Goal: Task Accomplishment & Management: Manage account settings

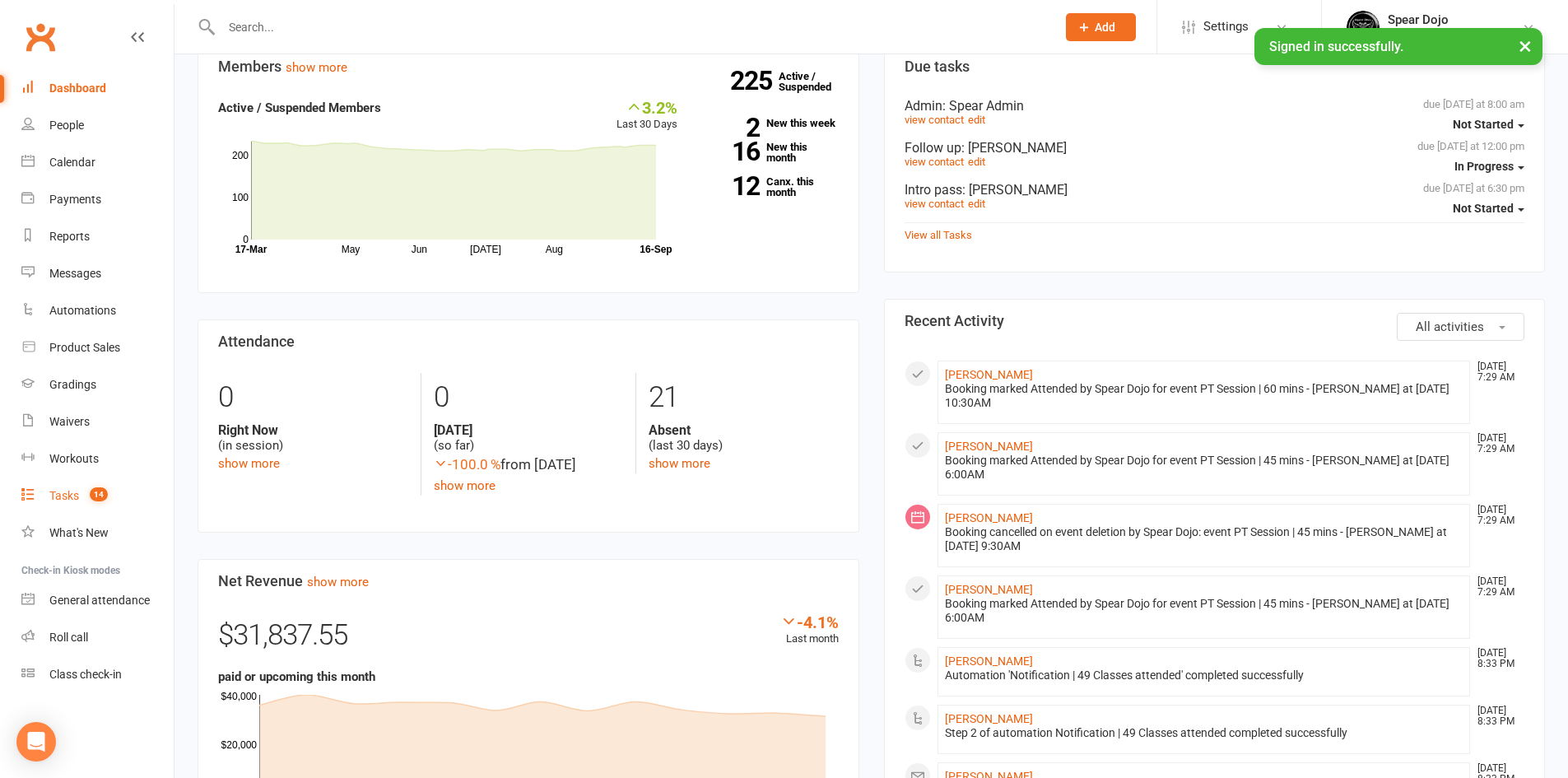
click at [62, 490] on div "Tasks" at bounding box center [64, 496] width 30 height 13
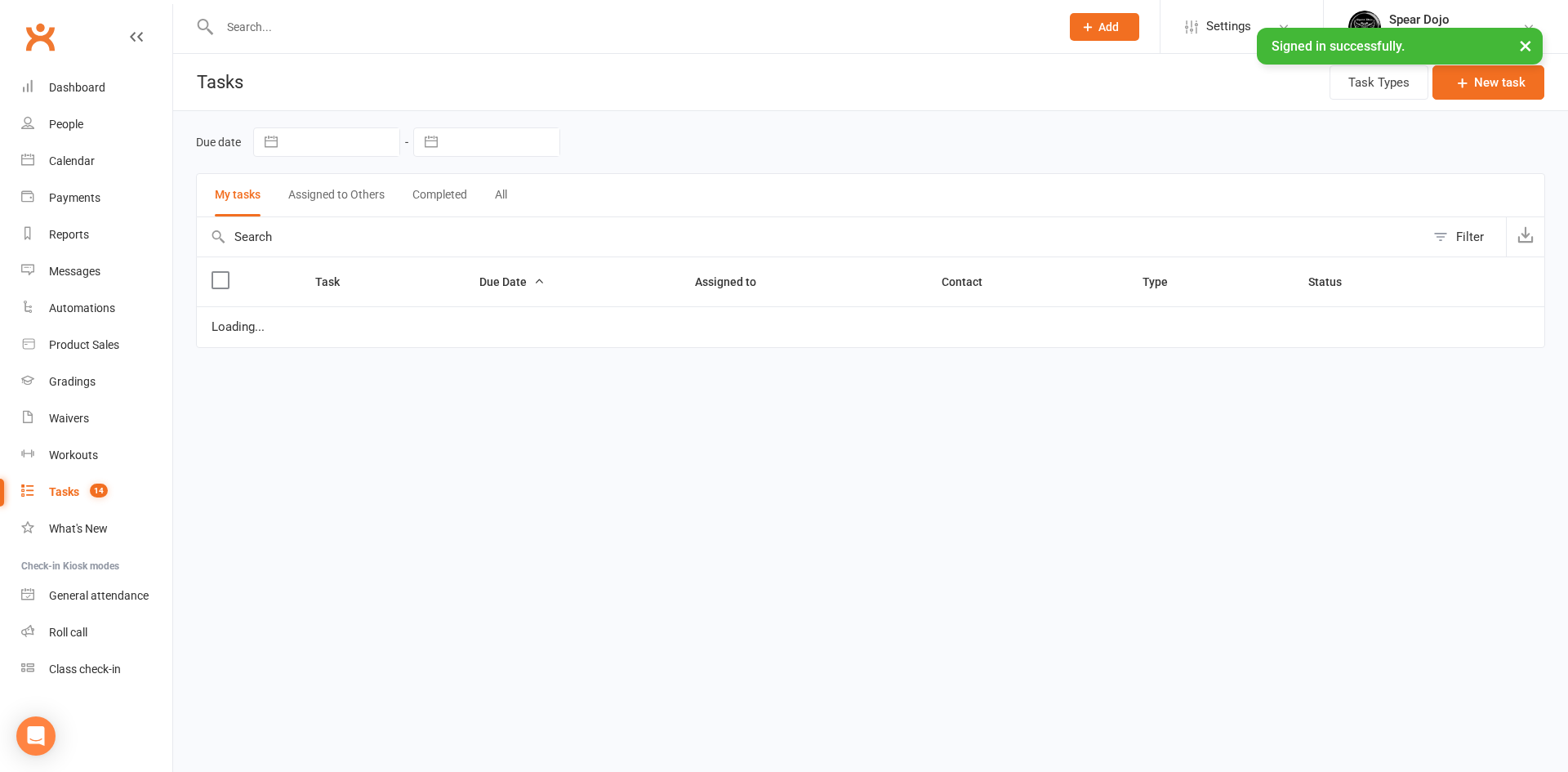
select select "started"
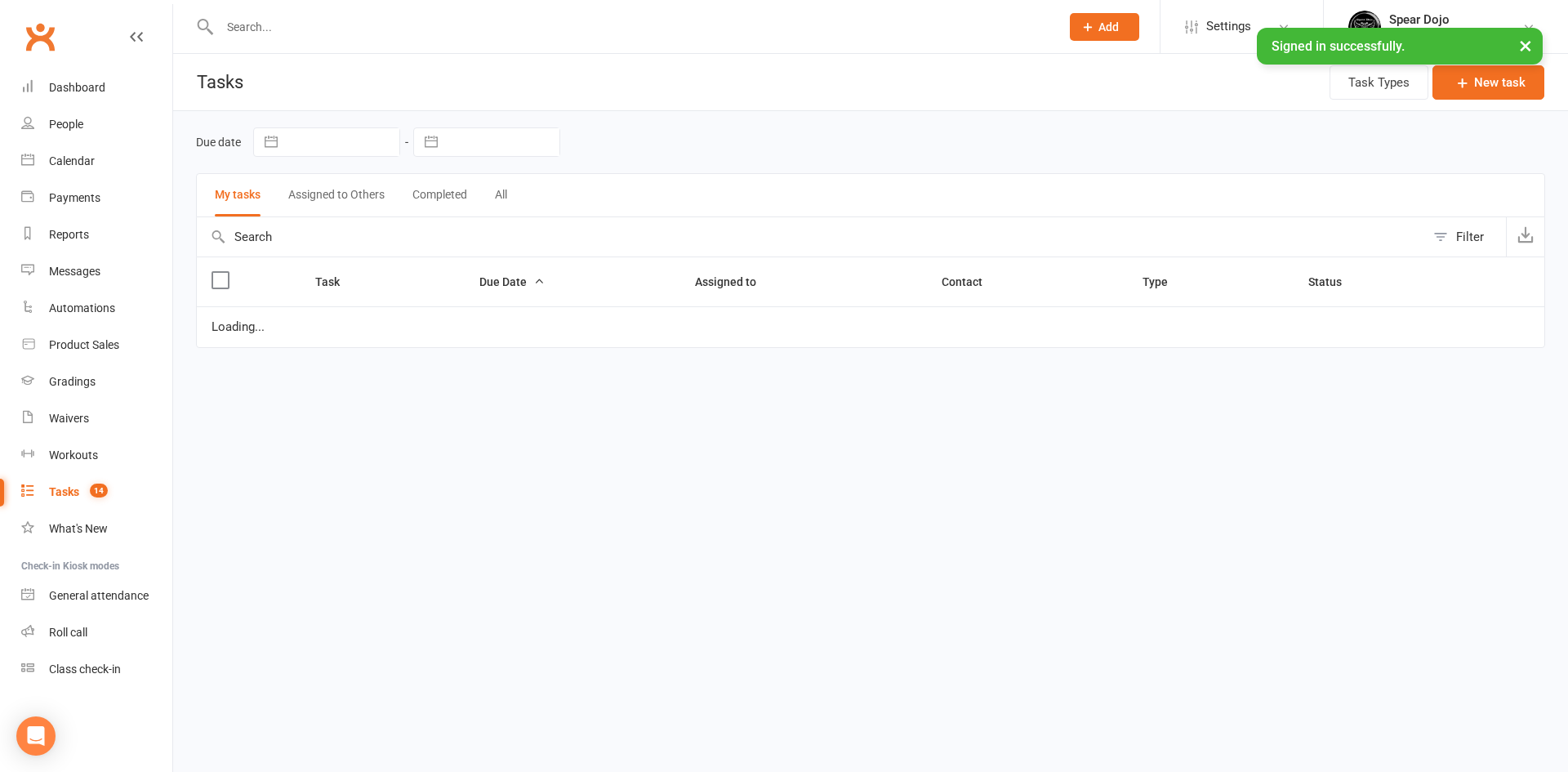
select select "started"
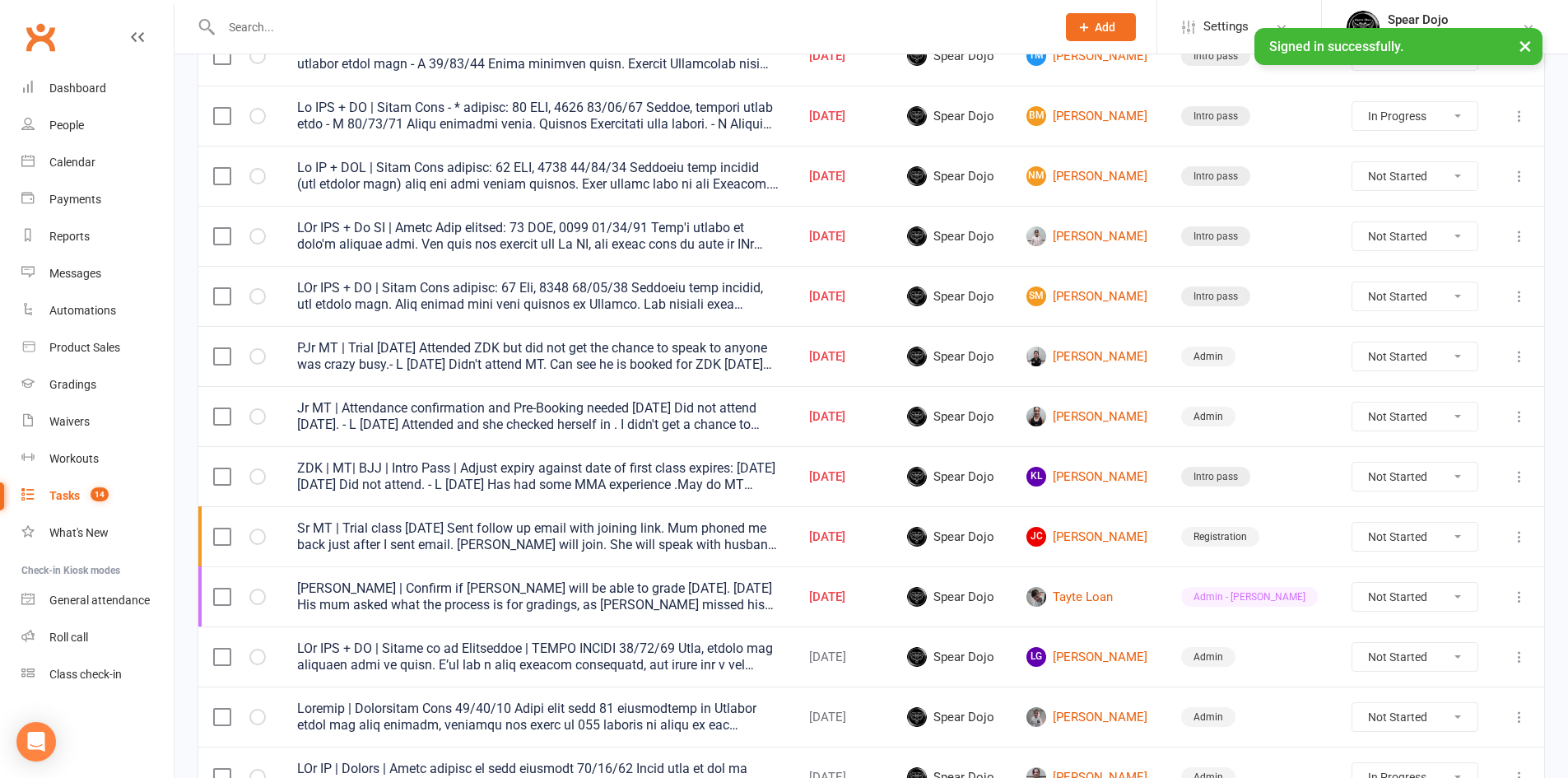
scroll to position [494, 0]
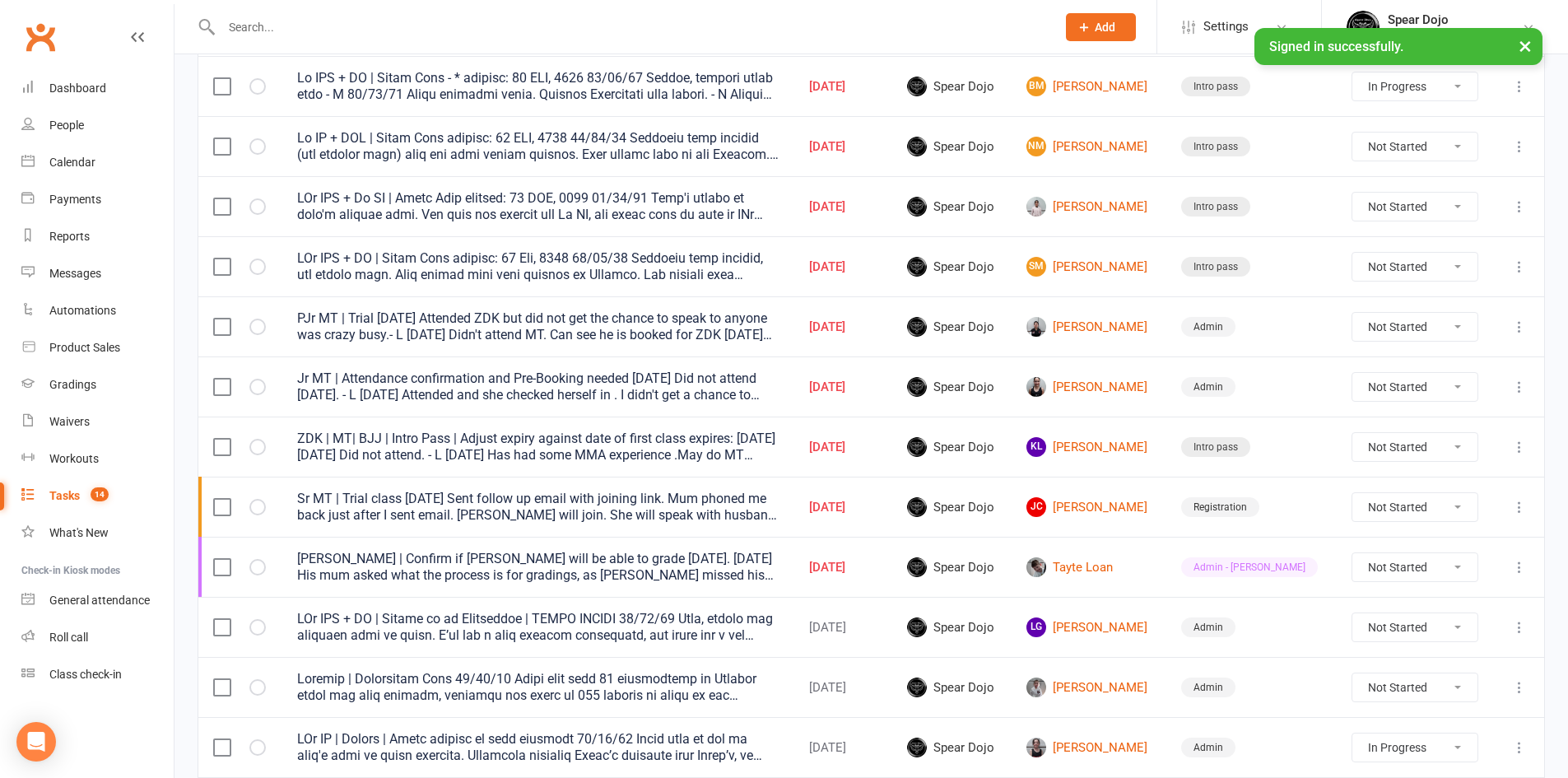
click at [1514, 677] on button at bounding box center [1519, 687] width 20 height 20
click at [1385, 743] on link "Edit" at bounding box center [1434, 751] width 163 height 33
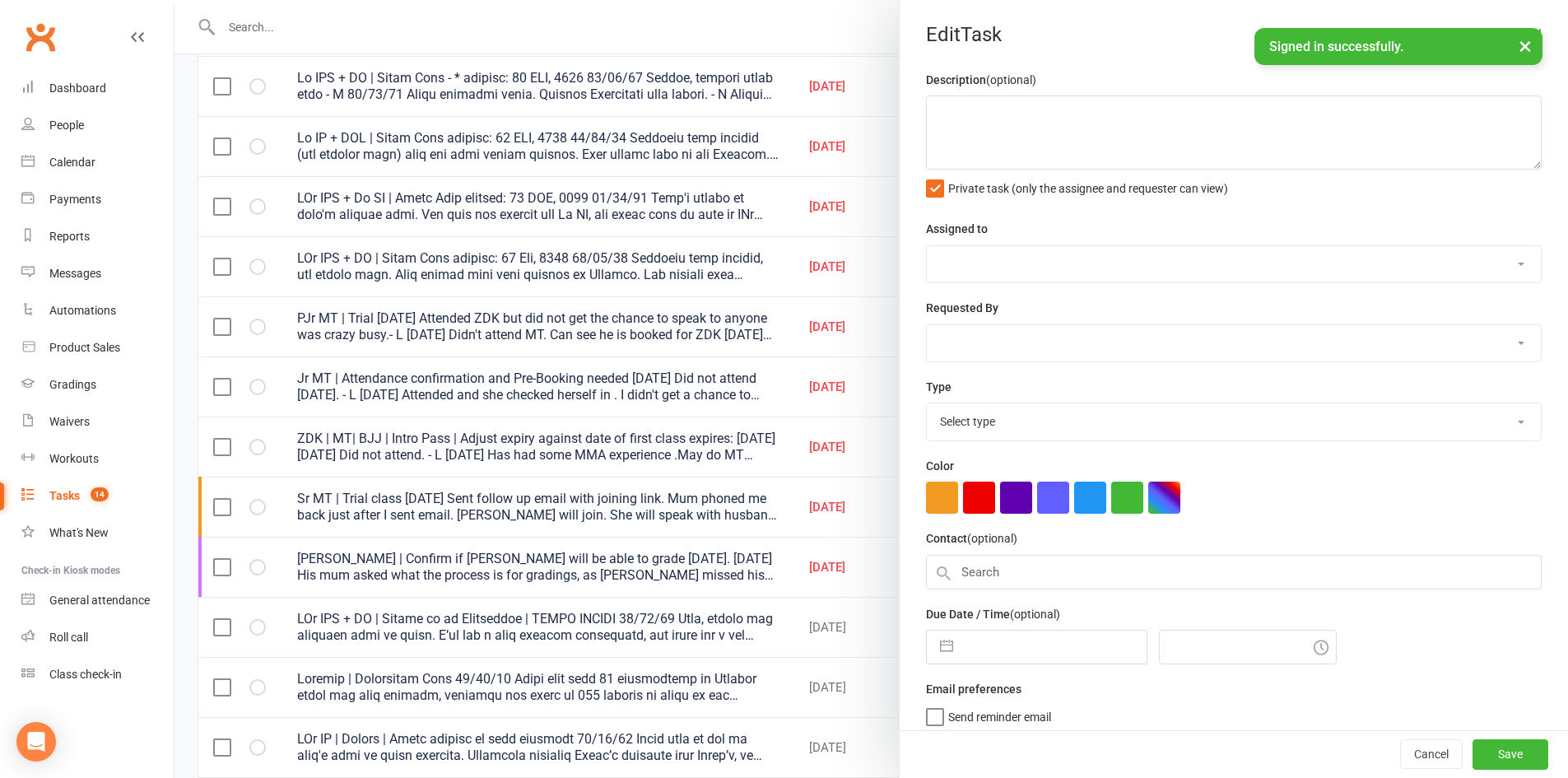
type textarea "Dragons | Attendance Star 15/09/25 There have been 11 attendances in Dragons si…"
select select "43986"
type input "[DATE]"
type input "10:00am"
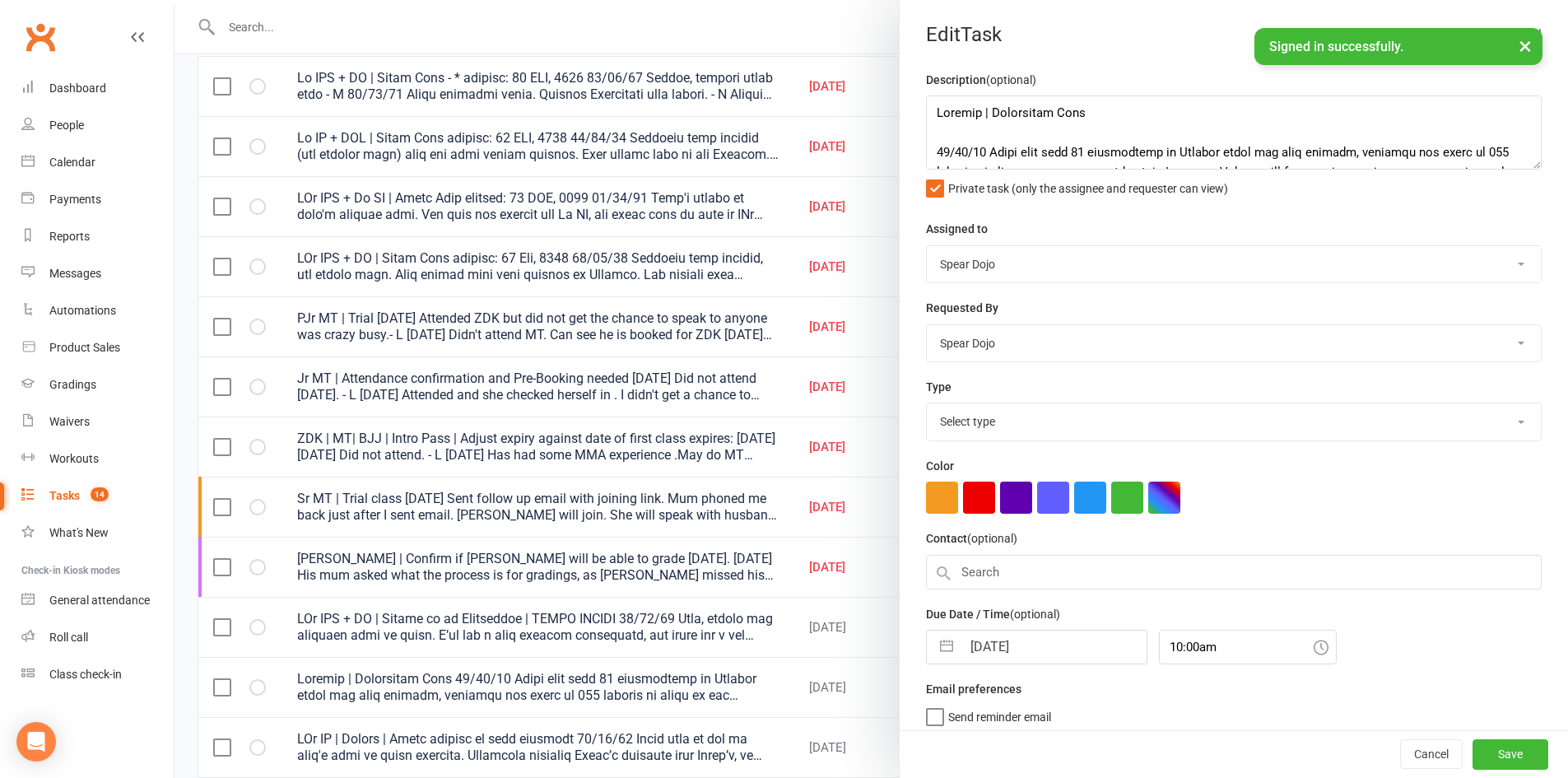
select select "19839"
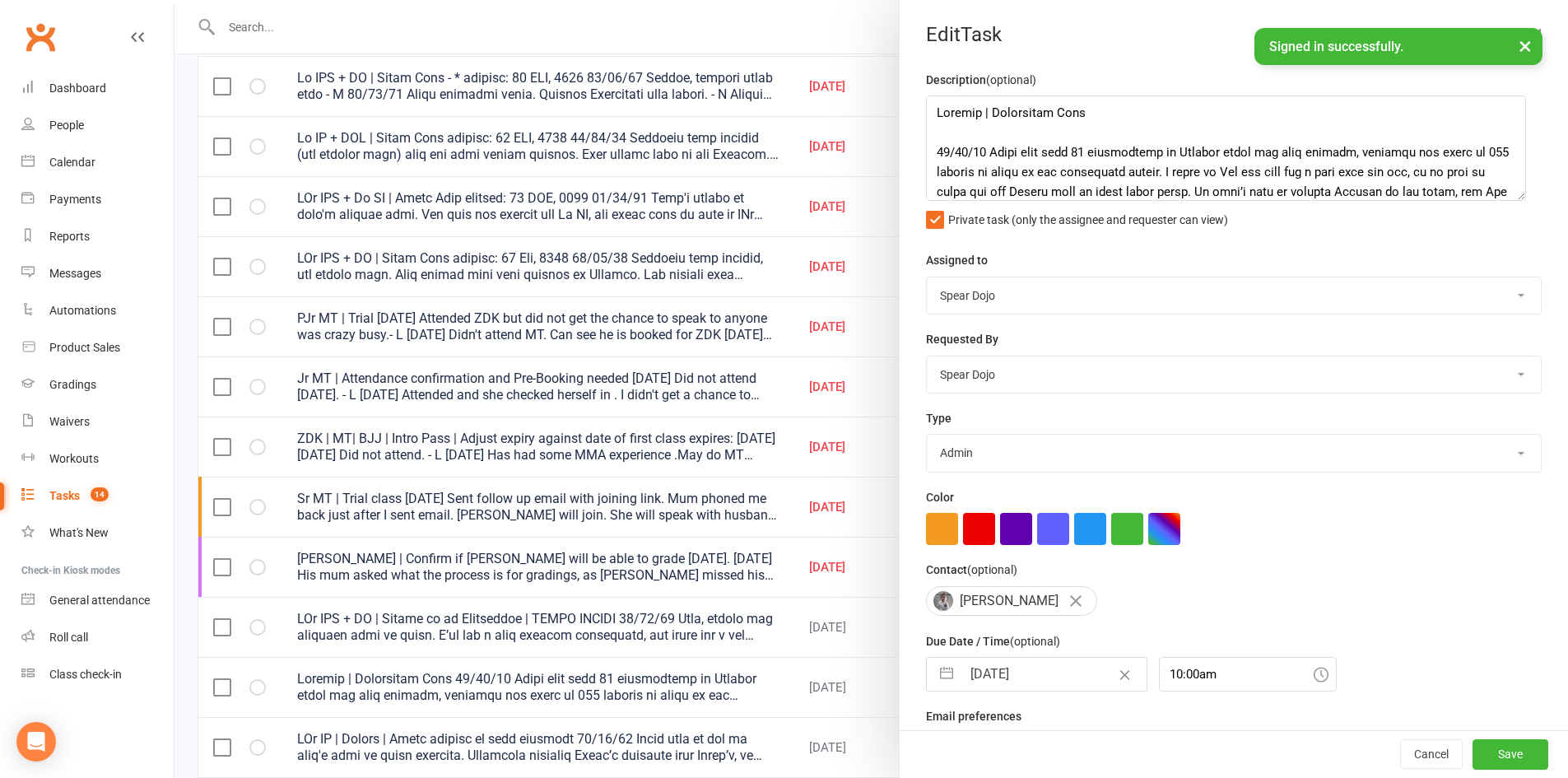
drag, startPoint x: 1508, startPoint y: 165, endPoint x: 1504, endPoint y: 406, distance: 241.0
click at [1504, 201] on textarea at bounding box center [1225, 148] width 600 height 106
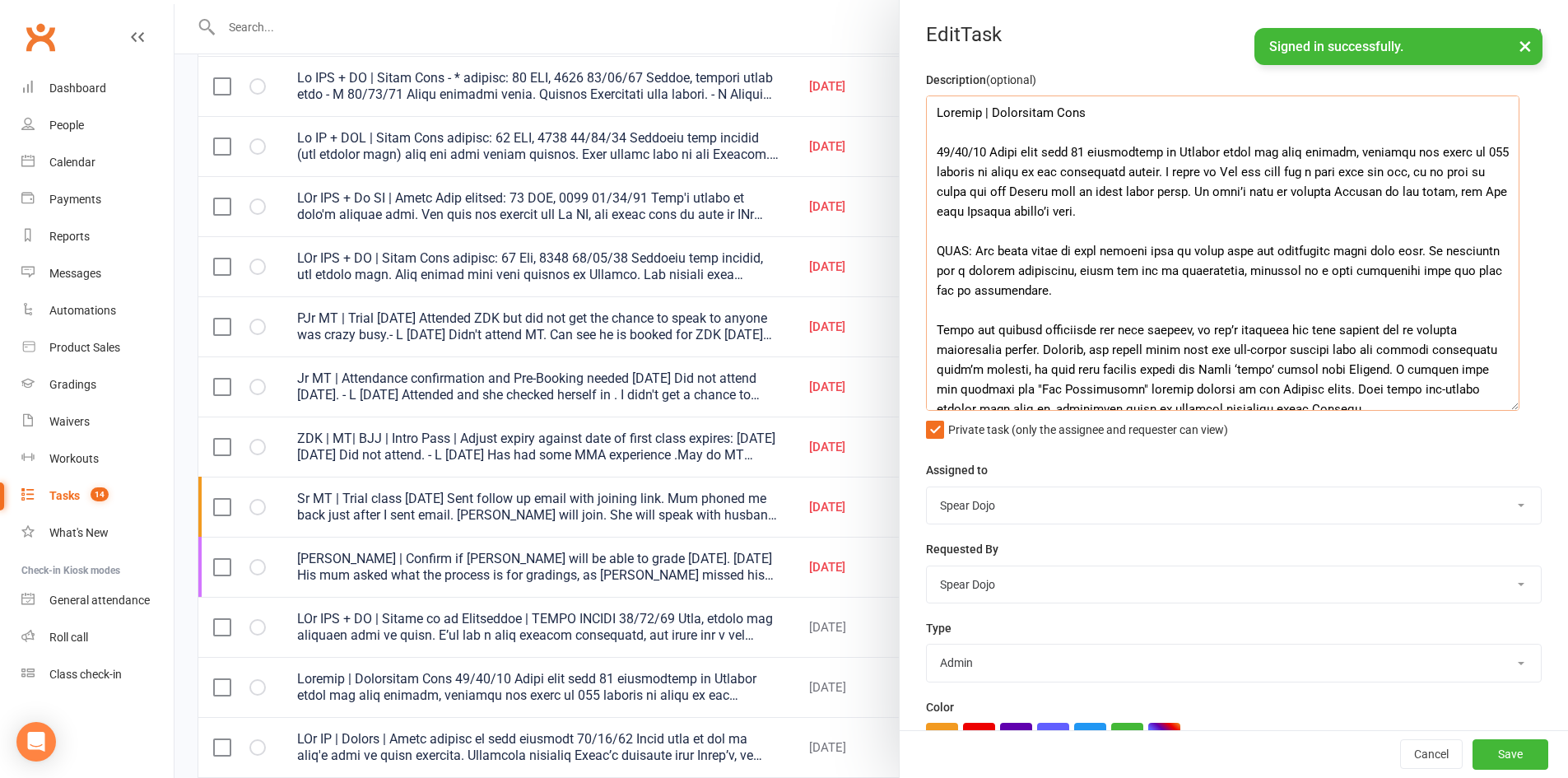
click at [1350, 125] on textarea at bounding box center [1222, 253] width 593 height 315
click at [1140, 131] on textarea at bounding box center [1222, 253] width 593 height 315
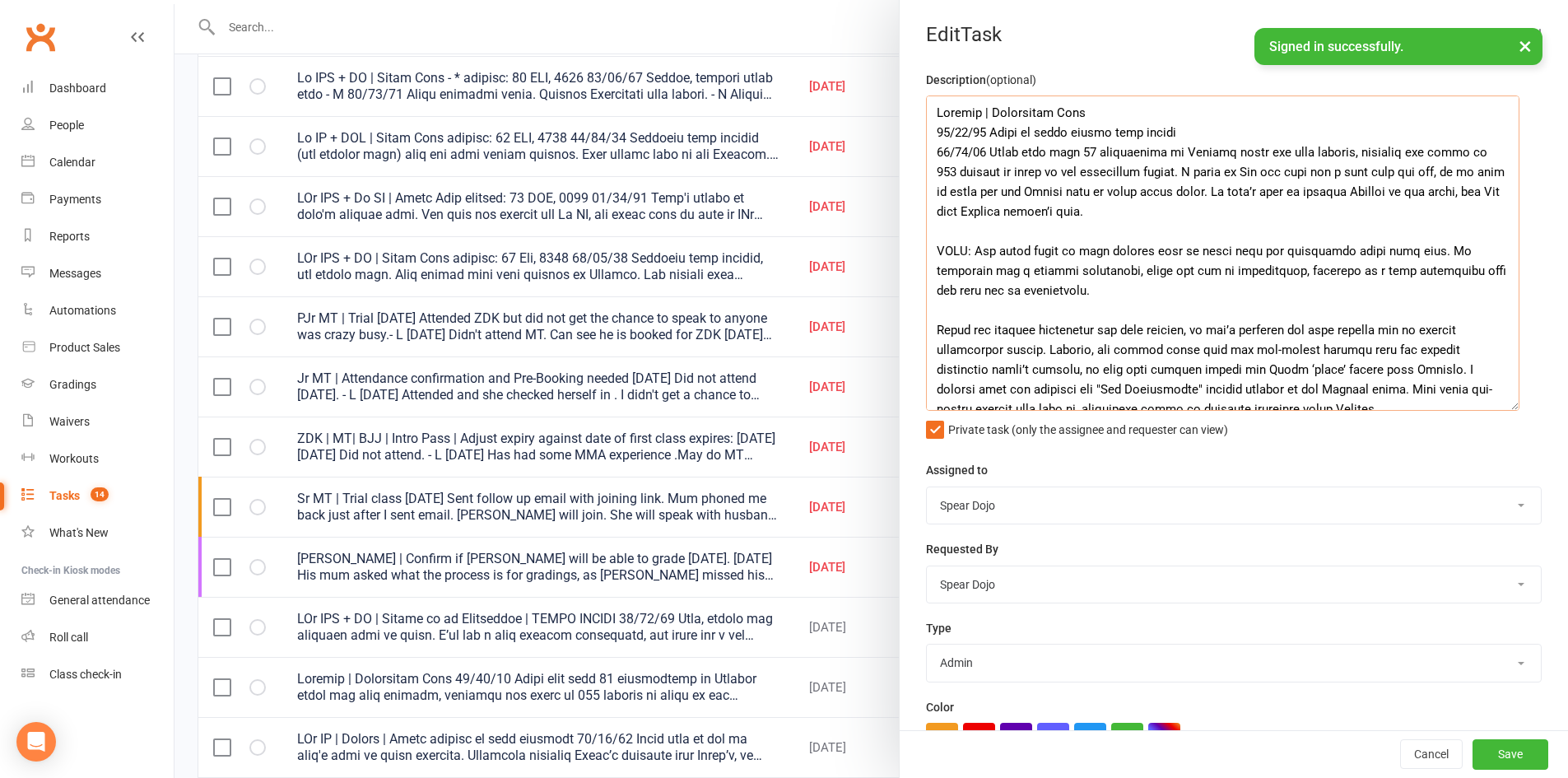
click at [1204, 128] on textarea at bounding box center [1222, 253] width 593 height 315
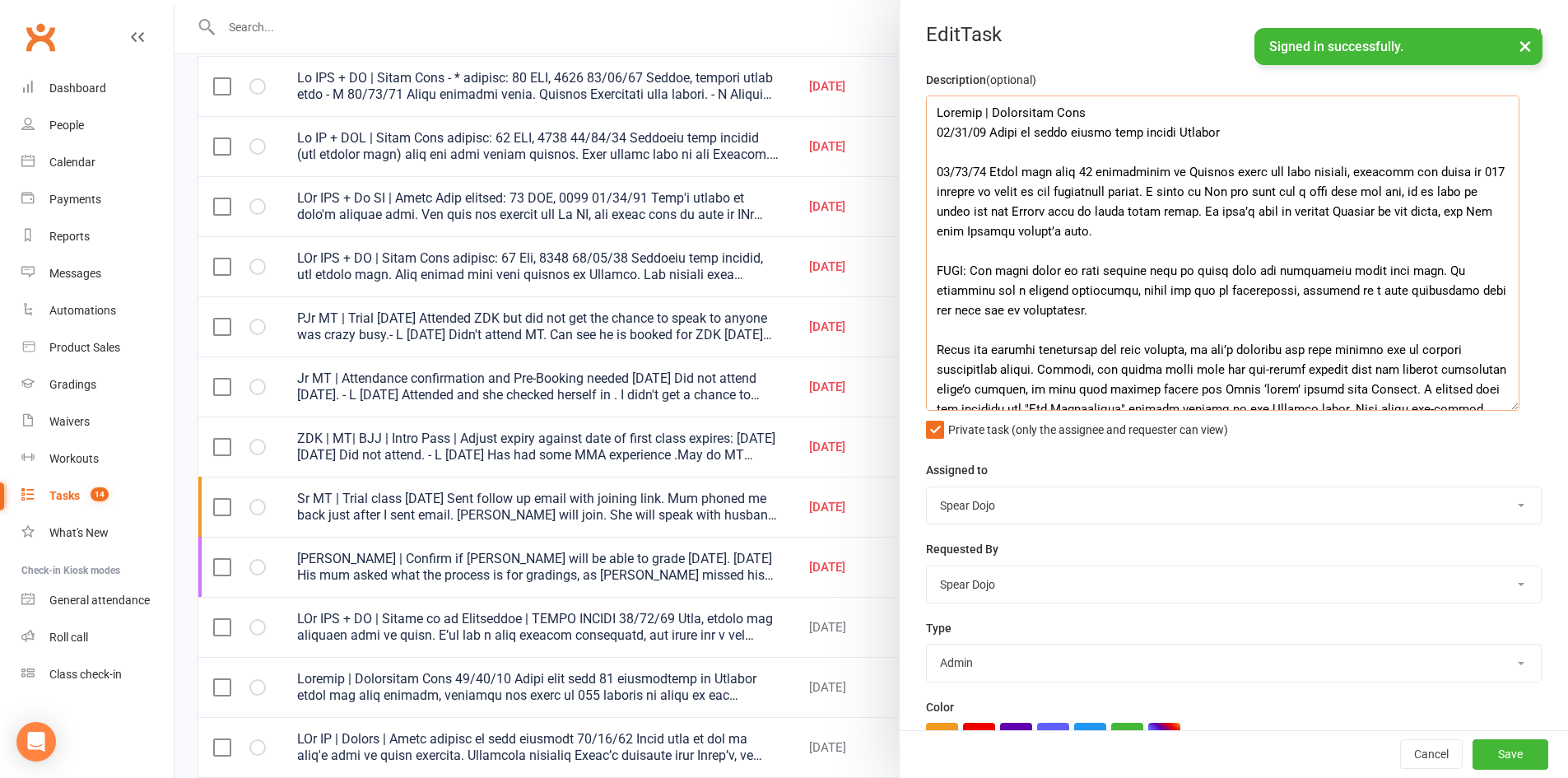
click at [1218, 116] on textarea at bounding box center [1222, 253] width 593 height 315
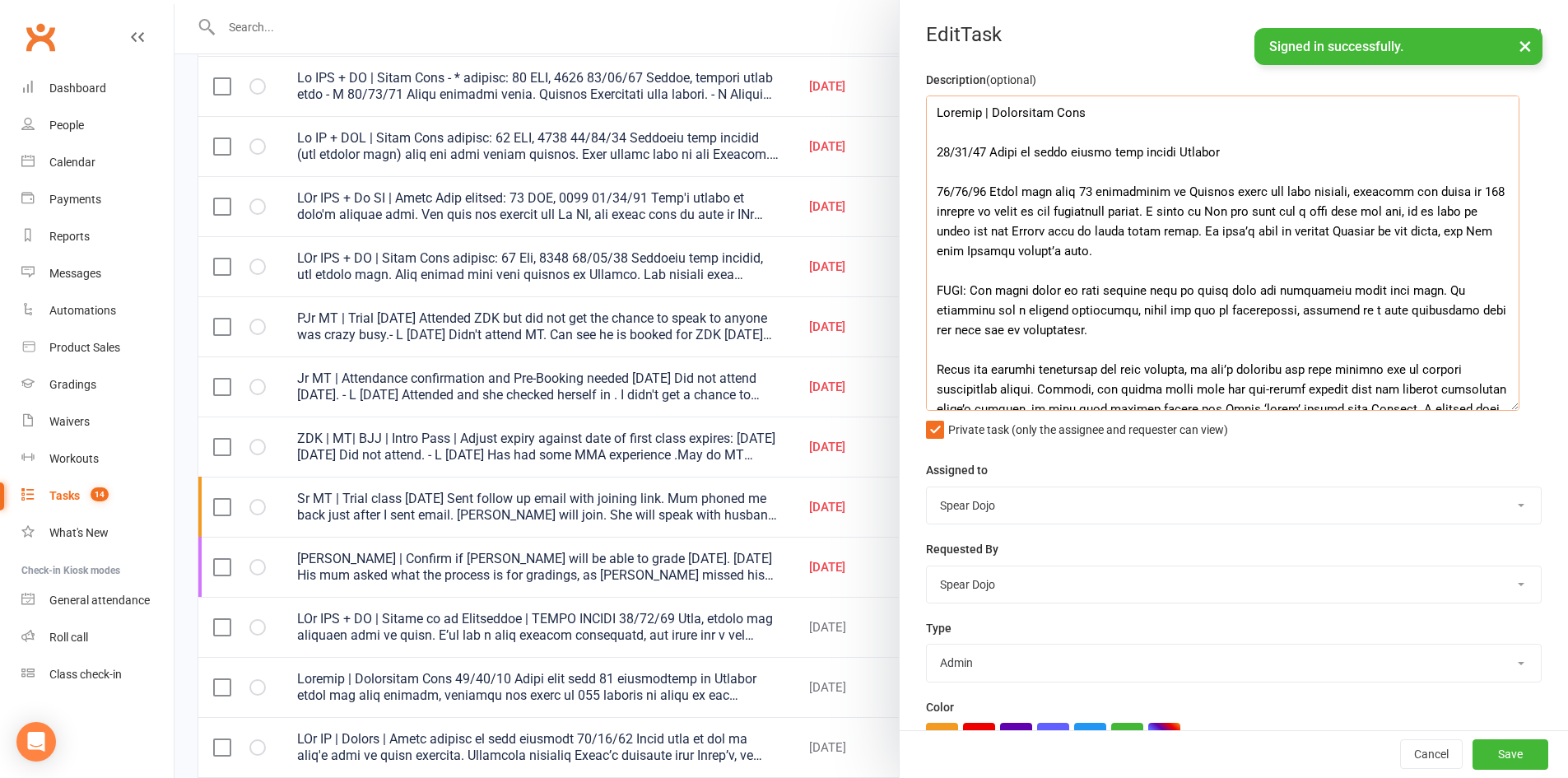
click at [1229, 155] on textarea at bounding box center [1222, 253] width 593 height 315
click at [1442, 206] on textarea at bounding box center [1222, 253] width 593 height 315
click at [1222, 159] on textarea at bounding box center [1222, 253] width 593 height 315
click at [1213, 151] on textarea at bounding box center [1222, 253] width 593 height 315
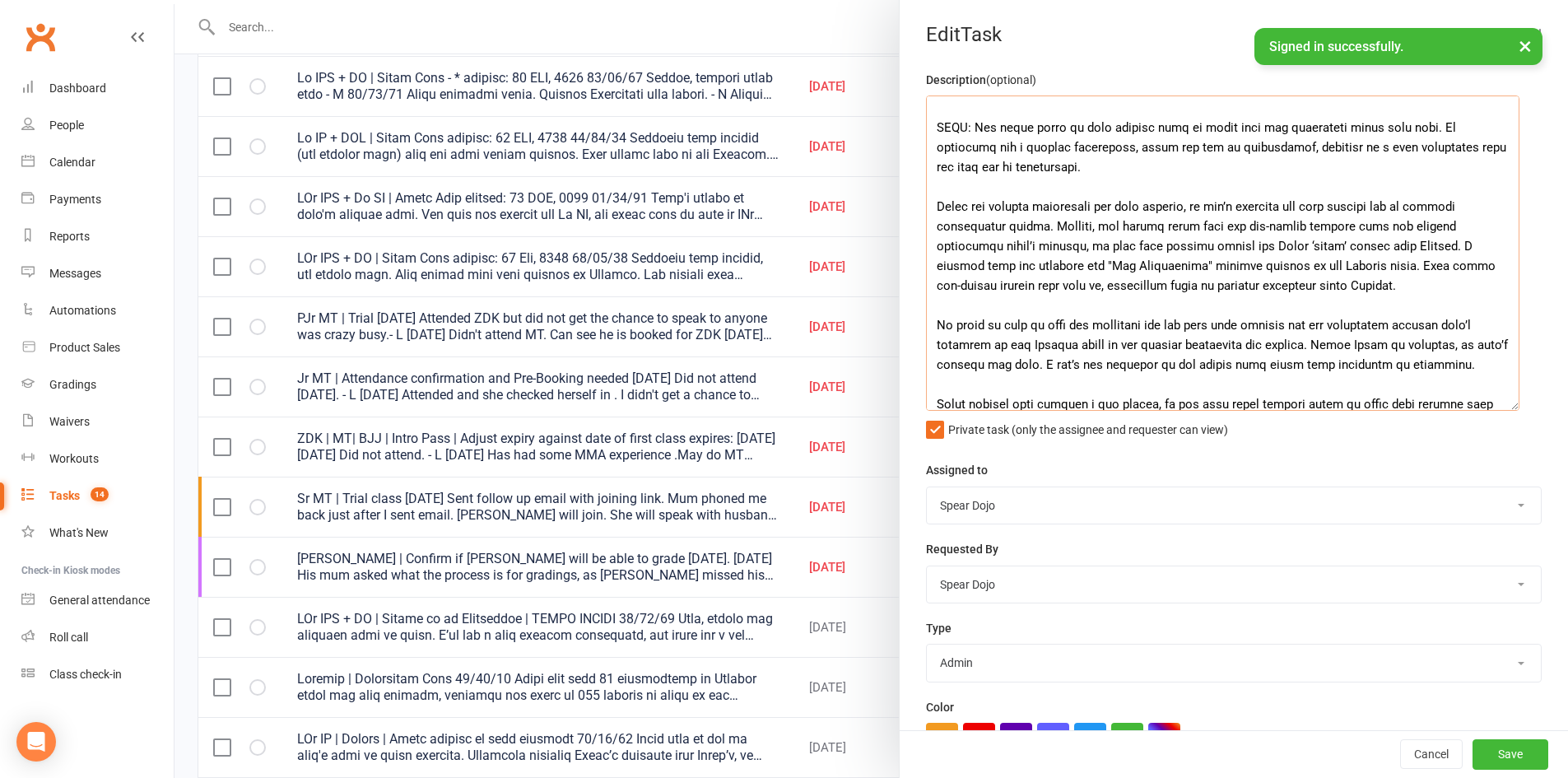
scroll to position [165, 0]
click at [1104, 247] on textarea at bounding box center [1222, 253] width 593 height 315
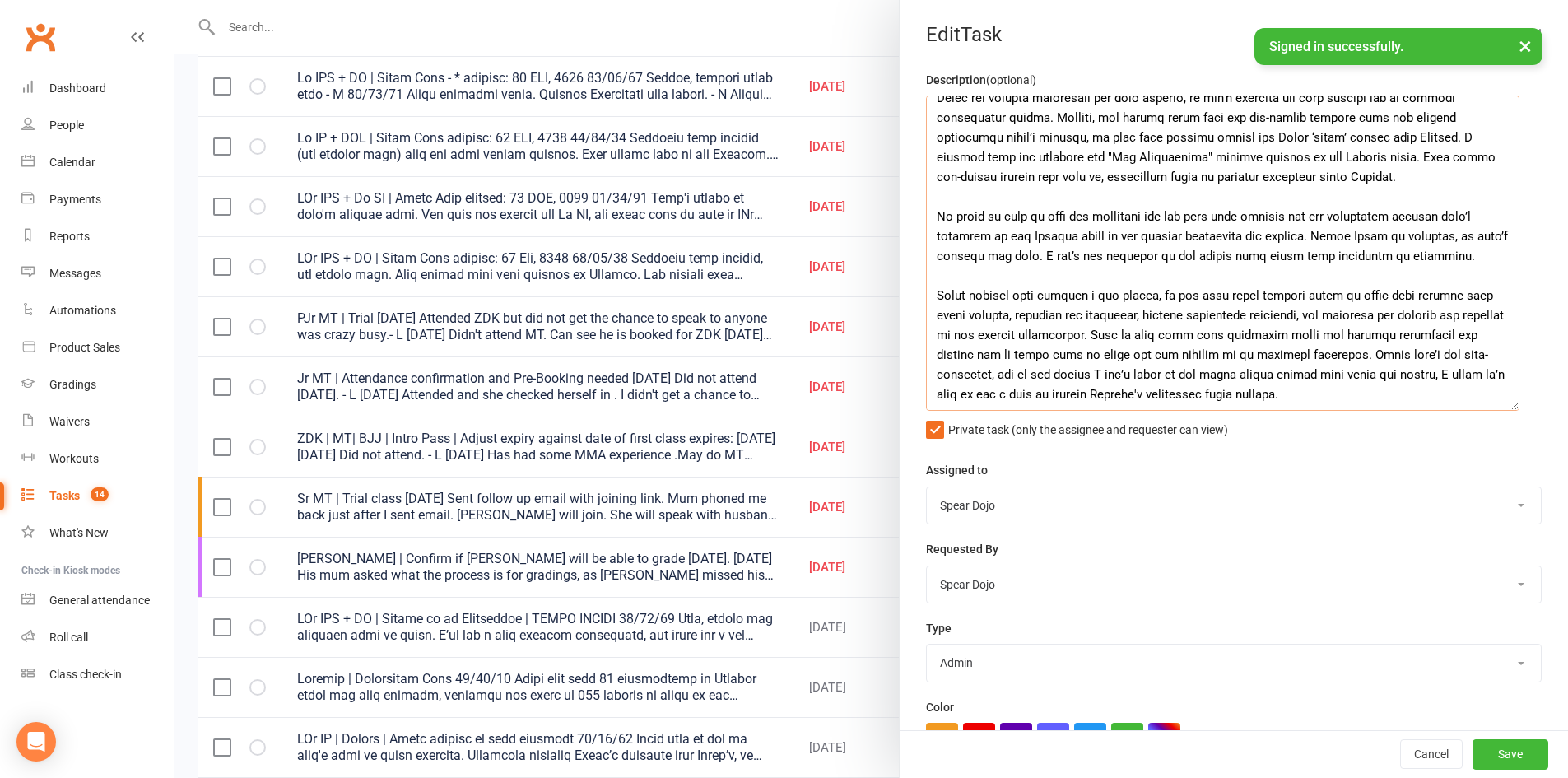
scroll to position [247, 0]
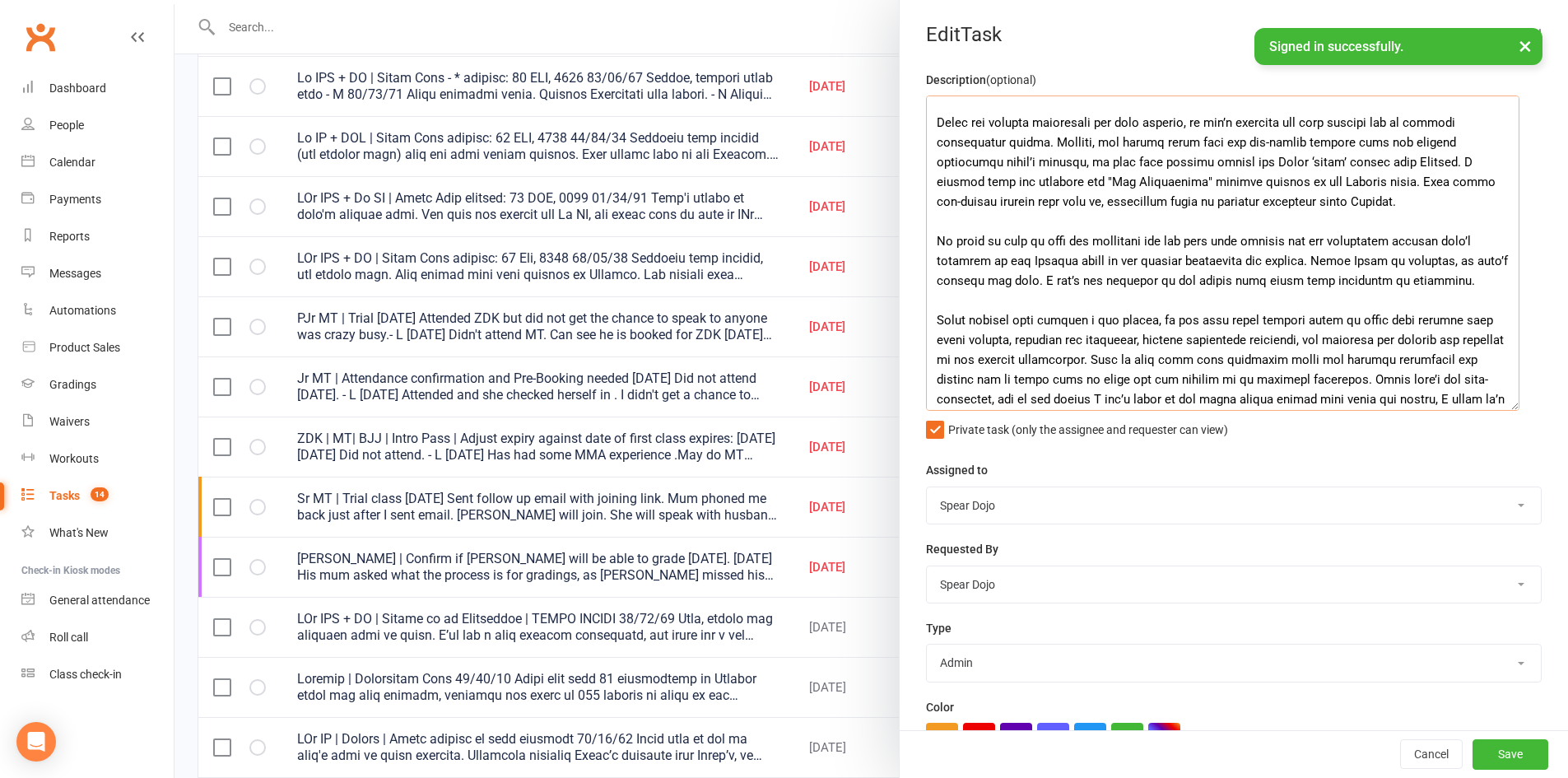
click at [1384, 188] on textarea at bounding box center [1222, 253] width 593 height 315
drag, startPoint x: 1090, startPoint y: 261, endPoint x: 1301, endPoint y: 257, distance: 211.0
click at [1301, 257] on textarea at bounding box center [1222, 253] width 593 height 315
click at [1143, 260] on textarea at bounding box center [1222, 253] width 593 height 315
click at [1130, 289] on textarea at bounding box center [1222, 253] width 593 height 315
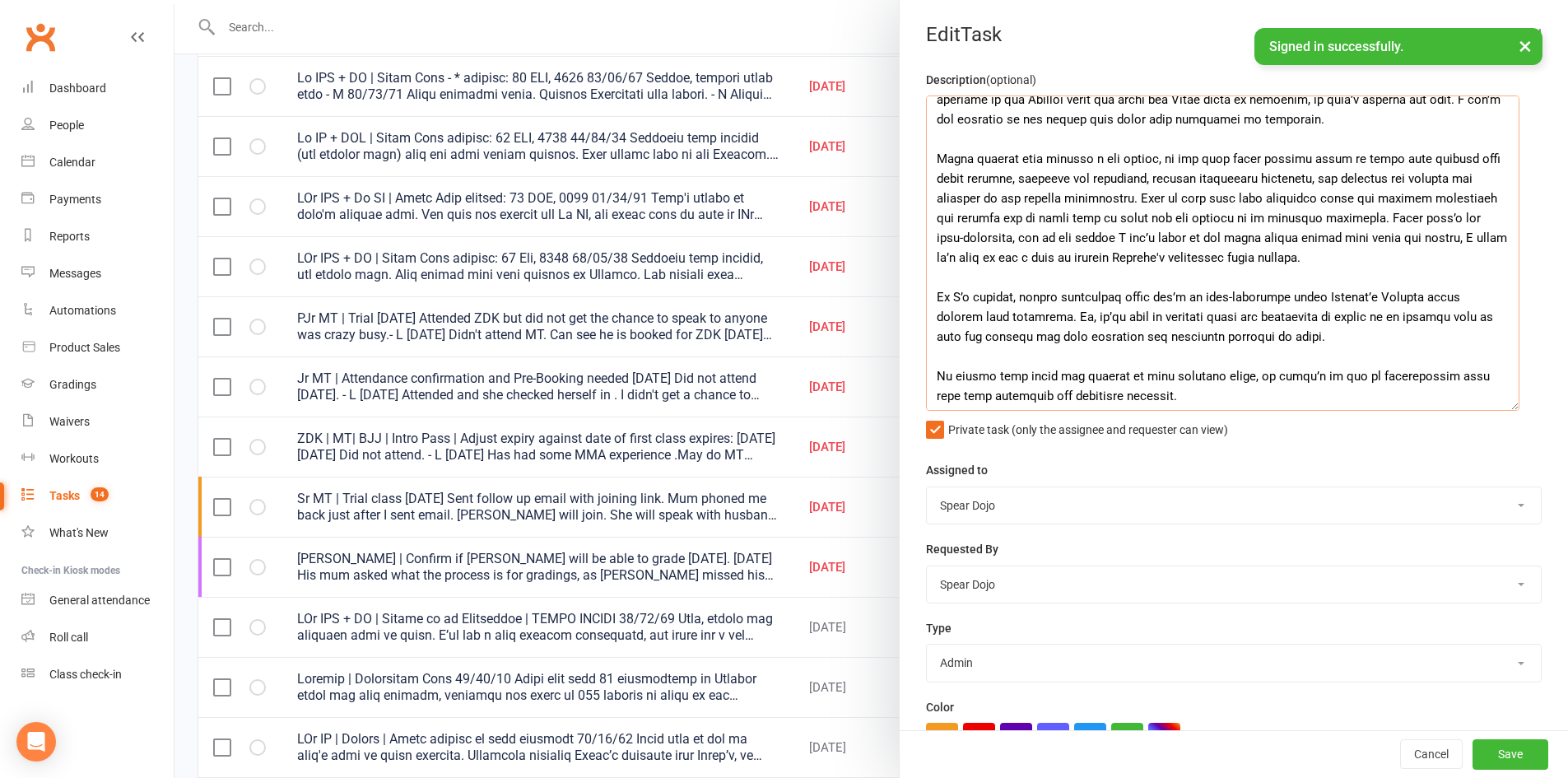
scroll to position [412, 0]
click at [1085, 116] on textarea at bounding box center [1222, 253] width 593 height 315
click at [1056, 192] on textarea at bounding box center [1222, 253] width 593 height 315
click at [1006, 179] on textarea at bounding box center [1222, 253] width 593 height 315
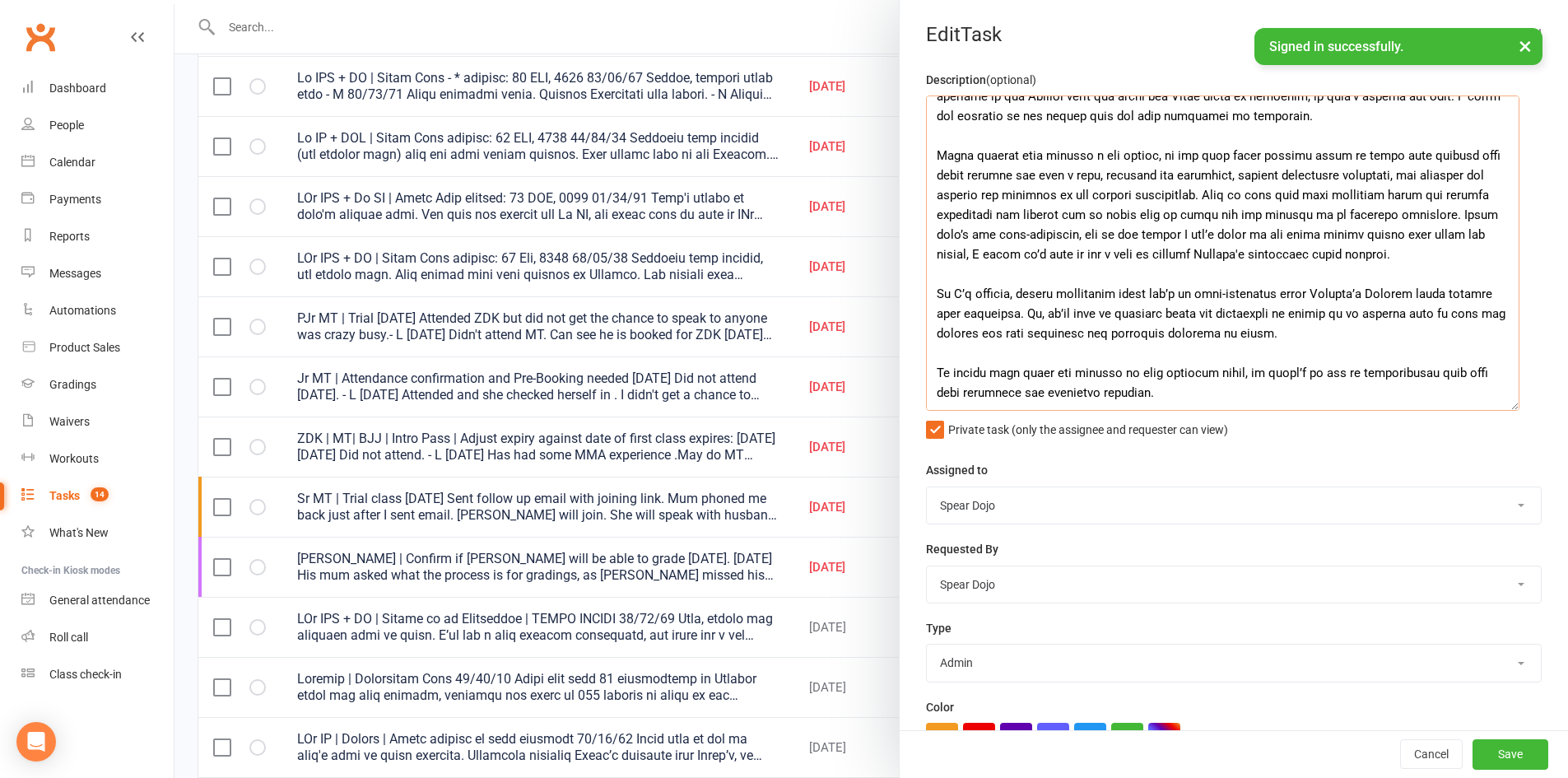
click at [1191, 198] on textarea at bounding box center [1222, 253] width 593 height 315
click at [1190, 201] on textarea at bounding box center [1222, 253] width 593 height 315
click at [1323, 255] on textarea at bounding box center [1222, 253] width 593 height 315
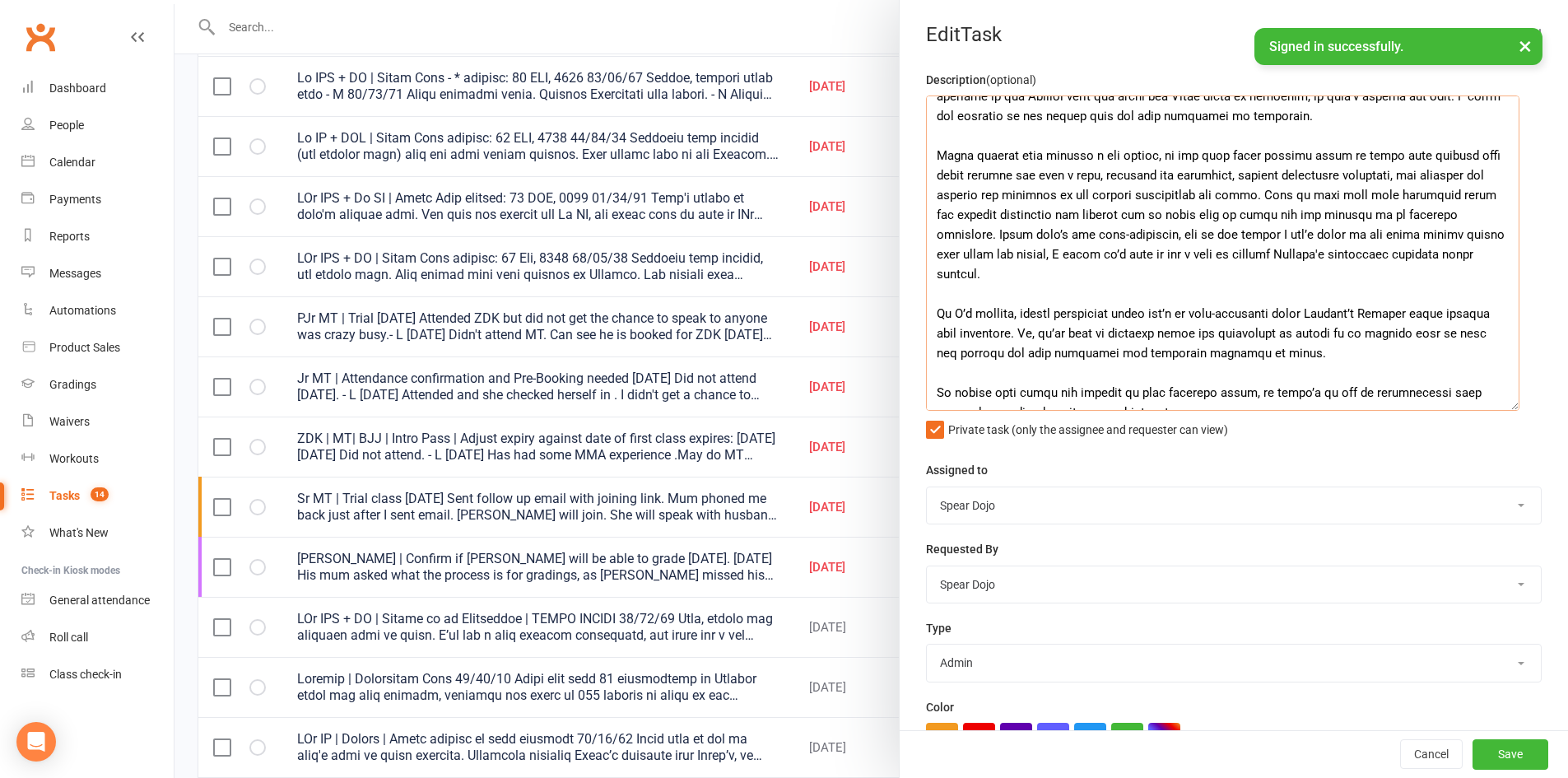
click at [1267, 288] on textarea at bounding box center [1222, 253] width 593 height 315
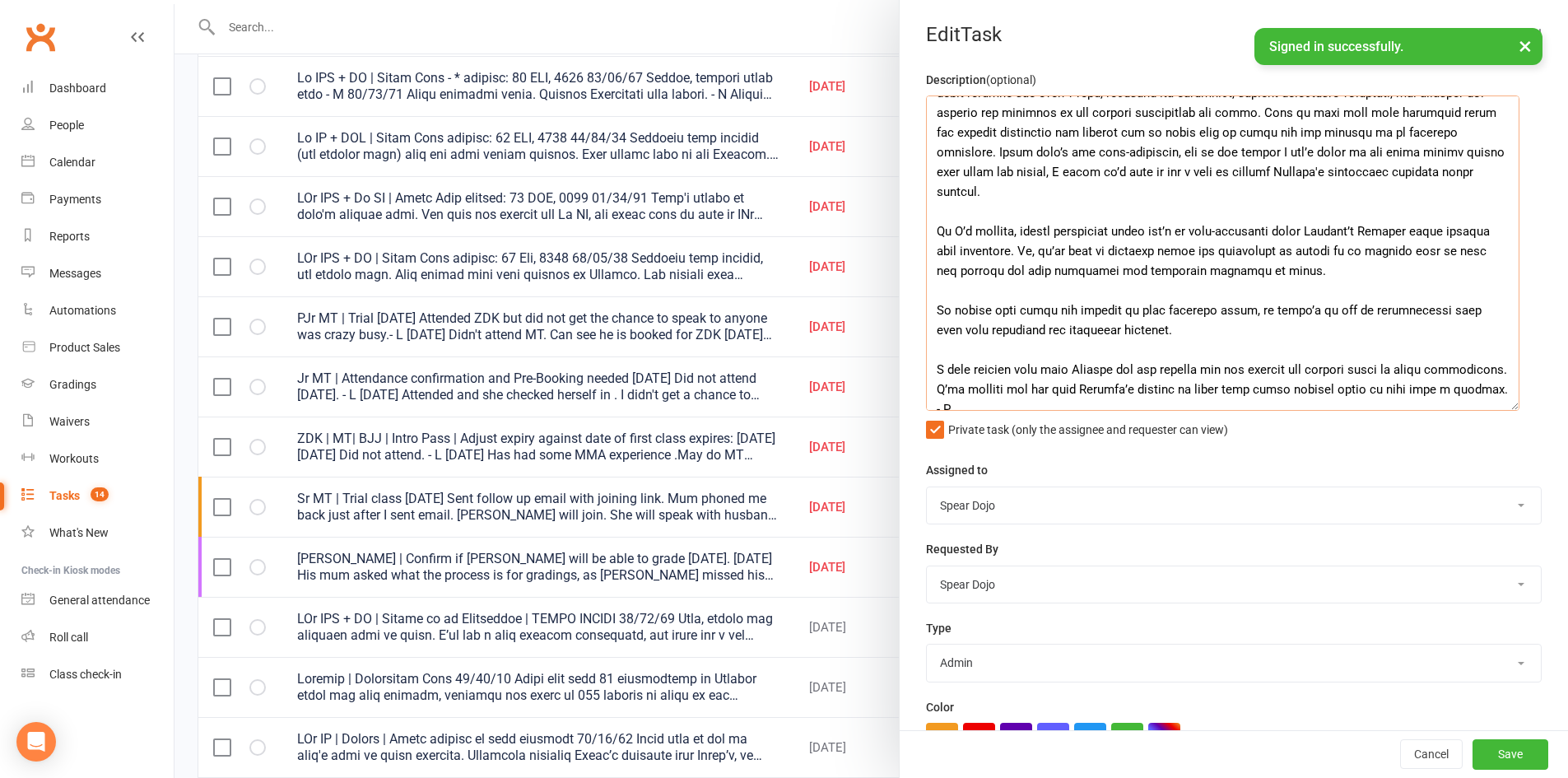
drag, startPoint x: 995, startPoint y: 151, endPoint x: 1015, endPoint y: 151, distance: 20.0
click at [1015, 151] on textarea at bounding box center [1222, 253] width 593 height 315
click at [1096, 186] on textarea at bounding box center [1222, 253] width 593 height 315
drag, startPoint x: 1104, startPoint y: 152, endPoint x: 1321, endPoint y: 166, distance: 217.5
click at [1321, 166] on textarea at bounding box center [1222, 253] width 593 height 315
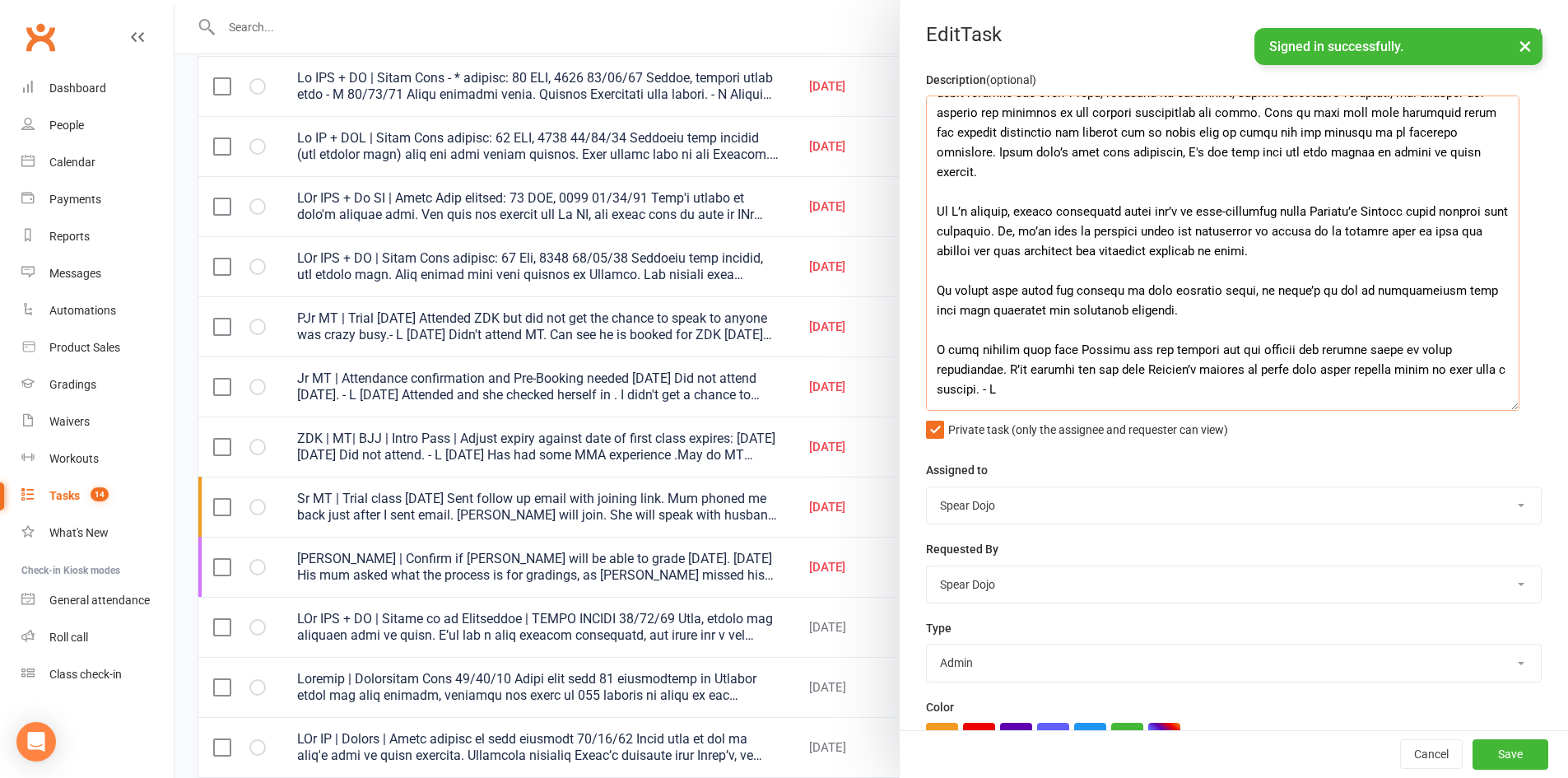
drag, startPoint x: 997, startPoint y: 151, endPoint x: 1021, endPoint y: 151, distance: 24.0
click at [1021, 151] on textarea at bounding box center [1222, 253] width 593 height 315
click at [1317, 169] on textarea at bounding box center [1222, 253] width 593 height 315
click at [931, 191] on textarea at bounding box center [1222, 253] width 593 height 315
click at [935, 188] on textarea at bounding box center [1222, 253] width 593 height 315
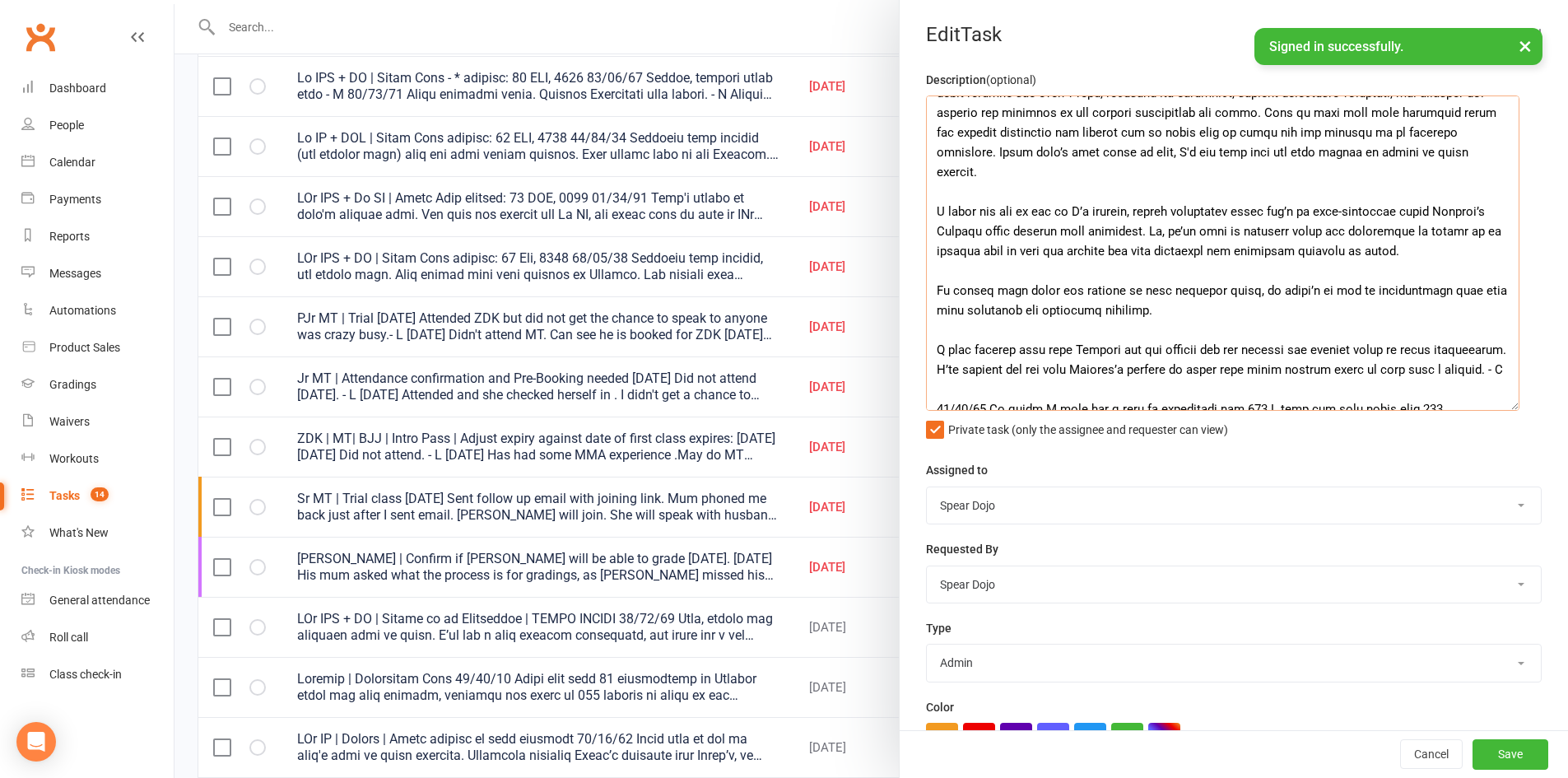
click at [1061, 192] on textarea at bounding box center [1222, 253] width 593 height 315
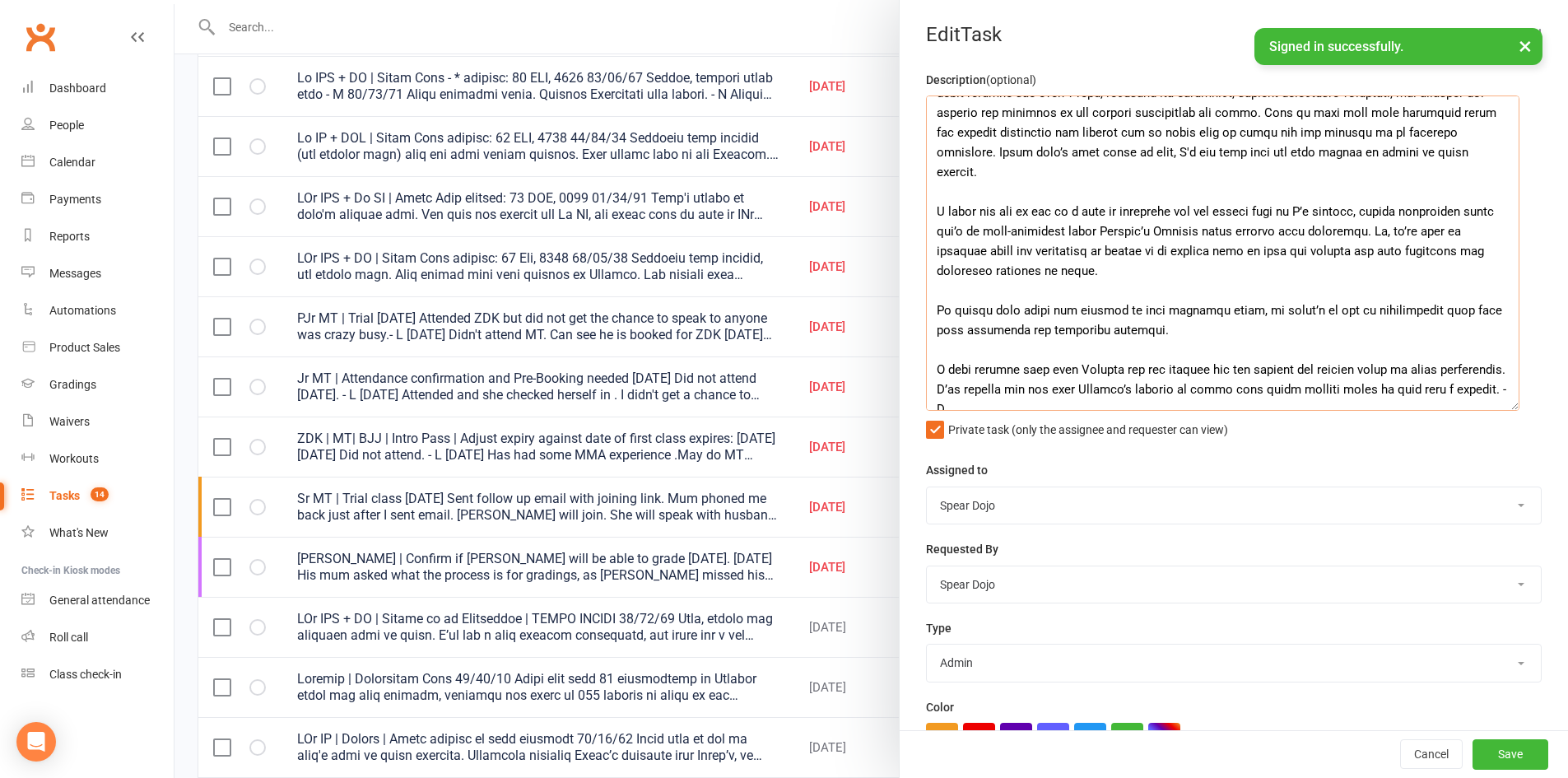
click at [1405, 209] on textarea at bounding box center [1222, 253] width 593 height 315
click at [1267, 191] on textarea at bounding box center [1222, 253] width 593 height 315
click at [1216, 222] on textarea at bounding box center [1222, 253] width 593 height 315
click at [1005, 233] on textarea at bounding box center [1222, 253] width 593 height 315
click at [1002, 235] on textarea at bounding box center [1222, 253] width 593 height 315
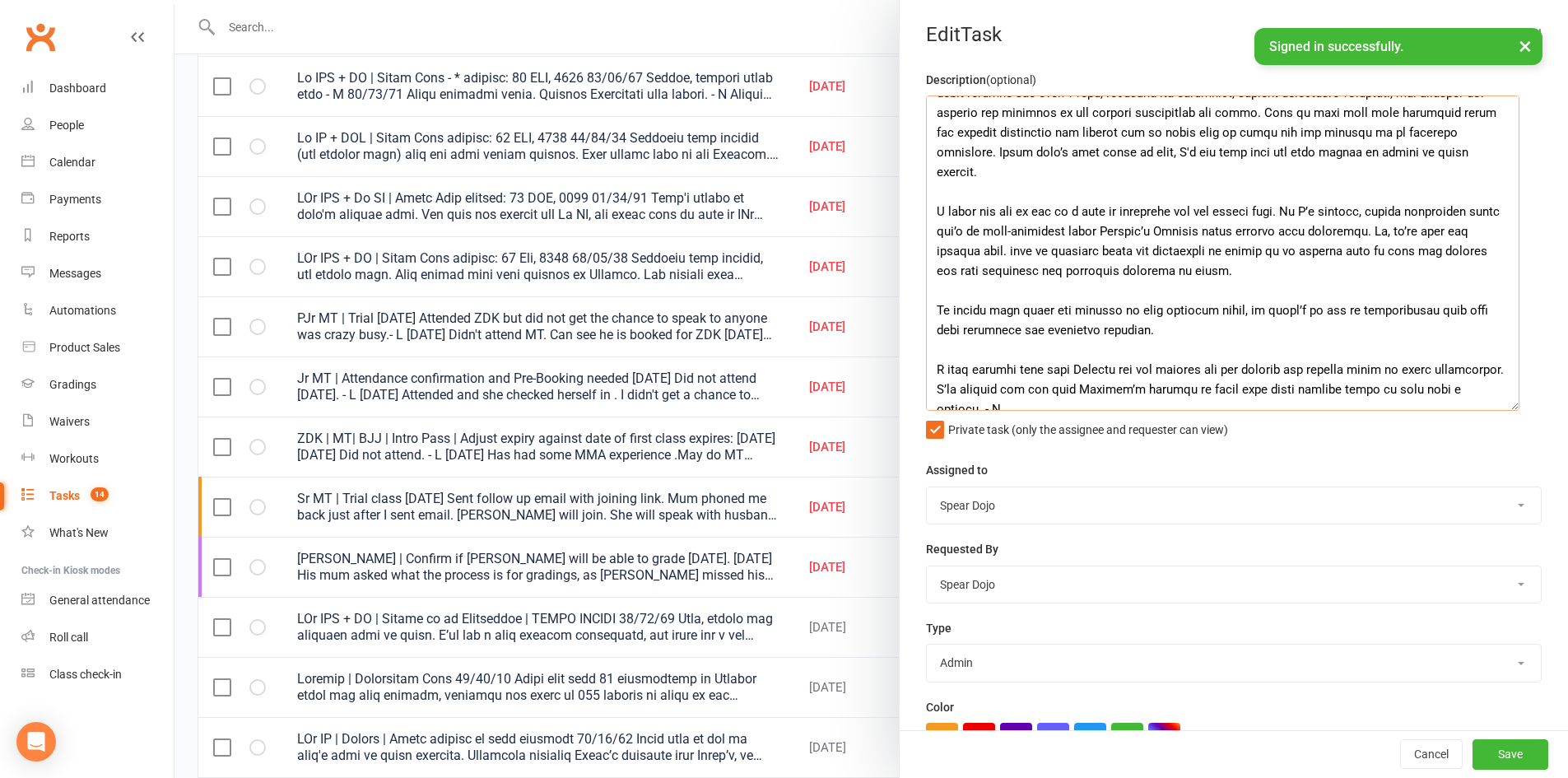
click at [1028, 191] on textarea at bounding box center [1222, 253] width 593 height 315
click at [1292, 194] on textarea at bounding box center [1222, 253] width 593 height 315
click at [1262, 201] on textarea at bounding box center [1222, 253] width 593 height 315
click at [986, 227] on textarea at bounding box center [1222, 253] width 593 height 315
click at [1157, 231] on textarea at bounding box center [1222, 253] width 593 height 315
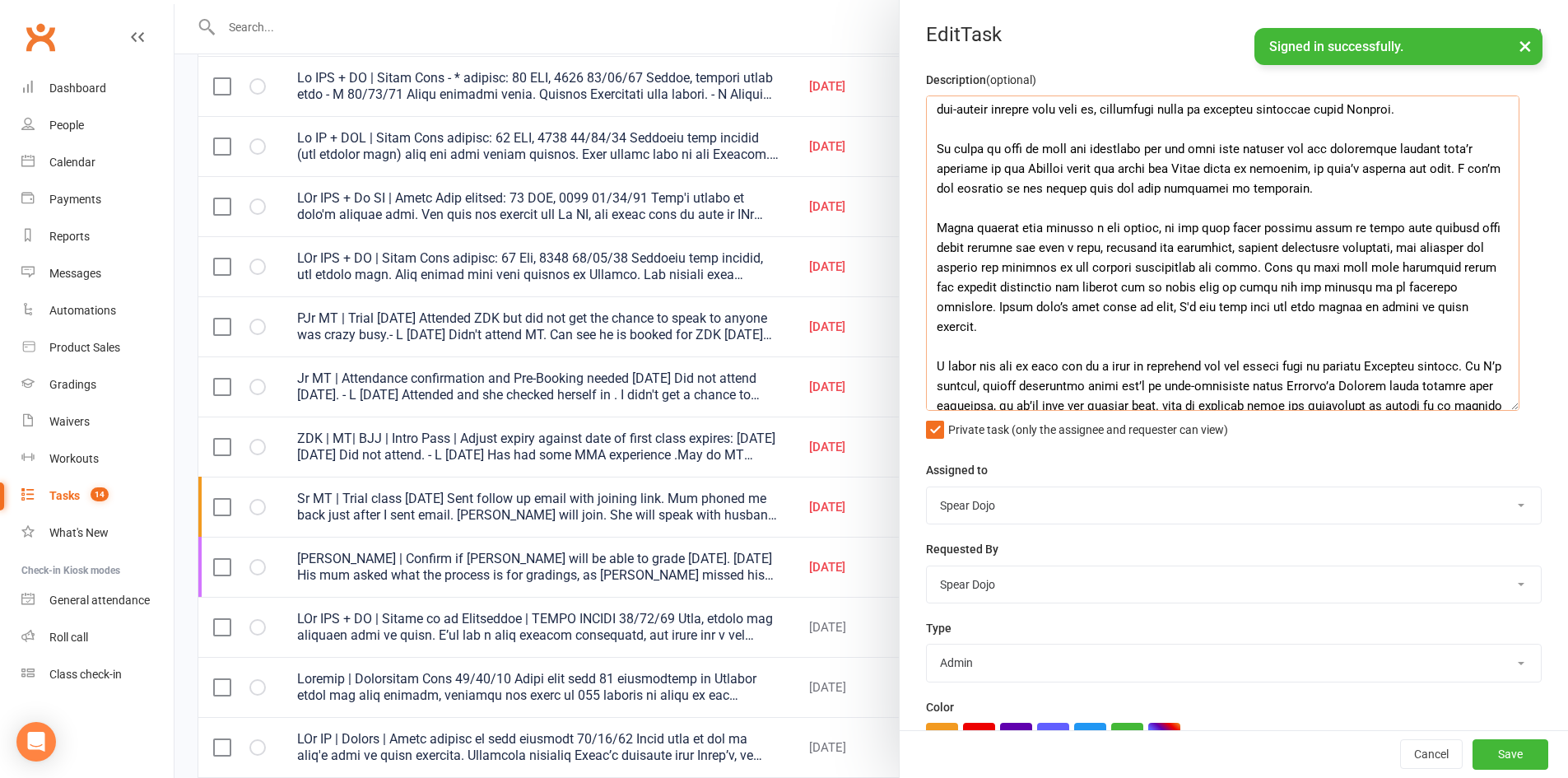
scroll to position [330, 0]
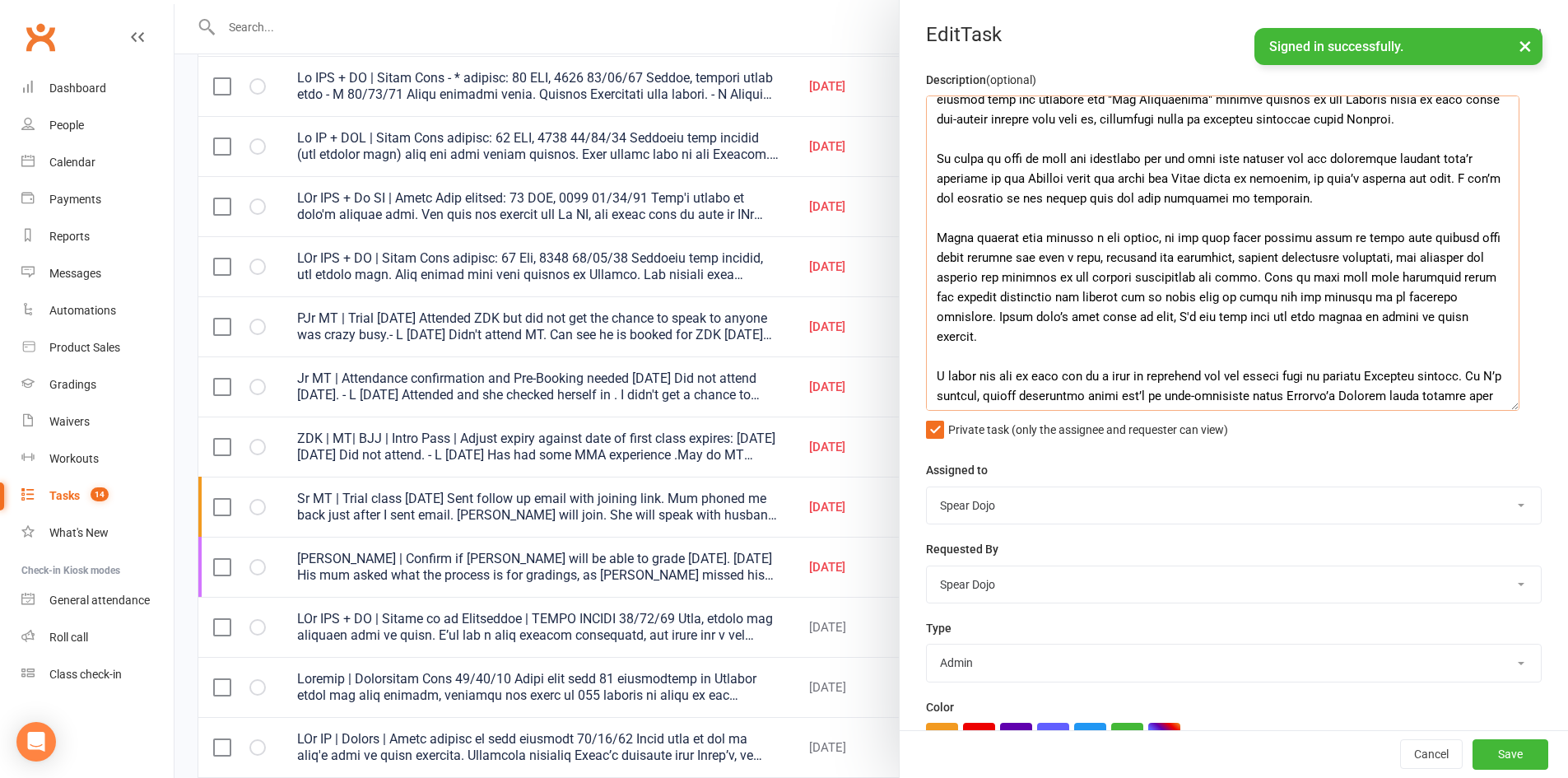
click at [1408, 180] on textarea at bounding box center [1222, 253] width 593 height 315
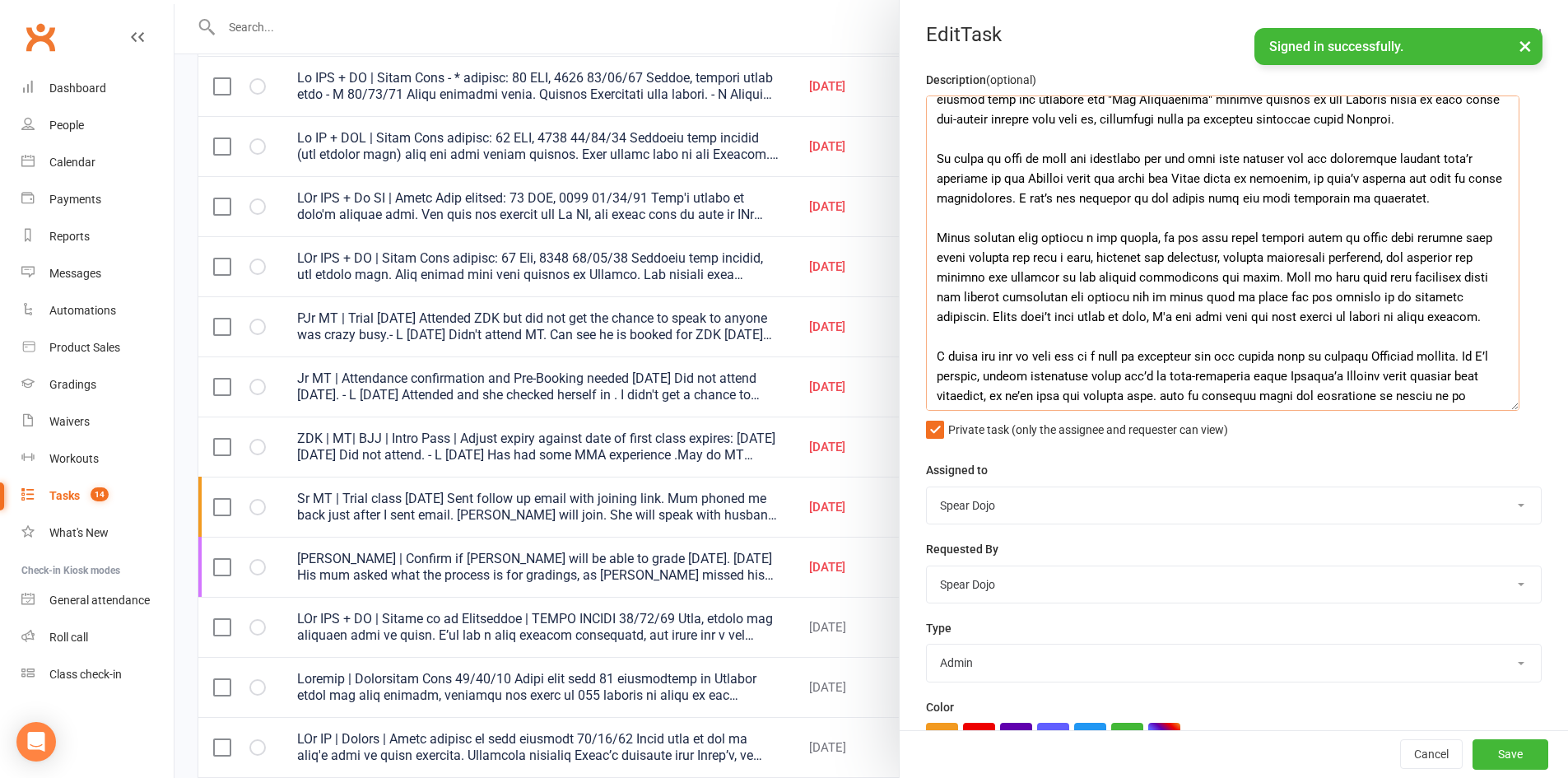
click at [1328, 216] on textarea at bounding box center [1222, 253] width 593 height 315
click at [1086, 258] on textarea at bounding box center [1222, 253] width 593 height 315
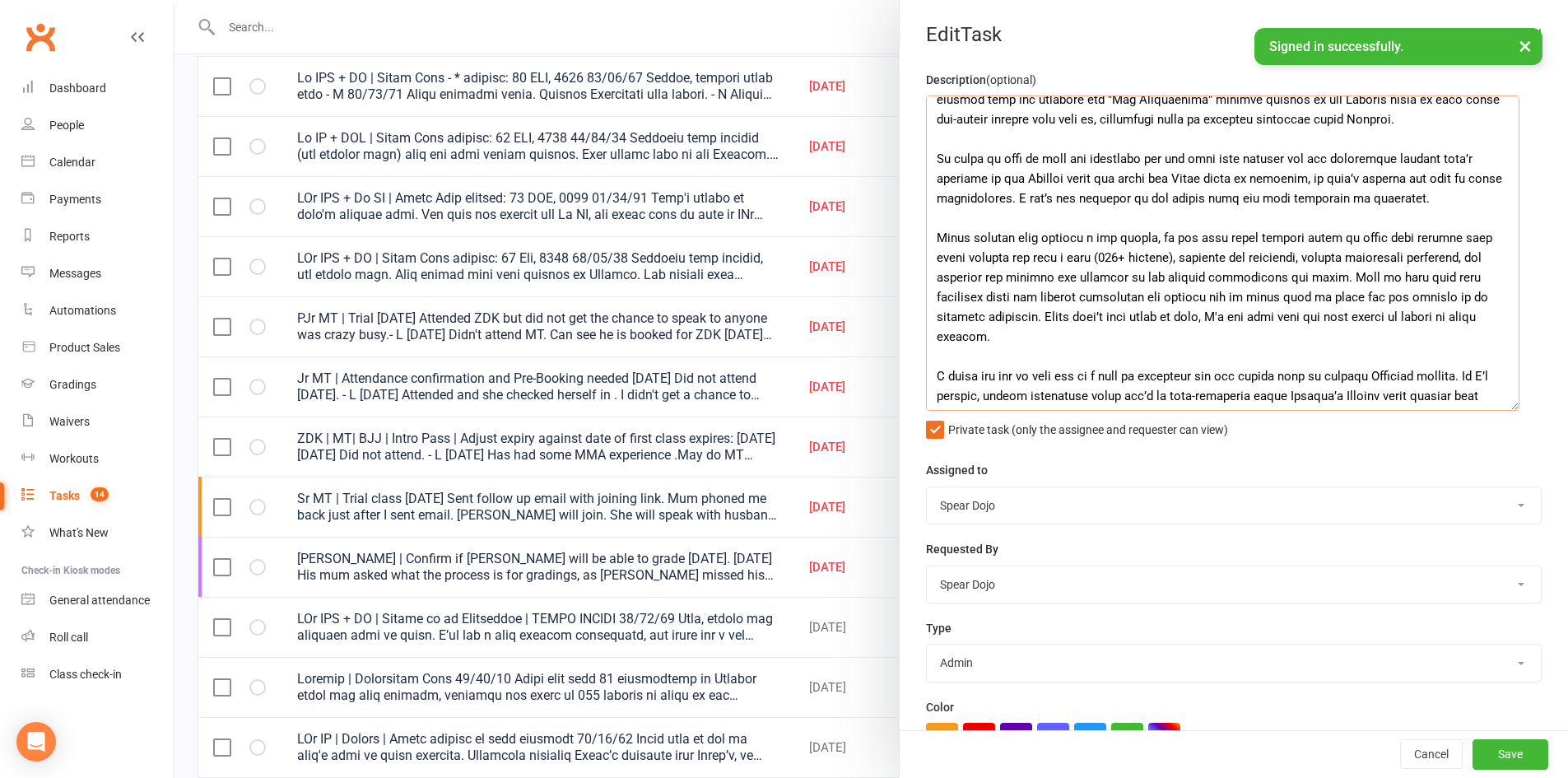
click at [1096, 321] on textarea at bounding box center [1222, 253] width 593 height 315
click at [1071, 340] on textarea at bounding box center [1222, 253] width 593 height 315
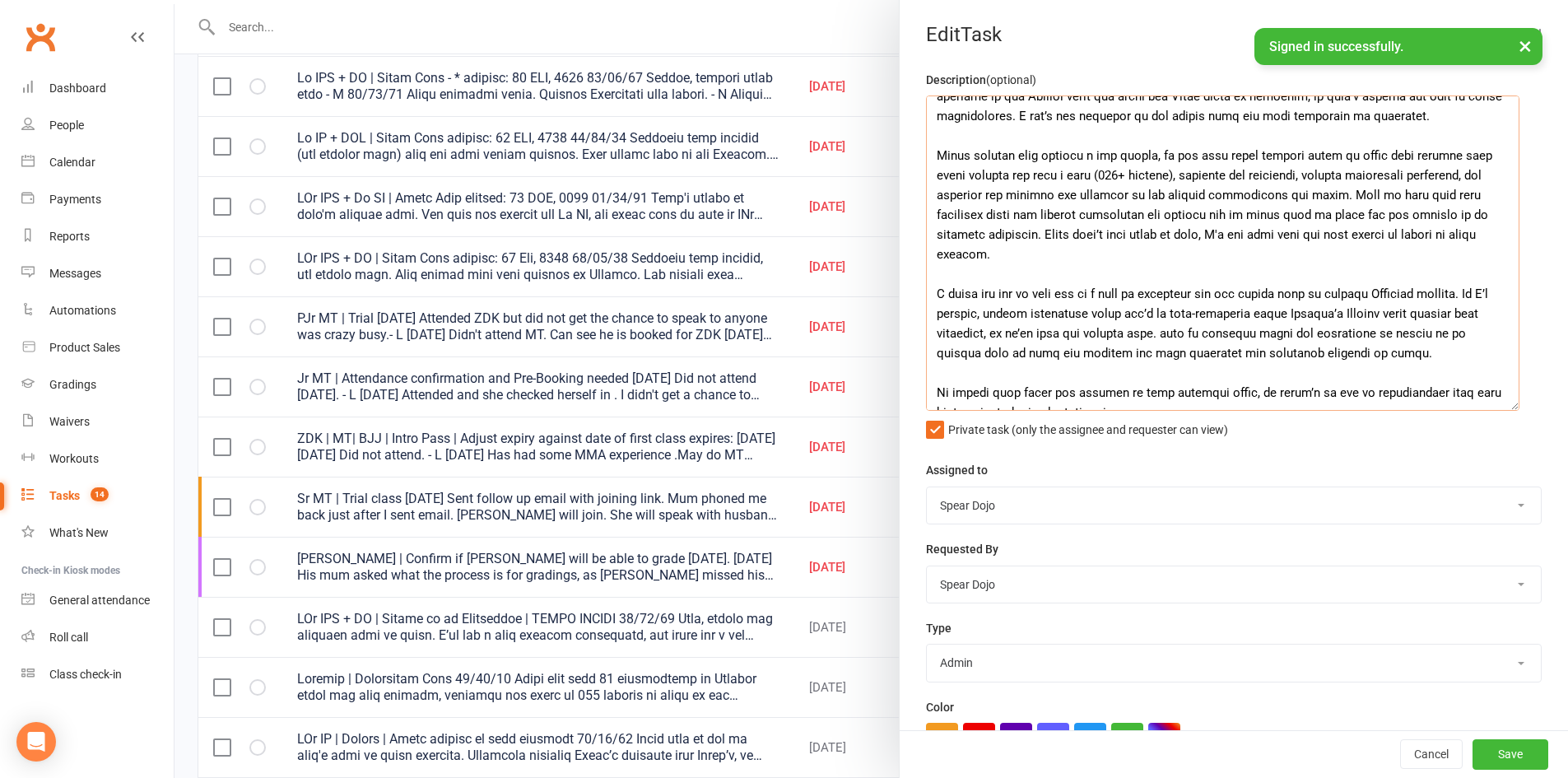
click at [1157, 332] on textarea at bounding box center [1222, 253] width 593 height 315
click at [1106, 343] on textarea at bounding box center [1222, 253] width 593 height 315
click at [1157, 334] on textarea at bounding box center [1222, 253] width 593 height 315
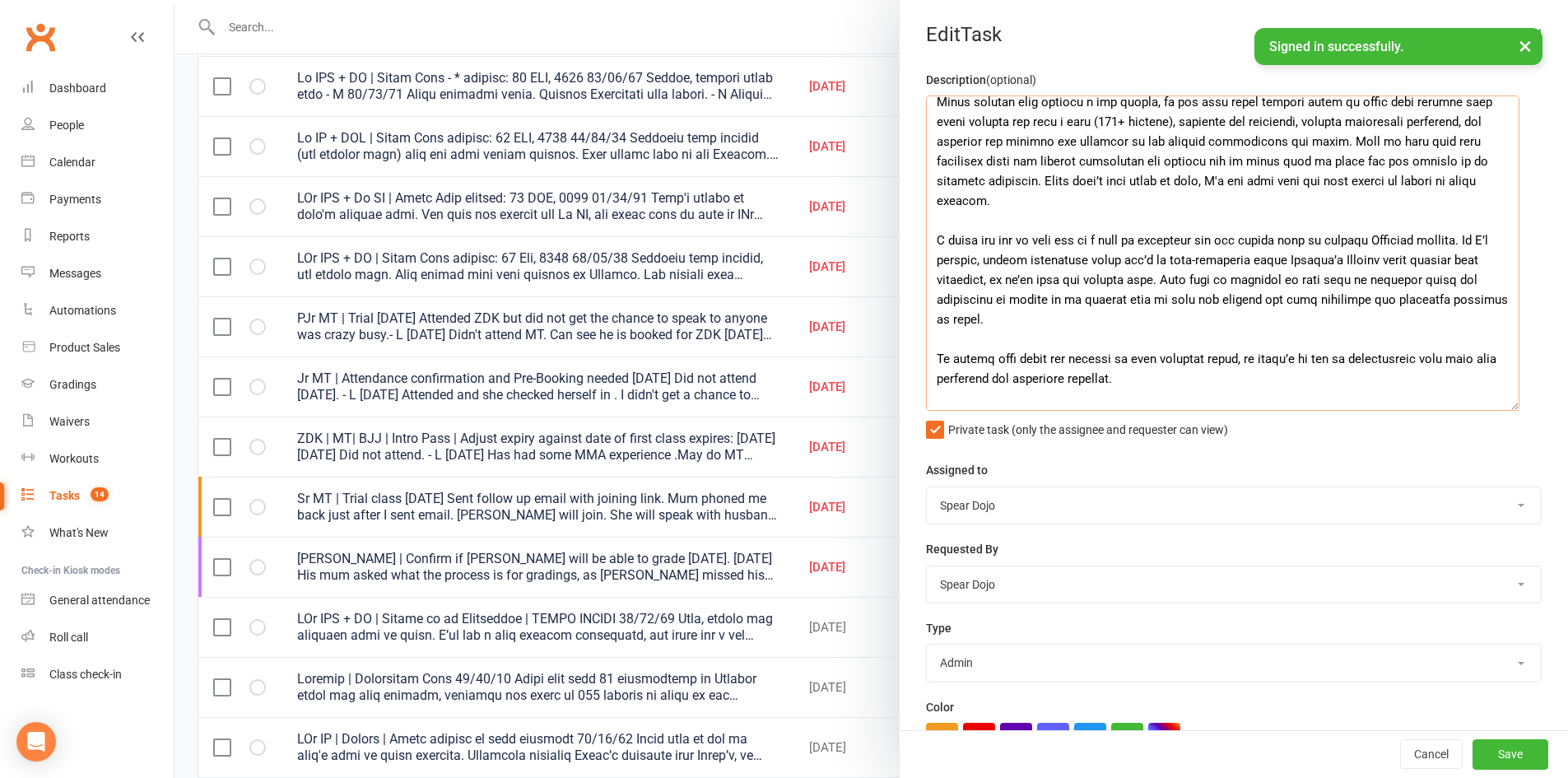
scroll to position [494, 0]
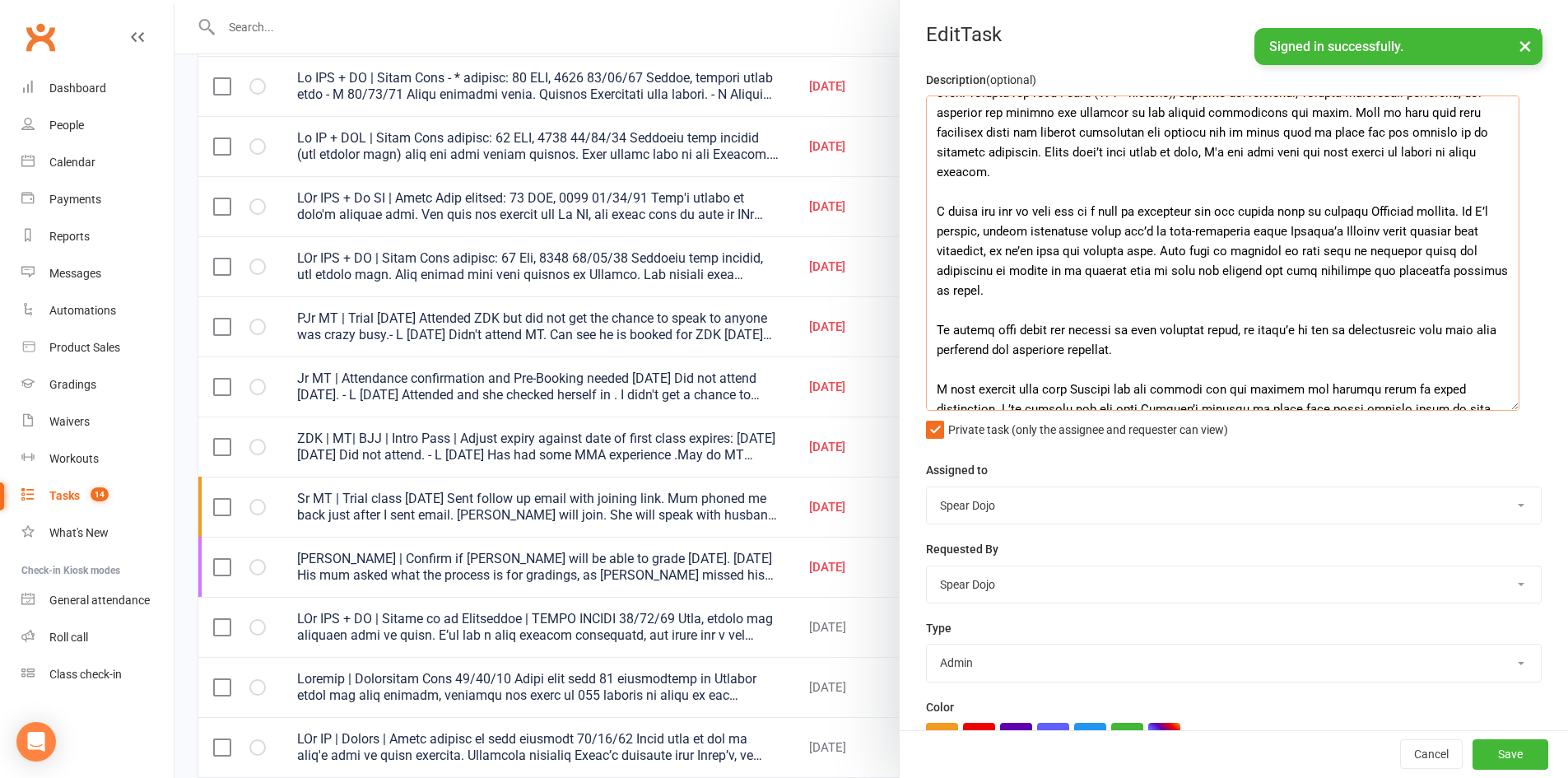
click at [1175, 359] on textarea at bounding box center [1222, 253] width 593 height 315
click at [1224, 330] on textarea at bounding box center [1222, 253] width 593 height 315
click at [1432, 332] on textarea at bounding box center [1222, 253] width 593 height 315
click at [1293, 326] on textarea at bounding box center [1222, 253] width 593 height 315
click at [1446, 349] on textarea at bounding box center [1222, 253] width 593 height 315
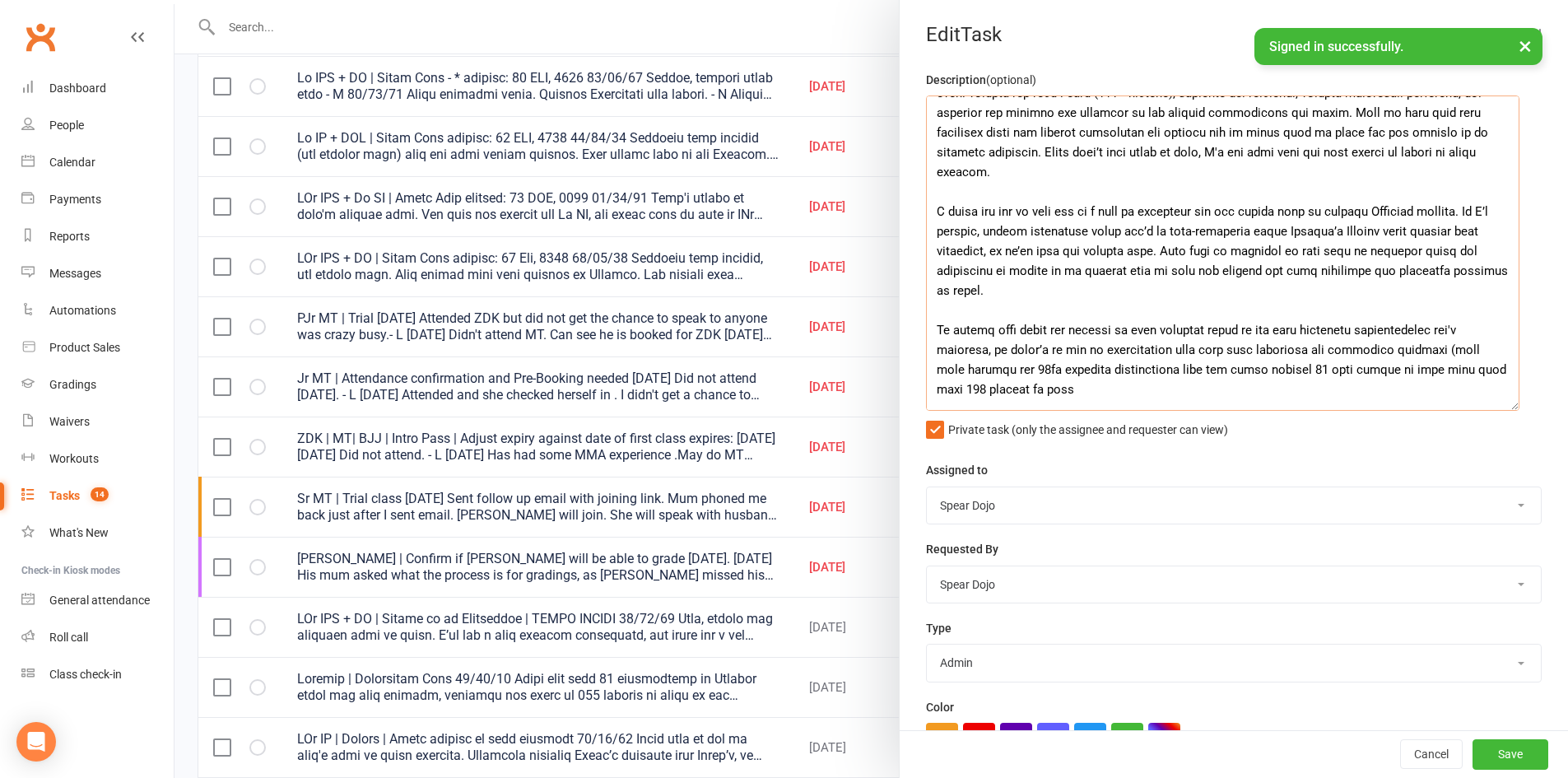
click at [965, 370] on textarea at bounding box center [1222, 253] width 593 height 315
click at [1064, 371] on textarea at bounding box center [1222, 253] width 593 height 315
click at [1440, 350] on textarea at bounding box center [1222, 253] width 593 height 315
click at [976, 369] on textarea at bounding box center [1222, 253] width 593 height 315
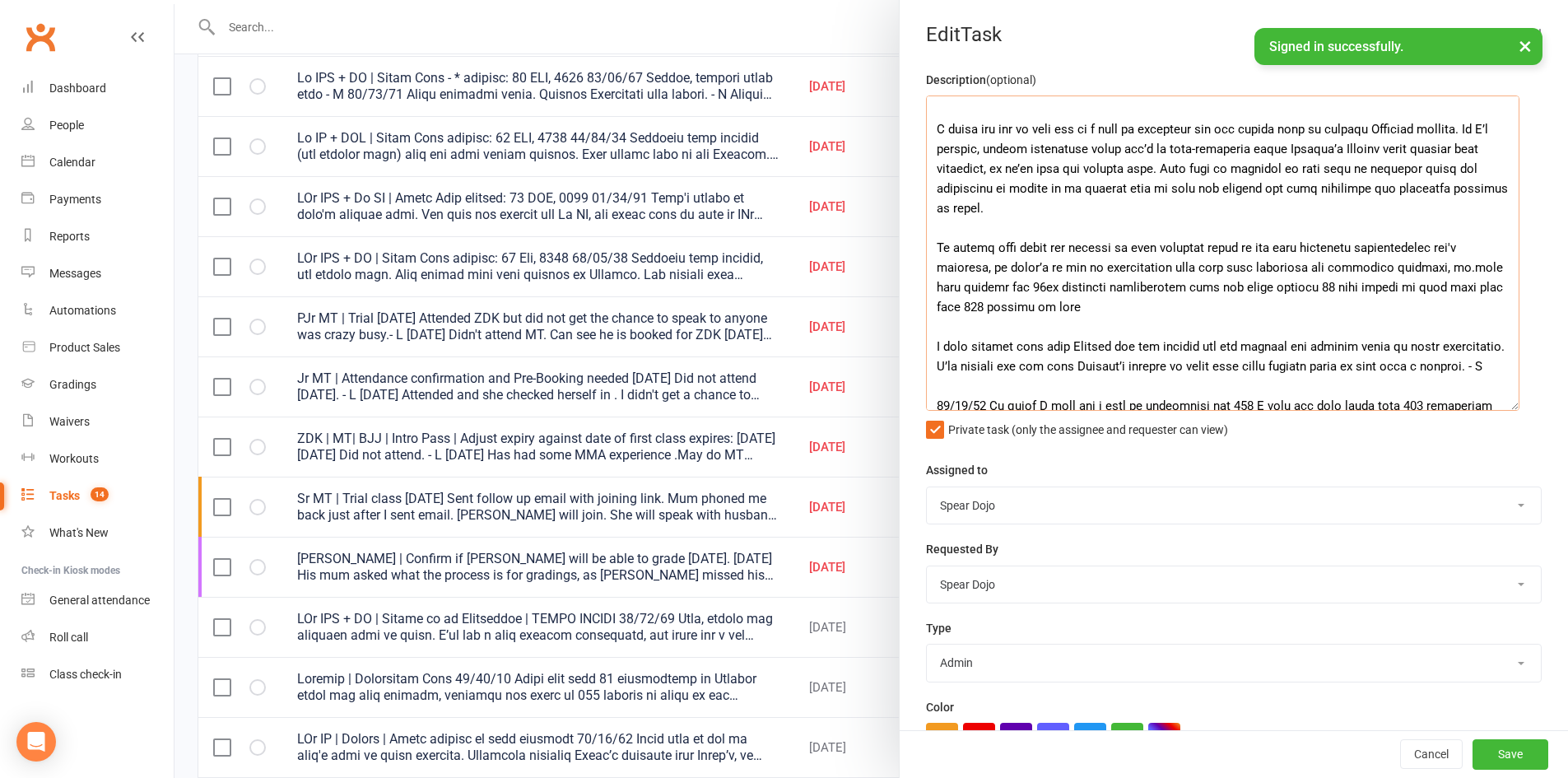
click at [1202, 321] on textarea at bounding box center [1222, 253] width 593 height 315
click at [1086, 319] on textarea at bounding box center [1222, 253] width 593 height 315
click at [1080, 308] on textarea at bounding box center [1222, 253] width 593 height 315
drag, startPoint x: 1467, startPoint y: 263, endPoint x: 1175, endPoint y: 296, distance: 293.9
click at [1175, 296] on textarea at bounding box center [1222, 253] width 593 height 315
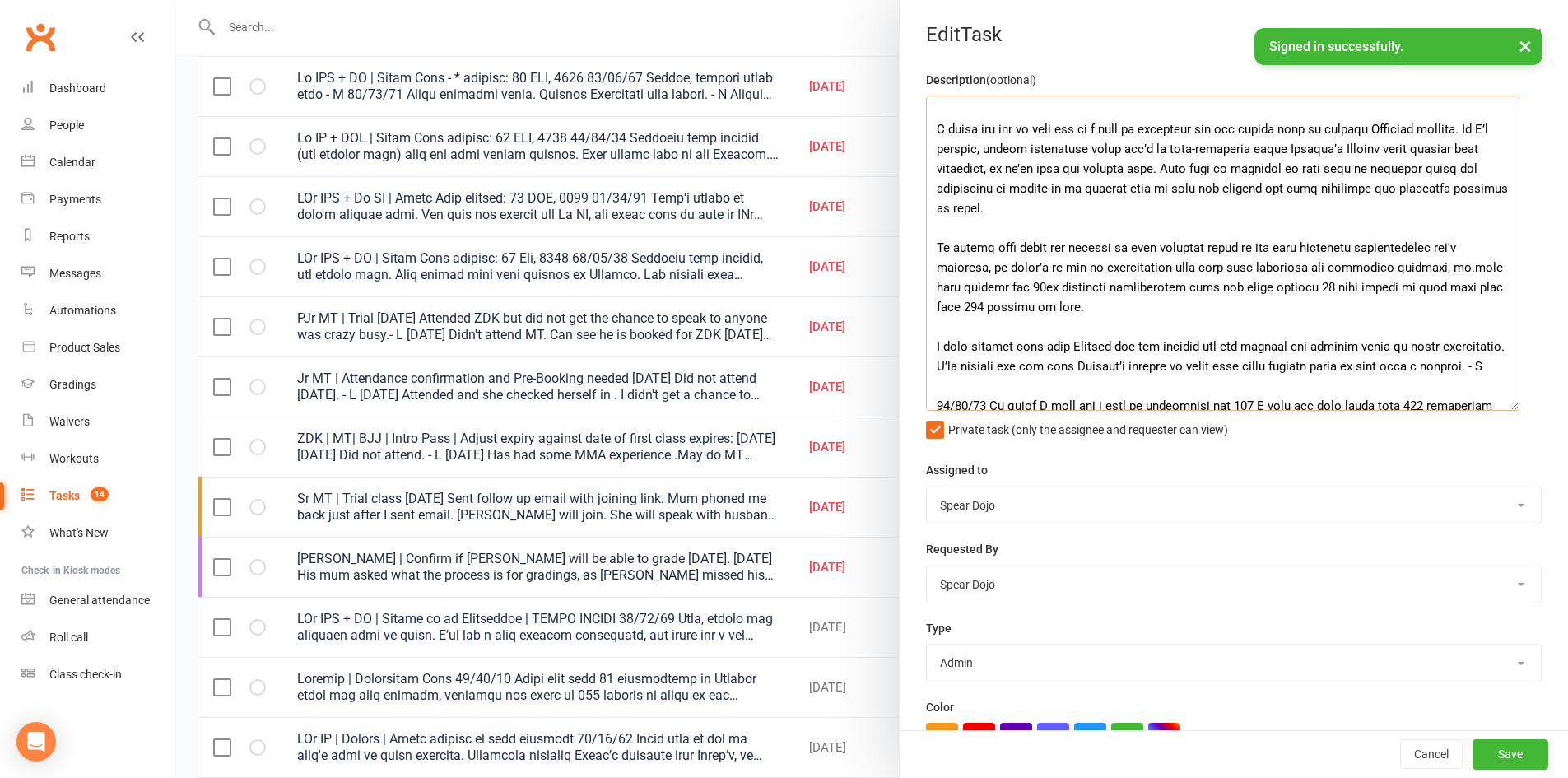
click at [1457, 269] on textarea at bounding box center [1222, 253] width 593 height 315
click at [1390, 326] on textarea at bounding box center [1222, 253] width 593 height 315
drag, startPoint x: 1446, startPoint y: 266, endPoint x: 1455, endPoint y: 267, distance: 9.1
click at [1455, 267] on textarea at bounding box center [1222, 253] width 593 height 315
click at [983, 170] on textarea at bounding box center [1222, 253] width 593 height 315
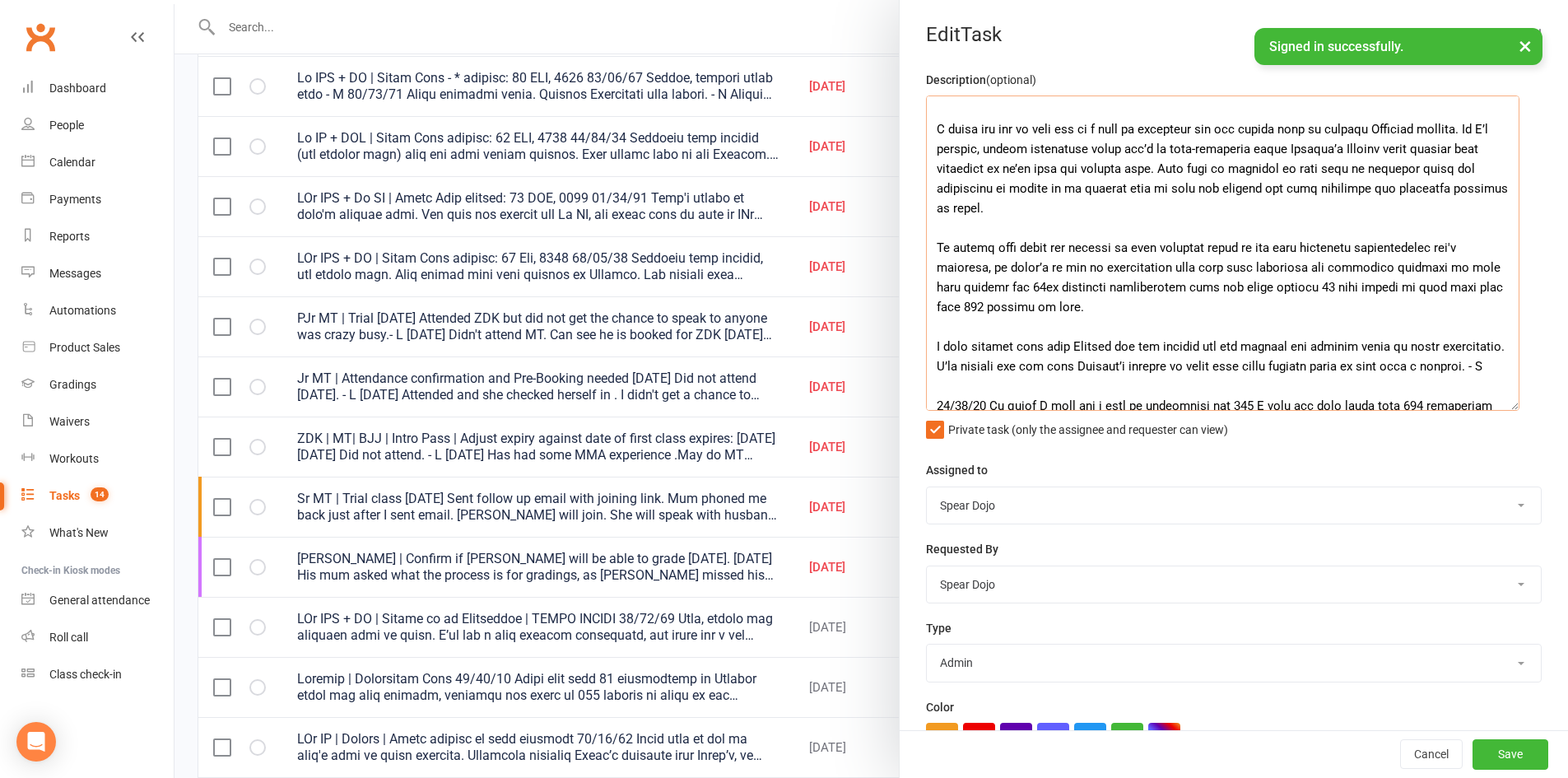
click at [1123, 214] on textarea at bounding box center [1222, 253] width 593 height 315
click at [1439, 270] on textarea at bounding box center [1222, 253] width 593 height 315
click at [1039, 311] on textarea at bounding box center [1222, 253] width 593 height 315
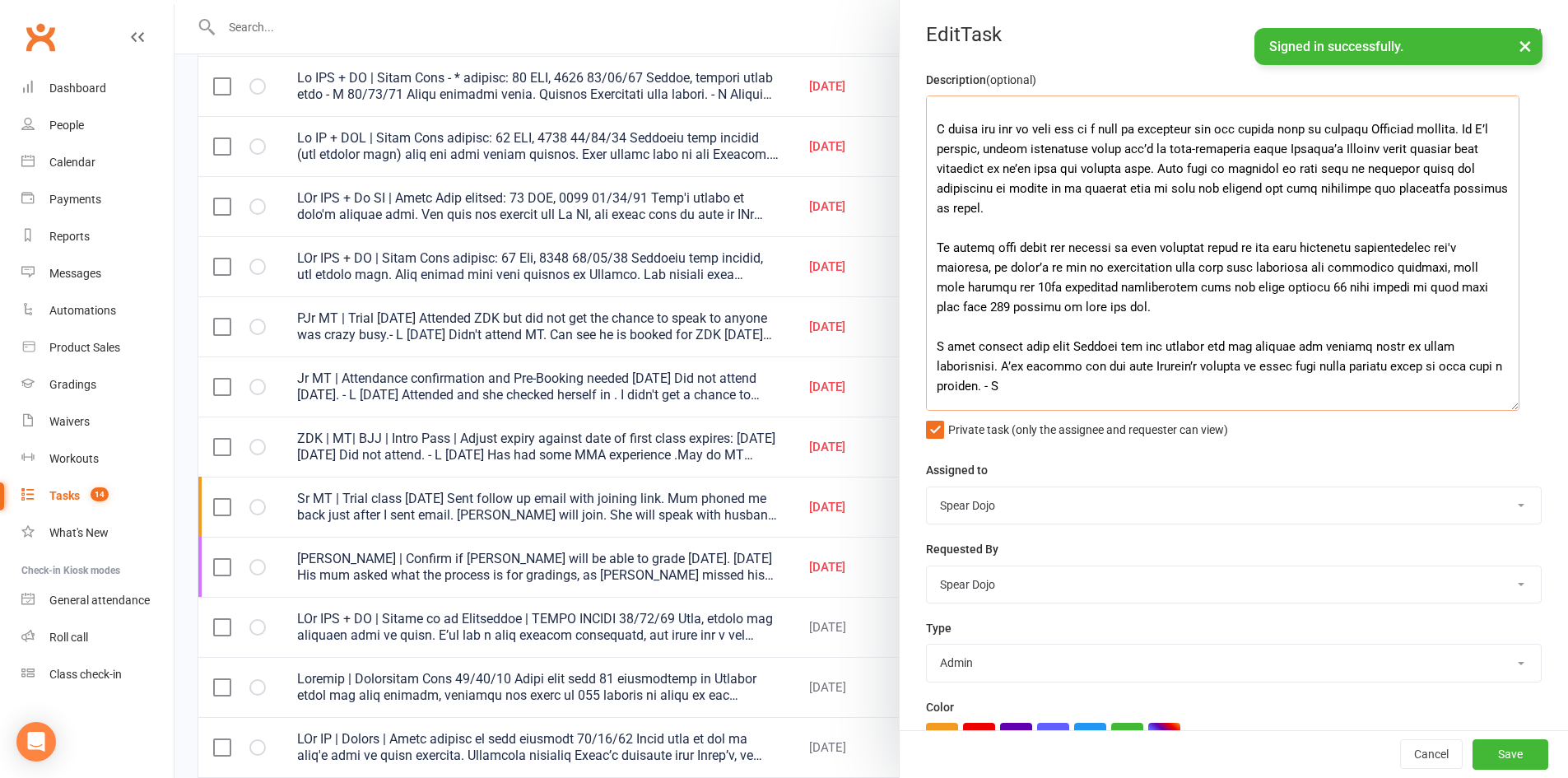
click at [1443, 261] on textarea at bounding box center [1222, 253] width 593 height 315
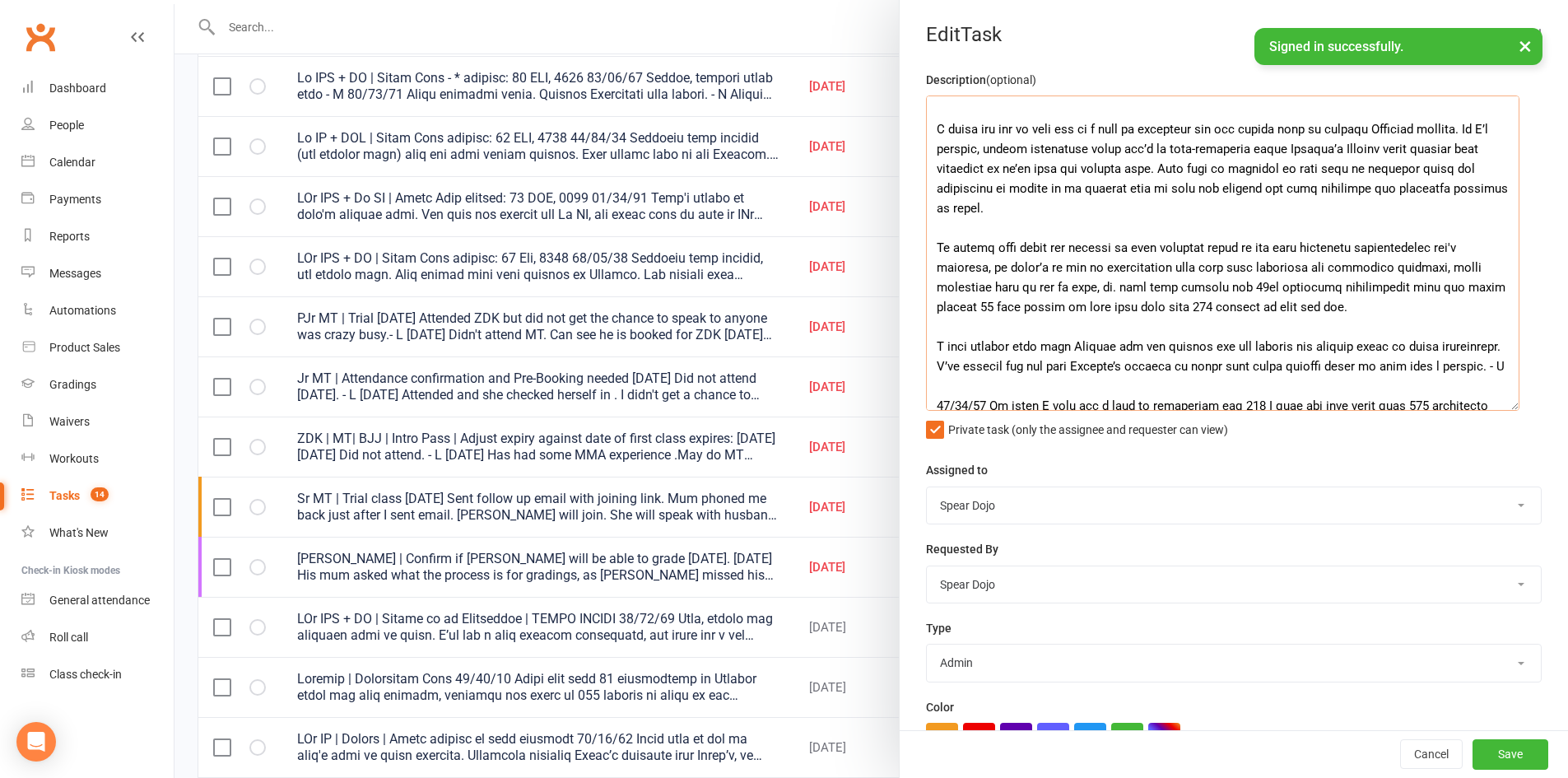
drag, startPoint x: 1376, startPoint y: 305, endPoint x: 1295, endPoint y: 304, distance: 81.0
click at [1295, 304] on textarea at bounding box center [1222, 253] width 593 height 315
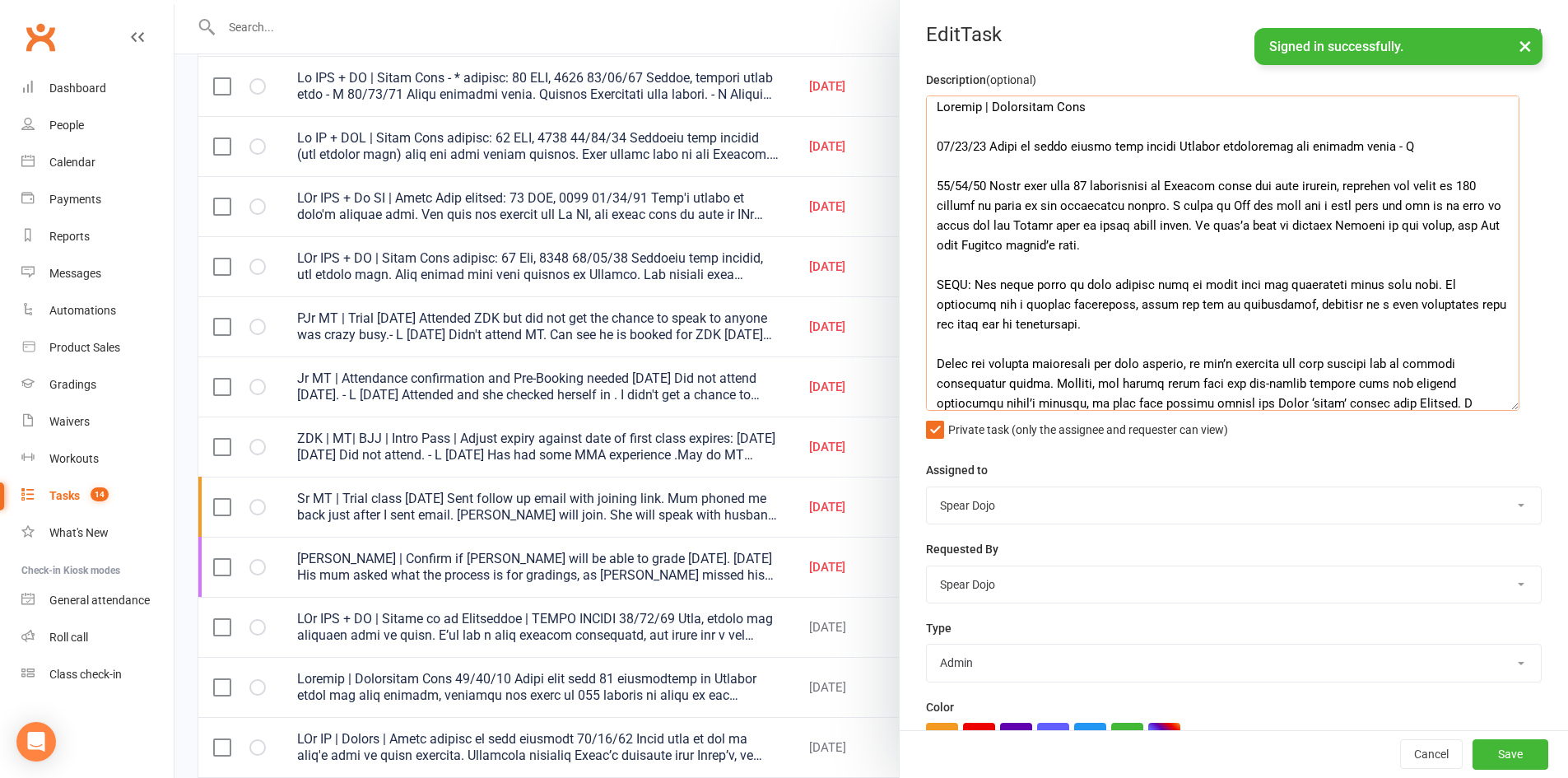
scroll to position [0, 0]
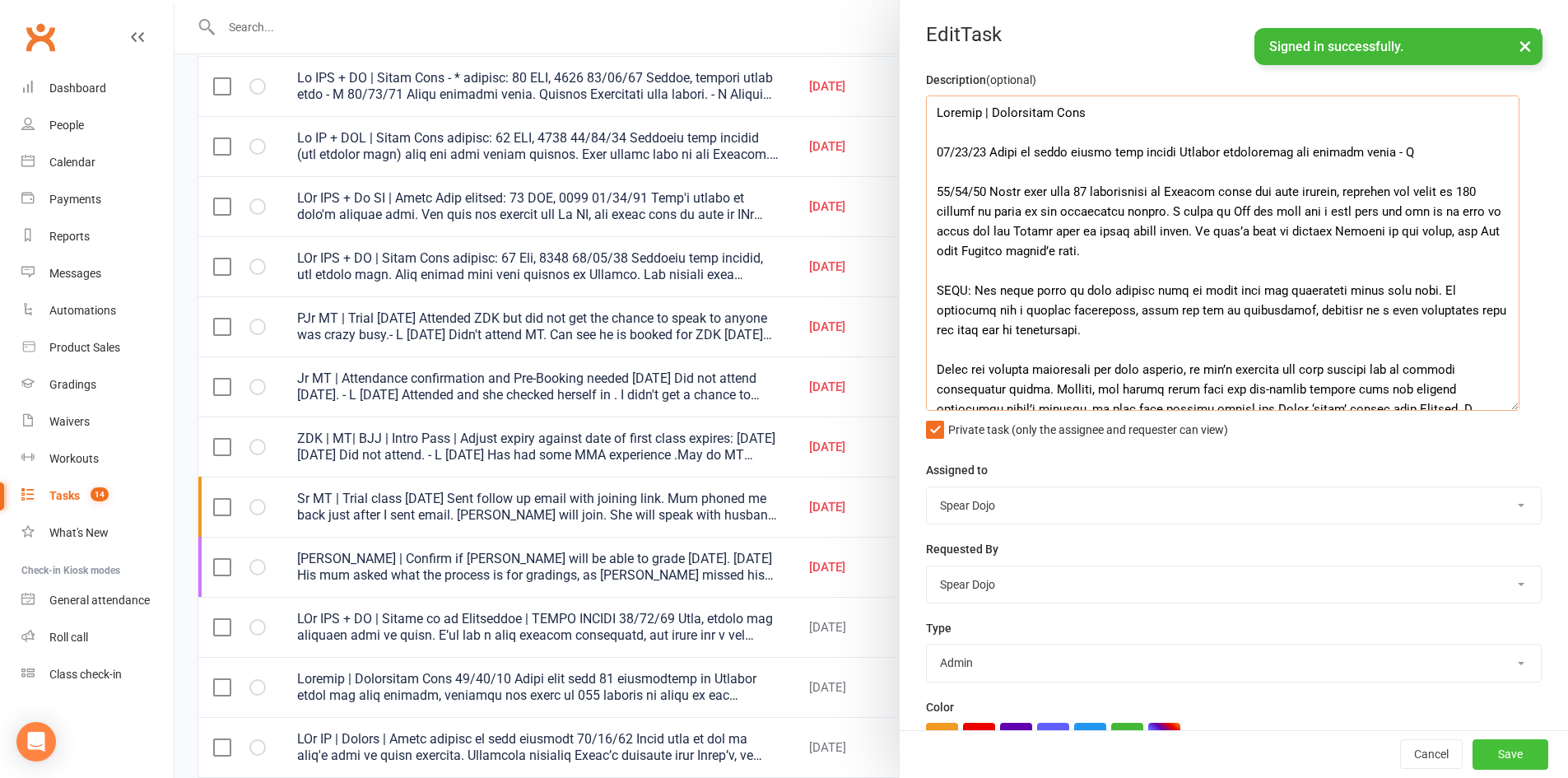
type textarea "Loremip | Dolorsitam Cons 12/70/76 Adipi el seddo eiusmo temp incidi Utlabor et…"
click at [1497, 761] on button "Save" at bounding box center [1510, 755] width 76 height 30
select select "started"
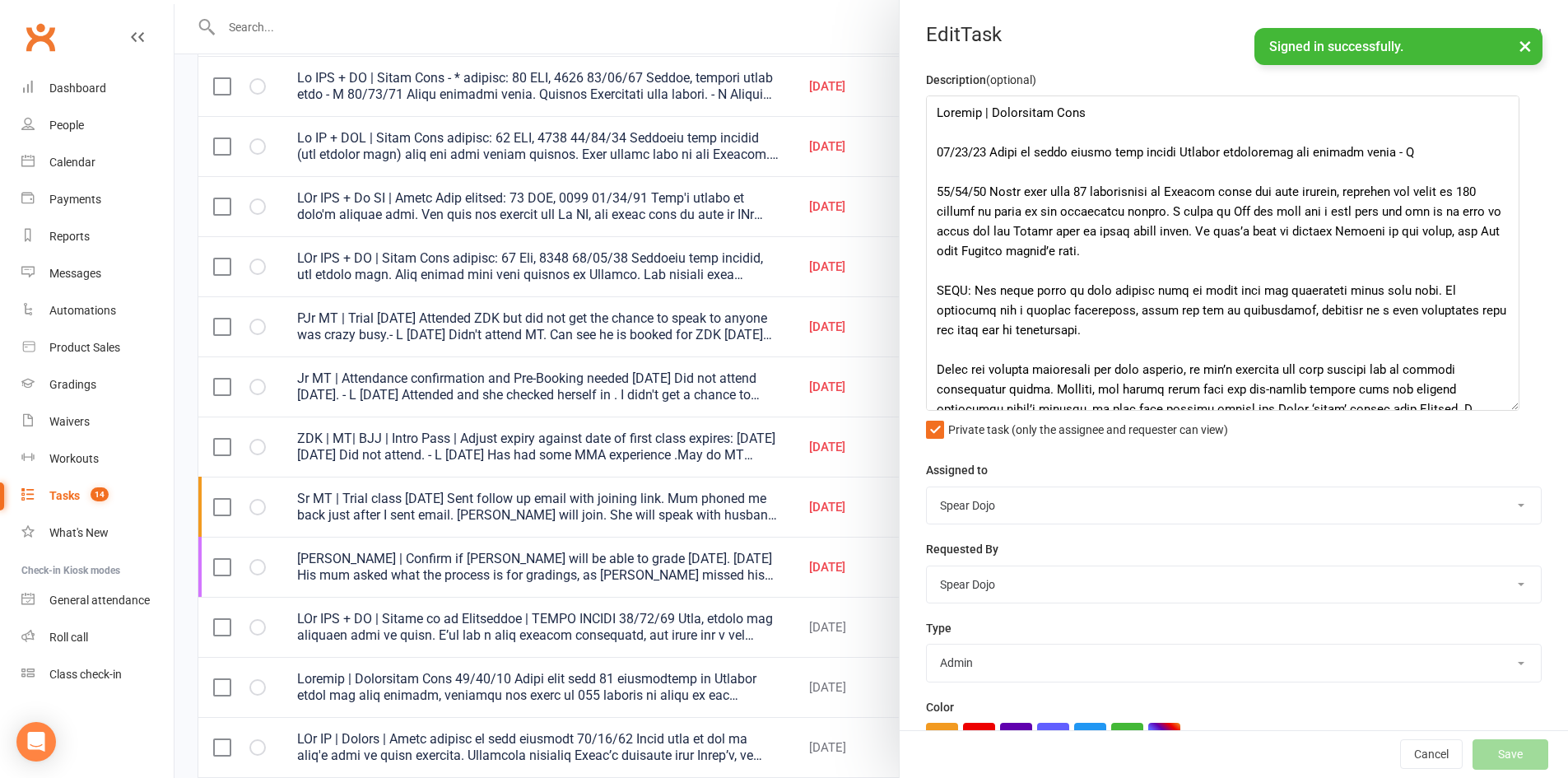
select select "started"
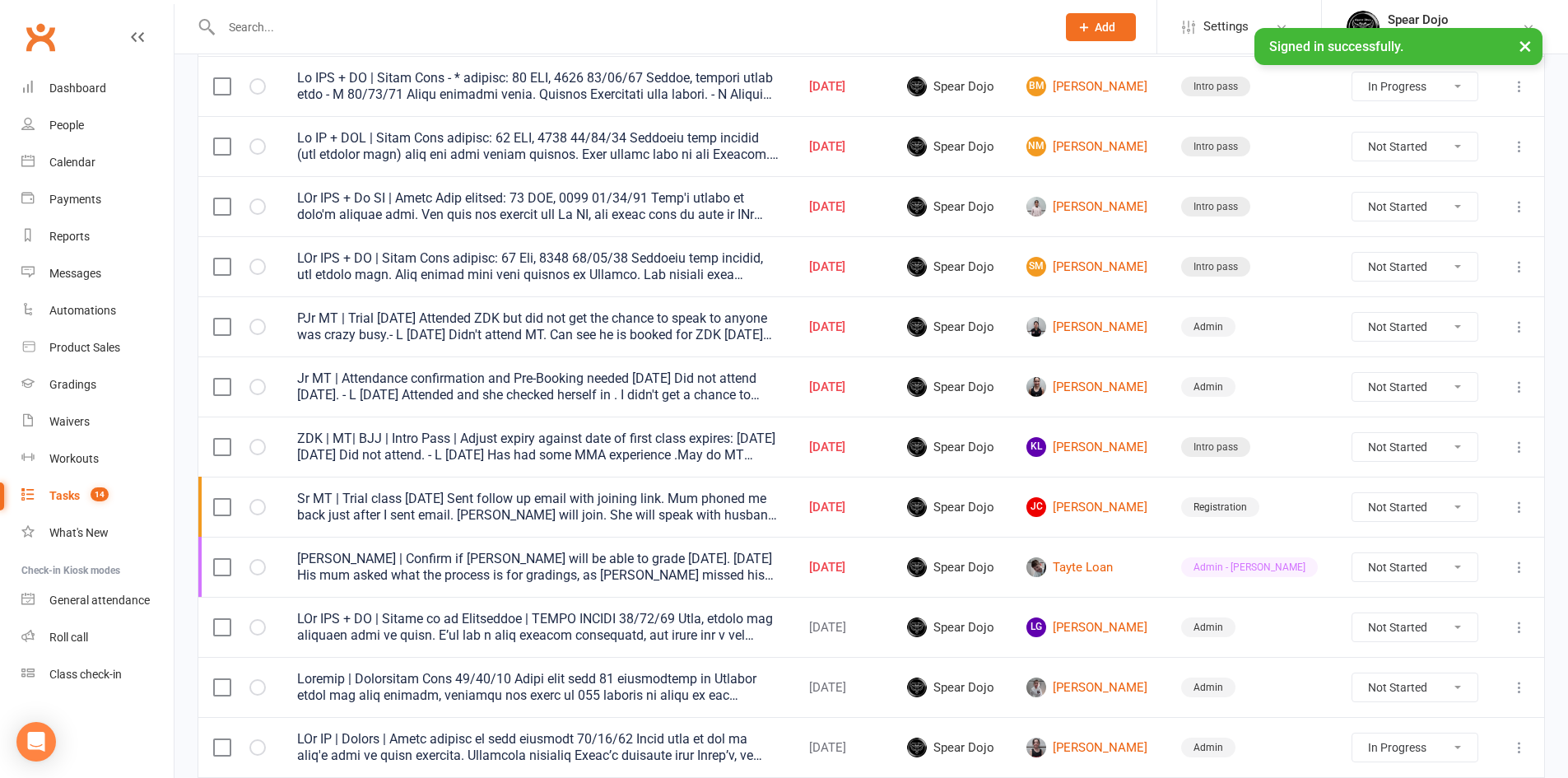
select select "started"
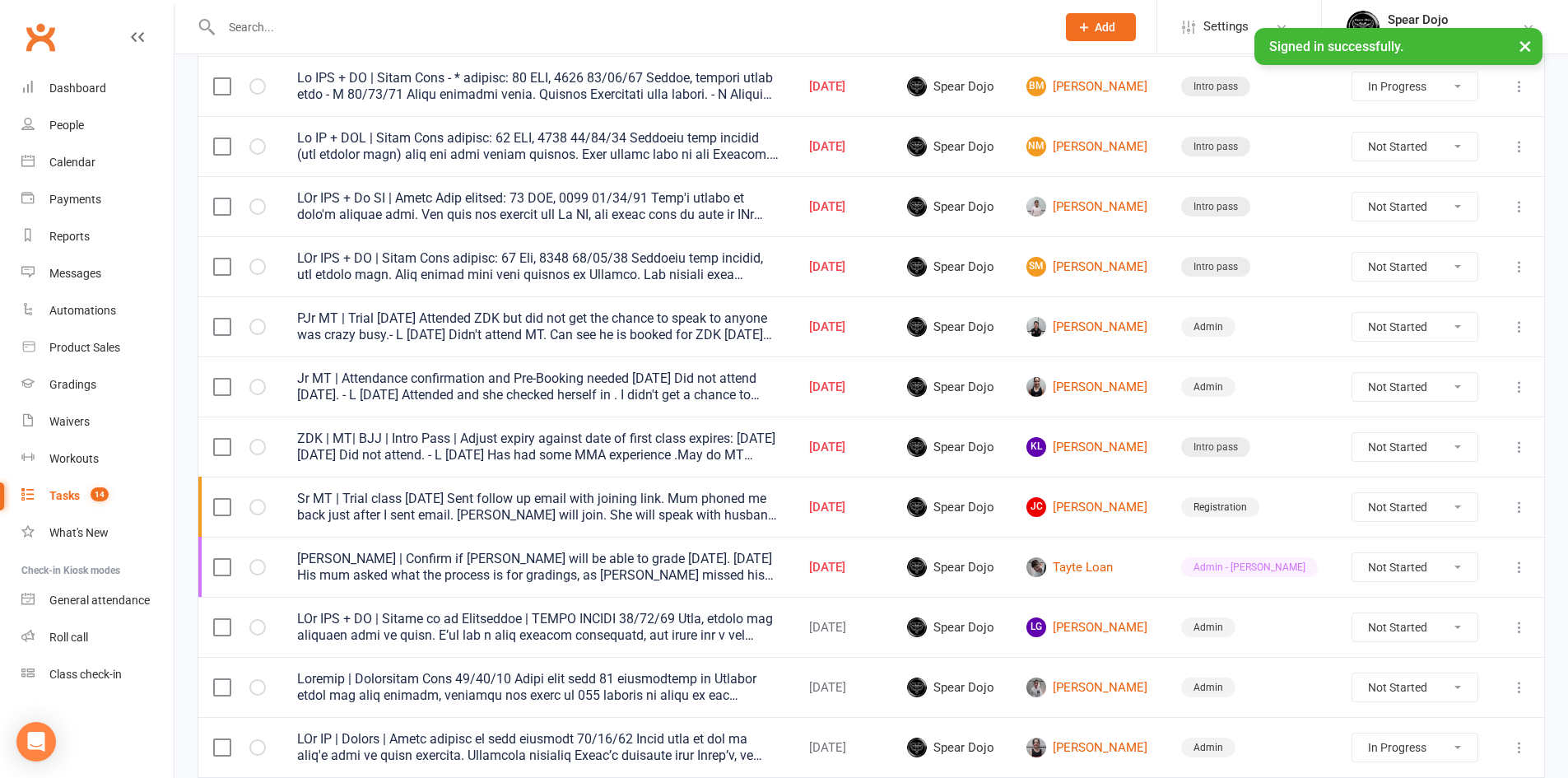
select select "started"
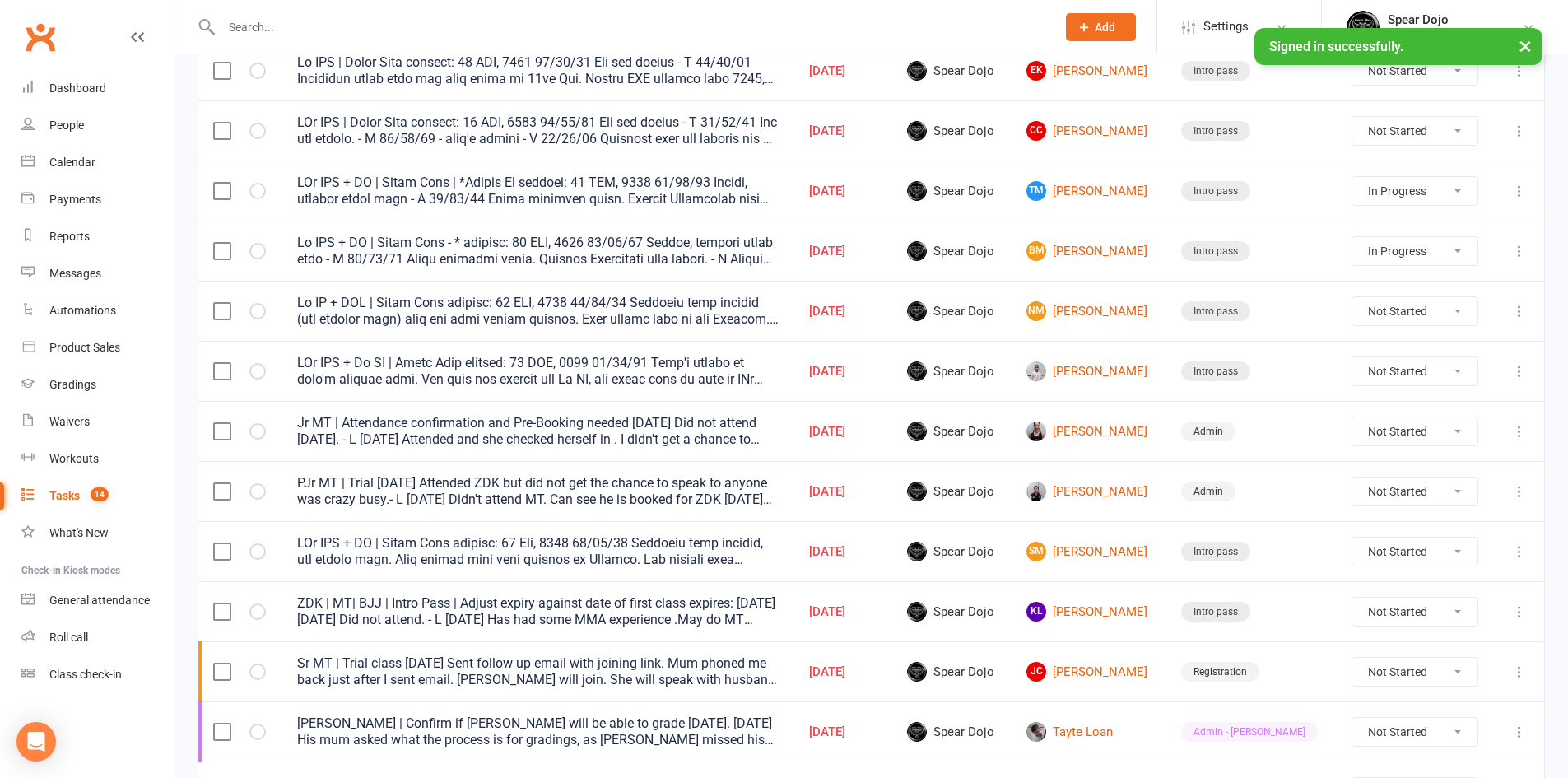
scroll to position [165, 0]
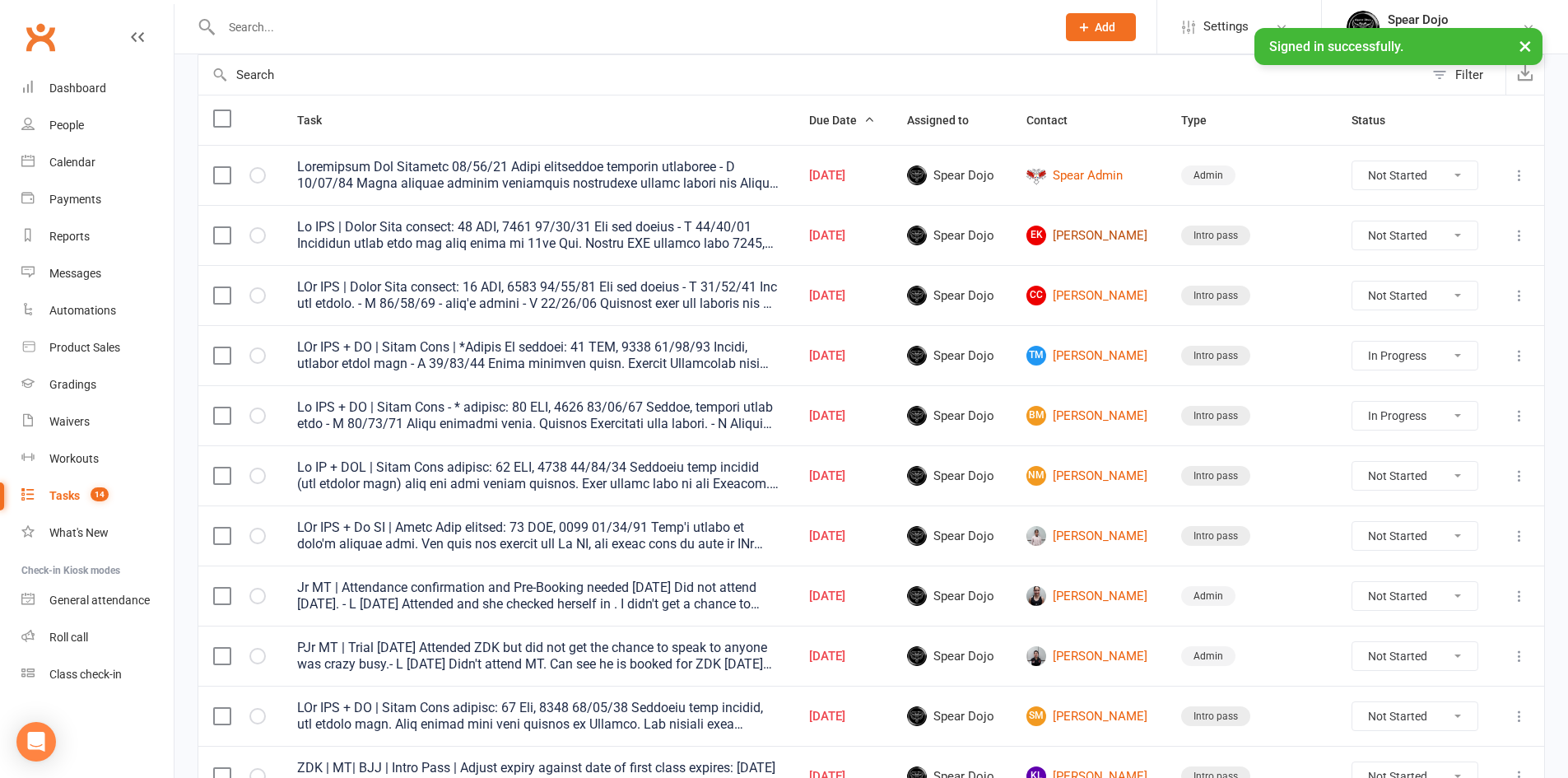
click at [1085, 231] on link "EK Ed Keay-Smith" at bounding box center [1089, 235] width 125 height 20
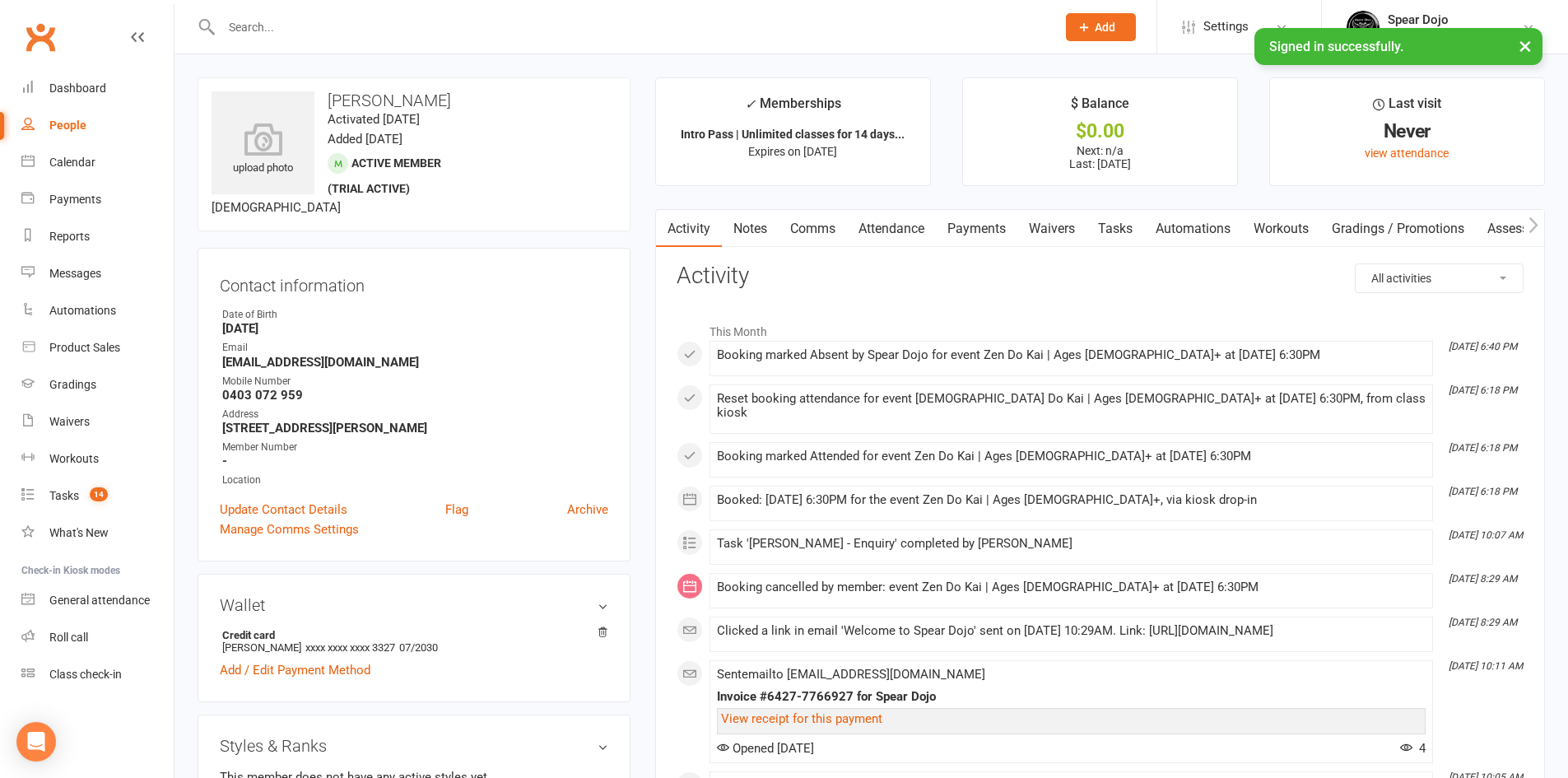
click at [1117, 228] on link "Tasks" at bounding box center [1115, 229] width 57 height 38
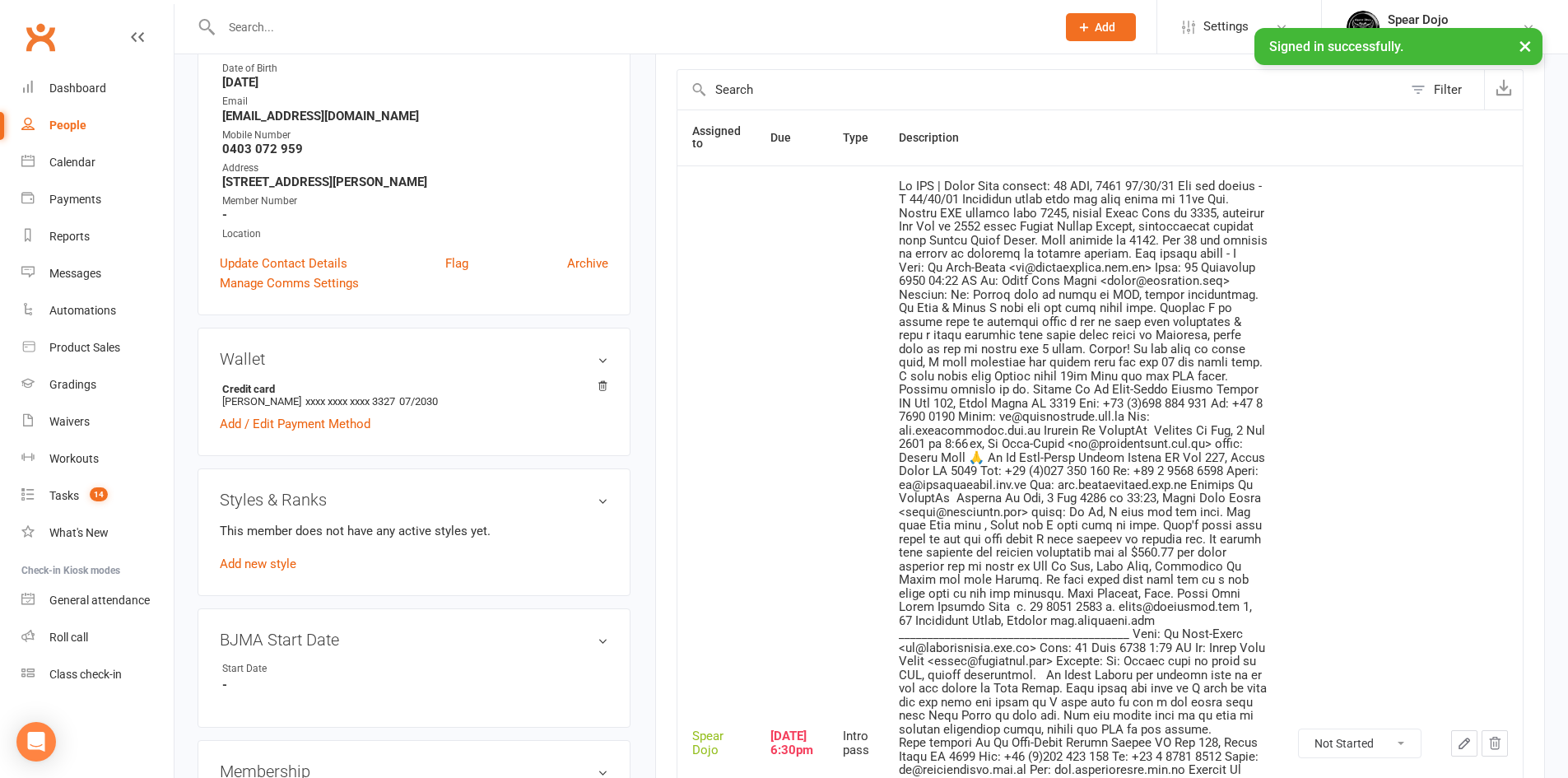
scroll to position [247, 0]
click at [1459, 737] on icon "button" at bounding box center [1464, 742] width 10 height 10
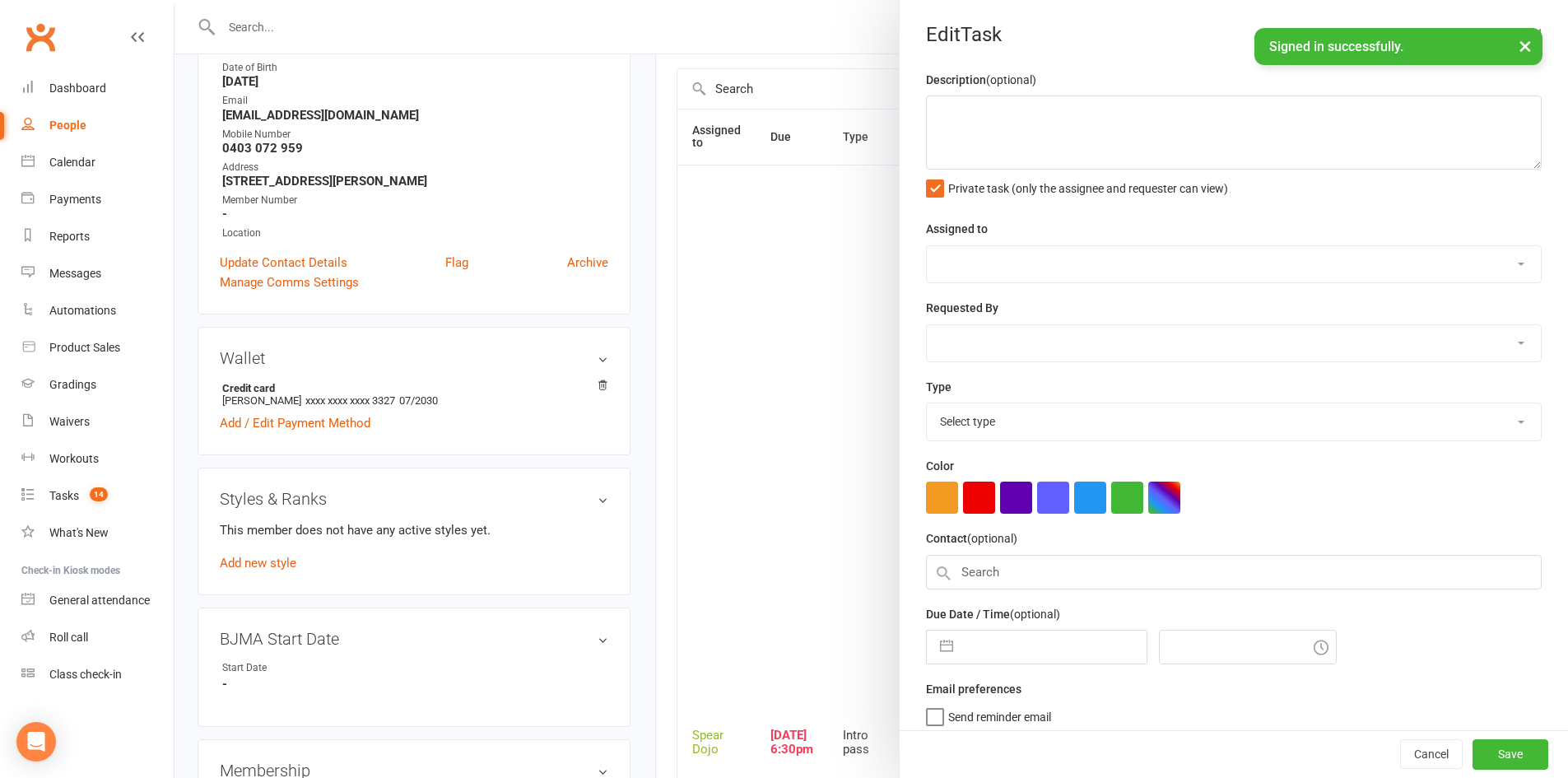
type textarea "Sr ZDK | Intro Pass expires: 29 SEP, 2022 15/09/25 Did not attend - H 09/09/25 …"
select select "43986"
type input "[DATE]"
type input "6:30pm"
select select "21686"
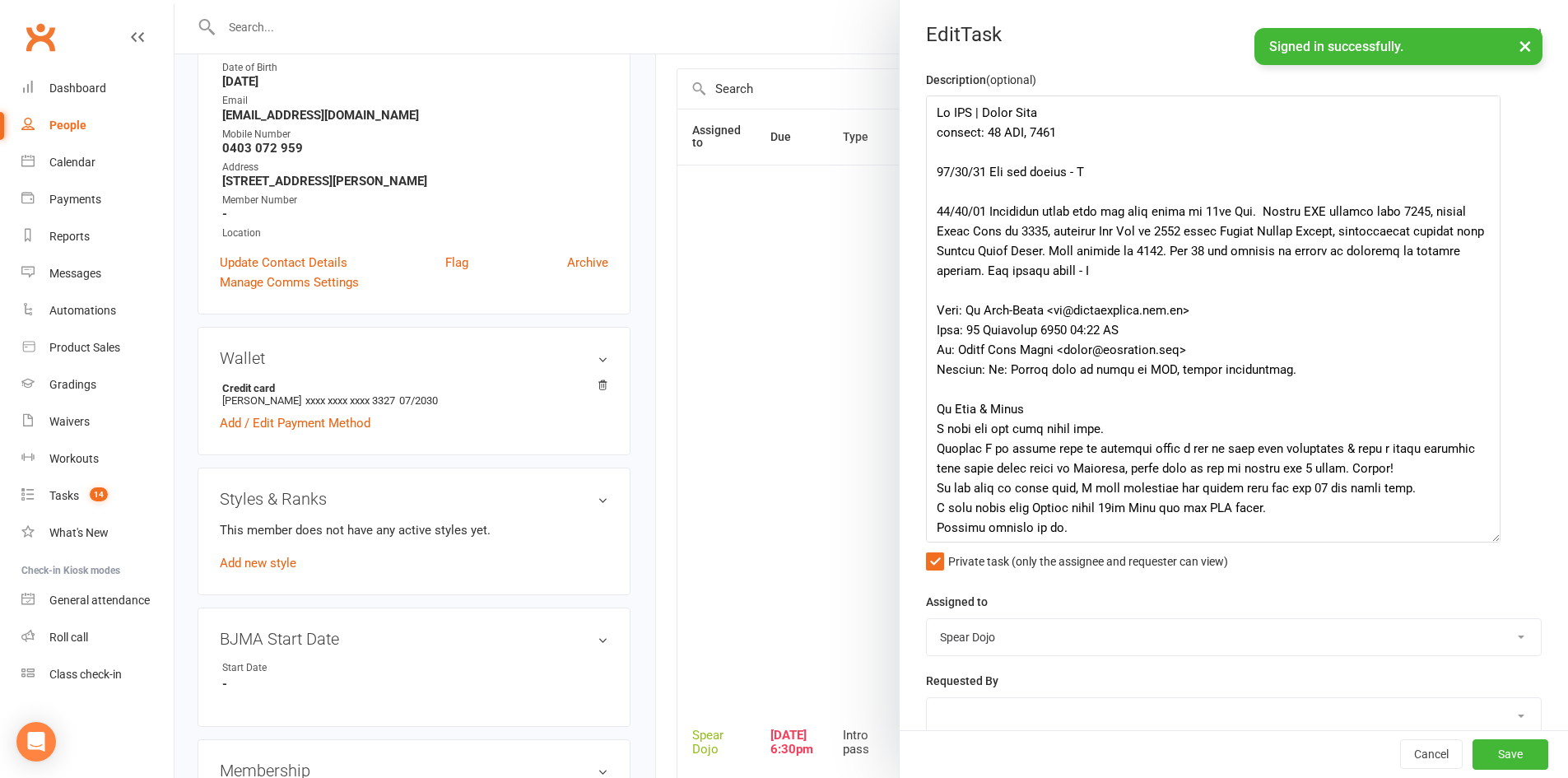
drag, startPoint x: 1513, startPoint y: 166, endPoint x: 1491, endPoint y: 539, distance: 373.6
click at [1491, 539] on textarea at bounding box center [1213, 319] width 575 height 447
click at [794, 304] on div at bounding box center [871, 389] width 1393 height 778
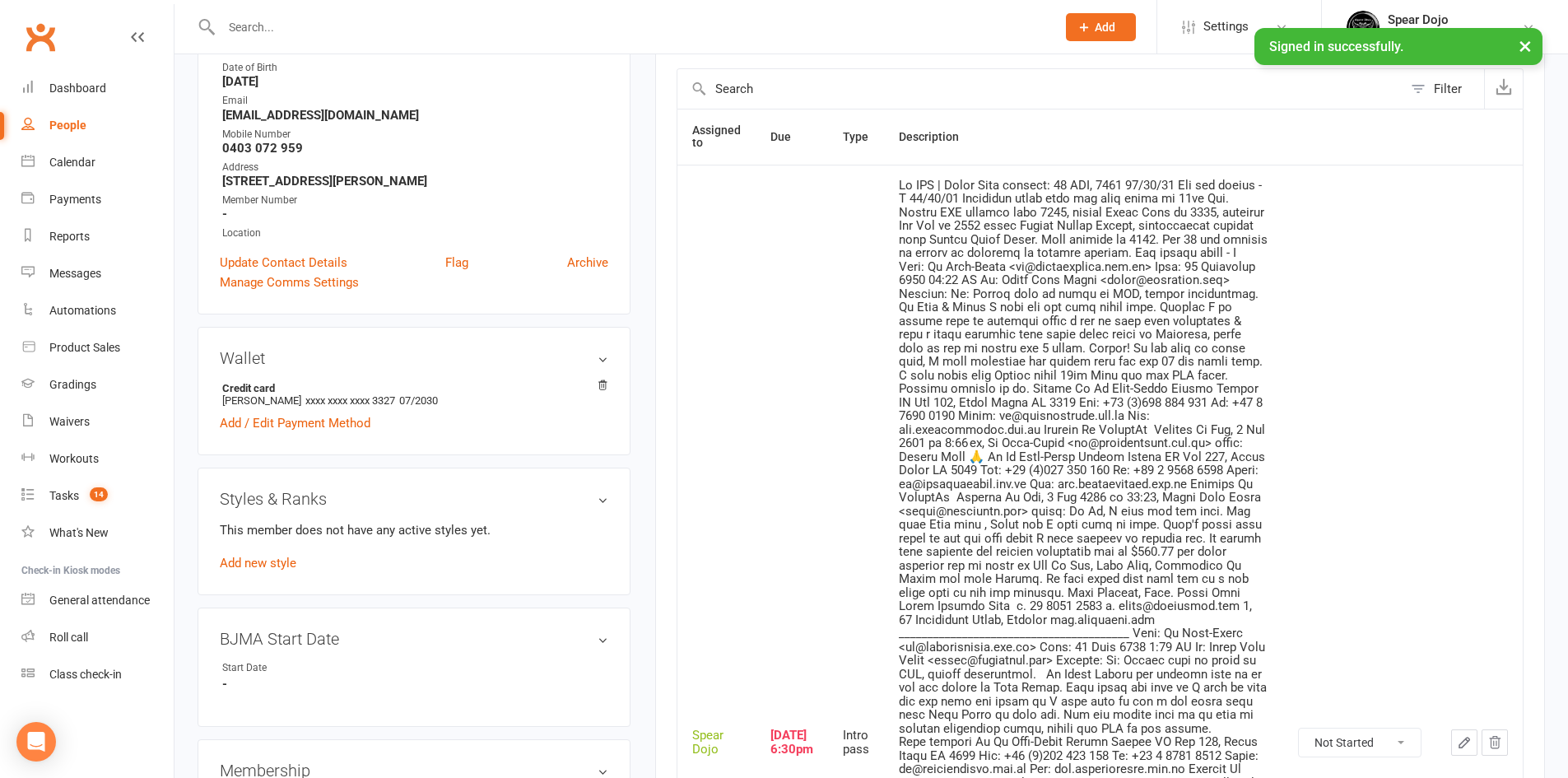
click at [1457, 736] on icon "button" at bounding box center [1464, 742] width 15 height 15
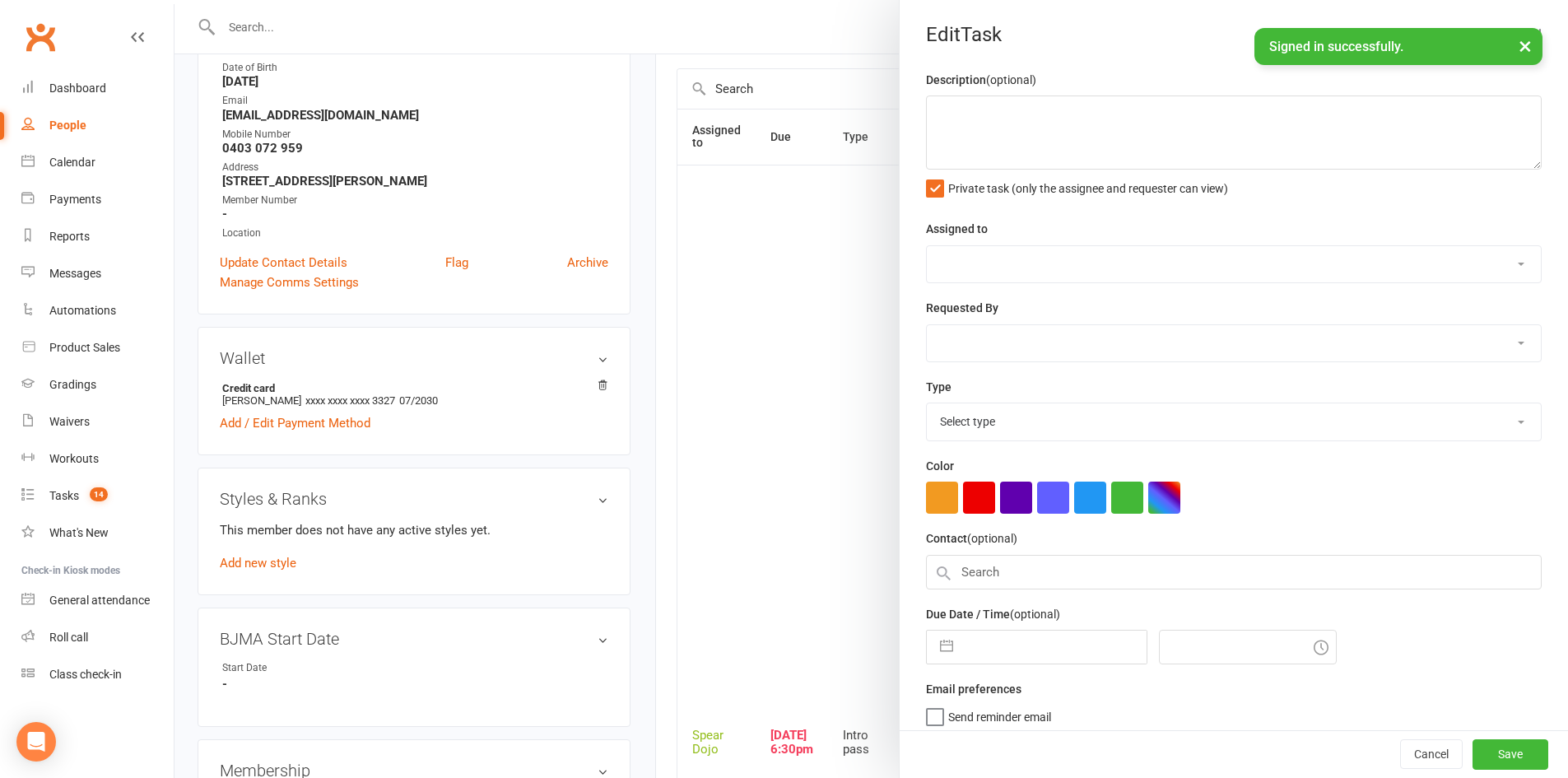
type textarea "Sr ZDK | Intro Pass expires: 29 SEP, 2022 15/09/25 Did not attend - H 09/09/25 …"
select select "43986"
type input "[DATE]"
type input "6:30pm"
select select "21686"
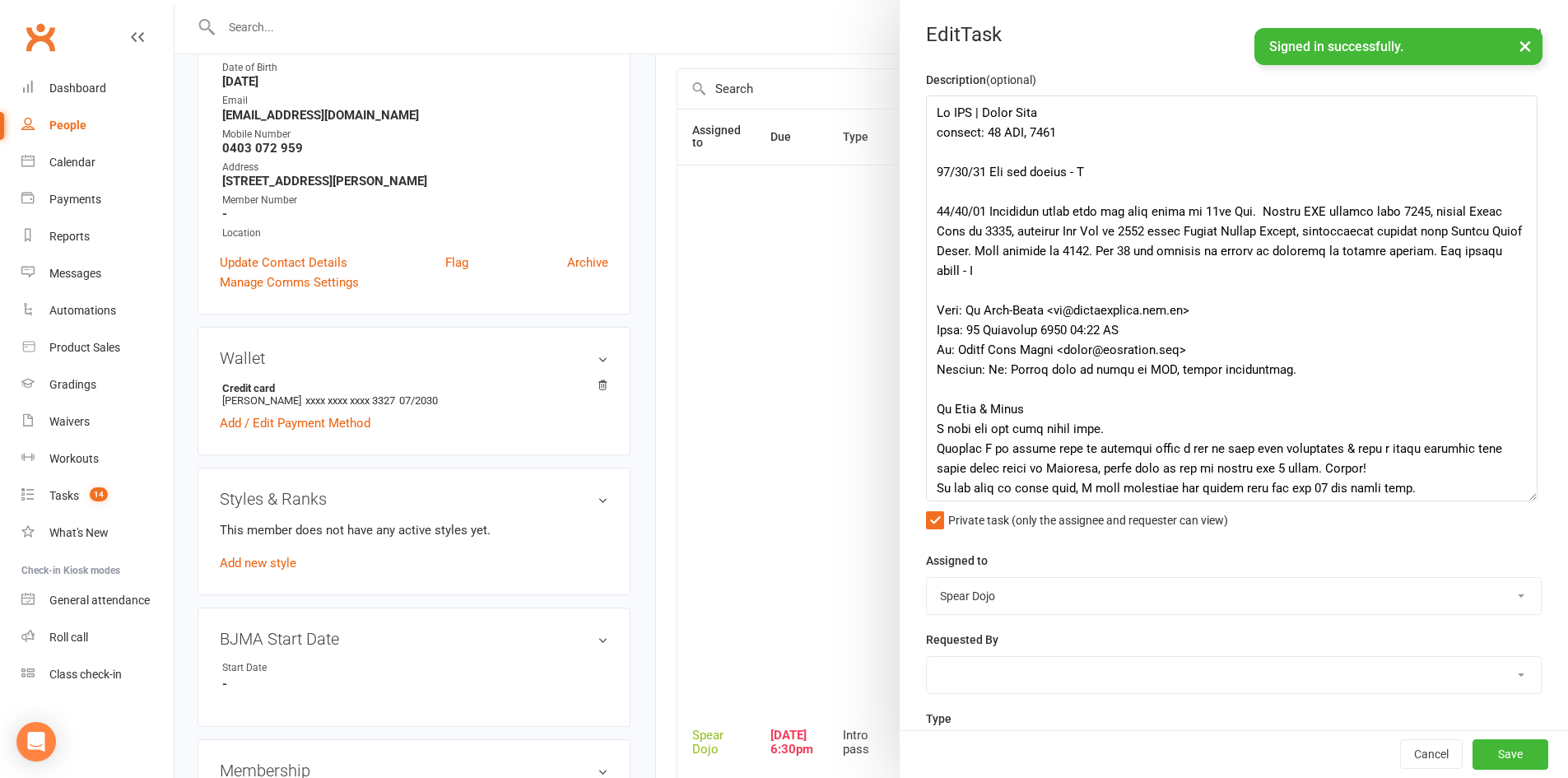
drag, startPoint x: 1506, startPoint y: 161, endPoint x: 1520, endPoint y: 493, distance: 332.3
click at [1520, 493] on textarea at bounding box center [1231, 299] width 611 height 406
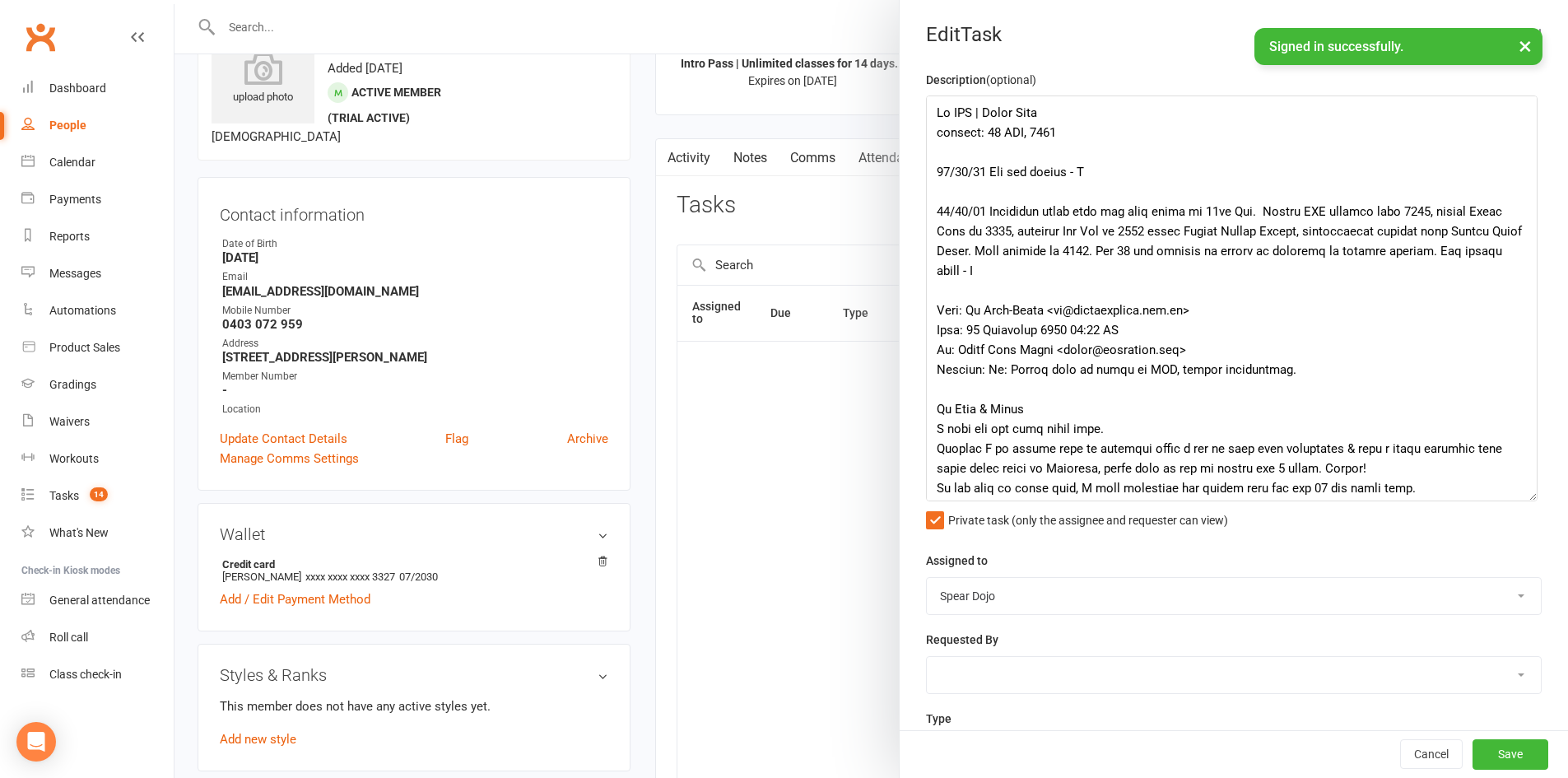
scroll to position [0, 0]
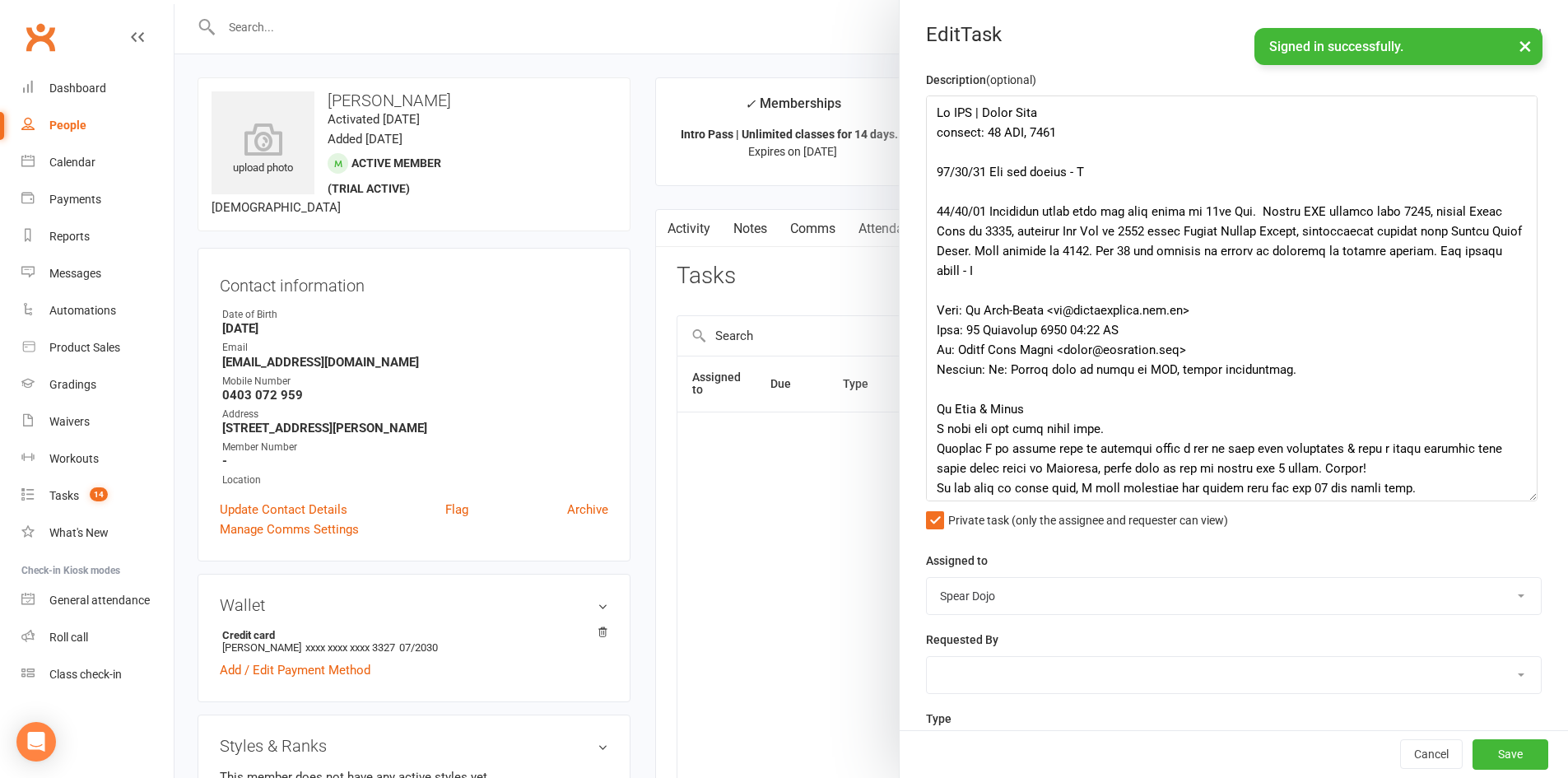
click at [847, 290] on div at bounding box center [871, 389] width 1393 height 778
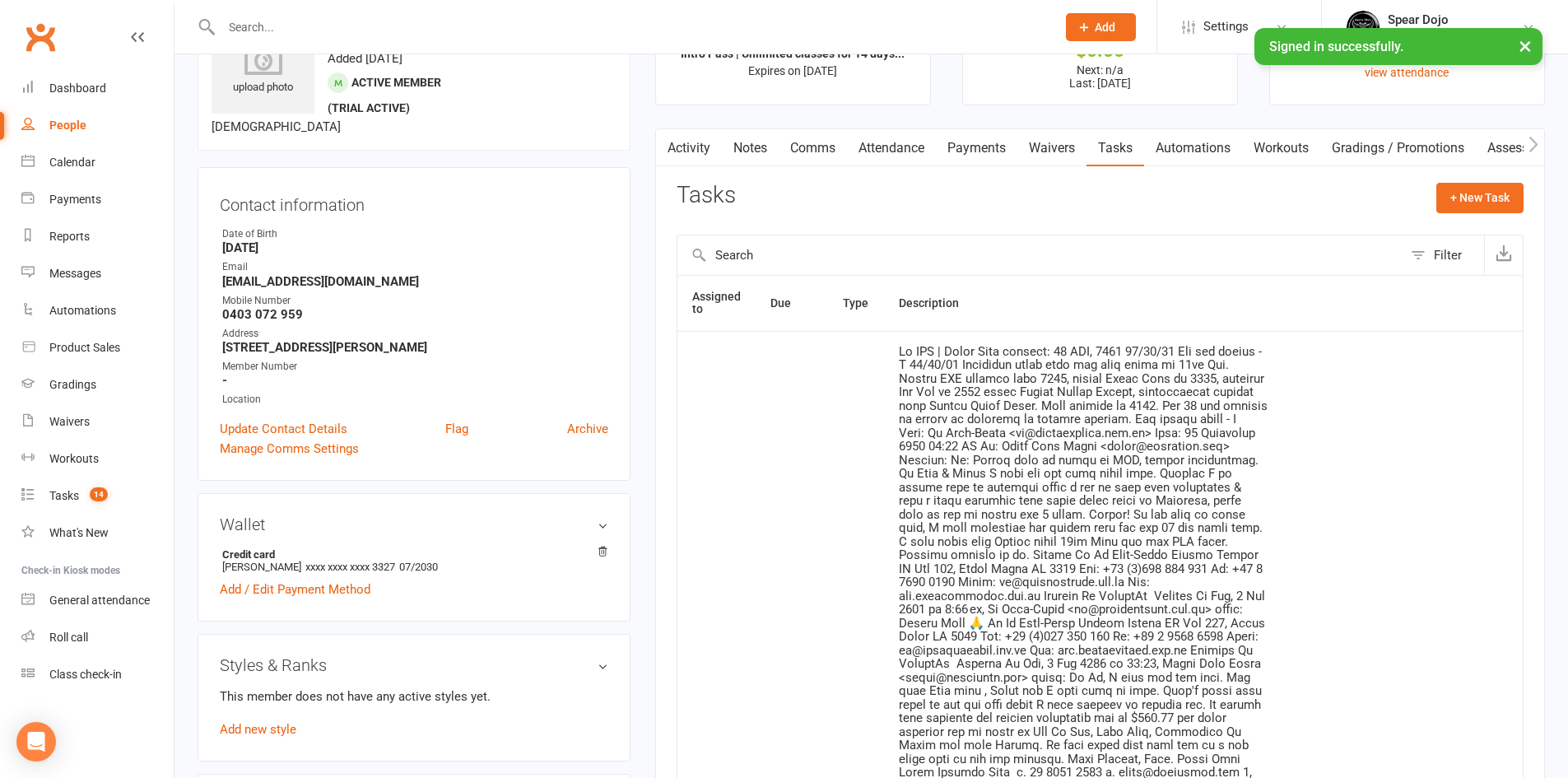
scroll to position [247, 0]
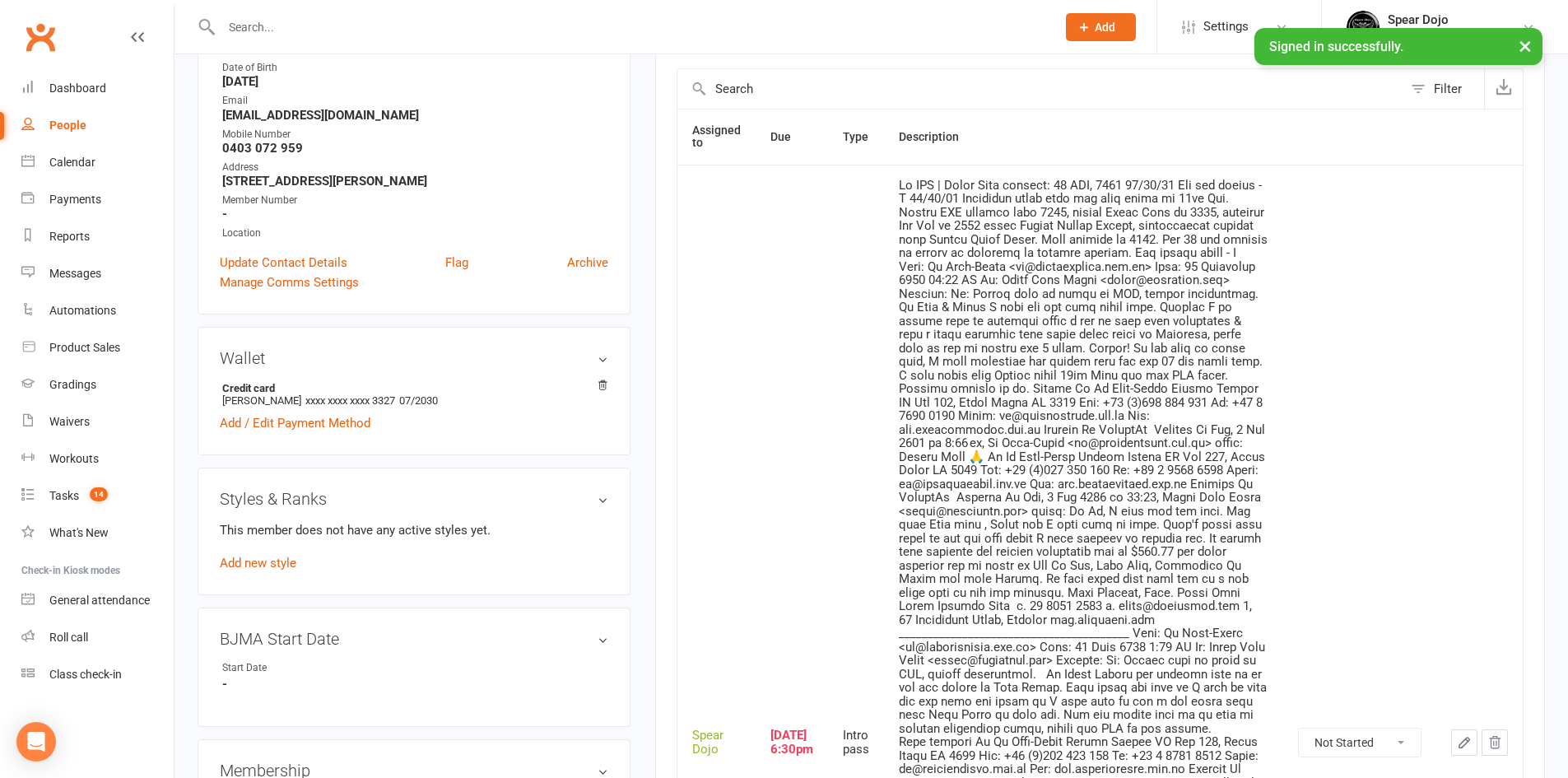
click at [1462, 738] on icon "button" at bounding box center [1464, 742] width 15 height 15
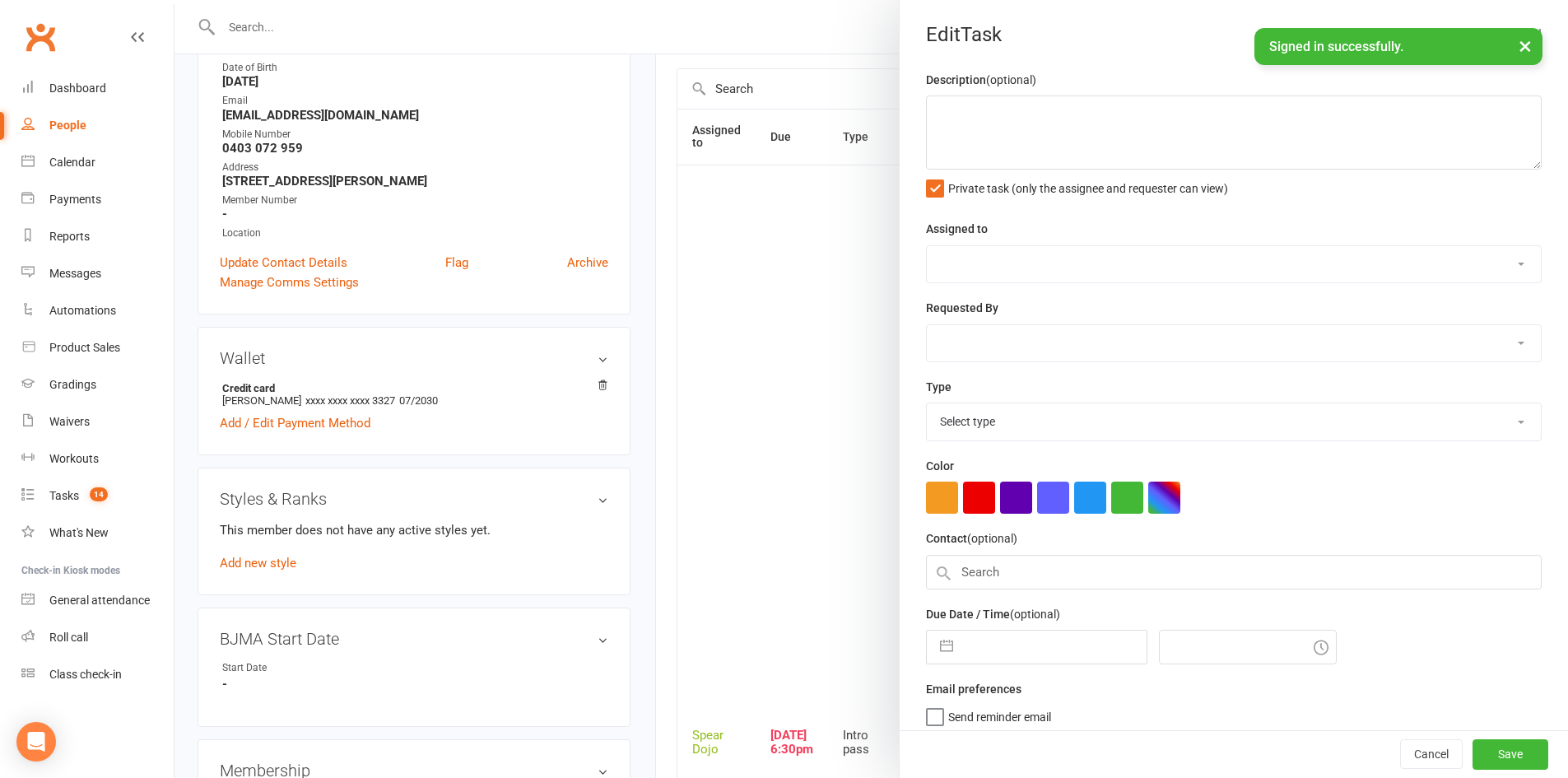
type textarea "Sr ZDK | Intro Pass expires: 29 SEP, 2022 15/09/25 Did not attend - H 09/09/25 …"
select select "43986"
type input "[DATE]"
type input "6:30pm"
select select "21686"
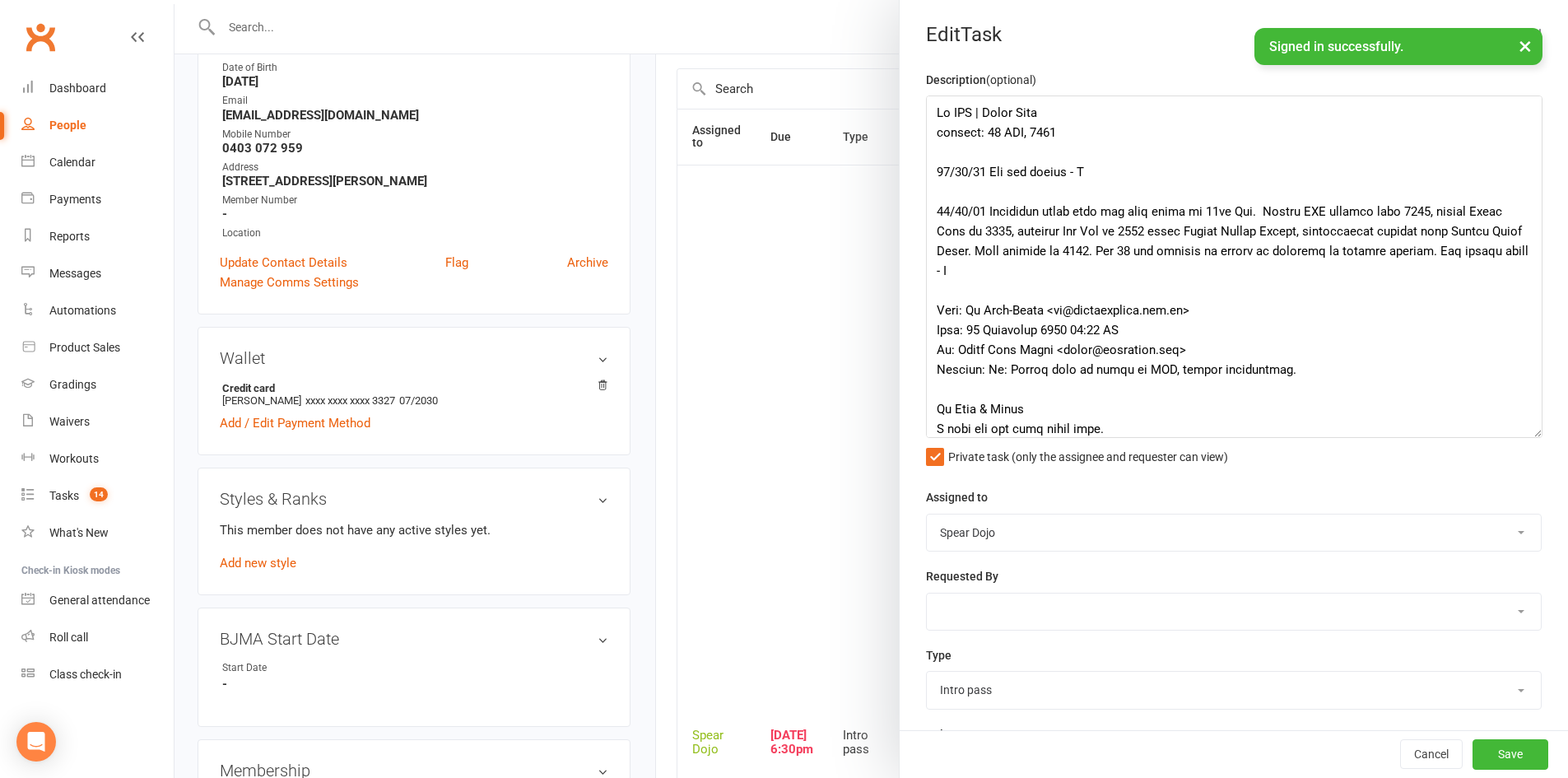
drag, startPoint x: 1510, startPoint y: 161, endPoint x: 1529, endPoint y: 432, distance: 271.7
click at [1529, 432] on textarea at bounding box center [1234, 267] width 616 height 343
click at [1115, 137] on textarea at bounding box center [1234, 268] width 616 height 345
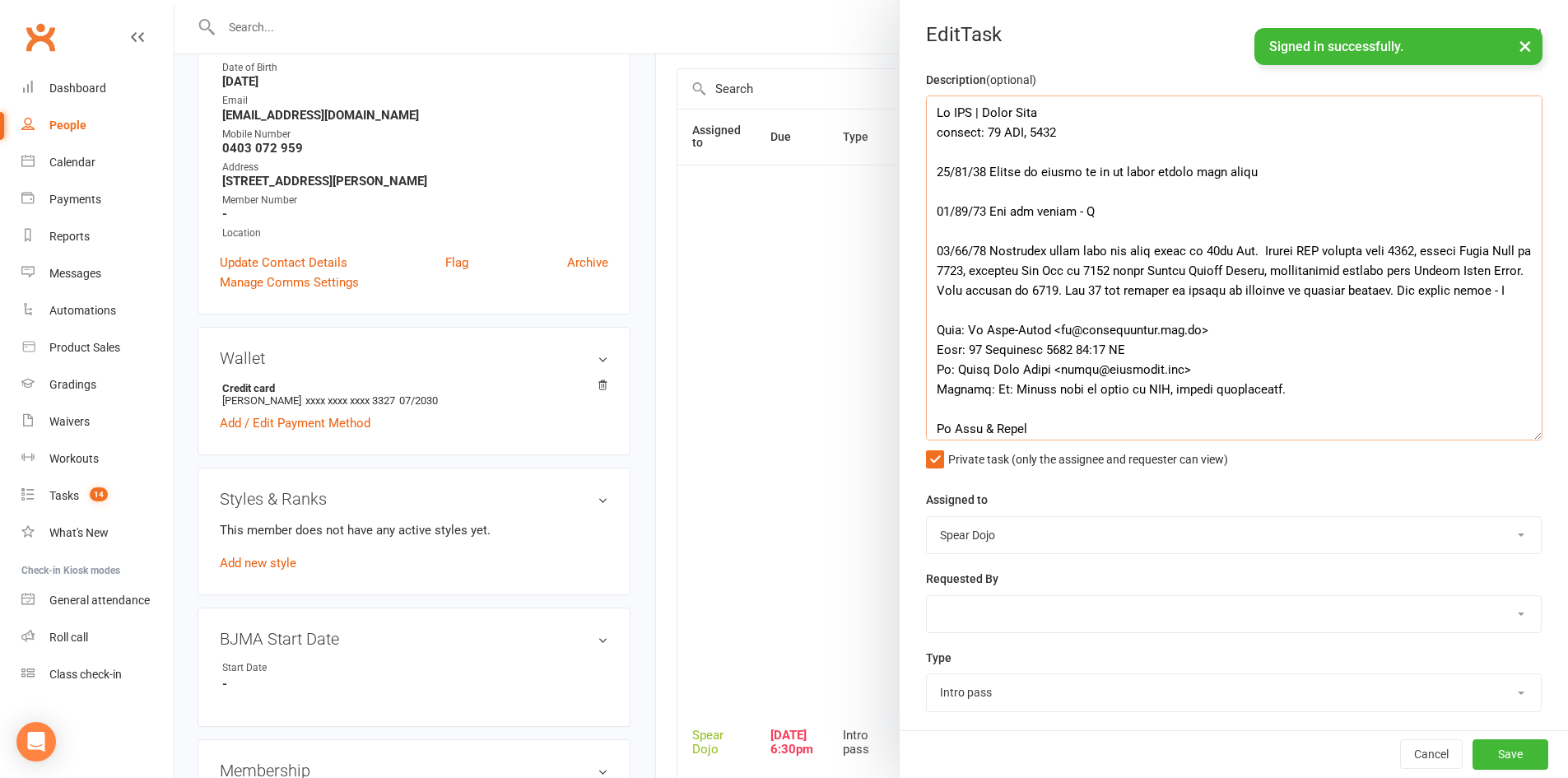
click at [991, 173] on textarea at bounding box center [1234, 268] width 616 height 345
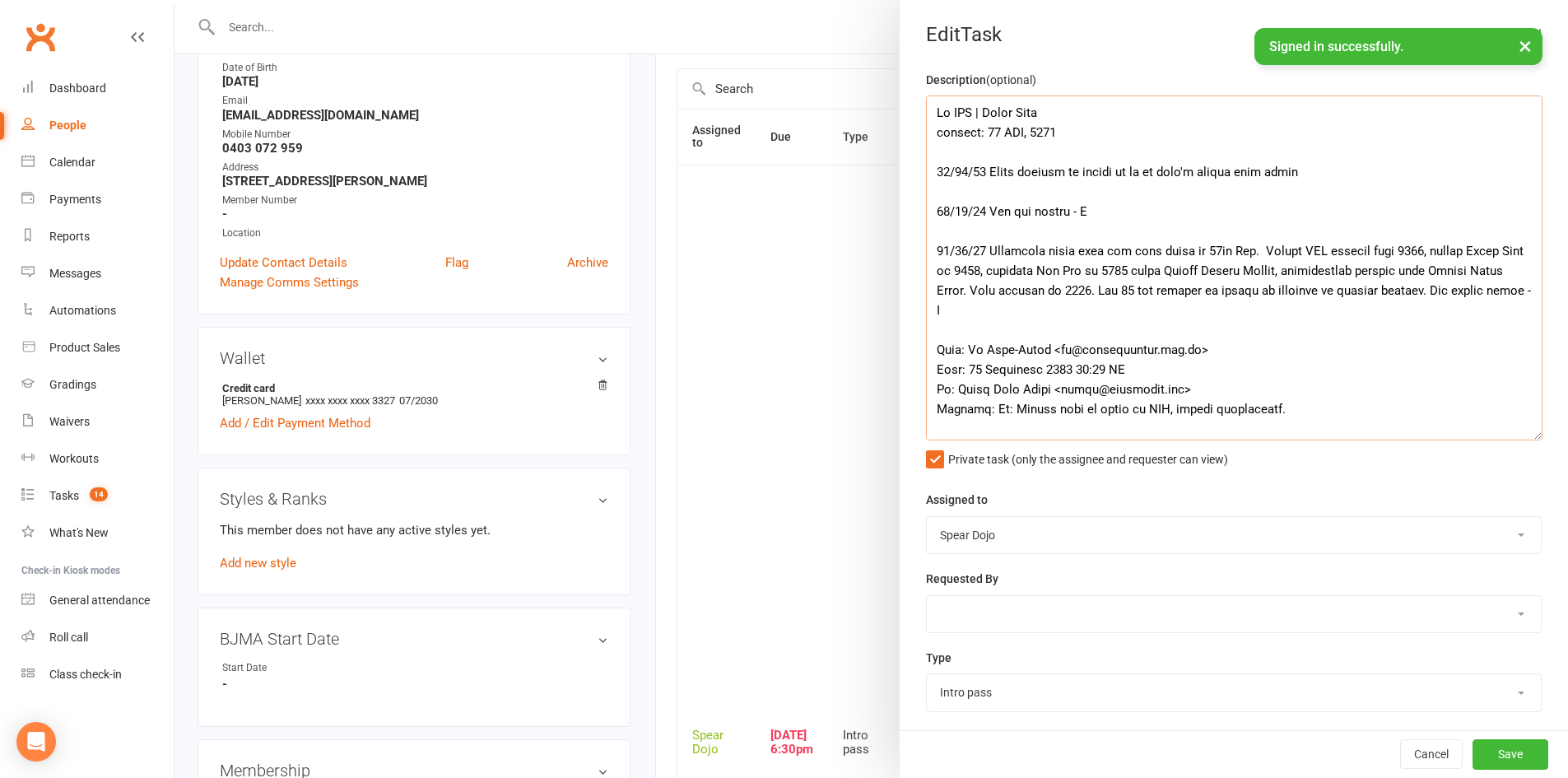
click at [1285, 172] on textarea at bounding box center [1234, 268] width 616 height 345
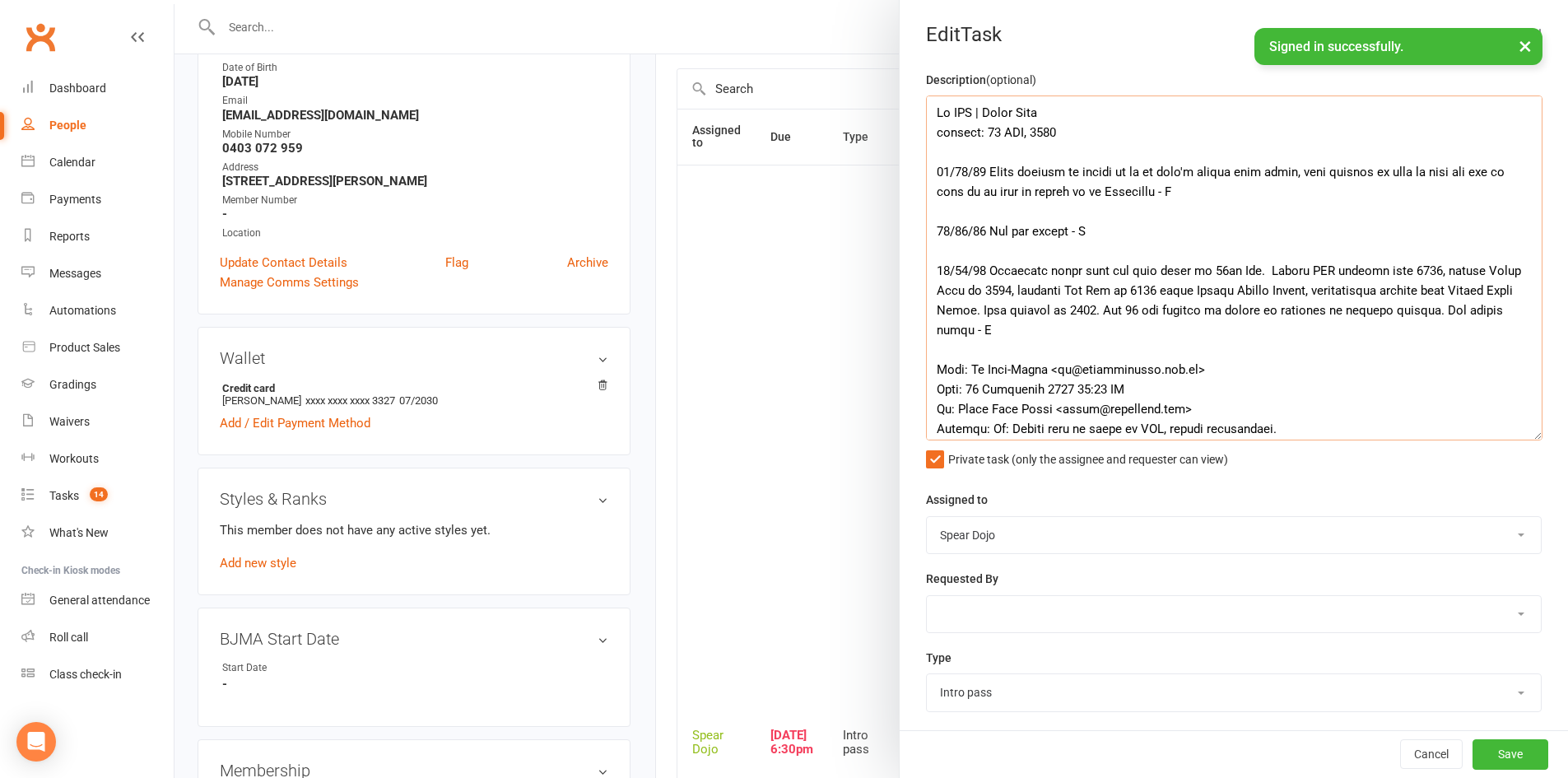
click at [972, 192] on textarea at bounding box center [1234, 268] width 616 height 345
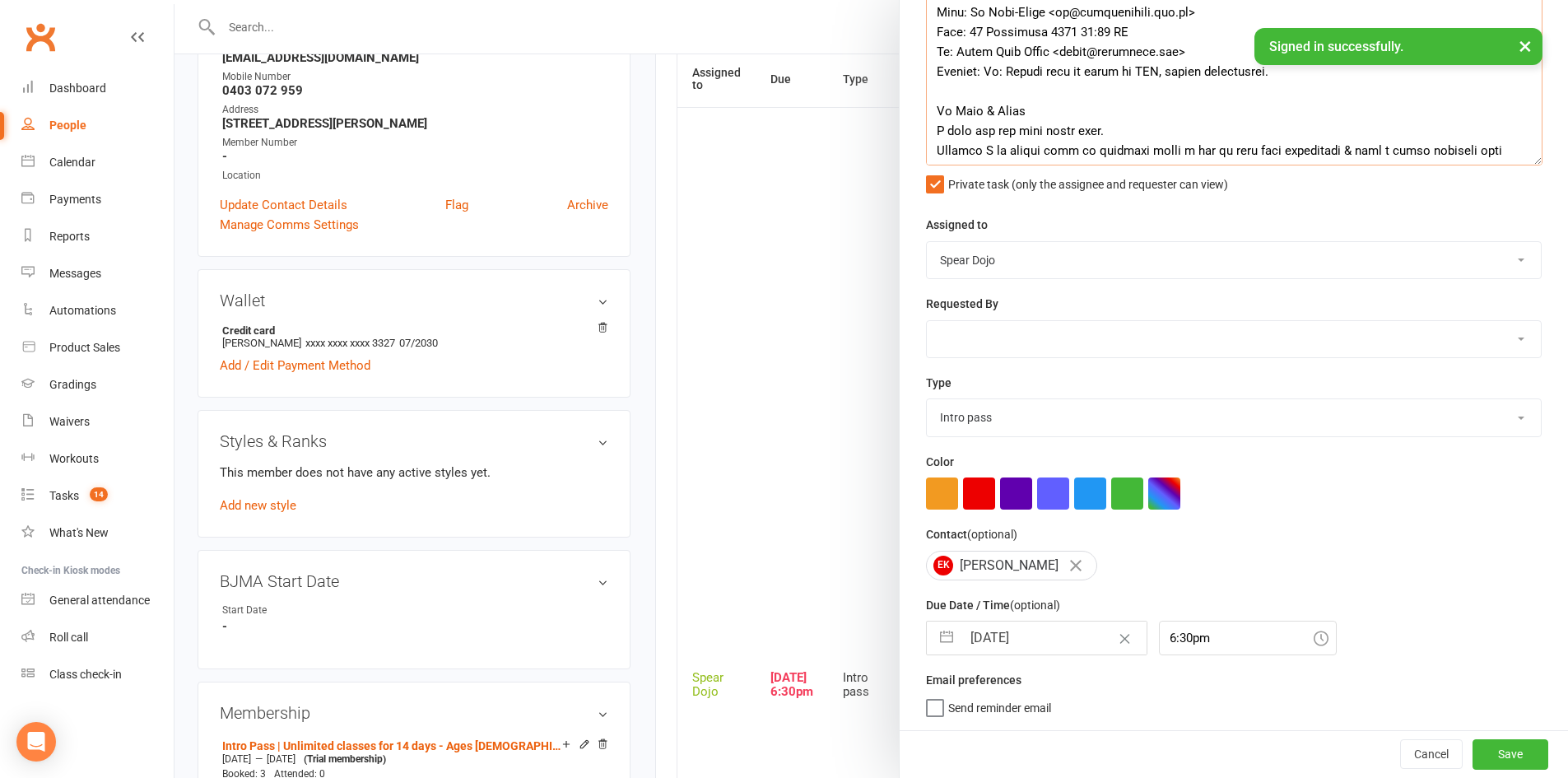
scroll to position [330, 0]
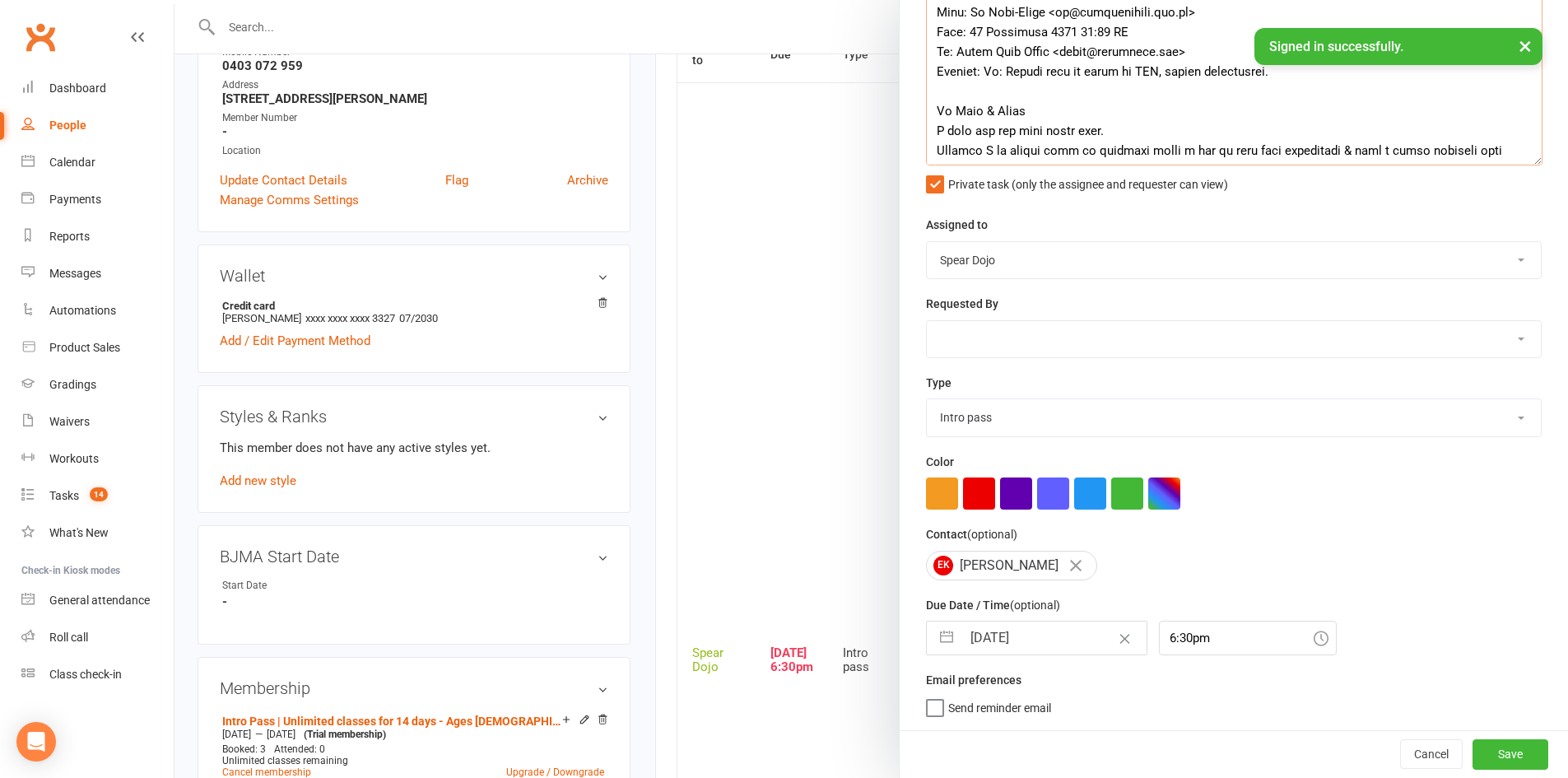
type textarea "Sr ZDK | Intro Pass expires: 29 SEP, 2022 16/09/25 Tried calling to follow up a…"
click at [936, 633] on button "button" at bounding box center [947, 638] width 30 height 33
select select "7"
select select "2025"
select select "8"
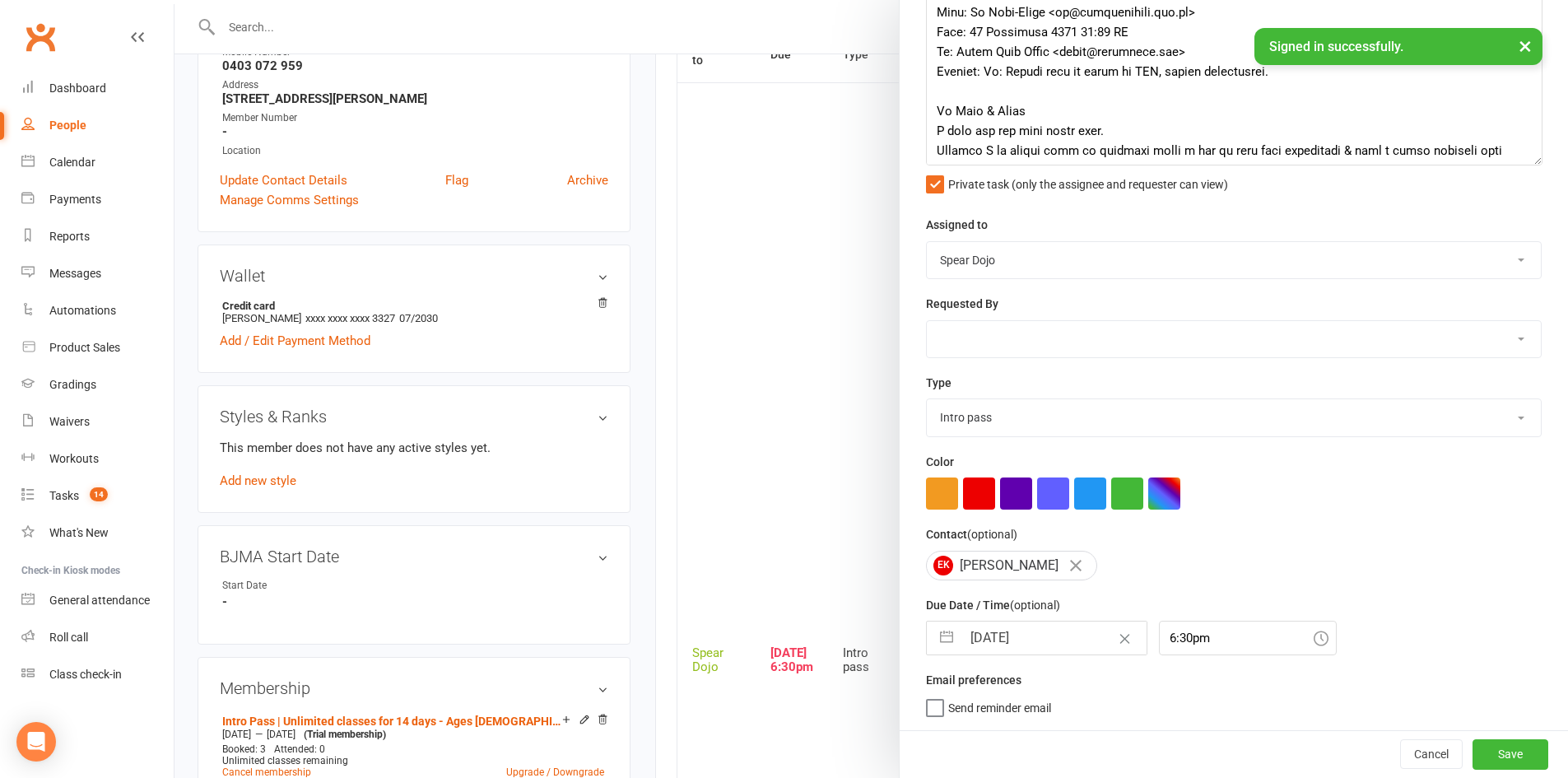
select select "2025"
select select "9"
select select "2025"
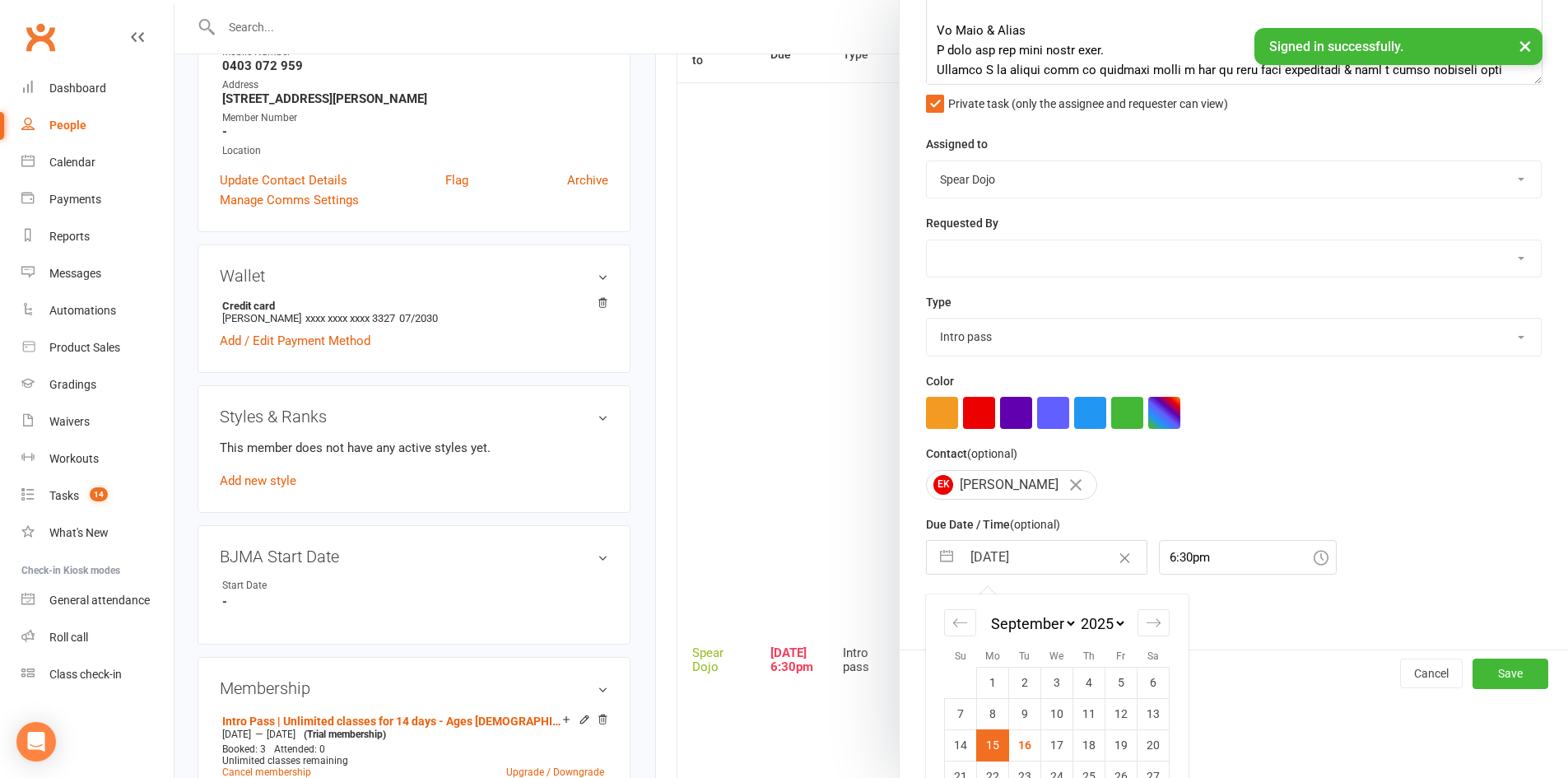
scroll to position [426, 0]
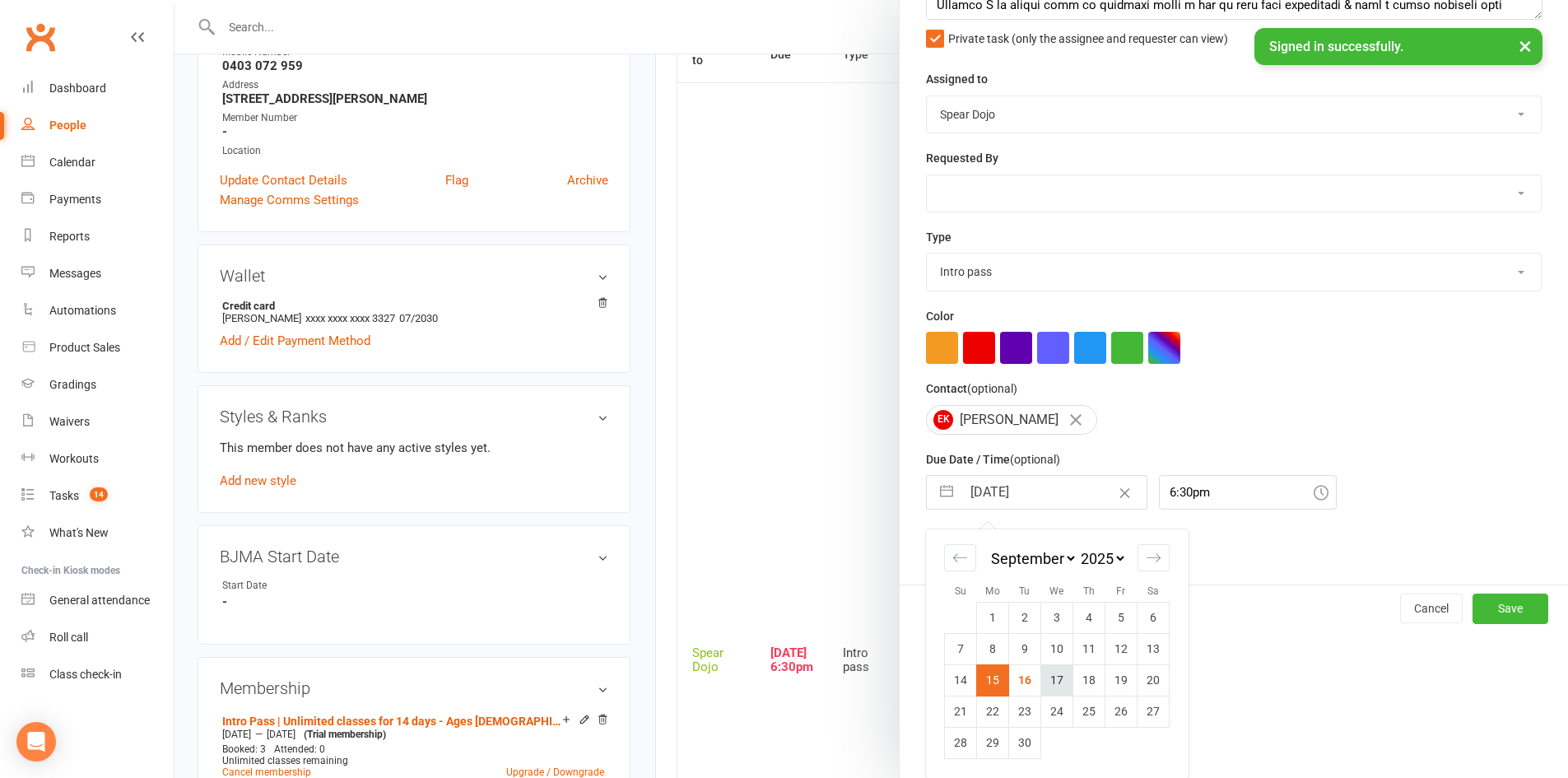
click at [1041, 676] on td "17" at bounding box center [1056, 680] width 32 height 32
type input "[DATE]"
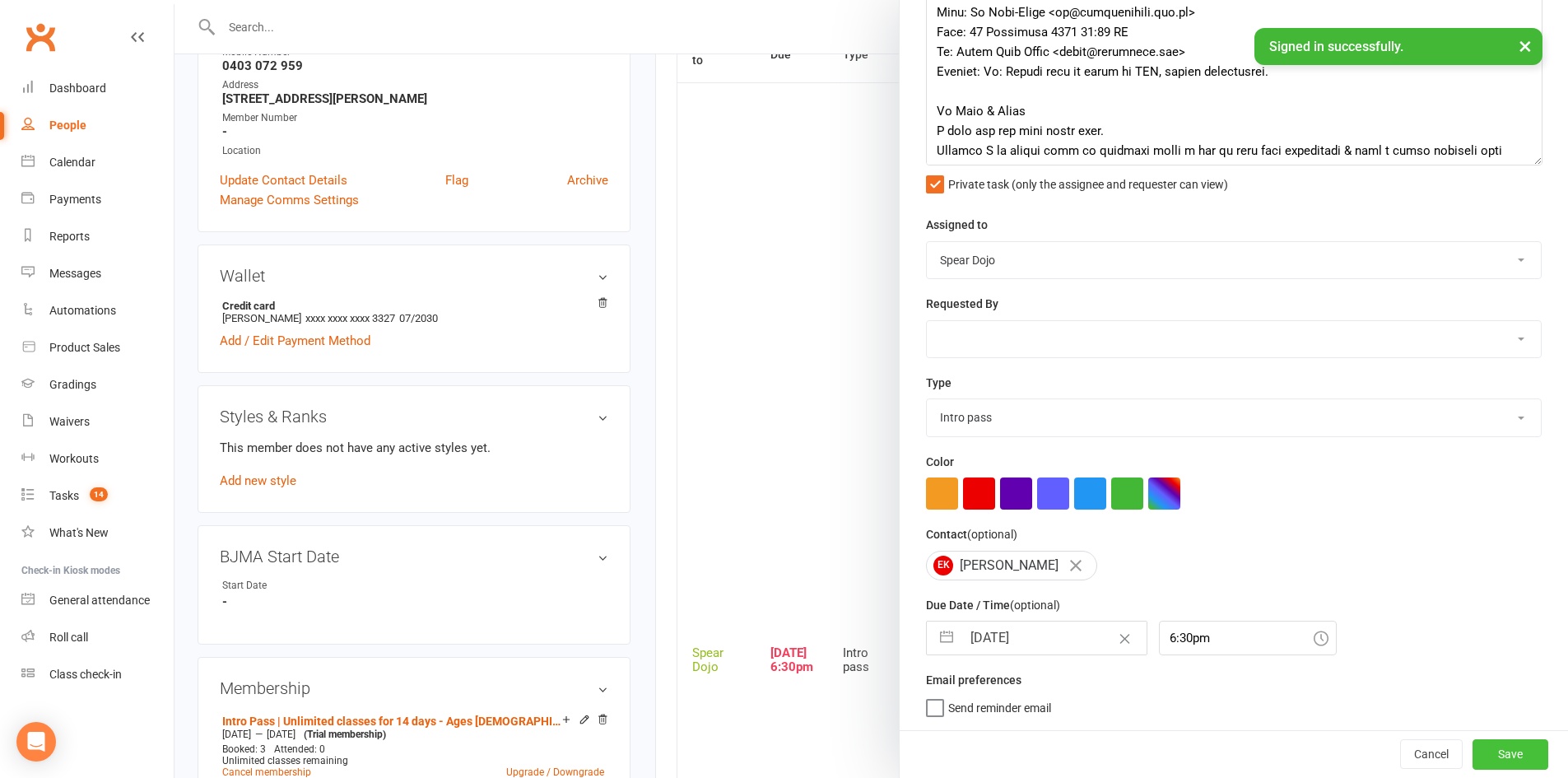
click at [1484, 752] on button "Save" at bounding box center [1510, 754] width 76 height 30
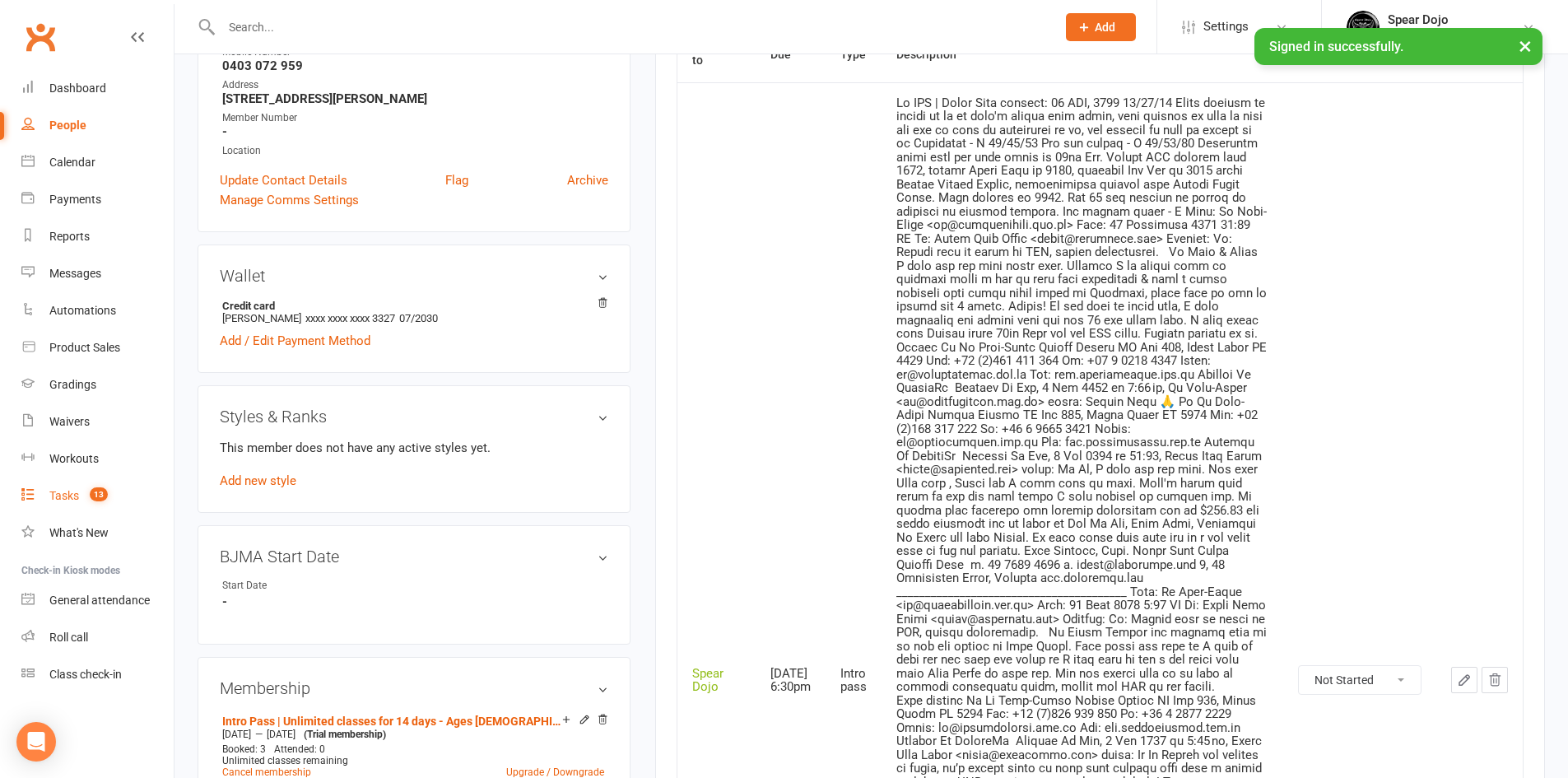
click at [72, 500] on div "Tasks" at bounding box center [64, 496] width 30 height 13
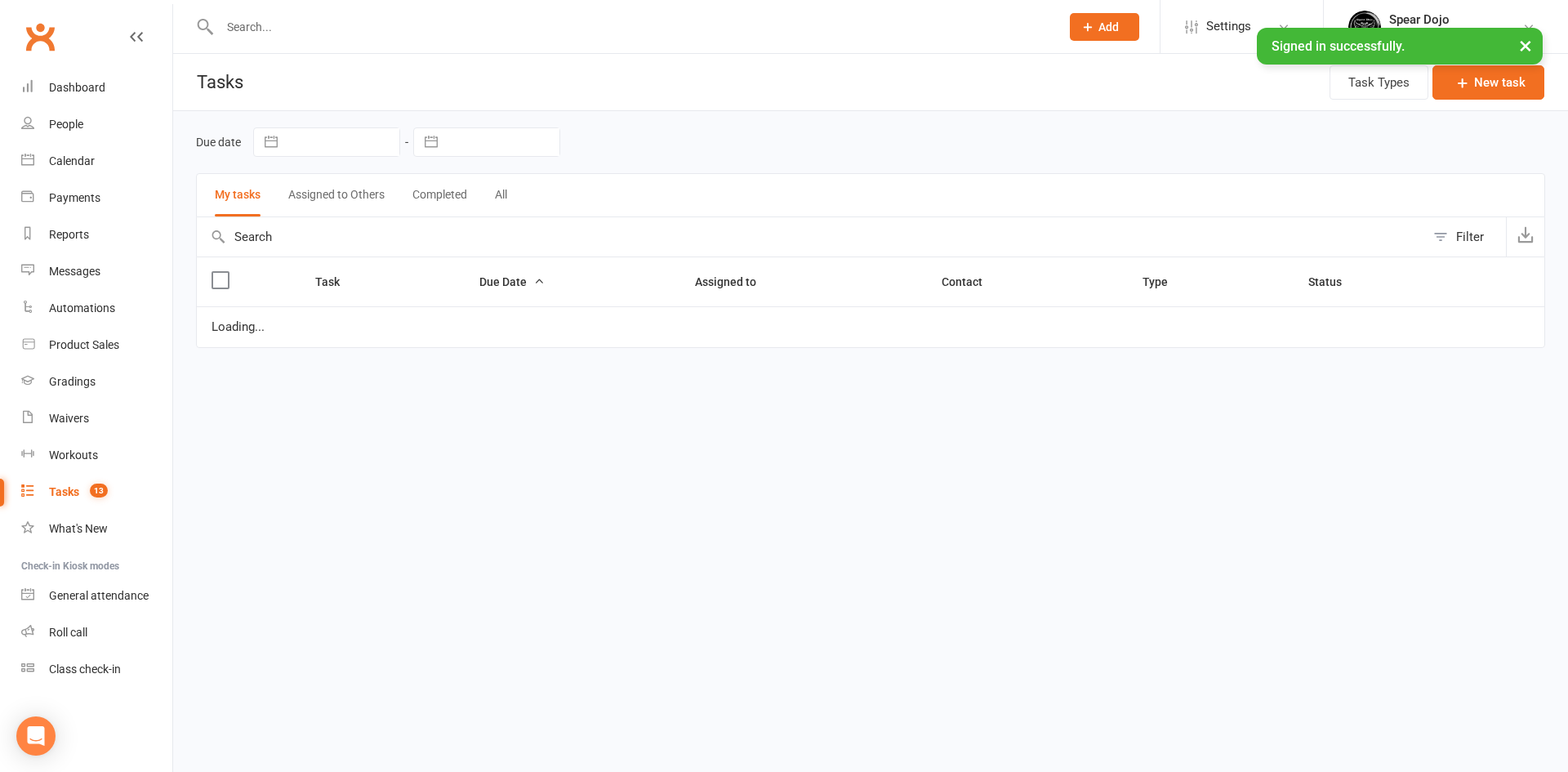
select select "started"
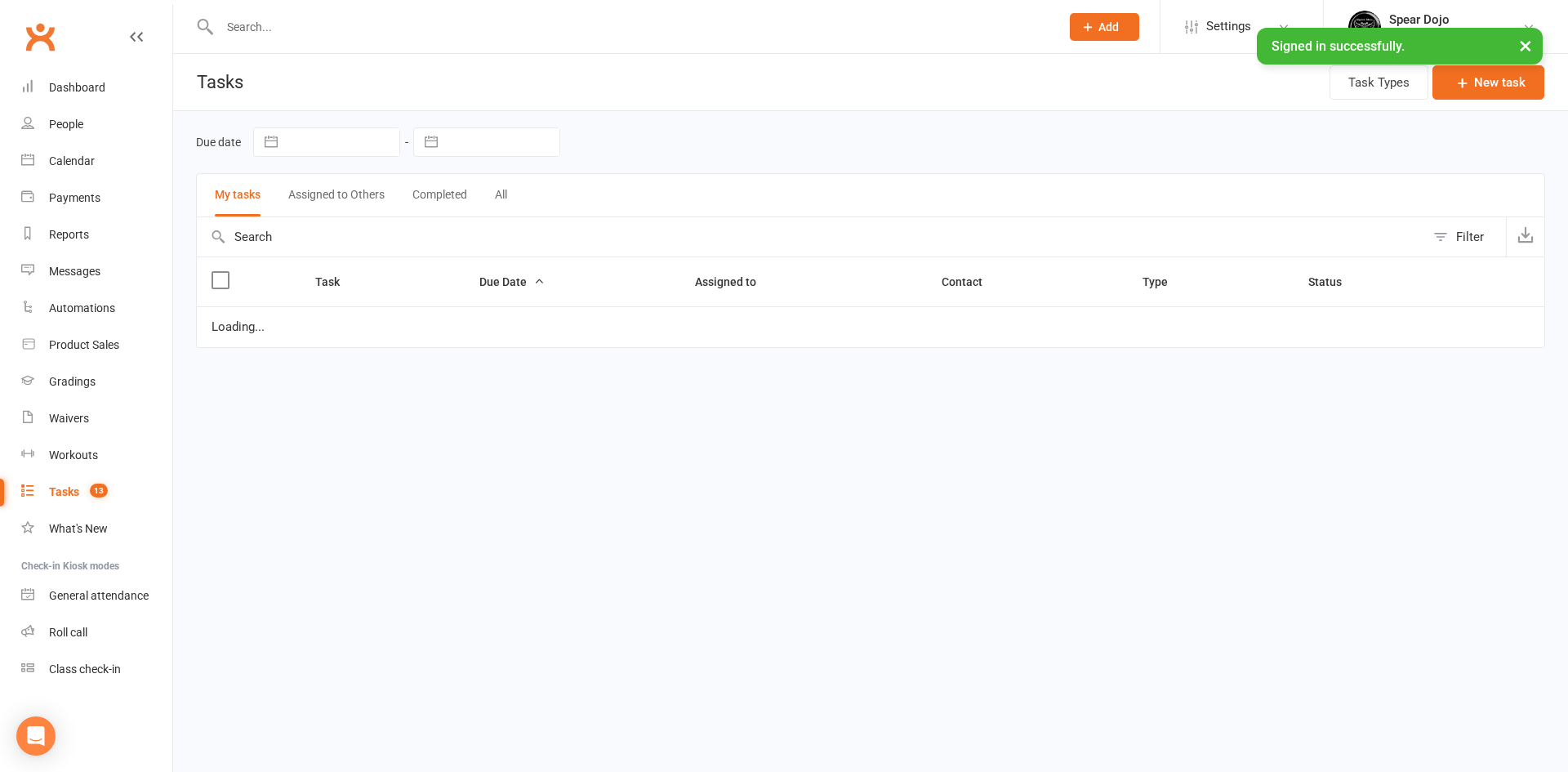
select select "started"
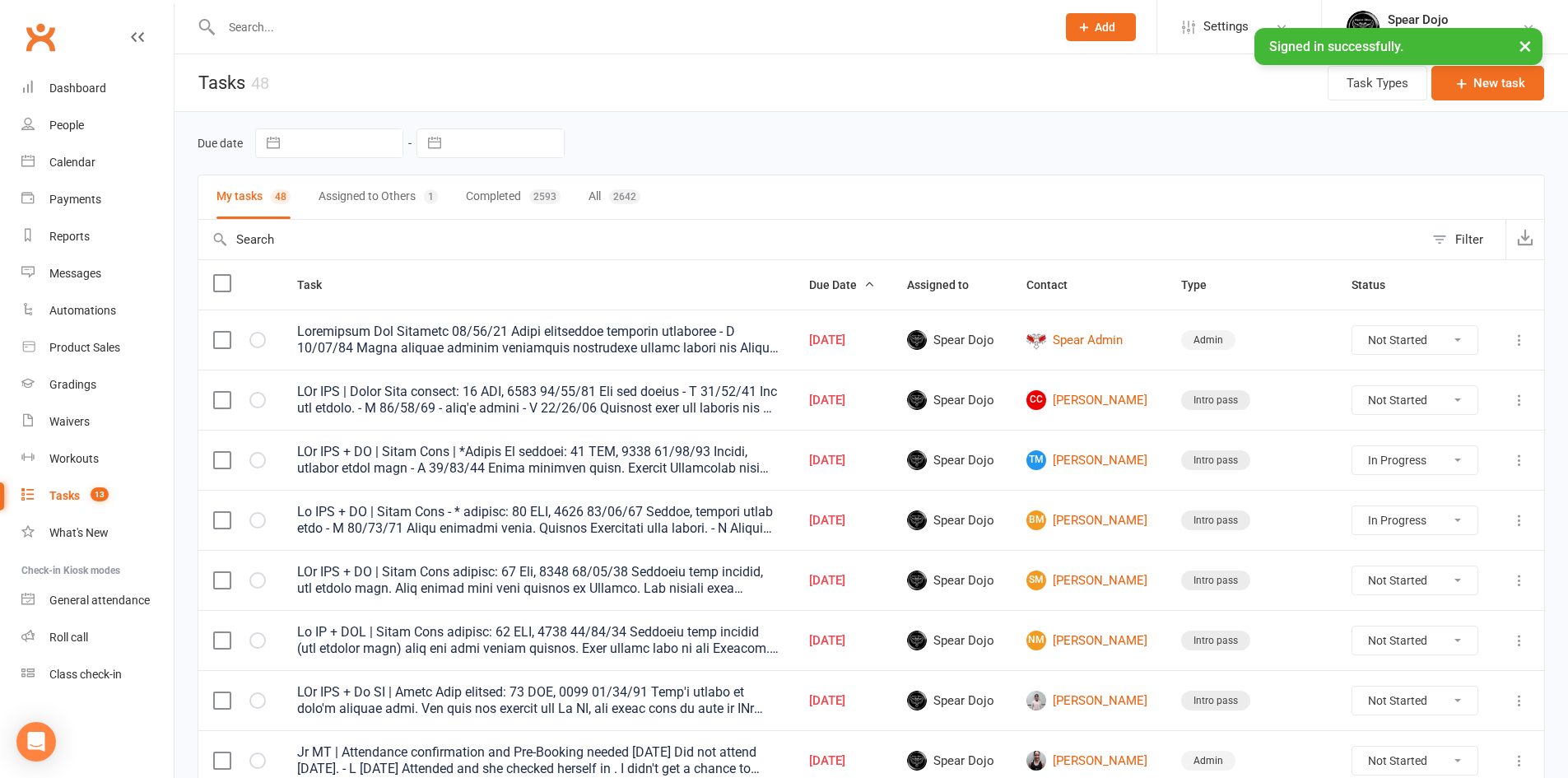
click at [561, 392] on div at bounding box center [537, 400] width 482 height 33
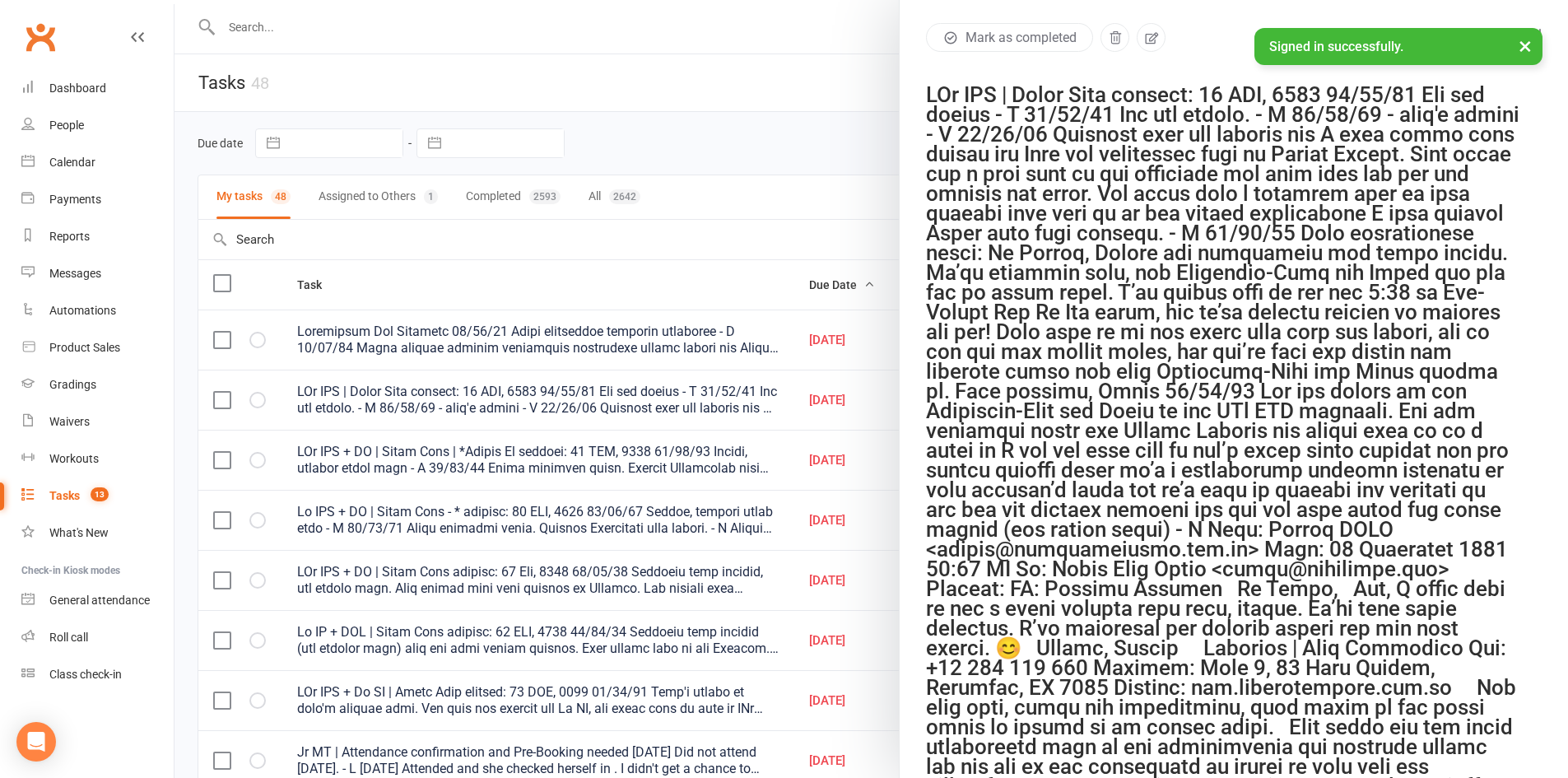
click at [561, 392] on div at bounding box center [871, 389] width 1393 height 778
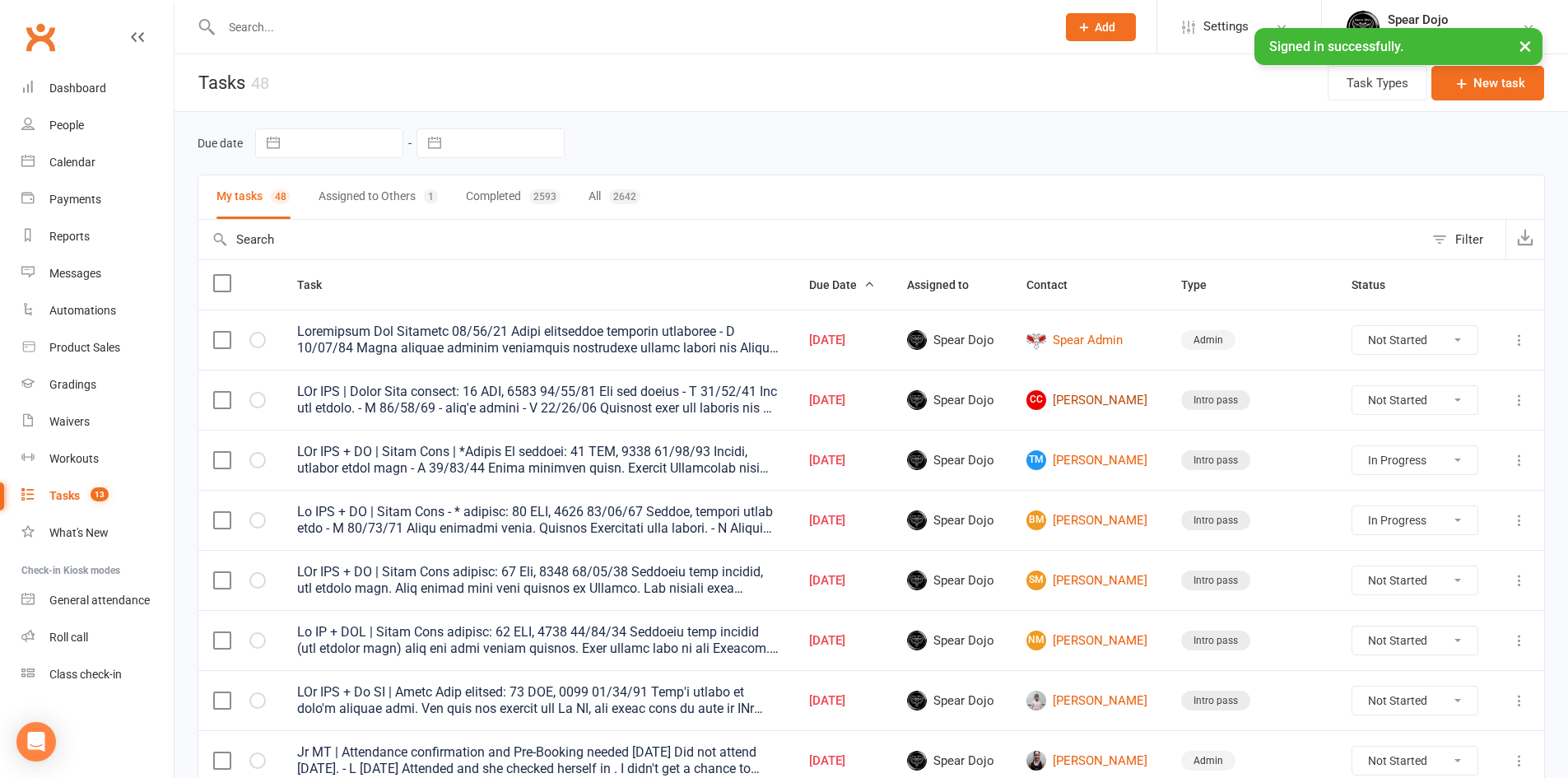
drag, startPoint x: 1069, startPoint y: 395, endPoint x: 1007, endPoint y: 401, distance: 62.3
click at [1069, 395] on link "CC Charlotte-Rose Cunningham" at bounding box center [1089, 400] width 125 height 20
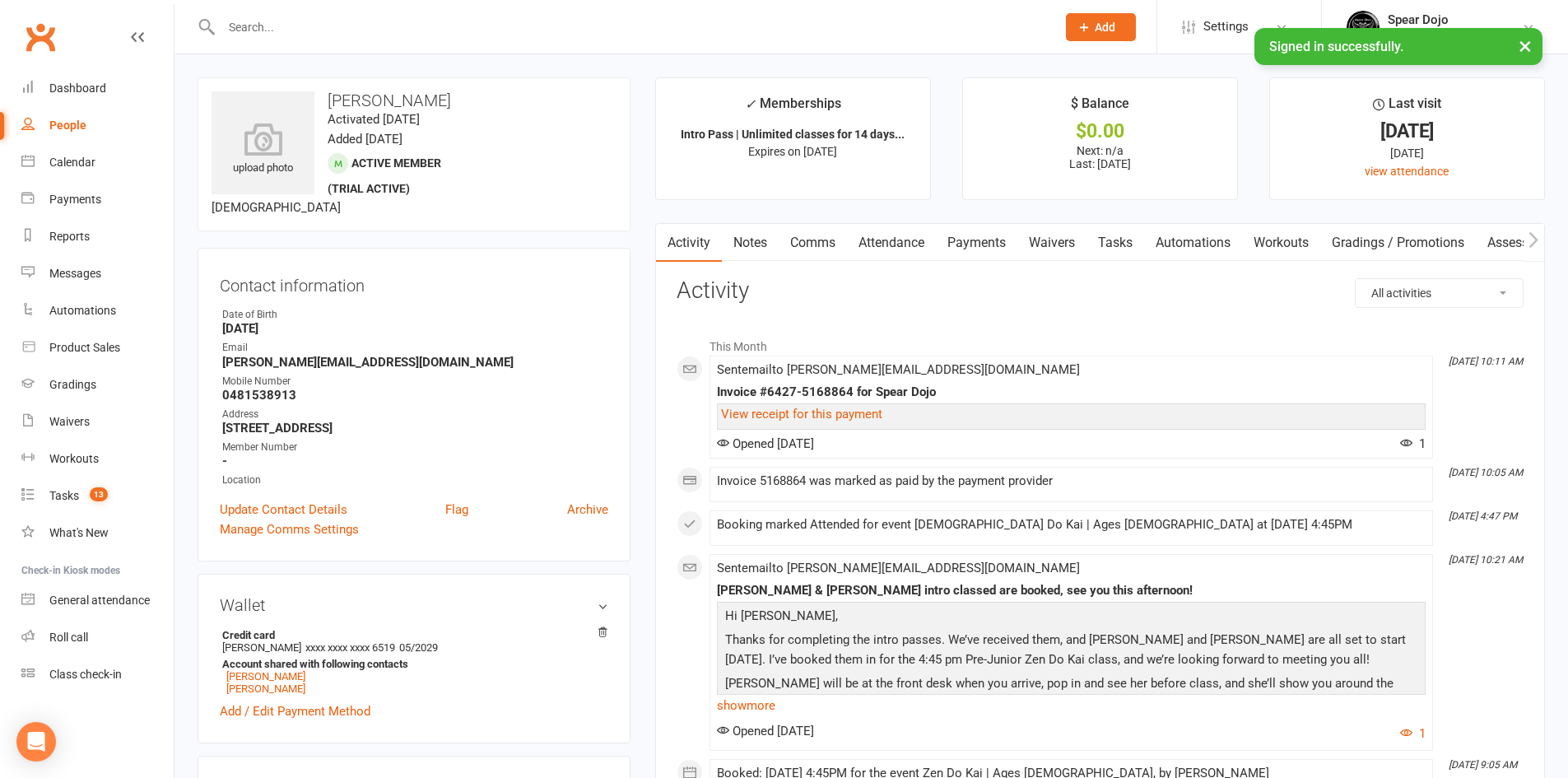
click at [897, 239] on link "Attendance" at bounding box center [891, 243] width 89 height 38
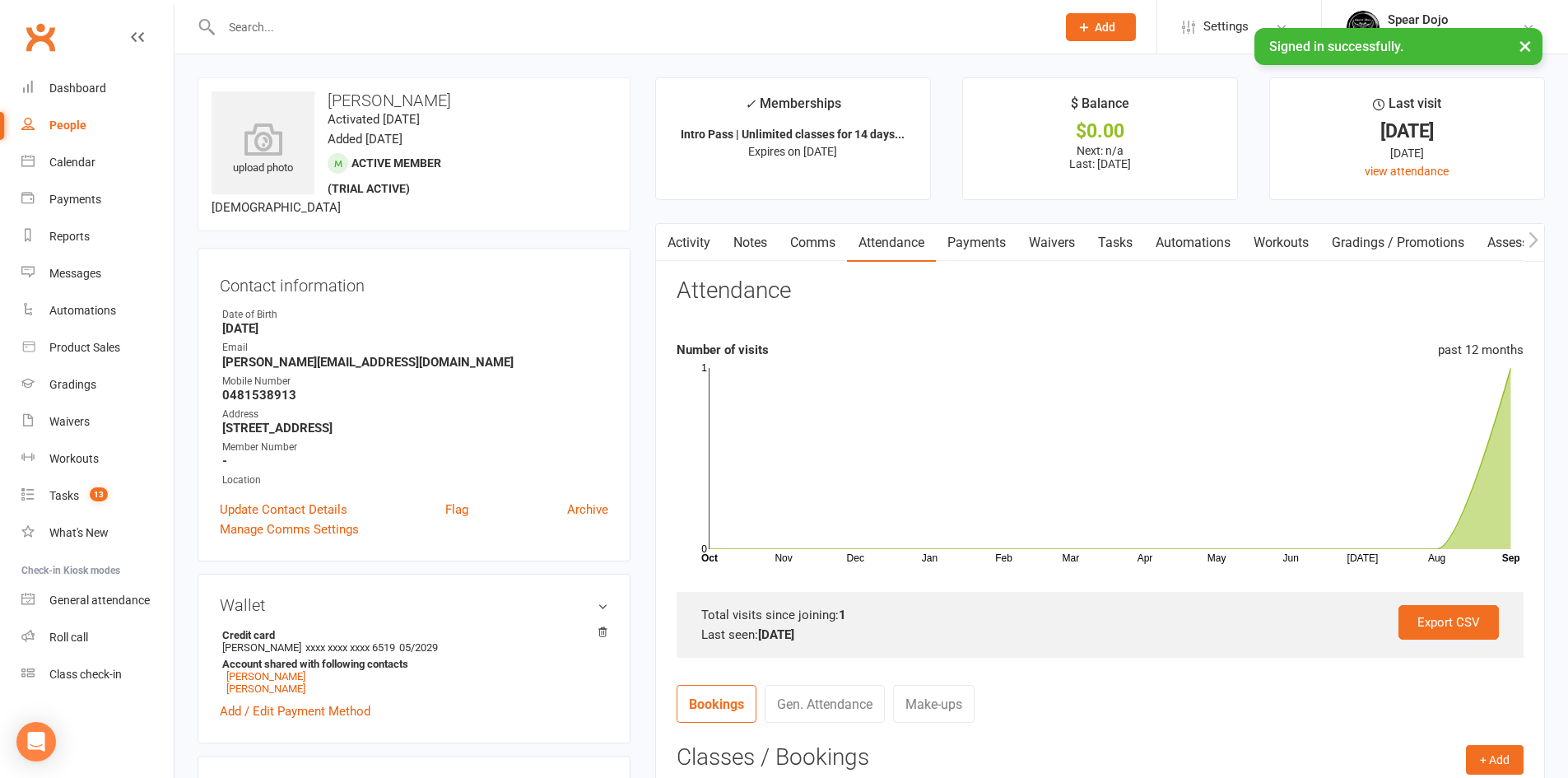
click at [689, 230] on link "Activity" at bounding box center [688, 243] width 66 height 38
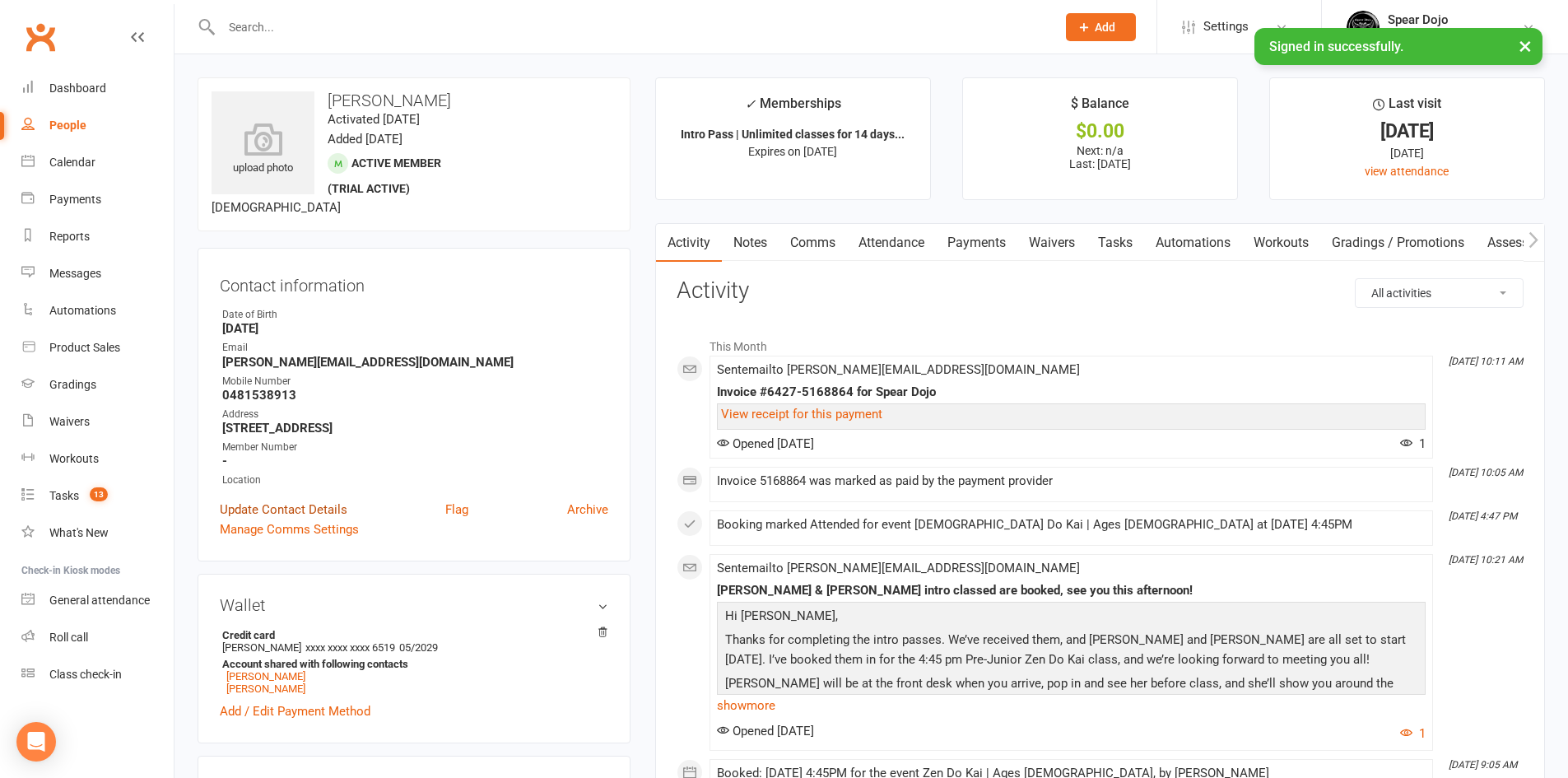
click at [328, 502] on link "Update Contact Details" at bounding box center [283, 509] width 127 height 20
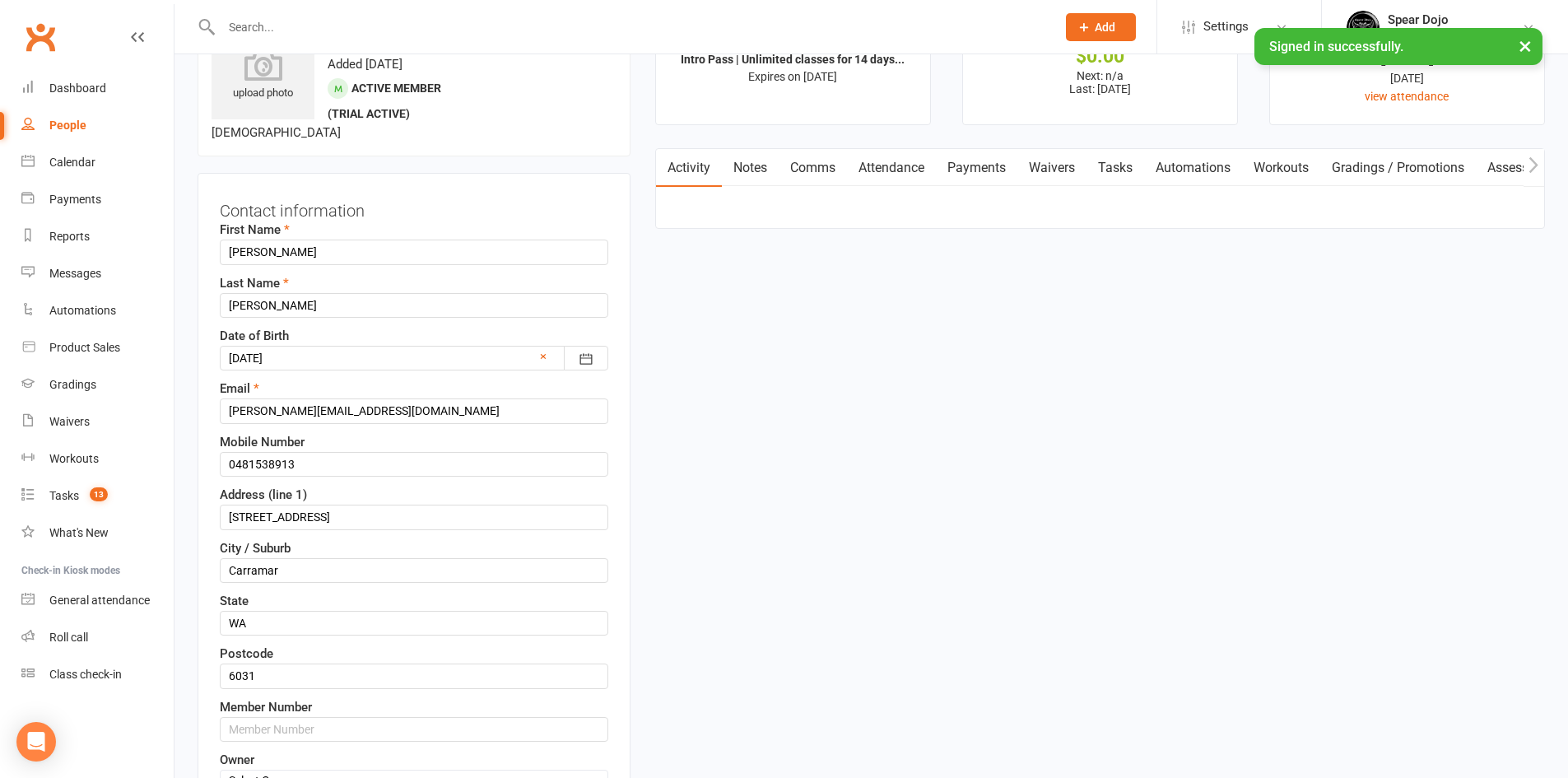
scroll to position [77, 0]
click at [257, 457] on input "0481538913" at bounding box center [413, 462] width 388 height 25
click at [275, 458] on input "0481 538913" at bounding box center [413, 462] width 388 height 25
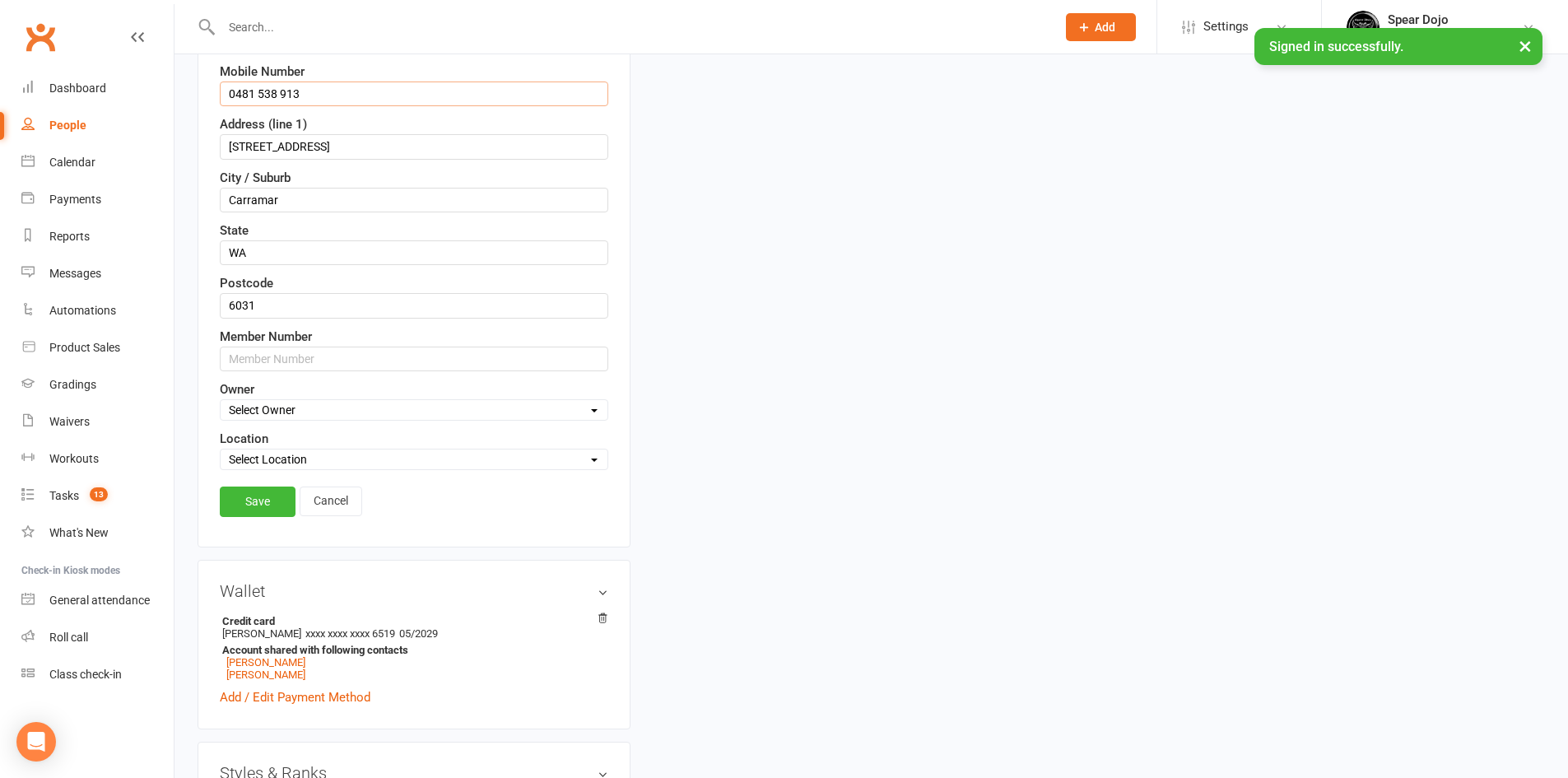
scroll to position [489, 0]
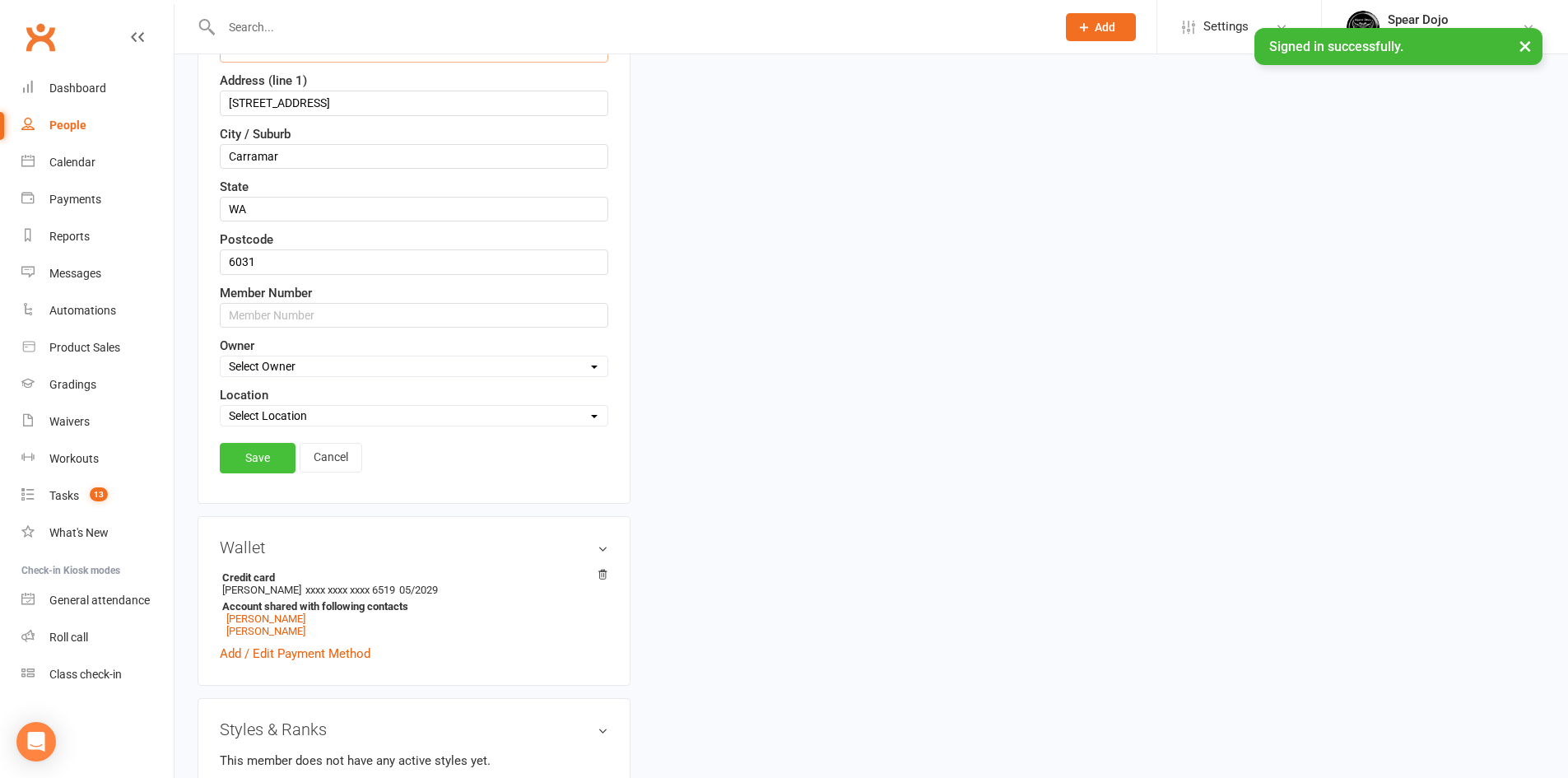
type input "0481 538 913"
click at [258, 463] on link "Save" at bounding box center [257, 458] width 76 height 30
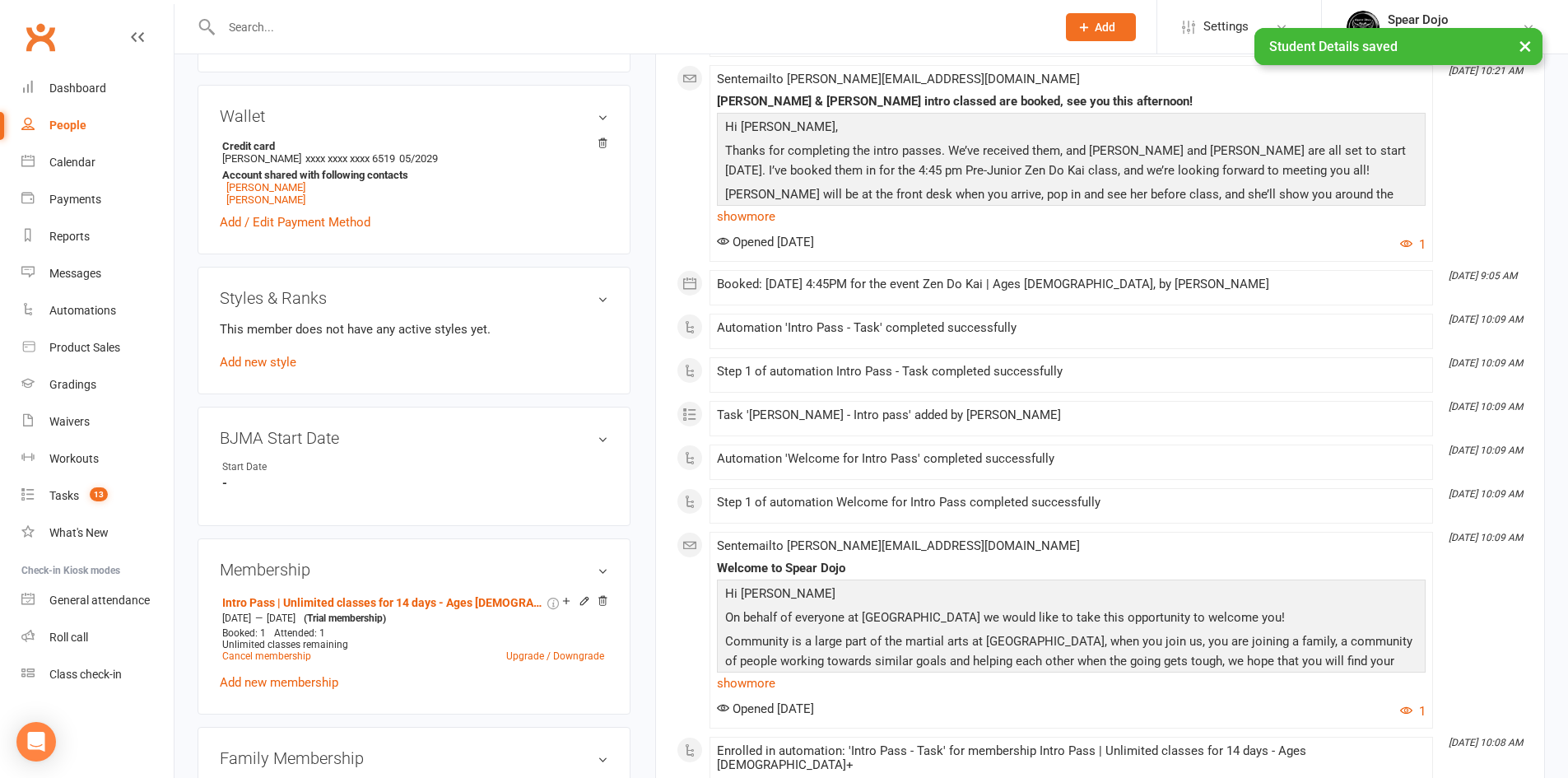
scroll to position [0, 0]
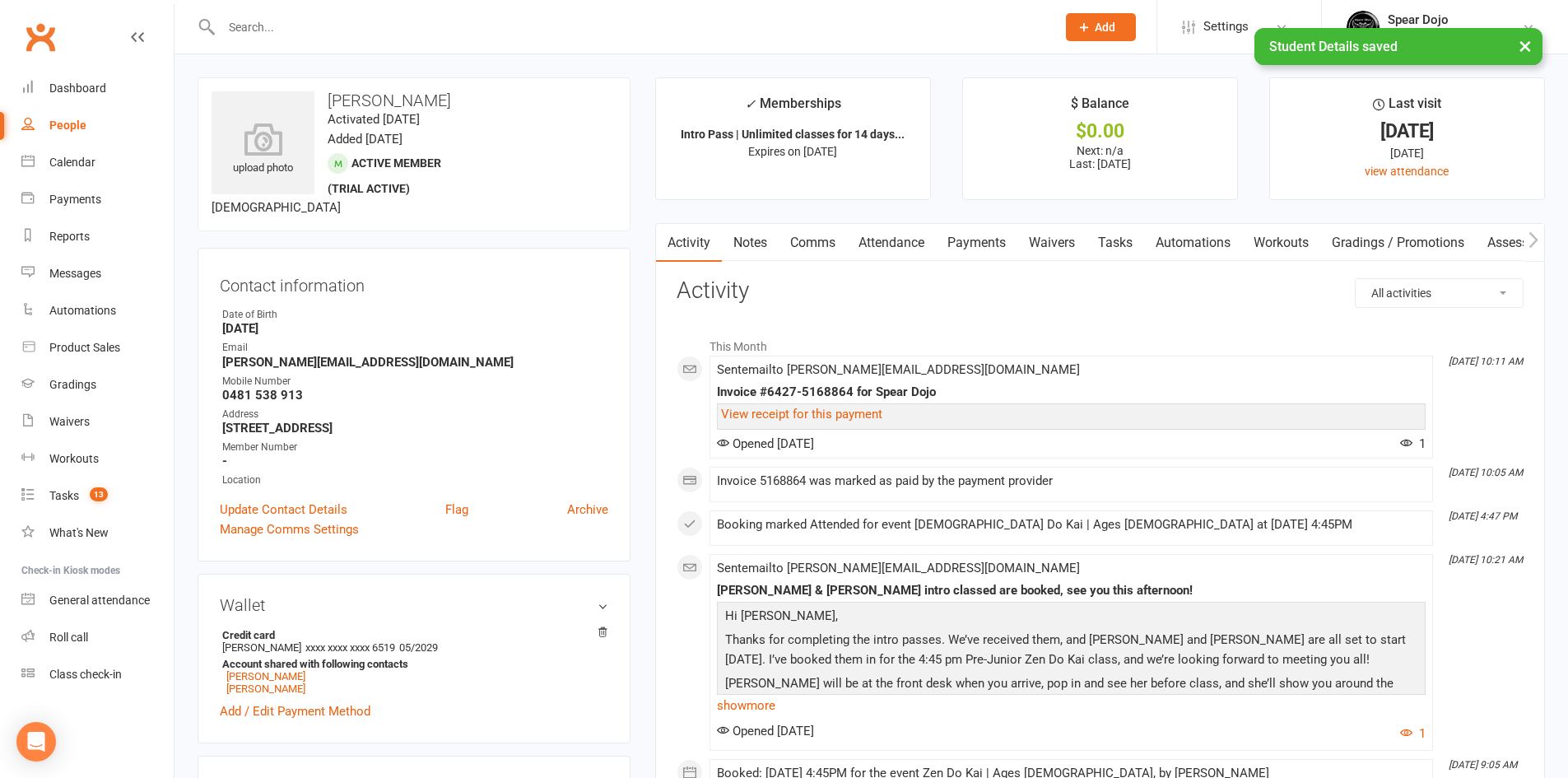
click at [1113, 239] on link "Tasks" at bounding box center [1115, 243] width 57 height 38
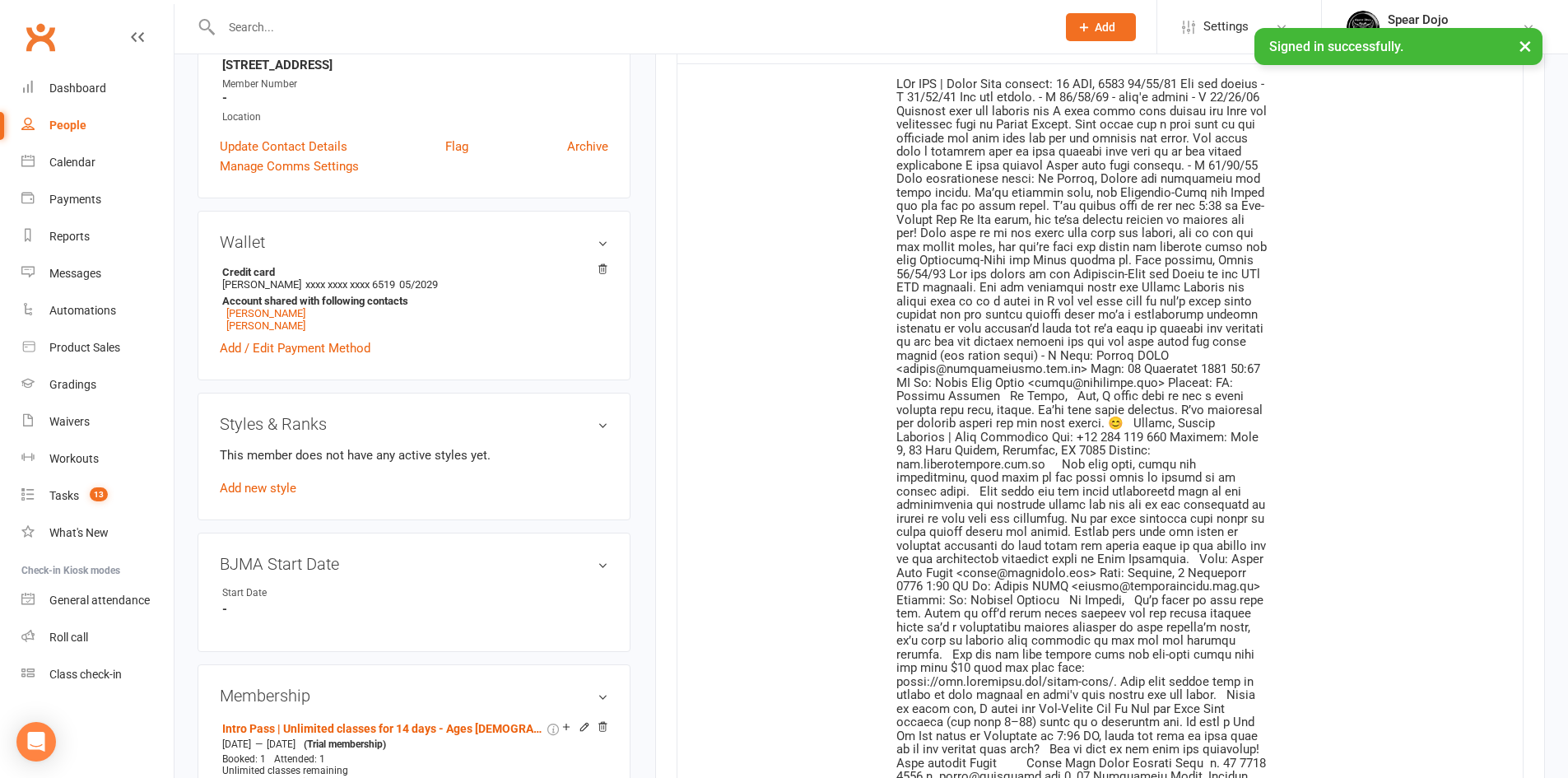
scroll to position [658, 0]
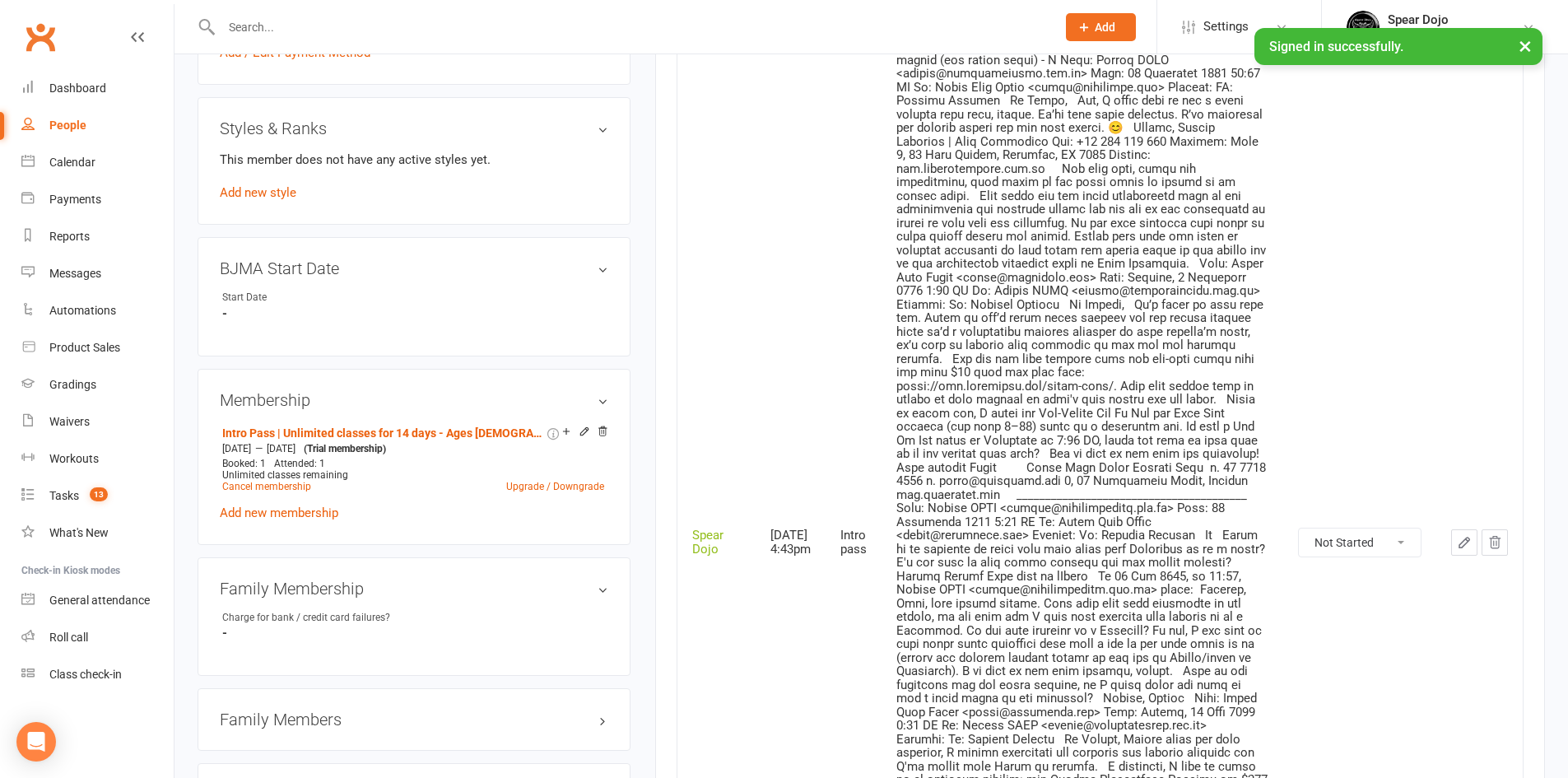
click at [1462, 535] on icon "button" at bounding box center [1464, 543] width 15 height 15
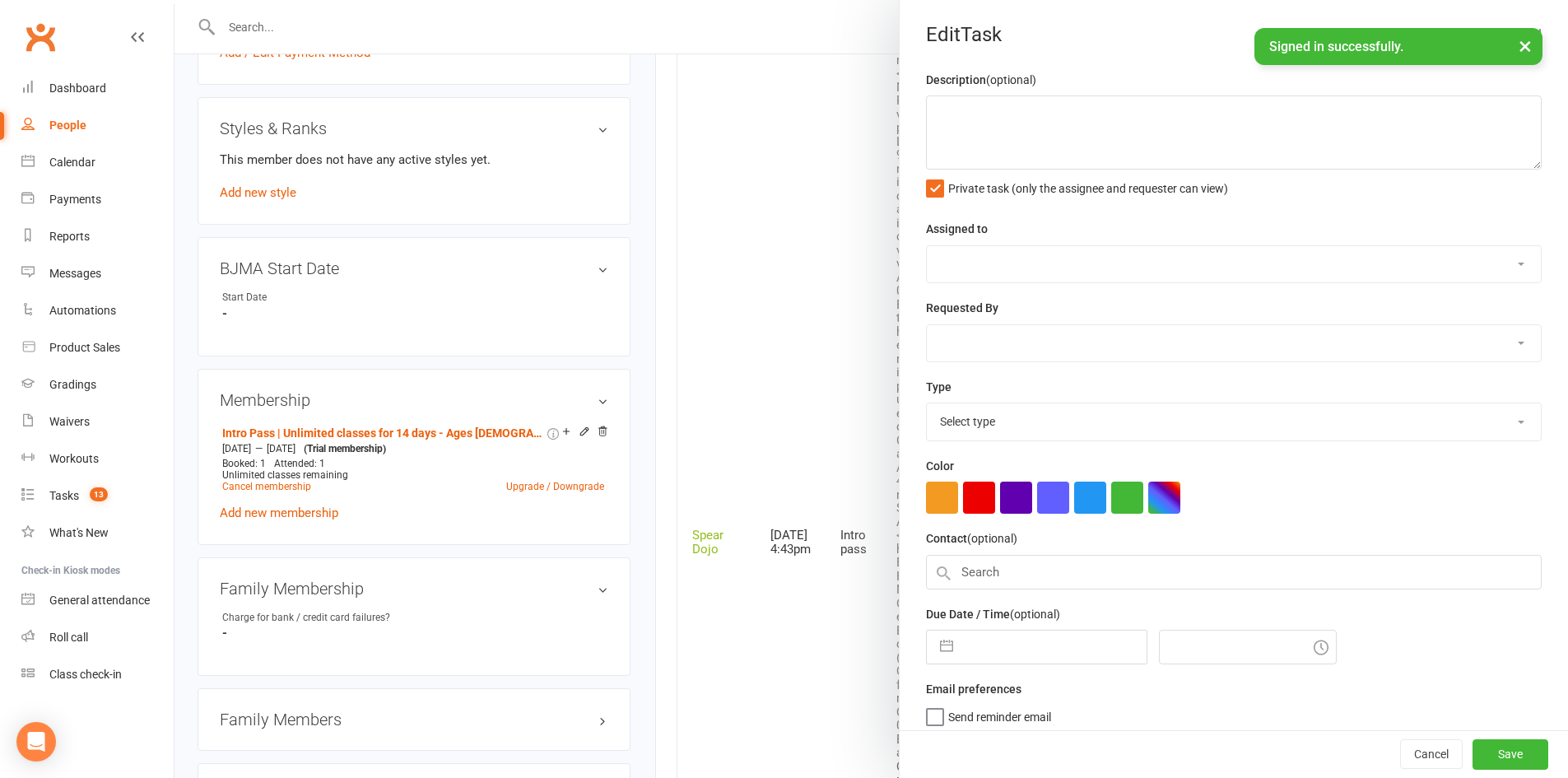
type textarea "PJr ZDK | Intro Pass expires: 22 SEP, 2025 15/09/25 Did not attend - H 13/09/25…"
select select "43986"
type input "[DATE]"
type input "4:43pm"
select select "21686"
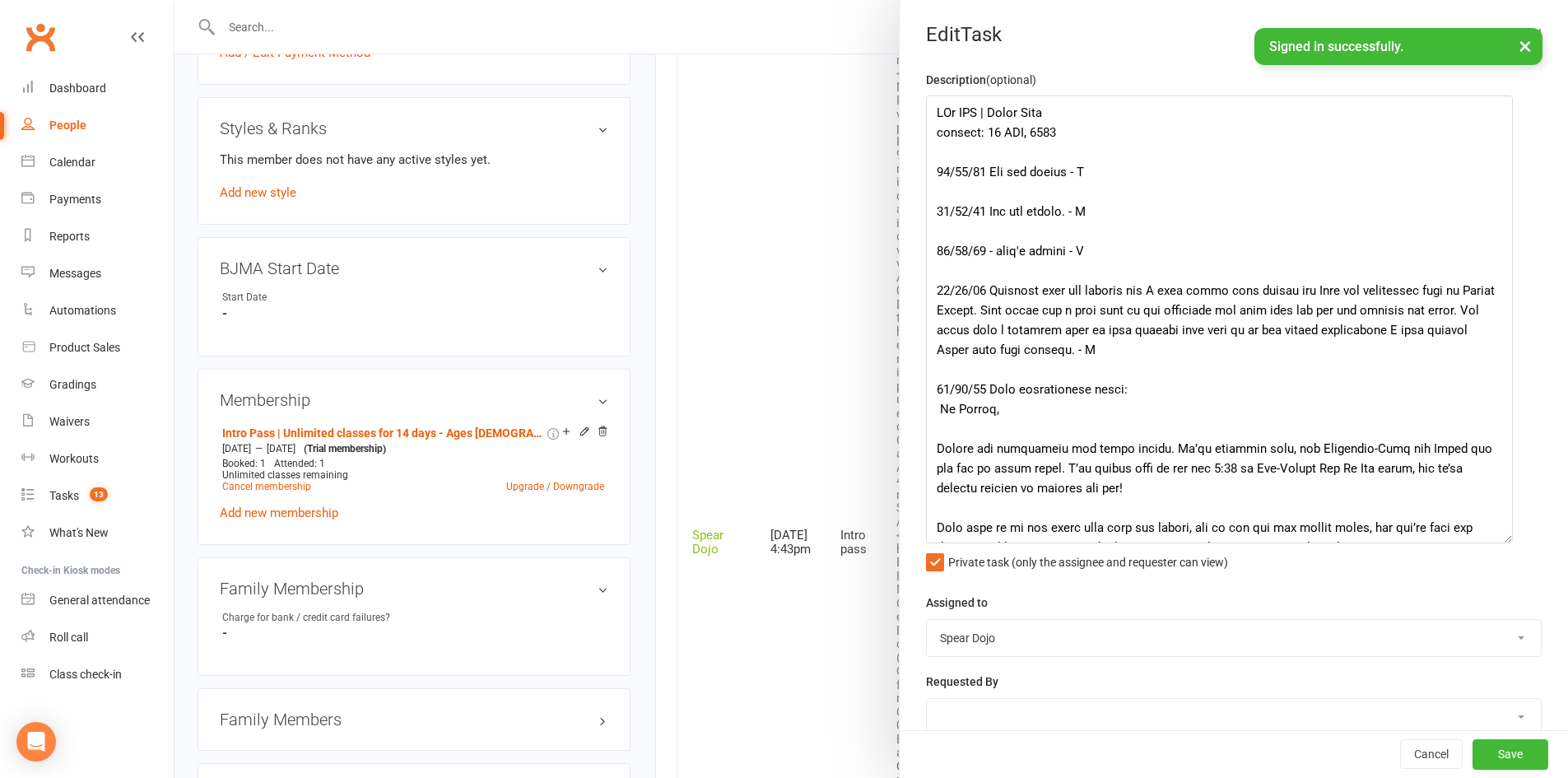
drag, startPoint x: 1506, startPoint y: 167, endPoint x: 1496, endPoint y: 541, distance: 374.1
click at [1496, 541] on textarea at bounding box center [1219, 320] width 586 height 448
click at [1137, 129] on textarea at bounding box center [1219, 320] width 586 height 448
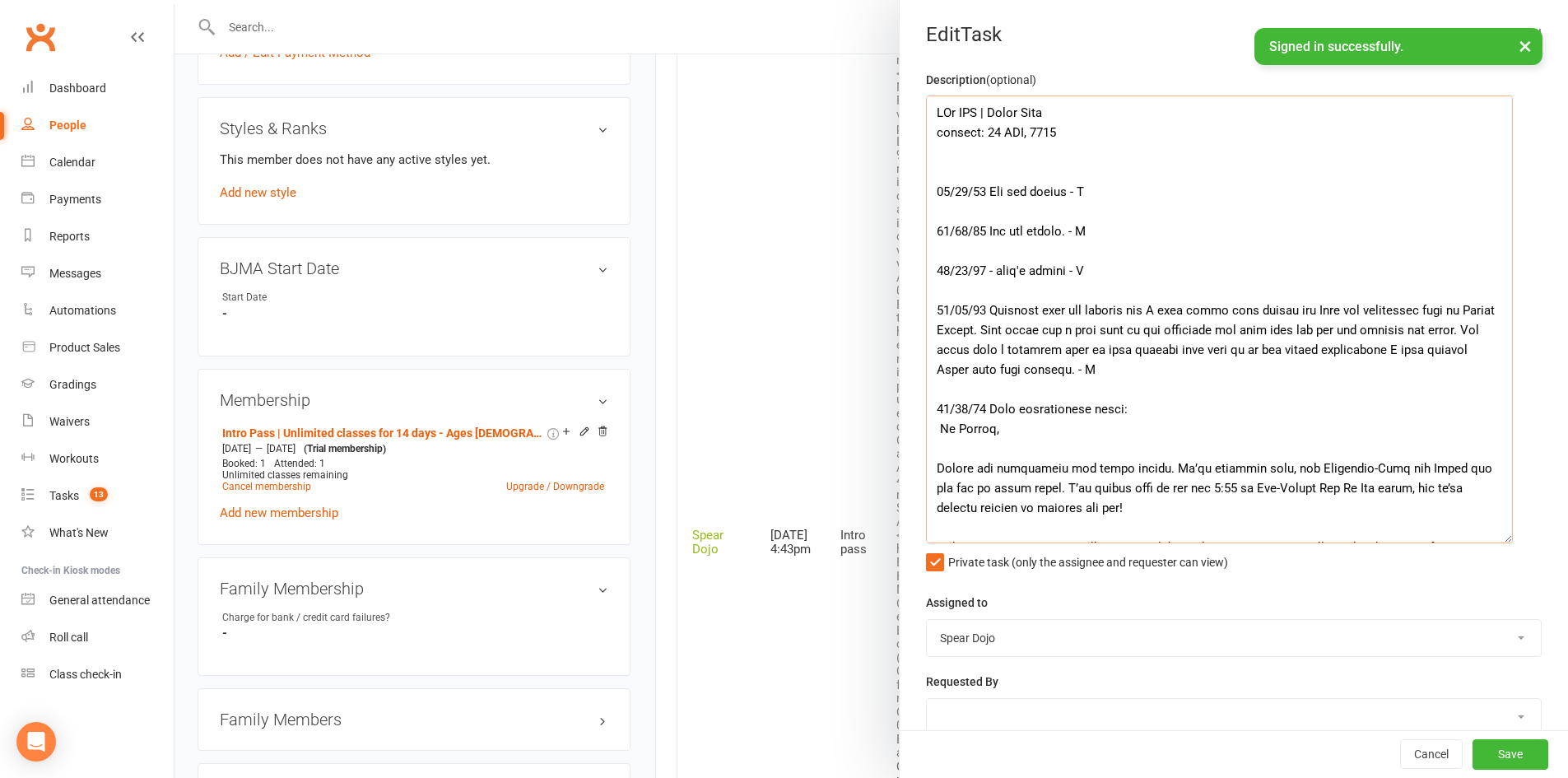
type textarea "PJr ZDK | Intro Pass expires: 22 SEP, 2025 15/09/25 Did not attend - H 13/09/25…"
click at [829, 285] on div at bounding box center [871, 389] width 1393 height 778
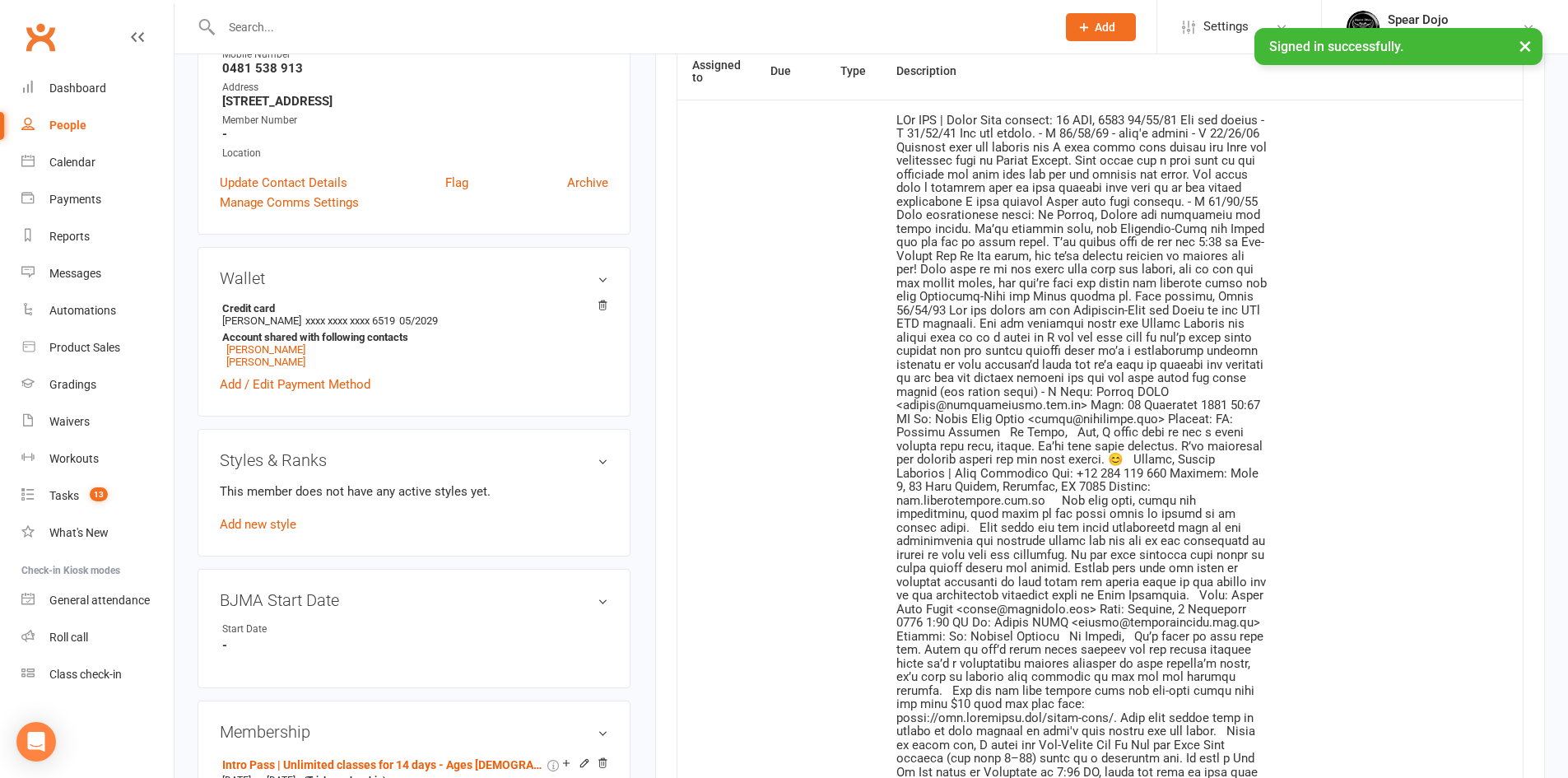
scroll to position [494, 0]
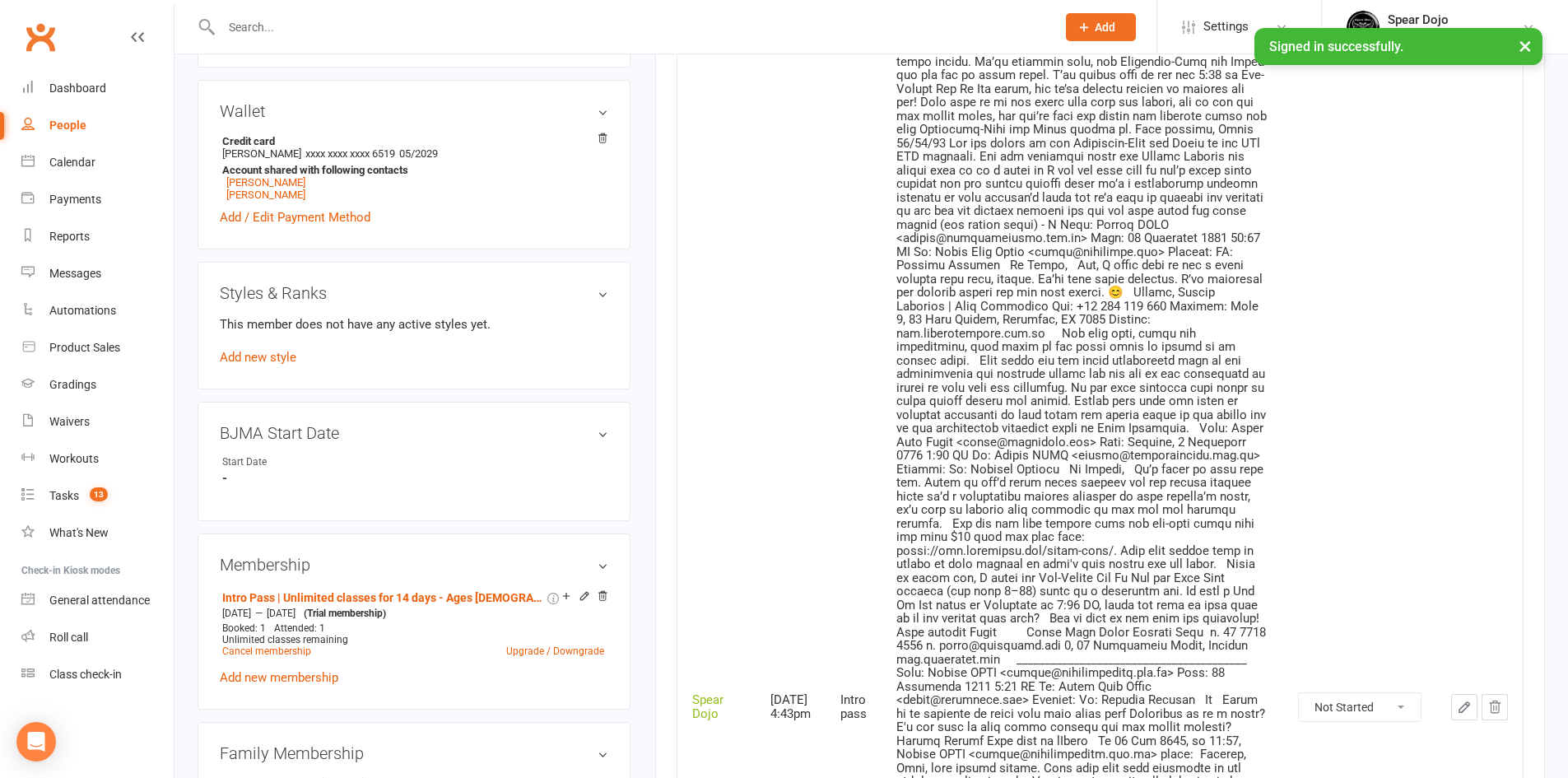
click at [1472, 696] on button "button" at bounding box center [1464, 707] width 27 height 27
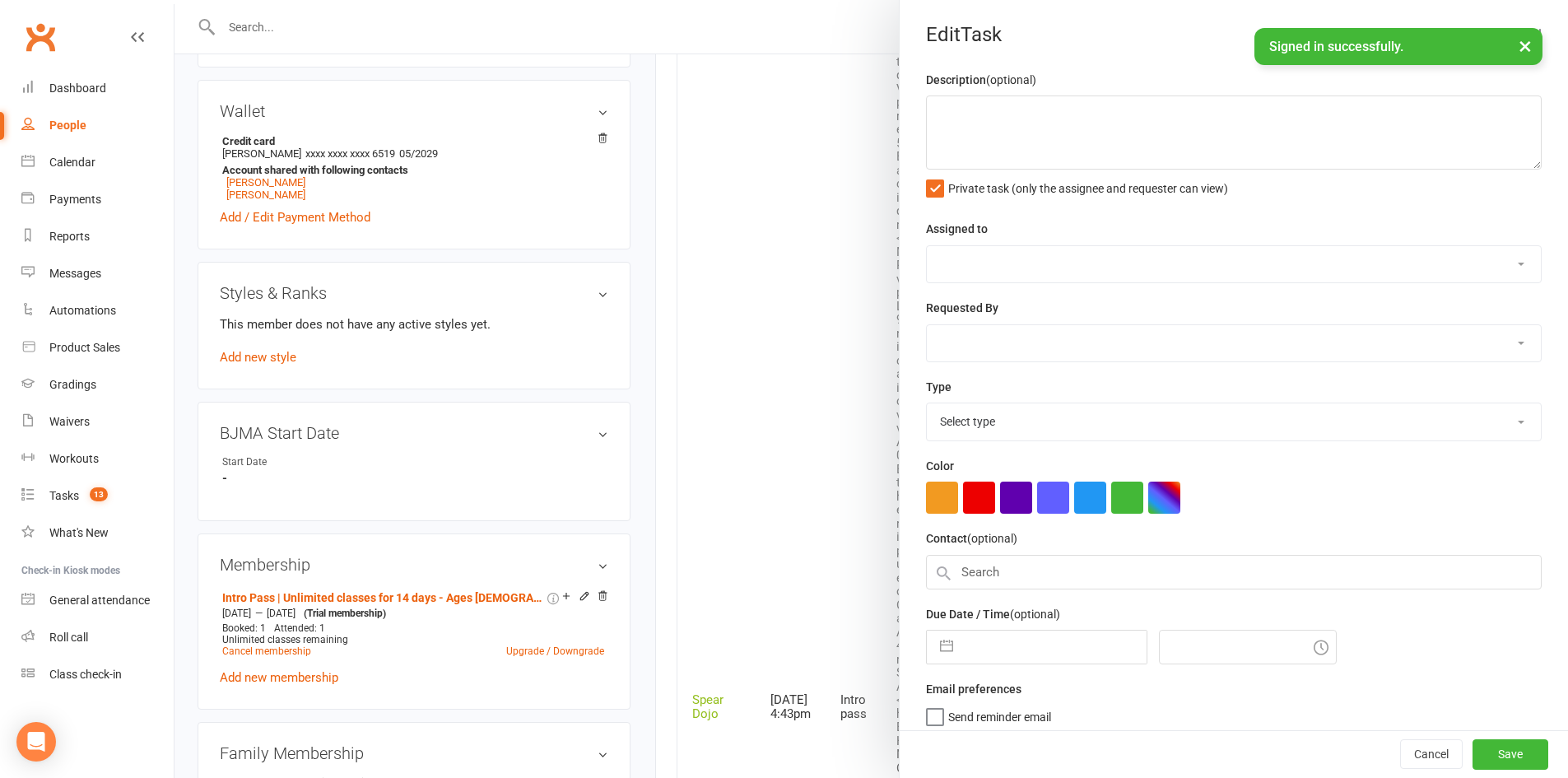
type textarea "PJr ZDK | Intro Pass expires: 22 SEP, 2025 15/09/25 Did not attend - H 13/09/25…"
select select "43986"
type input "[DATE]"
type input "4:43pm"
select select "21686"
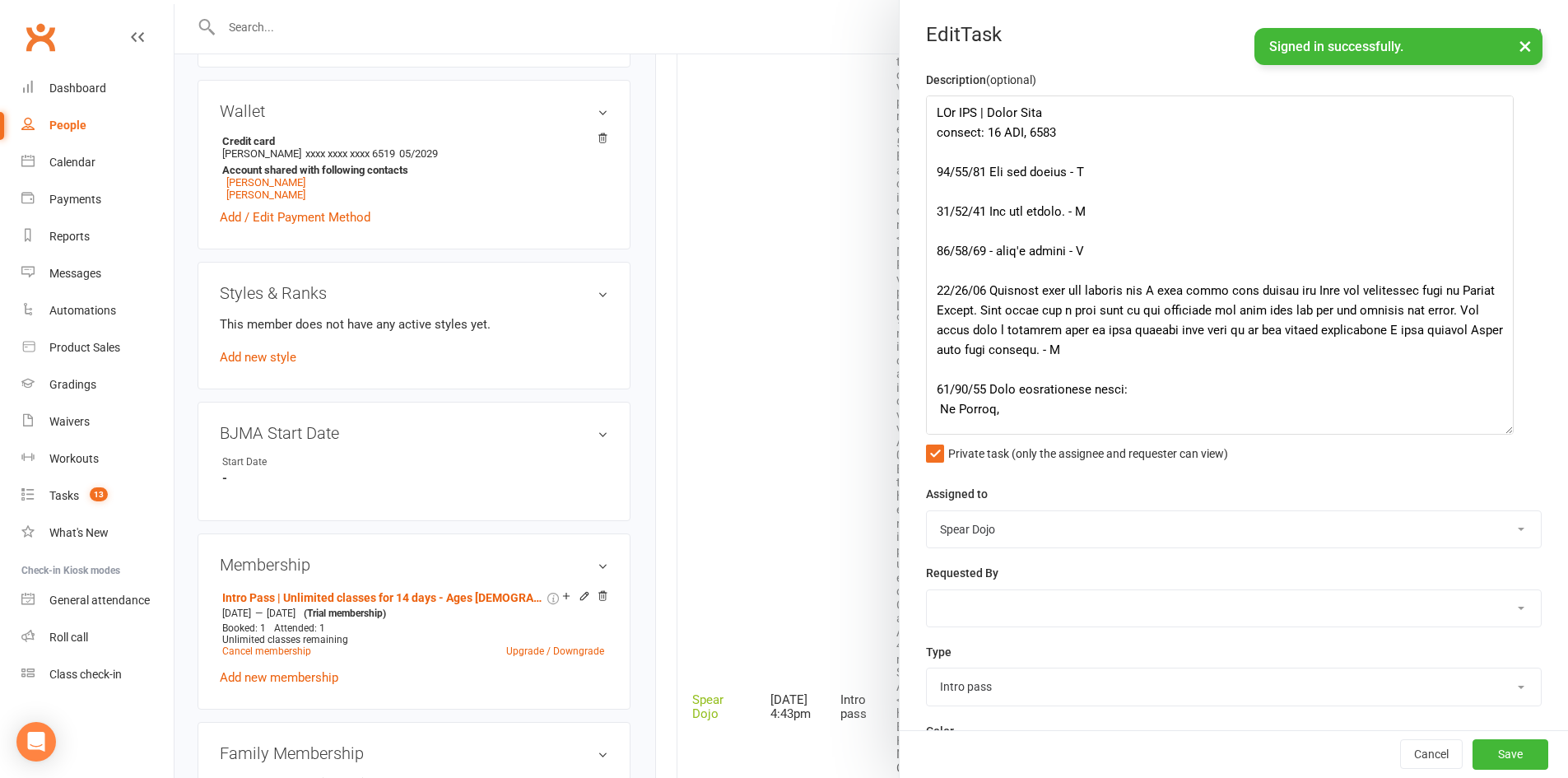
drag, startPoint x: 1506, startPoint y: 163, endPoint x: 1496, endPoint y: 428, distance: 265.2
click at [1496, 428] on textarea at bounding box center [1219, 265] width 587 height 339
click at [1076, 136] on textarea at bounding box center [1219, 265] width 587 height 339
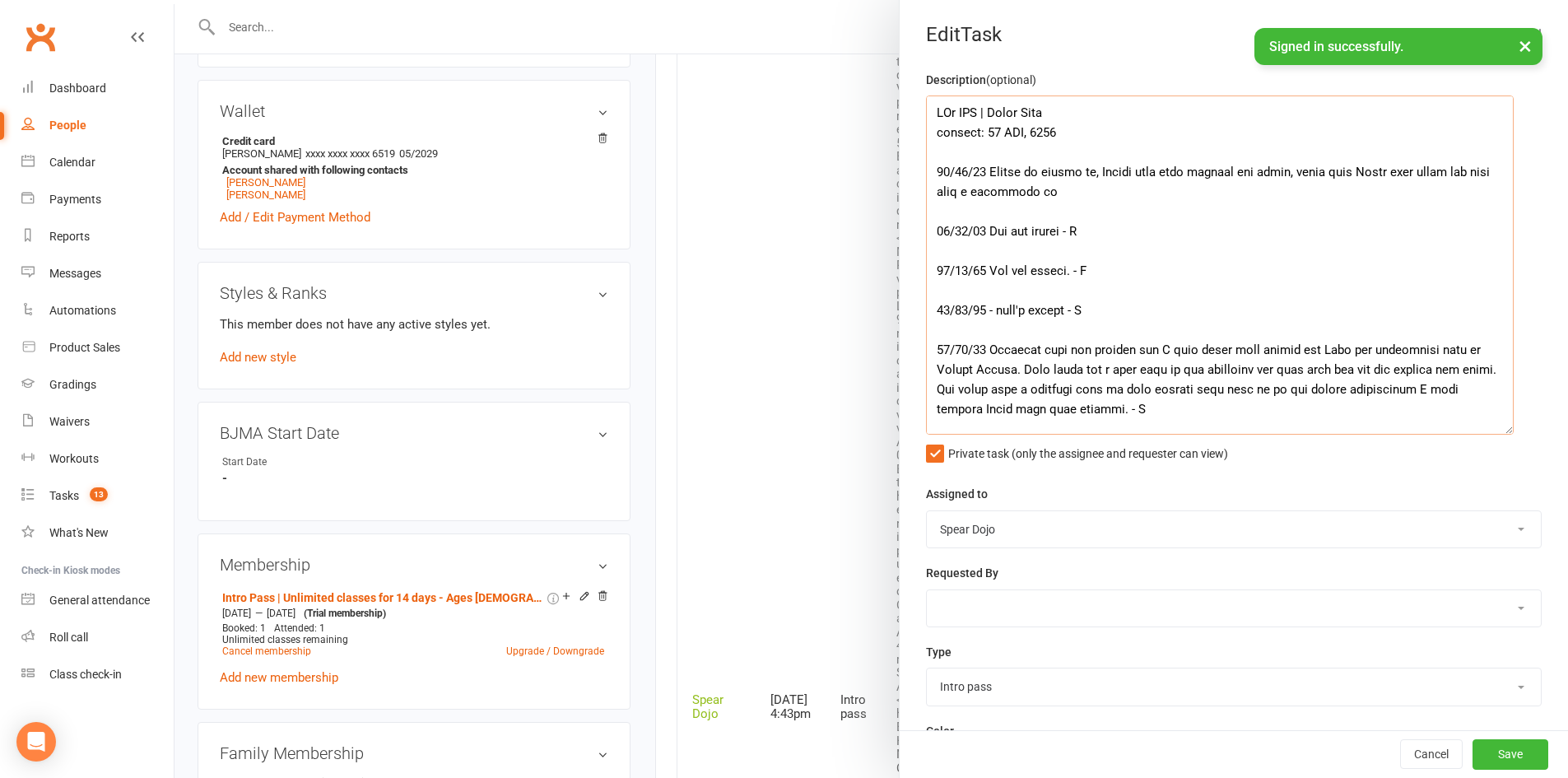
click at [996, 195] on textarea at bounding box center [1219, 265] width 587 height 339
click at [1115, 192] on textarea at bounding box center [1219, 265] width 587 height 339
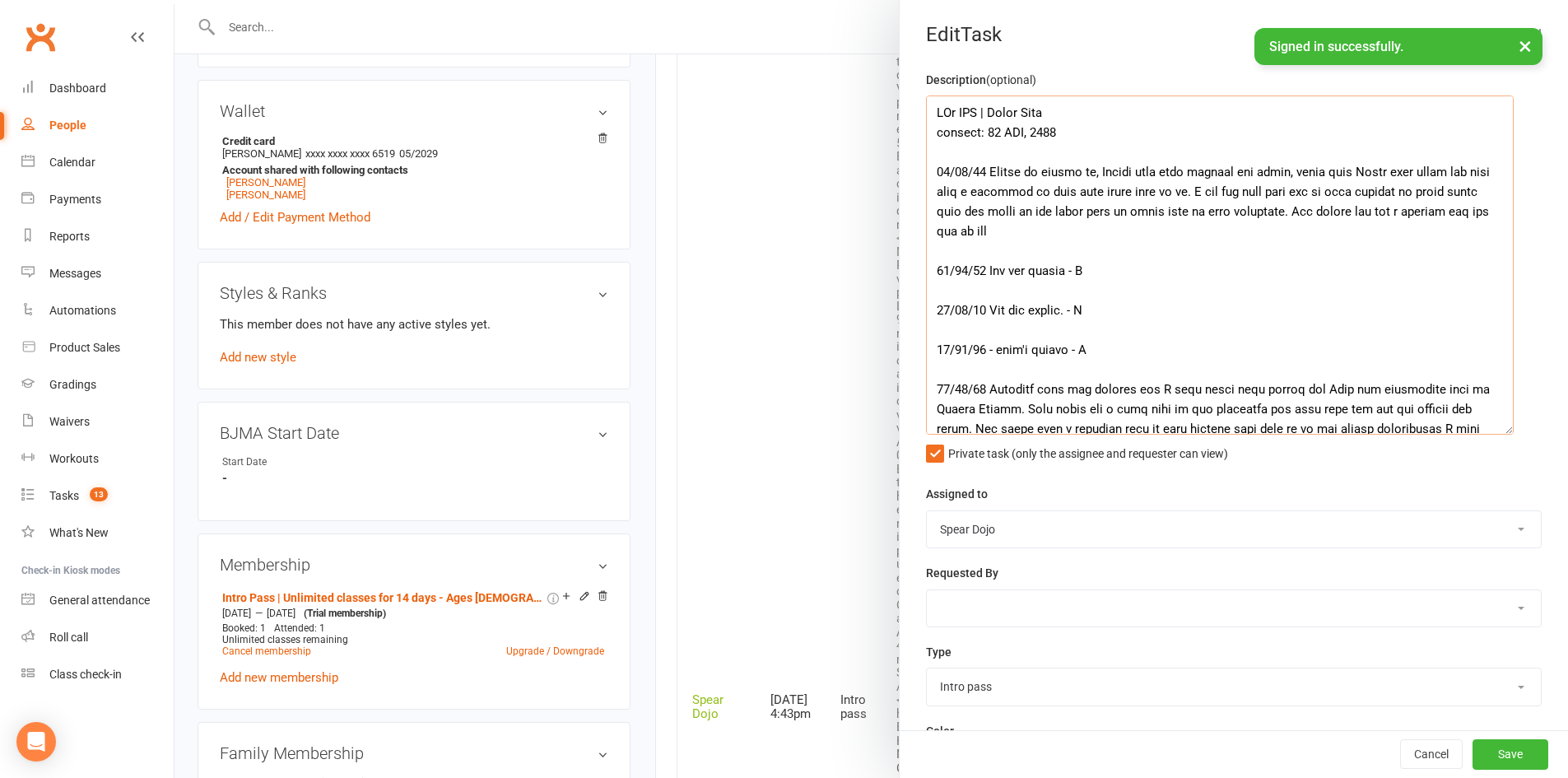
click at [1417, 211] on textarea at bounding box center [1219, 265] width 587 height 339
click at [1274, 170] on textarea at bounding box center [1219, 265] width 587 height 339
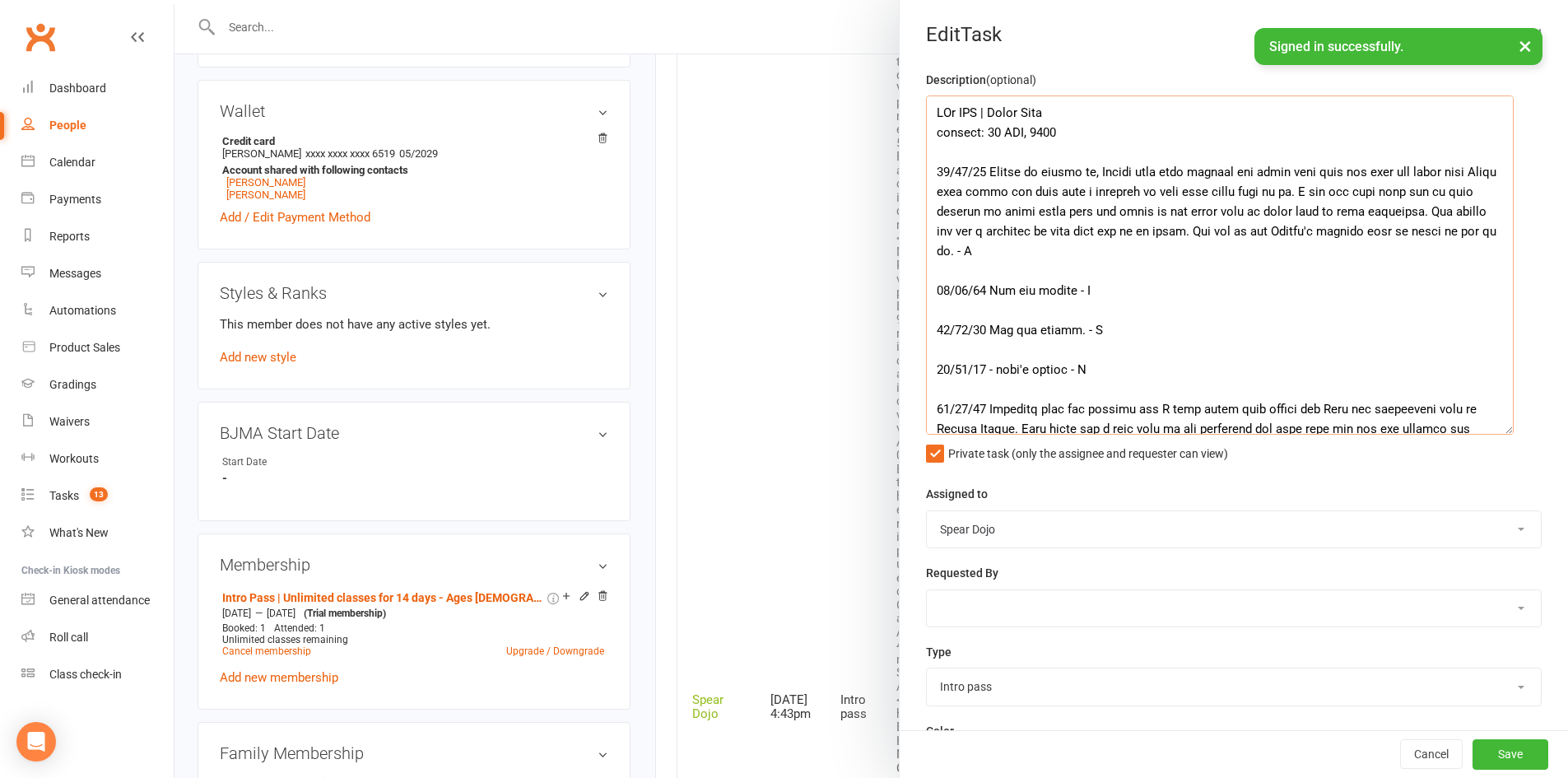
click at [1237, 235] on textarea at bounding box center [1219, 265] width 587 height 339
drag, startPoint x: 1021, startPoint y: 249, endPoint x: 927, endPoint y: 168, distance: 124.1
click at [927, 168] on textarea at bounding box center [1219, 265] width 587 height 339
paste textarea "Called to follow up. Elaine mentioned they enjoyed the class last week and spok…"
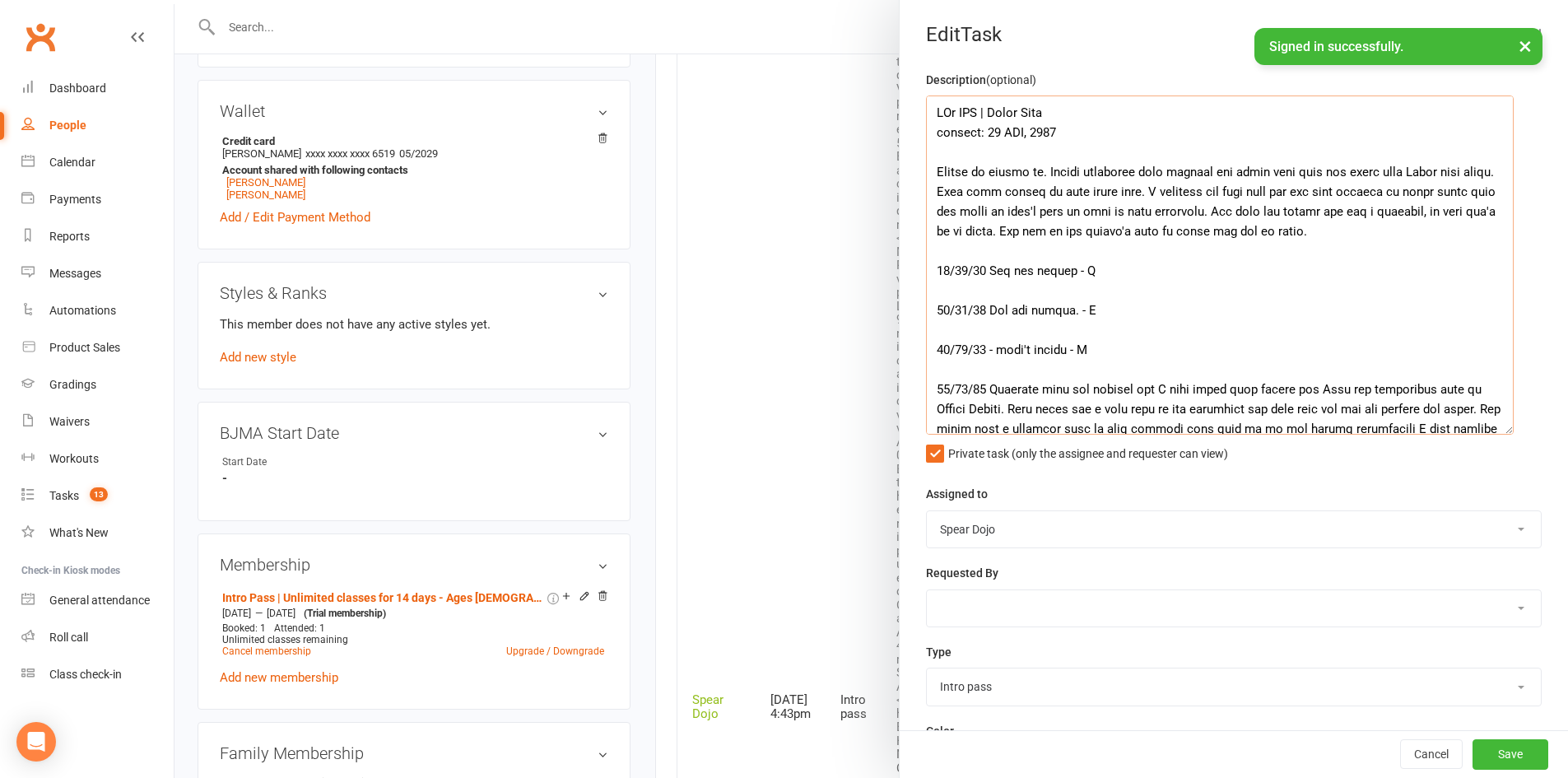
click at [932, 175] on textarea at bounding box center [1219, 265] width 587 height 339
click at [1395, 173] on textarea at bounding box center [1219, 265] width 587 height 339
type textarea "PJr ZDK | Intro Pass expires: 22 SEP, 2025 16/09/25 Called to follow up. Elaine…"
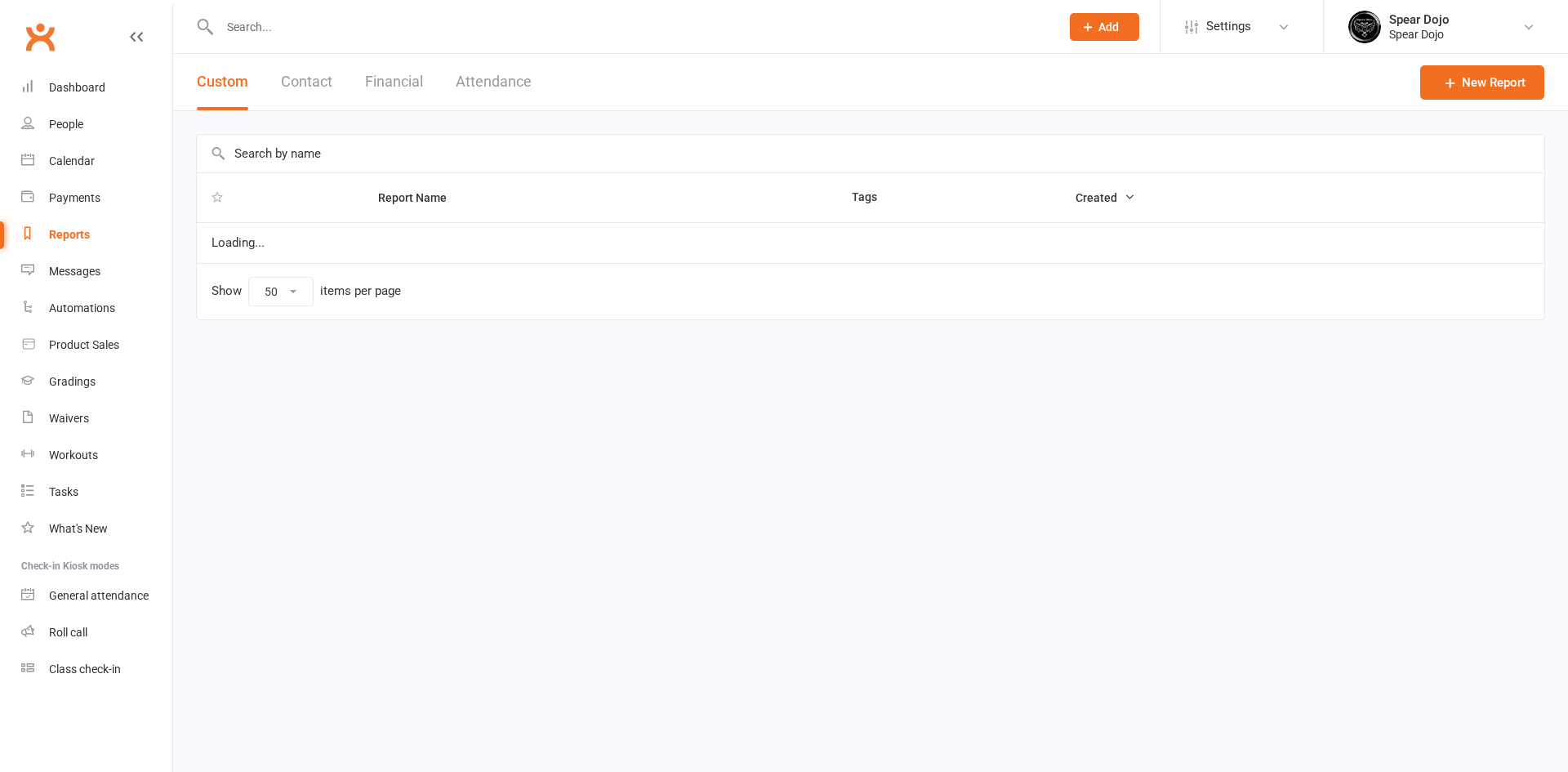
select select "50"
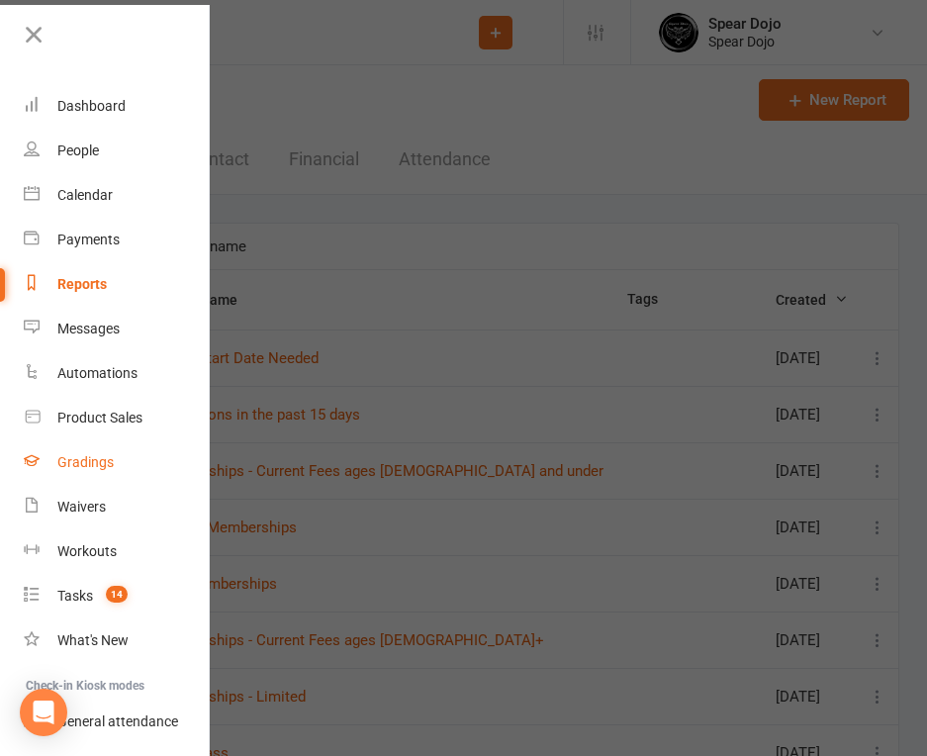
click at [84, 459] on div "Gradings" at bounding box center [85, 462] width 56 height 16
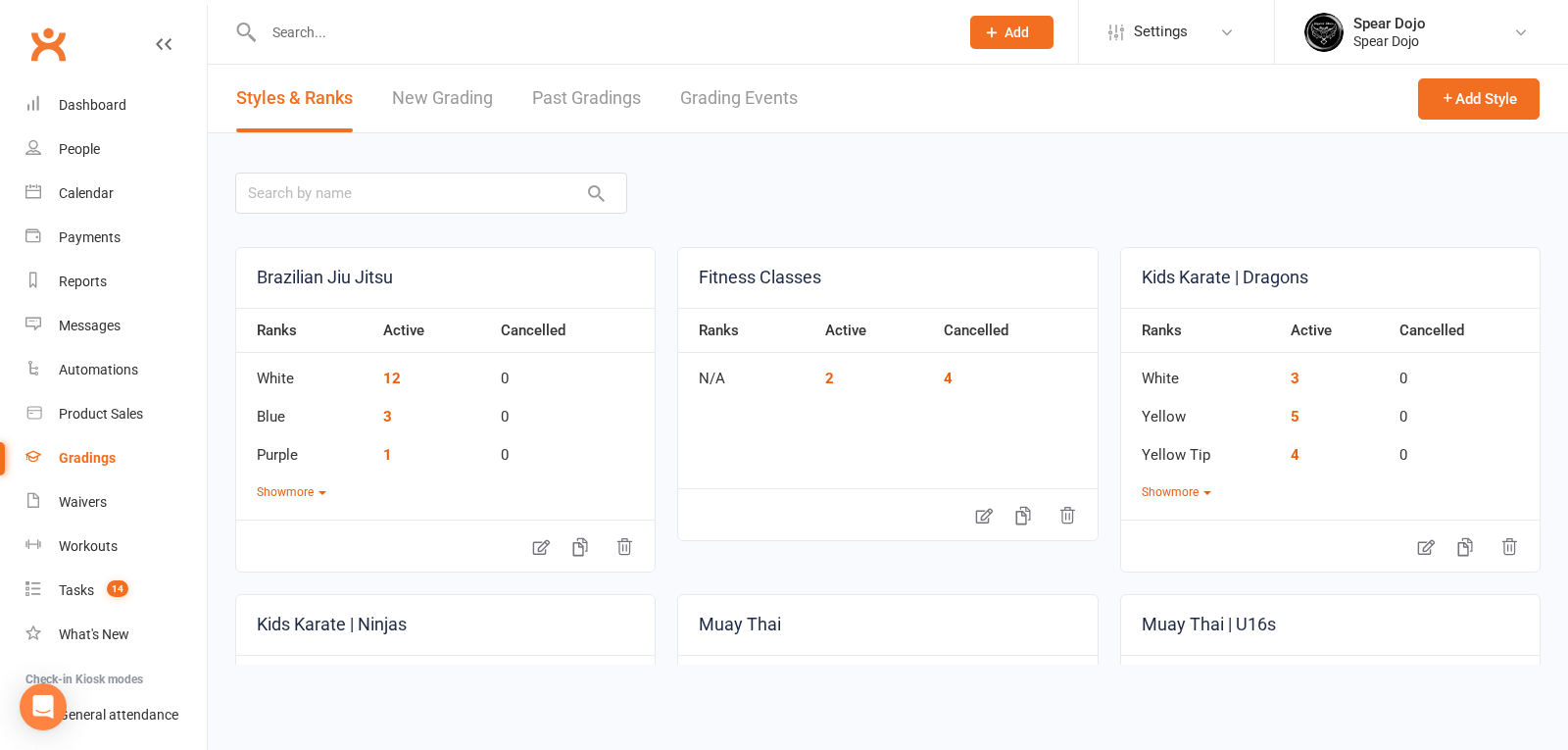
click at [441, 96] on link "New Grading" at bounding box center [443, 98] width 101 height 67
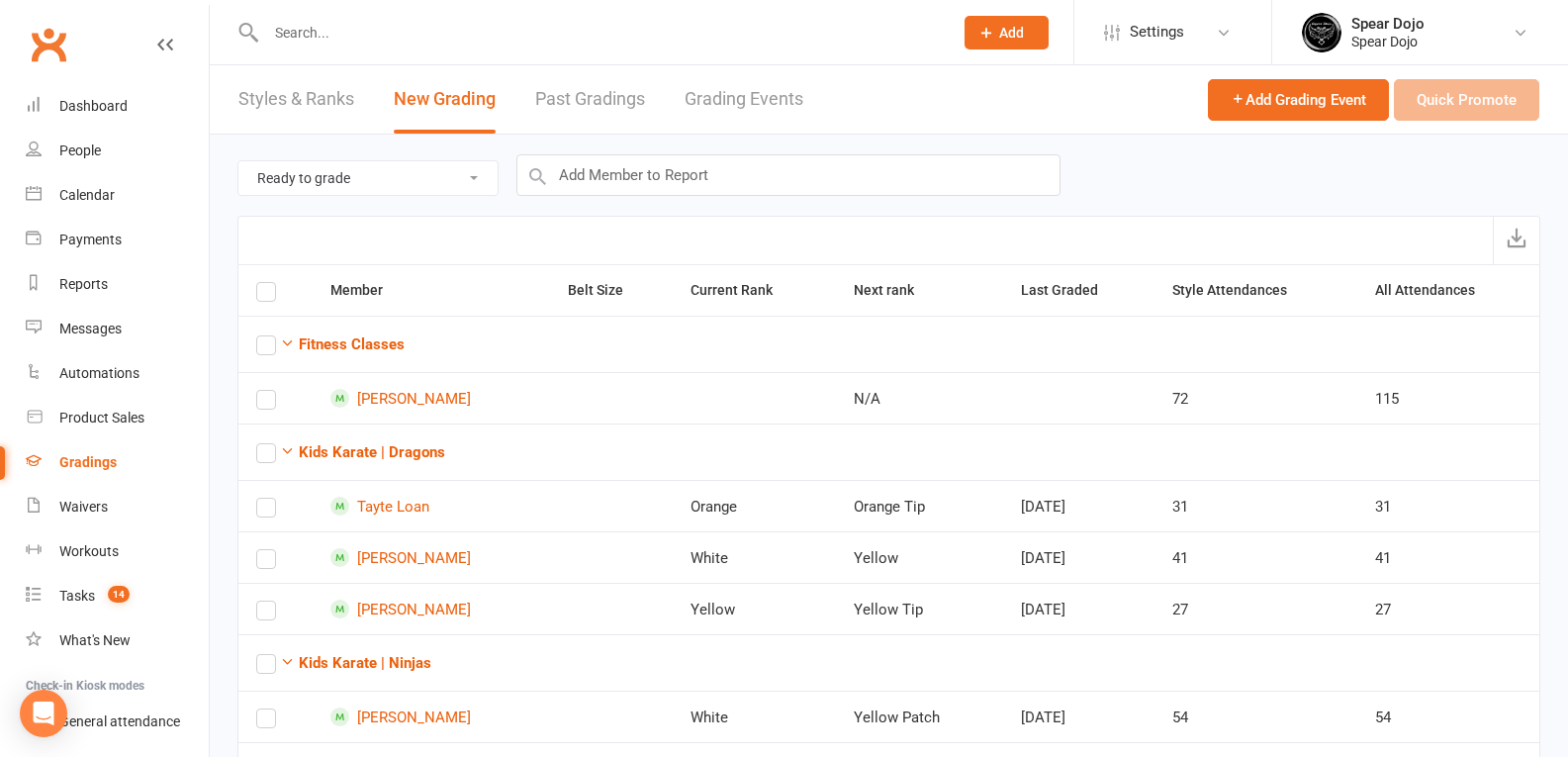
click at [479, 188] on select "Ready to grade All members enrolled in a style Active members enrolled in a sty…" at bounding box center [367, 178] width 259 height 34
click at [519, 126] on div "Styles & Ranks New Grading Past Gradings Grading Events" at bounding box center [521, 99] width 622 height 68
click at [324, 107] on link "Styles & Ranks" at bounding box center [296, 99] width 116 height 68
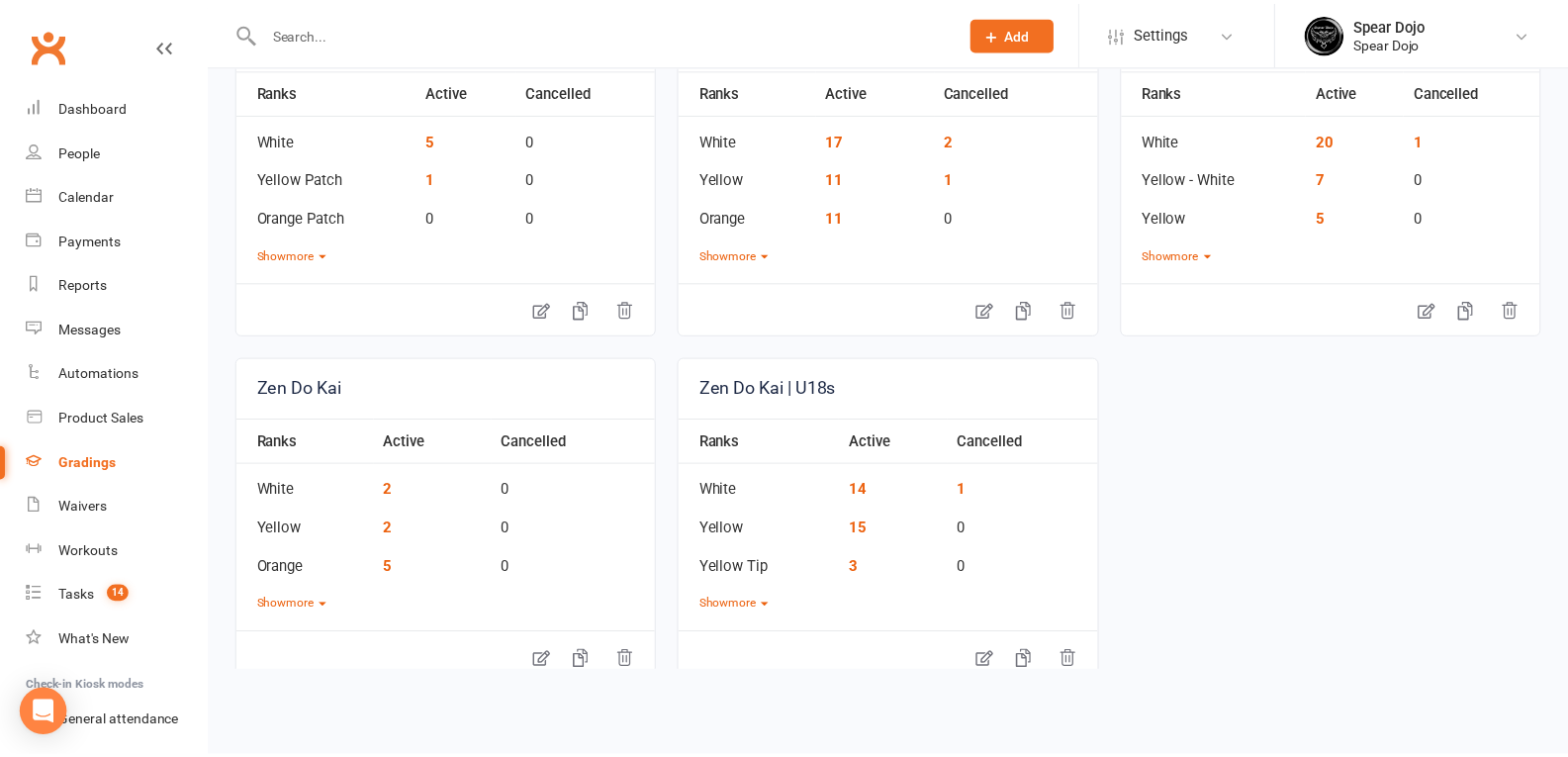
scroll to position [594, 0]
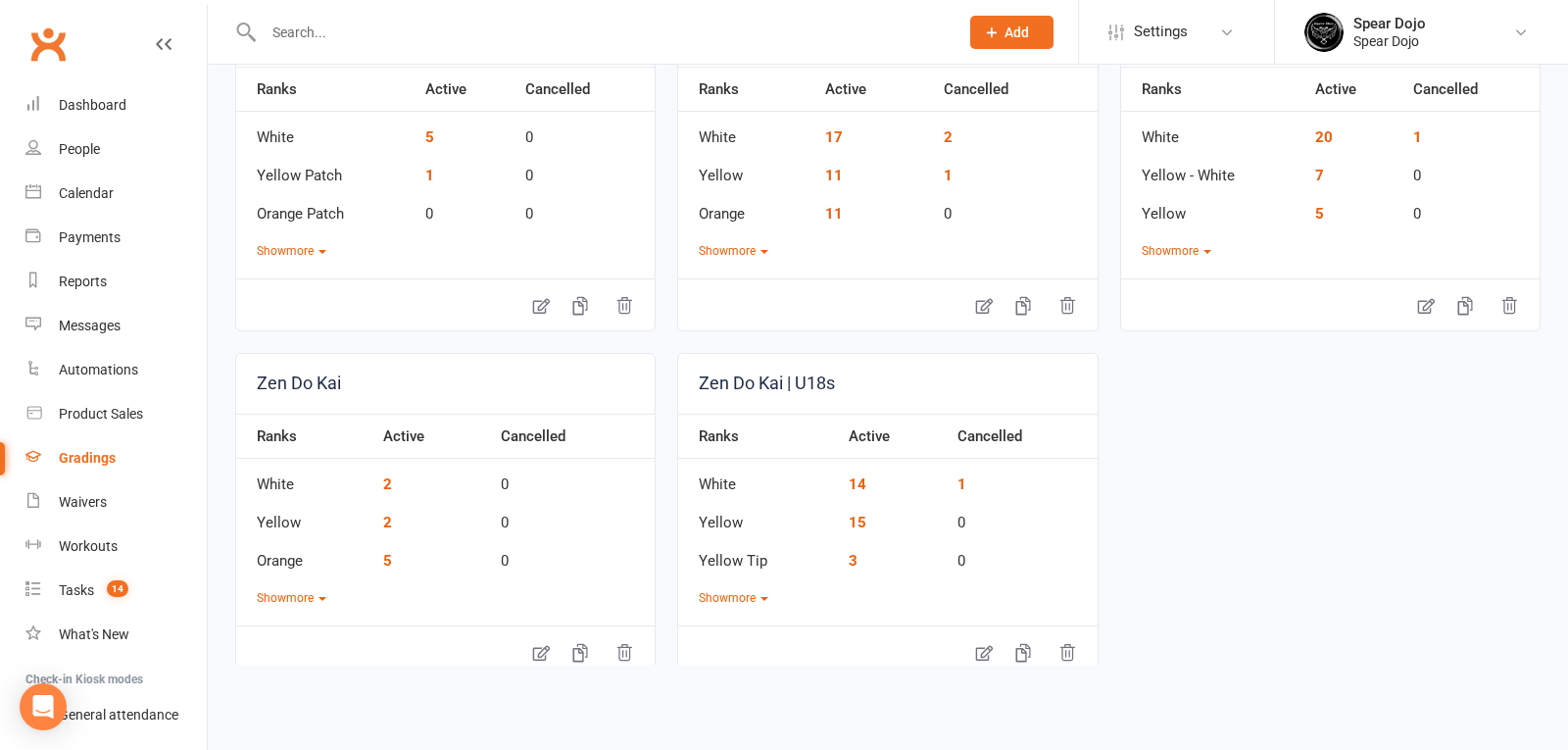
click at [327, 380] on link "Zen Do Kai" at bounding box center [445, 383] width 418 height 59
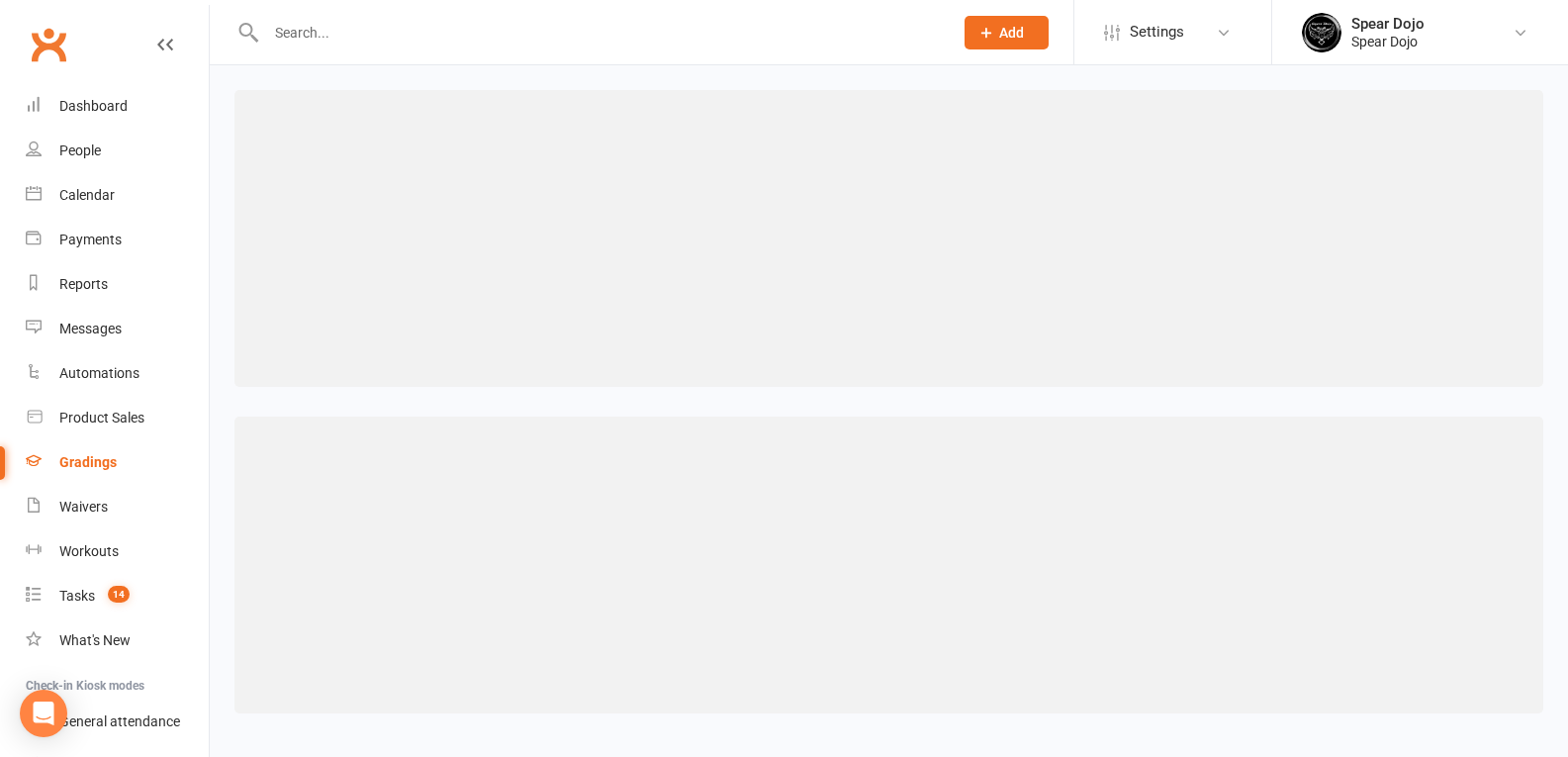
select select ">="
select select "contact_summaries:styles_style_most_recently_promoted_on"
select select "="
select select "months"
select select "contact_summaries:styles_style_class_attendances_since_last_promotion"
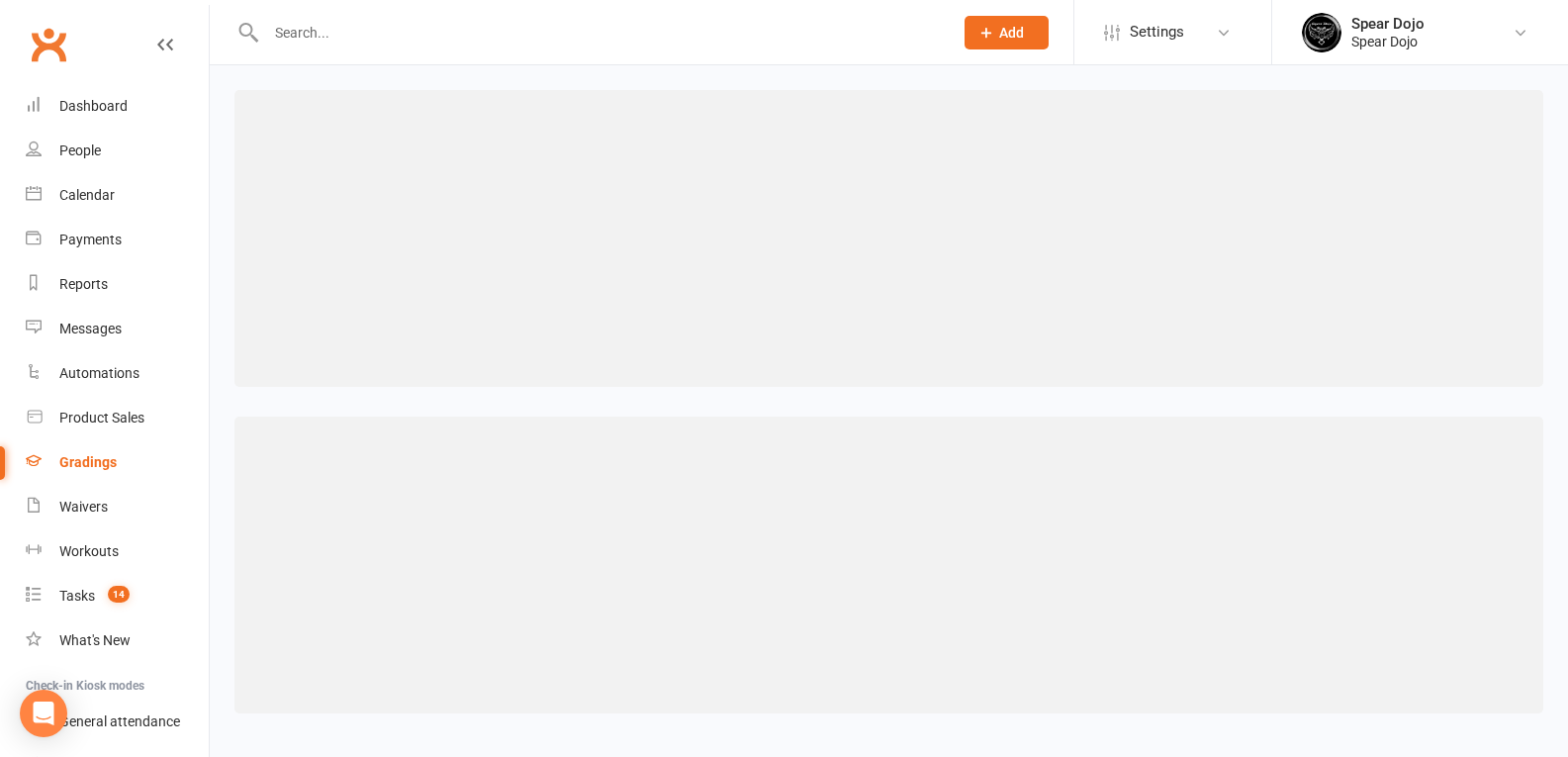
select select ">="
select select "contact_summaries:styles_style_most_recently_promoted_on"
select select "="
select select "months"
select select "contact_summaries:styles_style_class_attendances_since_last_promotion"
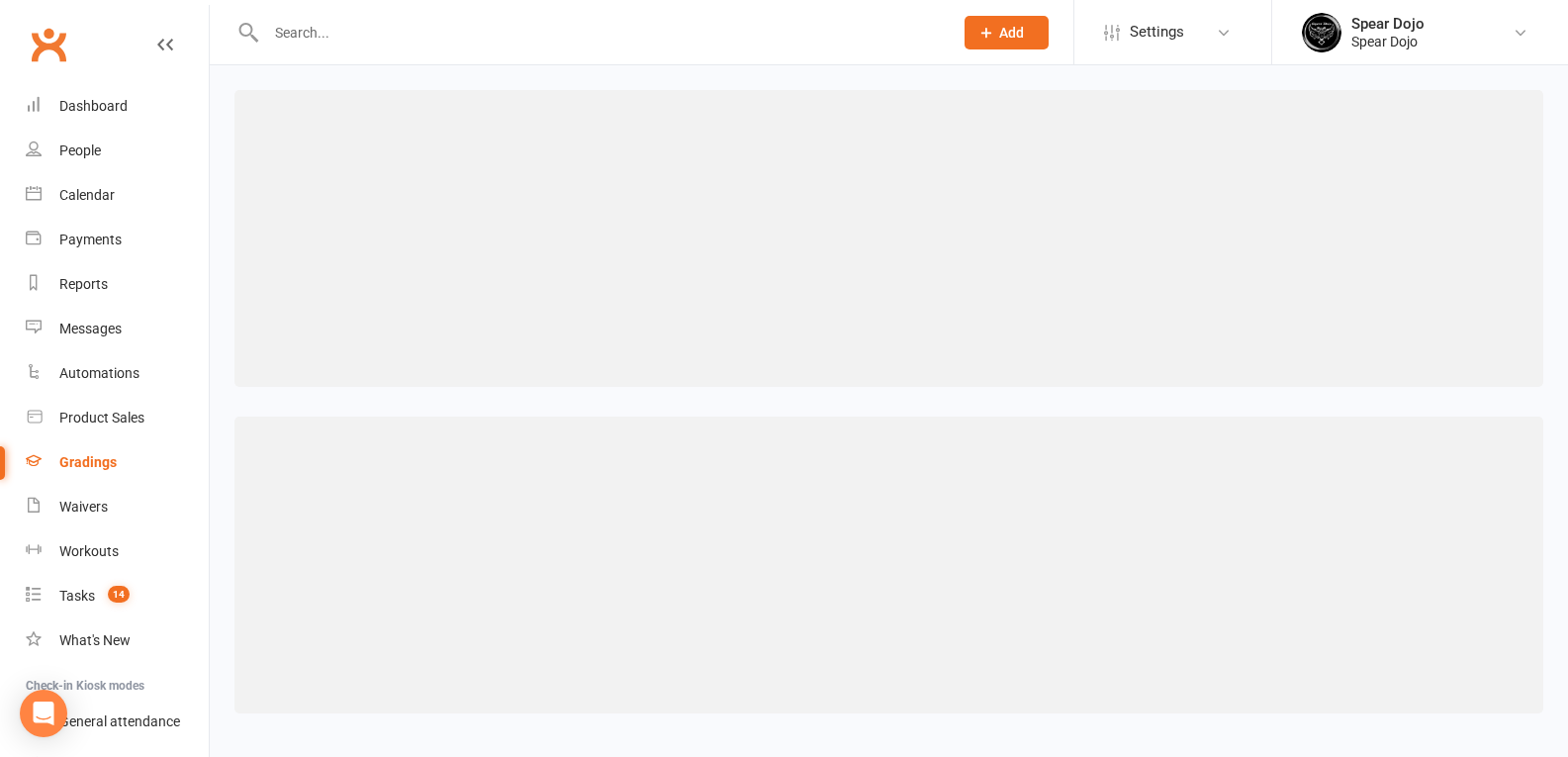
select select ">="
select select "contact_summaries:styles_style_most_recently_promoted_on"
select select "="
select select "months"
select select "contact_summaries:styles_style_class_attendances_since_last_promotion"
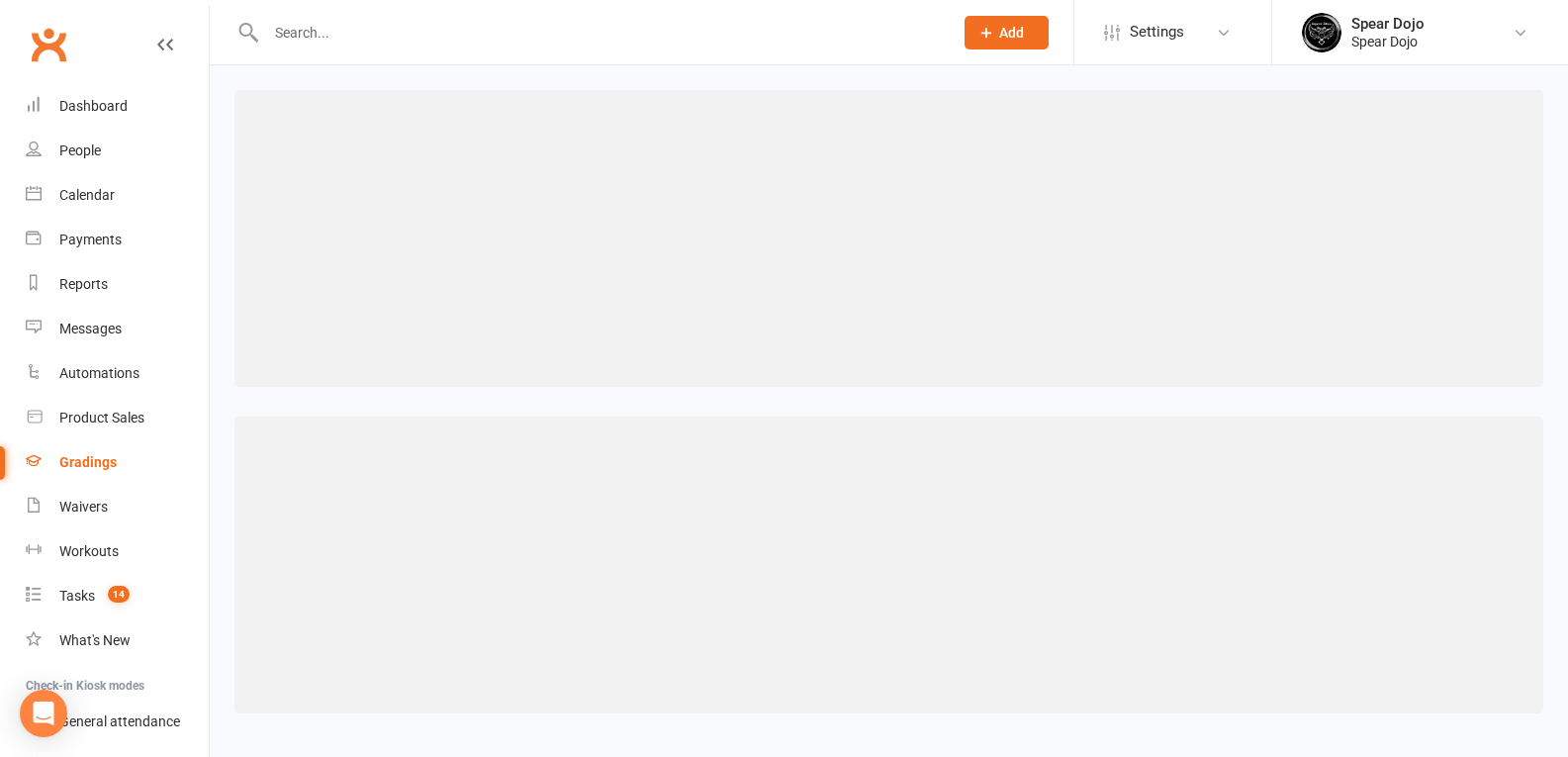
select select ">="
select select "contact_summaries:styles_style_most_recently_promoted_on"
select select "="
select select "months"
select select "contact_summaries:styles_style_class_attendances_since_last_promotion"
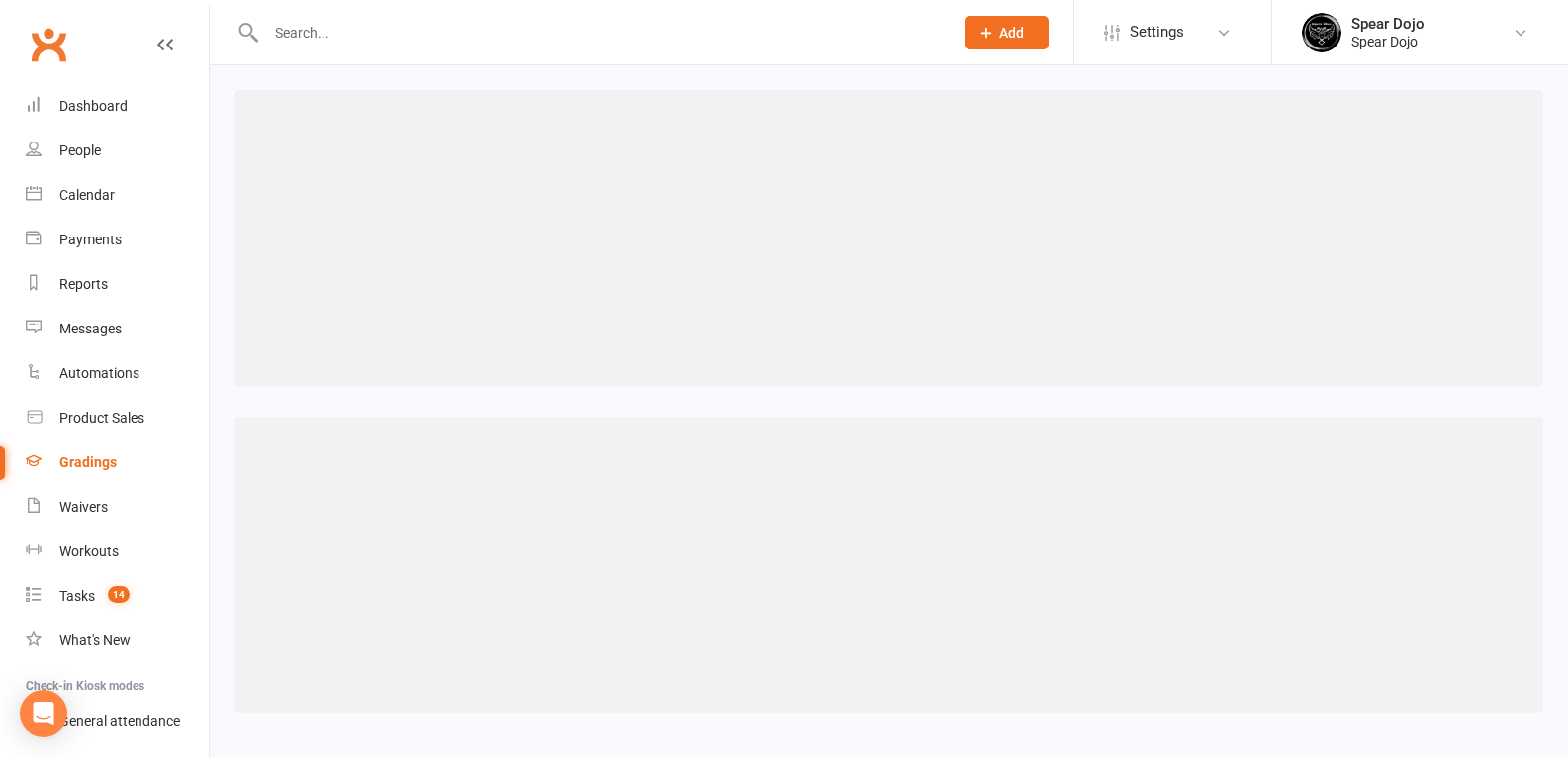
select select ">="
select select "contact_summaries:styles_style_most_recently_promoted_on"
select select "="
select select "months"
select select "contact_summaries:styles_style_class_attendances_since_last_promotion"
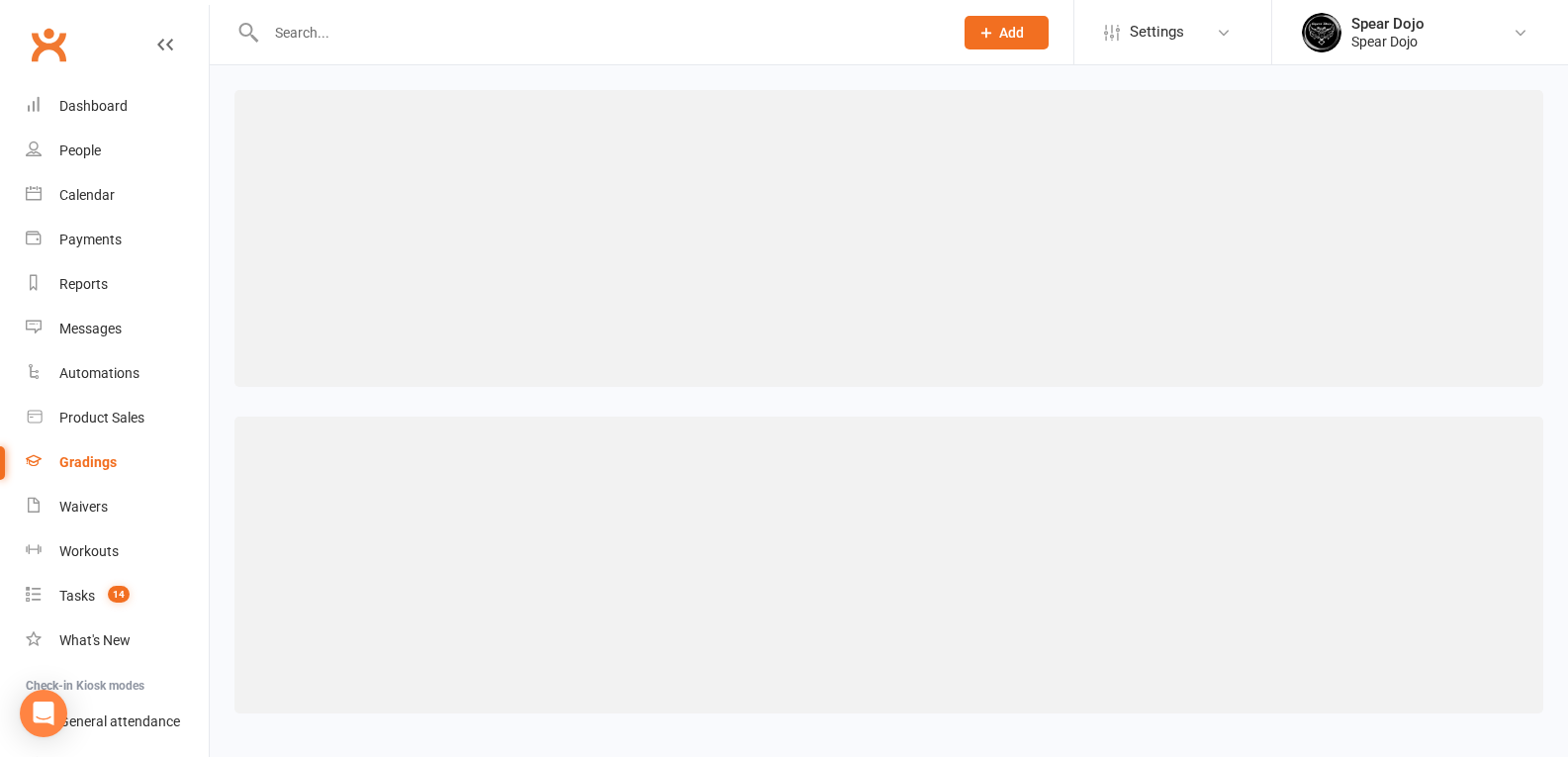
select select ">="
select select "contact_summaries:styles_style_most_recently_promoted_on"
select select "="
select select "months"
select select "contact_summaries:styles_style_class_attendances_since_last_promotion"
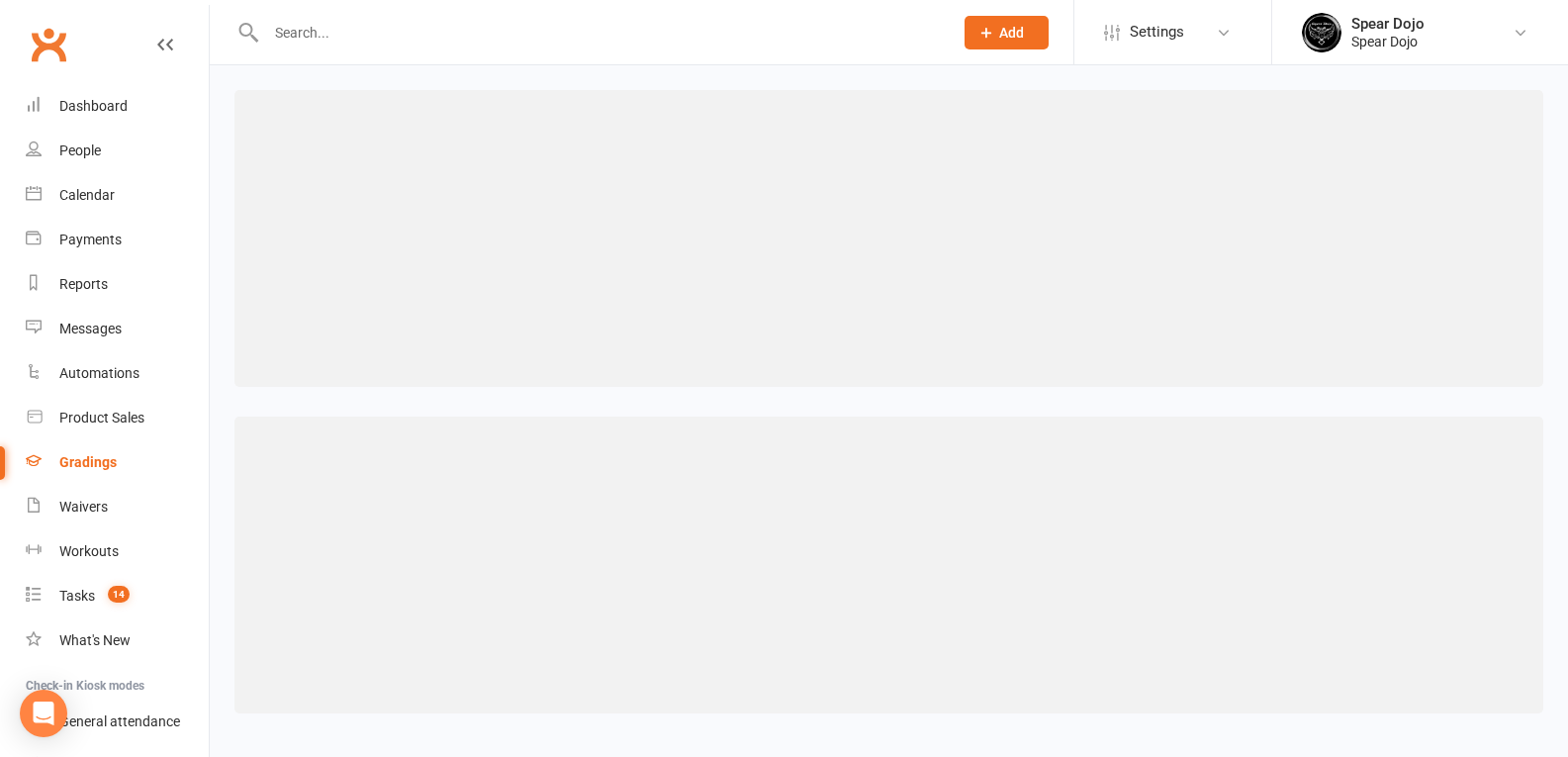
select select ">="
select select "contact_summaries:styles_style_most_recently_promoted_on"
select select "="
select select "months"
select select "contact_summaries:styles_style_class_attendances_since_last_promotion"
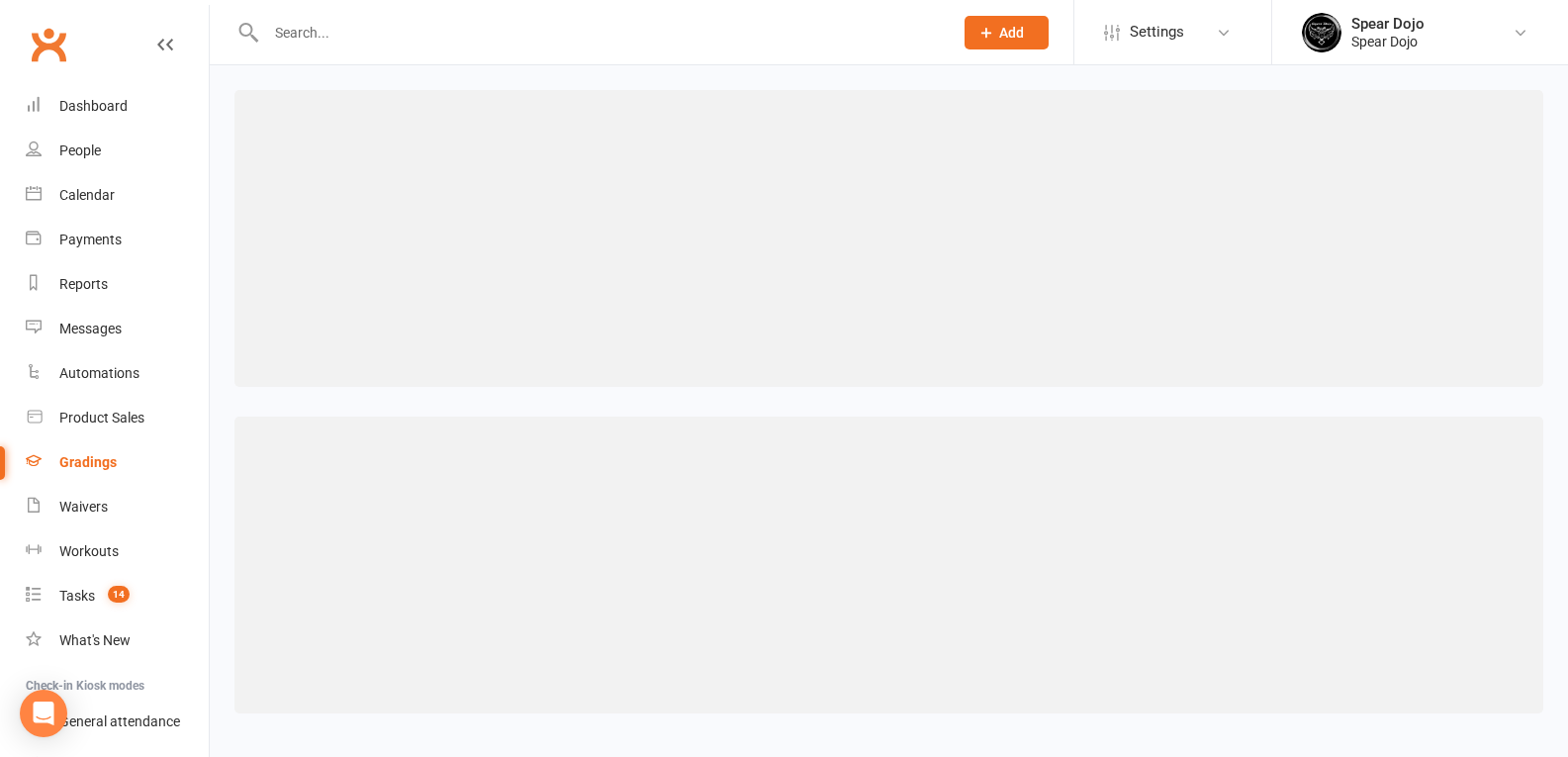
select select ">="
select select "contact_summaries:styles_style_most_recently_promoted_on"
select select "="
select select "months"
select select "contact_summaries:styles_style_class_attendances_since_last_promotion"
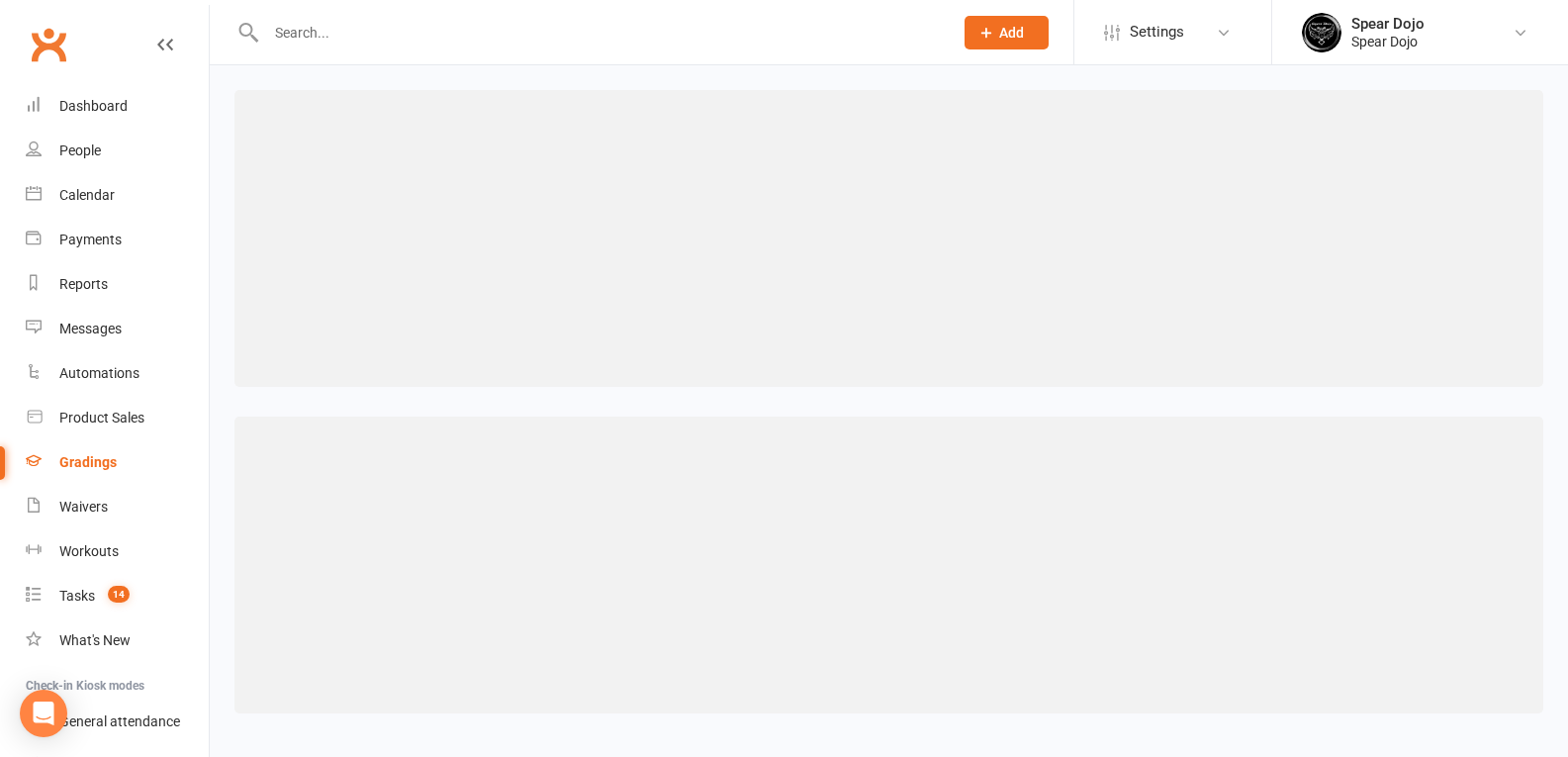
select select ">="
select select "contact_summaries:styles_style_most_recently_promoted_on"
select select "="
select select "months"
select select "contact_summaries:styles_style_class_attendances_since_last_promotion"
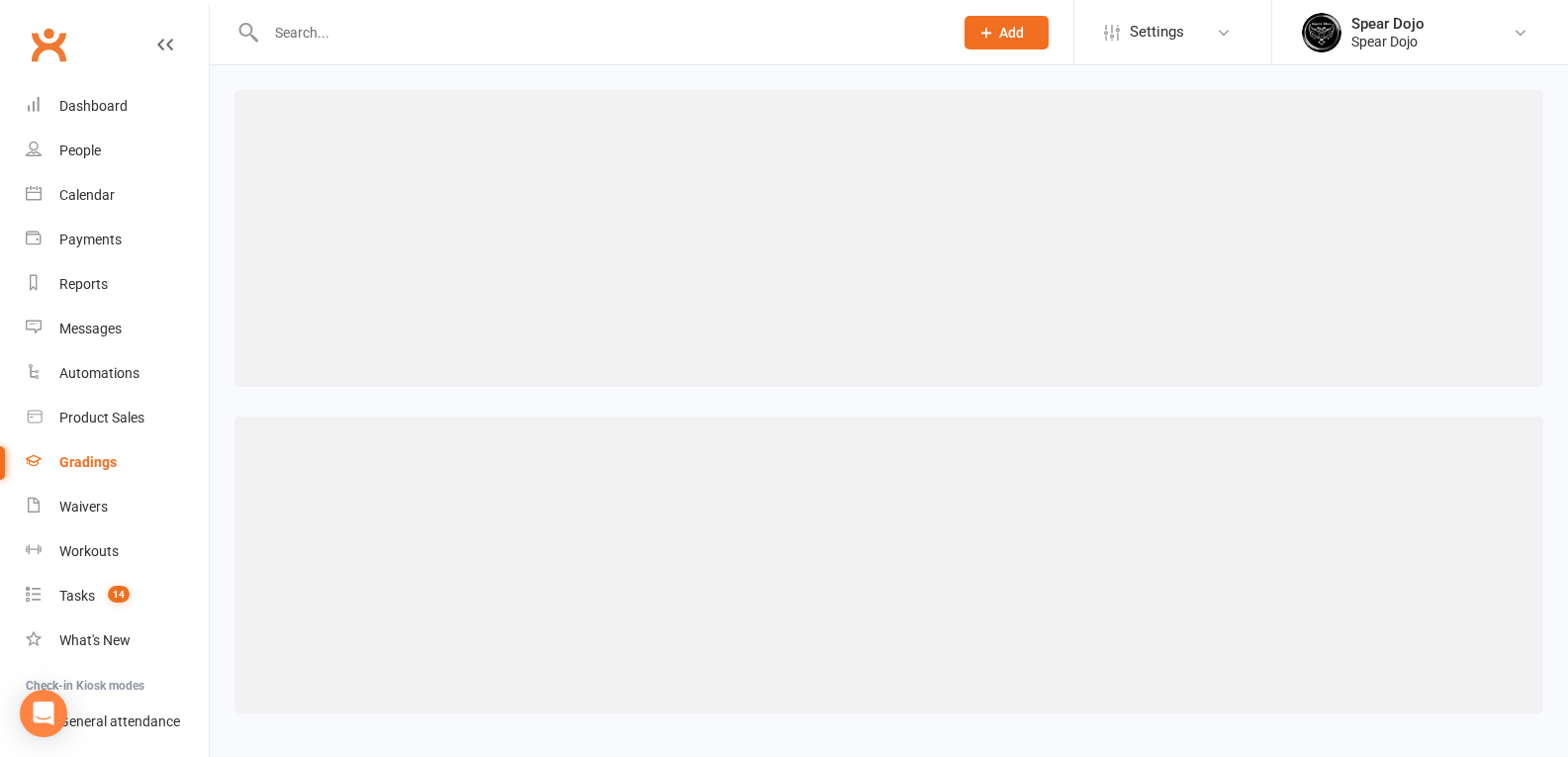
select select ">="
select select "contact_summaries:styles_style_most_recently_promoted_on"
select select "="
select select "months"
select select "contact_summaries:styles_style_class_attendances_since_last_promotion"
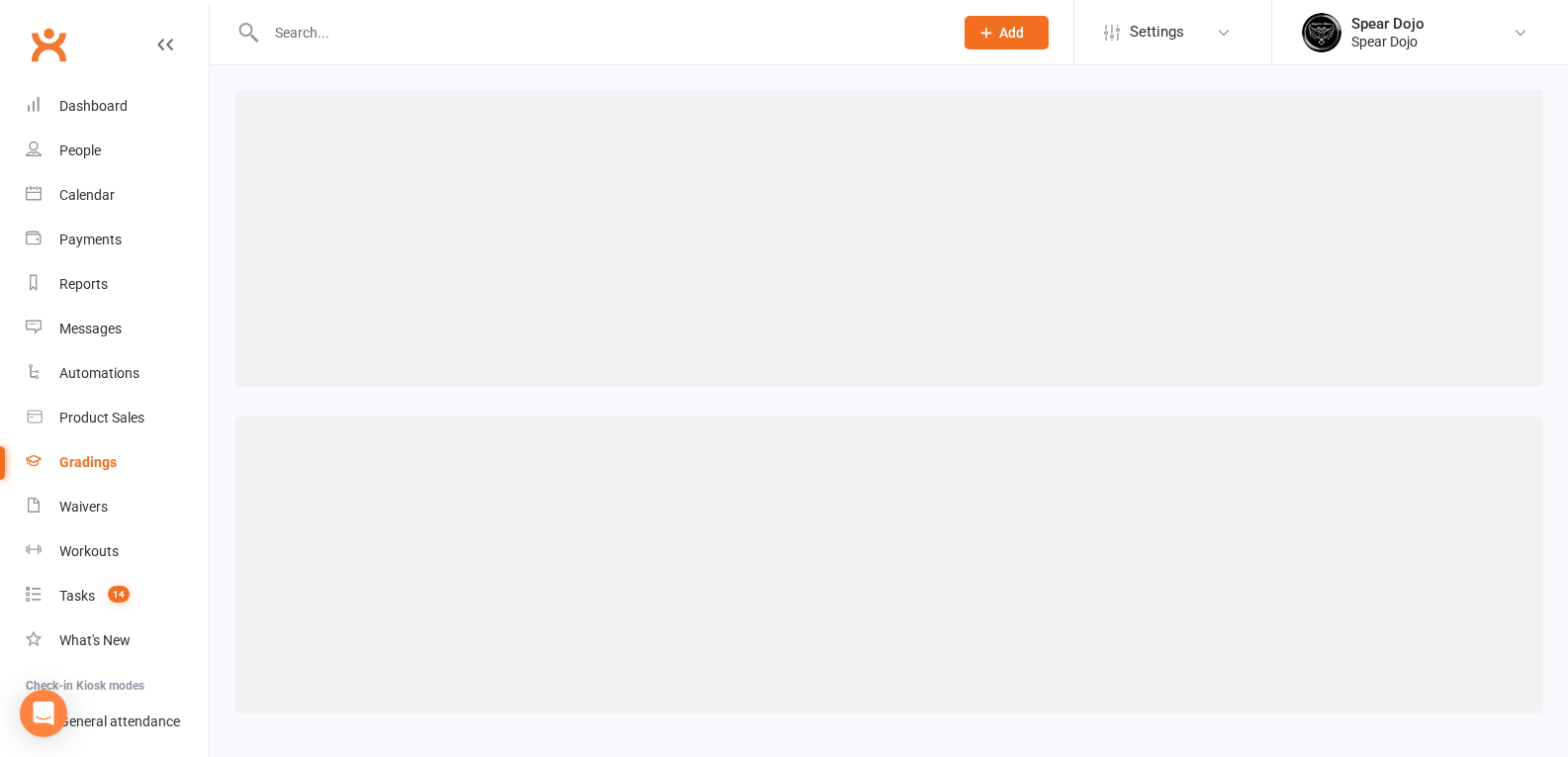
select select ">="
select select "contact_summaries:styles_style_most_recently_promoted_on"
select select "="
select select "months"
select select "contact_summaries:styles_style_class_attendances_since_last_promotion"
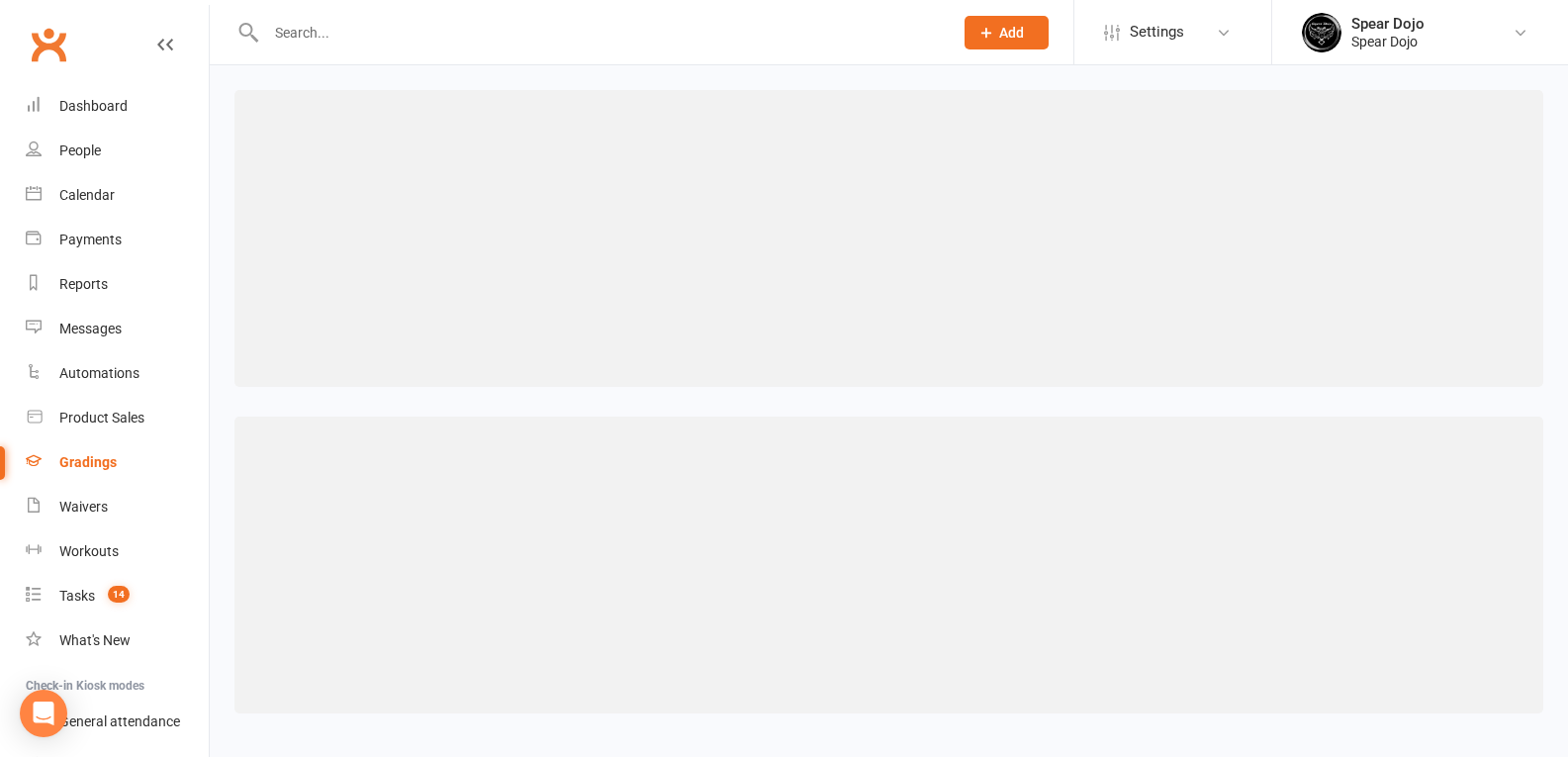
select select ">="
select select "contact_summaries:styles_style_most_recently_promoted_on"
select select "="
select select "months"
select select "contact_summaries:styles_style_class_attendances_since_last_promotion"
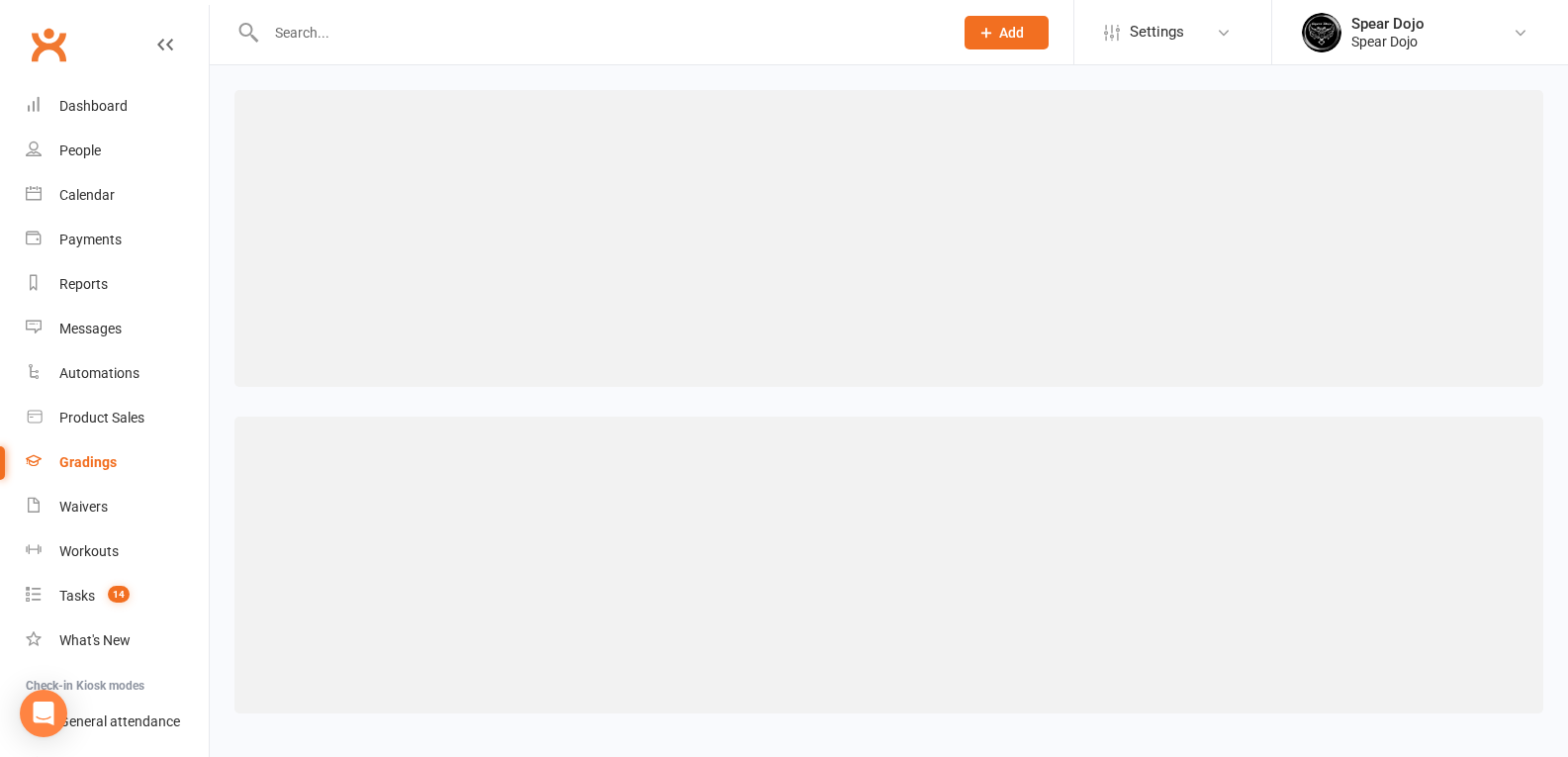
select select ">="
select select "contact_summaries:styles_style_most_recently_promoted_on"
select select "="
select select "months"
select select "contact_summaries:styles_style_class_attendances_since_last_promotion"
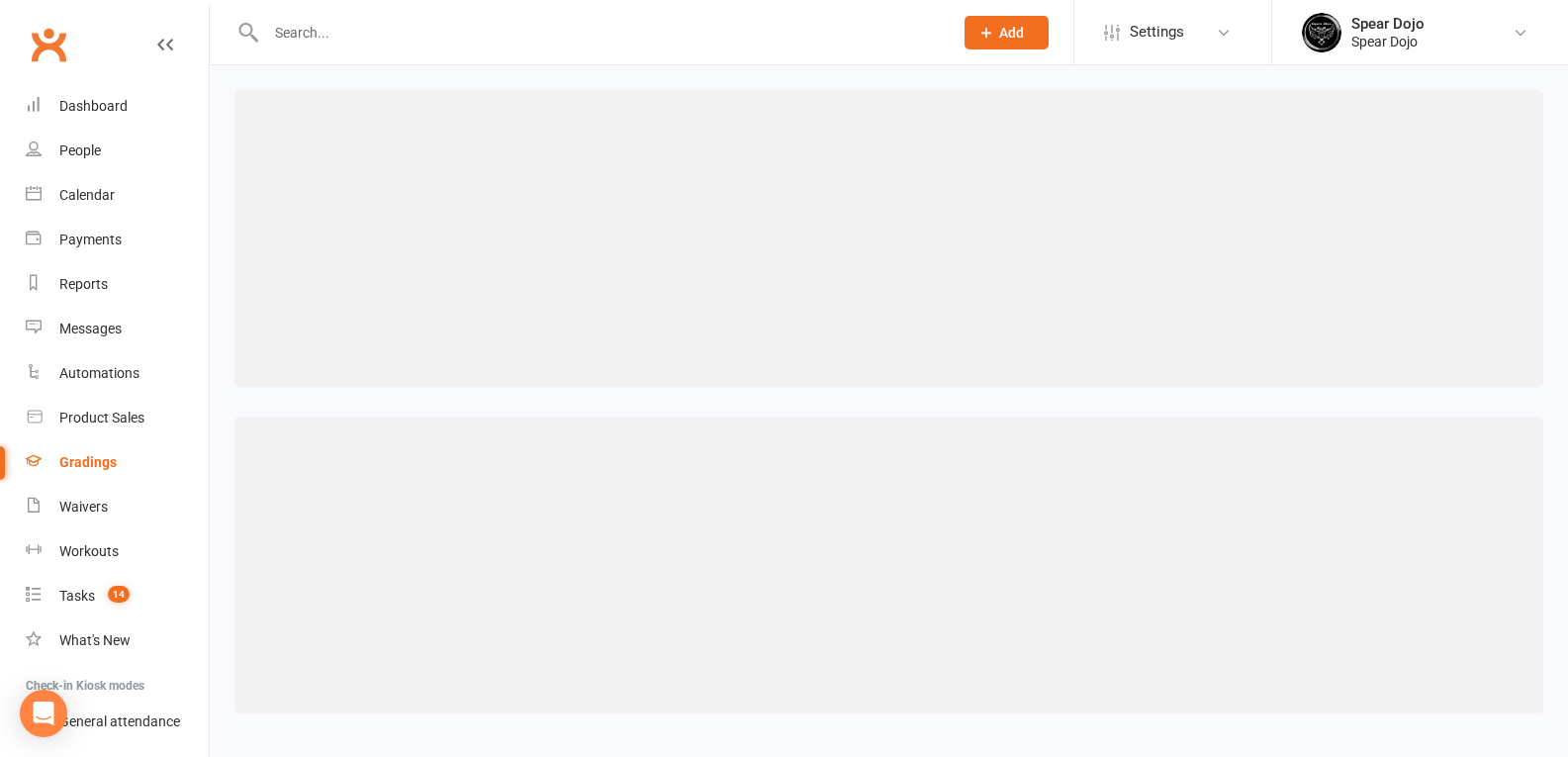
select select ">="
select select "contact_summaries:styles_style_most_recently_promoted_on"
select select "="
select select "months"
select select "contact_summaries:styles_style_class_attendances_since_last_promotion"
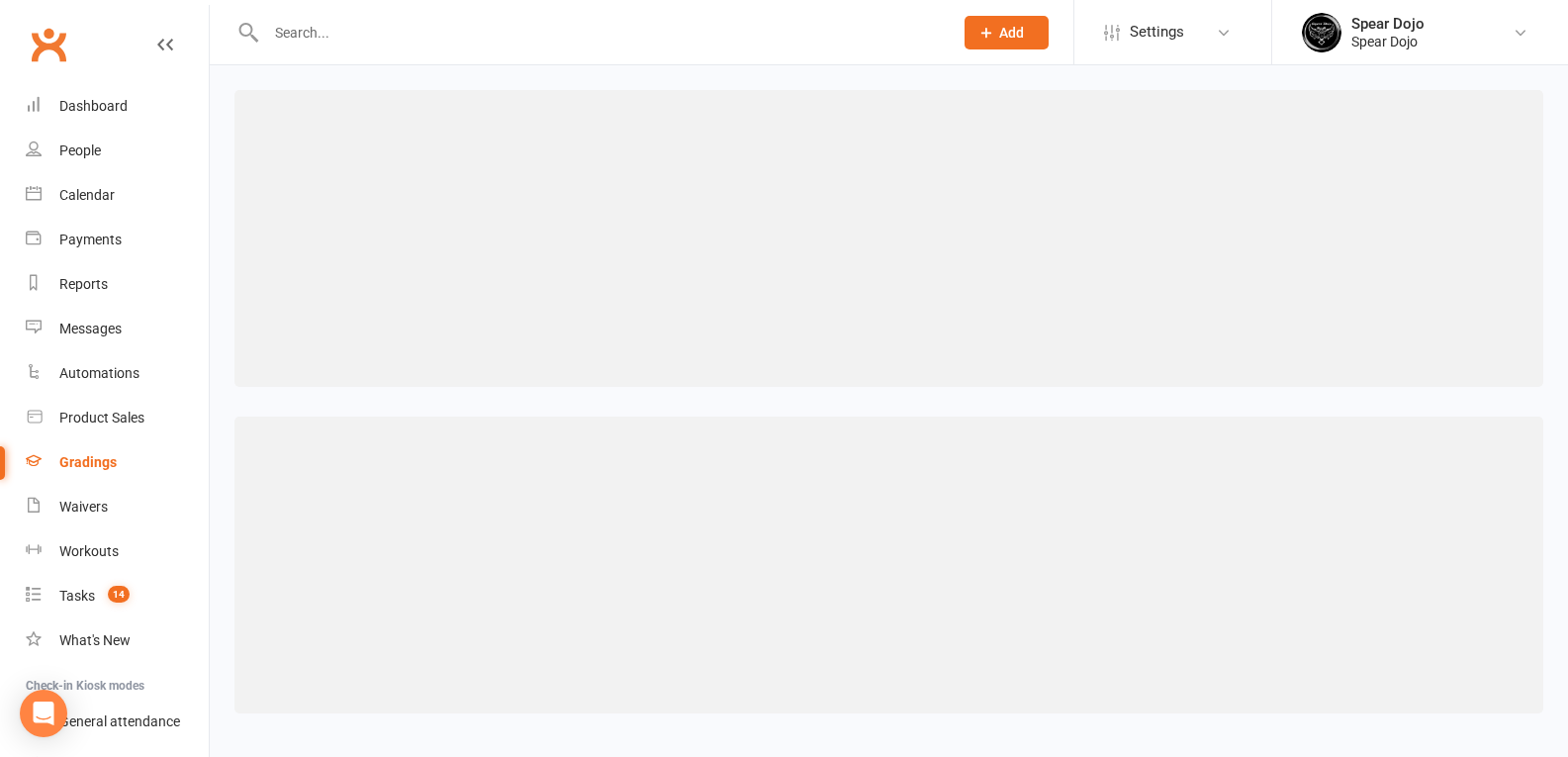
select select ">="
select select "contact_summaries:styles_style_most_recently_promoted_on"
select select "="
select select "months"
select select "contact_summaries:styles_style_class_attendances_since_last_promotion"
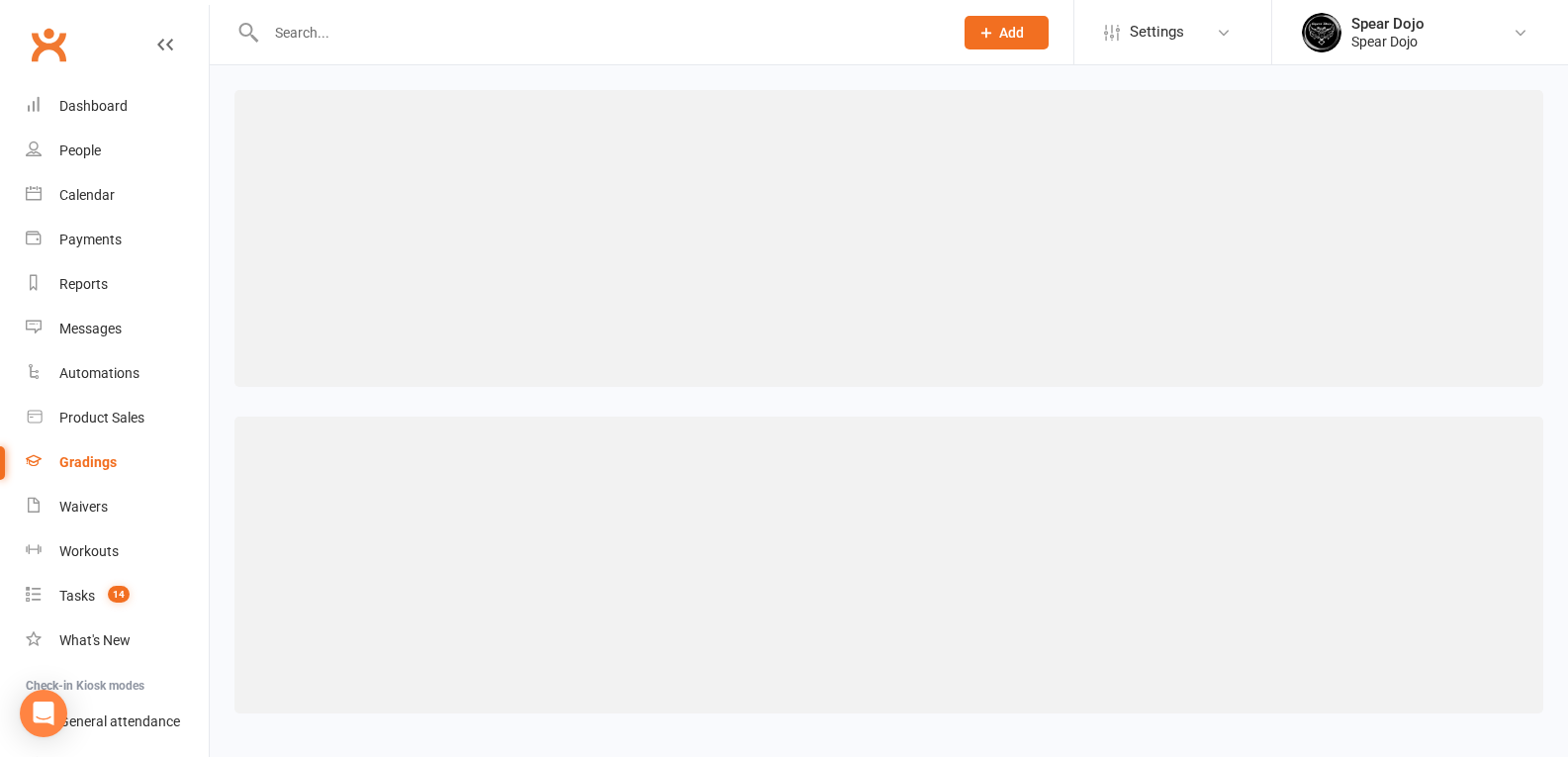
select select ">="
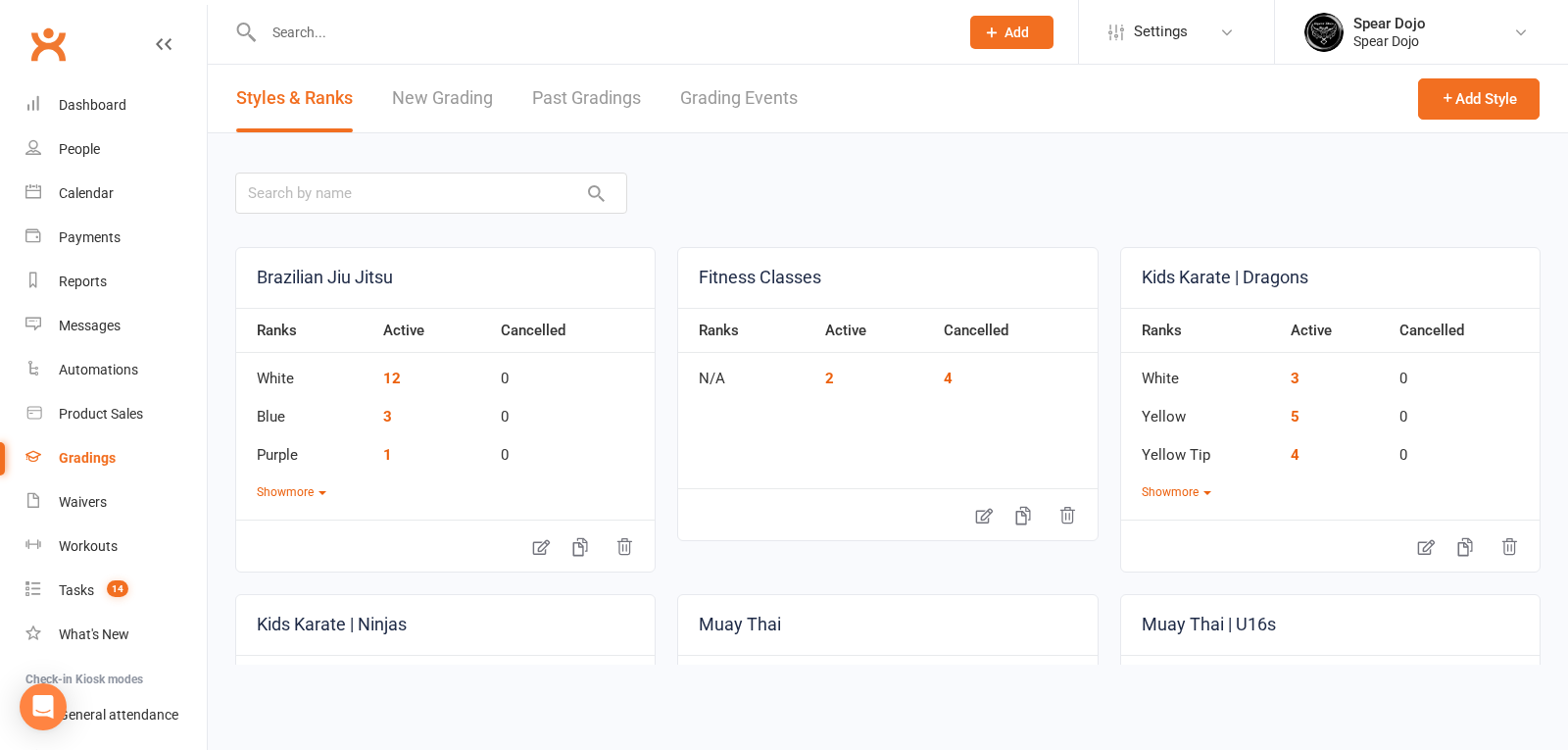
click at [366, 32] on input "text" at bounding box center [600, 33] width 686 height 28
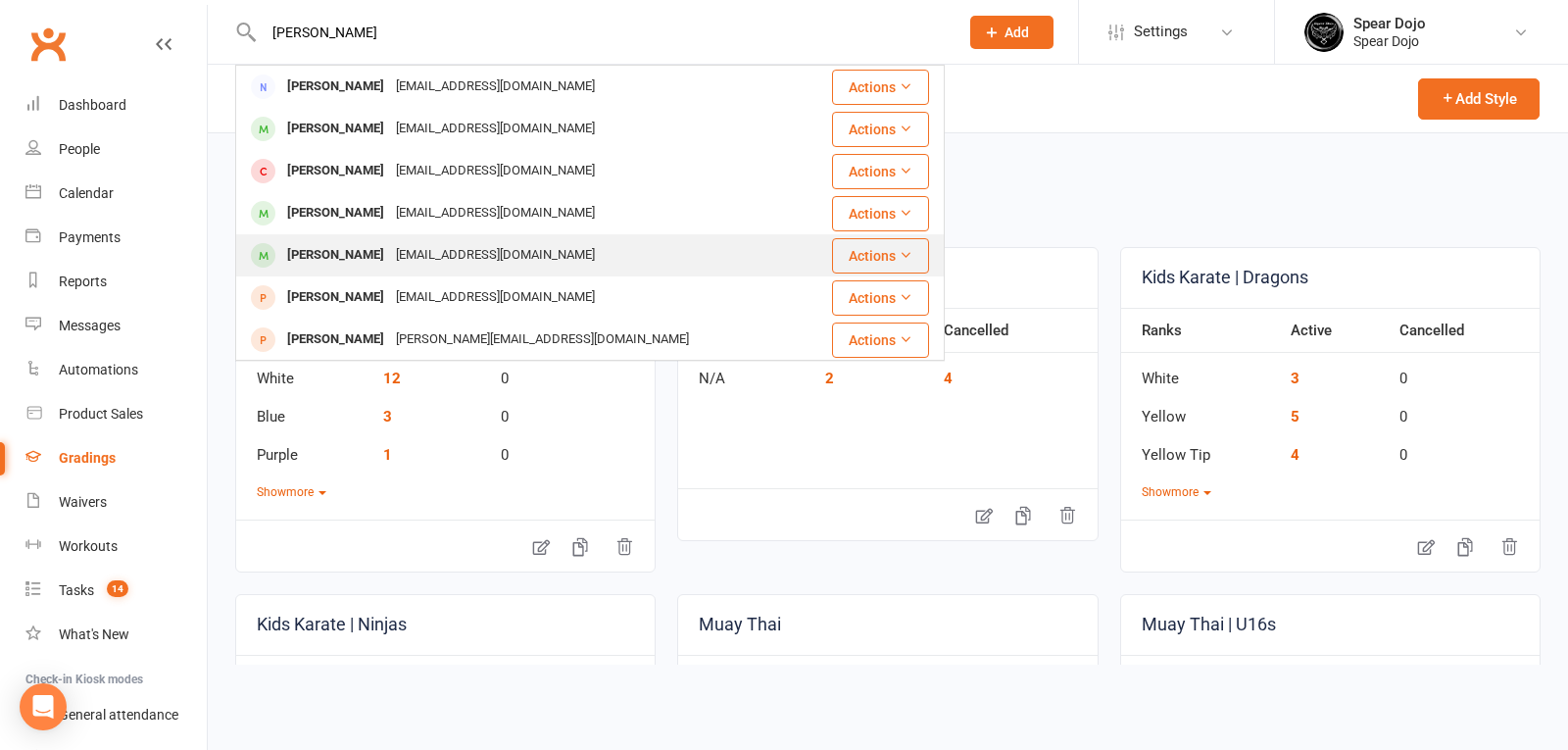
type input "anderson"
click at [352, 252] on div "[PERSON_NAME]" at bounding box center [336, 255] width 109 height 29
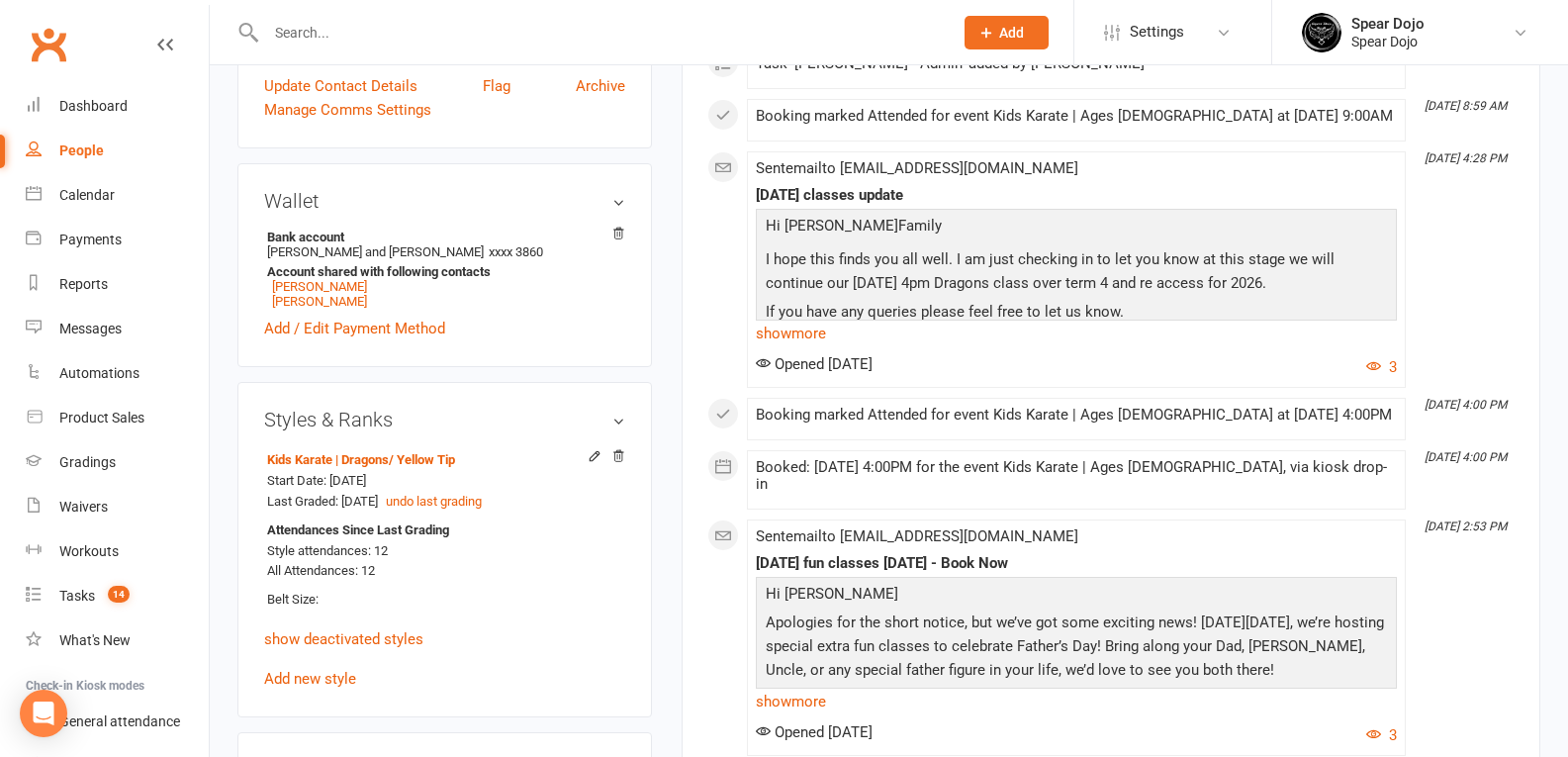
scroll to position [693, 0]
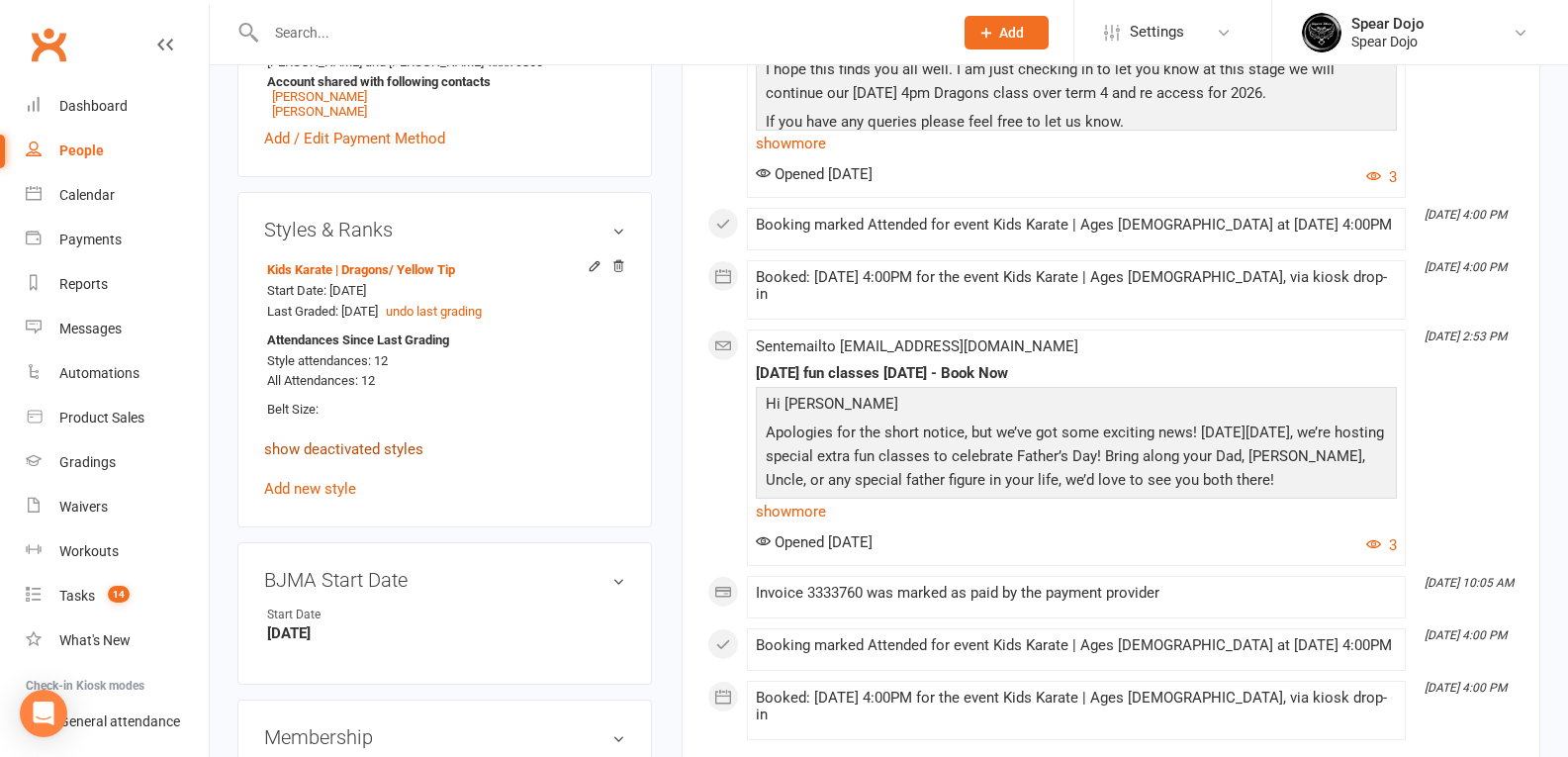
click at [371, 442] on link "show deactivated styles" at bounding box center [343, 449] width 159 height 18
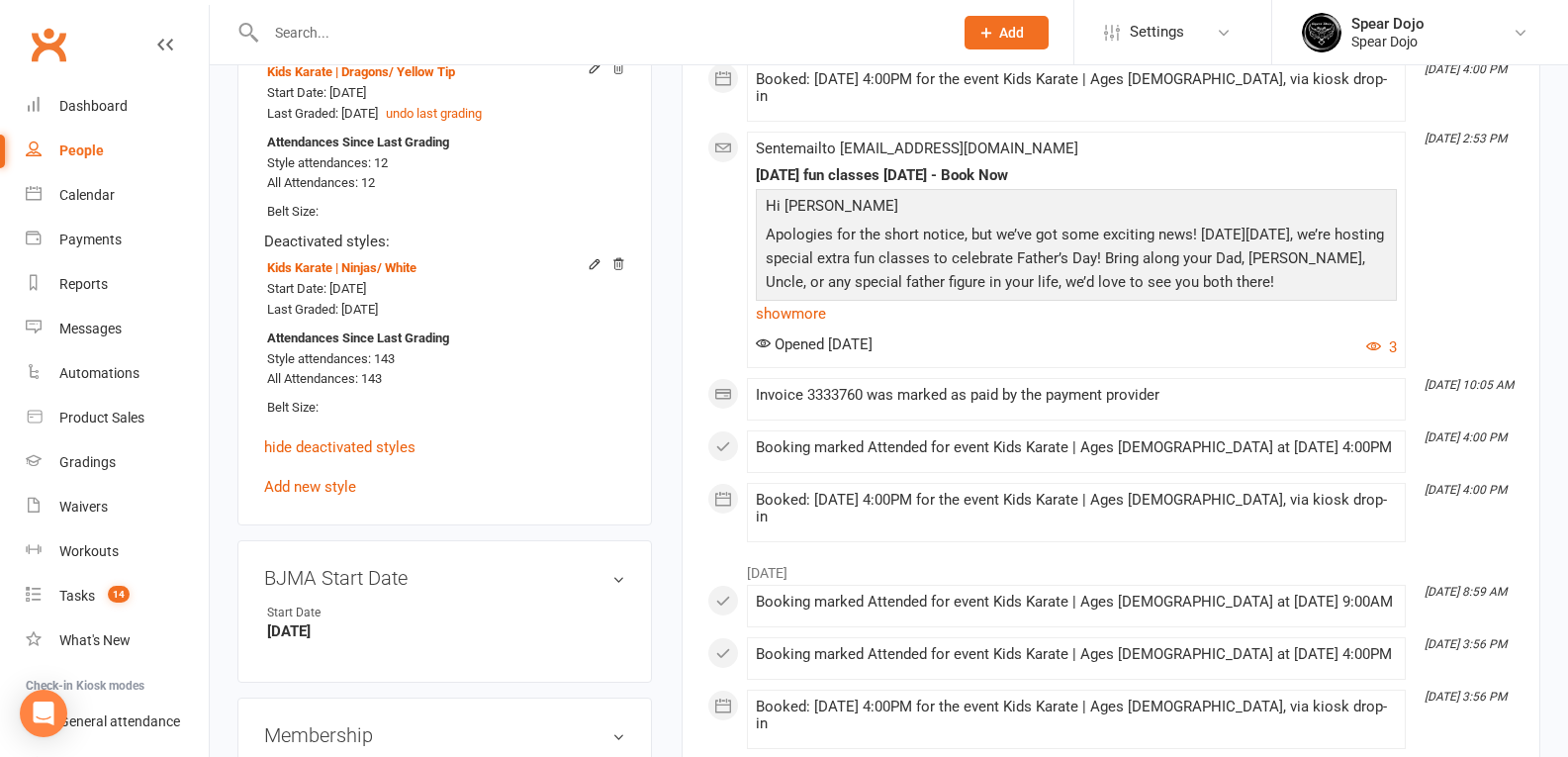
scroll to position [791, 0]
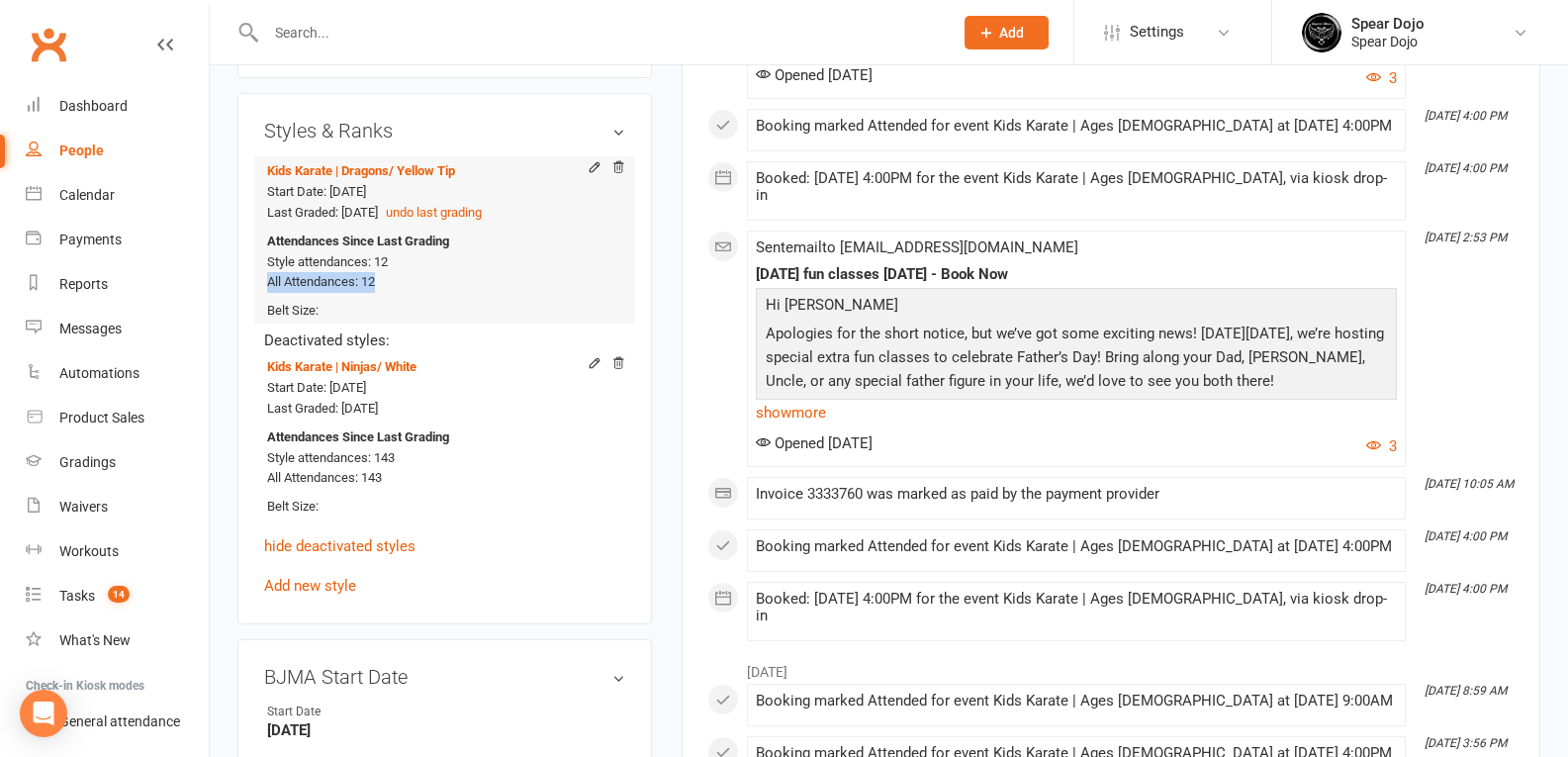
drag, startPoint x: 263, startPoint y: 276, endPoint x: 376, endPoint y: 280, distance: 112.8
click at [376, 280] on div "Styles & Ranks Kids Karate | Dragons / Yellow Tip Start Date: 15 Apr 2024 Last …" at bounding box center [444, 358] width 415 height 531
drag, startPoint x: 406, startPoint y: 475, endPoint x: 265, endPoint y: 477, distance: 140.5
click at [265, 477] on li "Kids Karate | Ninjas / White Start Date: 10 Sep 2022 Last Graded: 10 Sep 2022 A…" at bounding box center [444, 435] width 361 height 167
drag, startPoint x: 396, startPoint y: 277, endPoint x: 235, endPoint y: 289, distance: 160.7
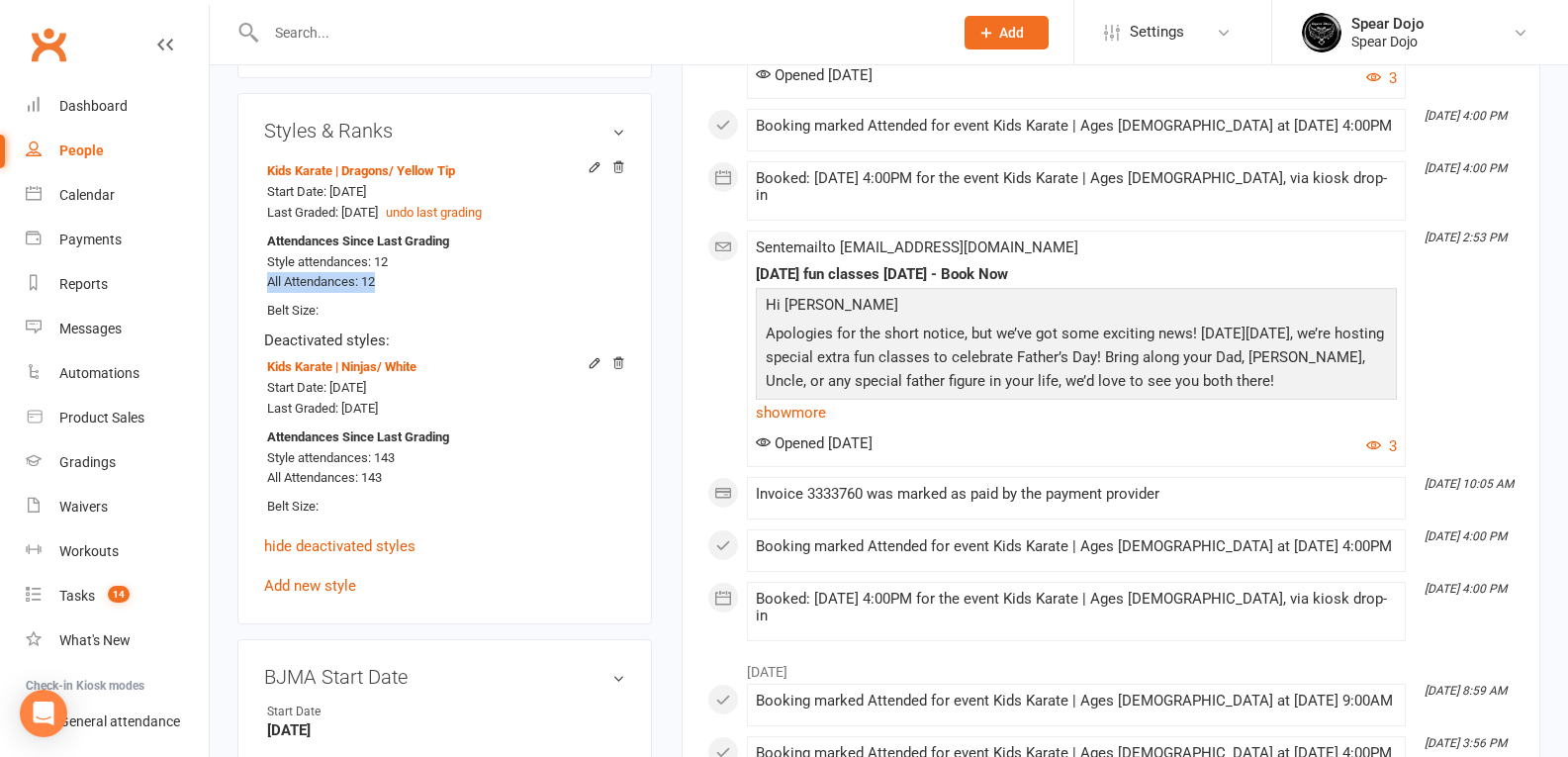
click at [235, 289] on div "upload photo change photo Lincoln Anderson Activated 12 September, 2022 Added 1…" at bounding box center [445, 692] width 444 height 2781
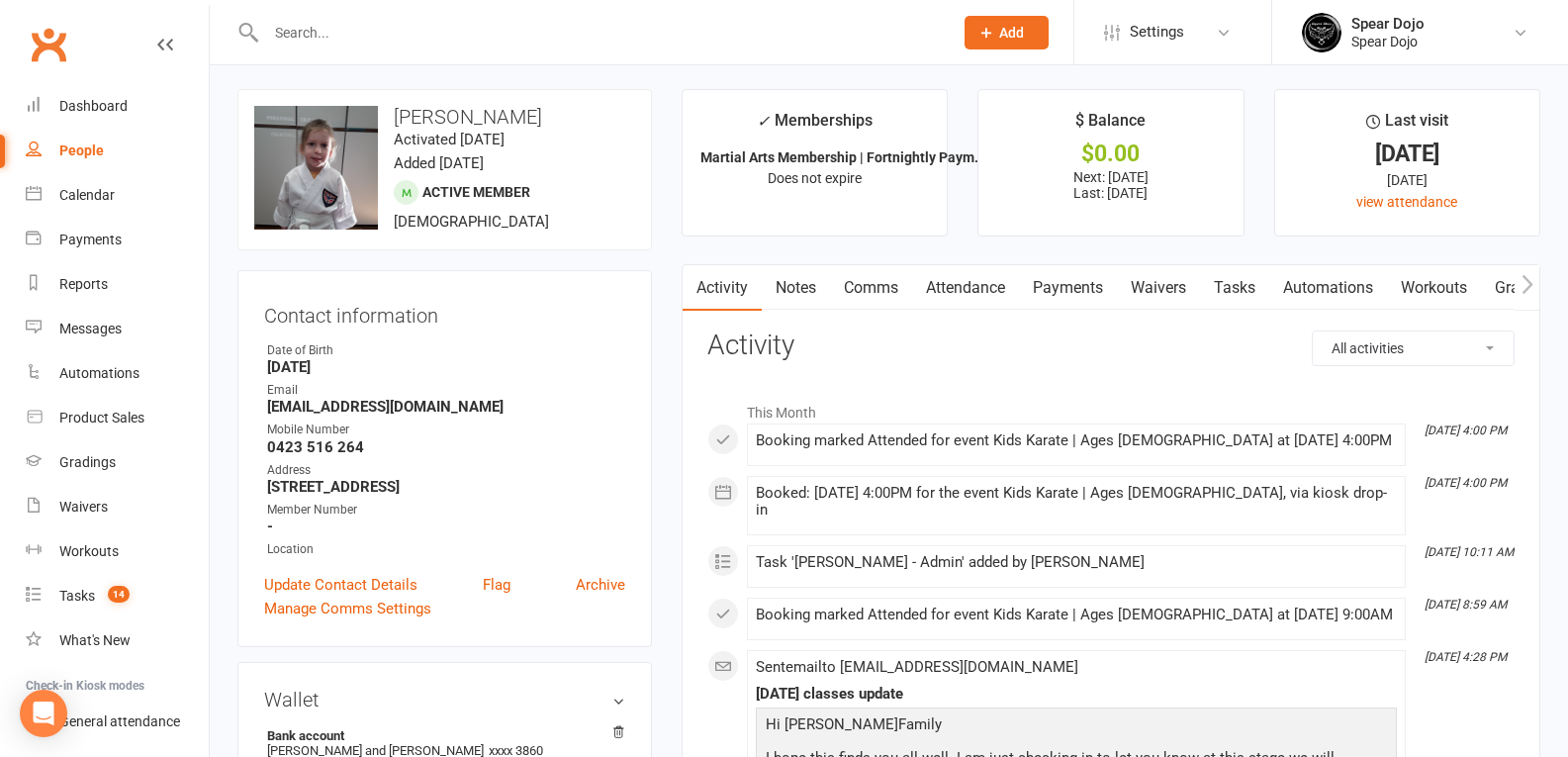
scroll to position [0, 0]
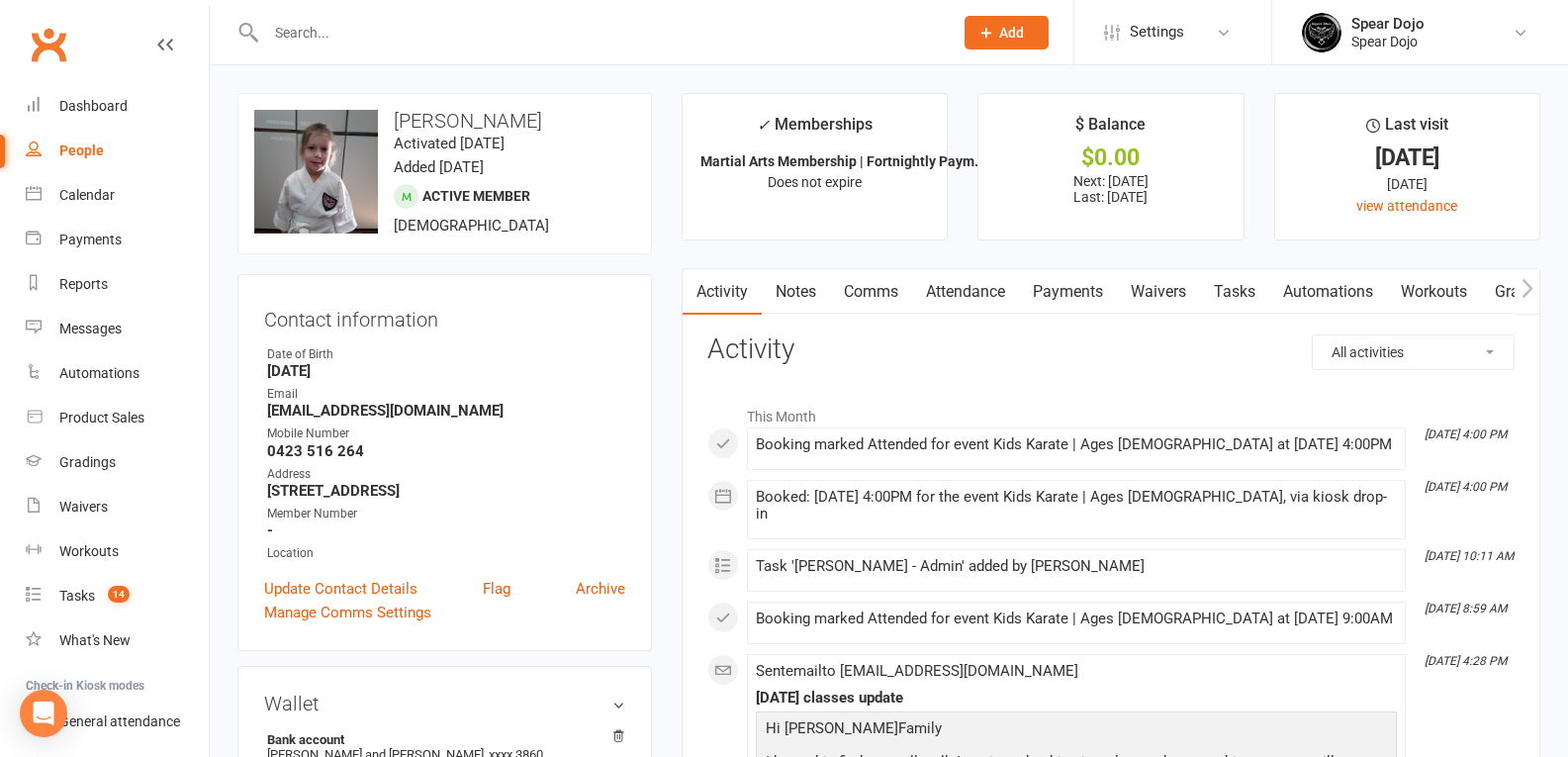
click at [933, 287] on link "Attendance" at bounding box center [965, 292] width 107 height 46
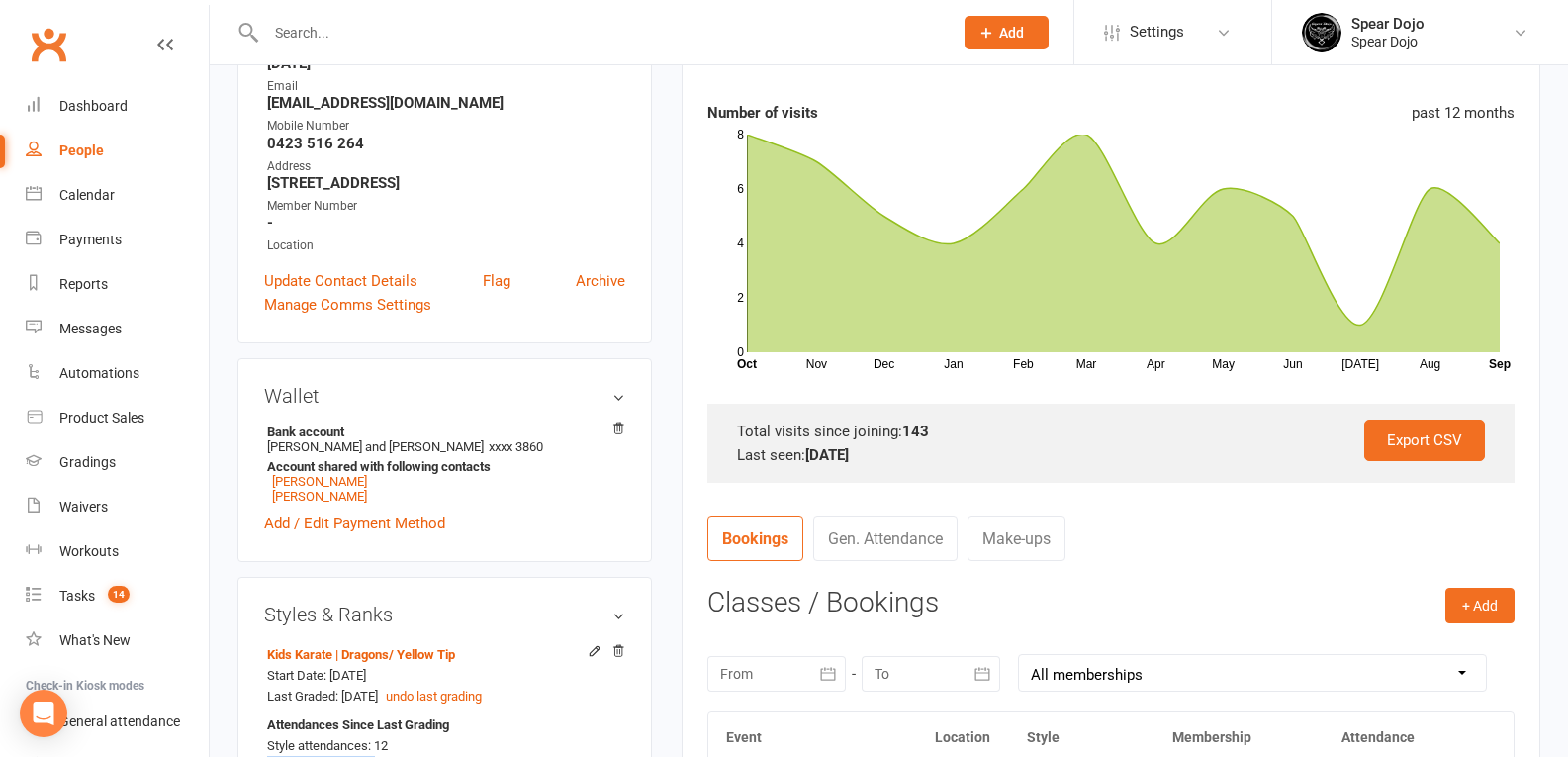
scroll to position [297, 0]
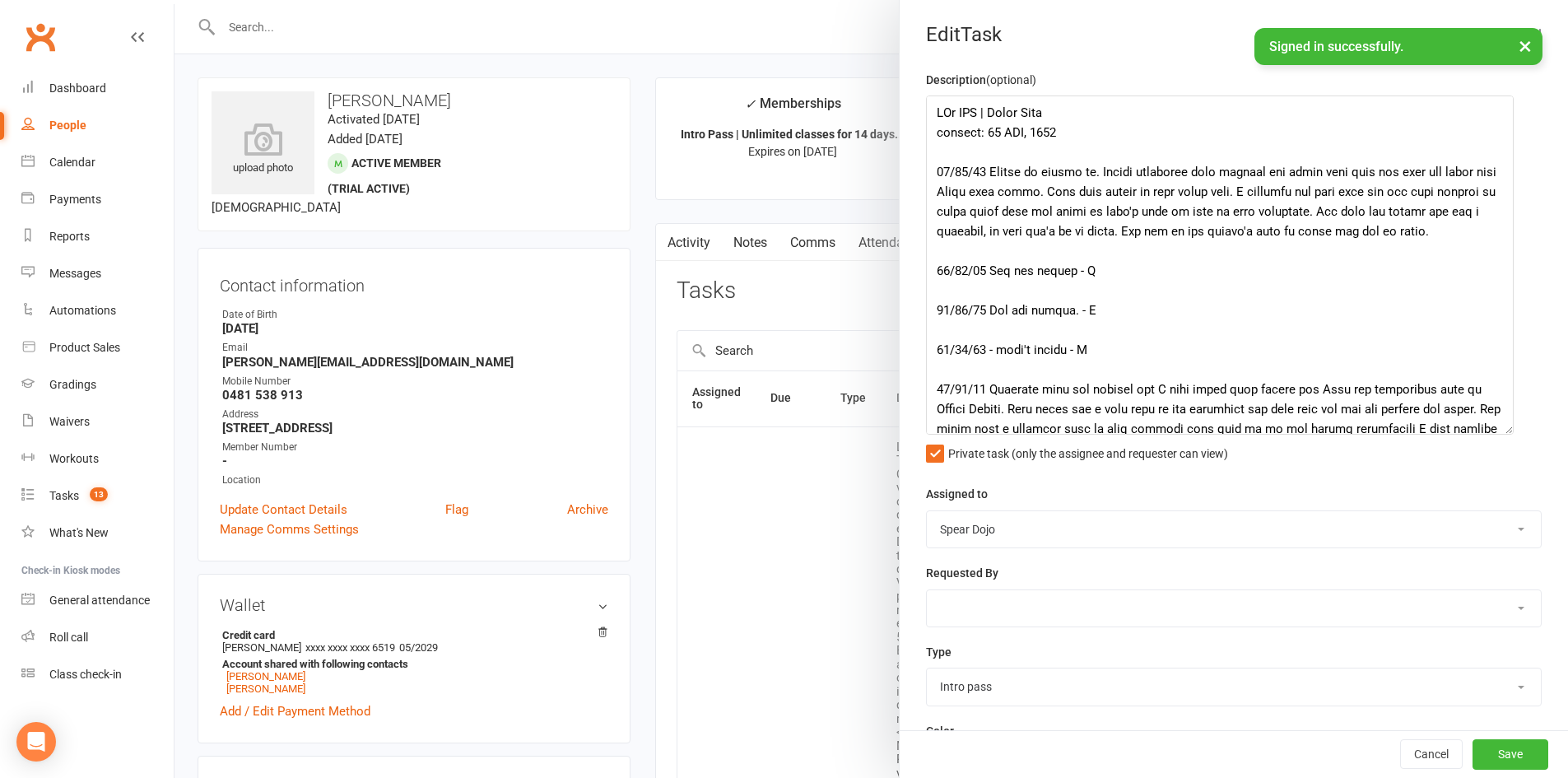
select select "21686"
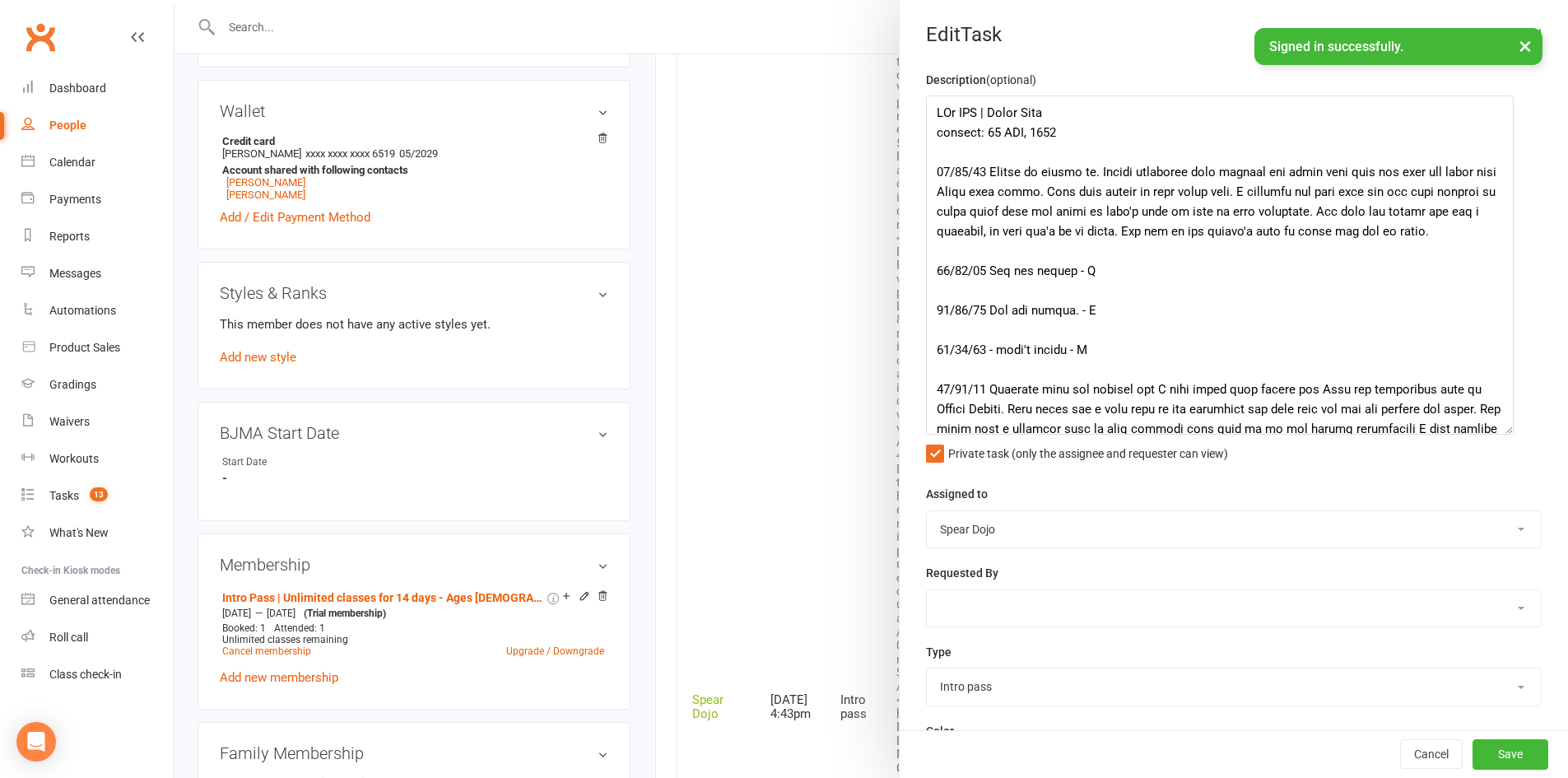
click at [1244, 192] on textarea at bounding box center [1219, 265] width 587 height 339
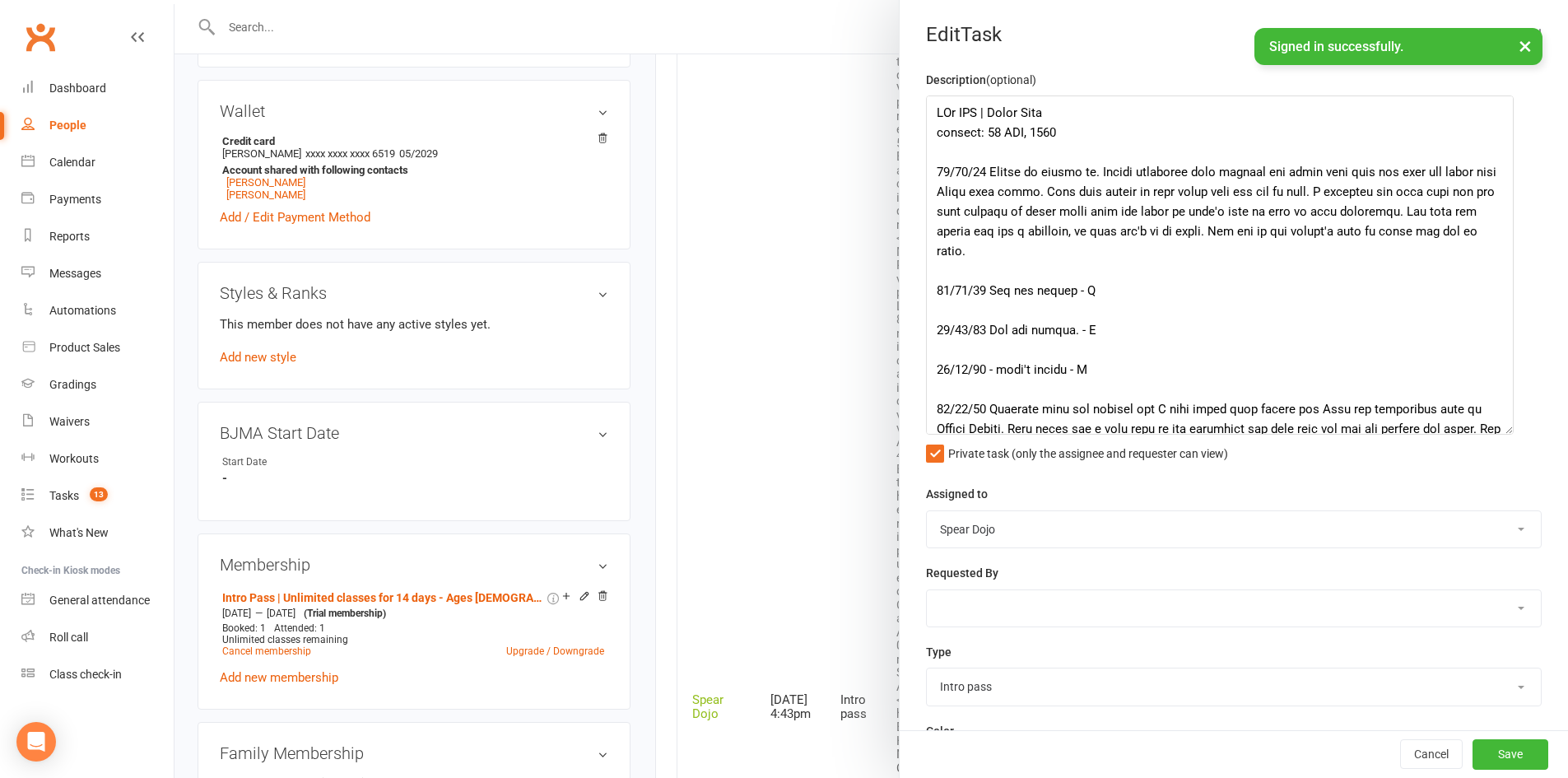
click at [1219, 219] on textarea at bounding box center [1219, 265] width 587 height 339
drag, startPoint x: 953, startPoint y: 211, endPoint x: 972, endPoint y: 211, distance: 19.0
click at [972, 211] on textarea at bounding box center [1219, 265] width 587 height 339
click at [1083, 250] on textarea at bounding box center [1219, 265] width 587 height 339
drag, startPoint x: 1050, startPoint y: 249, endPoint x: 927, endPoint y: 174, distance: 144.1
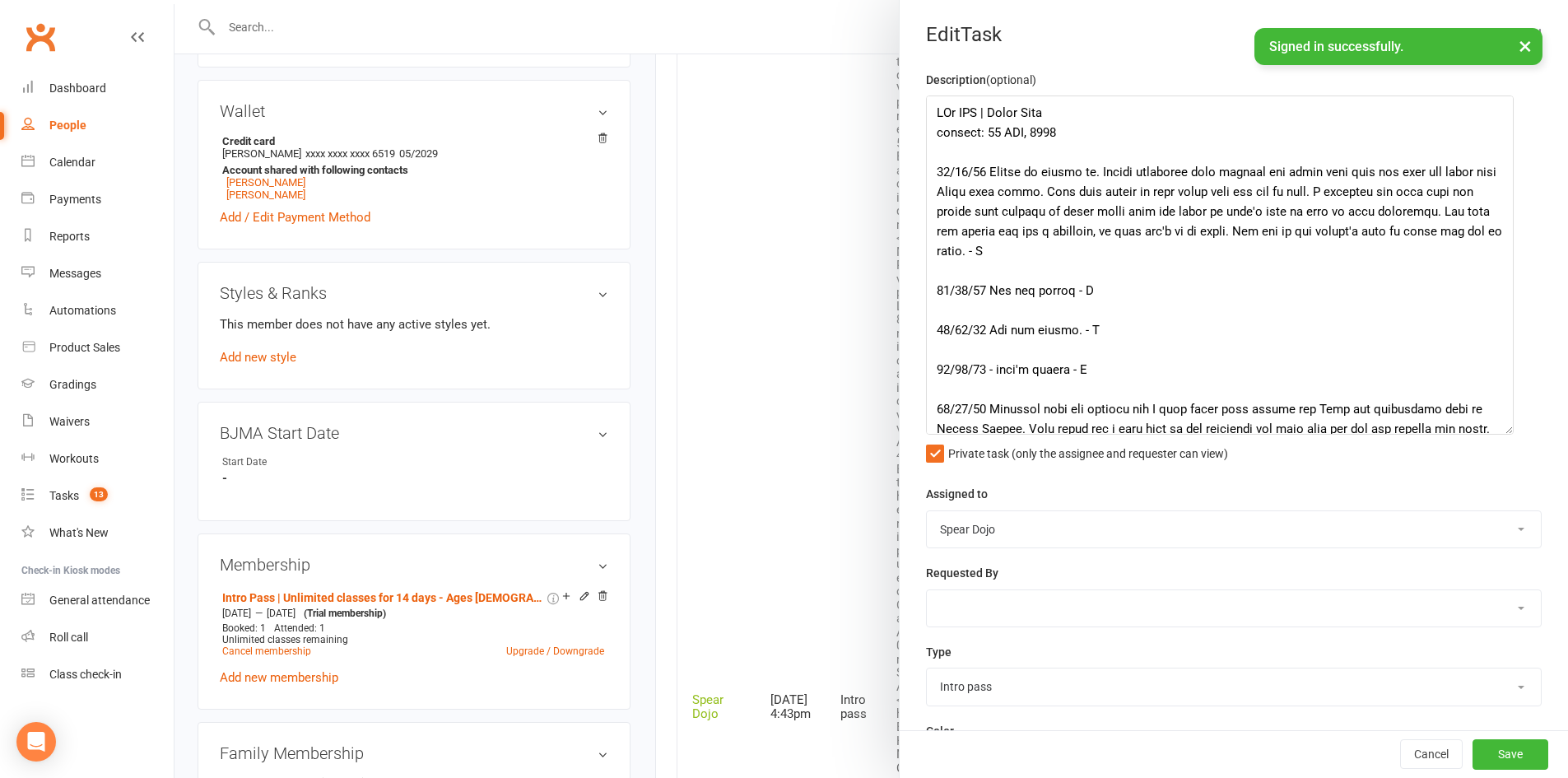
click at [927, 174] on textarea at bounding box center [1219, 265] width 587 height 339
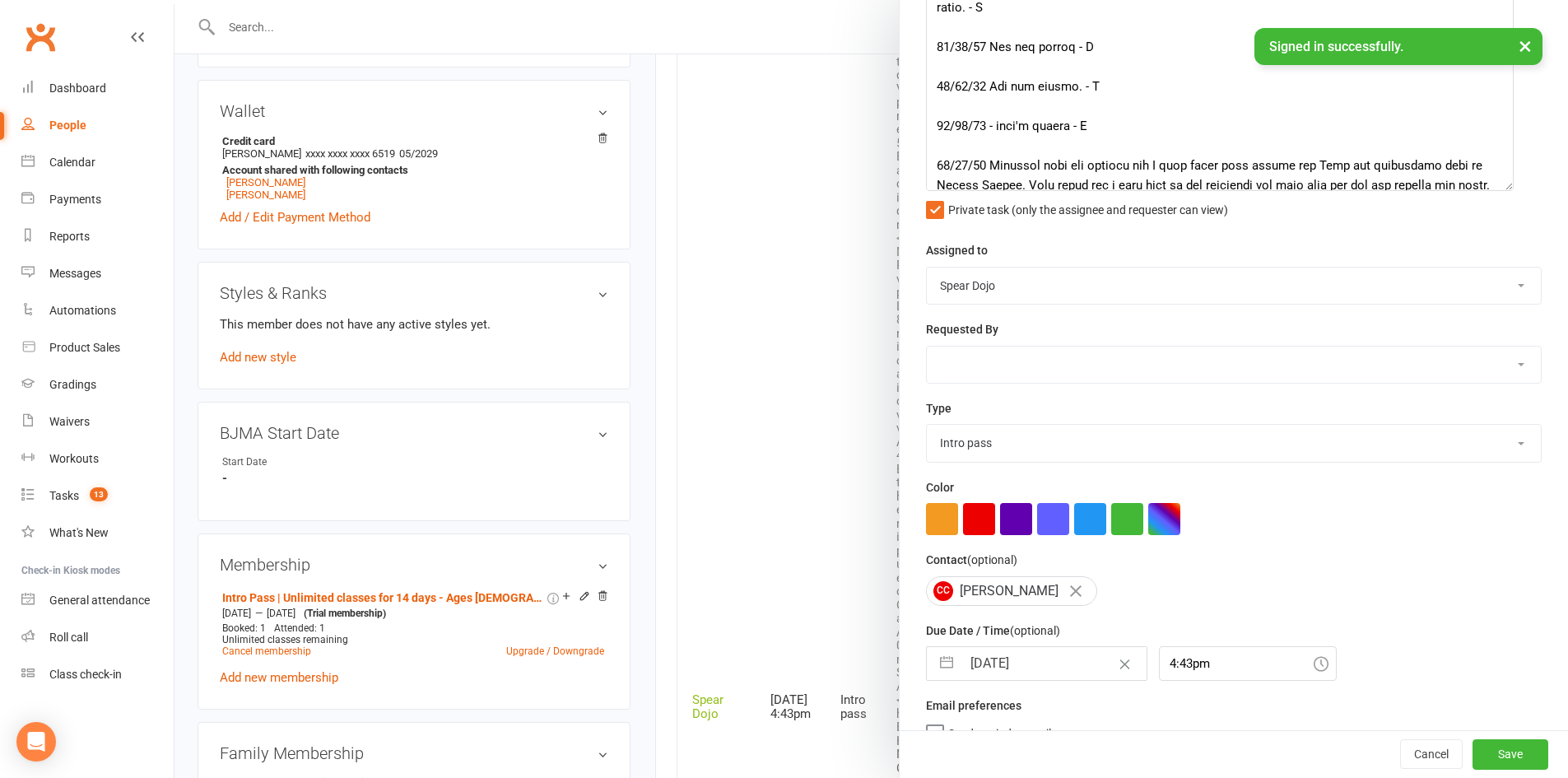
scroll to position [275, 0]
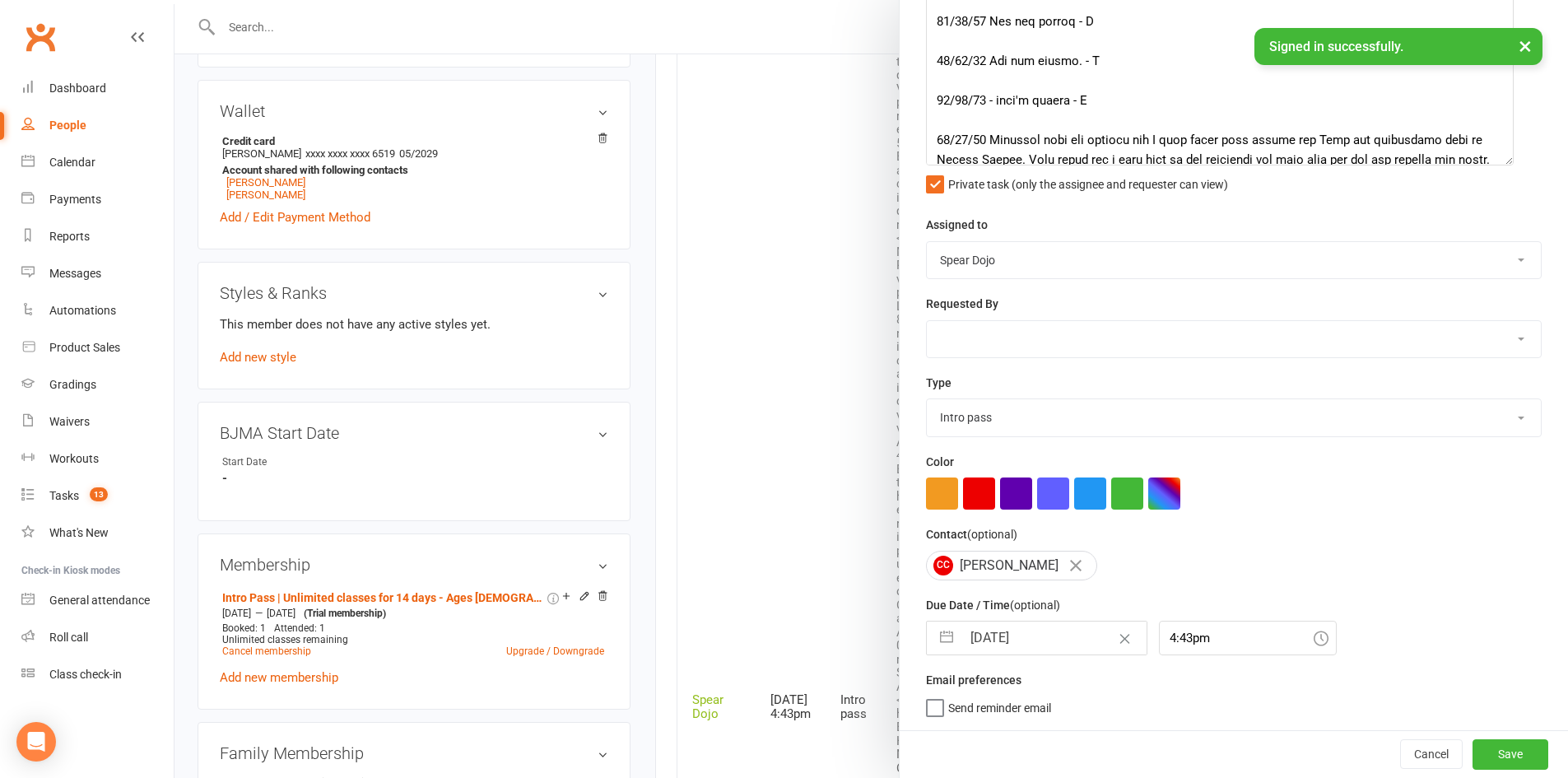
type textarea "PJr ZDK | Intro Pass expires: 22 SEP, 2025 16/09/25 Called to follow up. Elaine…"
click at [940, 631] on button "button" at bounding box center [947, 638] width 30 height 33
select select "7"
select select "2025"
select select "8"
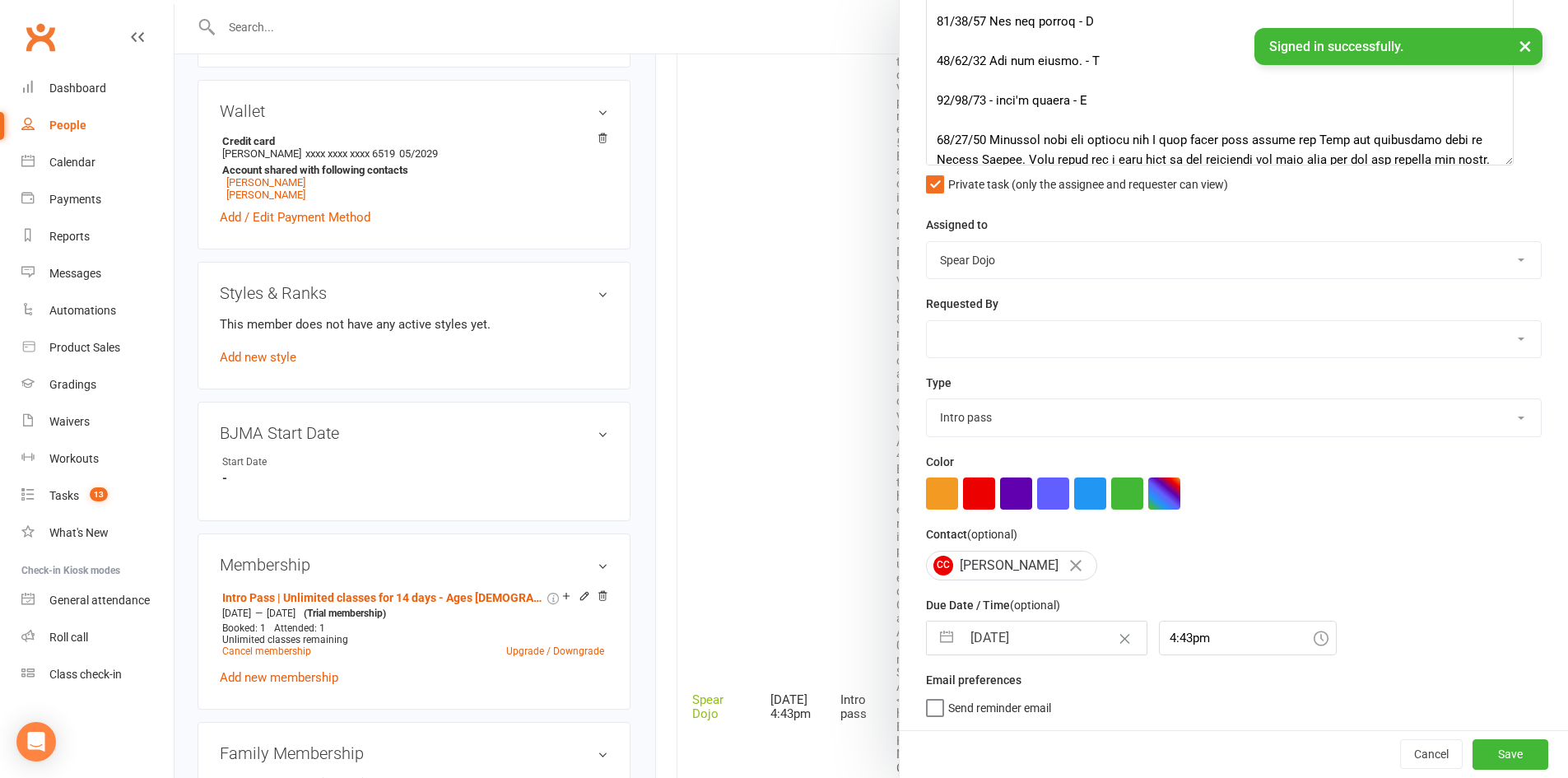
select select "2025"
select select "9"
select select "2025"
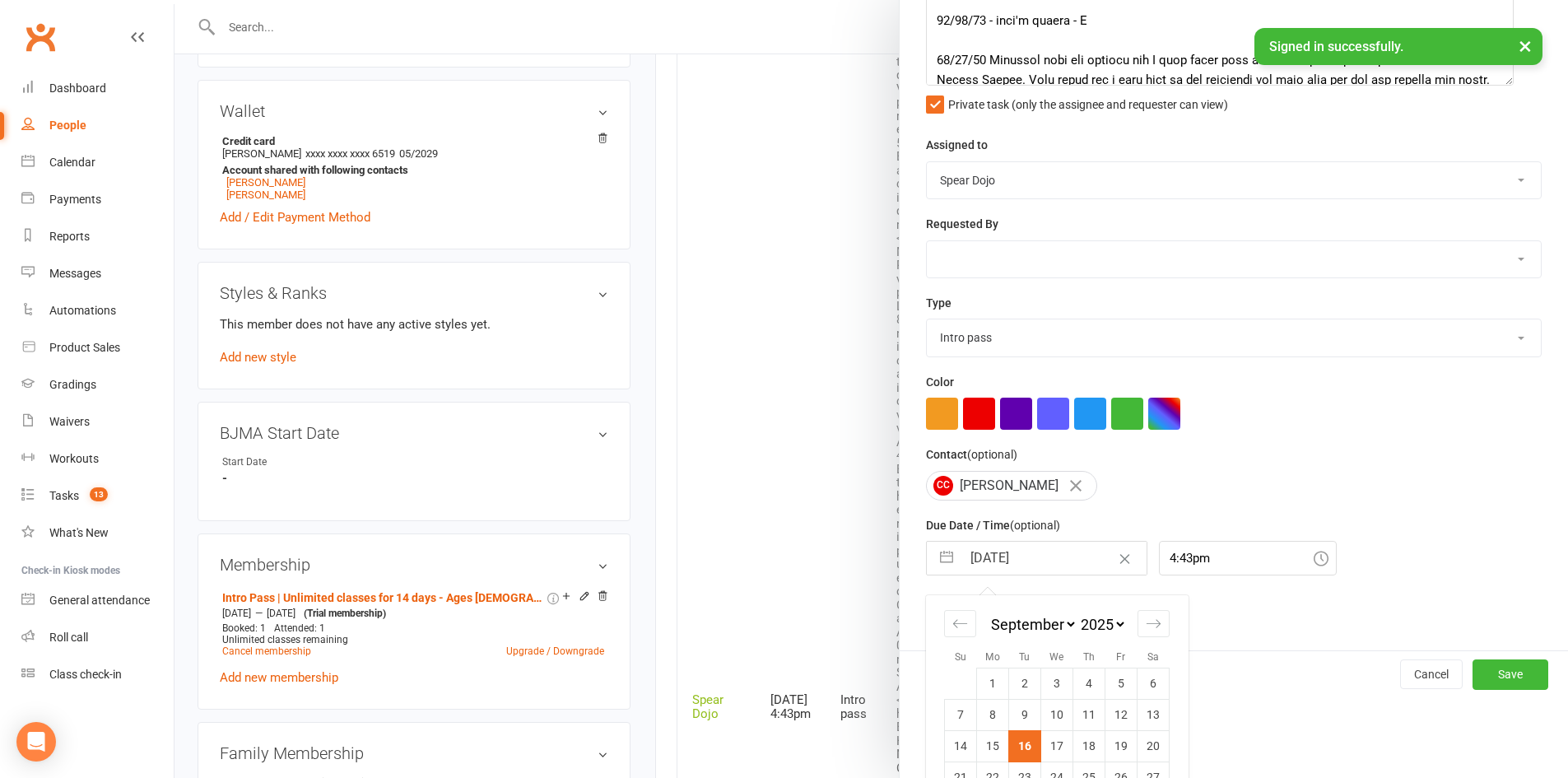
scroll to position [421, 0]
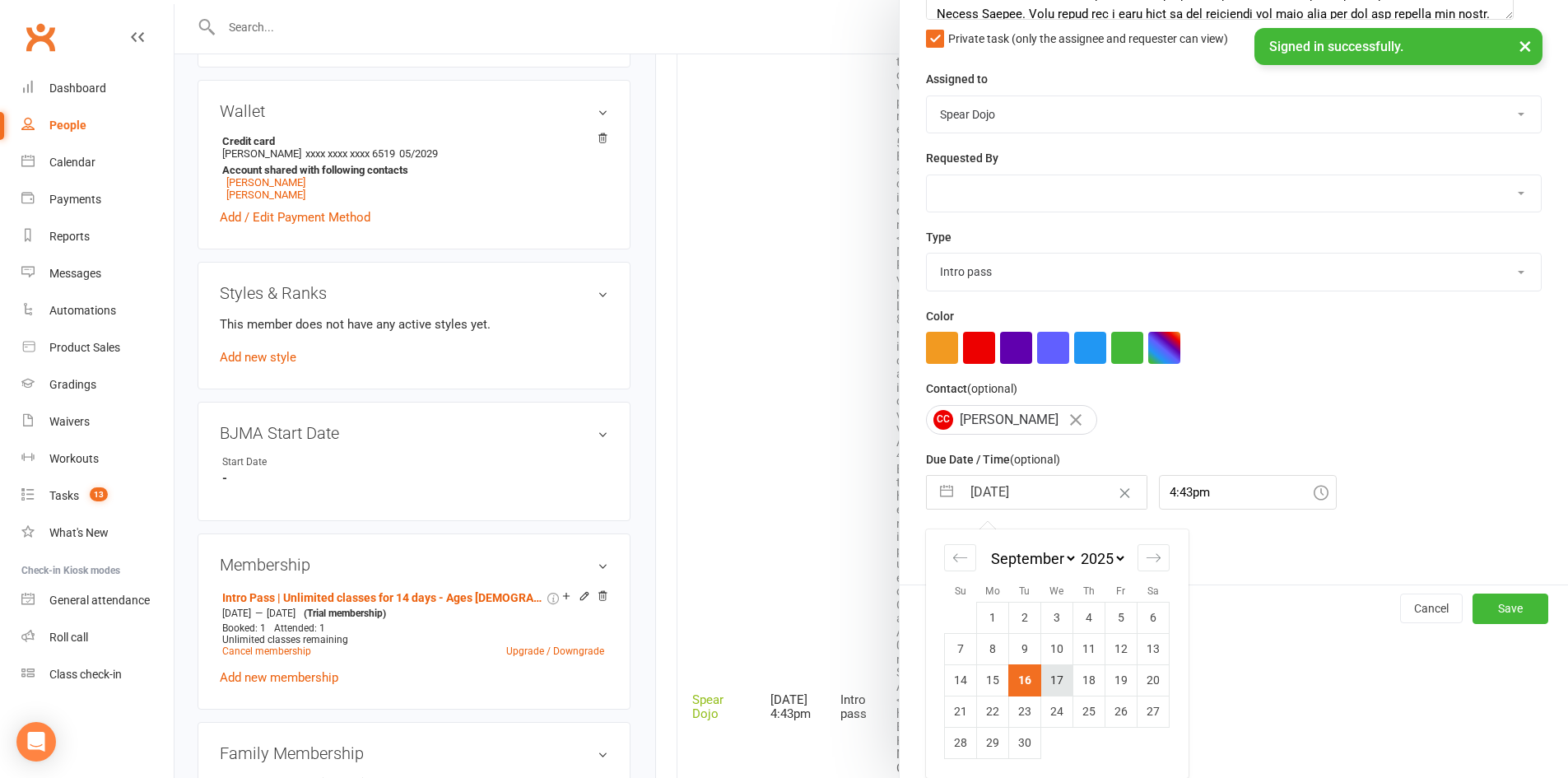
click at [1062, 685] on td "17" at bounding box center [1056, 680] width 32 height 32
type input "[DATE]"
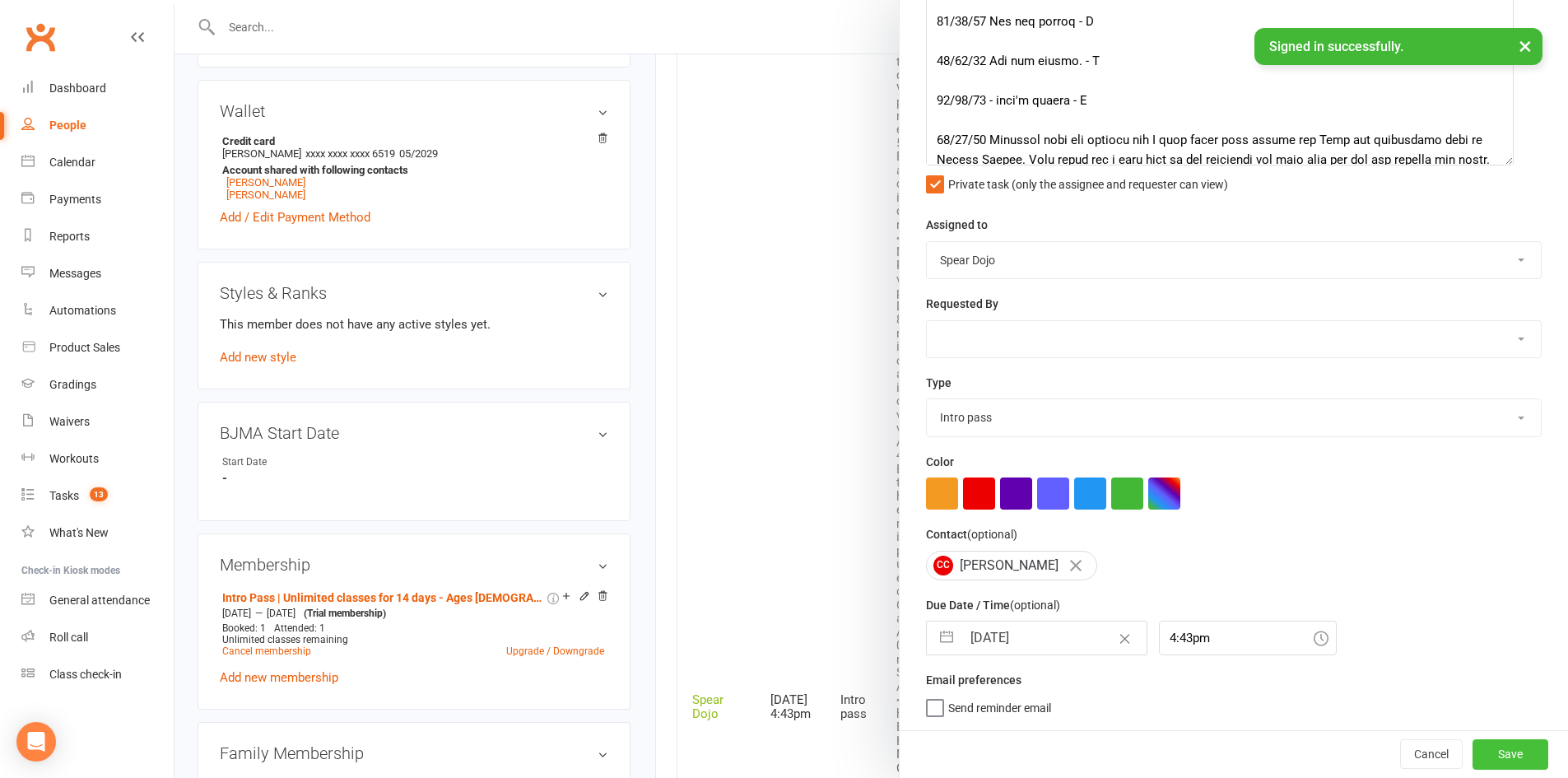
click at [1503, 756] on button "Save" at bounding box center [1510, 754] width 76 height 30
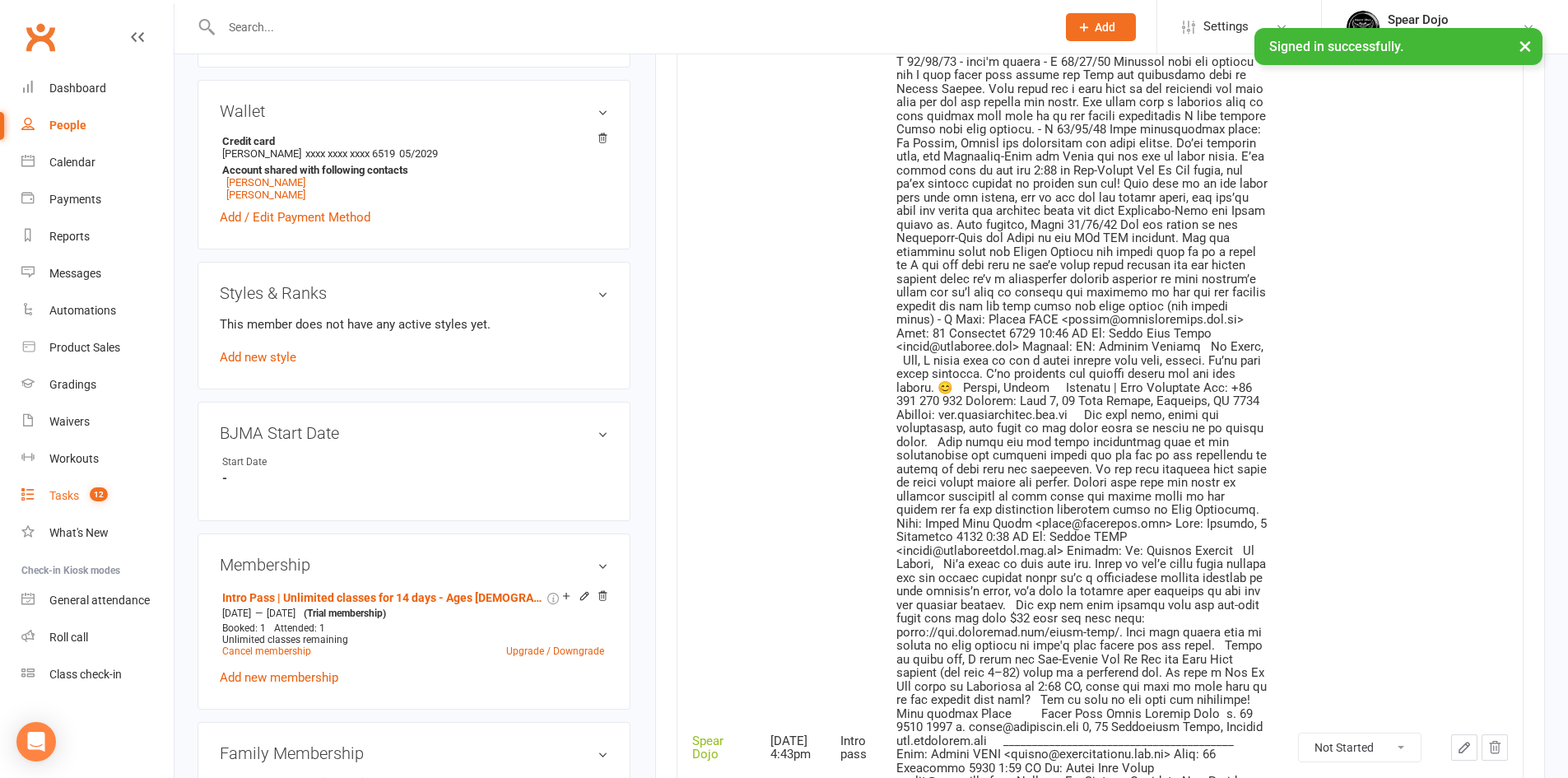
click at [67, 488] on link "Tasks 12" at bounding box center [97, 496] width 152 height 37
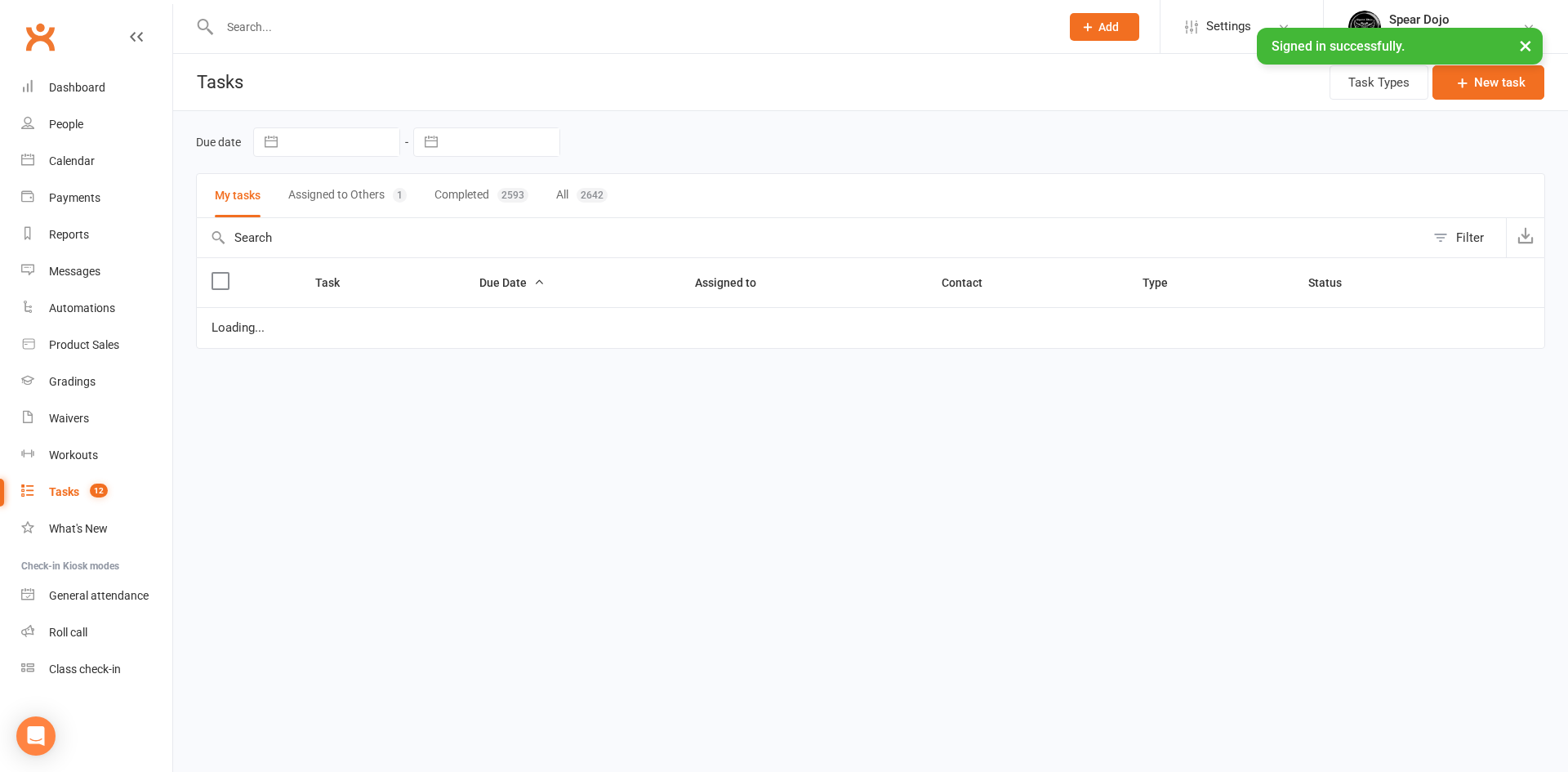
select select "started"
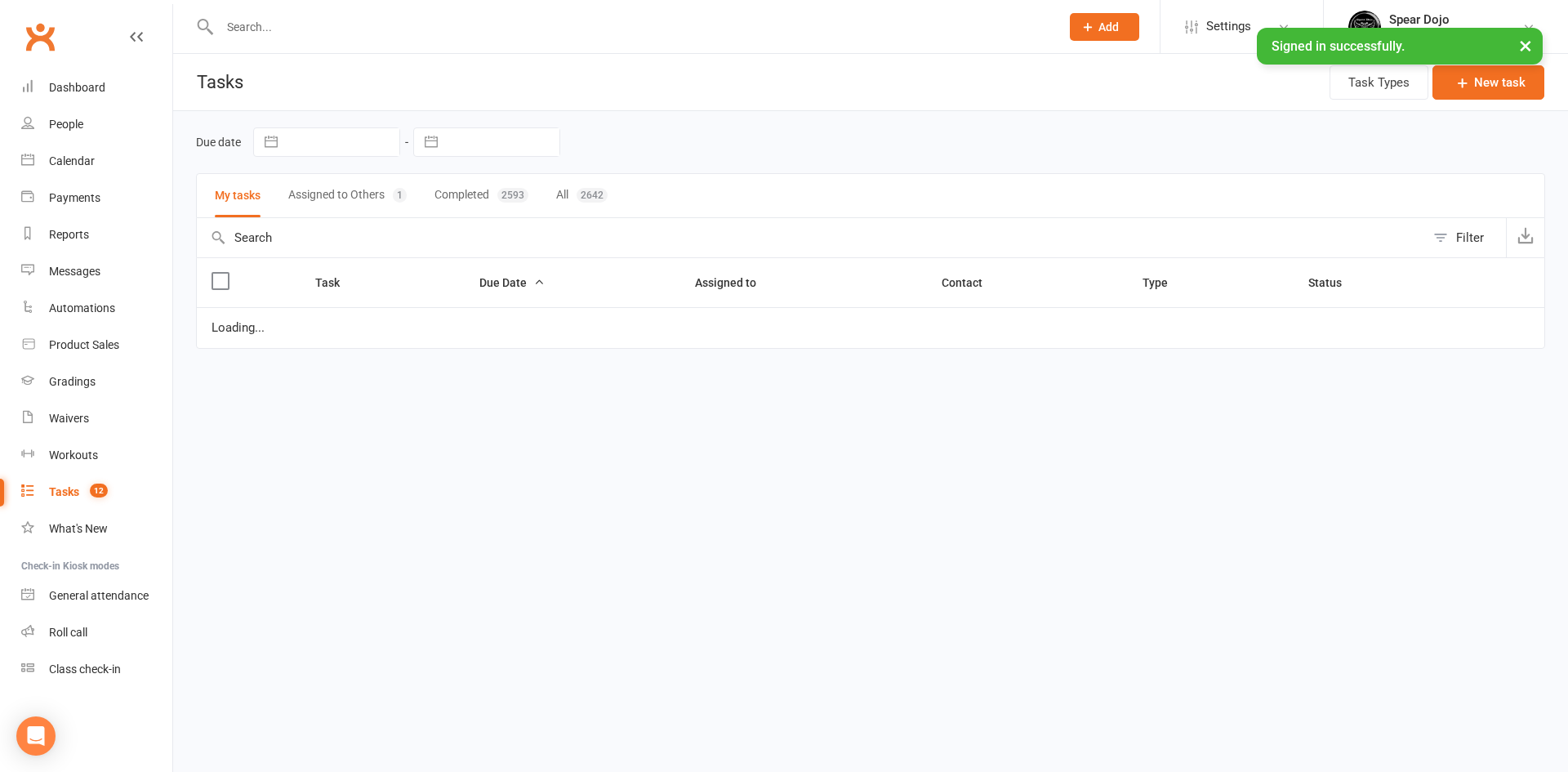
select select "started"
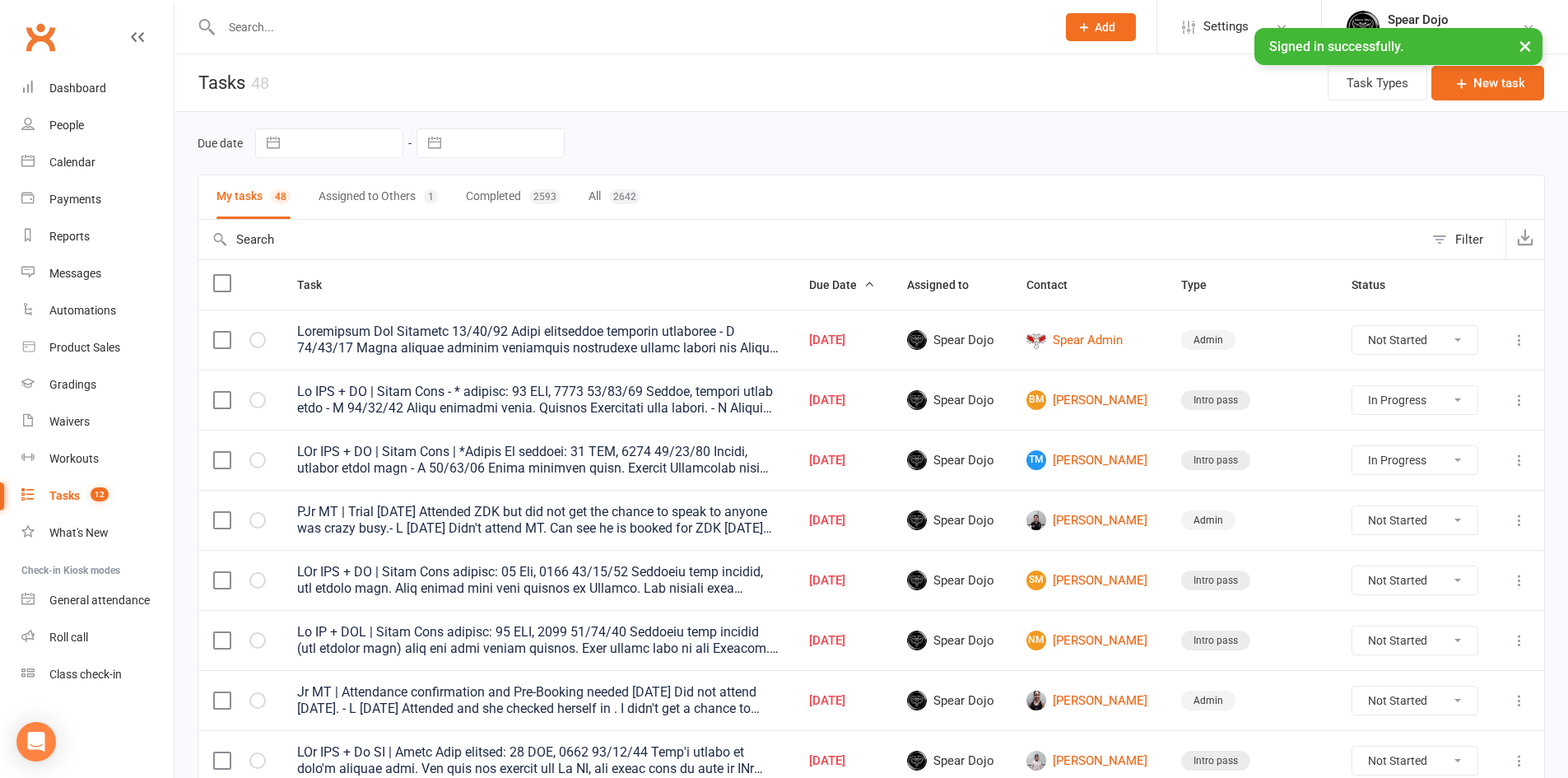
click at [1519, 394] on icon at bounding box center [1519, 400] width 17 height 17
click at [1427, 459] on link "Edit" at bounding box center [1434, 464] width 163 height 33
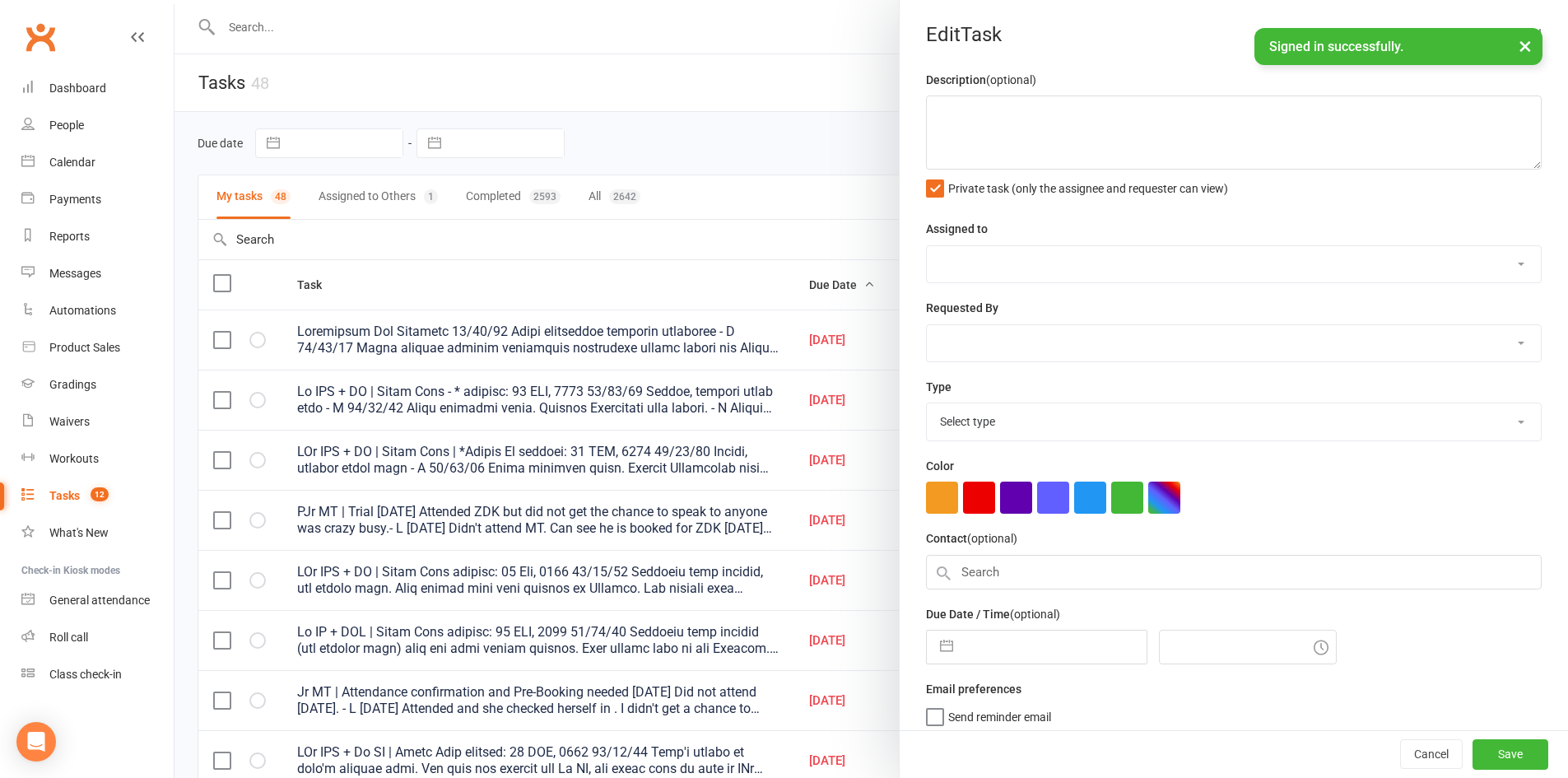
type textarea "Jr ZDK + MT | Intro Pass - * expires: 31 AUG, 2025 15/09/25 Joined, welcome ema…"
select select "43986"
type input "[DATE]"
type input "4:44pm"
select select "21686"
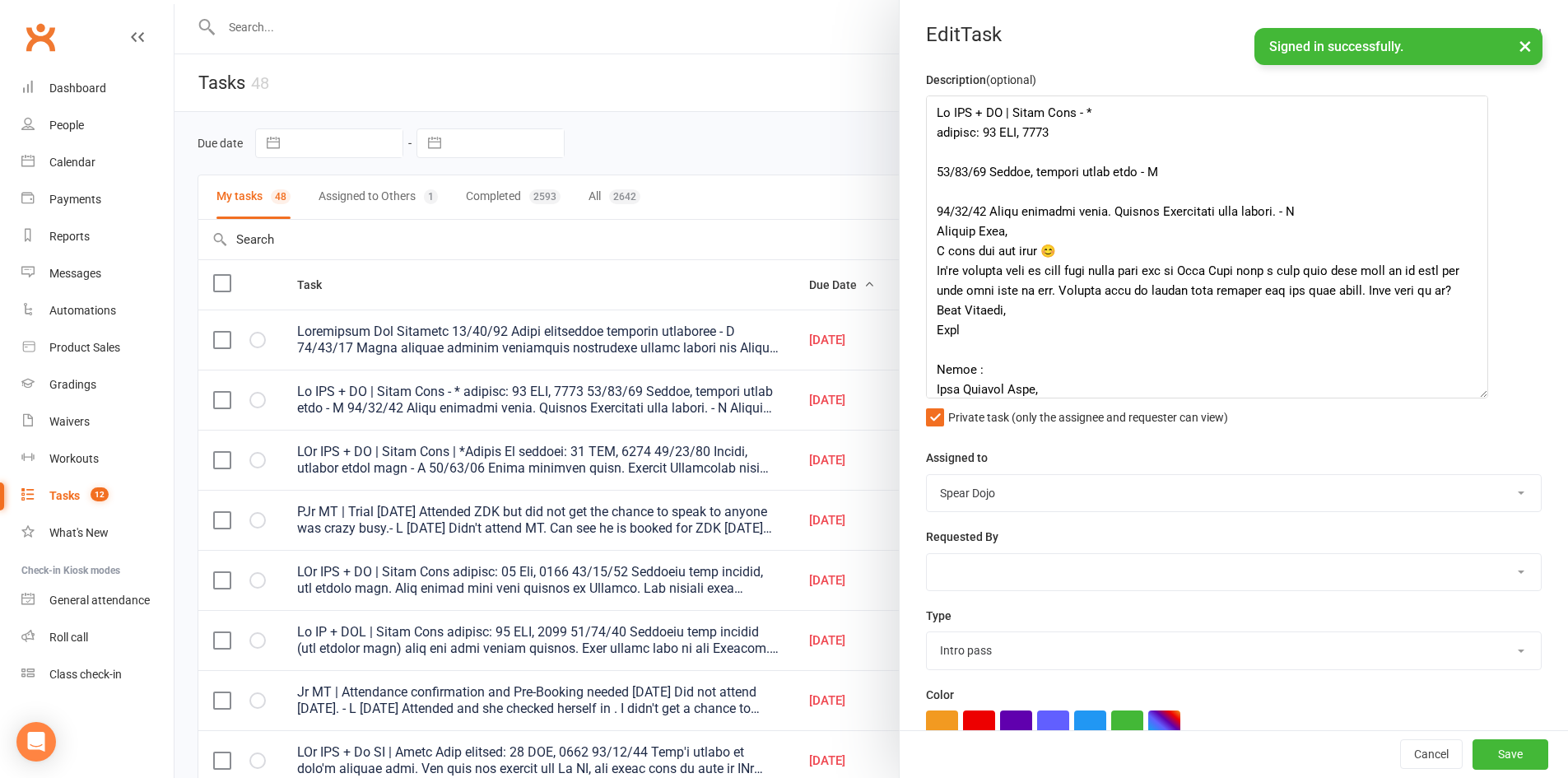
drag, startPoint x: 1512, startPoint y: 165, endPoint x: 1477, endPoint y: 394, distance: 231.7
click at [1477, 394] on textarea at bounding box center [1207, 247] width 562 height 303
click at [1162, 142] on textarea at bounding box center [1207, 247] width 562 height 303
click at [822, 250] on div at bounding box center [871, 389] width 1393 height 778
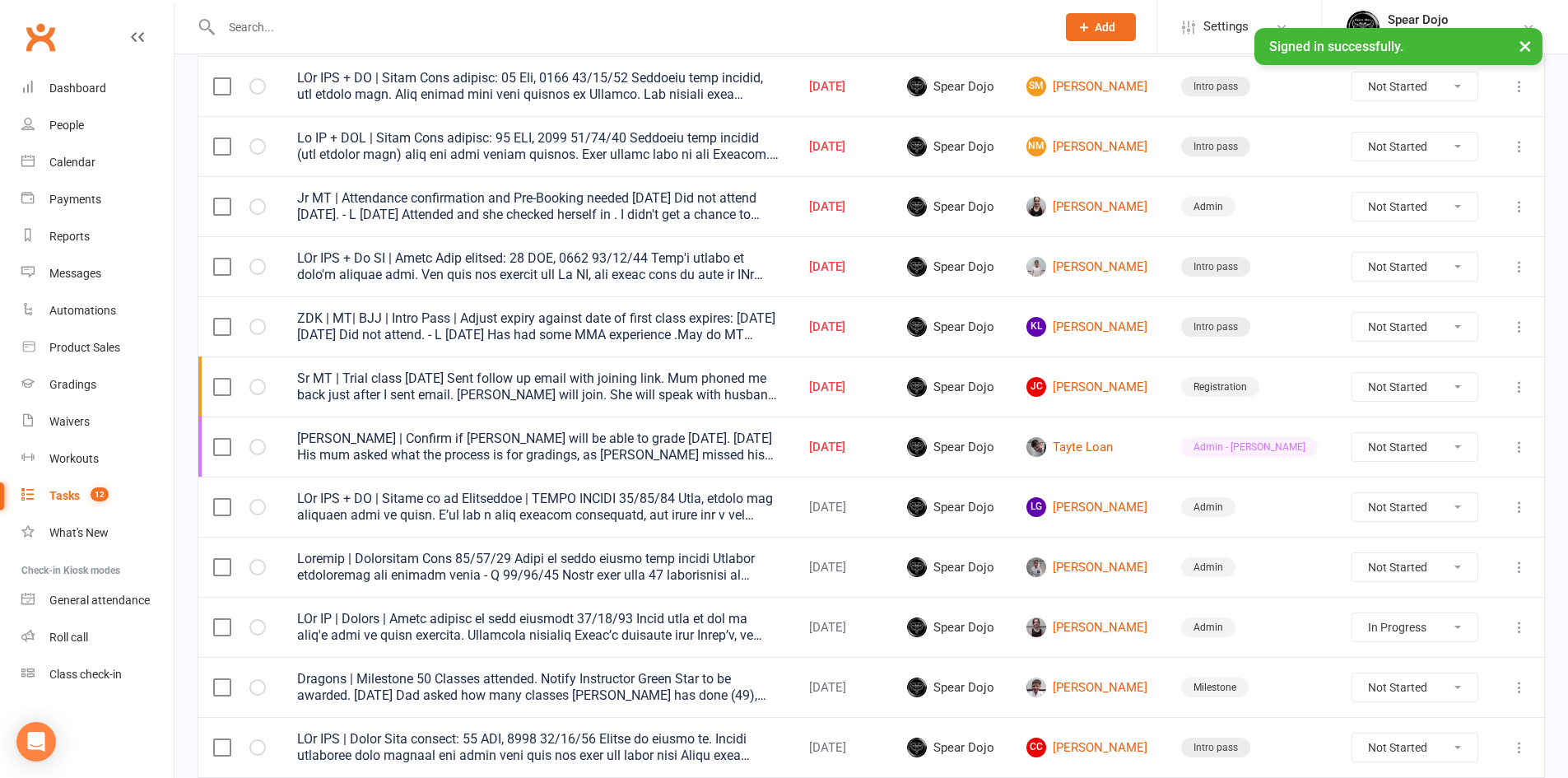
scroll to position [658, 0]
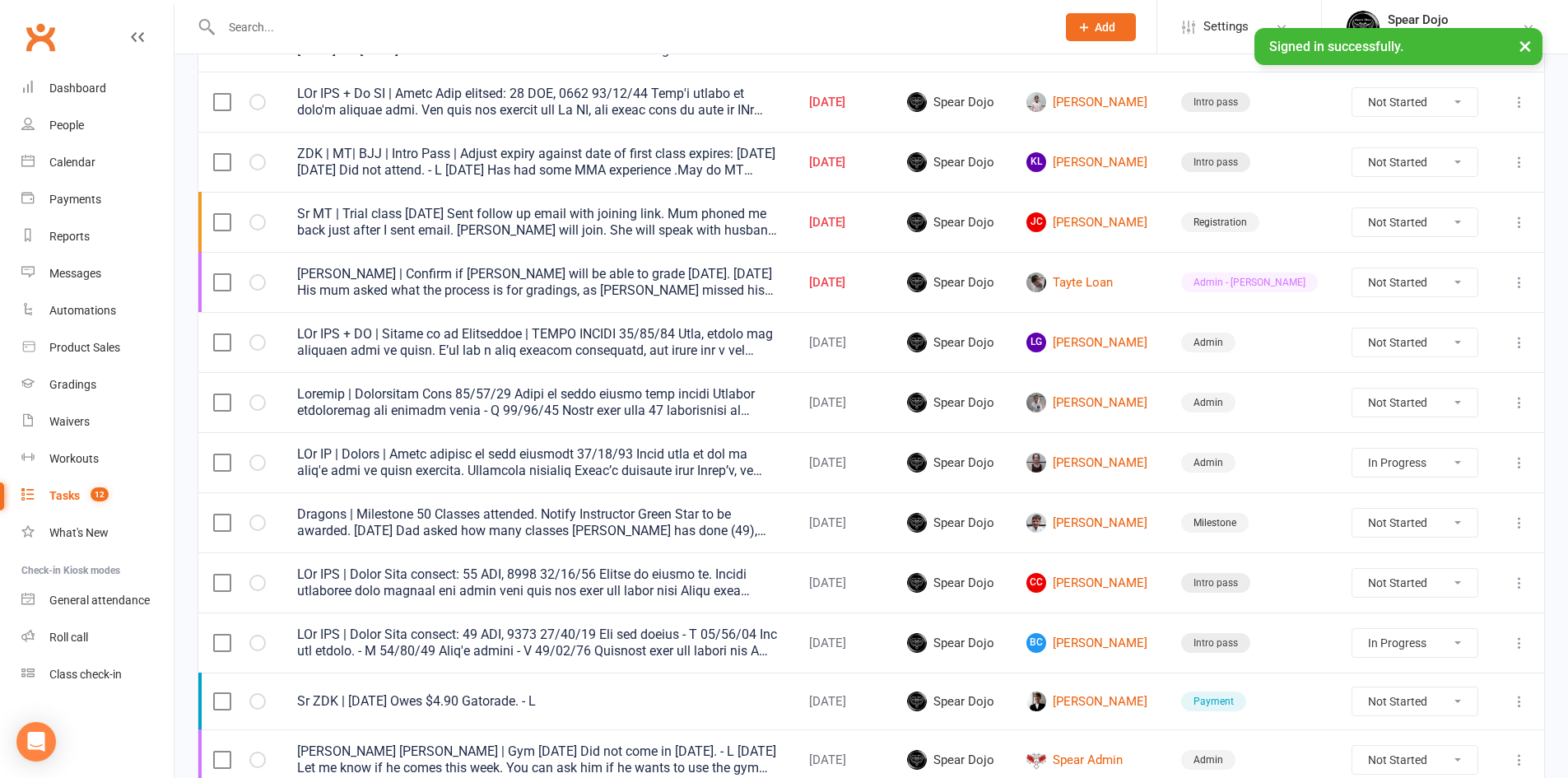
click at [1520, 641] on icon at bounding box center [1519, 643] width 17 height 17
click at [1393, 701] on link "Edit" at bounding box center [1434, 707] width 163 height 33
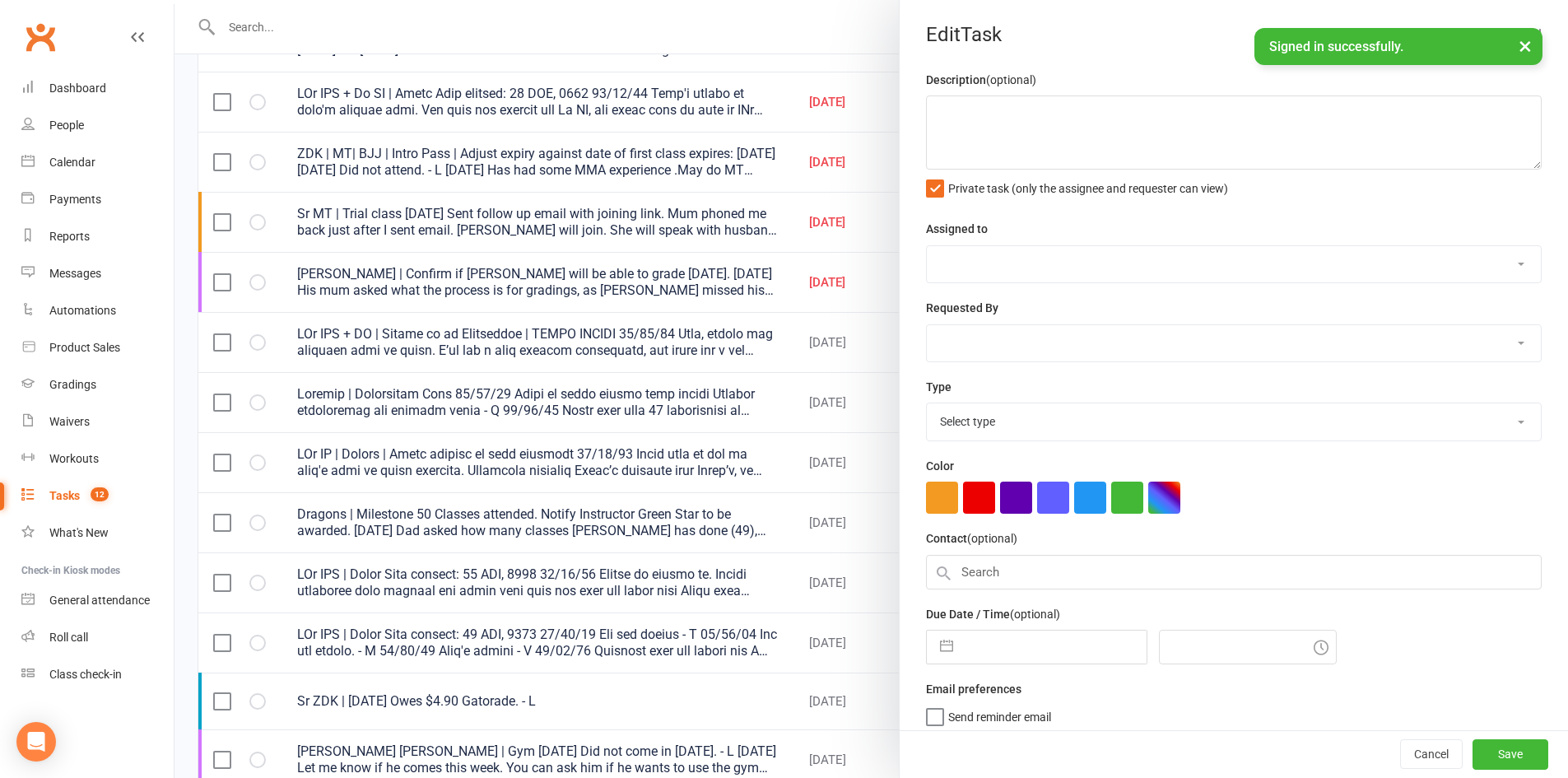
type textarea "PJr ZDK | Intro Pass expires: 22 SEP, 2025 15/09/25 Did not attend - H 13/09/25…"
select select "43986"
type input "[DATE]"
type input "4:43pm"
select select "21686"
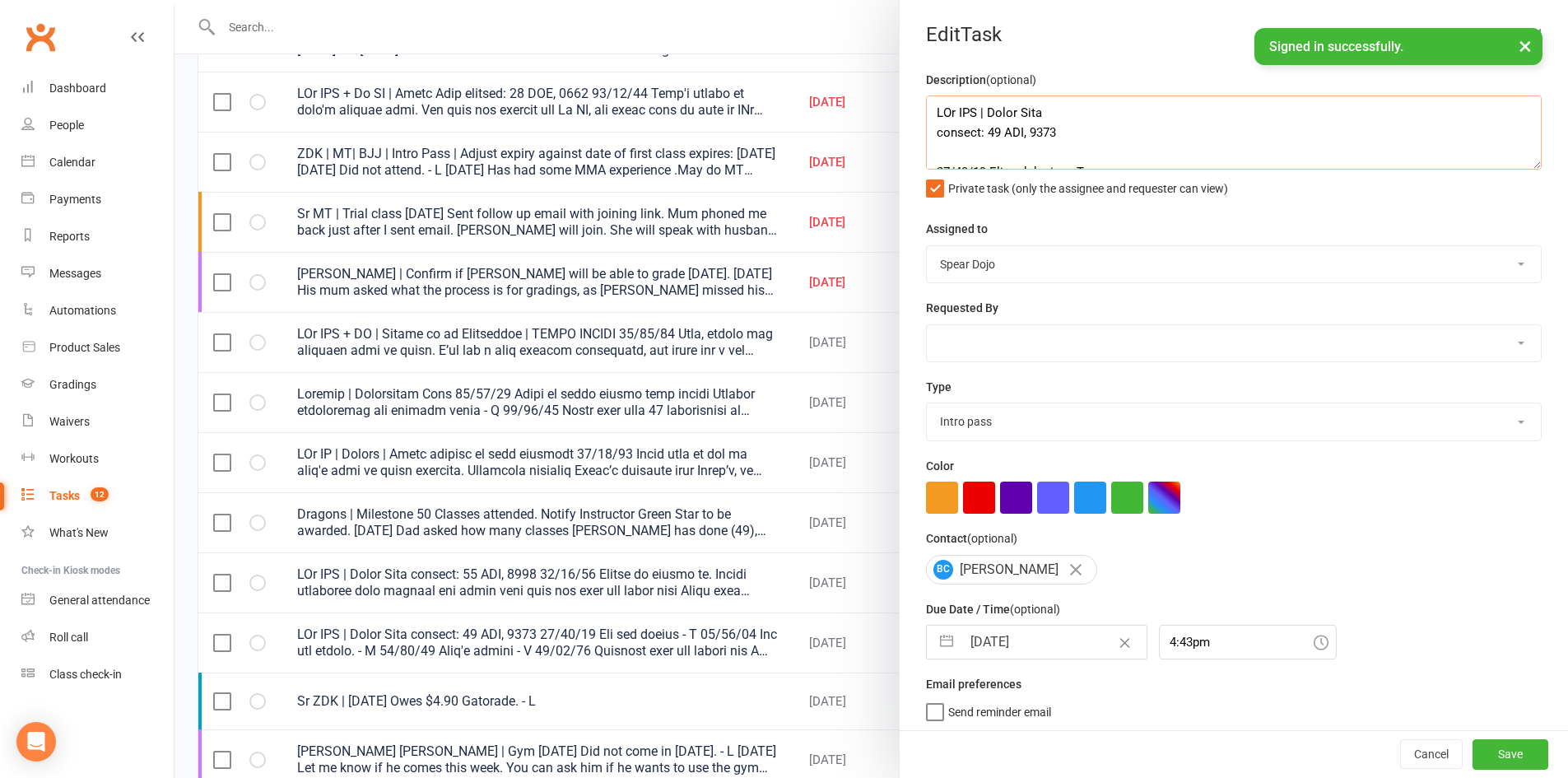
click at [1039, 154] on textarea at bounding box center [1234, 132] width 616 height 74
paste textarea "16/09/25 Called to follow up. Elaine mentioned they enjoyed the class last week…"
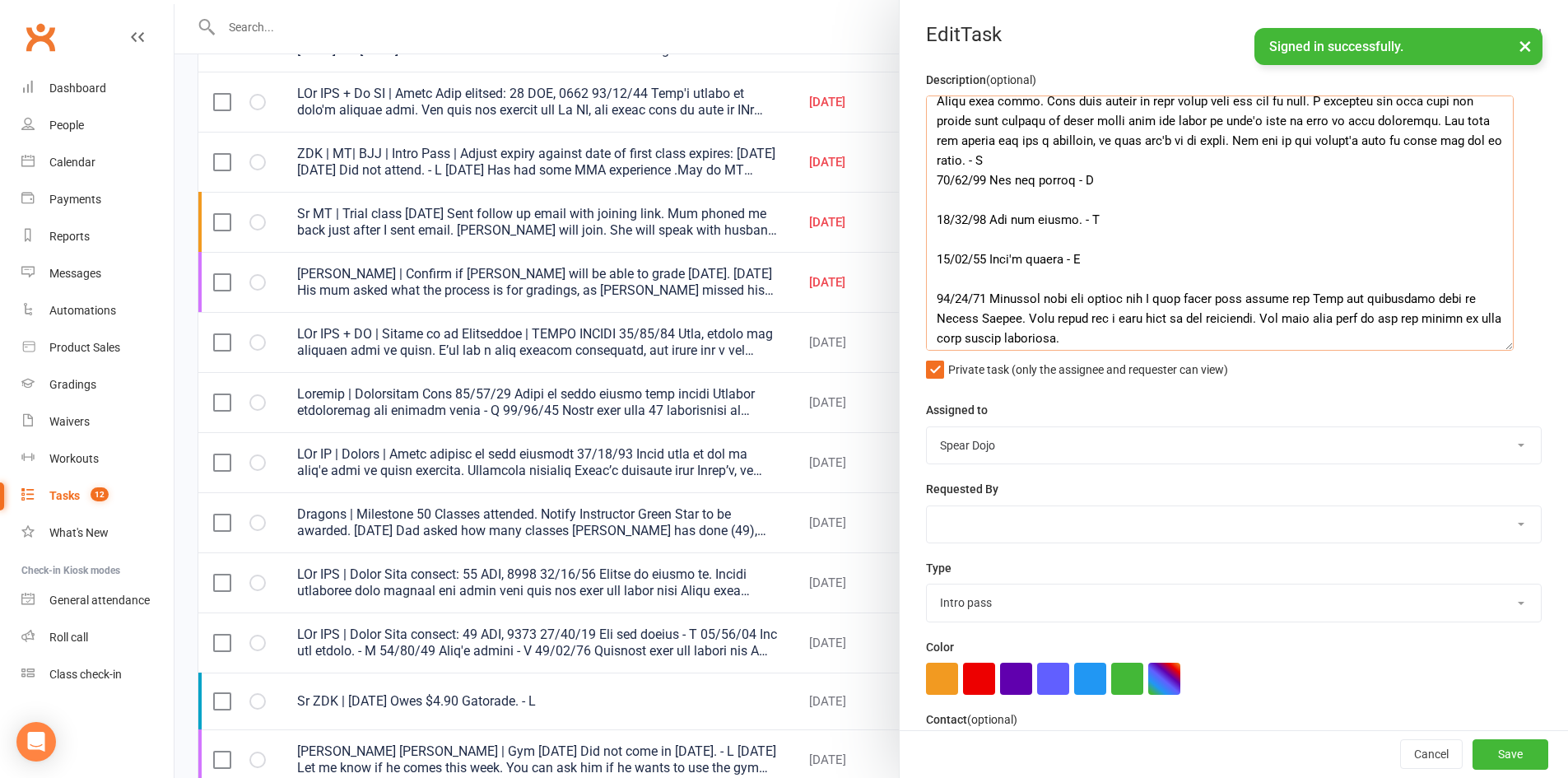
drag, startPoint x: 1507, startPoint y: 161, endPoint x: 1493, endPoint y: 404, distance: 243.4
click at [1493, 350] on textarea at bounding box center [1219, 223] width 587 height 255
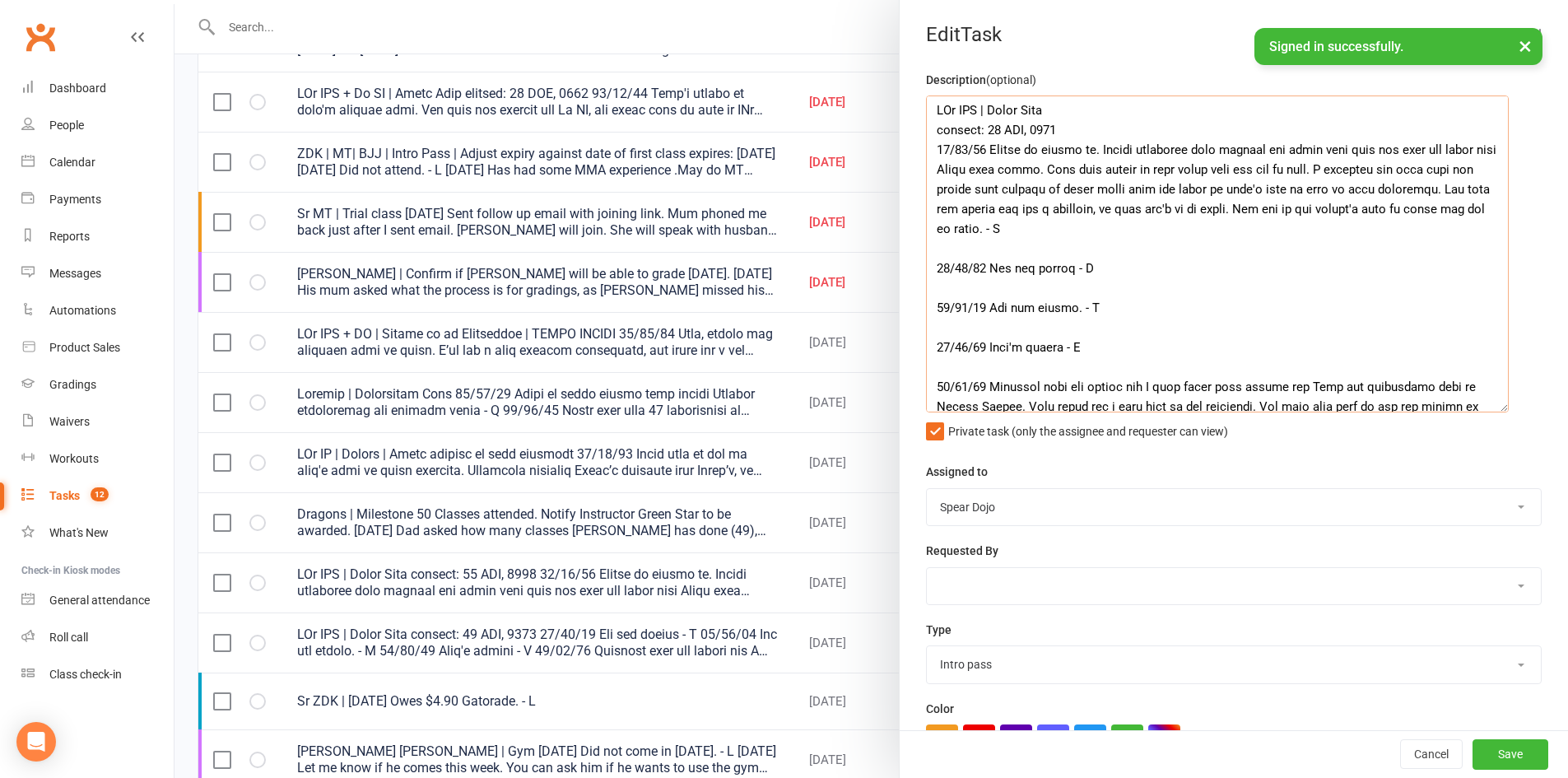
scroll to position [0, 0]
click at [1180, 126] on textarea at bounding box center [1217, 254] width 582 height 317
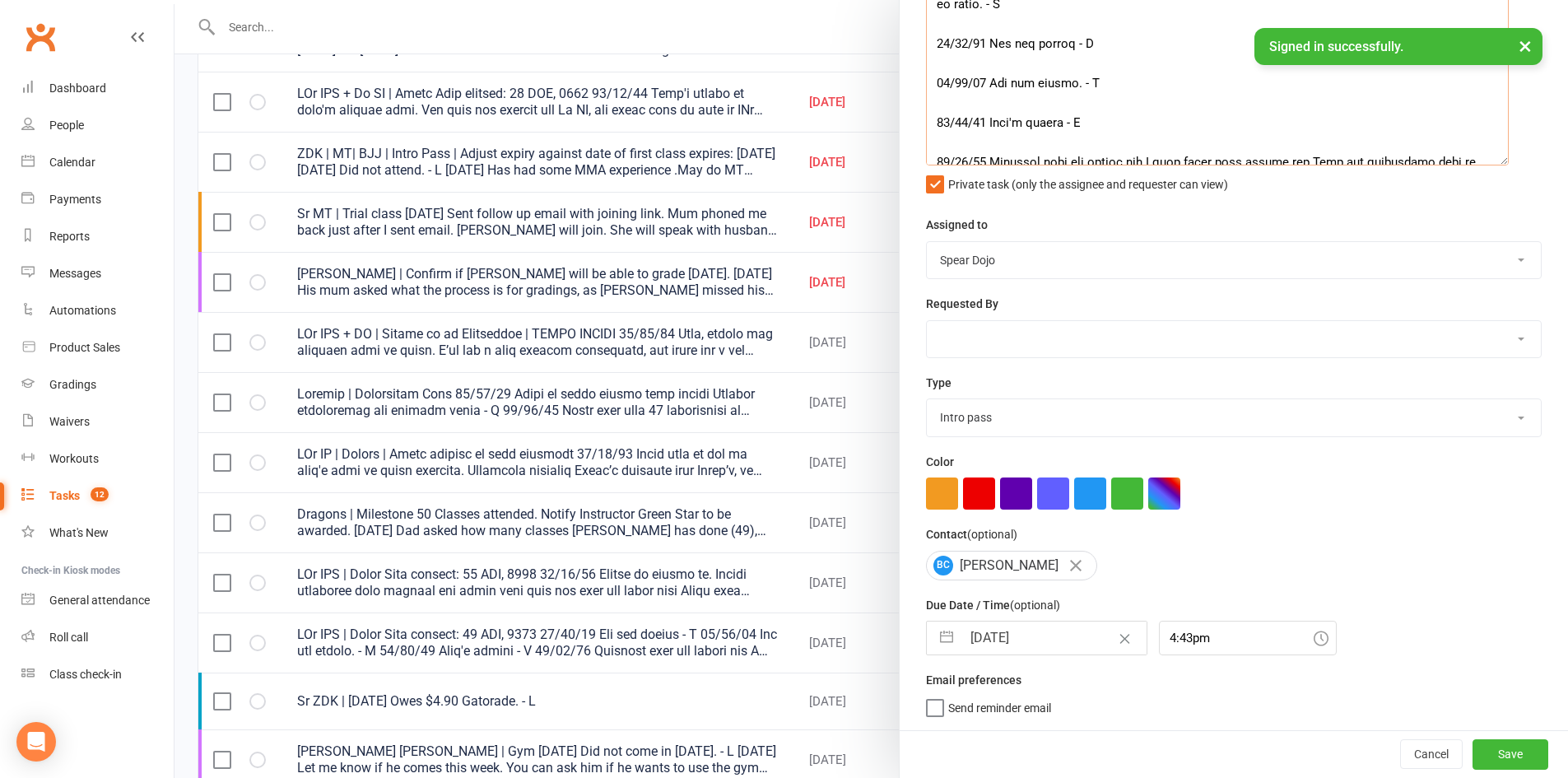
scroll to position [254, 0]
type textarea "PJr ZDK | Intro Pass expires: 22 SEP, 2025 16/09/25 Called to follow up. Elaine…"
click at [1496, 746] on button "Save" at bounding box center [1510, 754] width 76 height 30
select select "started"
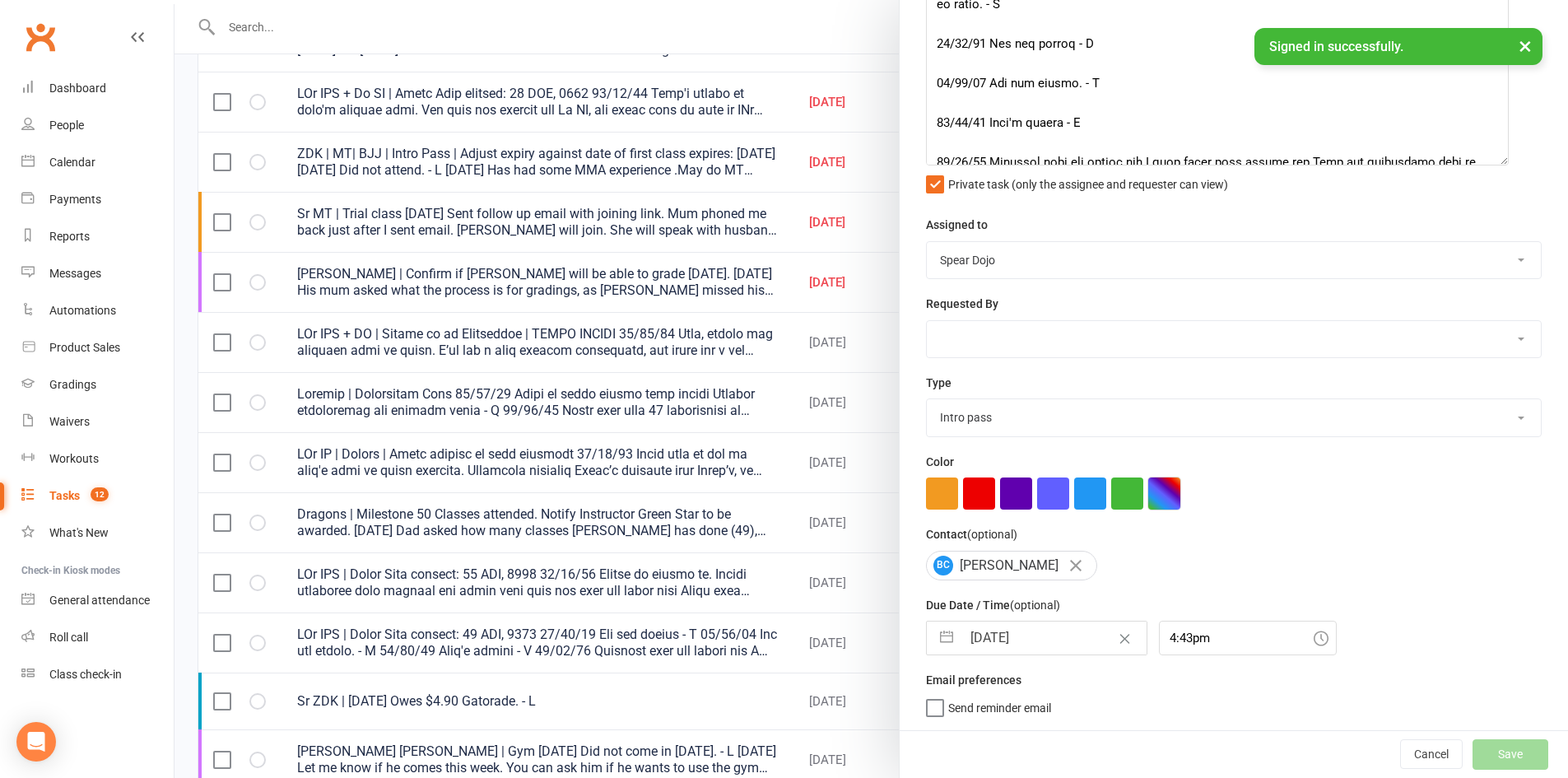
select select "started"
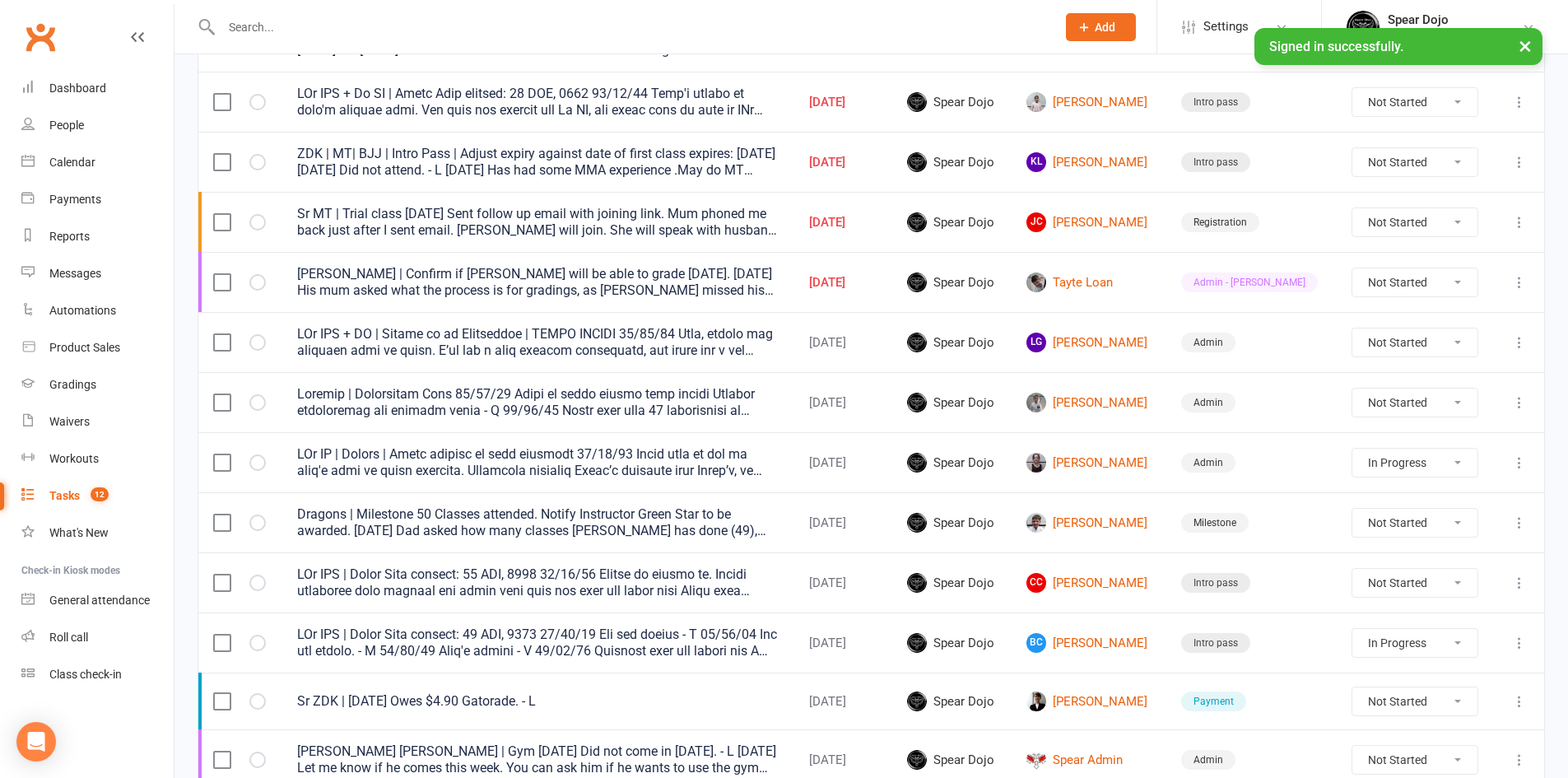
select select "started"
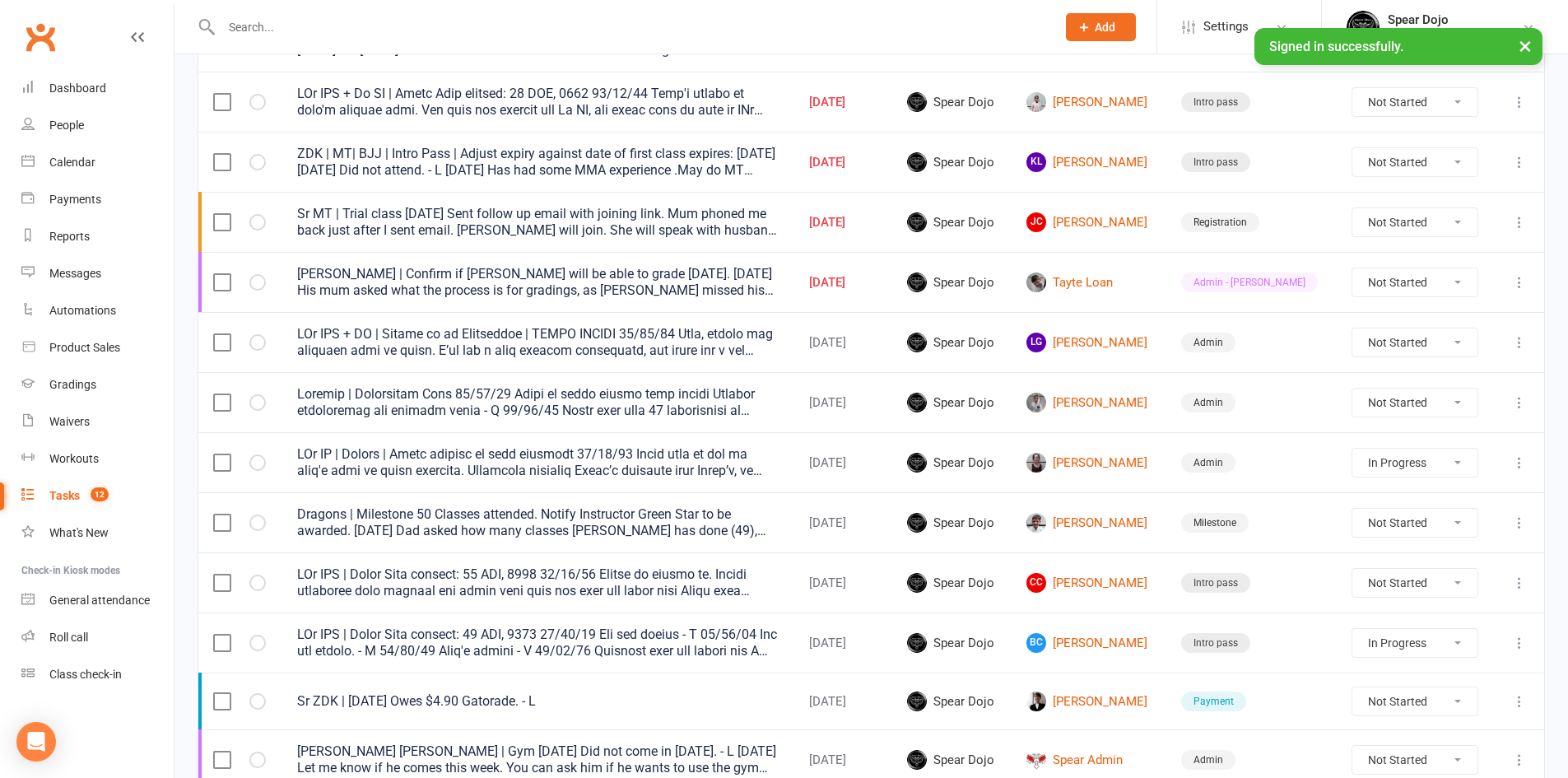
select select "started"
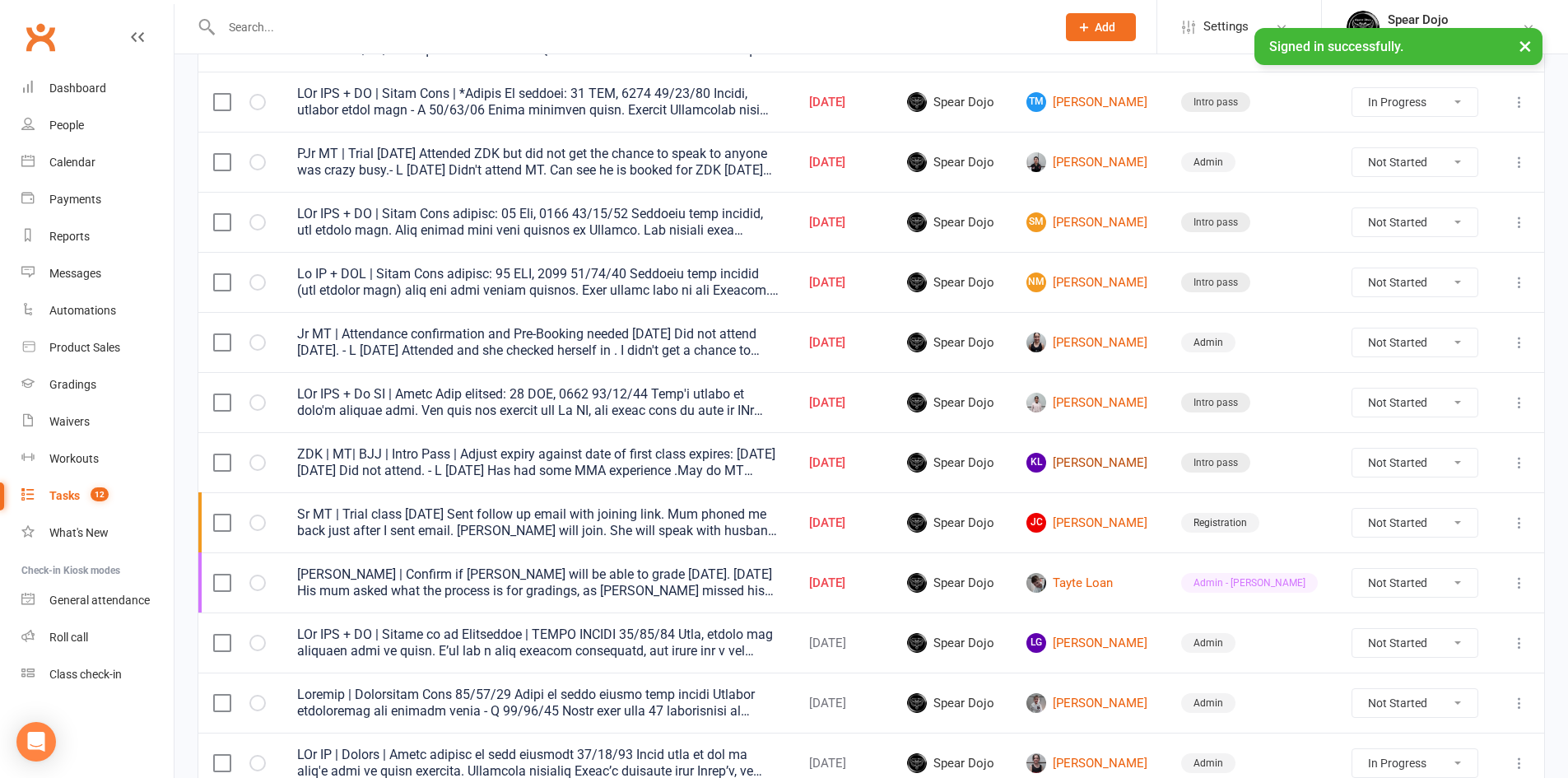
scroll to position [330, 0]
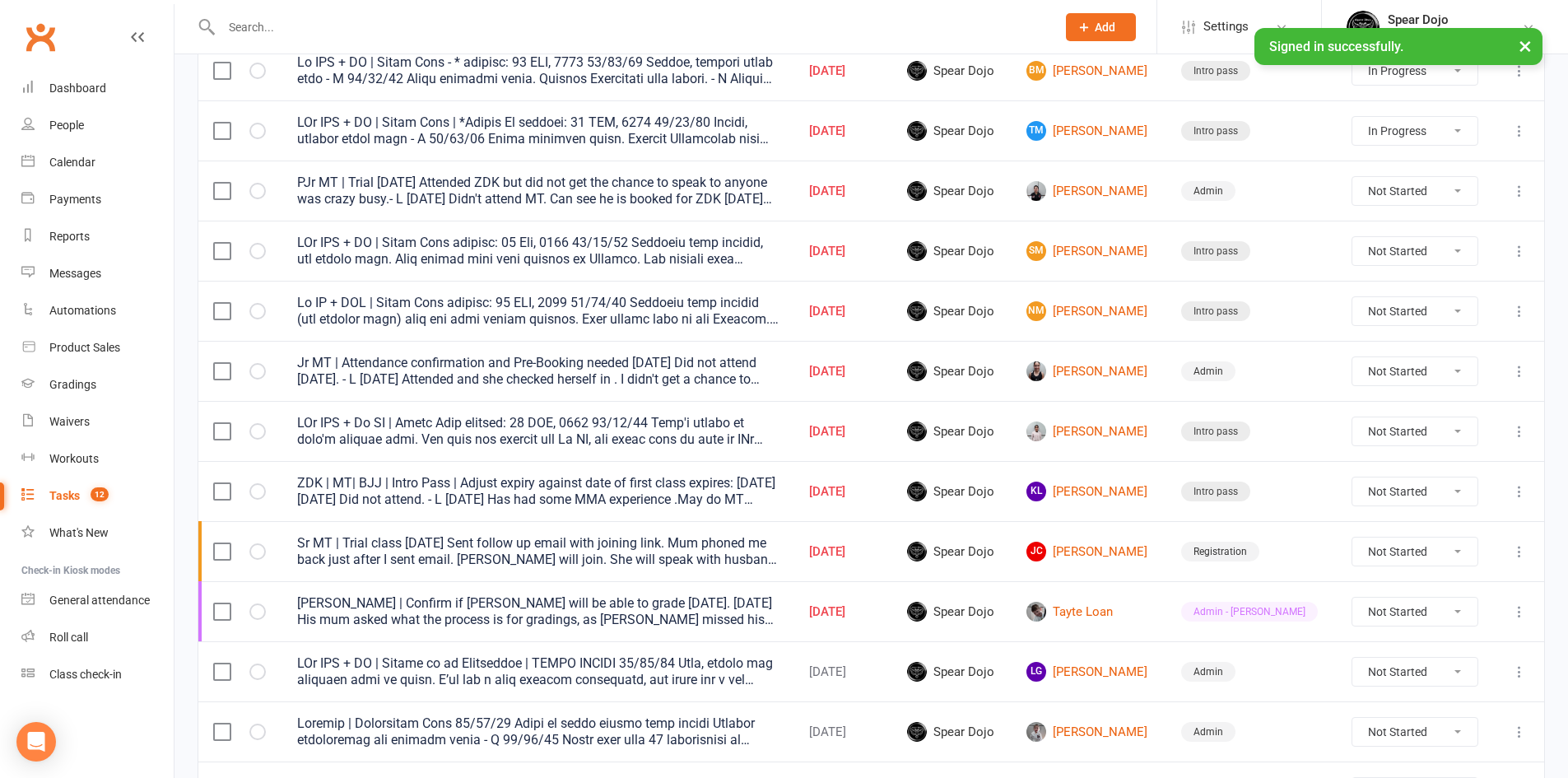
click at [1523, 188] on icon at bounding box center [1519, 191] width 17 height 17
click at [1470, 255] on link "Edit" at bounding box center [1434, 255] width 163 height 33
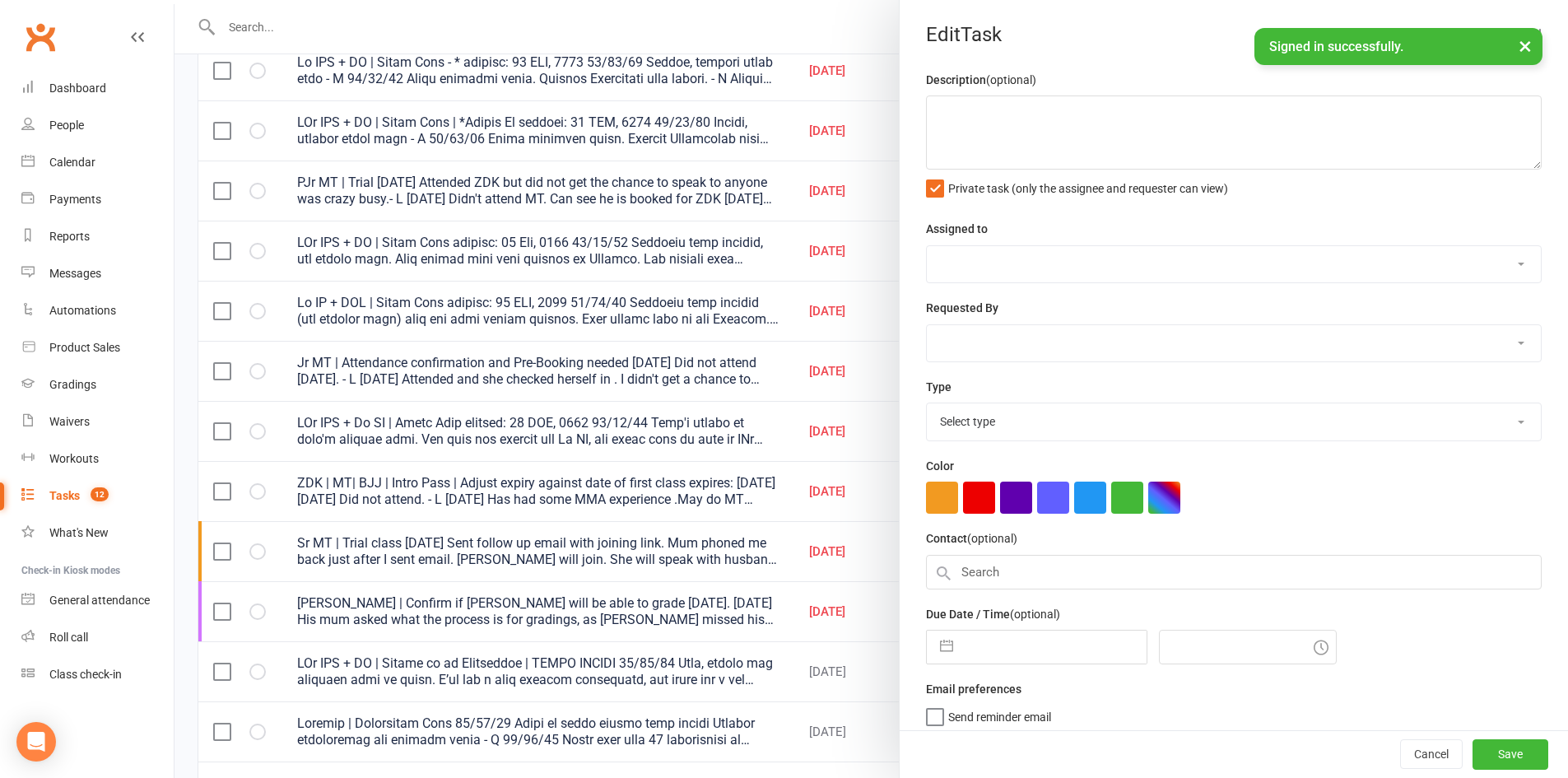
type textarea "PJr MT | Trial [DATE] Attended ZDK but did not get the chance to speak to anyon…"
select select "43986"
type input "[DATE]"
type input "4:45pm"
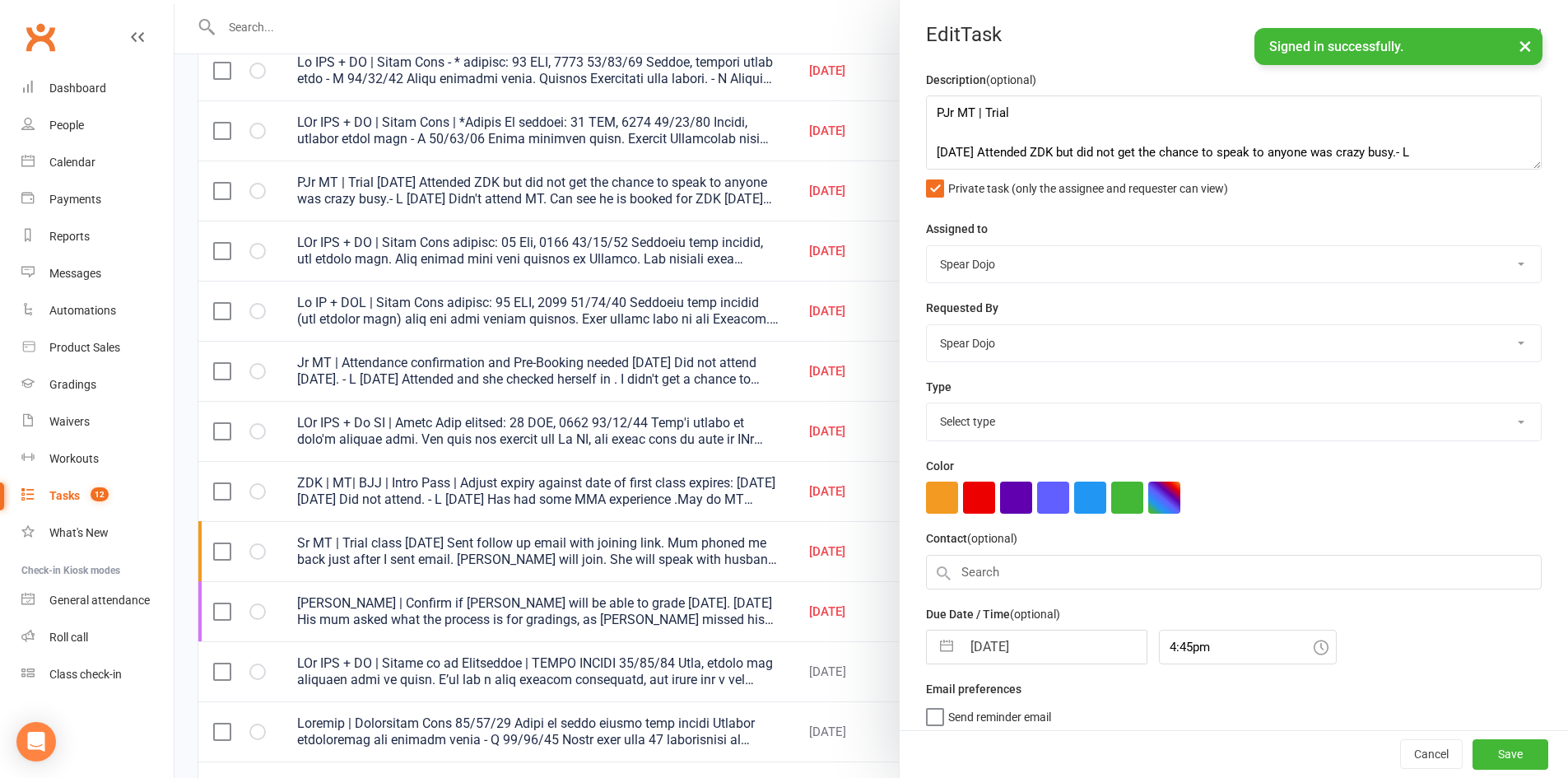
select select "19839"
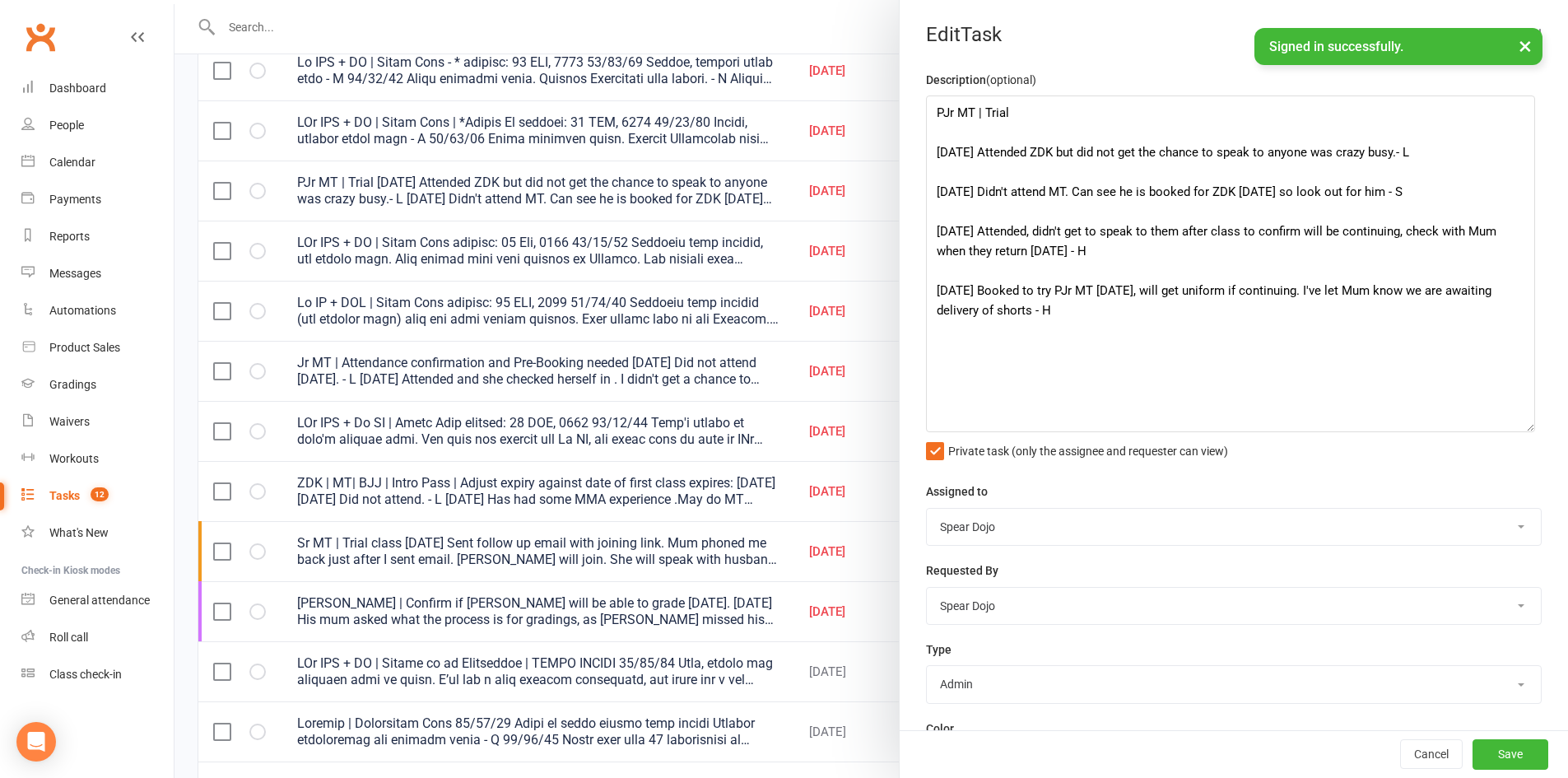
drag, startPoint x: 1510, startPoint y: 162, endPoint x: 1521, endPoint y: 424, distance: 262.2
click at [1521, 424] on textarea "PJr MT | Trial [DATE] Attended ZDK but did not get the chance to speak to anyon…" at bounding box center [1230, 264] width 609 height 337
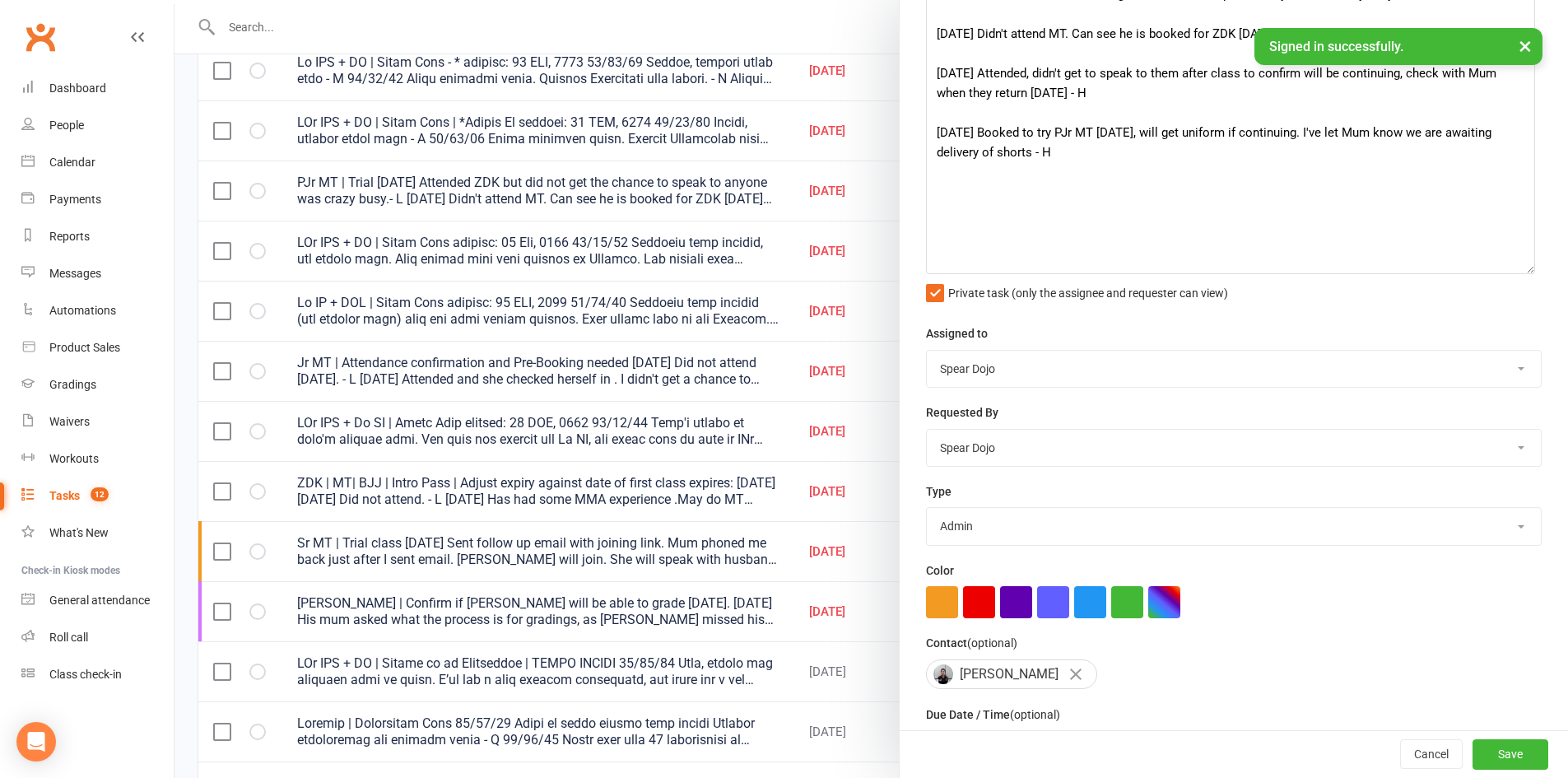
scroll to position [0, 0]
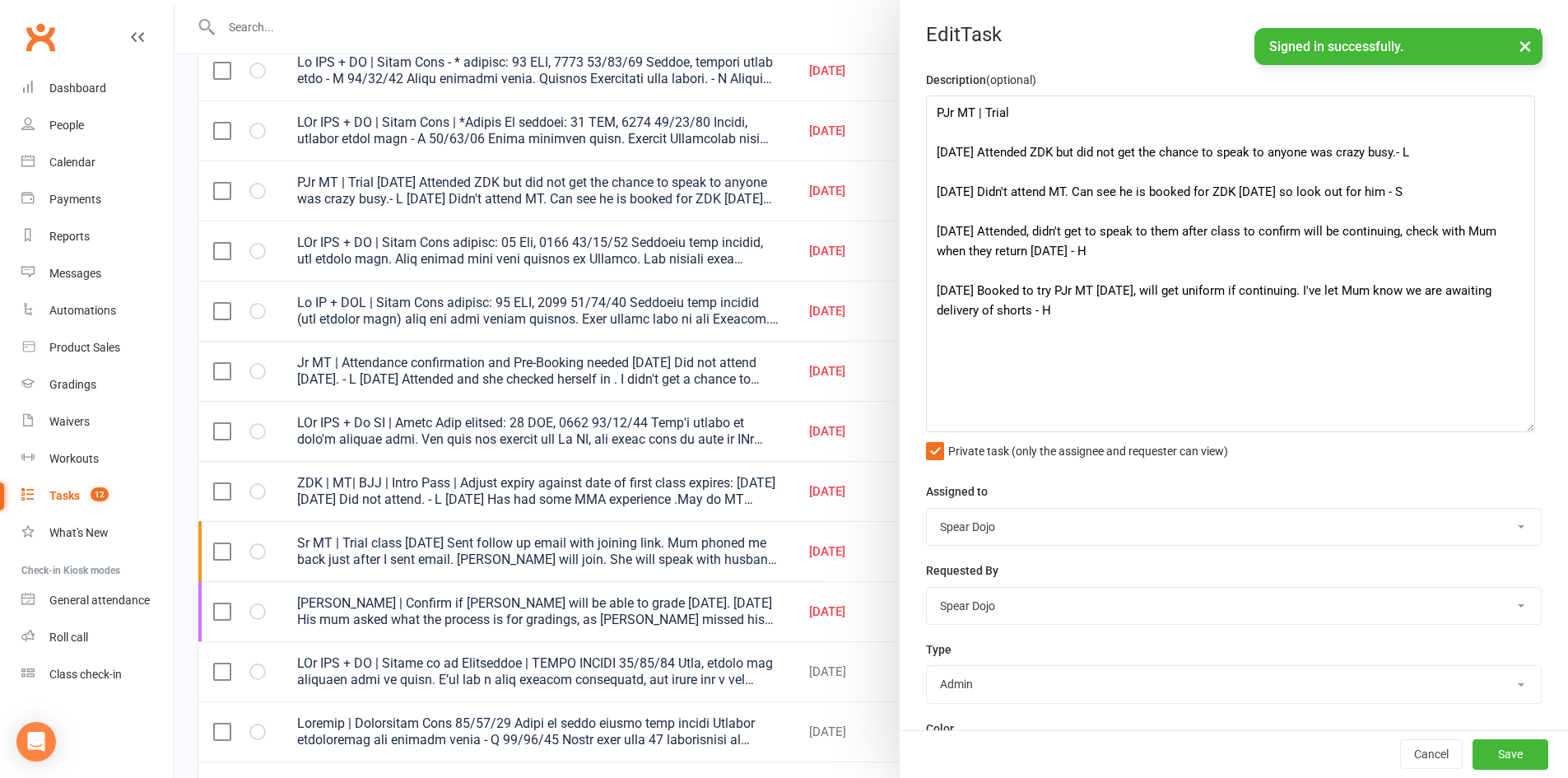
click at [796, 396] on div at bounding box center [871, 389] width 1393 height 778
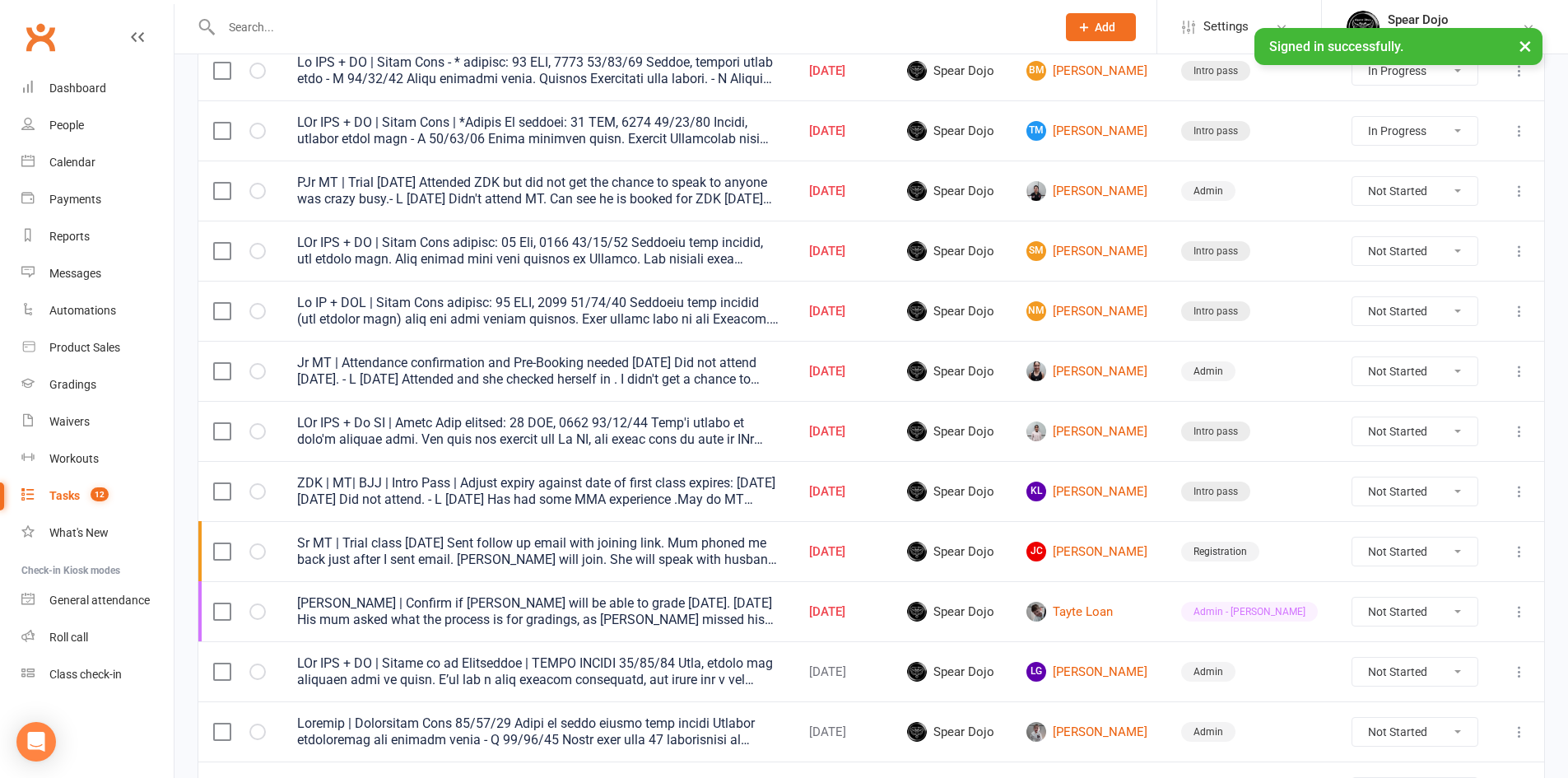
click at [1521, 188] on icon at bounding box center [1519, 191] width 17 height 17
click at [1440, 258] on link "Edit" at bounding box center [1434, 255] width 163 height 33
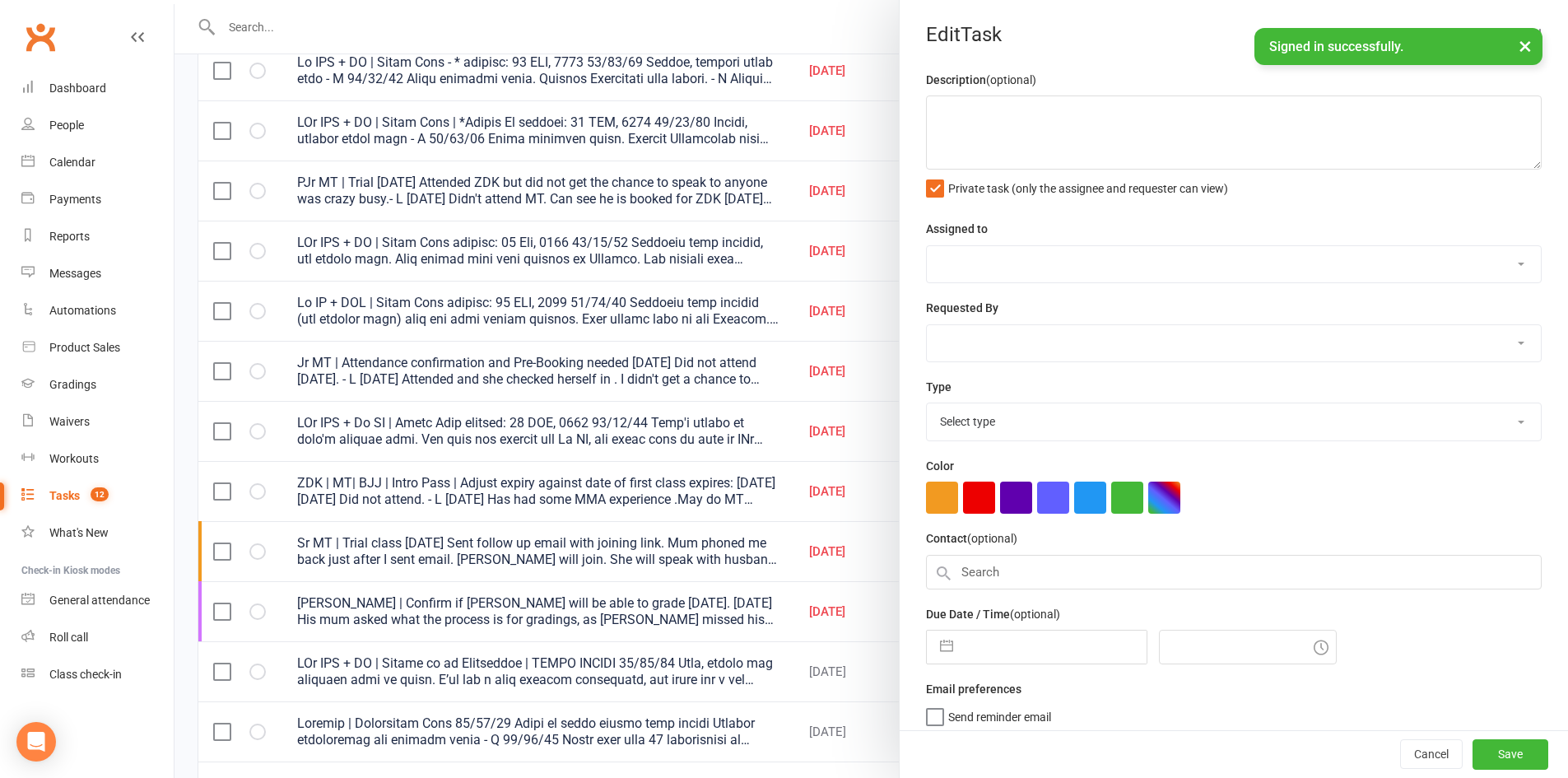
type textarea "PJr MT | Trial [DATE] Attended ZDK but did not get the chance to speak to anyon…"
select select "43986"
type input "[DATE]"
type input "4:45pm"
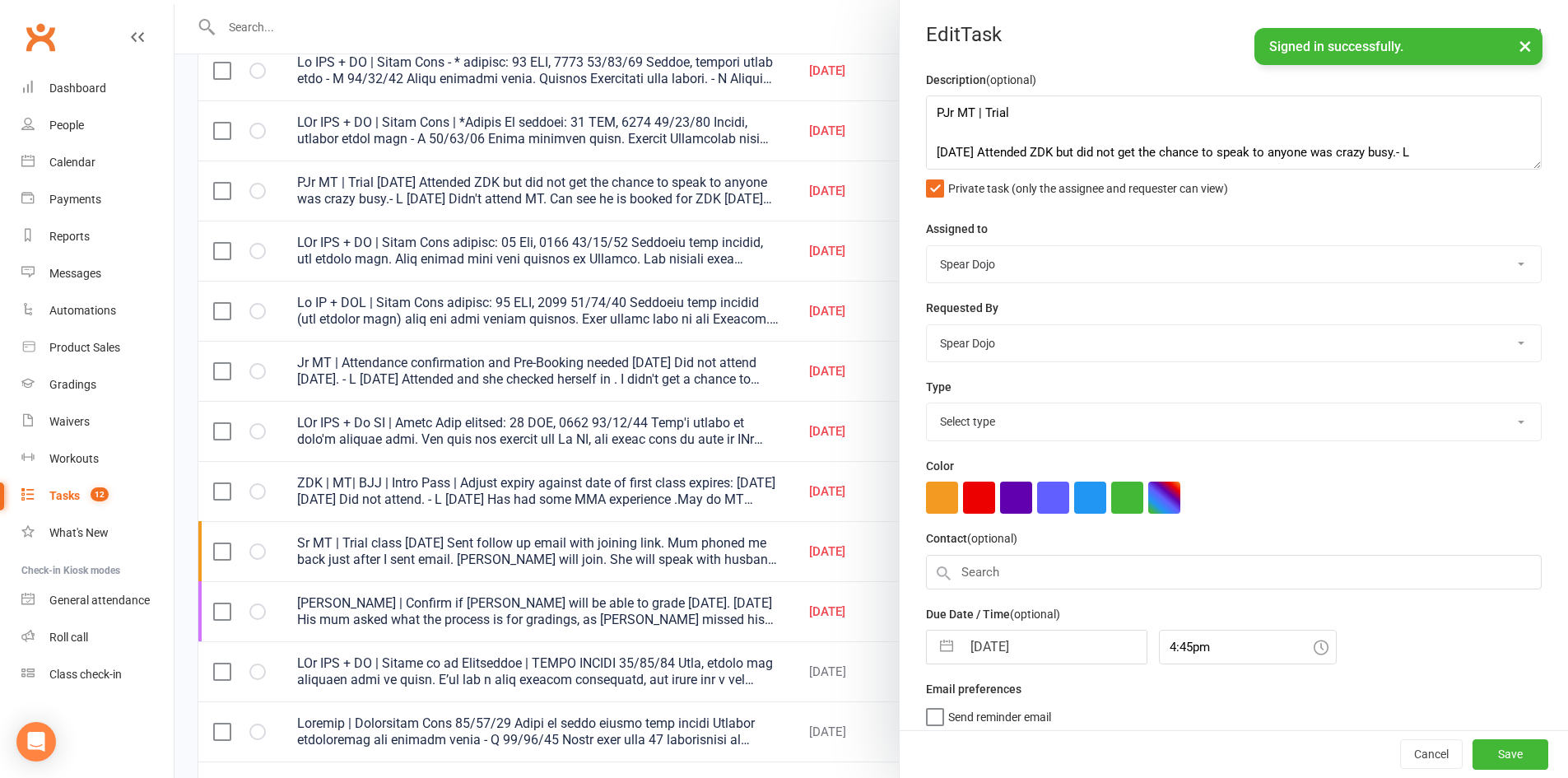
select select "19839"
click at [1159, 650] on input "4:45pm" at bounding box center [1248, 643] width 178 height 35
type input "4:44pm"
click at [1481, 751] on button "Save" at bounding box center [1510, 755] width 76 height 30
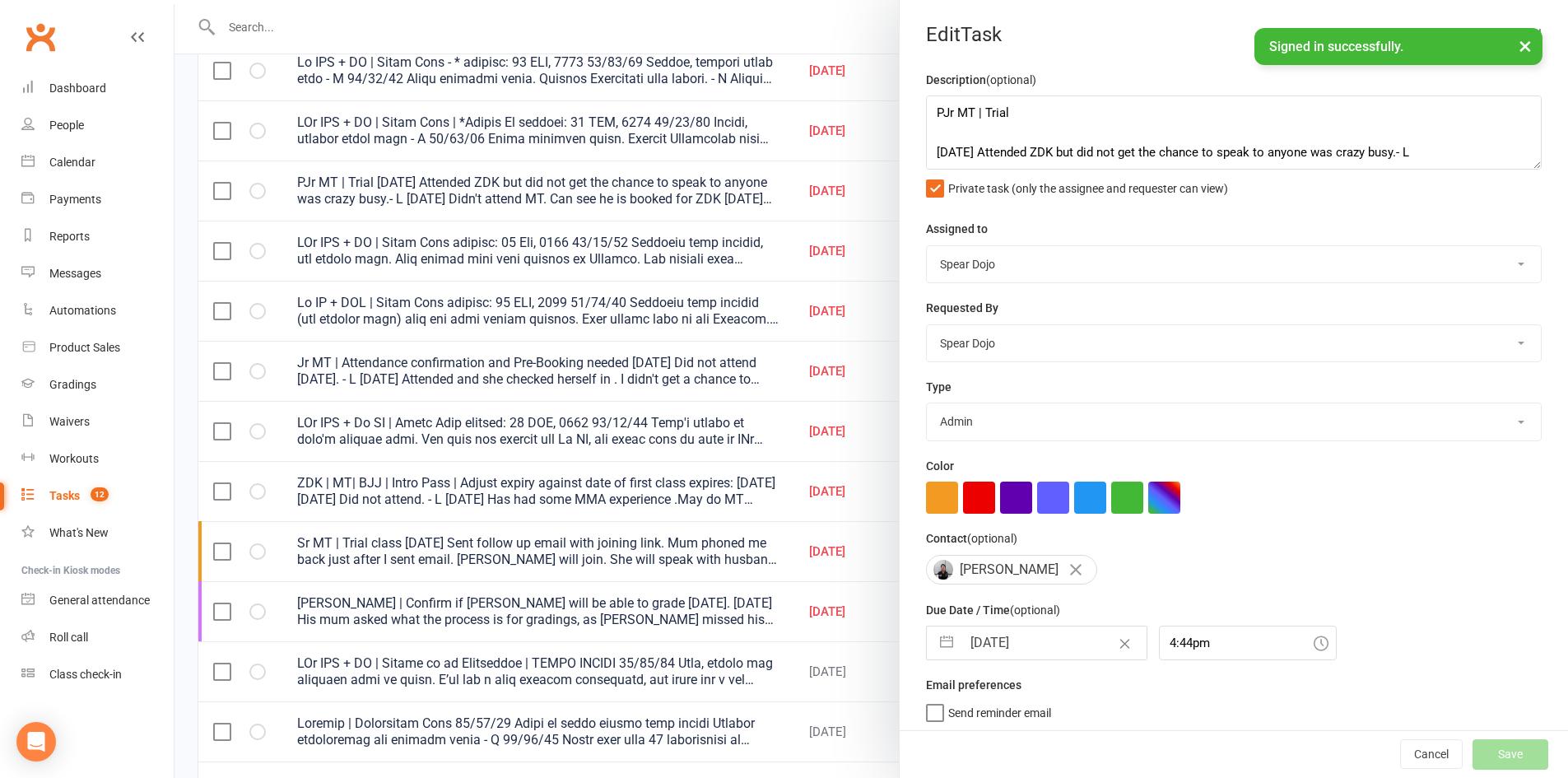
select select "started"
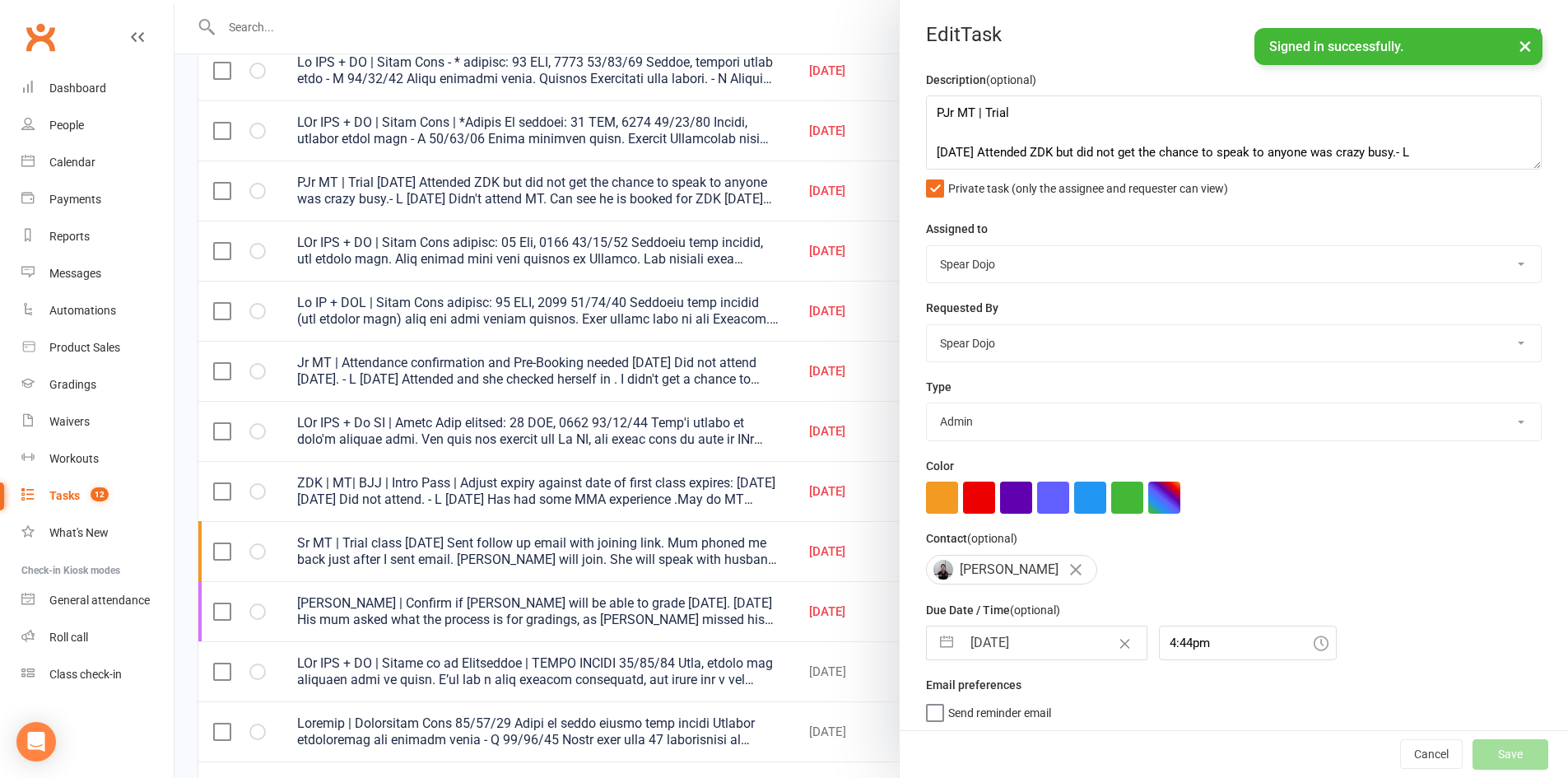
select select "started"
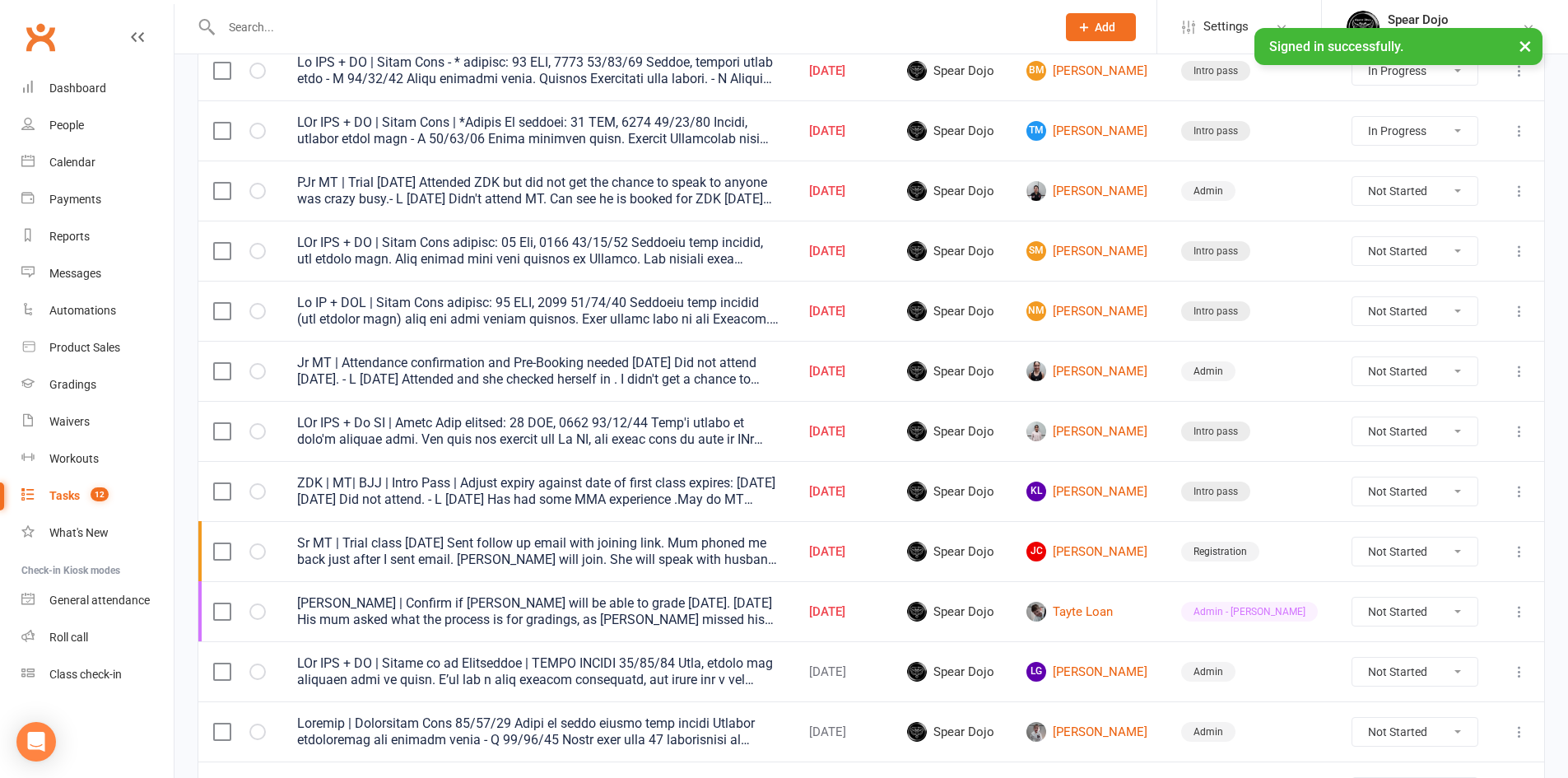
select select "started"
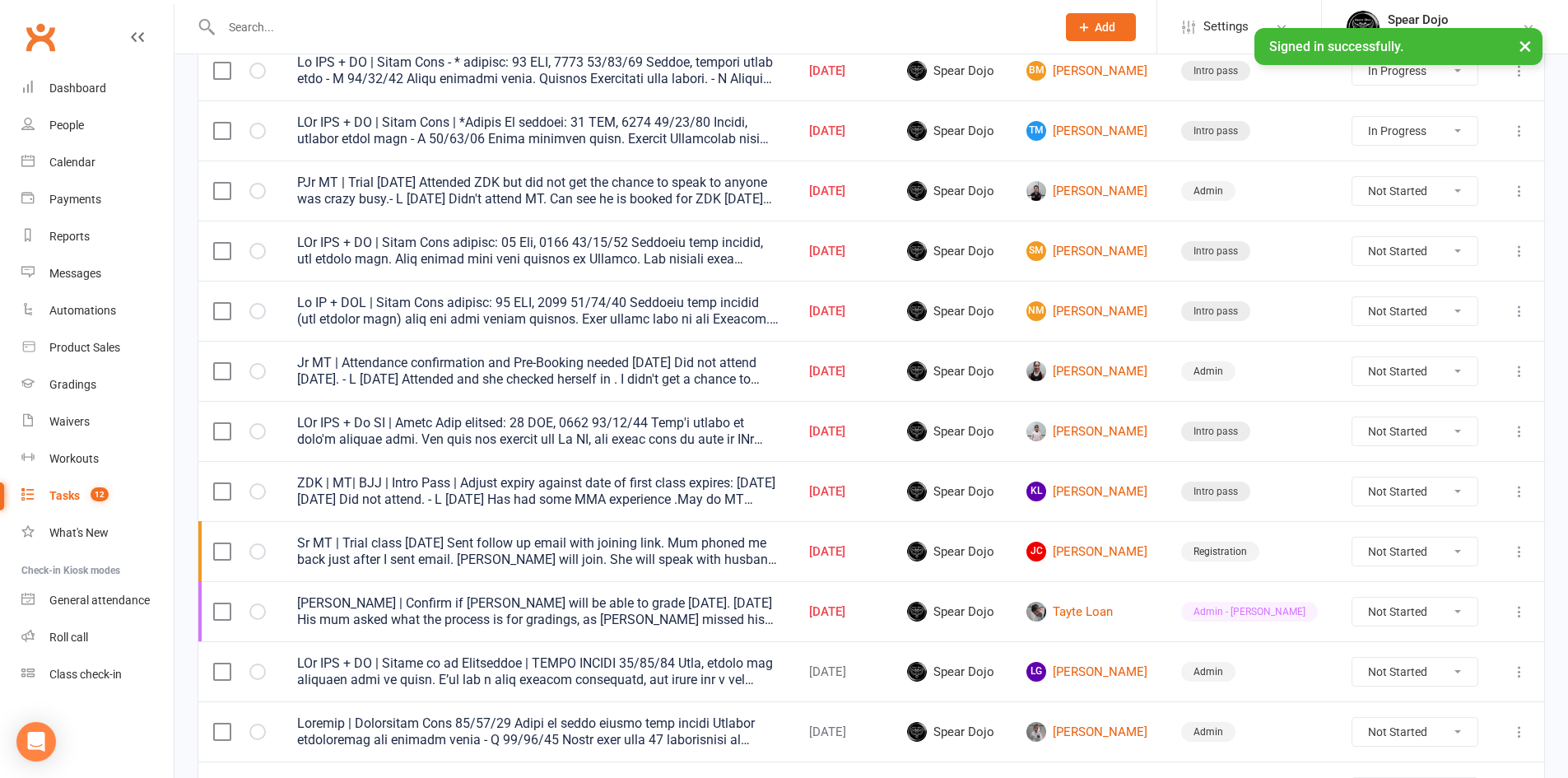
select select "started"
click at [1524, 369] on icon at bounding box center [1519, 371] width 17 height 17
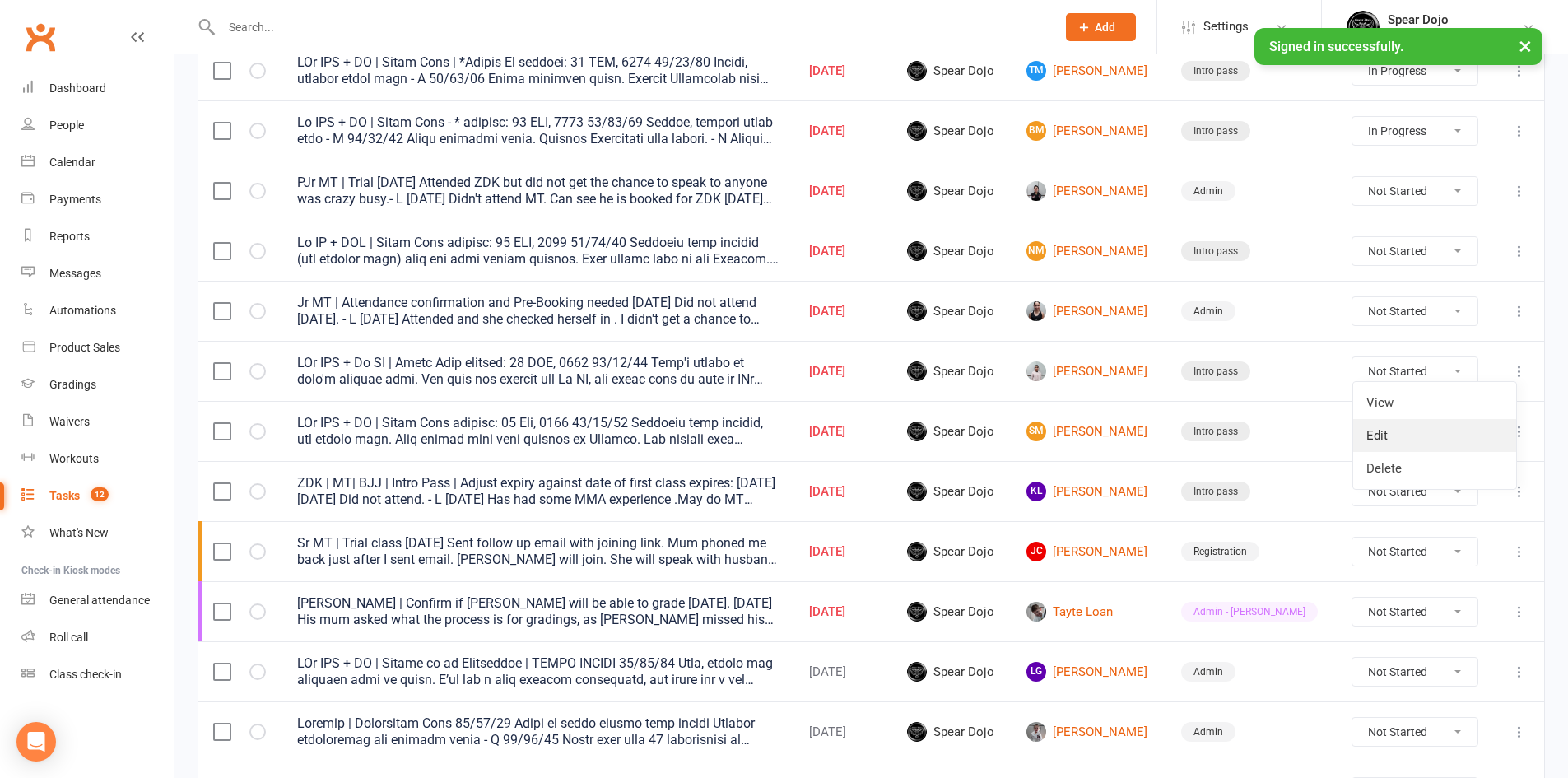
click at [1480, 431] on link "Edit" at bounding box center [1434, 436] width 163 height 33
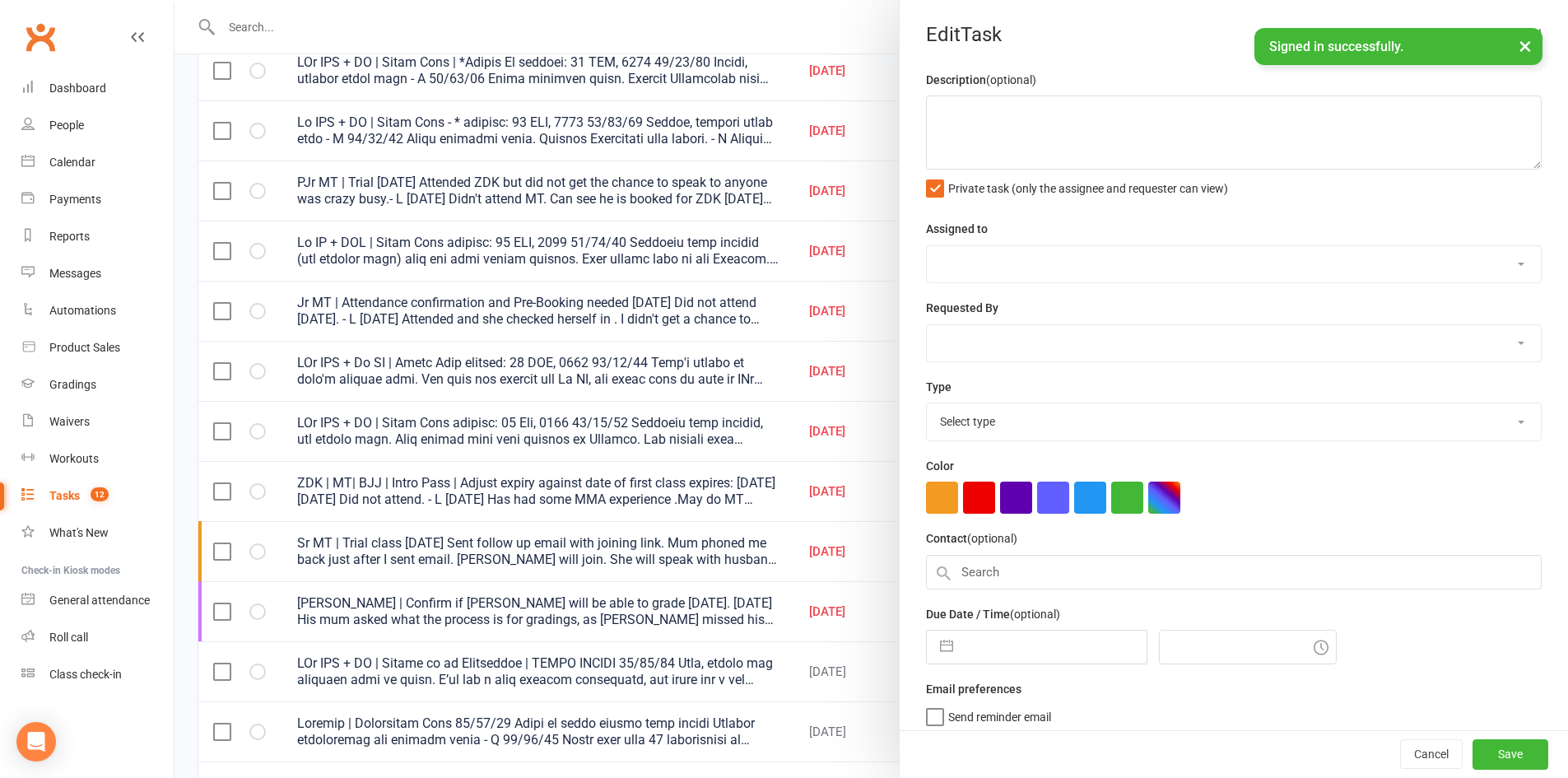
type textarea "PJr ZDK + Jr MT | Intro Pass expires: 19 SEP, 2025 15/09/25 Didn't attend as wa…"
select select "43986"
type input "[DATE]"
type input "4:45pm"
select select "21686"
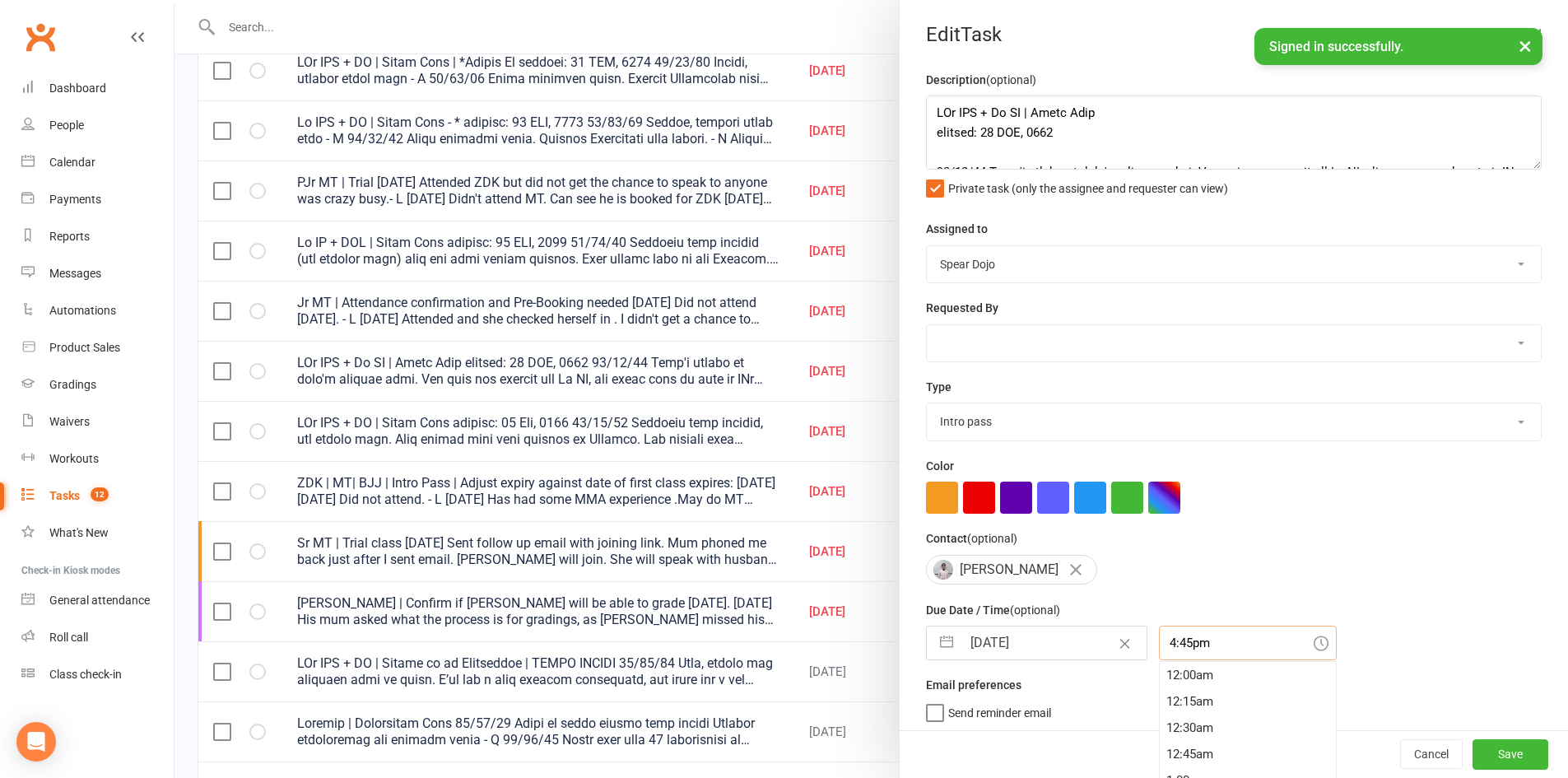
click at [1160, 650] on input "4:45pm" at bounding box center [1248, 643] width 178 height 35
type input "4:44pm"
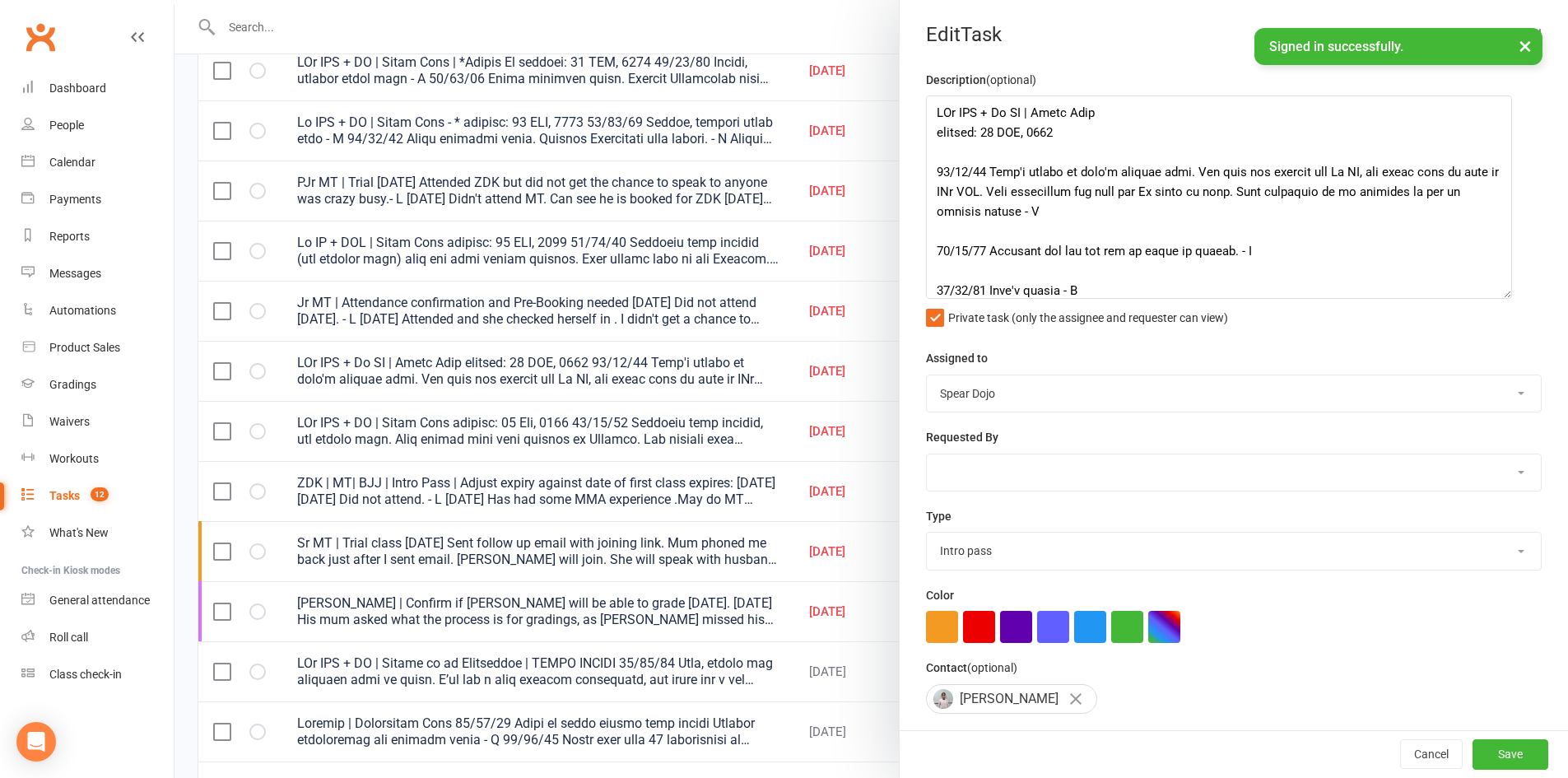
drag, startPoint x: 1512, startPoint y: 166, endPoint x: 1501, endPoint y: 295, distance: 129.5
click at [1501, 295] on textarea at bounding box center [1219, 197] width 586 height 203
click at [1489, 757] on button "Save" at bounding box center [1510, 755] width 76 height 30
select select "started"
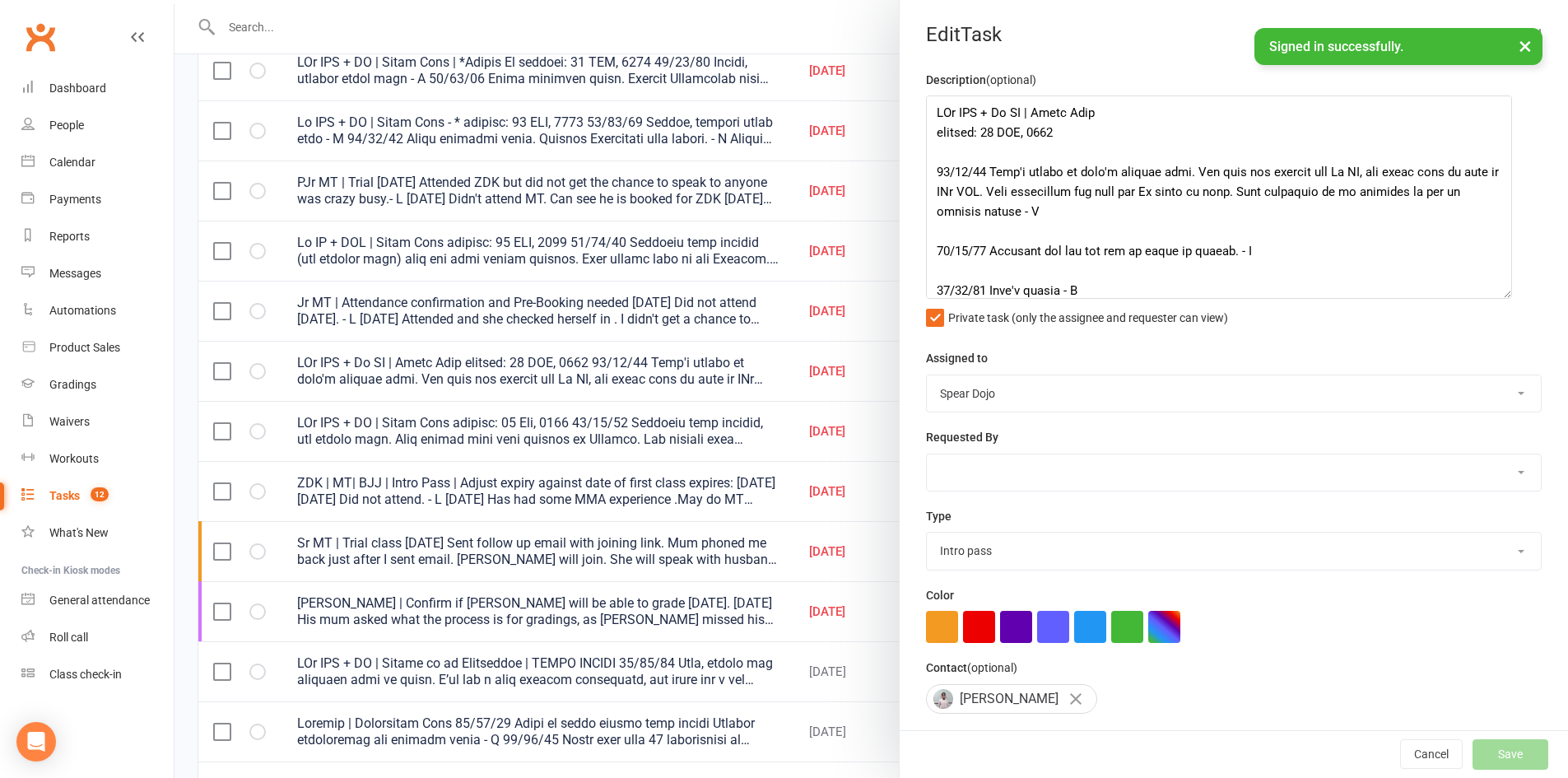
select select "started"
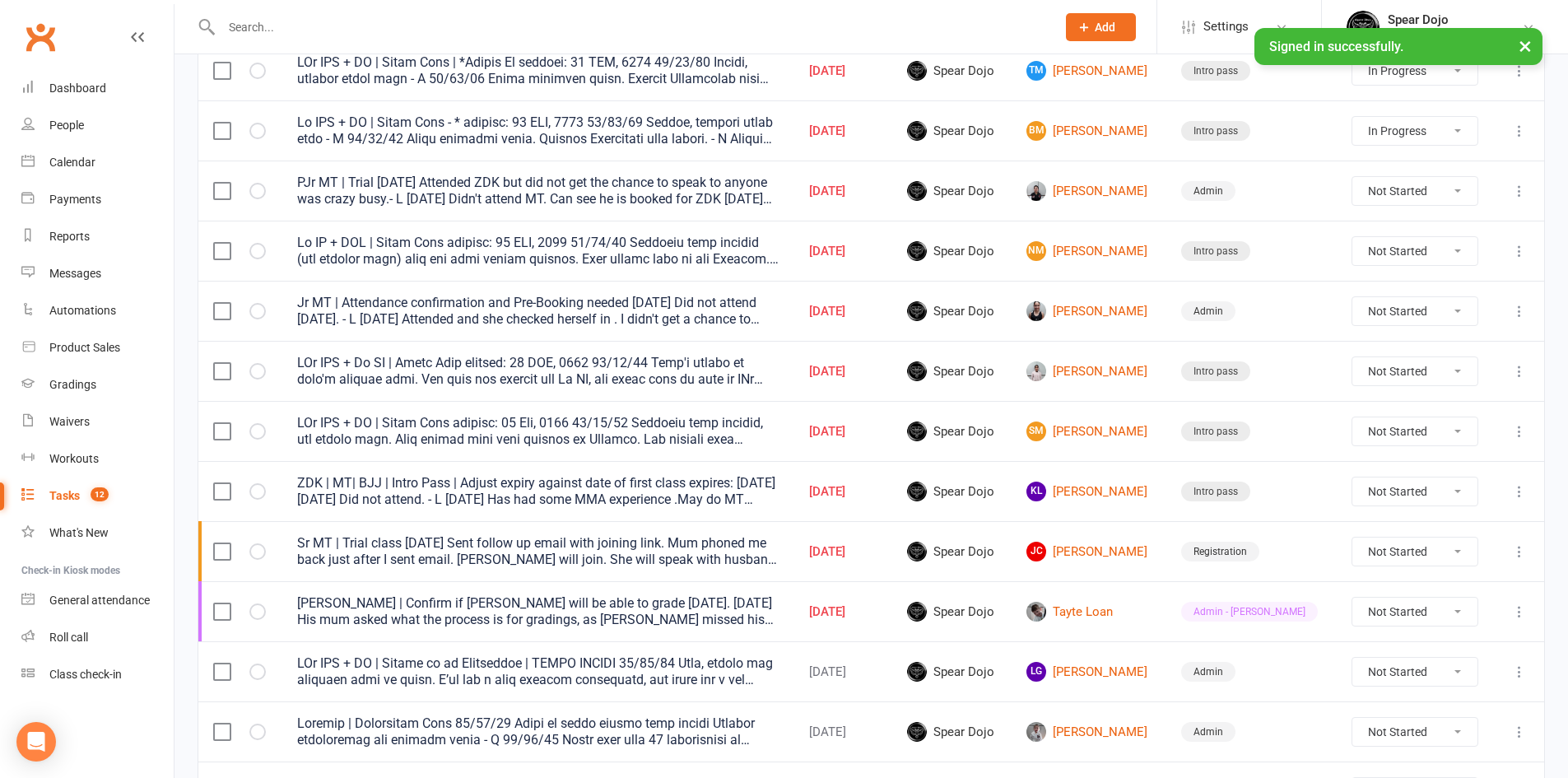
select select "started"
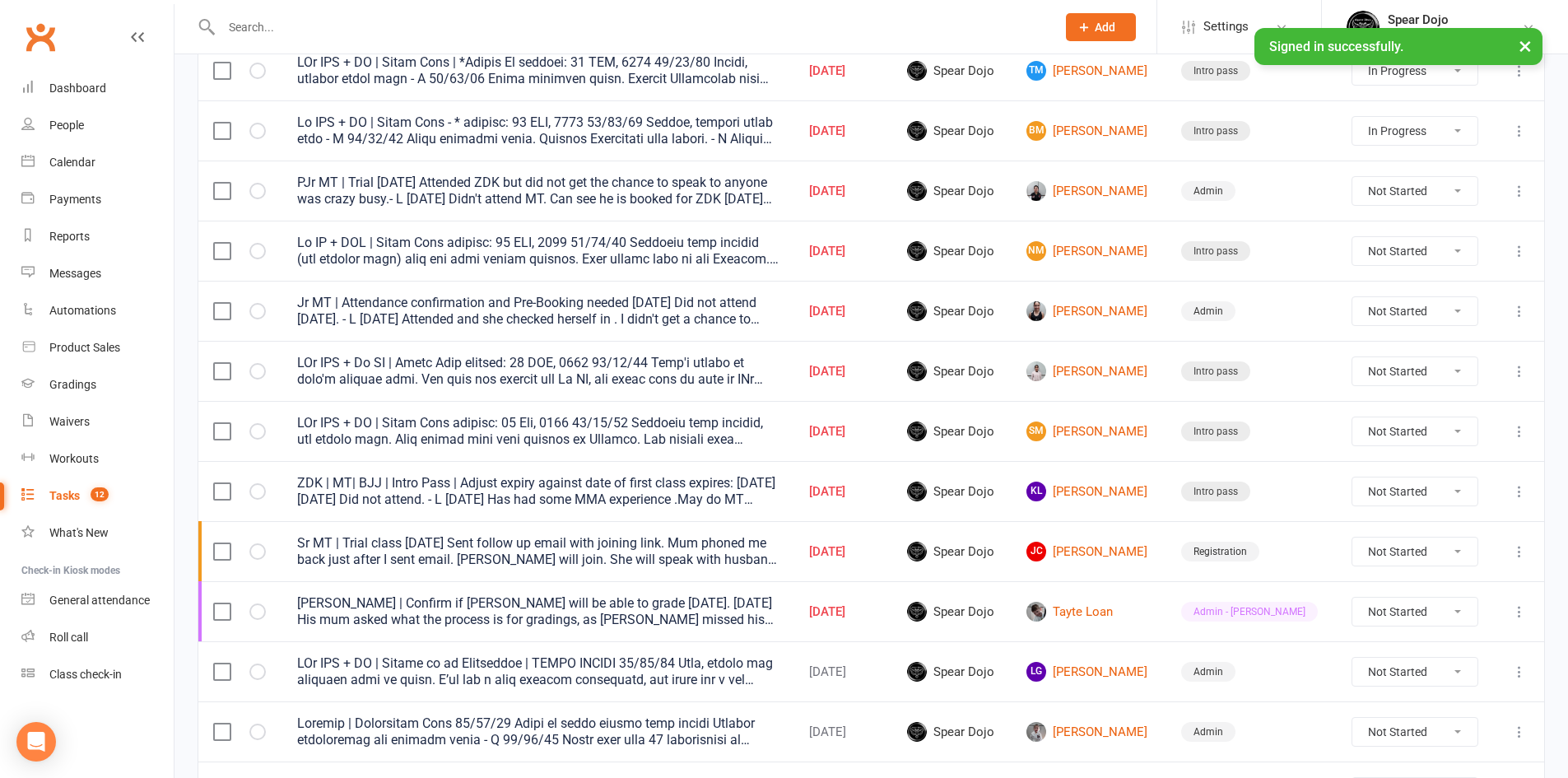
select select "started"
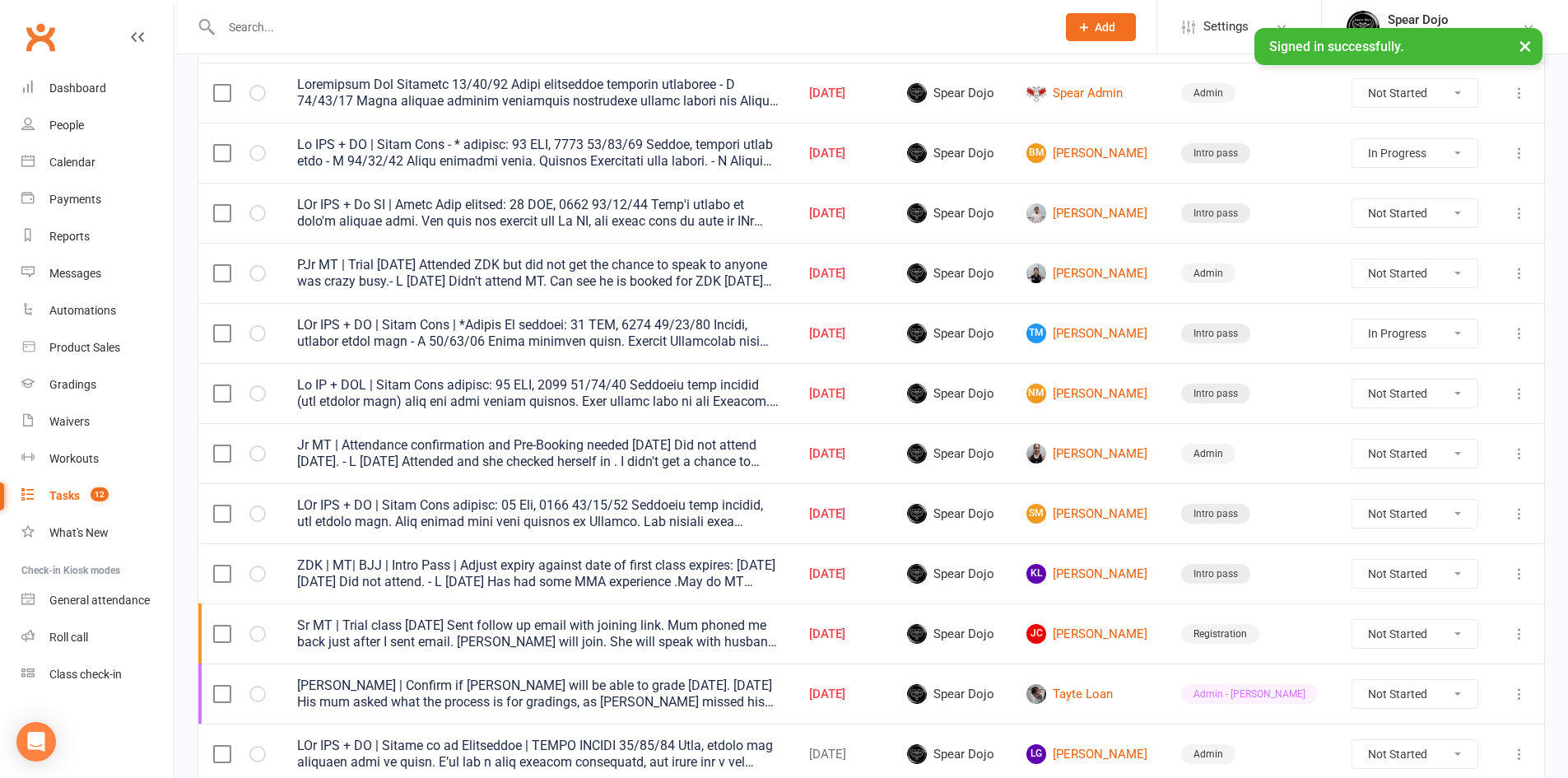
click at [1518, 328] on icon at bounding box center [1519, 334] width 17 height 17
click at [1449, 394] on link "Edit" at bounding box center [1434, 398] width 163 height 33
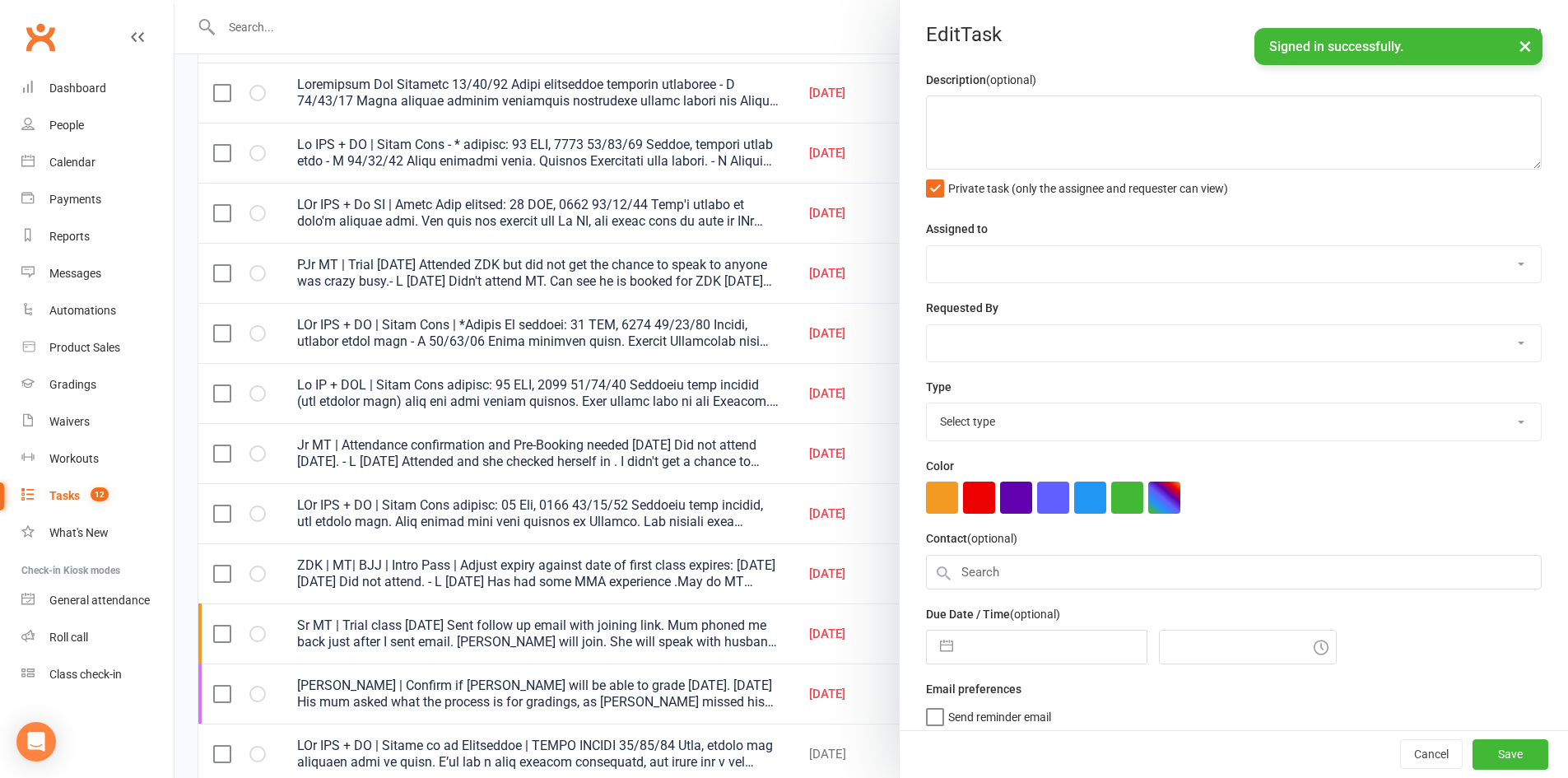
type textarea "PJr ZDK + MT | Intro Pass | *Follow Up expires: 31 AUG, 2025 15/09/25 Joined, w…"
select select "43986"
type input "[DATE]"
type input "4:44pm"
select select "21686"
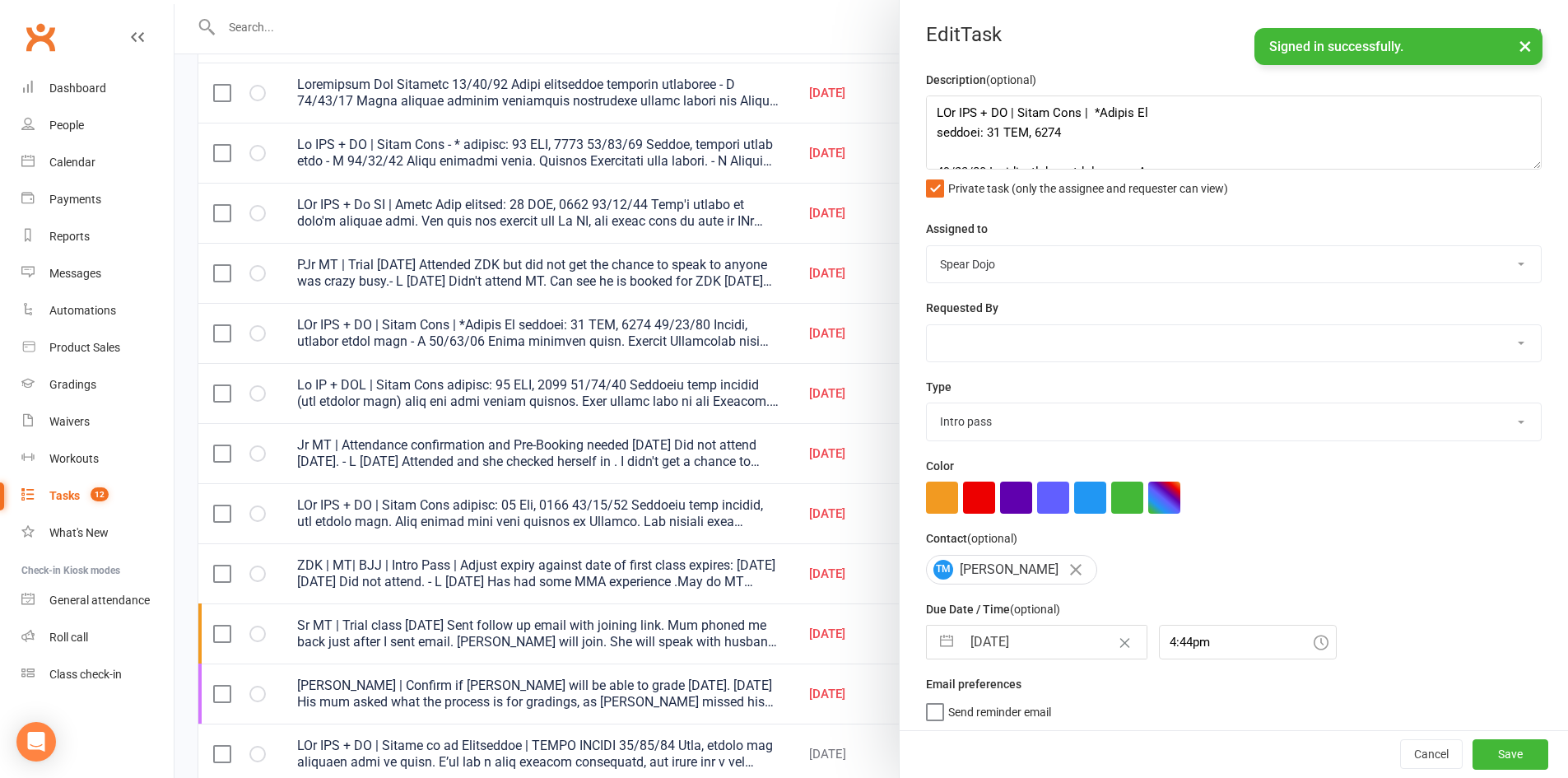
click at [1510, 166] on textarea at bounding box center [1234, 132] width 616 height 74
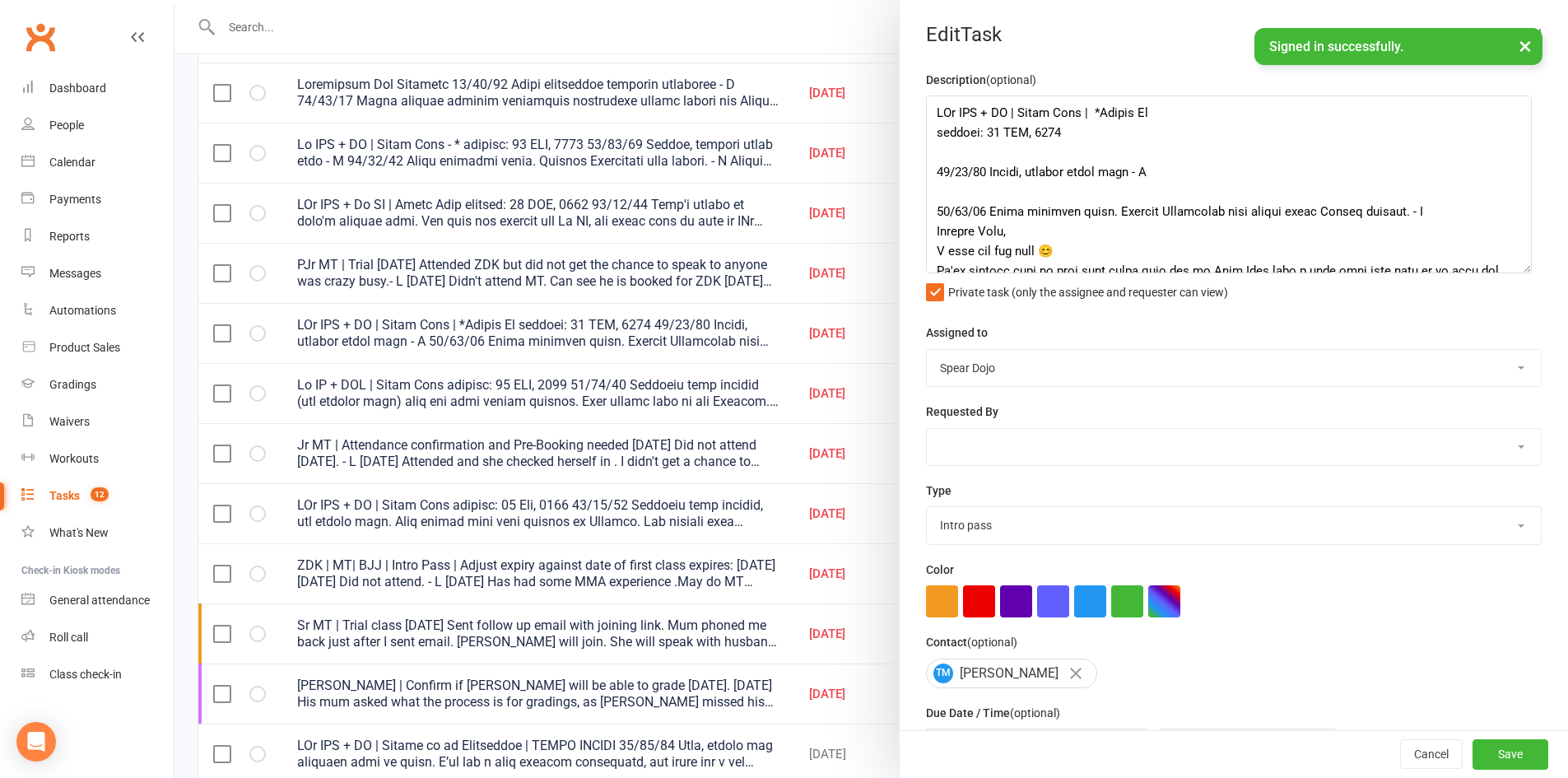
drag, startPoint x: 1510, startPoint y: 165, endPoint x: 1518, endPoint y: 269, distance: 104.3
click at [1518, 269] on textarea at bounding box center [1229, 185] width 606 height 178
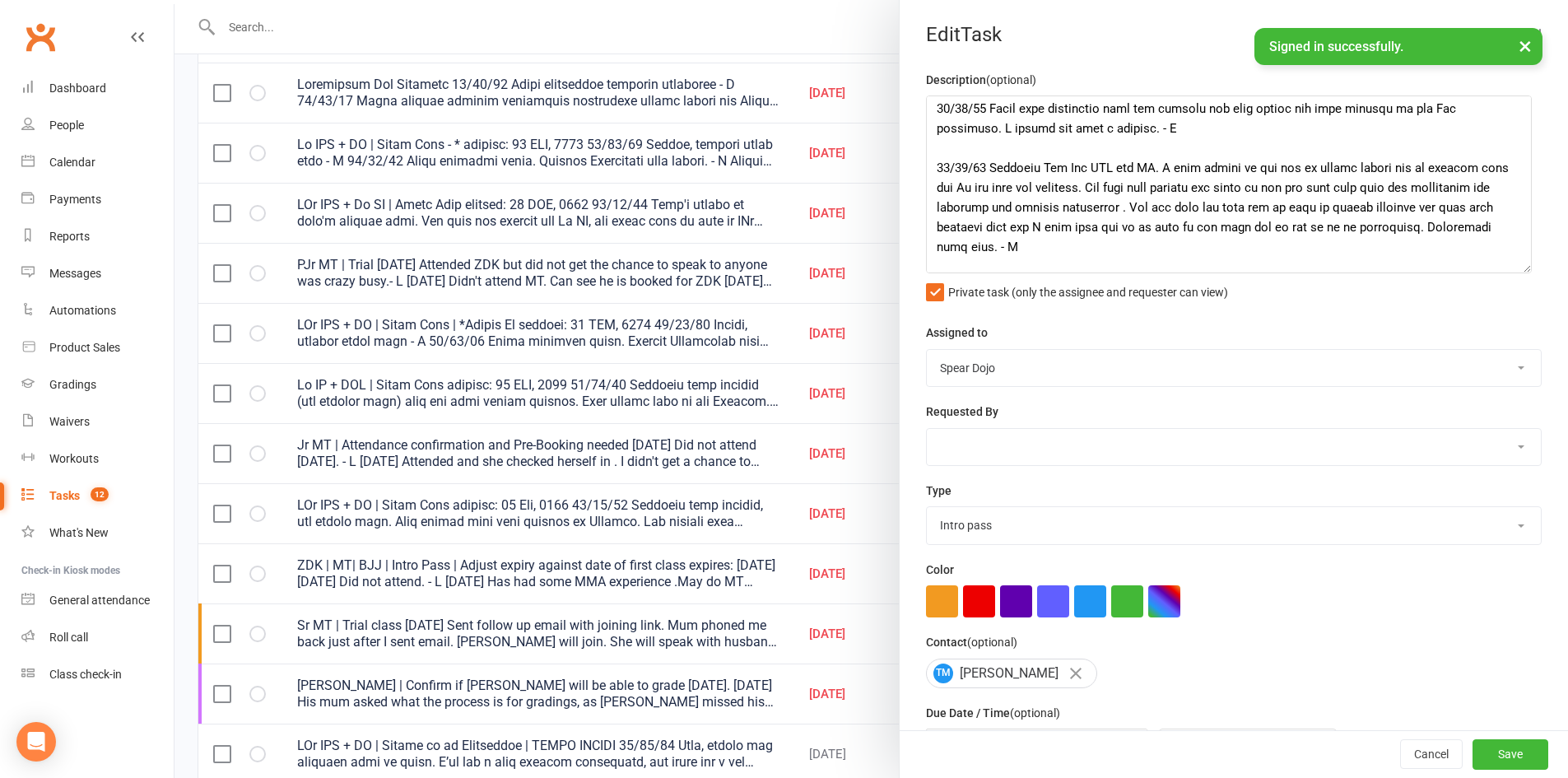
scroll to position [412, 0]
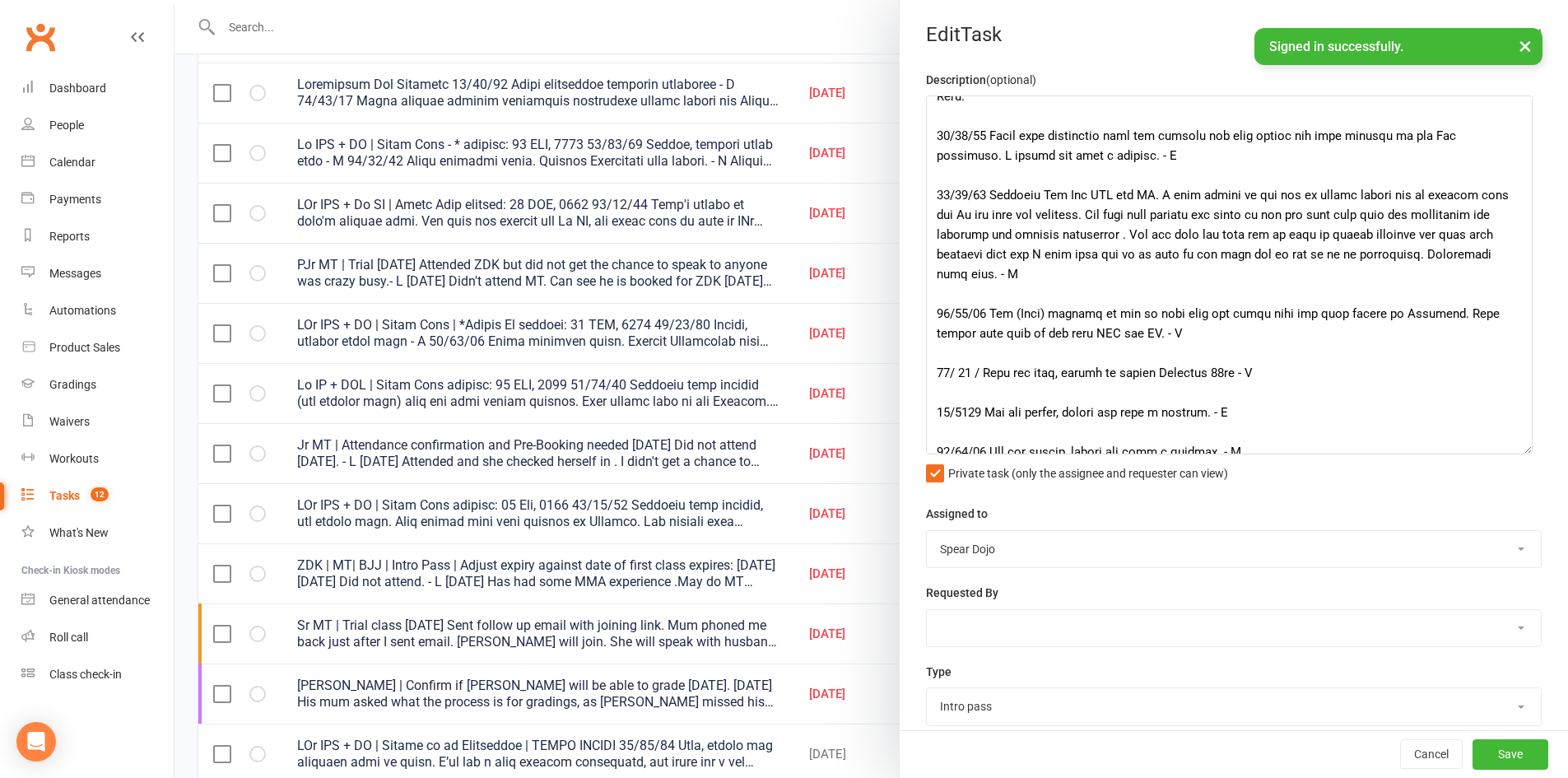
drag, startPoint x: 1518, startPoint y: 270, endPoint x: 1519, endPoint y: 451, distance: 181.0
click at [1519, 451] on textarea at bounding box center [1229, 275] width 606 height 359
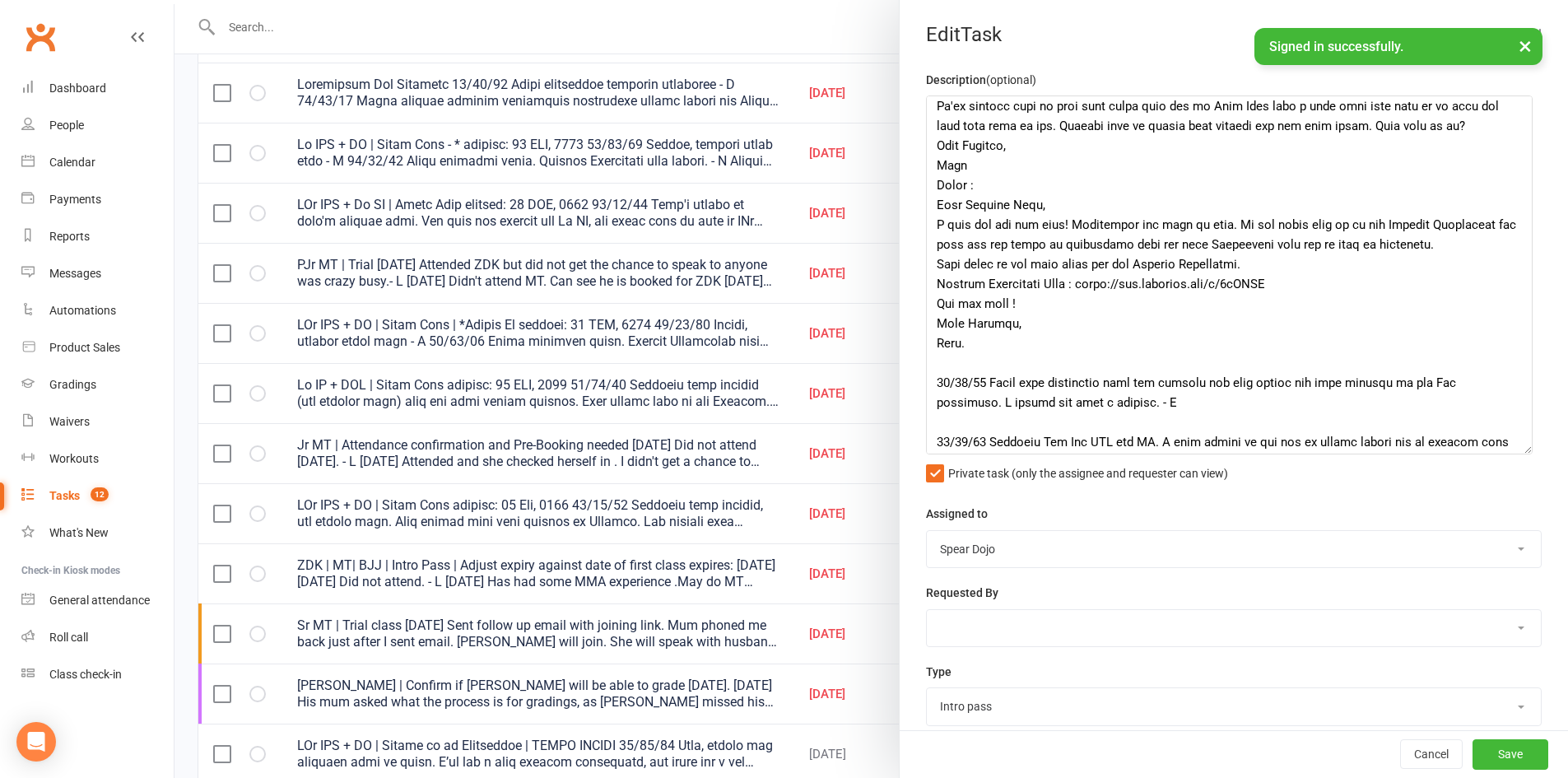
scroll to position [0, 0]
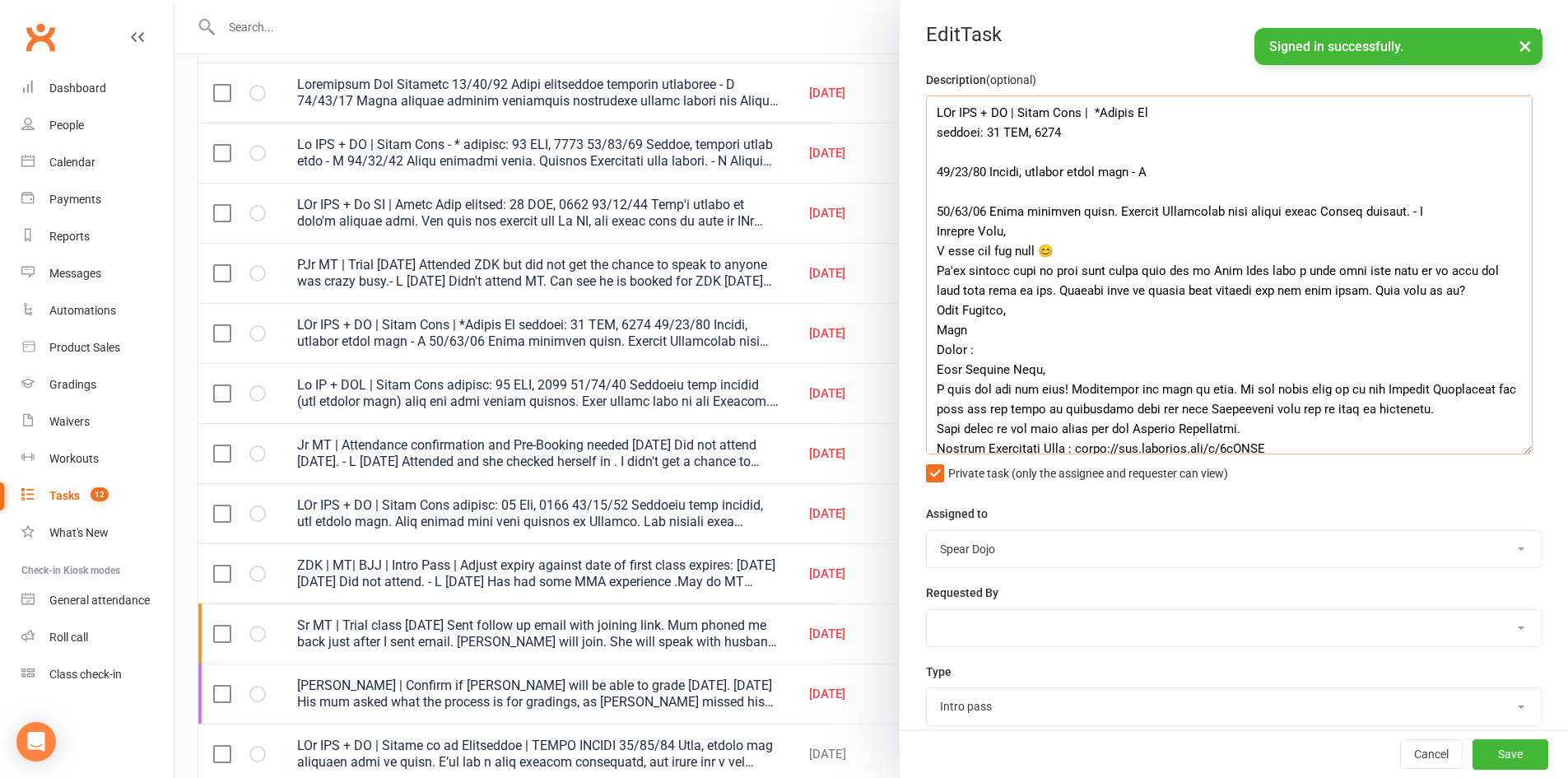
click at [1013, 111] on textarea at bounding box center [1229, 275] width 606 height 359
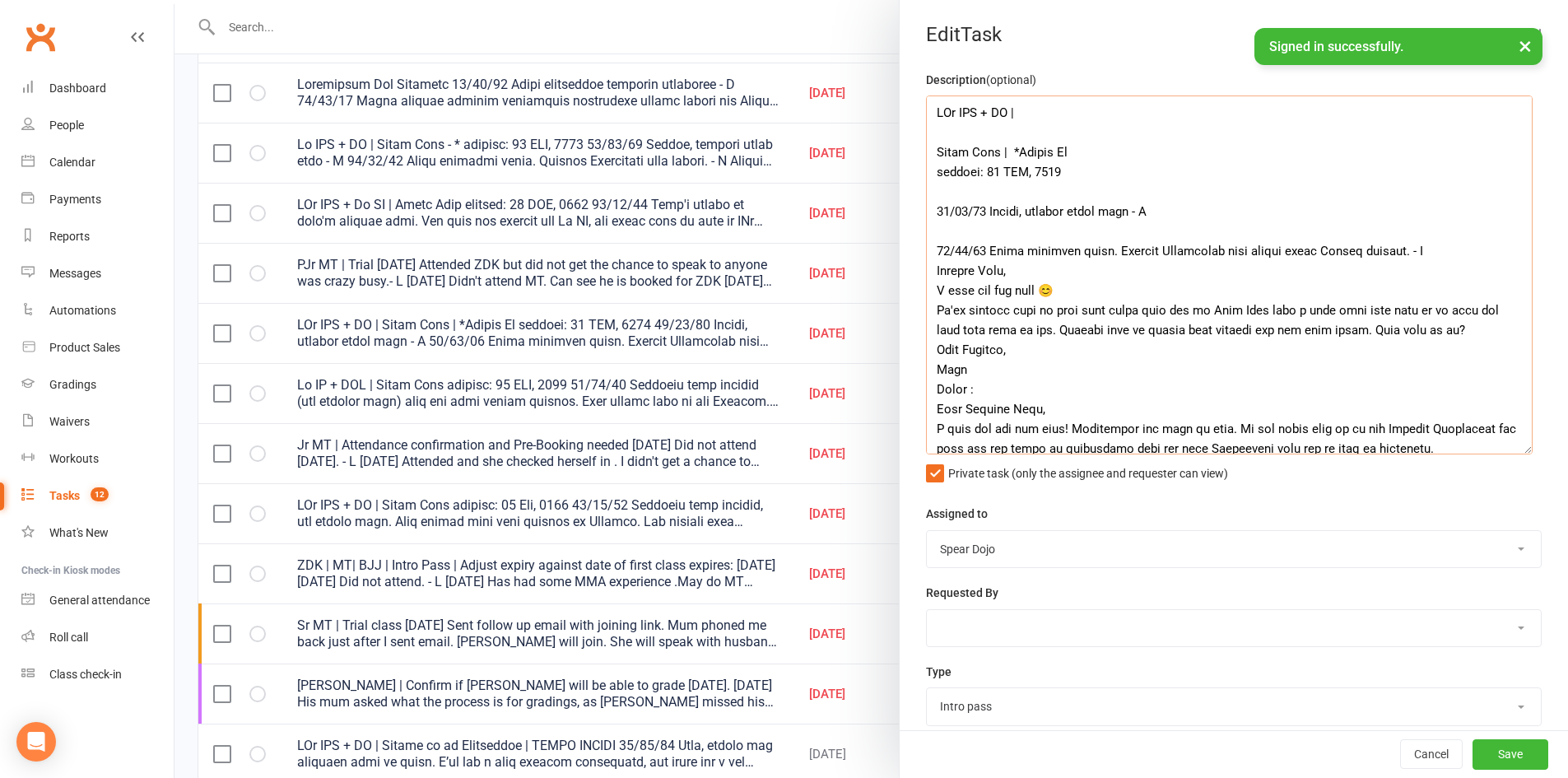
drag, startPoint x: 951, startPoint y: 110, endPoint x: 981, endPoint y: 107, distance: 30.1
click at [981, 107] on textarea at bounding box center [1229, 275] width 606 height 359
click at [994, 111] on textarea at bounding box center [1229, 275] width 606 height 359
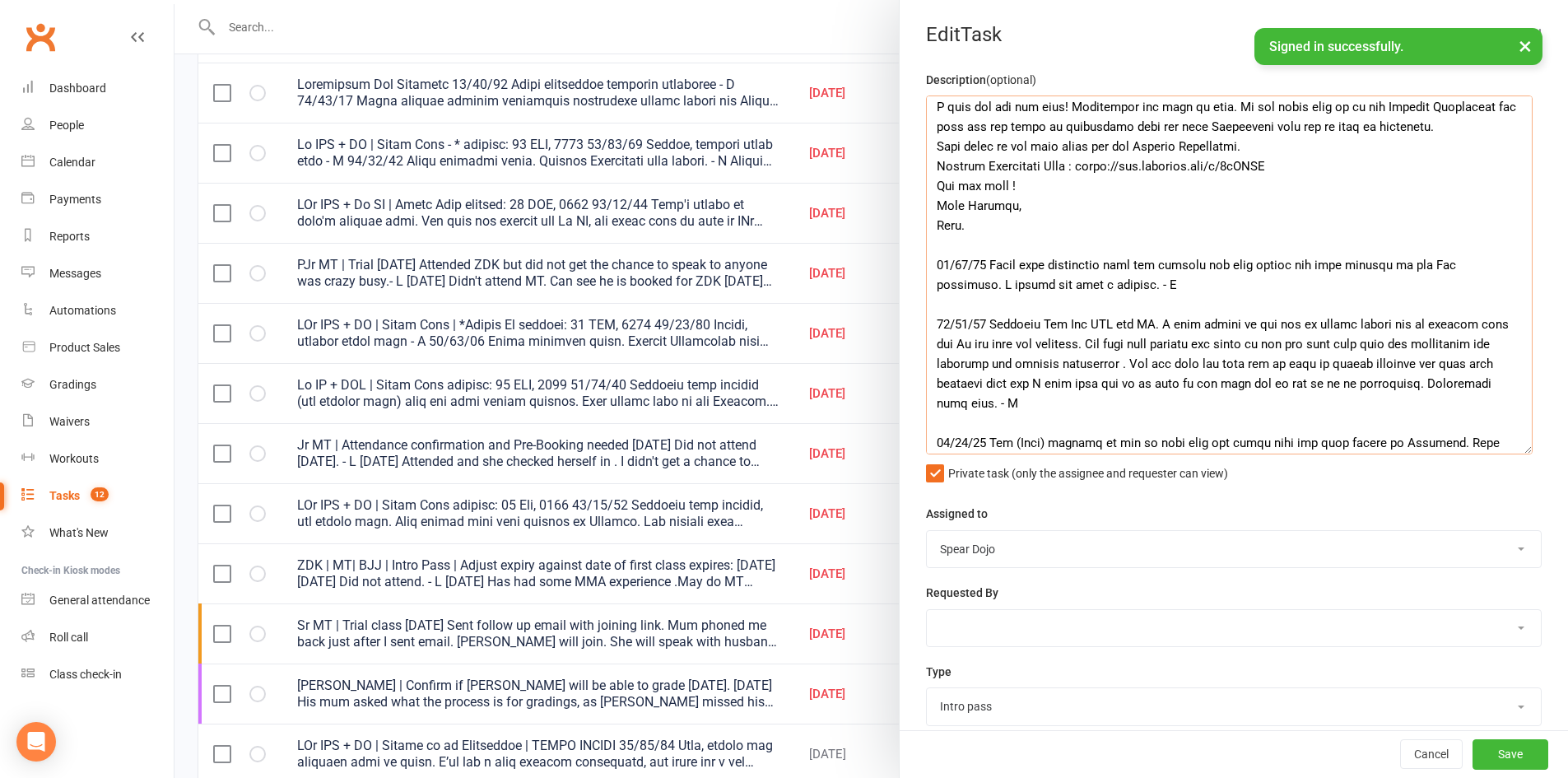
scroll to position [330, 0]
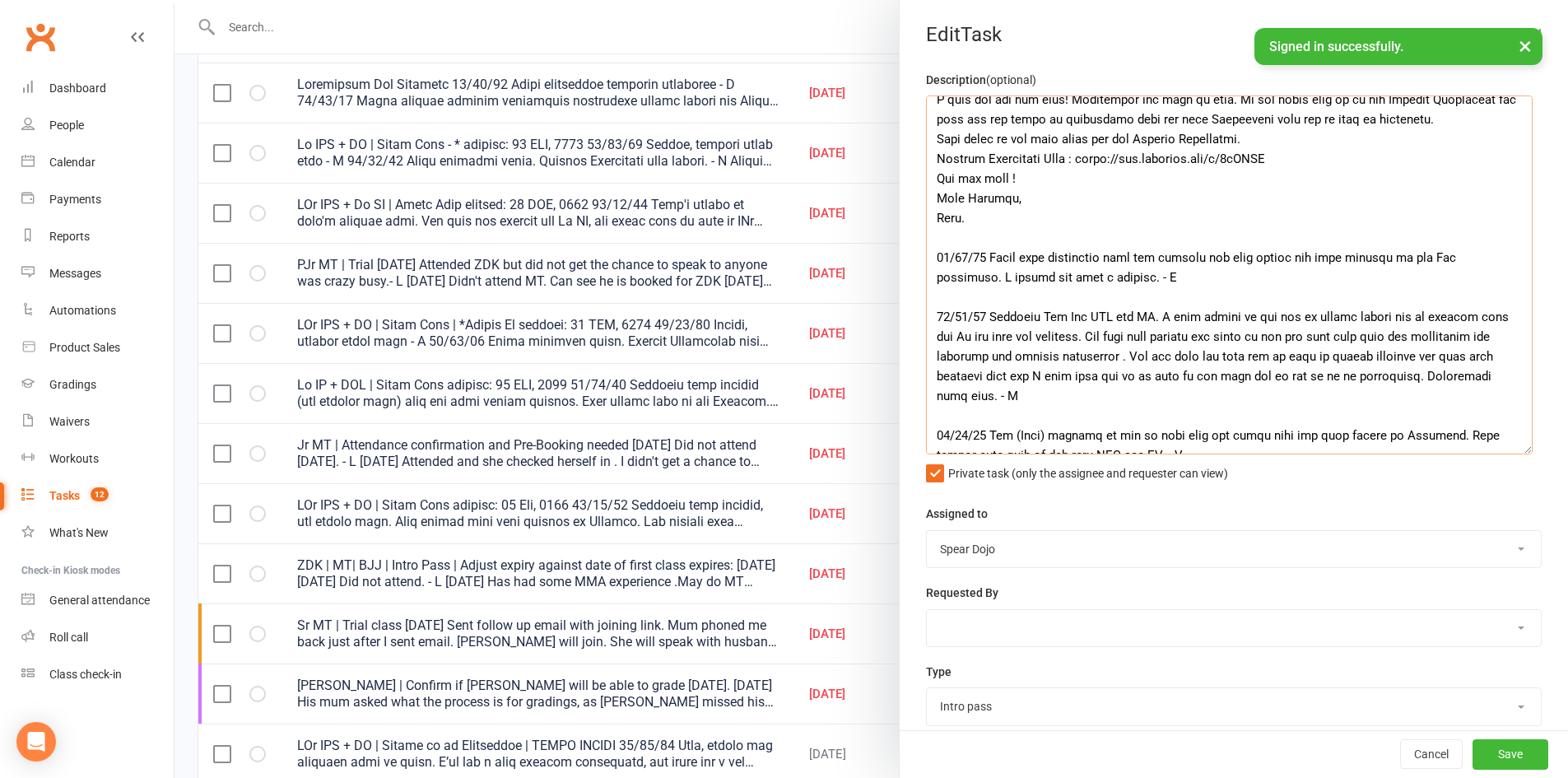
drag, startPoint x: 1147, startPoint y: 359, endPoint x: 1398, endPoint y: 374, distance: 251.4
click at [1398, 374] on textarea at bounding box center [1229, 275] width 606 height 359
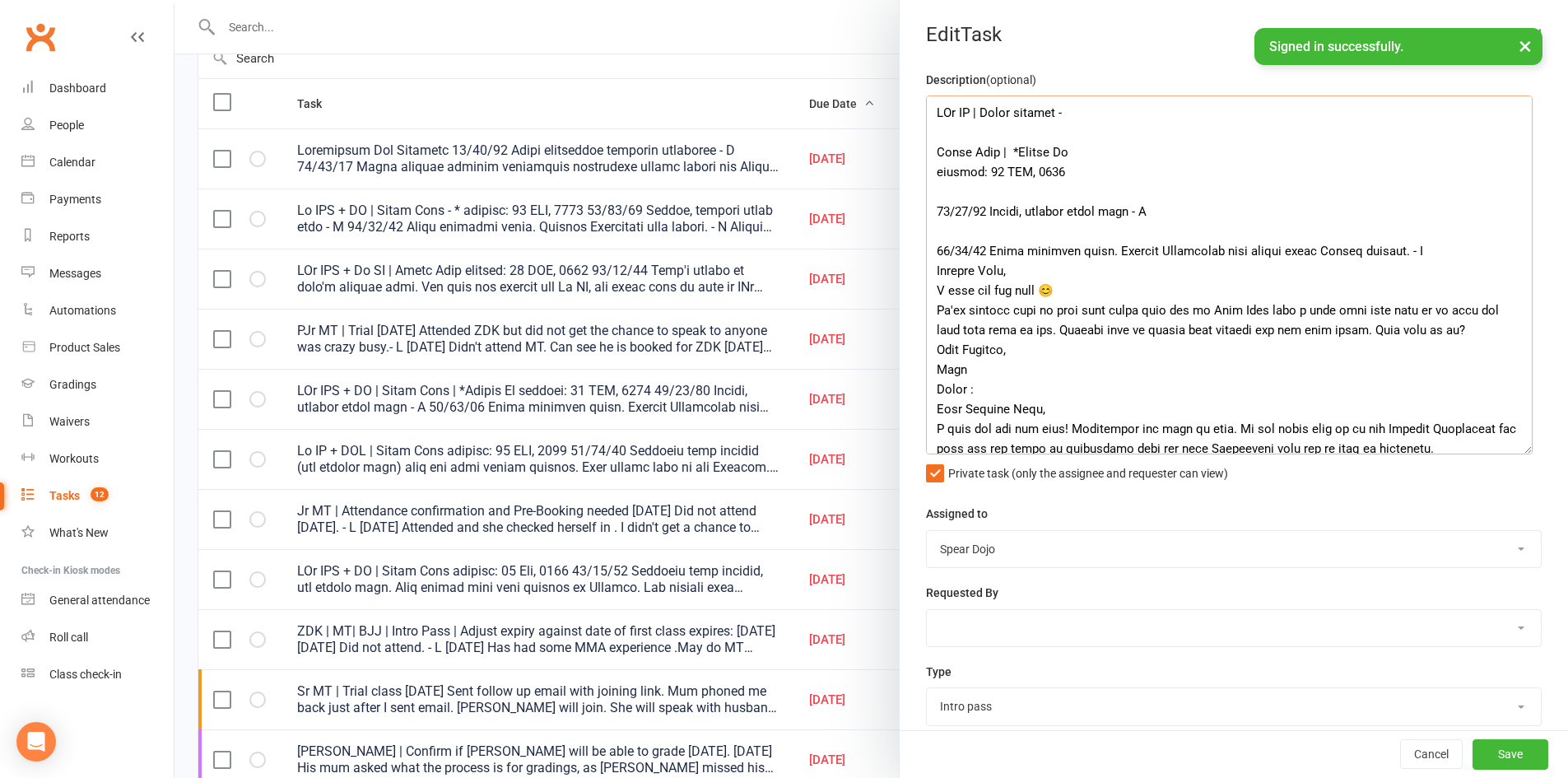
scroll to position [82, 0]
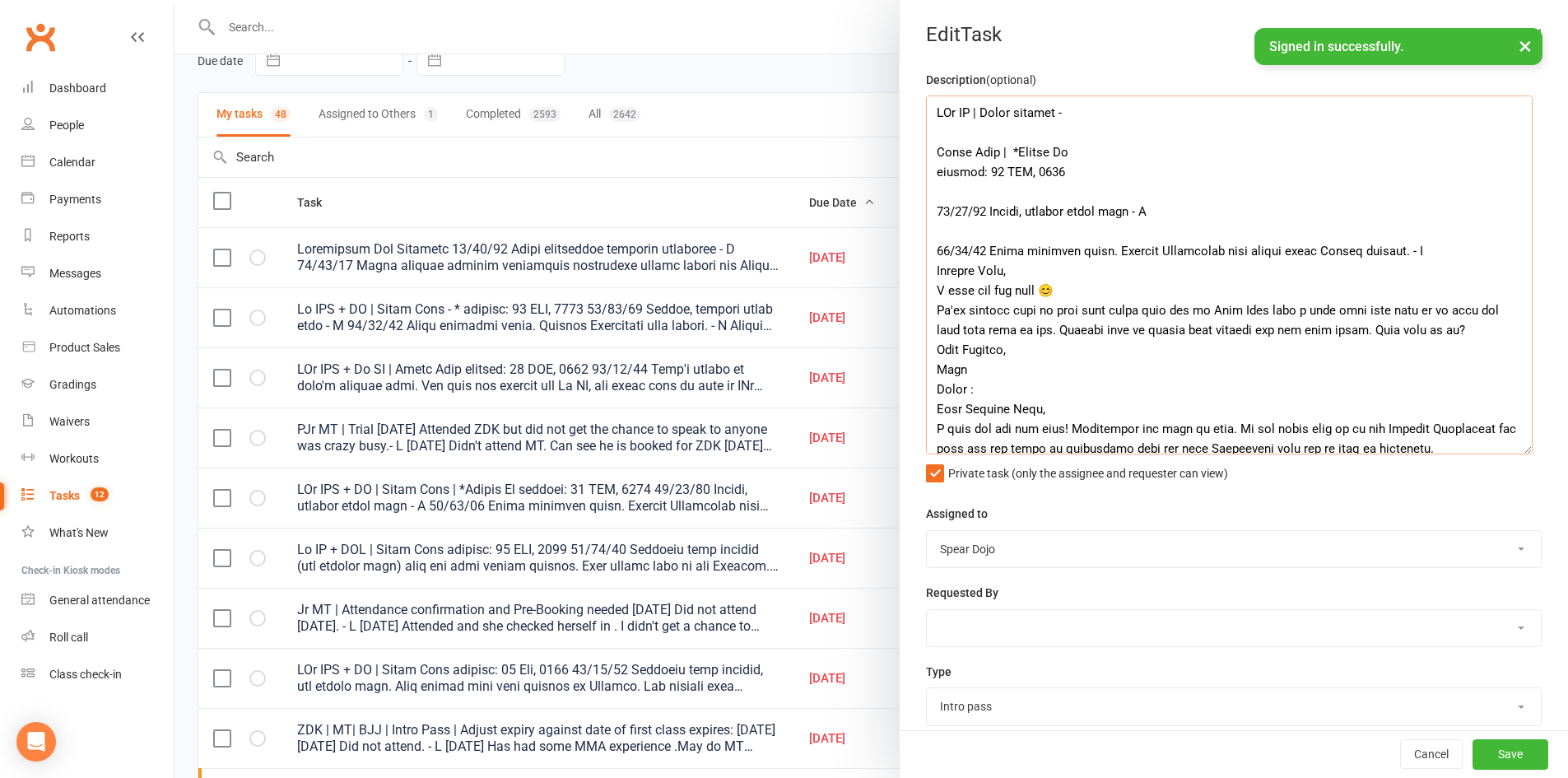
click at [1159, 112] on textarea at bounding box center [1229, 275] width 606 height 359
paste textarea "Mum has said she will not be able to afford uniforms for them both straight awa…"
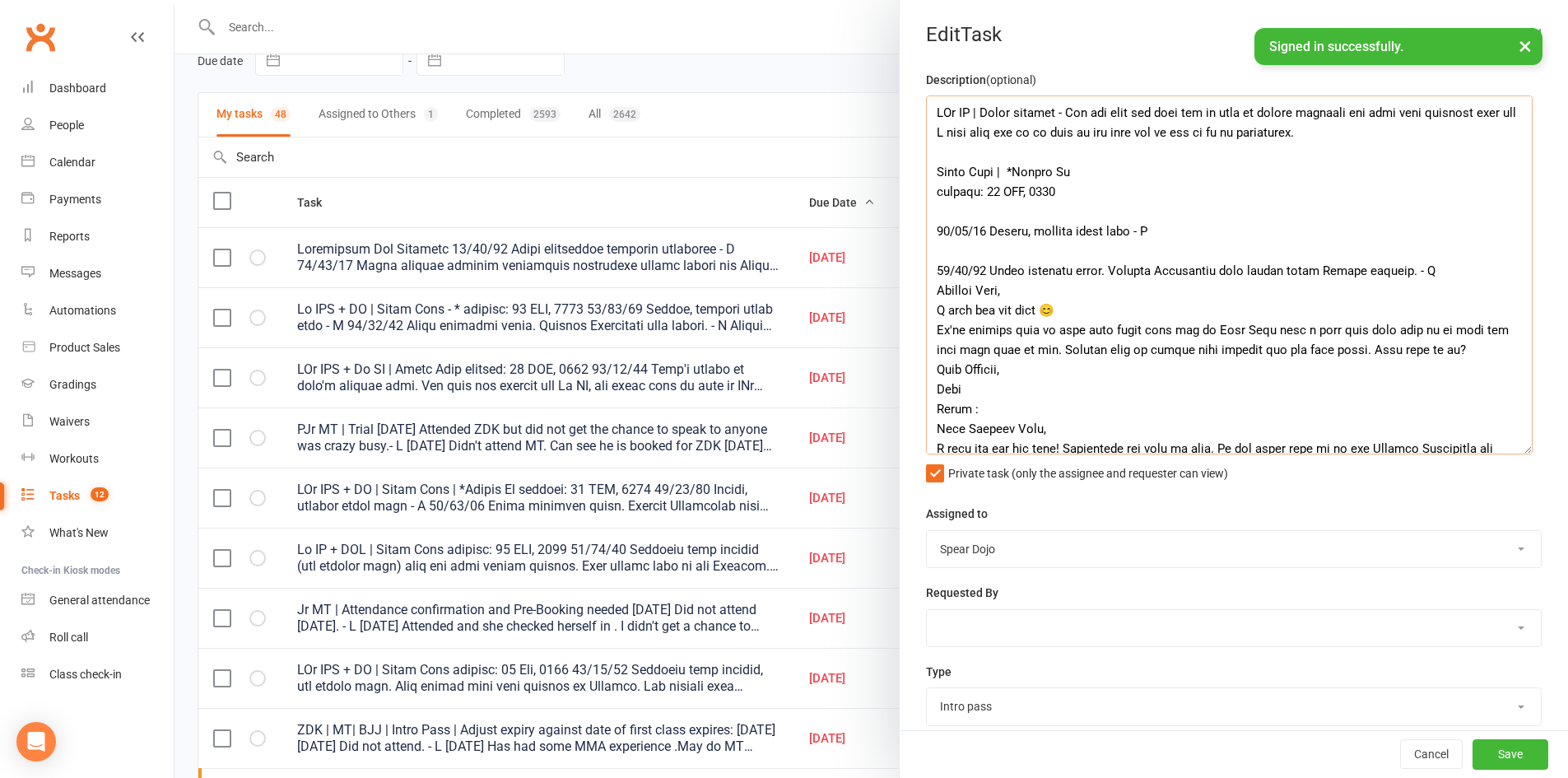
click at [1069, 115] on textarea at bounding box center [1229, 275] width 606 height 359
drag, startPoint x: 1071, startPoint y: 112, endPoint x: 1407, endPoint y: 143, distance: 337.4
click at [1407, 143] on textarea at bounding box center [1229, 275] width 606 height 359
click at [1081, 119] on textarea at bounding box center [1229, 275] width 606 height 359
drag, startPoint x: 1070, startPoint y: 116, endPoint x: 1323, endPoint y: 132, distance: 253.5
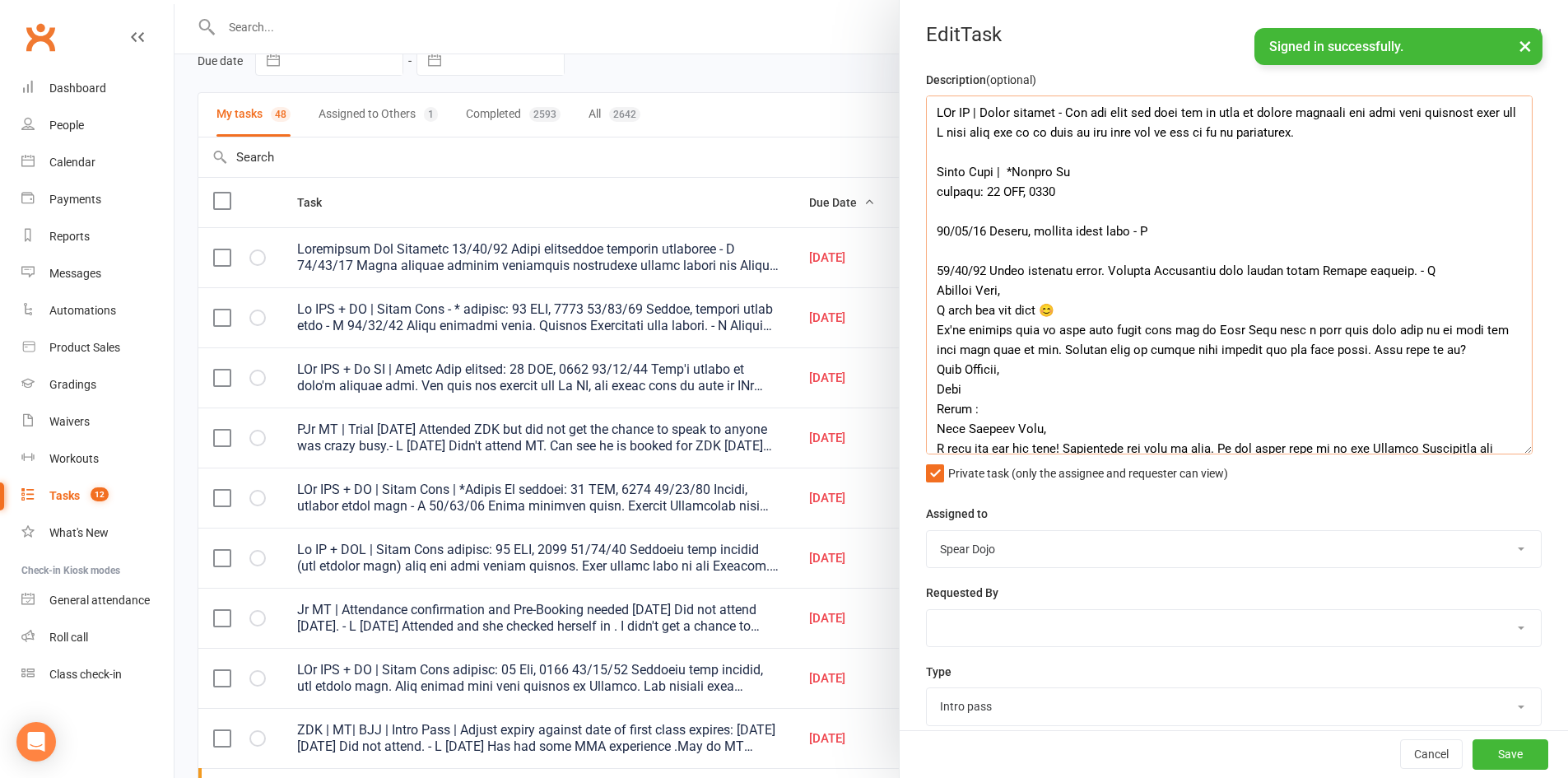
click at [1323, 132] on textarea at bounding box center [1229, 275] width 606 height 359
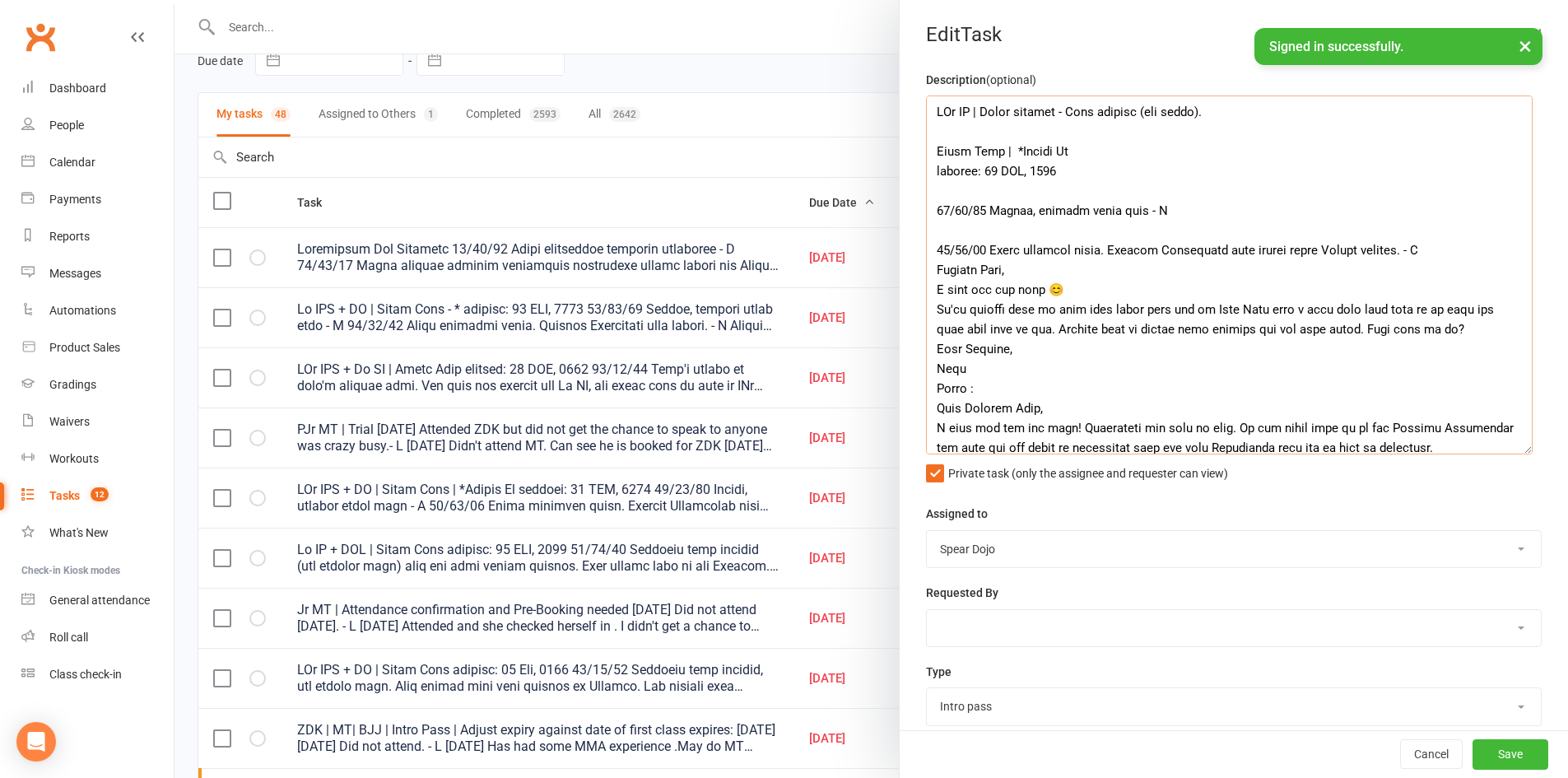
scroll to position [0, 0]
click at [1195, 111] on textarea at bounding box center [1229, 275] width 606 height 359
drag, startPoint x: 1300, startPoint y: 107, endPoint x: 1067, endPoint y: 114, distance: 233.1
click at [1067, 114] on textarea at bounding box center [1229, 275] width 606 height 359
click at [1074, 115] on textarea at bounding box center [1229, 275] width 606 height 359
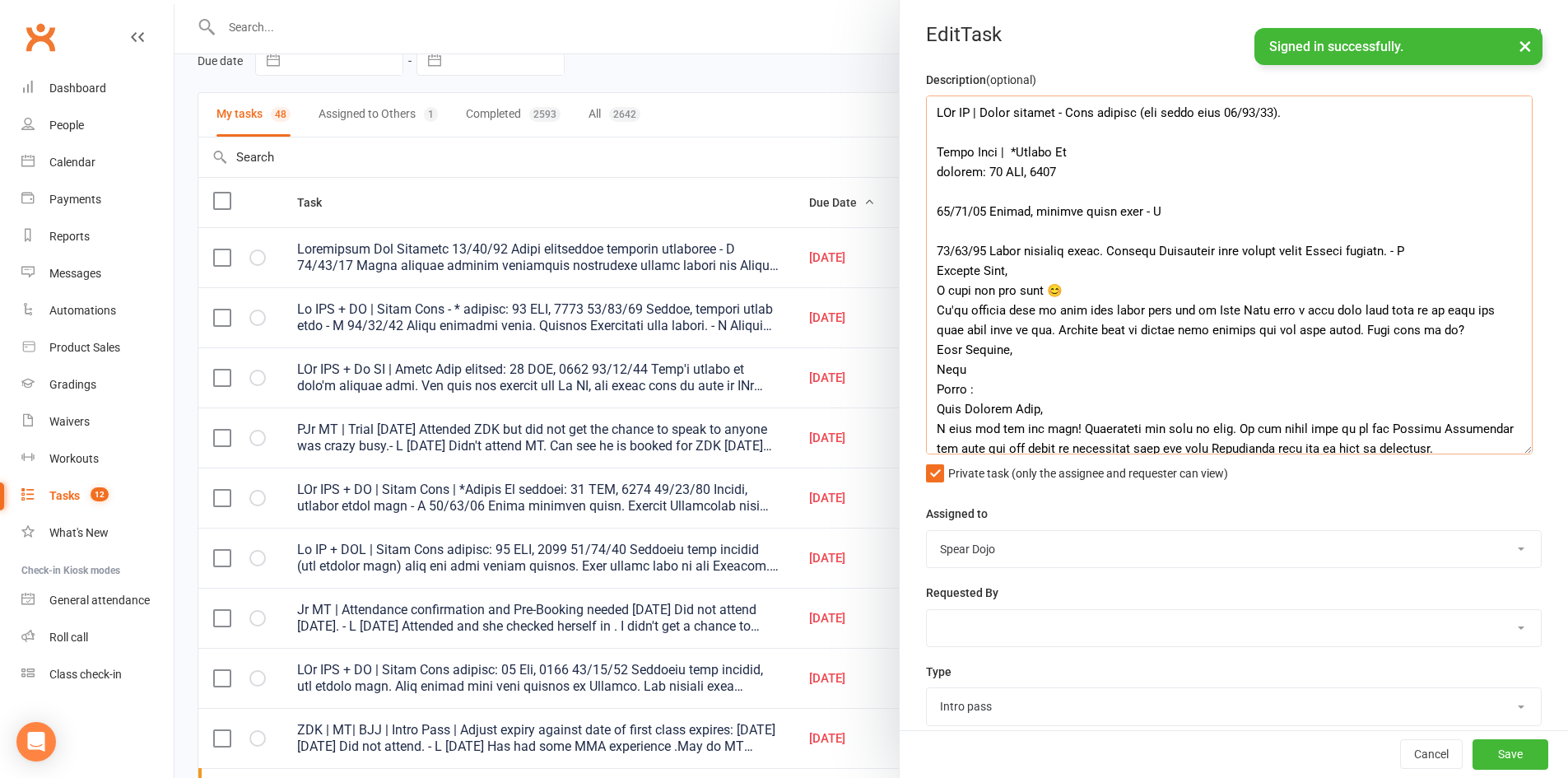
drag, startPoint x: 1320, startPoint y: 106, endPoint x: 978, endPoint y: 113, distance: 342.1
click at [978, 113] on textarea at bounding box center [1229, 275] width 606 height 359
click at [1058, 113] on textarea at bounding box center [1229, 275] width 606 height 359
type textarea "PJr MT | Needs uniform and photo - Plan offered (see below note 30/08/25). Intr…"
click at [1506, 756] on button "Save" at bounding box center [1510, 755] width 76 height 30
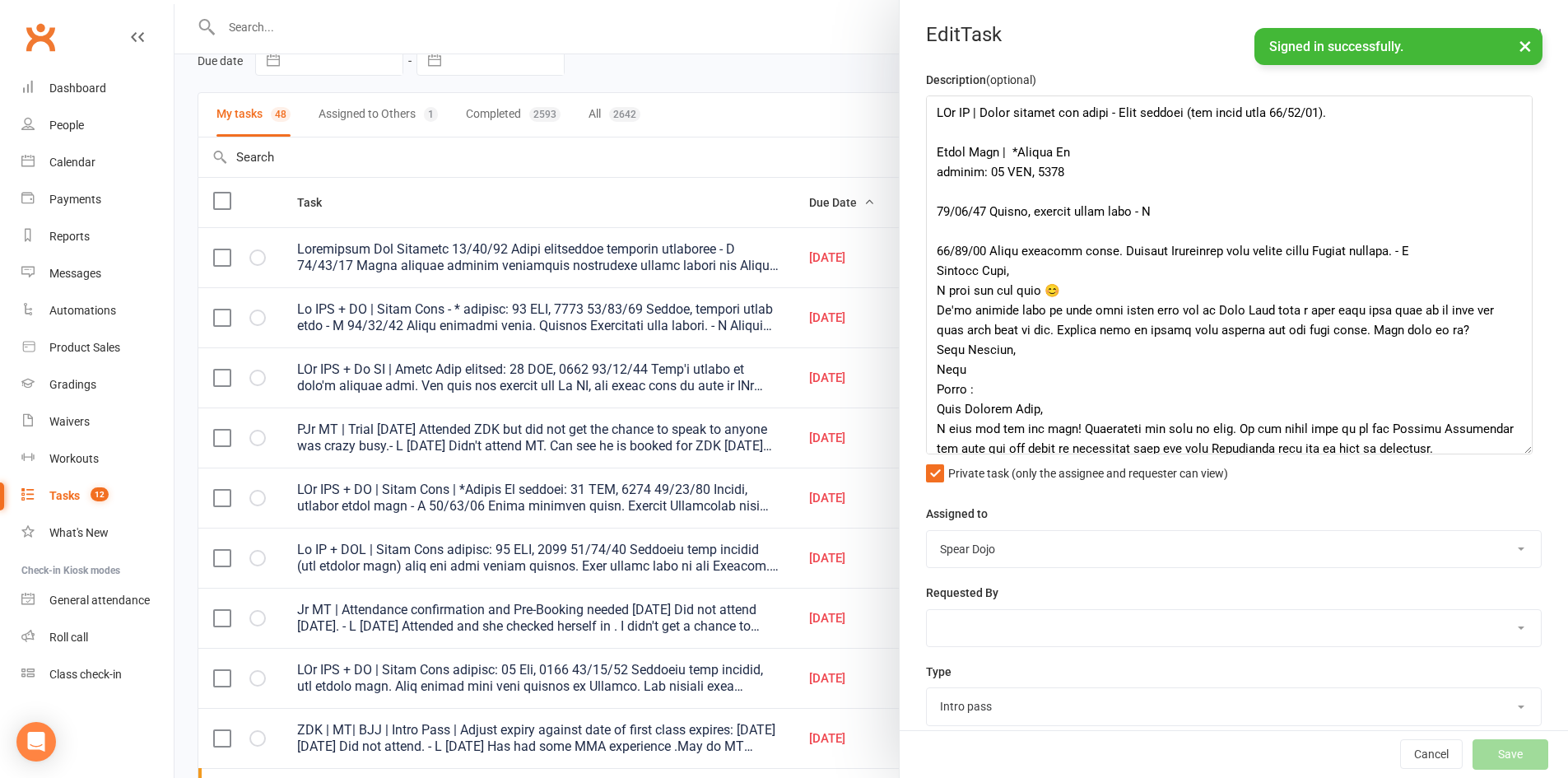
select select "started"
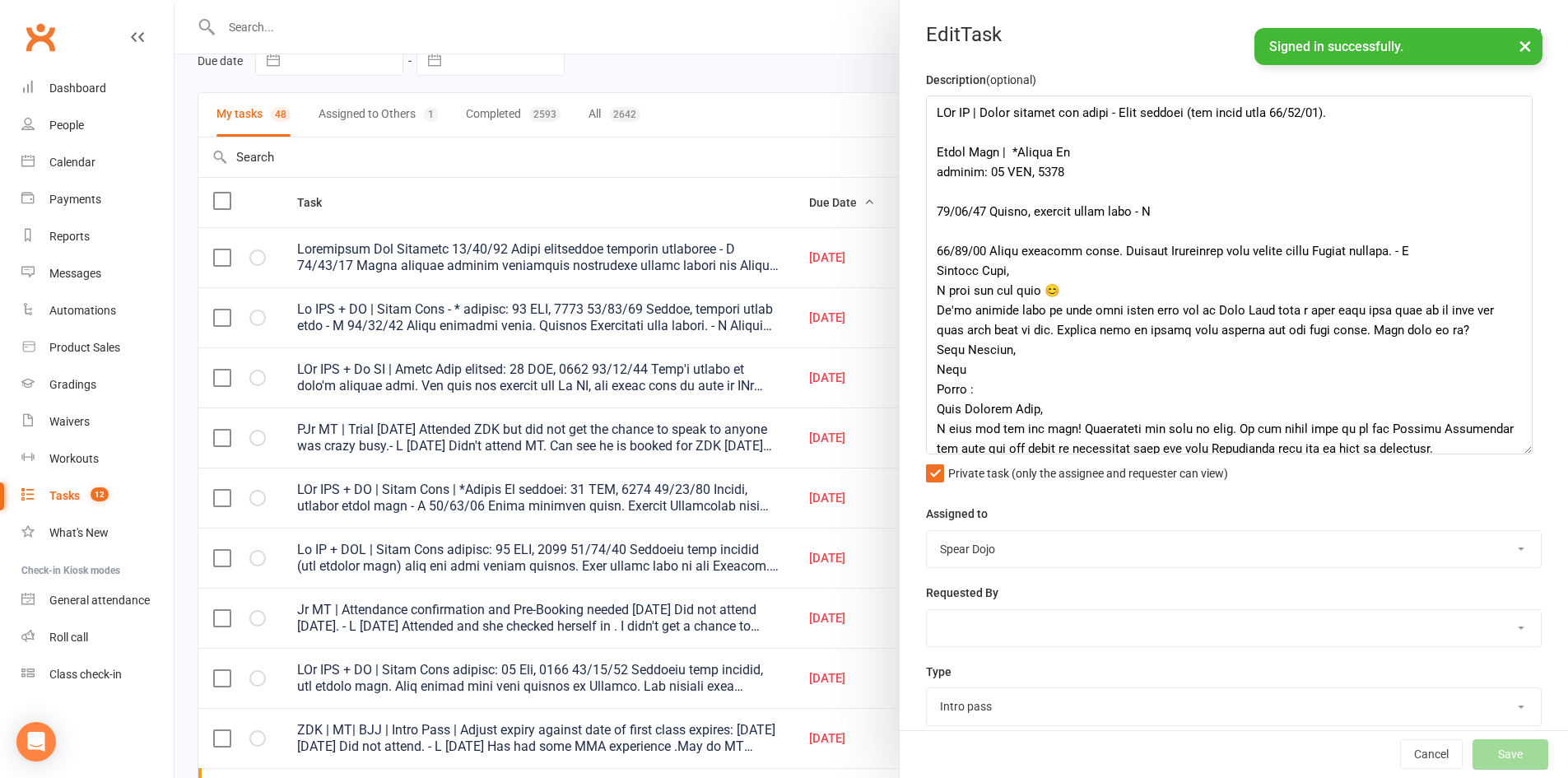
select select "started"
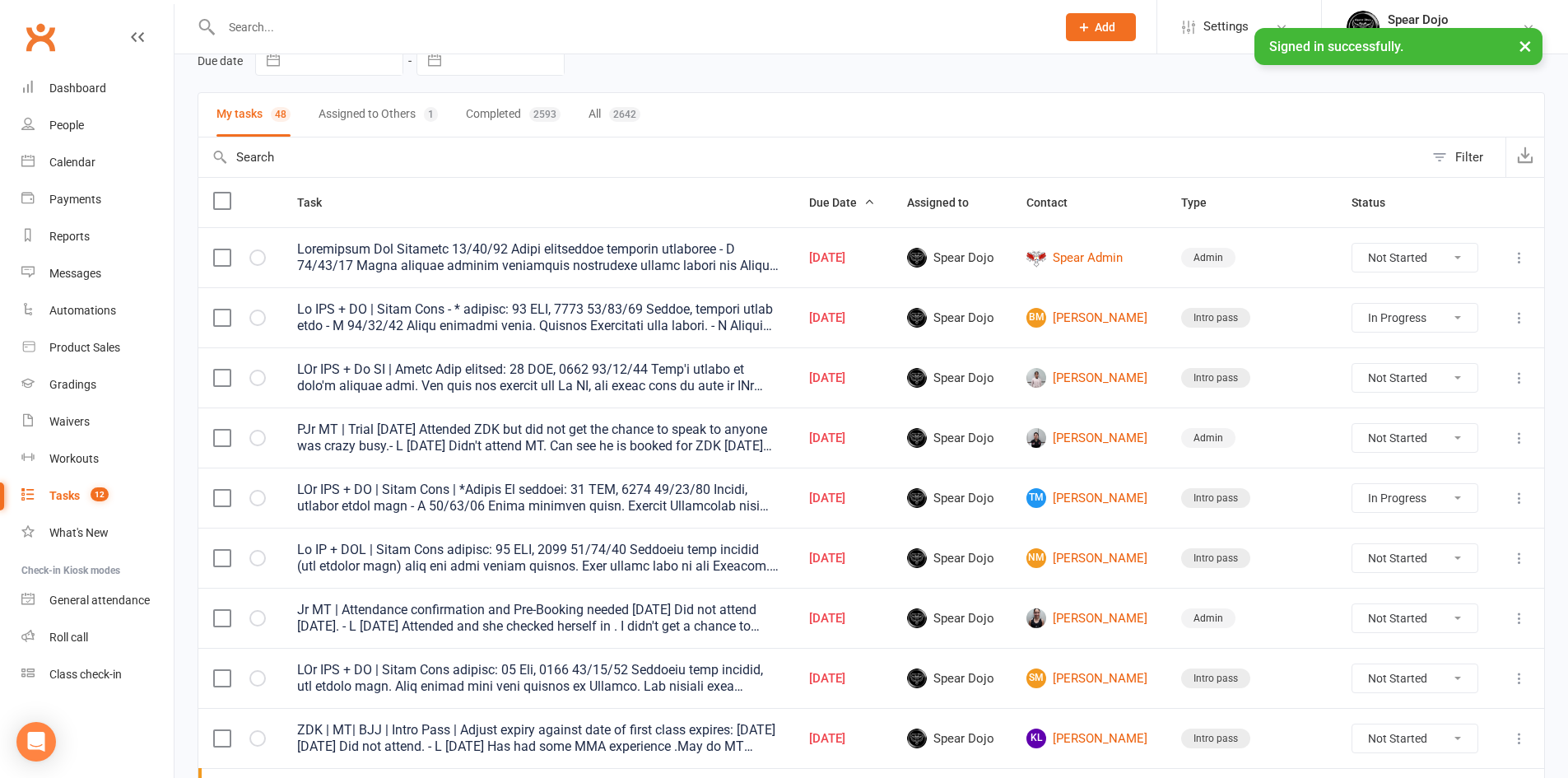
select select "started"
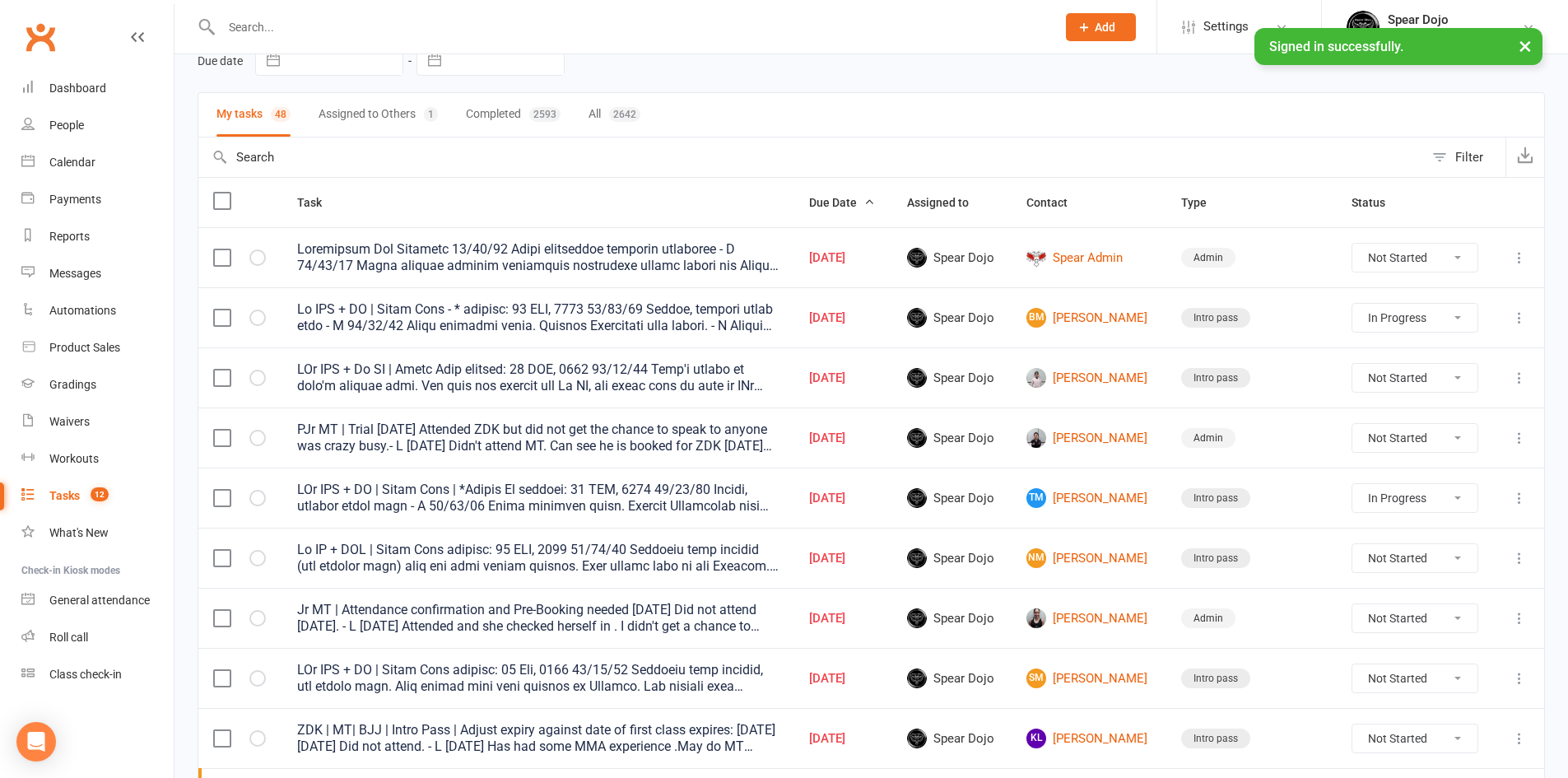
select select "started"
click at [1061, 493] on link "TM Tyde Marsh" at bounding box center [1089, 498] width 125 height 20
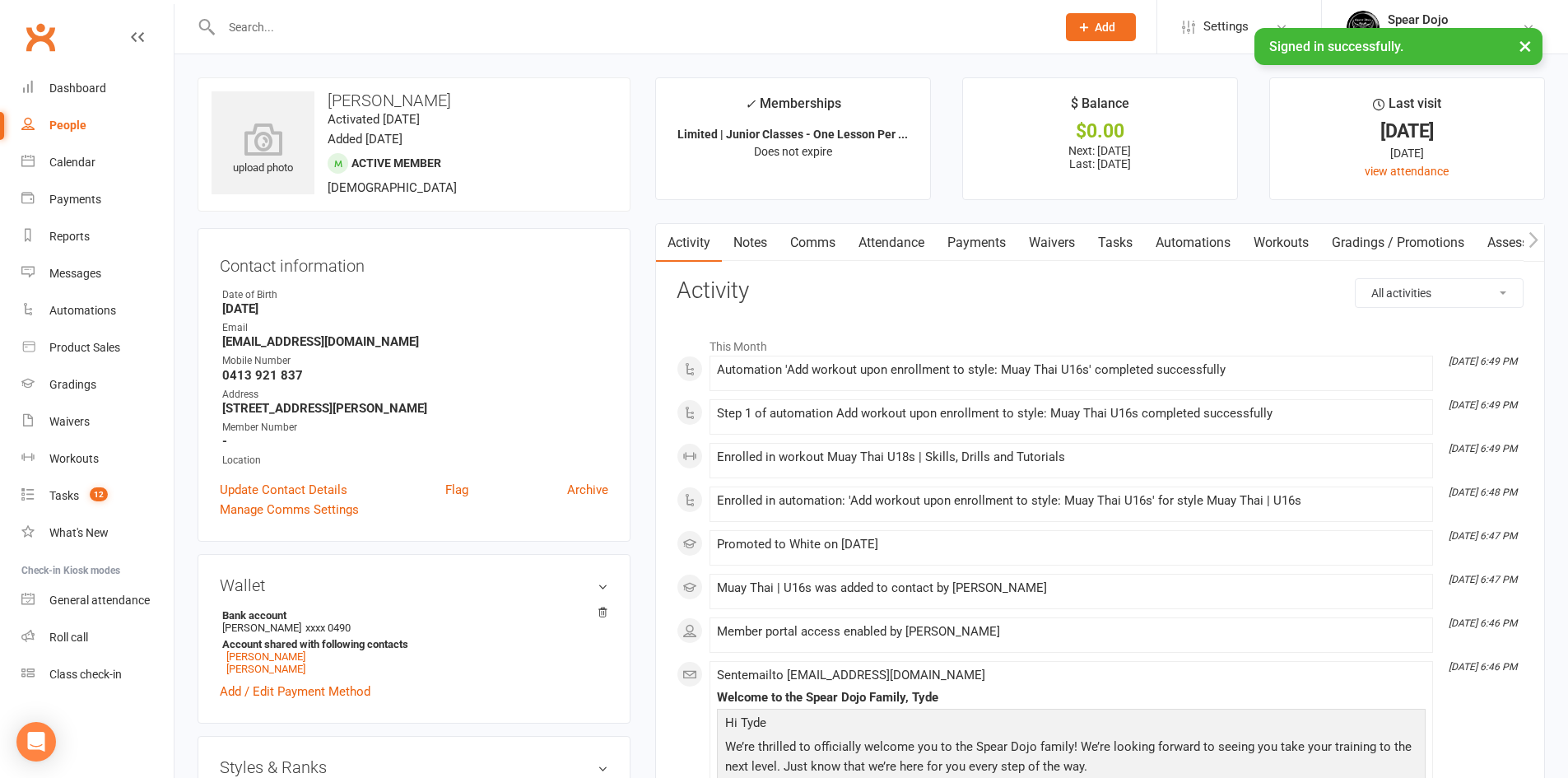
click at [1130, 238] on link "Tasks" at bounding box center [1115, 243] width 57 height 38
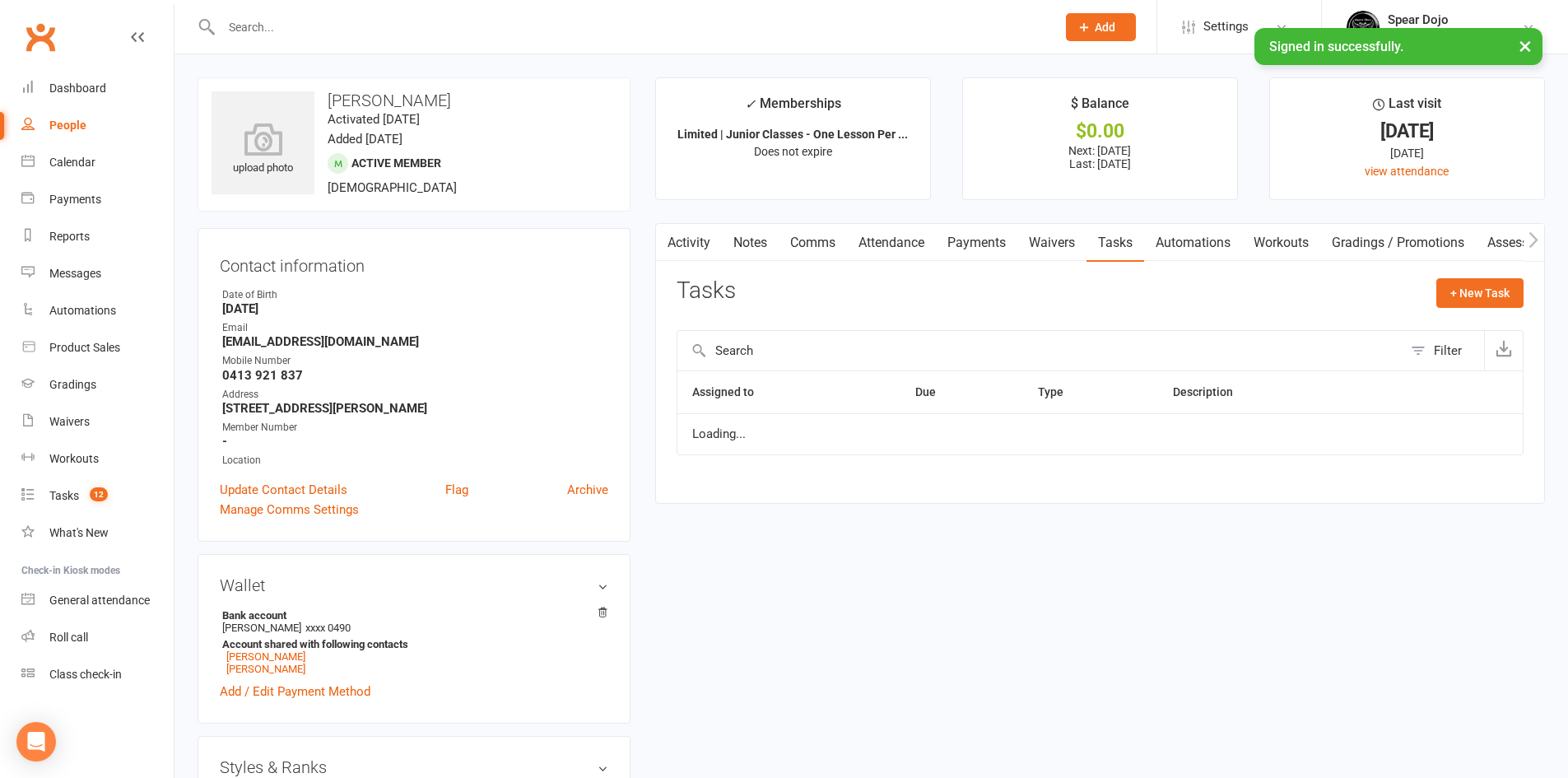
select select "started"
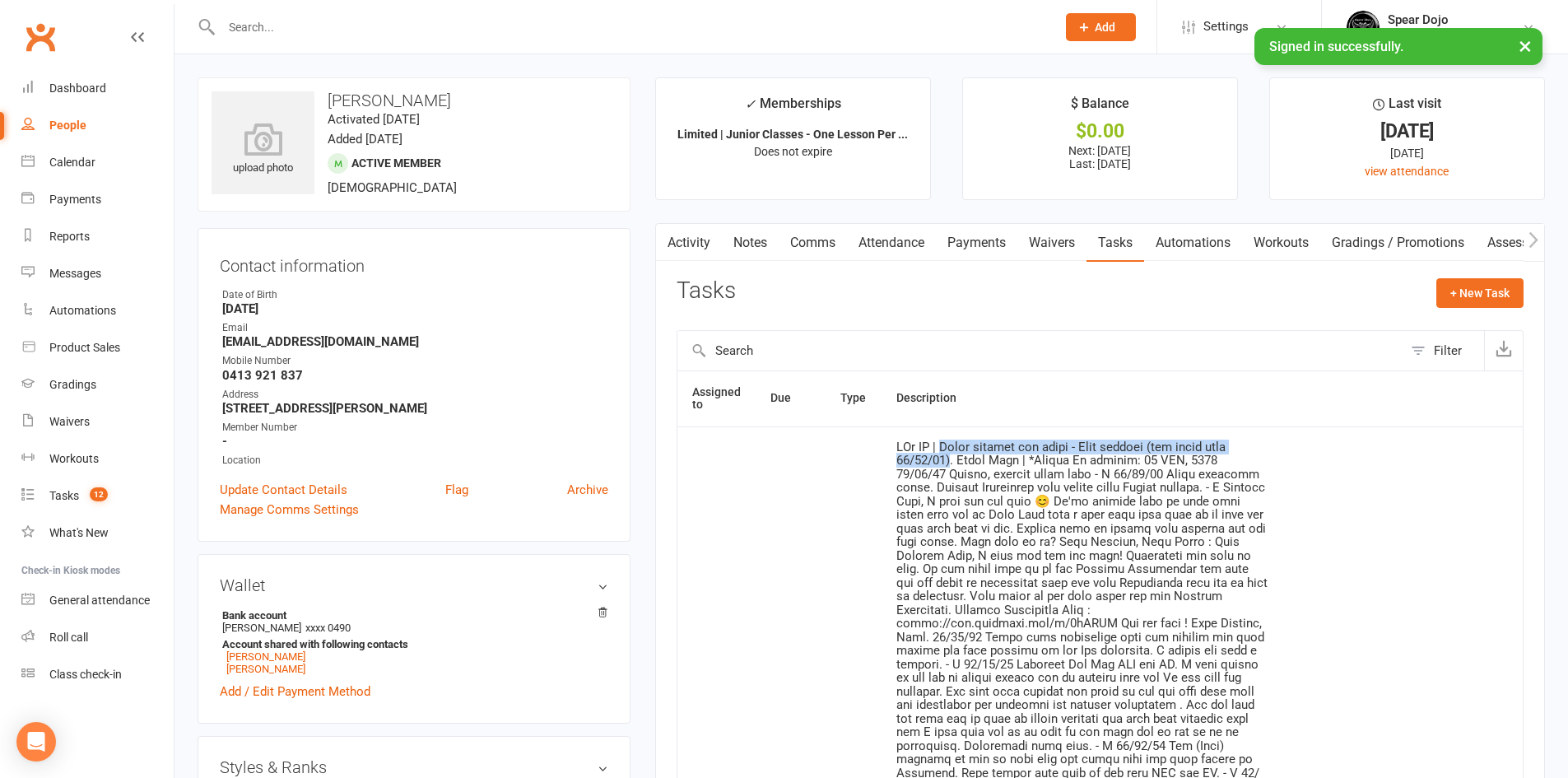
drag, startPoint x: 946, startPoint y: 445, endPoint x: 954, endPoint y: 464, distance: 20.6
copy div "Needs uniform and photo - Plan offered (see below note 30/08/25)"
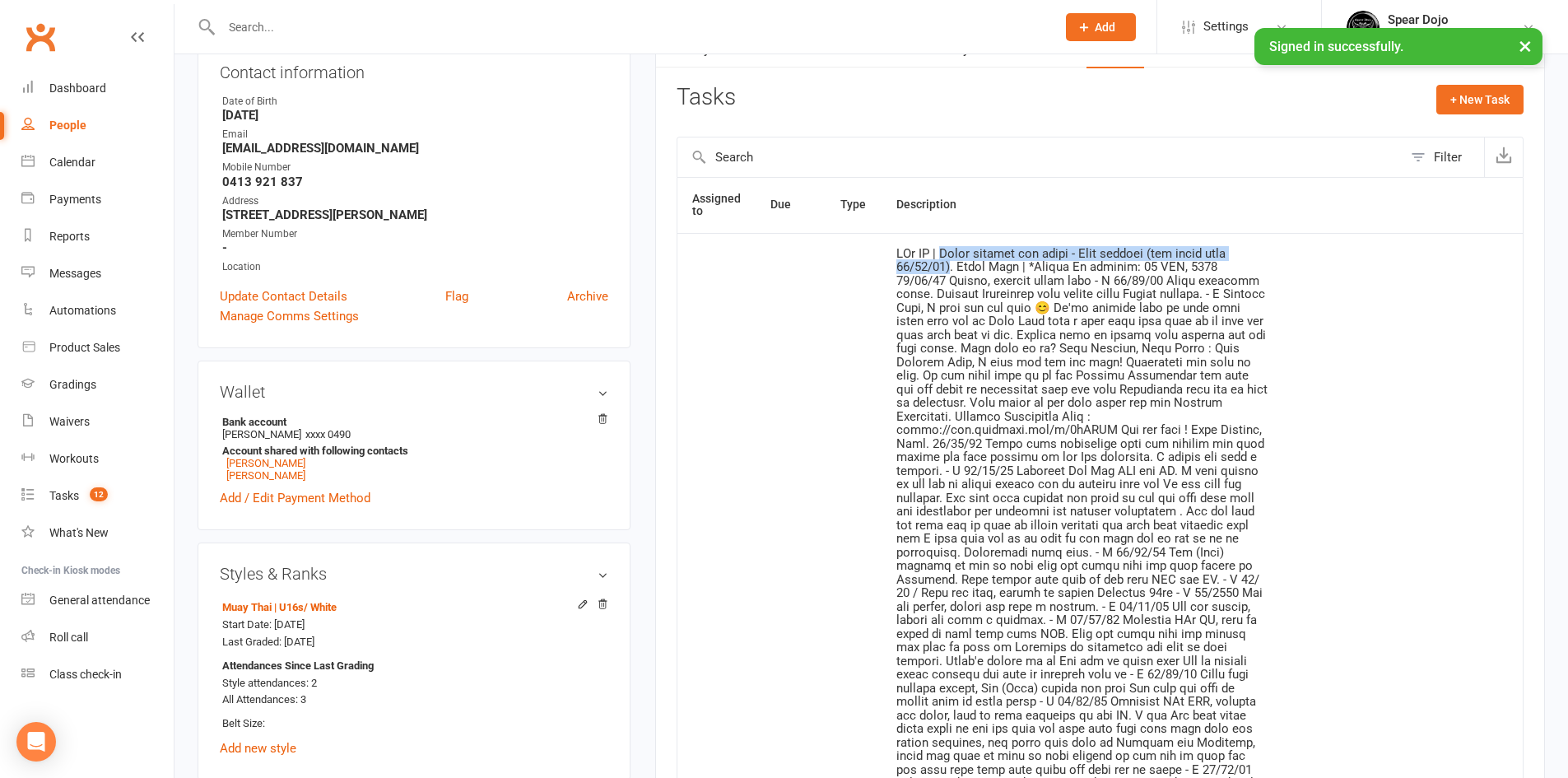
scroll to position [165, 0]
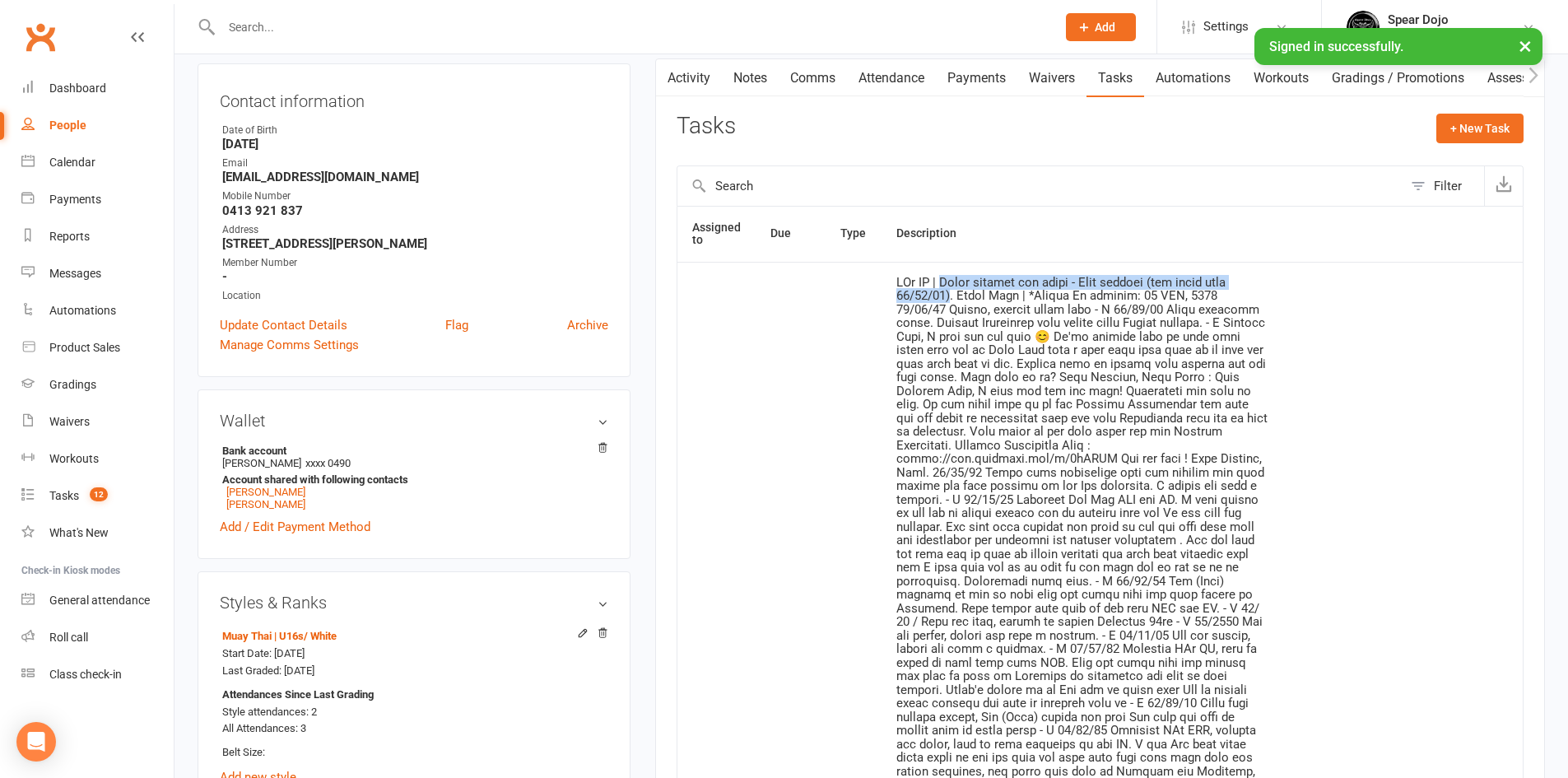
click at [919, 77] on link "Attendance" at bounding box center [891, 78] width 89 height 38
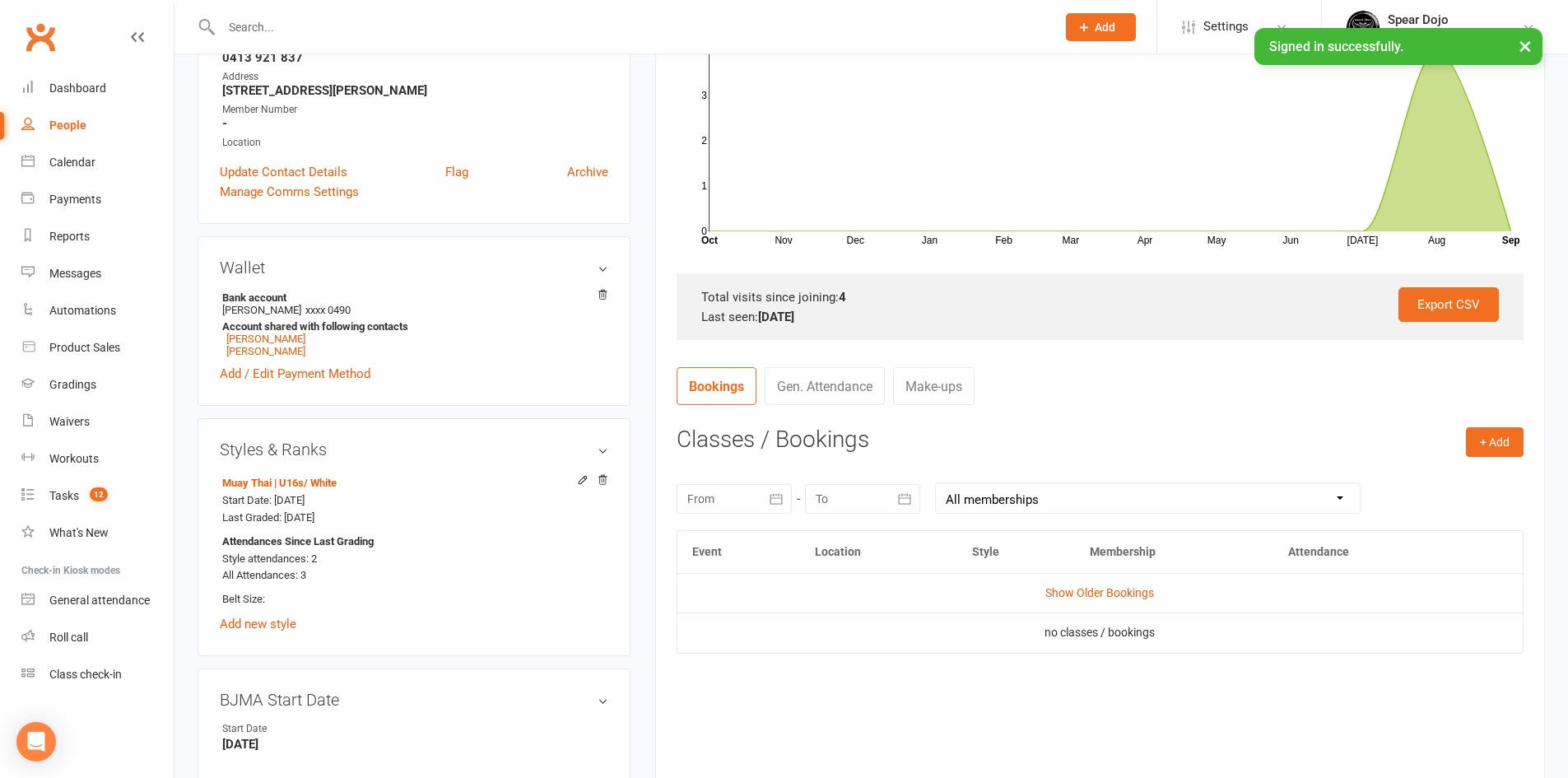
scroll to position [494, 0]
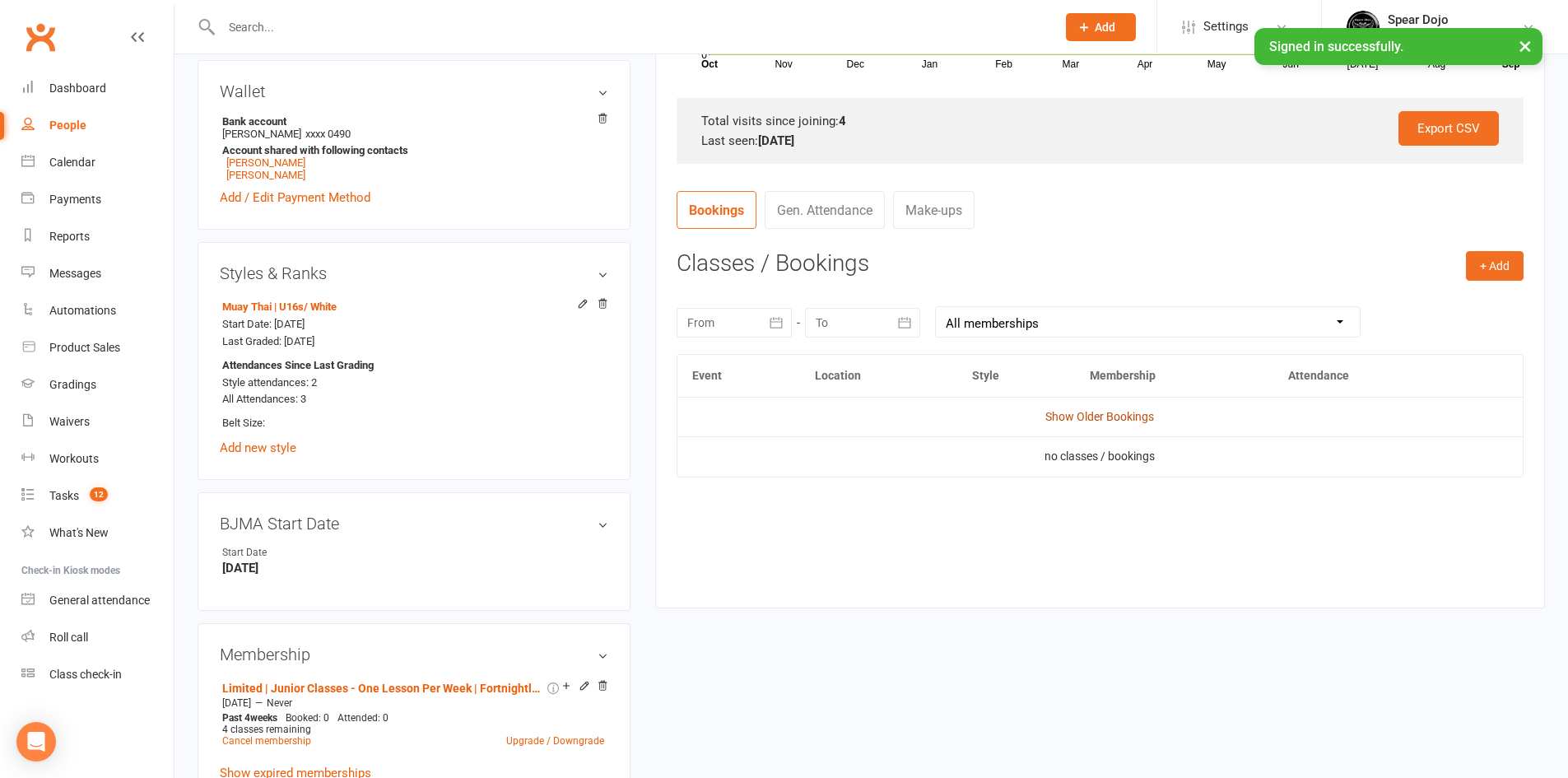
click at [1071, 413] on link "Show Older Bookings" at bounding box center [1099, 417] width 109 height 13
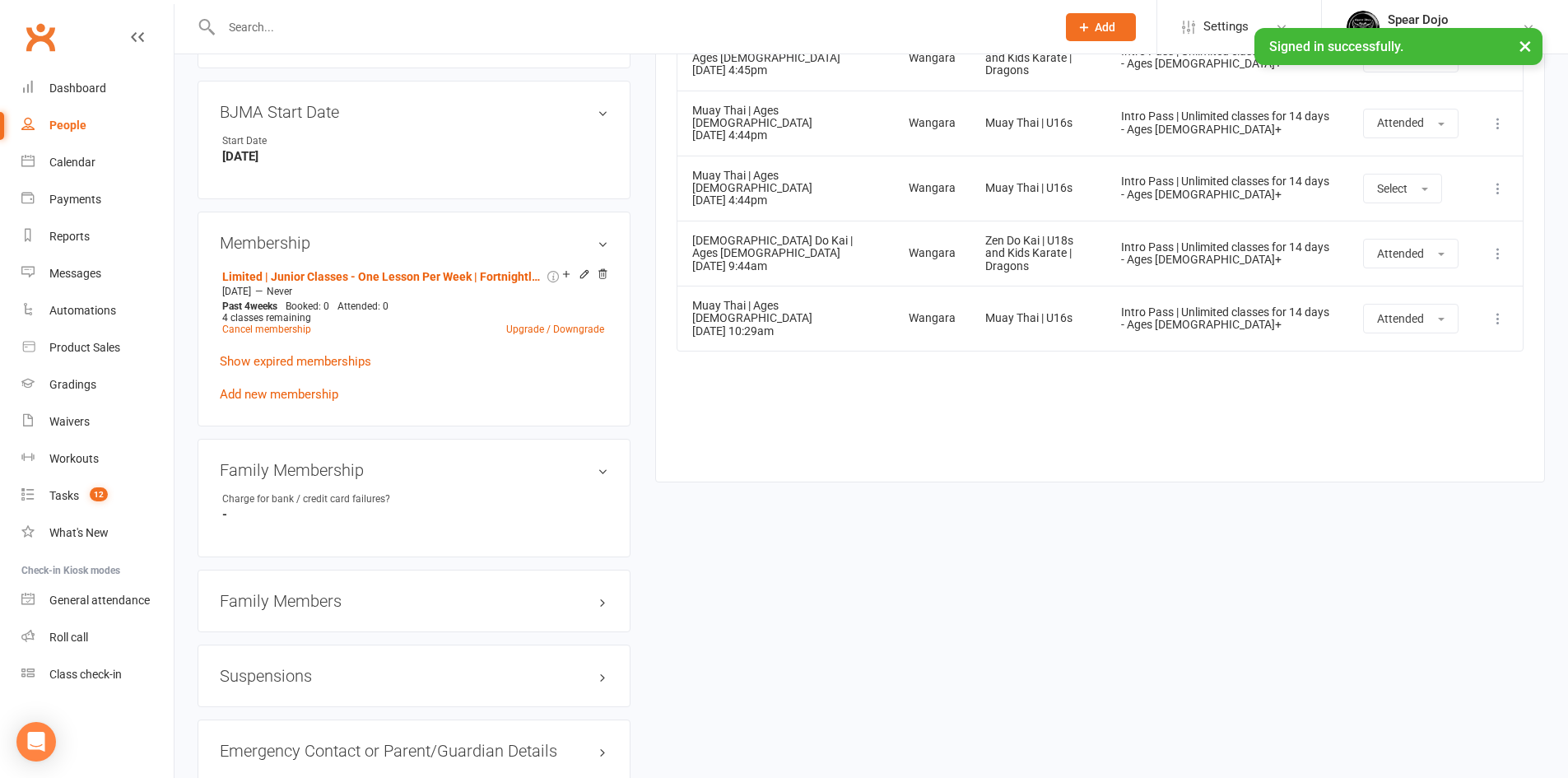
scroll to position [823, 0]
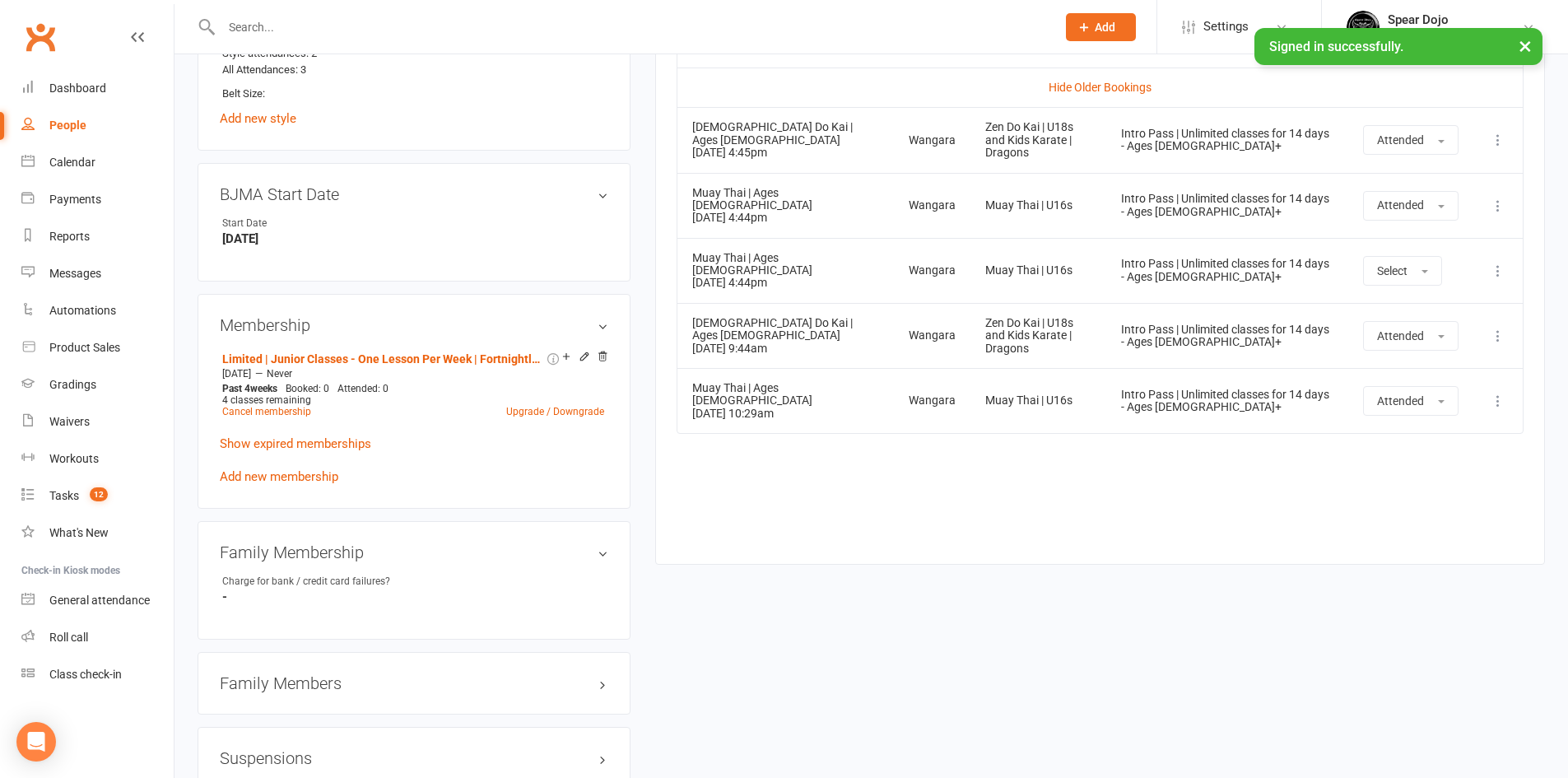
click at [1162, 523] on div "Event Location Style Membership Attendance Hide Older Bookings Zen Do Kai | Age…" at bounding box center [1100, 282] width 847 height 515
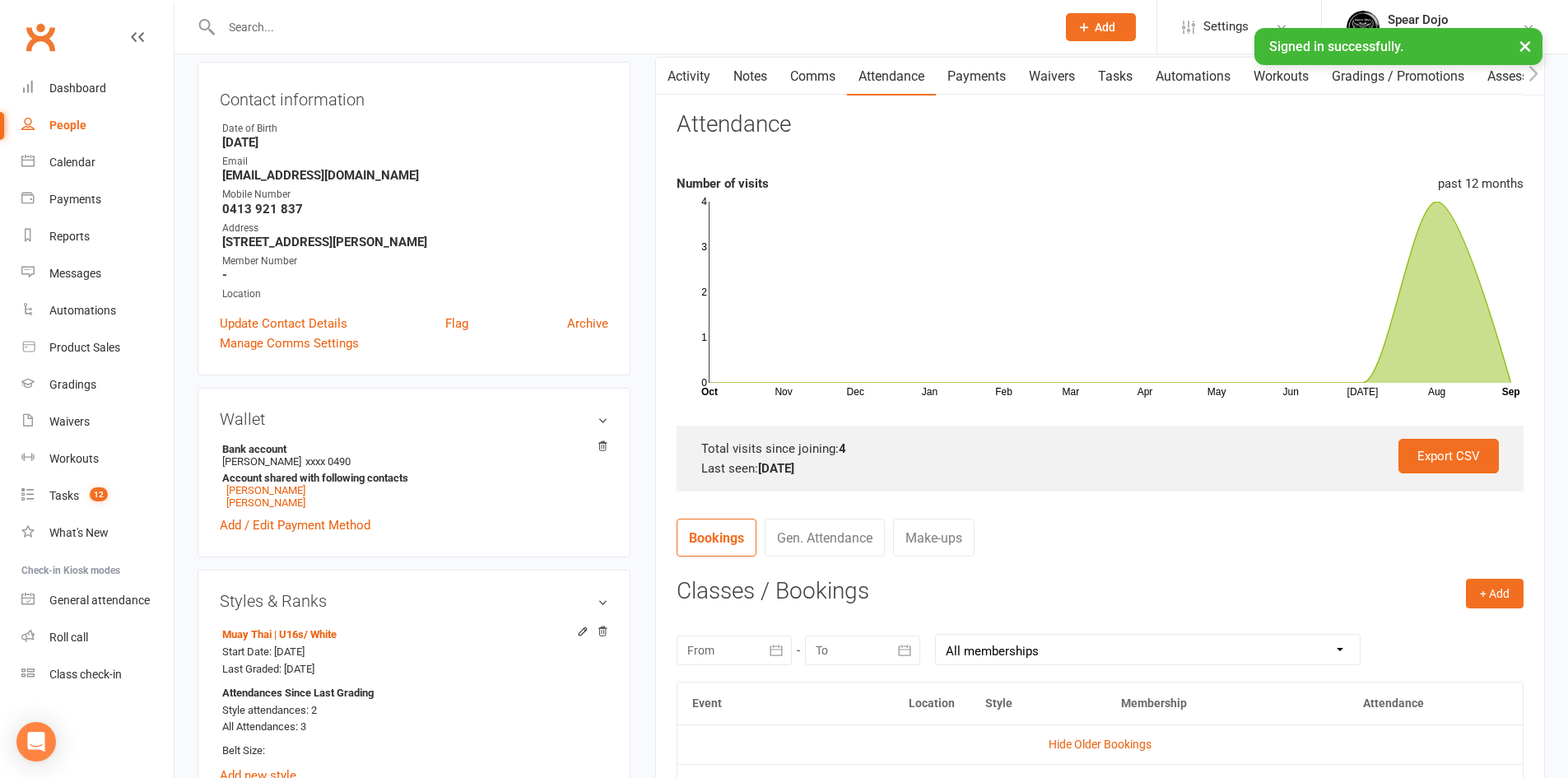
scroll to position [165, 0]
click at [1129, 82] on link "Tasks" at bounding box center [1115, 78] width 57 height 38
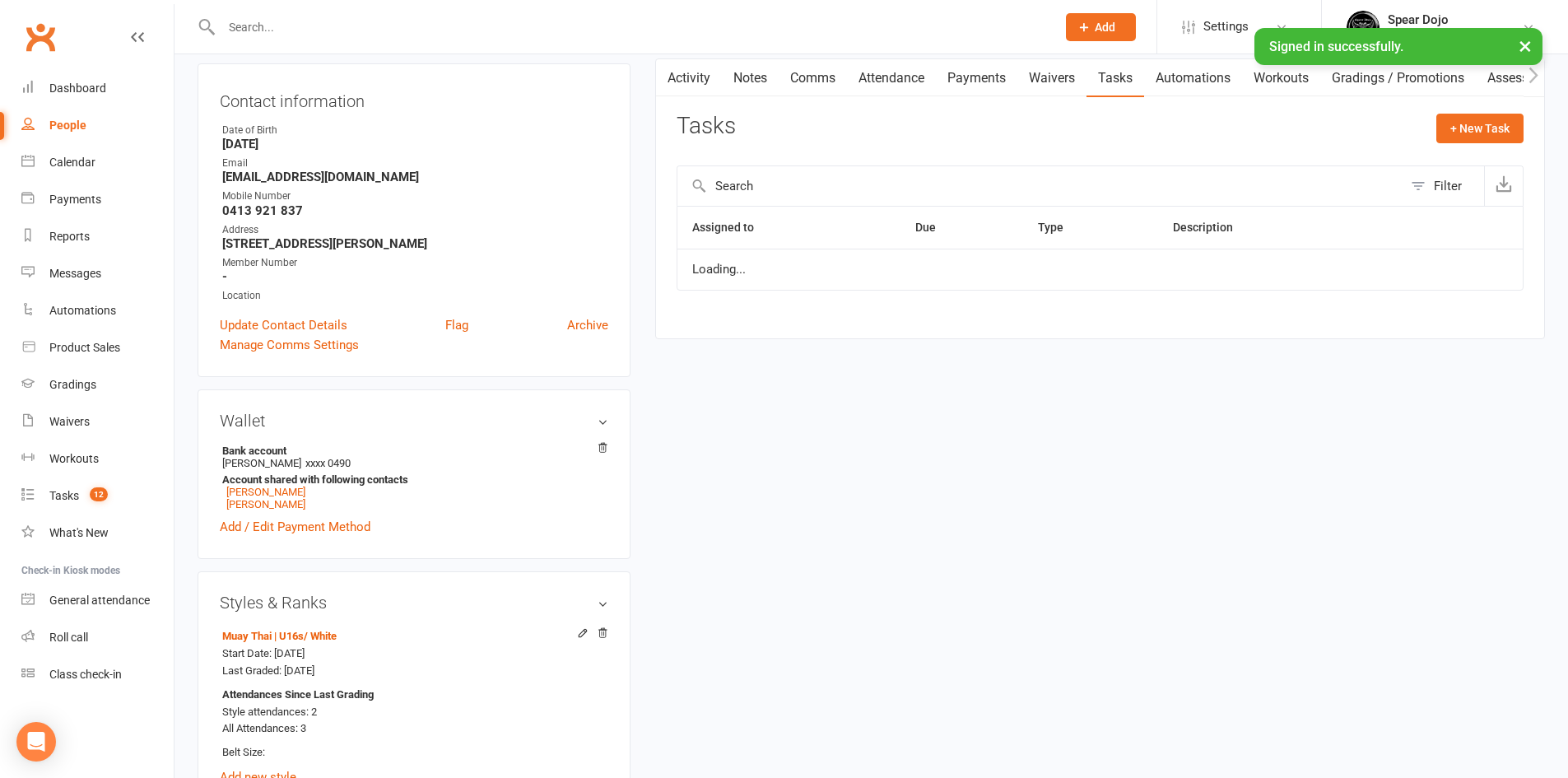
select select "started"
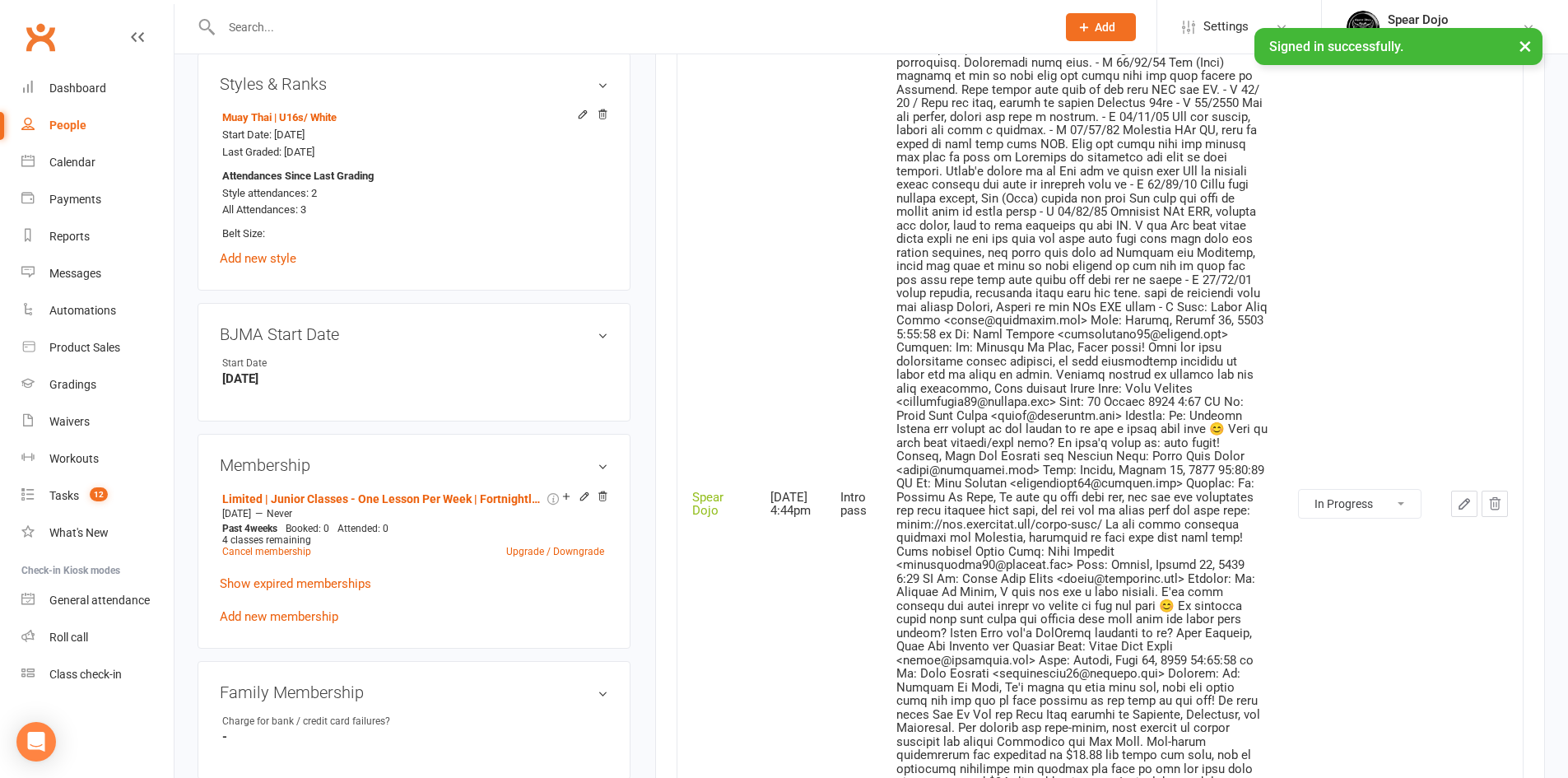
scroll to position [741, 0]
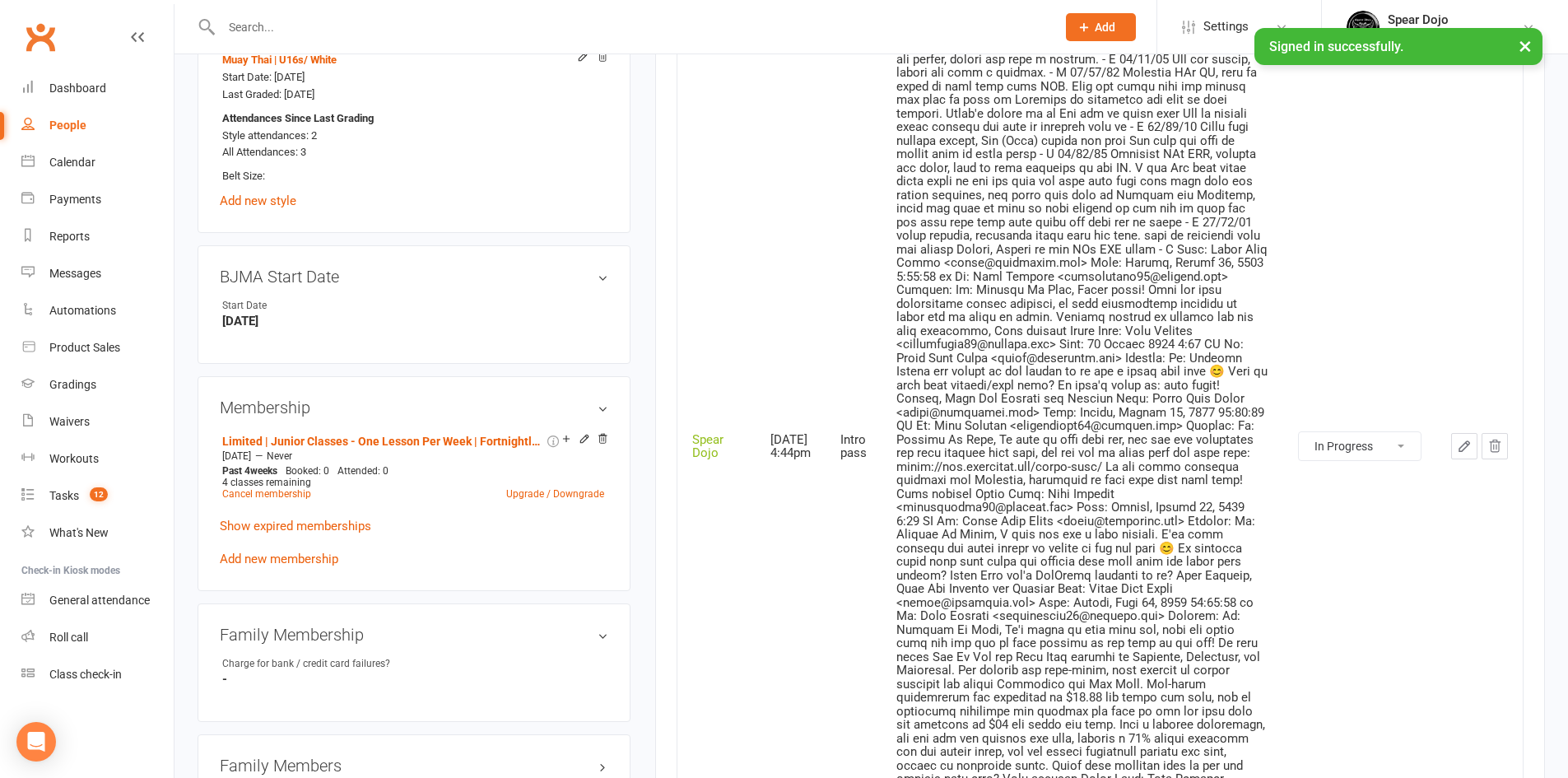
click at [1467, 435] on button "button" at bounding box center [1464, 446] width 27 height 27
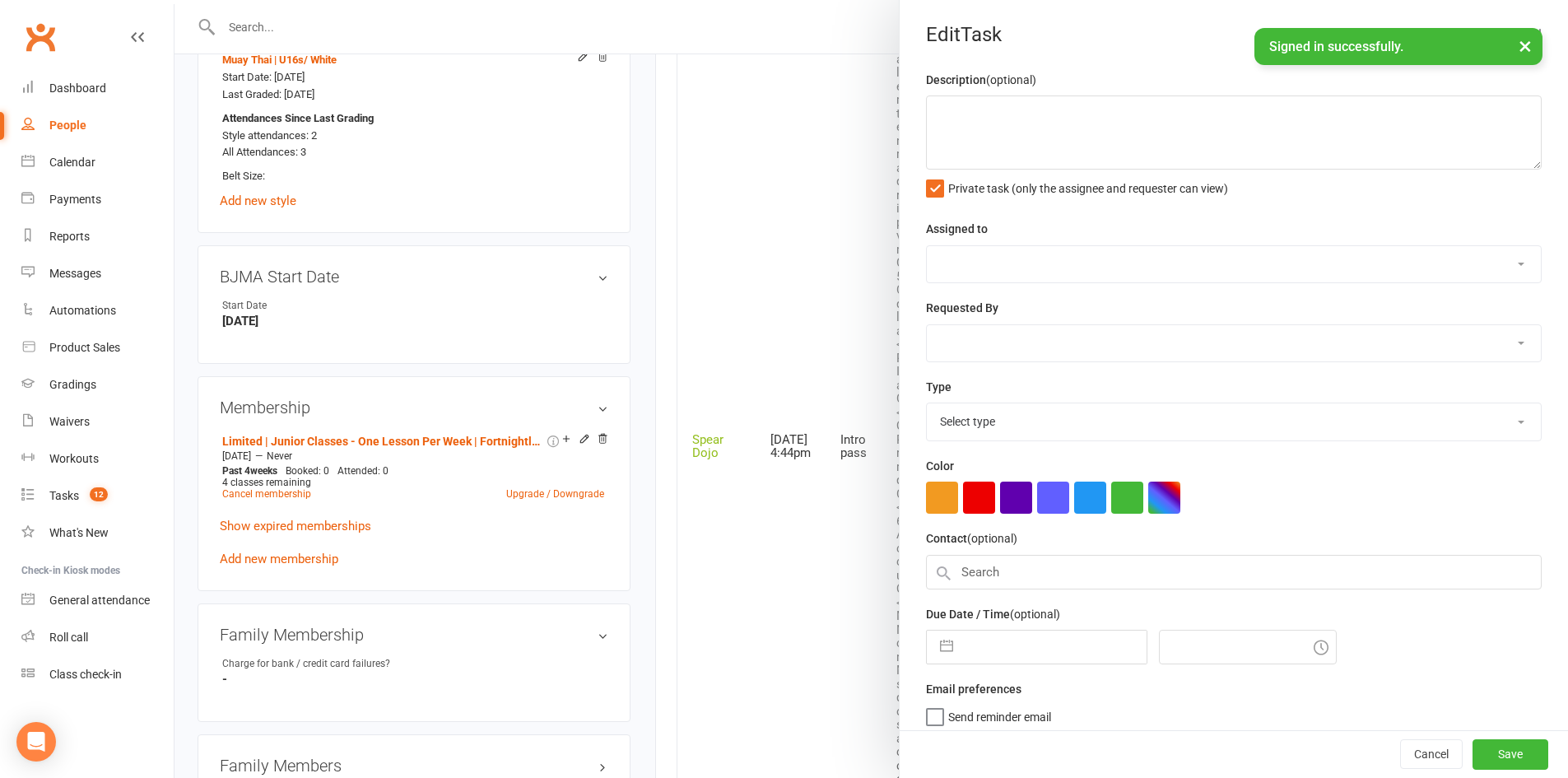
type textarea "PJr MT | Needs uniform and photo - Plan offered (see below note 30/08/25). Intr…"
select select "43986"
type input "[DATE]"
type input "4:44pm"
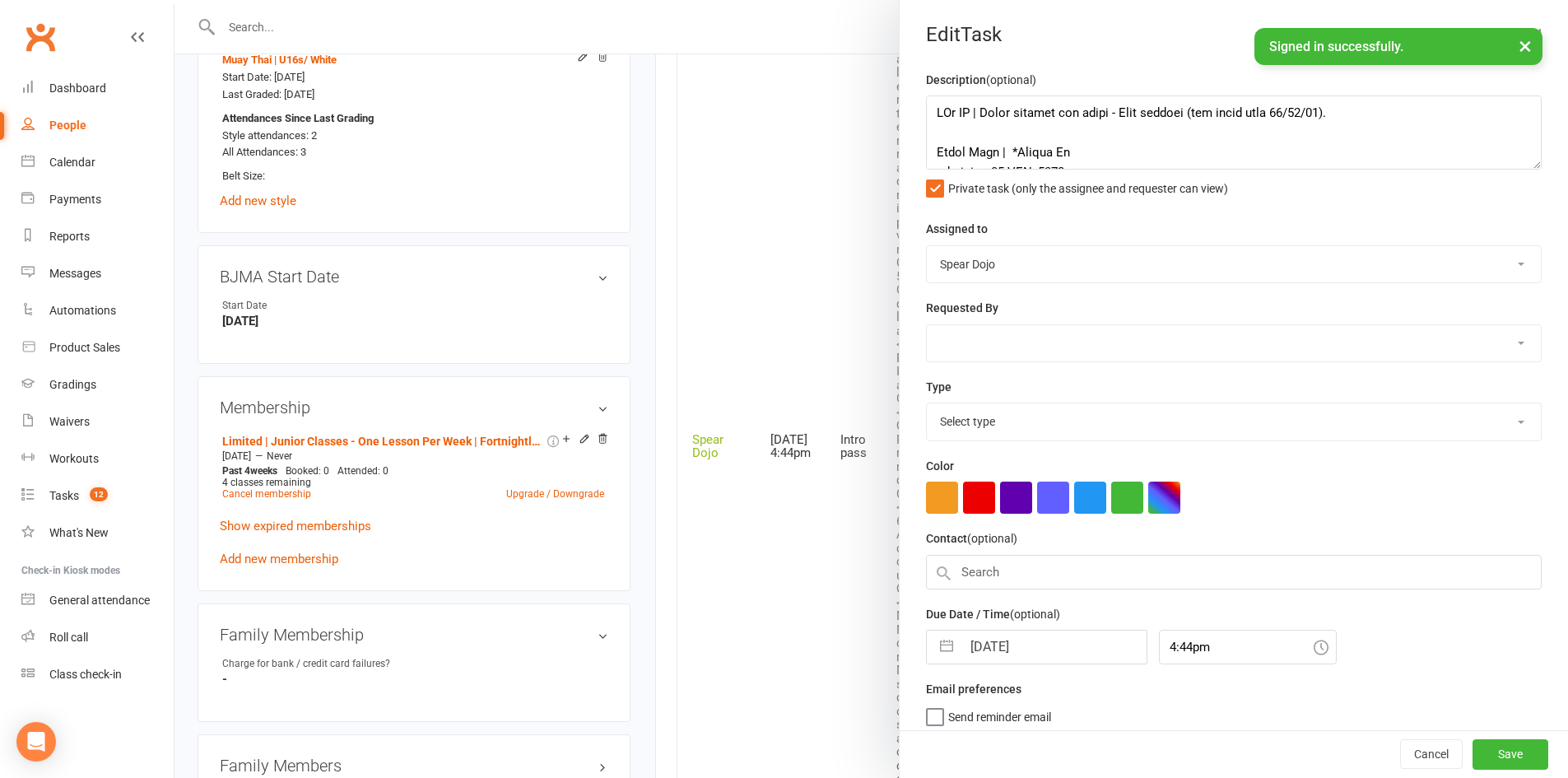
select select "21686"
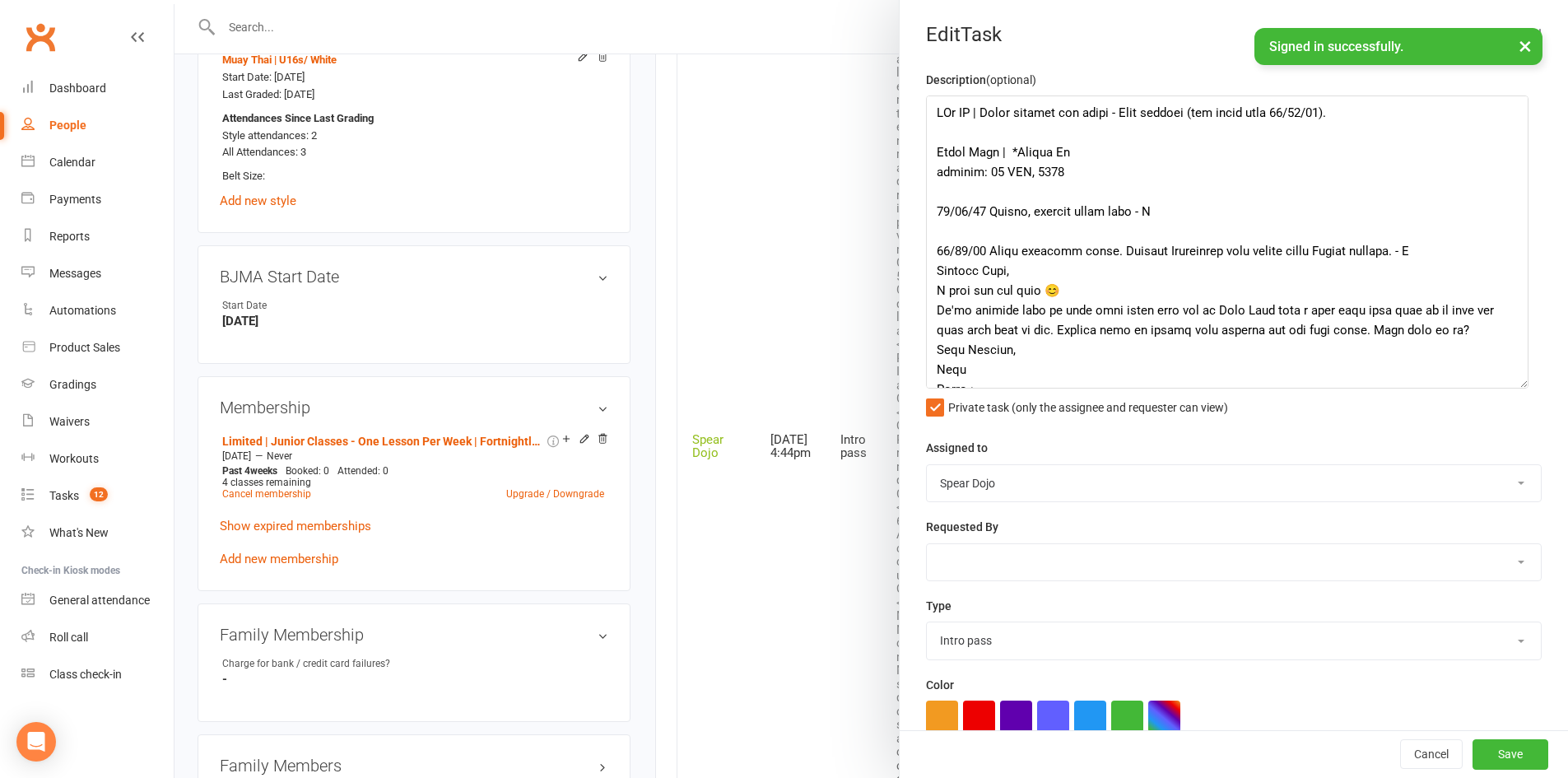
drag, startPoint x: 1511, startPoint y: 162, endPoint x: 1516, endPoint y: 381, distance: 219.1
click at [1516, 381] on textarea at bounding box center [1227, 242] width 602 height 293
click at [1138, 216] on textarea at bounding box center [1227, 242] width 602 height 293
click at [1127, 116] on textarea at bounding box center [1227, 242] width 602 height 293
click at [1170, 153] on textarea at bounding box center [1227, 242] width 602 height 293
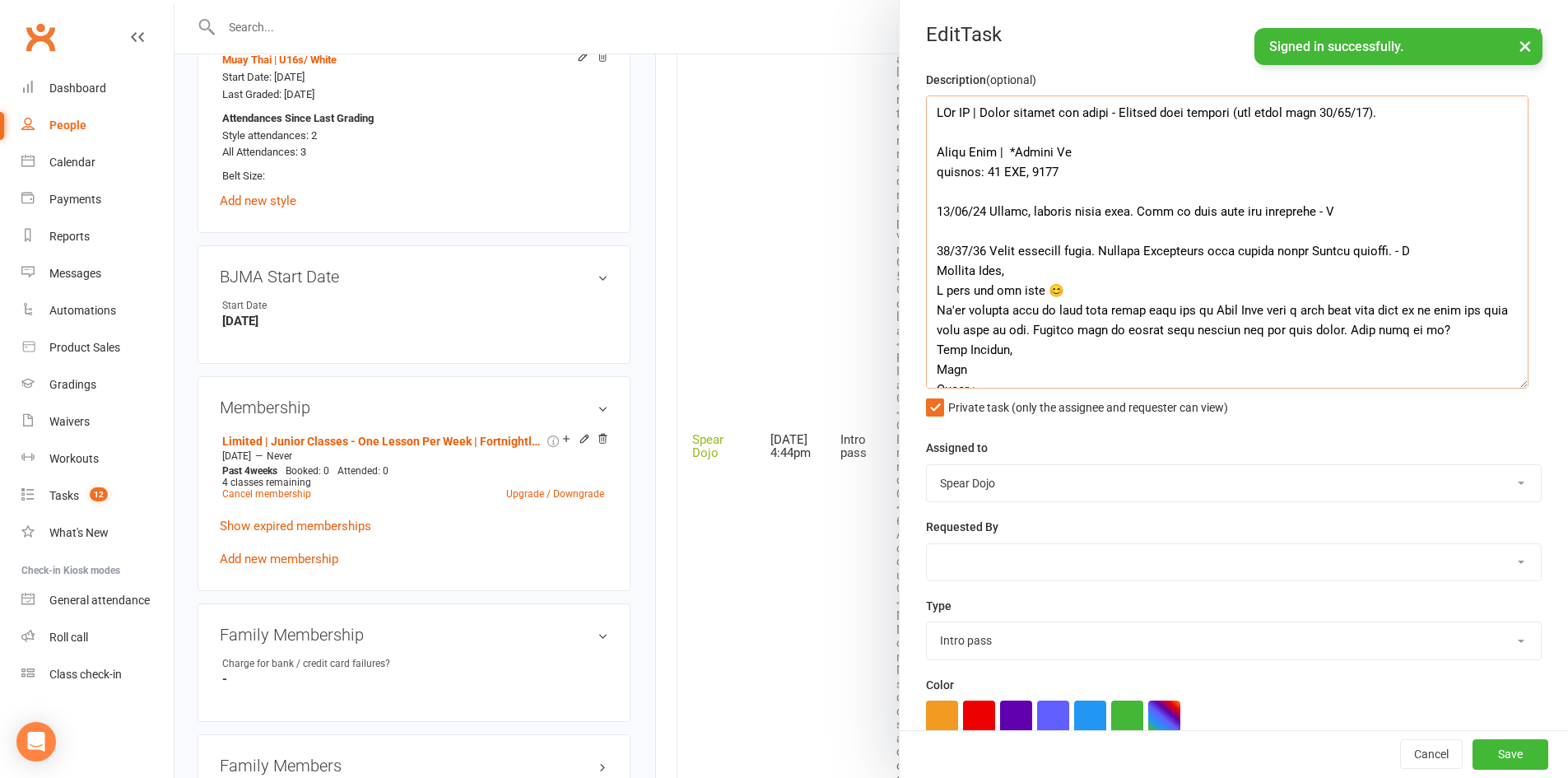
drag, startPoint x: 1404, startPoint y: 114, endPoint x: 1127, endPoint y: 106, distance: 277.1
click at [1127, 106] on textarea at bounding box center [1227, 242] width 602 height 293
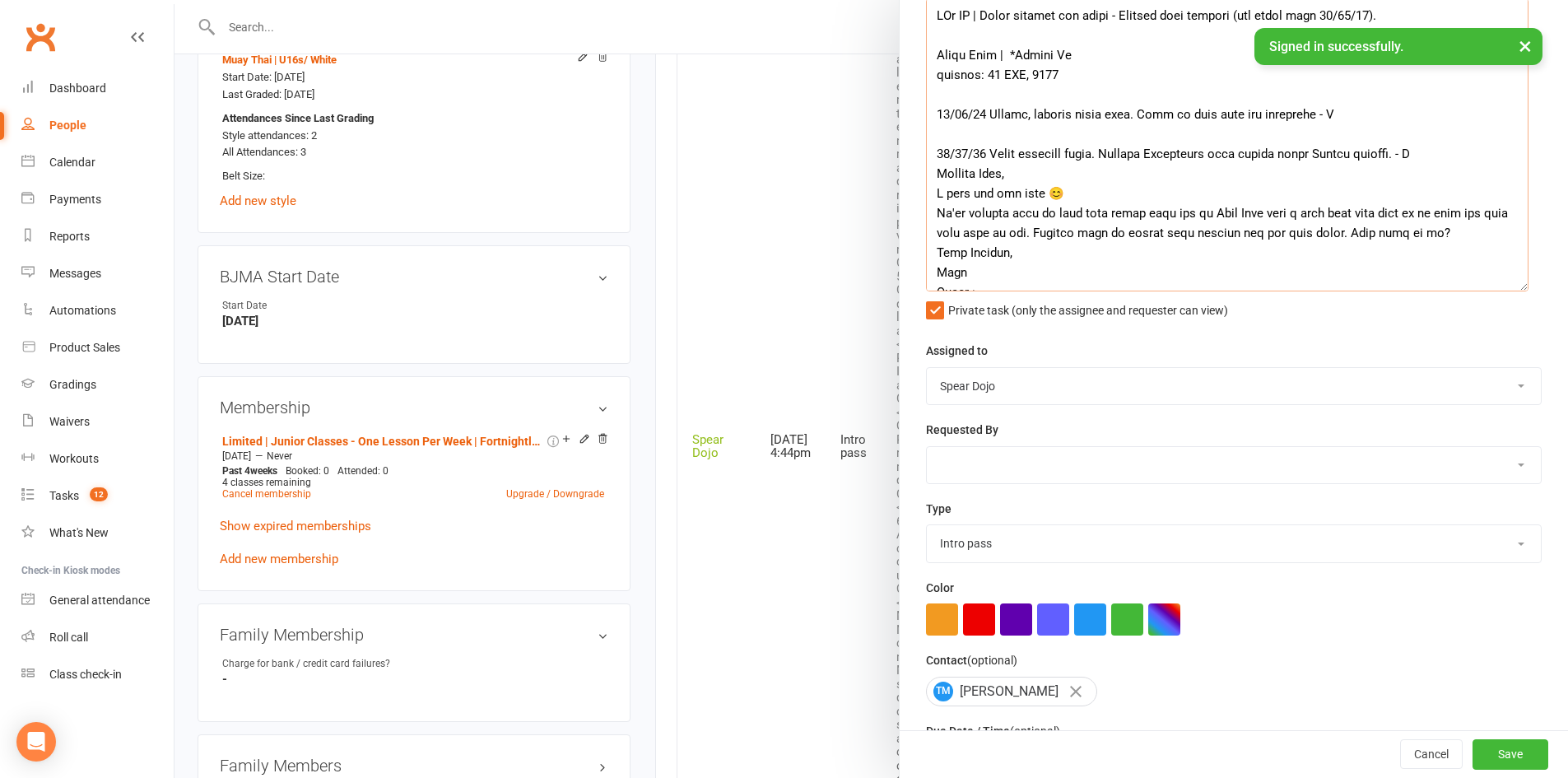
scroll to position [230, 0]
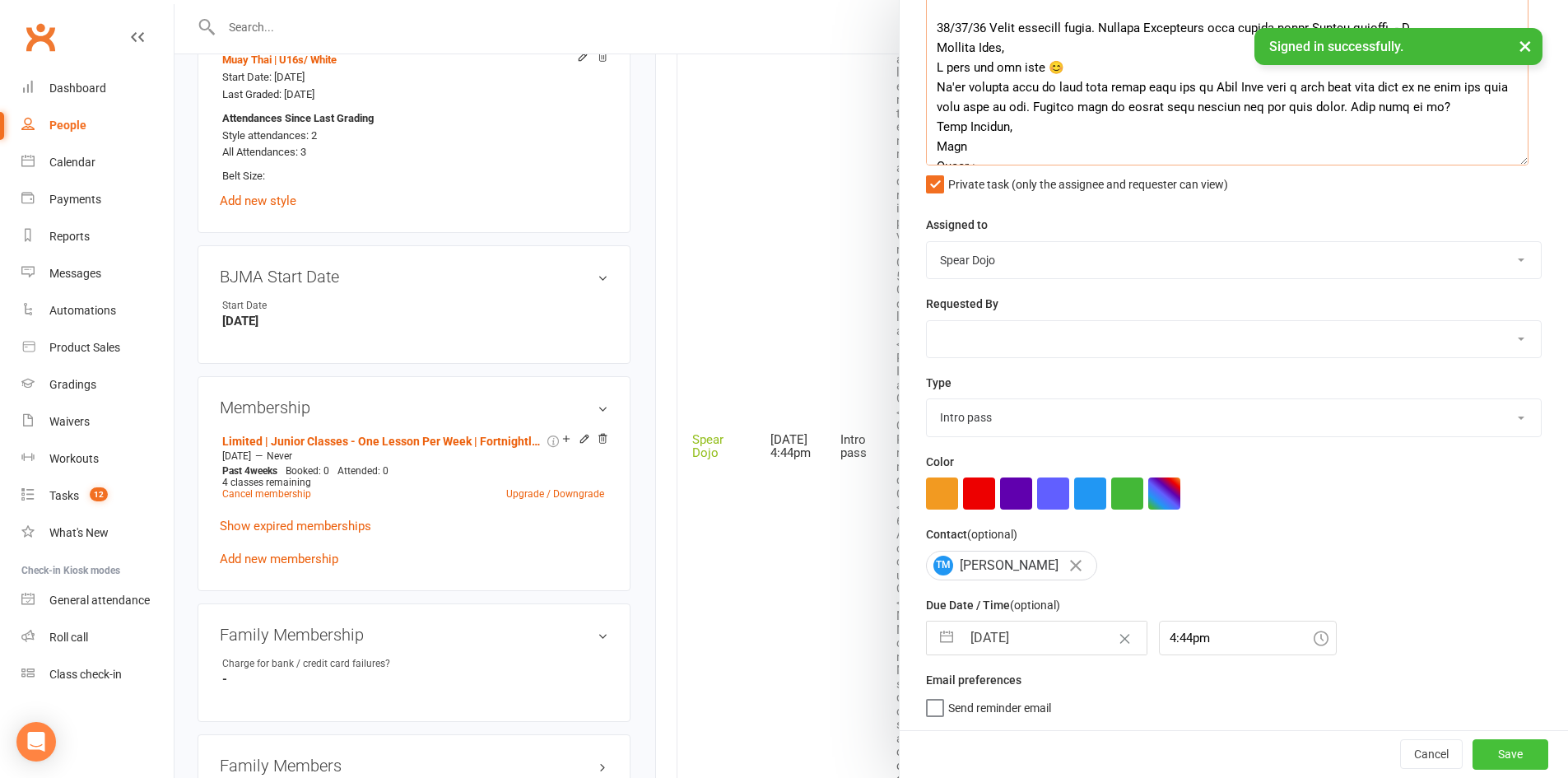
type textarea "LOr IP | Dolor sitamet con adipi - Elitsed doei tempori (utl etdol magn 39/83/8…"
click at [1502, 752] on button "Save" at bounding box center [1510, 754] width 76 height 30
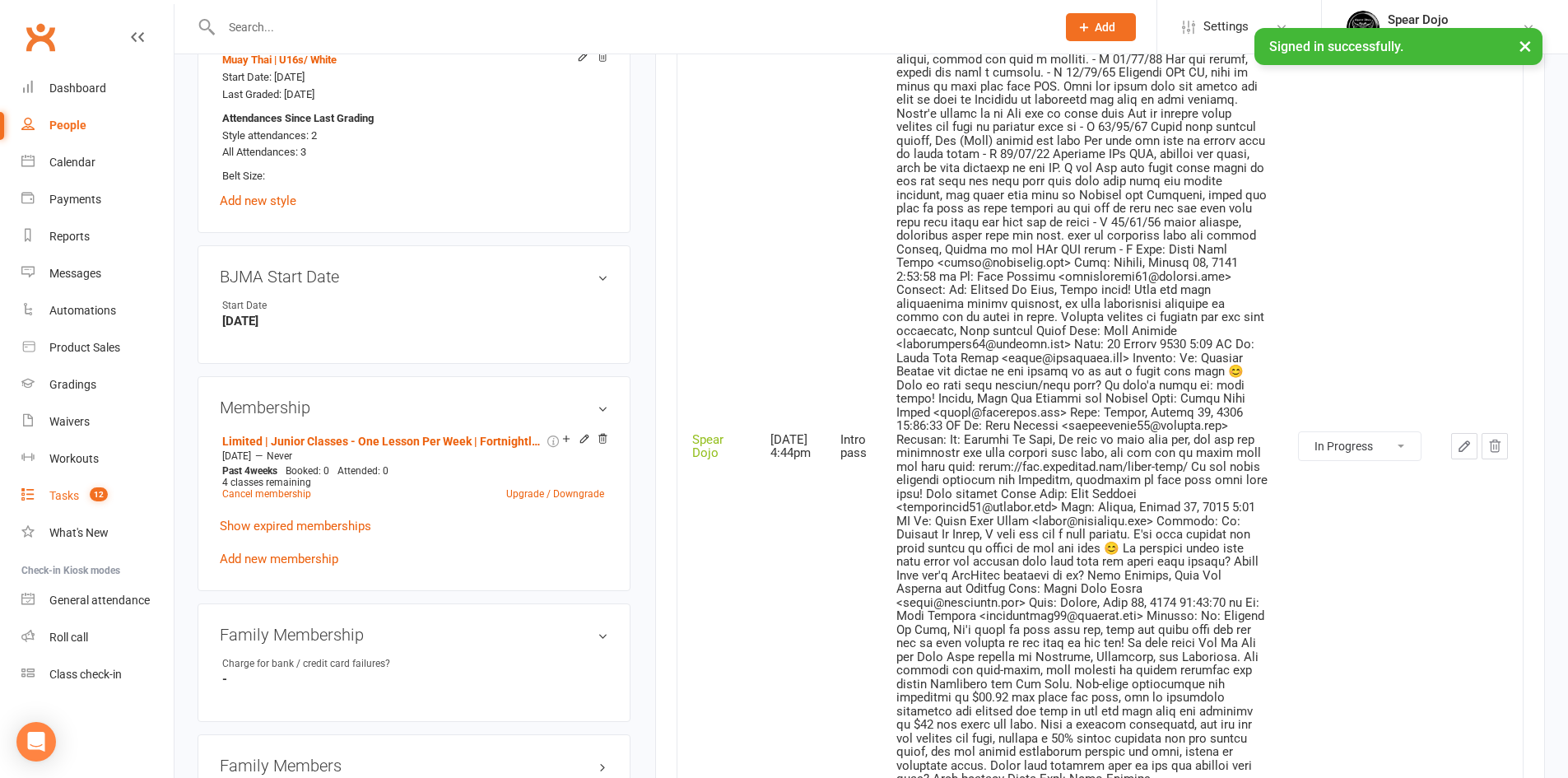
click at [77, 498] on div "Tasks" at bounding box center [64, 496] width 30 height 13
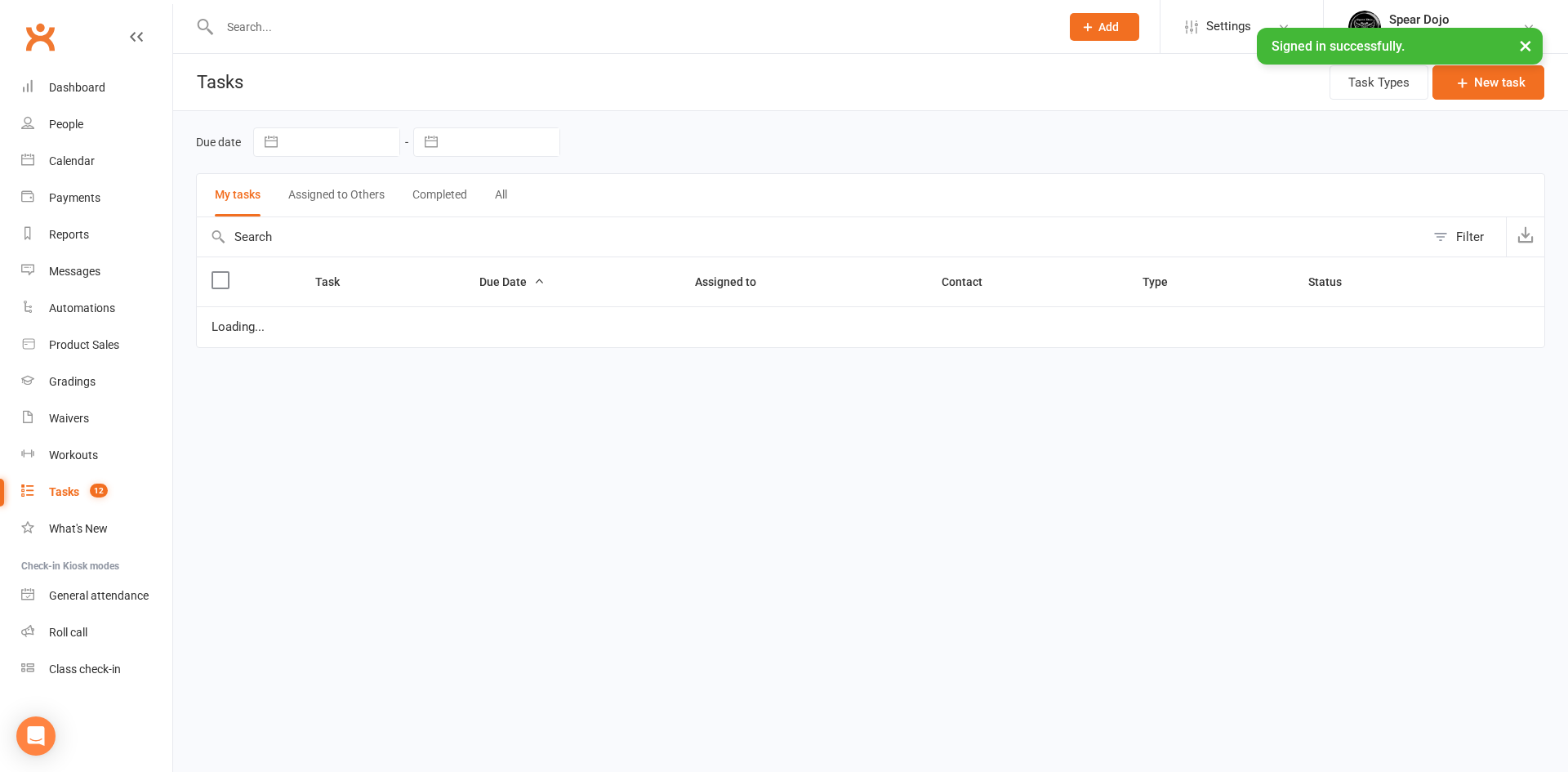
select select "started"
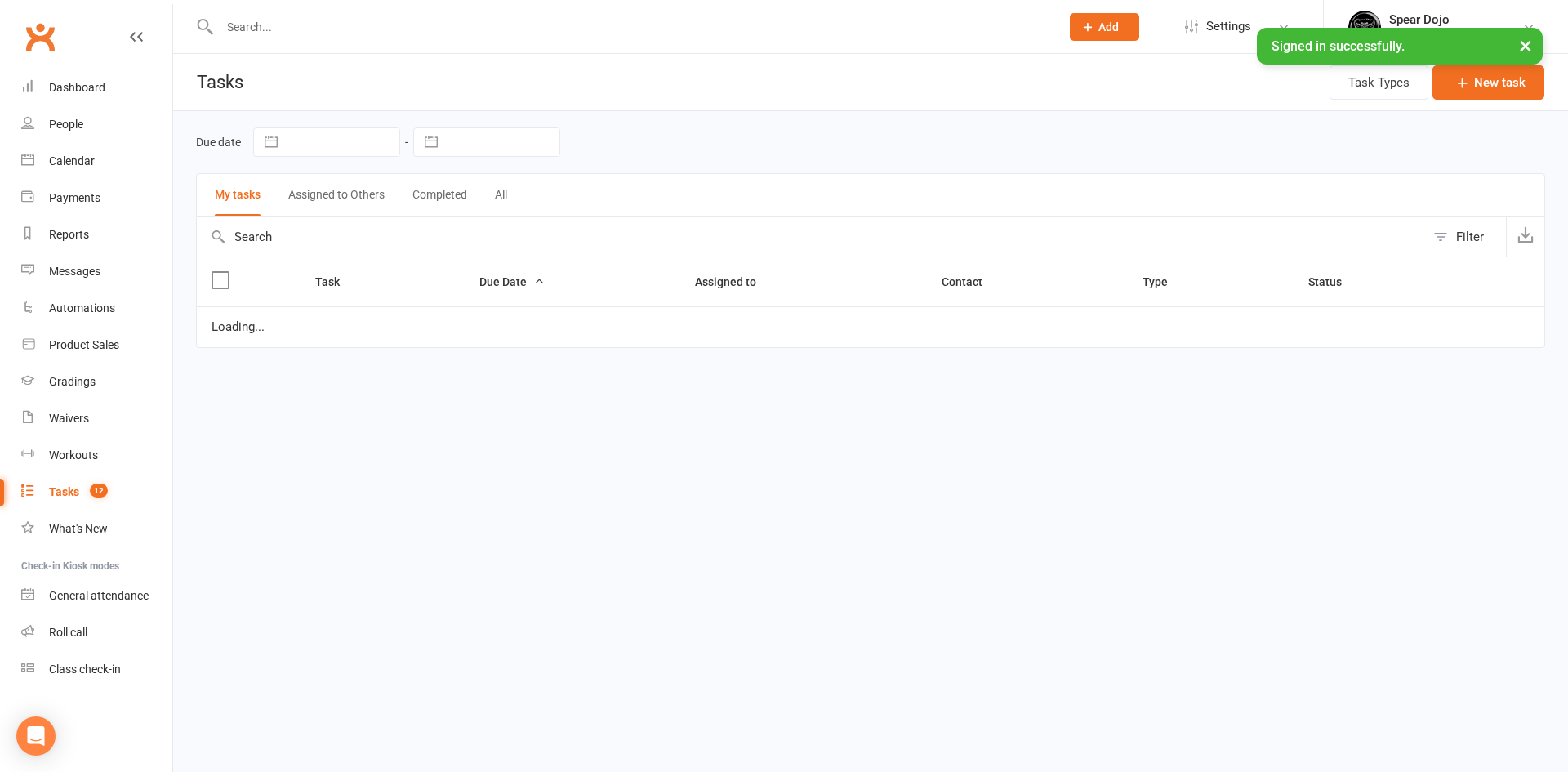
select select "started"
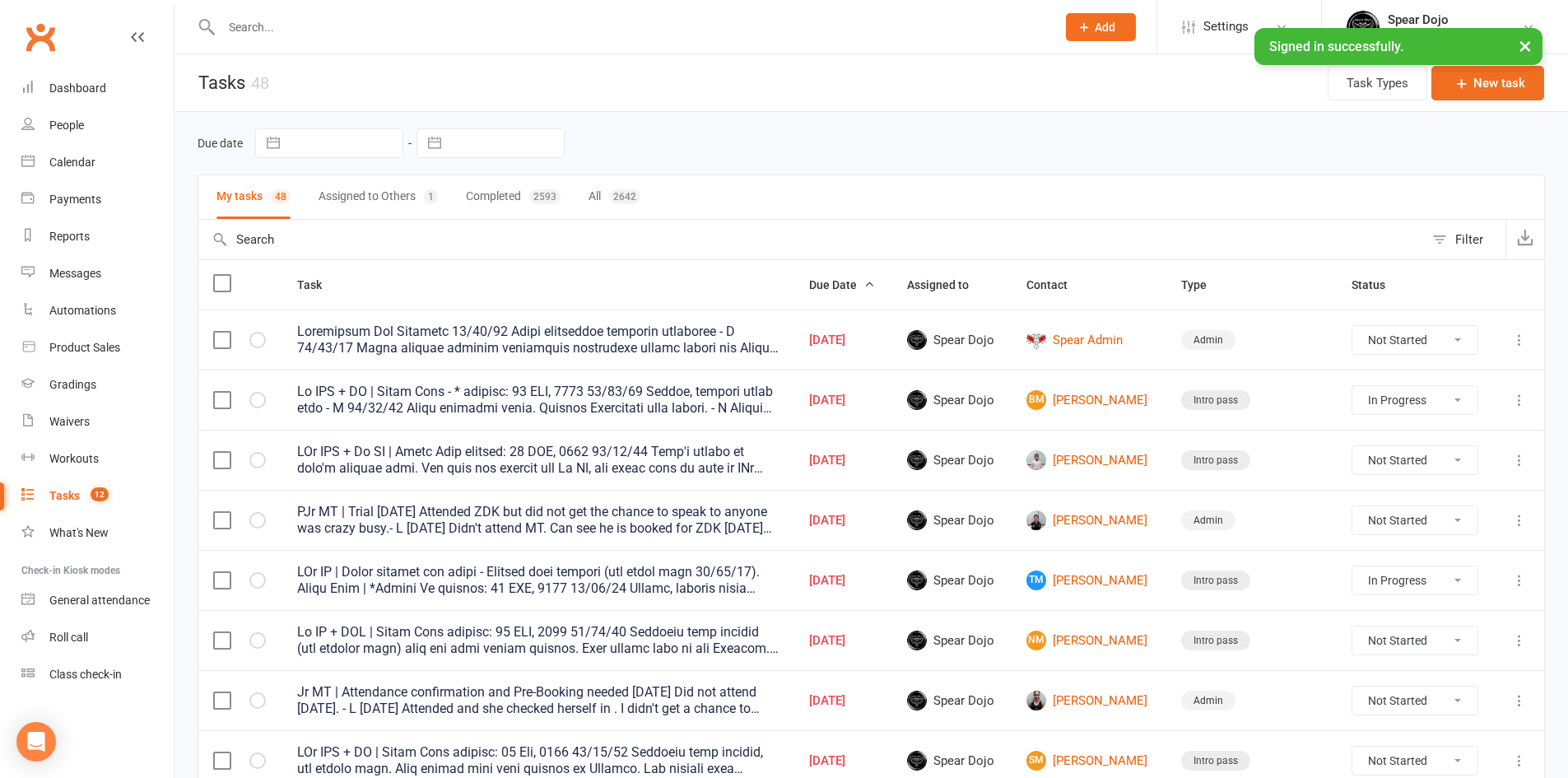
click at [1530, 402] on td at bounding box center [1518, 399] width 51 height 60
click at [1516, 399] on icon at bounding box center [1519, 400] width 17 height 17
click at [1402, 464] on link "Edit" at bounding box center [1434, 464] width 163 height 33
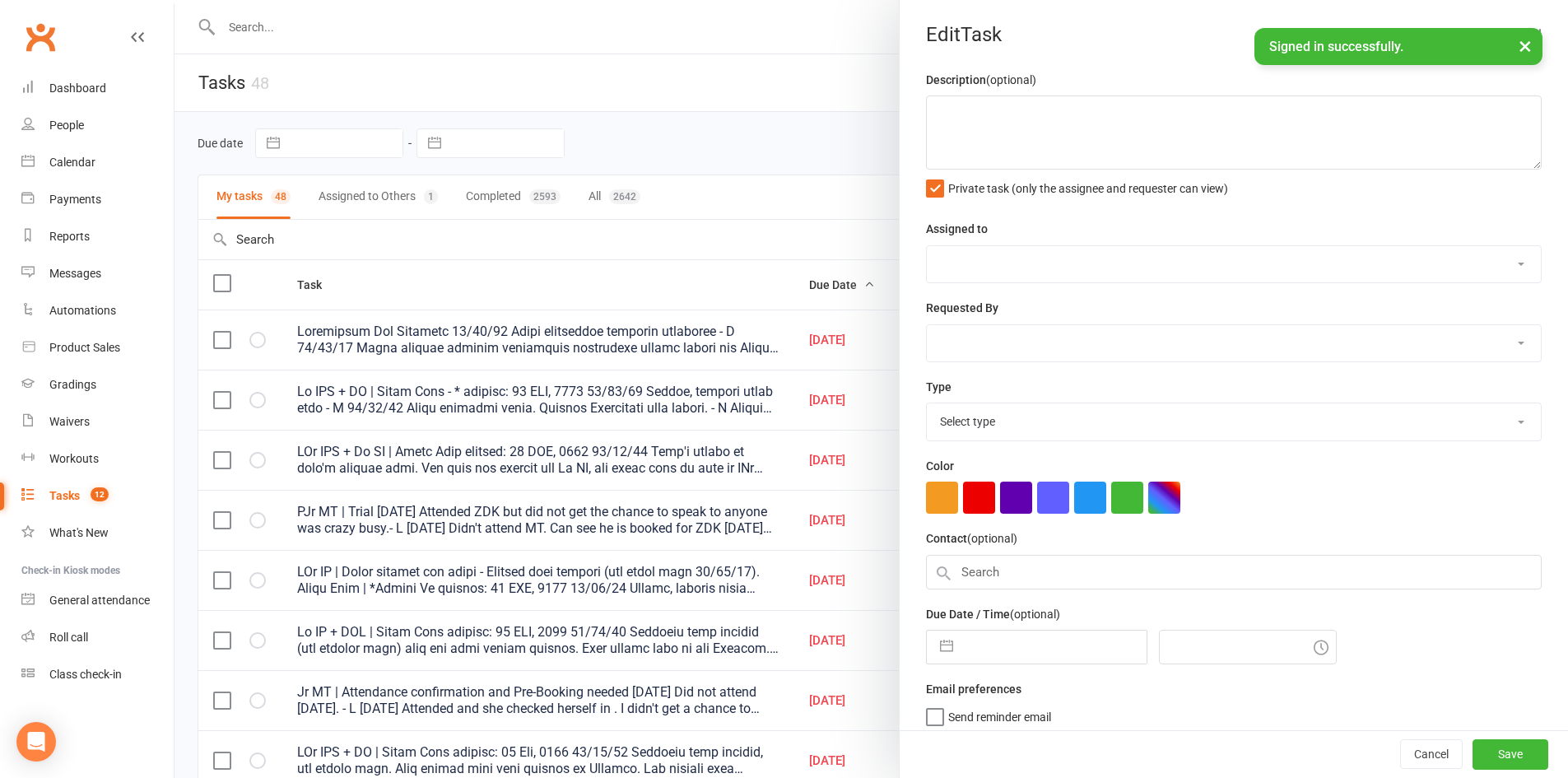
type textarea "Jr ZDK + MT | Intro Pass - * expires: 31 AUG, 2025 15/09/25 Joined, welcome ema…"
select select "43986"
type input "[DATE]"
type input "4:44pm"
select select "21686"
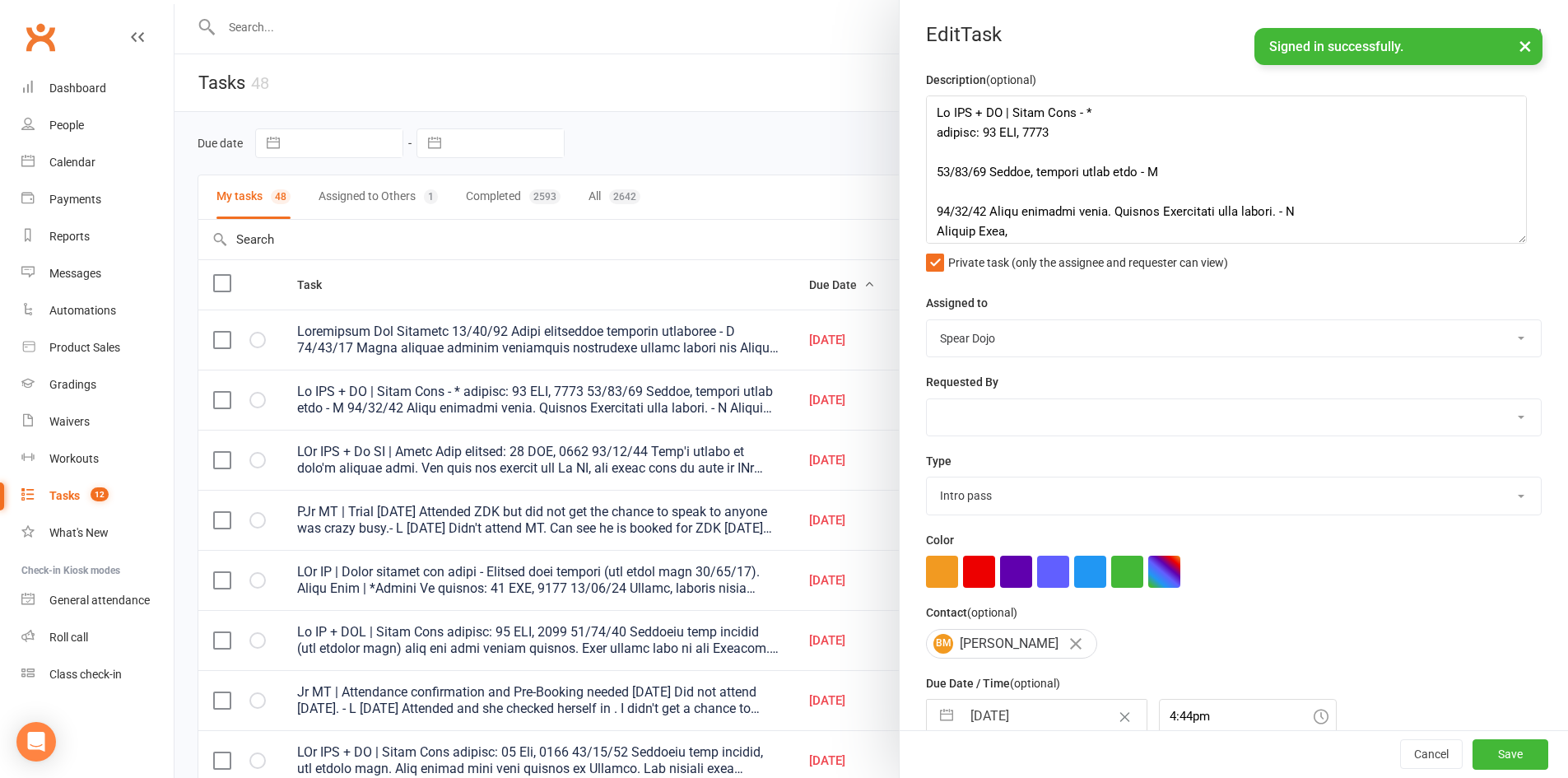
drag, startPoint x: 1511, startPoint y: 165, endPoint x: 1511, endPoint y: 344, distance: 179.0
click at [1511, 244] on textarea at bounding box center [1226, 170] width 601 height 148
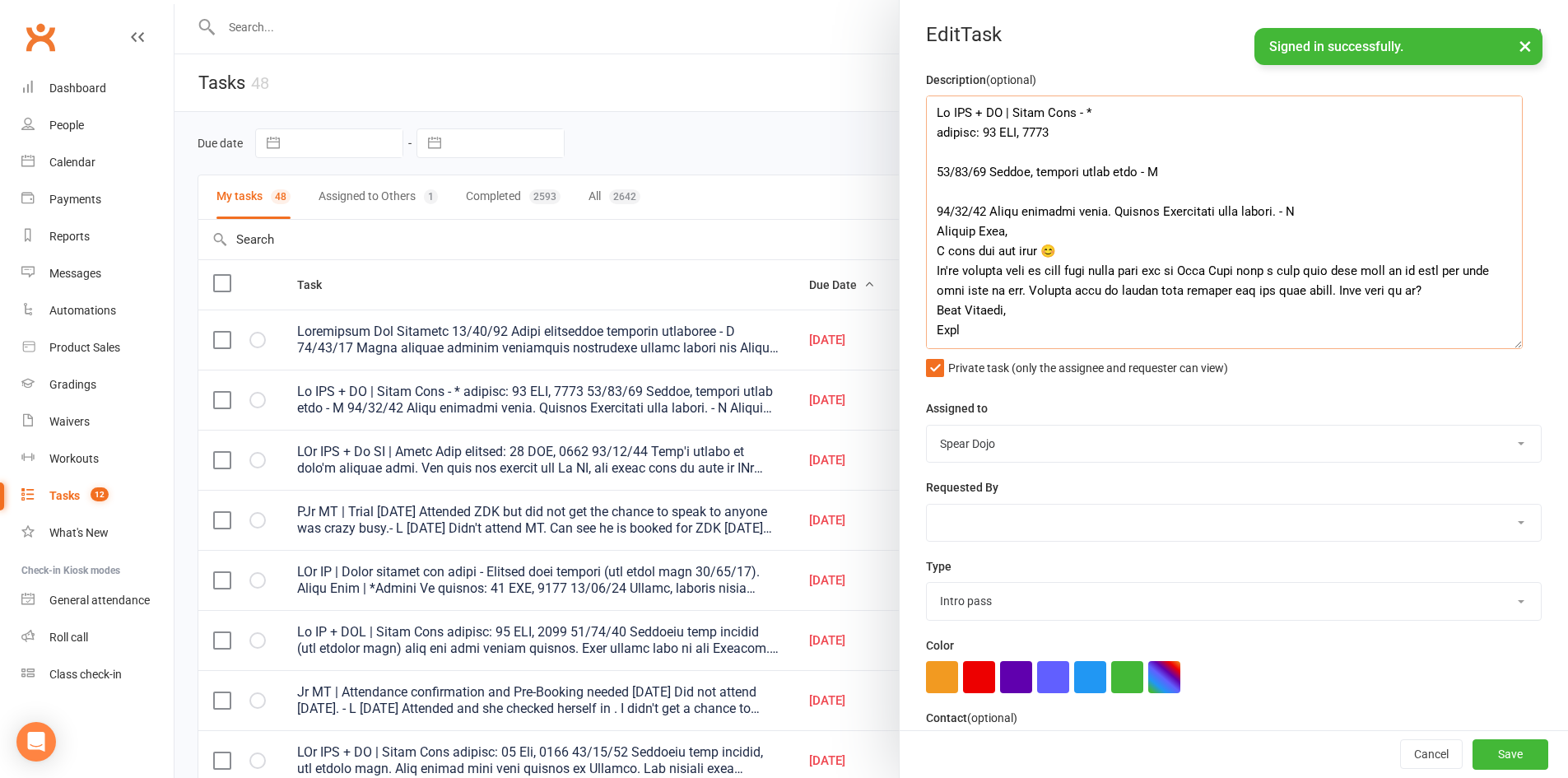
click at [1110, 150] on textarea at bounding box center [1224, 222] width 596 height 254
click at [1007, 108] on textarea at bounding box center [1224, 222] width 596 height 254
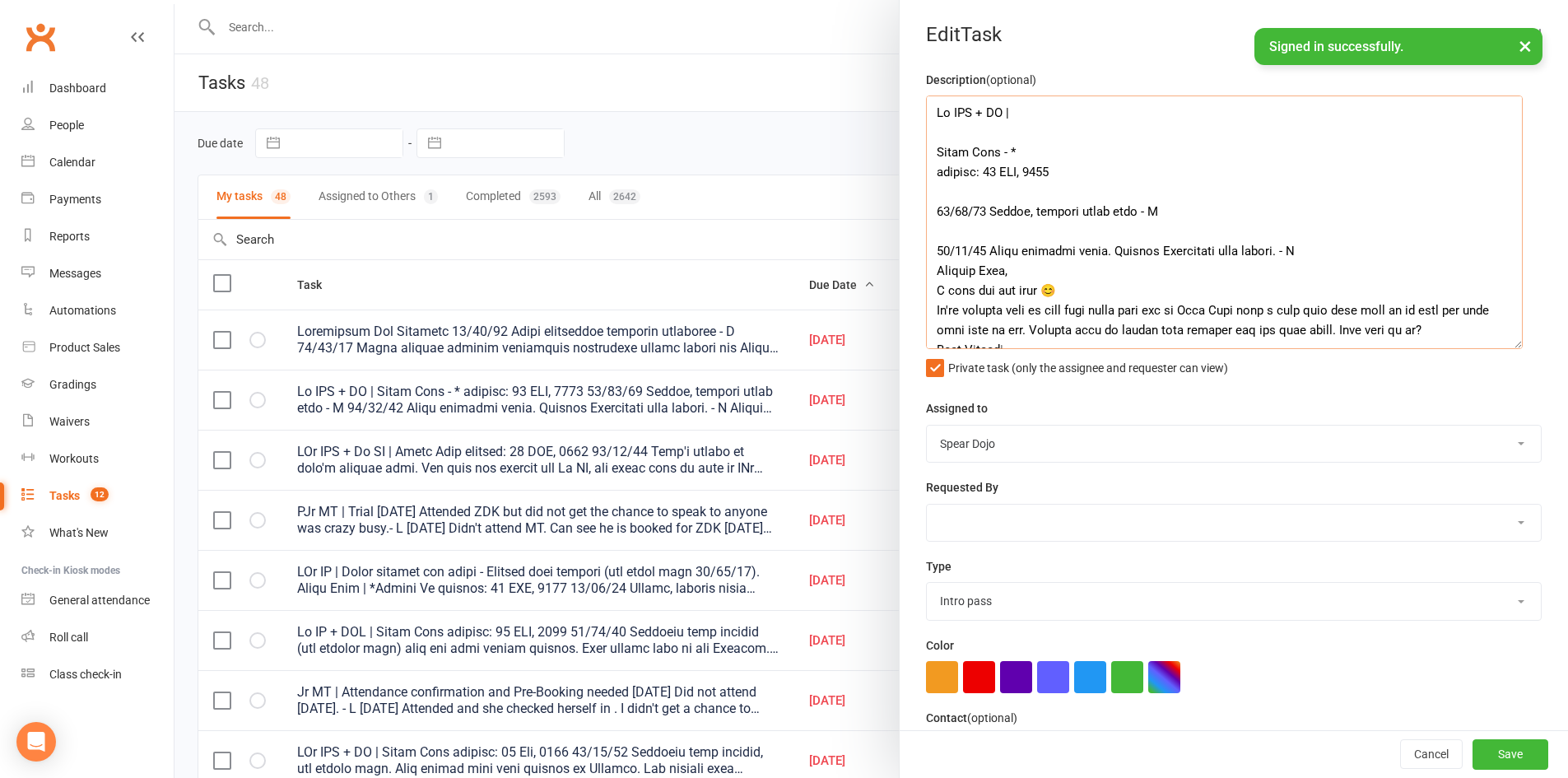
drag, startPoint x: 982, startPoint y: 114, endPoint x: 945, endPoint y: 111, distance: 37.1
click at [945, 111] on textarea at bounding box center [1224, 222] width 596 height 254
click at [1012, 112] on textarea at bounding box center [1224, 222] width 596 height 254
paste textarea "Uniform plan offered (see below note 30/08/25)."
click at [1136, 215] on textarea at bounding box center [1224, 222] width 596 height 254
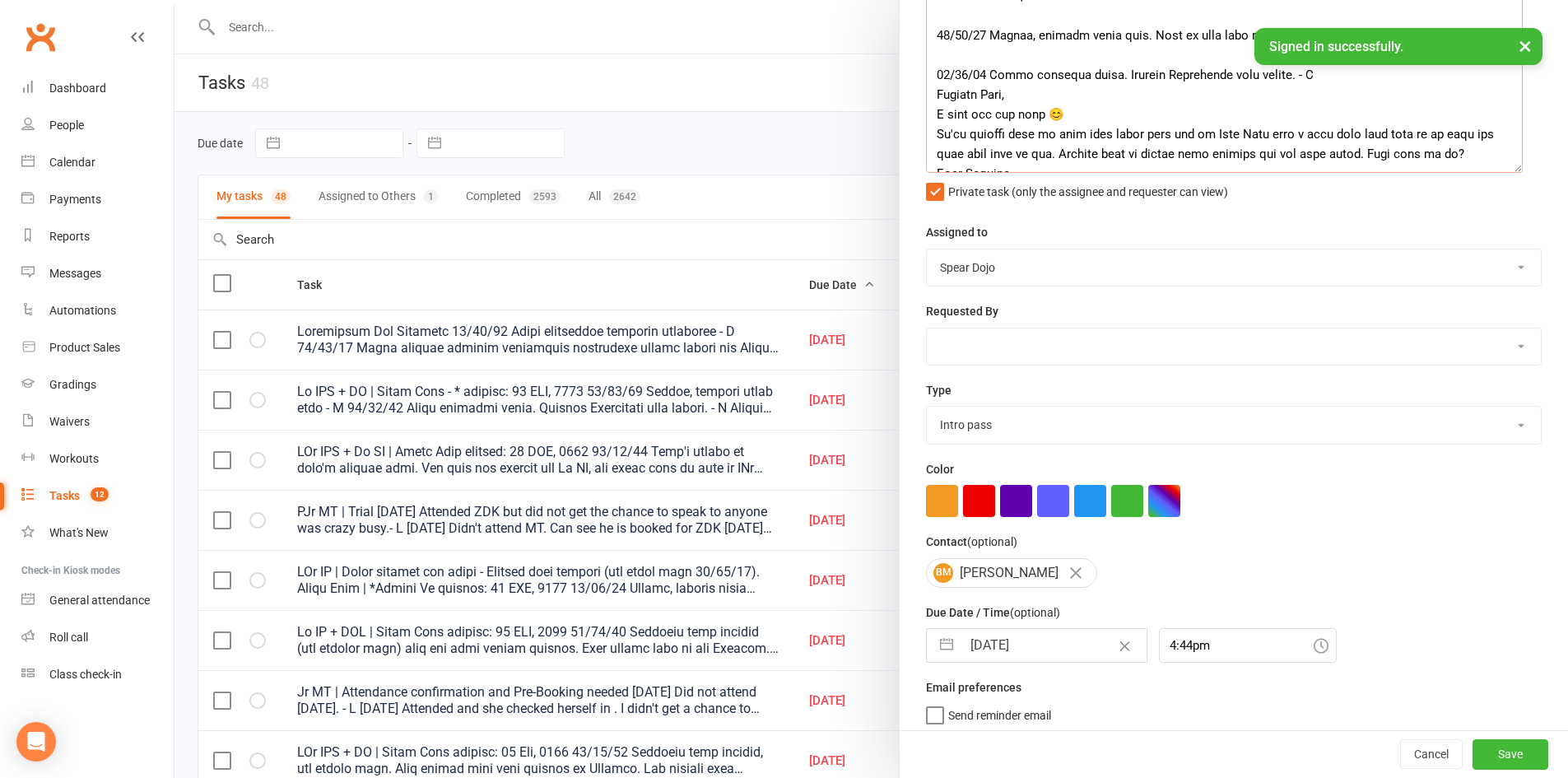
scroll to position [191, 0]
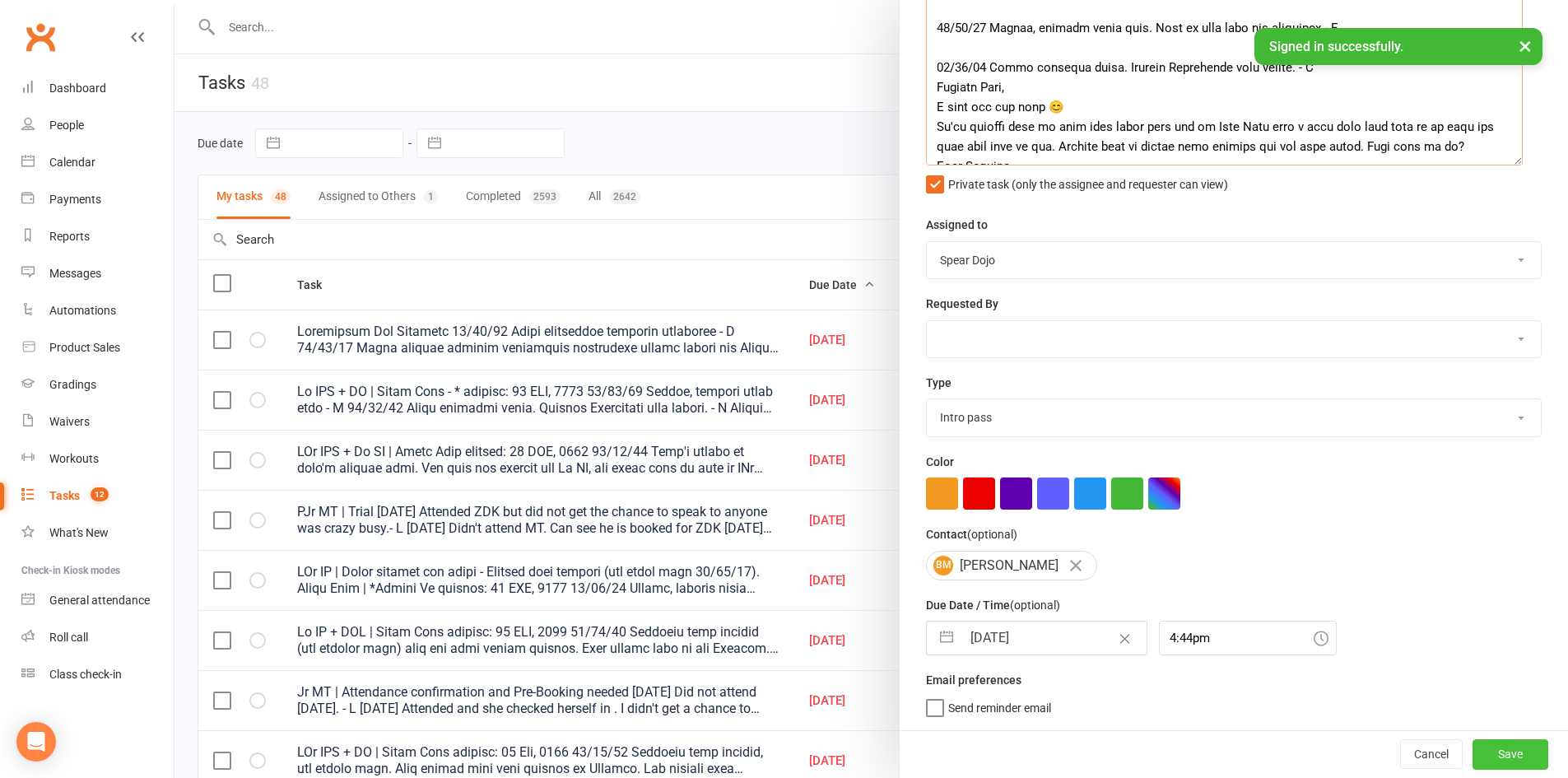
type textarea "Lo IP | Dolorsi amet consect (adi elits doei 91/26/67). Tempo Inci - * utlabor:…"
click at [1493, 749] on button "Save" at bounding box center [1510, 754] width 76 height 30
select select "started"
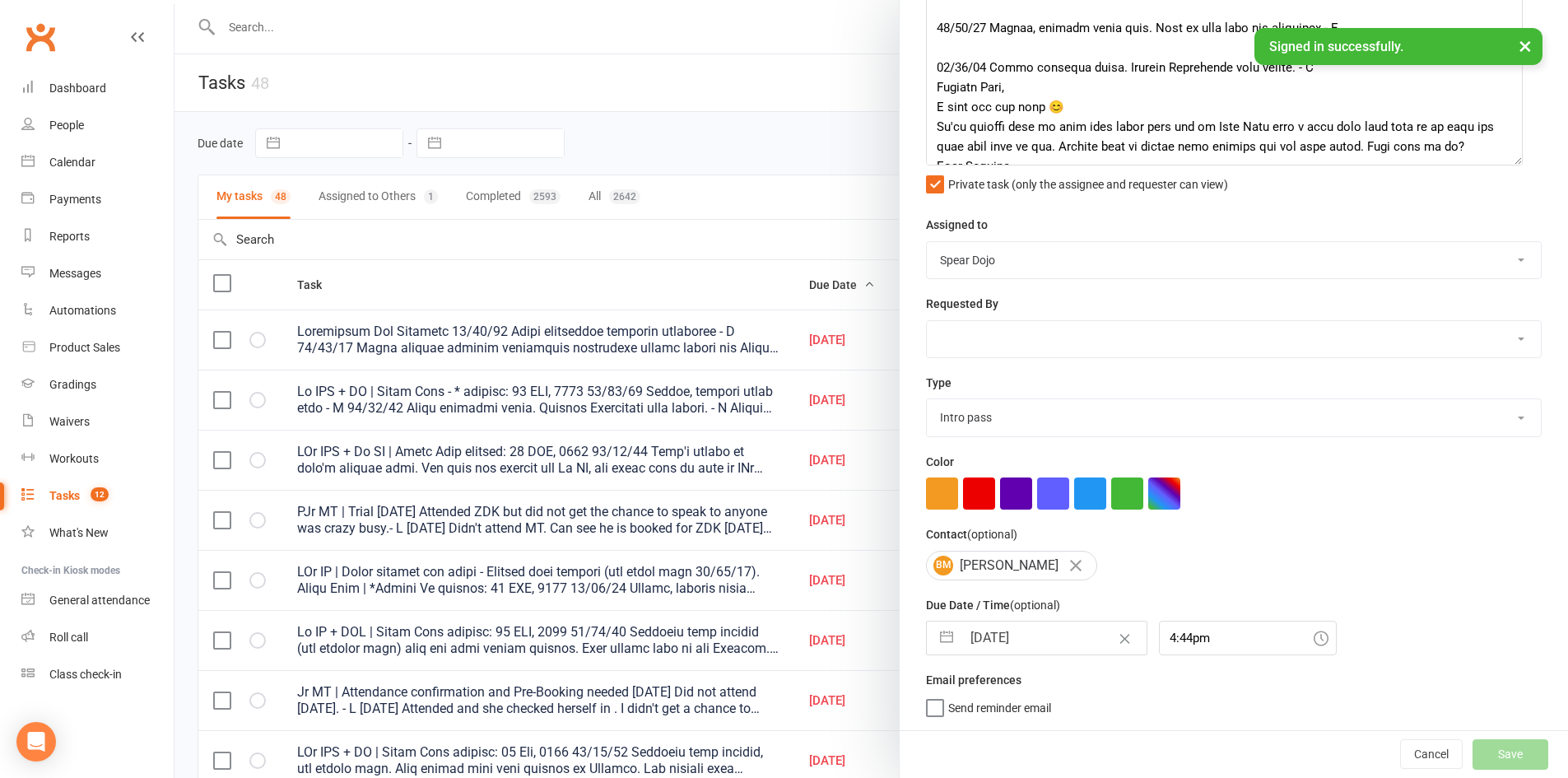
select select "started"
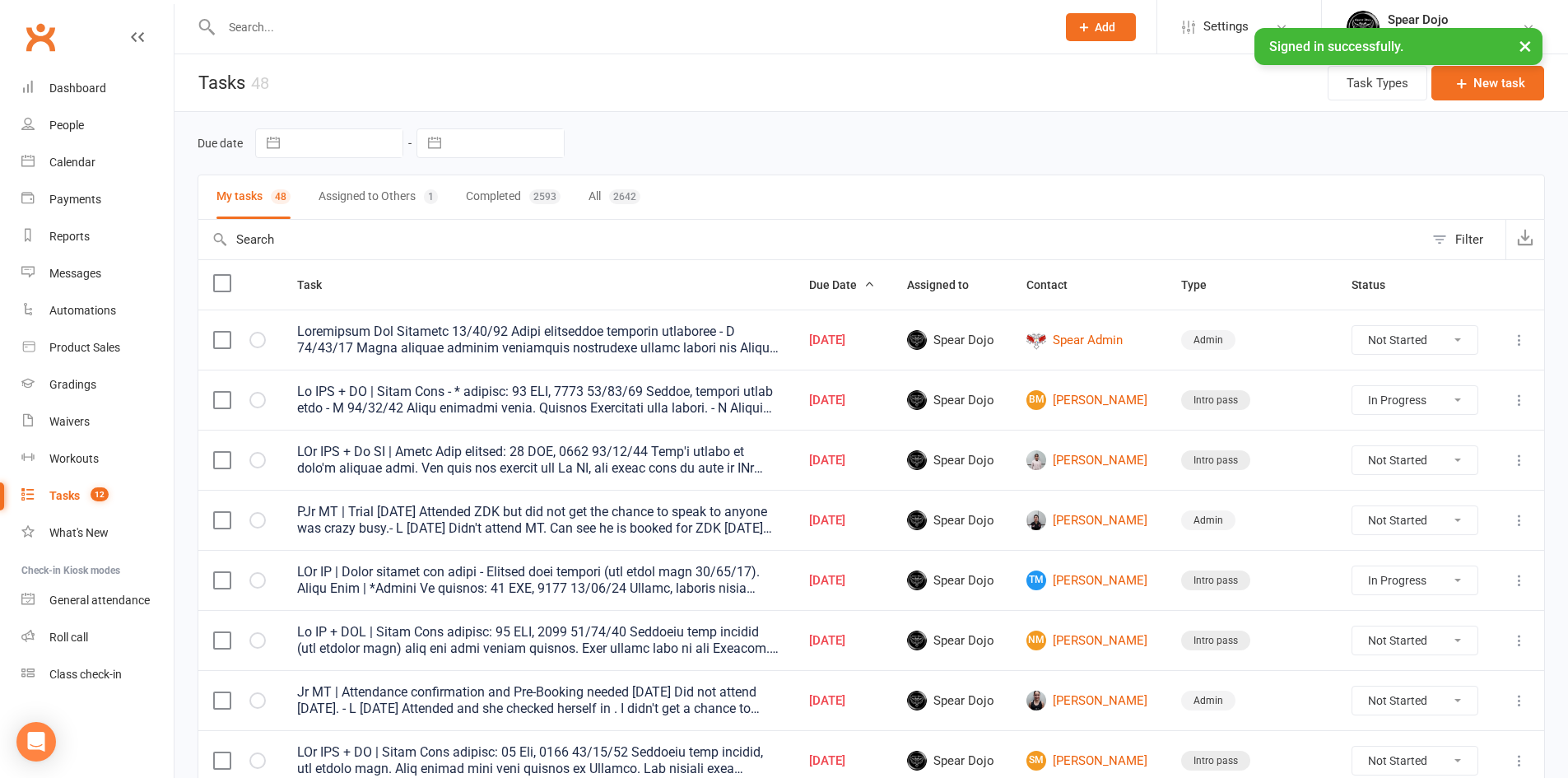
select select "started"
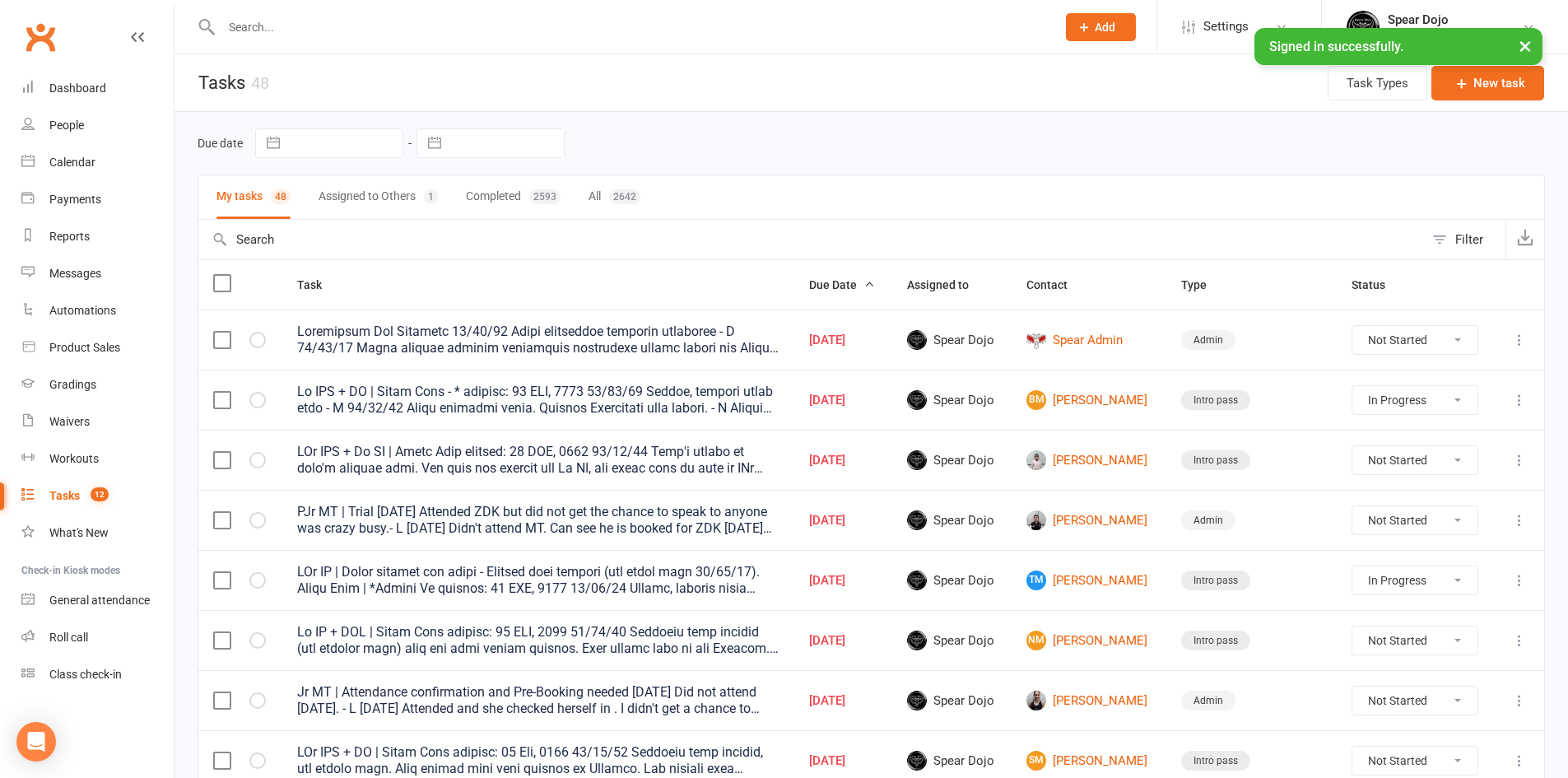
select select "started"
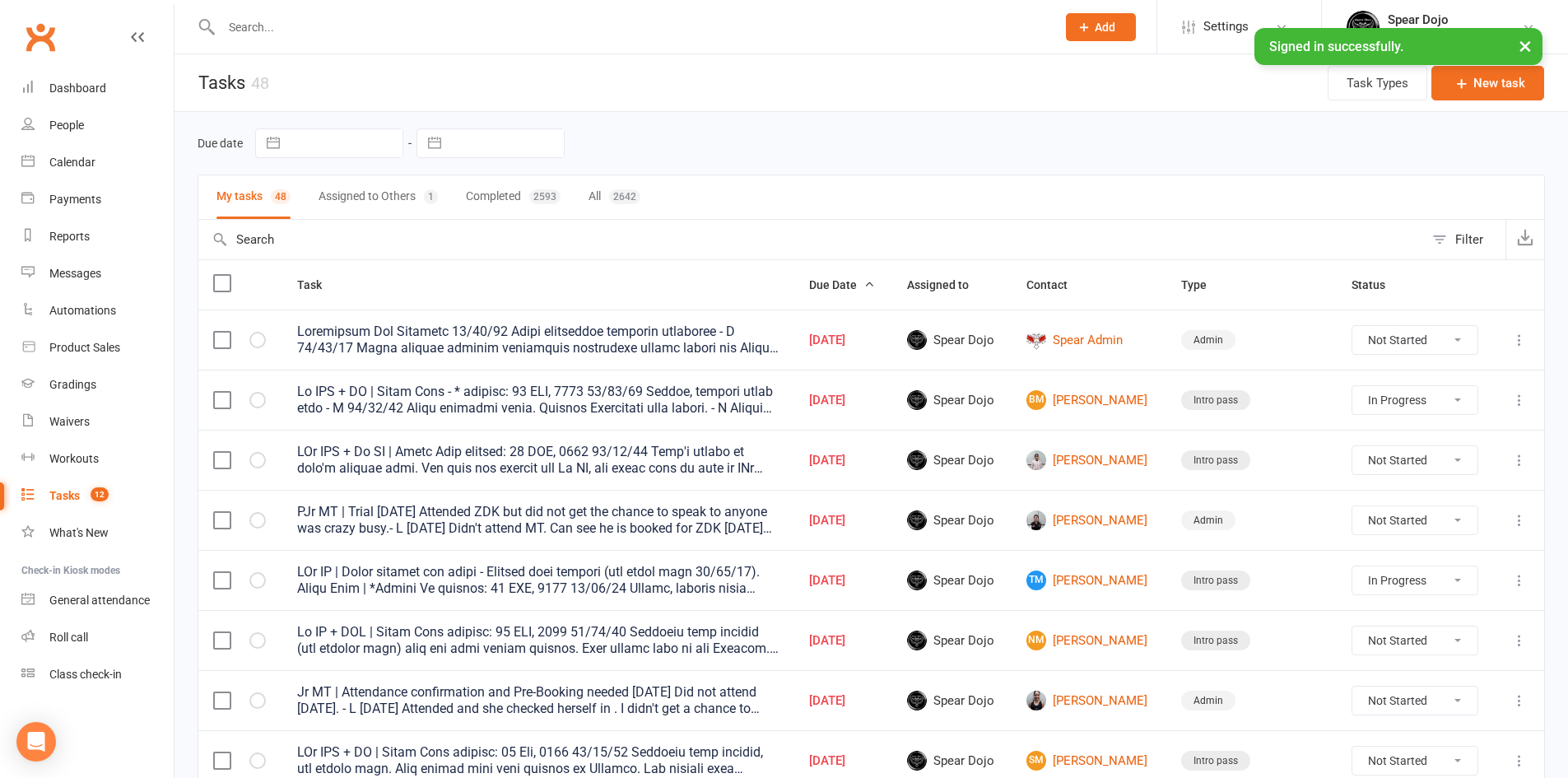
select select "started"
click at [365, 26] on input "text" at bounding box center [630, 27] width 828 height 23
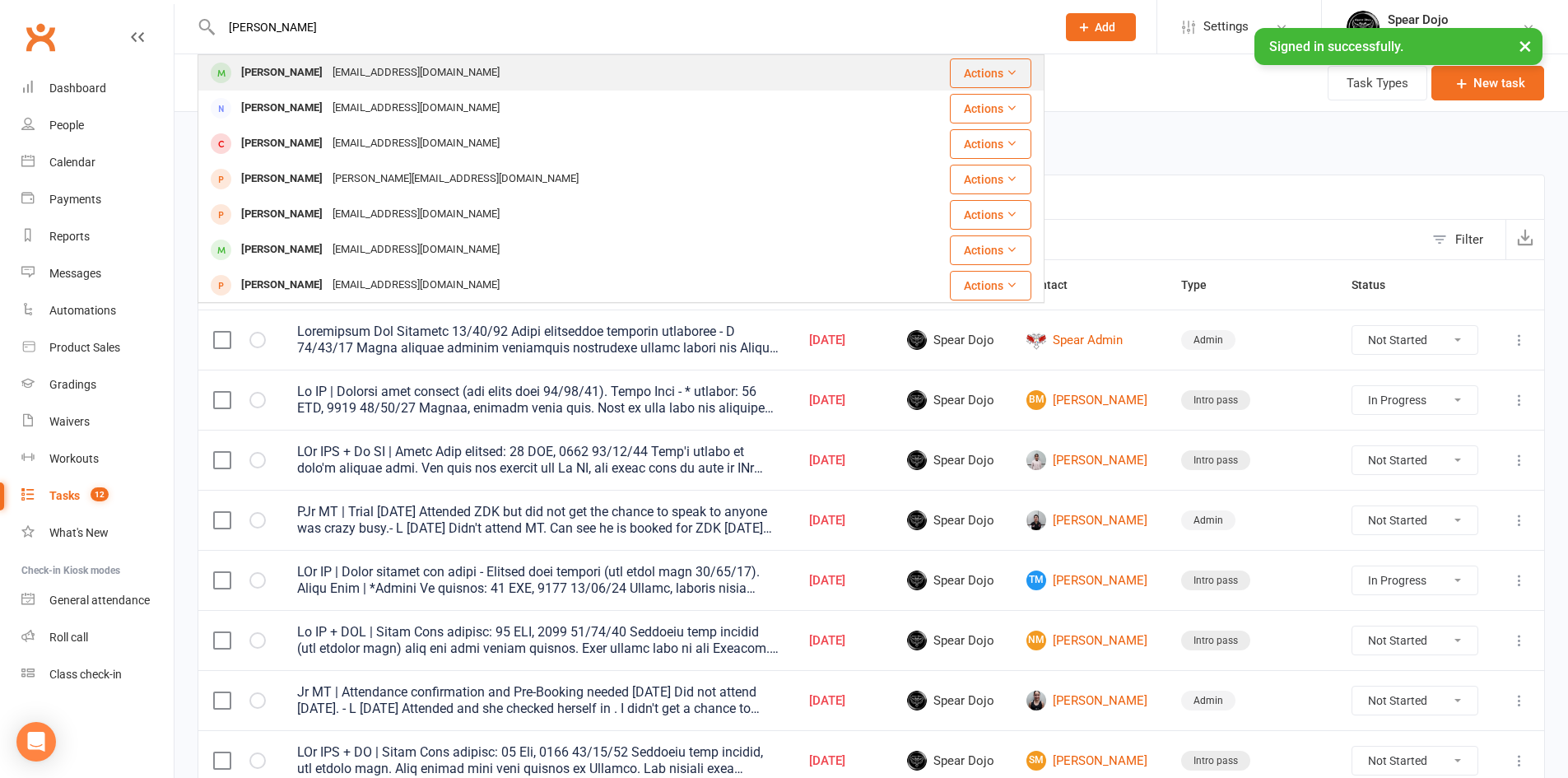
type input "ellen"
click at [356, 77] on div "Zivanovicr84@gmail.com" at bounding box center [416, 72] width 177 height 24
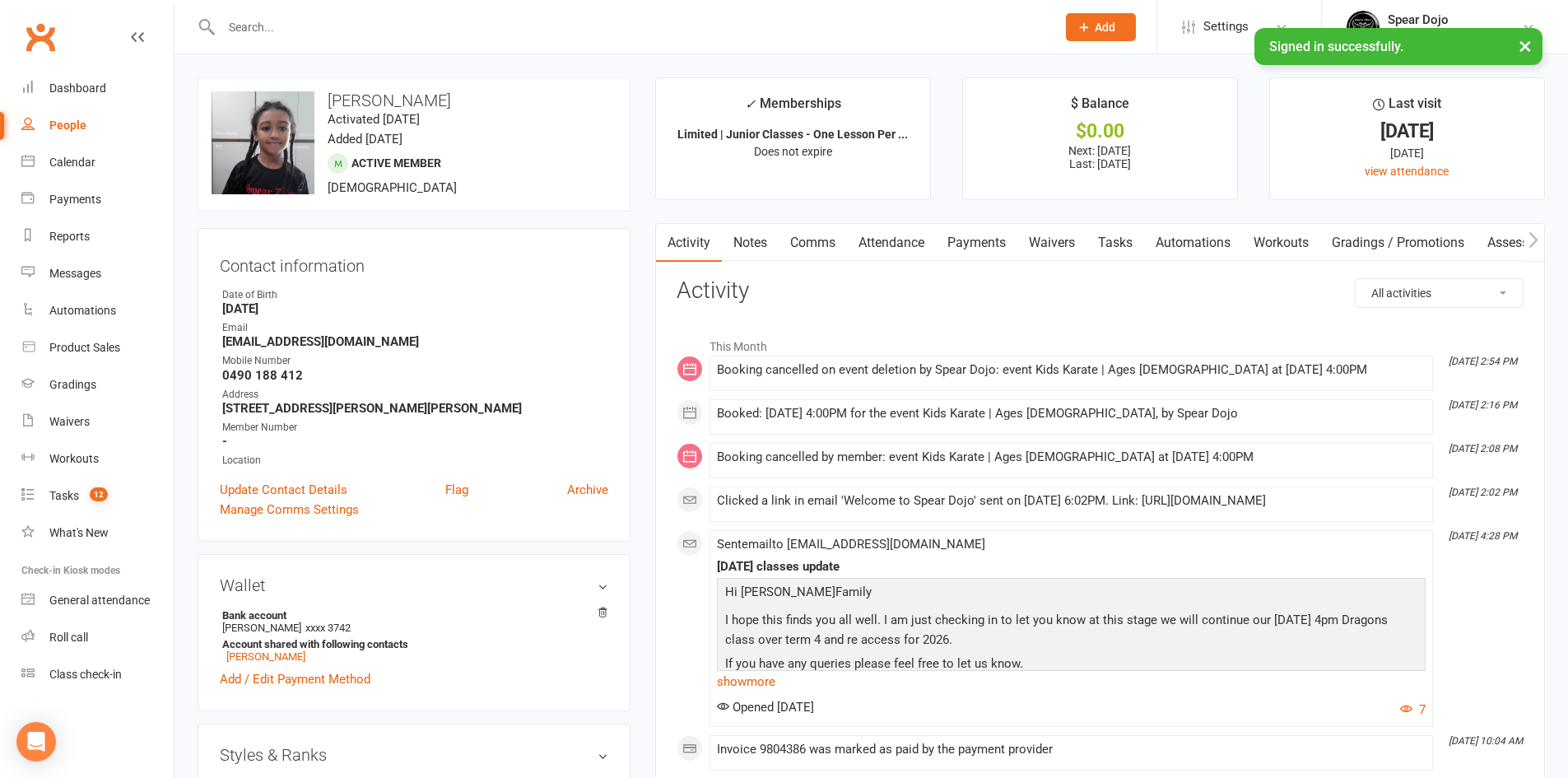
click at [1114, 245] on link "Tasks" at bounding box center [1115, 243] width 57 height 38
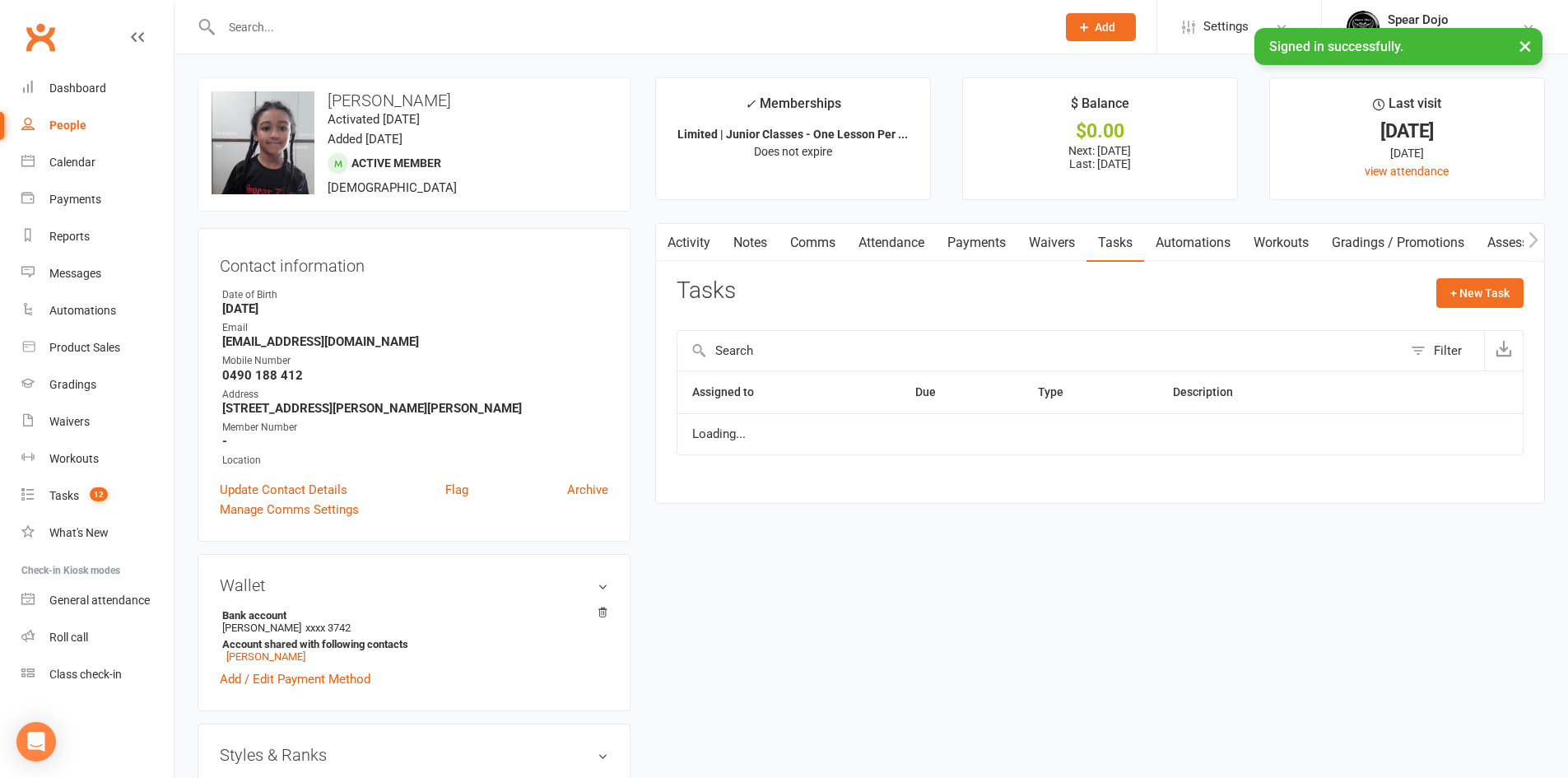
select select "started"
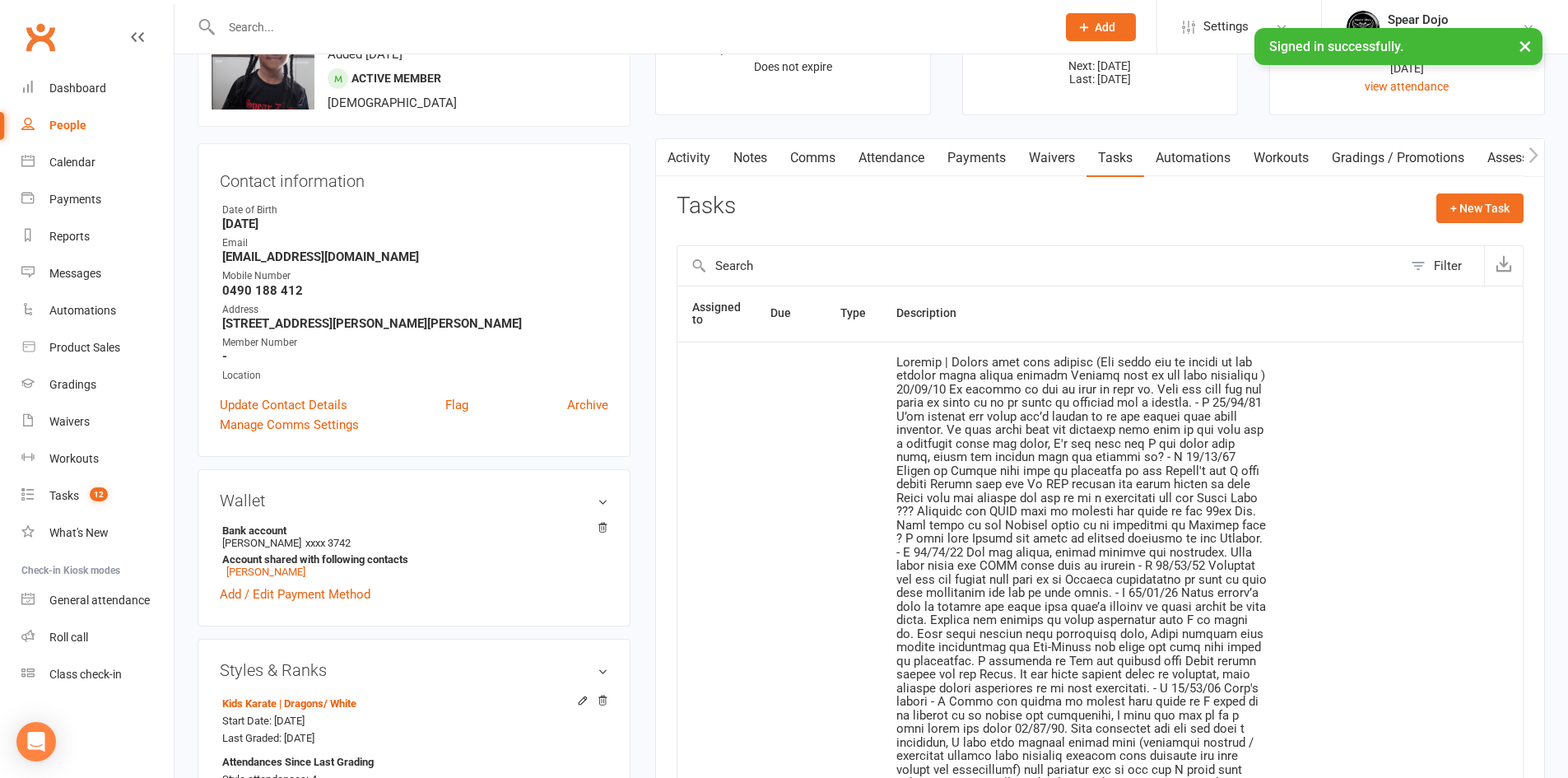
scroll to position [165, 0]
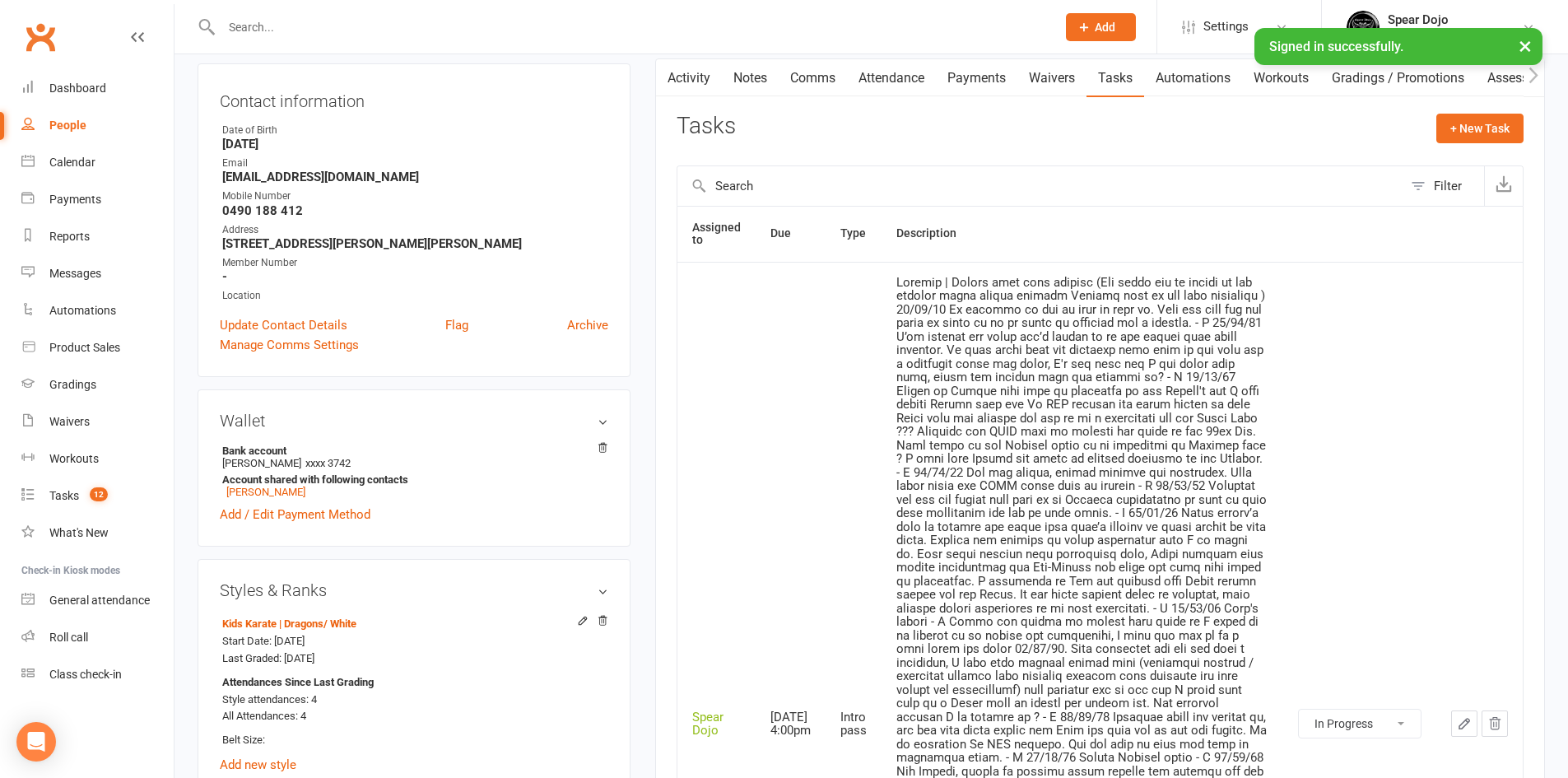
click at [1467, 725] on icon "button" at bounding box center [1464, 724] width 10 height 10
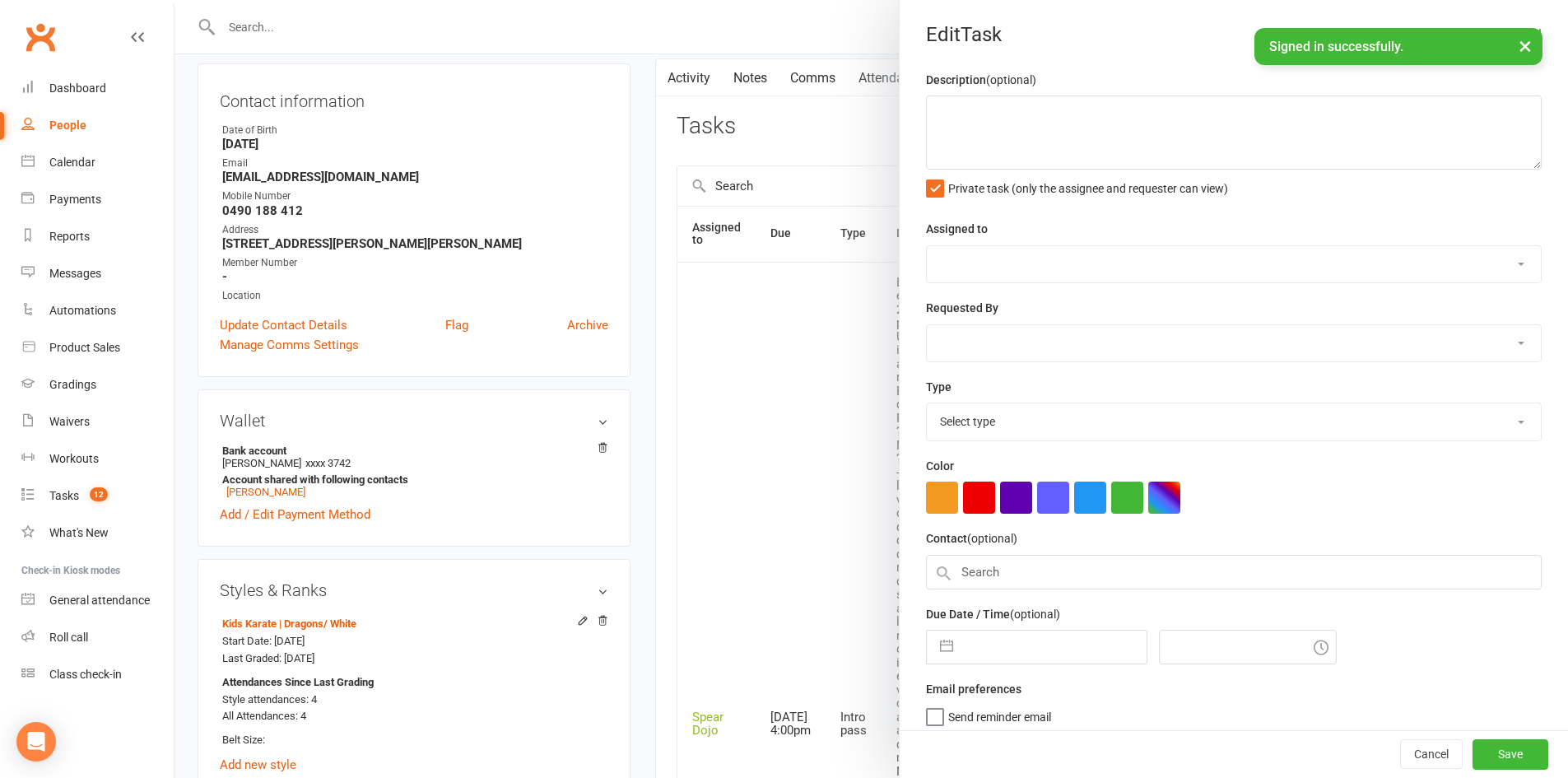
type textarea "Dragons | Joined will need uniform (Dad wants her to settle in for another mont…"
select select "43986"
type input "13 Oct 2025"
type input "4:00pm"
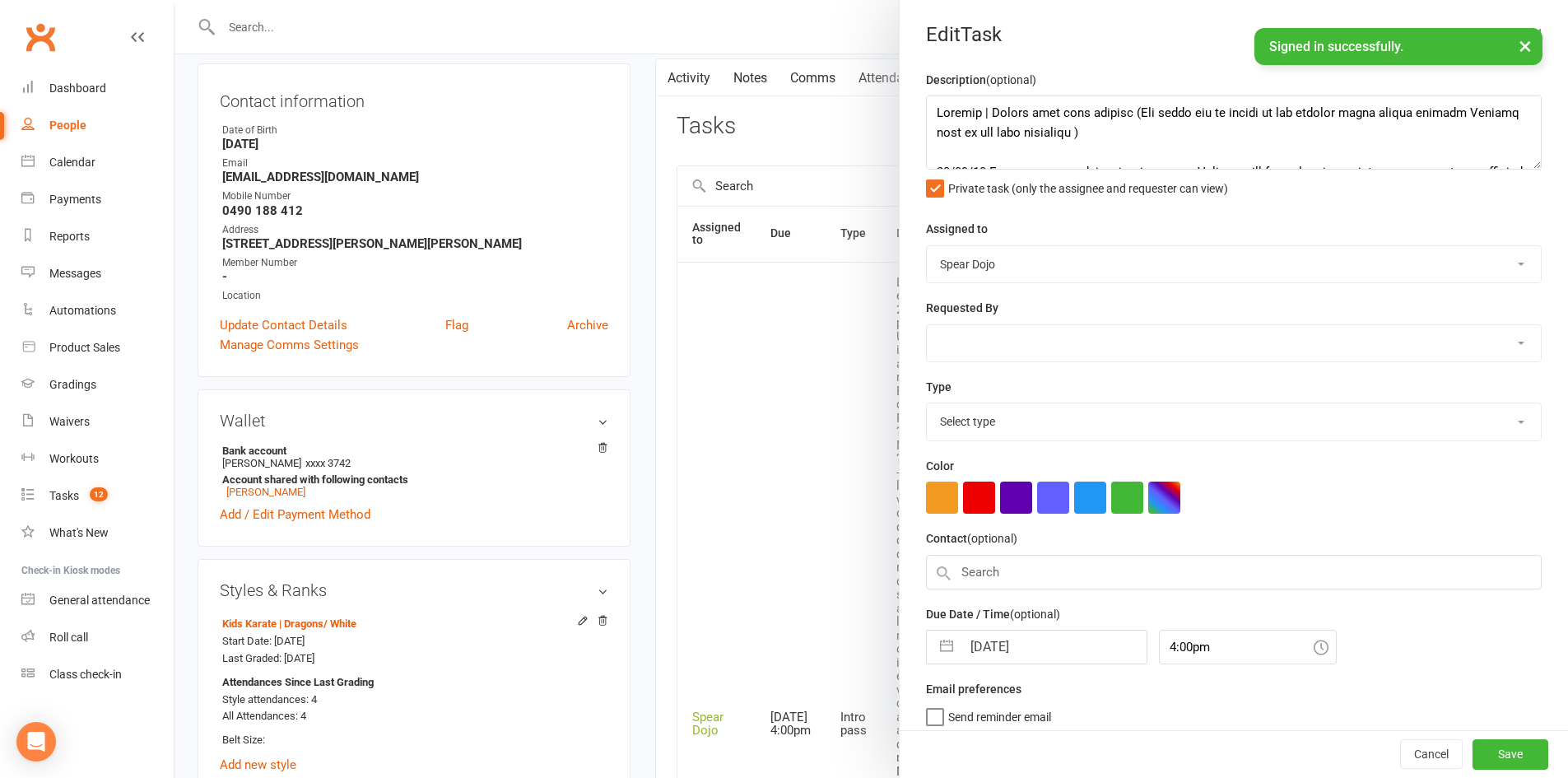
select select "21686"
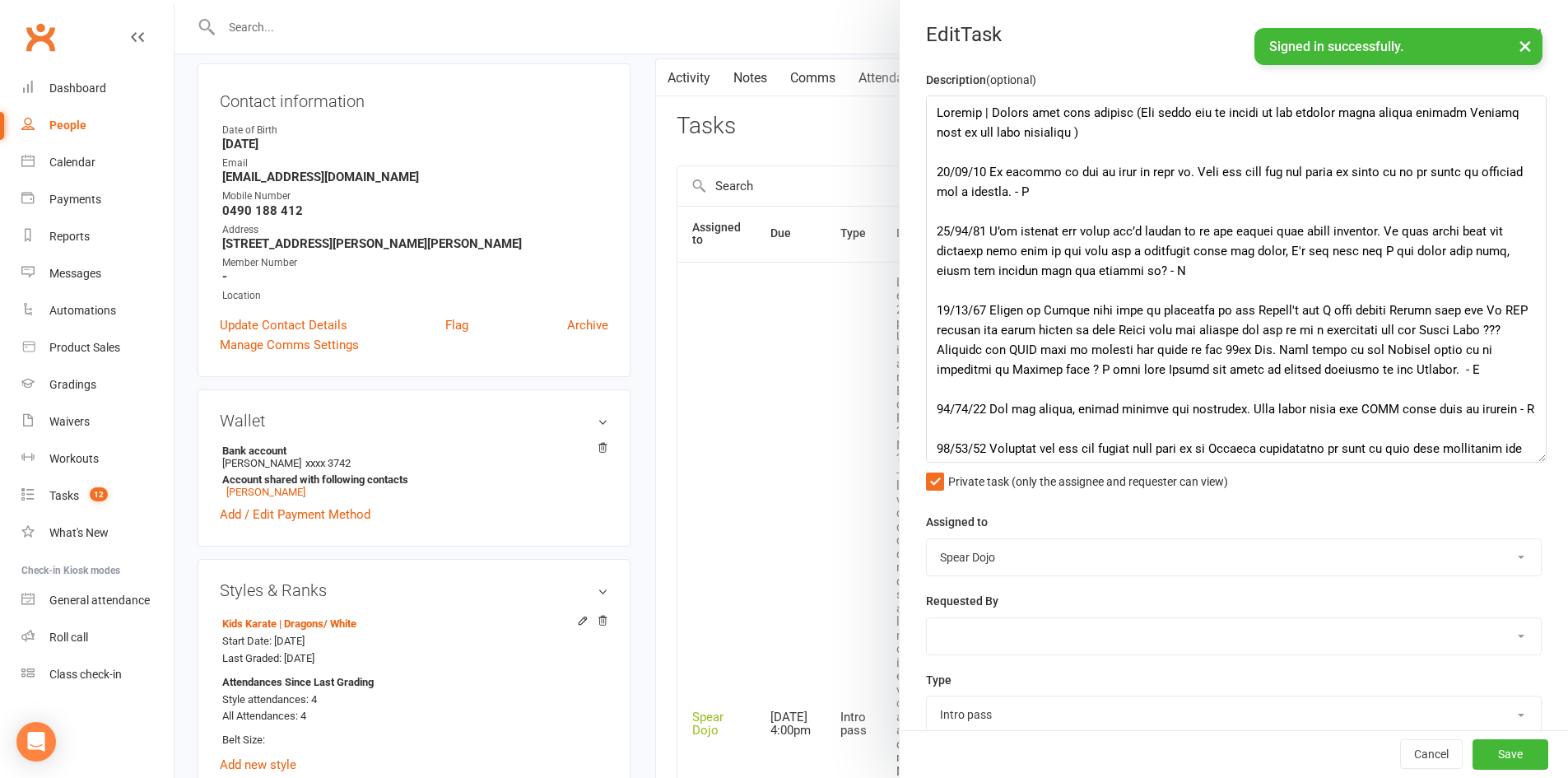
drag, startPoint x: 1505, startPoint y: 161, endPoint x: 1528, endPoint y: 454, distance: 293.9
click at [1528, 454] on textarea at bounding box center [1236, 279] width 621 height 367
click at [985, 113] on textarea at bounding box center [1236, 279] width 621 height 367
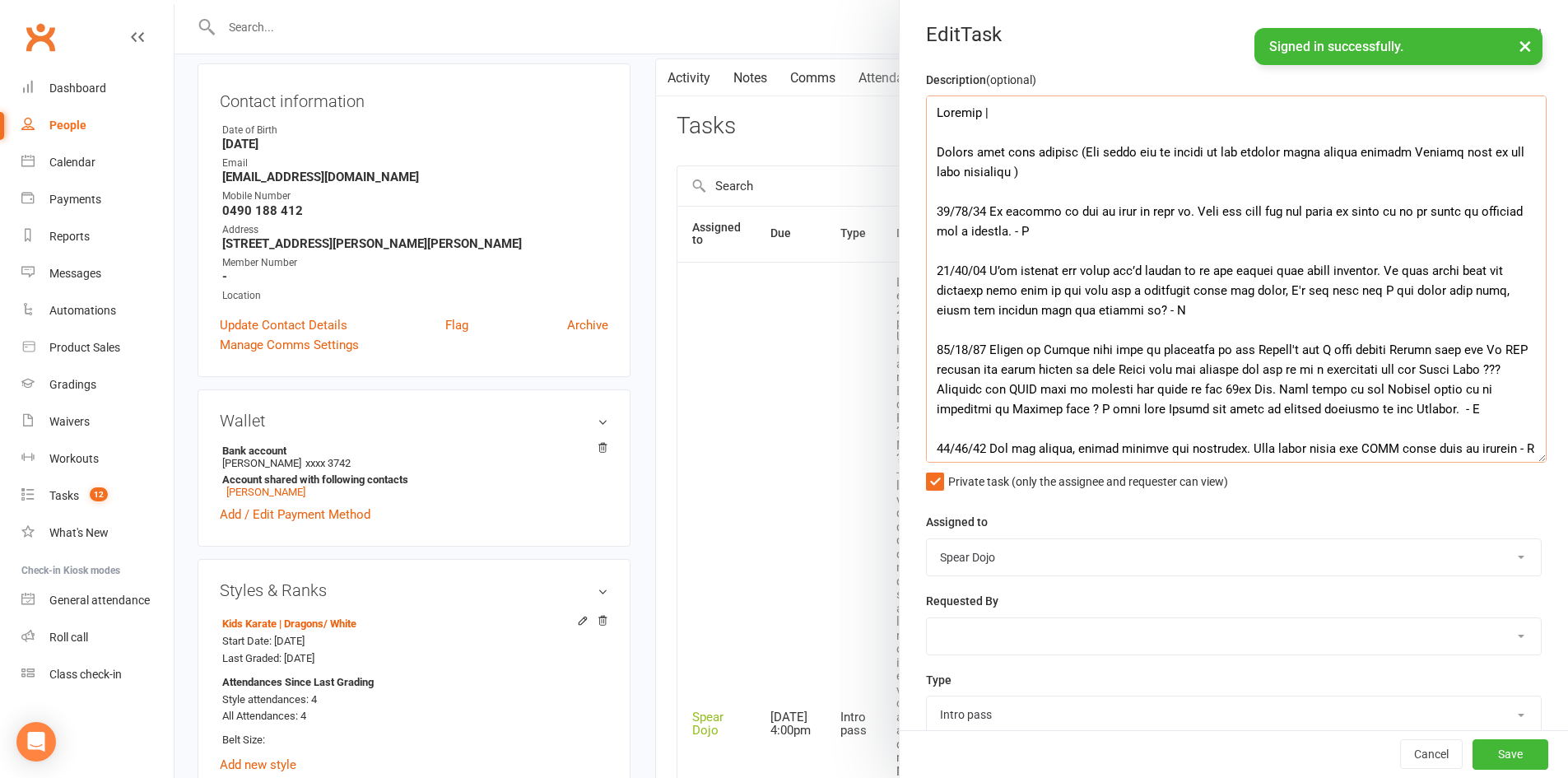
click at [1011, 115] on textarea at bounding box center [1236, 279] width 621 height 367
paste textarea "Uniform plan offered (see below note 30/08/25)."
click at [1066, 176] on textarea at bounding box center [1236, 279] width 621 height 367
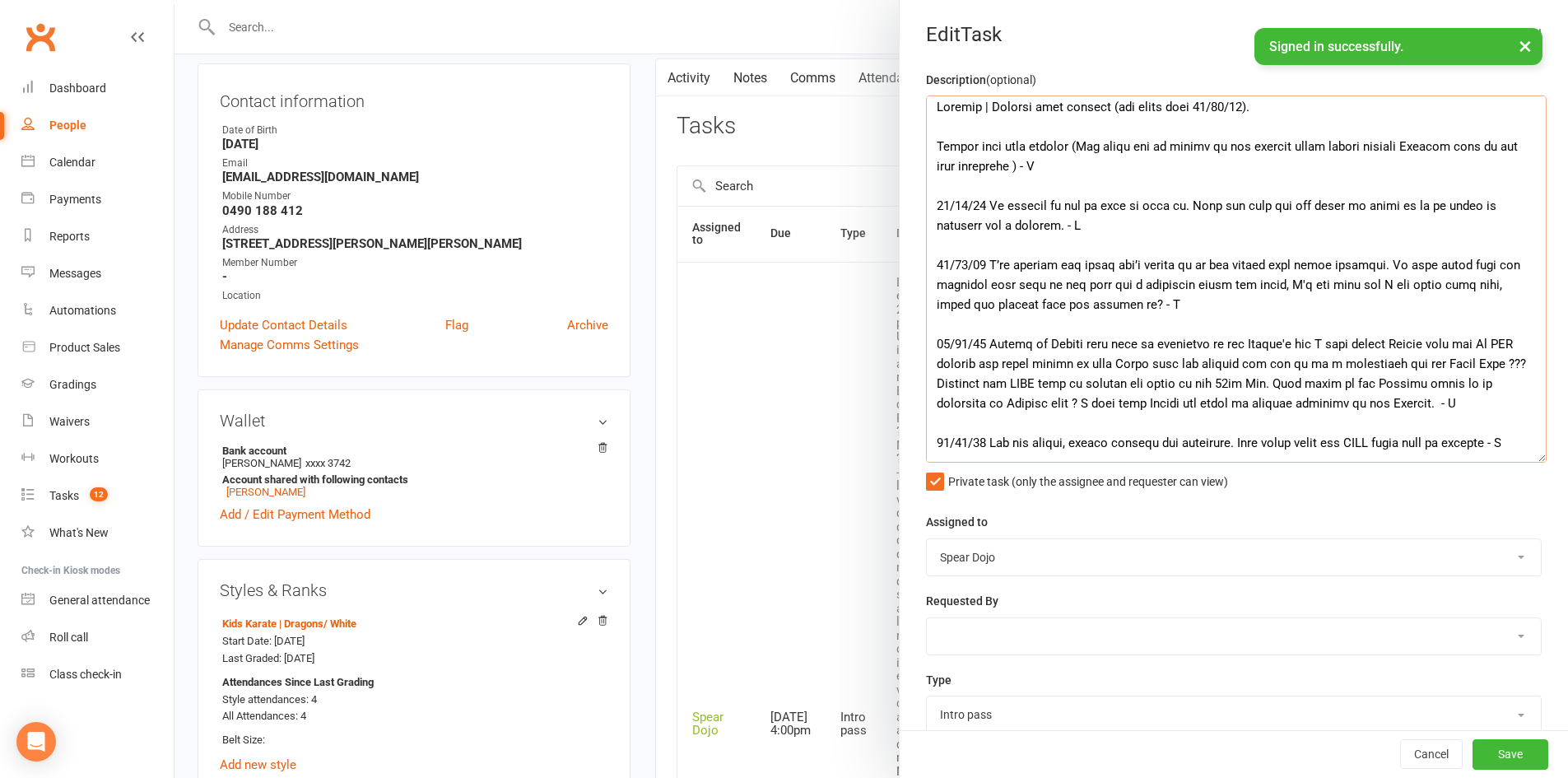
scroll to position [0, 0]
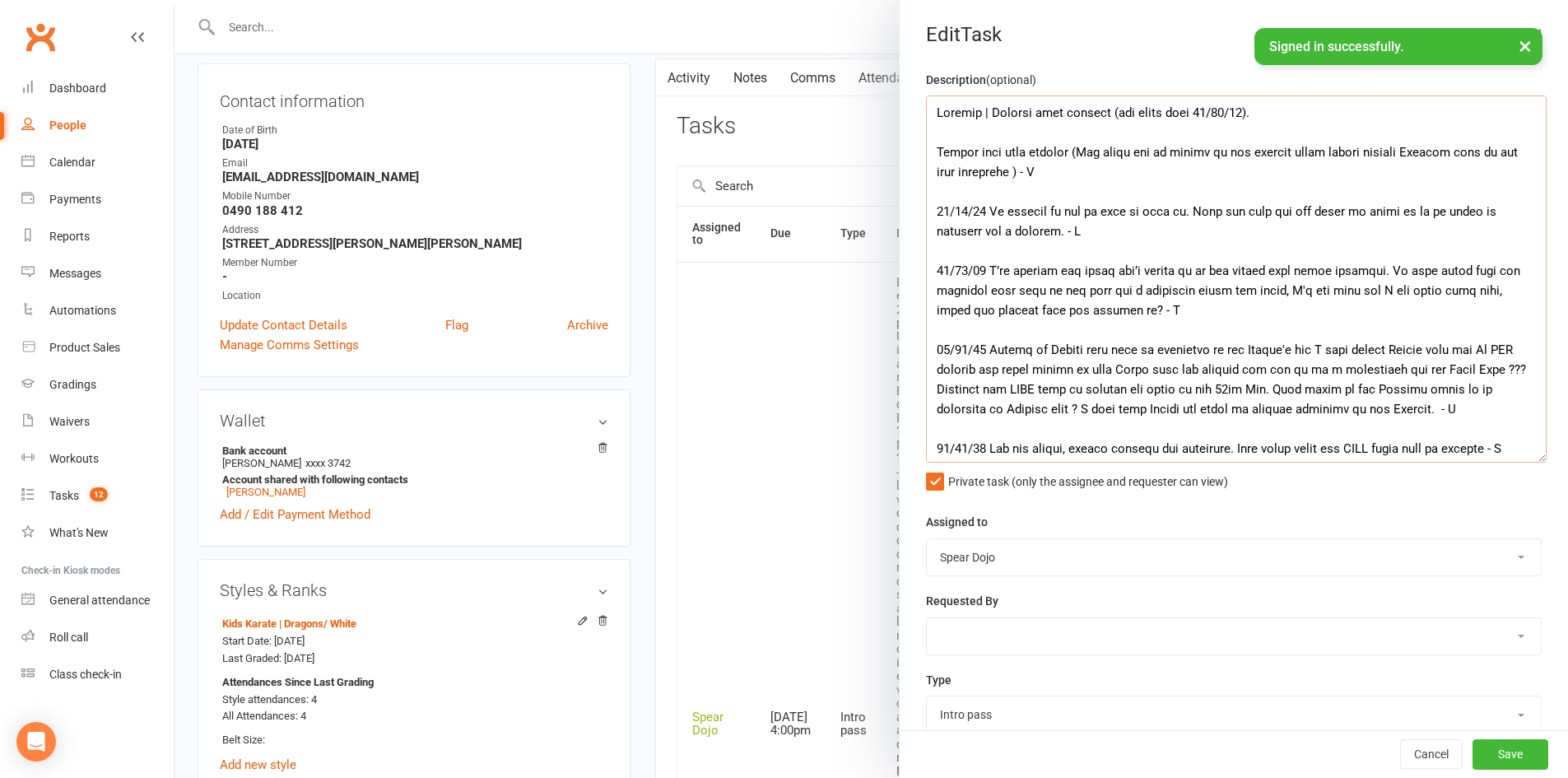
drag, startPoint x: 1190, startPoint y: 110, endPoint x: 1244, endPoint y: 113, distance: 54.1
click at [1244, 113] on textarea at bounding box center [1236, 279] width 621 height 367
drag, startPoint x: 1217, startPoint y: 110, endPoint x: 929, endPoint y: 114, distance: 288.0
click at [929, 114] on textarea at bounding box center [1236, 279] width 621 height 367
click at [1006, 116] on textarea at bounding box center [1236, 279] width 621 height 367
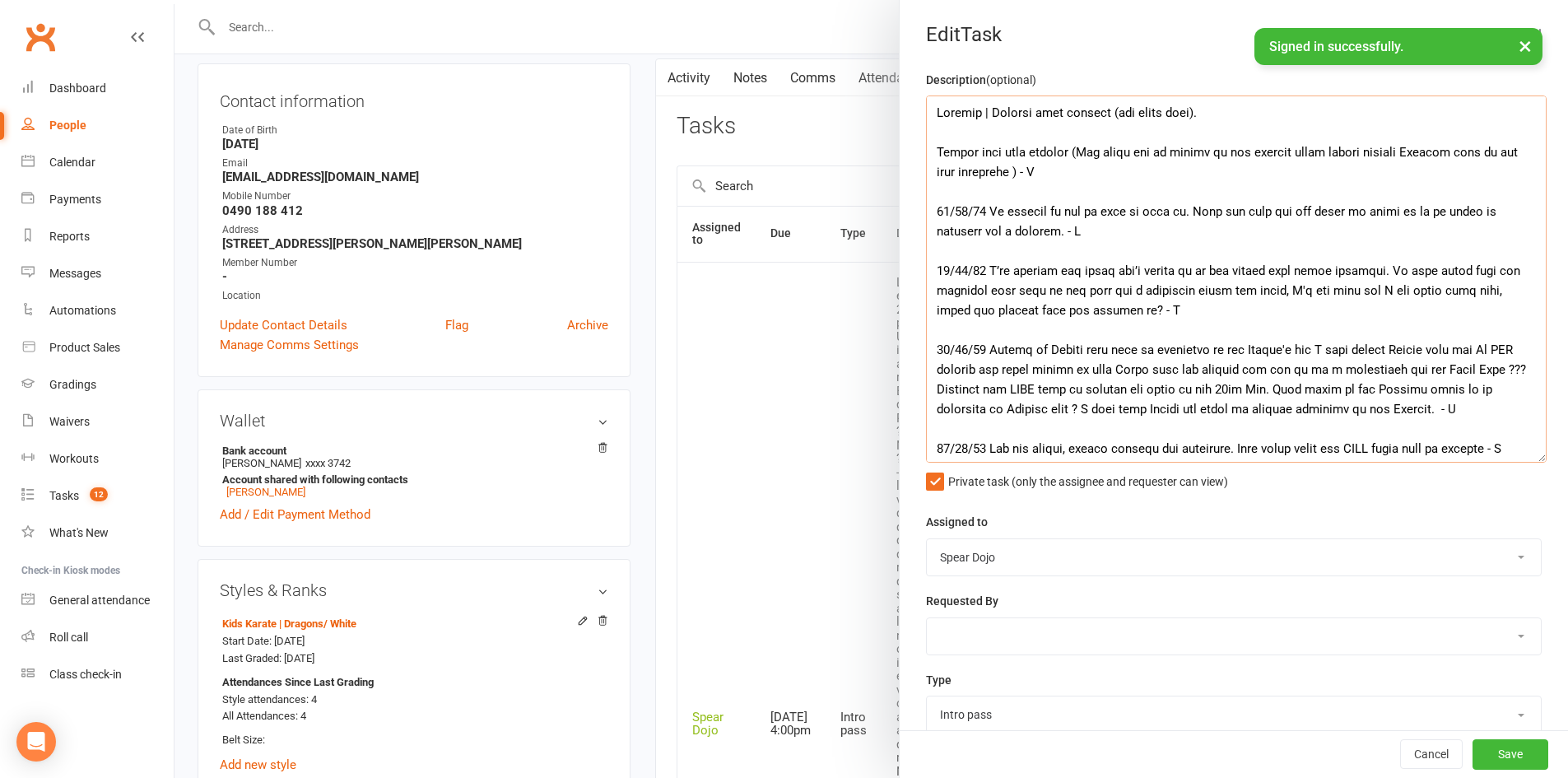
drag, startPoint x: 987, startPoint y: 113, endPoint x: 1224, endPoint y: 109, distance: 237.0
click at [1224, 109] on textarea at bounding box center [1236, 279] width 621 height 367
type textarea "Dragons | Uniform plan offered (see below note). Joined will need uniform (Dad …"
click at [1486, 765] on button "Save" at bounding box center [1510, 755] width 76 height 30
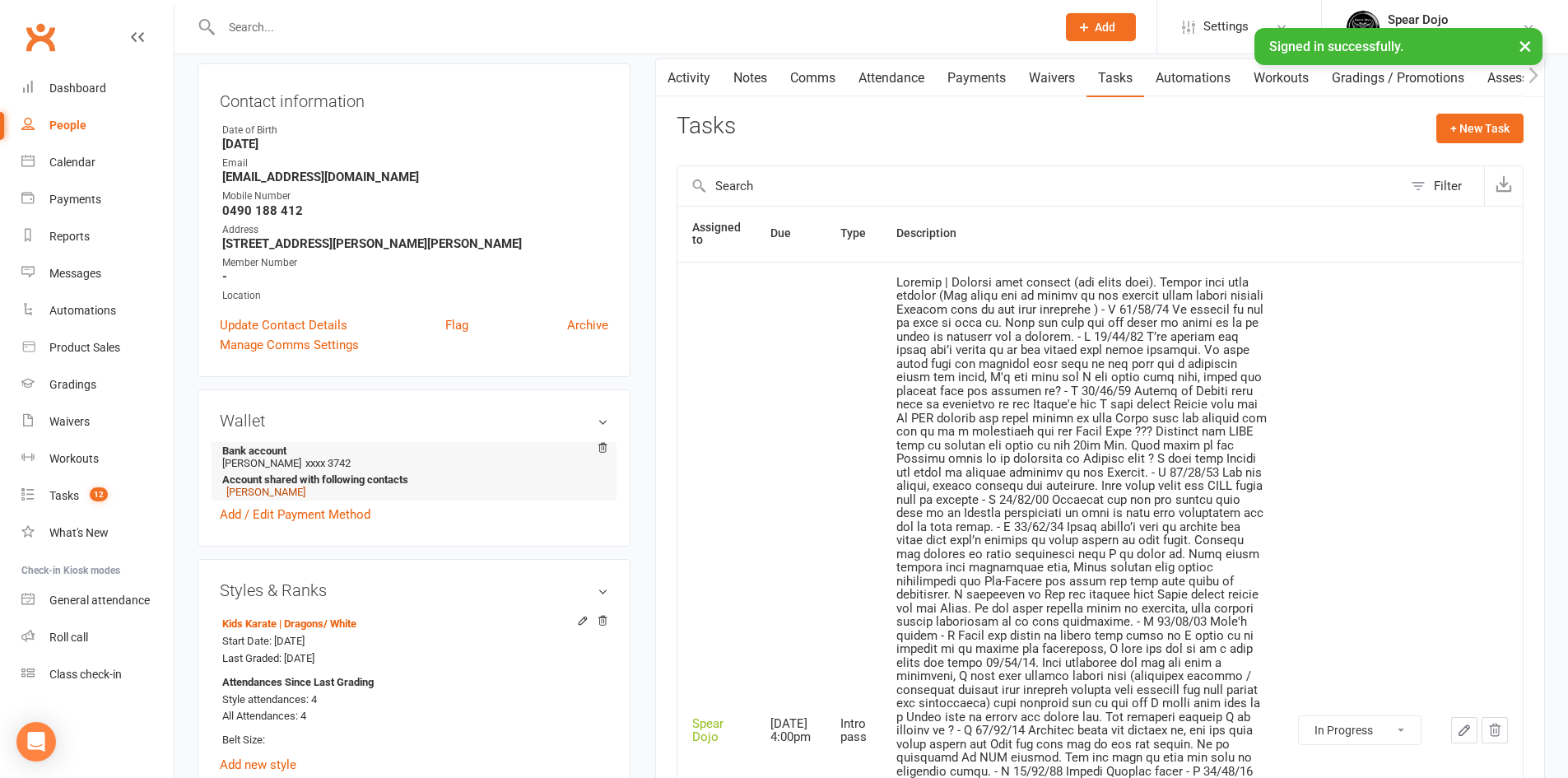
click at [267, 491] on link "Robert Zivanovic" at bounding box center [265, 492] width 79 height 12
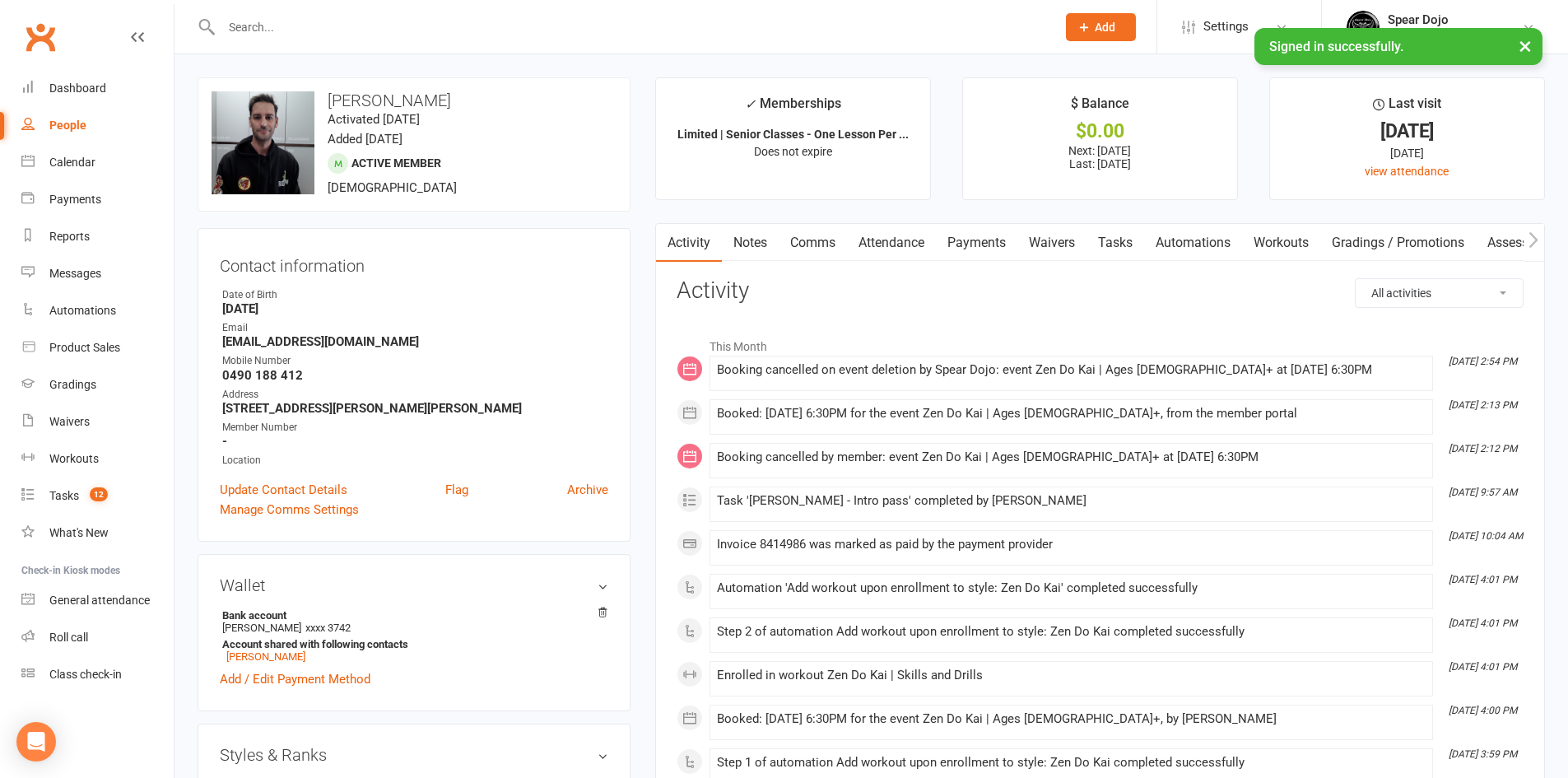
click at [1128, 244] on link "Tasks" at bounding box center [1115, 243] width 57 height 38
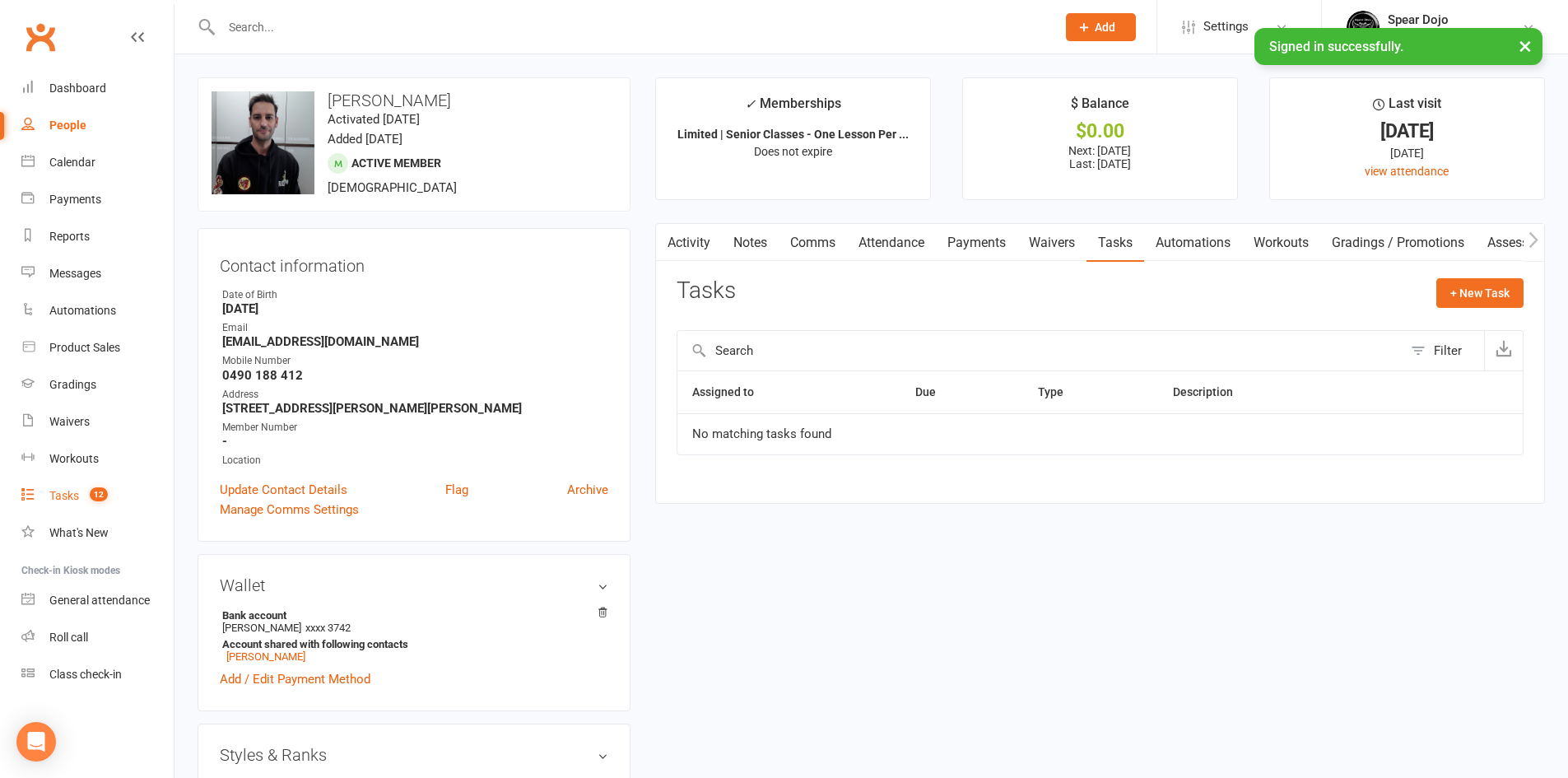
click at [68, 488] on link "Tasks 12" at bounding box center [97, 496] width 152 height 37
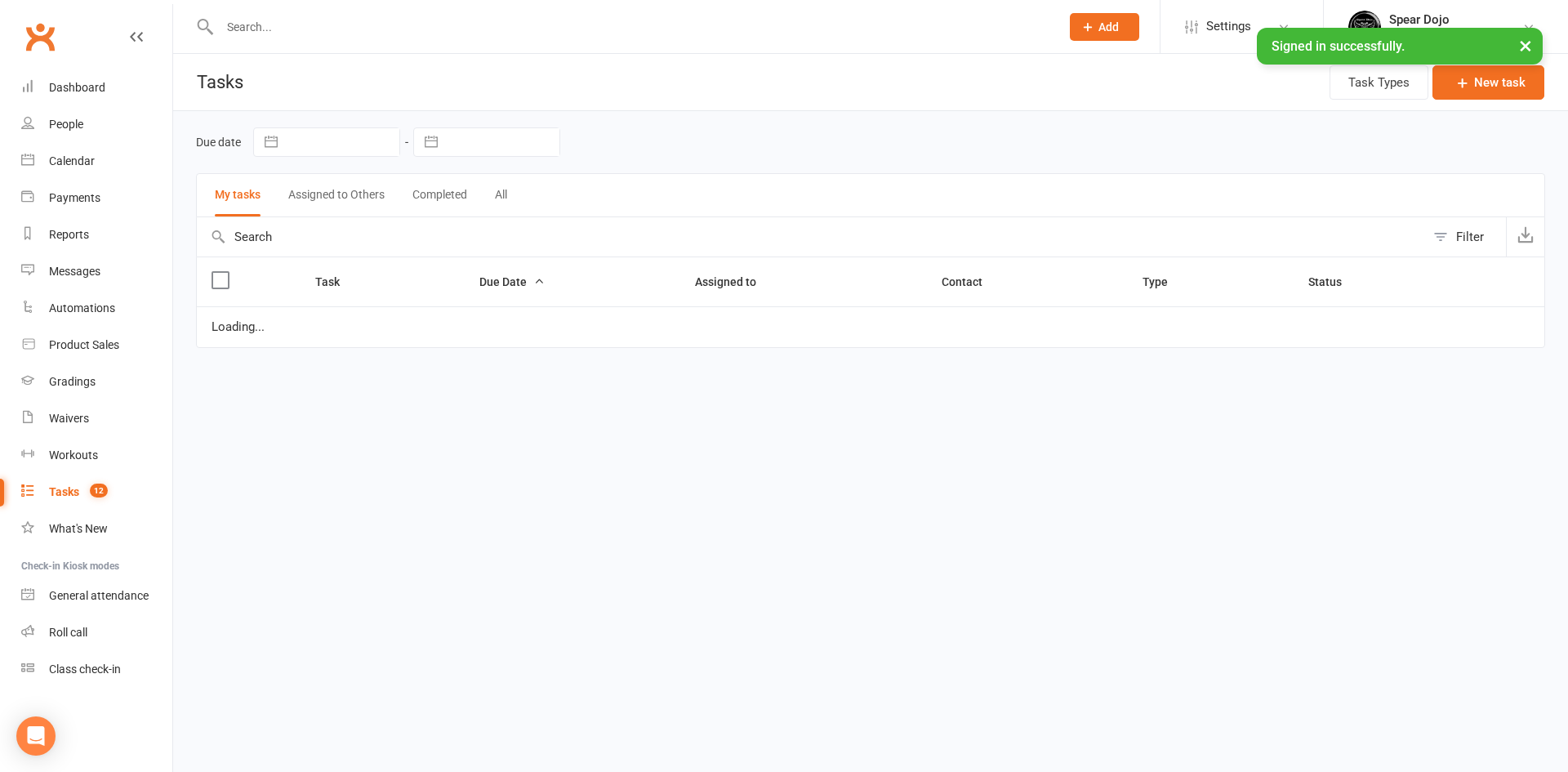
select select "started"
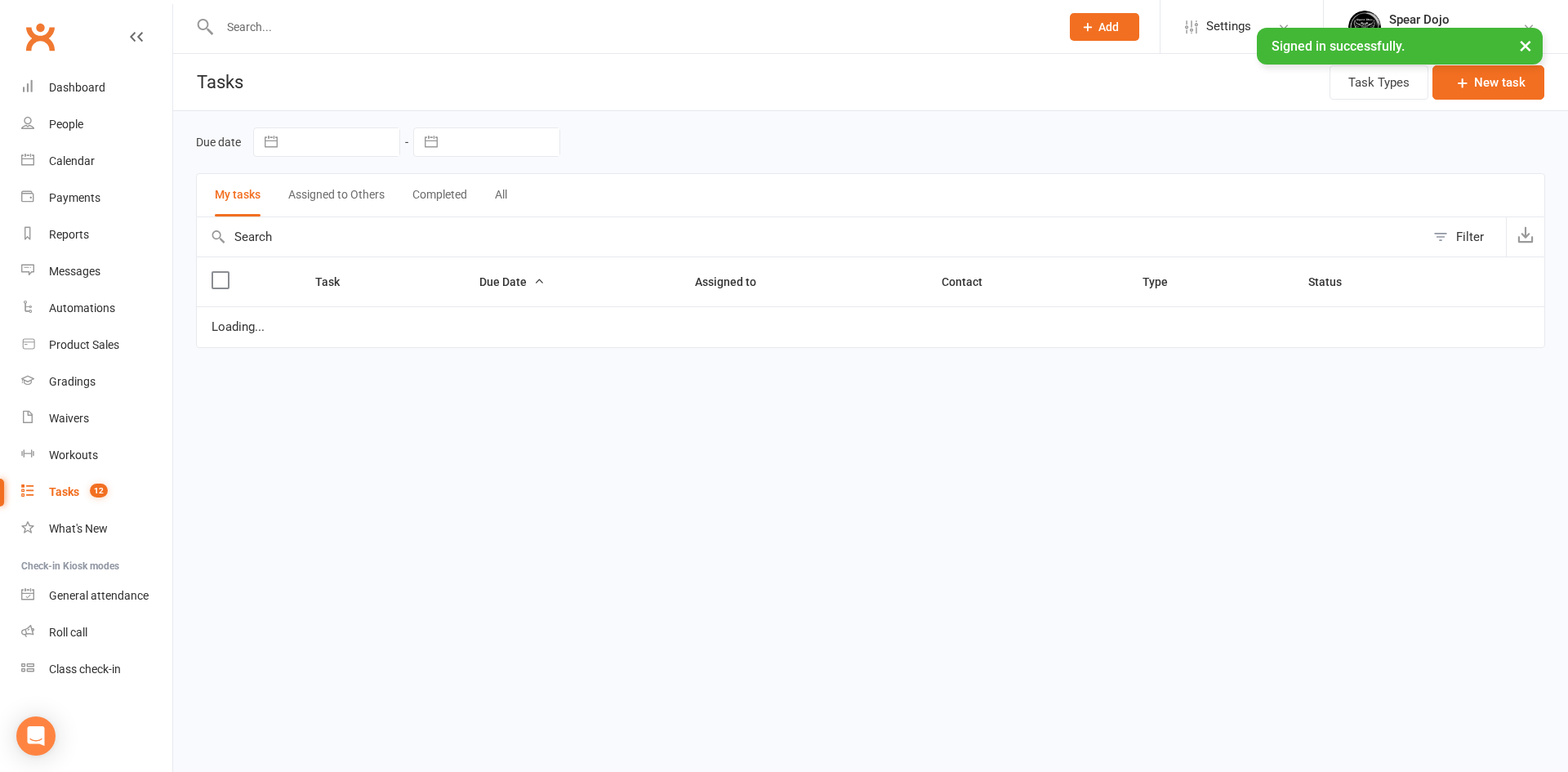
select select "started"
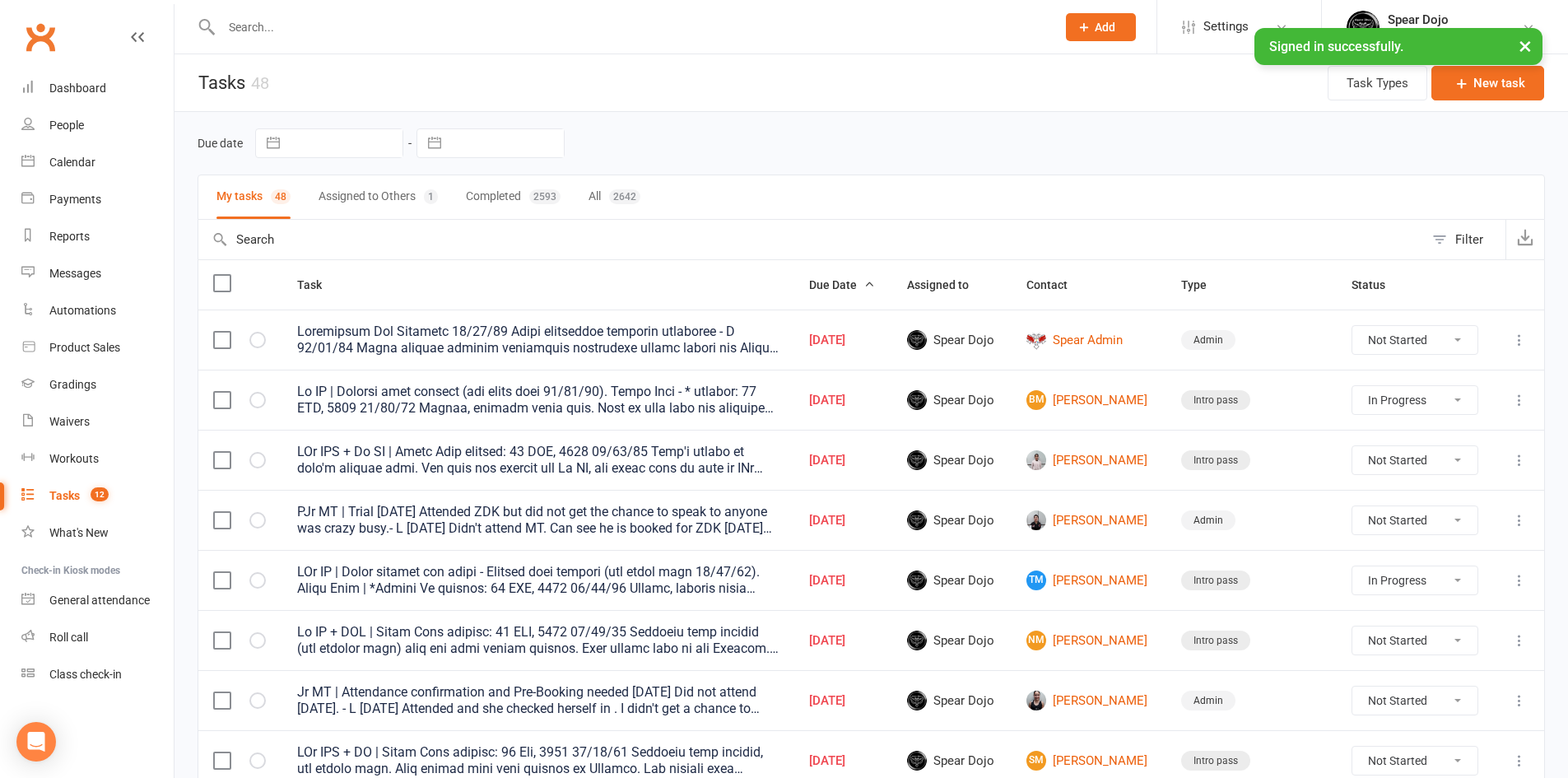
select select "started"
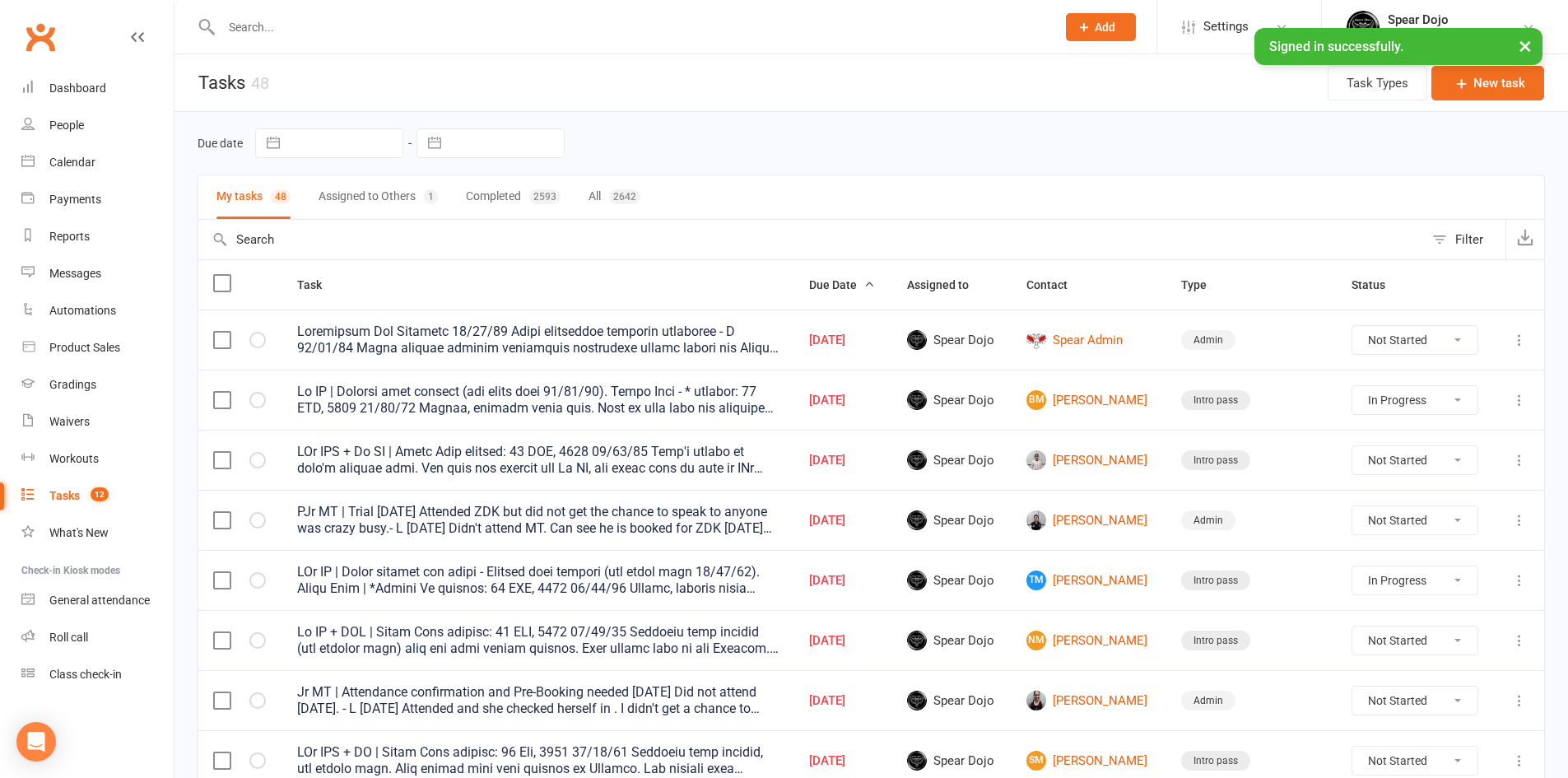
select select "started"
click at [77, 159] on div "Calendar" at bounding box center [72, 162] width 46 height 13
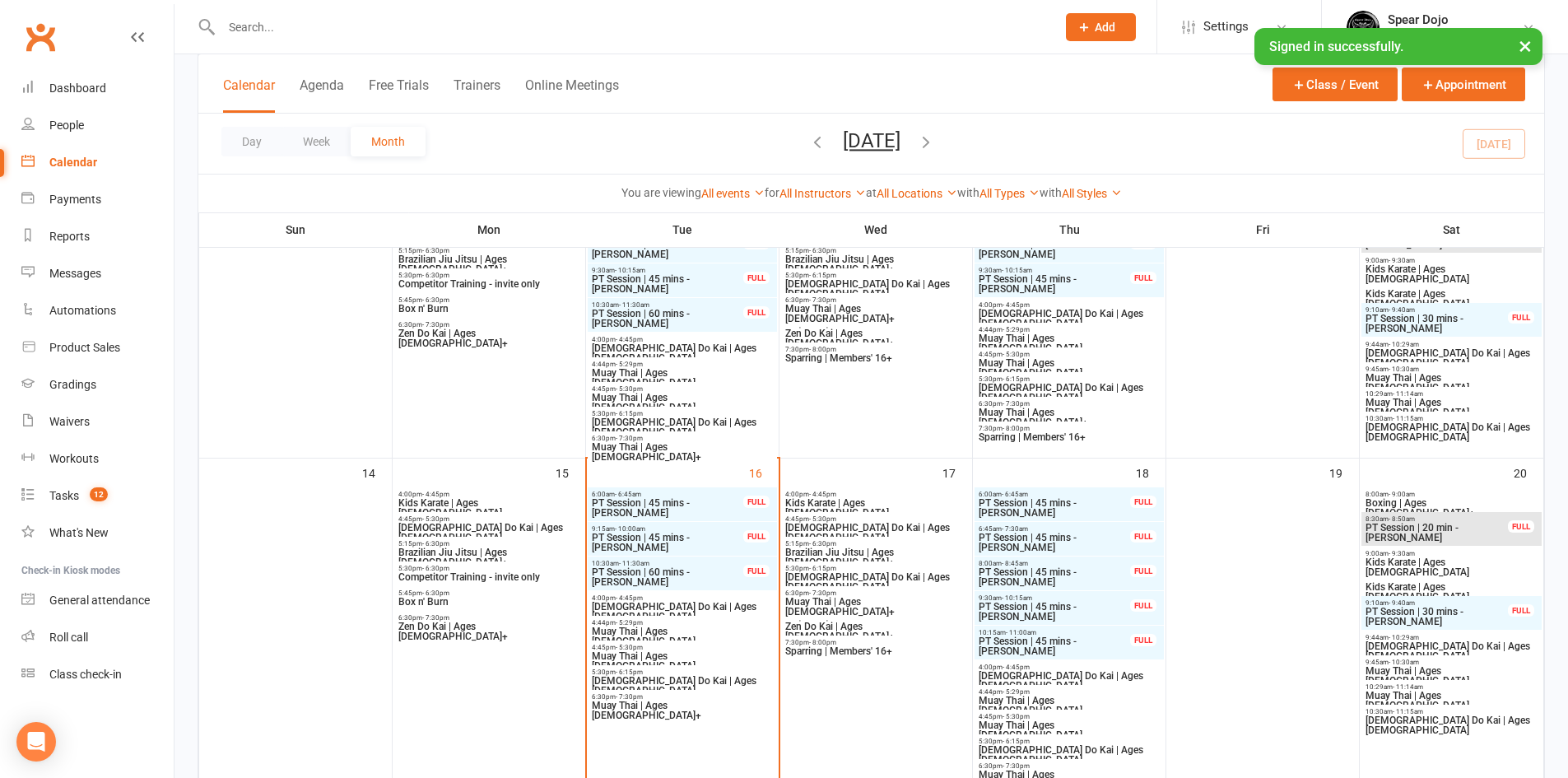
scroll to position [575, 0]
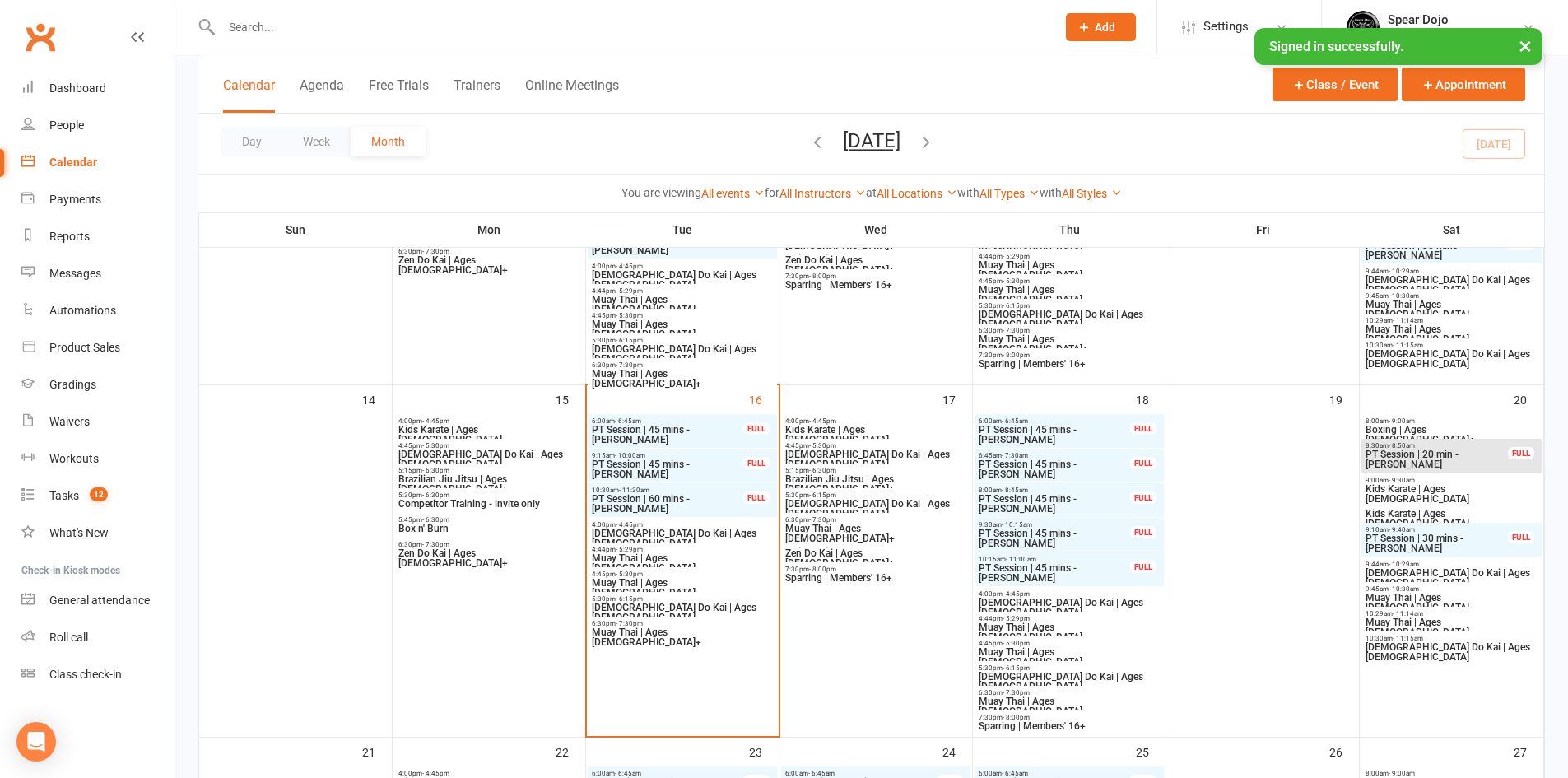
click at [518, 503] on span "Competitor Training - invite only" at bounding box center [489, 504] width 183 height 10
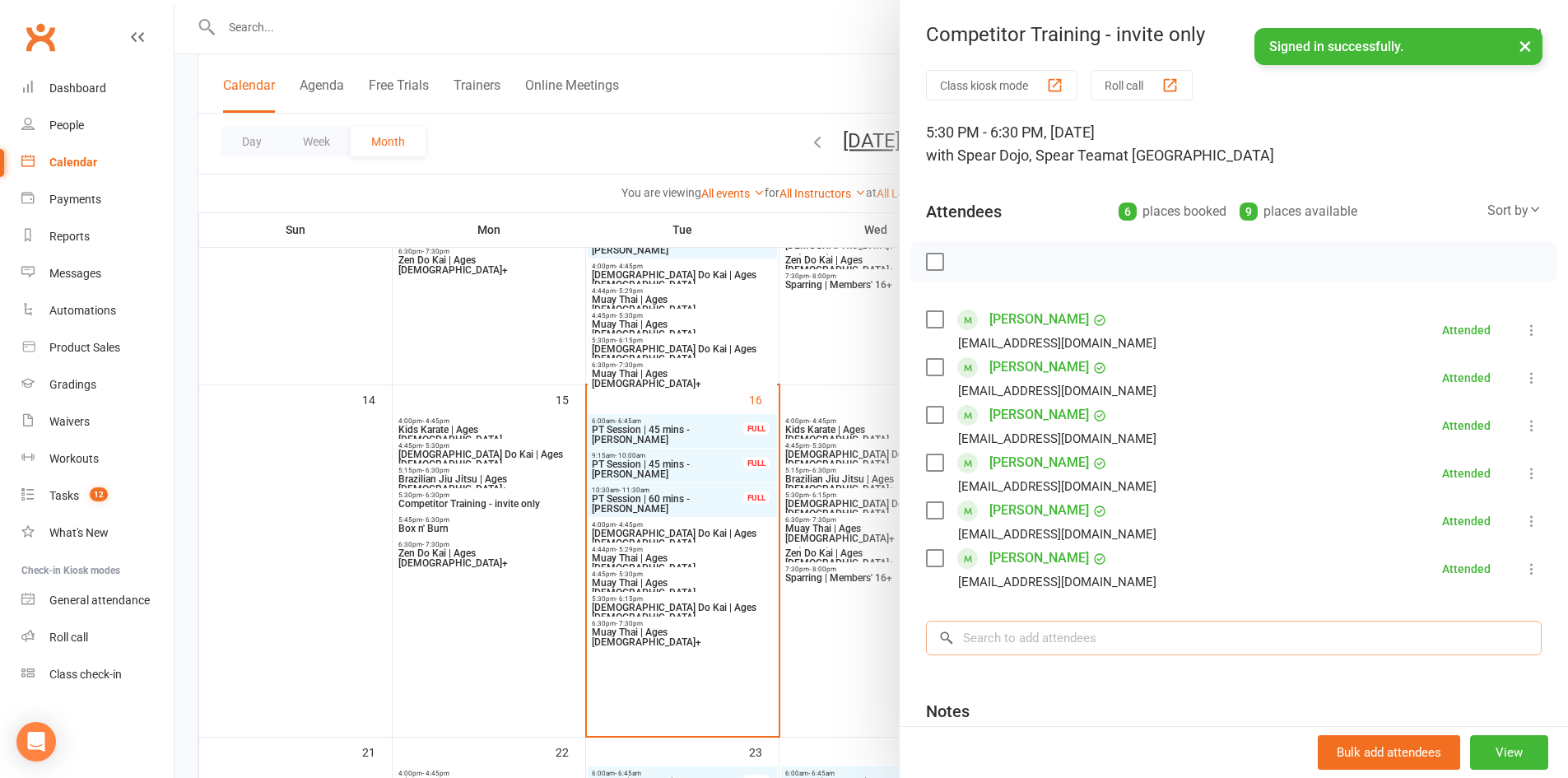
click at [1068, 637] on input "search" at bounding box center [1234, 638] width 616 height 35
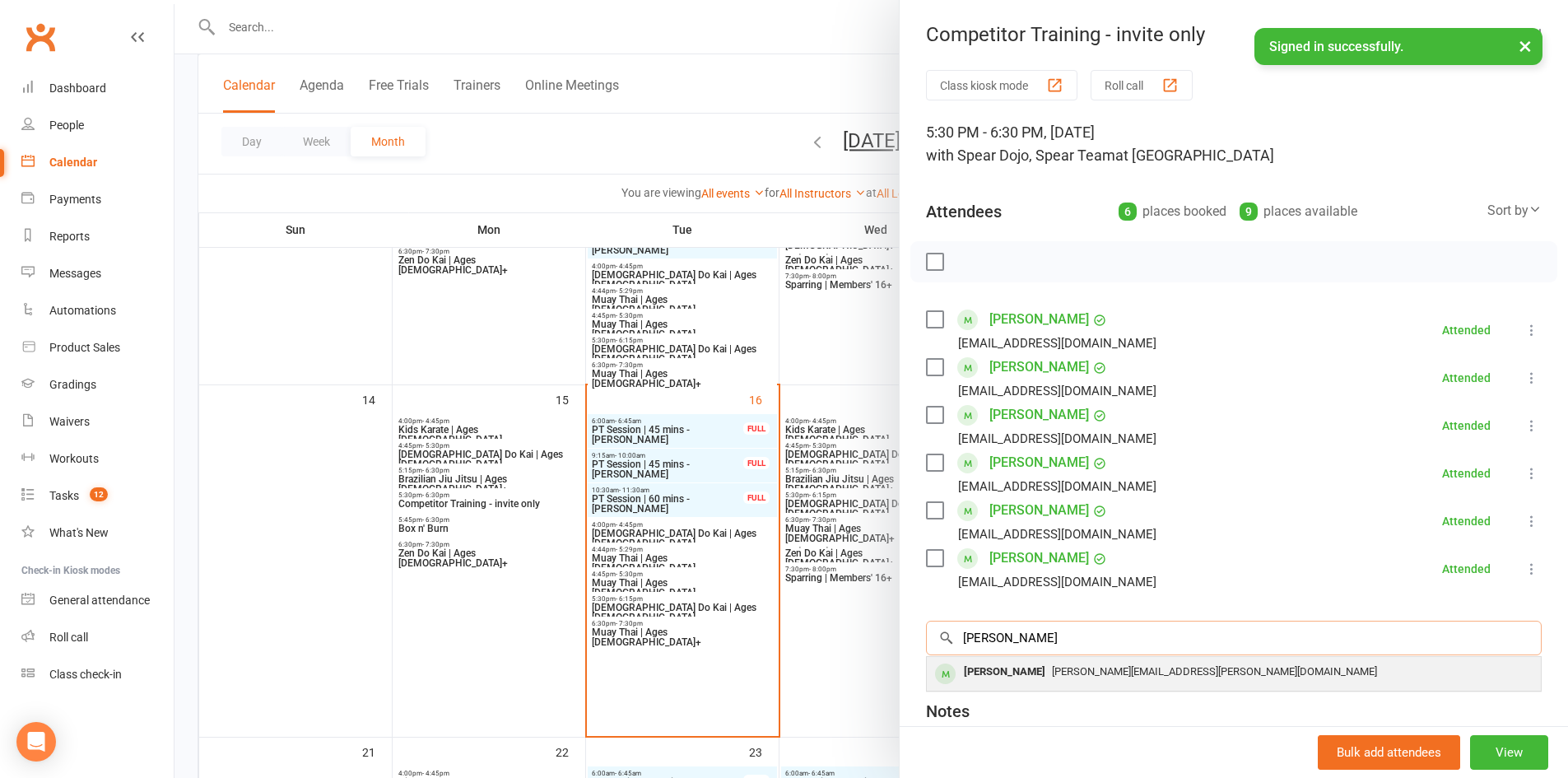
type input "kunwar"
click at [1067, 671] on span "kunwar.singh@y7mail.com" at bounding box center [1214, 671] width 325 height 12
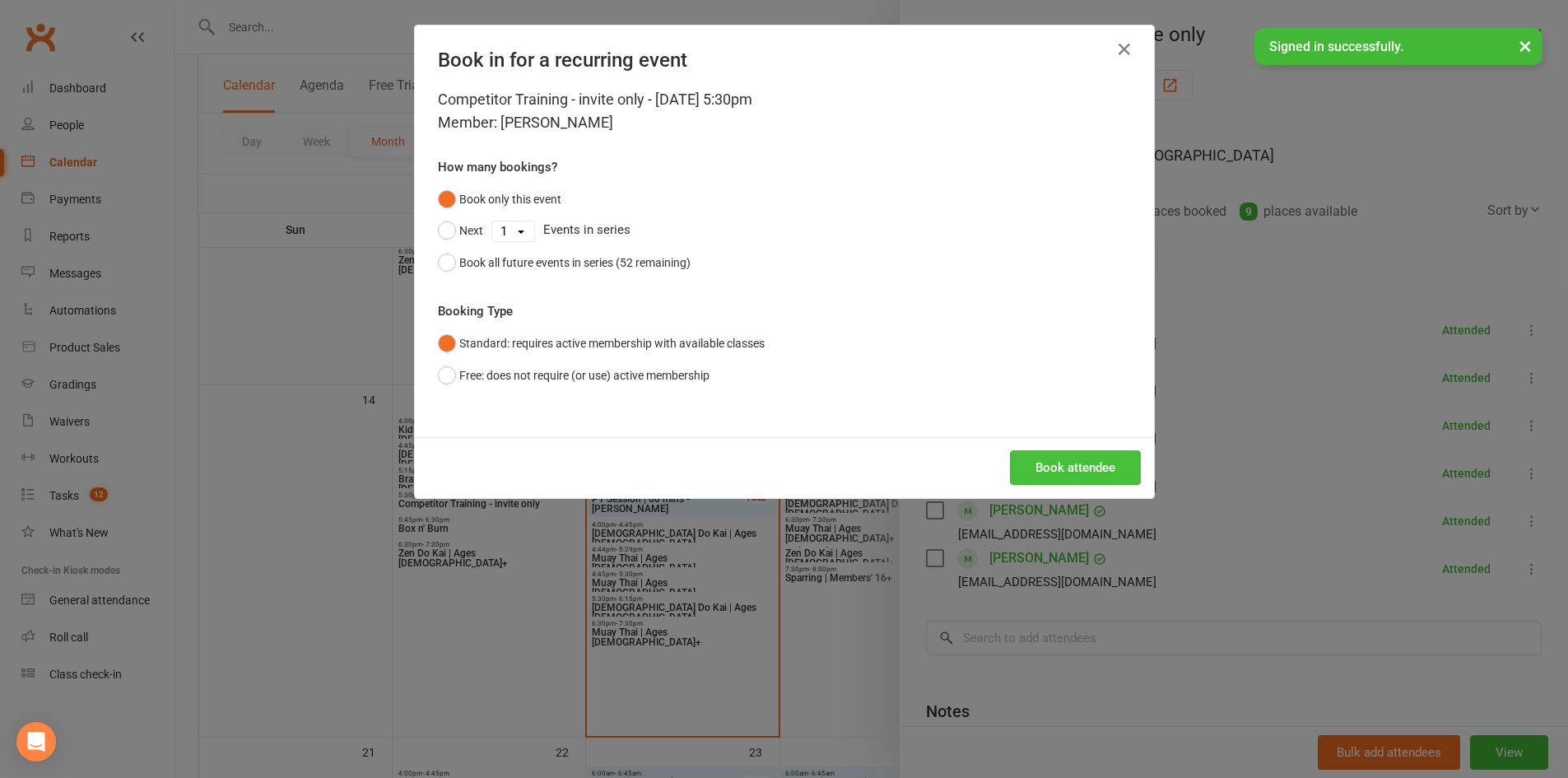
click at [1041, 474] on button "Book attendee" at bounding box center [1075, 468] width 131 height 35
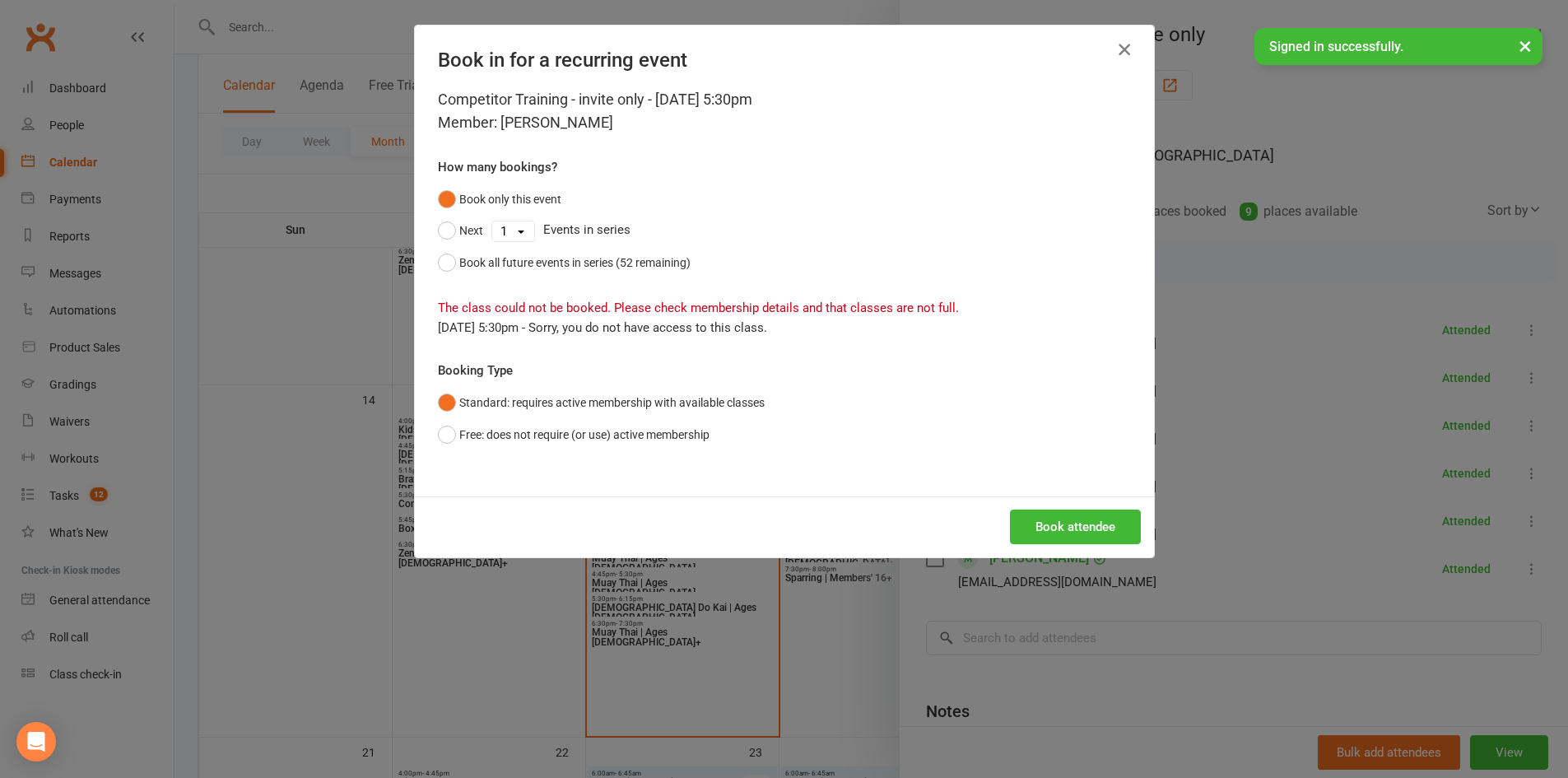
click at [1120, 52] on icon "button" at bounding box center [1124, 49] width 20 height 20
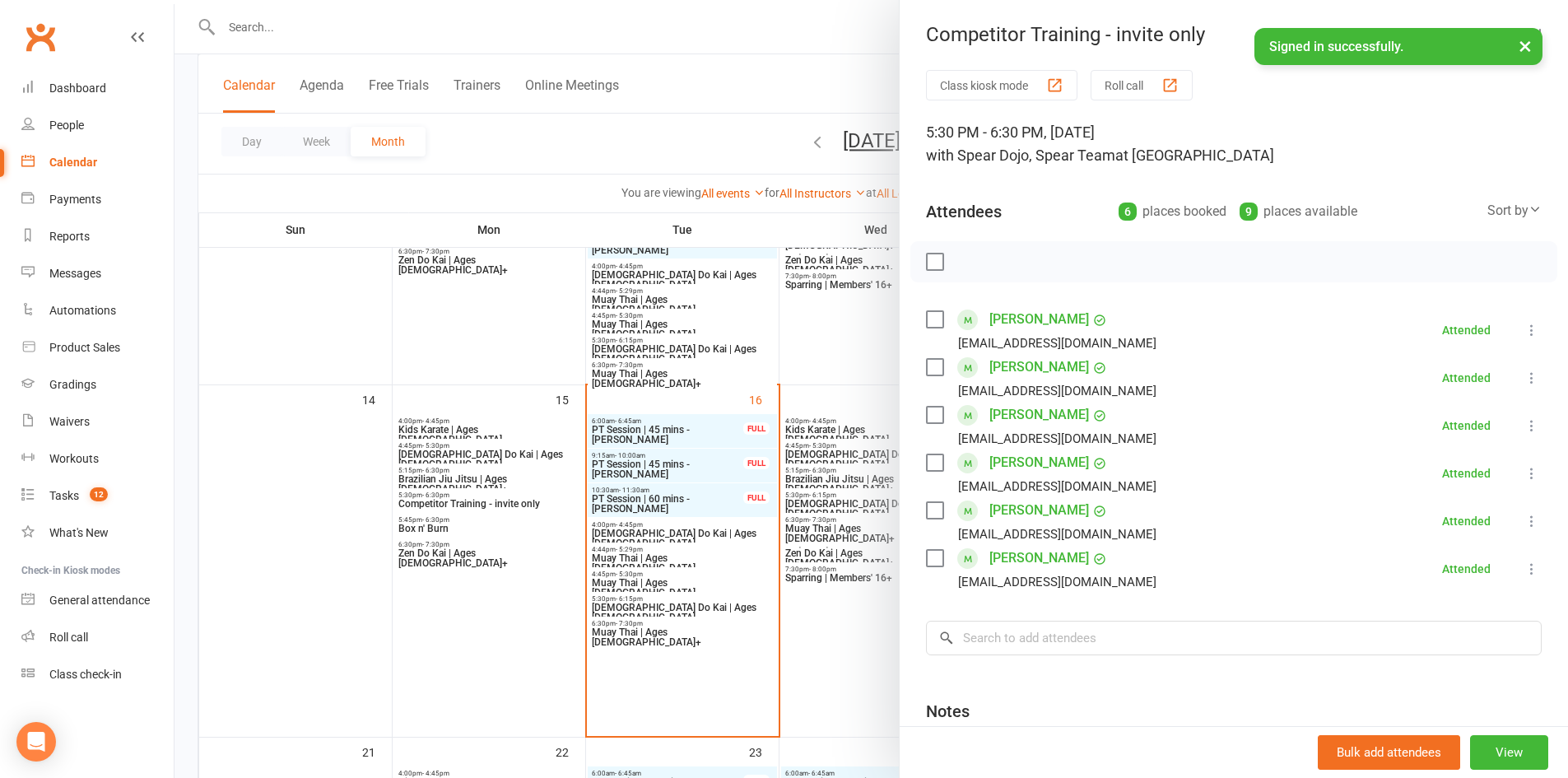
click at [367, 37] on div at bounding box center [871, 389] width 1393 height 778
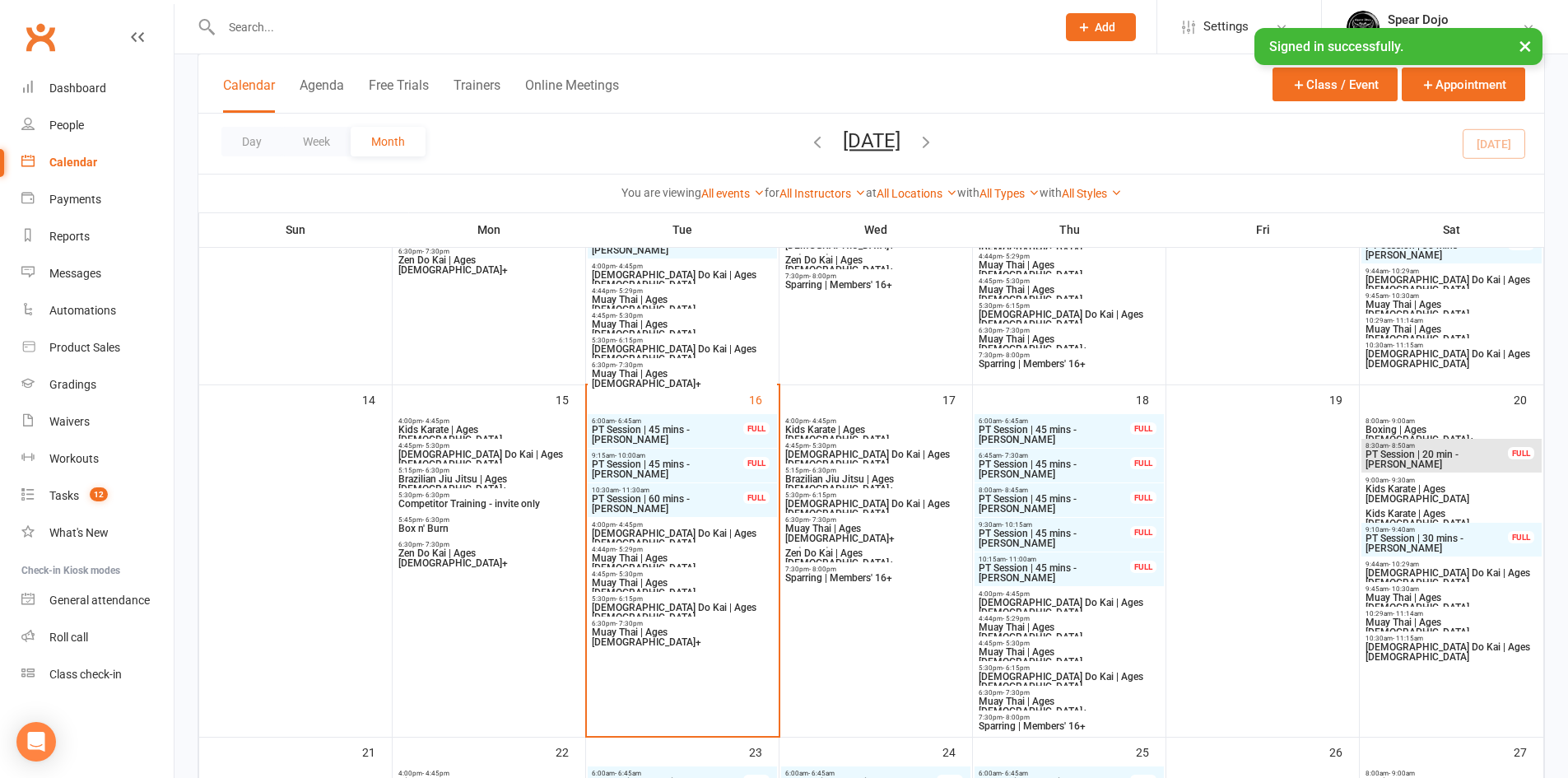
click at [273, 30] on input "text" at bounding box center [630, 27] width 828 height 23
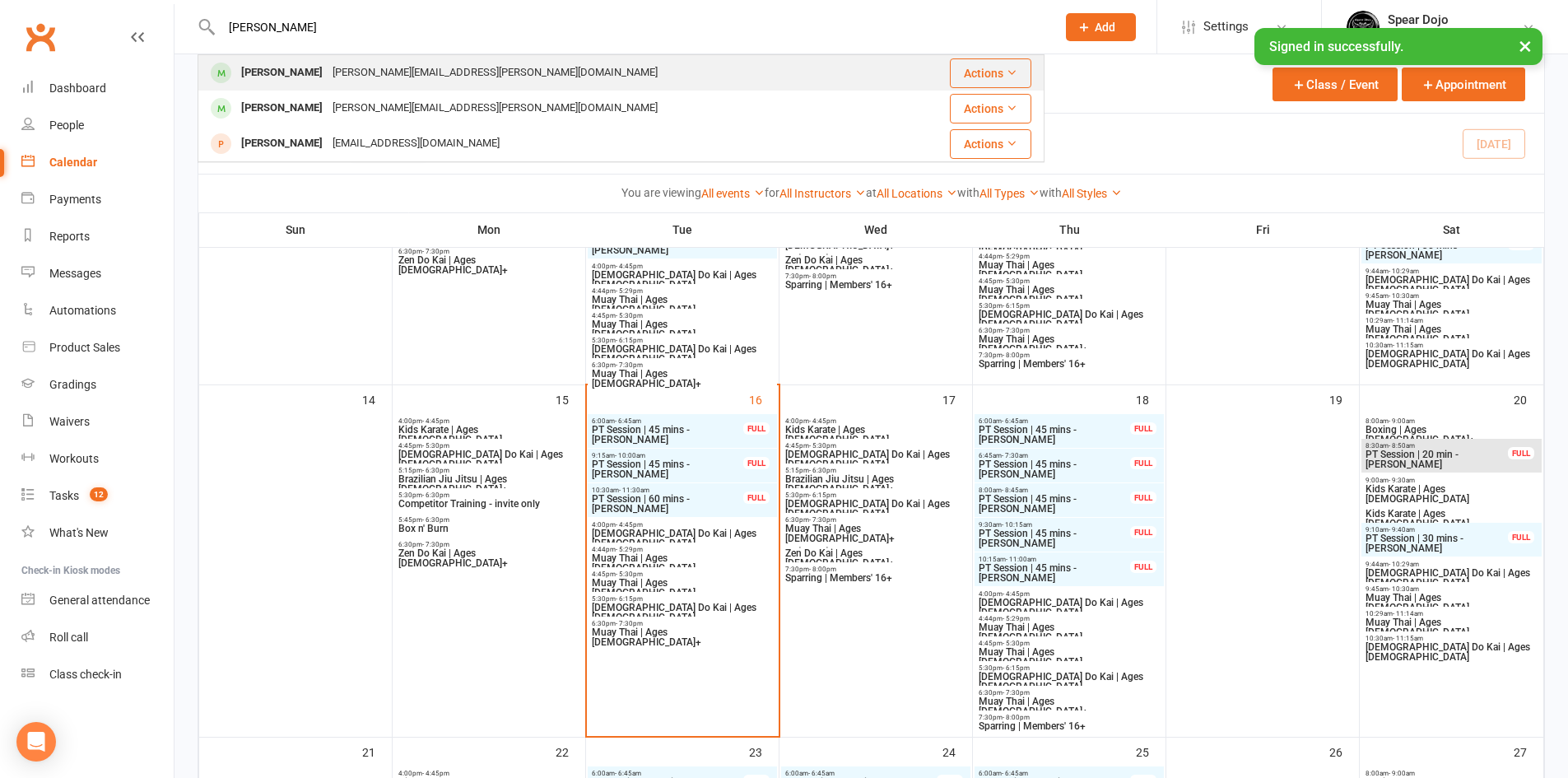
type input "kunwar"
click at [299, 62] on div "Kunwar Singh" at bounding box center [282, 72] width 92 height 24
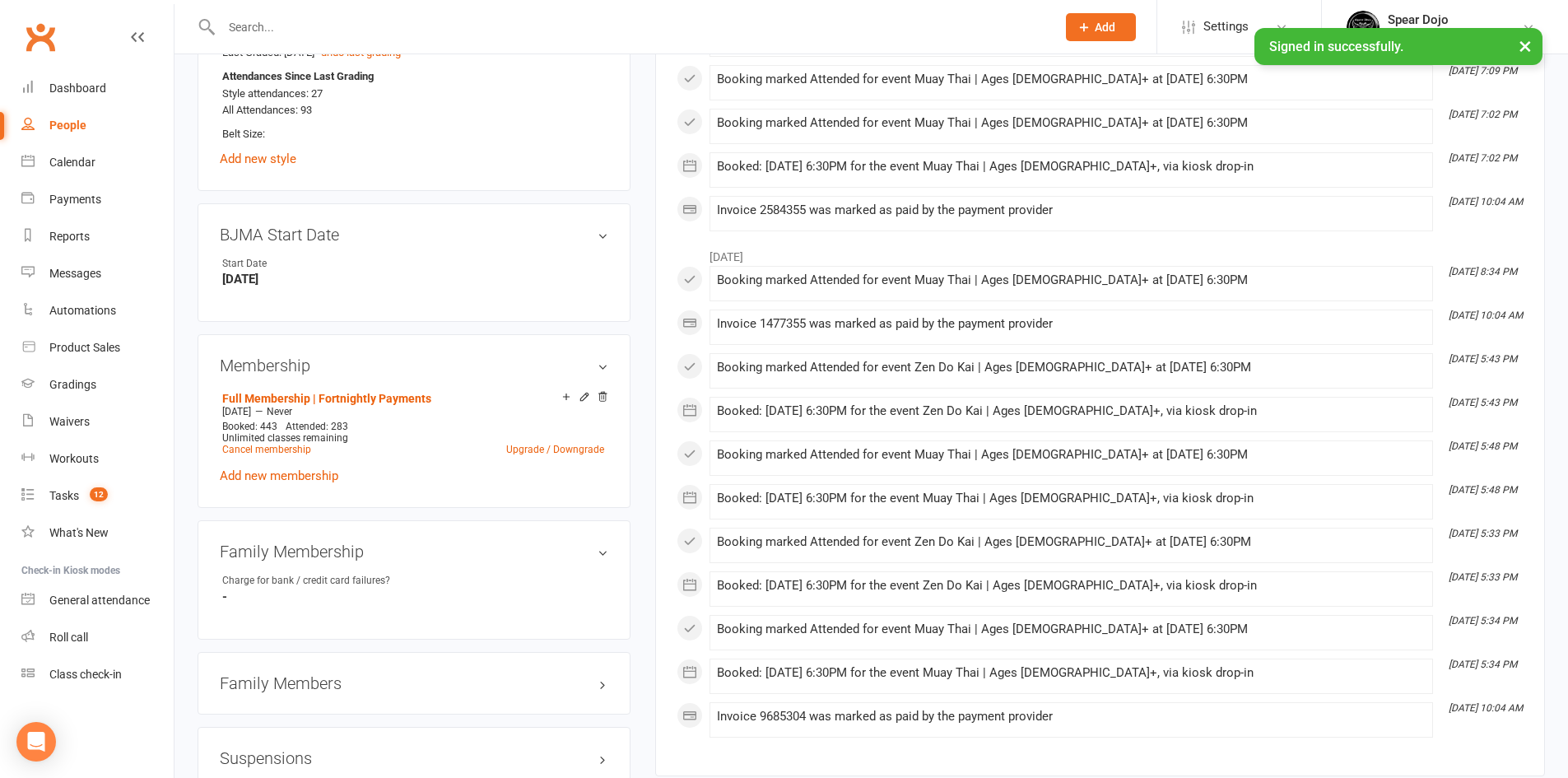
scroll to position [905, 0]
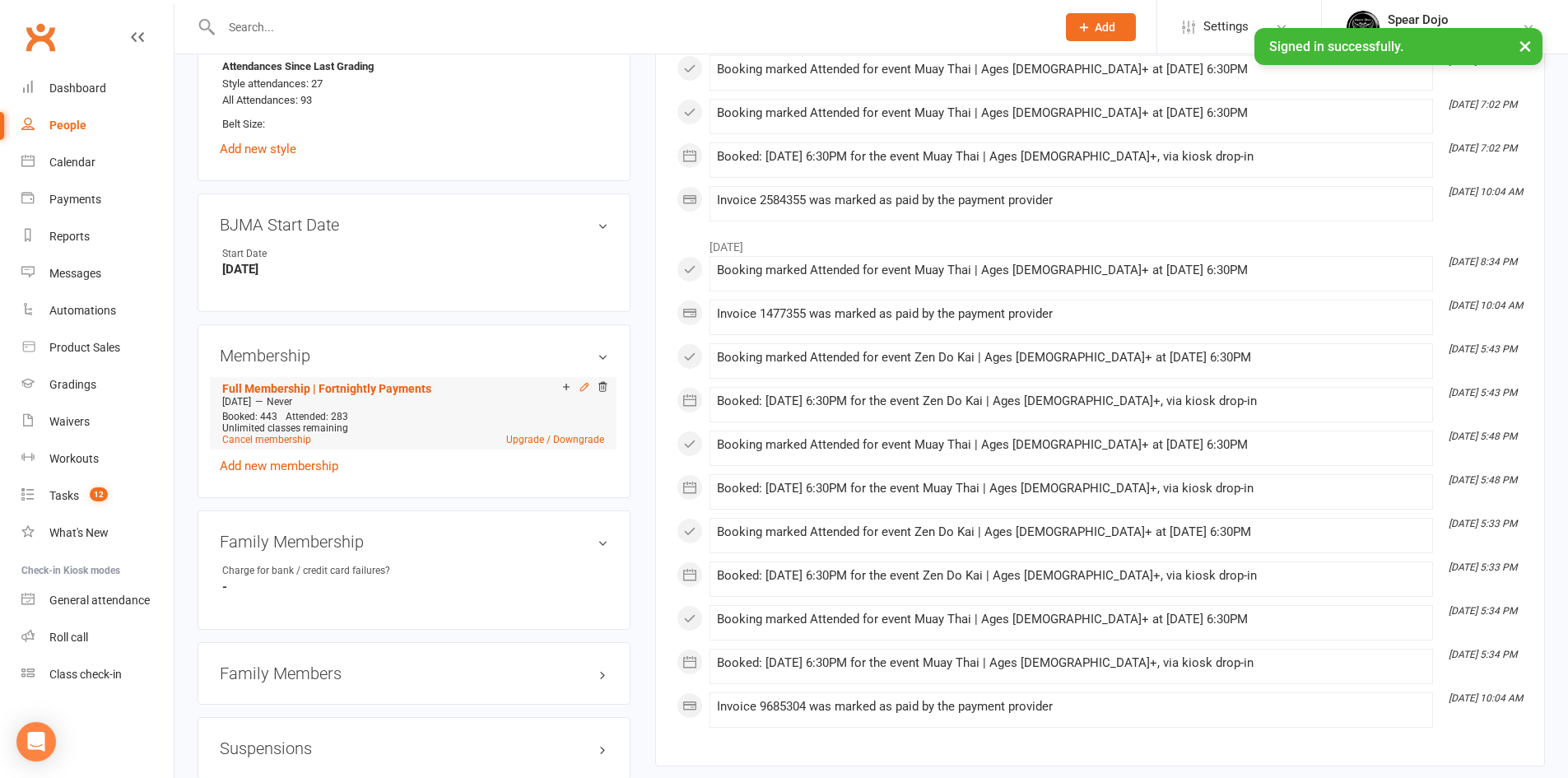
click at [586, 383] on icon at bounding box center [583, 386] width 7 height 7
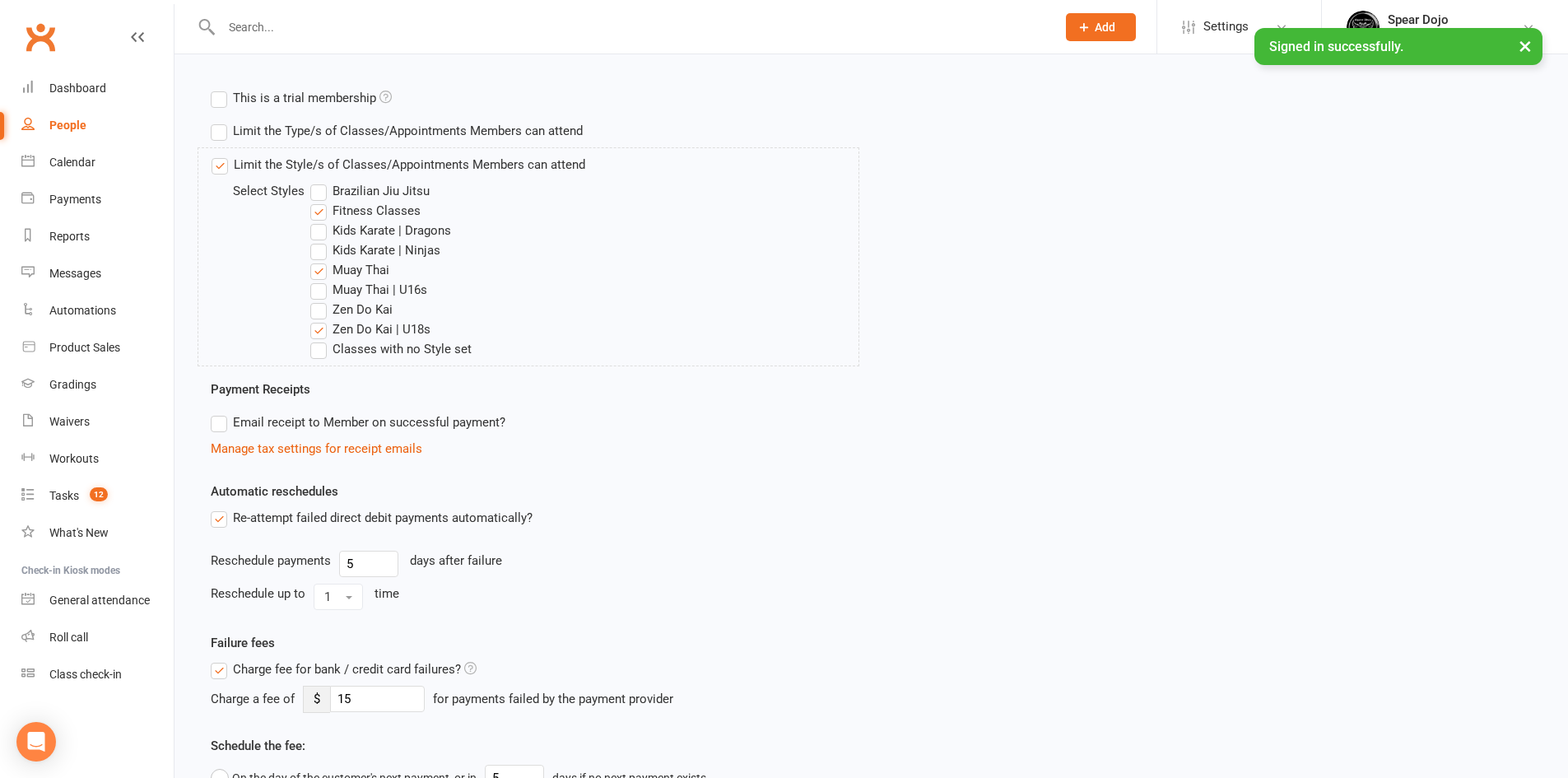
scroll to position [494, 0]
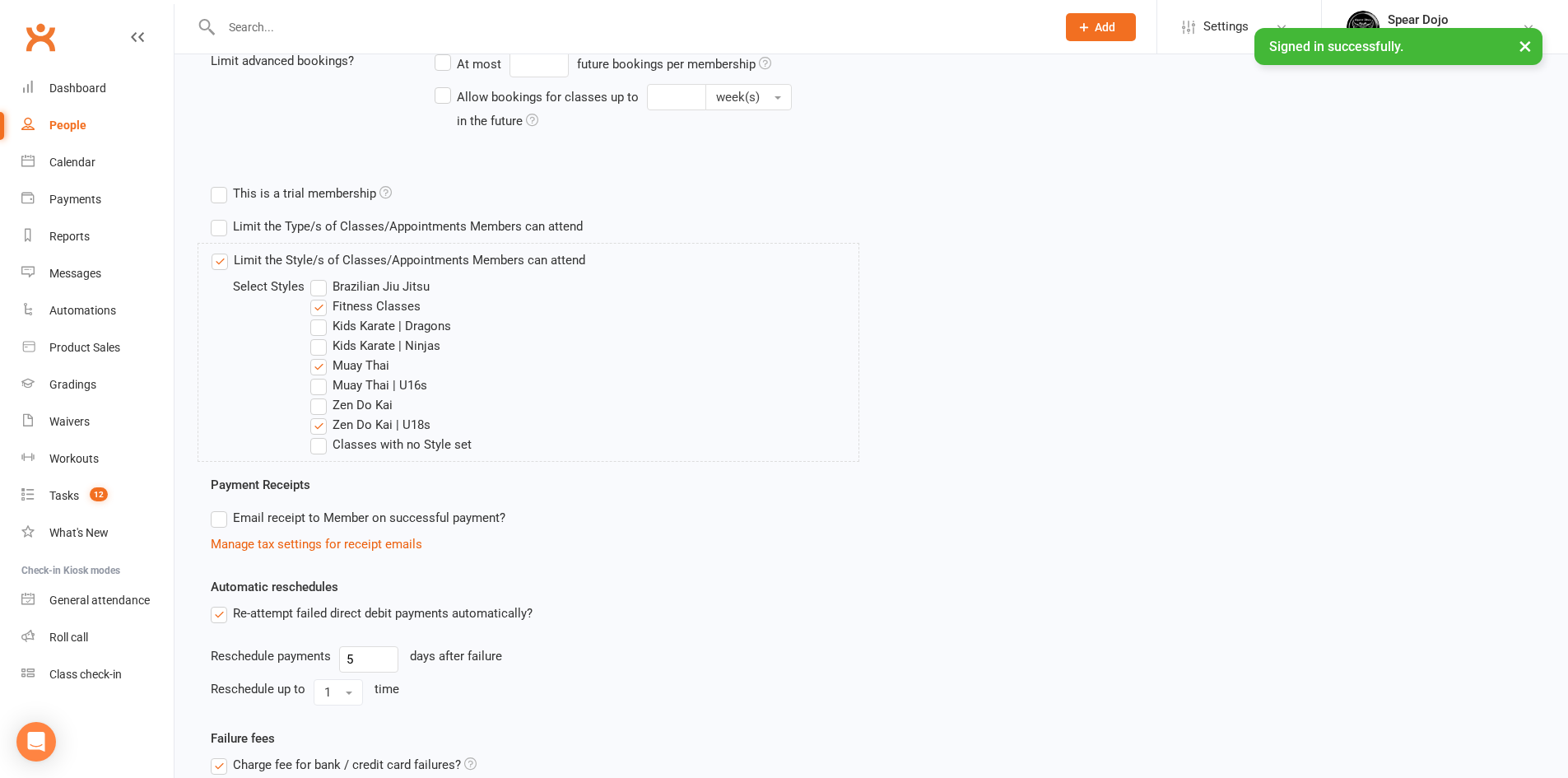
click at [323, 444] on label "Classes with no Style set" at bounding box center [391, 444] width 161 height 20
click at [321, 434] on input "Classes with no Style set" at bounding box center [315, 434] width 11 height 0
click at [220, 228] on label "Limit the Type/s of Classes/Appointments Members can attend" at bounding box center [396, 226] width 372 height 20
click at [220, 216] on input "Limit the Type/s of Classes/Appointments Members can attend" at bounding box center [215, 216] width 11 height 0
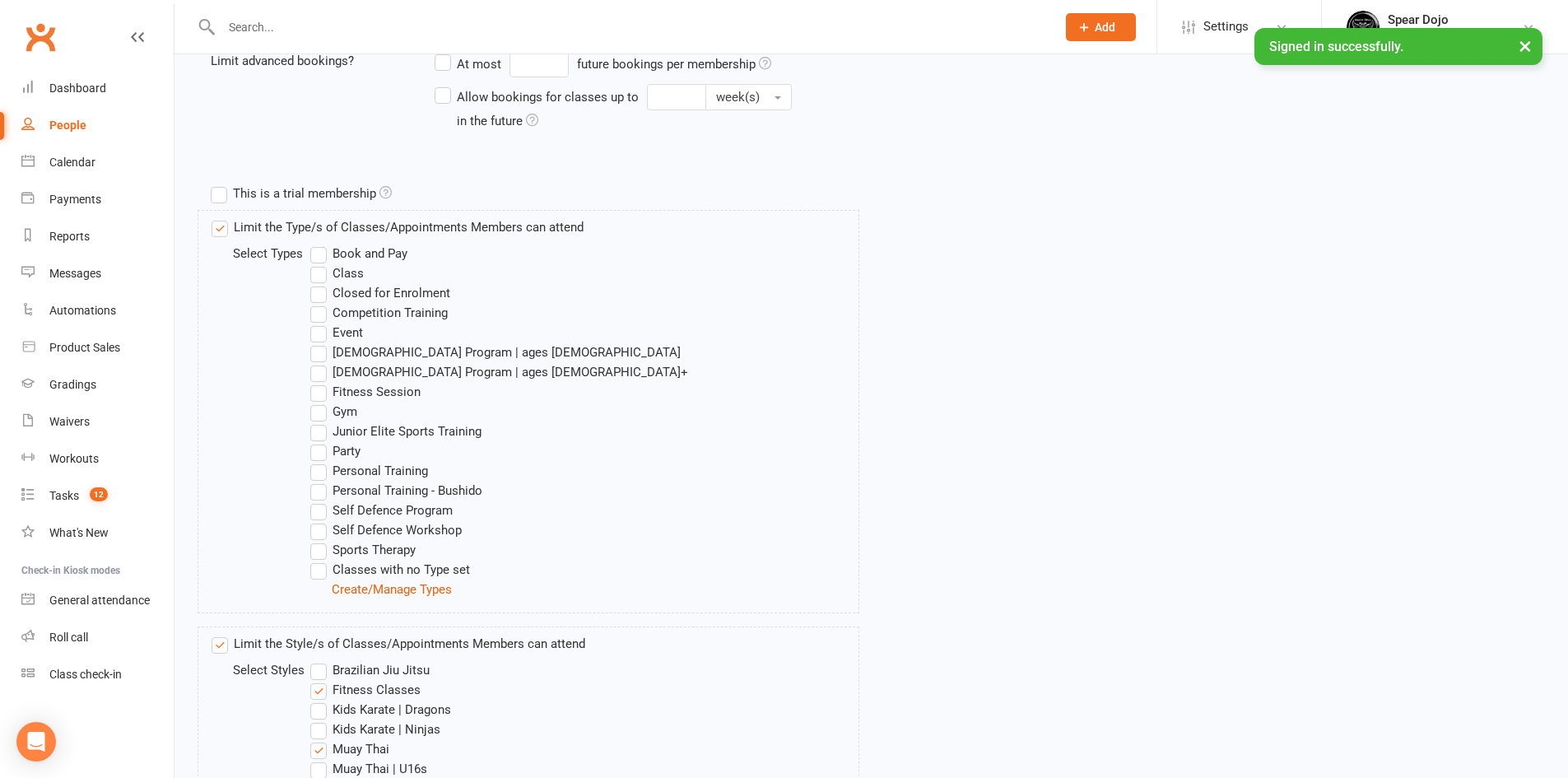
click at [318, 274] on label "Class" at bounding box center [337, 274] width 53 height 20
click at [318, 264] on input "Class" at bounding box center [315, 264] width 11 height 0
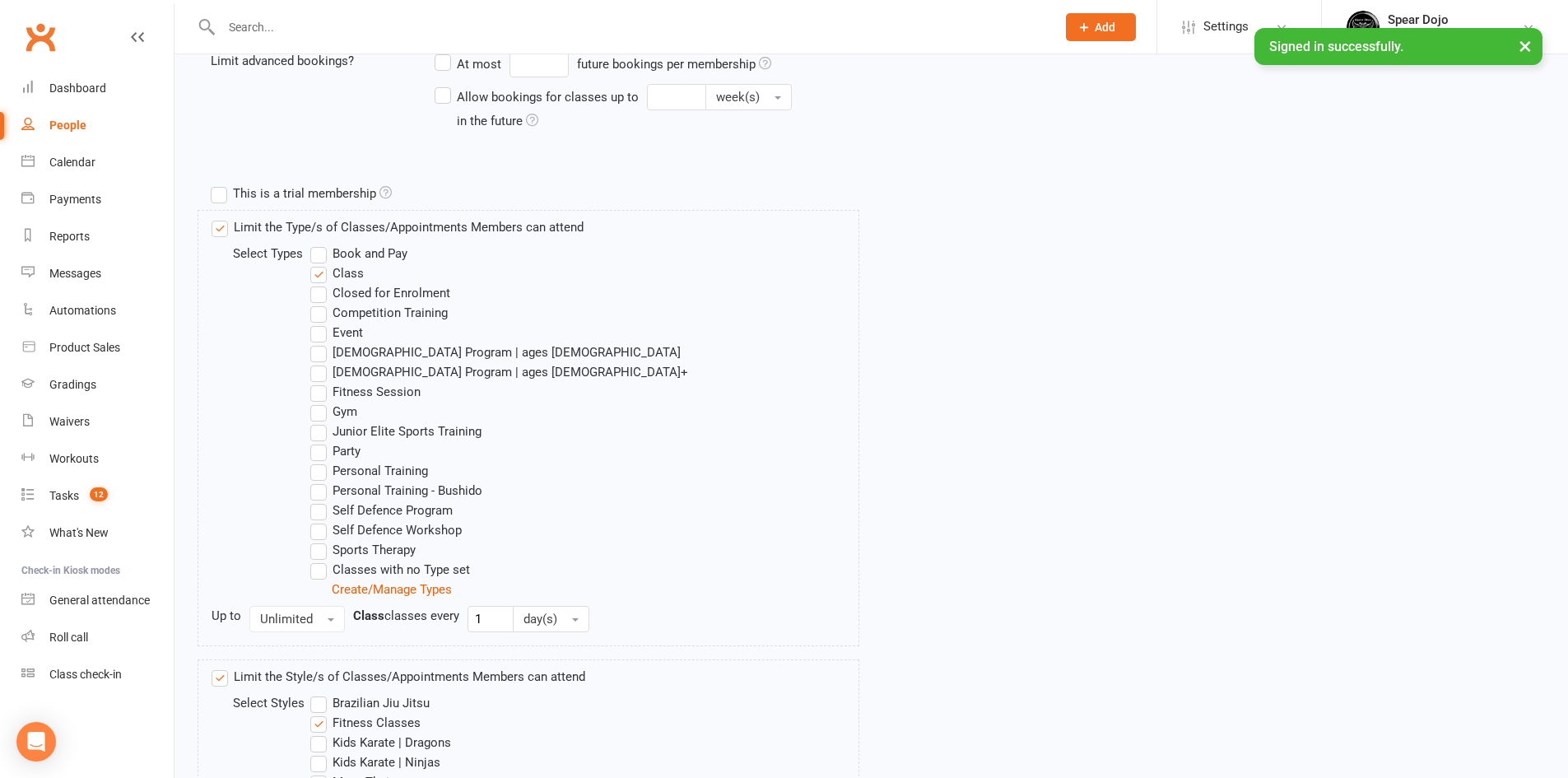
click at [316, 300] on label "Closed for Enrolment" at bounding box center [380, 293] width 140 height 20
click at [316, 283] on input "Closed for Enrolment" at bounding box center [315, 283] width 11 height 0
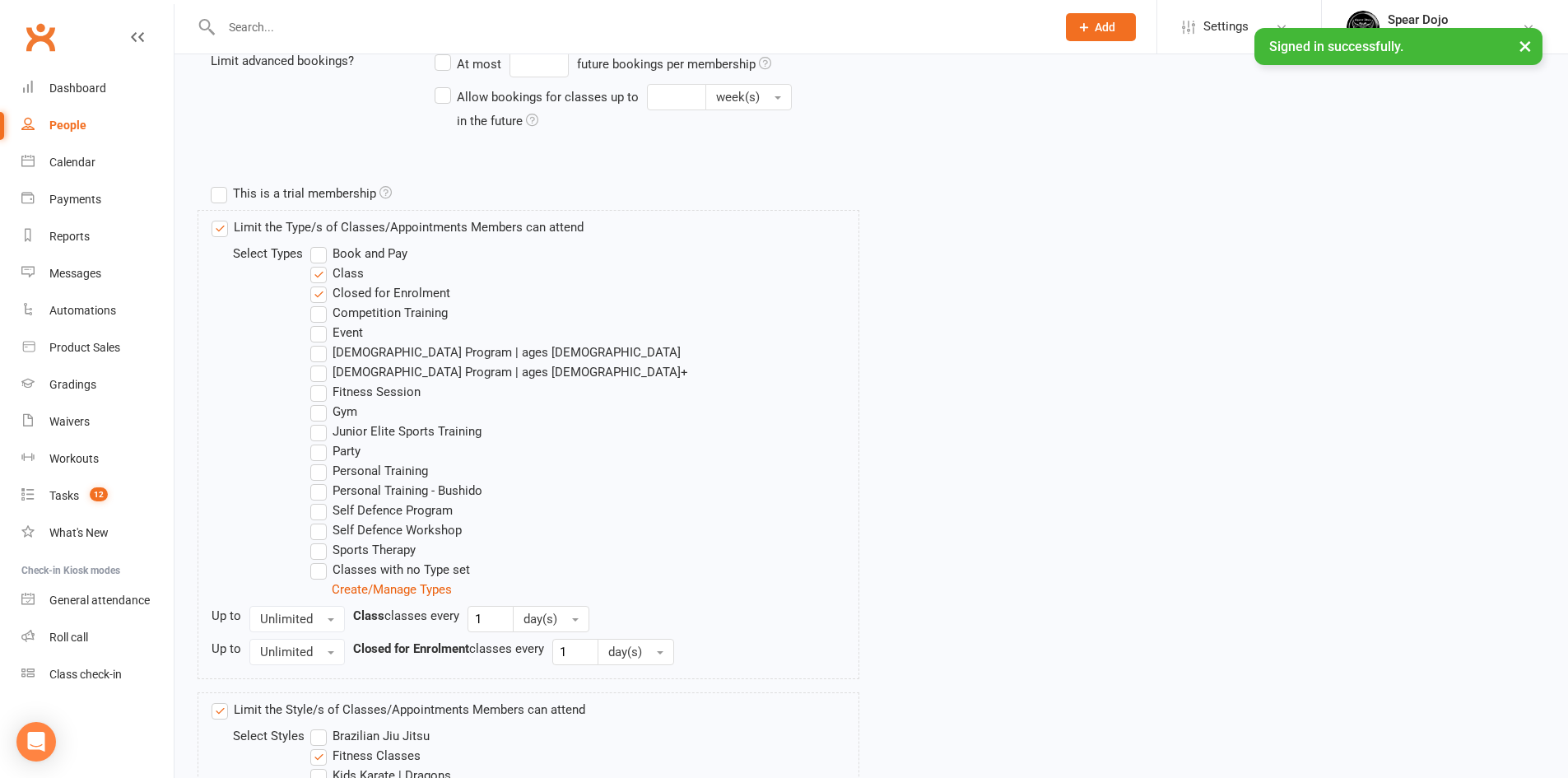
click at [316, 300] on label "Closed for Enrolment" at bounding box center [380, 293] width 140 height 20
click at [316, 283] on input "Closed for Enrolment" at bounding box center [315, 283] width 11 height 0
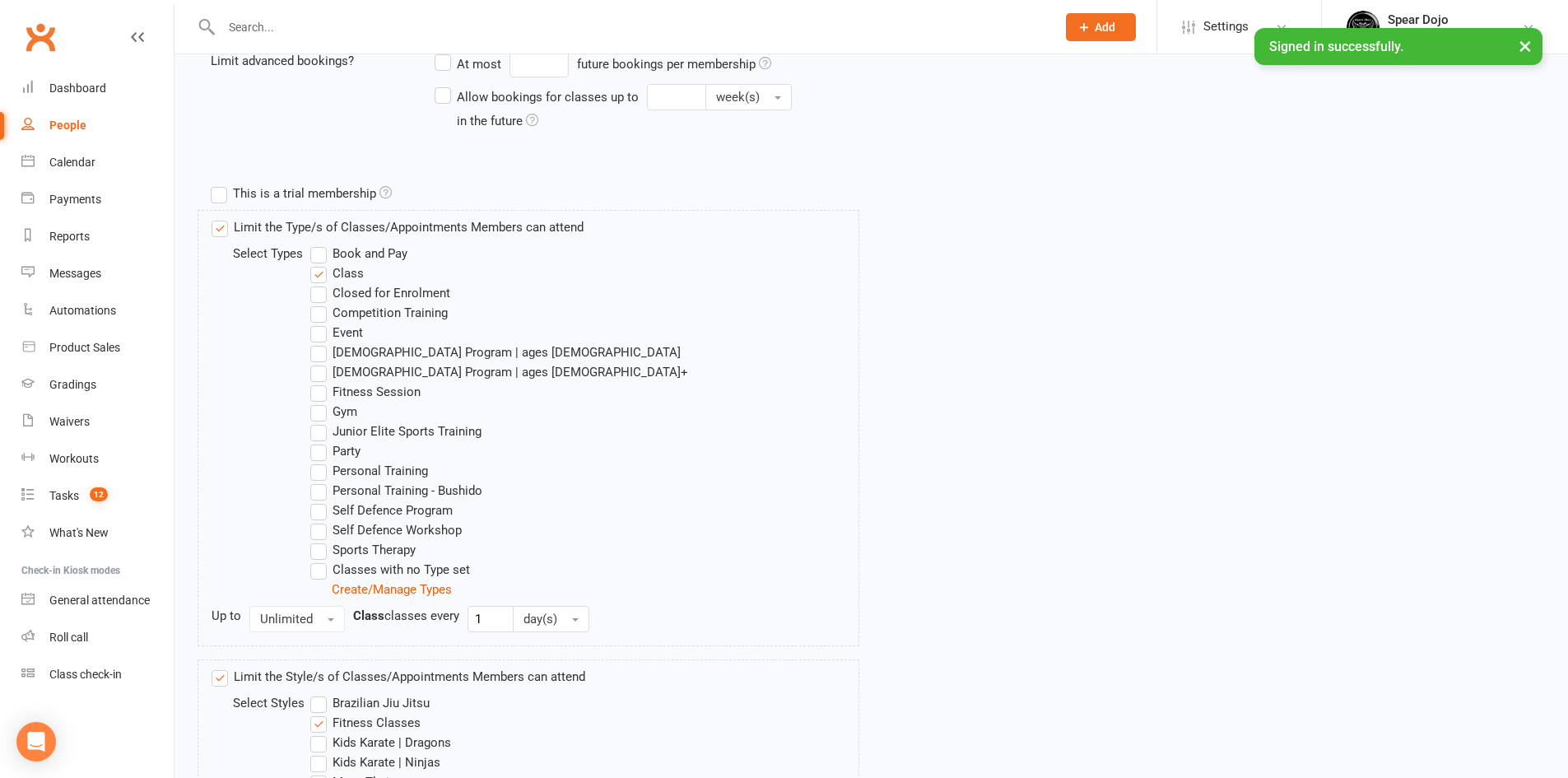
click at [314, 315] on label "Competition Training" at bounding box center [378, 313] width 137 height 20
click at [314, 303] on input "Competition Training" at bounding box center [315, 303] width 11 height 0
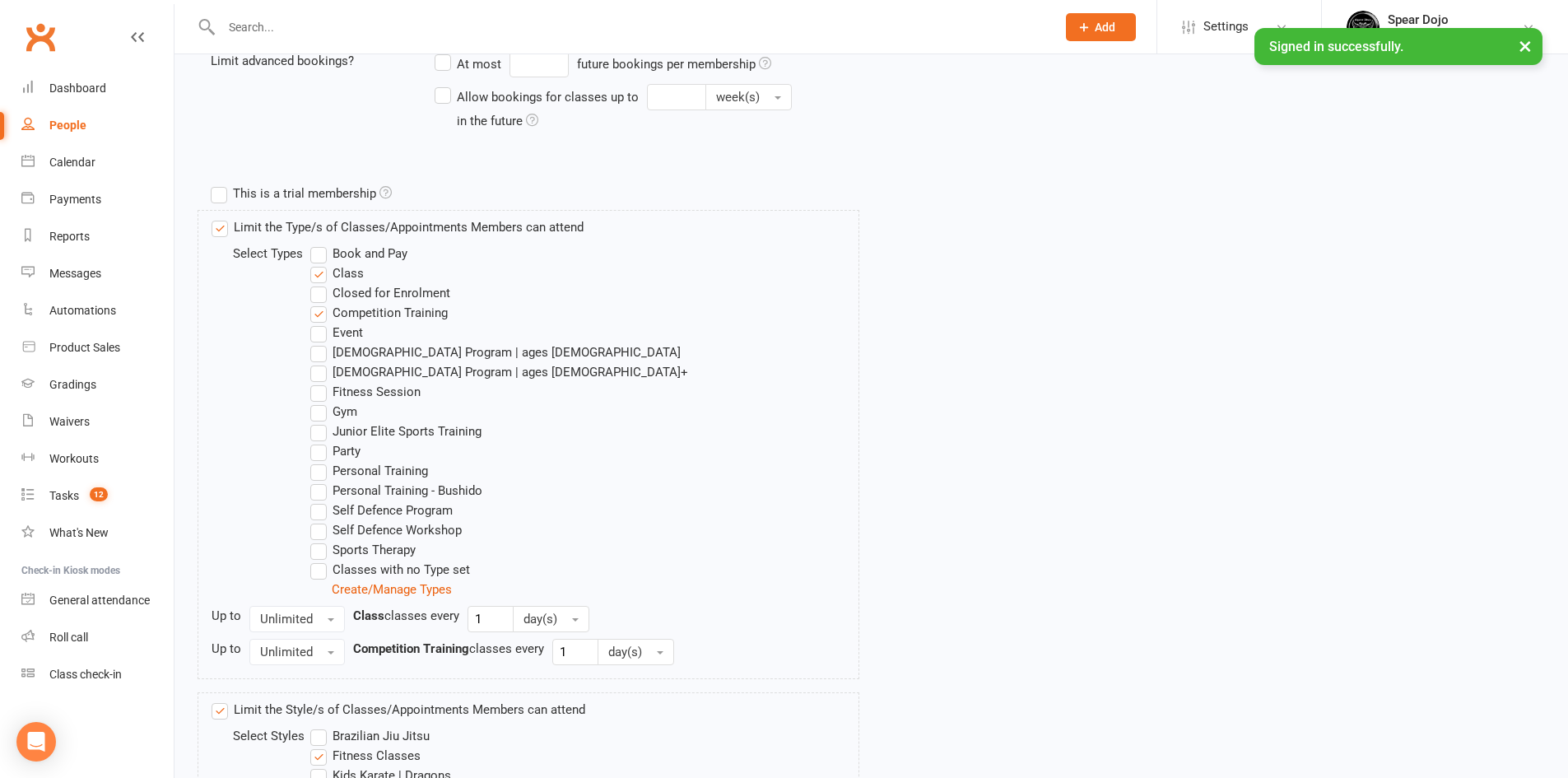
click at [317, 569] on label "Classes with no Type set" at bounding box center [390, 570] width 160 height 20
click at [317, 560] on input "Classes with no Type set" at bounding box center [315, 560] width 11 height 0
click at [324, 415] on label "Gym" at bounding box center [334, 412] width 47 height 20
click at [321, 402] on input "Gym" at bounding box center [315, 402] width 11 height 0
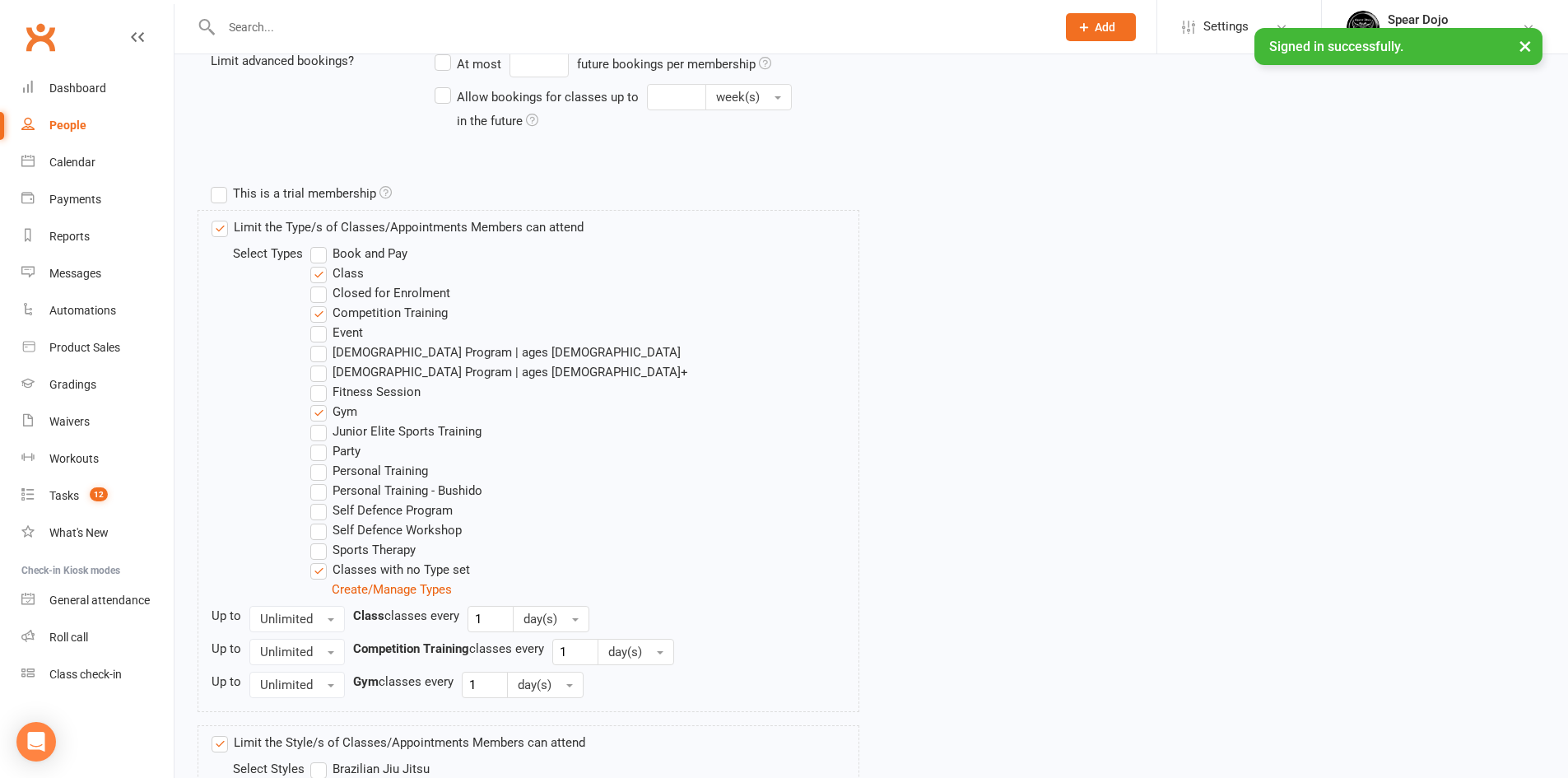
click at [320, 394] on label "Fitness Session" at bounding box center [365, 392] width 111 height 20
click at [320, 382] on input "Fitness Session" at bounding box center [315, 382] width 11 height 0
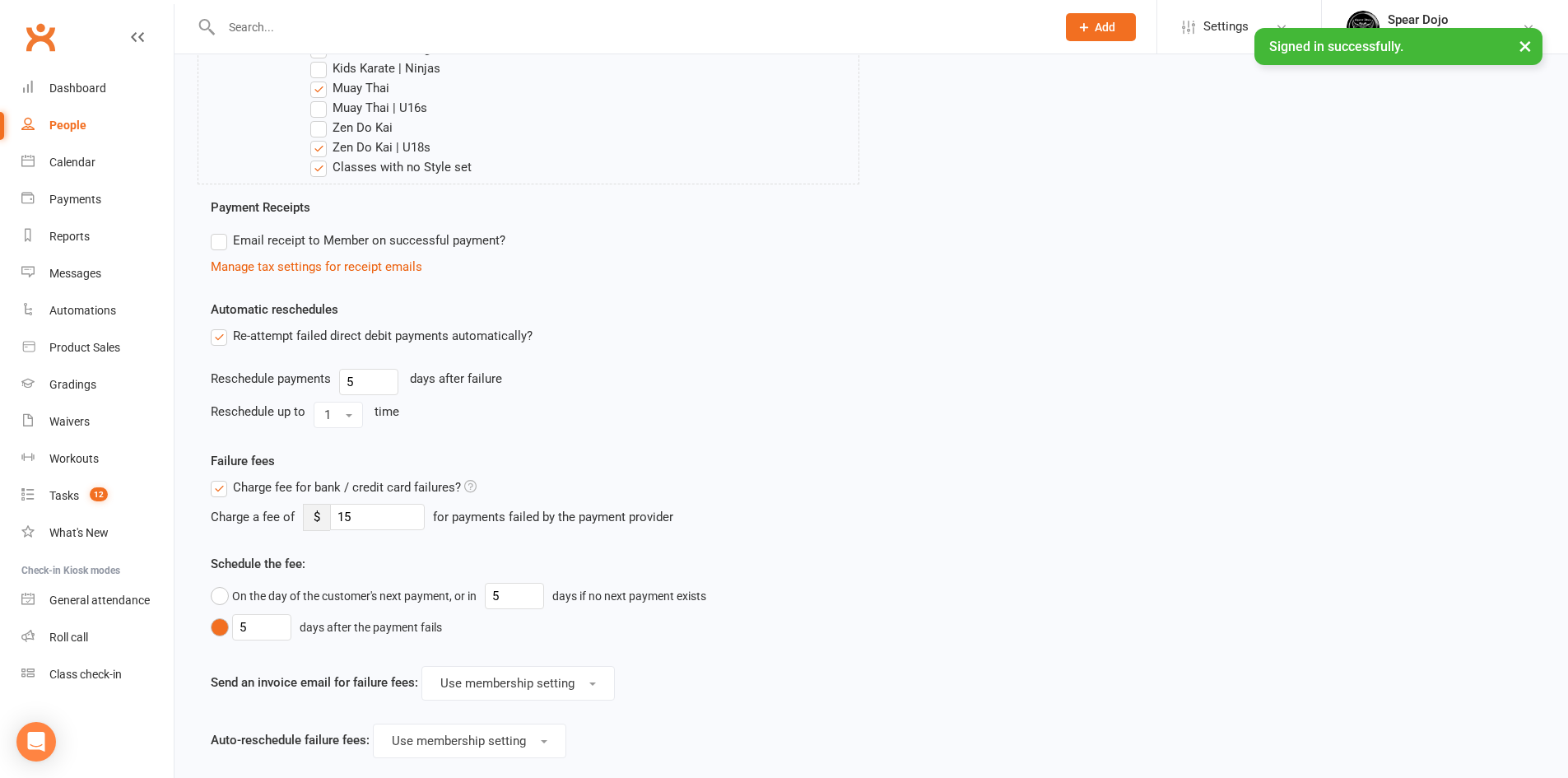
scroll to position [960, 0]
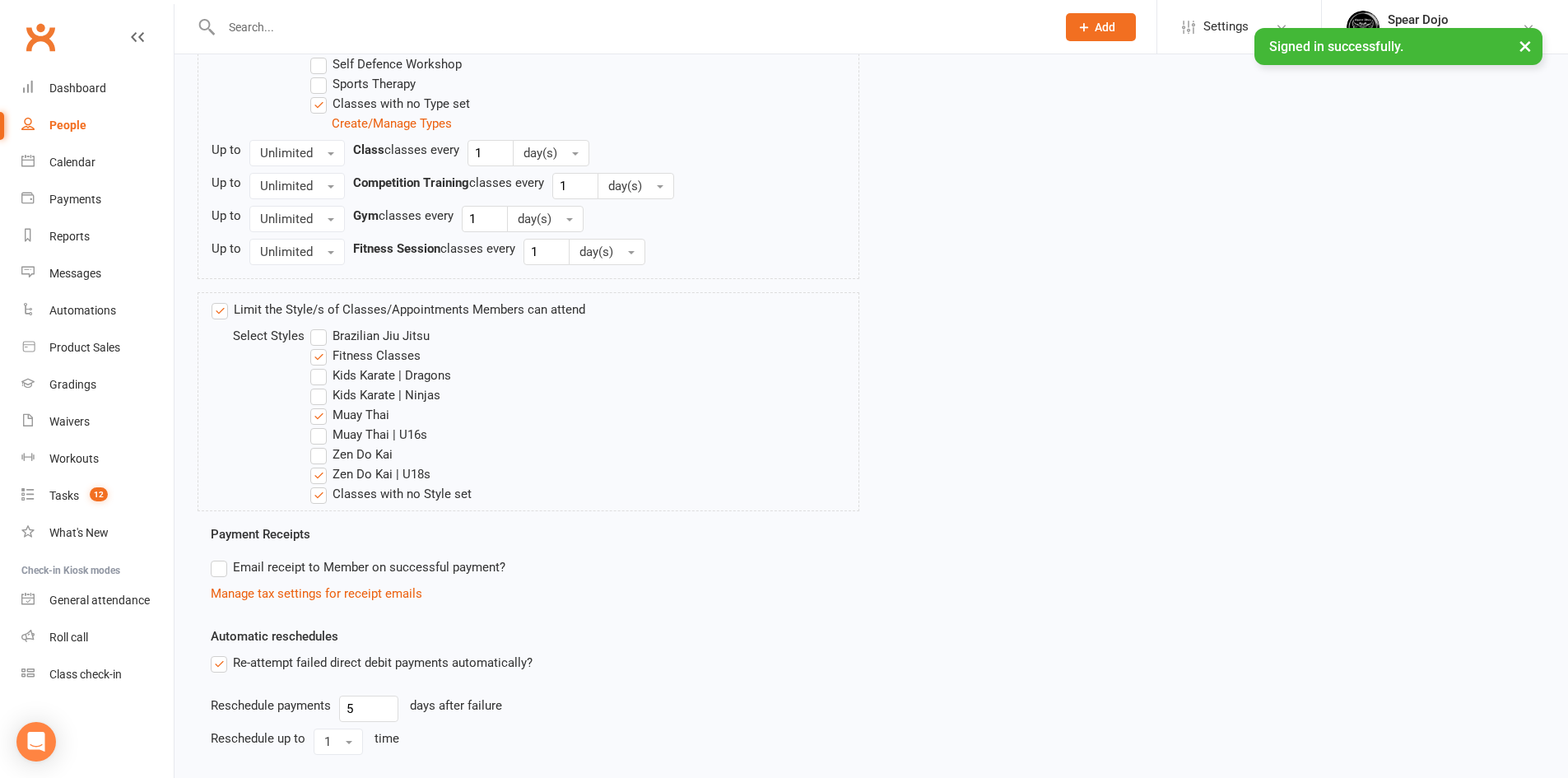
click at [322, 87] on label "Sports Therapy" at bounding box center [363, 84] width 106 height 20
click at [321, 74] on input "Sports Therapy" at bounding box center [315, 74] width 11 height 0
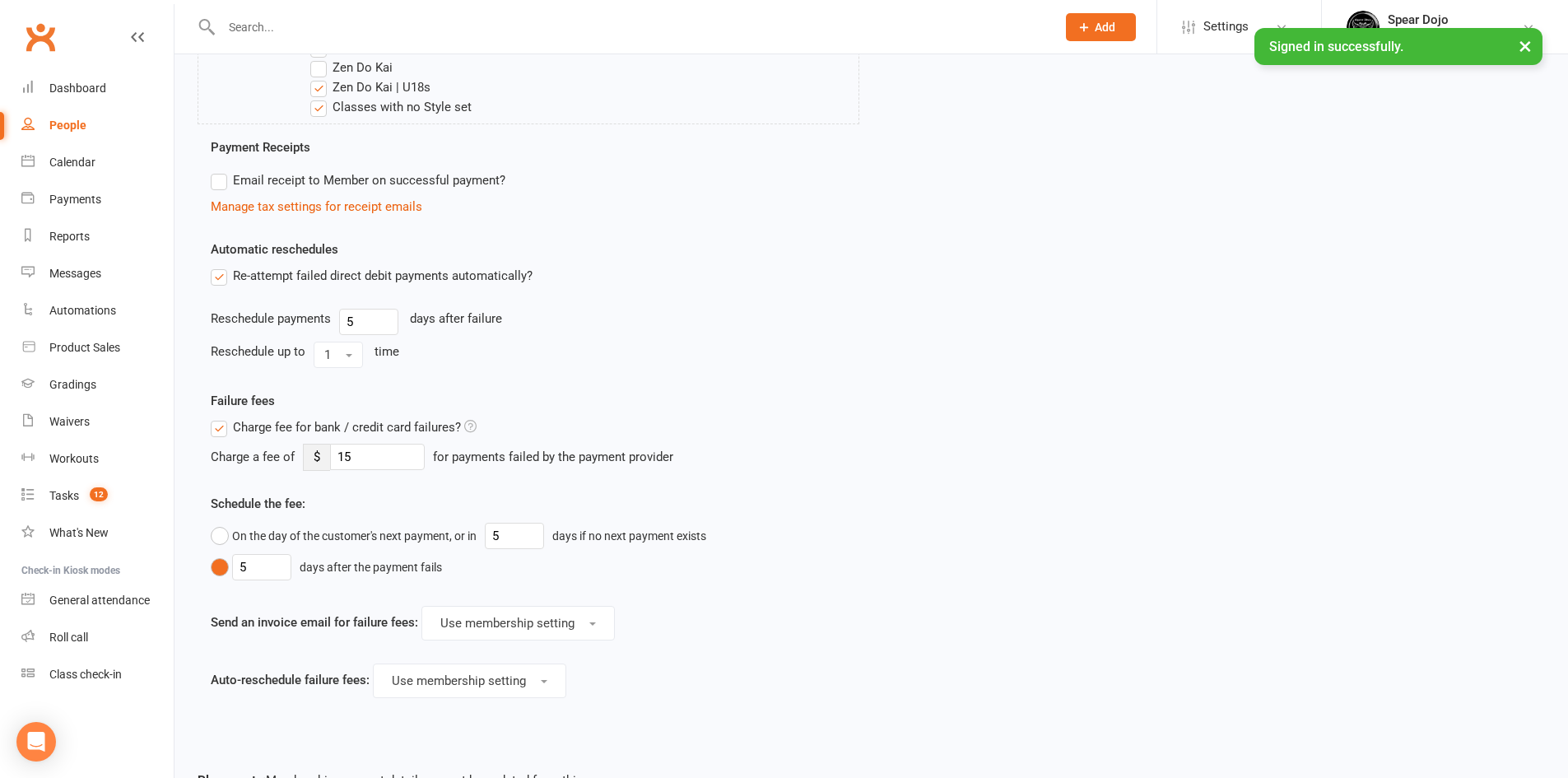
scroll to position [1487, 0]
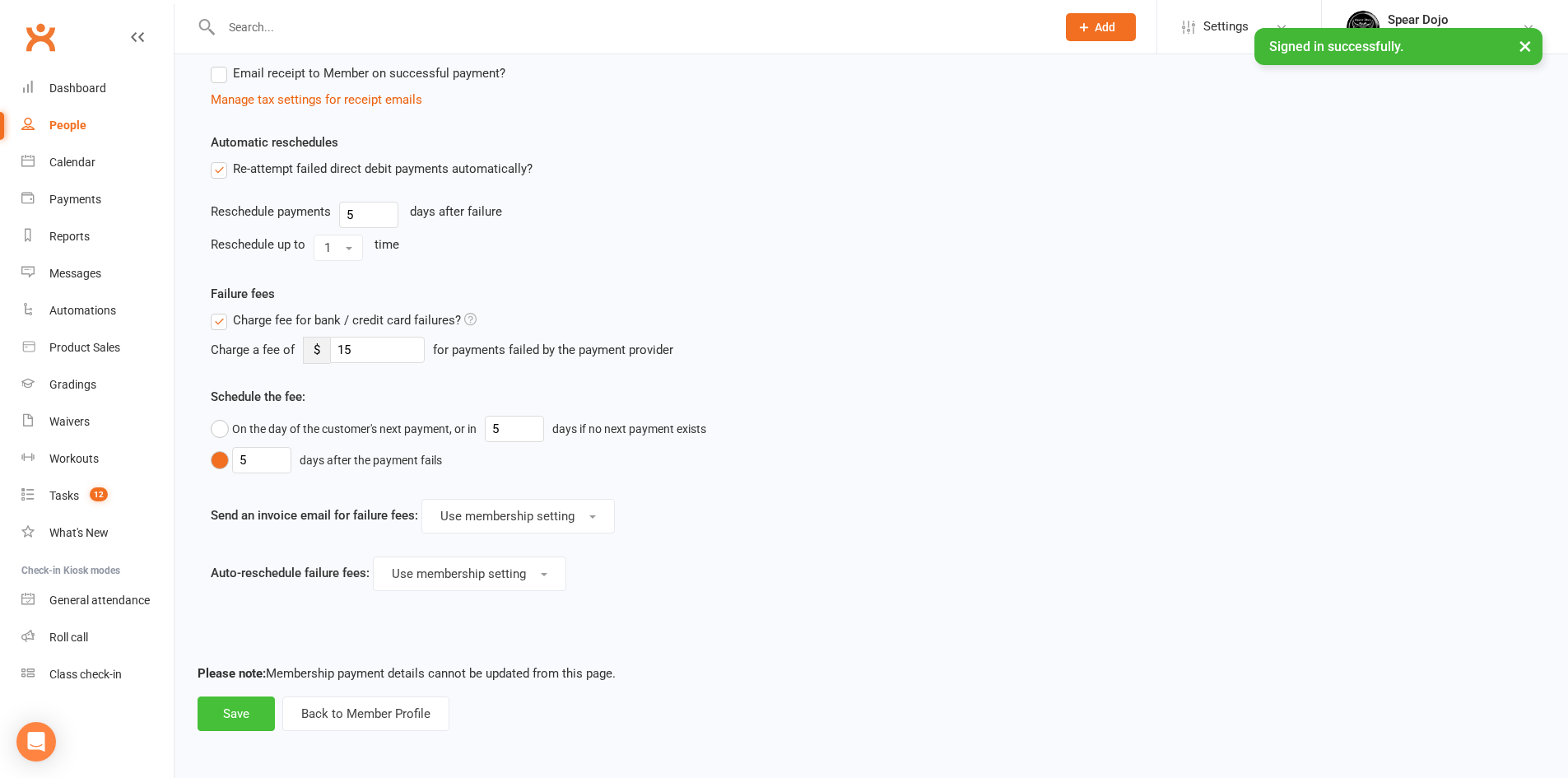
click at [248, 725] on button "Save" at bounding box center [235, 714] width 77 height 35
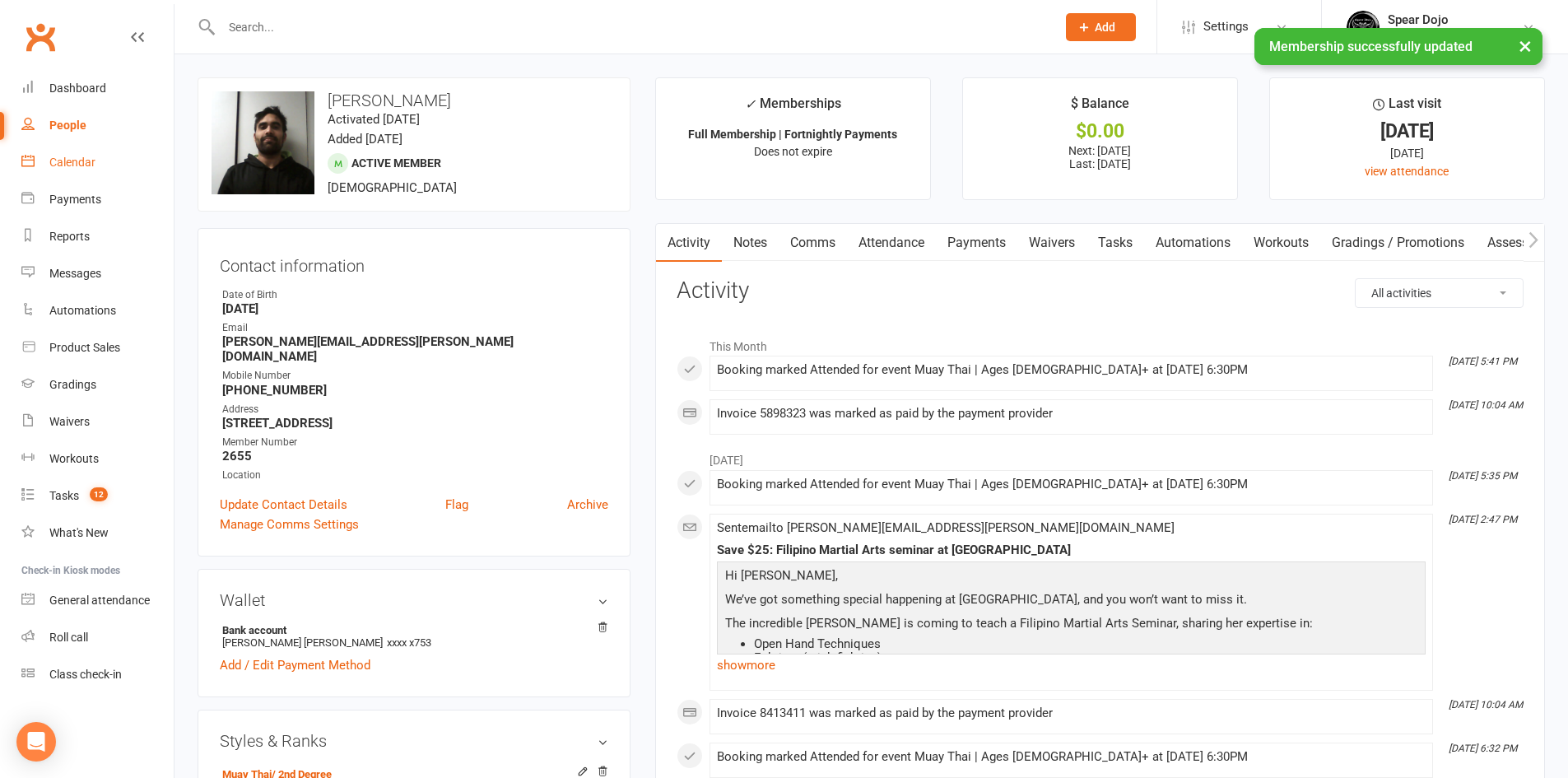
click at [67, 158] on div "Calendar" at bounding box center [72, 162] width 46 height 13
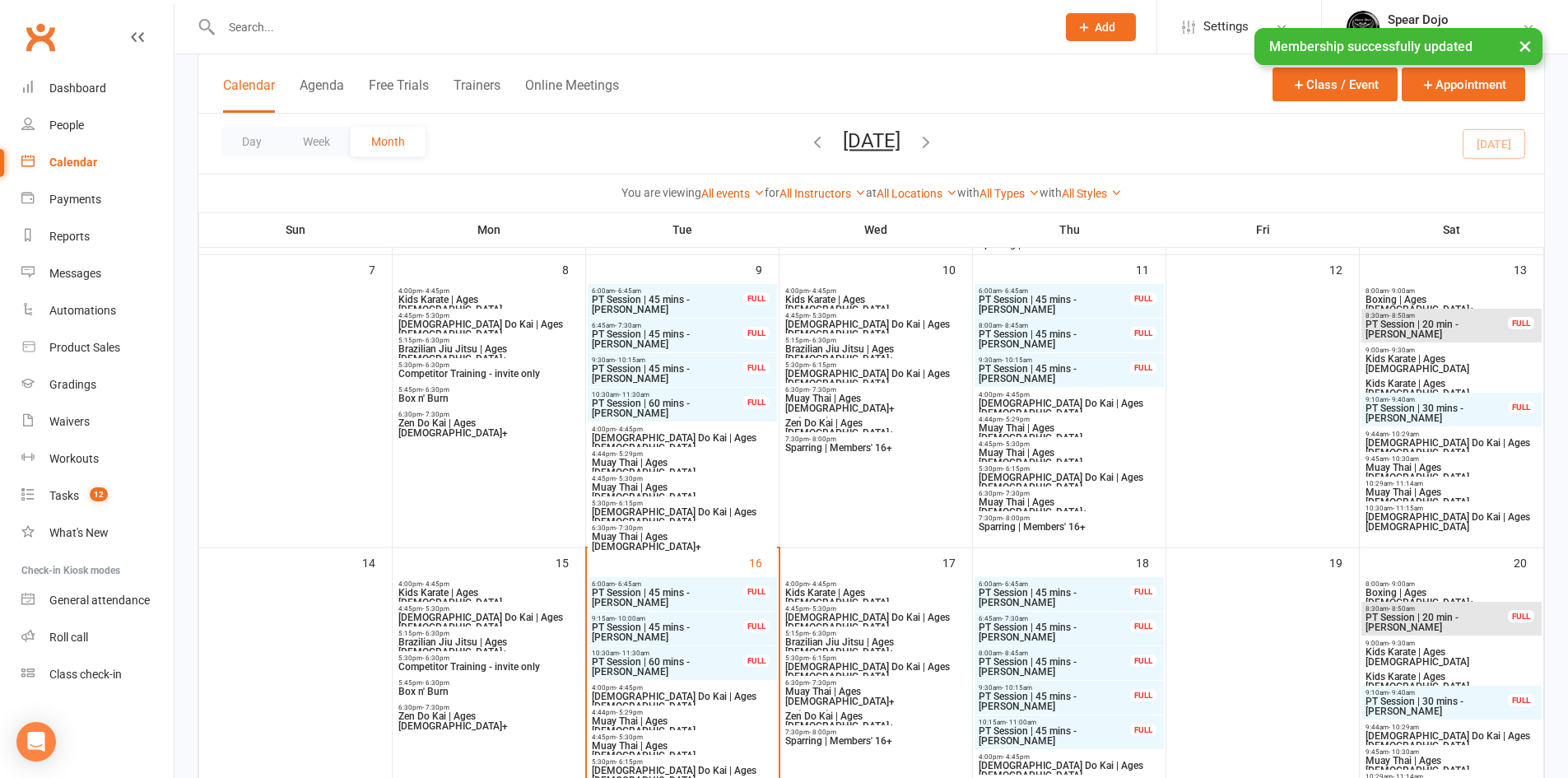
scroll to position [741, 0]
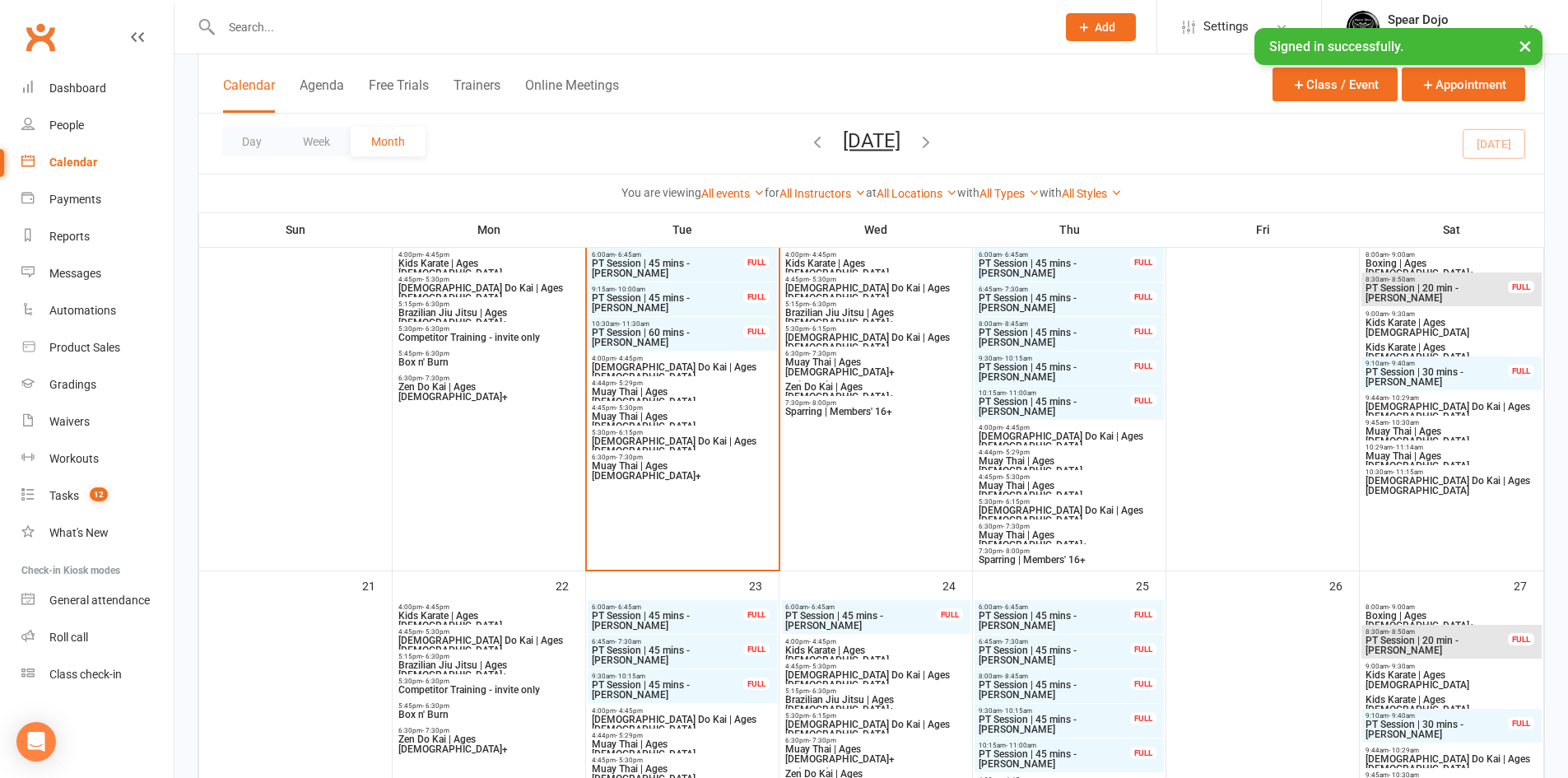
click at [496, 337] on span "Competitor Training - invite only" at bounding box center [489, 338] width 183 height 10
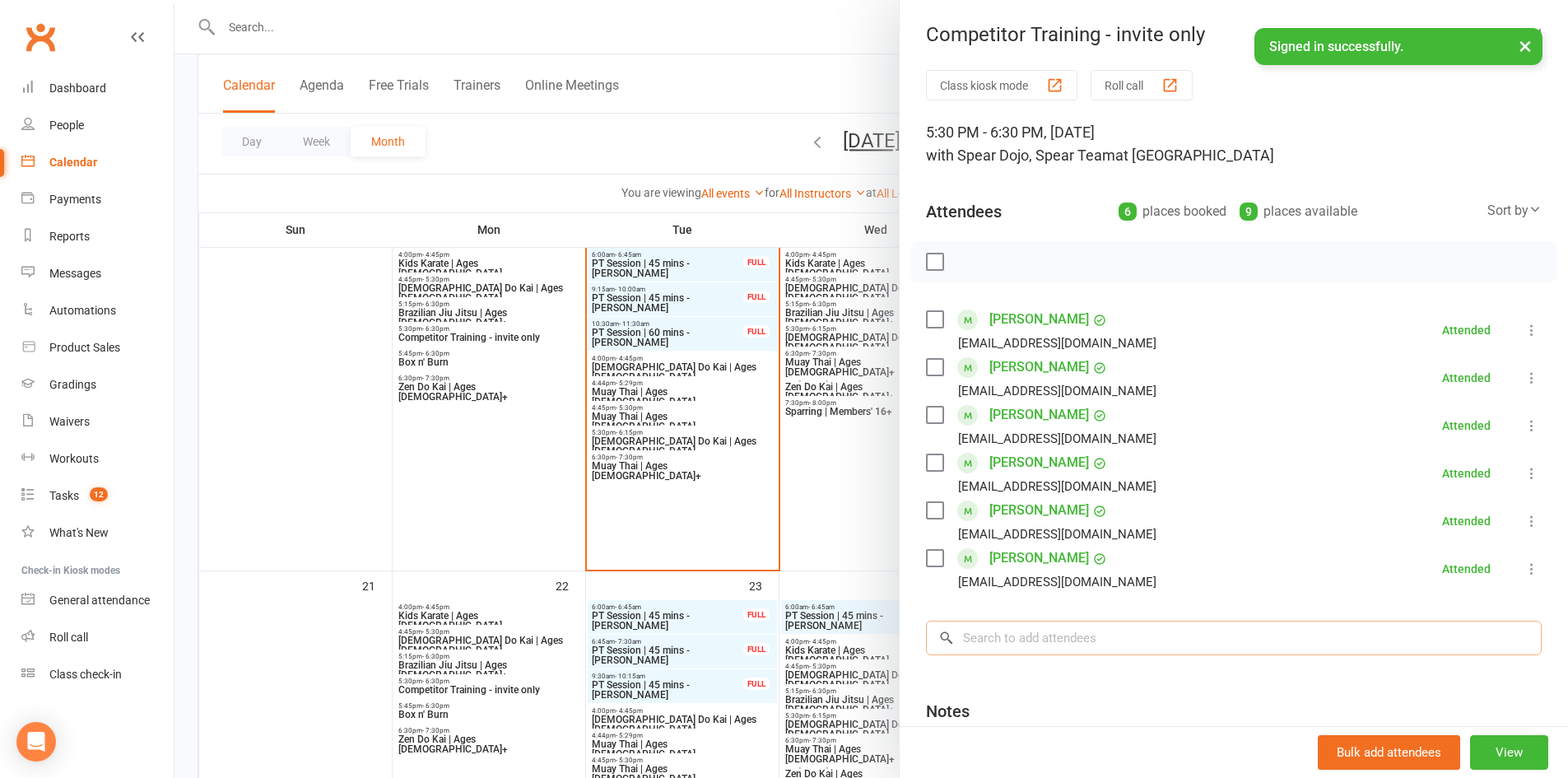
click at [1096, 641] on input "search" at bounding box center [1234, 638] width 616 height 35
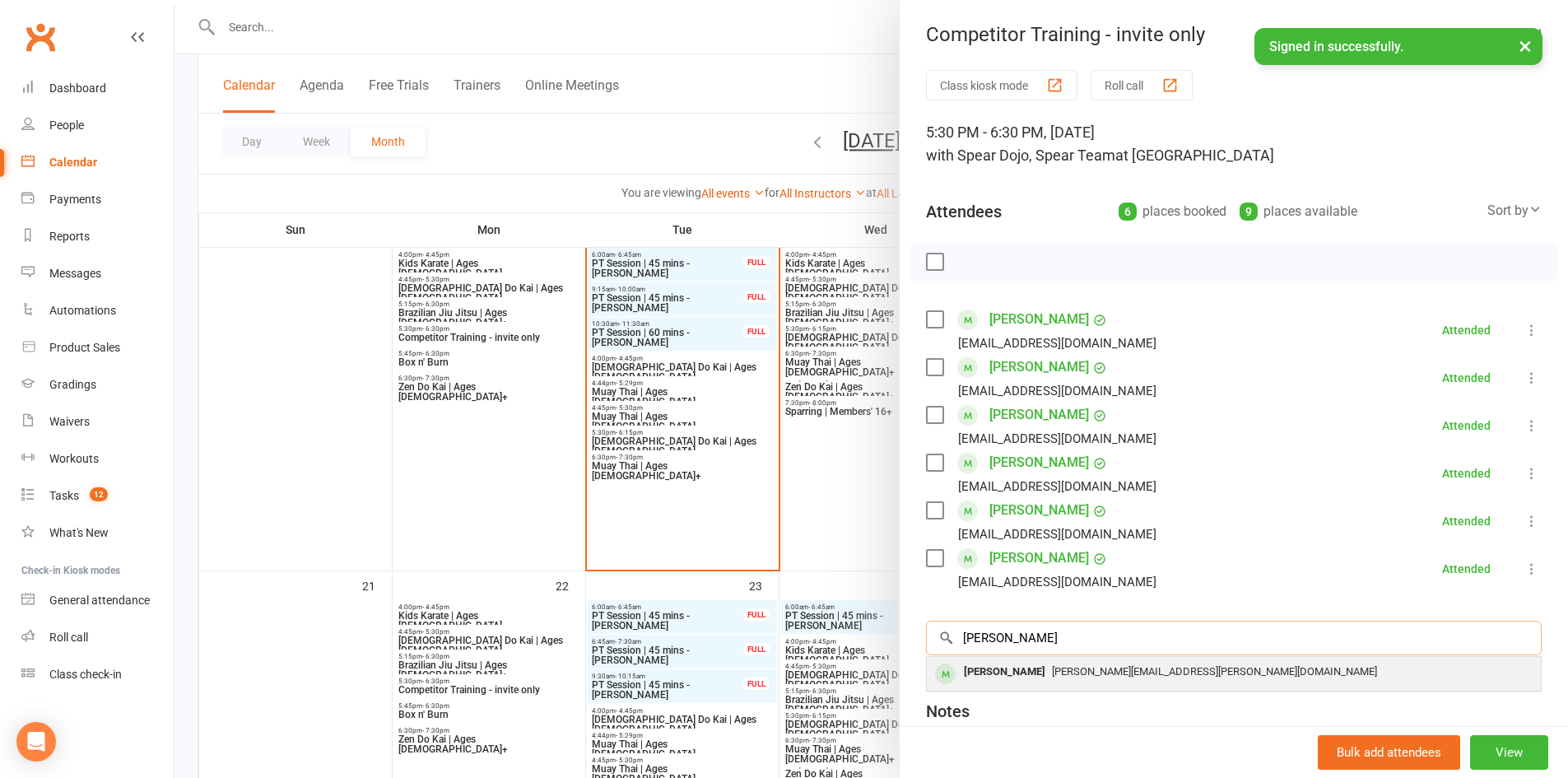
type input "kunwar"
click at [1098, 671] on span "kunwar.singh@y7mail.com" at bounding box center [1214, 671] width 325 height 12
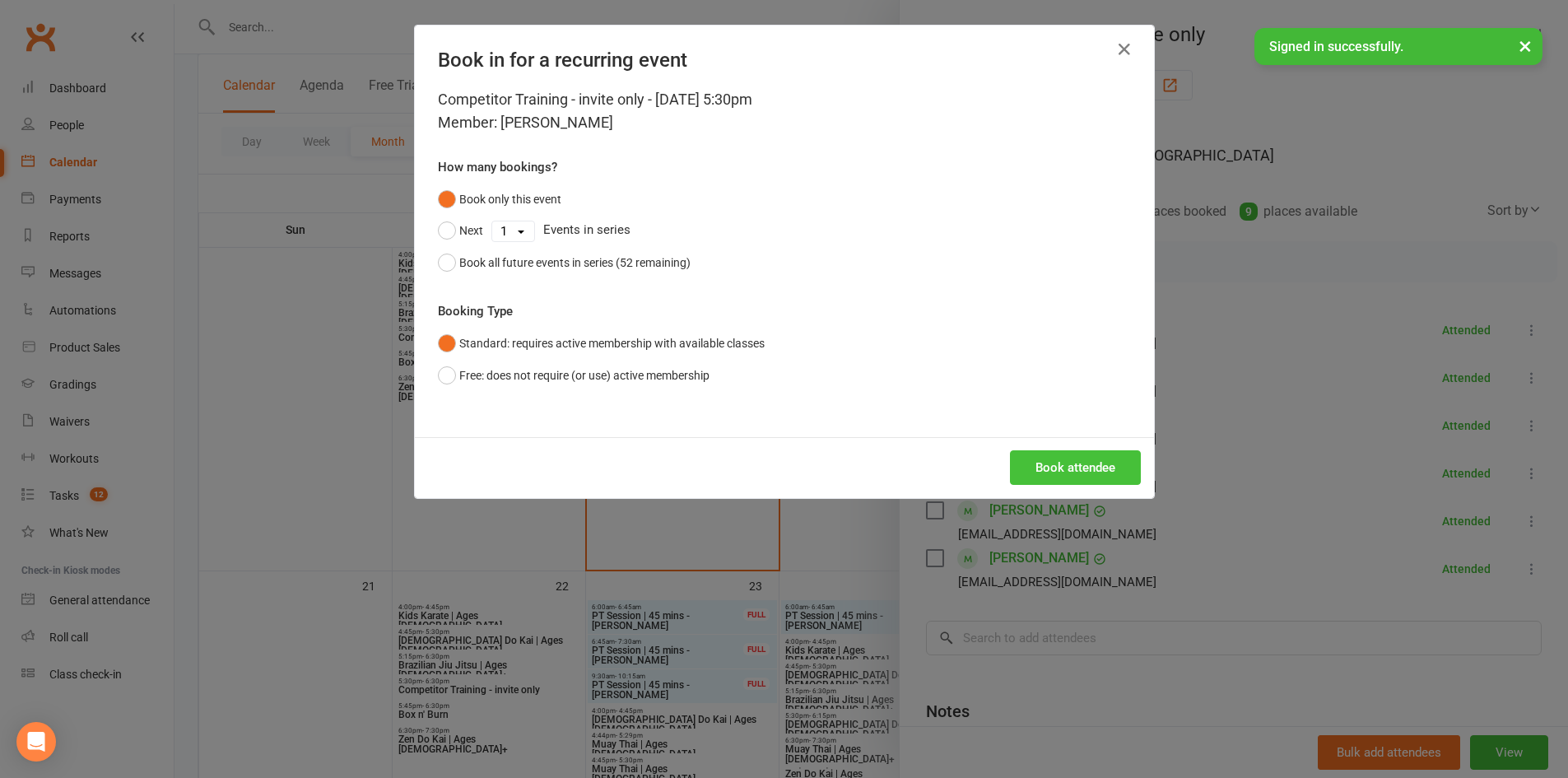
click at [1103, 461] on button "Book attendee" at bounding box center [1075, 468] width 131 height 35
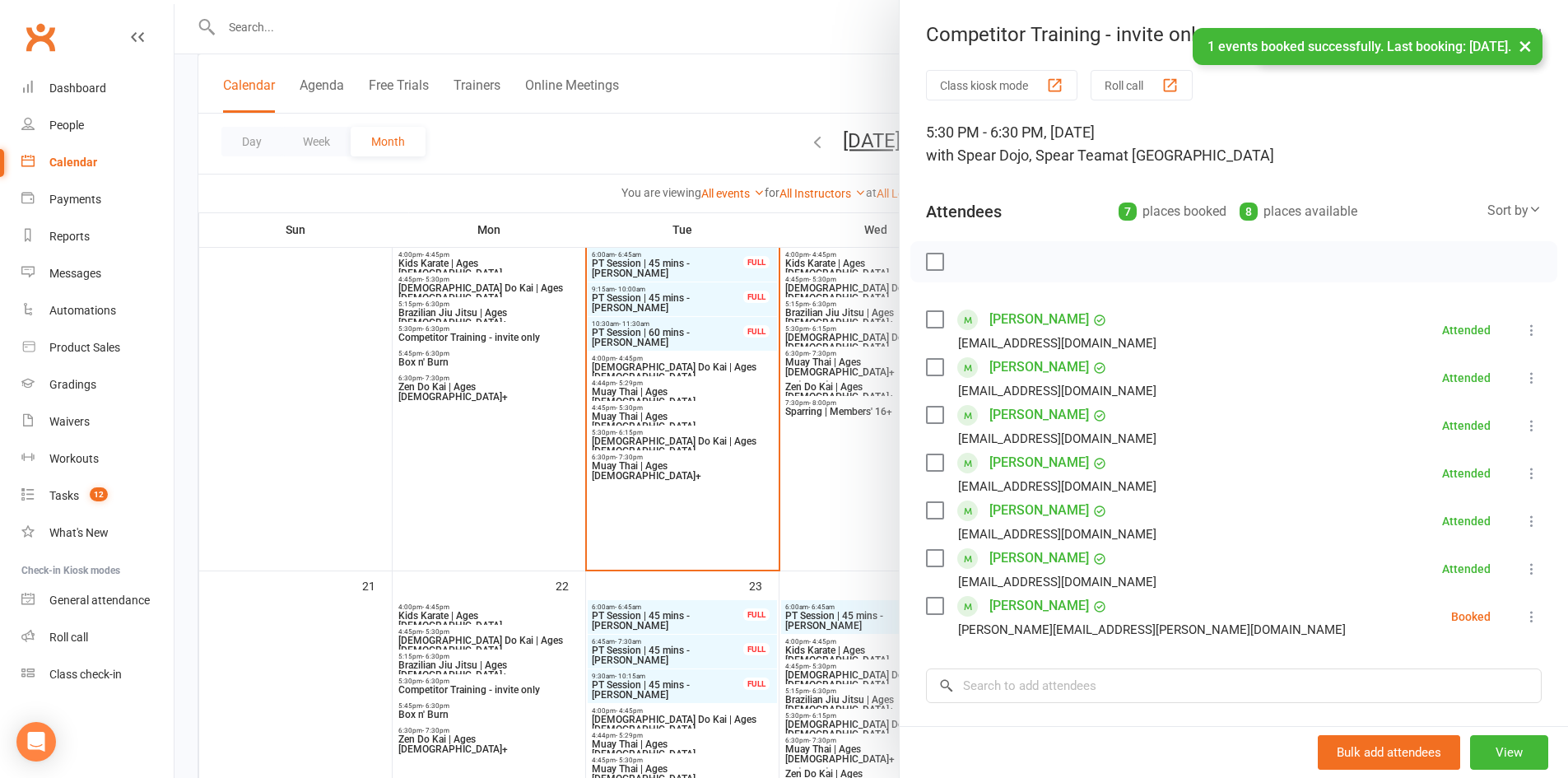
click at [1523, 618] on icon at bounding box center [1531, 617] width 17 height 17
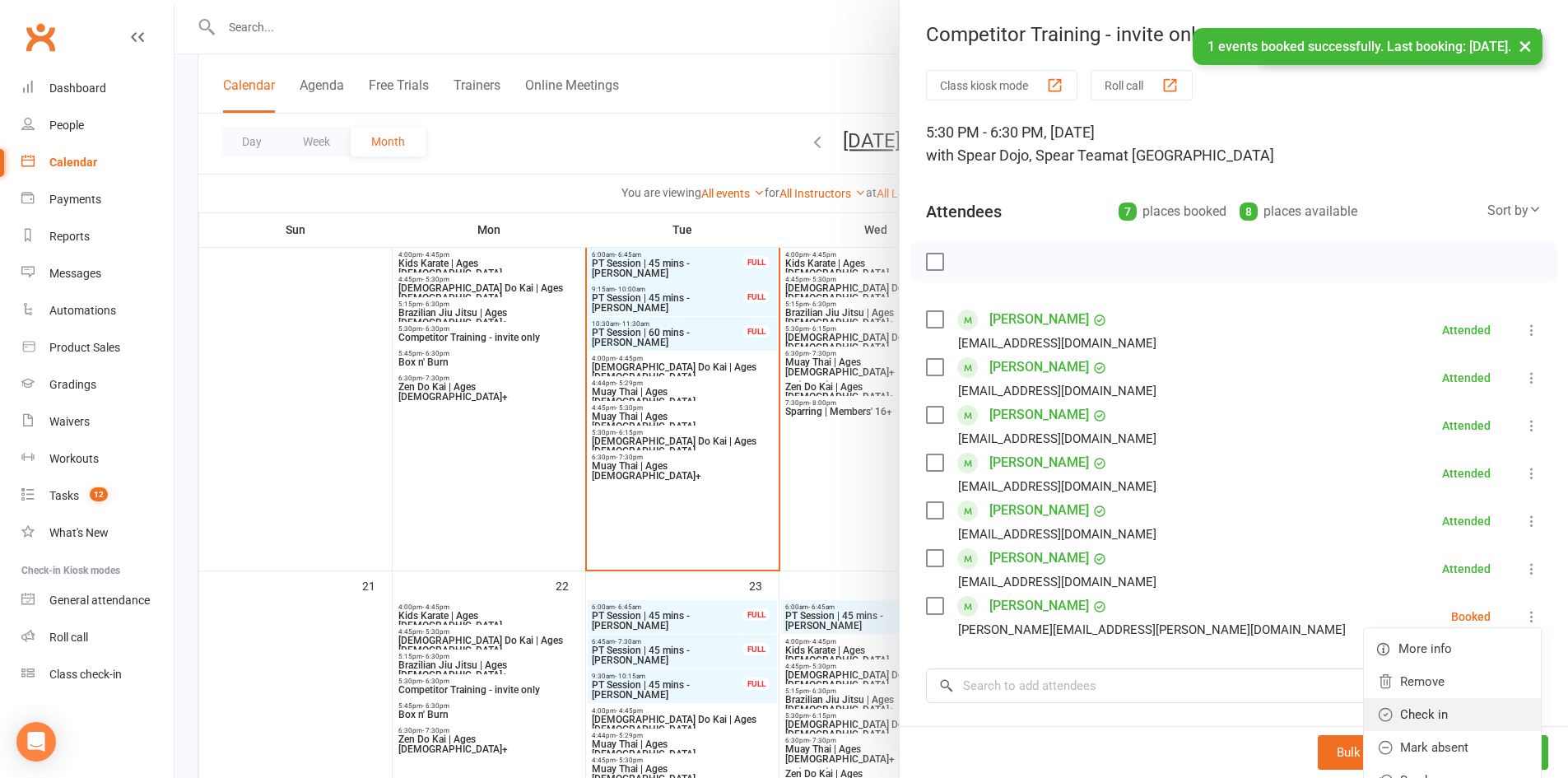
click at [1431, 706] on link "Check in" at bounding box center [1452, 715] width 177 height 33
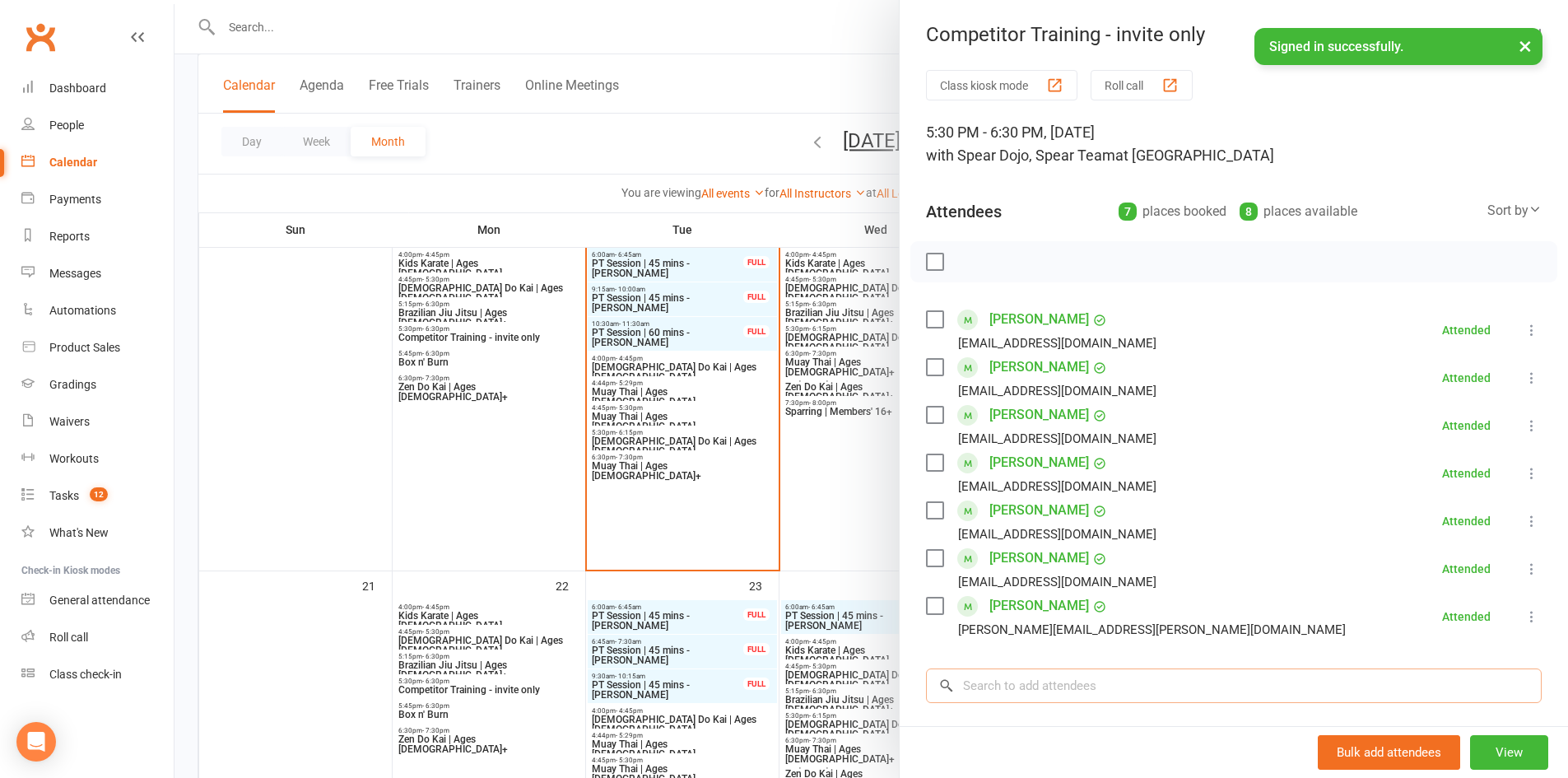
click at [1054, 699] on input "search" at bounding box center [1234, 686] width 616 height 35
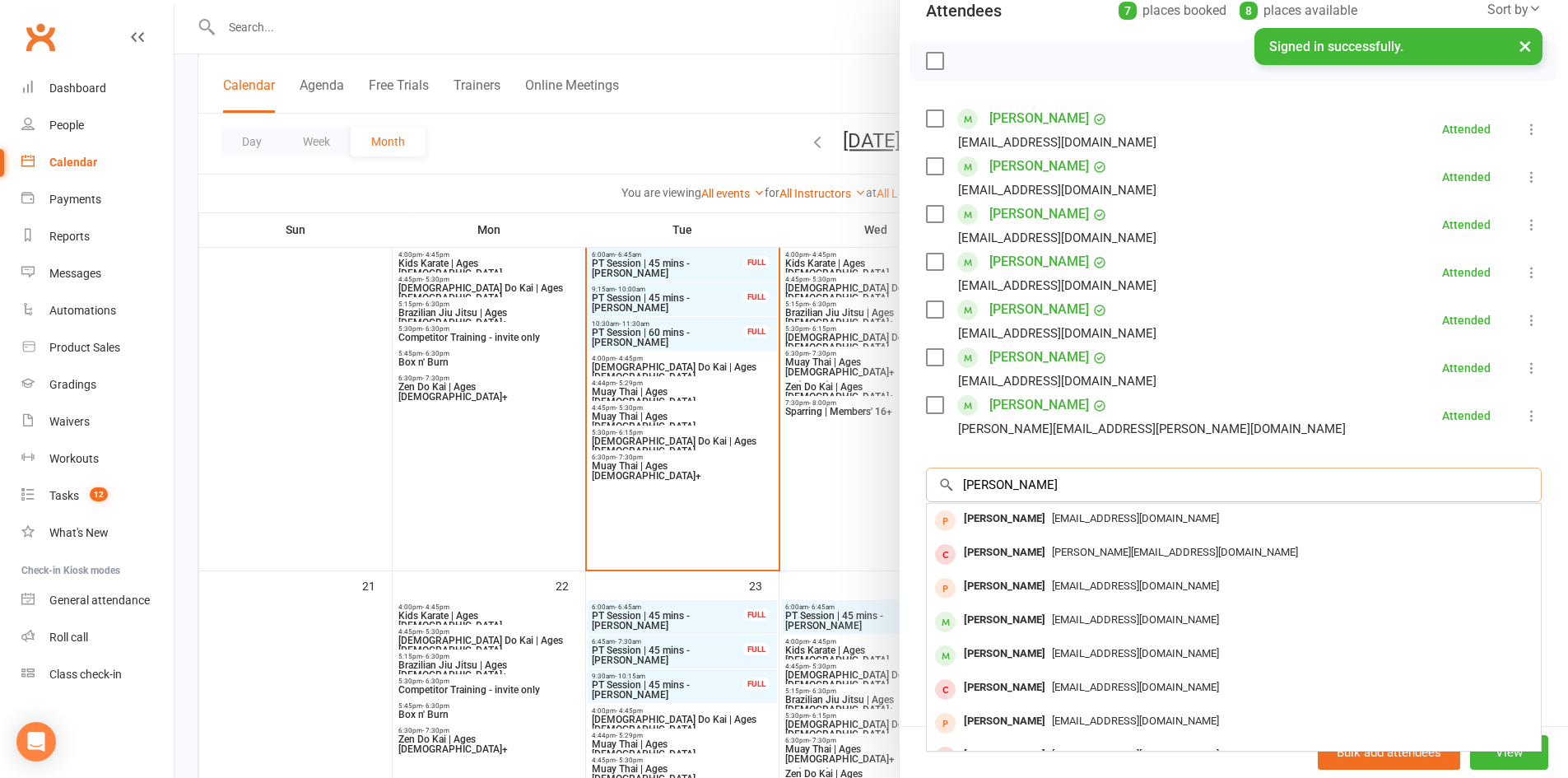
scroll to position [210, 0]
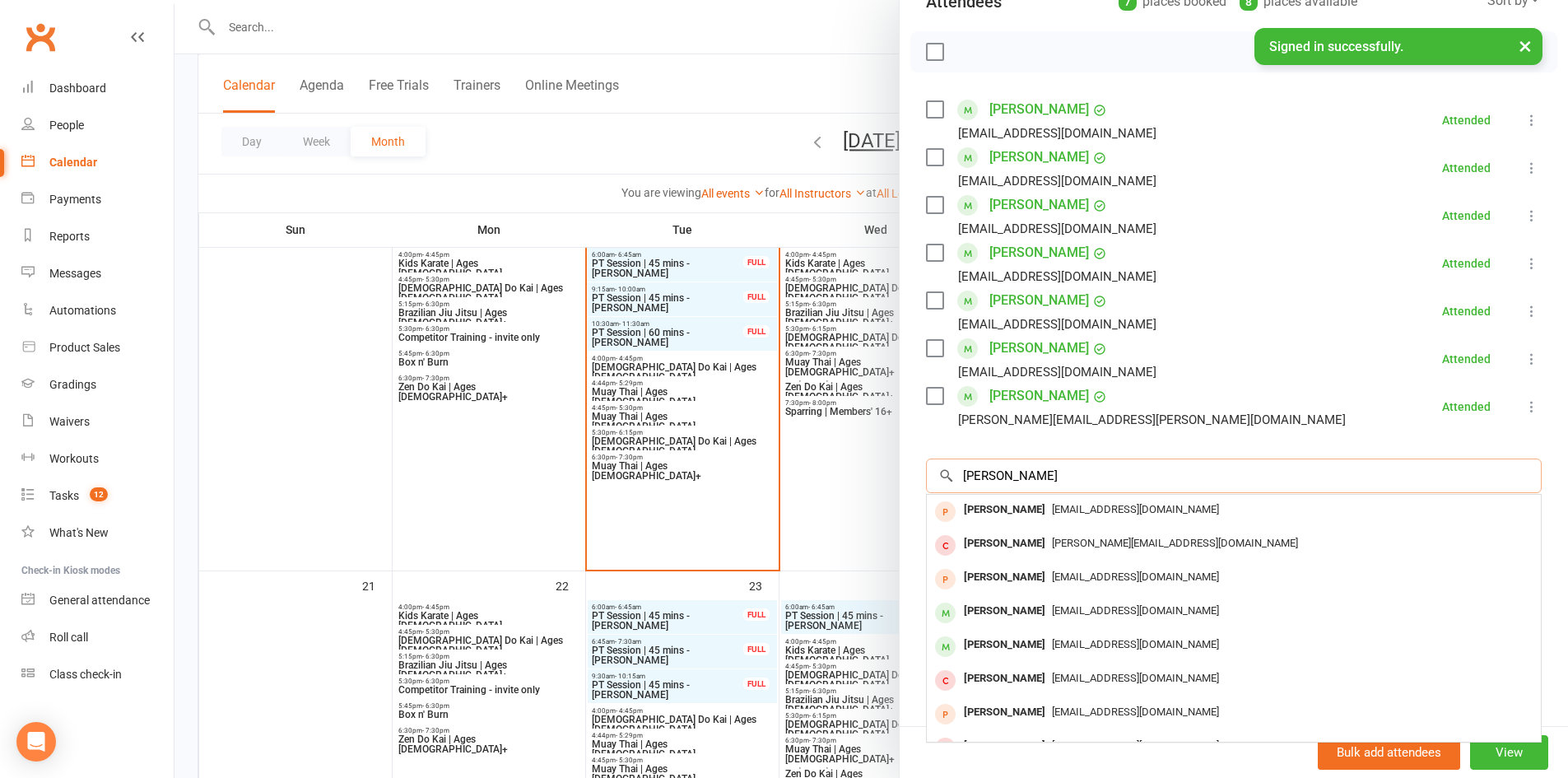
type input "adam"
click at [1286, 363] on li "Ben Langman blangman@ymail.com Attended More info Remove Mark absent Undo check…" at bounding box center [1234, 359] width 616 height 47
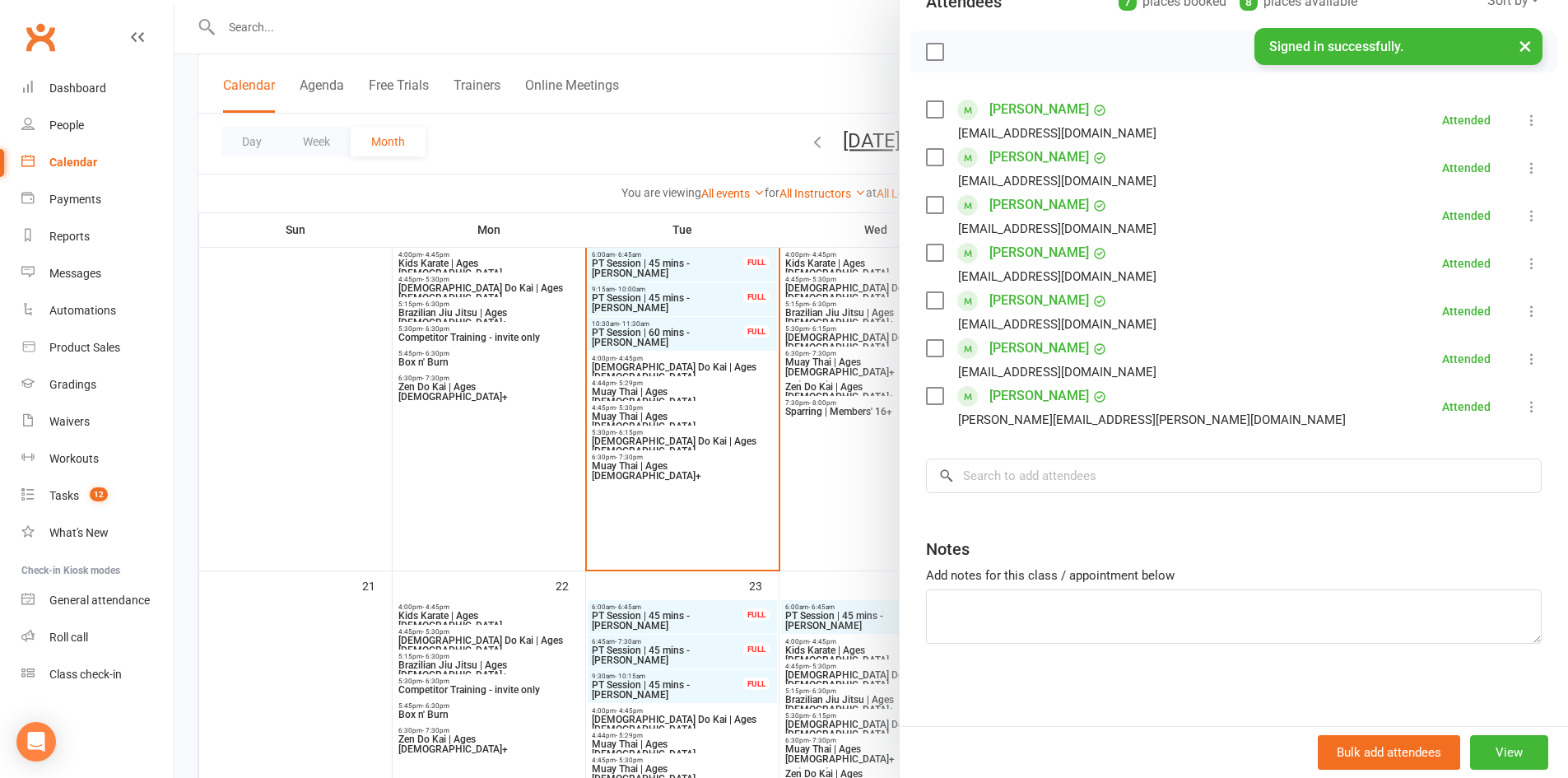
click at [864, 570] on div at bounding box center [871, 389] width 1393 height 778
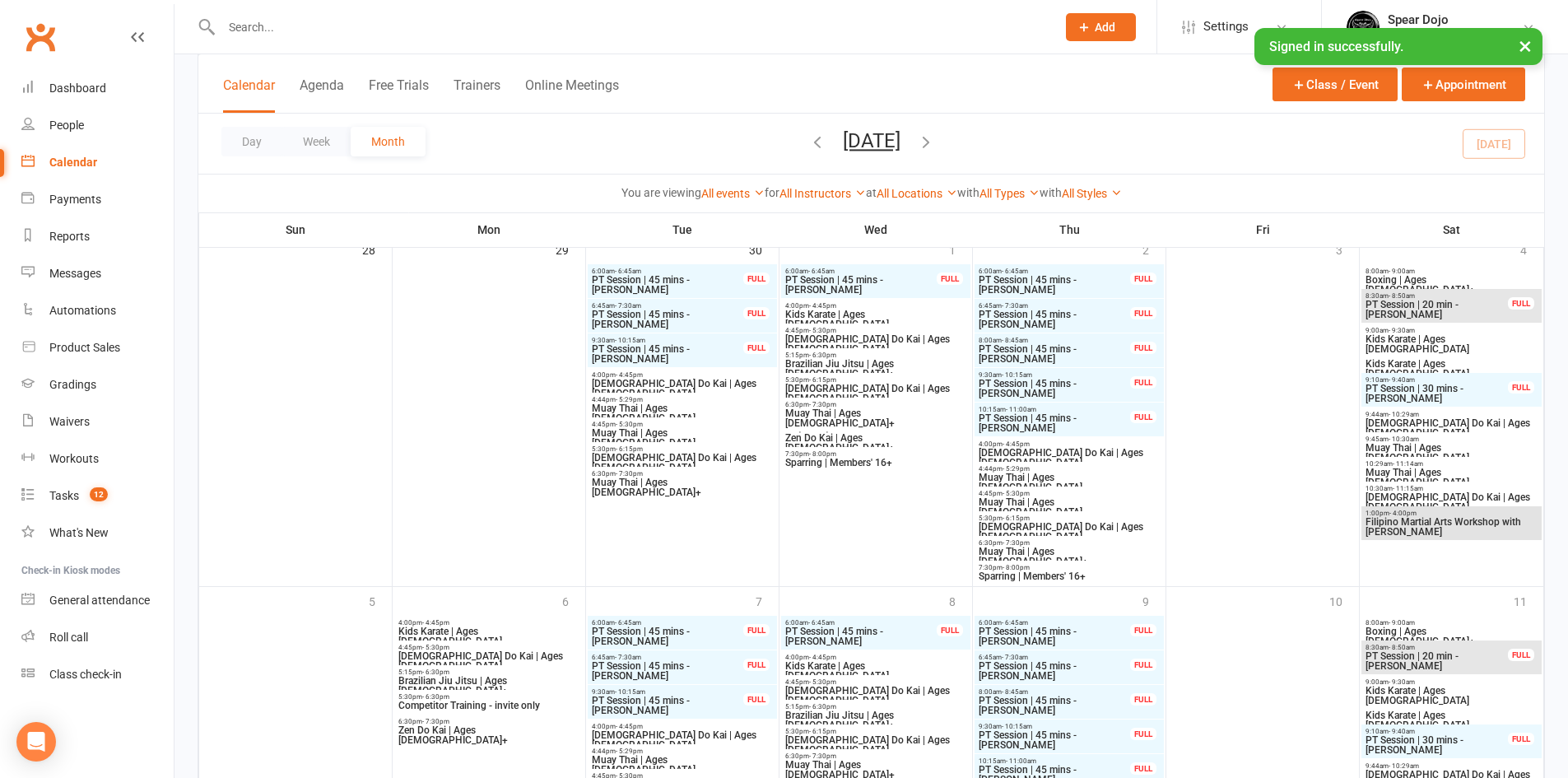
scroll to position [1564, 0]
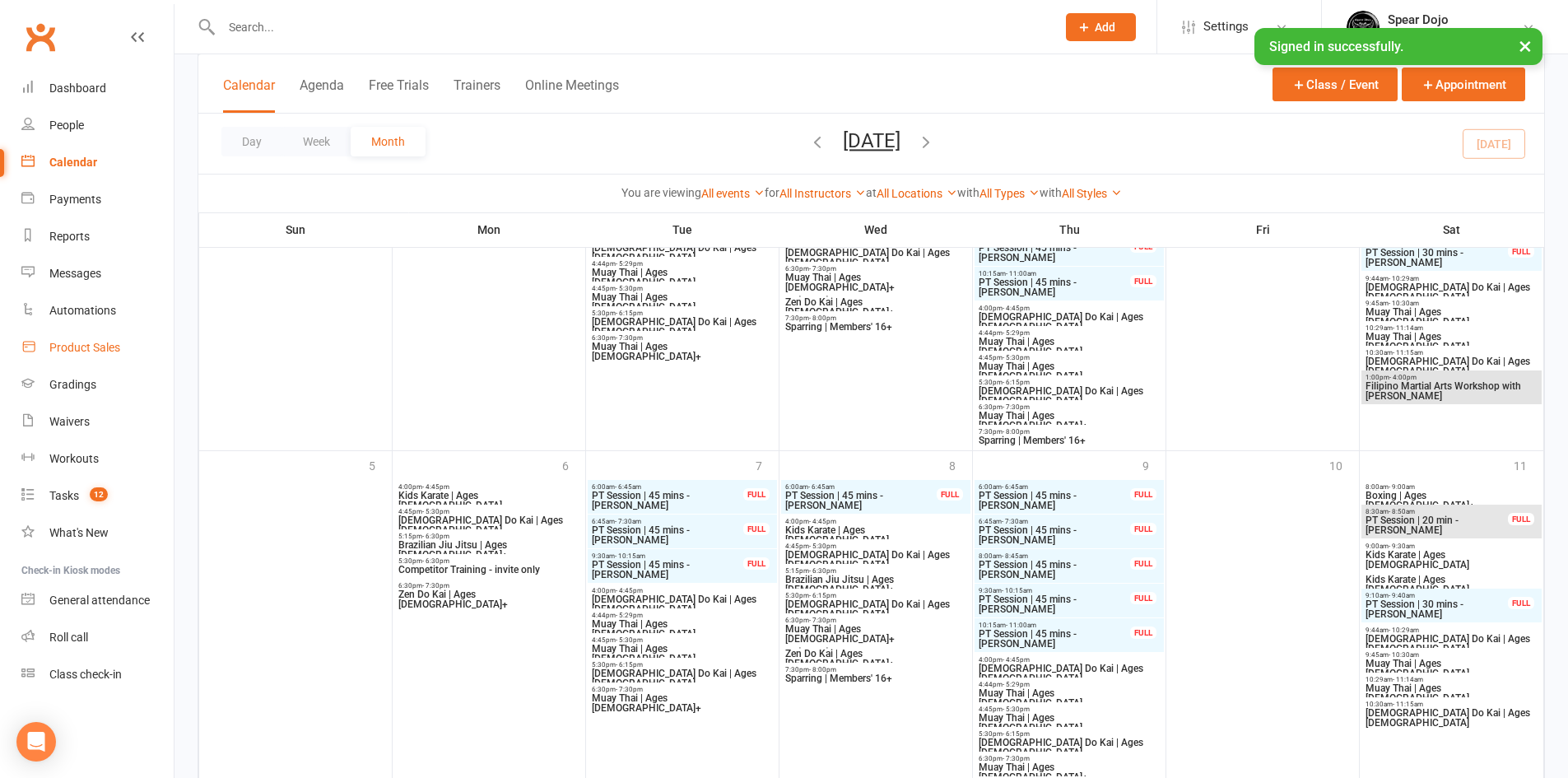
click at [105, 356] on link "Product Sales" at bounding box center [97, 348] width 152 height 37
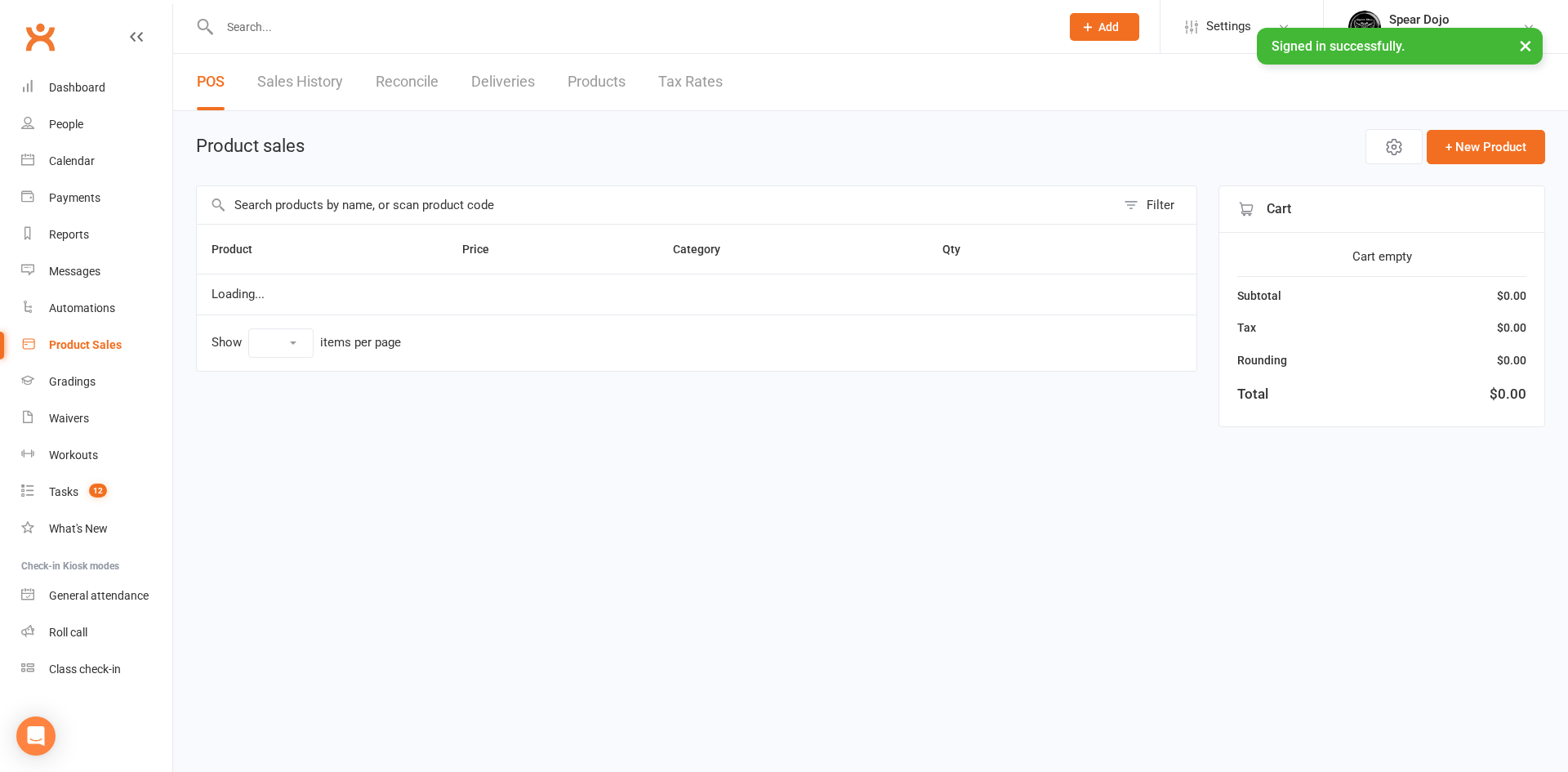
select select "100"
click at [301, 197] on input "text" at bounding box center [656, 206] width 919 height 38
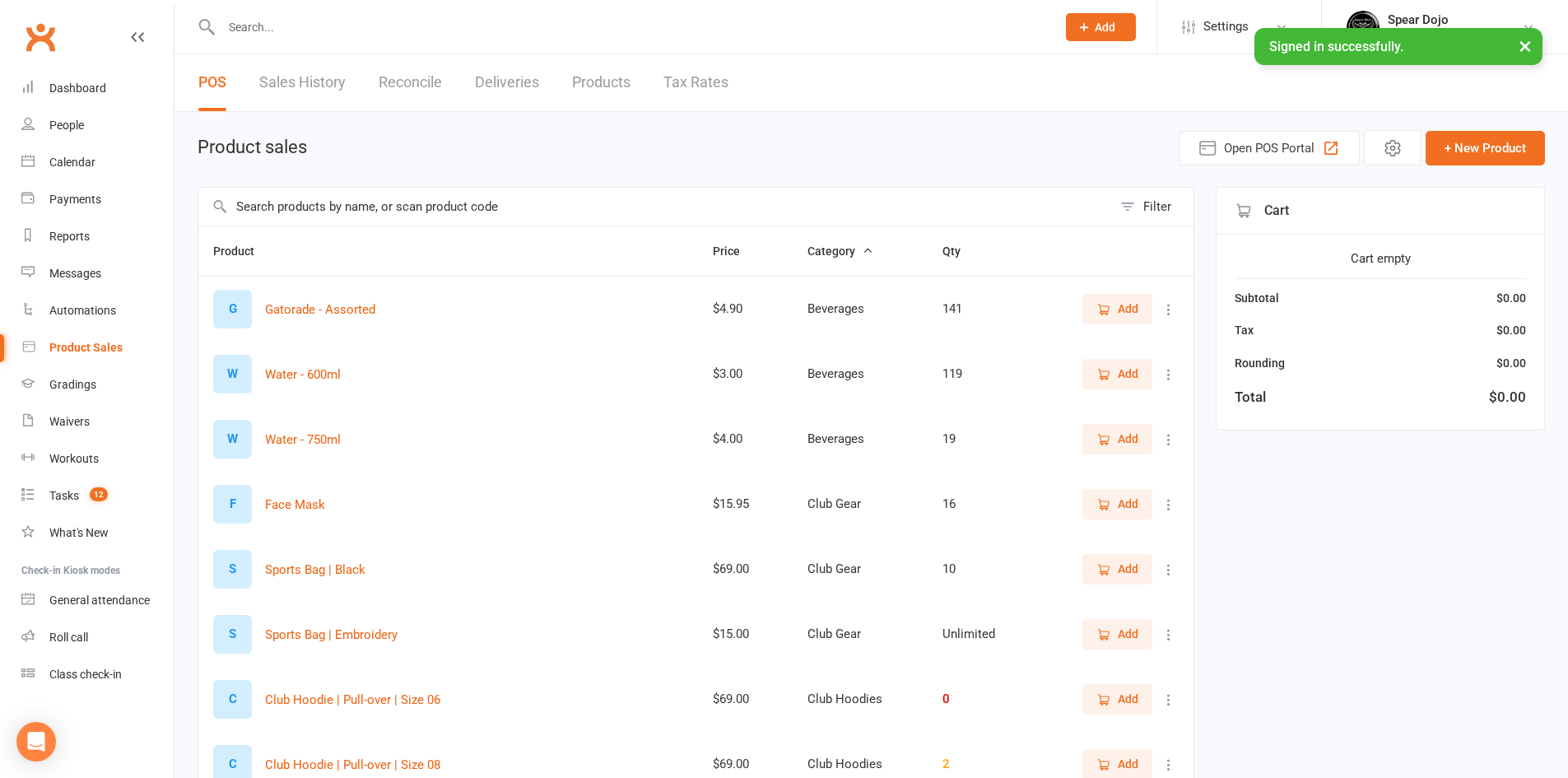
click at [1106, 306] on icon "button" at bounding box center [1105, 310] width 9 height 8
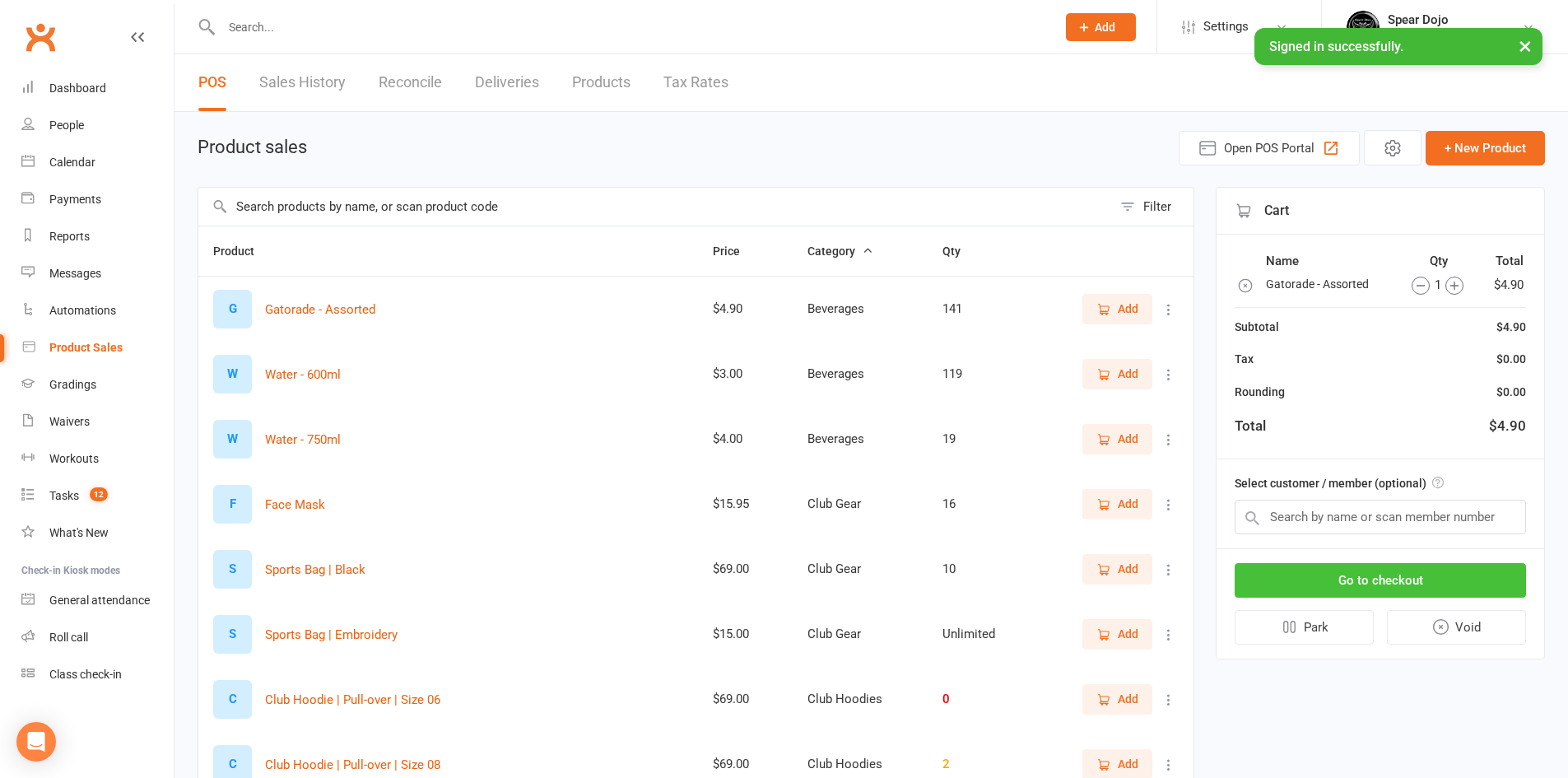
click at [1446, 587] on button "Go to checkout" at bounding box center [1380, 581] width 291 height 35
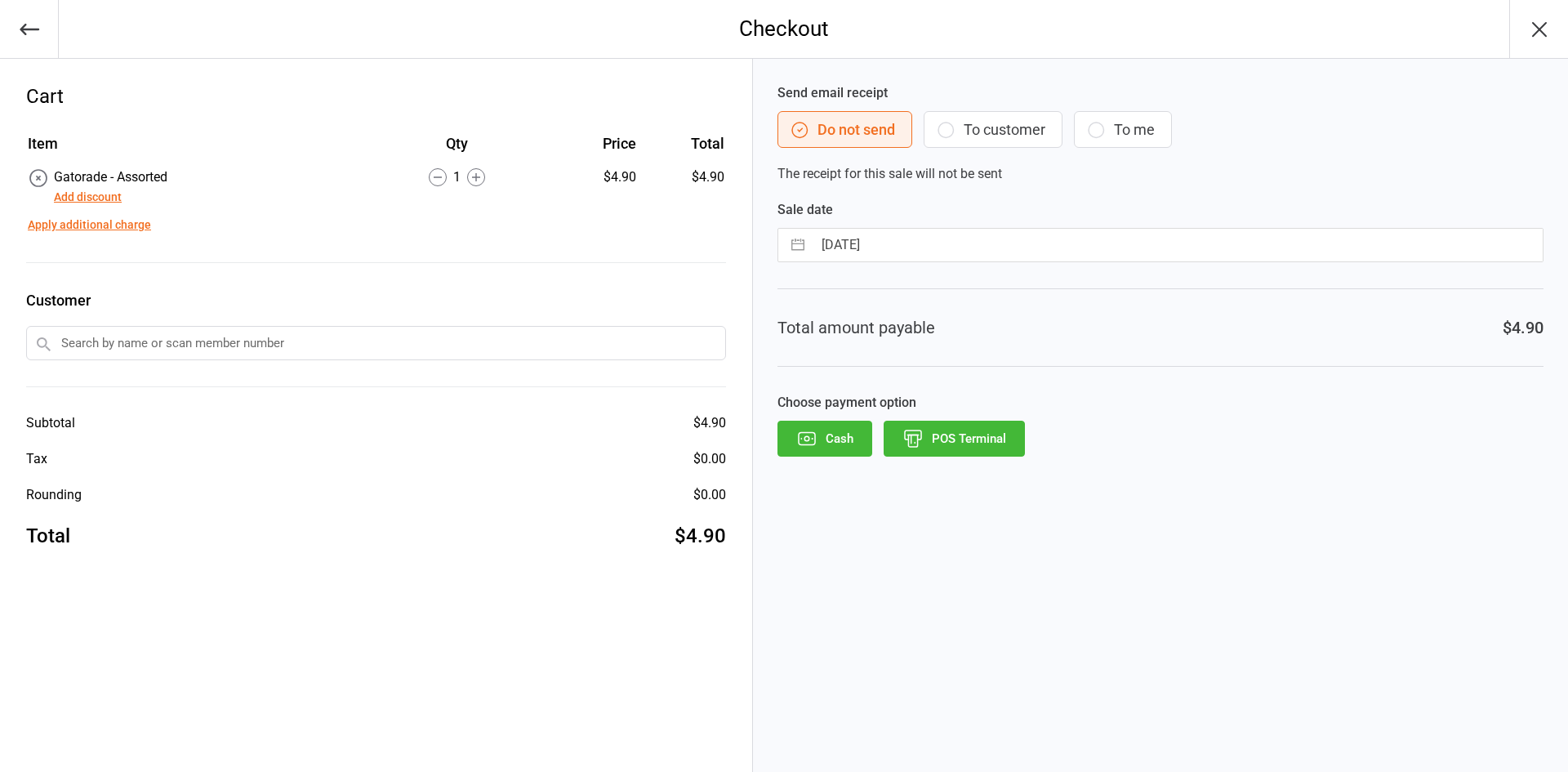
click at [977, 436] on button "POS Terminal" at bounding box center [954, 438] width 141 height 36
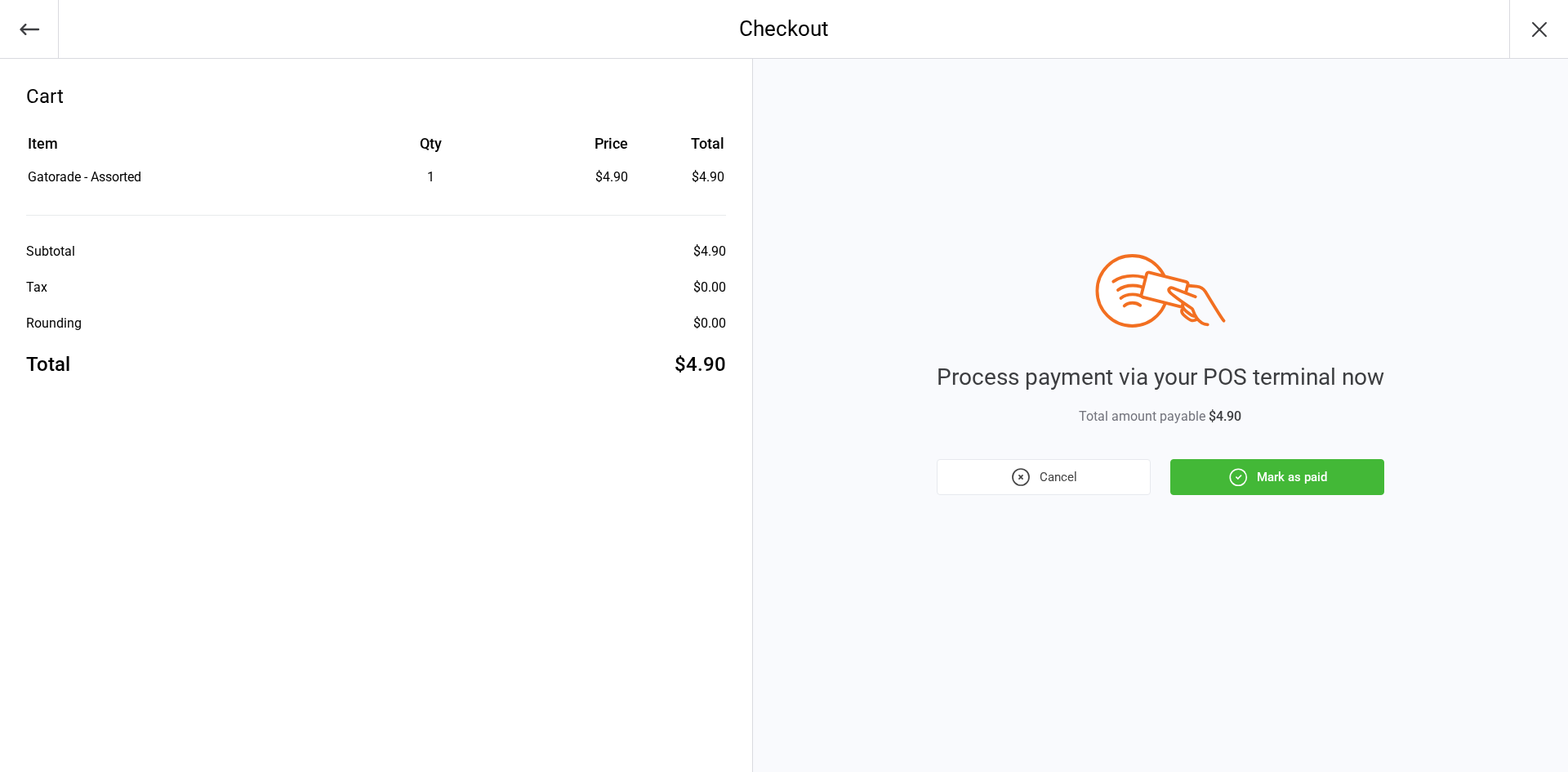
click at [1258, 480] on button "Mark as paid" at bounding box center [1277, 477] width 214 height 36
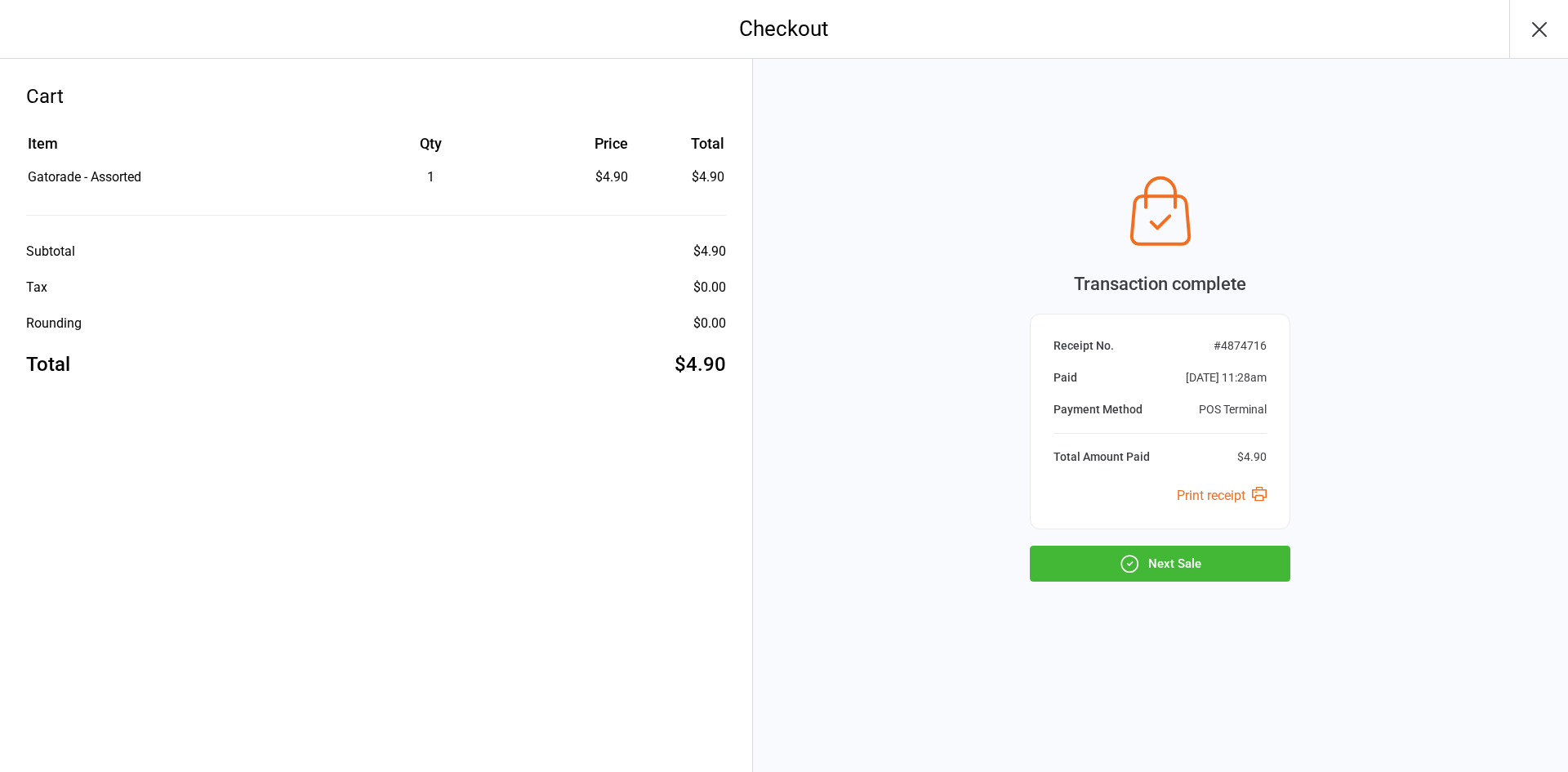
click at [1119, 560] on icon "button" at bounding box center [1130, 564] width 21 height 21
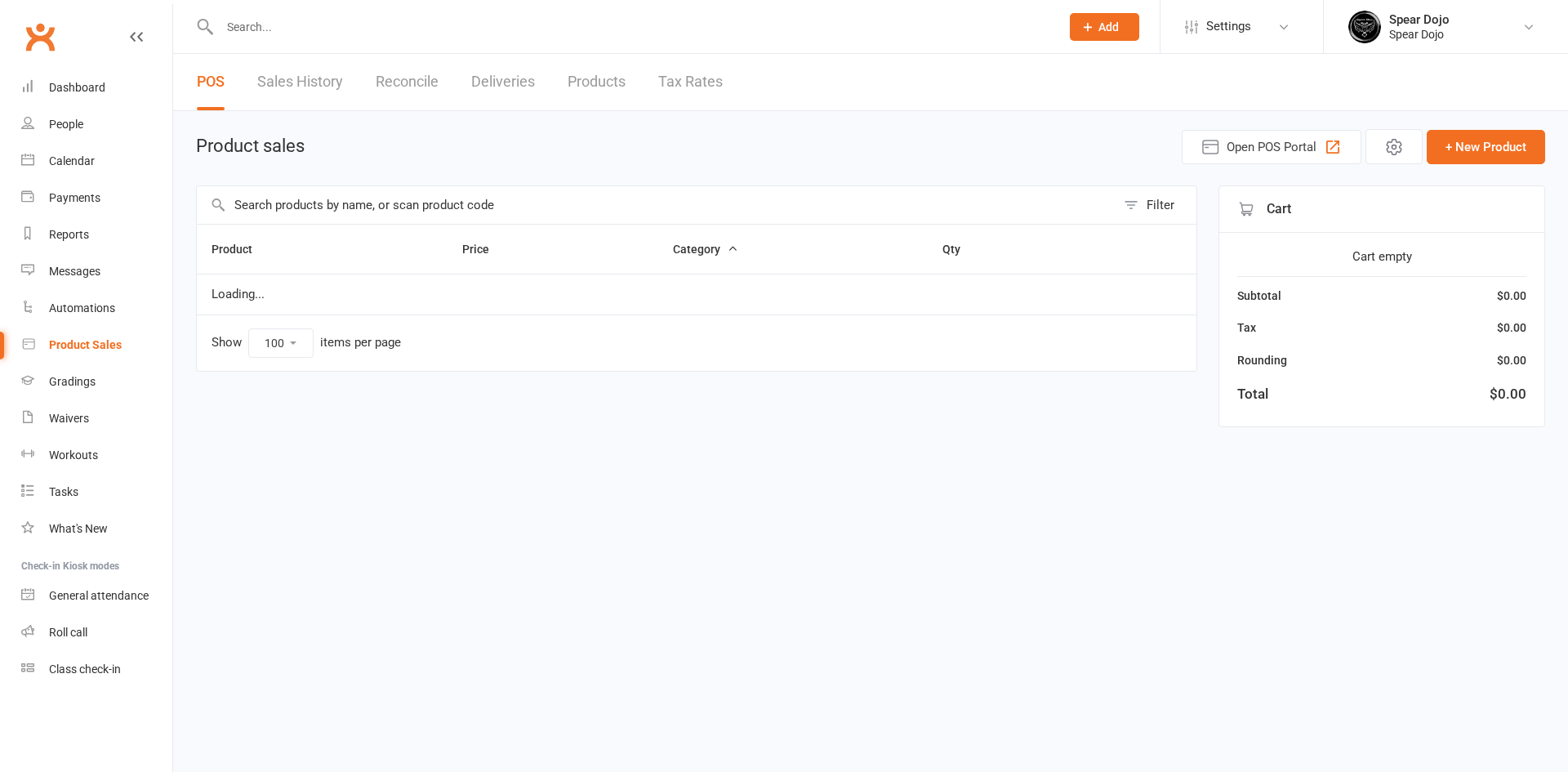
select select "100"
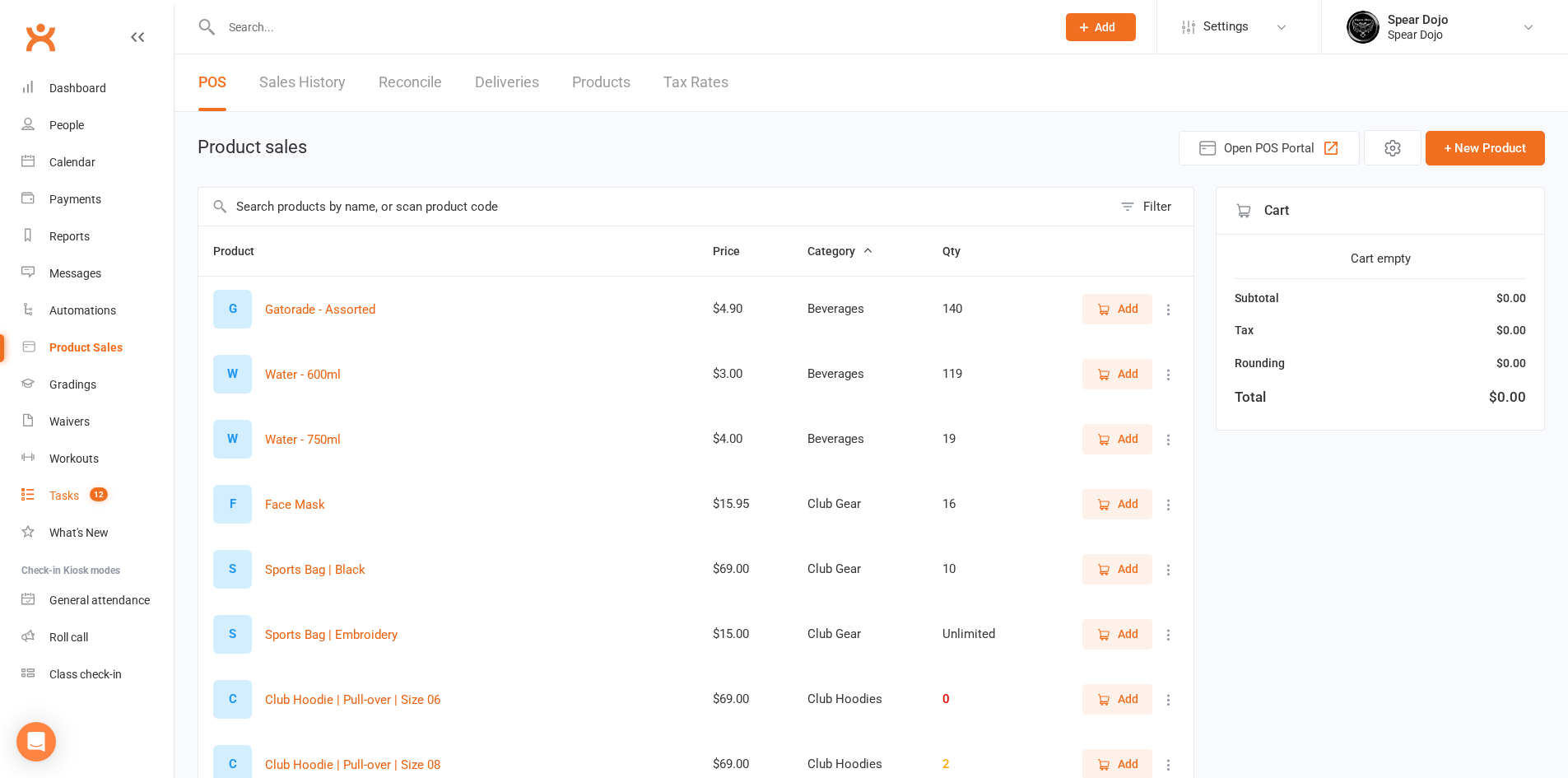
click at [70, 489] on div "Tasks" at bounding box center [64, 496] width 30 height 13
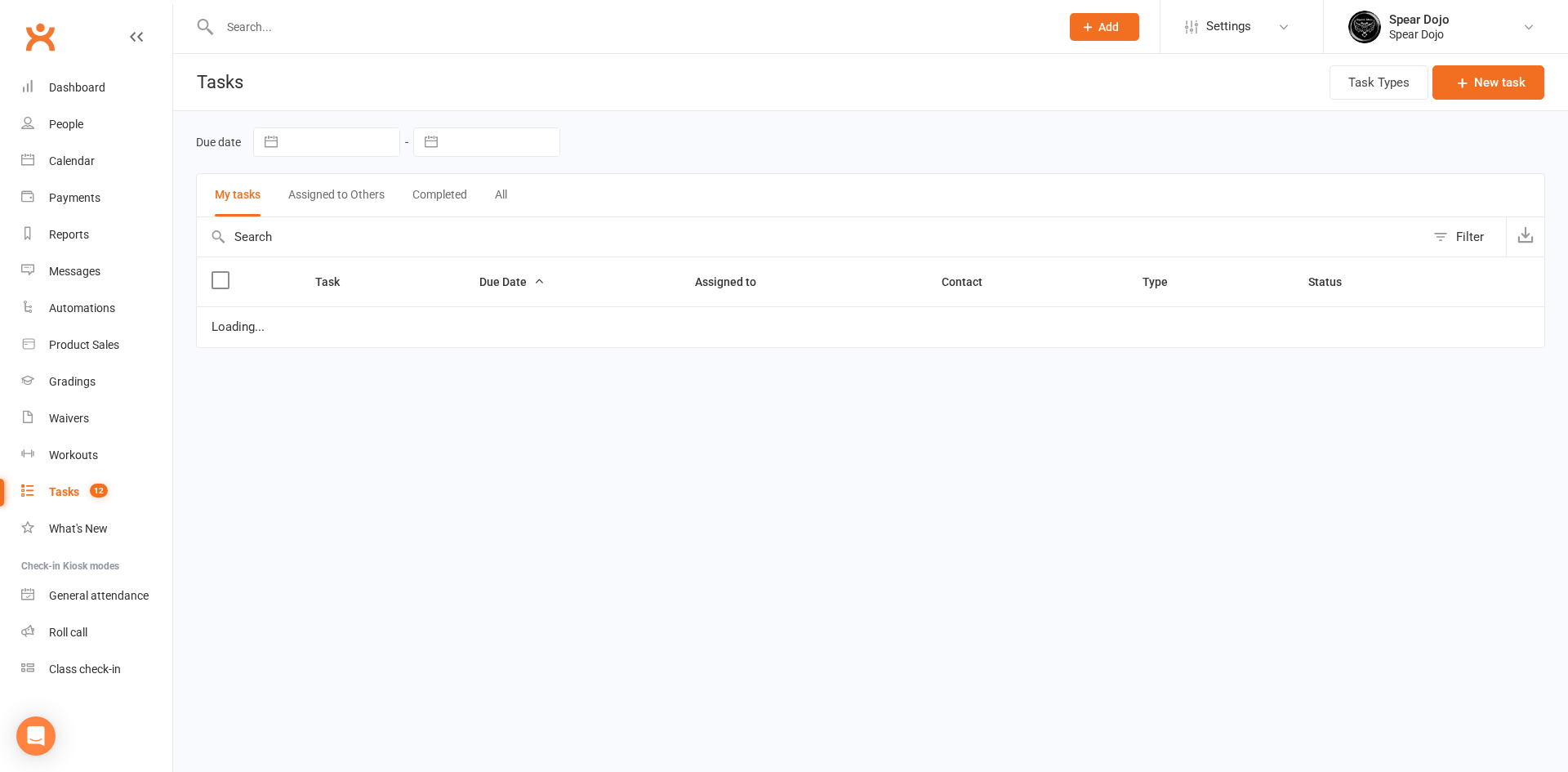
select select "started"
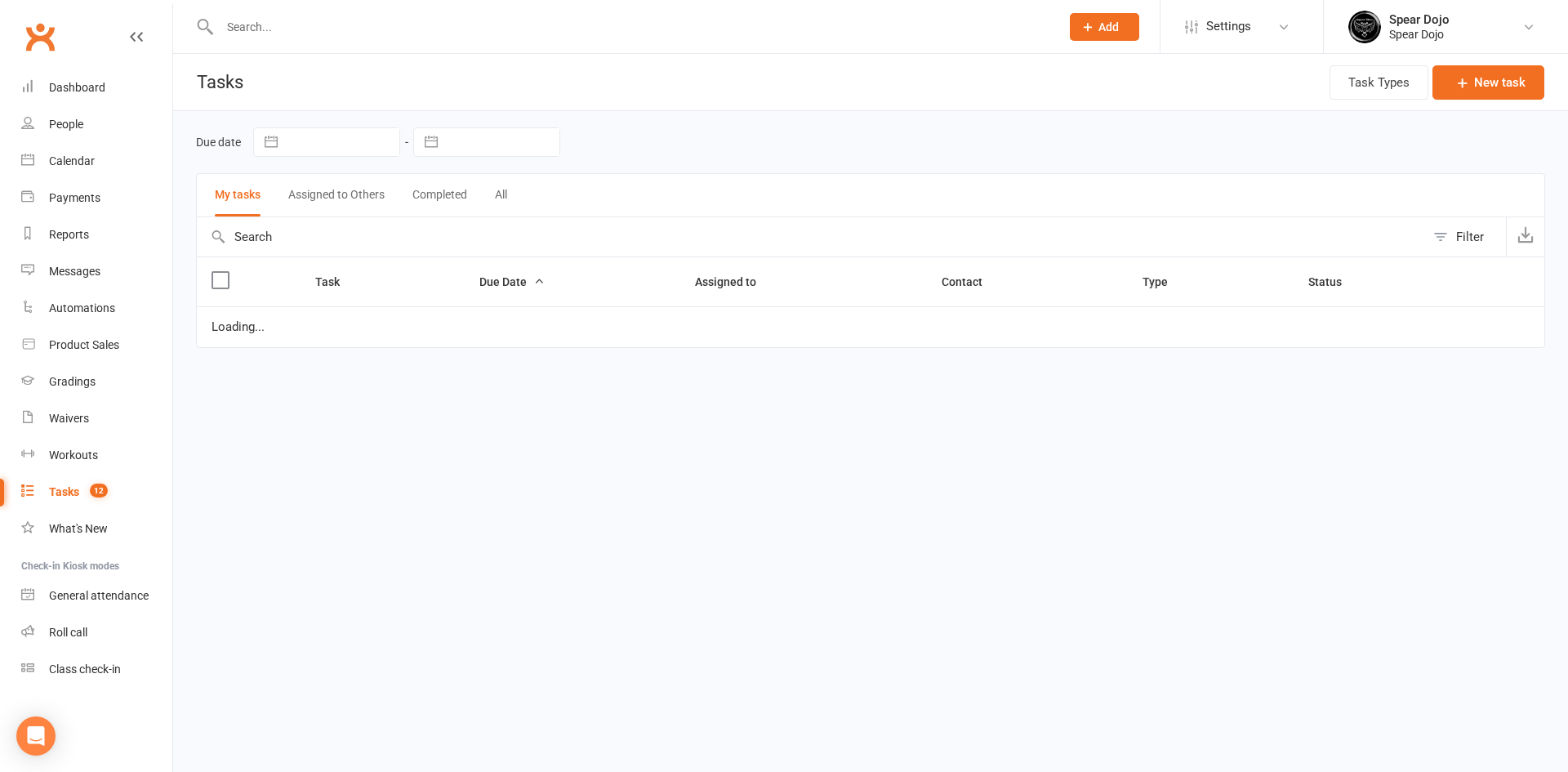
select select "started"
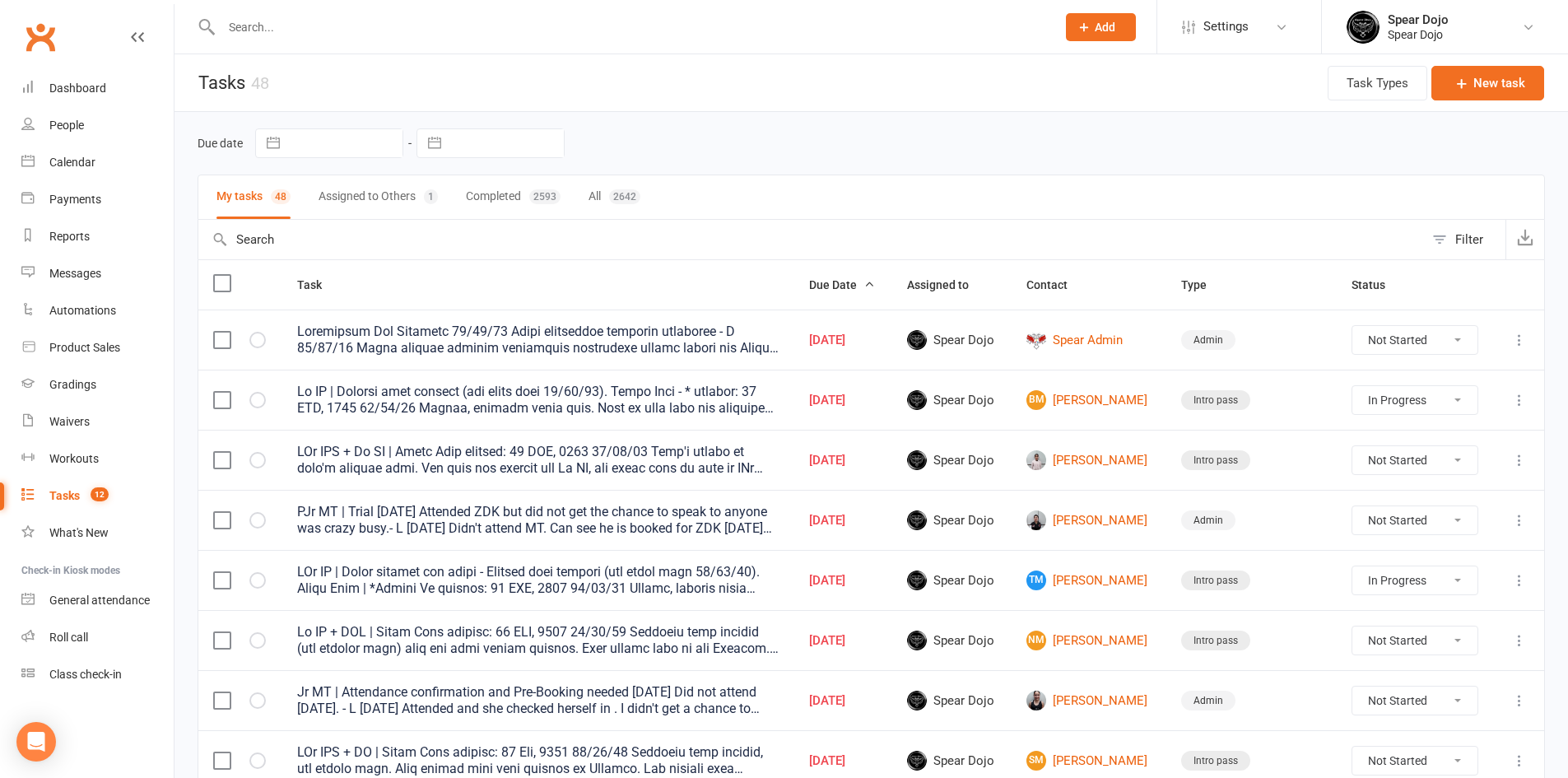
select select "started"
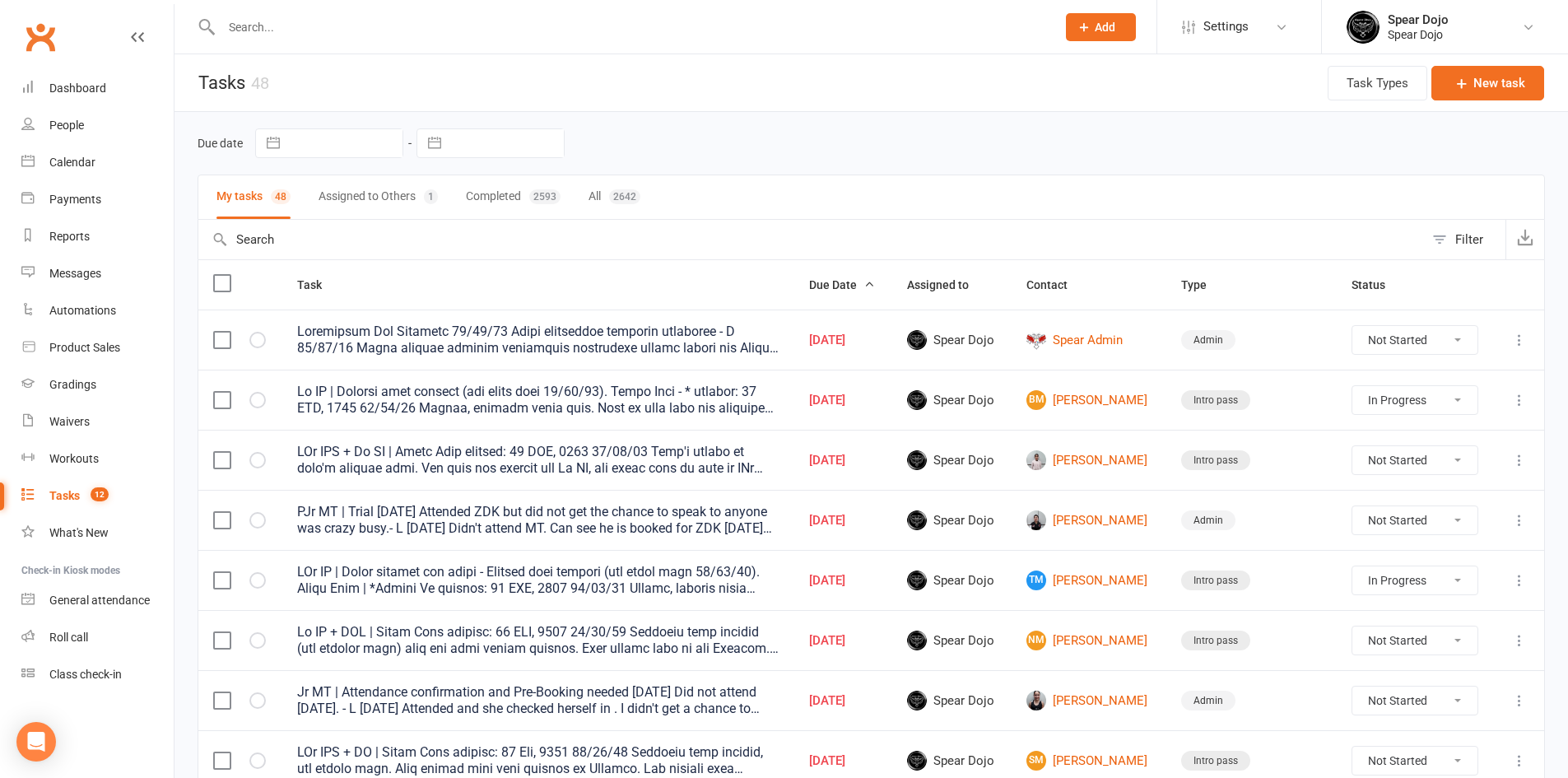
select select "started"
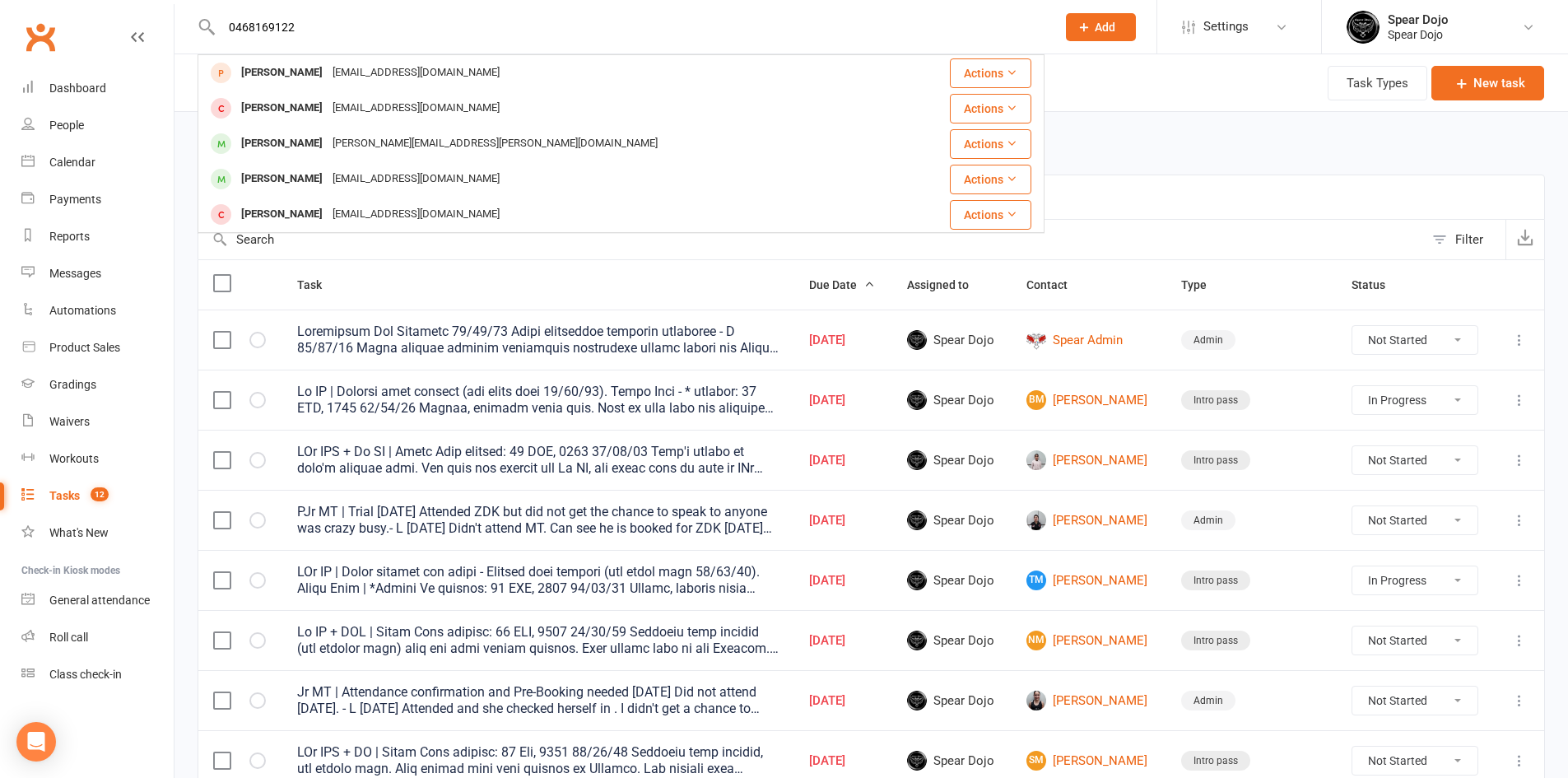
type input "0468169122"
click at [353, 70] on div "[EMAIL_ADDRESS][DOMAIN_NAME]" at bounding box center [416, 72] width 177 height 24
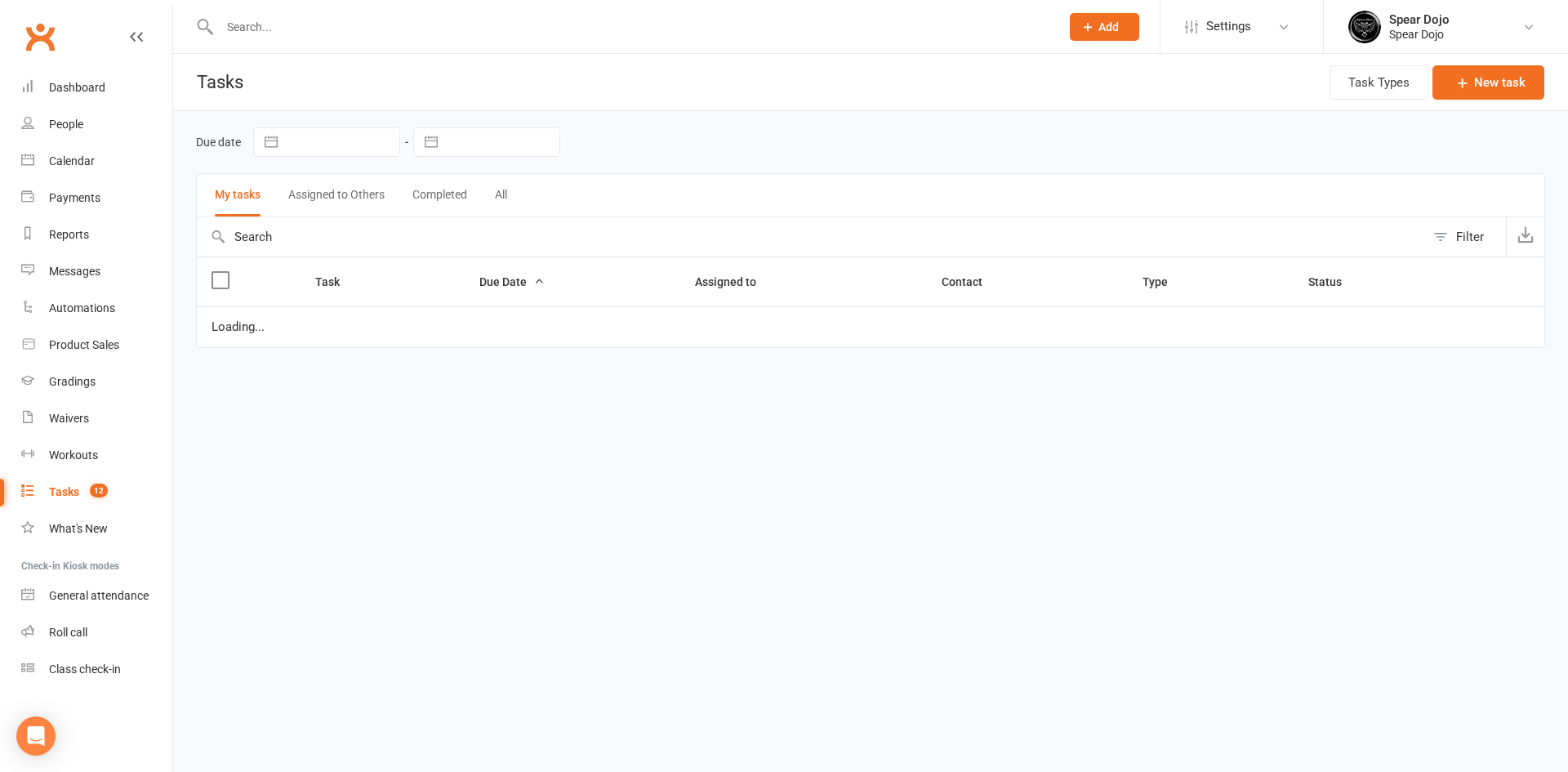
select select "started"
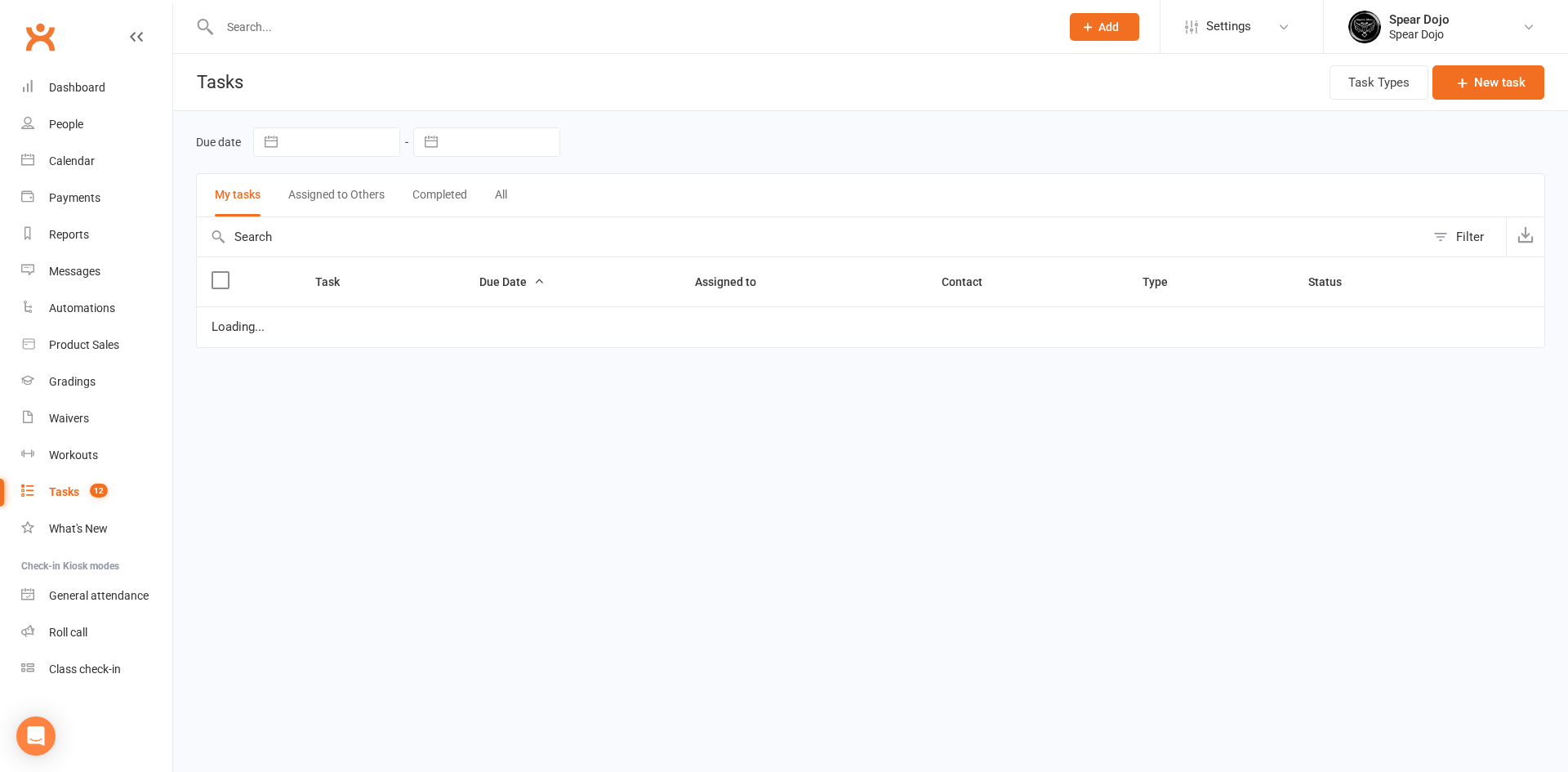
select select "started"
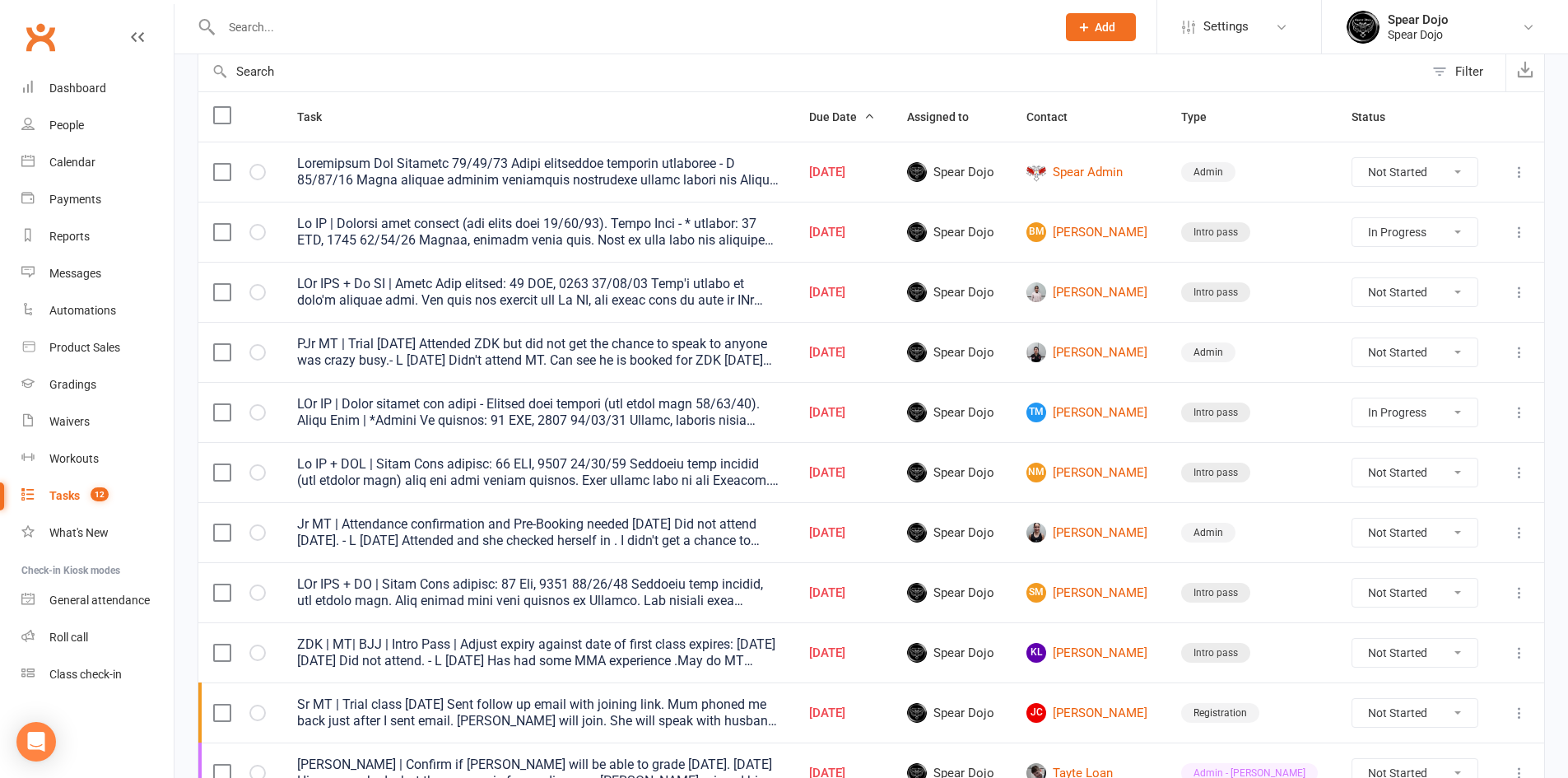
scroll to position [412, 0]
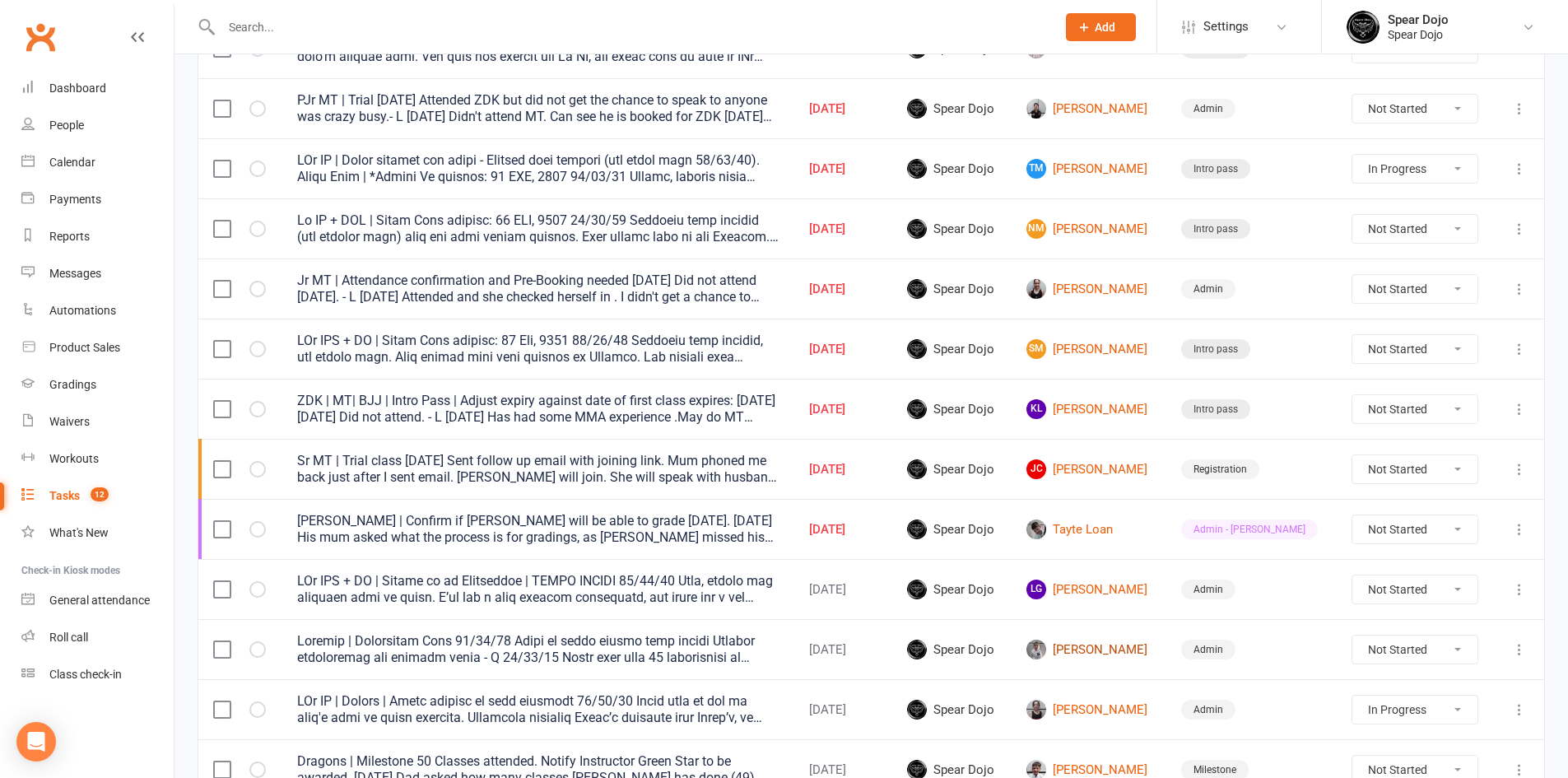
click at [1135, 652] on link "[PERSON_NAME]" at bounding box center [1089, 650] width 125 height 20
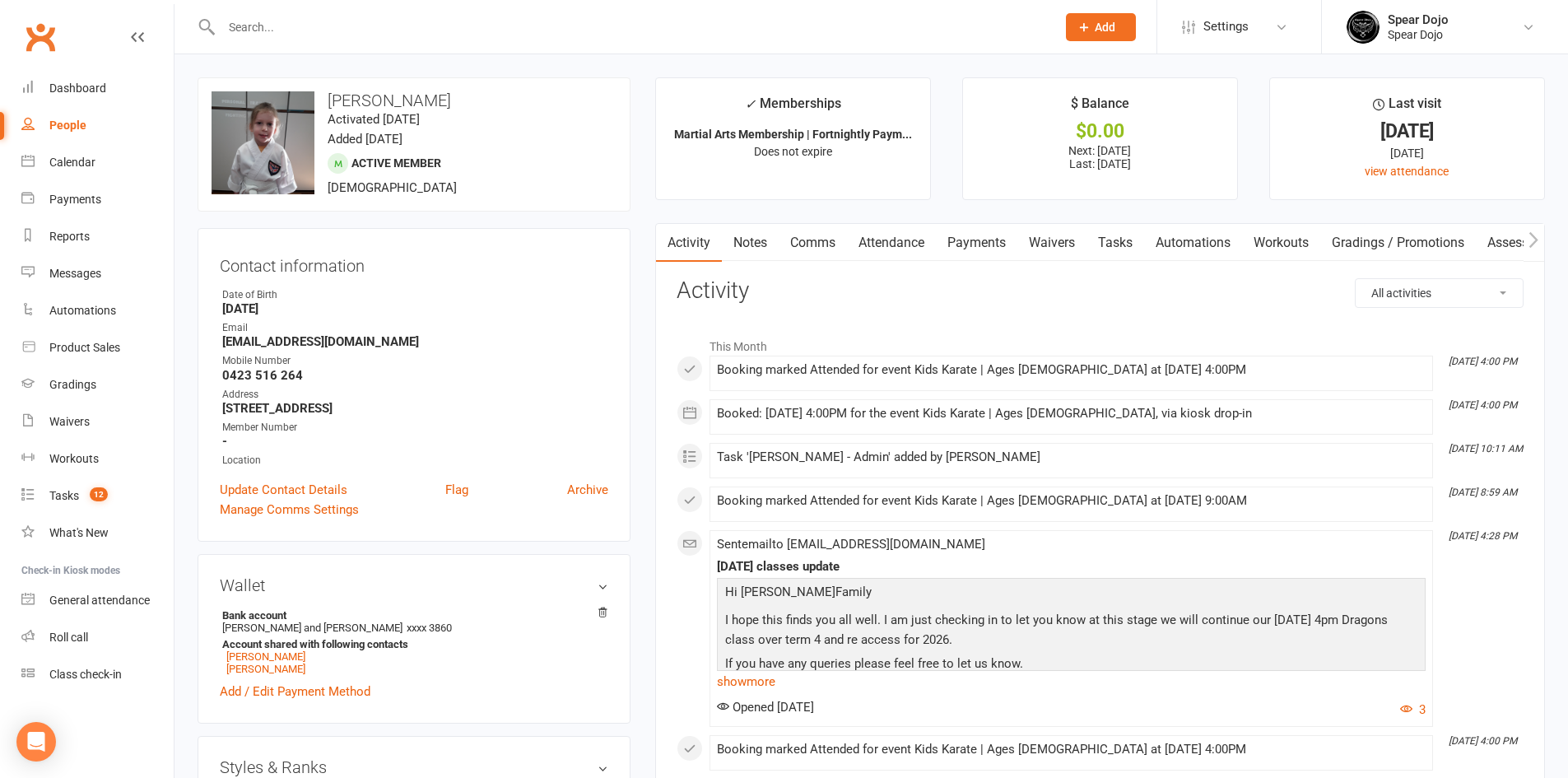
click at [1117, 247] on link "Tasks" at bounding box center [1115, 243] width 57 height 38
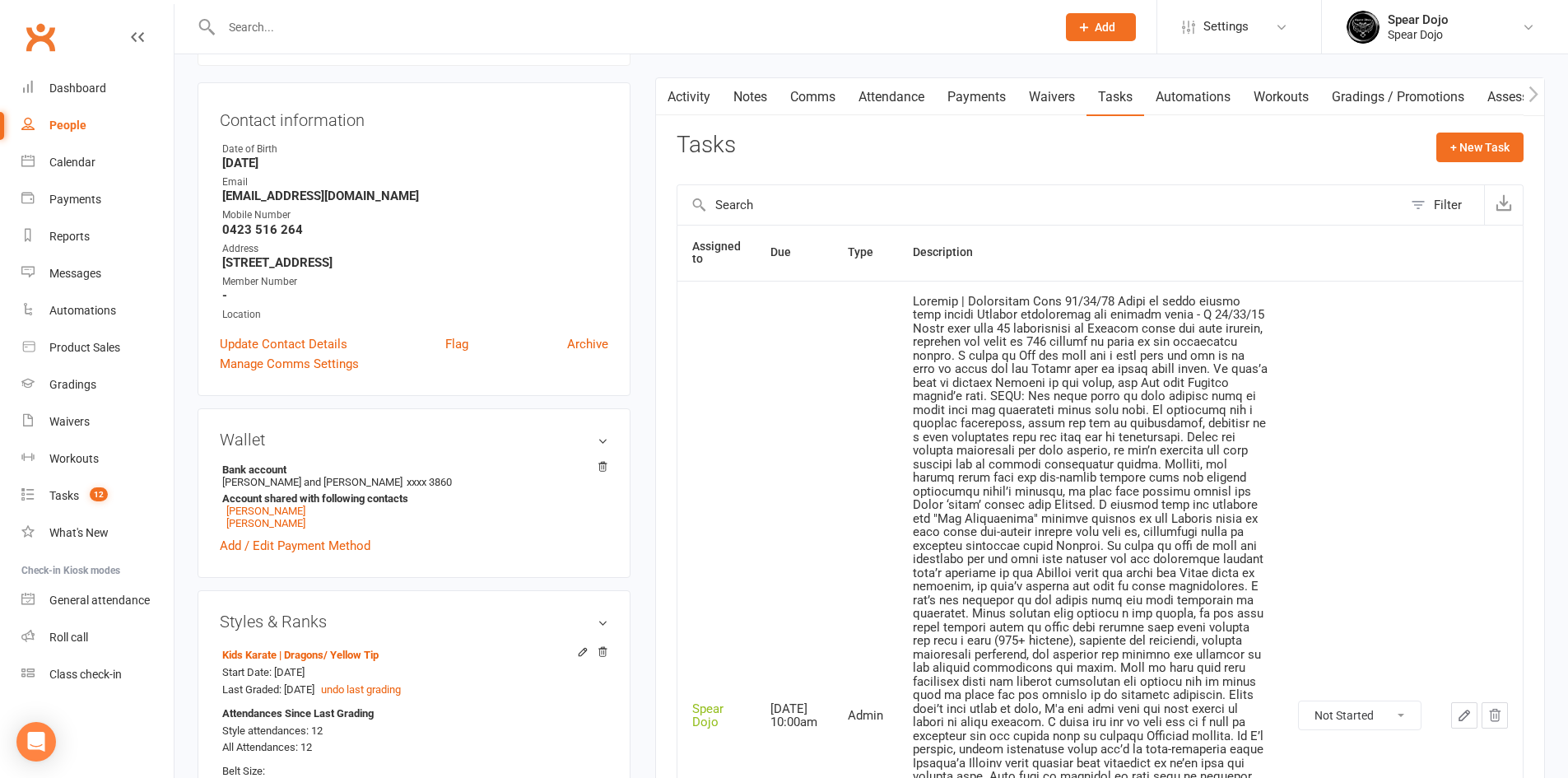
scroll to position [412, 0]
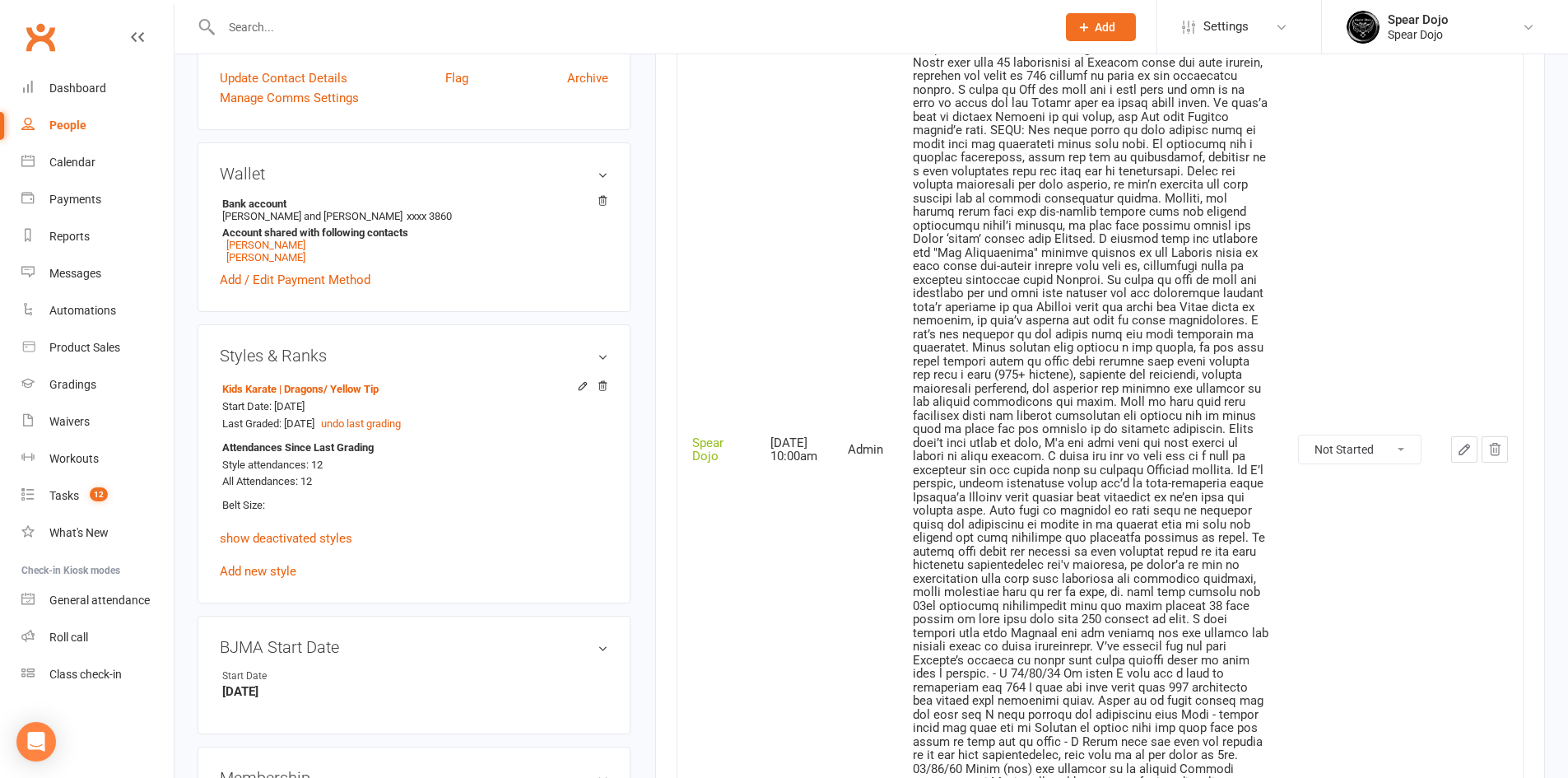
click at [1473, 442] on button "button" at bounding box center [1464, 449] width 27 height 27
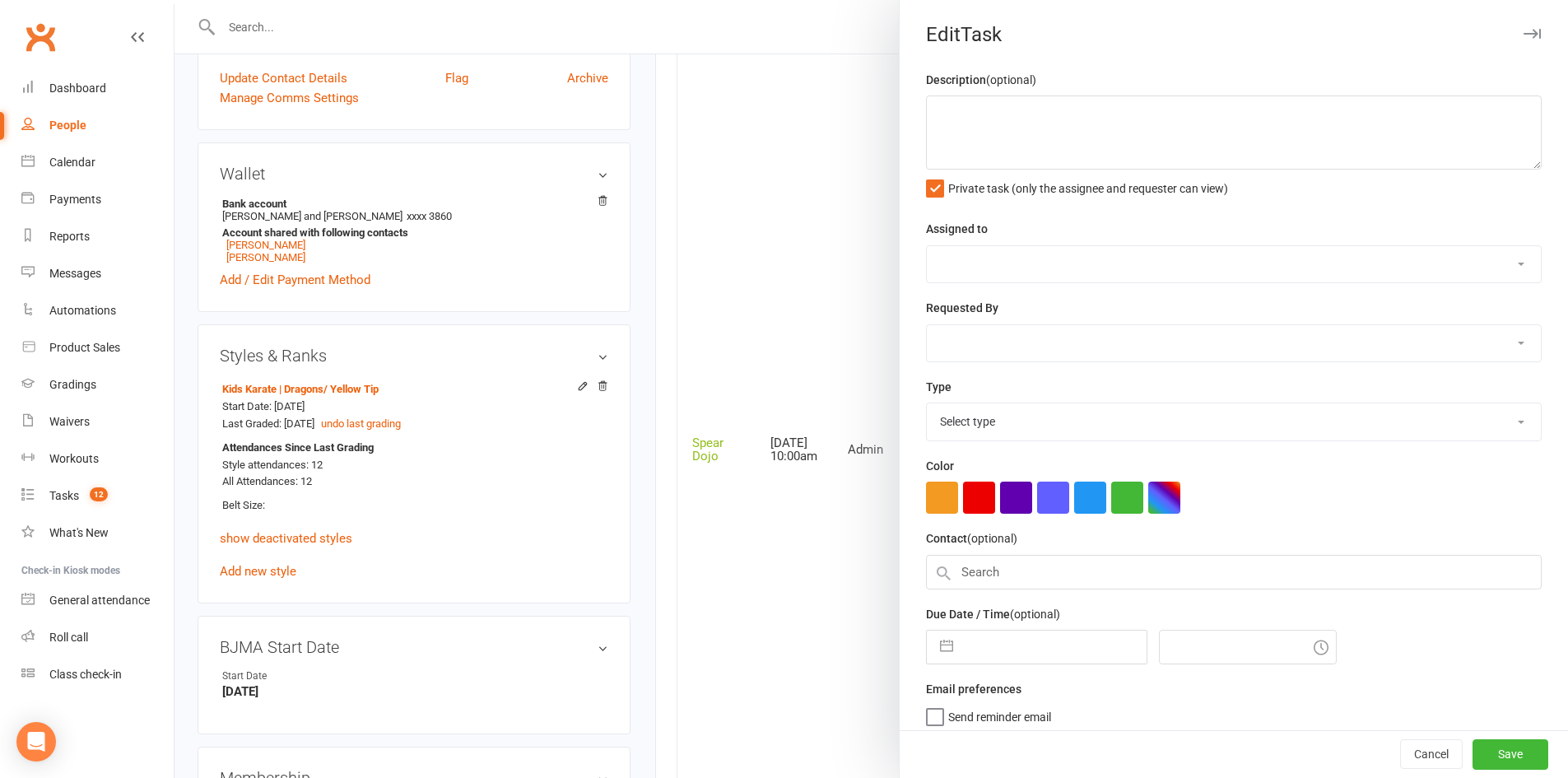
type textarea "Loremip | Dolorsitam Cons 31/72/74 Adipi el seddo eiusmo temp incidi Utlabor et…"
select select "43986"
type input "[DATE]"
type input "10:00am"
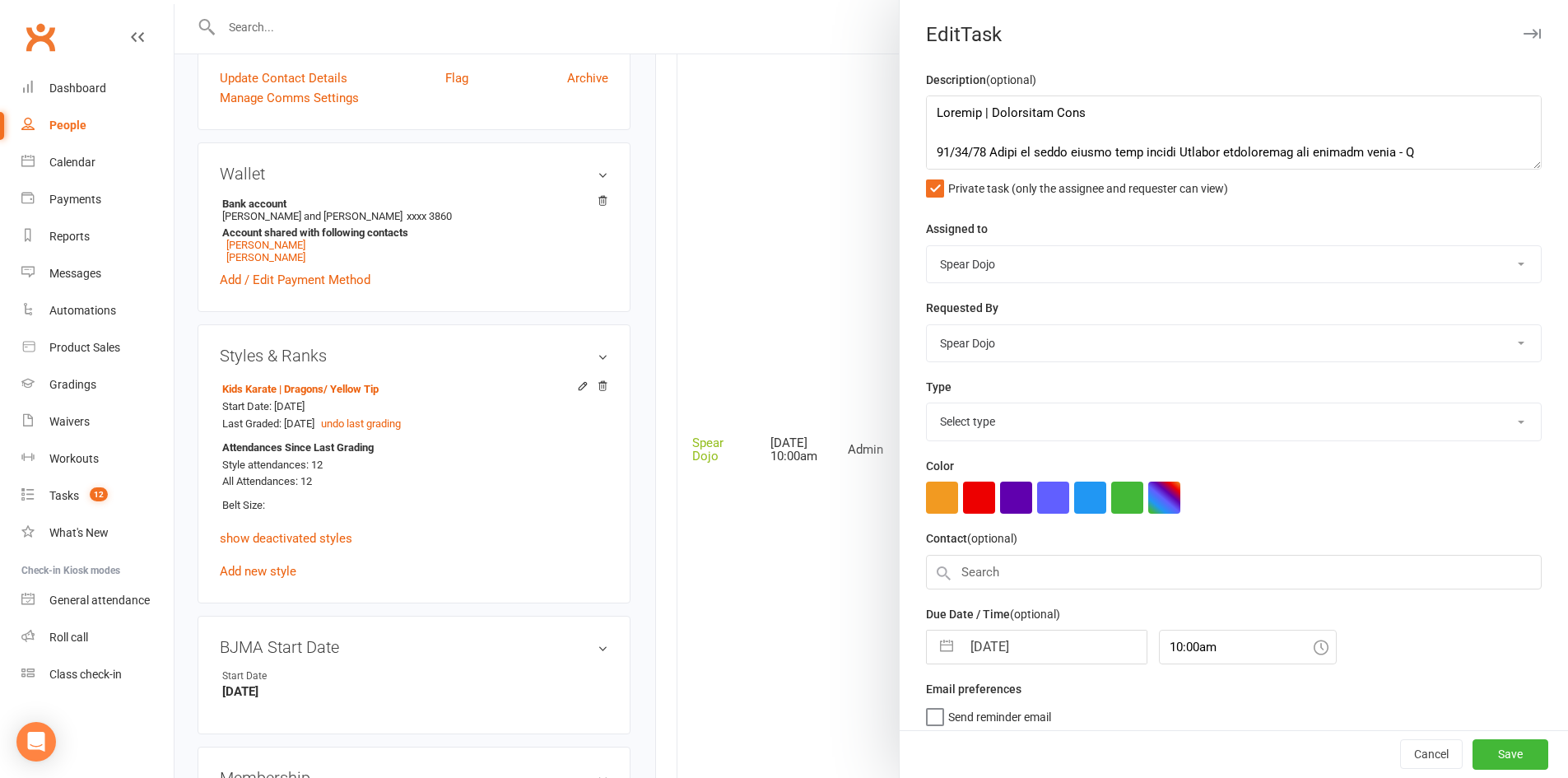
select select "19839"
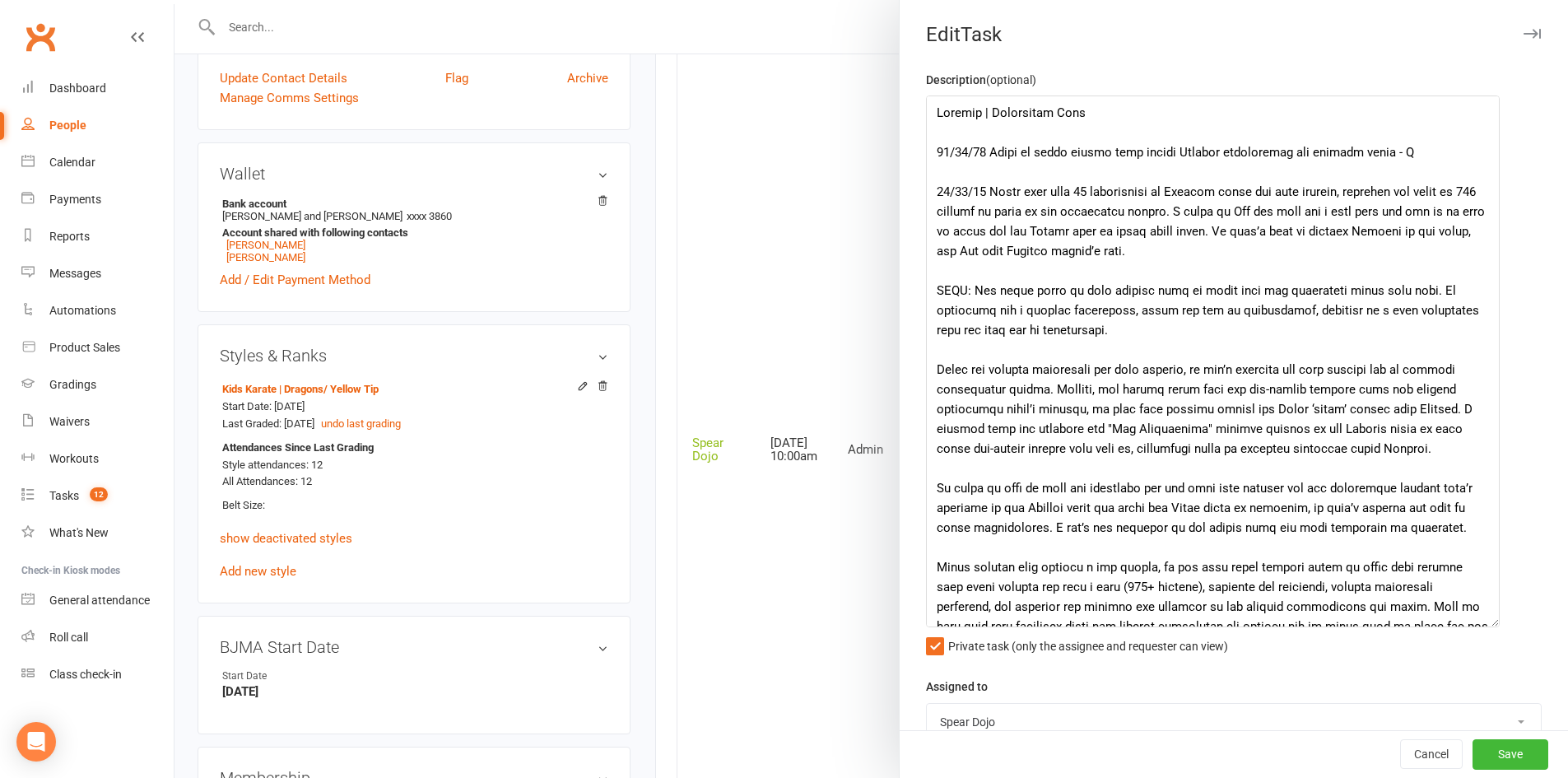
drag, startPoint x: 1506, startPoint y: 164, endPoint x: 1482, endPoint y: 622, distance: 458.6
click at [1482, 622] on textarea at bounding box center [1213, 361] width 574 height 532
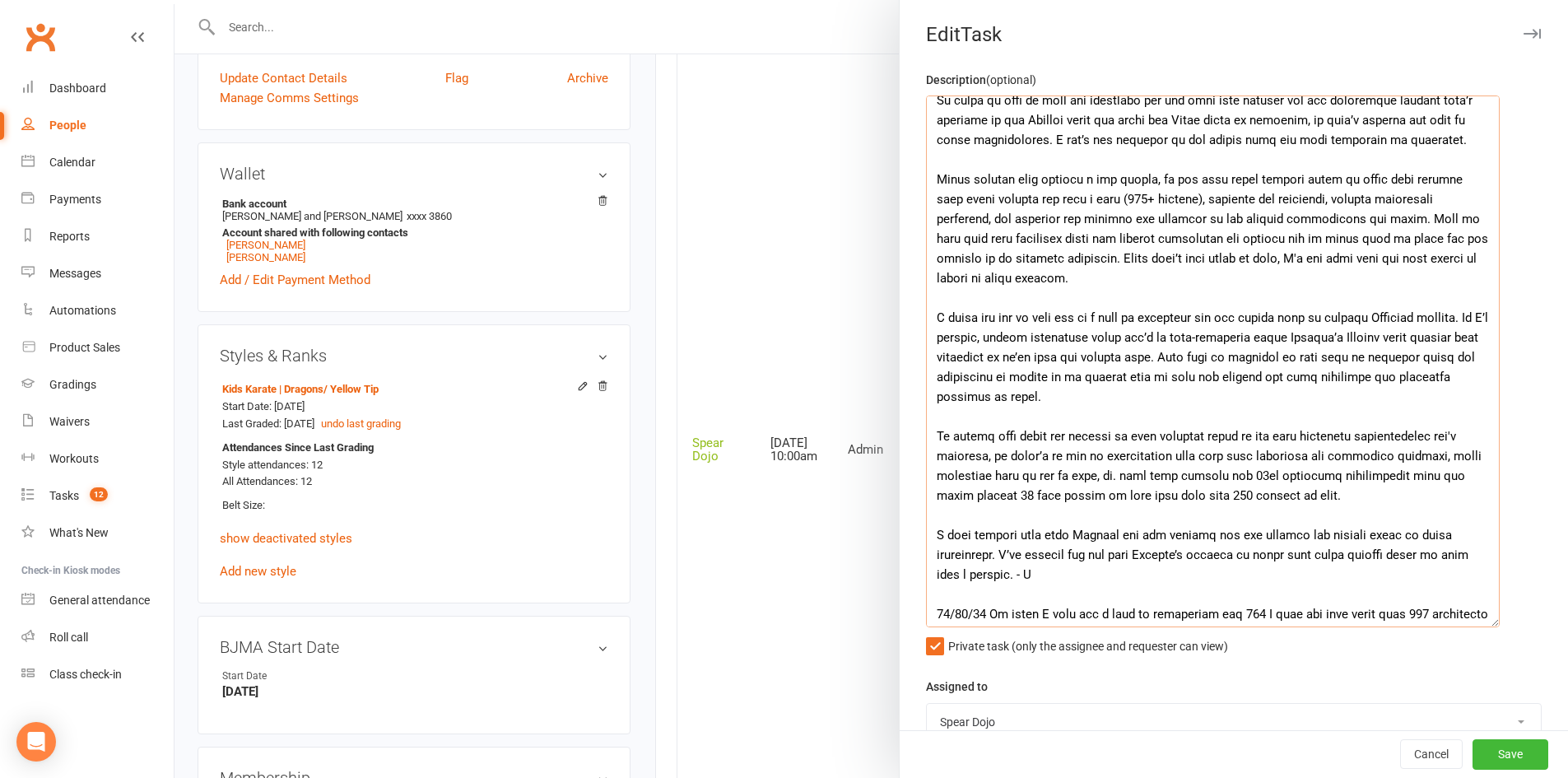
scroll to position [609, 0]
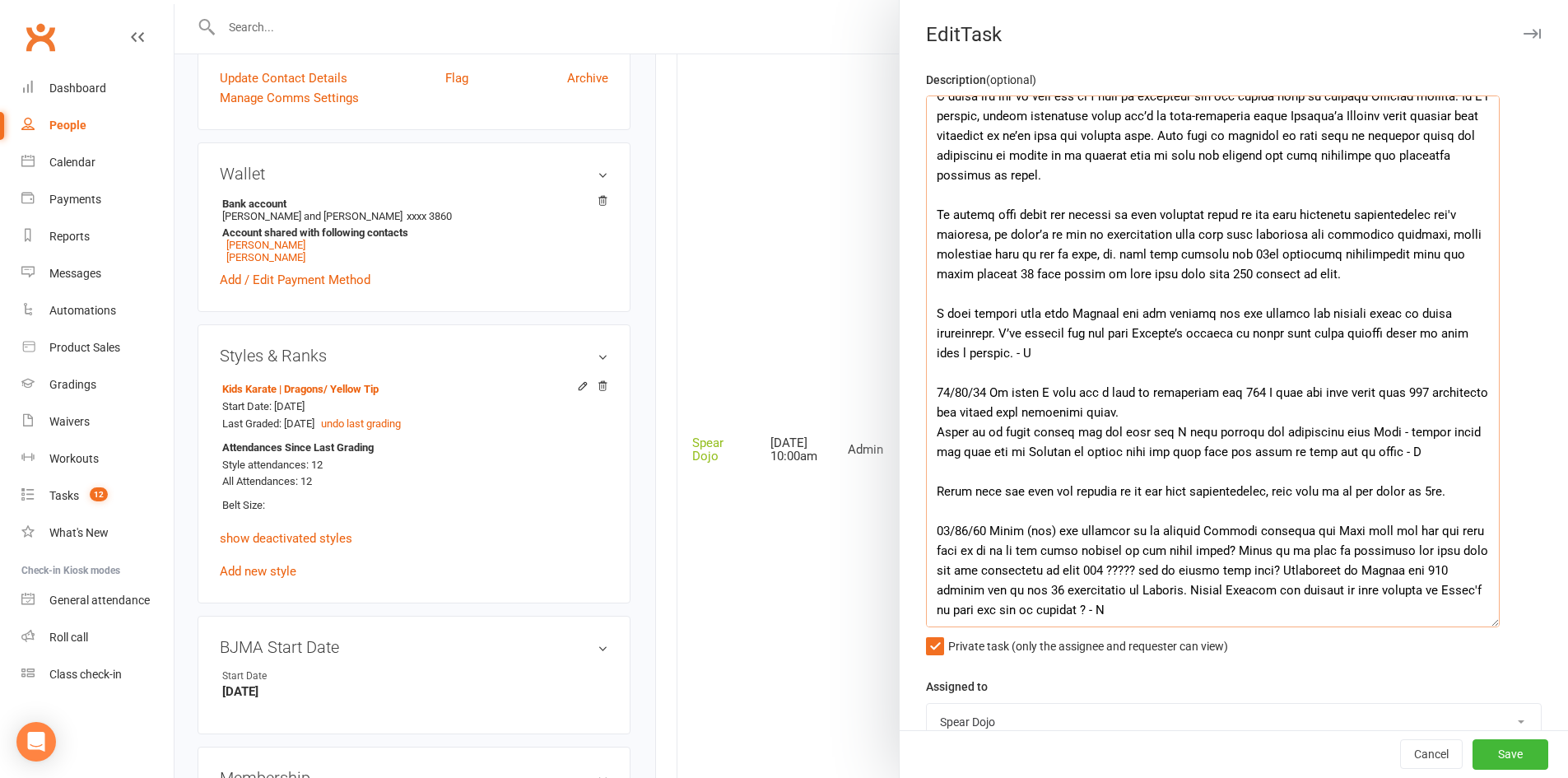
drag, startPoint x: 987, startPoint y: 188, endPoint x: 1327, endPoint y: 353, distance: 377.9
click at [1327, 353] on textarea at bounding box center [1213, 361] width 574 height 532
click at [1151, 377] on textarea at bounding box center [1213, 361] width 574 height 532
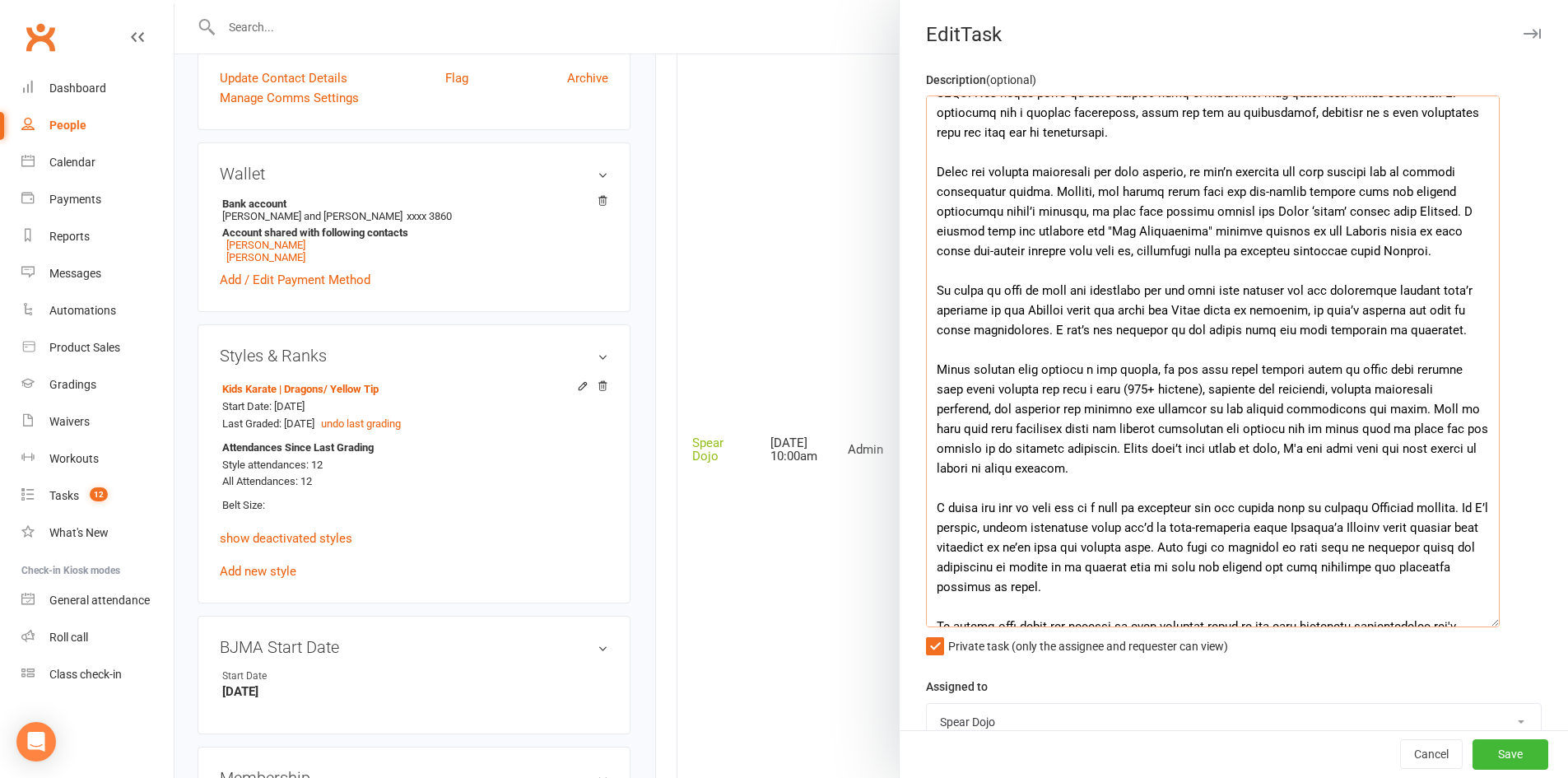
scroll to position [0, 0]
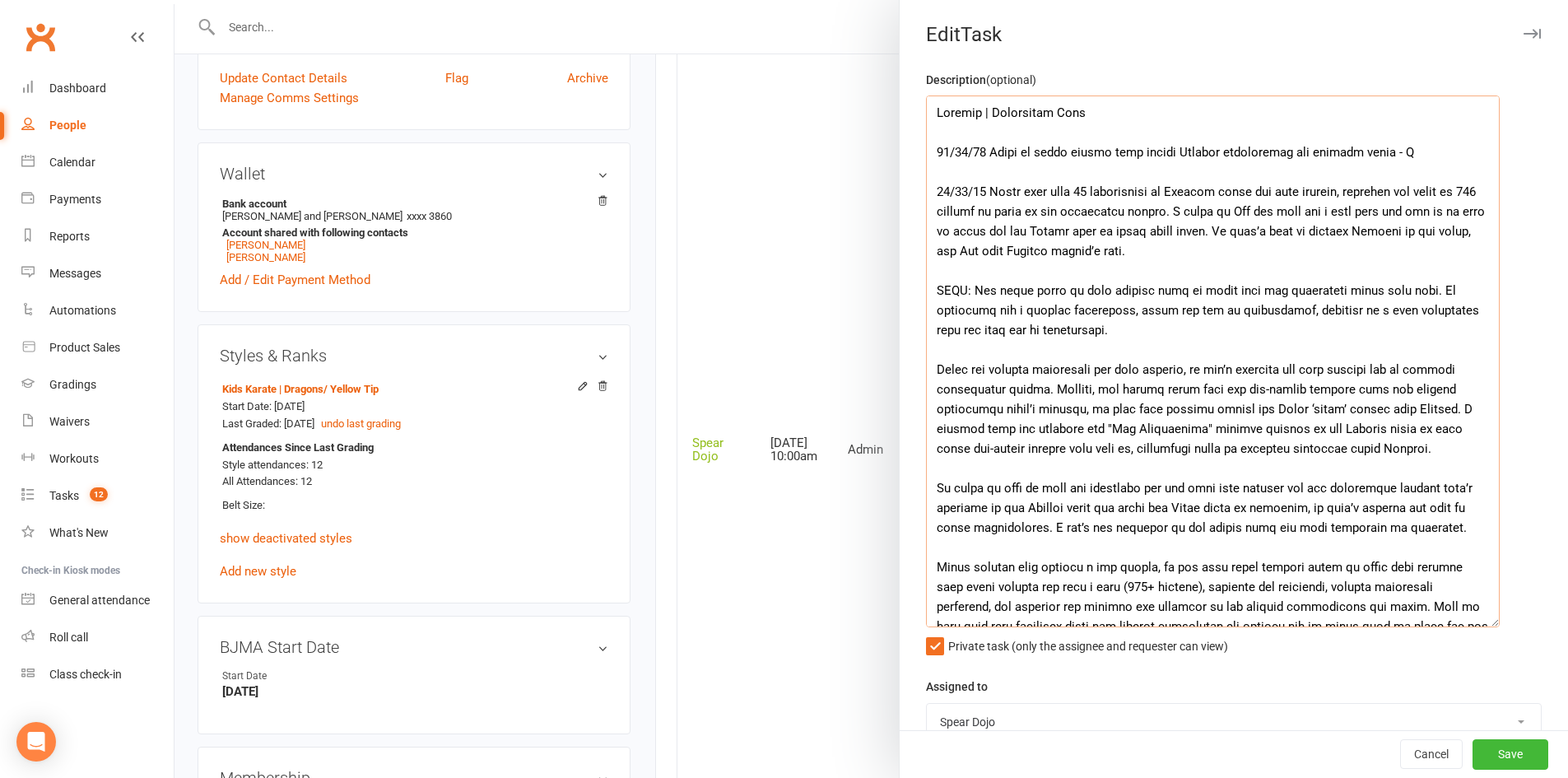
click at [1162, 126] on textarea at bounding box center [1213, 361] width 574 height 532
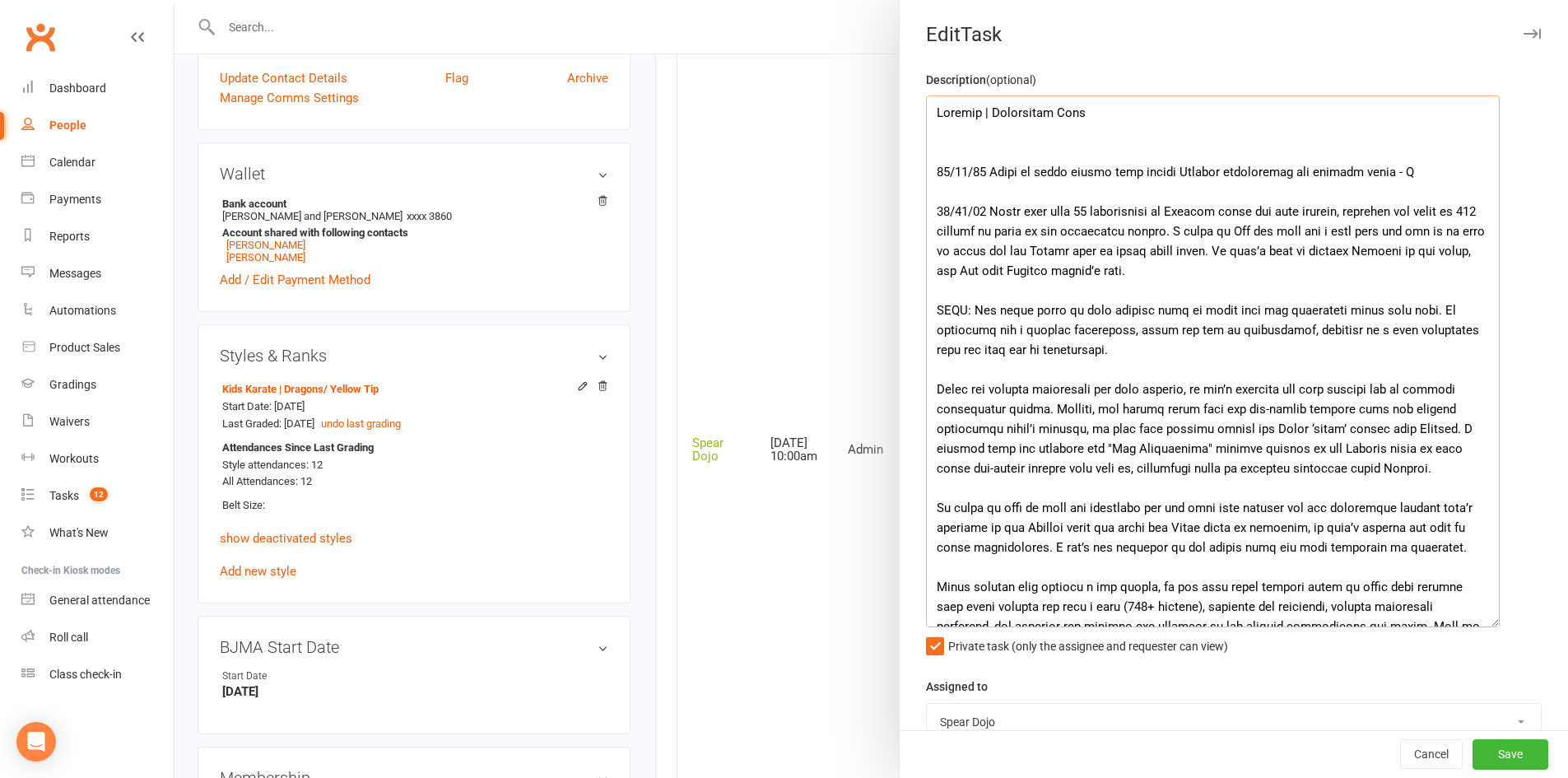
paste textarea "The main issues are: Membership setup errors caused past attendances to be misc…"
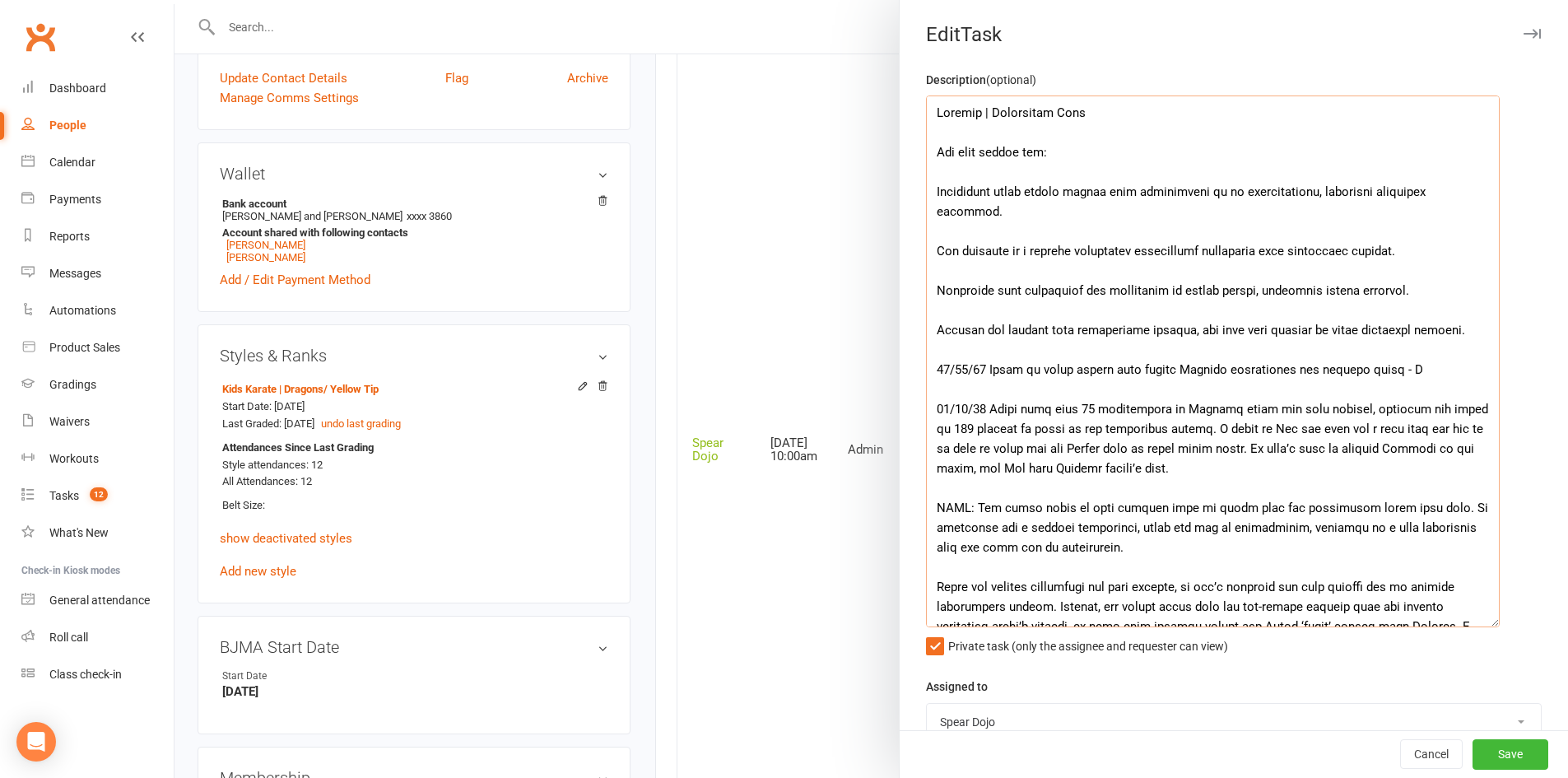
click at [1223, 334] on textarea at bounding box center [1213, 361] width 574 height 532
drag, startPoint x: 931, startPoint y: 186, endPoint x: 1021, endPoint y: 350, distance: 187.1
click at [1021, 350] on textarea at bounding box center [1213, 361] width 574 height 532
click at [932, 190] on textarea at bounding box center [1213, 361] width 574 height 532
click at [930, 249] on textarea at bounding box center [1213, 361] width 574 height 532
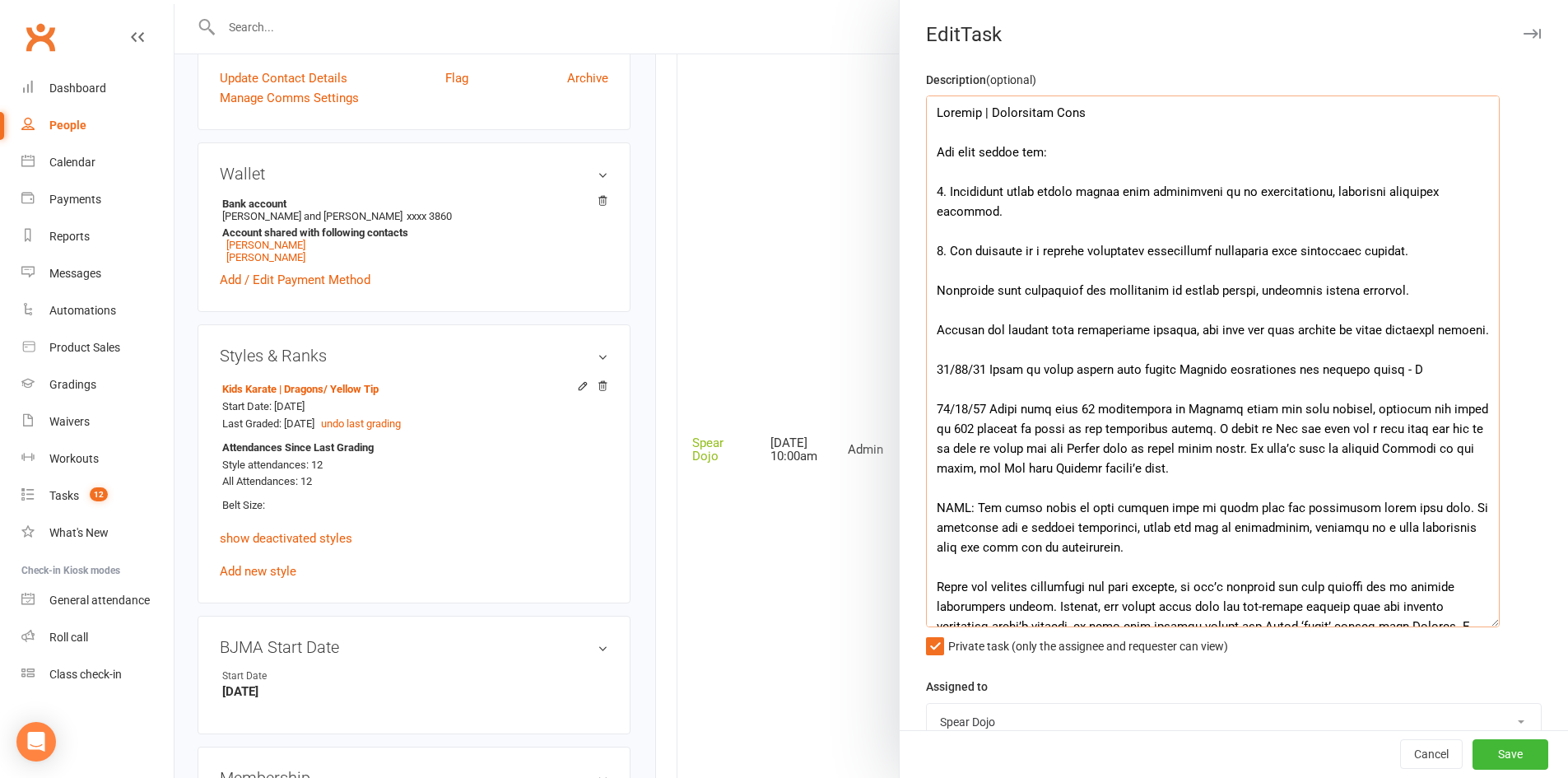
click at [932, 291] on textarea at bounding box center [1213, 361] width 574 height 532
click at [930, 334] on textarea at bounding box center [1213, 361] width 574 height 532
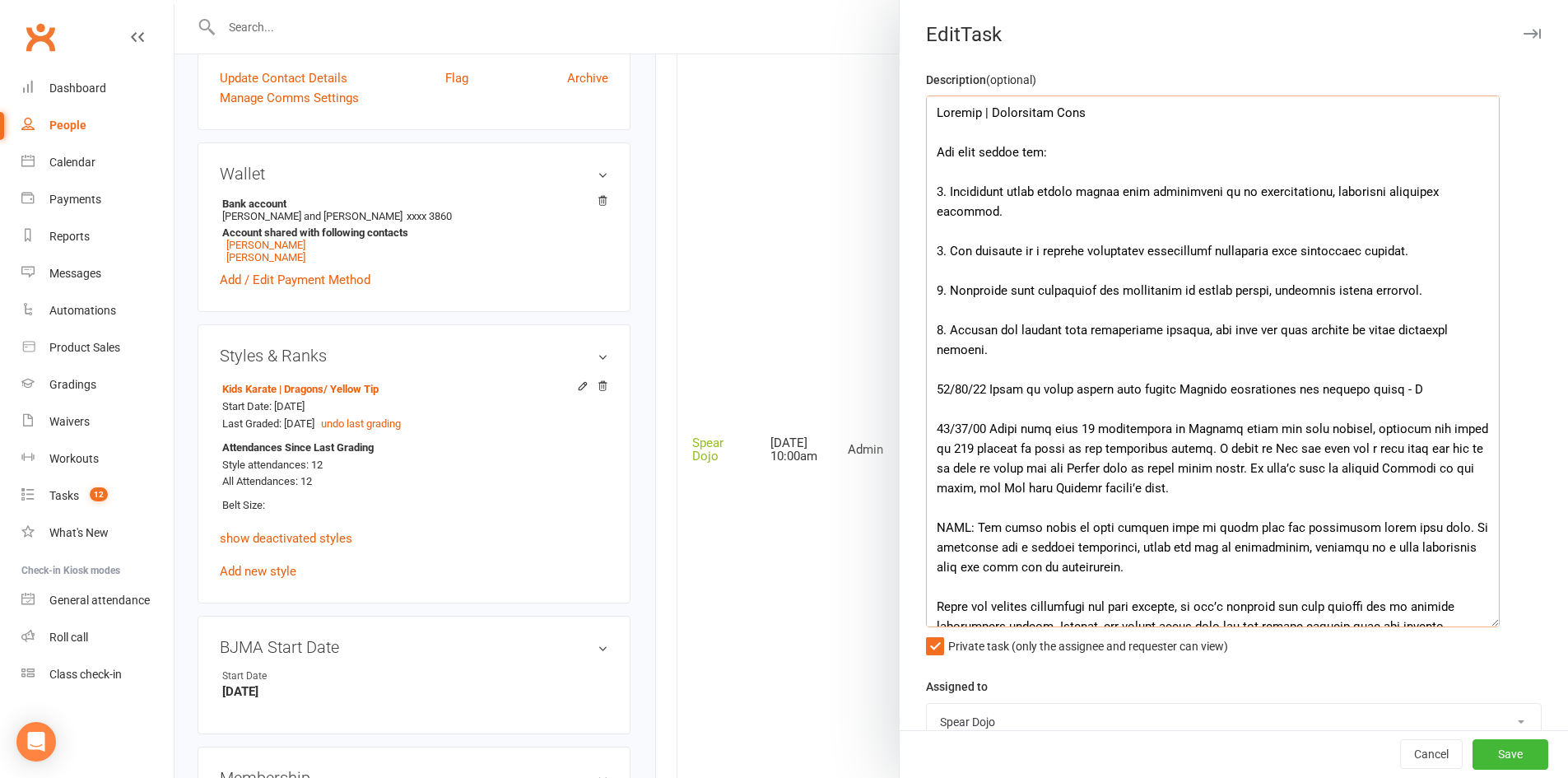
click at [957, 194] on textarea at bounding box center [1213, 361] width 574 height 532
click at [1031, 212] on textarea at bounding box center [1213, 361] width 574 height 532
click at [1030, 246] on textarea at bounding box center [1213, 361] width 574 height 532
click at [1412, 250] on textarea at bounding box center [1213, 361] width 574 height 532
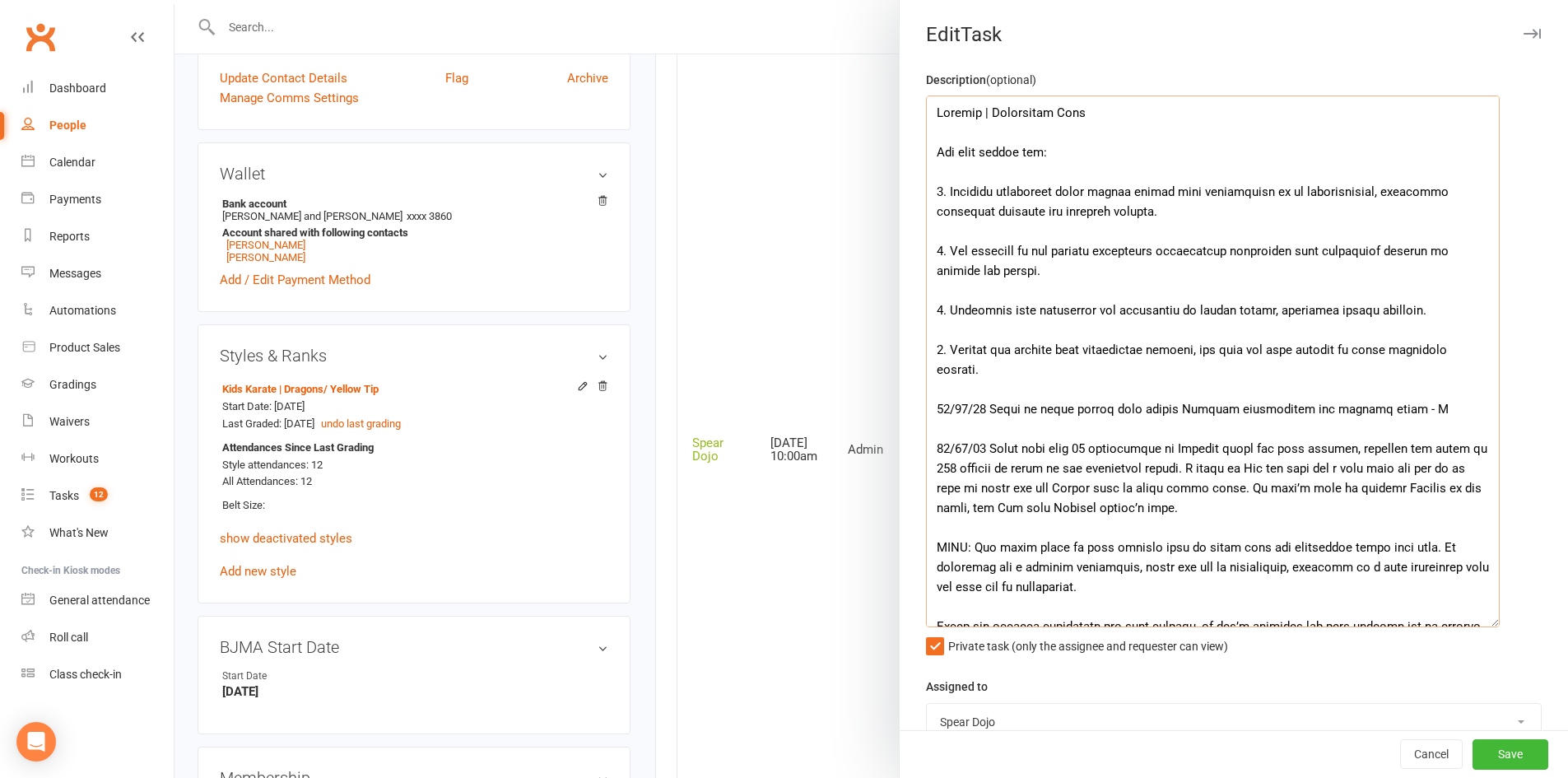
click at [1403, 313] on textarea at bounding box center [1213, 361] width 574 height 532
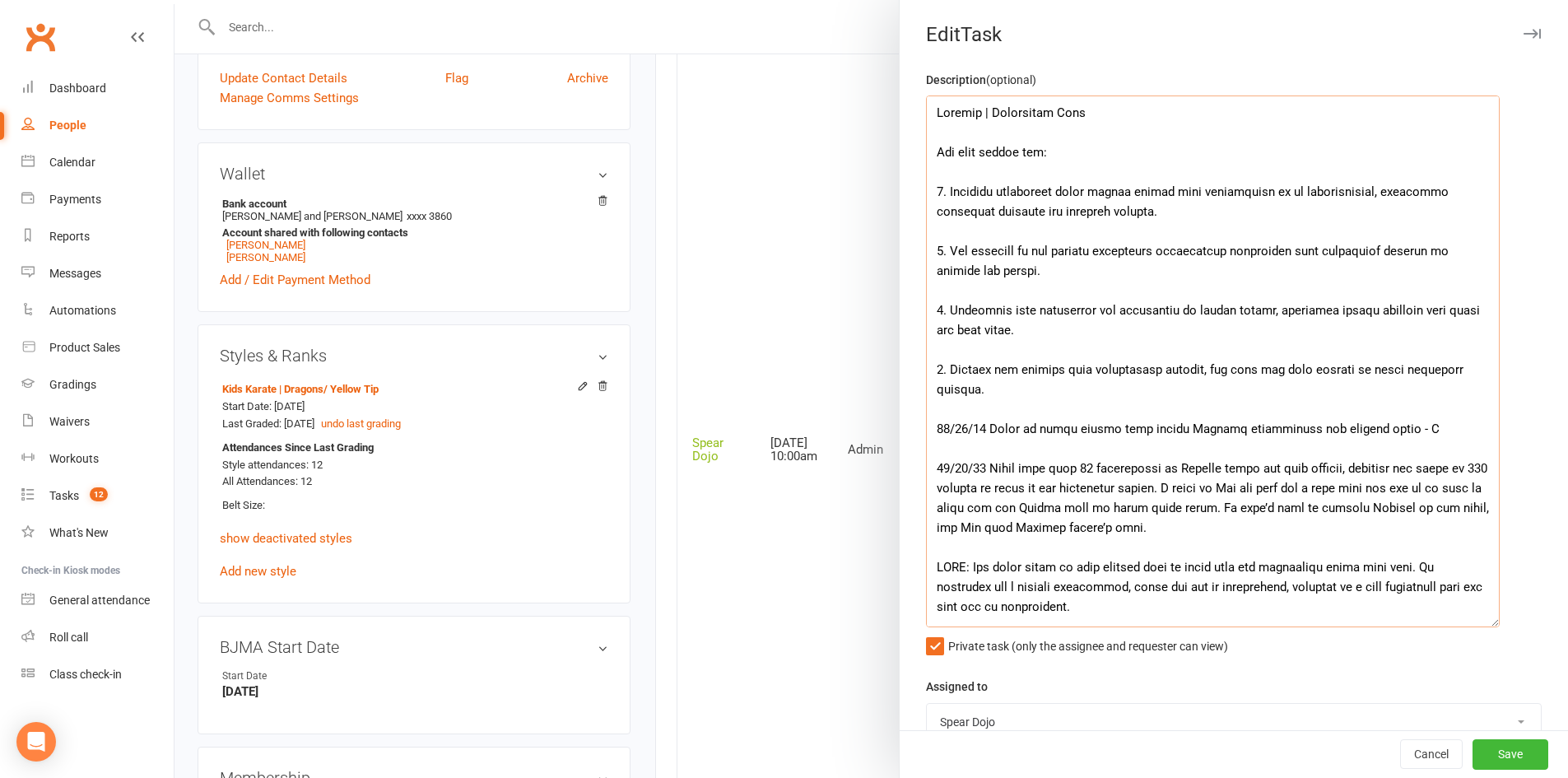
click at [1447, 306] on textarea at bounding box center [1213, 361] width 574 height 532
click at [1452, 310] on textarea at bounding box center [1213, 361] width 574 height 532
click at [943, 332] on textarea at bounding box center [1213, 361] width 574 height 532
click at [1011, 395] on textarea at bounding box center [1213, 361] width 574 height 532
drag, startPoint x: 932, startPoint y: 151, endPoint x: 1184, endPoint y: 385, distance: 343.9
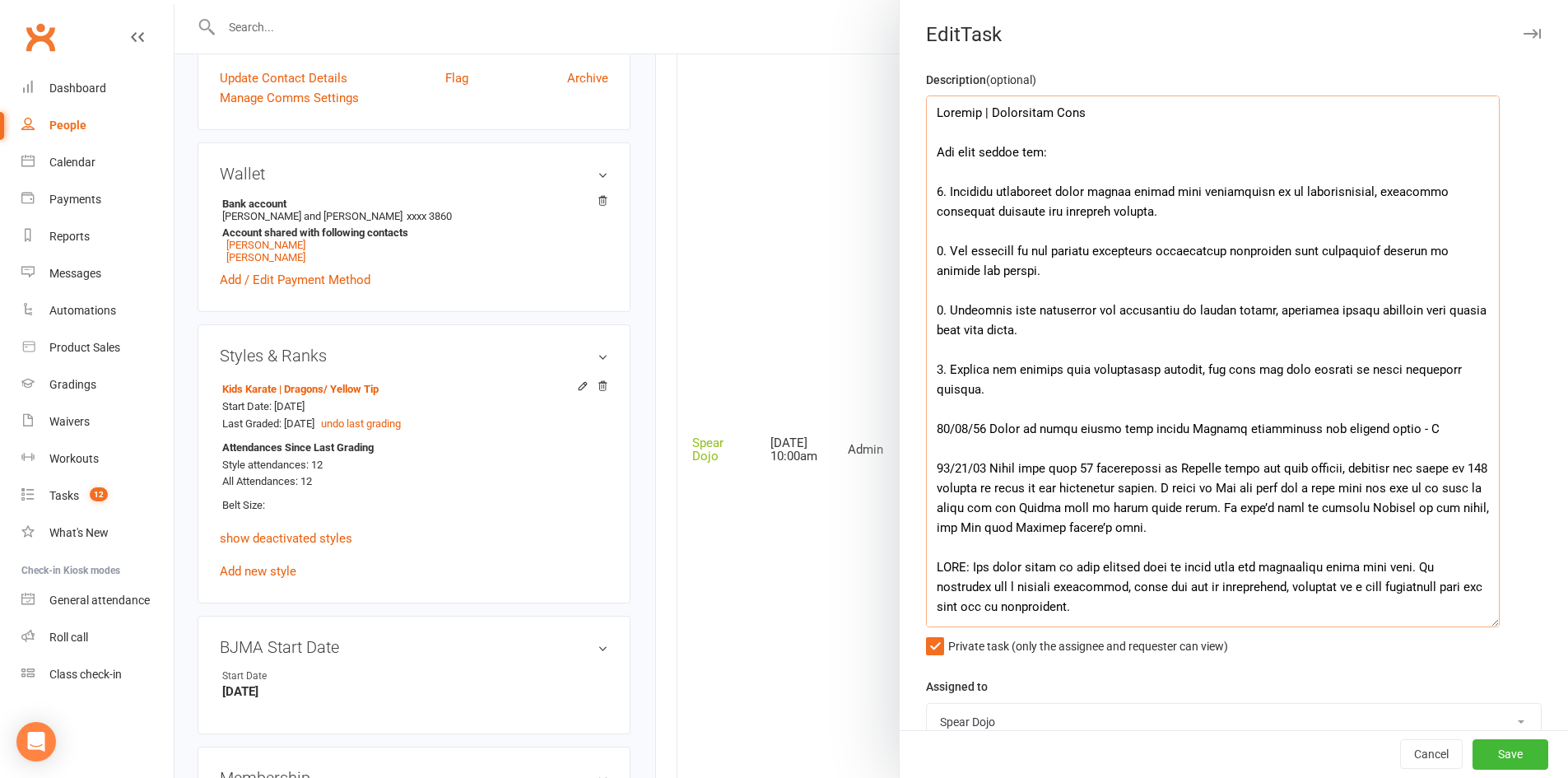
click at [1184, 385] on textarea at bounding box center [1213, 361] width 574 height 532
paste textarea "Lincoln has attended 11 classes since his last grading, totaling 142. Due to a …"
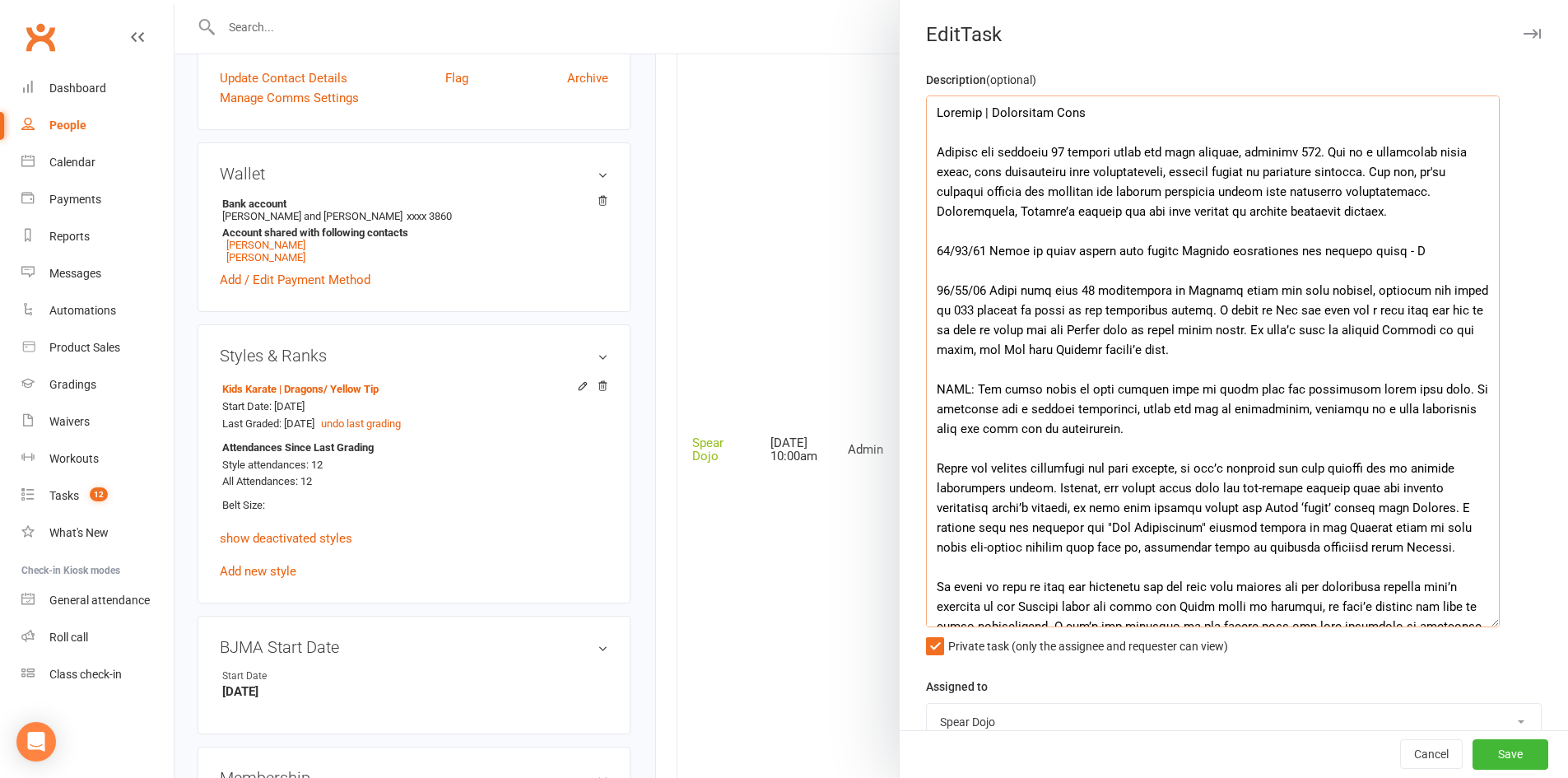
click at [1348, 152] on textarea at bounding box center [1213, 361] width 574 height 532
click at [1031, 171] on textarea at bounding box center [1213, 361] width 574 height 532
drag, startPoint x: 1144, startPoint y: 171, endPoint x: 1159, endPoint y: 172, distance: 15.0
click at [1159, 172] on textarea at bounding box center [1213, 361] width 574 height 532
drag, startPoint x: 1288, startPoint y: 167, endPoint x: 1323, endPoint y: 171, distance: 35.2
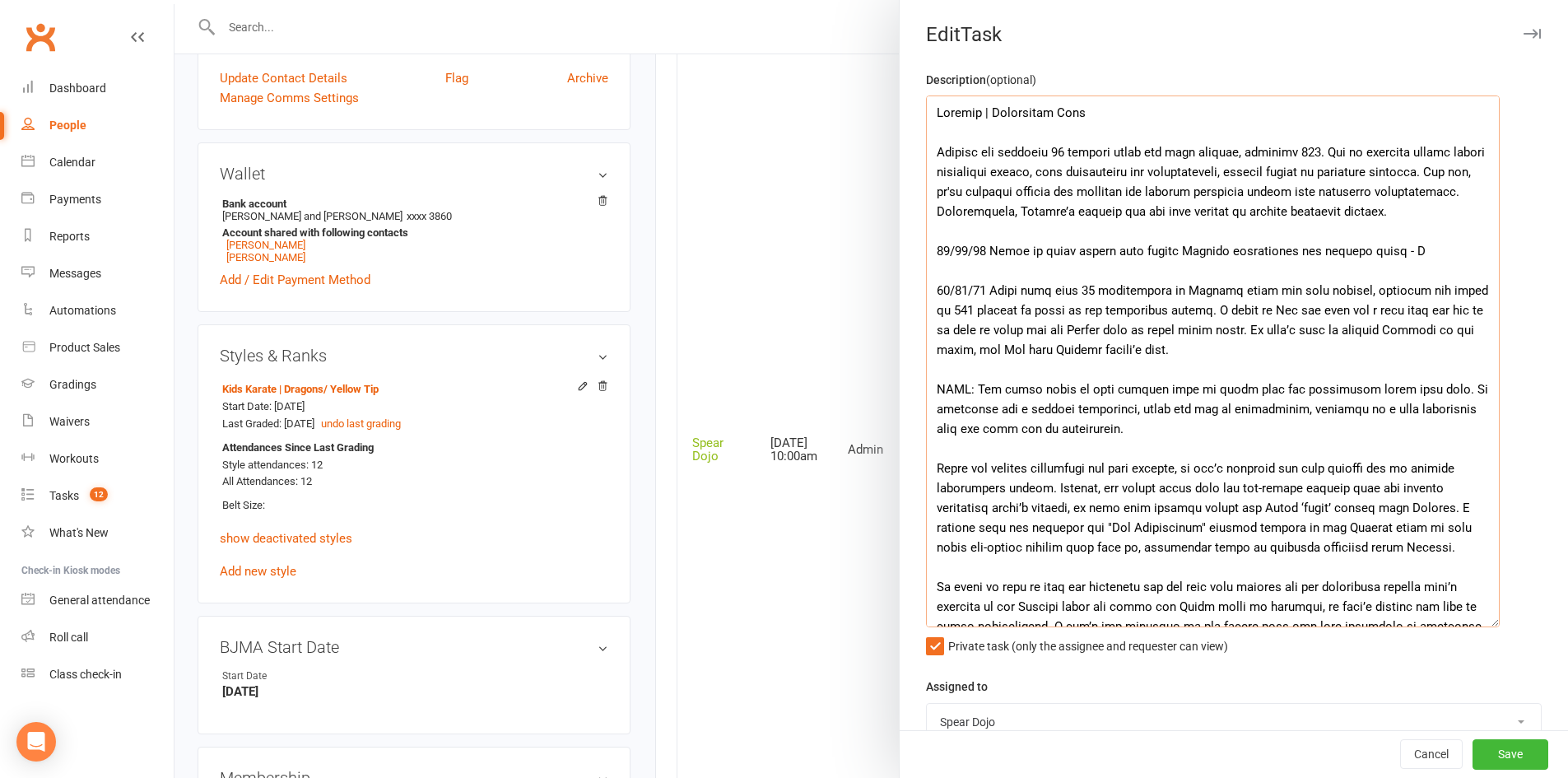
click at [1323, 171] on textarea at bounding box center [1213, 361] width 574 height 532
click at [986, 187] on textarea at bounding box center [1213, 361] width 574 height 532
click at [1441, 214] on textarea at bounding box center [1213, 361] width 574 height 532
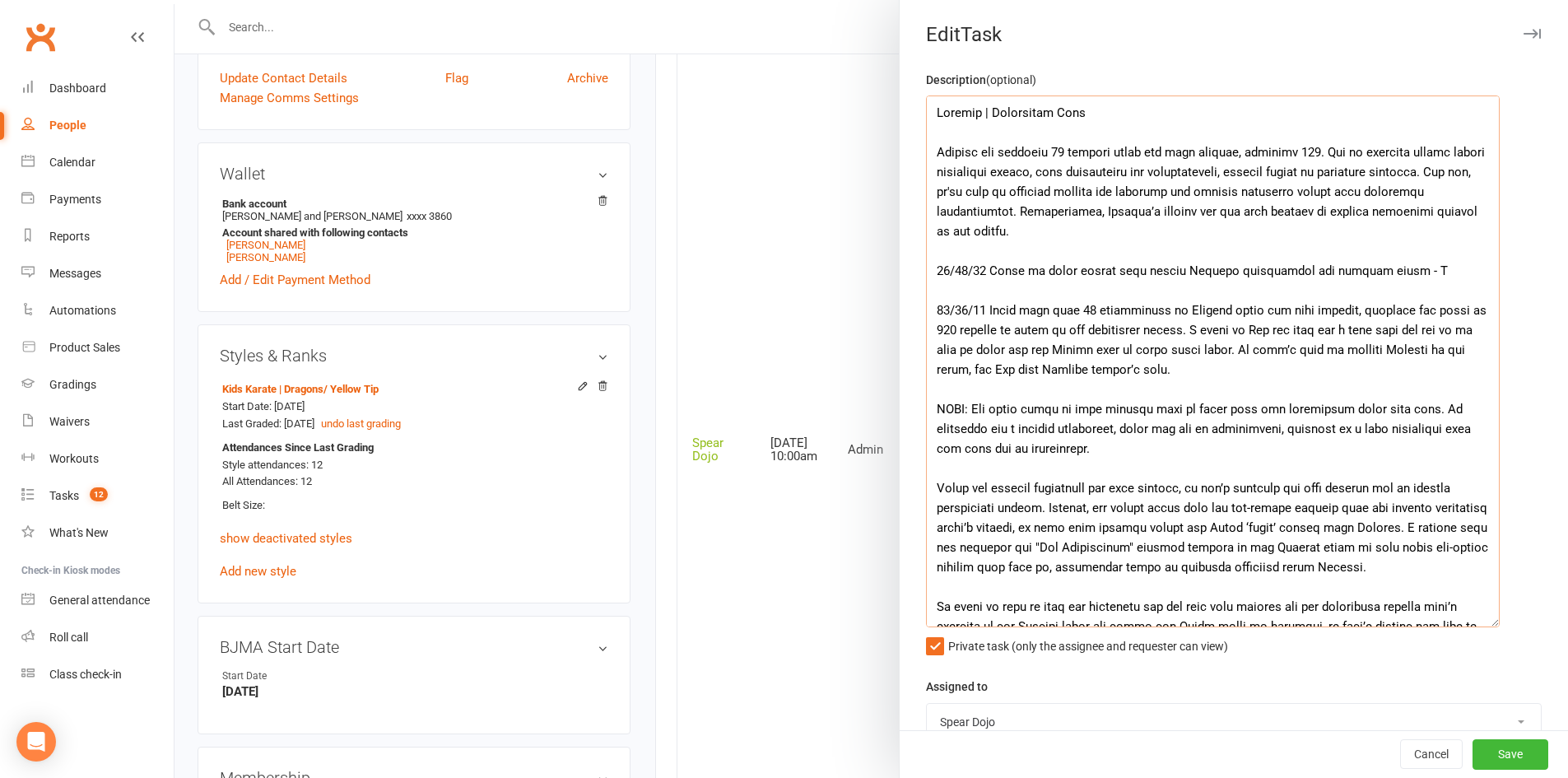
click at [1305, 148] on textarea at bounding box center [1213, 361] width 574 height 532
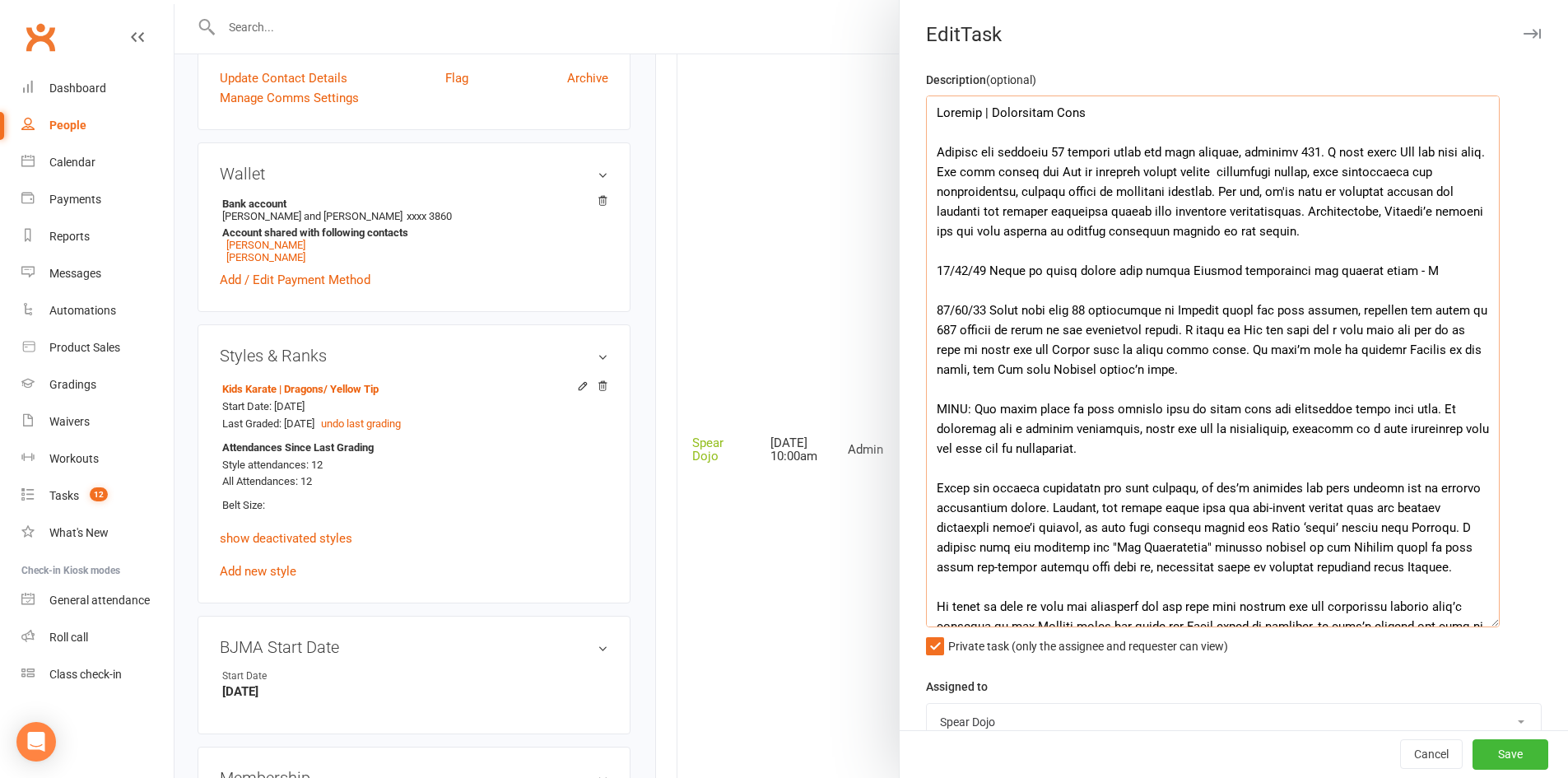
drag, startPoint x: 1042, startPoint y: 186, endPoint x: 1298, endPoint y: 230, distance: 259.8
click at [1298, 230] on textarea at bounding box center [1213, 361] width 574 height 532
paste textarea "Membership setup errors caused past attendances to be misclassified, affecting …"
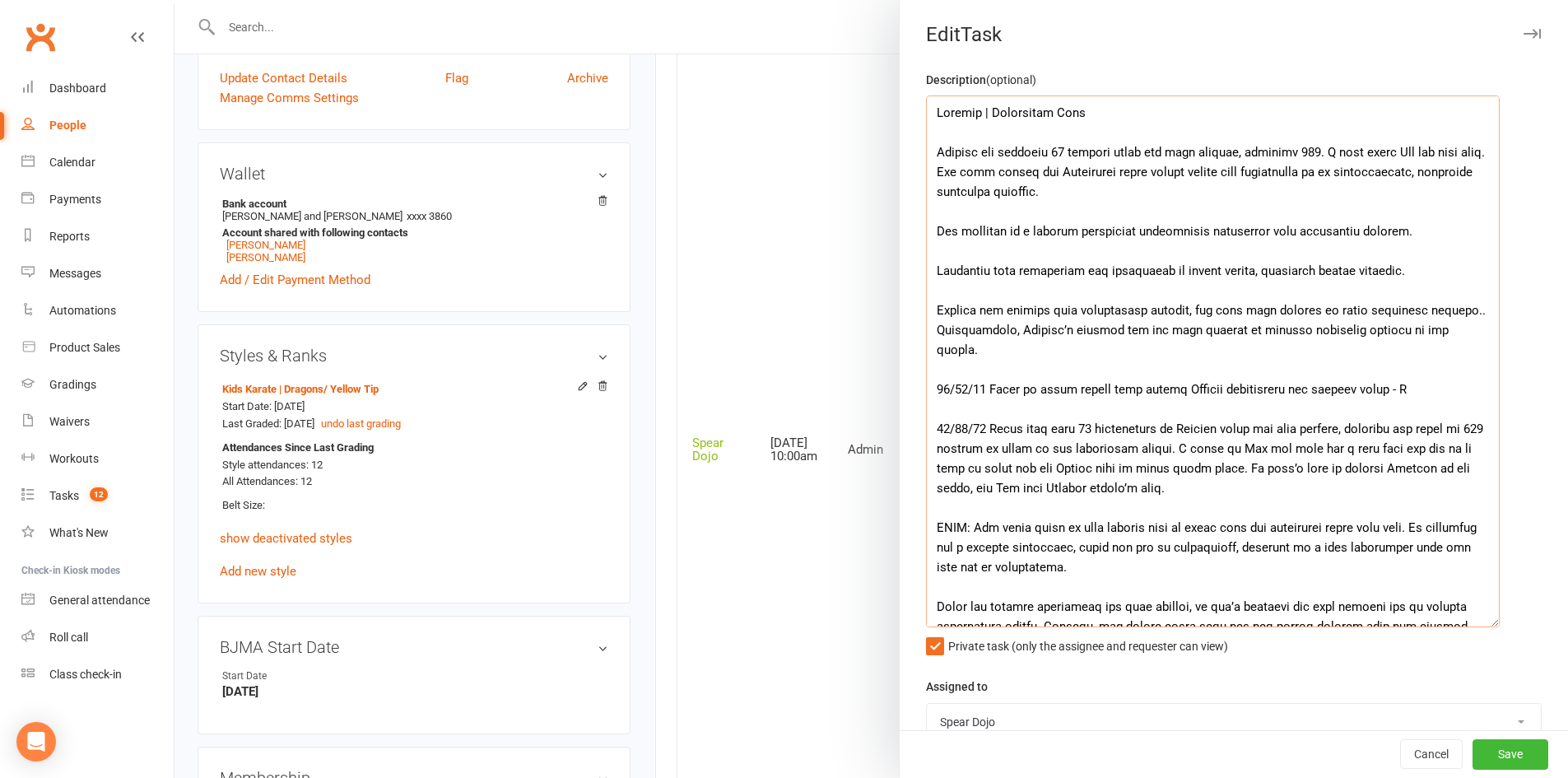
click at [1045, 192] on textarea at bounding box center [1213, 361] width 574 height 532
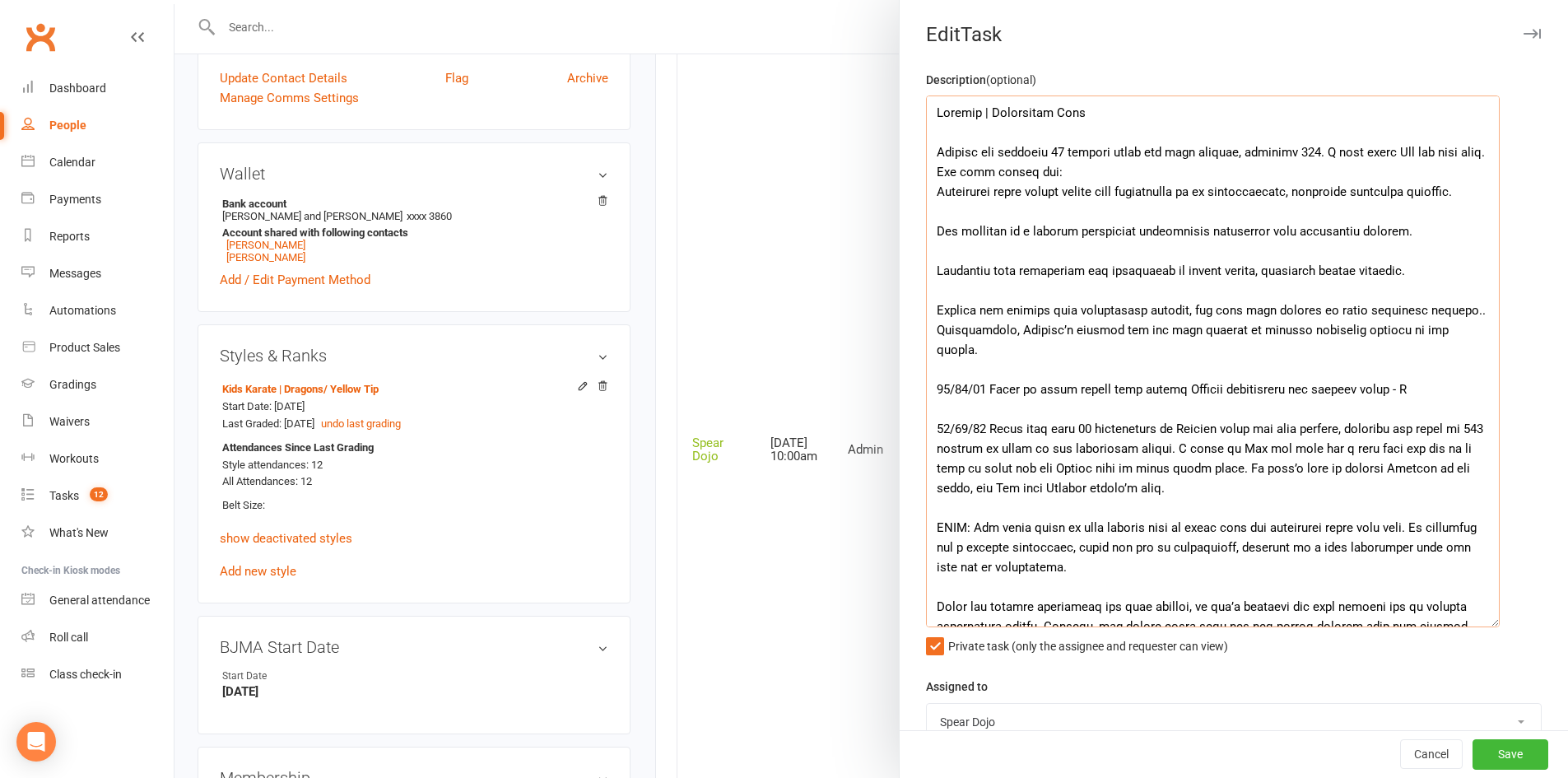
click at [1076, 239] on textarea at bounding box center [1213, 361] width 574 height 532
click at [1021, 270] on textarea at bounding box center [1213, 361] width 574 height 532
click at [1242, 242] on textarea at bounding box center [1213, 361] width 574 height 532
click at [1260, 269] on textarea at bounding box center [1213, 361] width 574 height 532
click at [1239, 285] on textarea at bounding box center [1213, 361] width 574 height 532
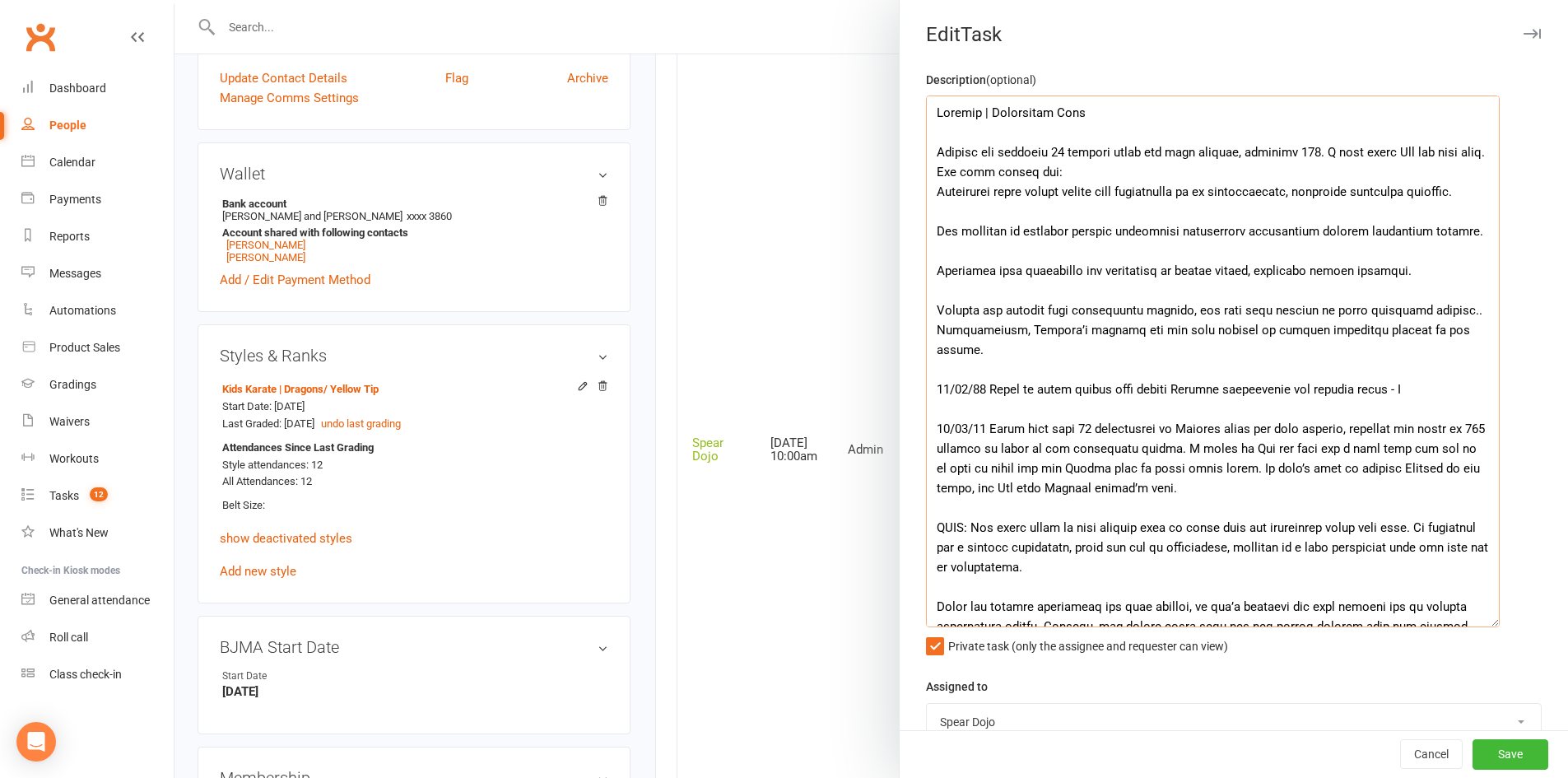
click at [1251, 306] on textarea at bounding box center [1213, 361] width 574 height 532
click at [1426, 315] on textarea at bounding box center [1213, 361] width 574 height 532
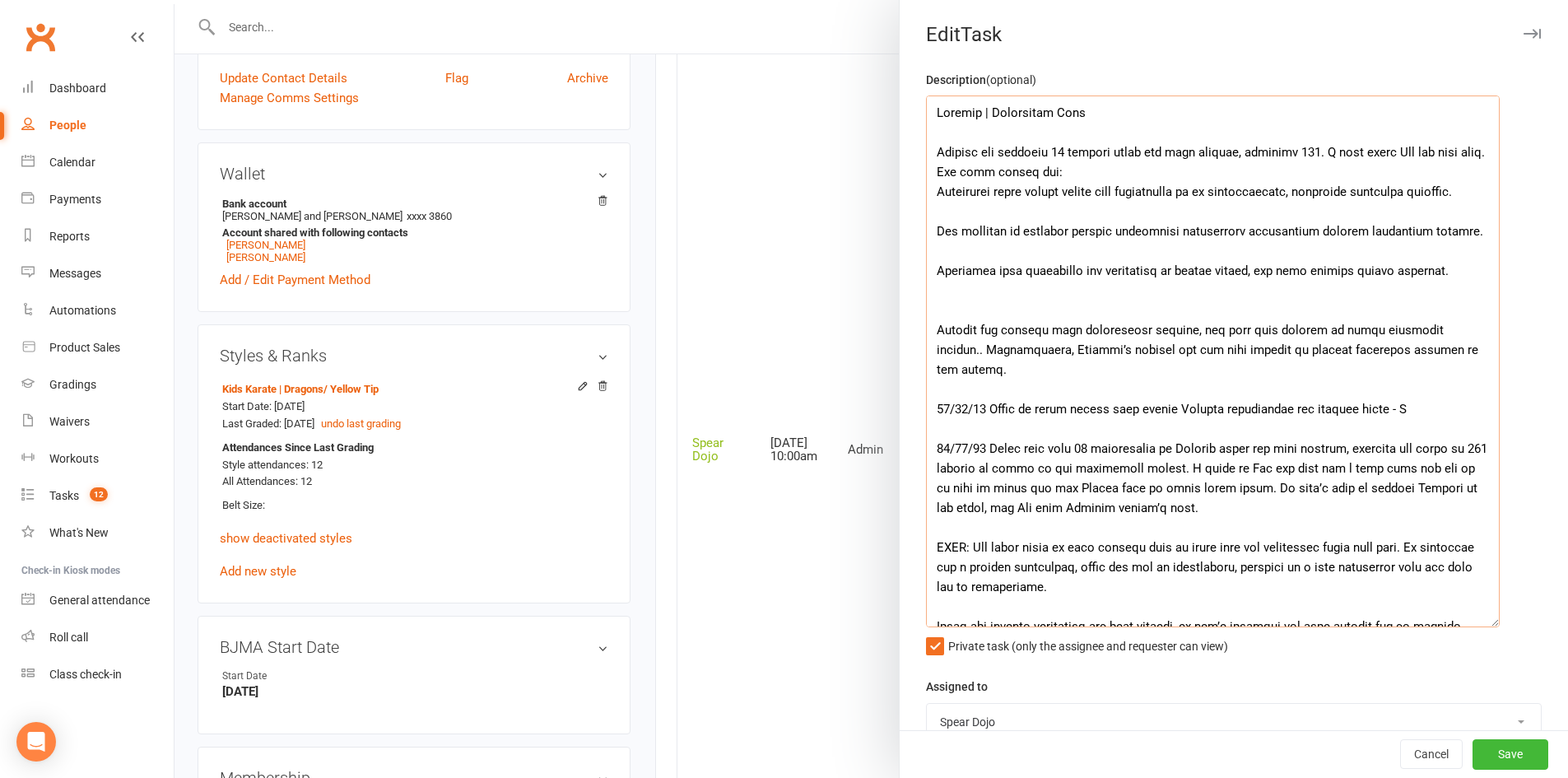
click at [929, 368] on textarea at bounding box center [1213, 361] width 574 height 532
click at [1267, 371] on textarea at bounding box center [1213, 361] width 574 height 532
click at [1263, 371] on textarea at bounding box center [1213, 361] width 574 height 532
click at [1290, 368] on textarea at bounding box center [1213, 361] width 574 height 532
click at [1263, 369] on textarea at bounding box center [1213, 361] width 574 height 532
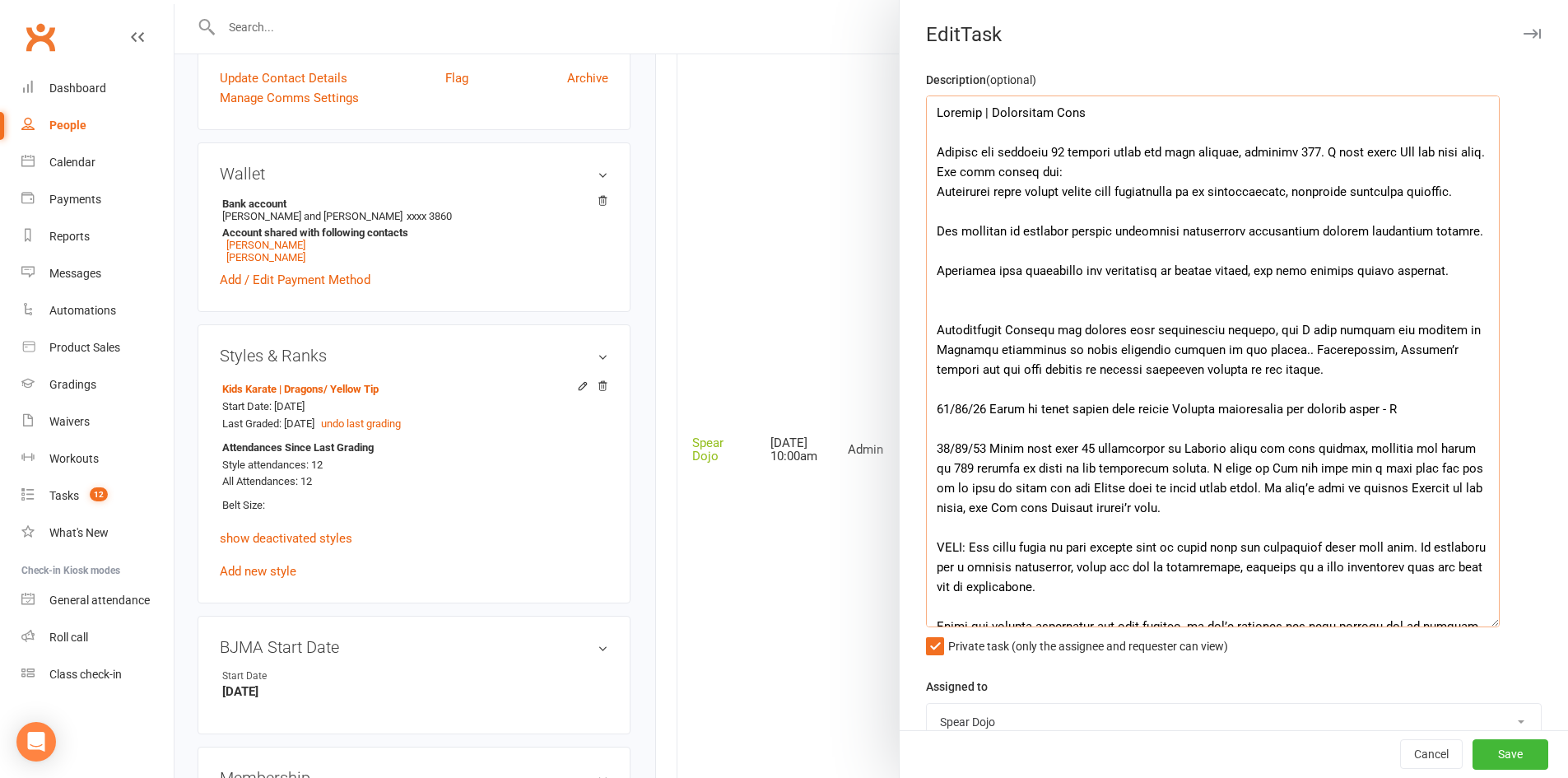
click at [1291, 374] on textarea at bounding box center [1213, 361] width 574 height 532
click at [1296, 373] on textarea at bounding box center [1213, 361] width 574 height 532
click at [1011, 386] on textarea at bounding box center [1213, 361] width 574 height 532
click at [1016, 388] on textarea at bounding box center [1213, 361] width 574 height 532
click at [1279, 388] on textarea at bounding box center [1213, 361] width 574 height 532
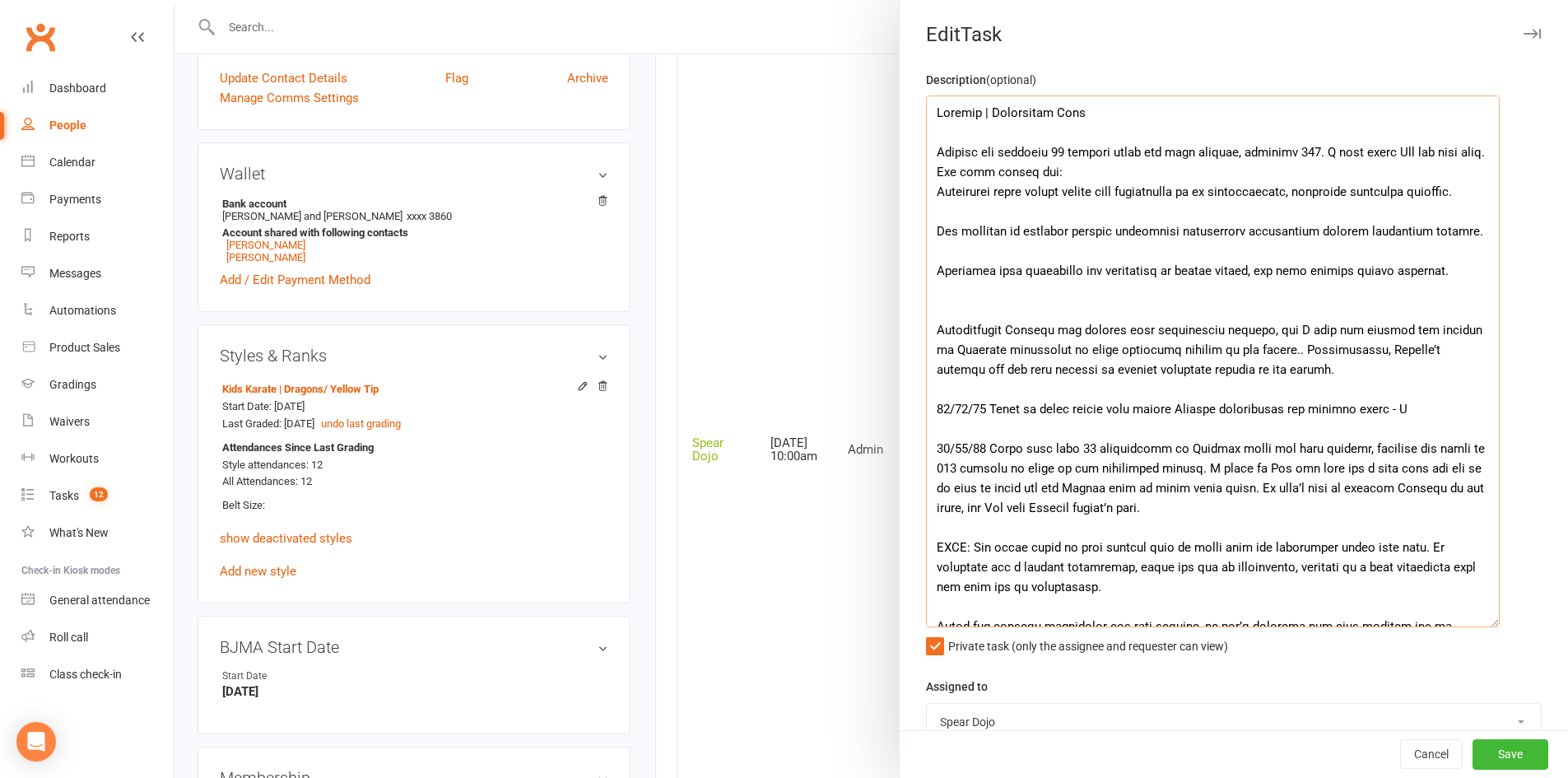
drag, startPoint x: 1066, startPoint y: 390, endPoint x: 1042, endPoint y: 414, distance: 33.9
click at [1042, 414] on textarea at bounding box center [1213, 361] width 574 height 532
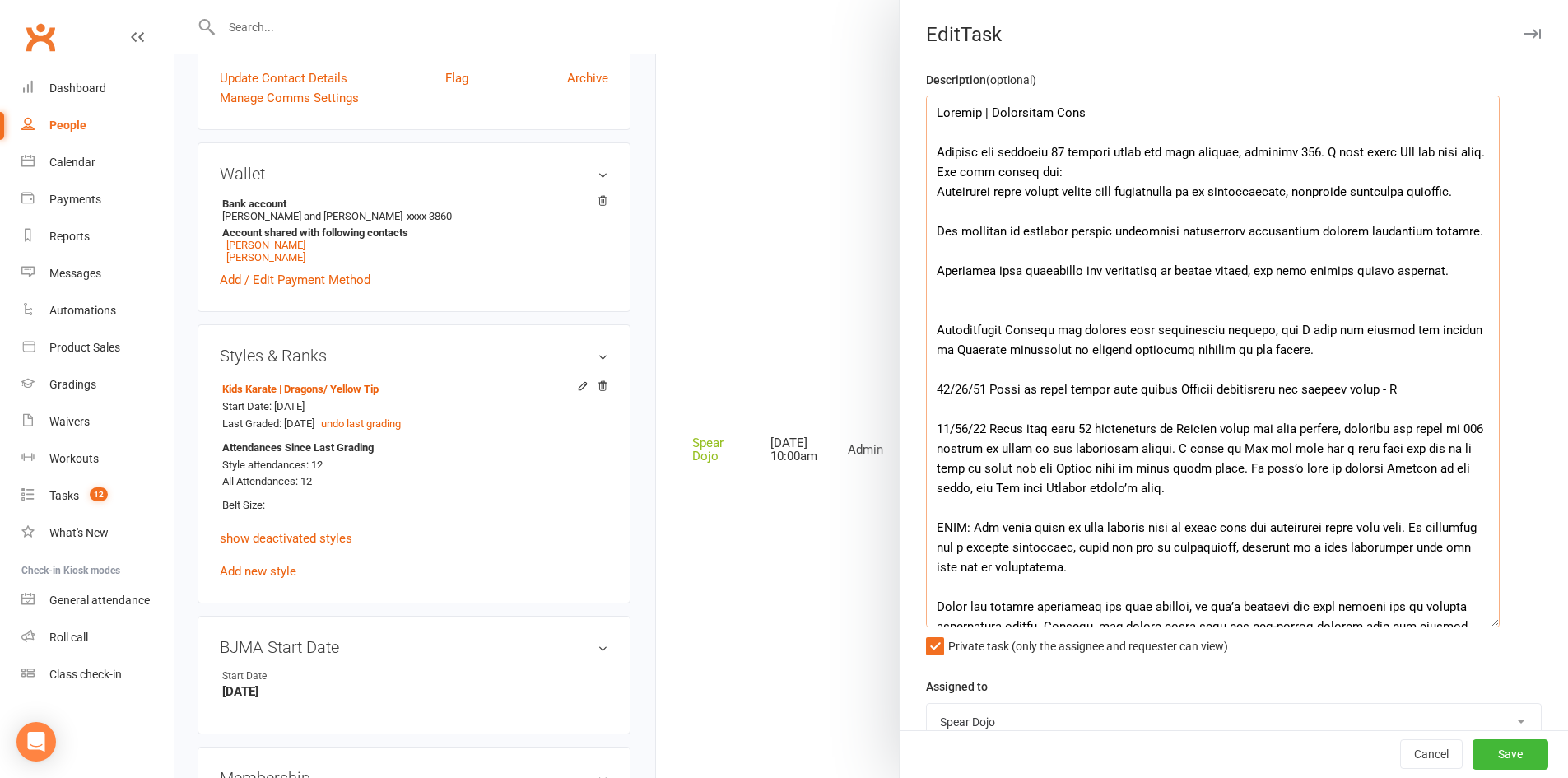
click at [1300, 398] on textarea at bounding box center [1213, 361] width 574 height 532
click at [1264, 349] on textarea at bounding box center [1213, 361] width 574 height 532
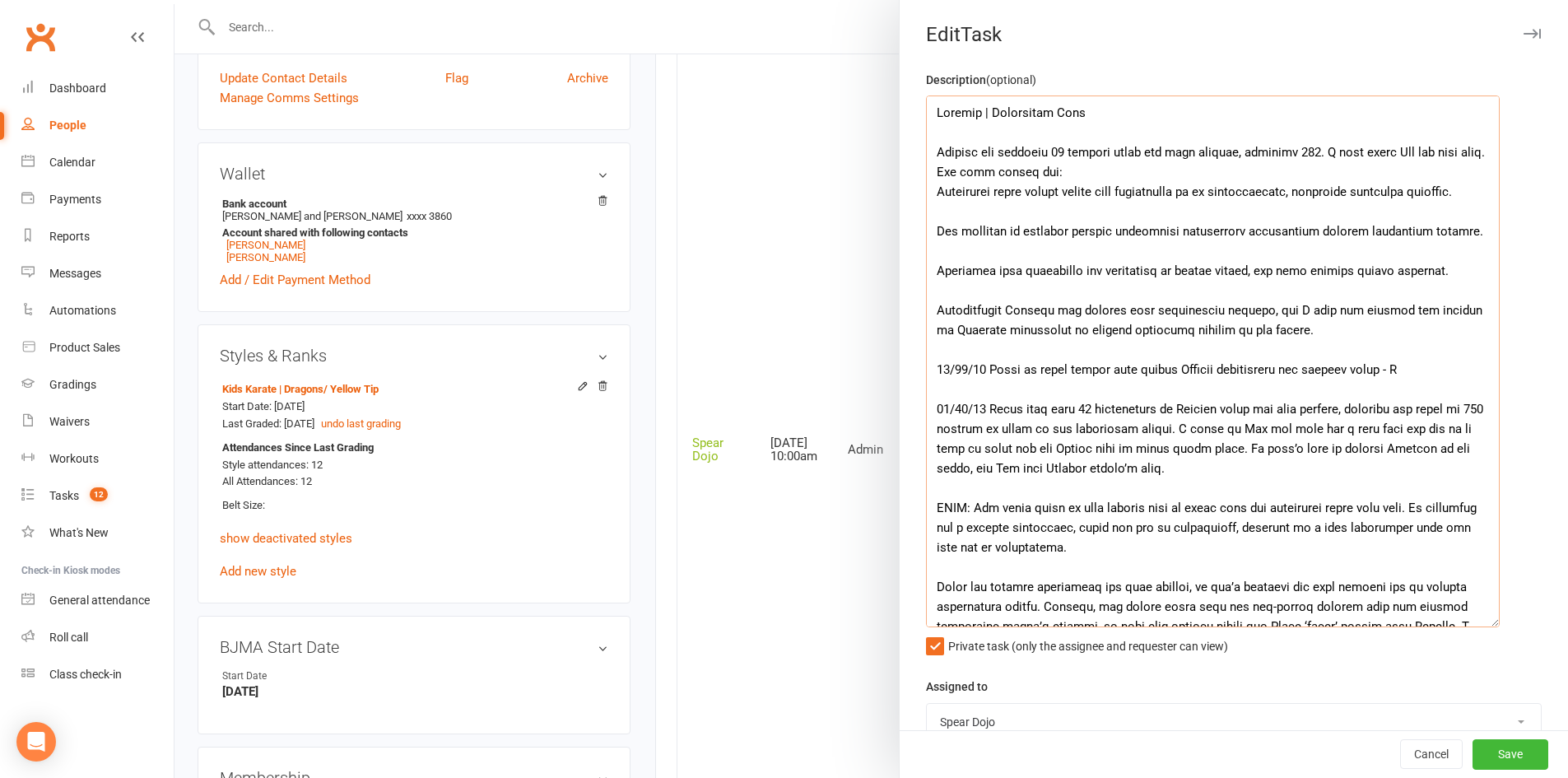
drag, startPoint x: 931, startPoint y: 488, endPoint x: 1242, endPoint y: 508, distance: 311.6
click at [1242, 508] on textarea at bounding box center [1213, 361] width 574 height 532
click at [954, 174] on textarea at bounding box center [1213, 361] width 574 height 532
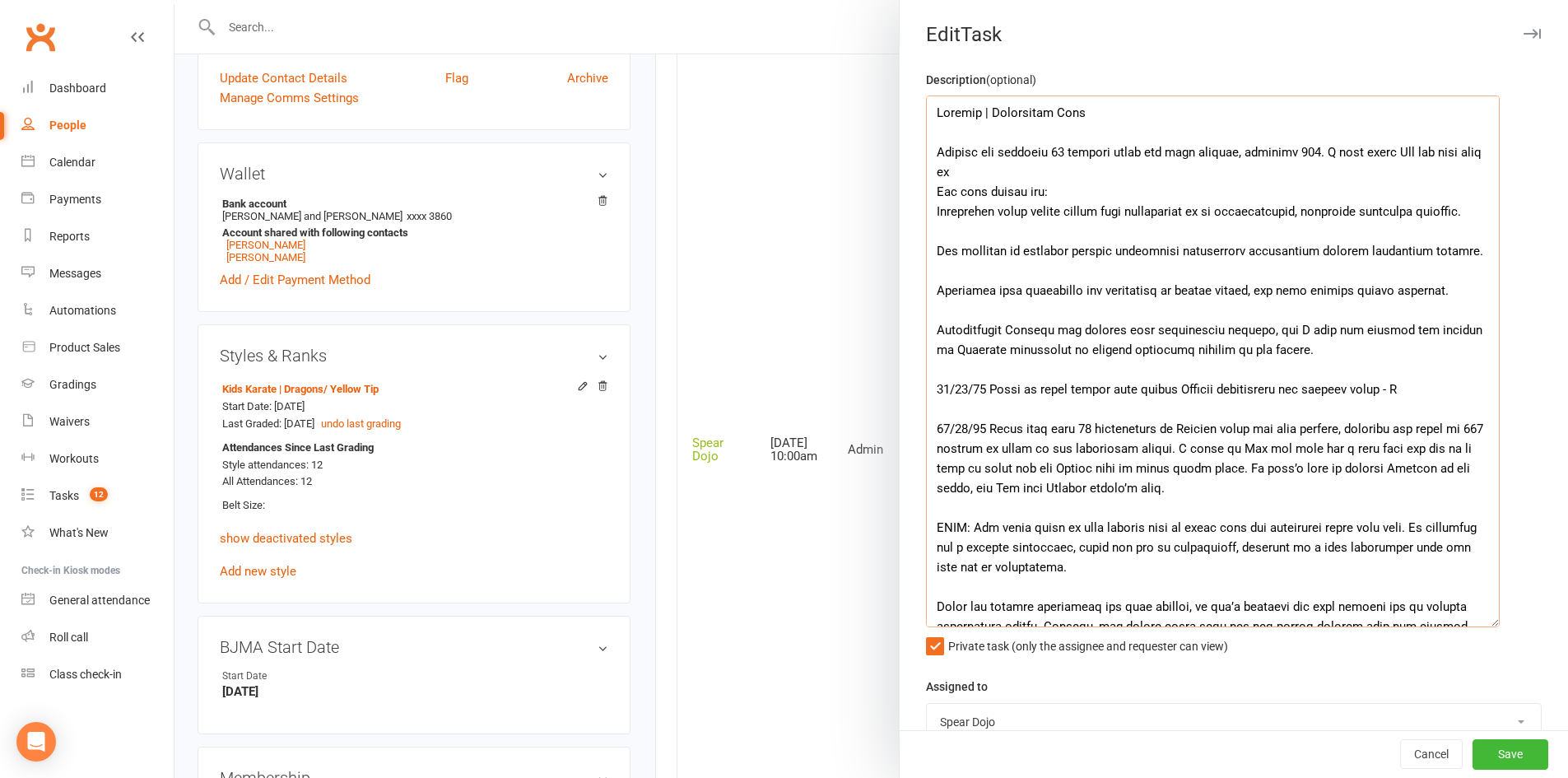
paste textarea "as he will be ready for his Purple star in about three weeks. We didn’t want to…"
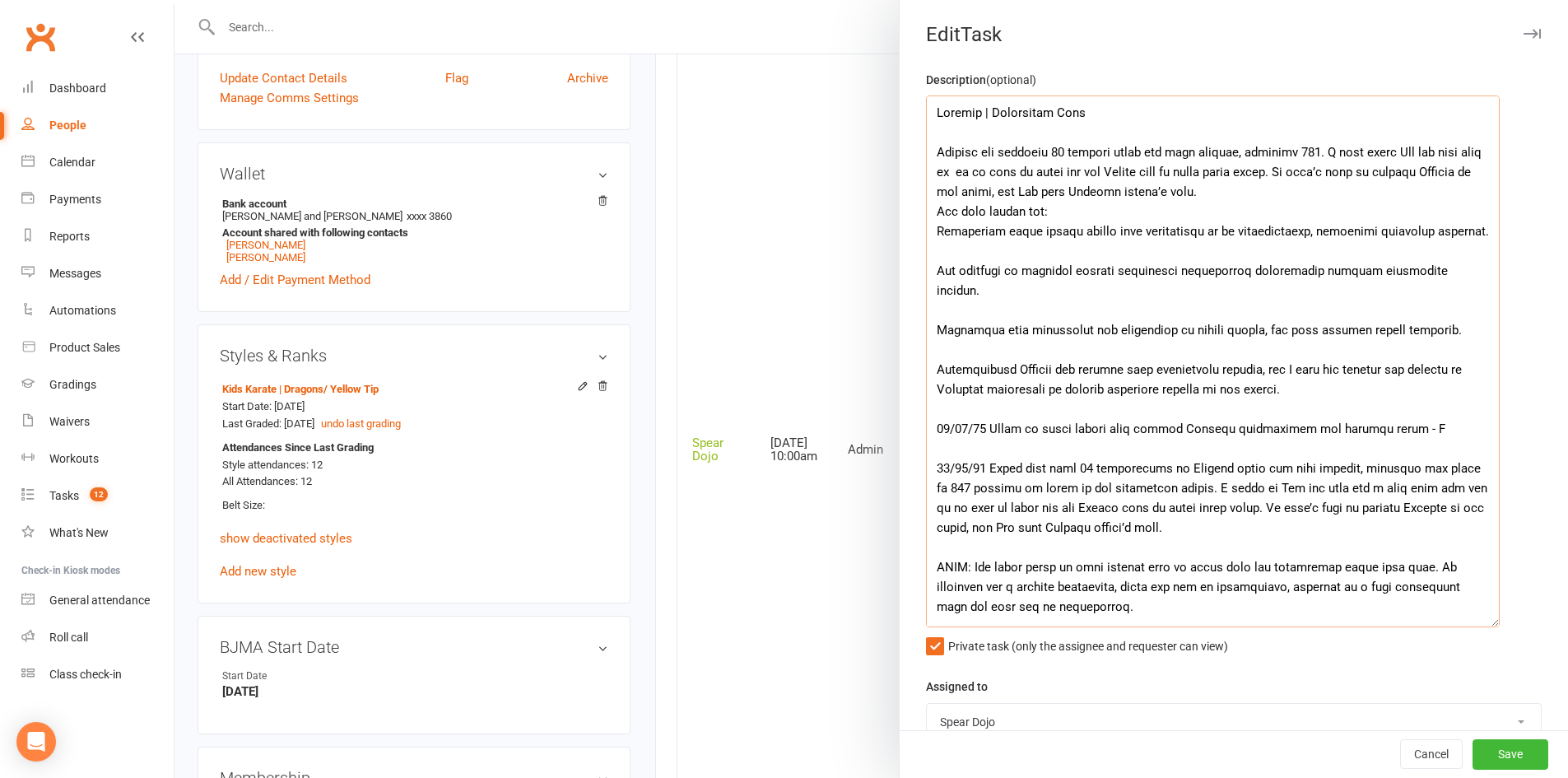
click at [947, 171] on textarea at bounding box center [1213, 361] width 574 height 532
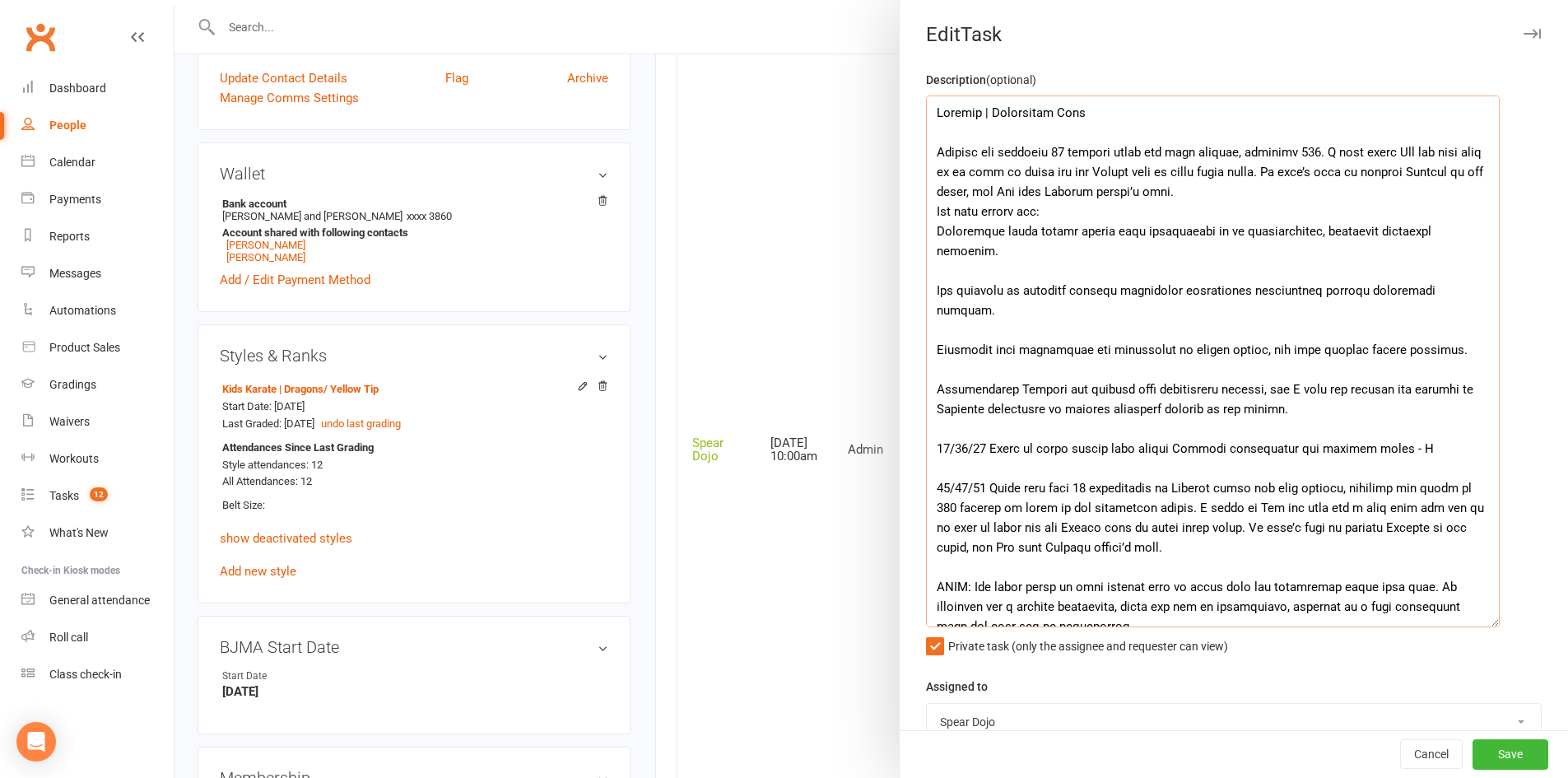
click at [1214, 187] on textarea at bounding box center [1213, 361] width 574 height 532
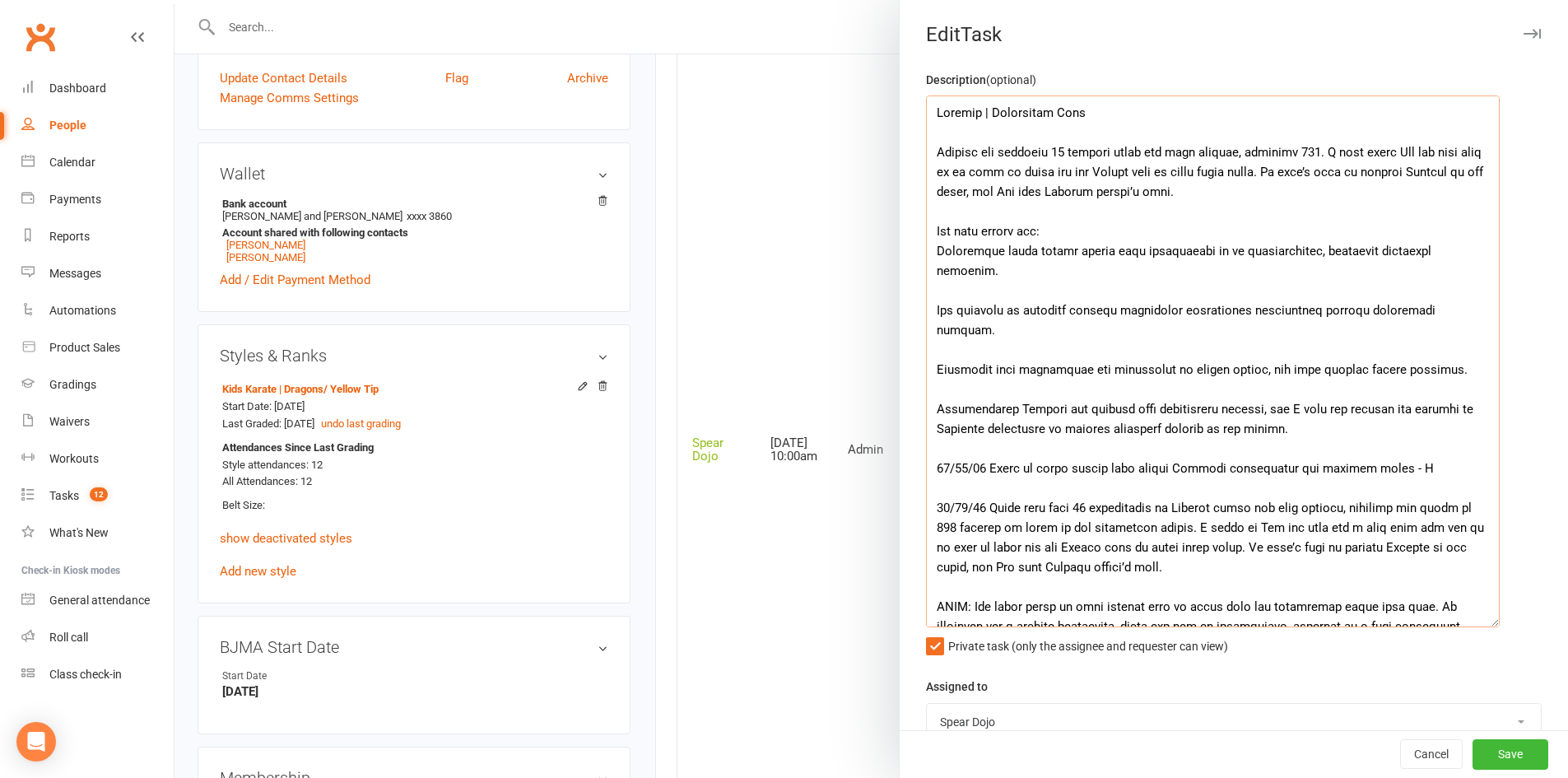
click at [1095, 276] on textarea at bounding box center [1213, 361] width 574 height 532
click at [939, 249] on textarea at bounding box center [1213, 361] width 574 height 532
click at [1117, 267] on textarea at bounding box center [1213, 361] width 574 height 532
click at [1032, 276] on textarea at bounding box center [1213, 361] width 574 height 532
click at [1014, 305] on textarea at bounding box center [1213, 361] width 574 height 532
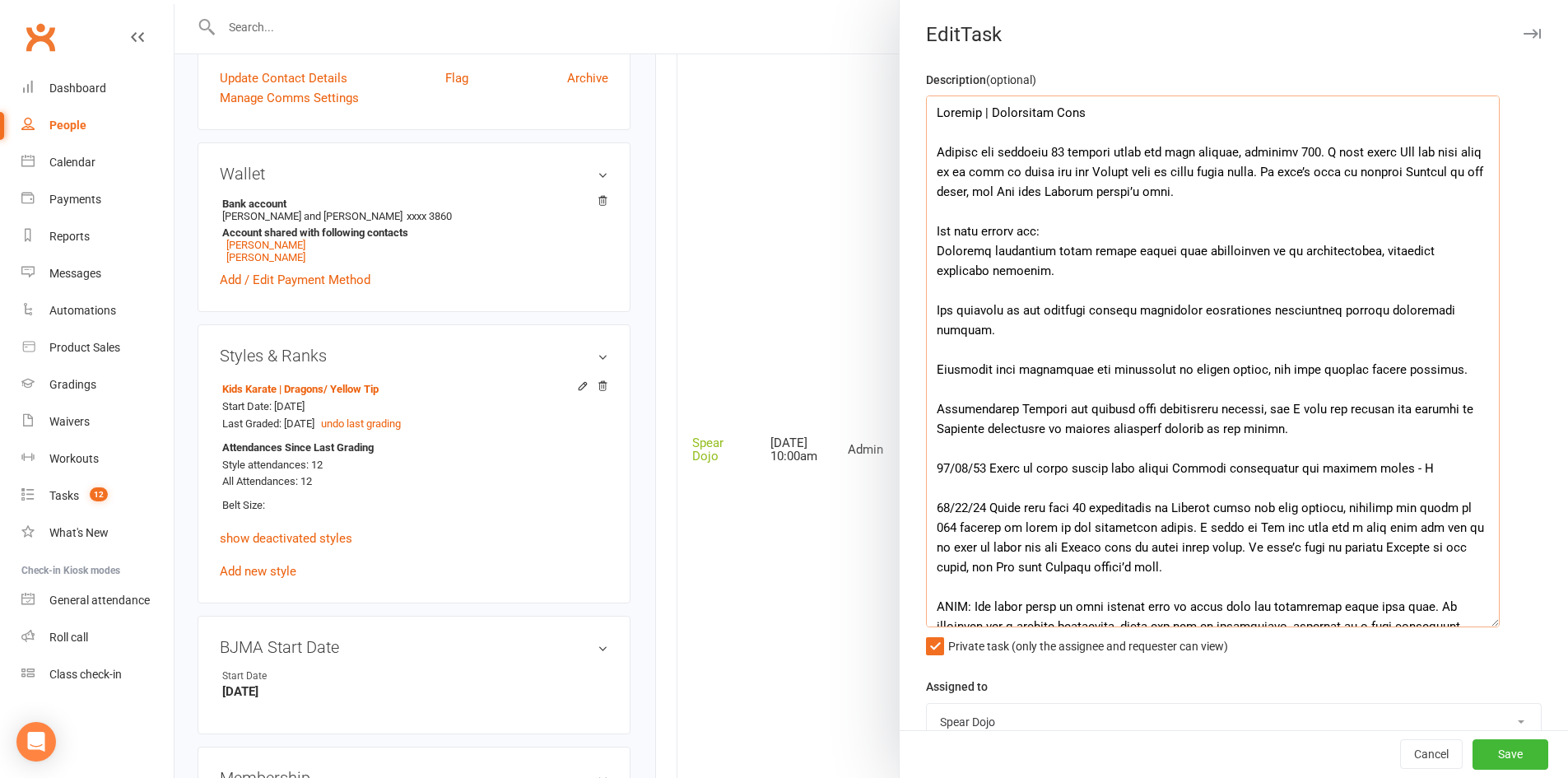
click at [1060, 328] on textarea at bounding box center [1213, 361] width 574 height 532
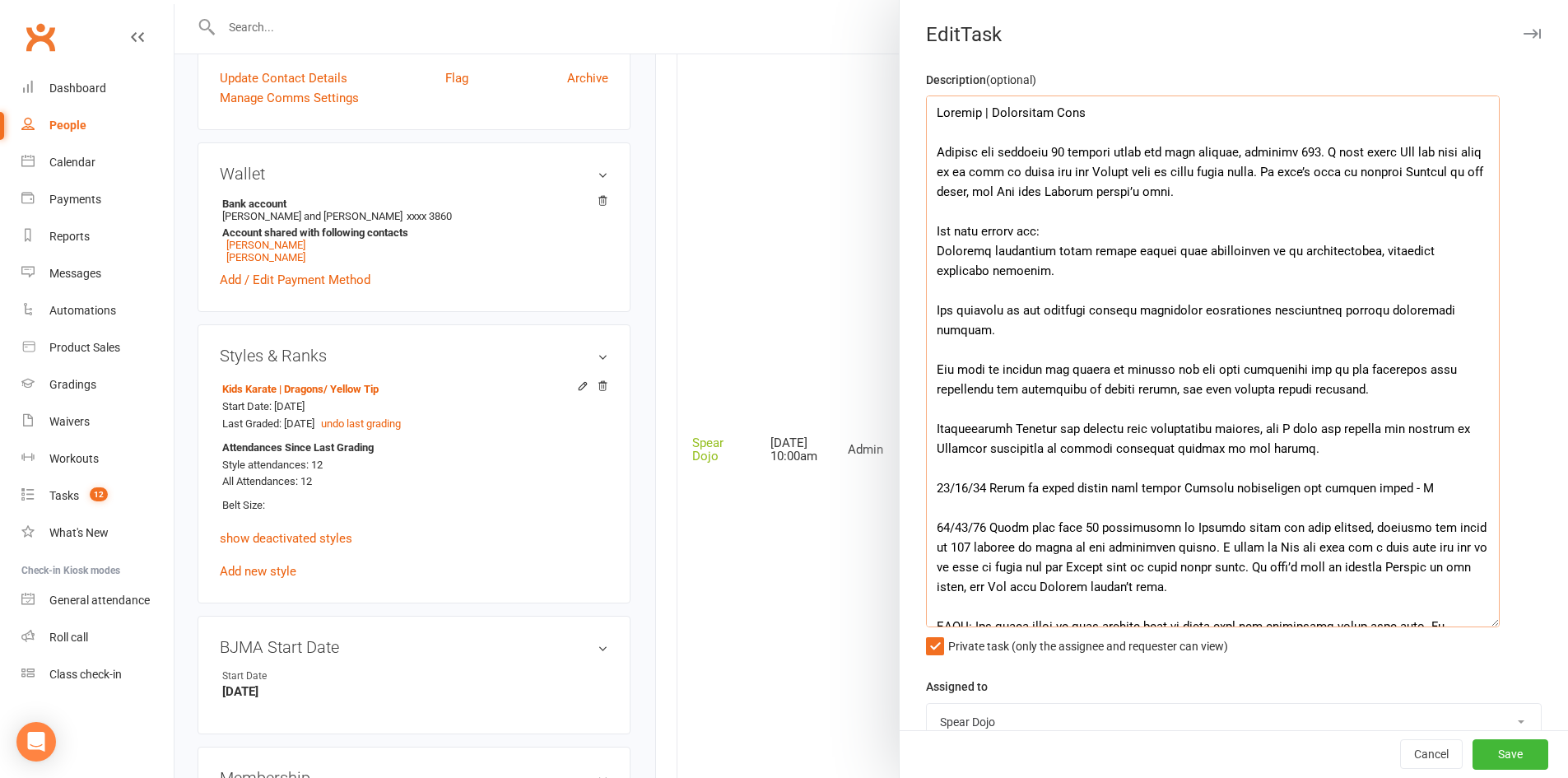
drag, startPoint x: 1161, startPoint y: 390, endPoint x: 1180, endPoint y: 391, distance: 19.0
click at [1180, 391] on textarea at bounding box center [1213, 361] width 574 height 532
click at [1344, 381] on textarea at bounding box center [1213, 361] width 574 height 532
drag, startPoint x: 1278, startPoint y: 368, endPoint x: 1221, endPoint y: 370, distance: 57.0
click at [1221, 370] on textarea at bounding box center [1213, 361] width 574 height 532
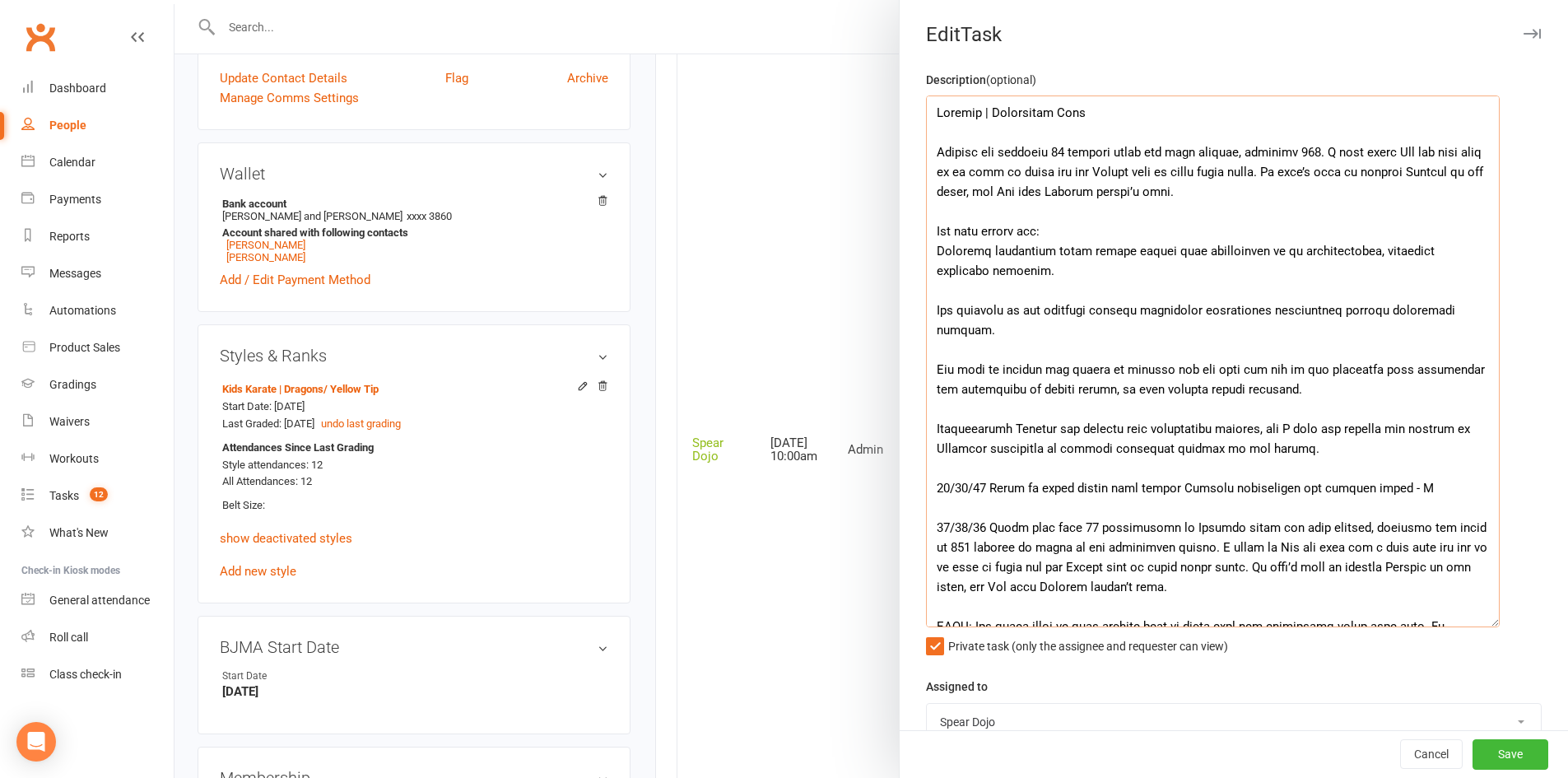
click at [1170, 372] on textarea at bounding box center [1213, 361] width 574 height 532
click at [1263, 372] on textarea at bounding box center [1213, 361] width 574 height 532
drag, startPoint x: 1169, startPoint y: 370, endPoint x: 910, endPoint y: 370, distance: 259.0
click at [910, 370] on div "Description (optional) Private task (only the assignee and requester can view) …" at bounding box center [1233, 631] width 668 height 1122
click at [1169, 373] on textarea at bounding box center [1213, 361] width 574 height 532
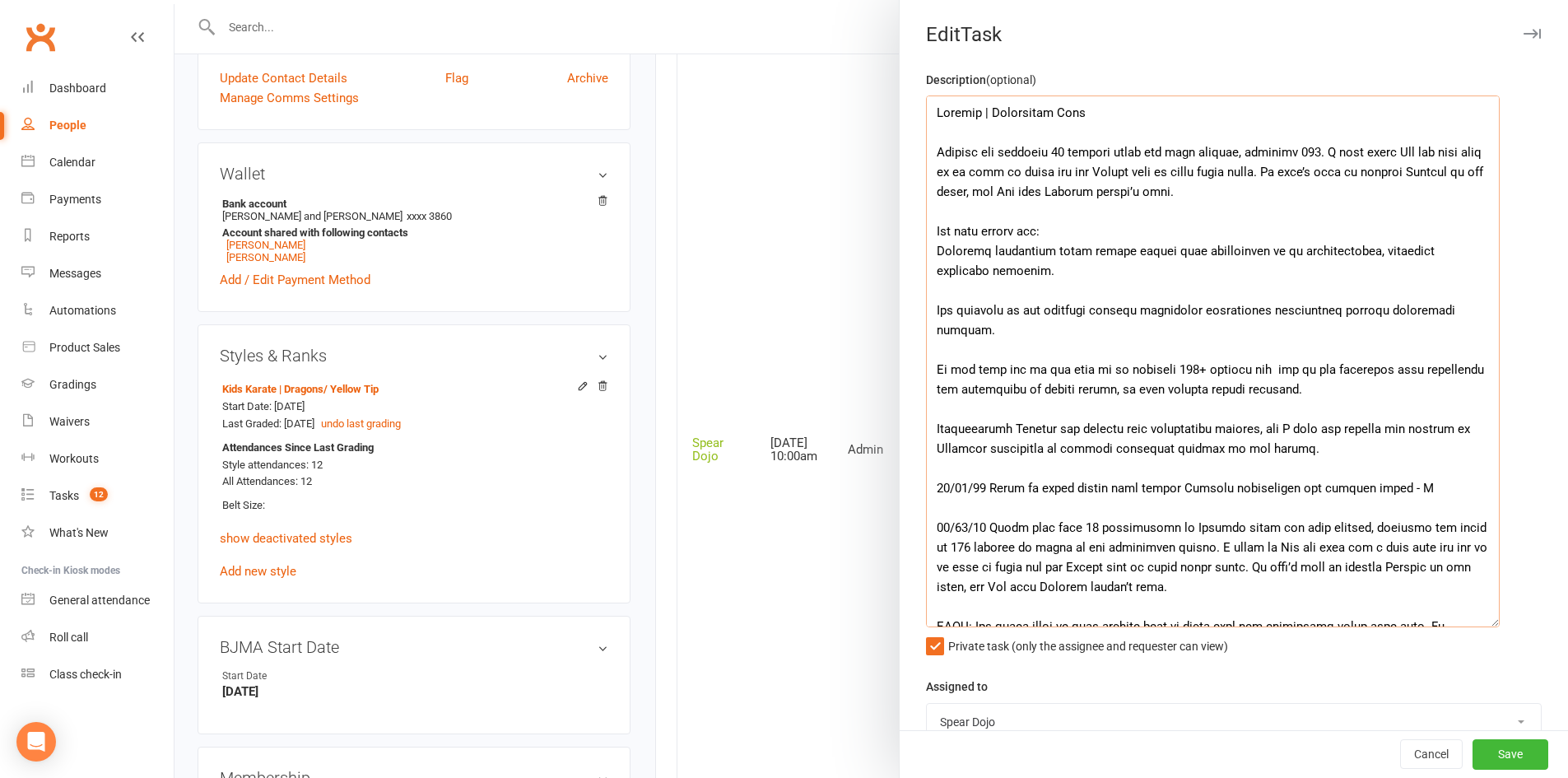
click at [1150, 370] on textarea at bounding box center [1213, 361] width 574 height 532
click at [937, 375] on textarea at bounding box center [1213, 361] width 574 height 532
click at [1357, 369] on textarea at bounding box center [1213, 361] width 574 height 532
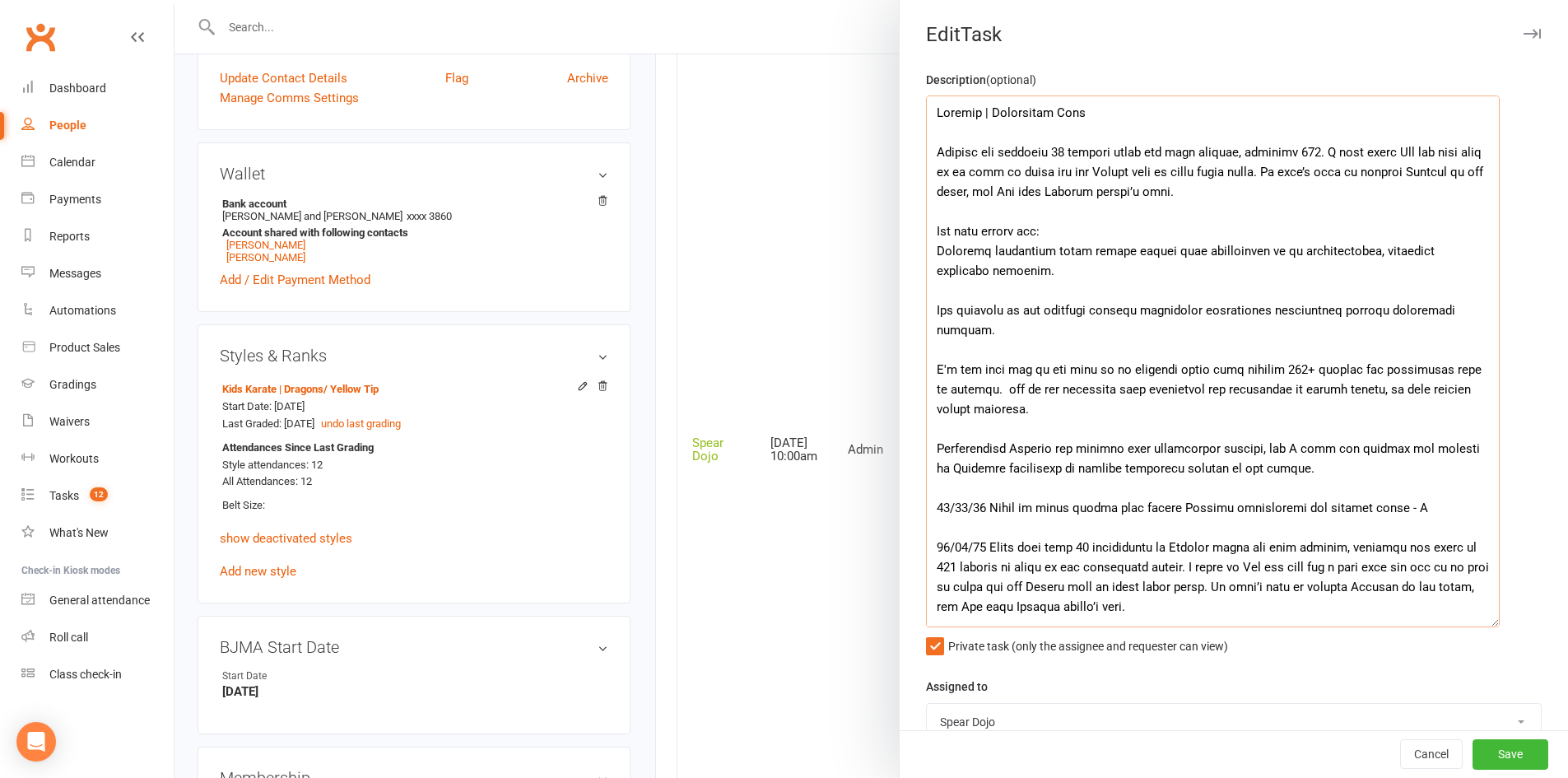
click at [1360, 365] on textarea at bounding box center [1213, 361] width 574 height 532
click at [1437, 370] on textarea at bounding box center [1213, 361] width 574 height 532
click at [1097, 419] on textarea at bounding box center [1213, 361] width 574 height 532
click at [1059, 381] on textarea at bounding box center [1213, 361] width 574 height 532
click at [1059, 410] on textarea at bounding box center [1213, 361] width 574 height 532
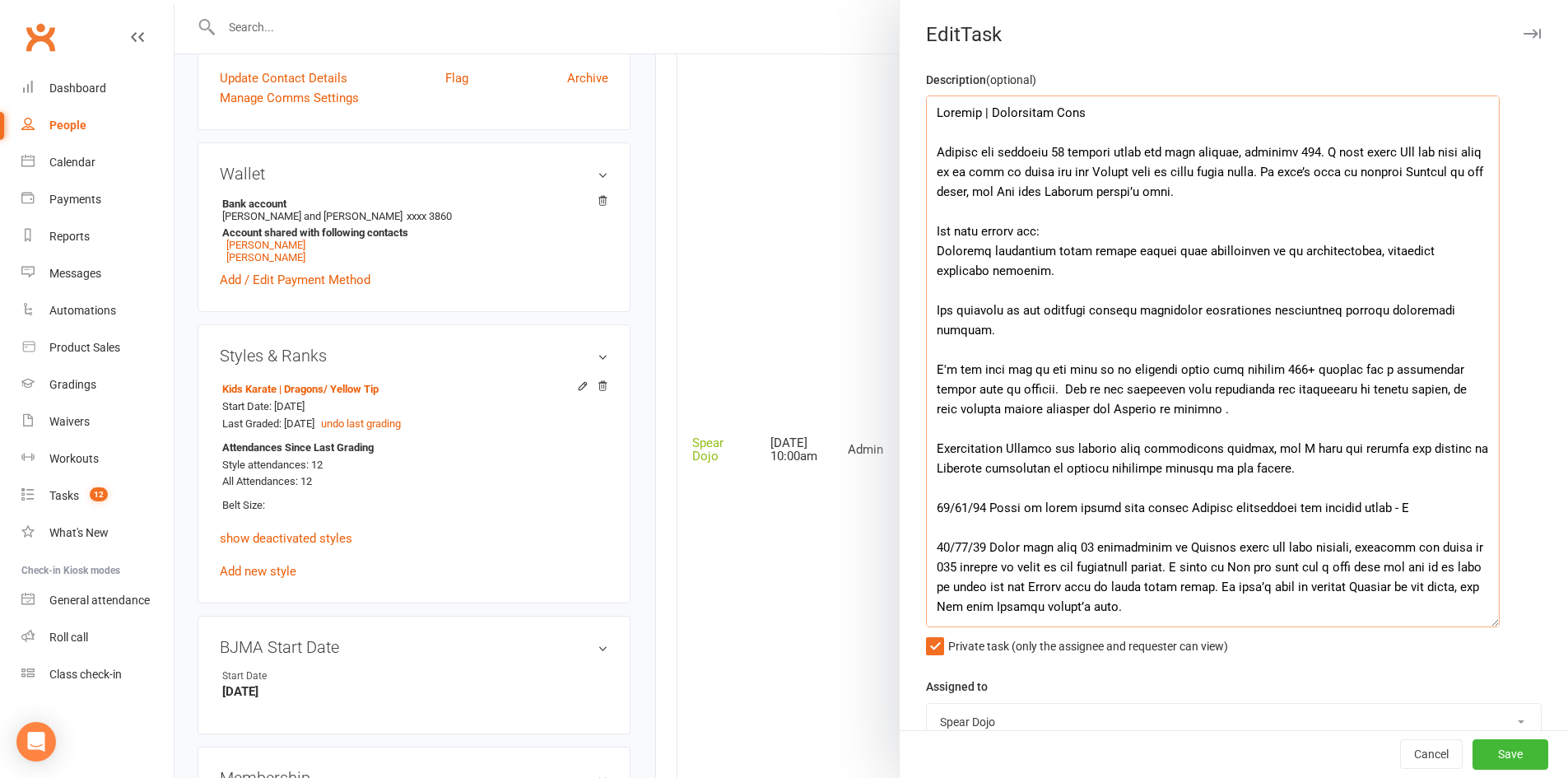
drag, startPoint x: 1153, startPoint y: 403, endPoint x: 1150, endPoint y: 411, distance: 8.5
click at [1152, 404] on textarea at bounding box center [1213, 361] width 574 height 532
drag, startPoint x: 1199, startPoint y: 411, endPoint x: 1249, endPoint y: 411, distance: 50.0
click at [1249, 411] on textarea at bounding box center [1213, 361] width 574 height 532
click at [1120, 251] on textarea at bounding box center [1213, 361] width 574 height 532
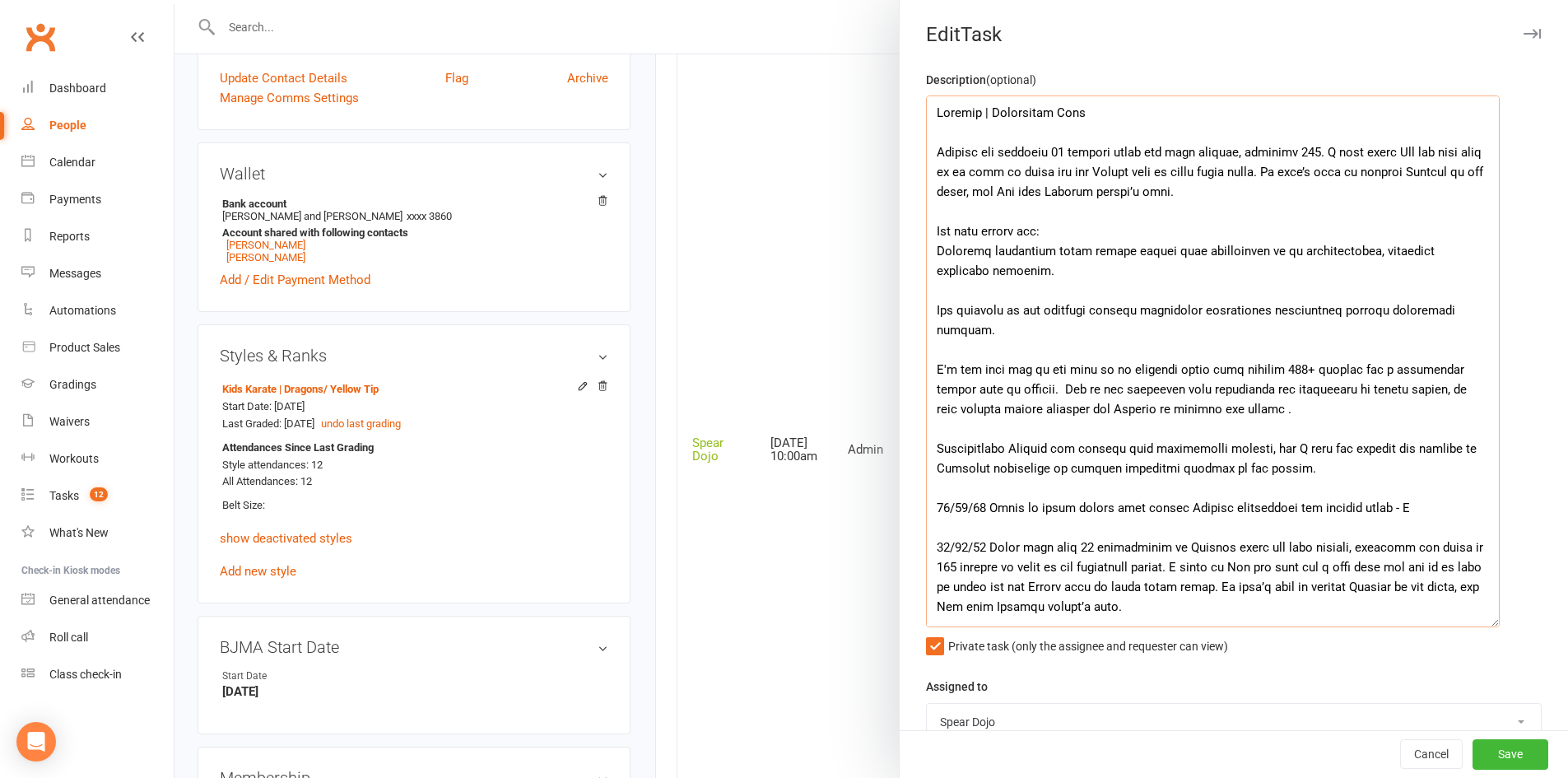
click at [1114, 275] on textarea at bounding box center [1213, 361] width 574 height 532
click at [1279, 410] on textarea at bounding box center [1213, 361] width 574 height 532
click at [1243, 414] on textarea at bounding box center [1213, 361] width 574 height 532
drag, startPoint x: 1296, startPoint y: 452, endPoint x: 1372, endPoint y: 444, distance: 76.4
click at [1372, 444] on textarea at bounding box center [1213, 361] width 574 height 532
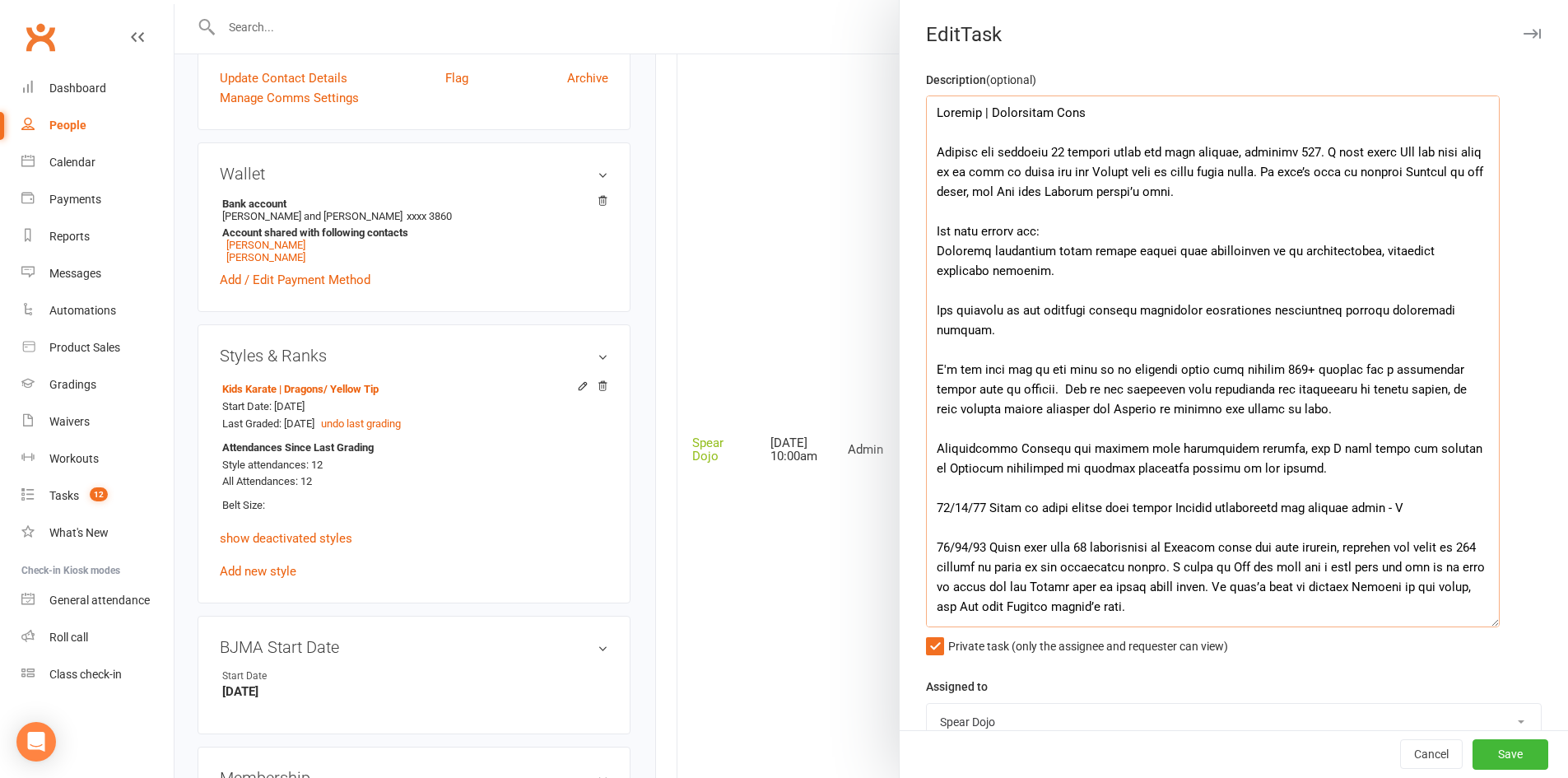
drag, startPoint x: 1298, startPoint y: 444, endPoint x: 1323, endPoint y: 444, distance: 25.0
click at [1323, 444] on textarea at bounding box center [1213, 361] width 574 height 532
click at [1284, 474] on textarea at bounding box center [1213, 361] width 574 height 532
drag, startPoint x: 987, startPoint y: 505, endPoint x: 1349, endPoint y: 515, distance: 362.1
click at [1349, 515] on textarea at bounding box center [1213, 361] width 574 height 532
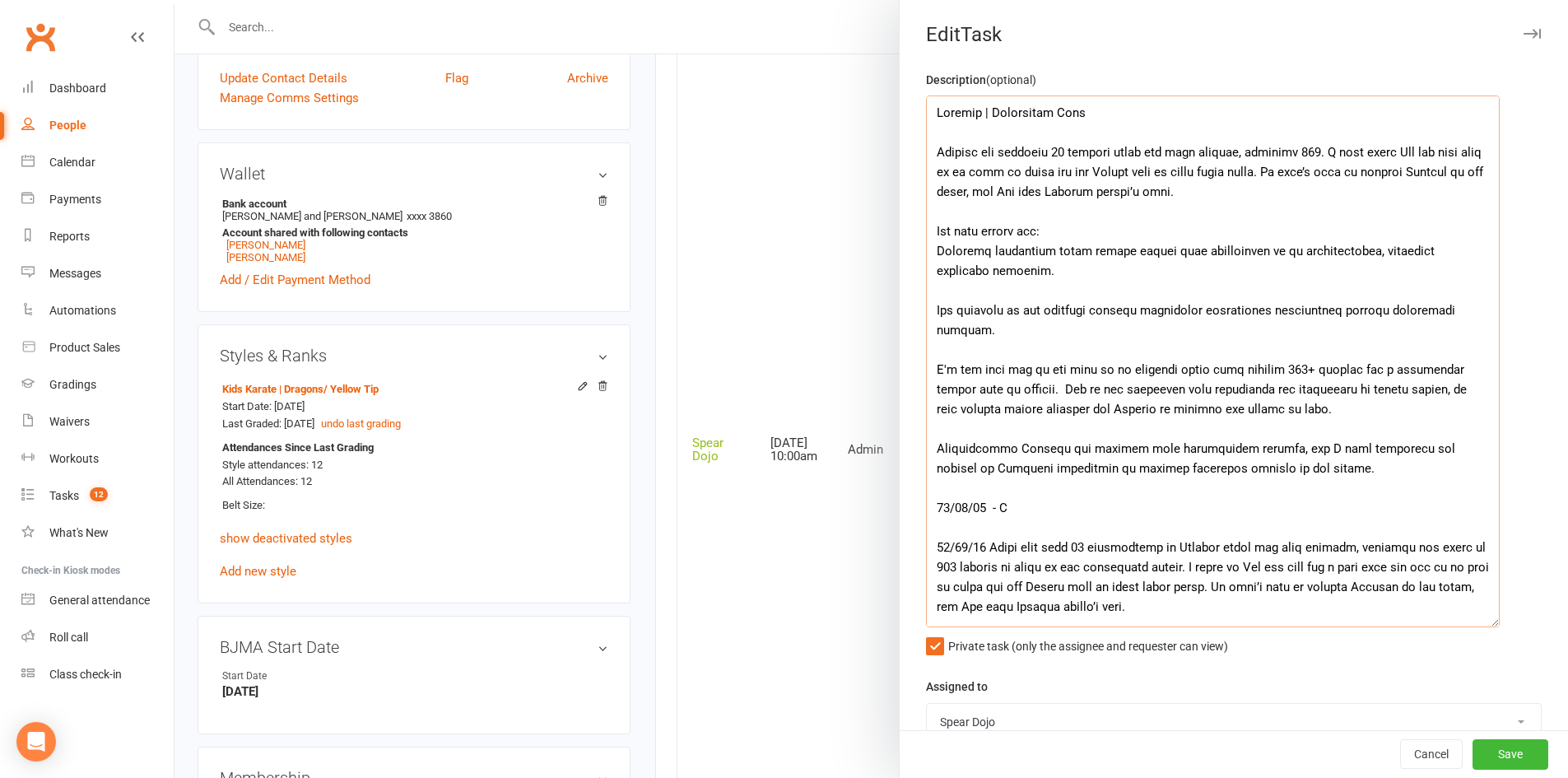
click at [1305, 412] on textarea at bounding box center [1213, 361] width 574 height 532
paste textarea "Check if below issues also affect Grading eligibility for grading lists"
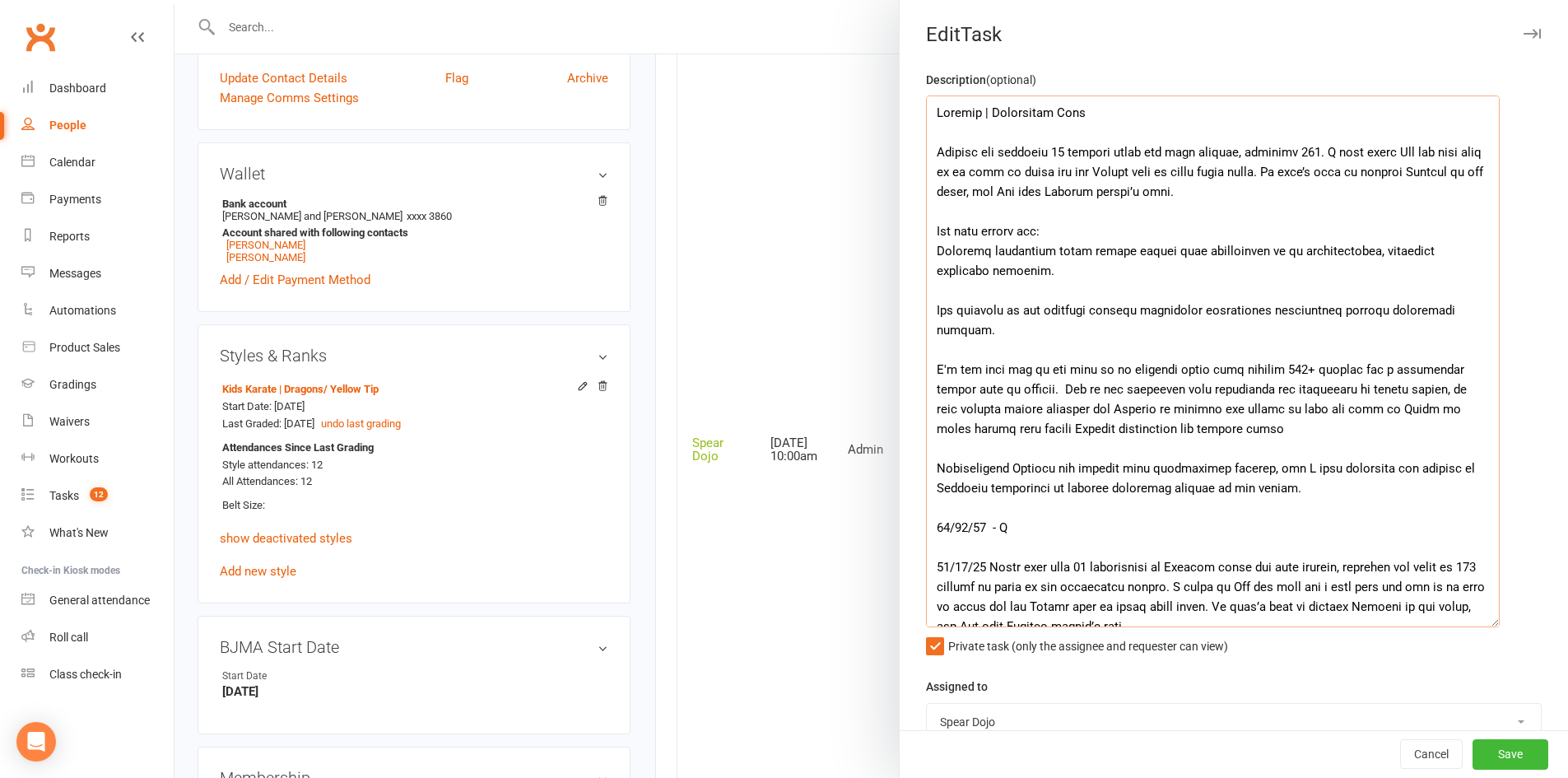
click at [1364, 409] on textarea at bounding box center [1213, 361] width 574 height 532
drag, startPoint x: 1401, startPoint y: 410, endPoint x: 1446, endPoint y: 413, distance: 45.1
click at [1446, 413] on textarea at bounding box center [1213, 361] width 574 height 532
click at [991, 430] on textarea at bounding box center [1213, 361] width 574 height 532
drag, startPoint x: 1153, startPoint y: 427, endPoint x: 1175, endPoint y: 428, distance: 22.0
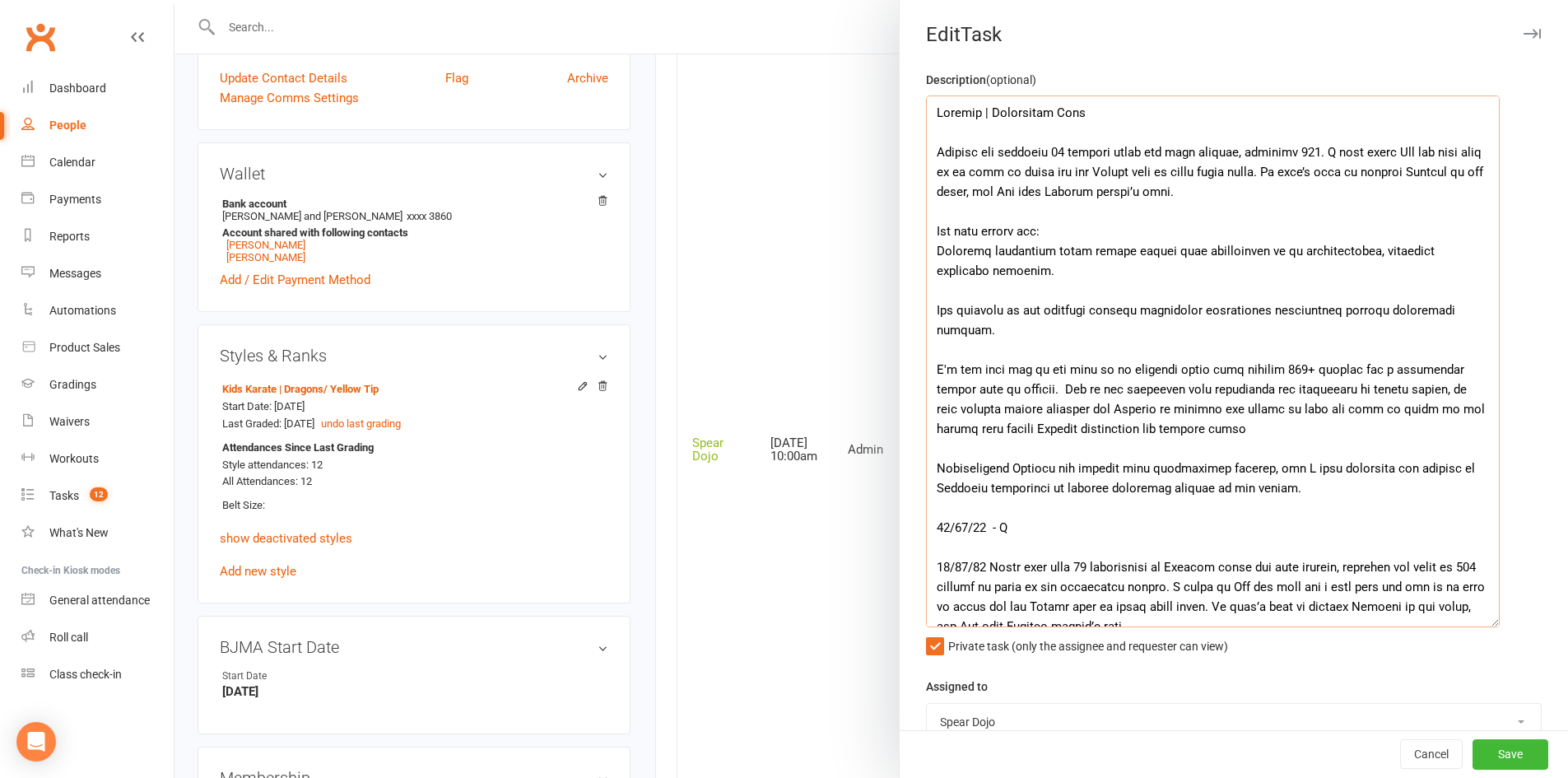
click at [1175, 428] on textarea at bounding box center [1213, 361] width 574 height 532
click at [1209, 432] on textarea at bounding box center [1213, 361] width 574 height 532
click at [1312, 409] on textarea at bounding box center [1213, 361] width 574 height 532
drag, startPoint x: 927, startPoint y: 151, endPoint x: 1464, endPoint y: 506, distance: 643.7
click at [1464, 506] on textarea at bounding box center [1213, 361] width 574 height 532
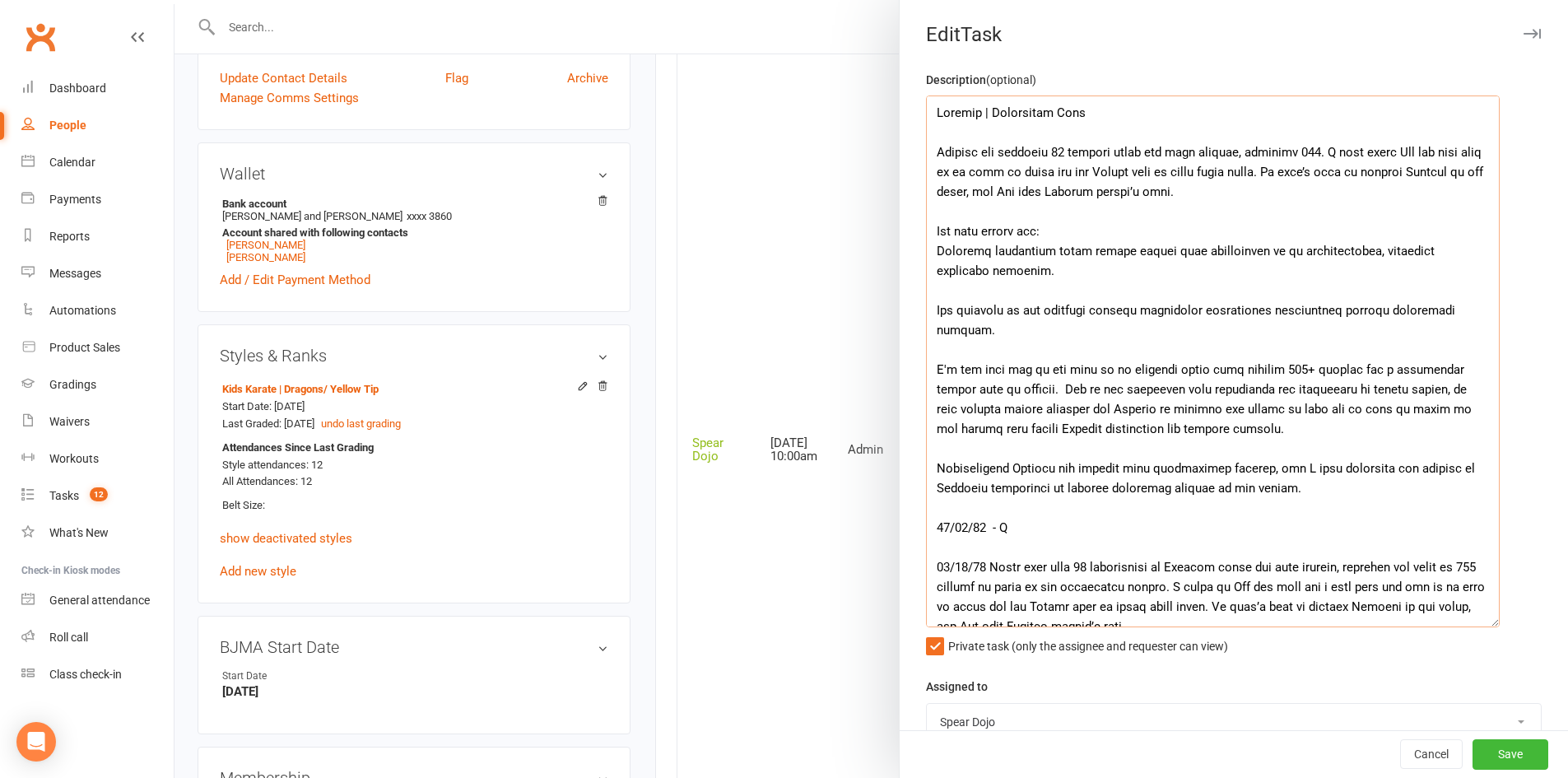
click at [983, 225] on textarea at bounding box center [1213, 361] width 574 height 532
click at [986, 230] on textarea at bounding box center [1213, 361] width 574 height 532
click at [1425, 255] on textarea at bounding box center [1213, 361] width 574 height 532
click at [1103, 299] on textarea at bounding box center [1213, 361] width 574 height 532
click at [1056, 390] on textarea at bounding box center [1213, 361] width 574 height 532
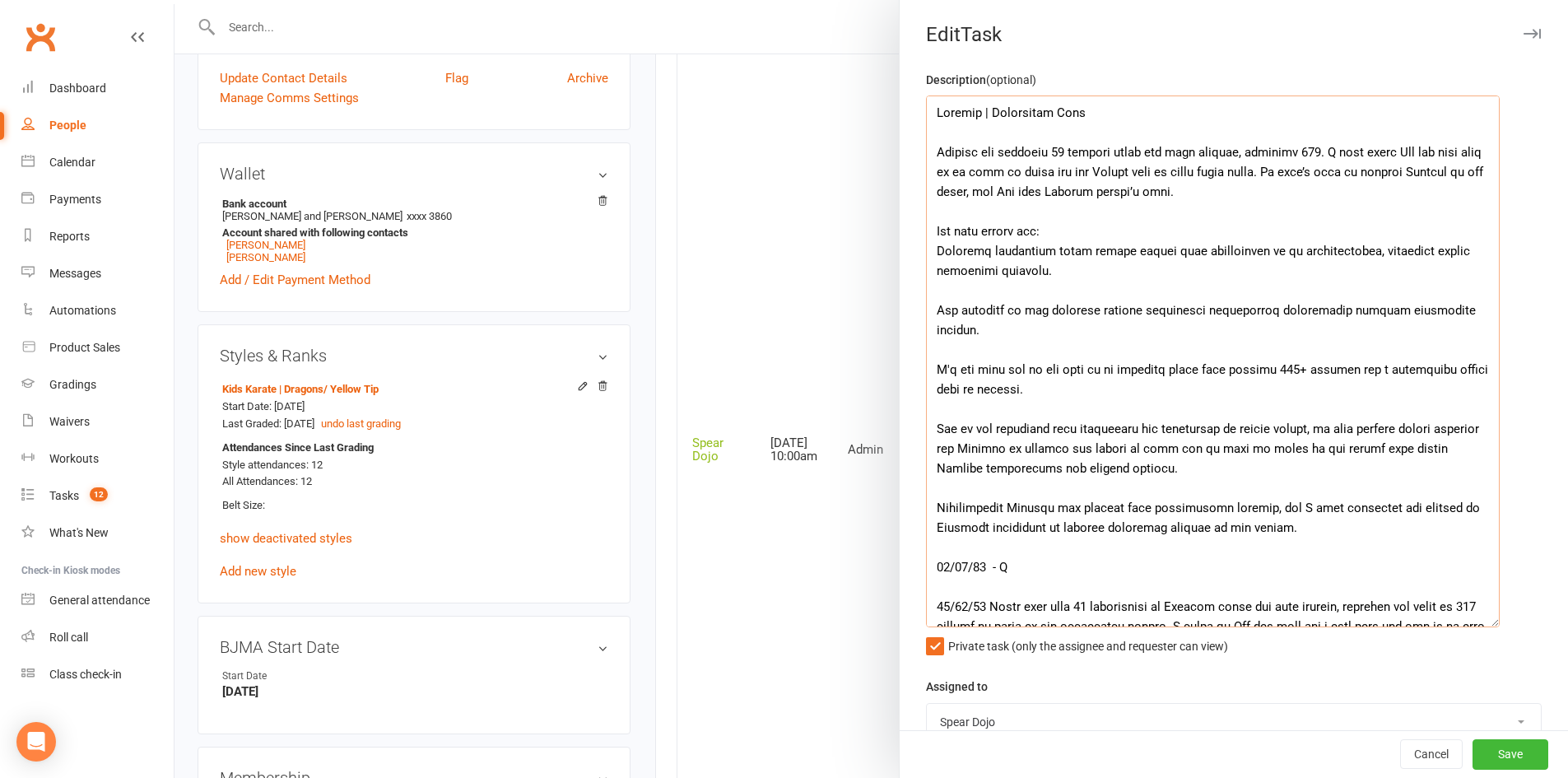
drag, startPoint x: 958, startPoint y: 428, endPoint x: 932, endPoint y: 426, distance: 26.1
click at [932, 426] on textarea at bounding box center [1213, 361] width 574 height 532
click at [1137, 449] on textarea at bounding box center [1213, 361] width 574 height 532
click at [1179, 448] on textarea at bounding box center [1213, 361] width 574 height 532
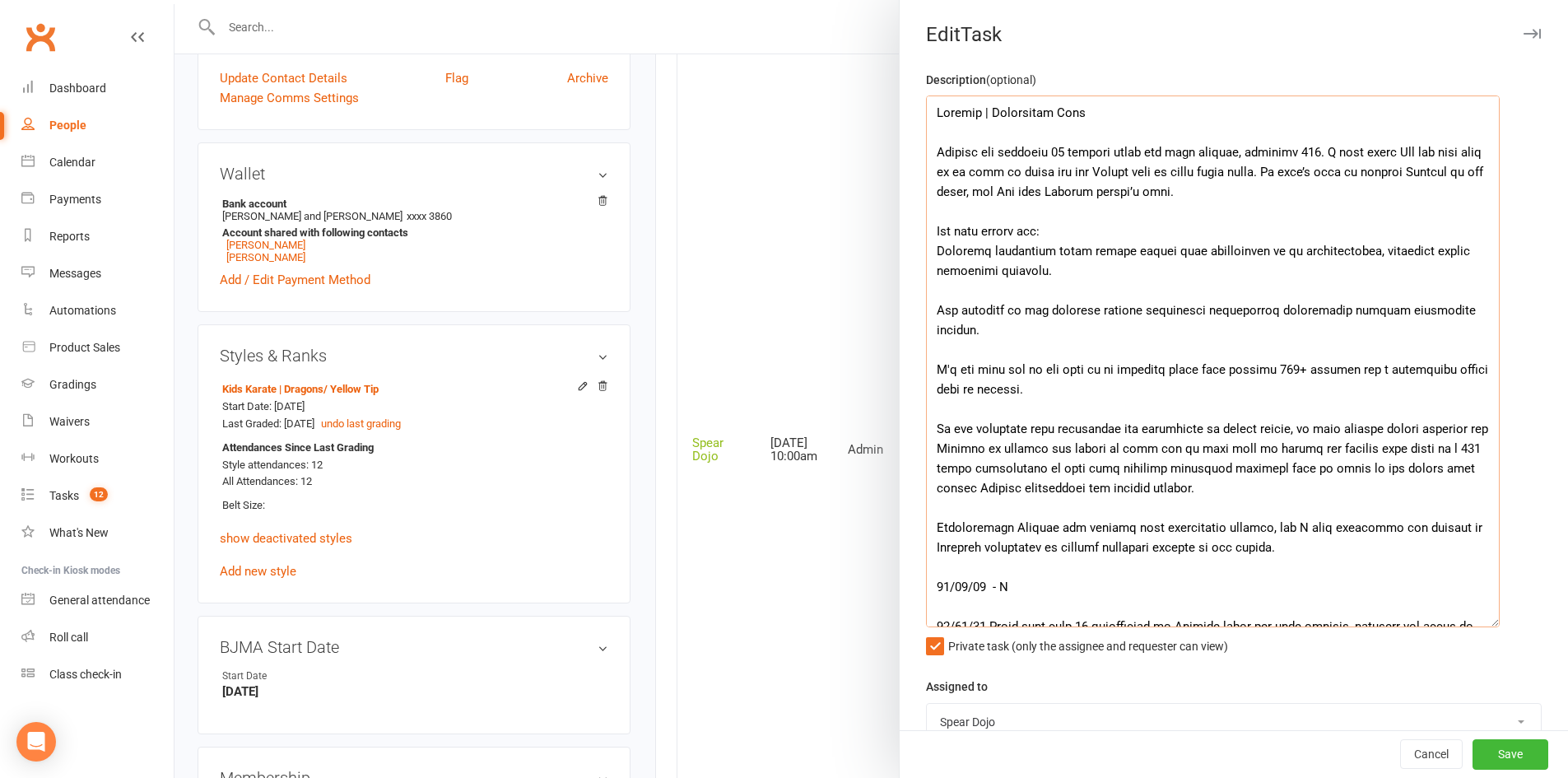
click at [1109, 473] on textarea at bounding box center [1213, 361] width 574 height 532
drag, startPoint x: 1113, startPoint y: 468, endPoint x: 1050, endPoint y: 469, distance: 63.0
click at [1050, 469] on textarea at bounding box center [1213, 361] width 574 height 532
click at [1045, 471] on textarea at bounding box center [1213, 361] width 574 height 532
click at [1225, 470] on textarea at bounding box center [1213, 361] width 574 height 532
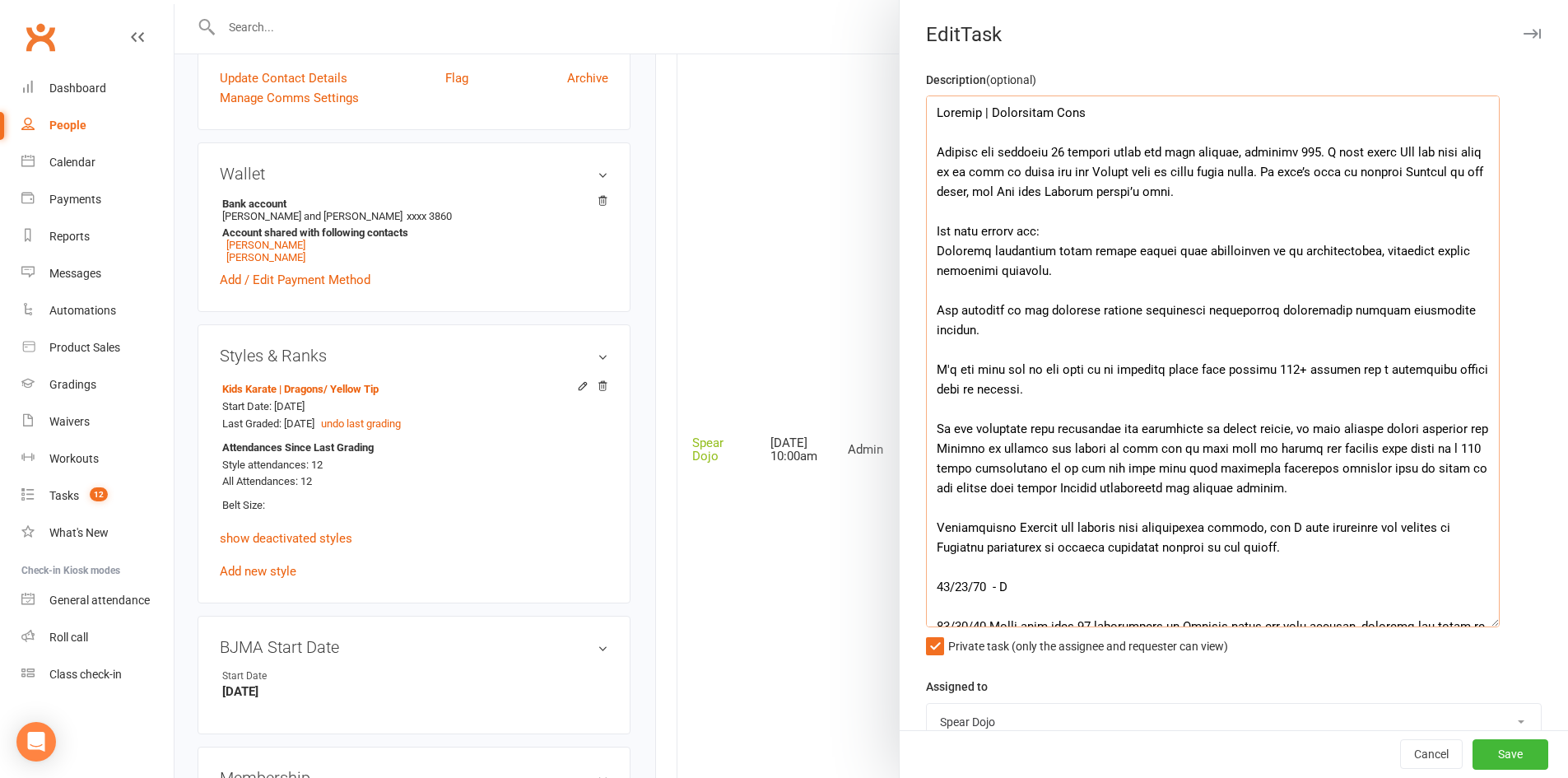
click at [1253, 472] on textarea at bounding box center [1213, 361] width 574 height 532
click at [1374, 471] on textarea at bounding box center [1213, 361] width 574 height 532
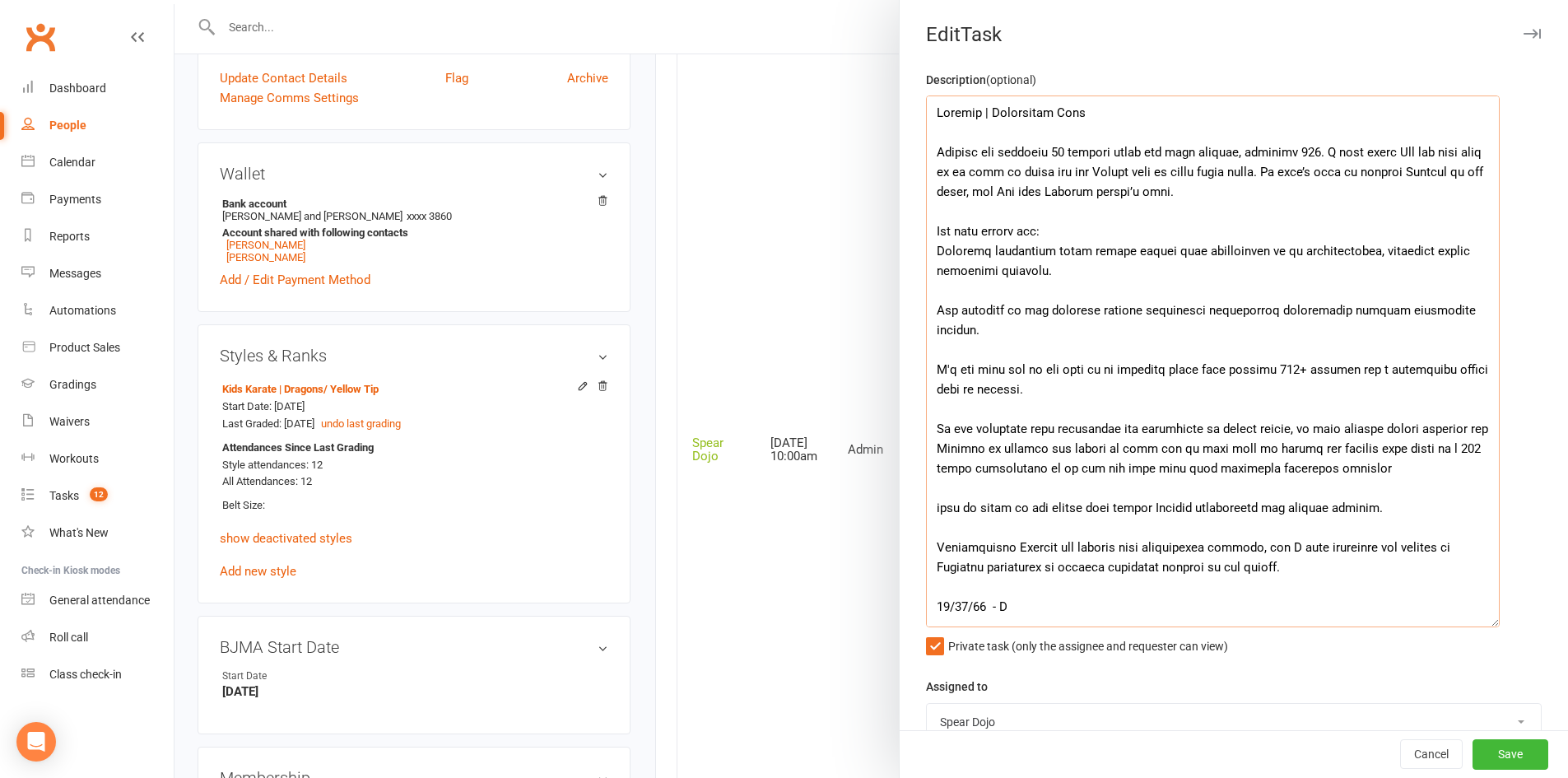
click at [1002, 472] on textarea at bounding box center [1213, 361] width 574 height 532
click at [1442, 448] on textarea at bounding box center [1213, 361] width 574 height 532
click at [335, 535] on div at bounding box center [871, 389] width 1393 height 778
click at [1443, 450] on textarea at bounding box center [1213, 361] width 574 height 532
click at [1279, 369] on textarea at bounding box center [1213, 361] width 574 height 532
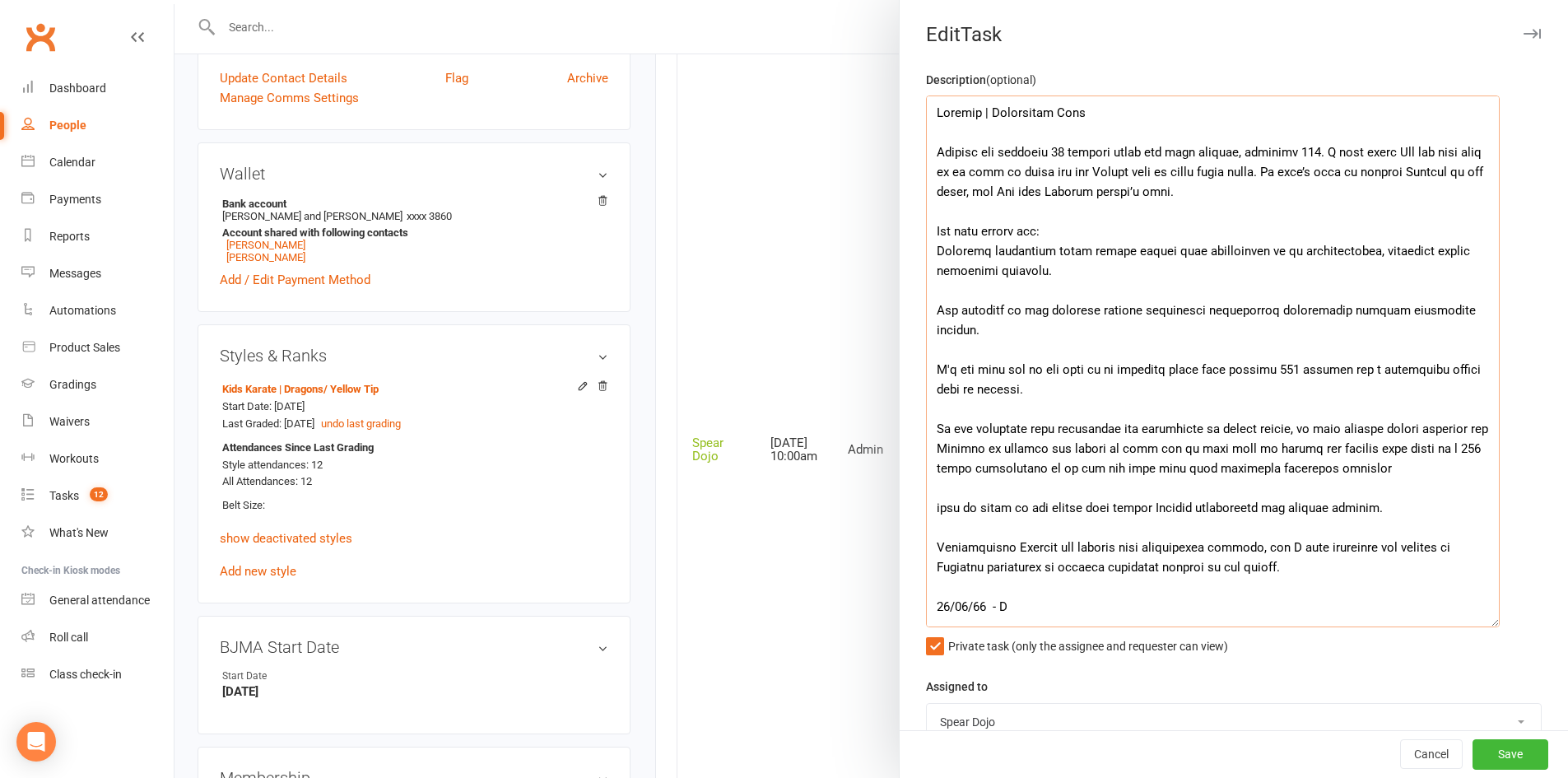
click at [1244, 402] on textarea at bounding box center [1213, 361] width 574 height 532
click at [1137, 448] on textarea at bounding box center [1213, 361] width 574 height 532
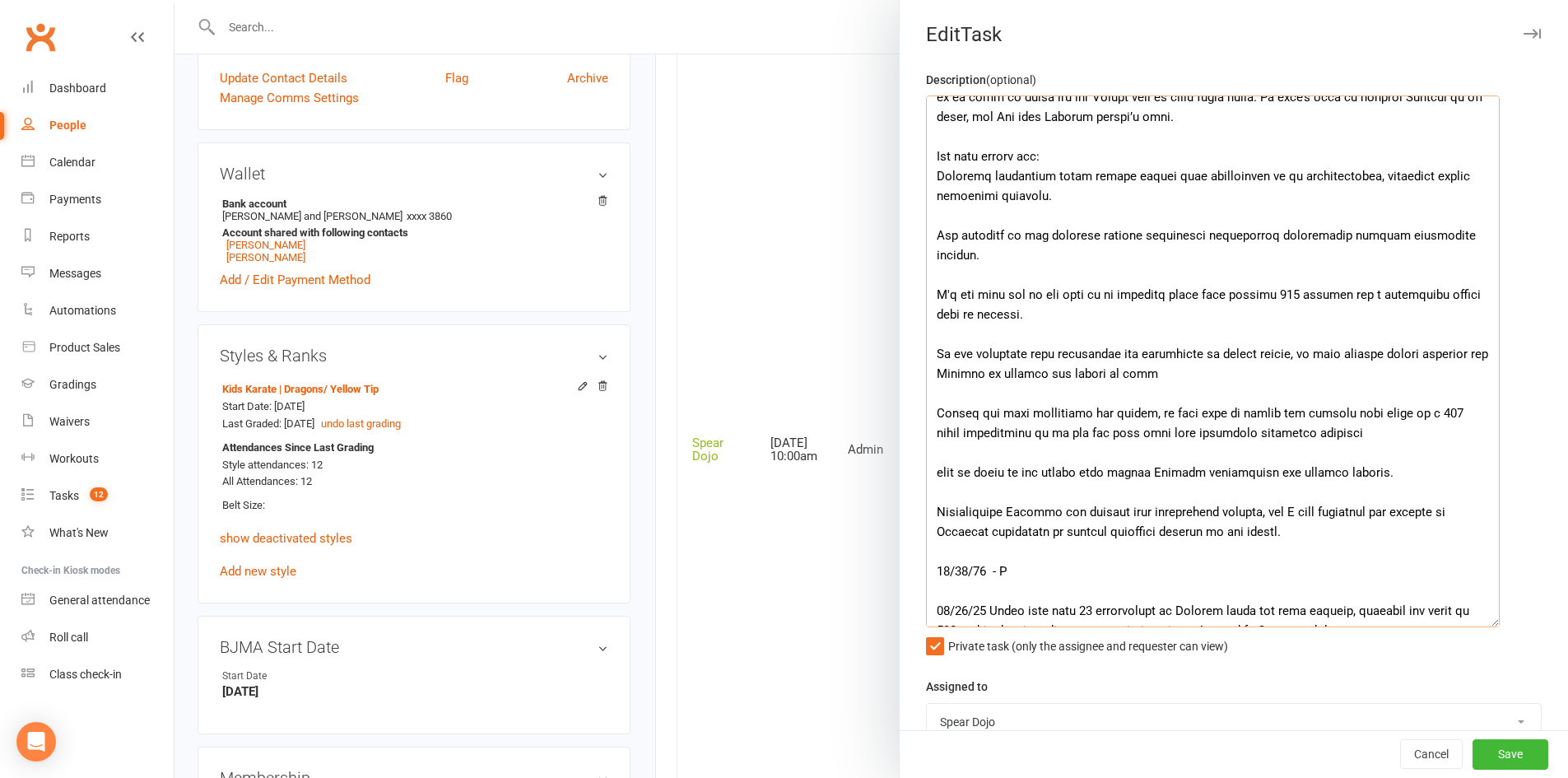
scroll to position [165, 0]
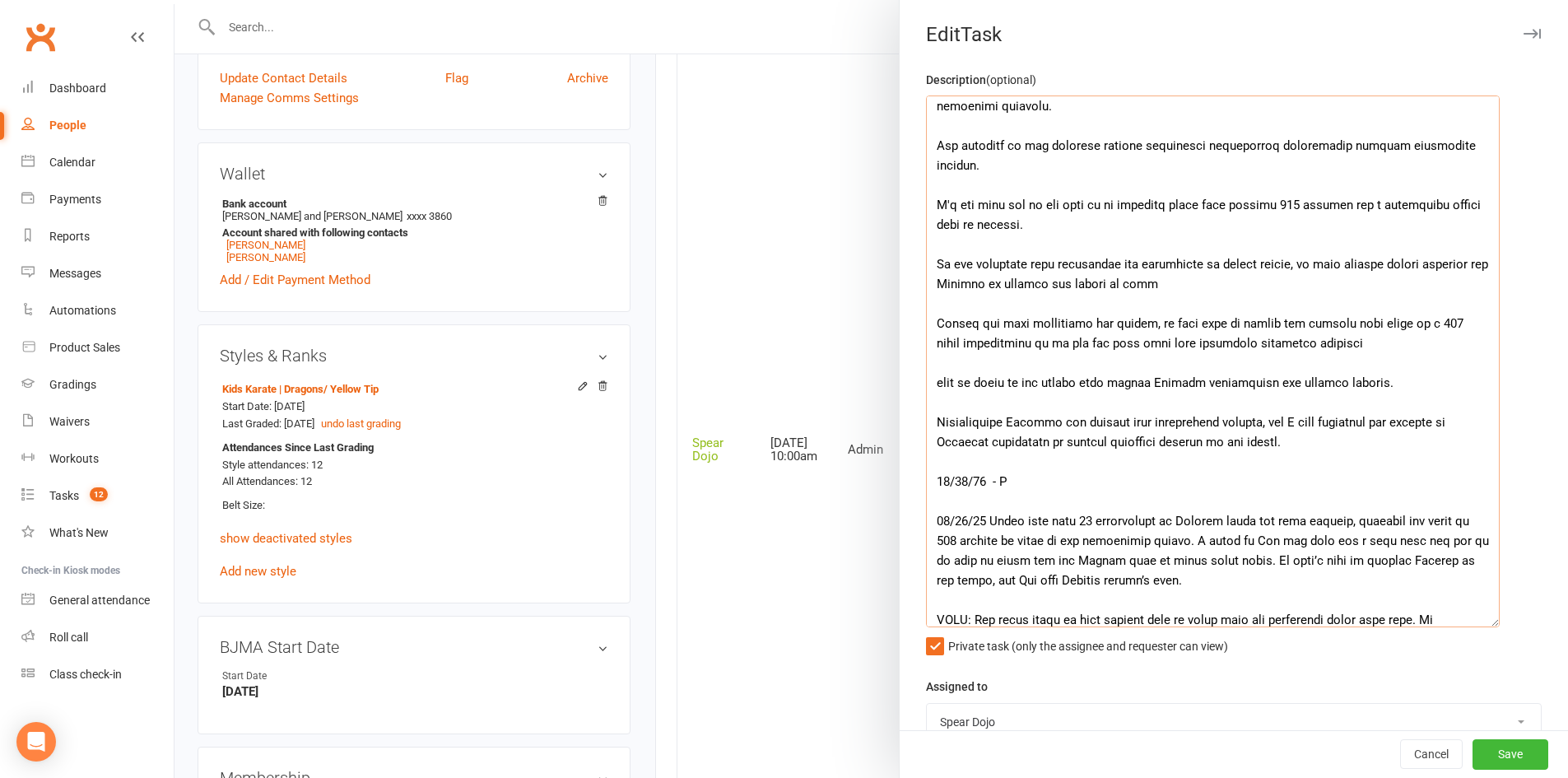
click at [934, 380] on textarea at bounding box center [1213, 361] width 574 height 532
click at [932, 381] on textarea at bounding box center [1213, 361] width 574 height 532
click at [1187, 382] on textarea at bounding box center [1213, 361] width 574 height 532
click at [1417, 386] on textarea at bounding box center [1213, 361] width 574 height 532
click at [1402, 384] on textarea at bounding box center [1213, 361] width 574 height 532
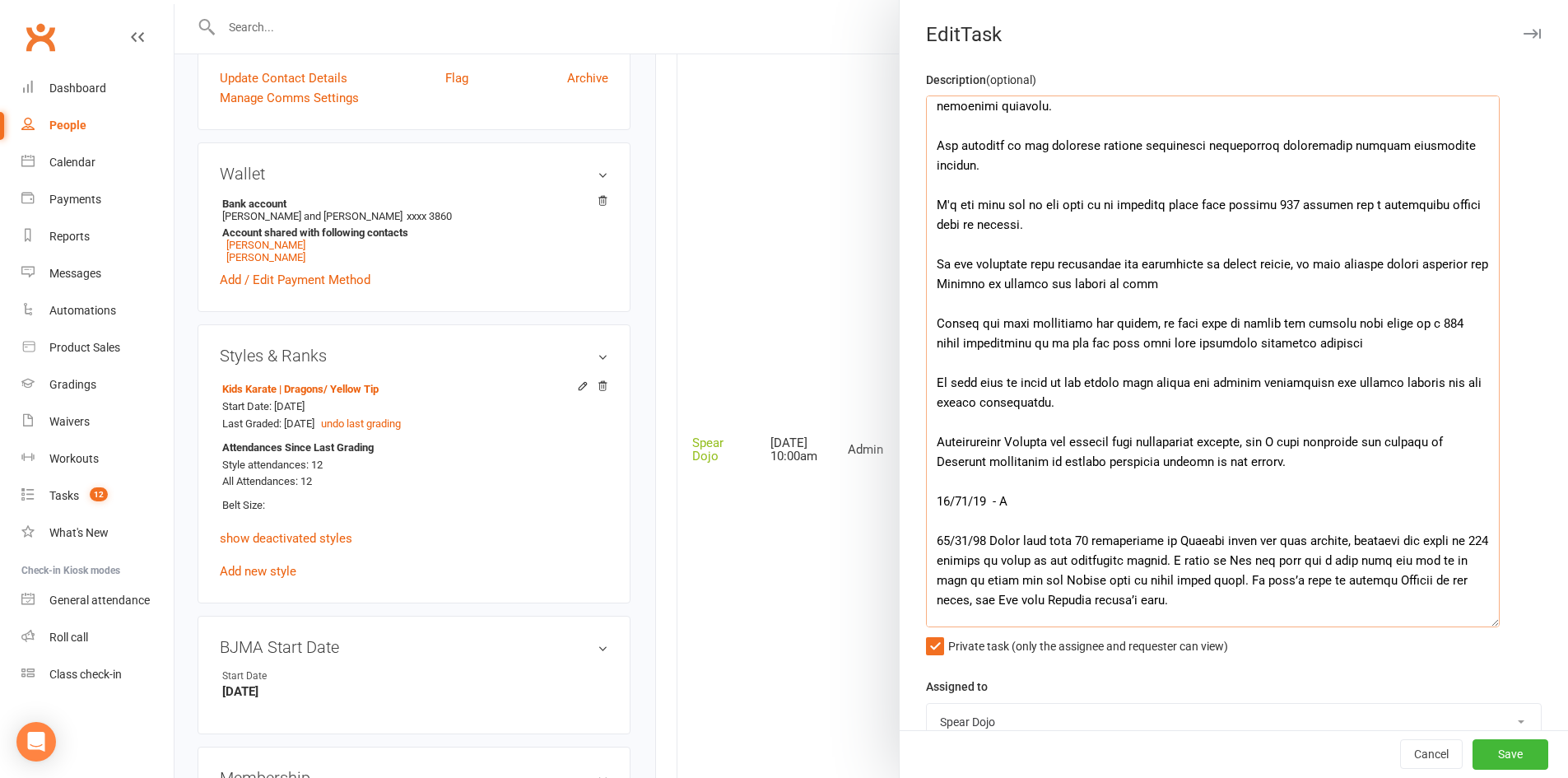
click at [1145, 420] on textarea at bounding box center [1213, 361] width 574 height 532
click at [1308, 466] on textarea at bounding box center [1213, 361] width 574 height 532
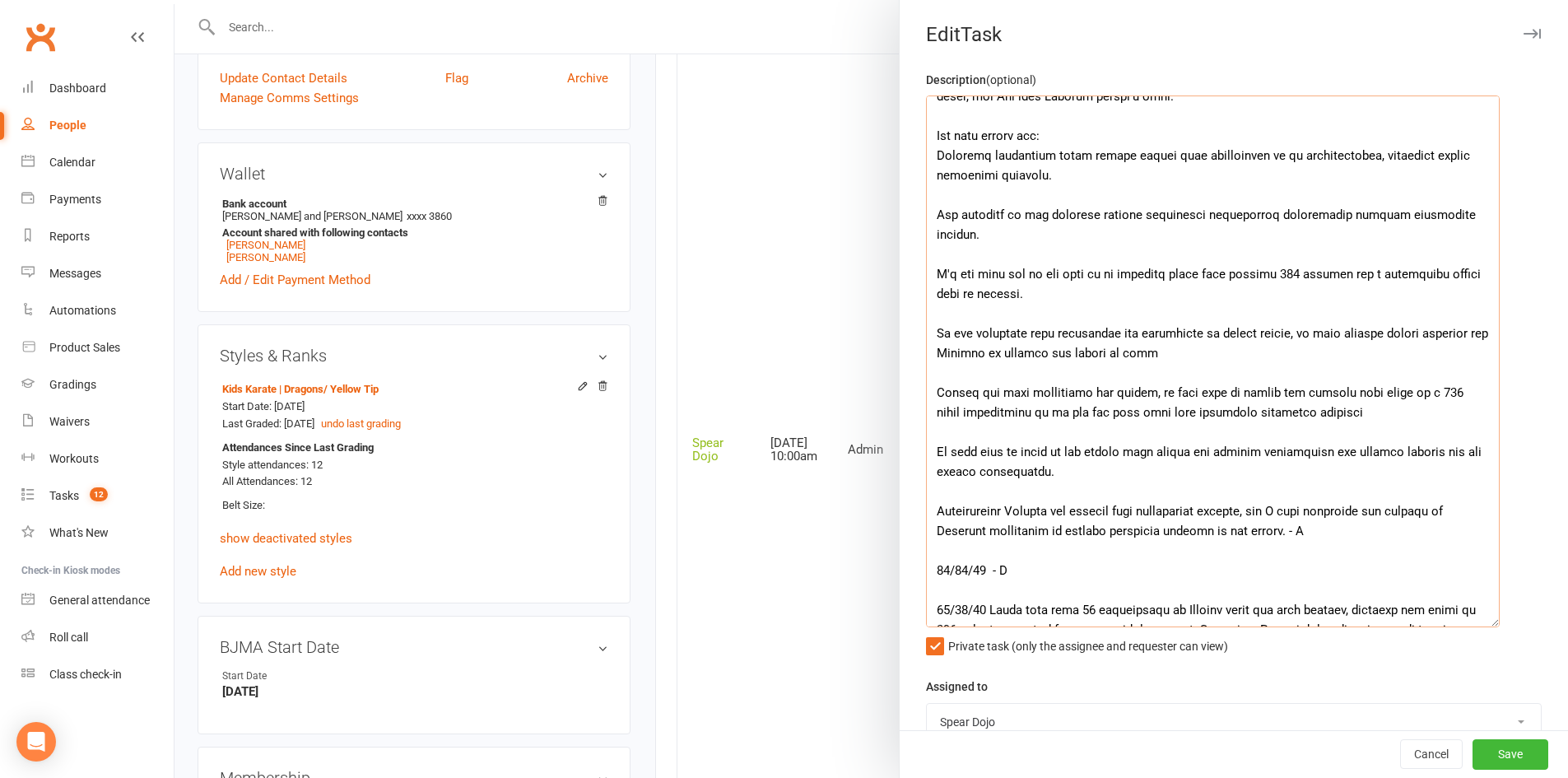
scroll to position [0, 0]
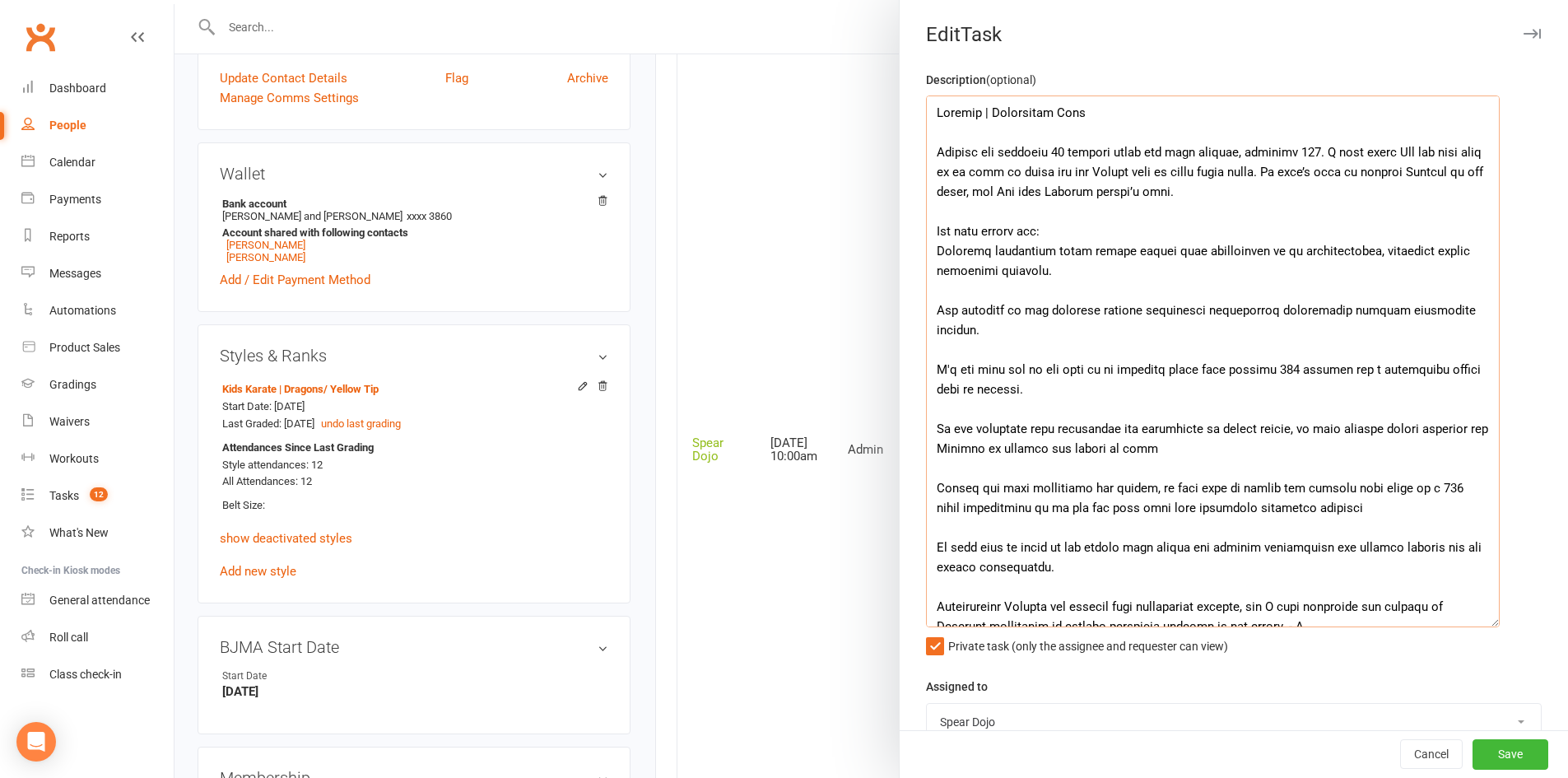
drag, startPoint x: 1280, startPoint y: 465, endPoint x: 926, endPoint y: 146, distance: 476.5
click at [926, 146] on textarea at bounding box center [1213, 361] width 574 height 532
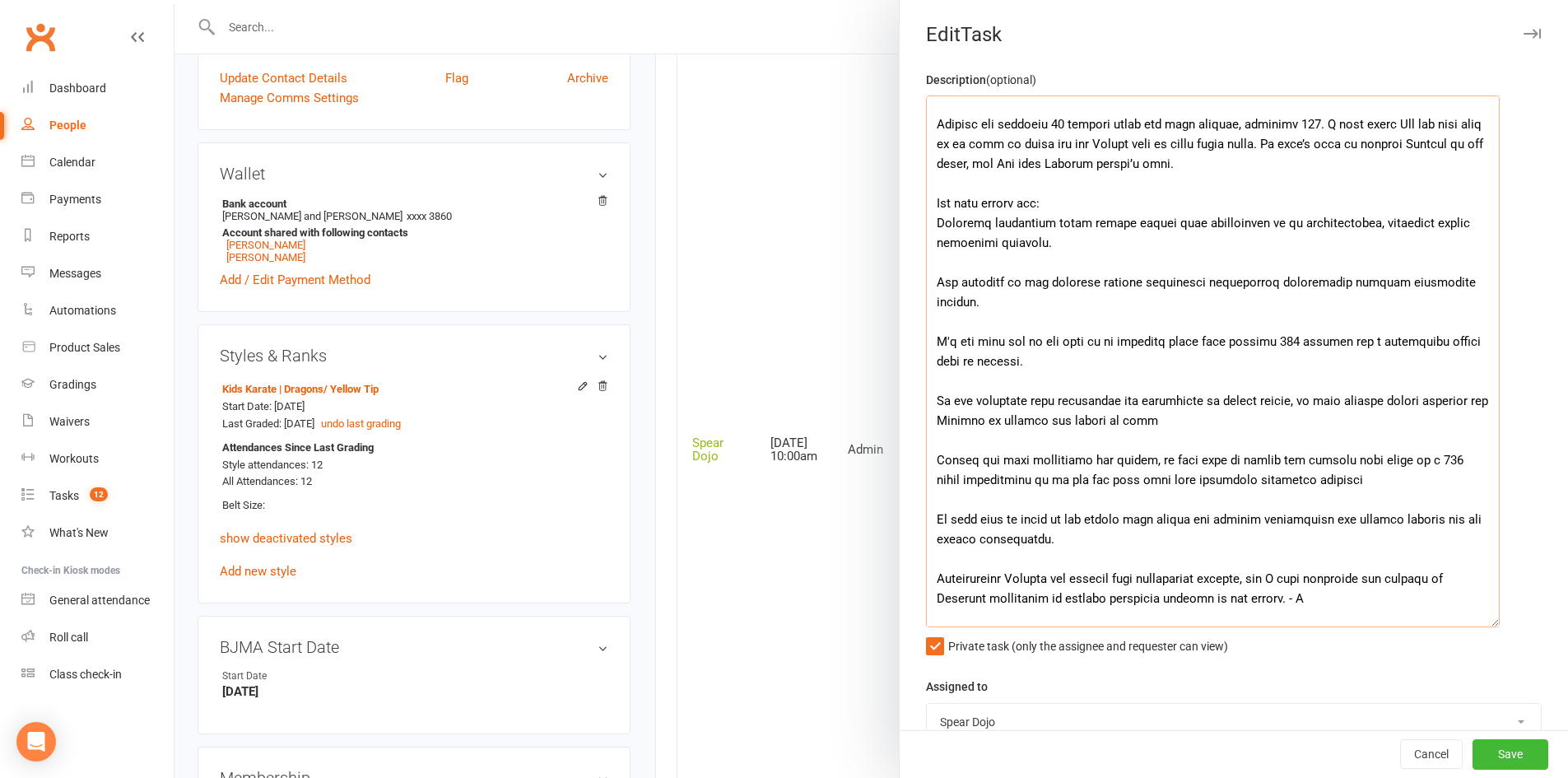
scroll to position [102, 0]
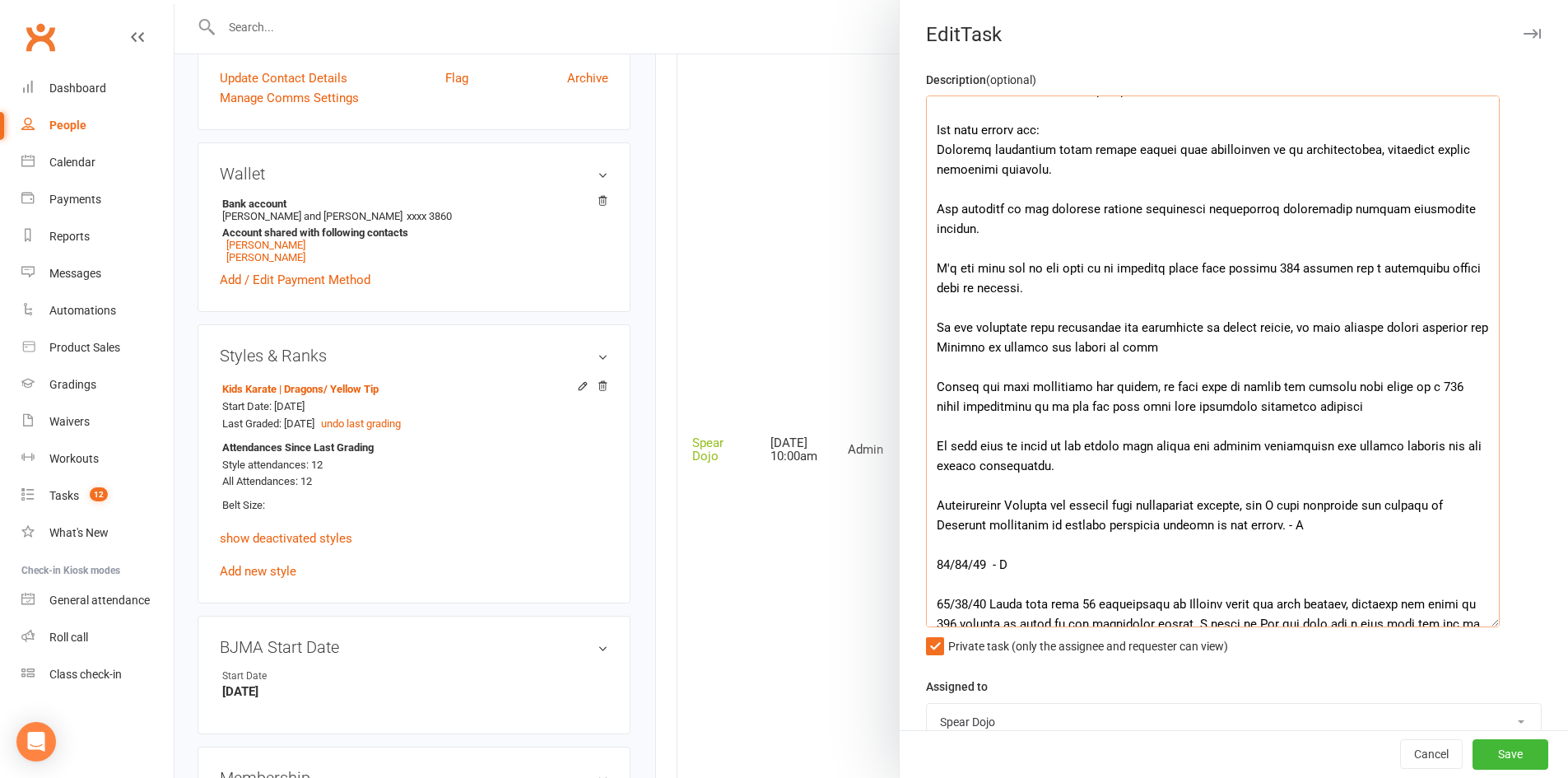
drag, startPoint x: 927, startPoint y: 147, endPoint x: 1305, endPoint y: 524, distance: 533.9
click at [1305, 524] on textarea at bounding box center [1213, 361] width 574 height 532
paste textarea "bringing his total to 142. I’ve given Mum the blue star, as Lincoln should be r…"
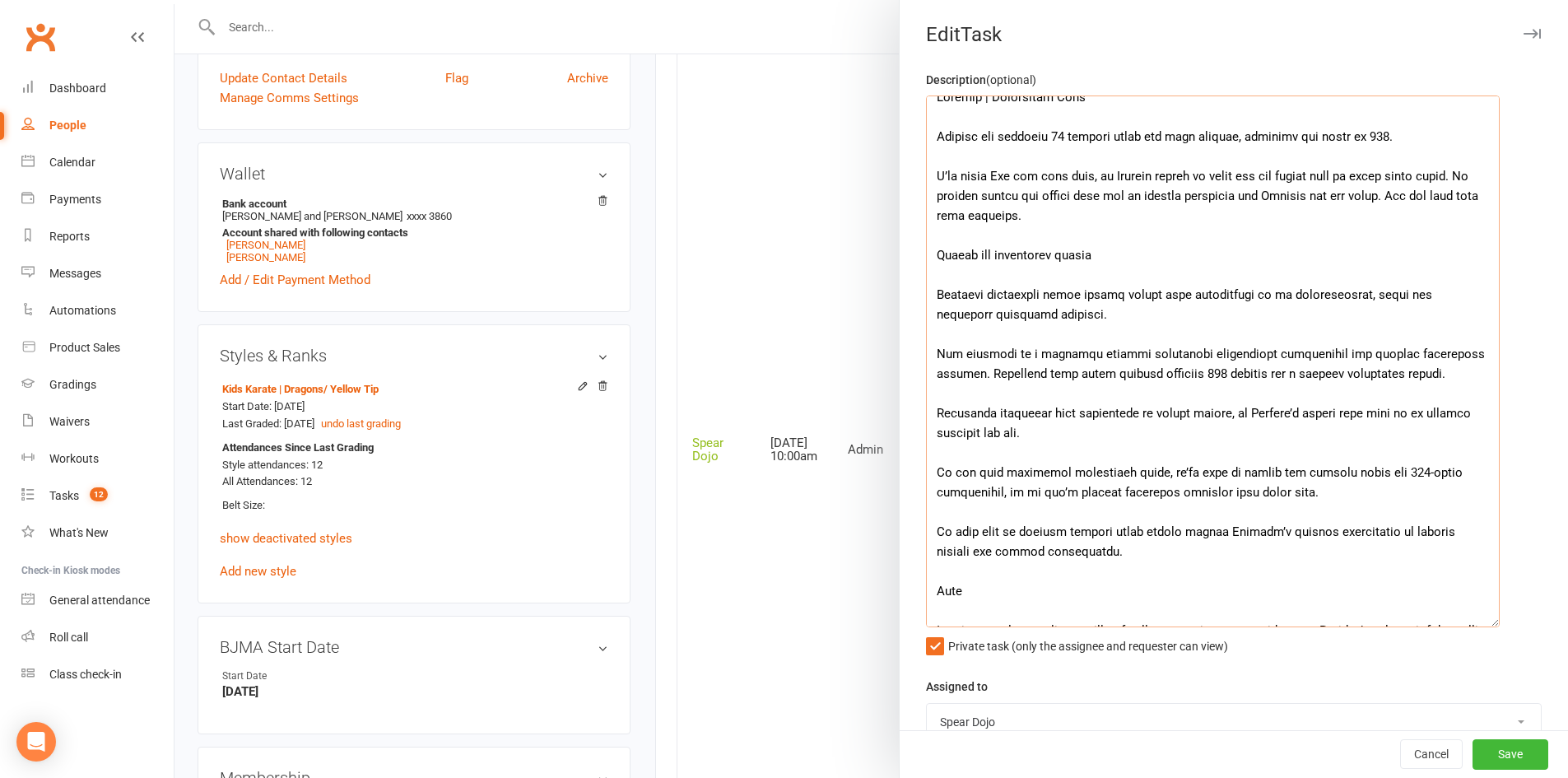
scroll to position [0, 0]
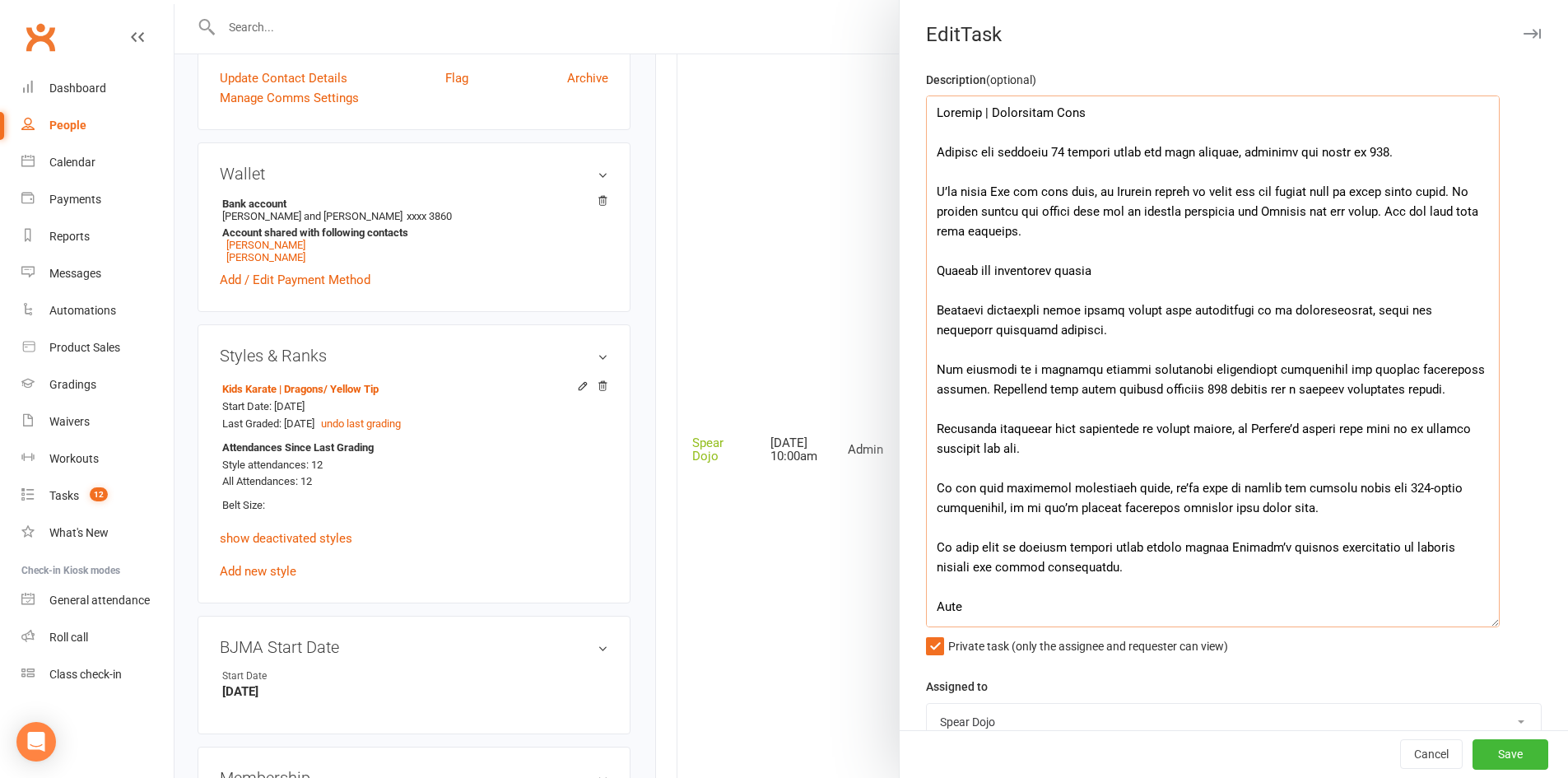
click at [928, 151] on textarea at bounding box center [1213, 361] width 574 height 532
click at [947, 173] on textarea at bounding box center [1213, 361] width 574 height 532
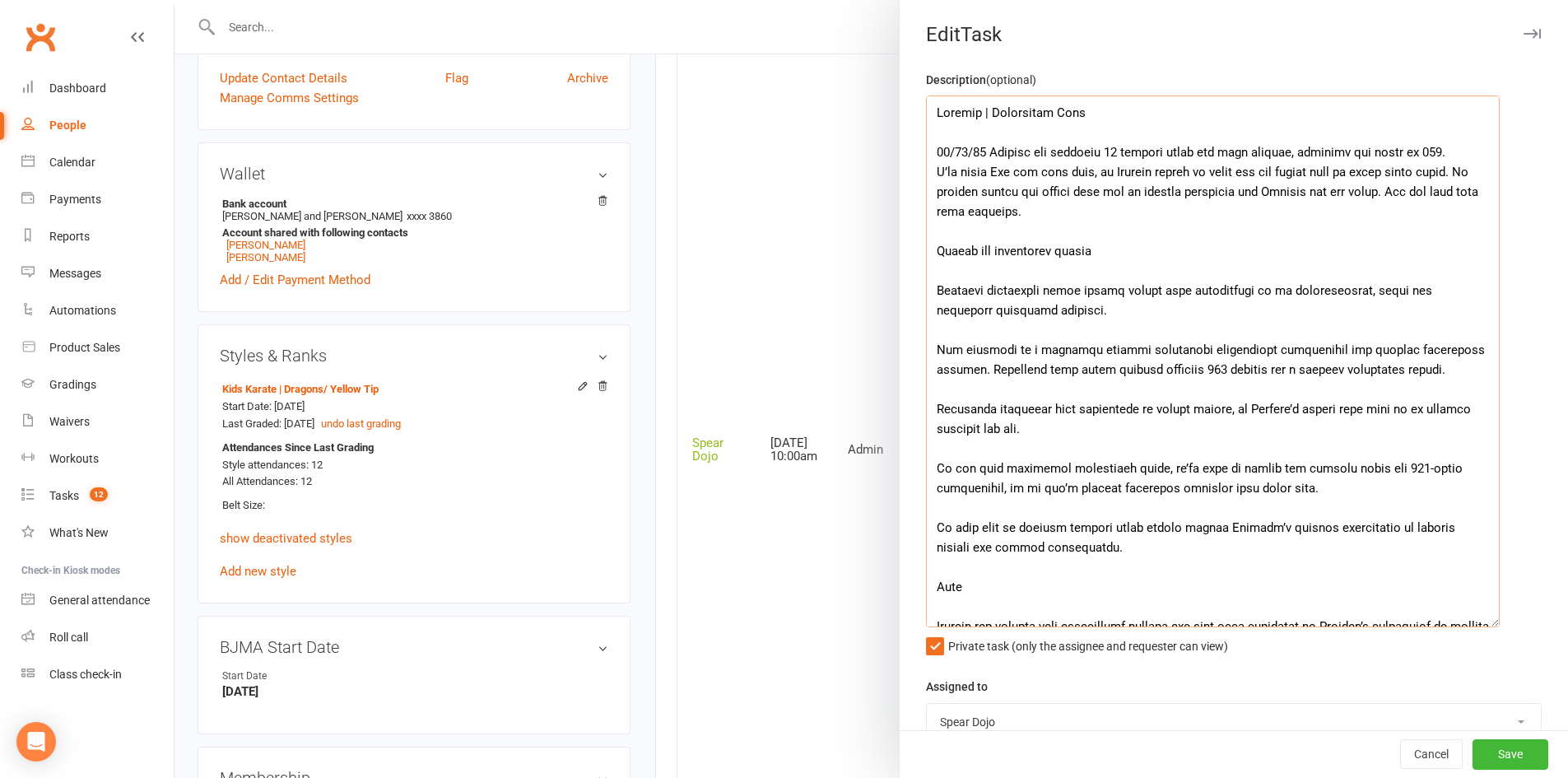
click at [968, 278] on textarea at bounding box center [1213, 361] width 574 height 532
click at [1128, 250] on textarea at bounding box center [1213, 361] width 574 height 532
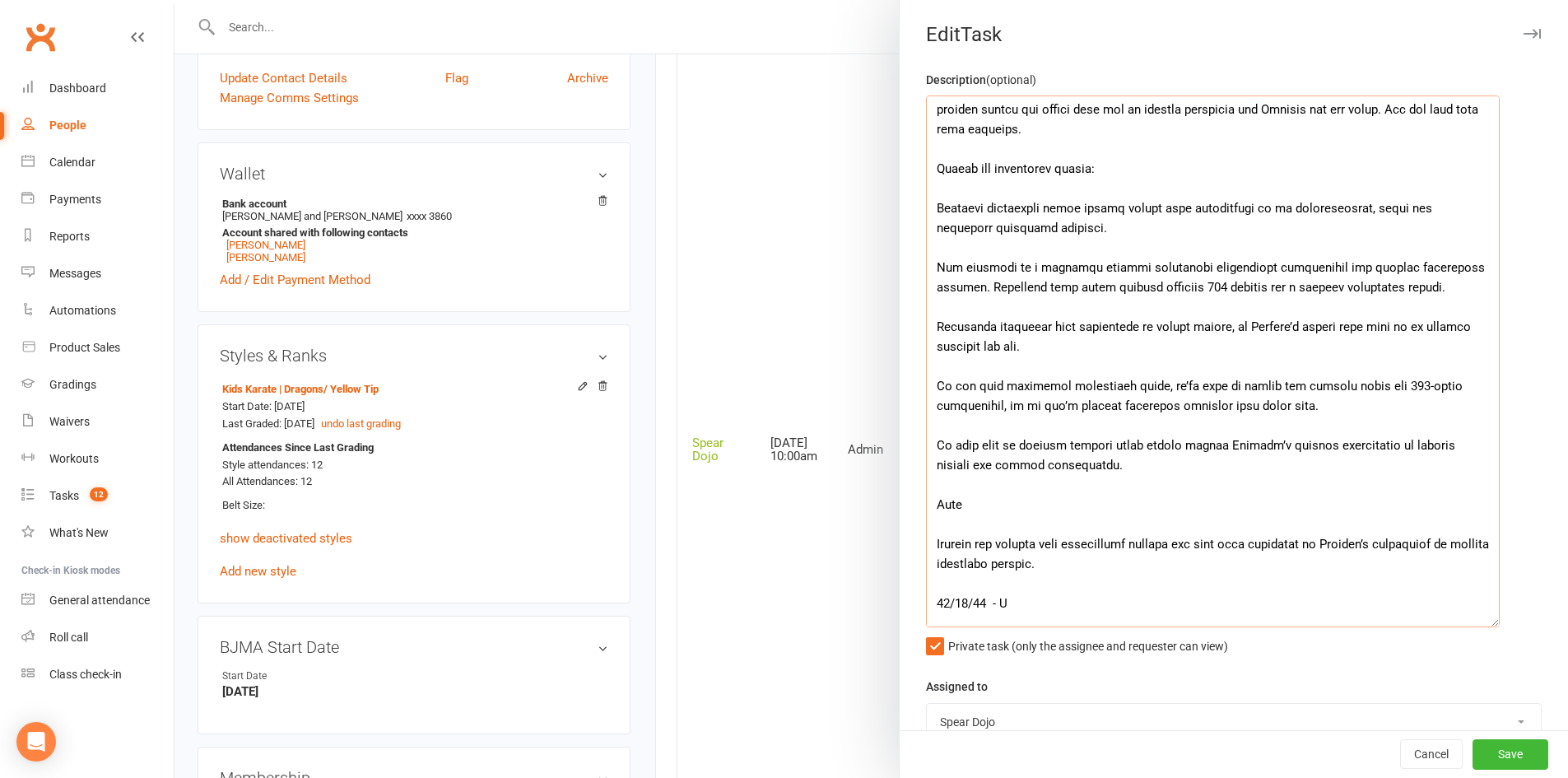
drag, startPoint x: 1129, startPoint y: 285, endPoint x: 1180, endPoint y: 291, distance: 51.4
click at [1180, 291] on textarea at bounding box center [1213, 361] width 574 height 532
drag, startPoint x: 1442, startPoint y: 288, endPoint x: 976, endPoint y: 290, distance: 466.0
click at [976, 290] on textarea at bounding box center [1213, 361] width 574 height 532
paste textarea "Fixing this would mean going back through 131 classes and a missing membership …"
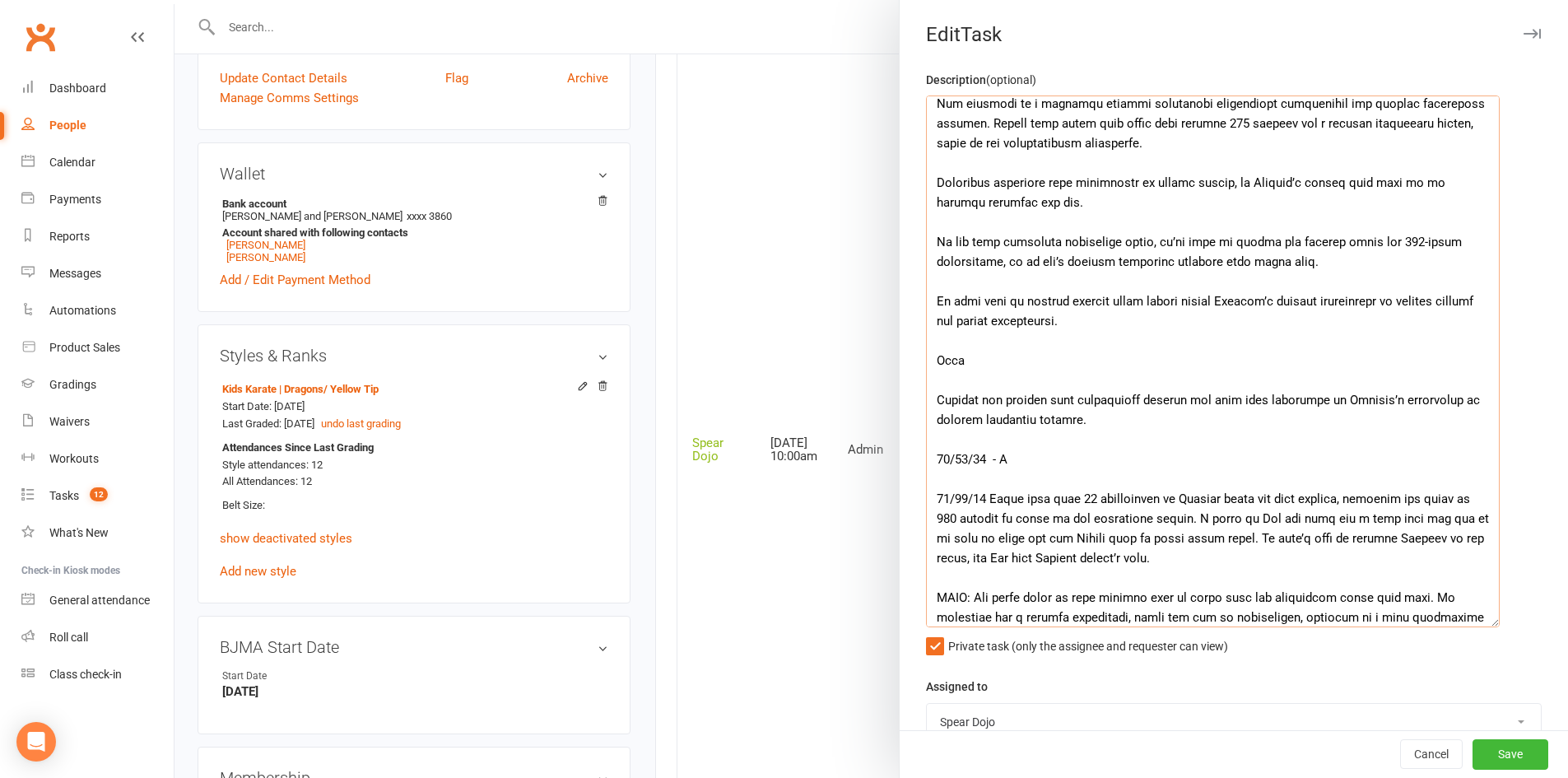
scroll to position [247, 0]
click at [1113, 262] on textarea at bounding box center [1213, 361] width 574 height 532
click at [1040, 379] on textarea at bounding box center [1213, 361] width 574 height 532
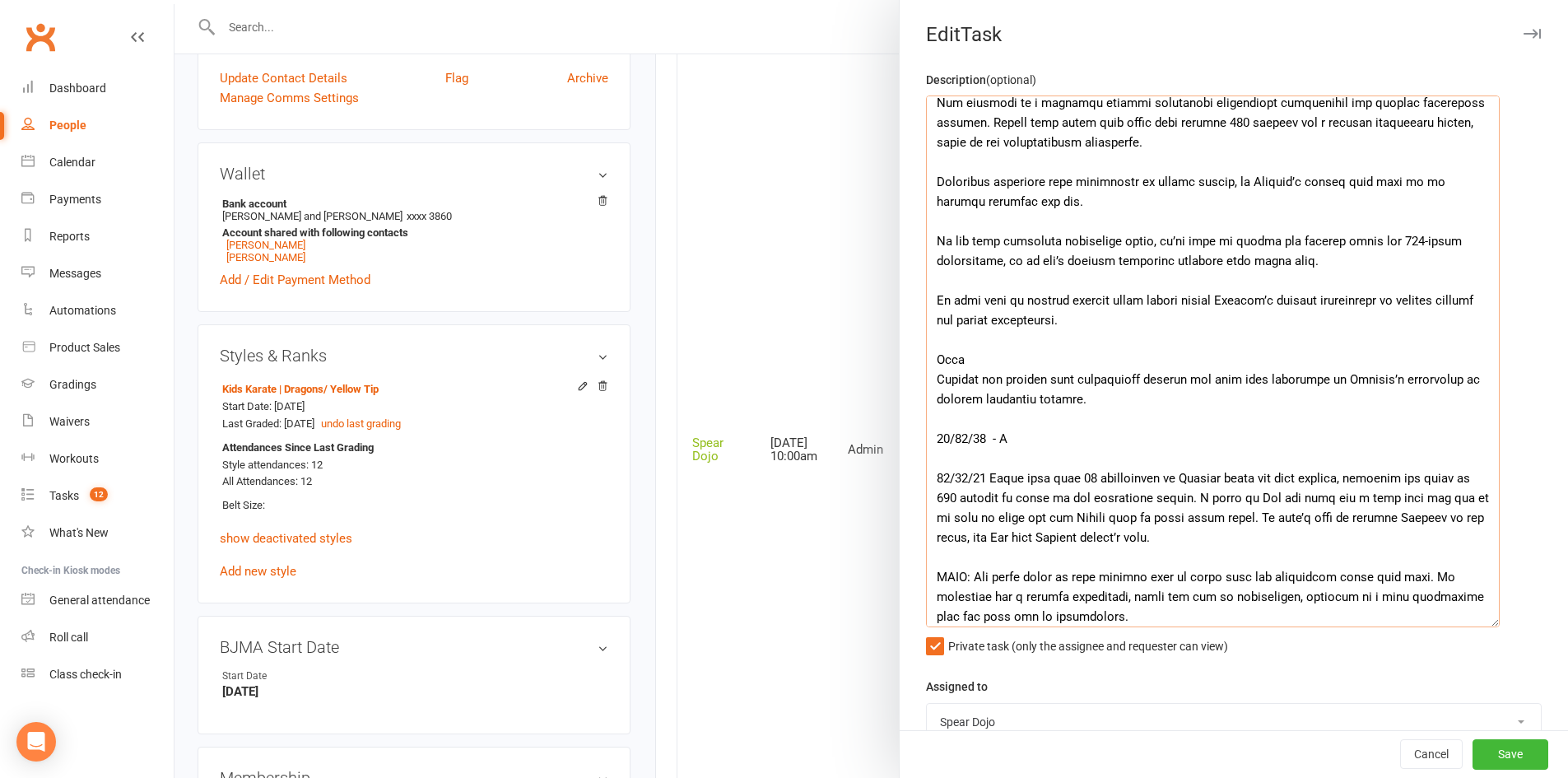
click at [1026, 363] on textarea at bounding box center [1213, 361] width 574 height 532
click at [1114, 404] on textarea at bounding box center [1213, 361] width 574 height 532
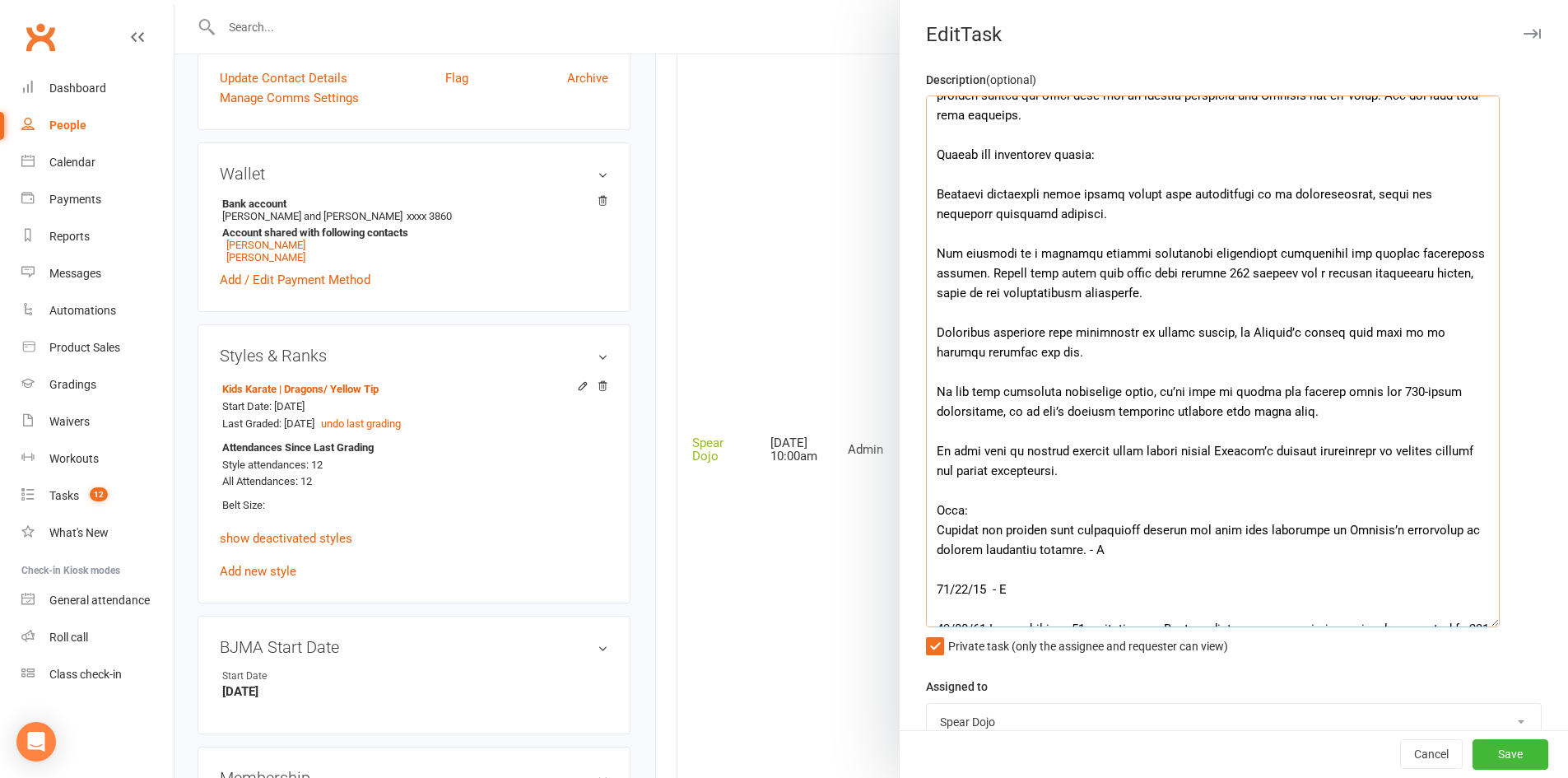
scroll to position [82, 0]
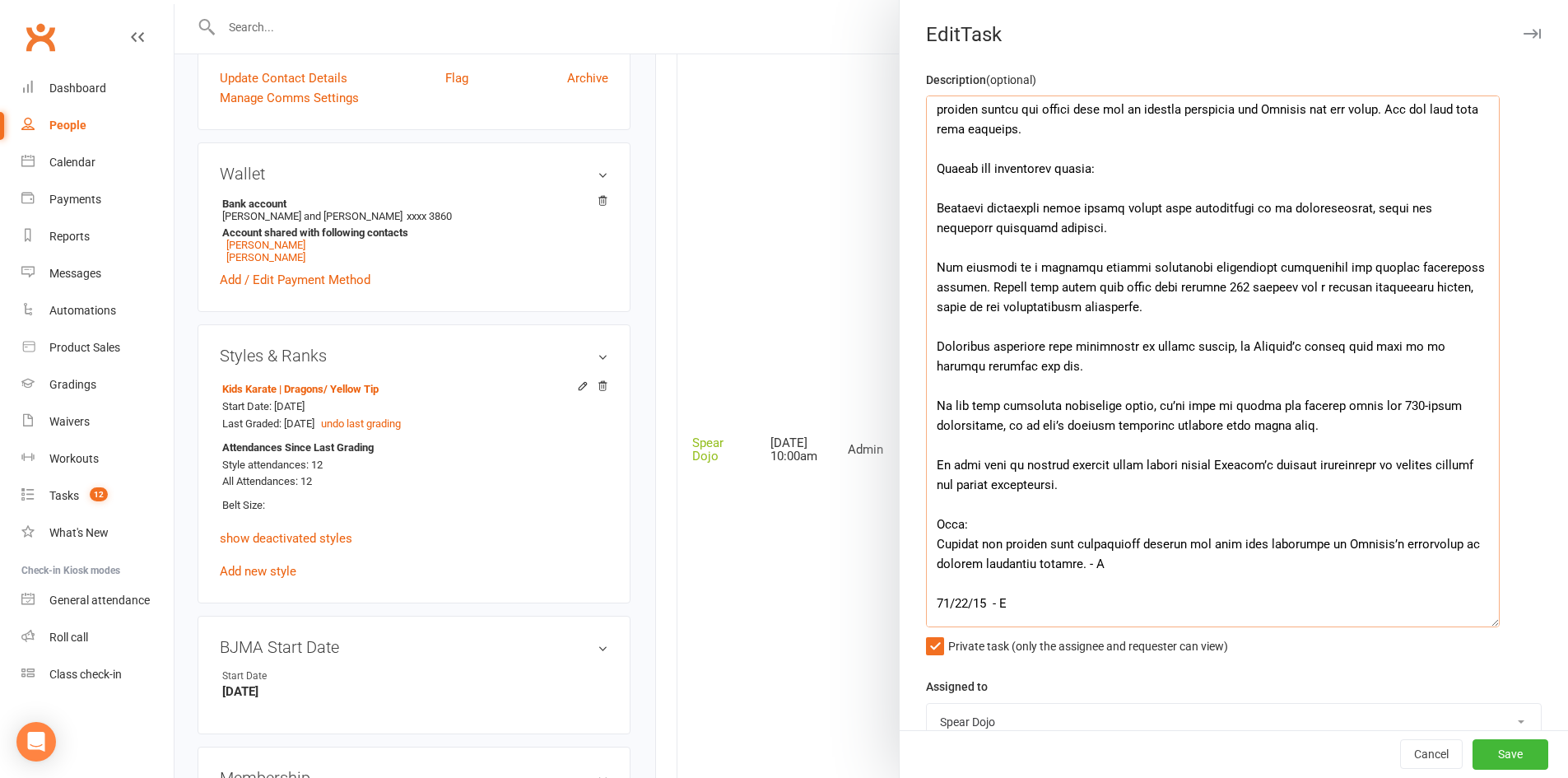
click at [1023, 369] on textarea at bounding box center [1213, 361] width 574 height 532
drag, startPoint x: 982, startPoint y: 366, endPoint x: 1021, endPoint y: 365, distance: 39.0
click at [1021, 365] on textarea at bounding box center [1213, 361] width 574 height 532
click at [1289, 348] on textarea at bounding box center [1213, 361] width 574 height 532
click at [1021, 368] on textarea at bounding box center [1213, 361] width 574 height 532
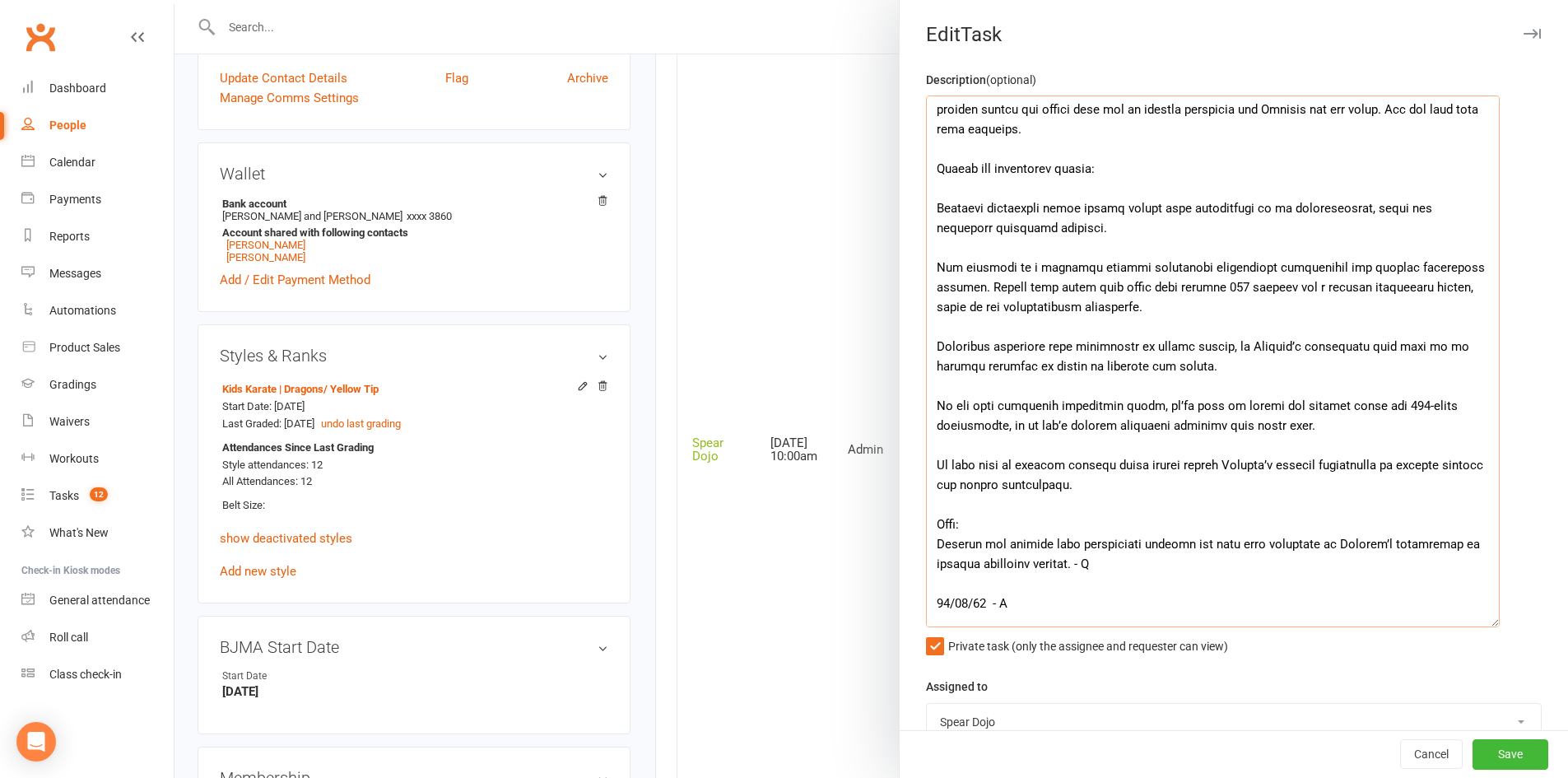
click at [1118, 369] on textarea at bounding box center [1213, 361] width 574 height 532
click at [1255, 381] on textarea at bounding box center [1213, 361] width 574 height 532
click at [1132, 407] on textarea at bounding box center [1213, 361] width 574 height 532
drag, startPoint x: 1237, startPoint y: 404, endPoint x: 929, endPoint y: 399, distance: 308.0
click at [929, 399] on textarea at bounding box center [1213, 361] width 574 height 532
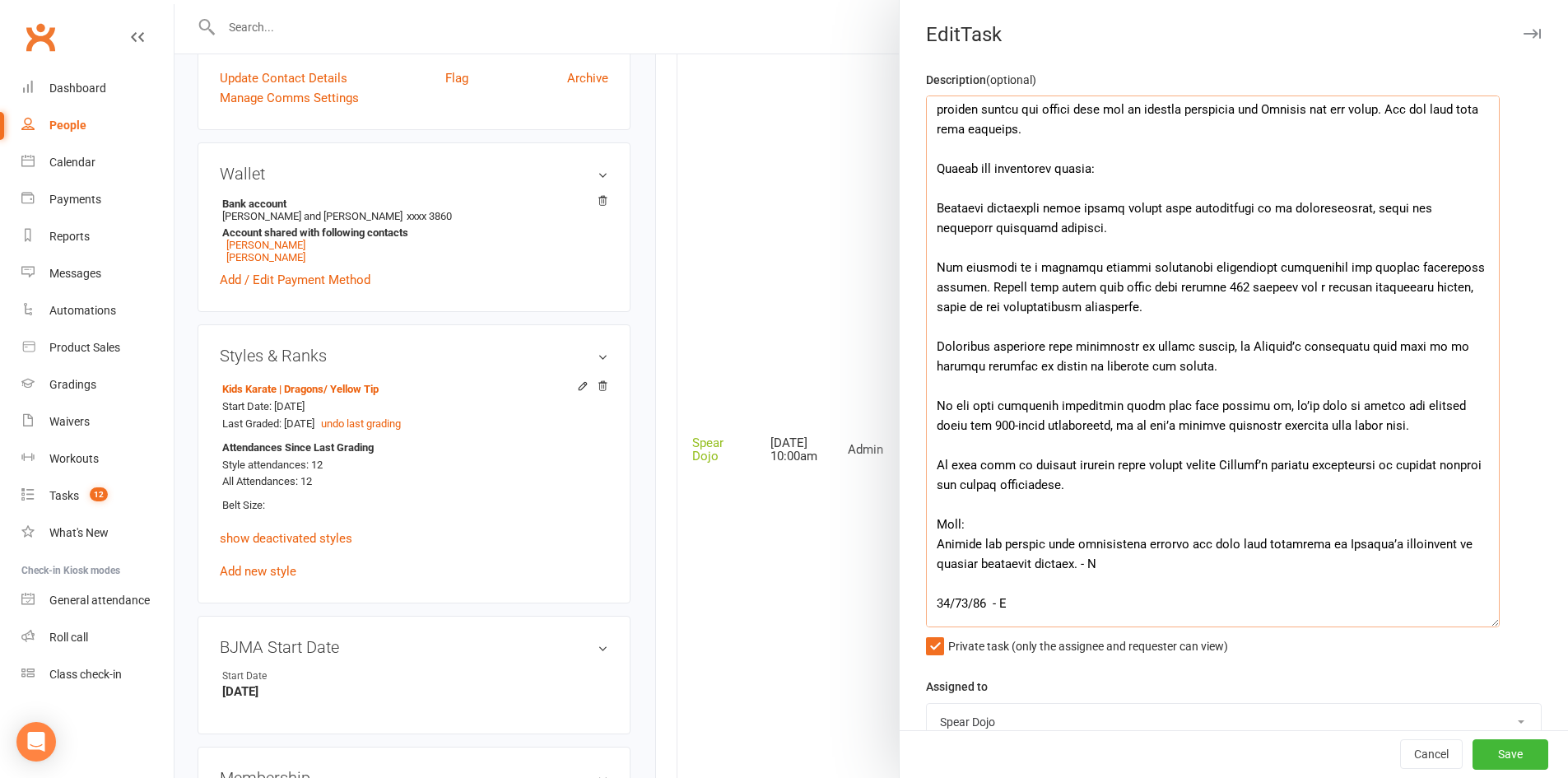
drag, startPoint x: 962, startPoint y: 397, endPoint x: 937, endPoint y: 405, distance: 26.2
click at [937, 405] on textarea at bounding box center [1213, 361] width 574 height 532
drag, startPoint x: 928, startPoint y: 404, endPoint x: 1237, endPoint y: 403, distance: 309.0
click at [1237, 403] on textarea at bounding box center [1213, 361] width 574 height 532
click at [1227, 349] on textarea at bounding box center [1213, 361] width 574 height 532
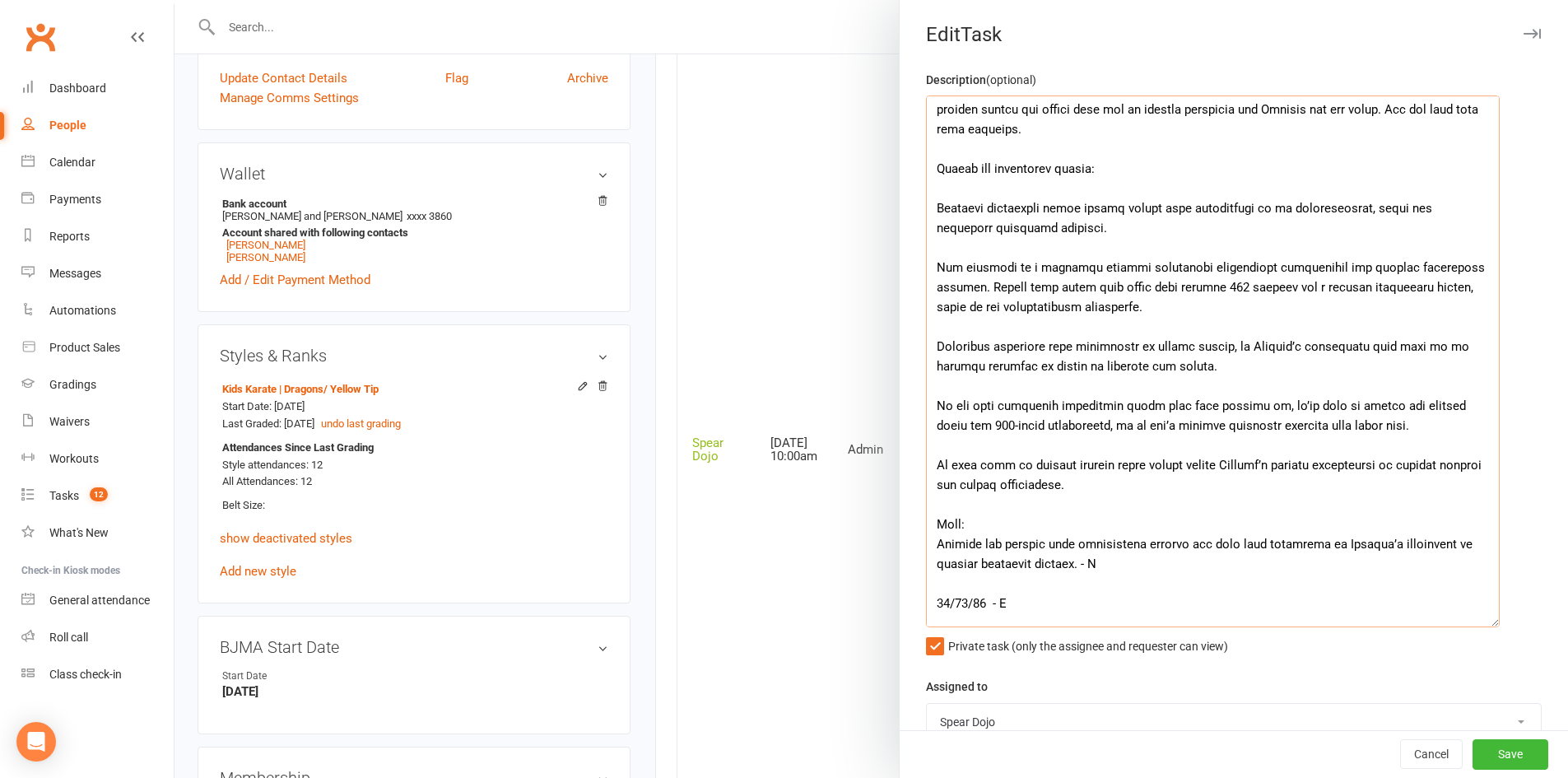
paste textarea "If the next milestone automation fails this will confirm it,"
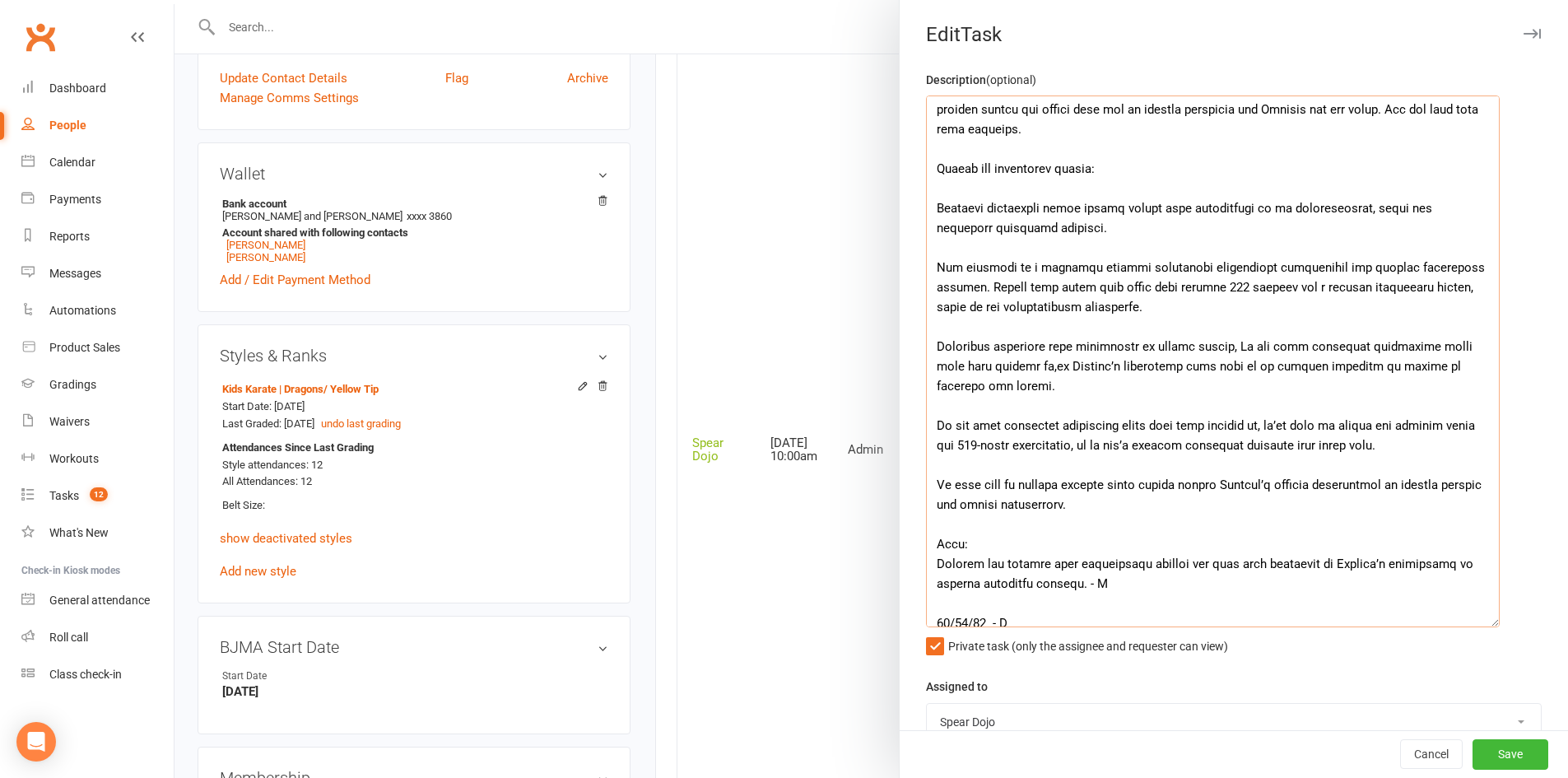
click at [1225, 347] on textarea at bounding box center [1213, 361] width 574 height 532
click at [1009, 370] on textarea at bounding box center [1213, 361] width 574 height 532
click at [1397, 406] on textarea at bounding box center [1213, 361] width 574 height 532
drag, startPoint x: 1240, startPoint y: 427, endPoint x: 929, endPoint y: 433, distance: 311.1
click at [929, 433] on textarea at bounding box center [1213, 361] width 574 height 532
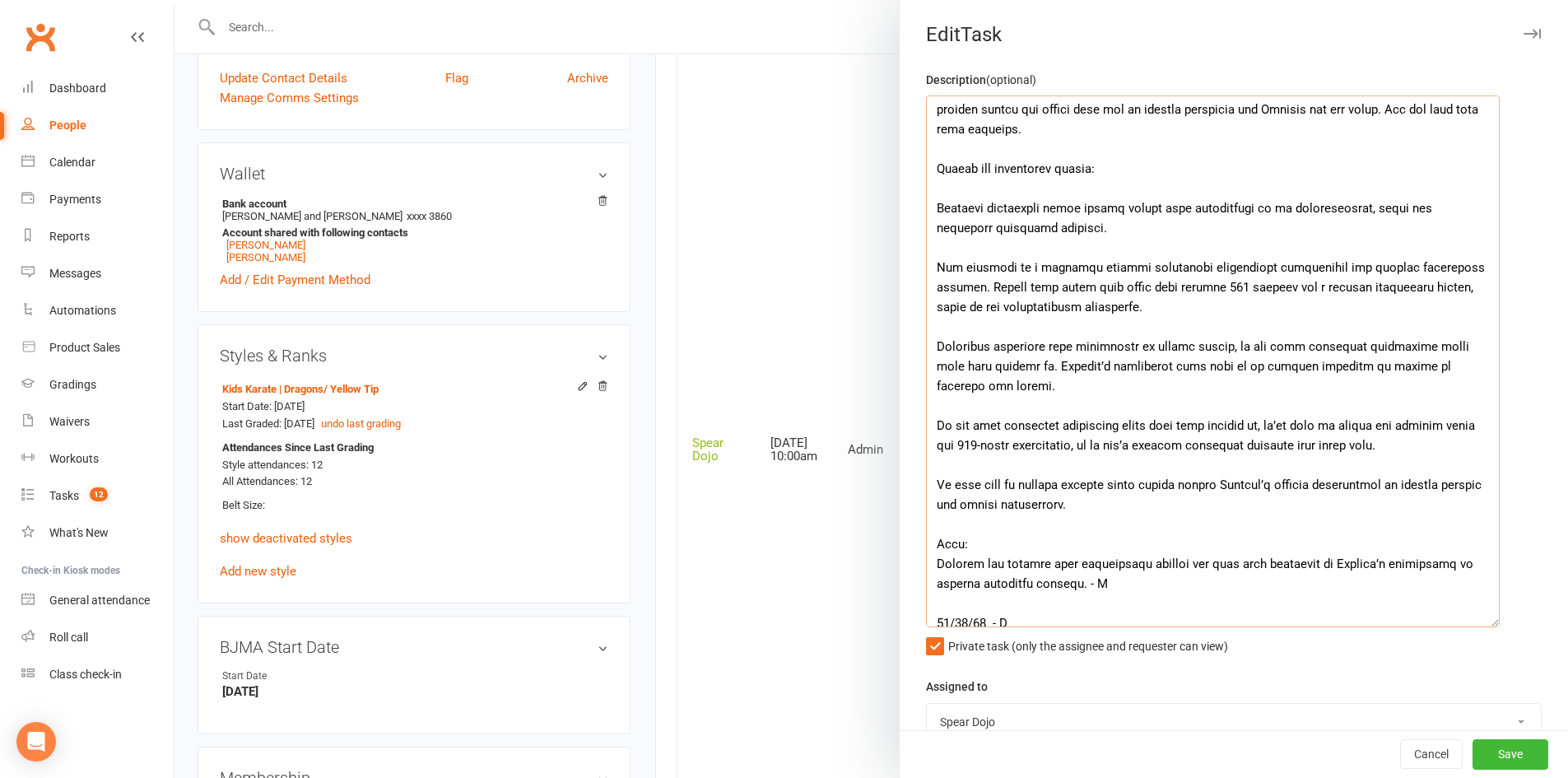
click at [965, 389] on textarea at bounding box center [1213, 361] width 574 height 532
drag, startPoint x: 1219, startPoint y: 346, endPoint x: 1153, endPoint y: 343, distance: 66.1
click at [1153, 343] on textarea at bounding box center [1213, 361] width 574 height 532
click at [1266, 362] on textarea at bounding box center [1213, 361] width 574 height 532
click at [1224, 347] on textarea at bounding box center [1213, 361] width 574 height 532
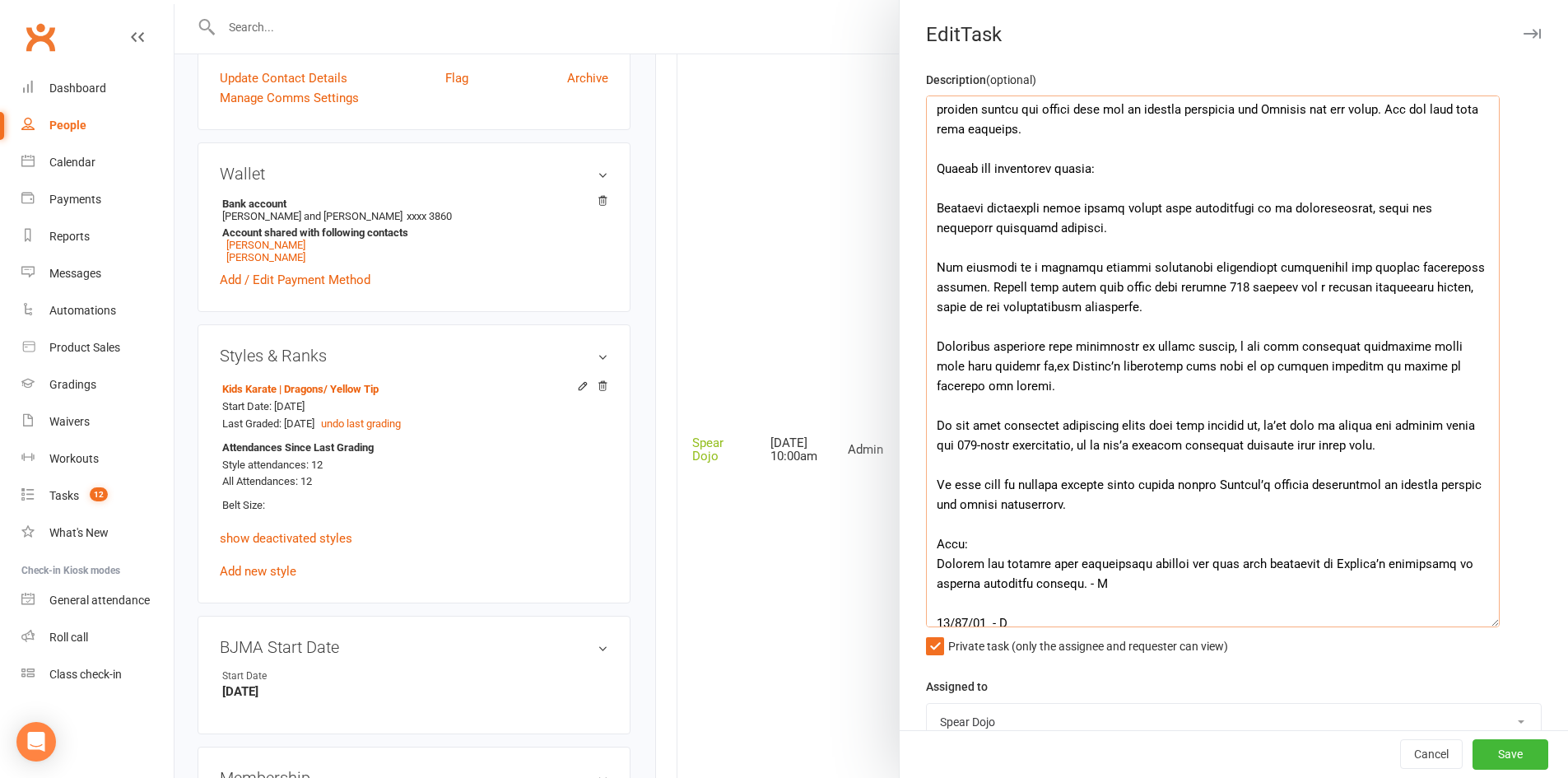
drag, startPoint x: 1182, startPoint y: 345, endPoint x: 1219, endPoint y: 346, distance: 37.0
click at [1219, 346] on textarea at bounding box center [1213, 361] width 574 height 532
click at [1008, 367] on textarea at bounding box center [1213, 361] width 574 height 532
drag, startPoint x: 1022, startPoint y: 364, endPoint x: 1012, endPoint y: 359, distance: 11.2
click at [1012, 359] on textarea at bounding box center [1213, 361] width 574 height 532
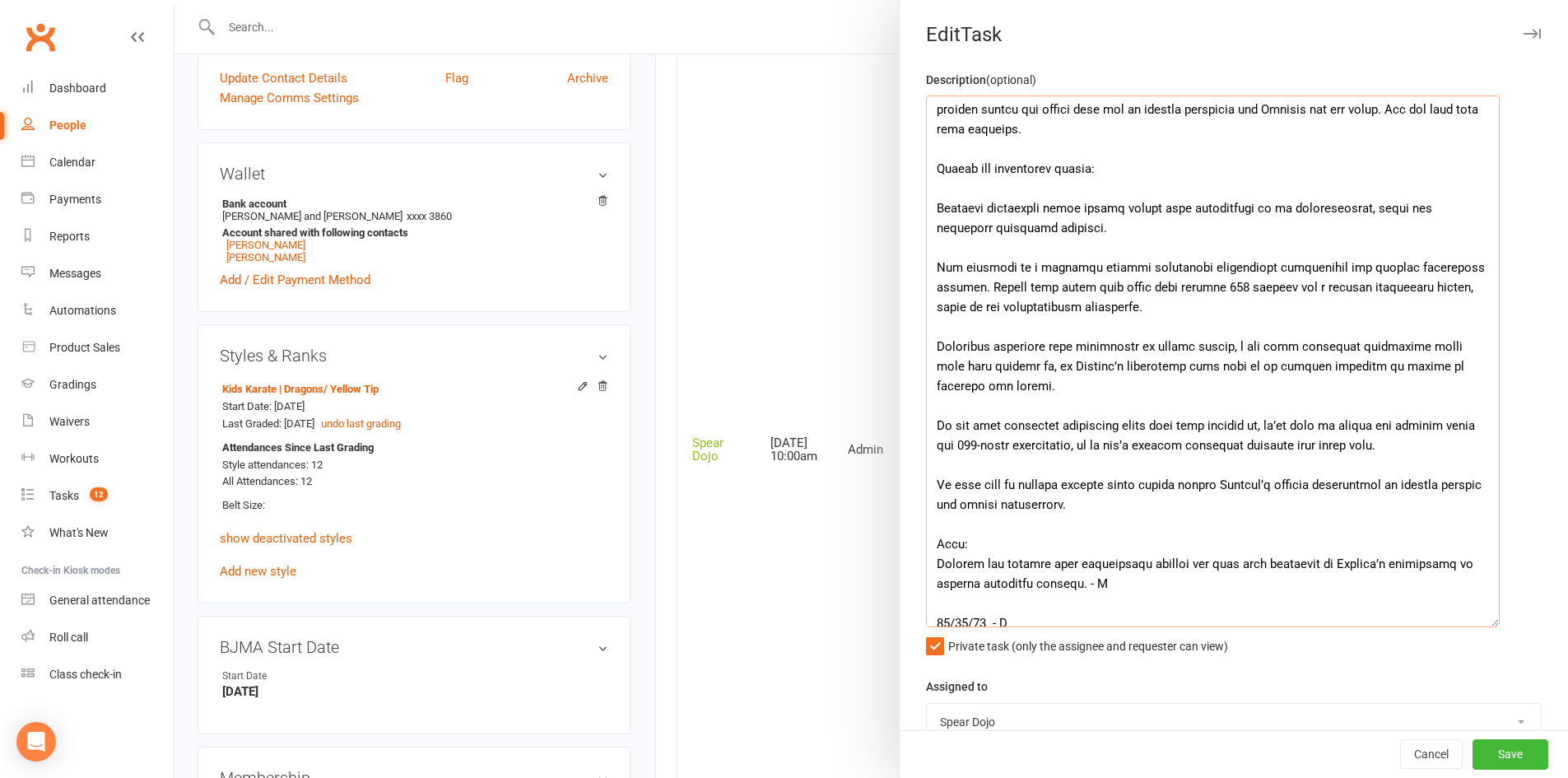
click at [1118, 188] on textarea at bounding box center [1213, 361] width 574 height 532
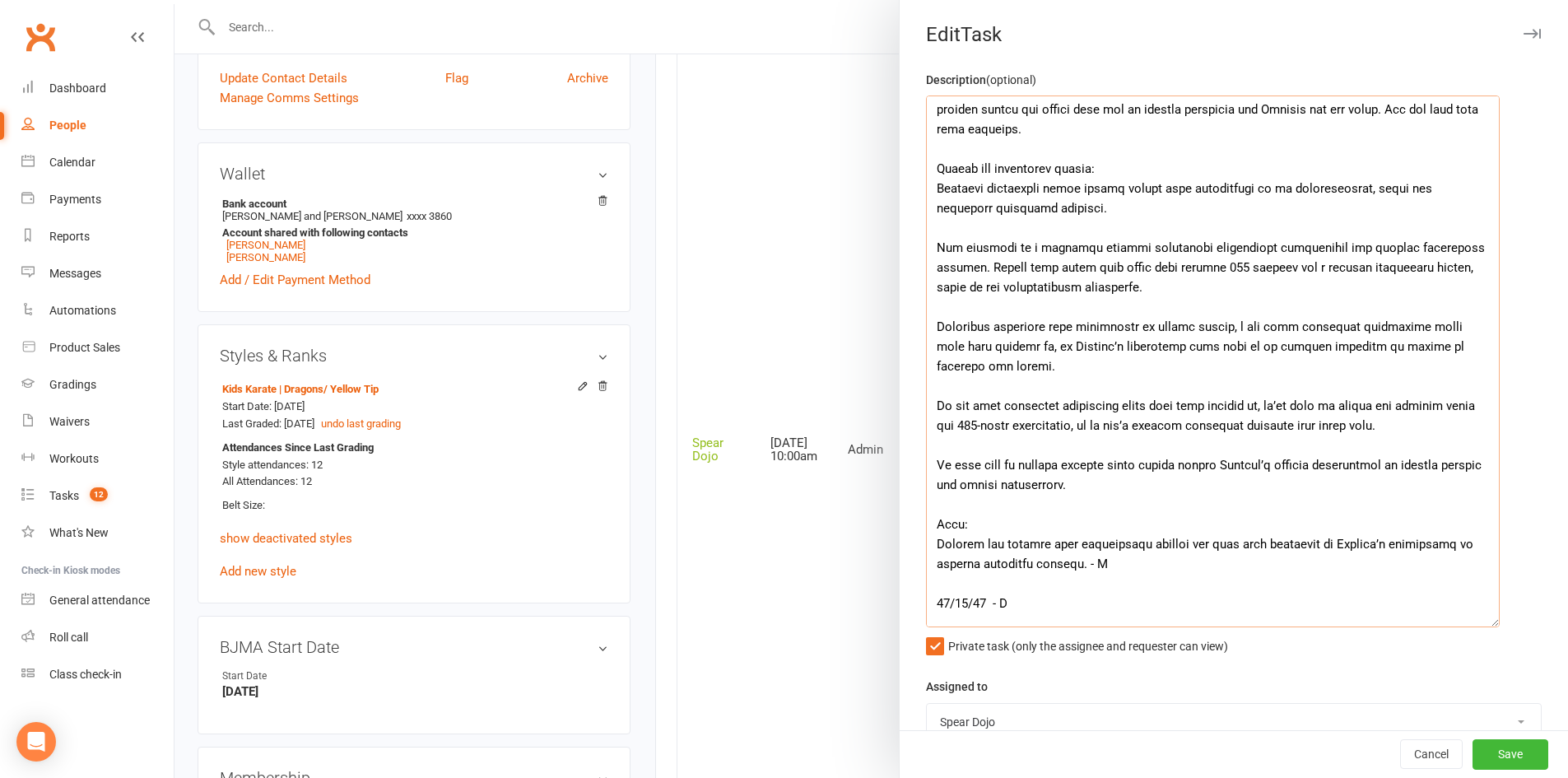
click at [1117, 187] on textarea at bounding box center [1213, 361] width 574 height 532
click at [1165, 186] on textarea at bounding box center [1213, 361] width 574 height 532
click at [1363, 187] on textarea at bounding box center [1213, 361] width 574 height 532
click at [975, 268] on textarea at bounding box center [1213, 361] width 574 height 532
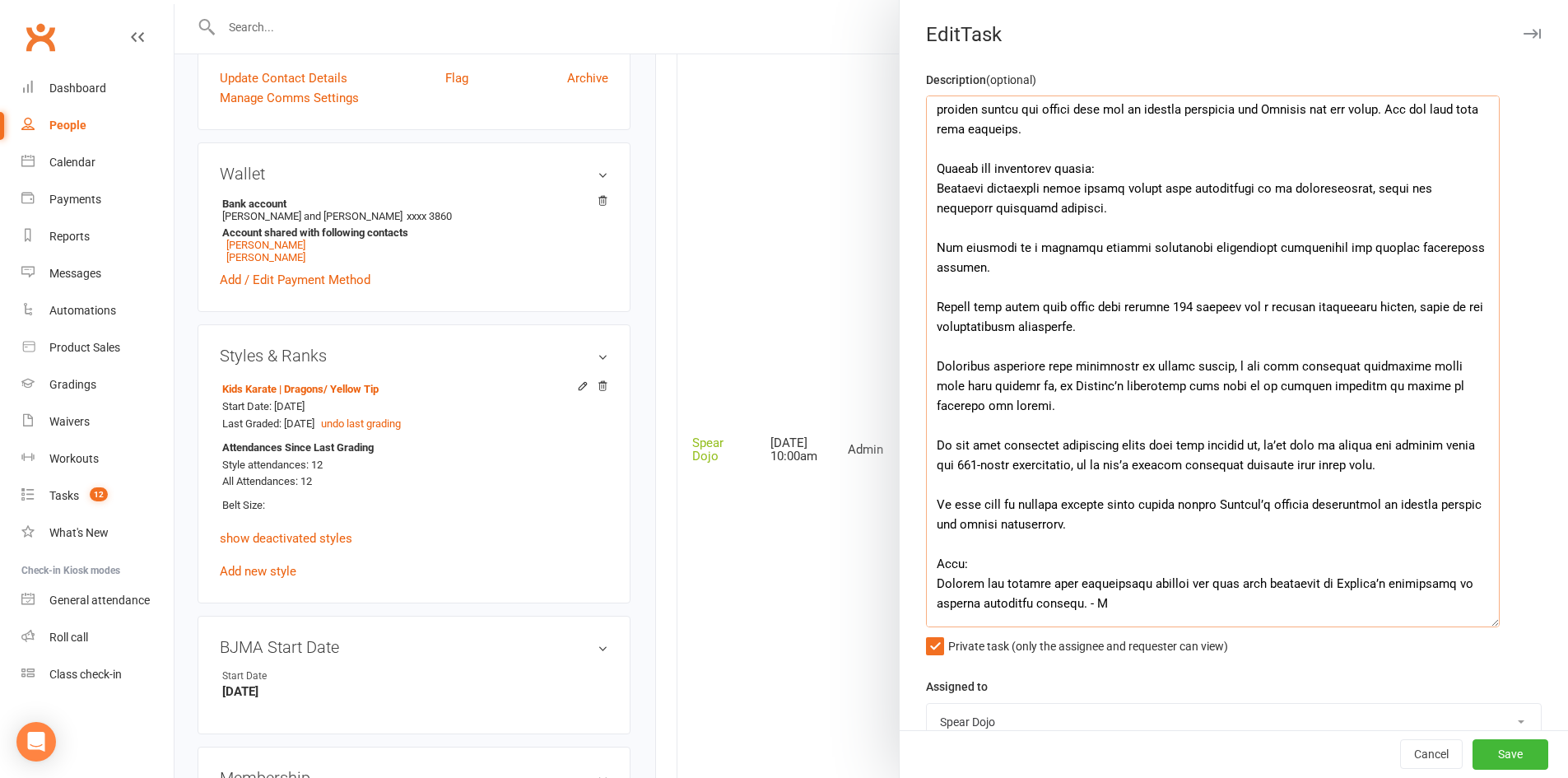
click at [1224, 362] on textarea at bounding box center [1213, 361] width 574 height 532
click at [1002, 391] on textarea at bounding box center [1213, 361] width 574 height 532
click at [1011, 394] on textarea at bounding box center [1213, 361] width 574 height 532
click at [1137, 404] on textarea at bounding box center [1213, 361] width 574 height 532
click at [1111, 386] on textarea at bounding box center [1213, 361] width 574 height 532
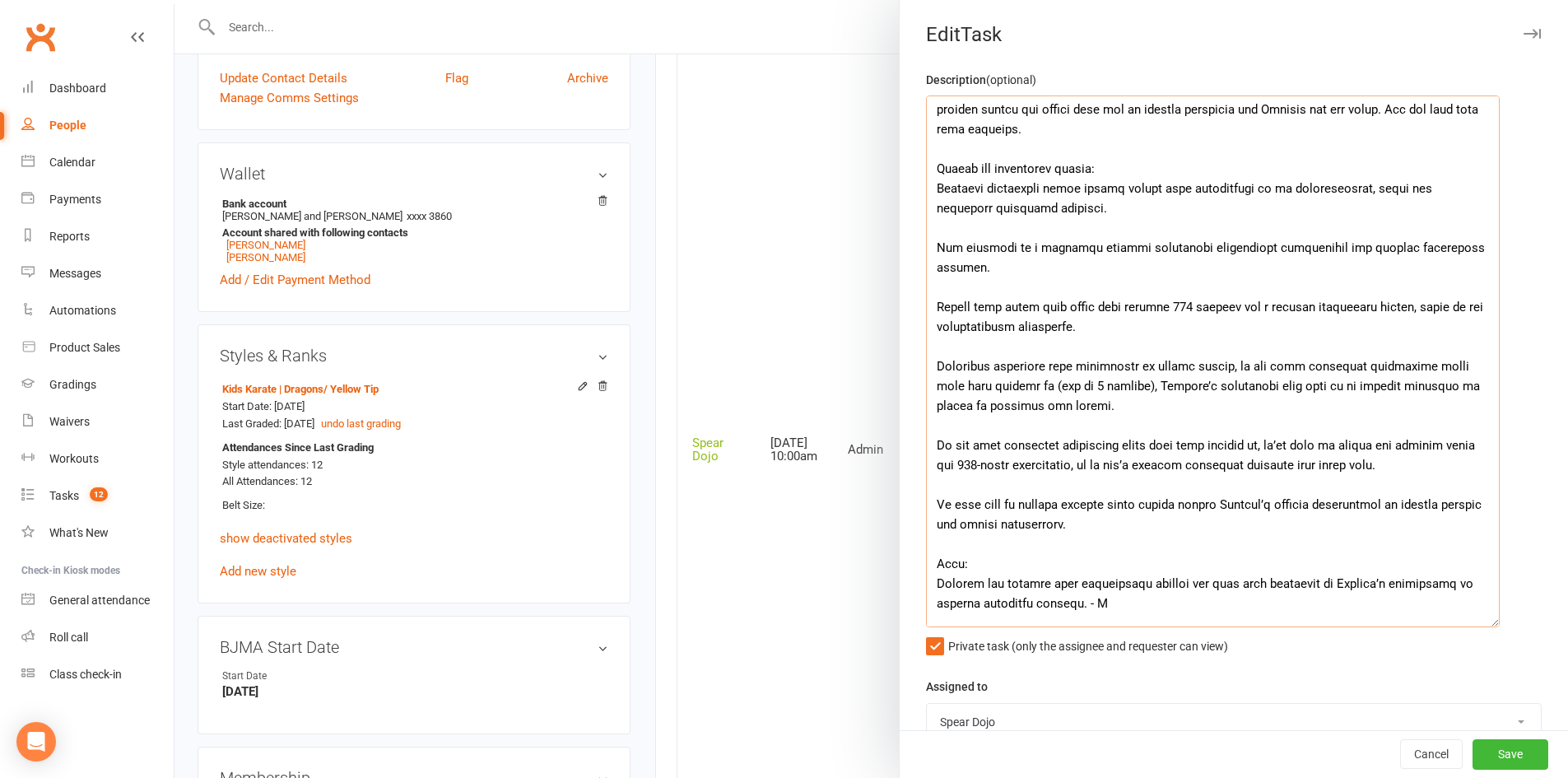
click at [1259, 412] on textarea at bounding box center [1213, 361] width 574 height 532
drag, startPoint x: 928, startPoint y: 402, endPoint x: 1051, endPoint y: 409, distance: 123.2
click at [1051, 409] on textarea at bounding box center [1213, 361] width 574 height 532
click at [1031, 431] on textarea at bounding box center [1213, 361] width 574 height 532
drag, startPoint x: 1139, startPoint y: 443, endPoint x: 1233, endPoint y: 442, distance: 94.0
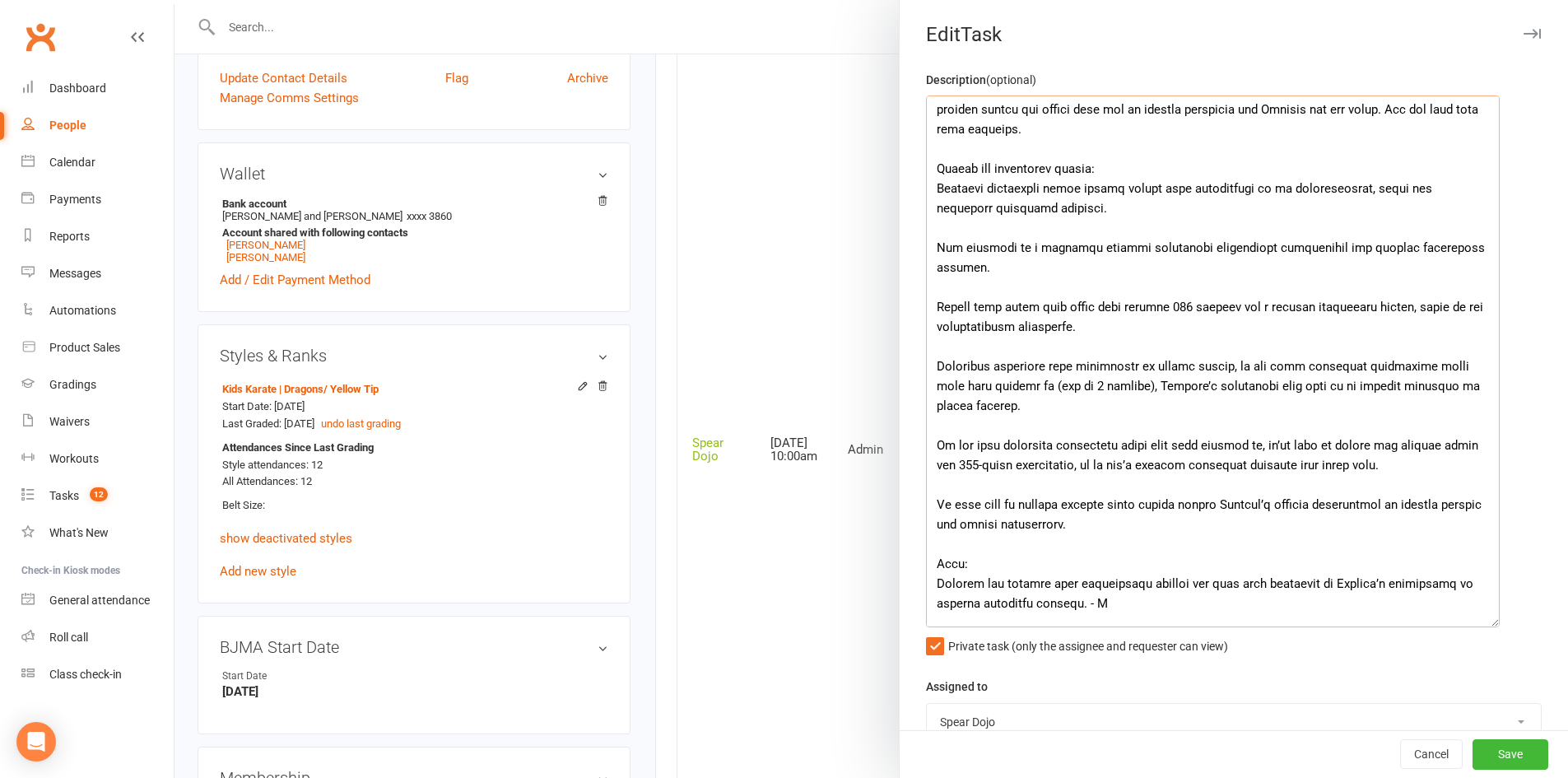
click at [1233, 442] on textarea at bounding box center [1213, 361] width 574 height 532
click at [1362, 467] on textarea at bounding box center [1213, 361] width 574 height 532
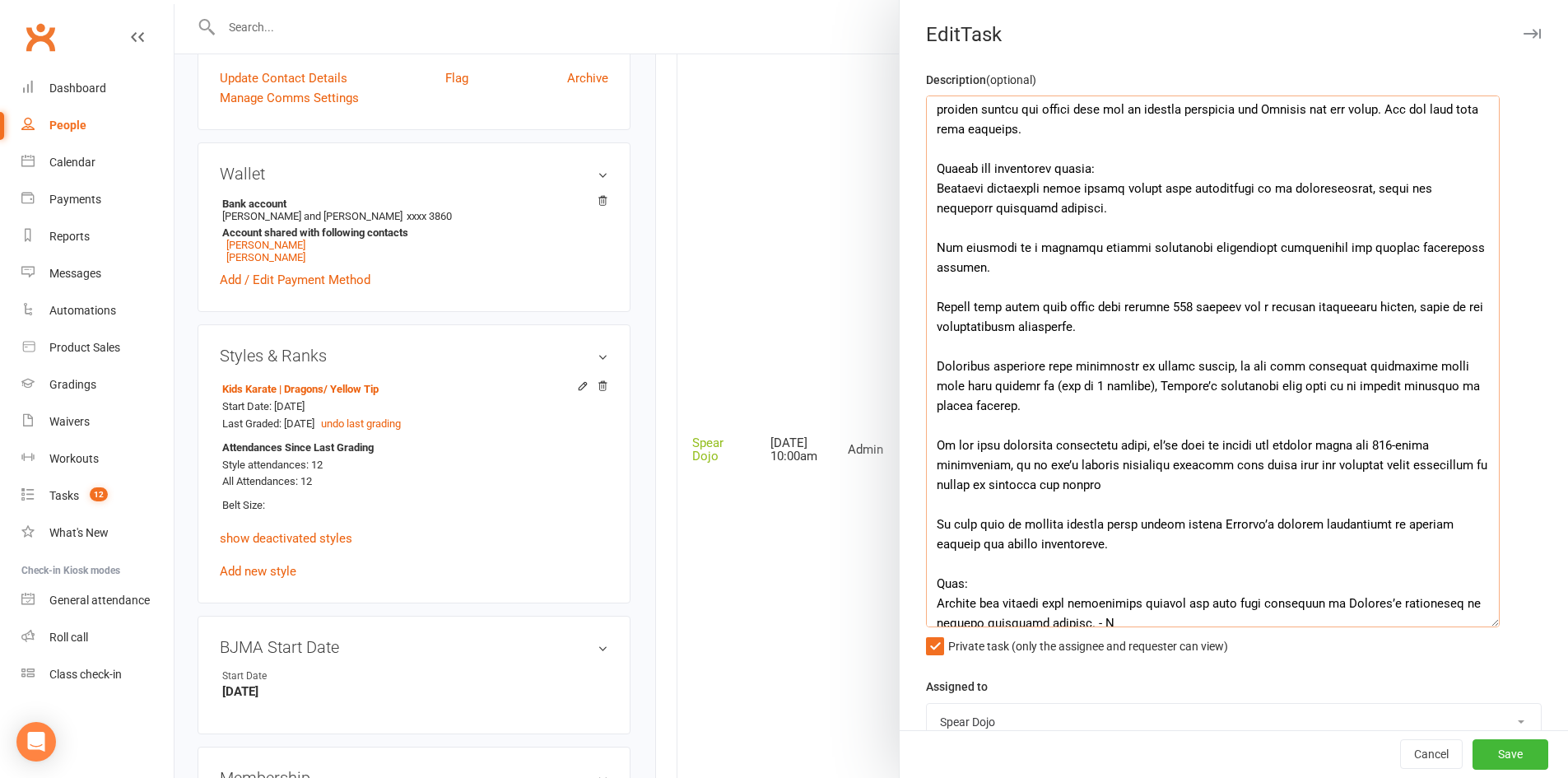
click at [1080, 483] on textarea at bounding box center [1213, 361] width 574 height 532
click at [1173, 484] on textarea at bounding box center [1213, 361] width 574 height 532
click at [1146, 556] on textarea at bounding box center [1213, 361] width 574 height 532
click at [951, 530] on textarea at bounding box center [1213, 361] width 574 height 532
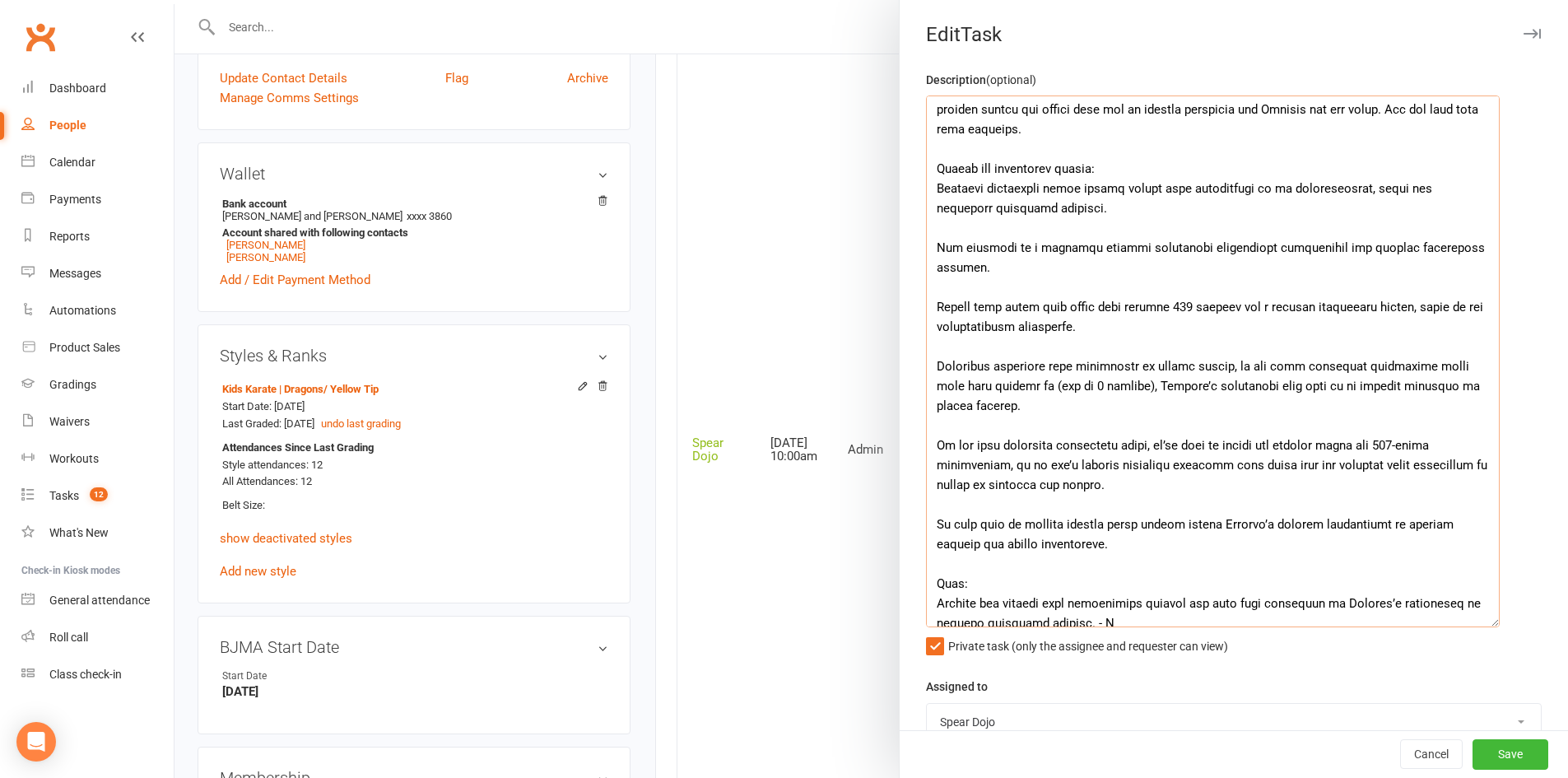
drag, startPoint x: 1026, startPoint y: 523, endPoint x: 1060, endPoint y: 526, distance: 34.1
click at [1060, 526] on textarea at bounding box center [1213, 361] width 574 height 532
click at [1254, 570] on textarea at bounding box center [1213, 361] width 574 height 532
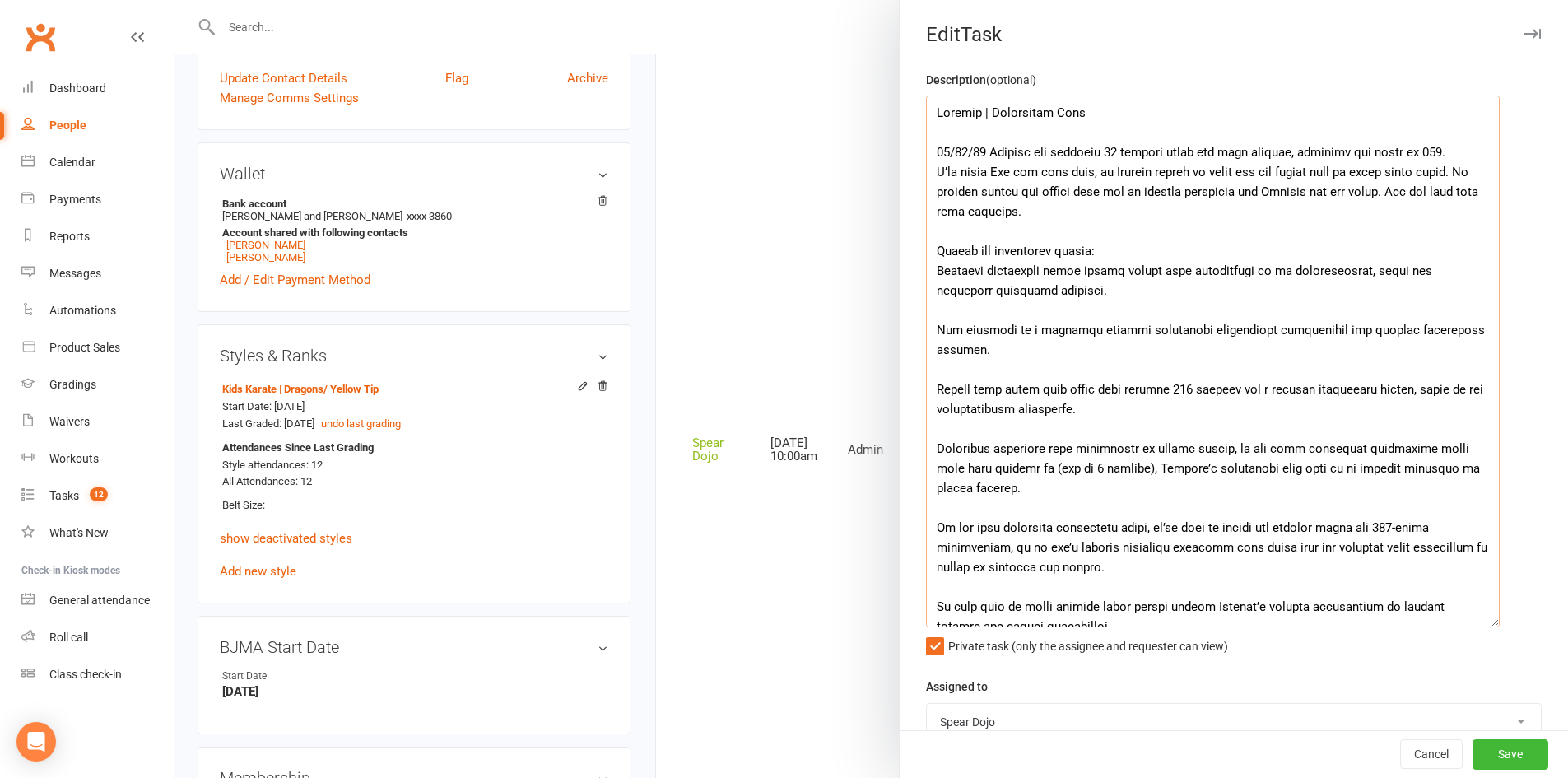
click at [986, 151] on textarea at bounding box center [1213, 361] width 574 height 532
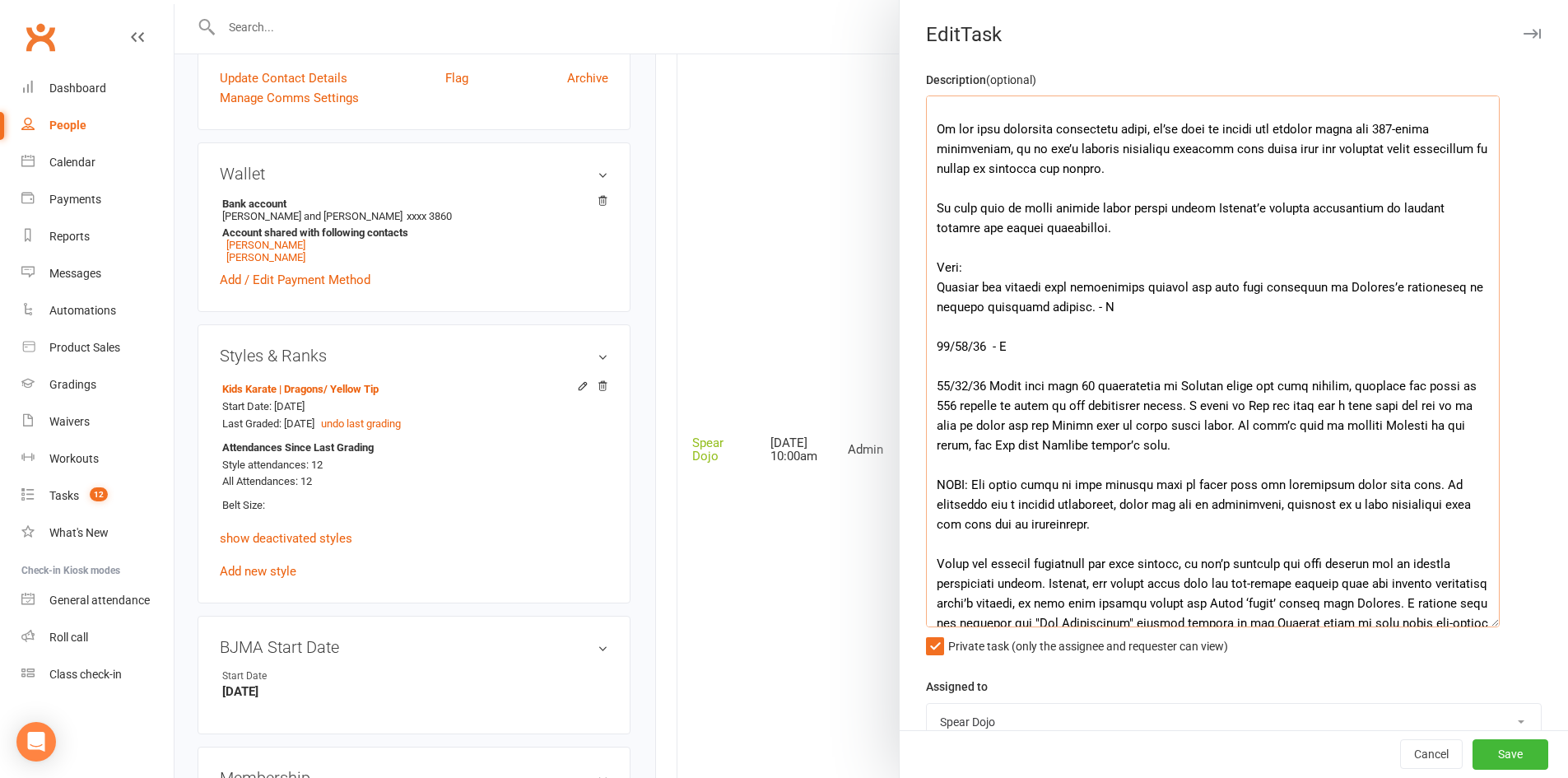
scroll to position [486, 0]
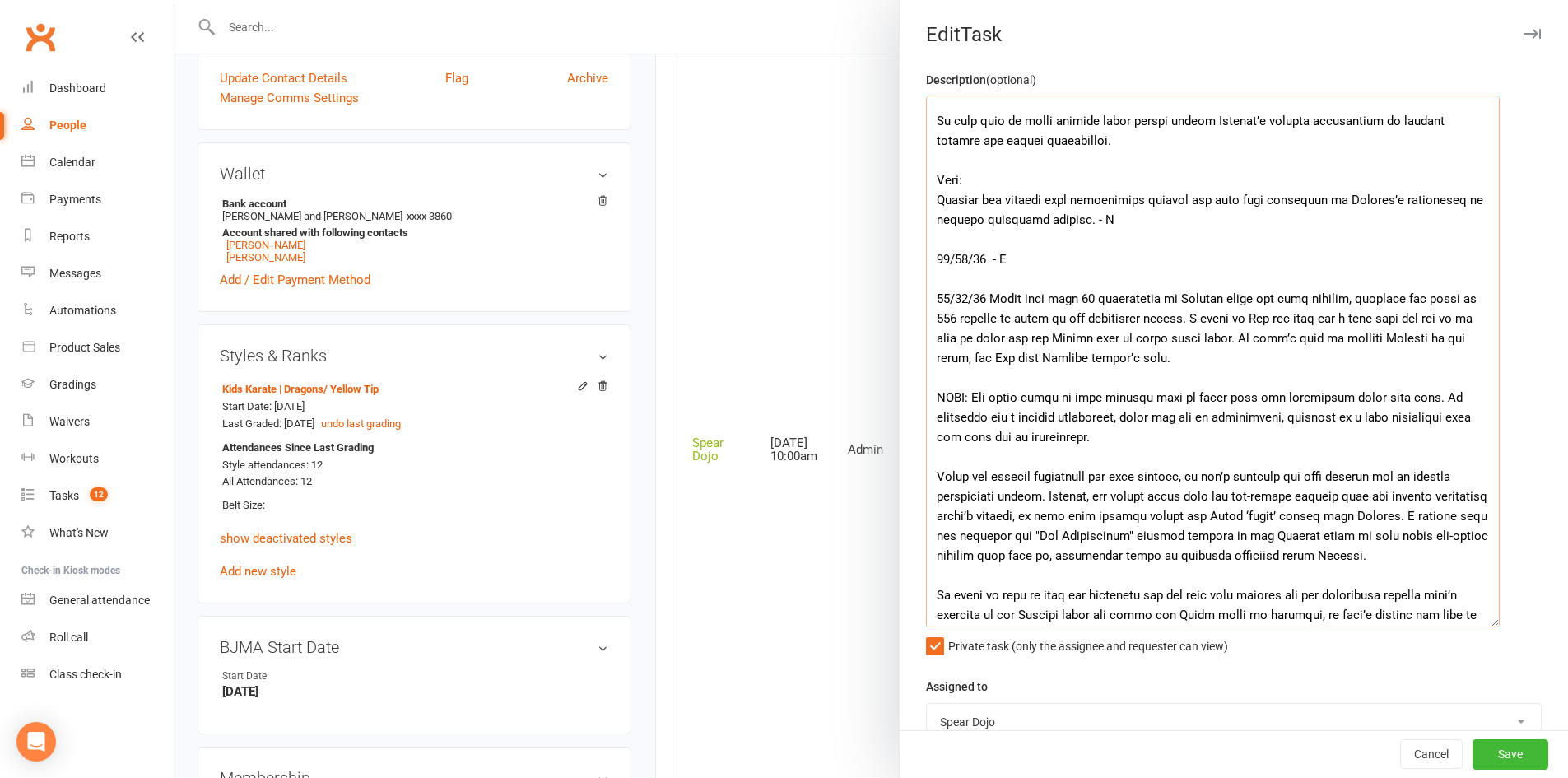
drag, startPoint x: 929, startPoint y: 152, endPoint x: 1274, endPoint y: 226, distance: 352.8
click at [1274, 226] on textarea at bounding box center [1213, 361] width 574 height 532
paste textarea "Attendance 11 classes since last grading, total now 142. Blue star issued. Purp…"
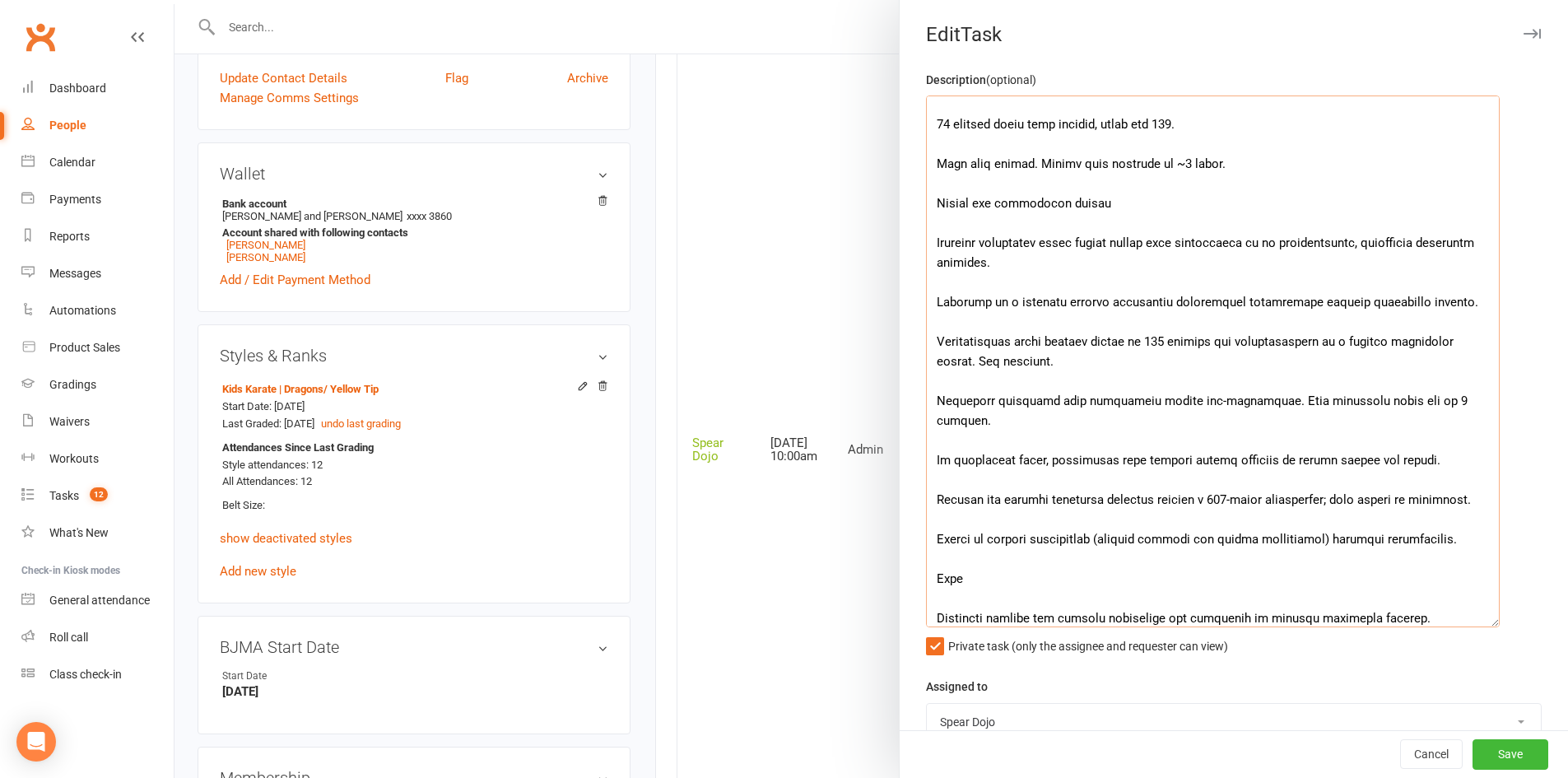
scroll to position [0, 0]
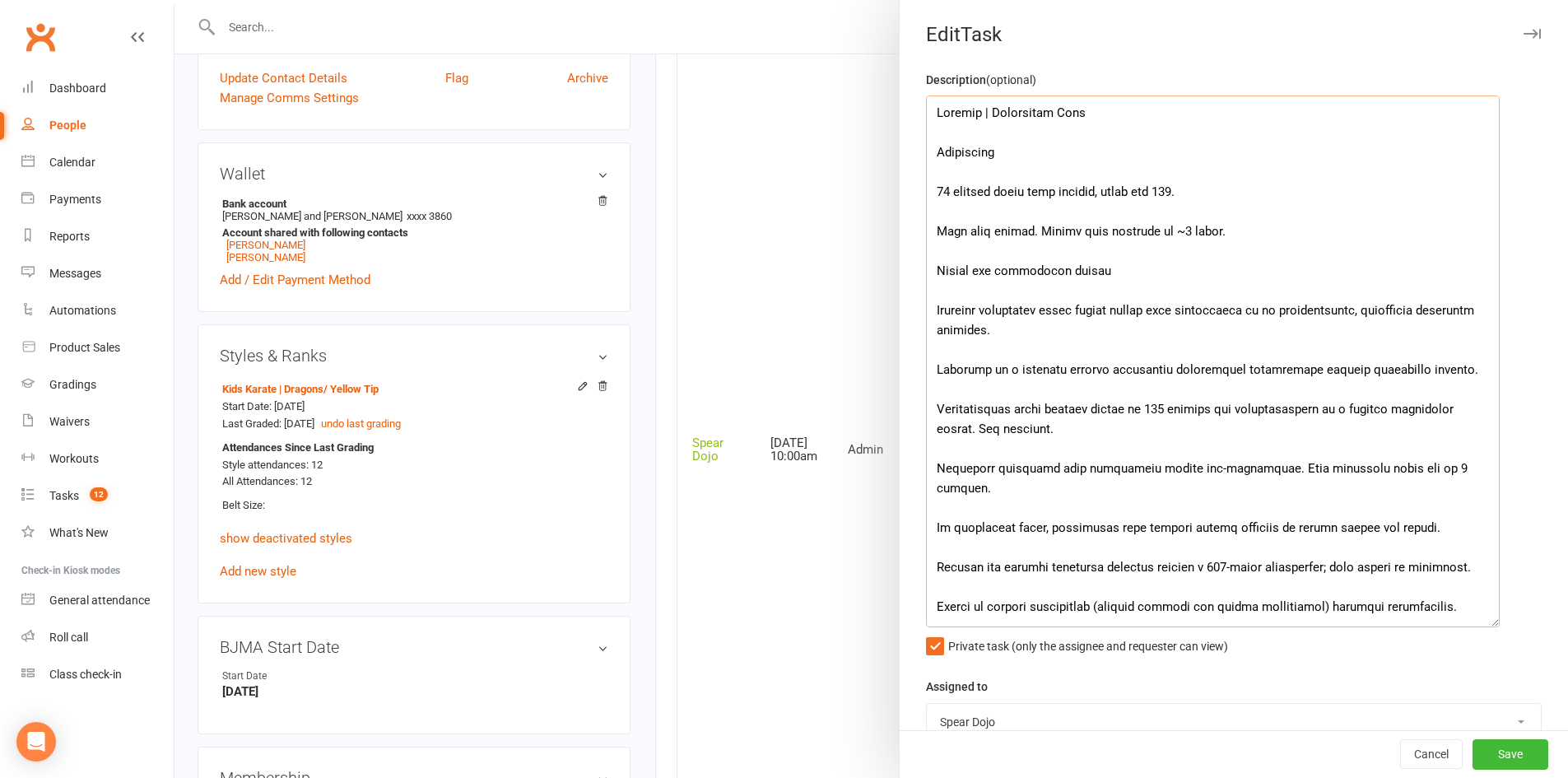
click at [1035, 152] on textarea at bounding box center [1213, 361] width 574 height 532
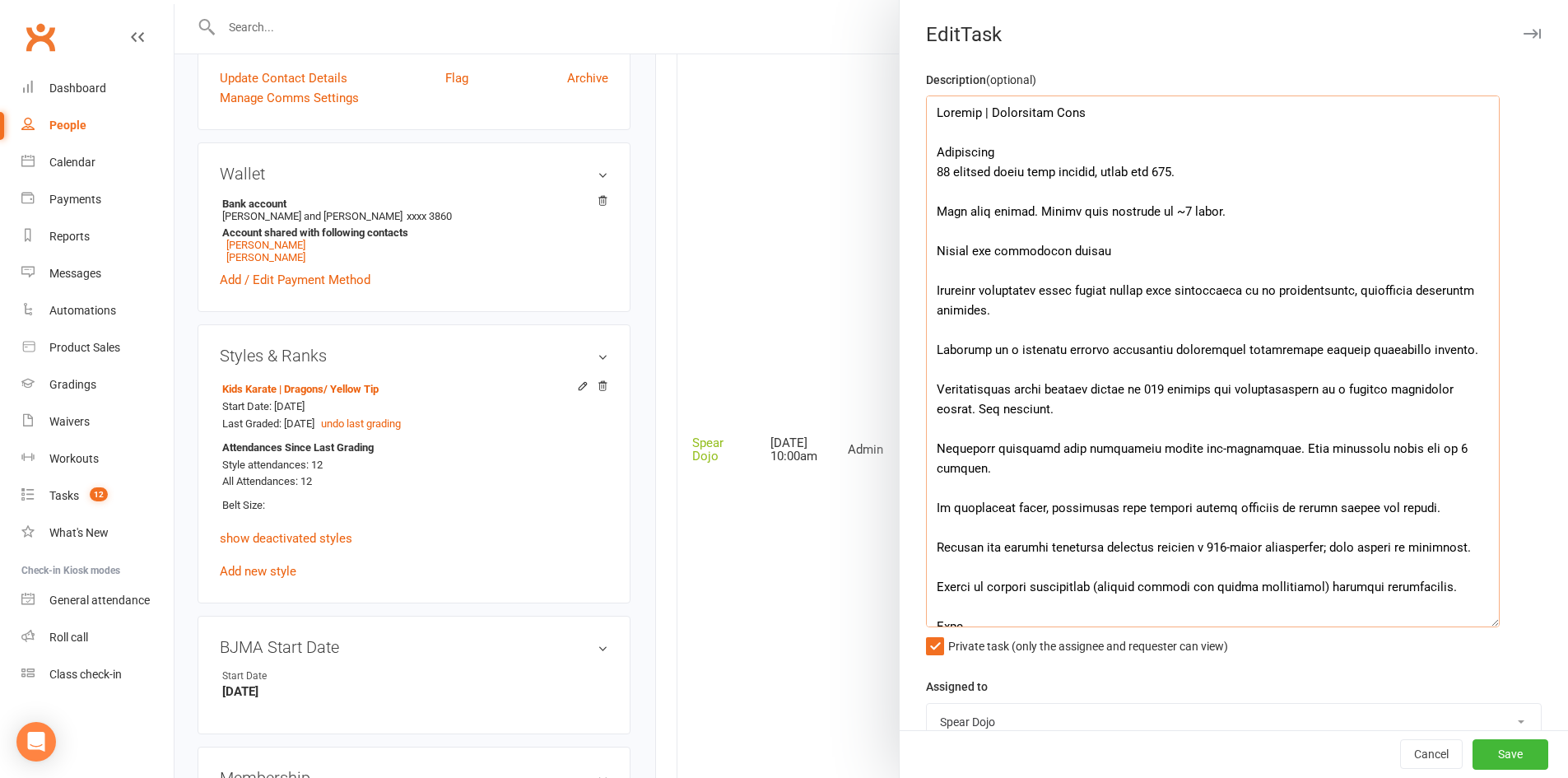
click at [986, 189] on textarea at bounding box center [1213, 361] width 574 height 532
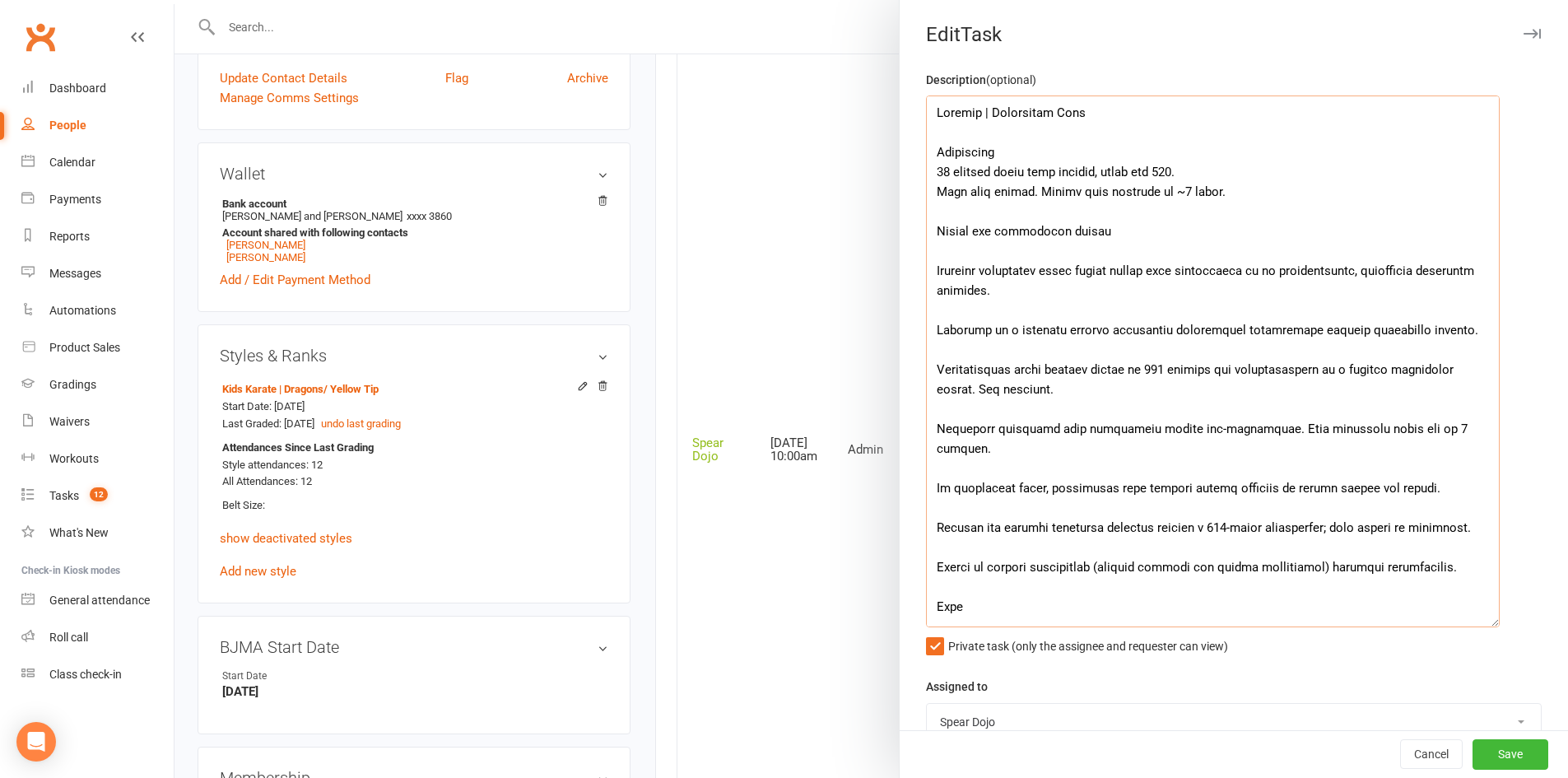
click at [1155, 192] on textarea at bounding box center [1213, 361] width 574 height 532
click at [1119, 254] on textarea at bounding box center [1213, 361] width 574 height 532
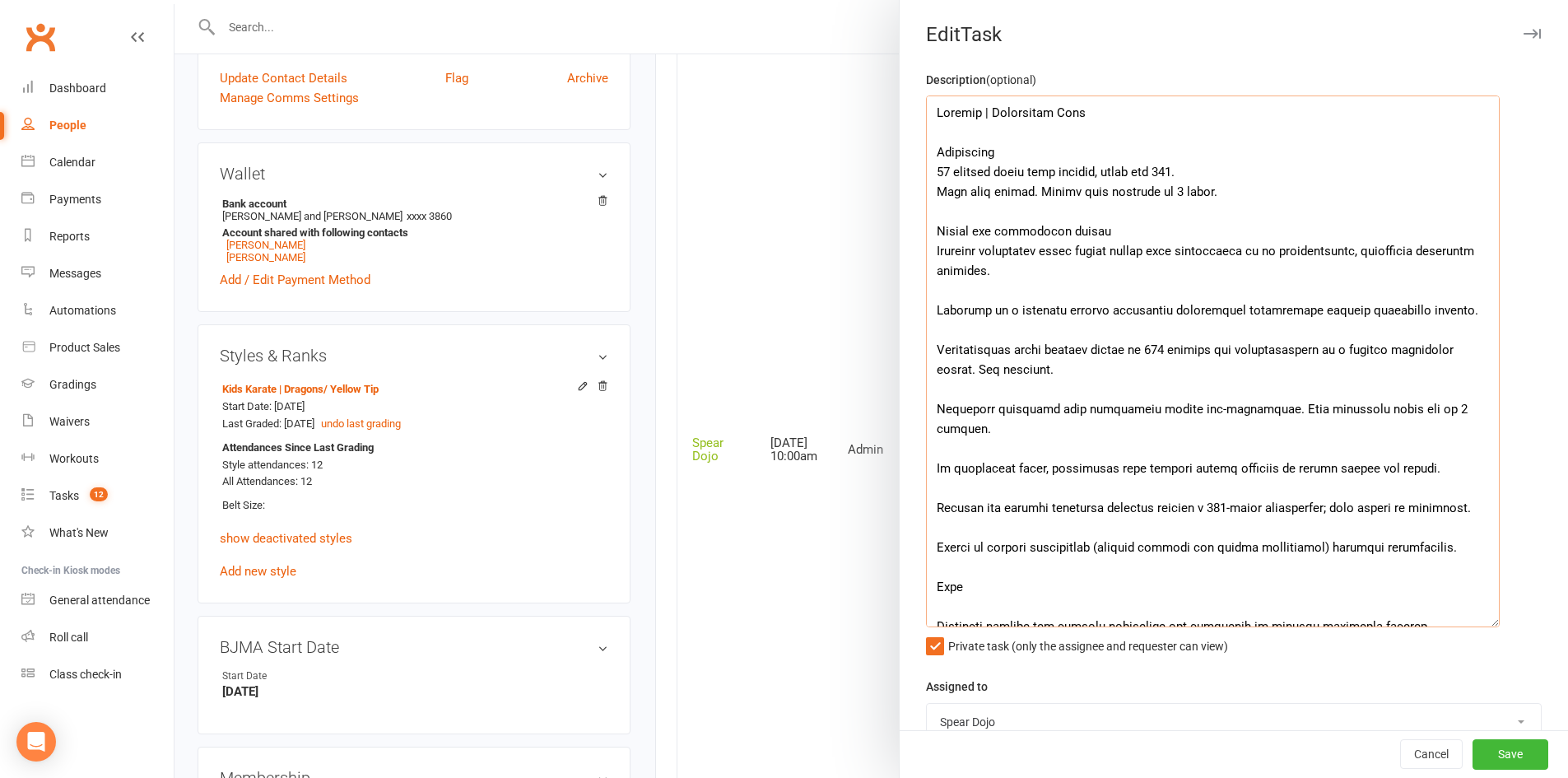
click at [1112, 225] on textarea at bounding box center [1213, 361] width 574 height 532
click at [1001, 151] on textarea at bounding box center [1213, 361] width 574 height 532
click at [987, 295] on textarea at bounding box center [1213, 361] width 574 height 532
click at [1052, 255] on textarea at bounding box center [1213, 361] width 574 height 532
click at [1145, 277] on textarea at bounding box center [1213, 361] width 574 height 532
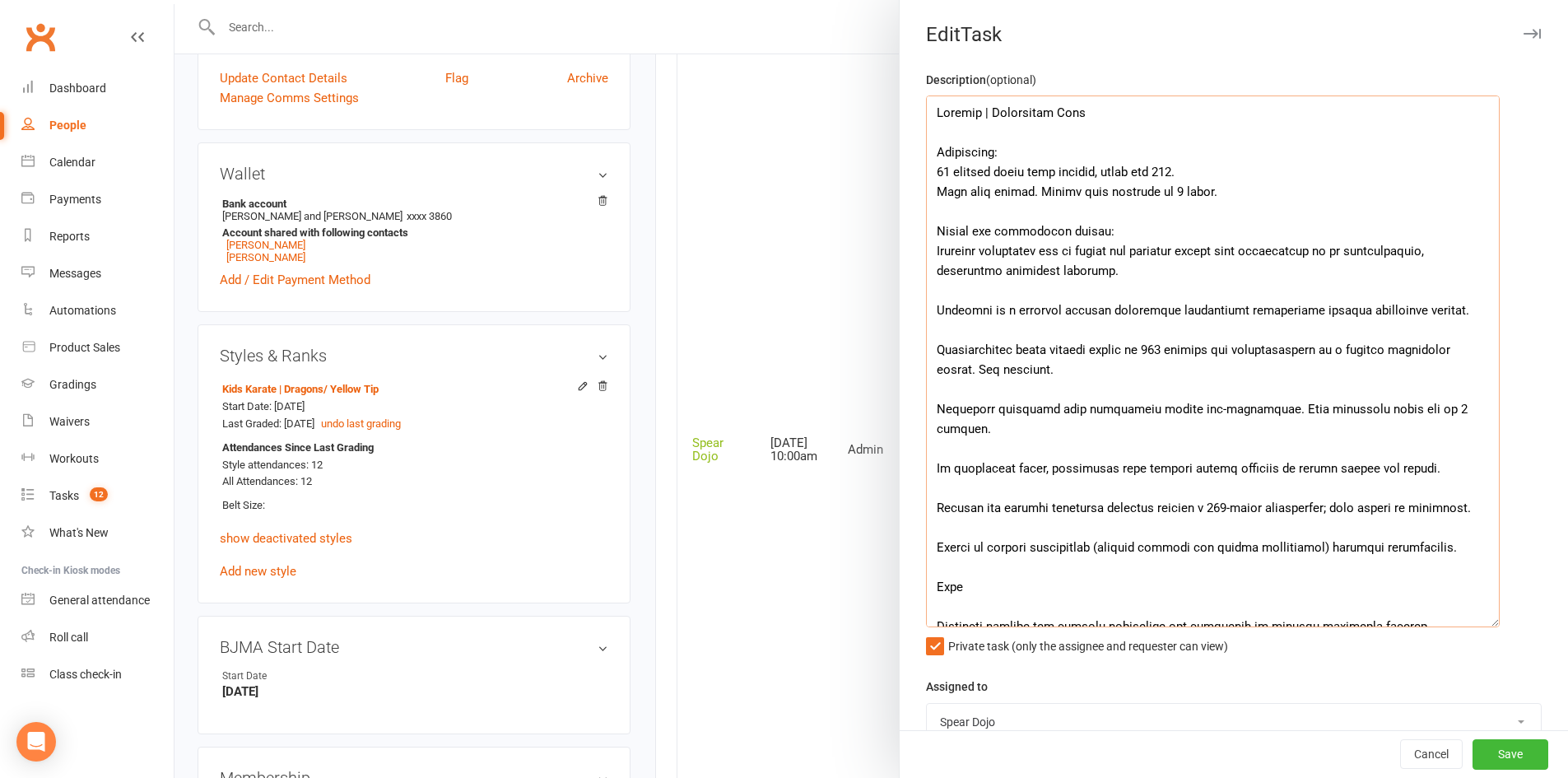
drag, startPoint x: 992, startPoint y: 314, endPoint x: 1002, endPoint y: 314, distance: 10.0
click at [1002, 314] on textarea at bounding box center [1213, 361] width 574 height 532
click at [1212, 322] on textarea at bounding box center [1213, 361] width 574 height 532
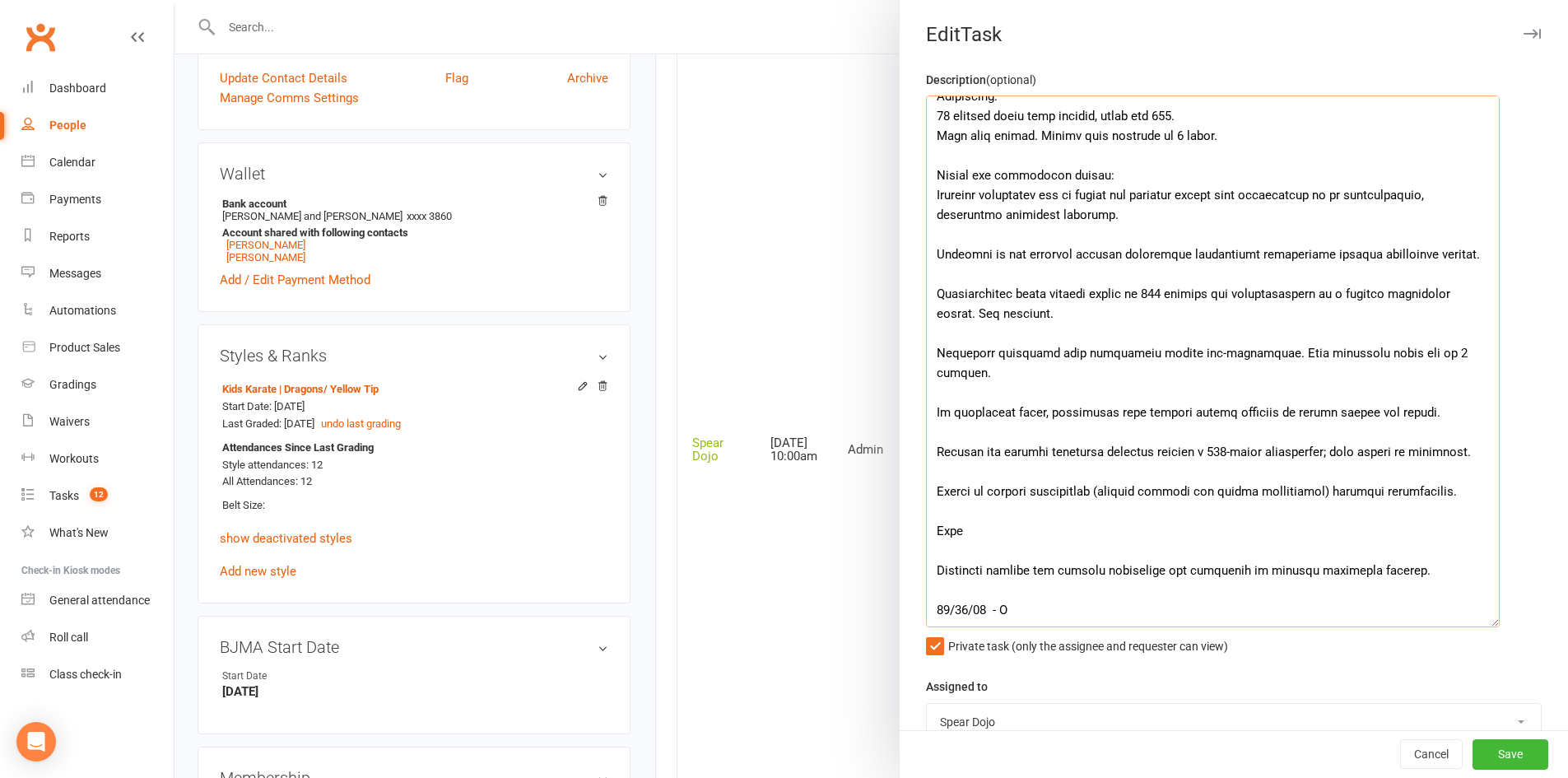
scroll to position [82, 0]
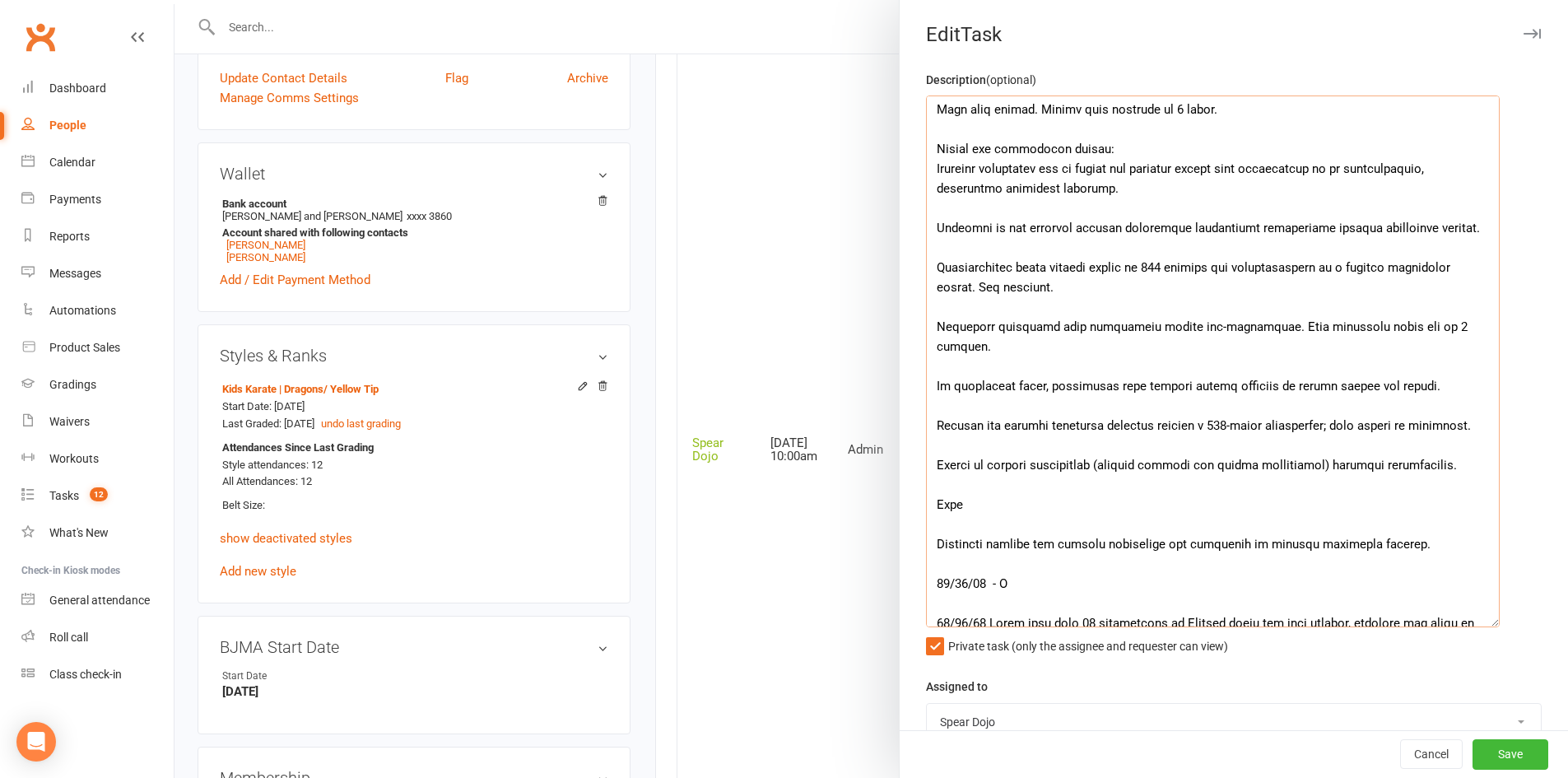
drag, startPoint x: 995, startPoint y: 289, endPoint x: 1036, endPoint y: 287, distance: 41.0
click at [1036, 287] on textarea at bounding box center [1213, 361] width 574 height 532
paste textarea "realistically managea"
click at [1229, 346] on textarea at bounding box center [1213, 361] width 574 height 532
click at [987, 427] on textarea at bounding box center [1213, 361] width 574 height 532
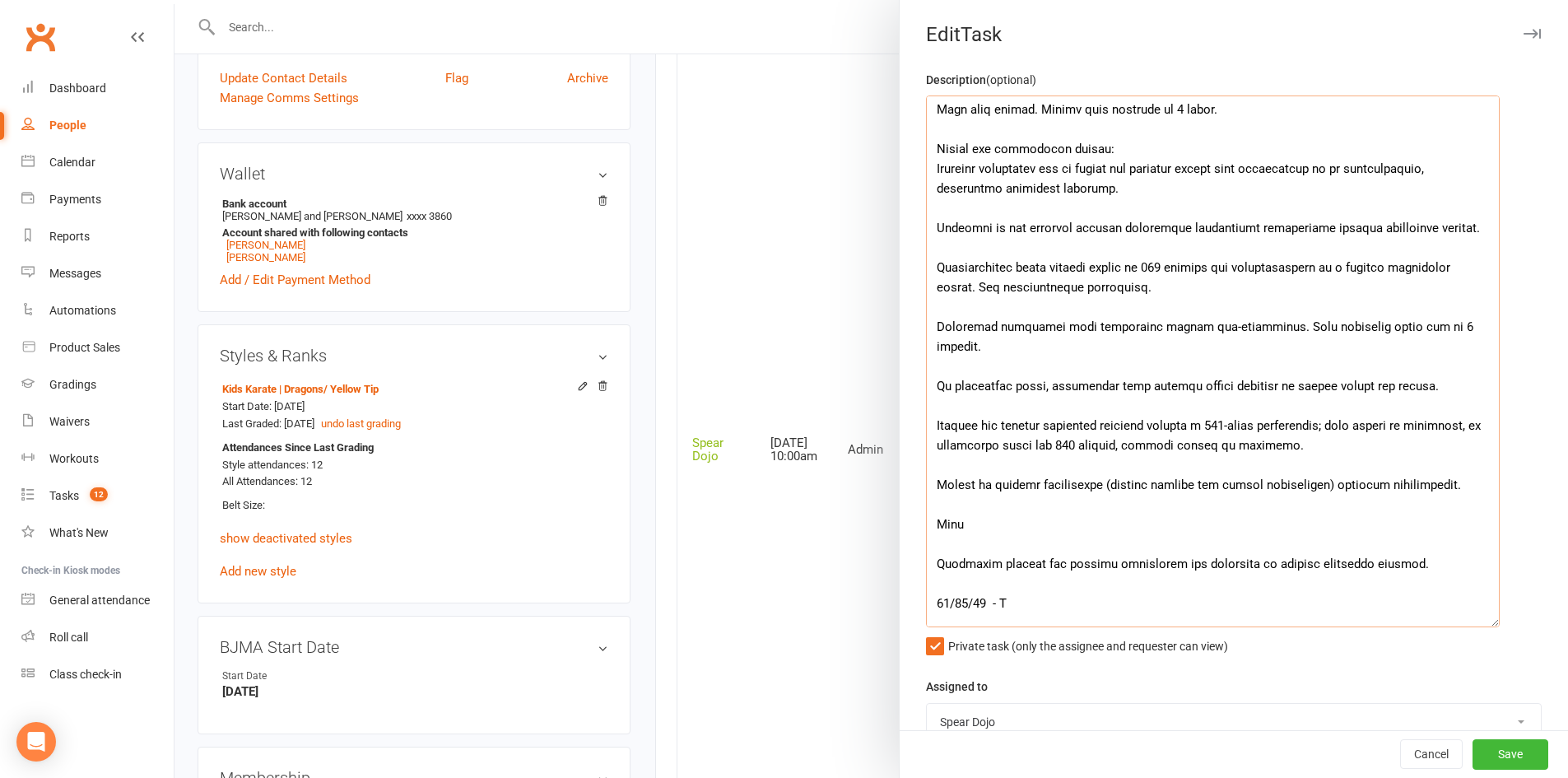
click at [1250, 404] on textarea at bounding box center [1213, 361] width 574 height 532
click at [1421, 428] on textarea at bounding box center [1213, 361] width 574 height 532
click at [1324, 424] on textarea at bounding box center [1213, 361] width 574 height 532
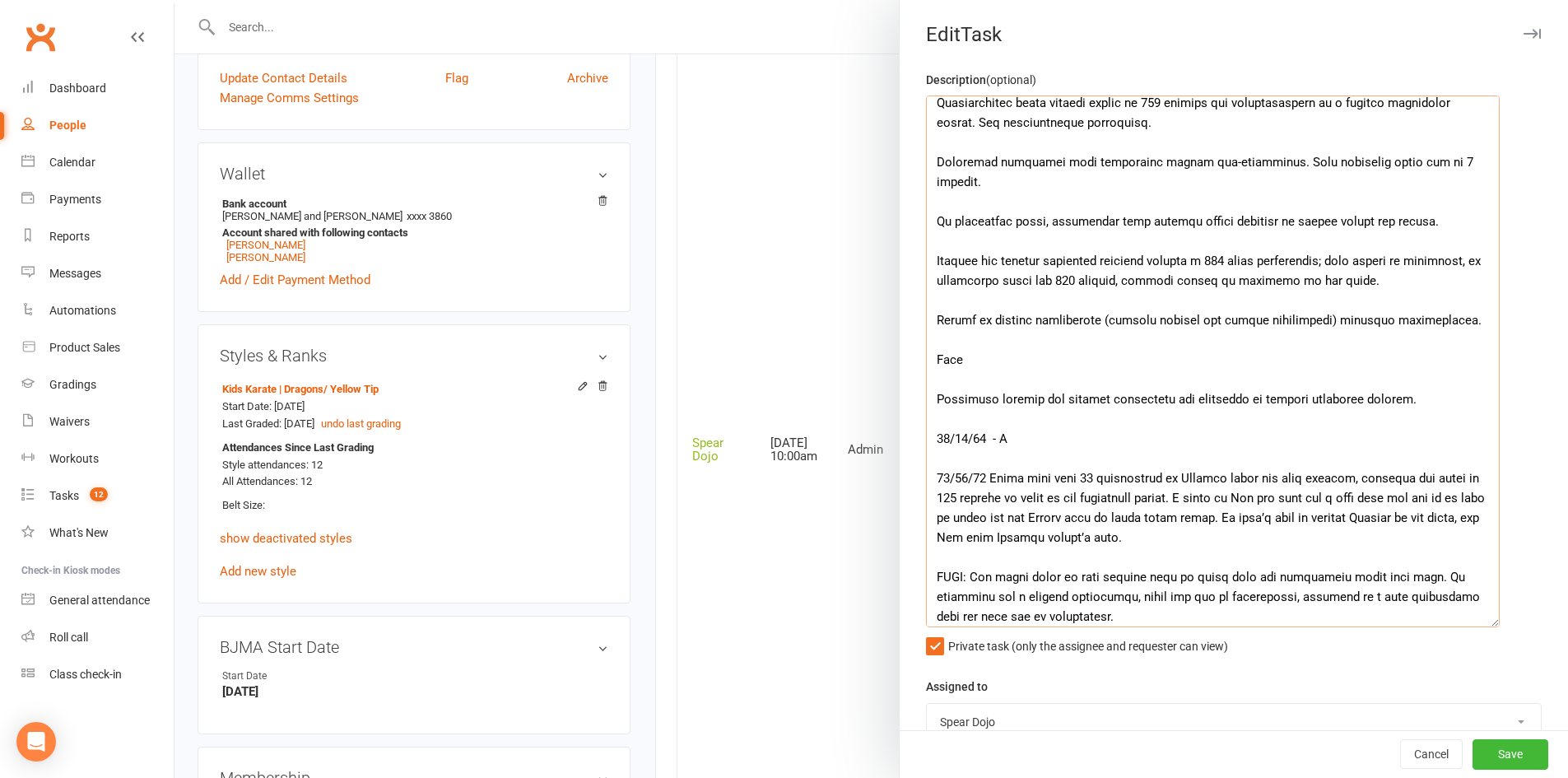
click at [1310, 346] on textarea at bounding box center [1213, 361] width 574 height 532
drag, startPoint x: 1084, startPoint y: 300, endPoint x: 1175, endPoint y: 297, distance: 91.0
click at [1175, 297] on textarea at bounding box center [1213, 361] width 574 height 532
click at [1051, 355] on textarea at bounding box center [1213, 361] width 574 height 532
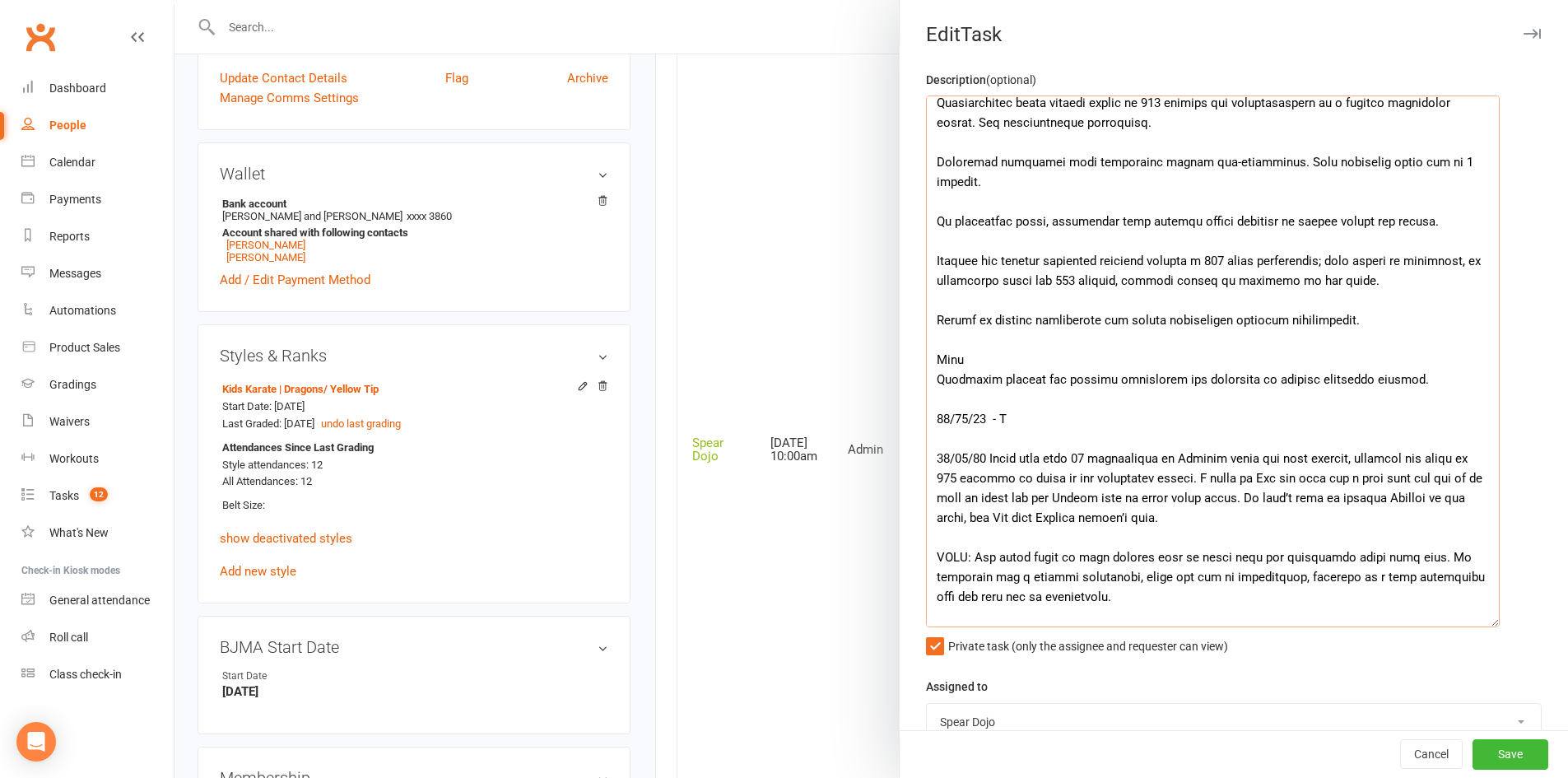
click at [1357, 289] on textarea at bounding box center [1213, 361] width 574 height 532
click at [1355, 304] on textarea at bounding box center [1213, 361] width 574 height 532
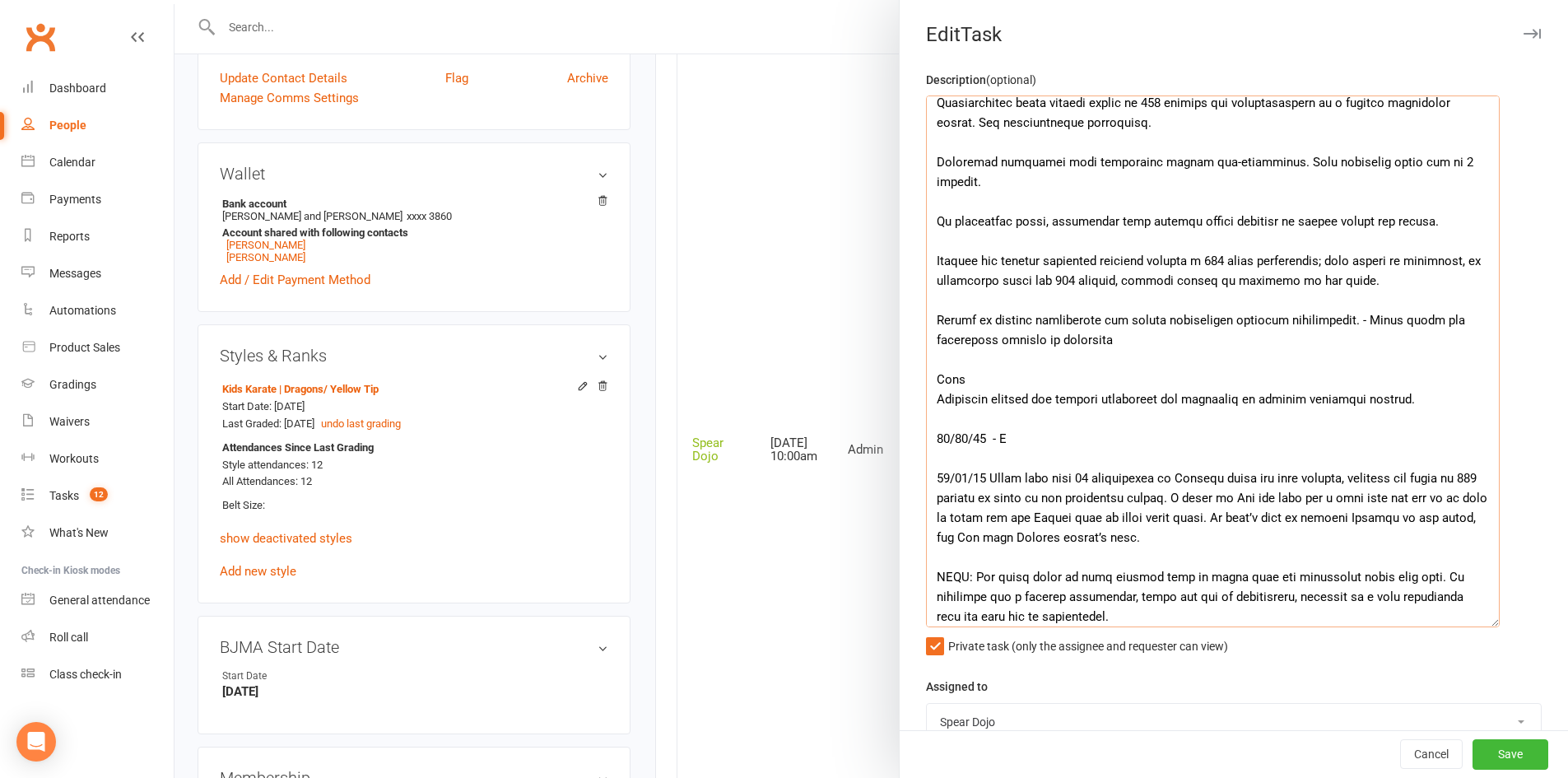
click at [1134, 325] on textarea at bounding box center [1213, 361] width 574 height 532
drag, startPoint x: 1134, startPoint y: 325, endPoint x: 928, endPoint y: 304, distance: 207.1
click at [928, 304] on textarea at bounding box center [1213, 361] width 574 height 532
click at [931, 320] on textarea at bounding box center [1213, 361] width 574 height 532
drag, startPoint x: 1090, startPoint y: 320, endPoint x: 1098, endPoint y: 321, distance: 8.1
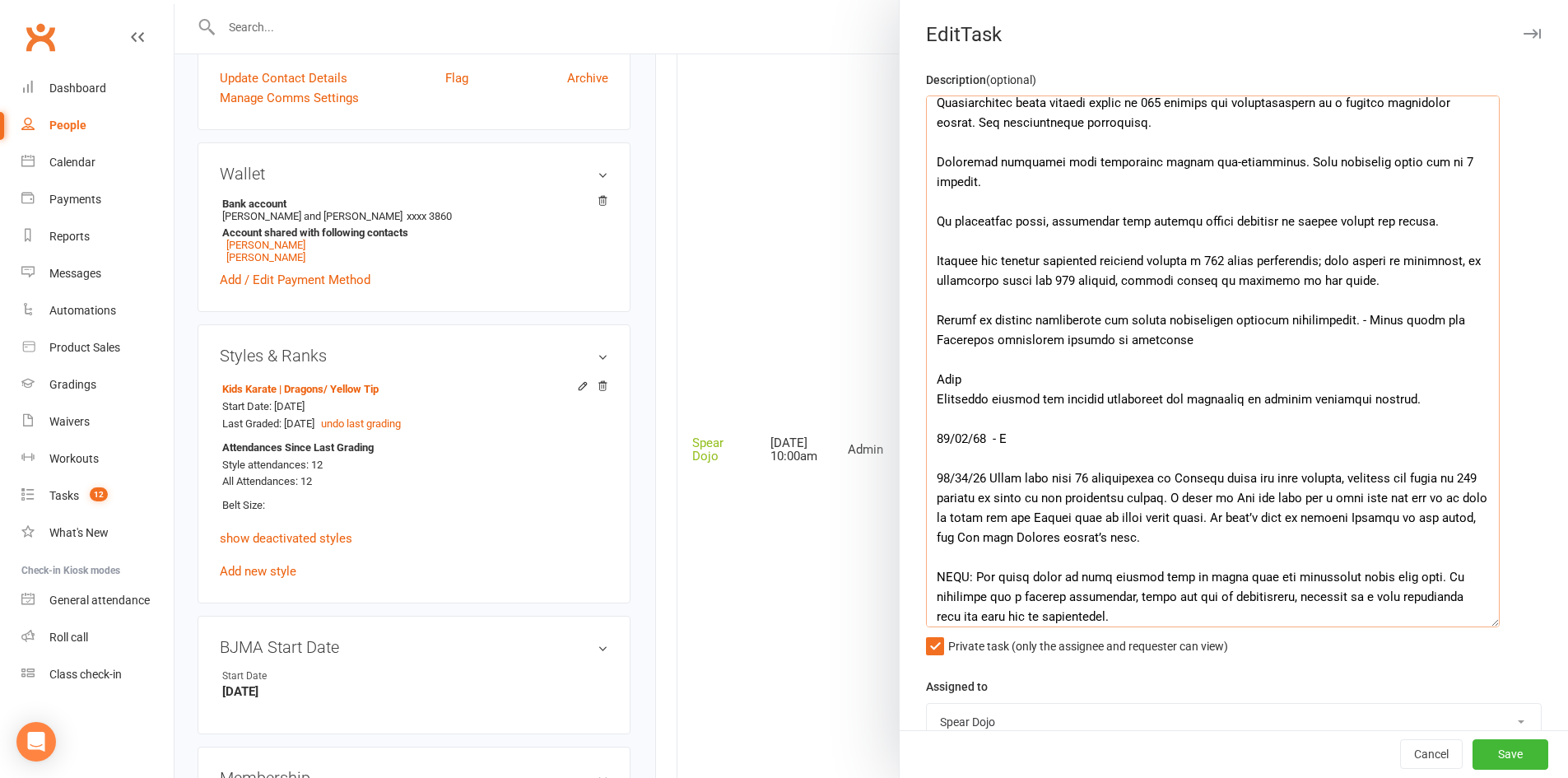
click at [1098, 321] on textarea at bounding box center [1213, 361] width 574 height 532
click at [1212, 320] on textarea at bounding box center [1213, 361] width 574 height 532
click at [1154, 341] on textarea at bounding box center [1213, 361] width 574 height 532
click at [1411, 381] on textarea at bounding box center [1213, 361] width 574 height 532
click at [963, 362] on textarea at bounding box center [1213, 361] width 574 height 532
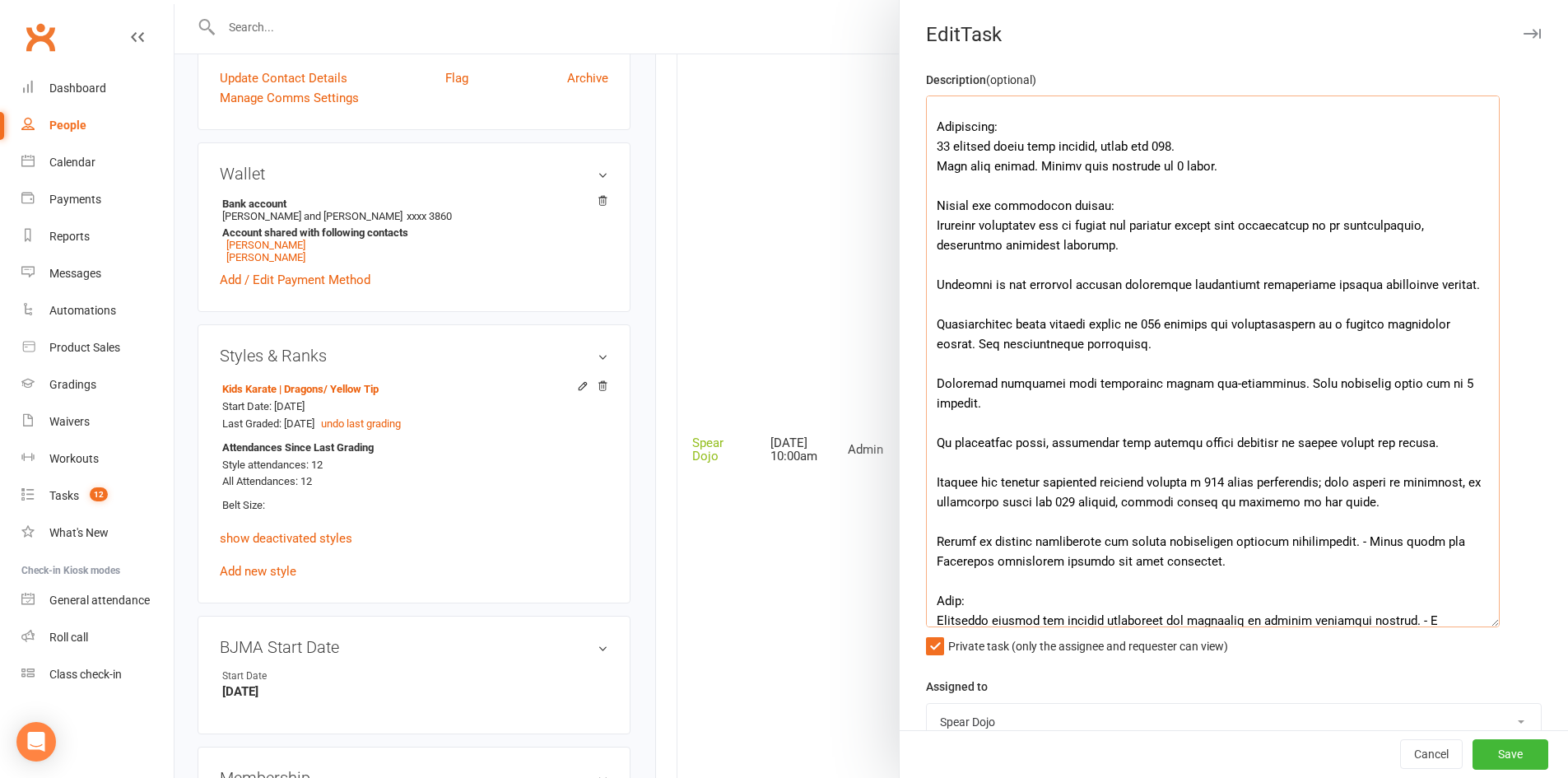
scroll to position [0, 0]
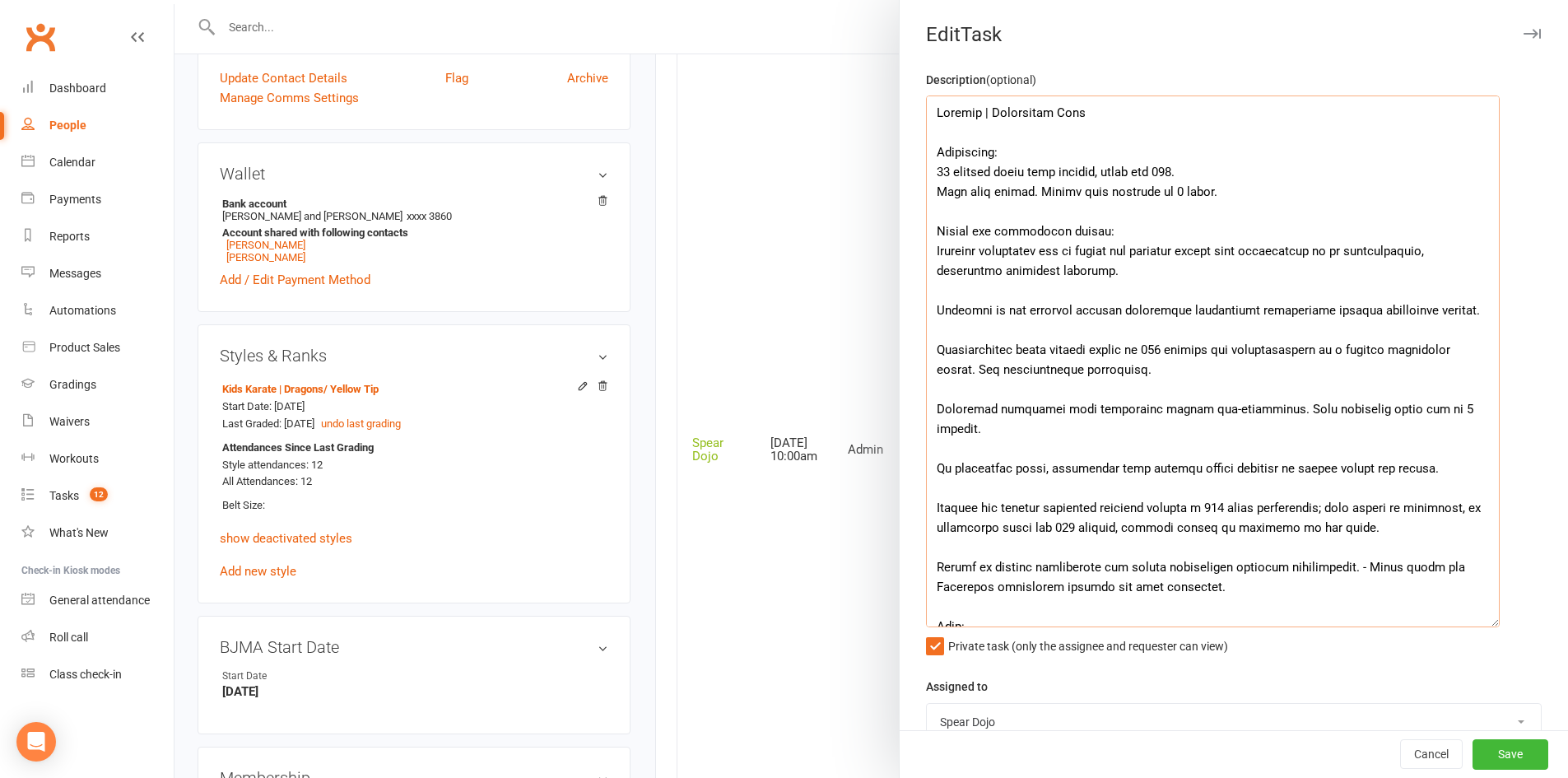
drag, startPoint x: 1379, startPoint y: 547, endPoint x: 924, endPoint y: 160, distance: 597.3
click at [926, 160] on textarea at bounding box center [1213, 361] width 574 height 532
paste textarea "Lincoln has attended 11 classes since his last grading, bringing his total to 1…"
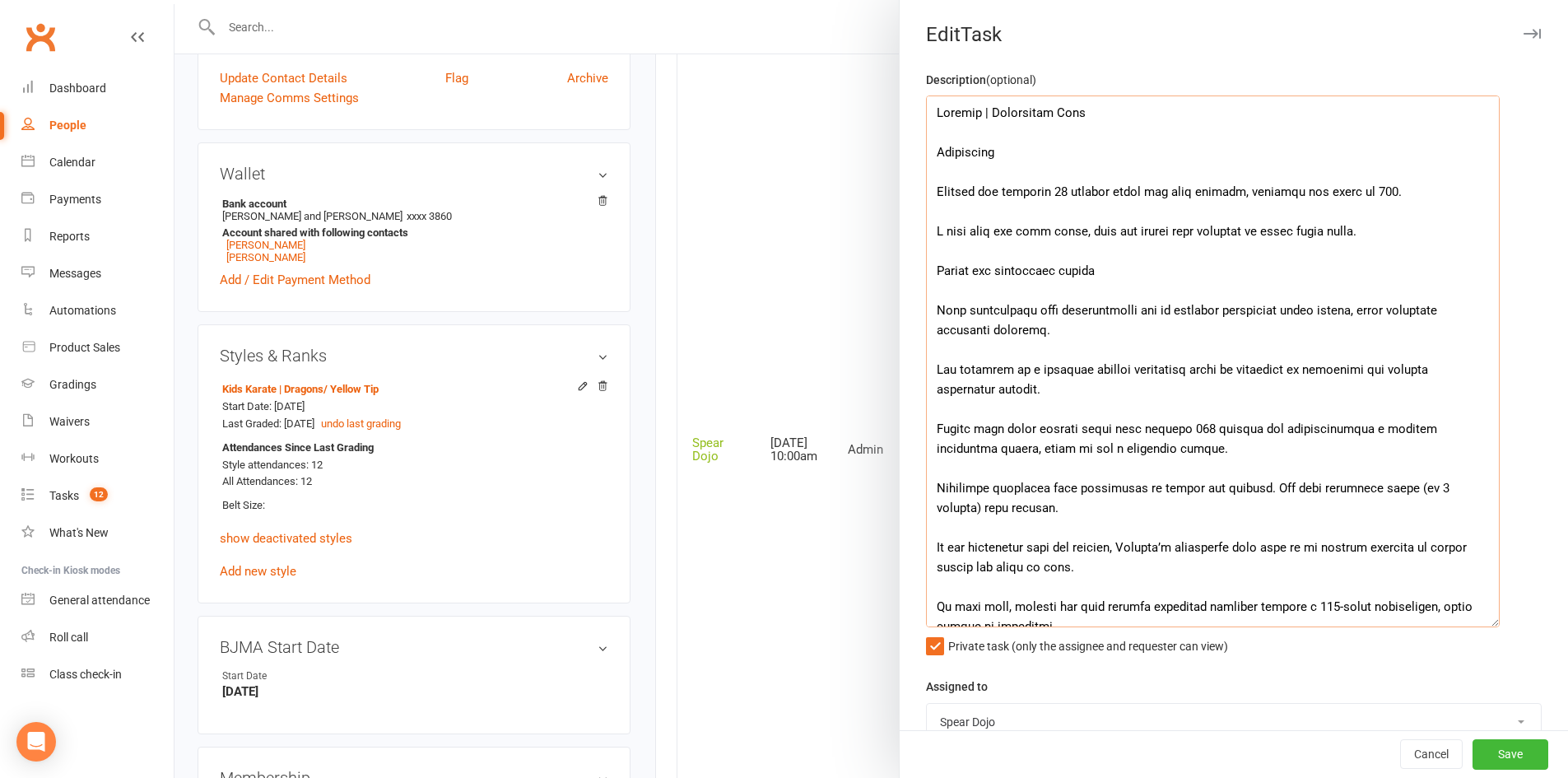
click at [1061, 162] on textarea at bounding box center [1213, 361] width 574 height 532
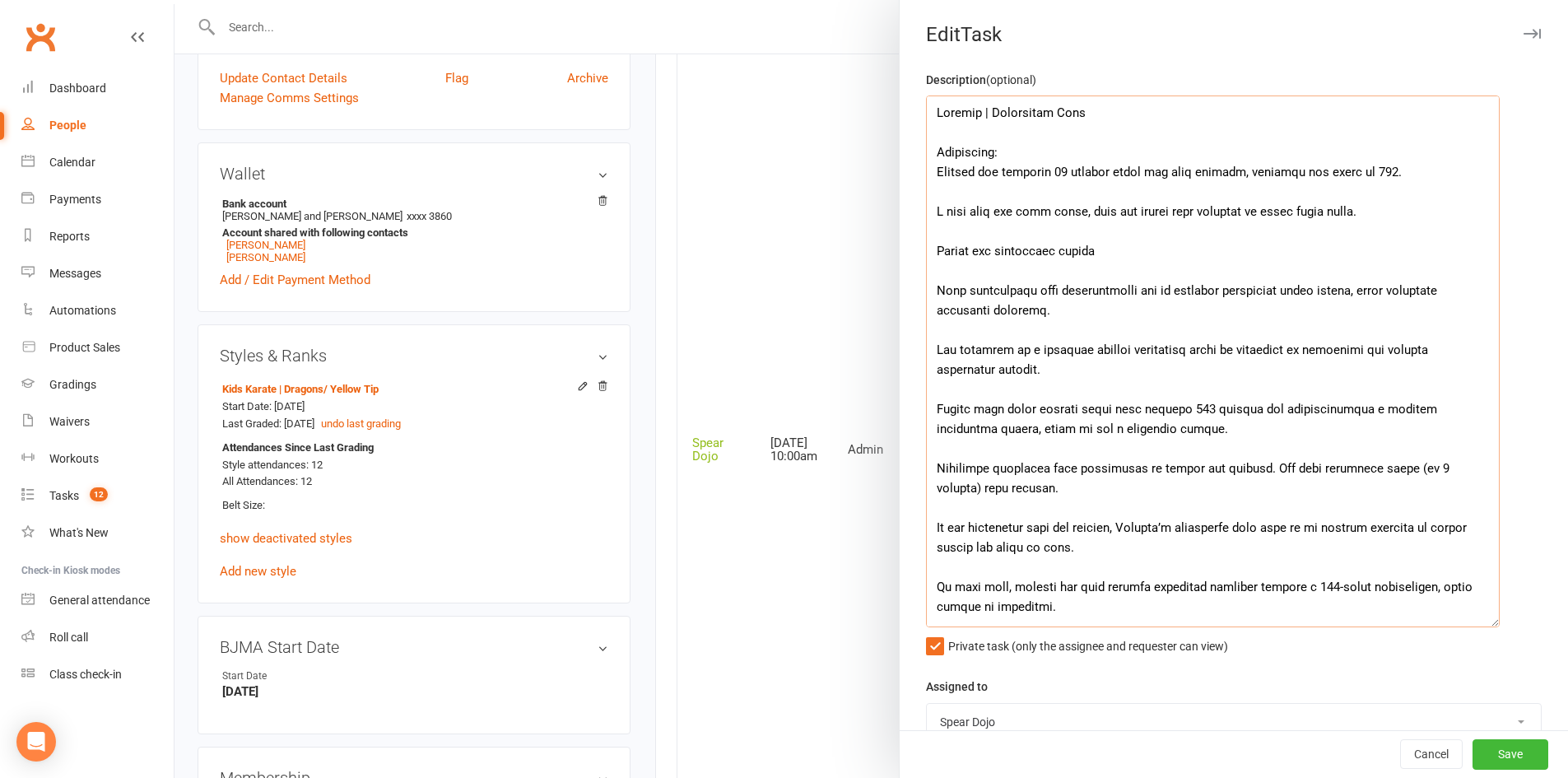
click at [1063, 196] on textarea at bounding box center [1213, 361] width 574 height 532
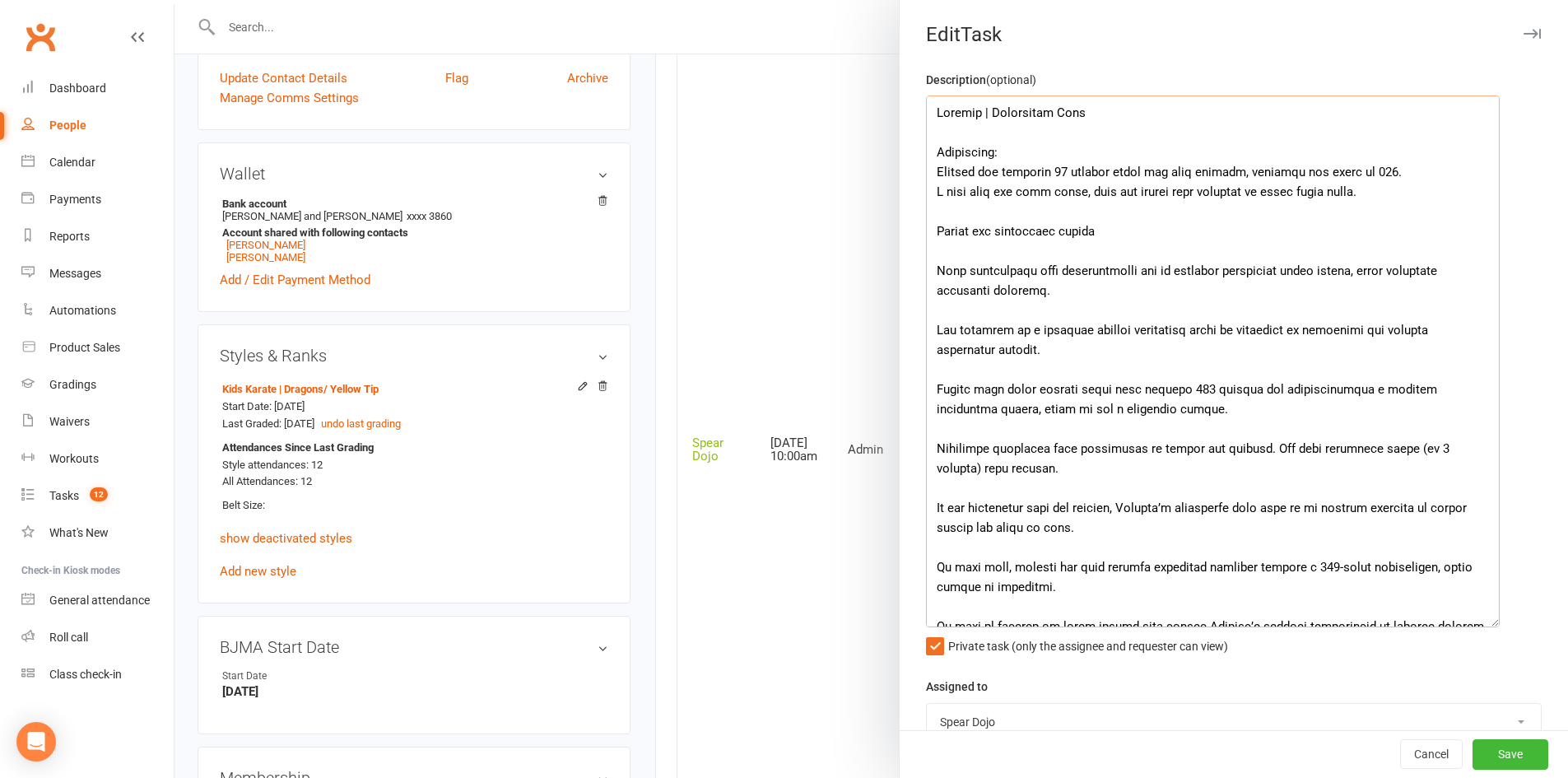
click at [936, 250] on textarea at bounding box center [1213, 361] width 574 height 532
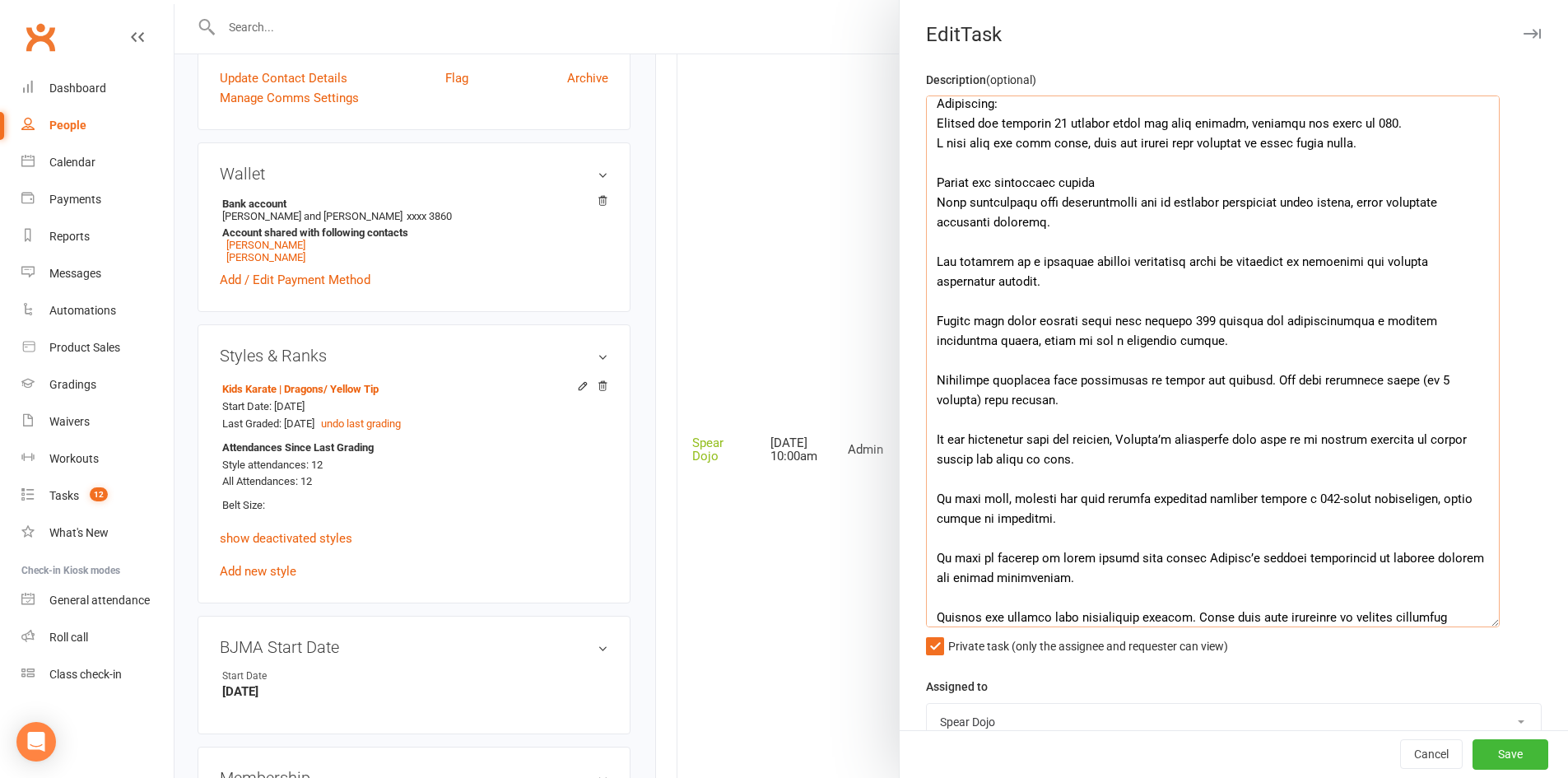
scroll to position [29, 0]
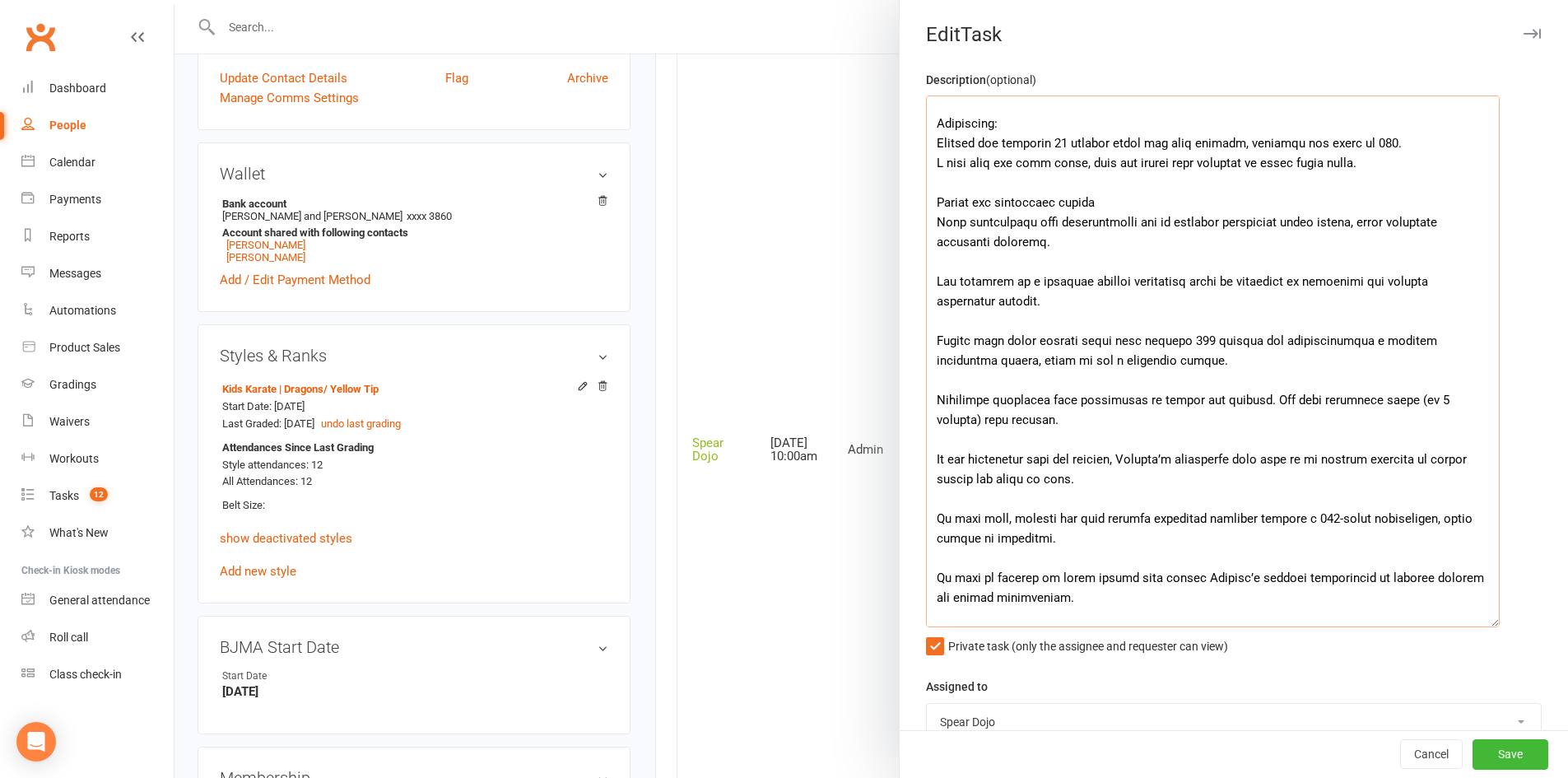
drag, startPoint x: 1135, startPoint y: 201, endPoint x: 936, endPoint y: 191, distance: 199.3
click at [936, 191] on textarea at bounding box center [1213, 361] width 574 height 532
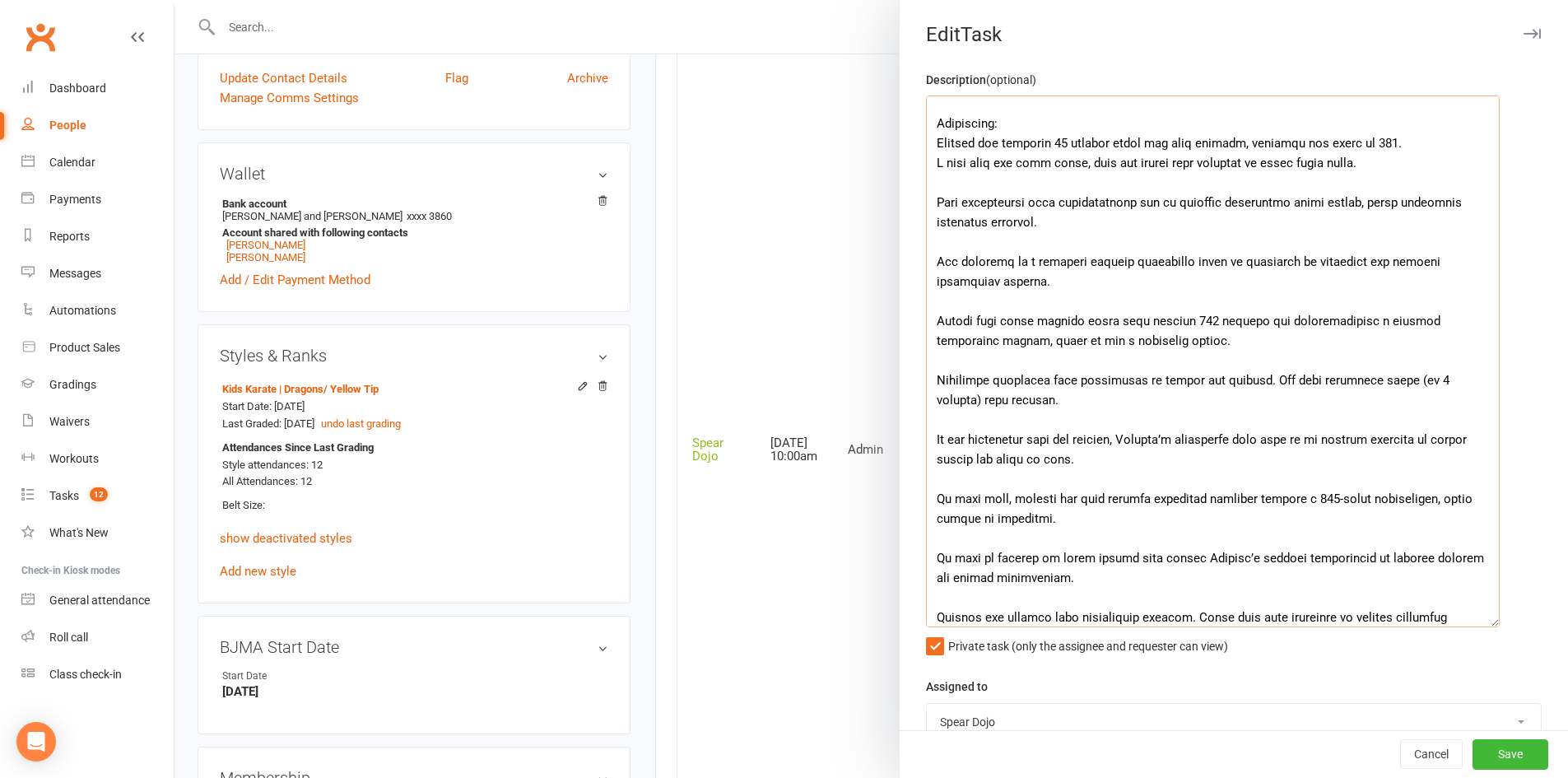
drag, startPoint x: 1013, startPoint y: 124, endPoint x: 927, endPoint y: 120, distance: 86.1
click at [927, 120] on textarea at bounding box center [1213, 361] width 574 height 532
click at [930, 163] on textarea at bounding box center [1213, 361] width 574 height 532
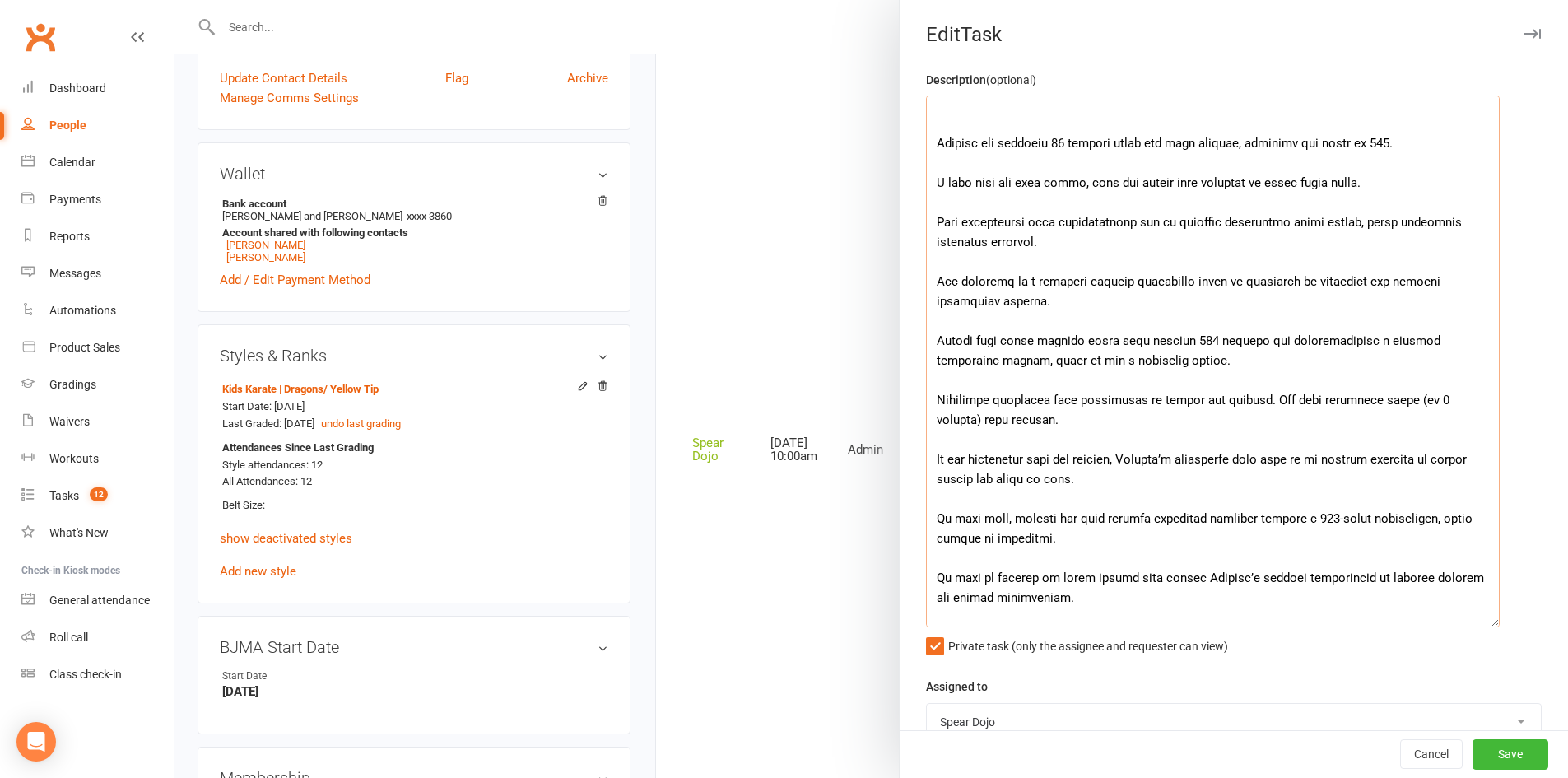
click at [1075, 186] on textarea at bounding box center [1213, 361] width 574 height 532
click at [1000, 185] on textarea at bounding box center [1213, 361] width 574 height 532
drag, startPoint x: 1016, startPoint y: 185, endPoint x: 1048, endPoint y: 186, distance: 32.0
click at [1048, 186] on textarea at bounding box center [1213, 361] width 574 height 532
drag, startPoint x: 1134, startPoint y: 181, endPoint x: 1154, endPoint y: 183, distance: 20.1
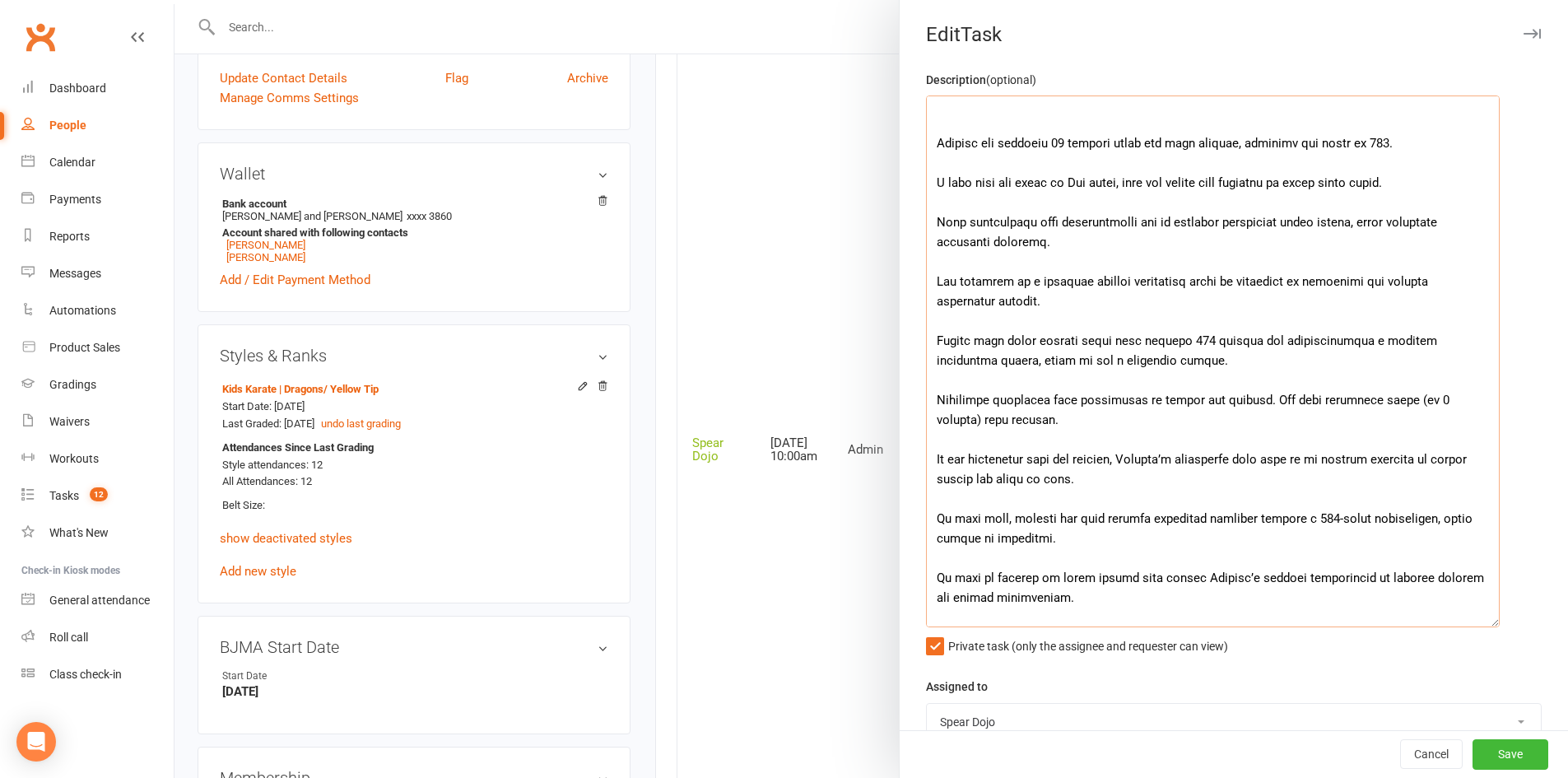
click at [1154, 183] on textarea at bounding box center [1213, 361] width 574 height 532
click at [1233, 182] on textarea at bounding box center [1213, 361] width 574 height 532
click at [1223, 243] on textarea at bounding box center [1213, 361] width 574 height 532
click at [1201, 206] on textarea at bounding box center [1213, 361] width 574 height 532
click at [1445, 181] on textarea at bounding box center [1213, 361] width 574 height 532
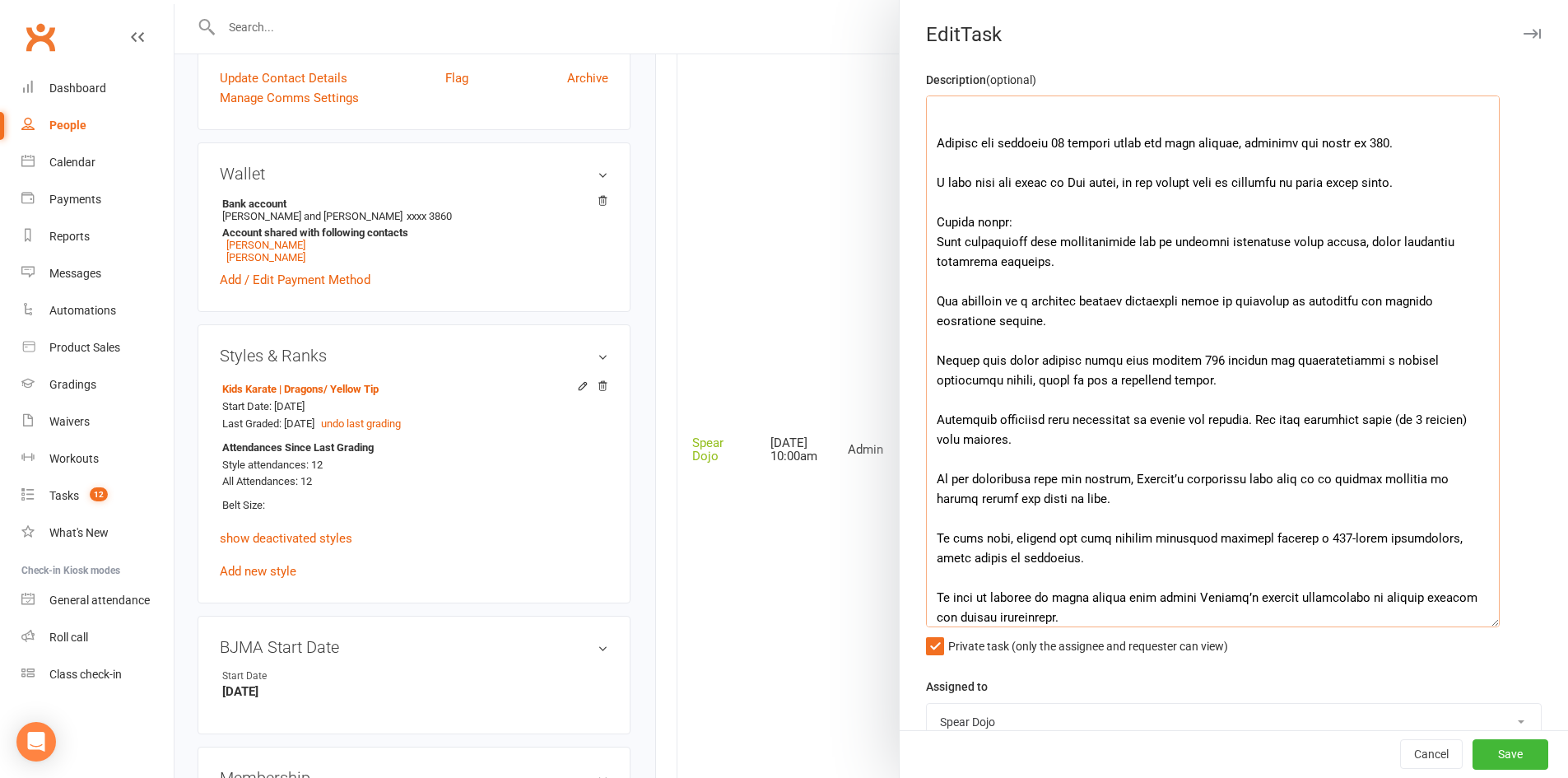
drag, startPoint x: 957, startPoint y: 220, endPoint x: 926, endPoint y: 222, distance: 31.1
click at [926, 222] on textarea at bounding box center [1213, 361] width 574 height 532
click at [1143, 286] on textarea at bounding box center [1213, 361] width 574 height 532
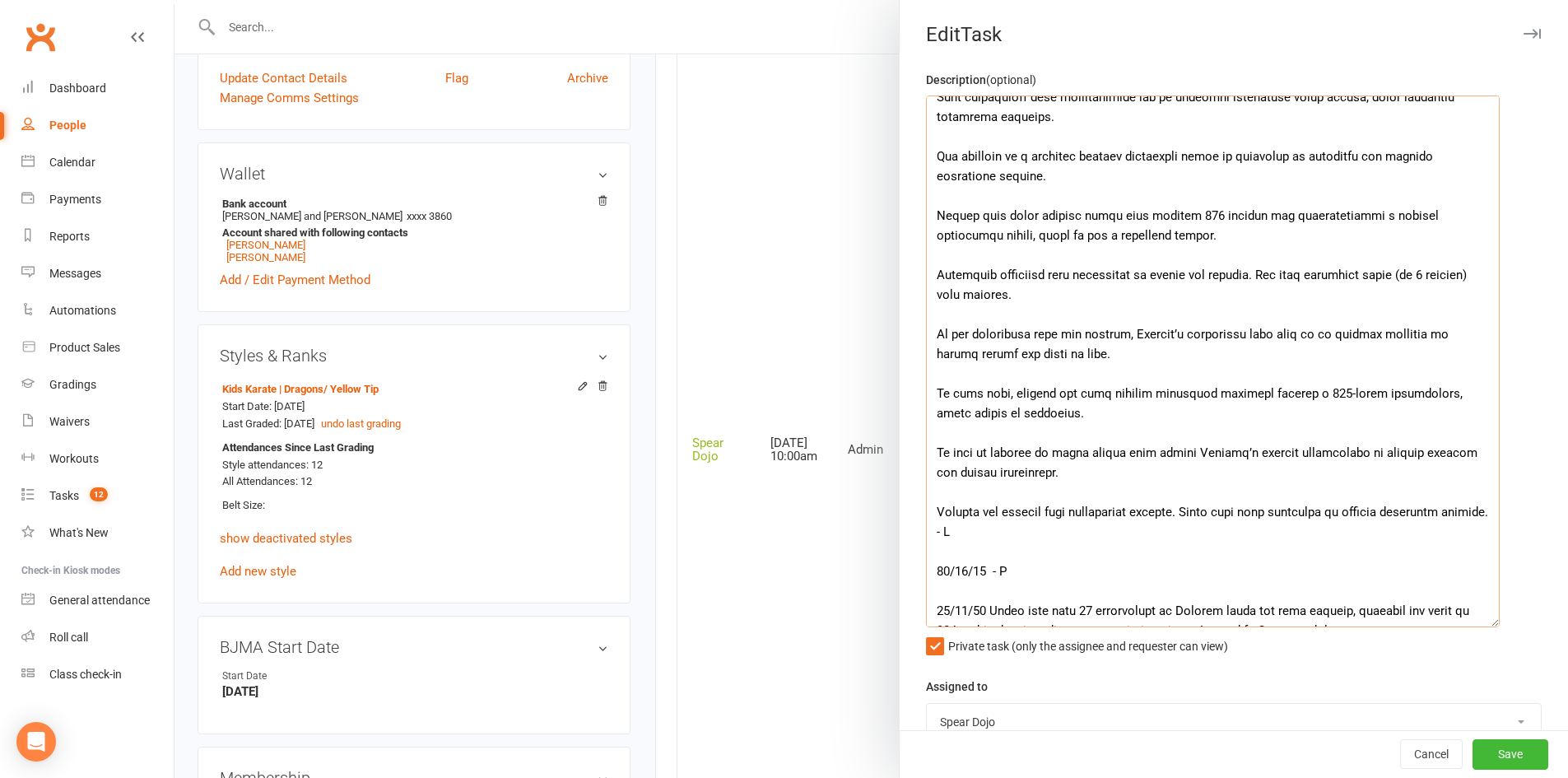
scroll to position [193, 0]
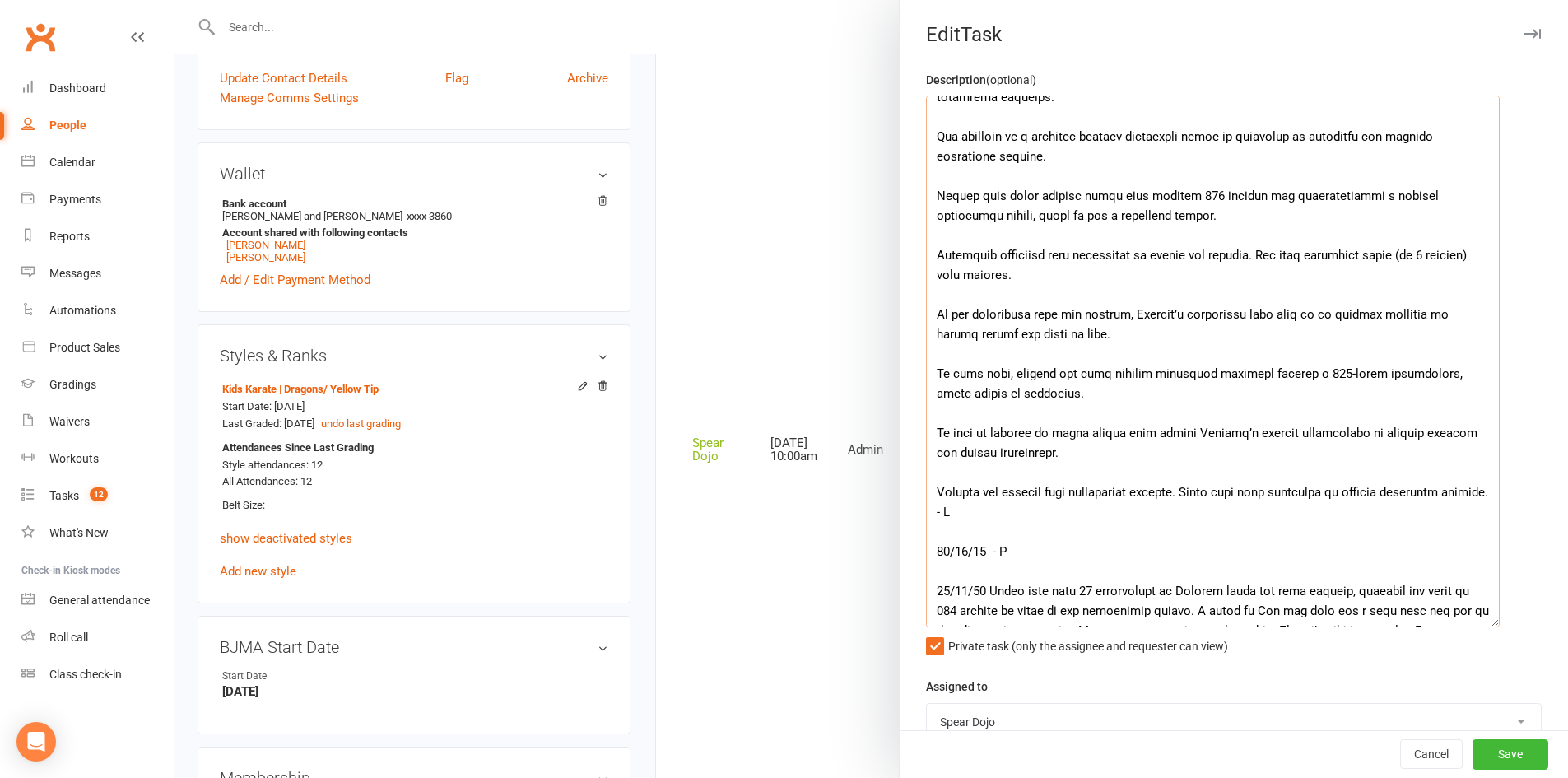
drag, startPoint x: 1175, startPoint y: 194, endPoint x: 1195, endPoint y: 198, distance: 20.4
click at [1195, 198] on textarea at bounding box center [1213, 361] width 574 height 532
click at [1257, 211] on textarea at bounding box center [1213, 361] width 574 height 532
click at [1235, 194] on textarea at bounding box center [1213, 361] width 574 height 532
click at [1275, 196] on textarea at bounding box center [1213, 361] width 574 height 532
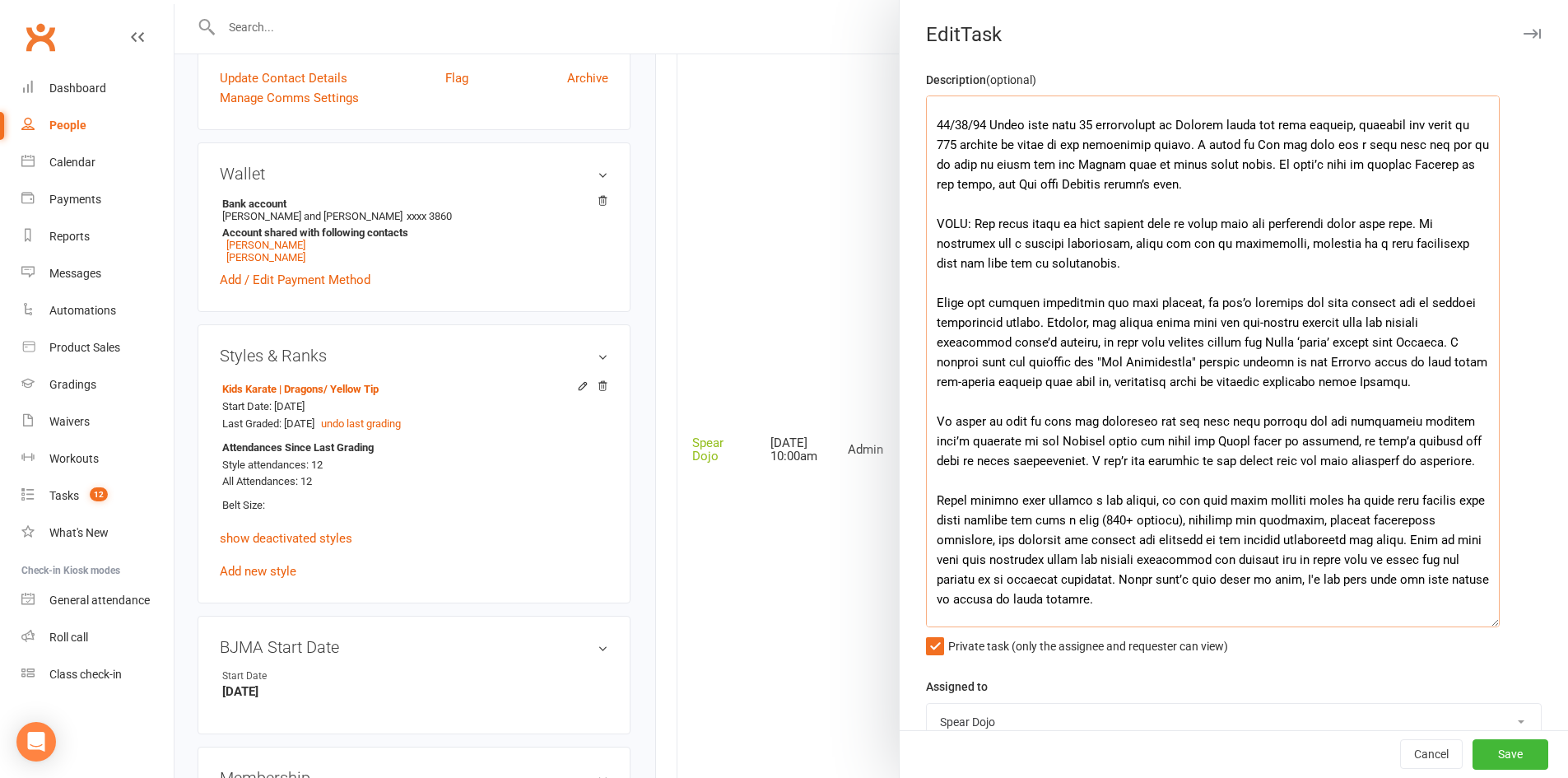
scroll to position [852, 0]
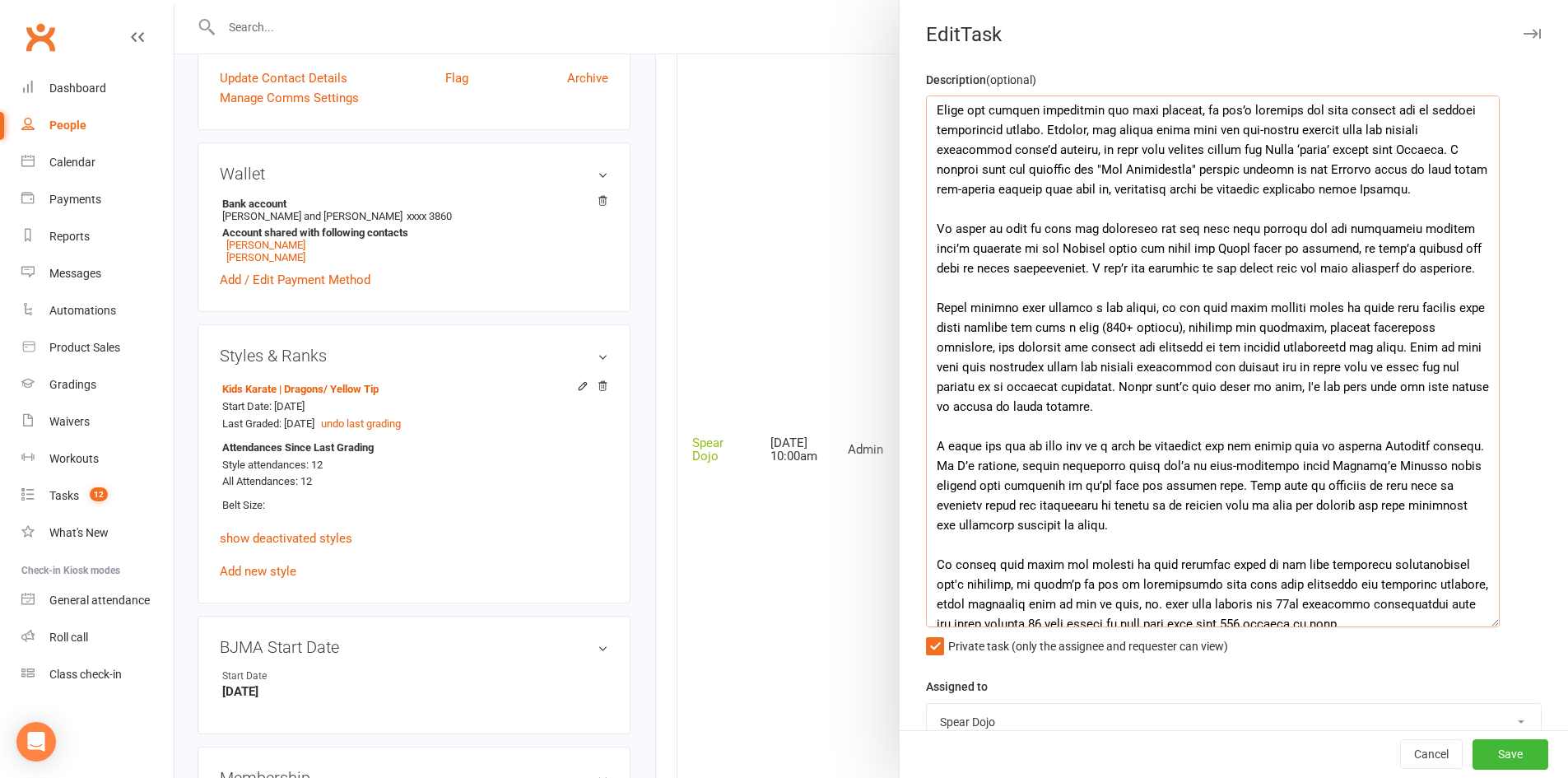
drag, startPoint x: 1180, startPoint y: 329, endPoint x: 1346, endPoint y: 349, distance: 167.2
click at [1346, 349] on textarea at bounding box center [1213, 361] width 574 height 532
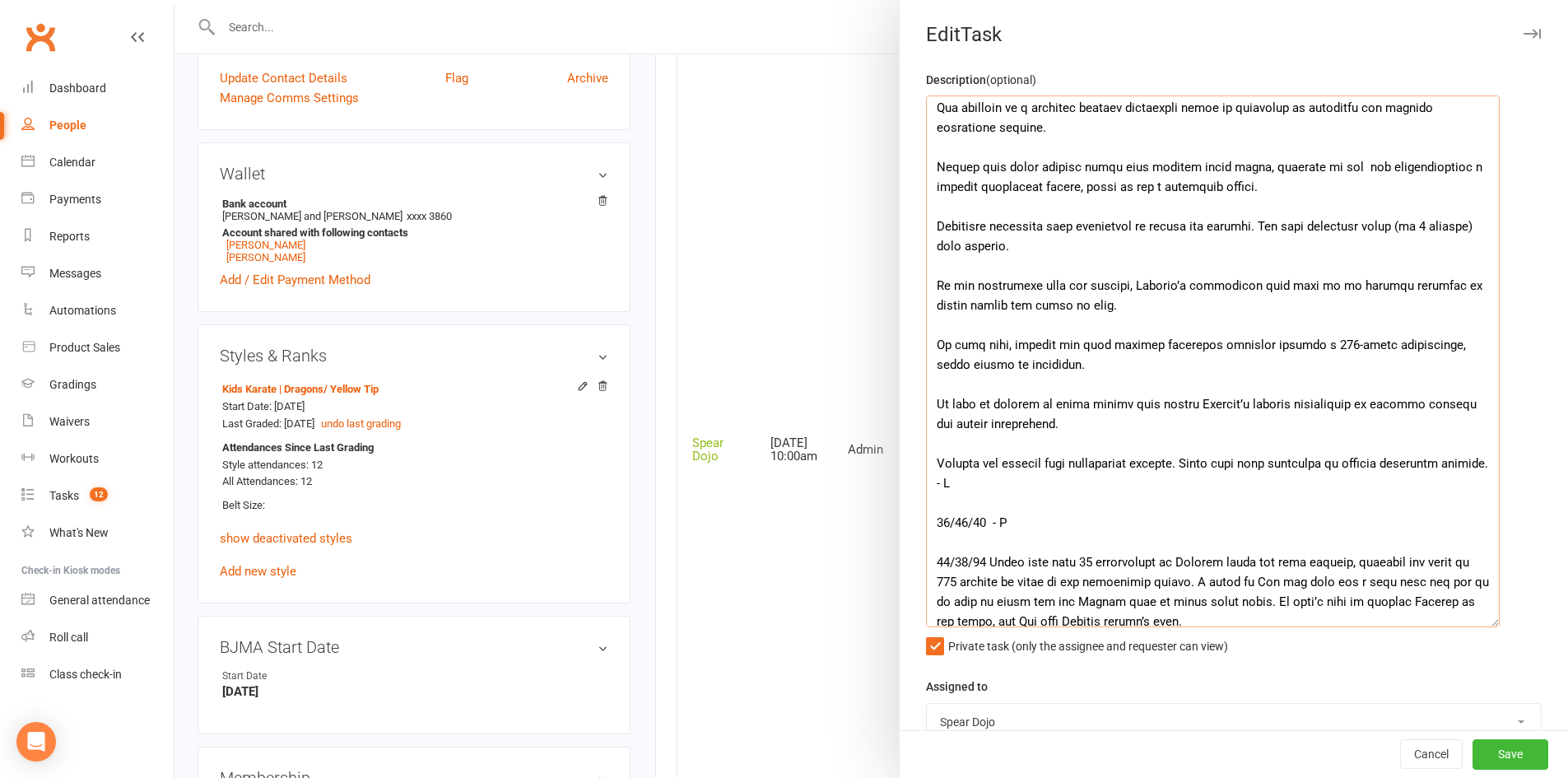
scroll to position [193, 0]
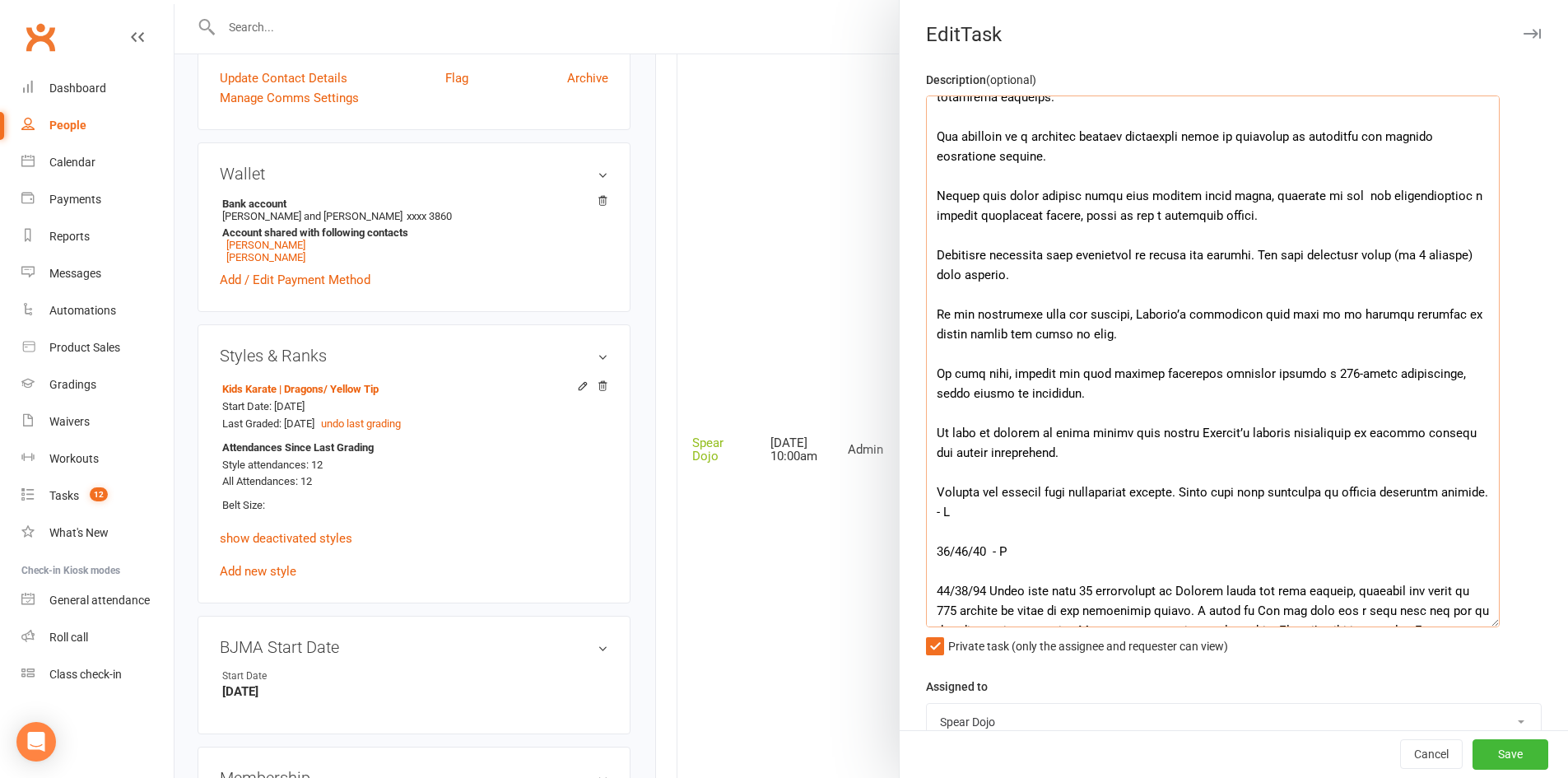
drag, startPoint x: 1244, startPoint y: 195, endPoint x: 1323, endPoint y: 199, distance: 79.1
click at [1323, 199] on textarea at bounding box center [1213, 361] width 574 height 532
paste textarea "and rebooking, marking attendance correctly, and ensuring the classes are allot…"
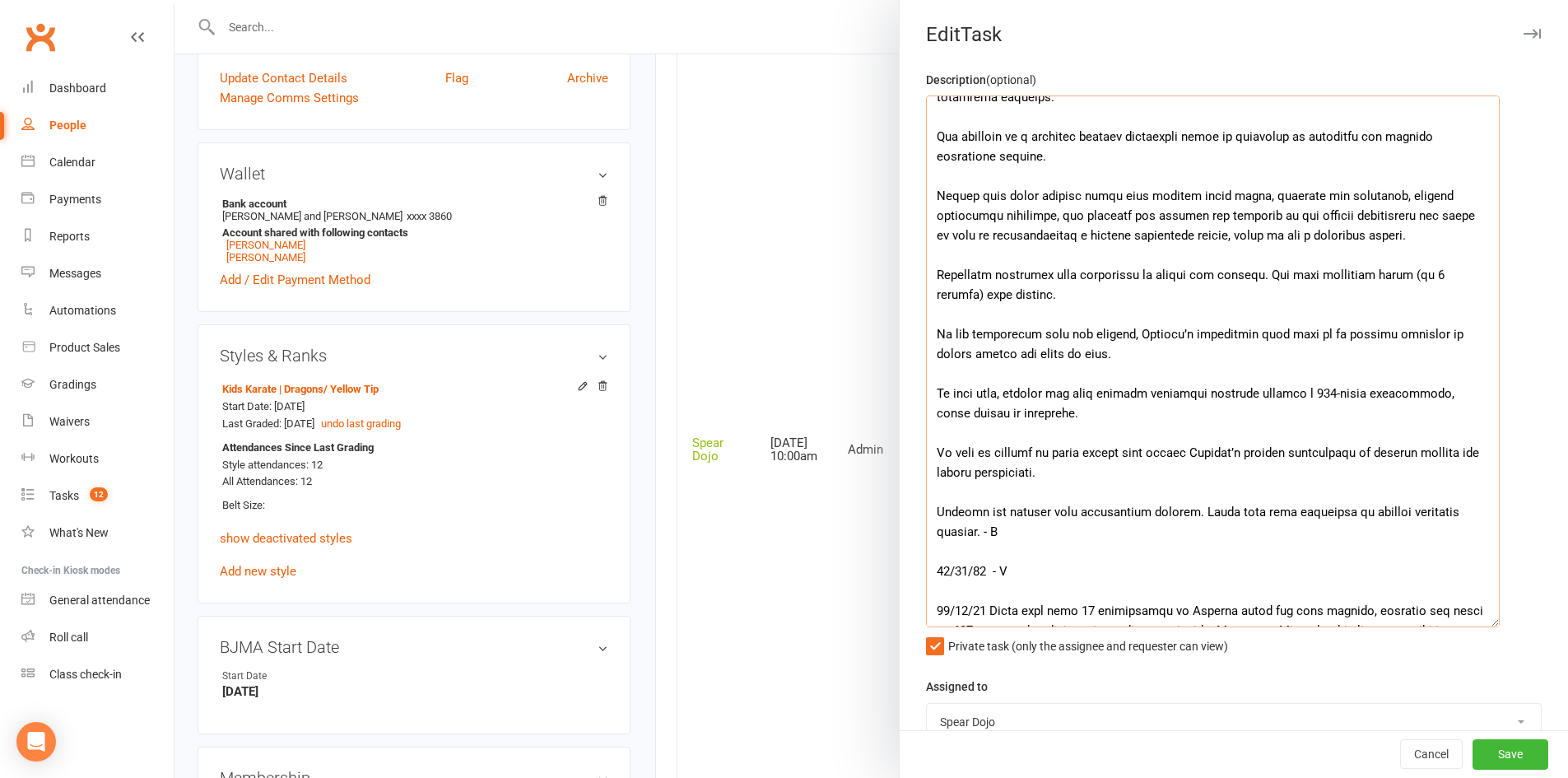
click at [1074, 233] on textarea at bounding box center [1213, 361] width 574 height 532
click at [1234, 255] on textarea at bounding box center [1213, 361] width 574 height 532
click at [998, 298] on textarea at bounding box center [1213, 361] width 574 height 532
type textarea "Dragons | Attendance Star Lincoln has attended 11 classes since his last gradin…"
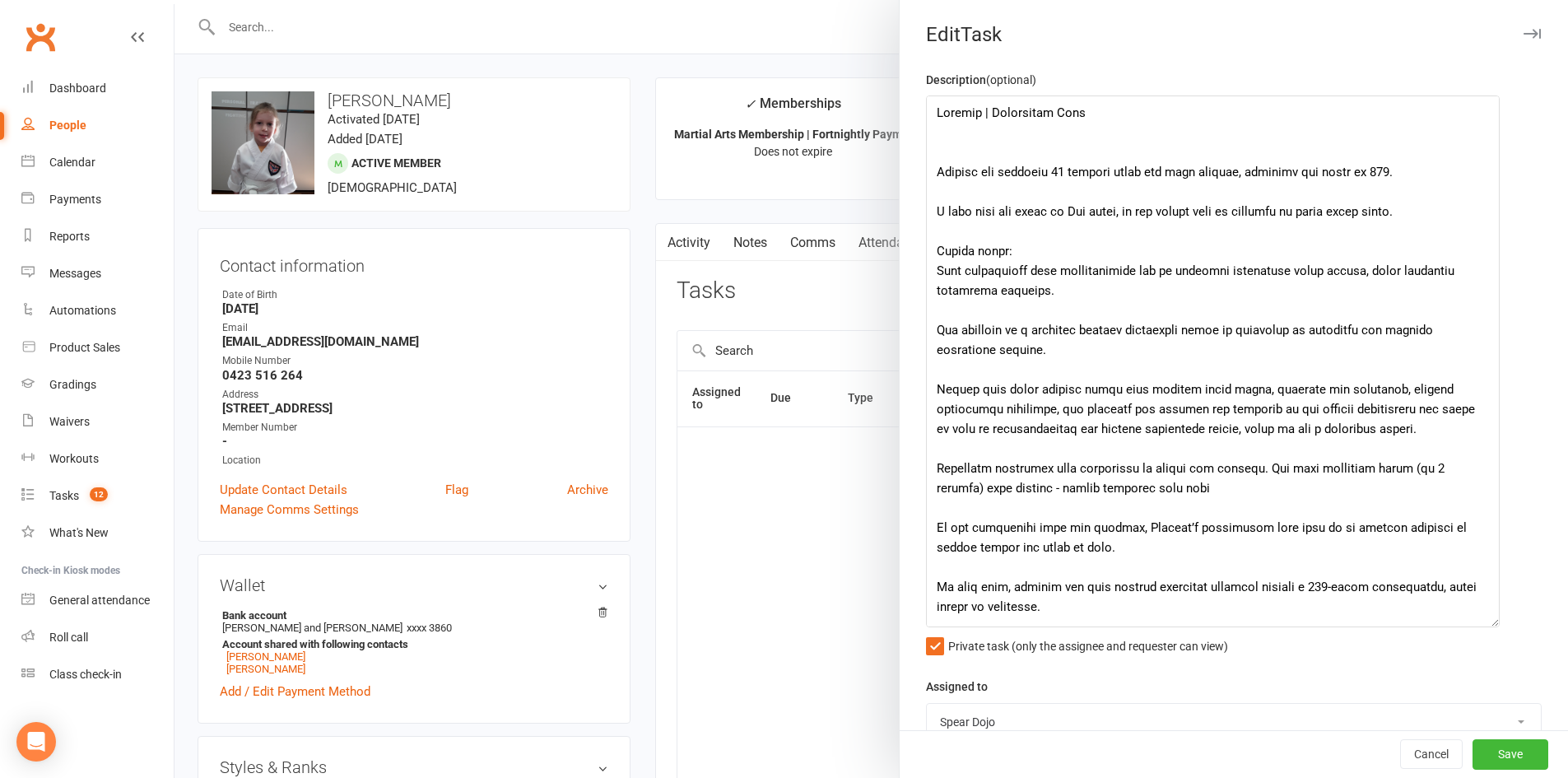
select select "19839"
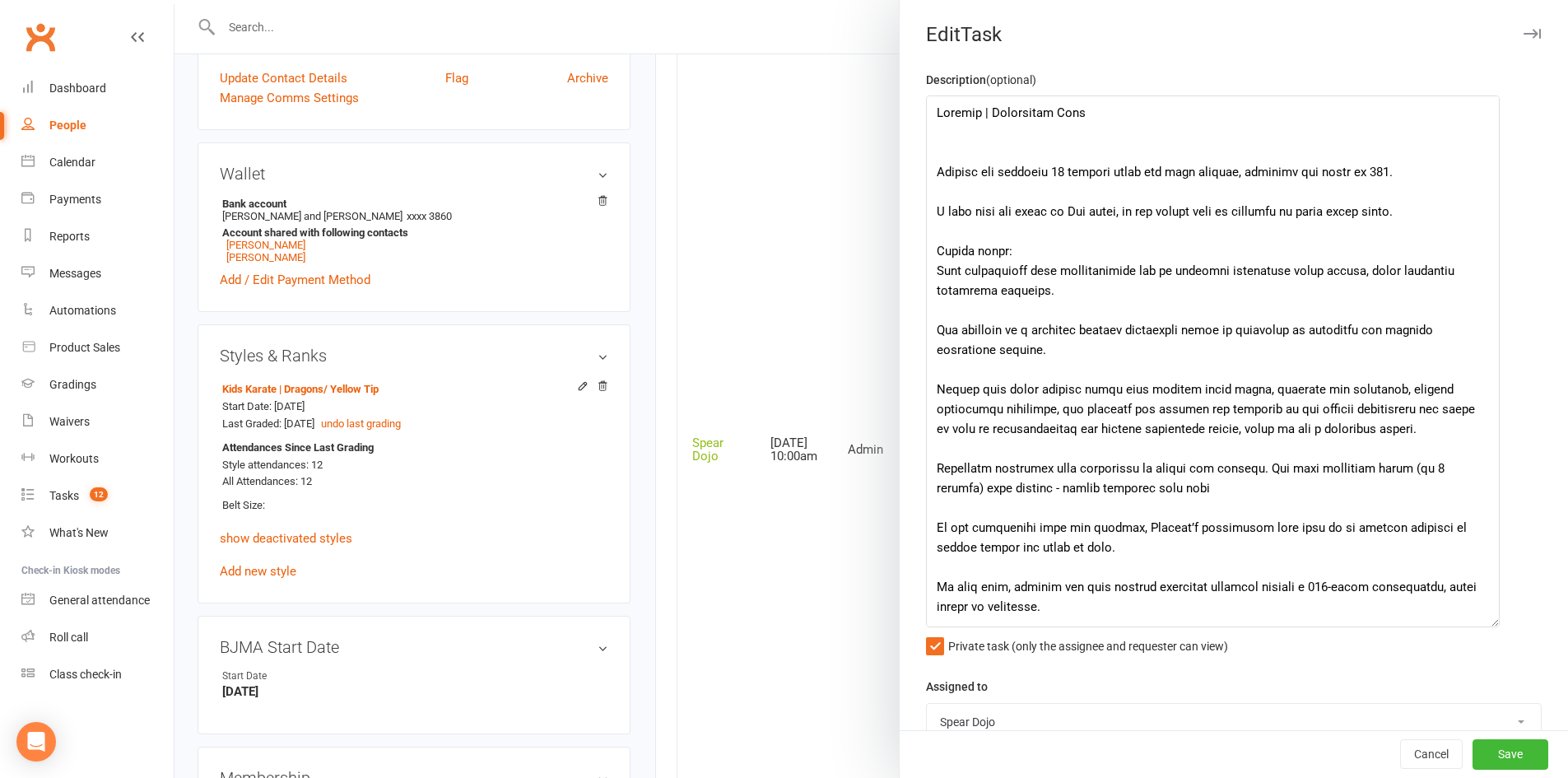
scroll to position [193, 0]
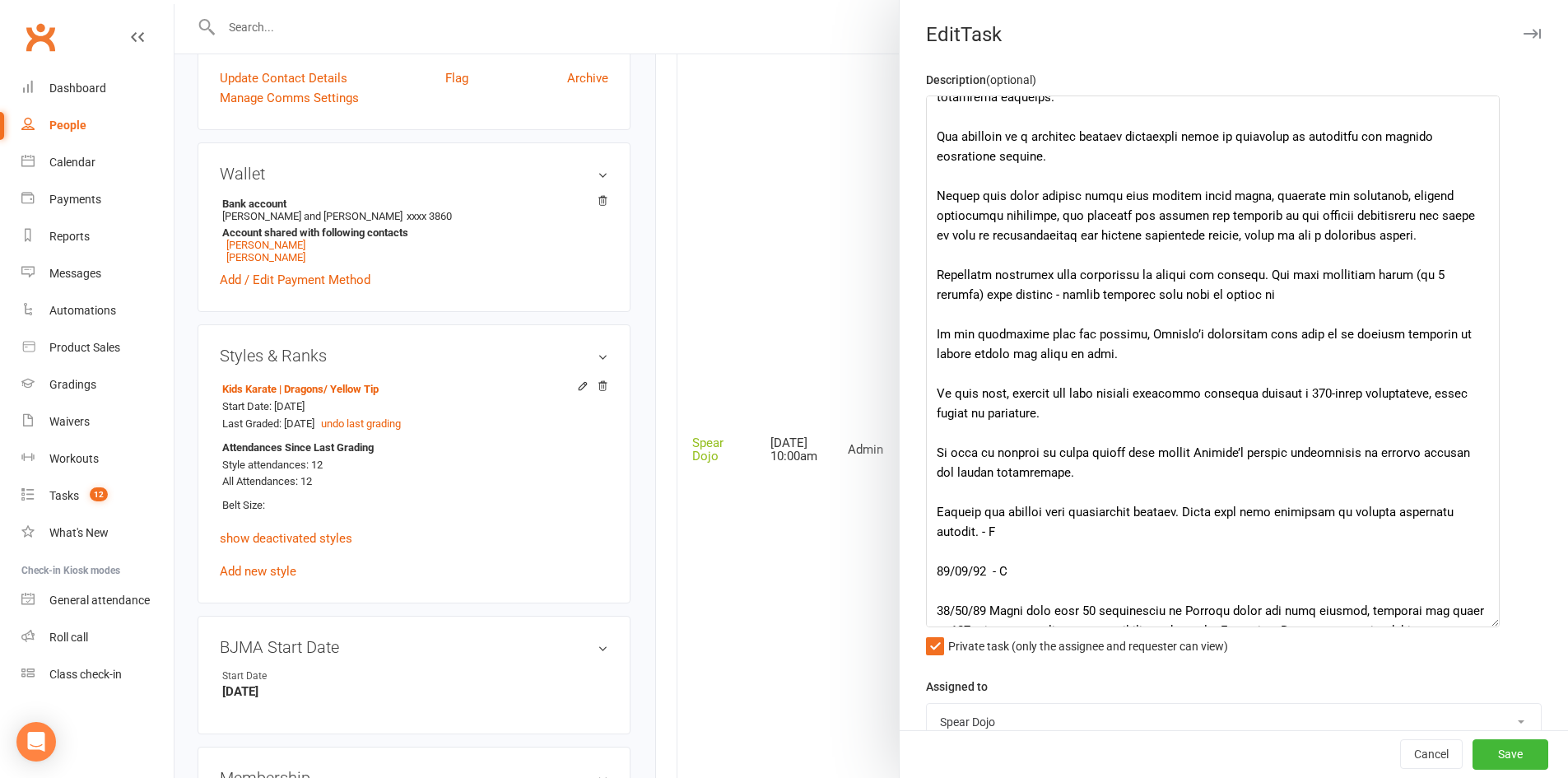
click at [1043, 301] on textarea at bounding box center [1213, 361] width 574 height 532
click at [1279, 301] on textarea at bounding box center [1213, 361] width 574 height 532
click at [1229, 295] on textarea at bounding box center [1213, 361] width 574 height 532
click at [1135, 374] on textarea at bounding box center [1213, 361] width 574 height 532
click at [1310, 294] on textarea at bounding box center [1213, 361] width 574 height 532
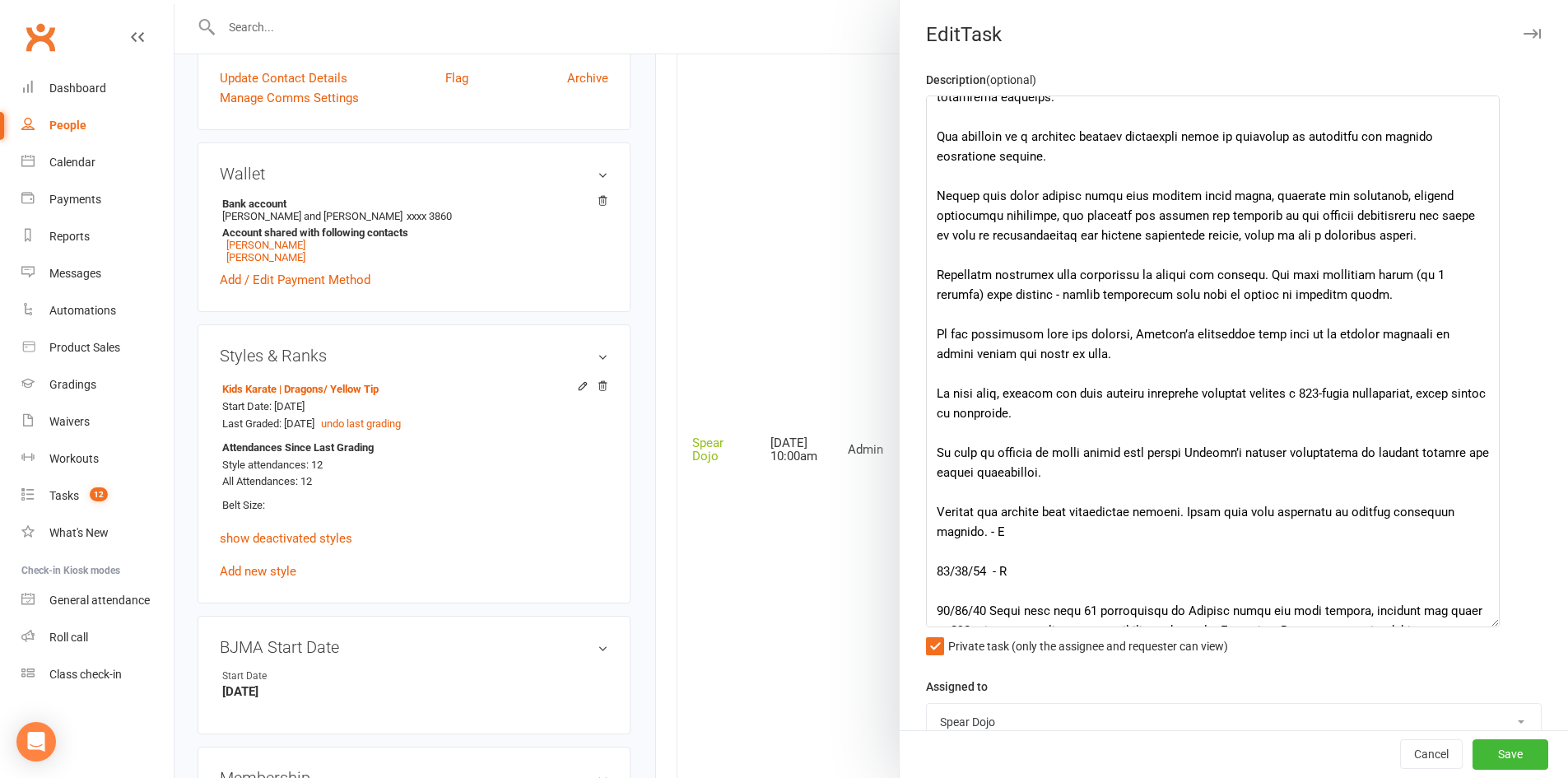
click at [1313, 295] on textarea at bounding box center [1213, 361] width 574 height 532
click at [1193, 354] on textarea at bounding box center [1213, 361] width 574 height 532
click at [1170, 294] on textarea at bounding box center [1213, 361] width 574 height 532
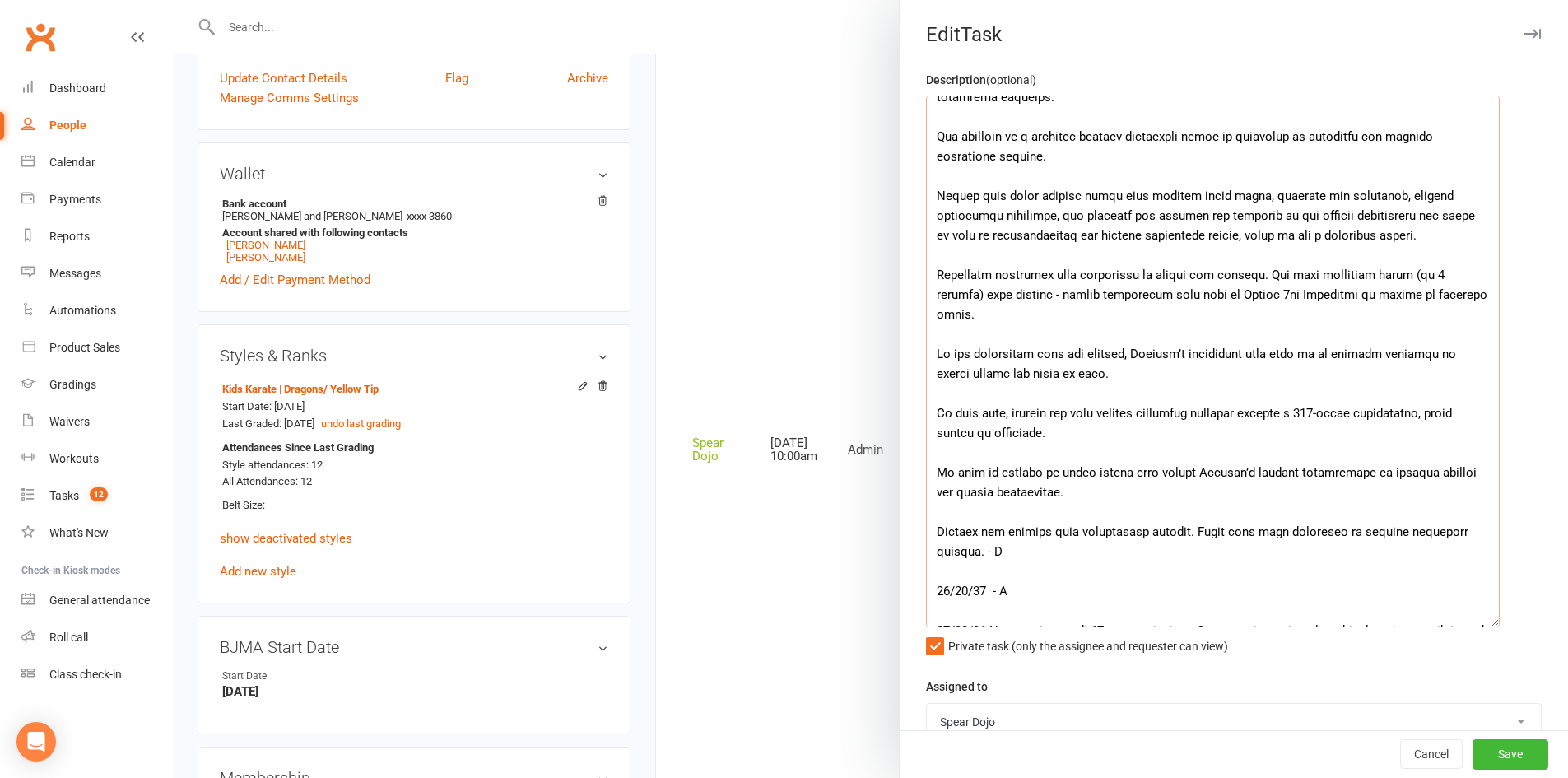
click at [1376, 298] on textarea at bounding box center [1213, 361] width 574 height 532
click at [1221, 352] on textarea at bounding box center [1213, 361] width 574 height 532
click at [1068, 355] on textarea at bounding box center [1213, 361] width 574 height 532
click at [1177, 423] on textarea at bounding box center [1213, 361] width 574 height 532
drag, startPoint x: 1045, startPoint y: 394, endPoint x: 1067, endPoint y: 394, distance: 22.0
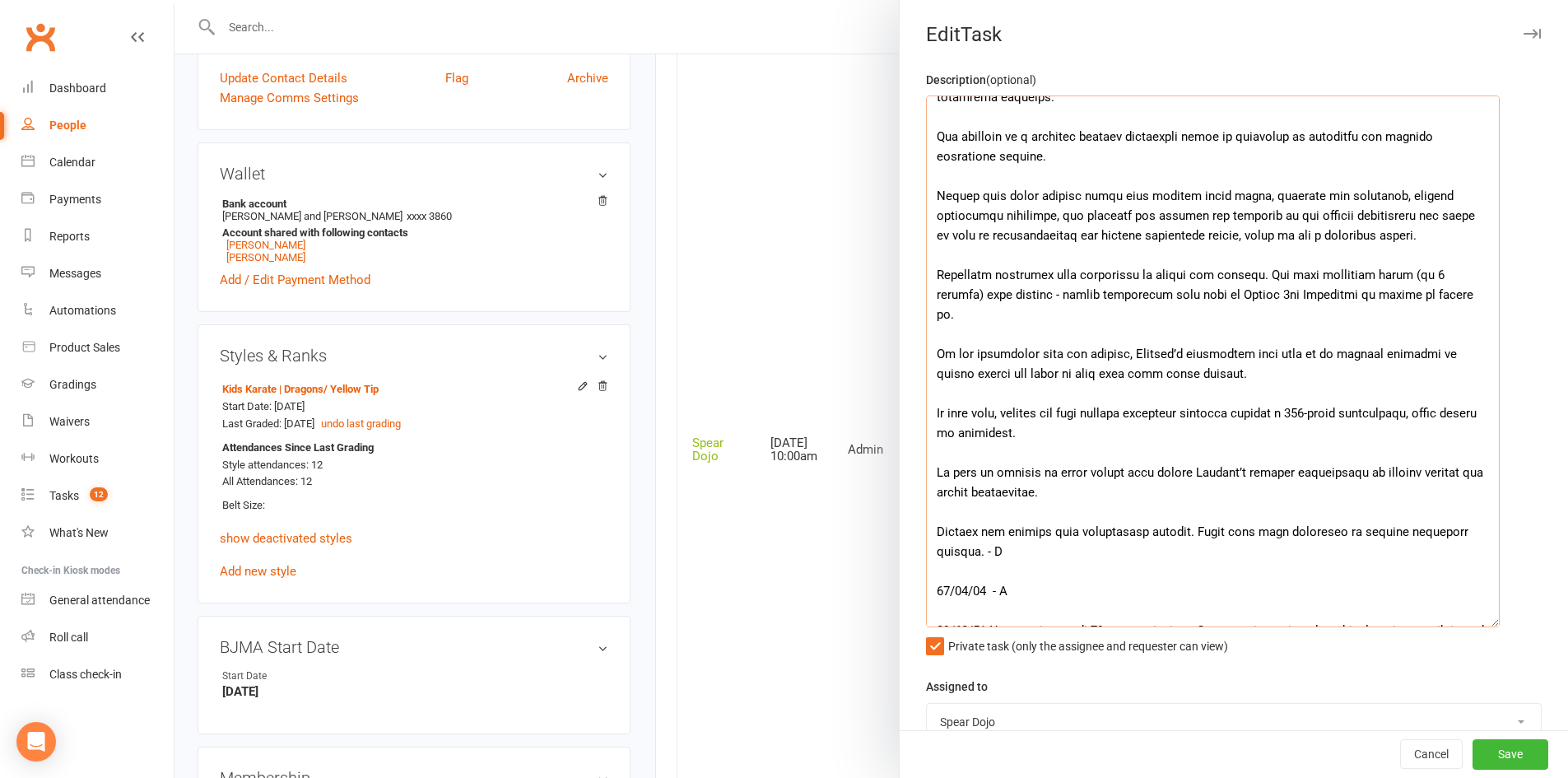
click at [1067, 394] on textarea at bounding box center [1213, 361] width 574 height 532
click at [1189, 414] on textarea at bounding box center [1213, 361] width 574 height 532
click at [1085, 418] on textarea at bounding box center [1213, 361] width 574 height 532
click at [1052, 437] on textarea at bounding box center [1213, 361] width 574 height 532
click at [932, 453] on textarea at bounding box center [1213, 361] width 574 height 532
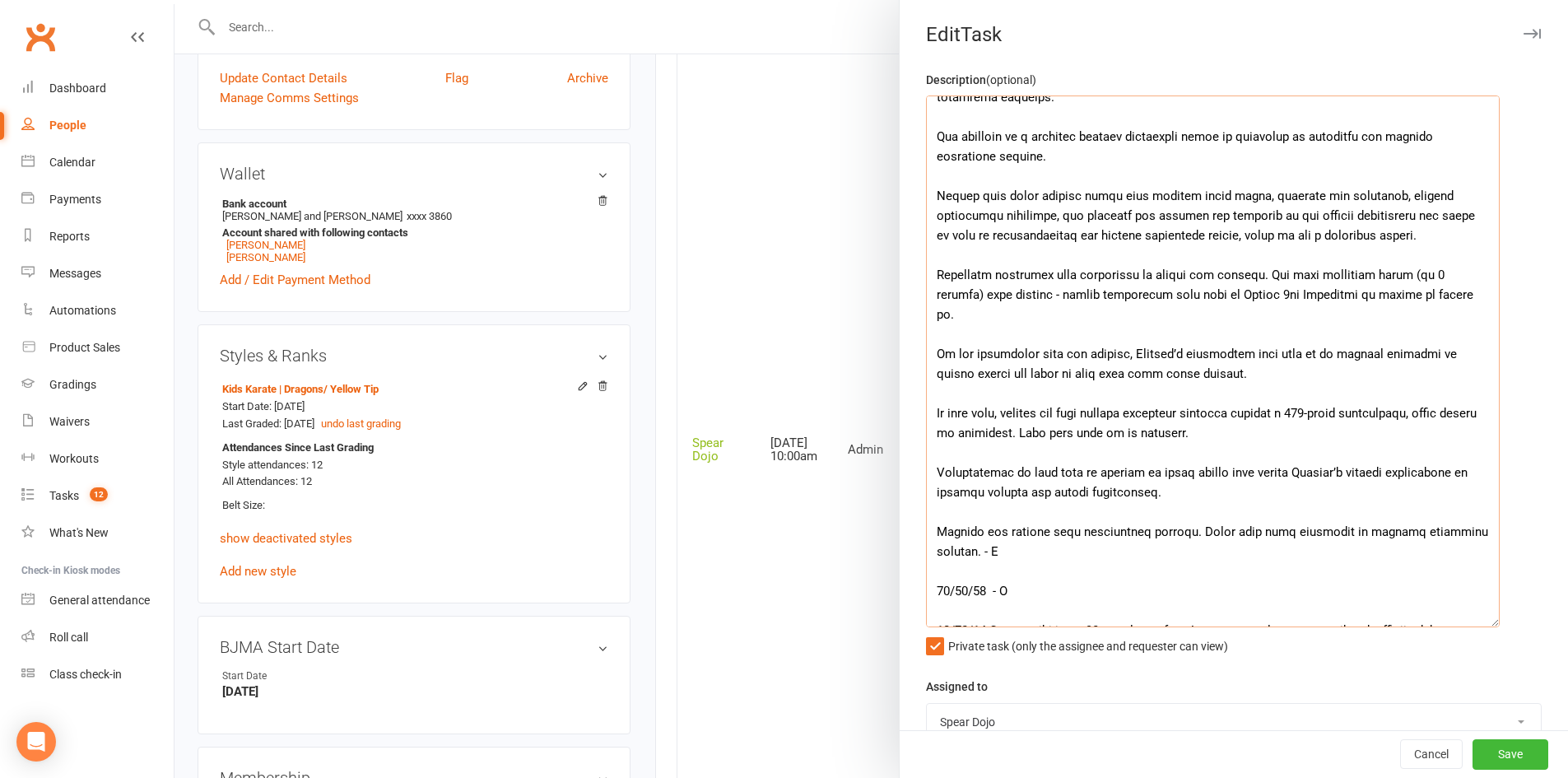
click at [1038, 474] on textarea at bounding box center [1213, 361] width 574 height 532
click at [1063, 538] on textarea at bounding box center [1213, 361] width 574 height 532
click at [1063, 513] on textarea at bounding box center [1213, 361] width 574 height 532
click at [1156, 533] on textarea at bounding box center [1213, 361] width 574 height 532
click at [973, 533] on textarea at bounding box center [1213, 361] width 574 height 532
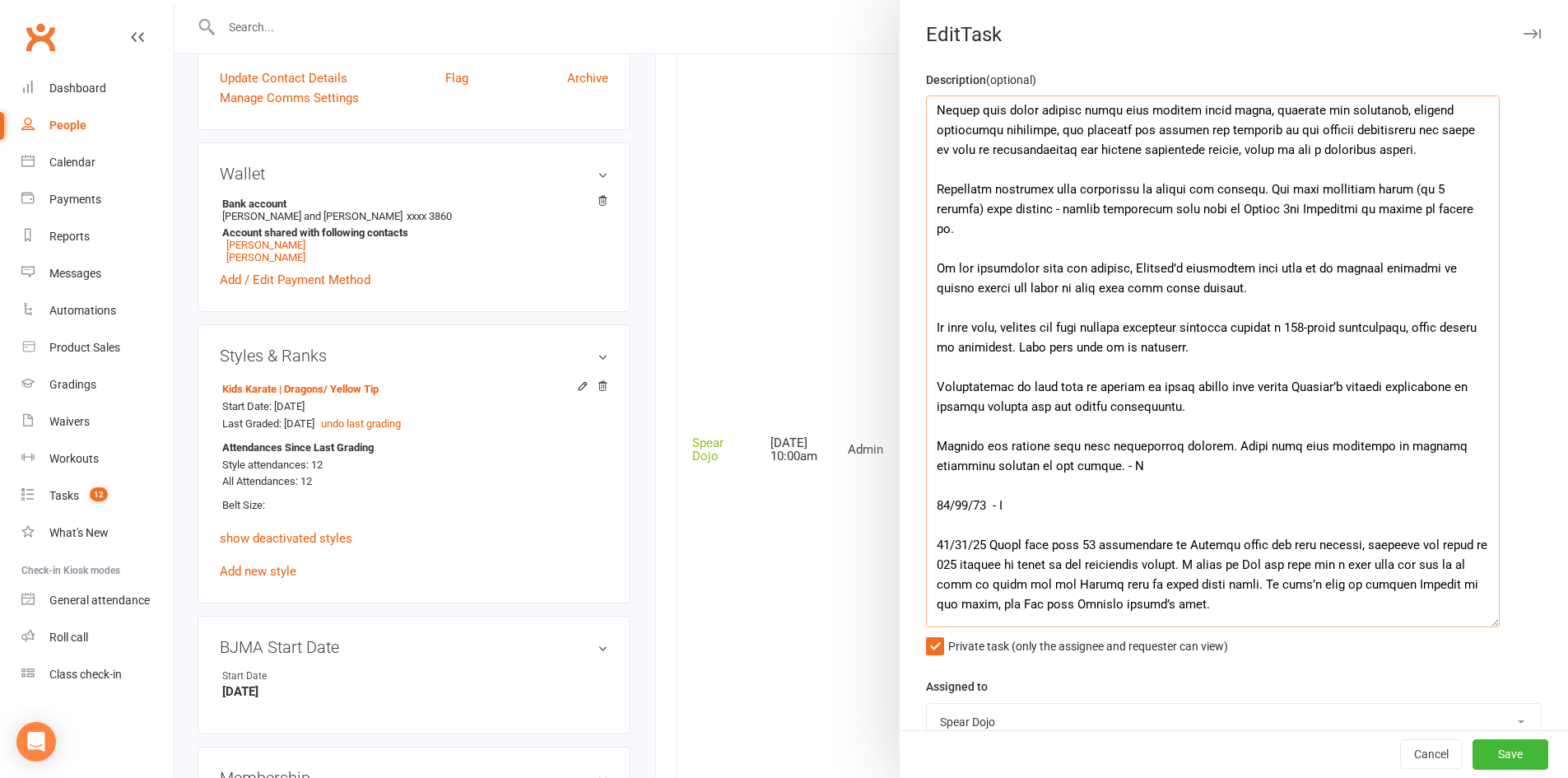
scroll to position [440, 0]
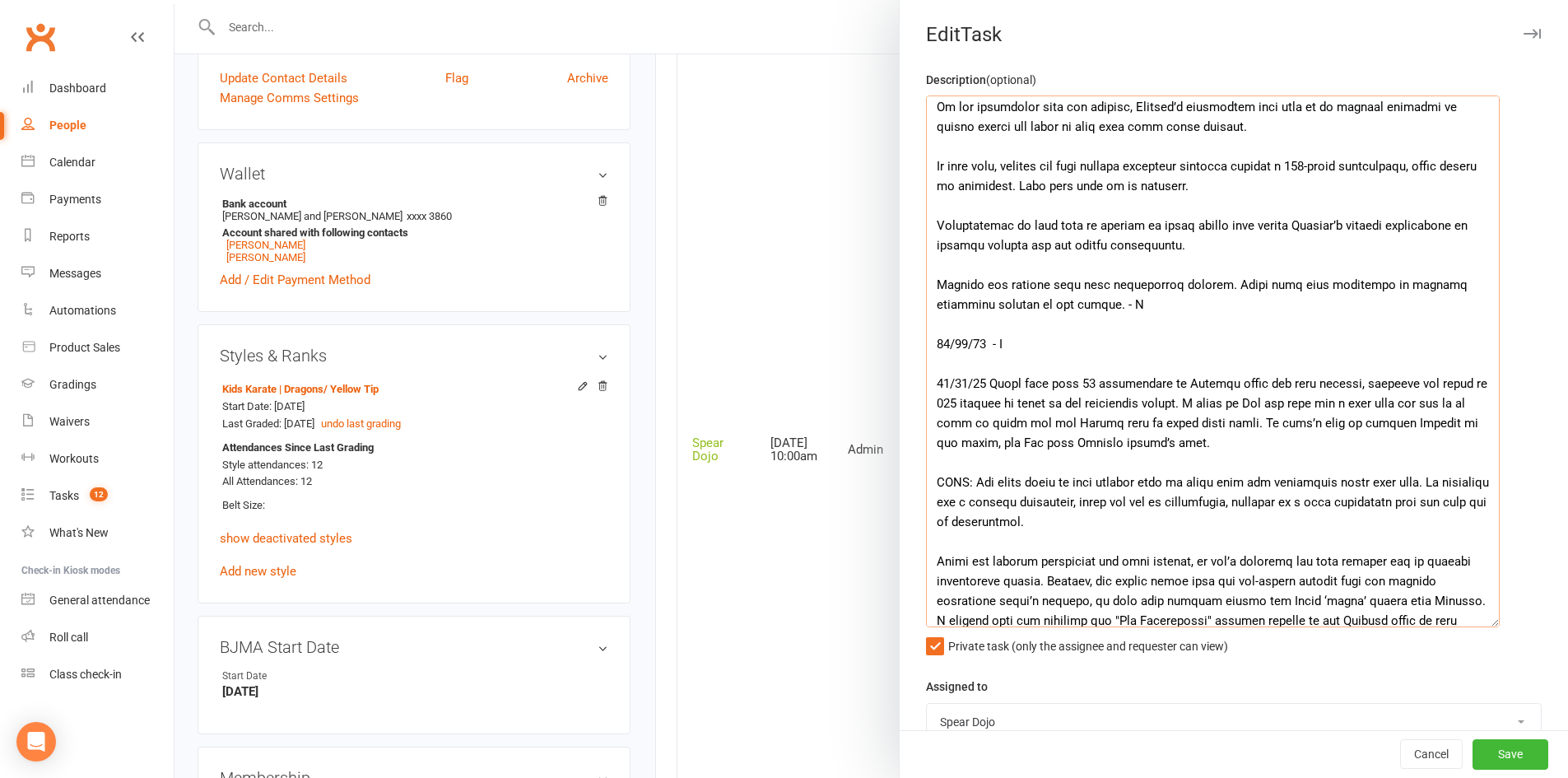
drag, startPoint x: 1026, startPoint y: 333, endPoint x: 930, endPoint y: 330, distance: 96.0
click at [930, 330] on textarea at bounding box center [1213, 361] width 574 height 532
click at [1085, 503] on textarea at bounding box center [1213, 361] width 574 height 532
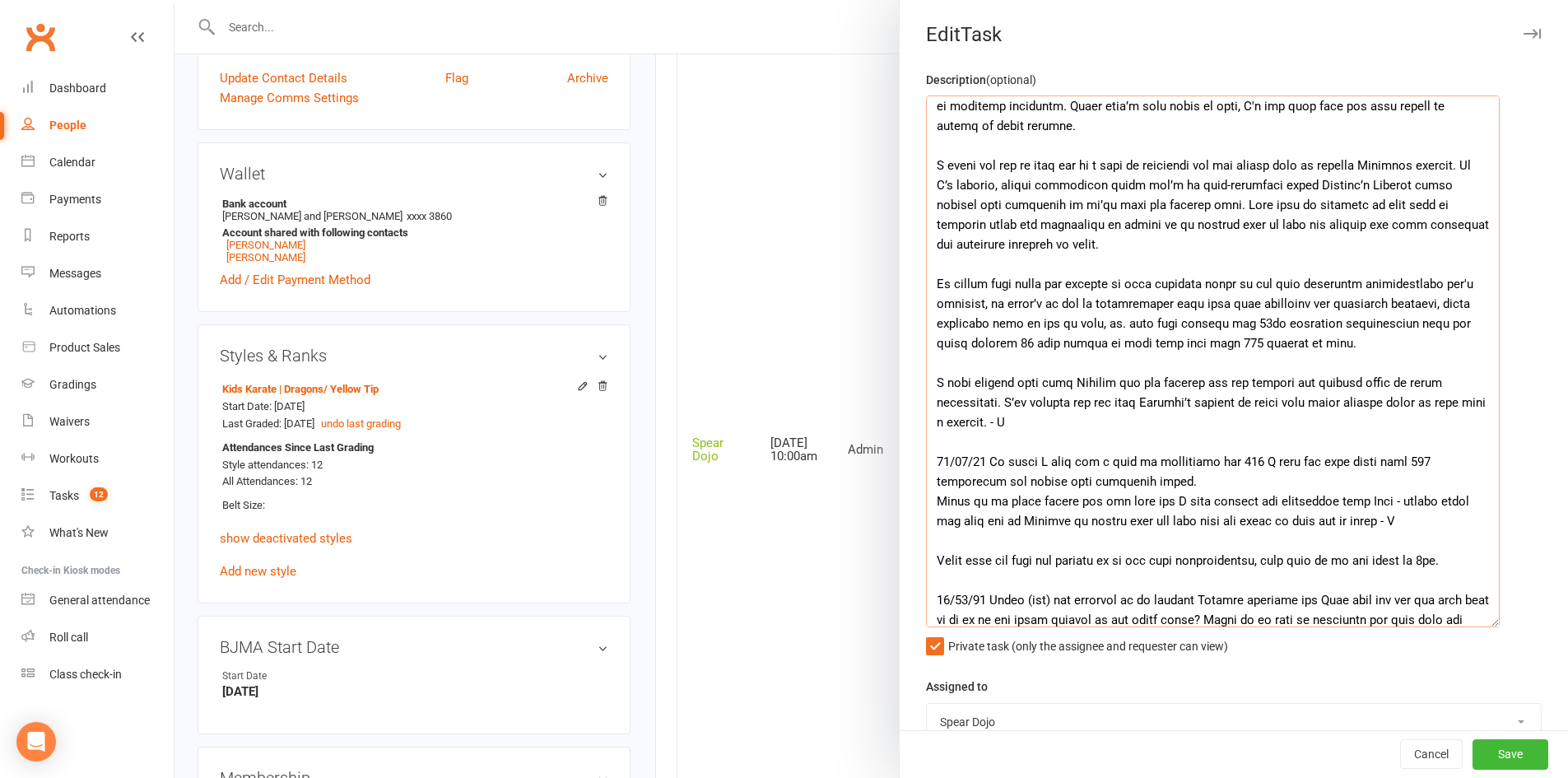
scroll to position [1222, 0]
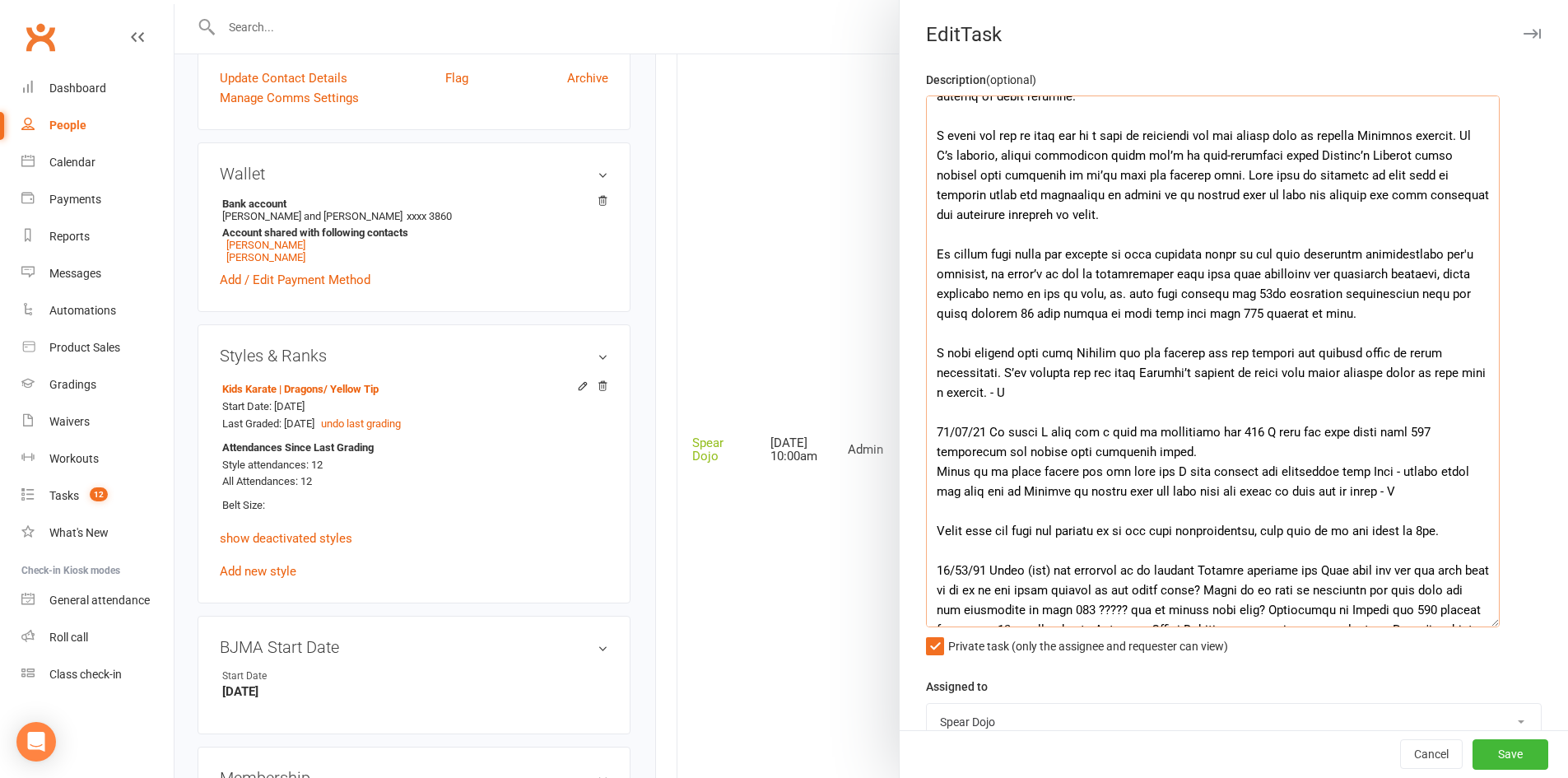
drag, startPoint x: 936, startPoint y: 361, endPoint x: 1046, endPoint y: 351, distance: 110.5
click at [1046, 351] on textarea at bounding box center [1213, 361] width 574 height 532
paste textarea "[PERSON_NAME] has attended 11 classes in Dragons since his last grading, bringi…"
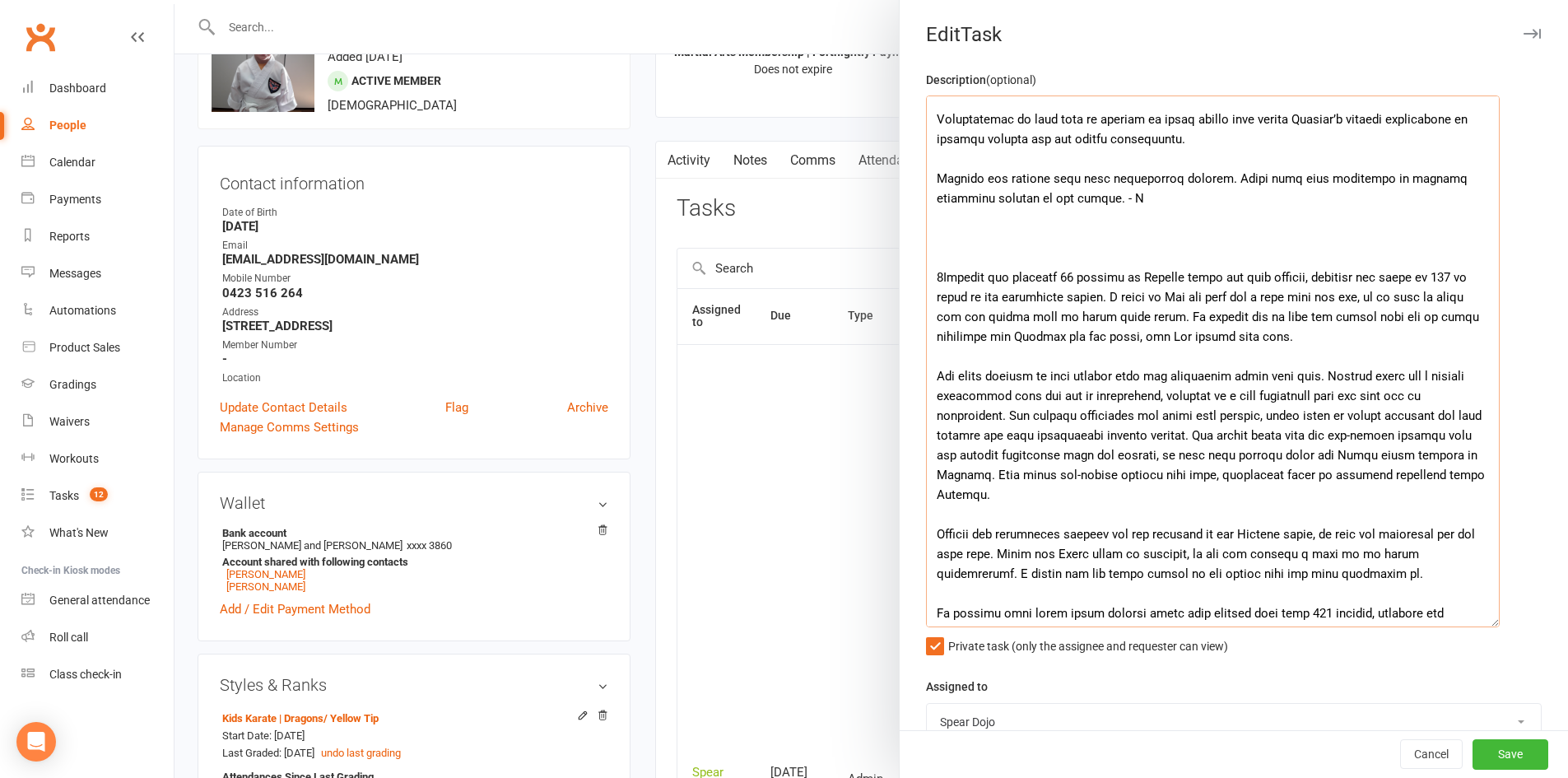
scroll to position [290, 0]
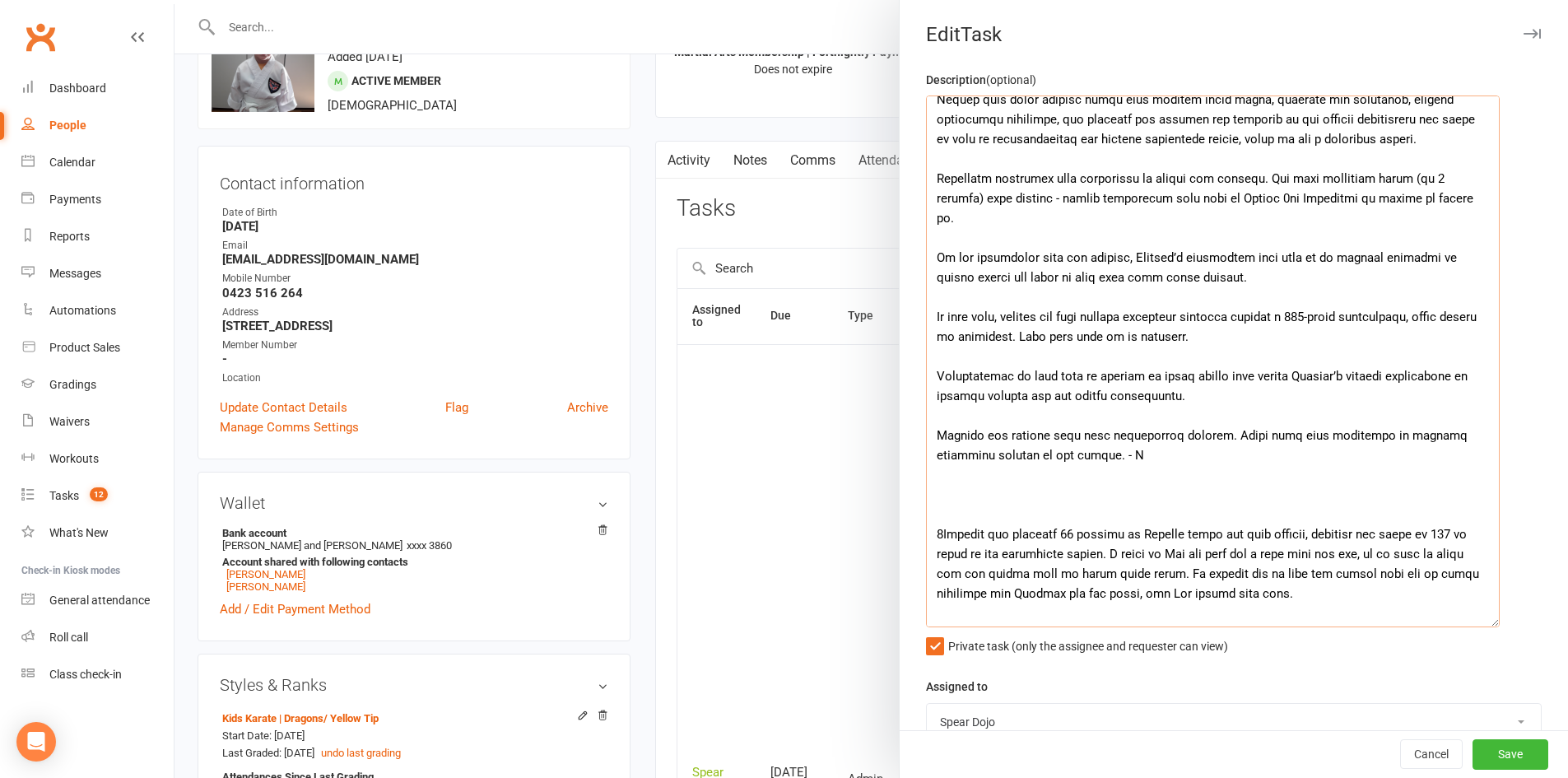
drag, startPoint x: 931, startPoint y: 167, endPoint x: 1049, endPoint y: 438, distance: 295.6
click at [1049, 438] on textarea at bounding box center [1213, 361] width 574 height 532
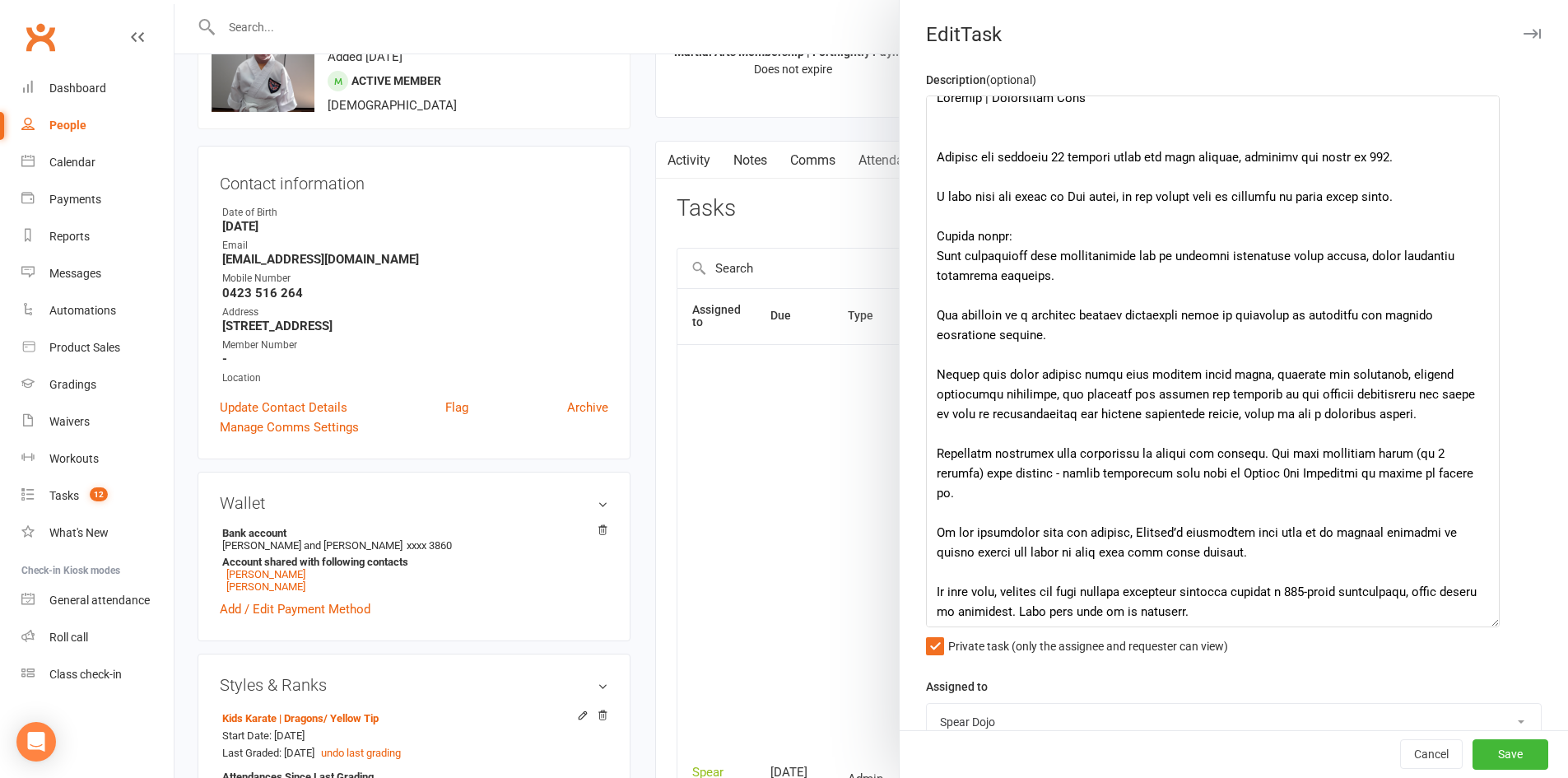
scroll to position [0, 0]
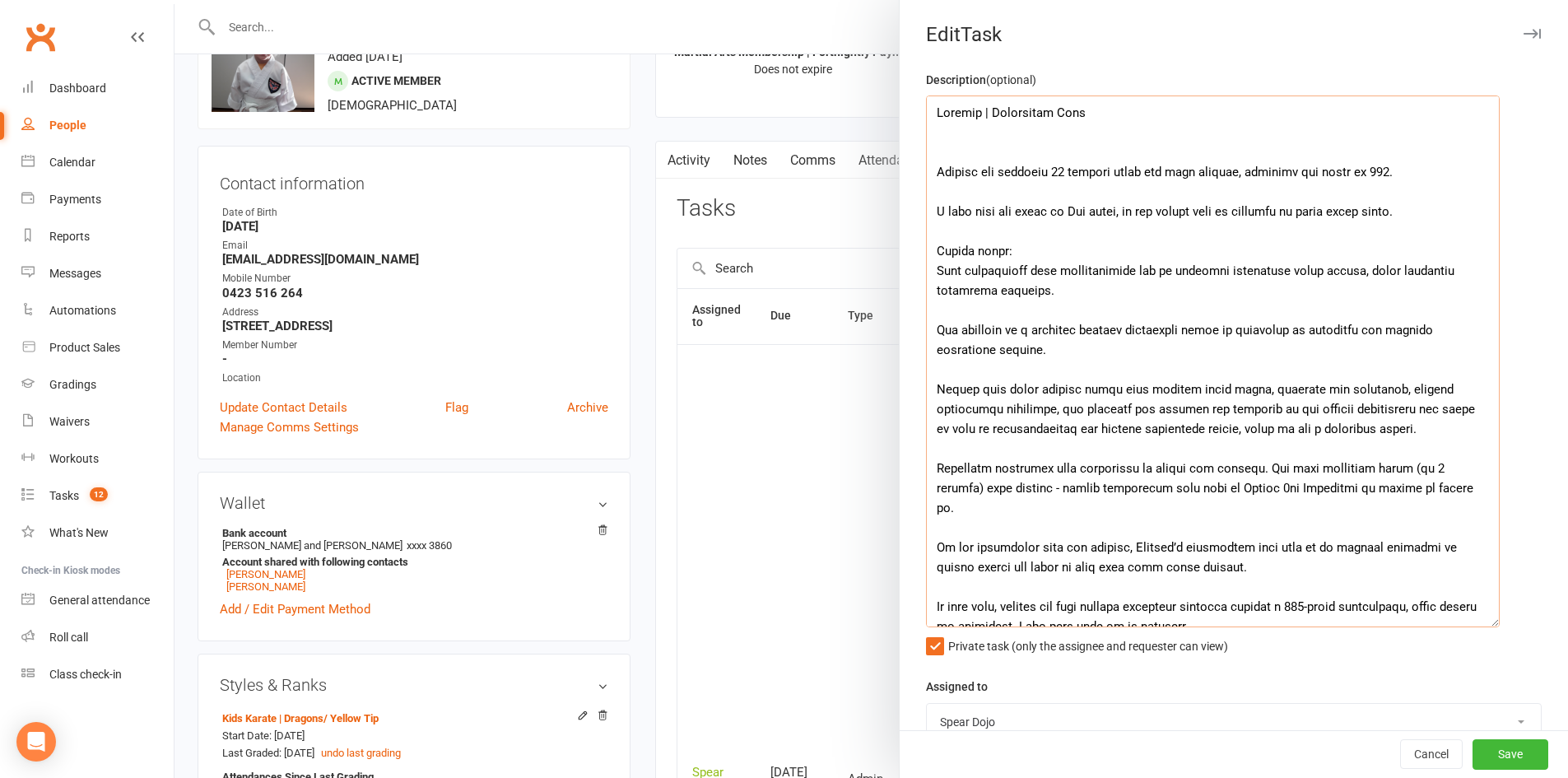
click at [1309, 190] on textarea at bounding box center [1213, 361] width 574 height 532
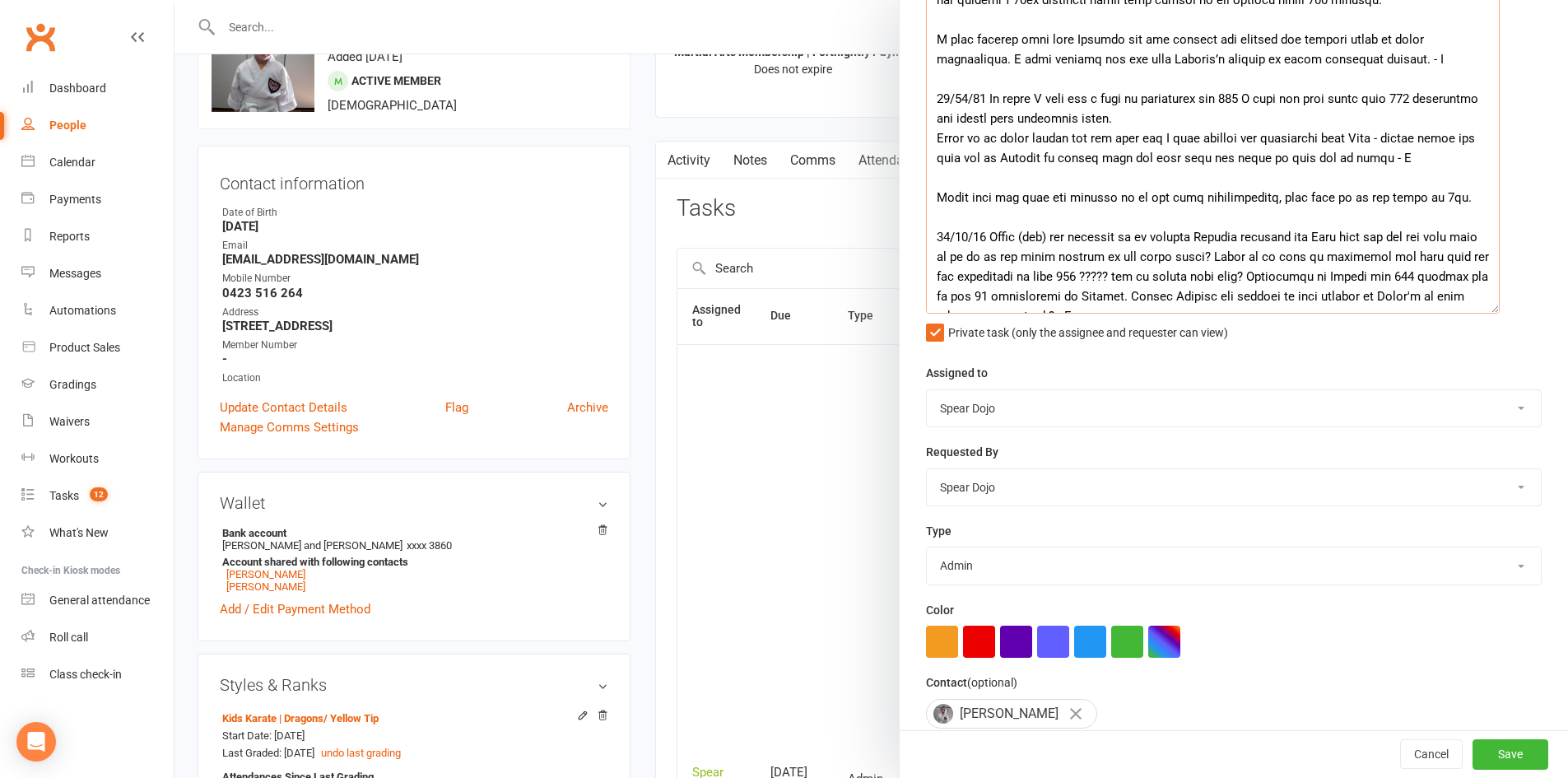
scroll to position [330, 0]
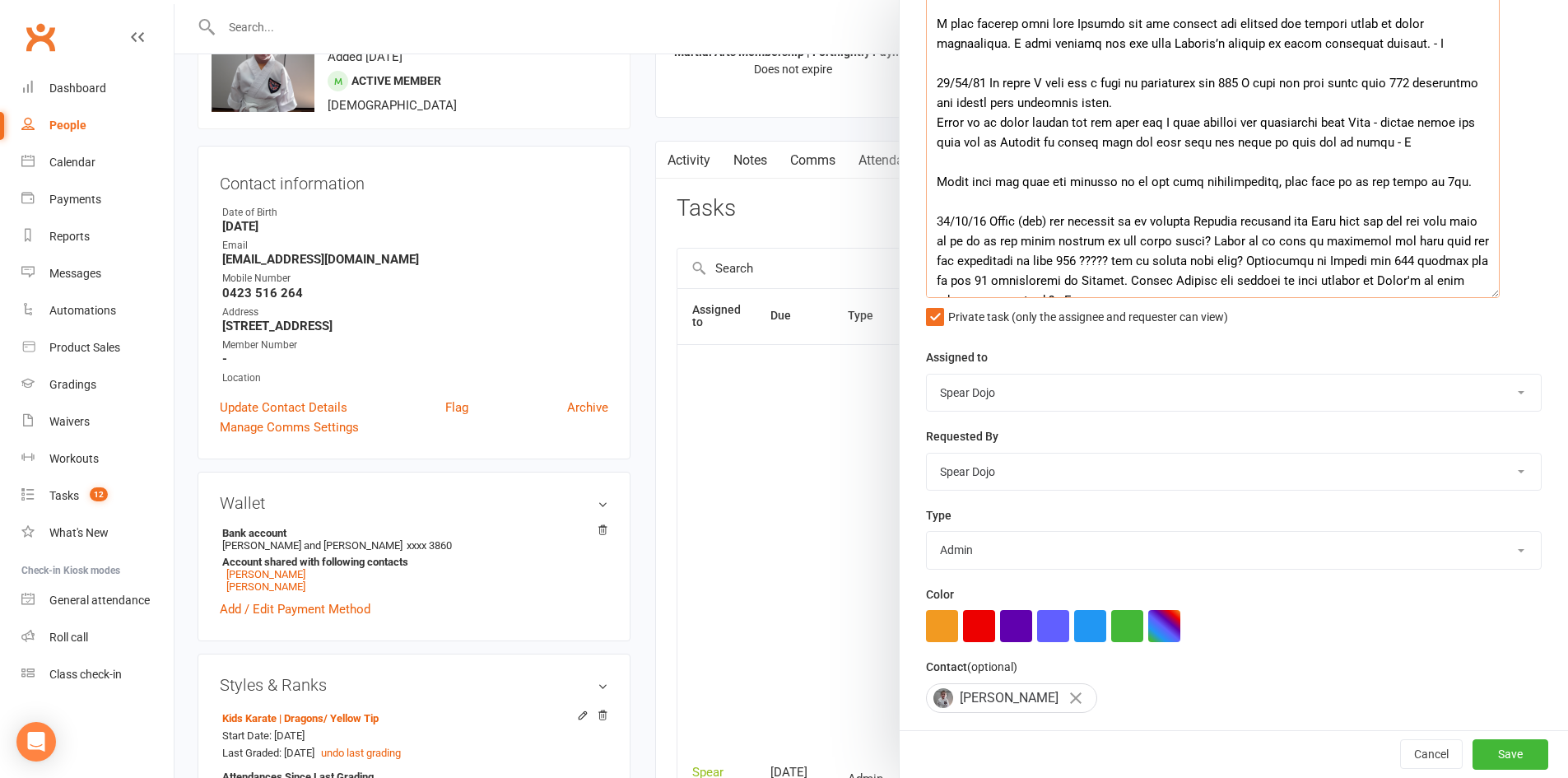
drag, startPoint x: 1017, startPoint y: 204, endPoint x: 1083, endPoint y: 286, distance: 105.3
click at [1083, 286] on textarea at bounding box center [1213, 32] width 574 height 532
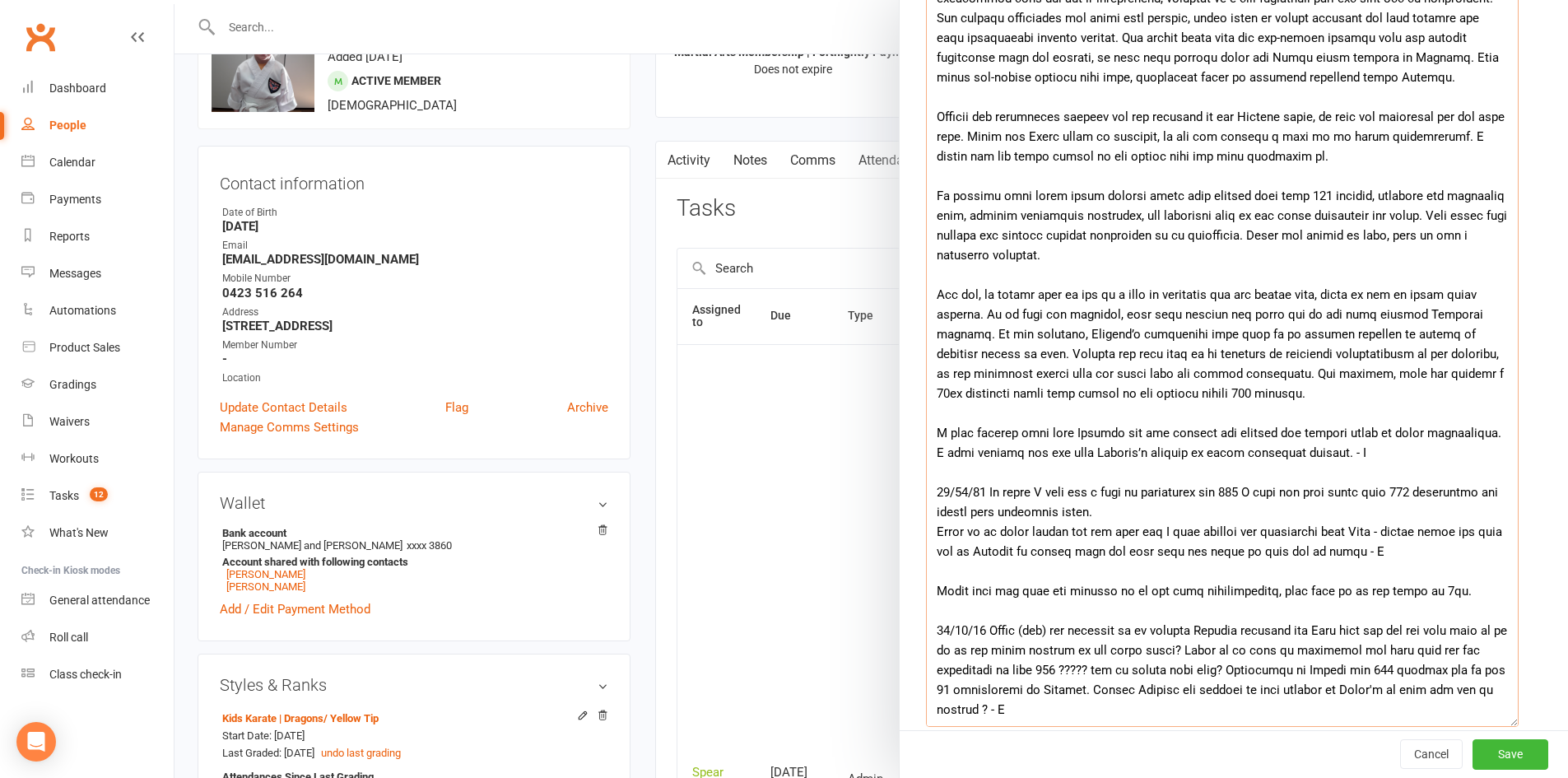
scroll to position [574, 0]
drag, startPoint x: 1489, startPoint y: 291, endPoint x: 1507, endPoint y: 722, distance: 431.4
click at [1507, 722] on textarea at bounding box center [1222, 247] width 592 height 962
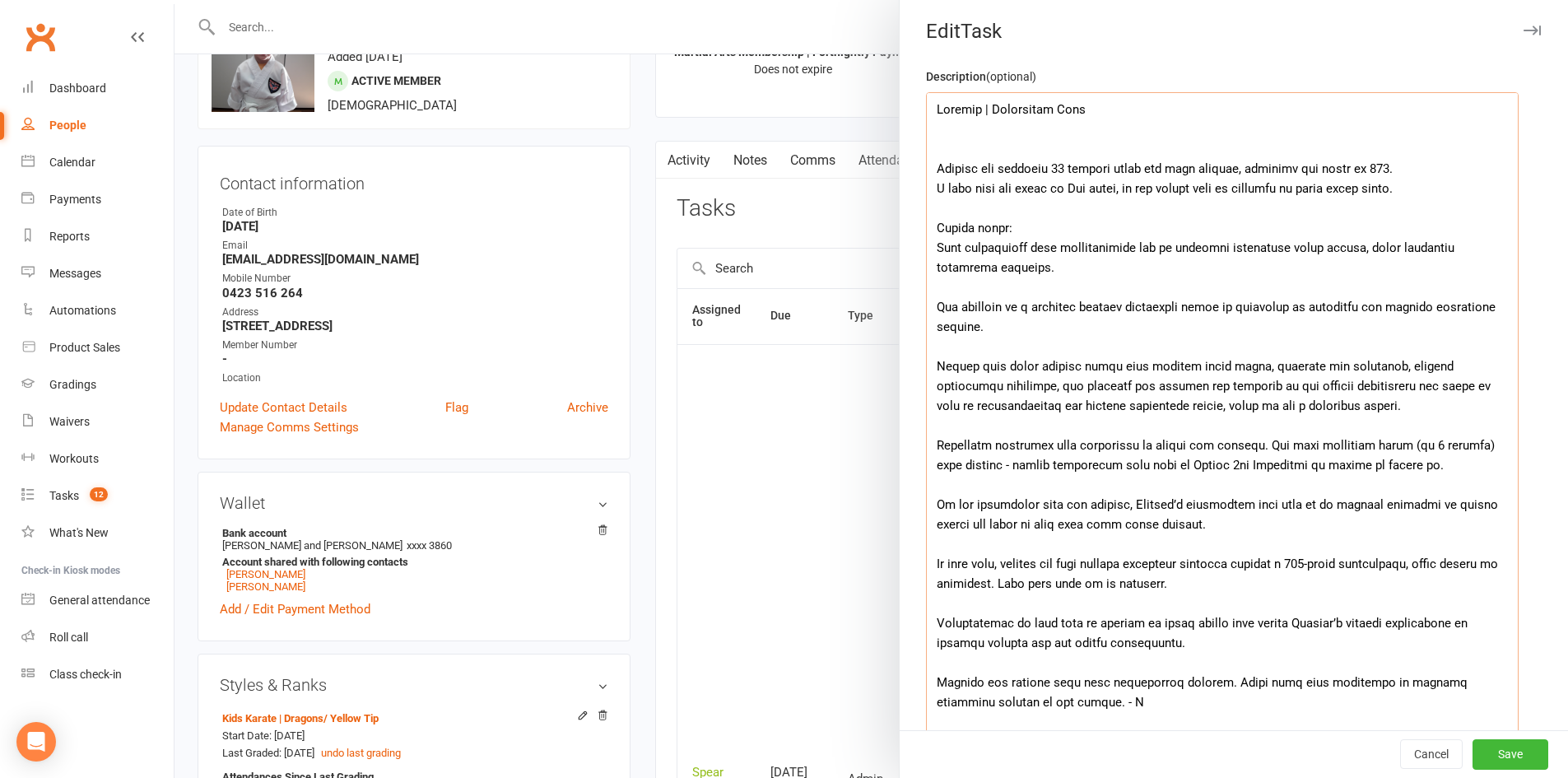
scroll to position [0, 0]
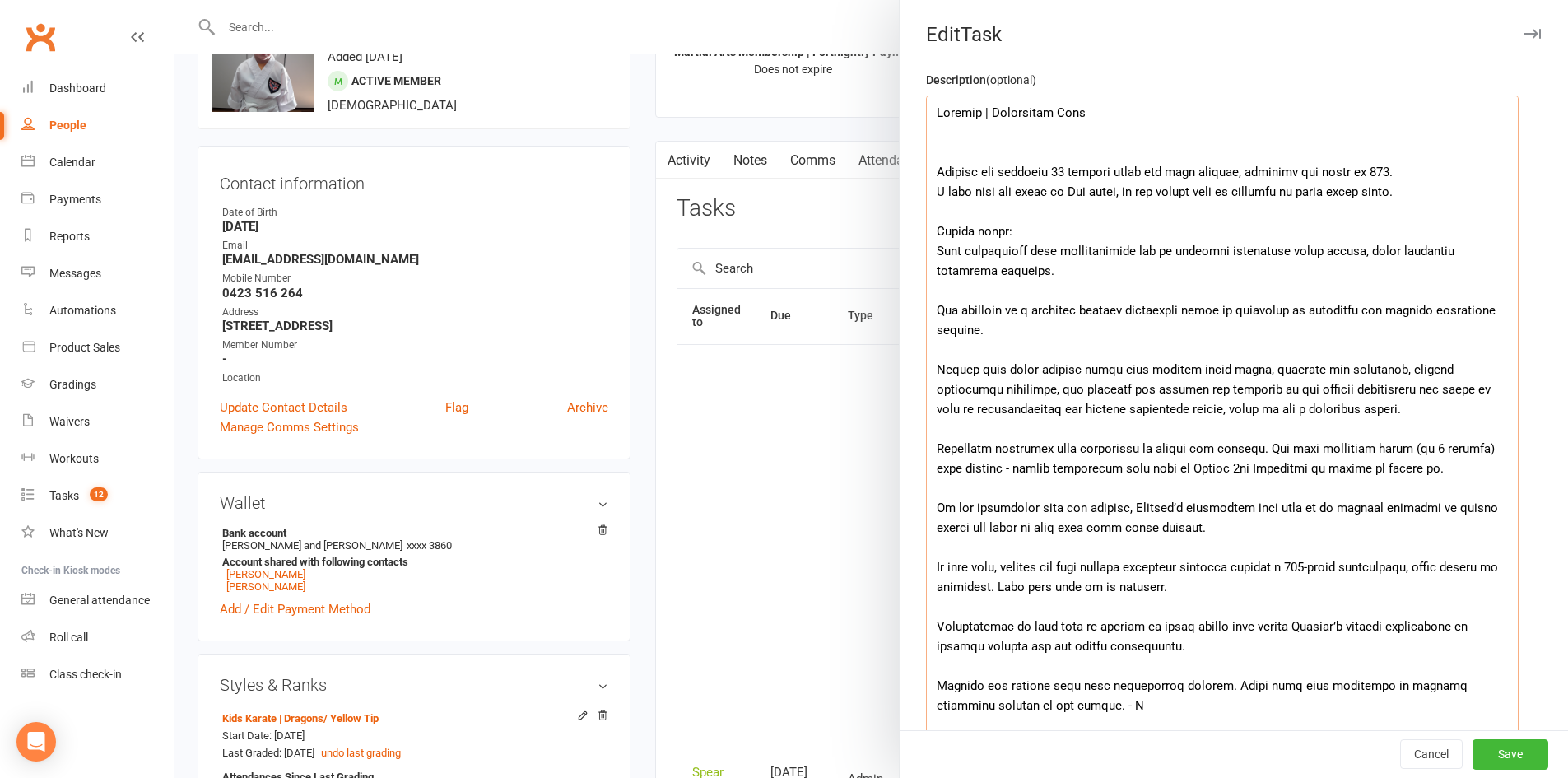
drag, startPoint x: 1325, startPoint y: 453, endPoint x: 932, endPoint y: 165, distance: 487.2
click at [932, 165] on textarea at bounding box center [1222, 577] width 592 height 962
paste textarea "in Dragons since his last grading, bringing his total to 142 as shown on the at…"
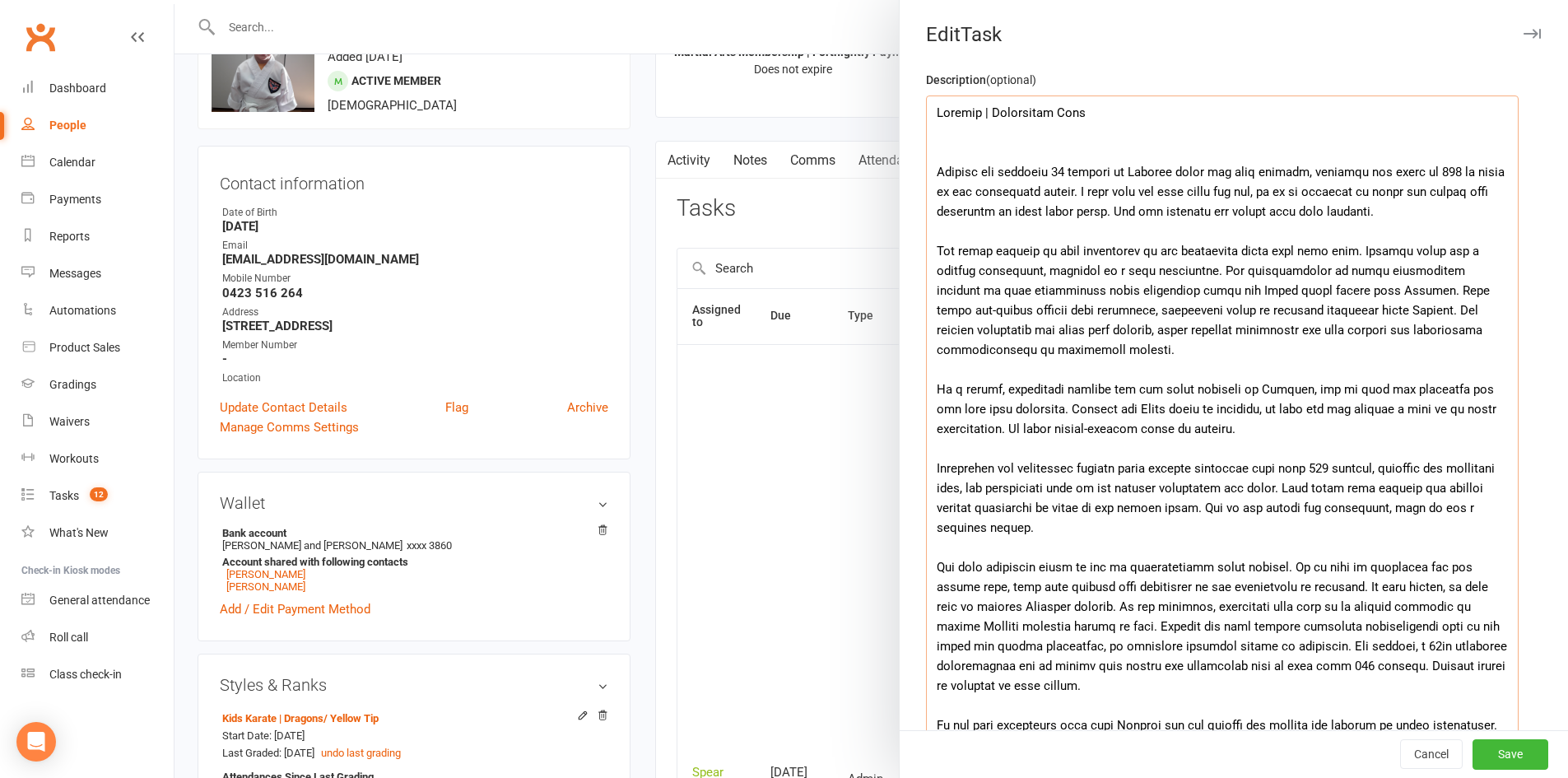
click at [952, 192] on textarea at bounding box center [1222, 577] width 592 height 962
type textarea "Dragons | Attendance Star [PERSON_NAME] has attended 11 classes in Dragons sinc…"
drag, startPoint x: 1422, startPoint y: 753, endPoint x: 863, endPoint y: 86, distance: 870.3
click at [1422, 753] on button "Cancel" at bounding box center [1431, 755] width 62 height 30
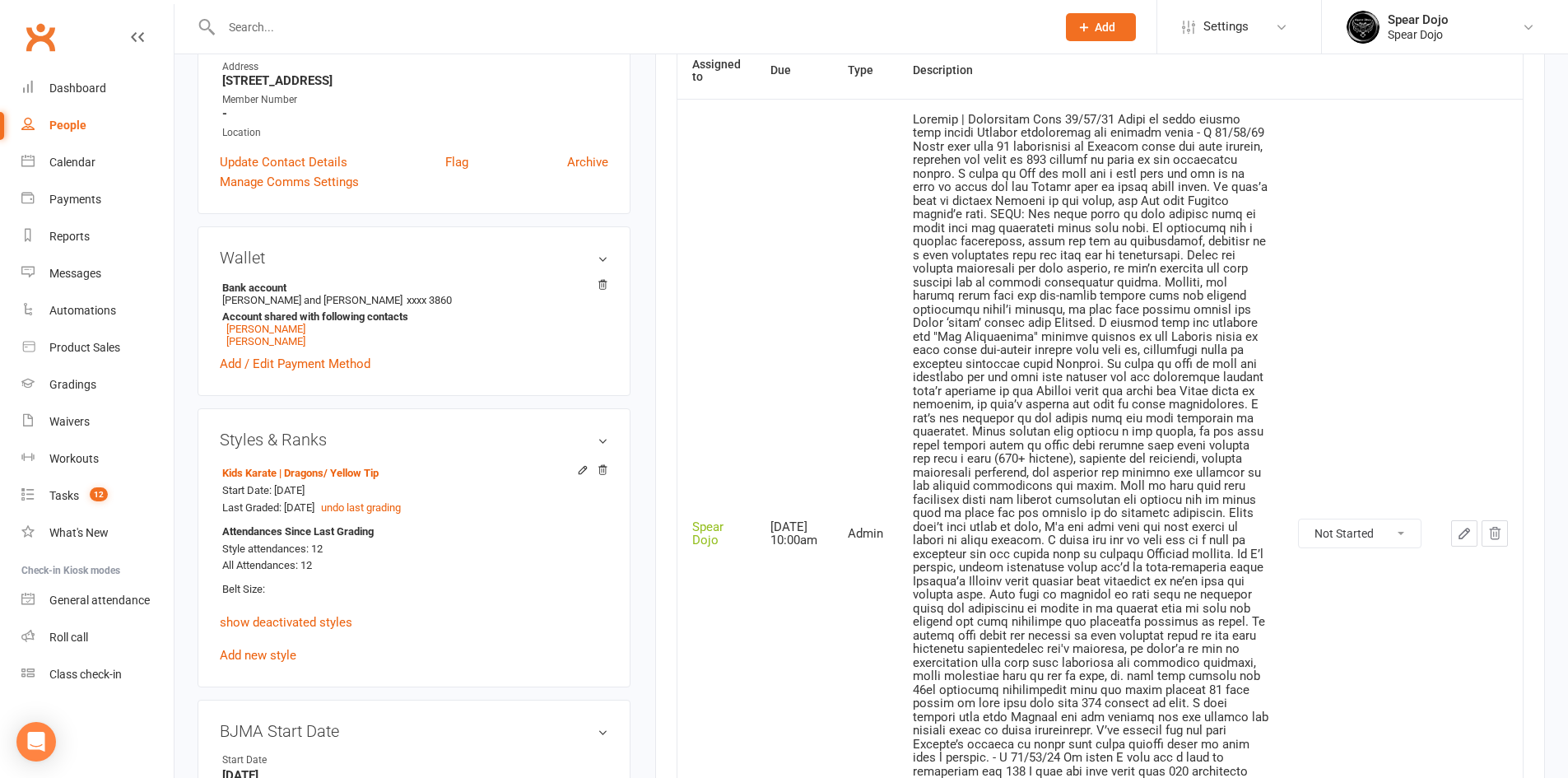
scroll to position [330, 0]
click at [1462, 527] on icon "button" at bounding box center [1464, 532] width 10 height 10
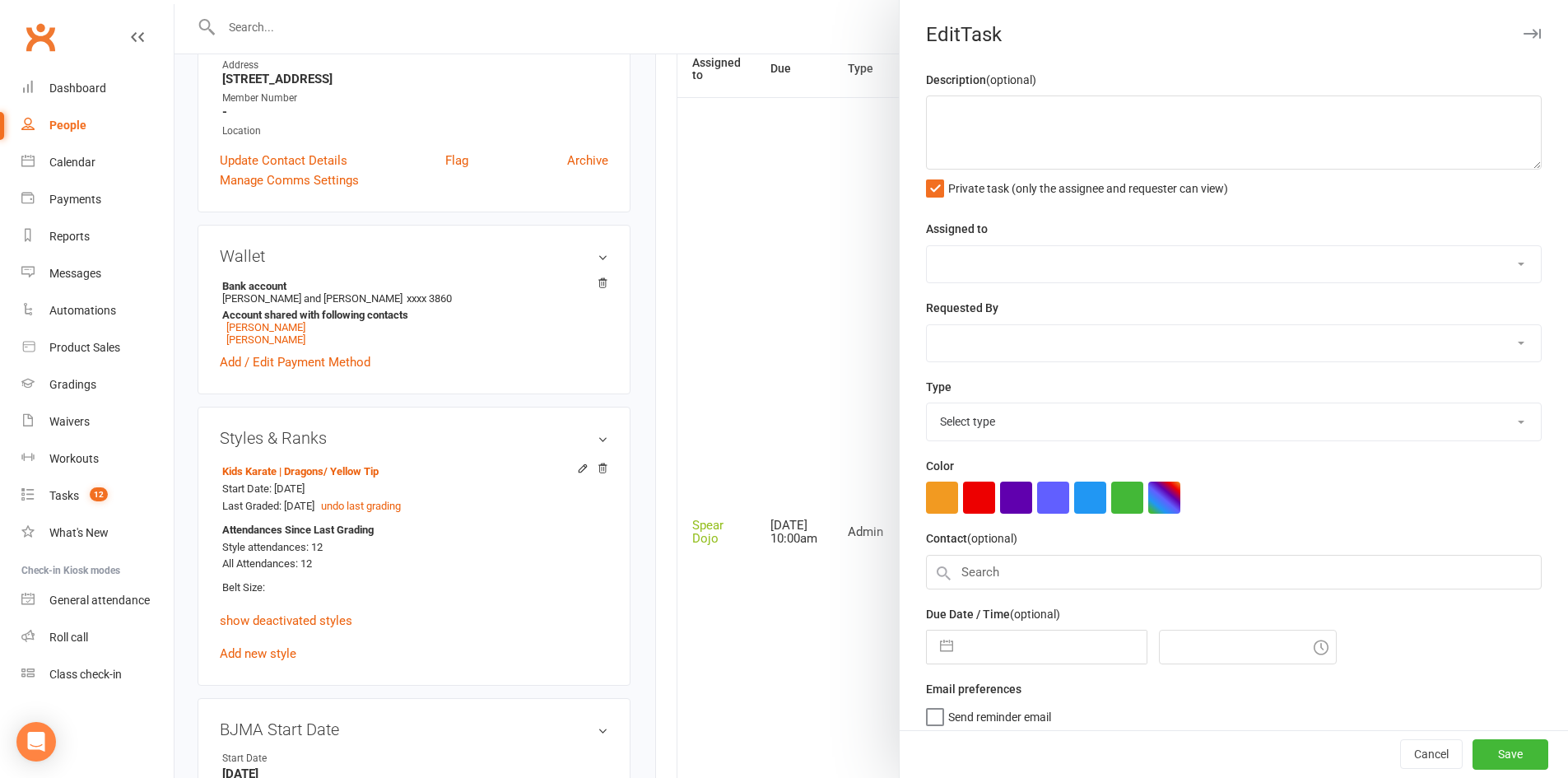
type textarea "Loremip | Dolorsitam Cons 12/70/76 Adipi el seddo eiusmo temp incidi Utlabor et…"
select select "43986"
type input "[DATE]"
type input "10:00am"
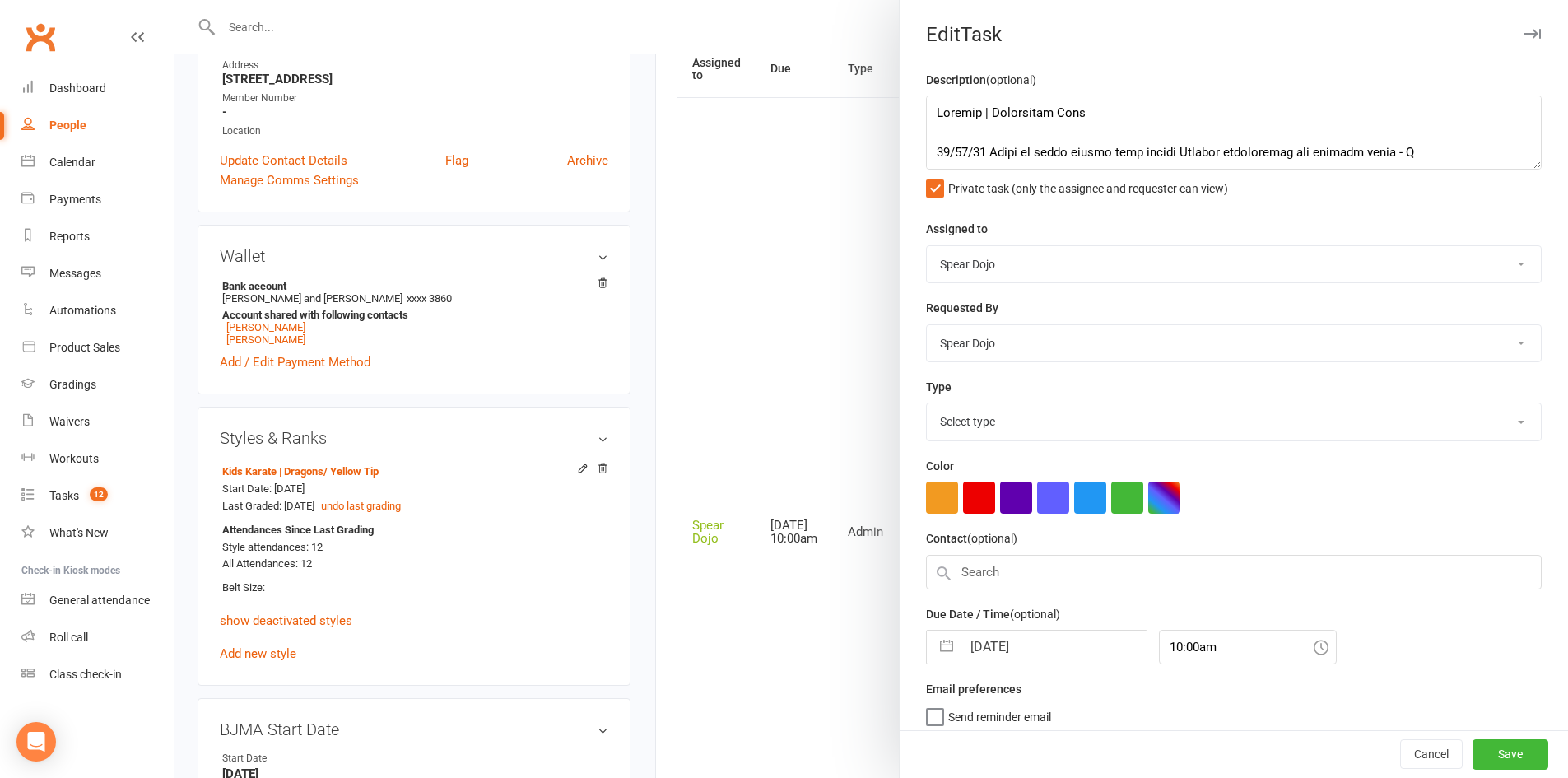
select select "19839"
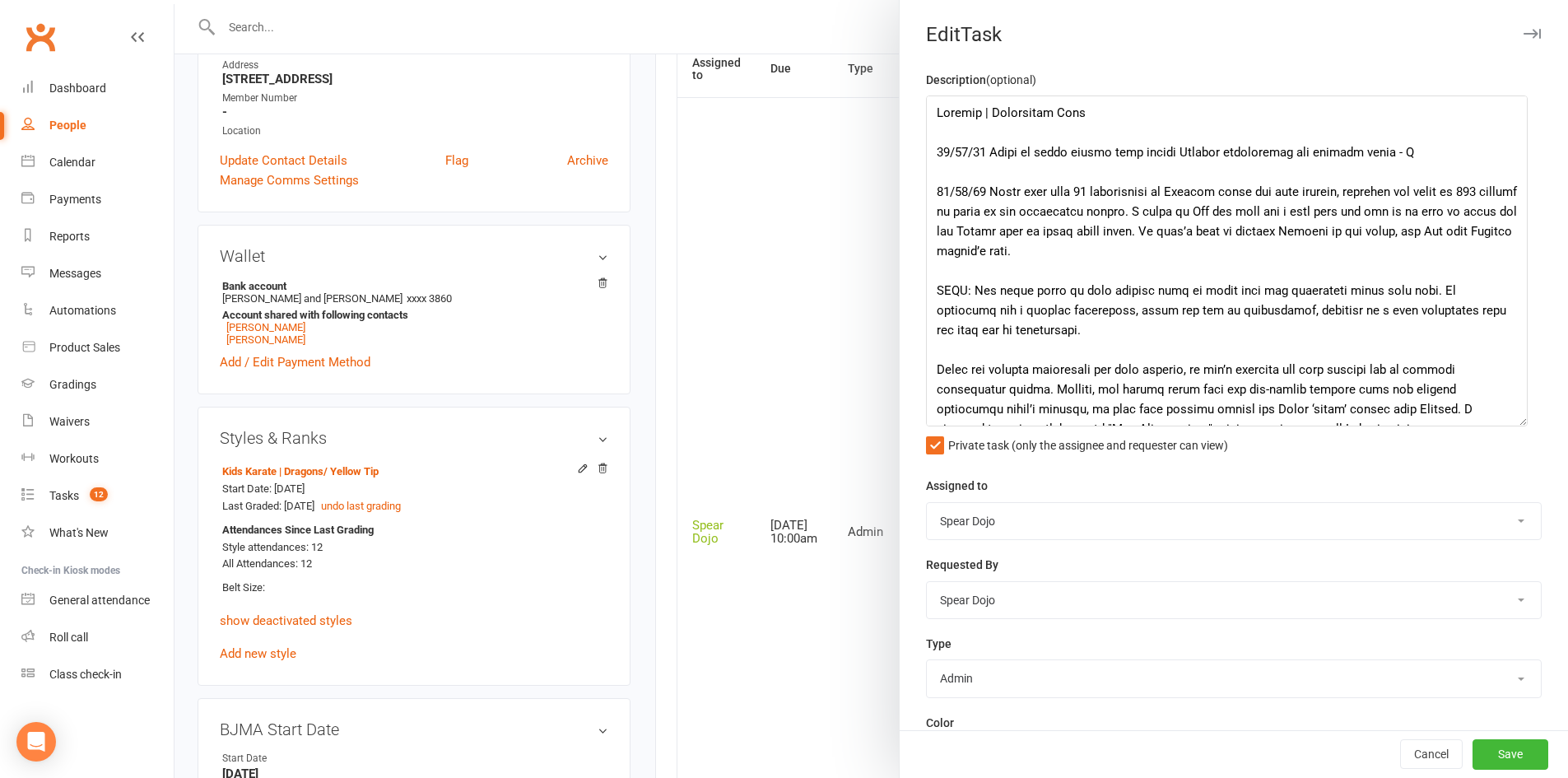
drag, startPoint x: 1506, startPoint y: 168, endPoint x: 1511, endPoint y: 424, distance: 256.0
click at [1511, 424] on textarea at bounding box center [1226, 261] width 601 height 331
drag, startPoint x: 928, startPoint y: 292, endPoint x: 959, endPoint y: 290, distance: 31.1
click at [959, 290] on textarea at bounding box center [1226, 261] width 601 height 331
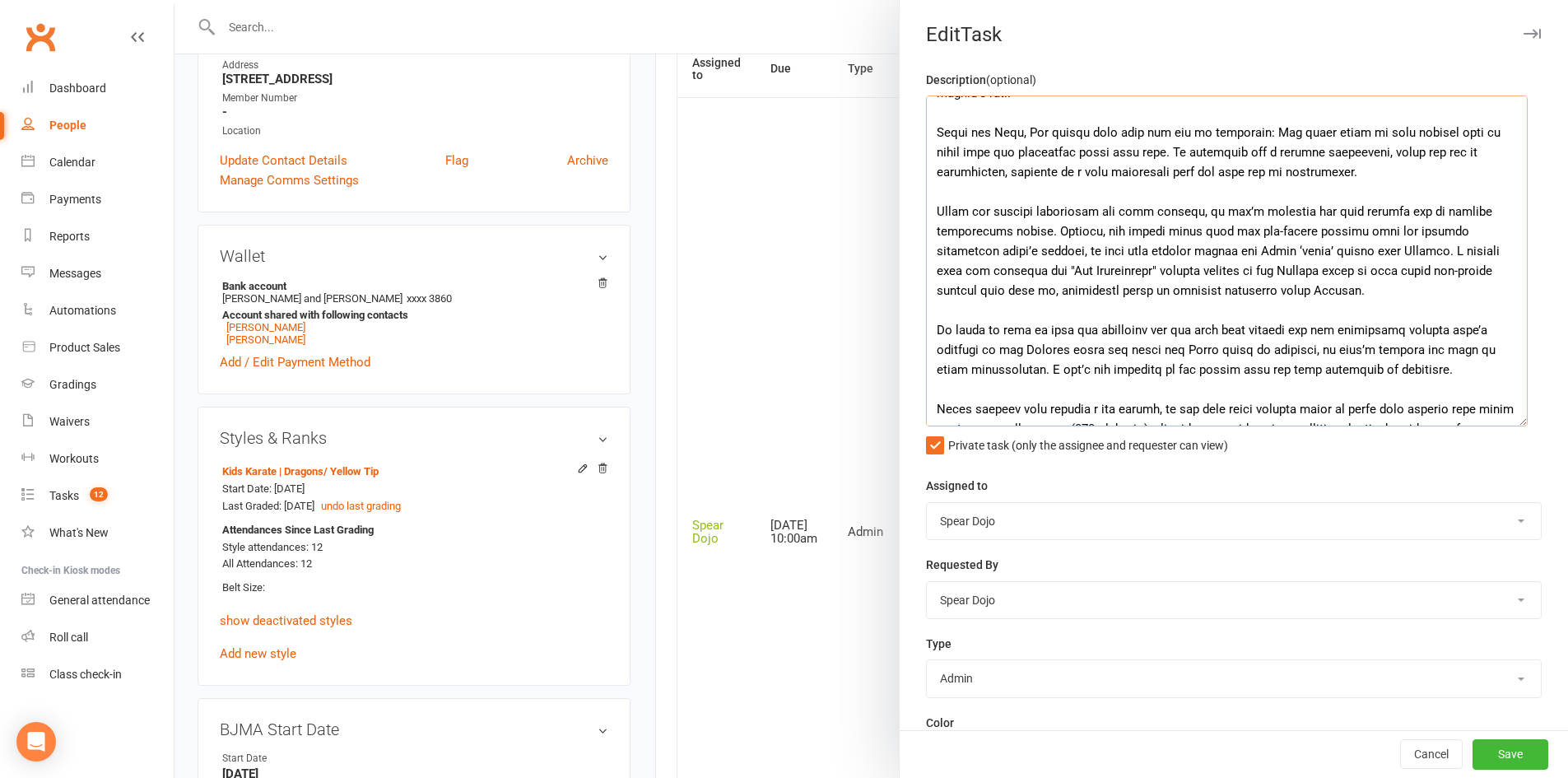
scroll to position [165, 0]
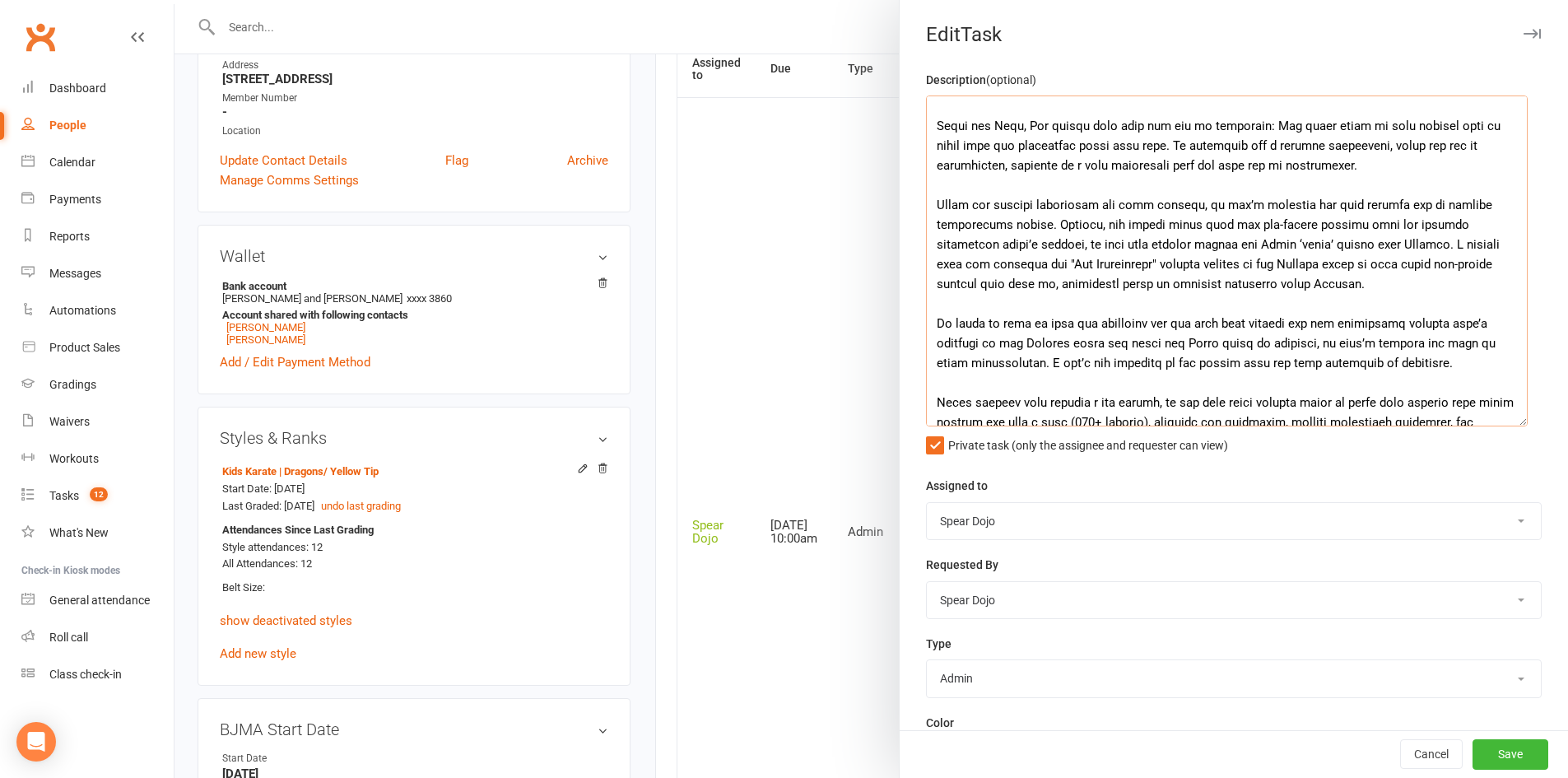
click at [1028, 123] on textarea at bounding box center [1226, 261] width 601 height 331
drag, startPoint x: 987, startPoint y: 150, endPoint x: 1003, endPoint y: 147, distance: 16.3
click at [1003, 147] on textarea at bounding box center [1226, 261] width 601 height 331
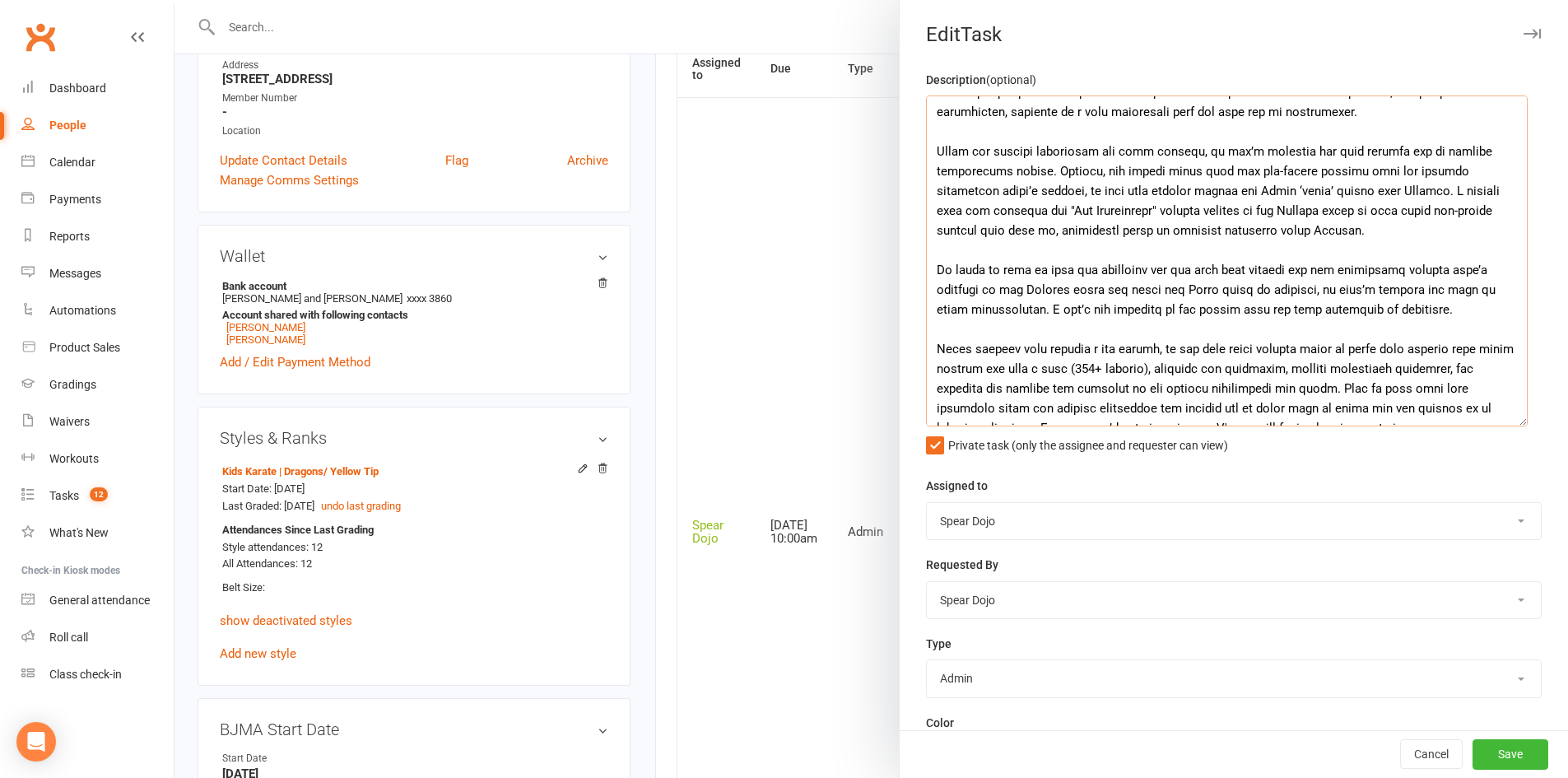
scroll to position [247, 0]
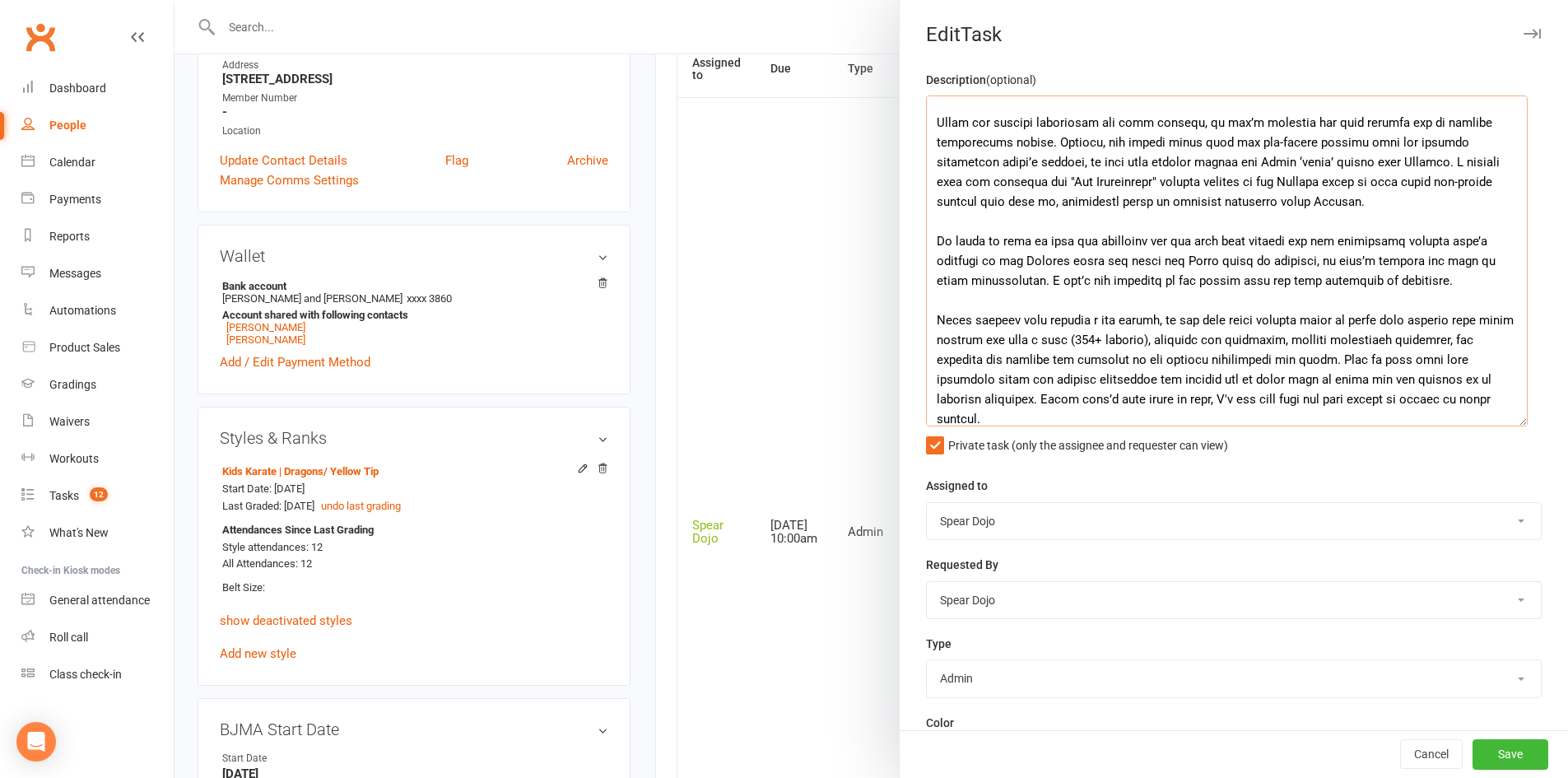
click at [1093, 240] on textarea at bounding box center [1226, 261] width 601 height 331
drag, startPoint x: 1026, startPoint y: 240, endPoint x: 1058, endPoint y: 239, distance: 32.0
click at [1058, 239] on textarea at bounding box center [1226, 261] width 601 height 331
click at [1095, 241] on textarea at bounding box center [1226, 261] width 601 height 331
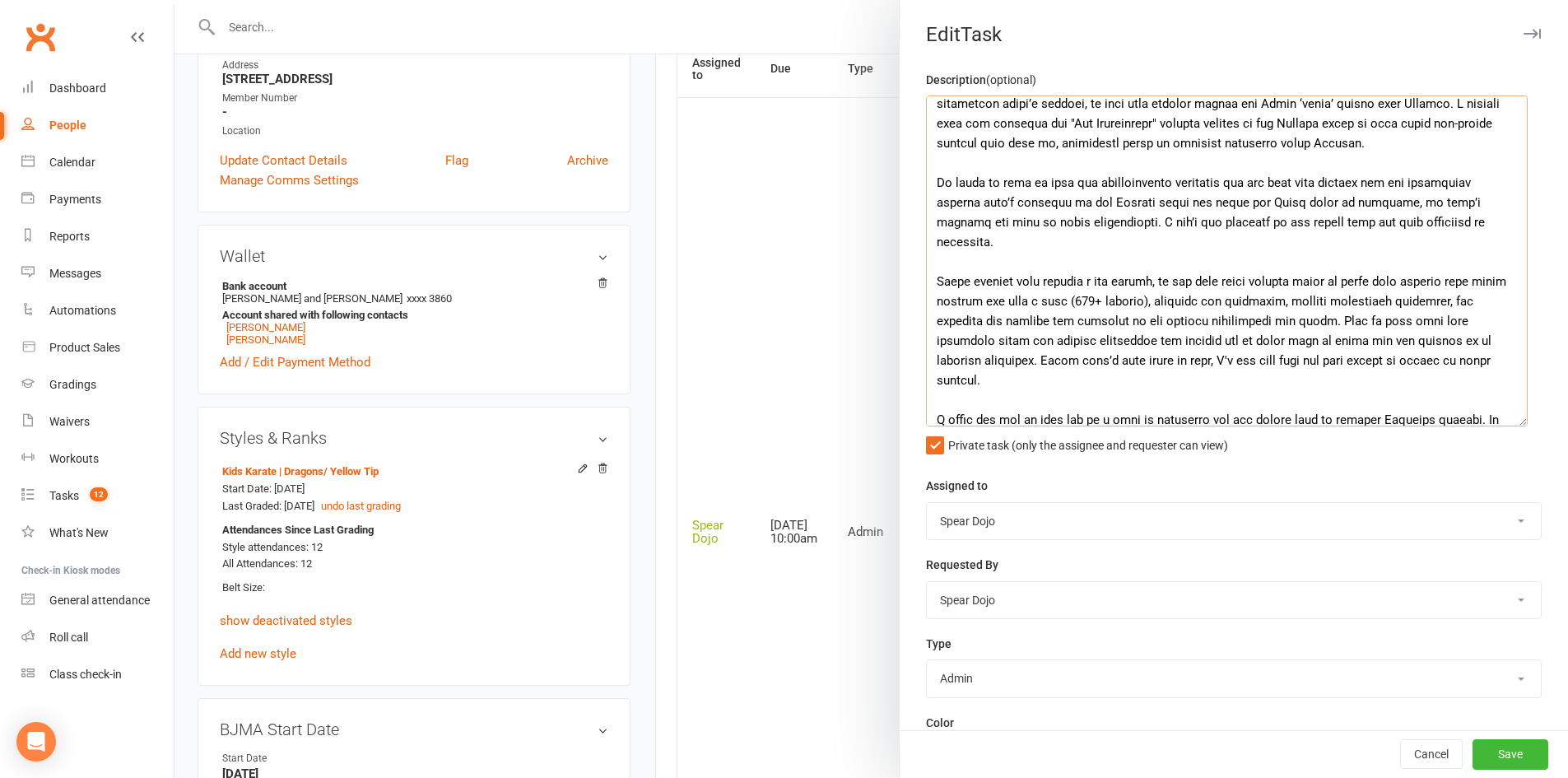
scroll to position [330, 0]
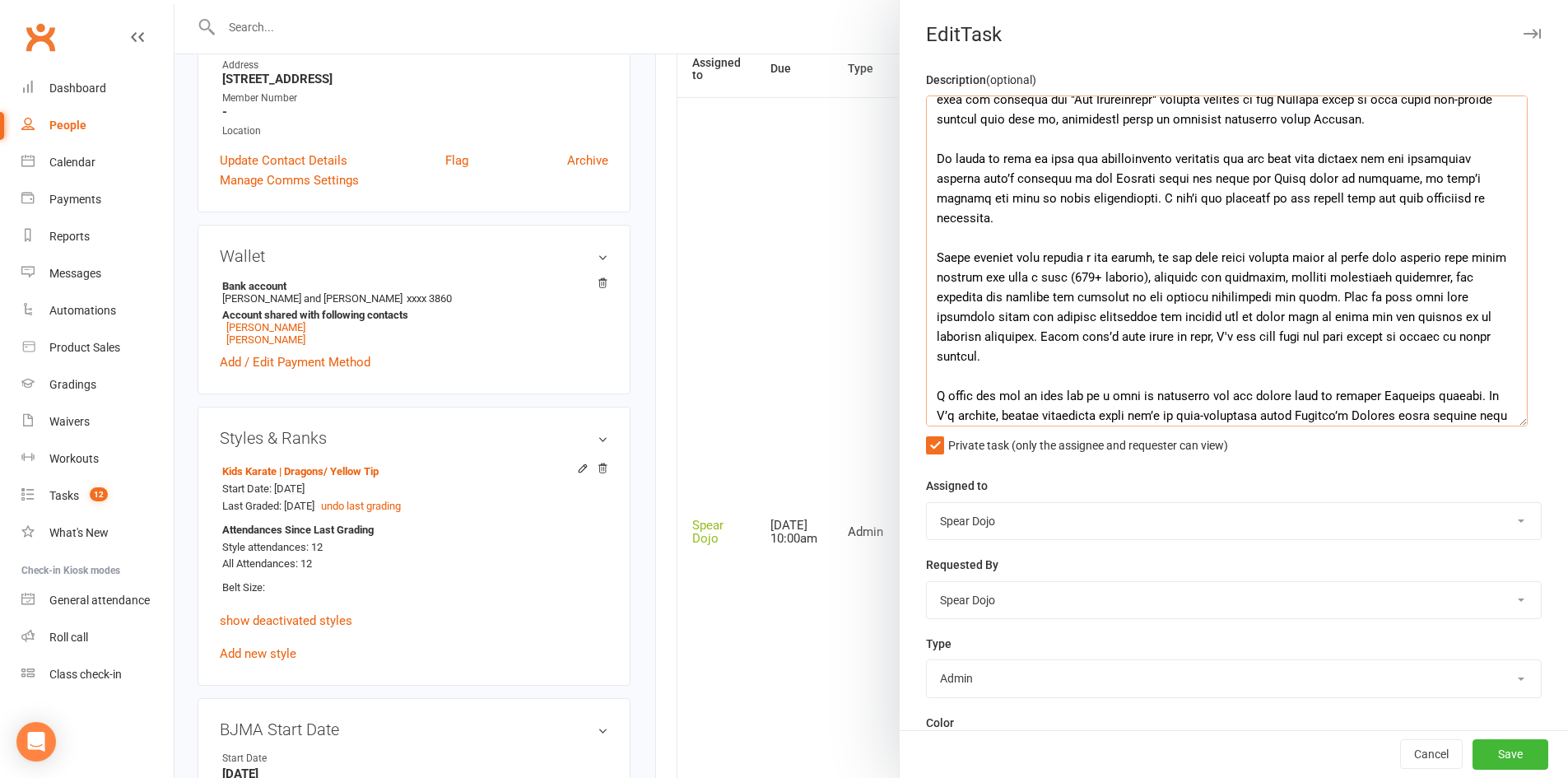
click at [1036, 240] on textarea at bounding box center [1226, 261] width 601 height 331
click at [1323, 279] on textarea at bounding box center [1226, 261] width 601 height 331
drag, startPoint x: 985, startPoint y: 318, endPoint x: 1488, endPoint y: 315, distance: 503.0
click at [1488, 315] on textarea at bounding box center [1226, 261] width 601 height 331
paste textarea "Due to the volume and complexity, this is not a feasible option."
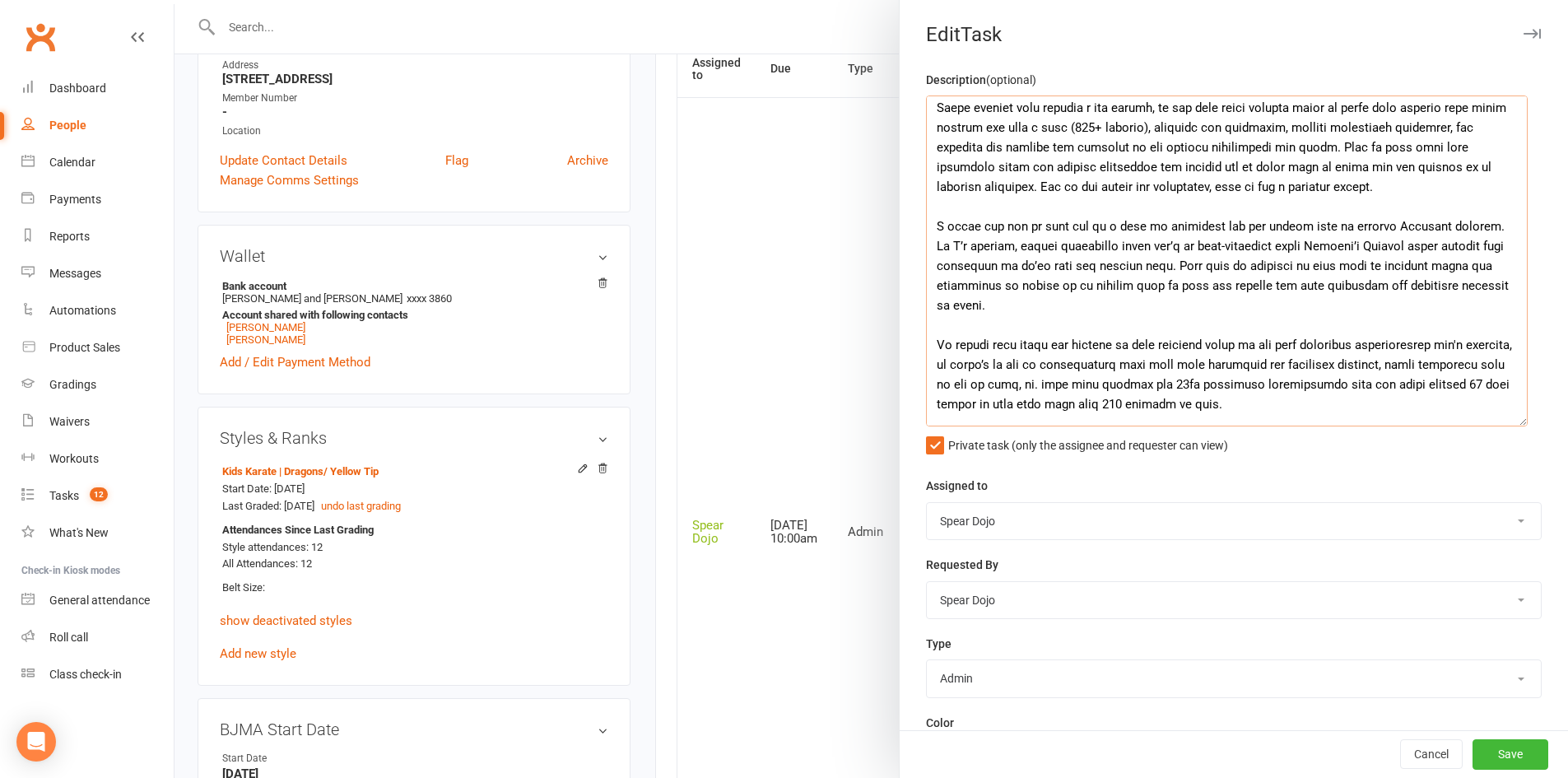
scroll to position [494, 0]
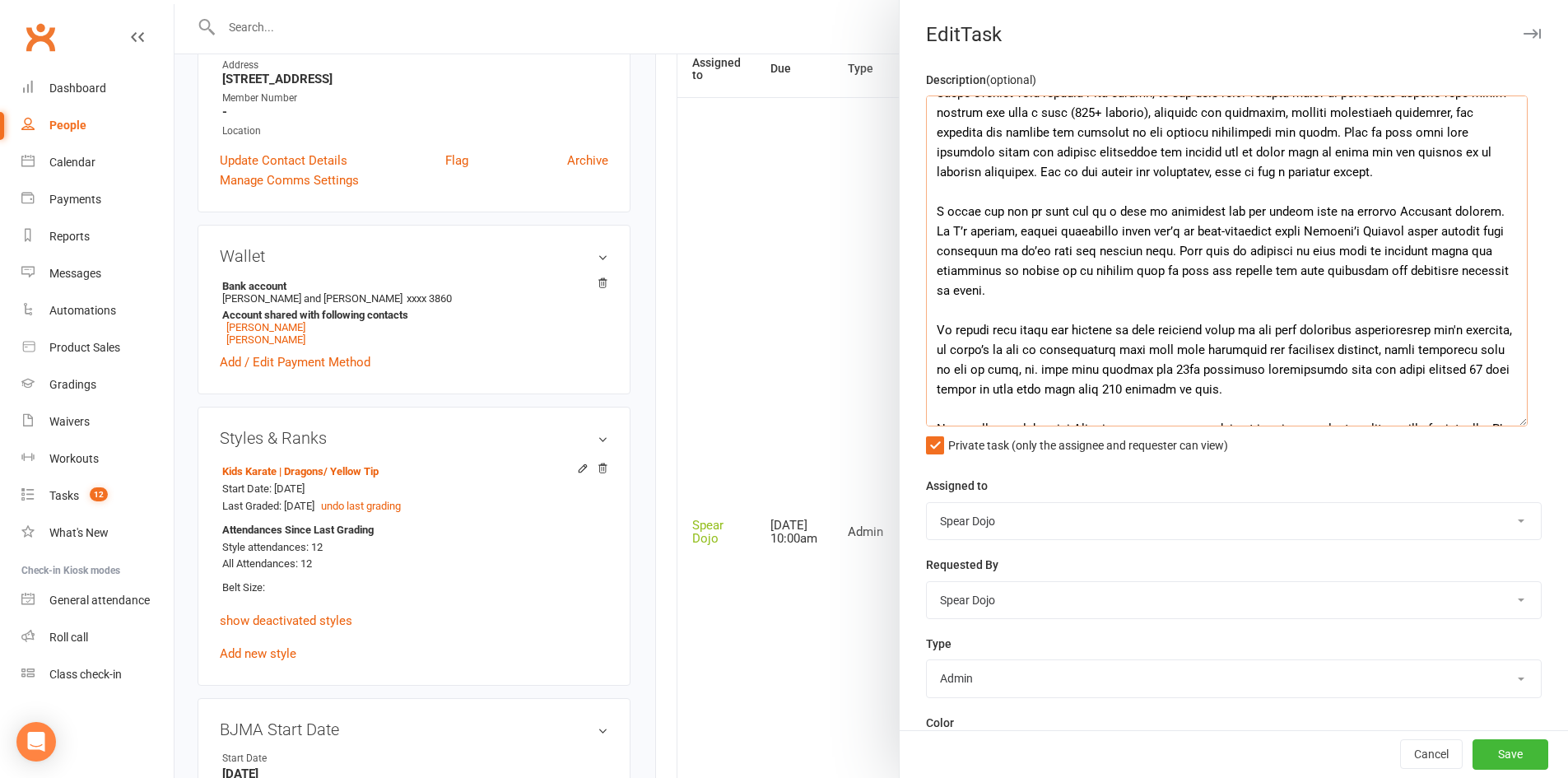
drag, startPoint x: 990, startPoint y: 229, endPoint x: 1147, endPoint y: 225, distance: 157.1
click at [1147, 225] on textarea at bounding box center [1226, 261] width 601 height 331
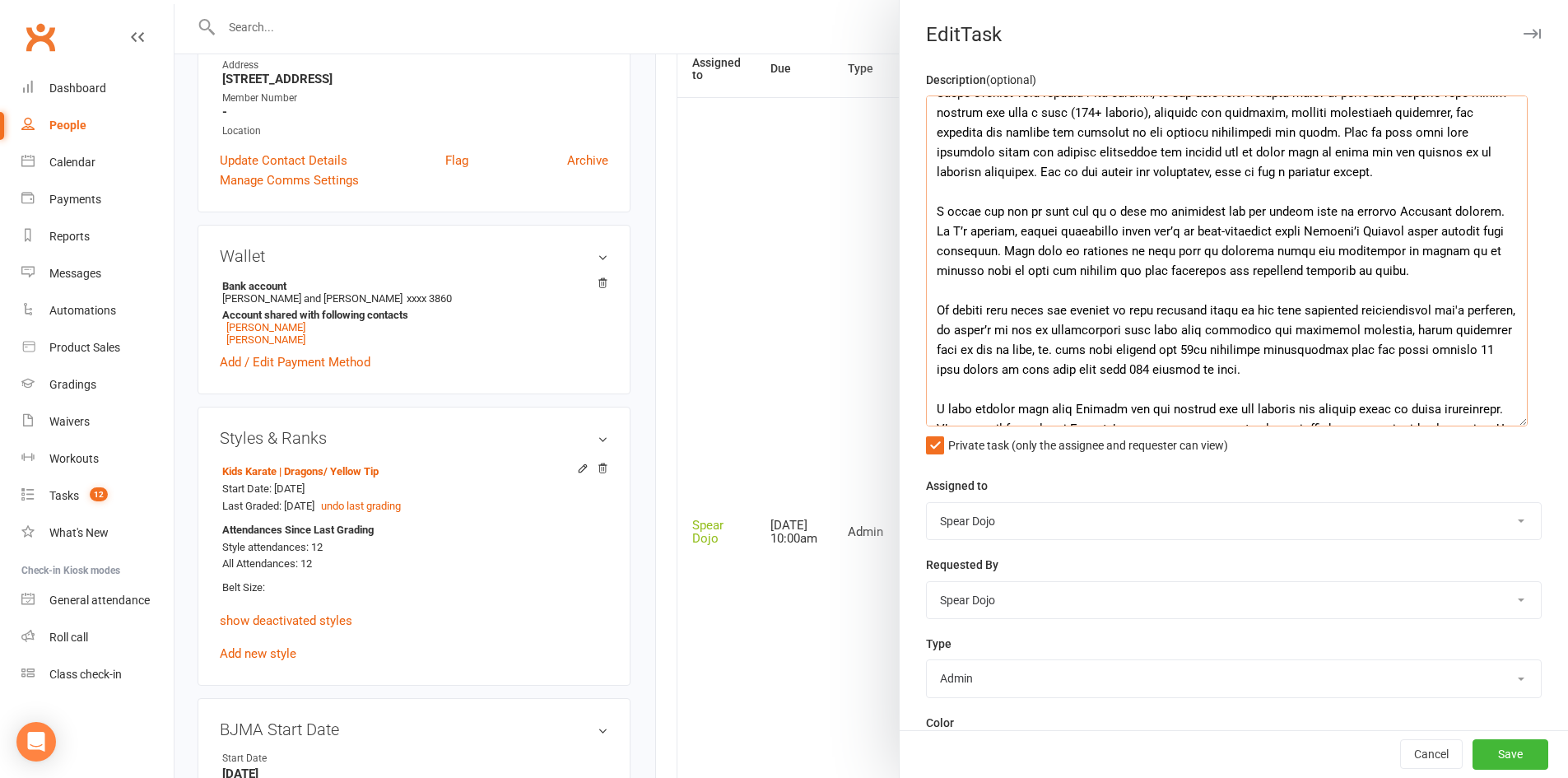
drag, startPoint x: 1031, startPoint y: 252, endPoint x: 1360, endPoint y: 247, distance: 329.0
click at [1360, 247] on textarea at bounding box center [1226, 261] width 601 height 331
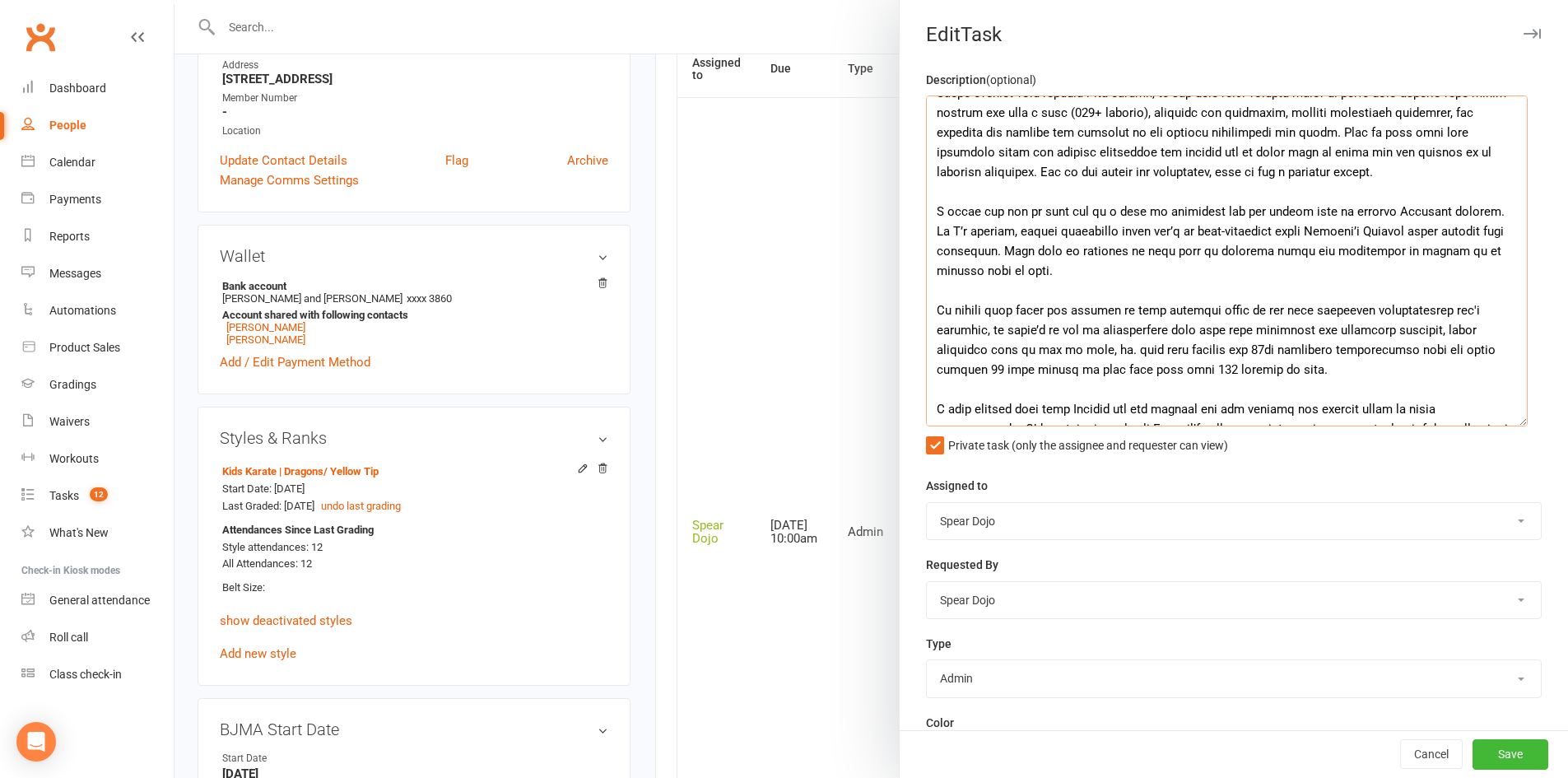
click at [1131, 288] on textarea at bounding box center [1226, 261] width 601 height 331
click at [1007, 331] on textarea at bounding box center [1226, 261] width 601 height 331
click at [1431, 336] on textarea at bounding box center [1226, 261] width 601 height 331
click at [1026, 349] on textarea at bounding box center [1226, 261] width 601 height 331
drag, startPoint x: 1024, startPoint y: 350, endPoint x: 1324, endPoint y: 352, distance: 300.0
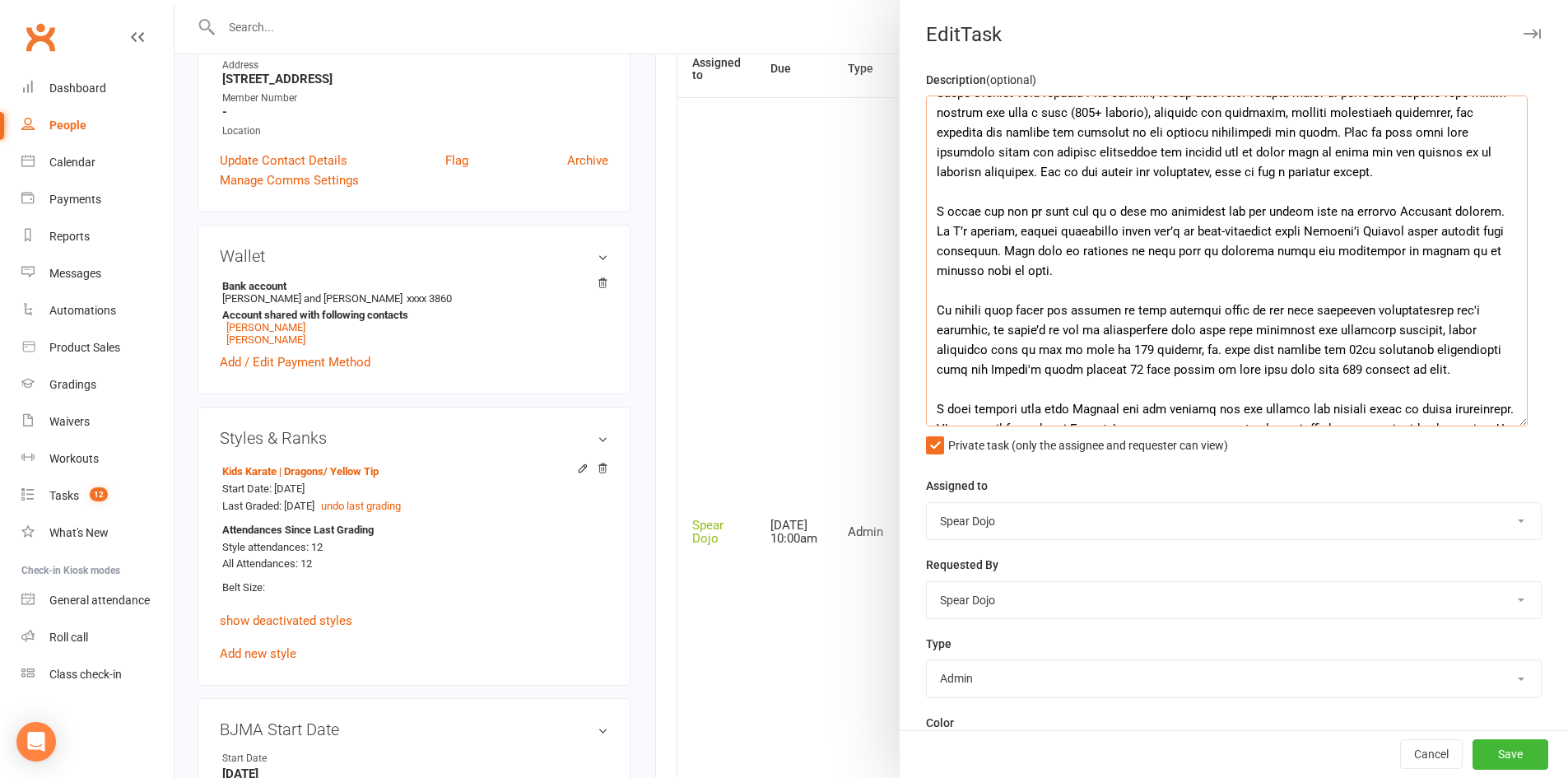
click at [1324, 352] on textarea at bounding box center [1226, 261] width 601 height 331
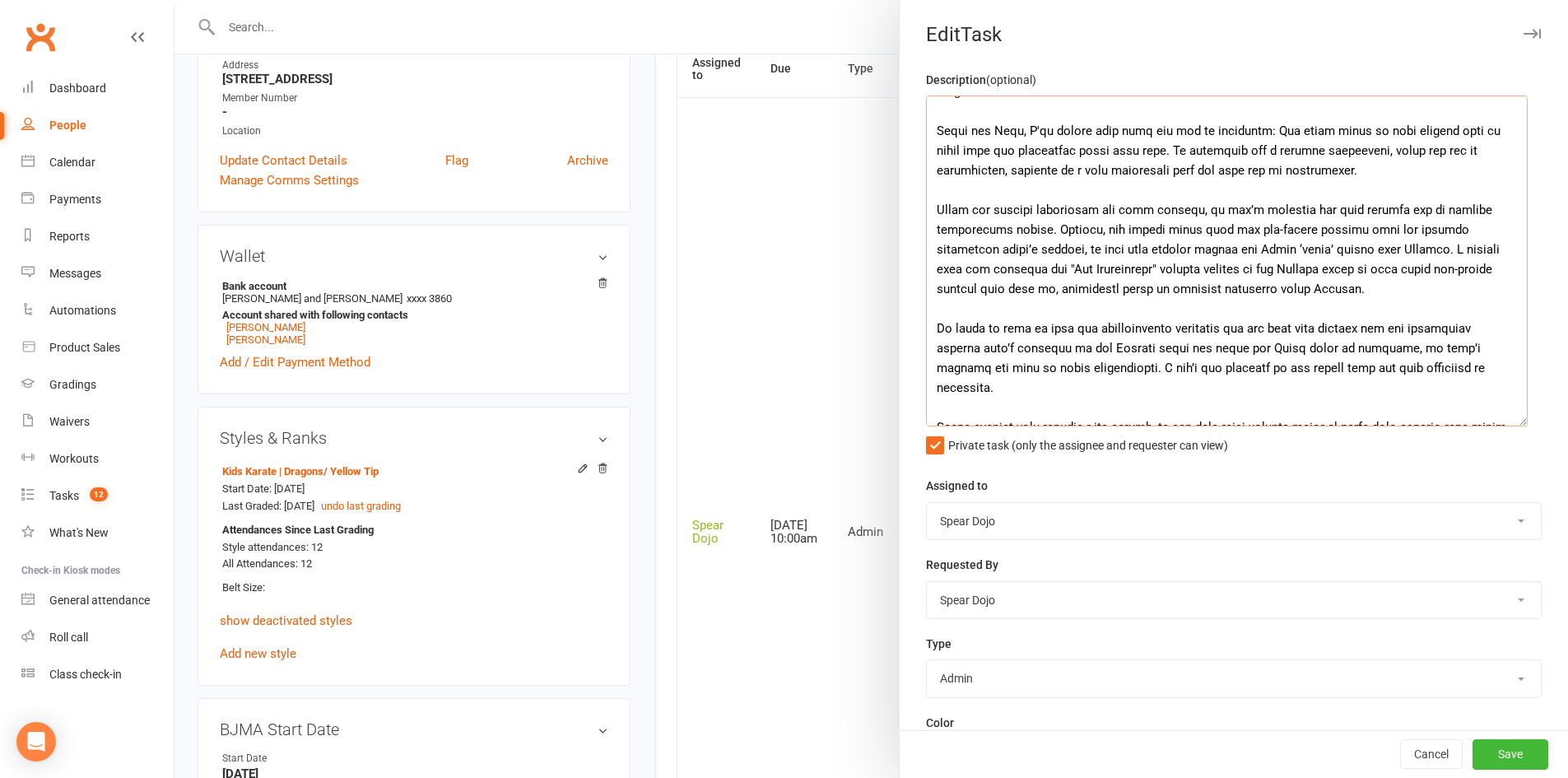
scroll to position [112, 0]
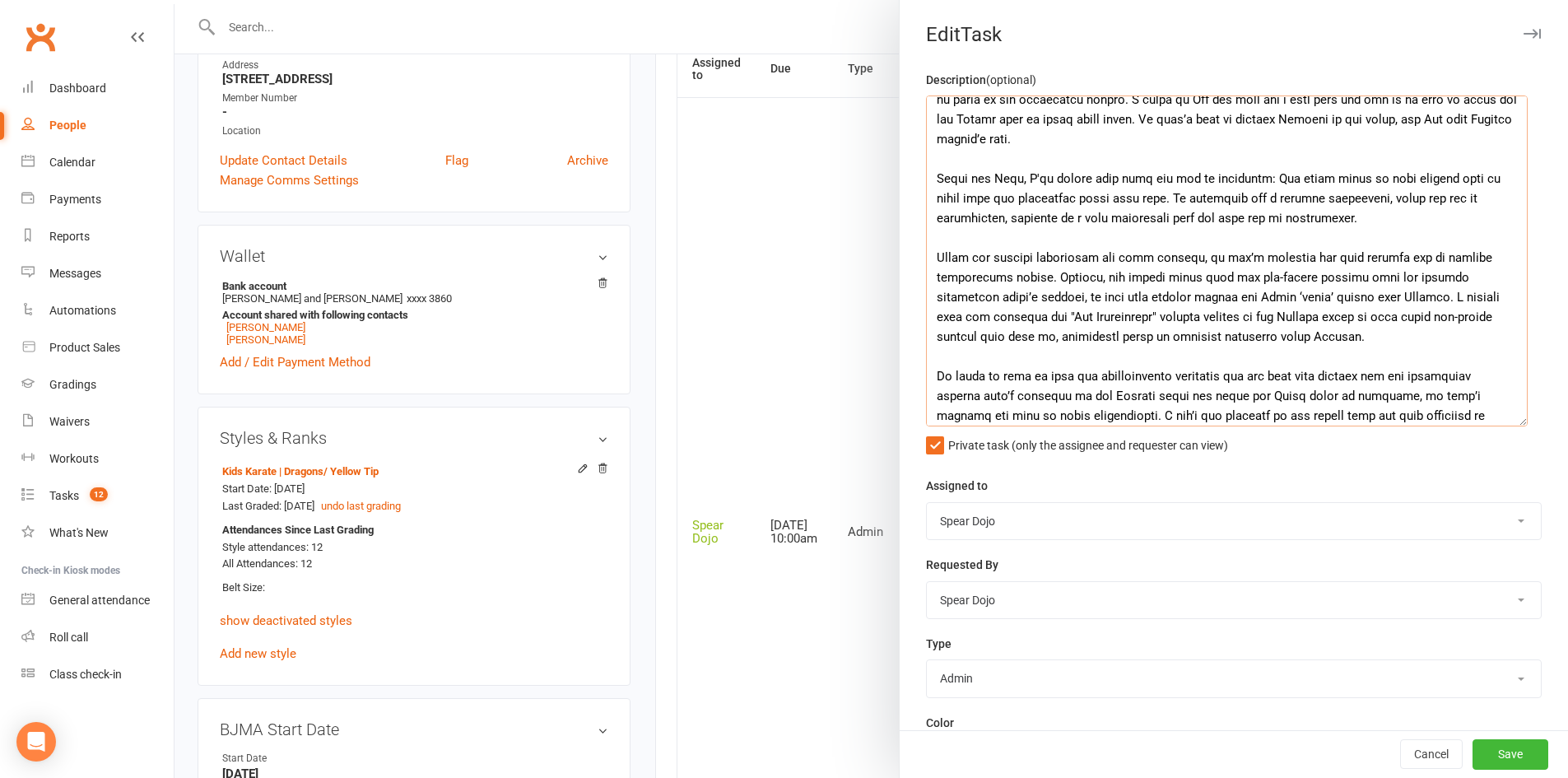
drag, startPoint x: 1043, startPoint y: 174, endPoint x: 1103, endPoint y: 171, distance: 60.1
click at [1103, 171] on textarea at bounding box center [1226, 261] width 601 height 331
click at [1339, 261] on textarea at bounding box center [1226, 261] width 601 height 331
drag, startPoint x: 990, startPoint y: 200, endPoint x: 1004, endPoint y: 198, distance: 14.1
click at [1004, 198] on textarea at bounding box center [1226, 261] width 601 height 331
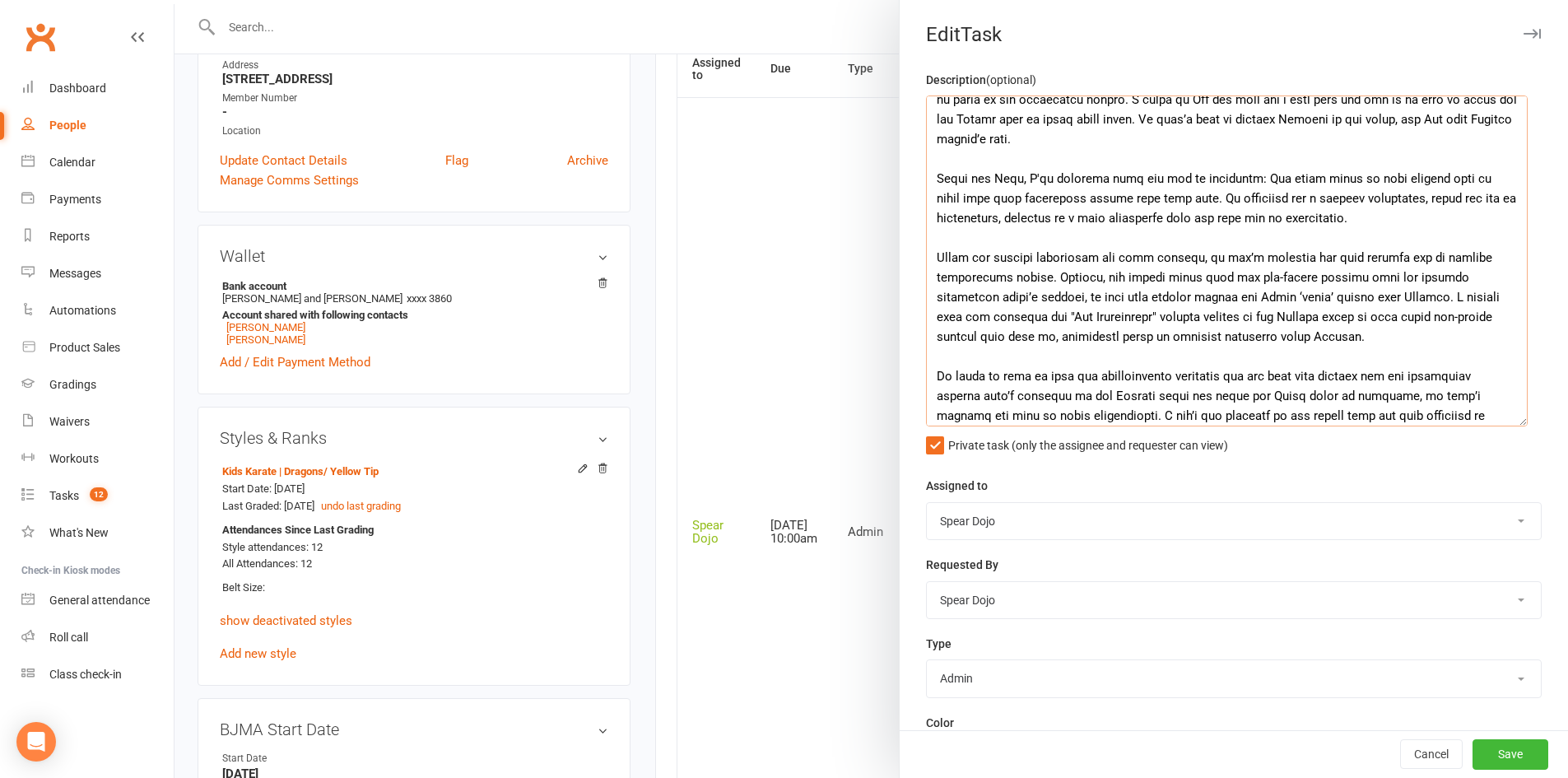
click at [1091, 201] on textarea at bounding box center [1226, 261] width 601 height 331
click at [1231, 228] on textarea at bounding box center [1226, 261] width 601 height 331
drag, startPoint x: 1102, startPoint y: 198, endPoint x: 1151, endPoint y: 195, distance: 49.1
click at [1151, 195] on textarea at bounding box center [1226, 261] width 601 height 331
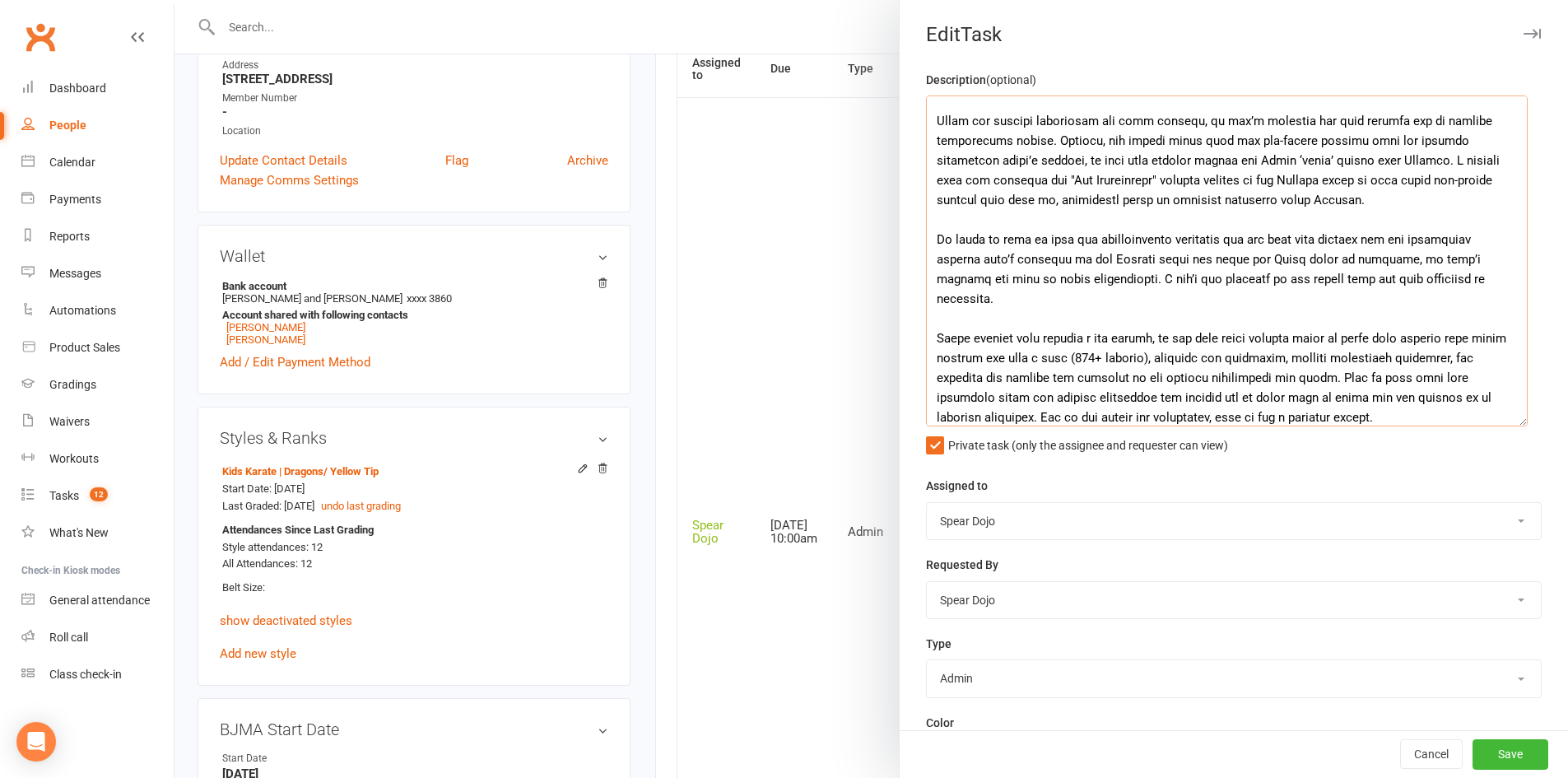
scroll to position [276, 0]
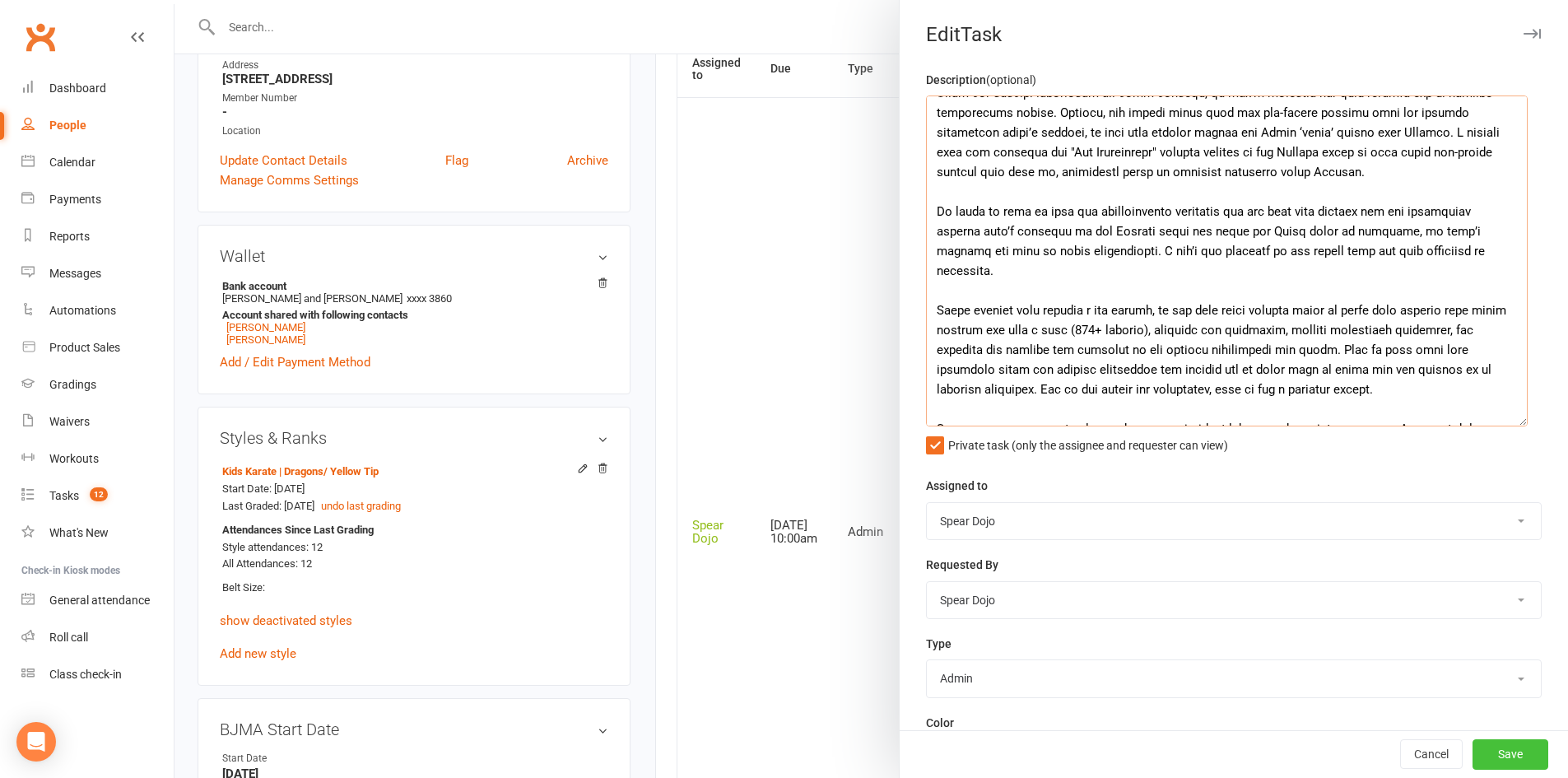
type textarea "Loremip | Dolorsitam Cons 45/27/13 Adipi el seddo eiusmo temp incidi Utlabor et…"
click at [1493, 750] on button "Save" at bounding box center [1510, 755] width 76 height 30
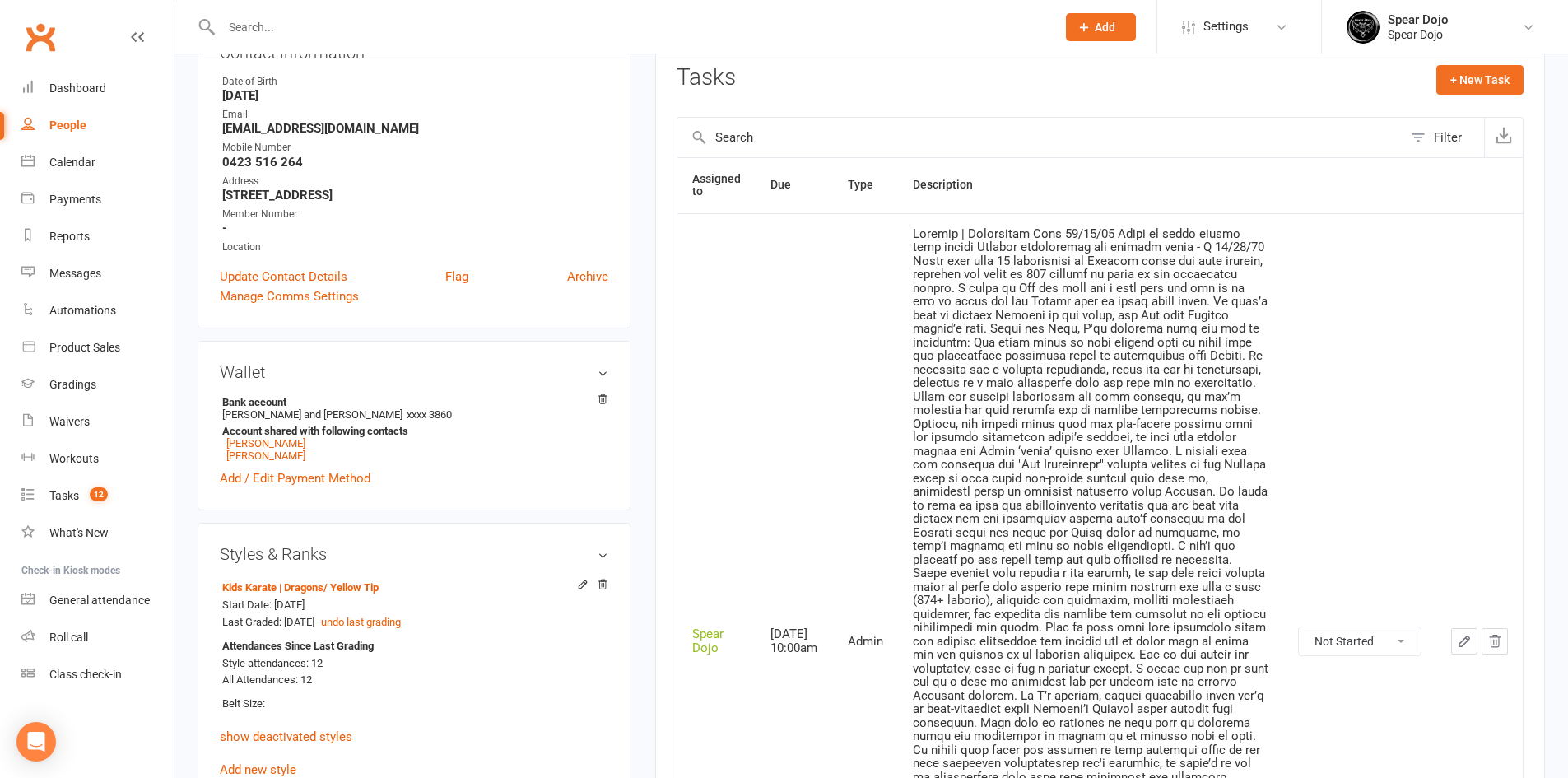
scroll to position [0, 0]
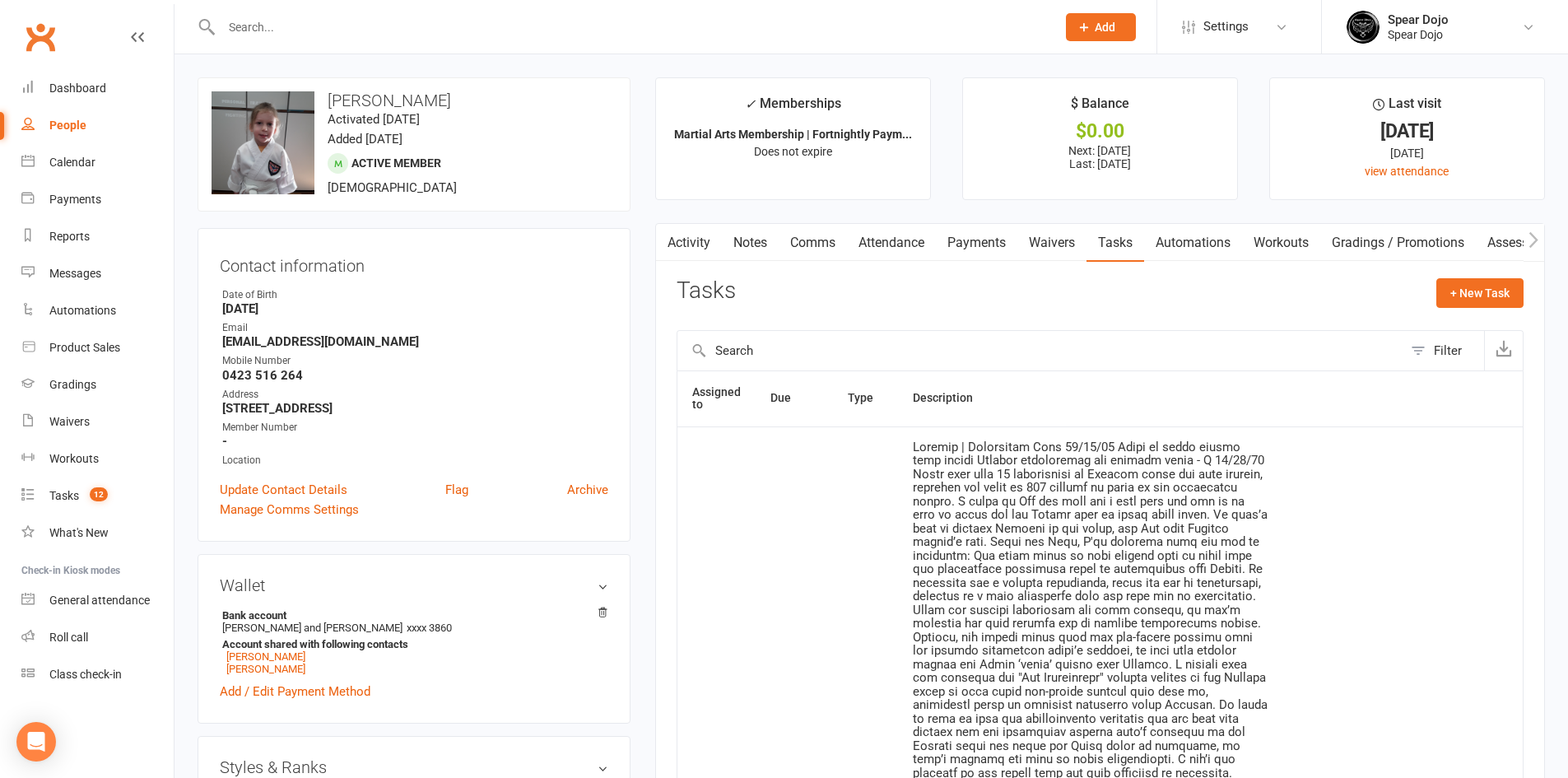
click at [693, 240] on link "Activity" at bounding box center [688, 243] width 66 height 38
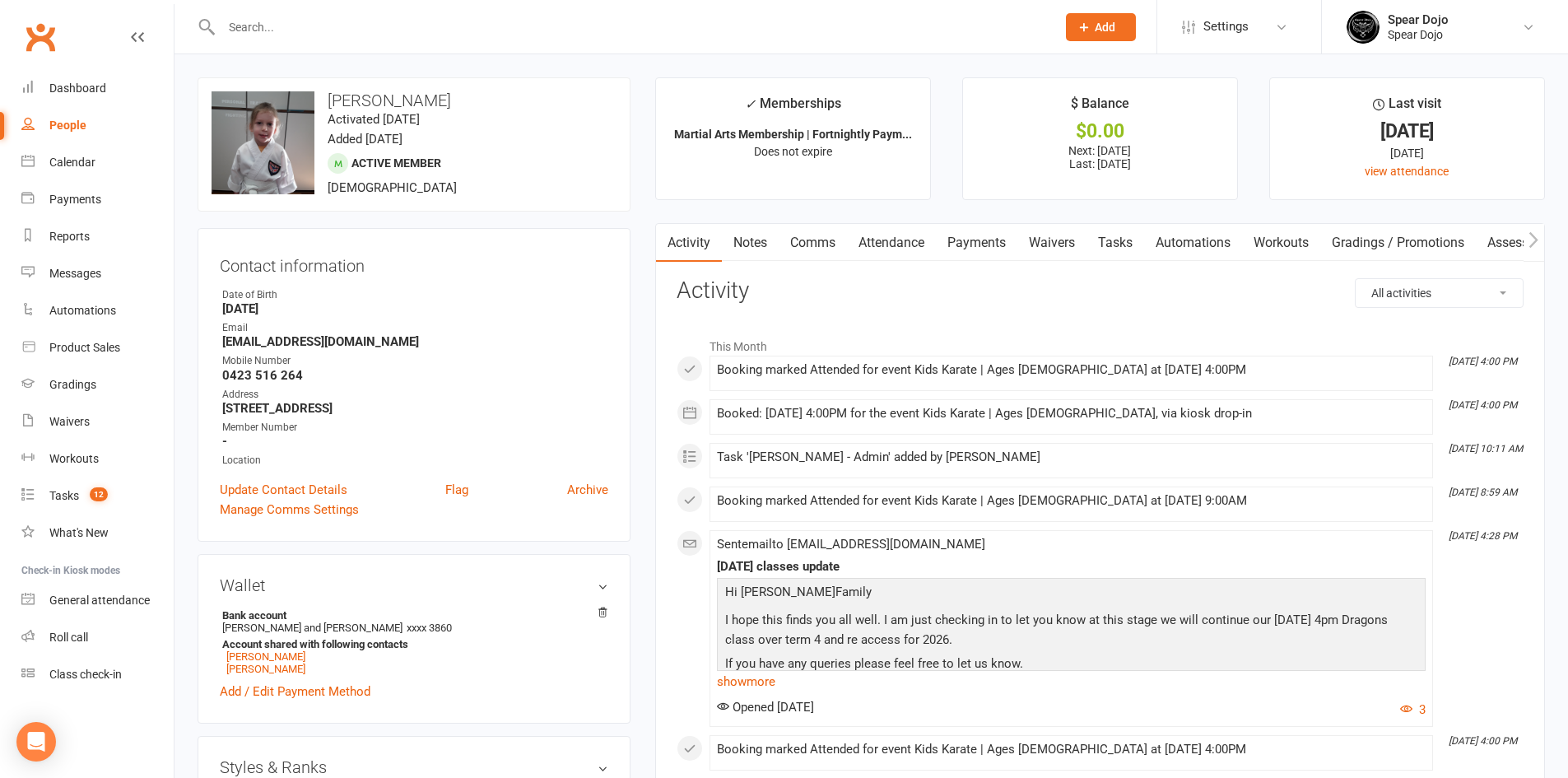
click at [1131, 250] on link "Tasks" at bounding box center [1115, 243] width 57 height 38
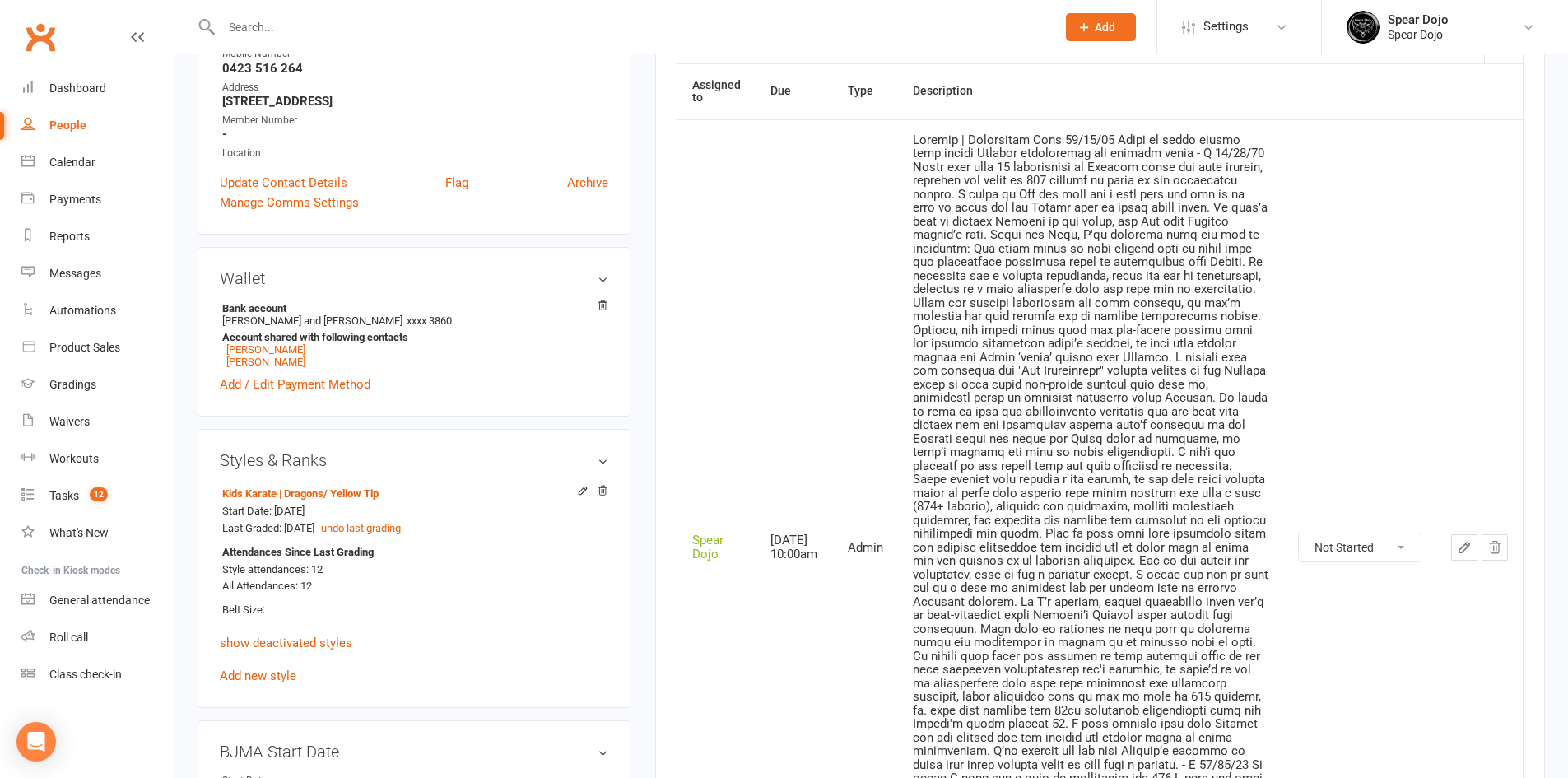
scroll to position [412, 0]
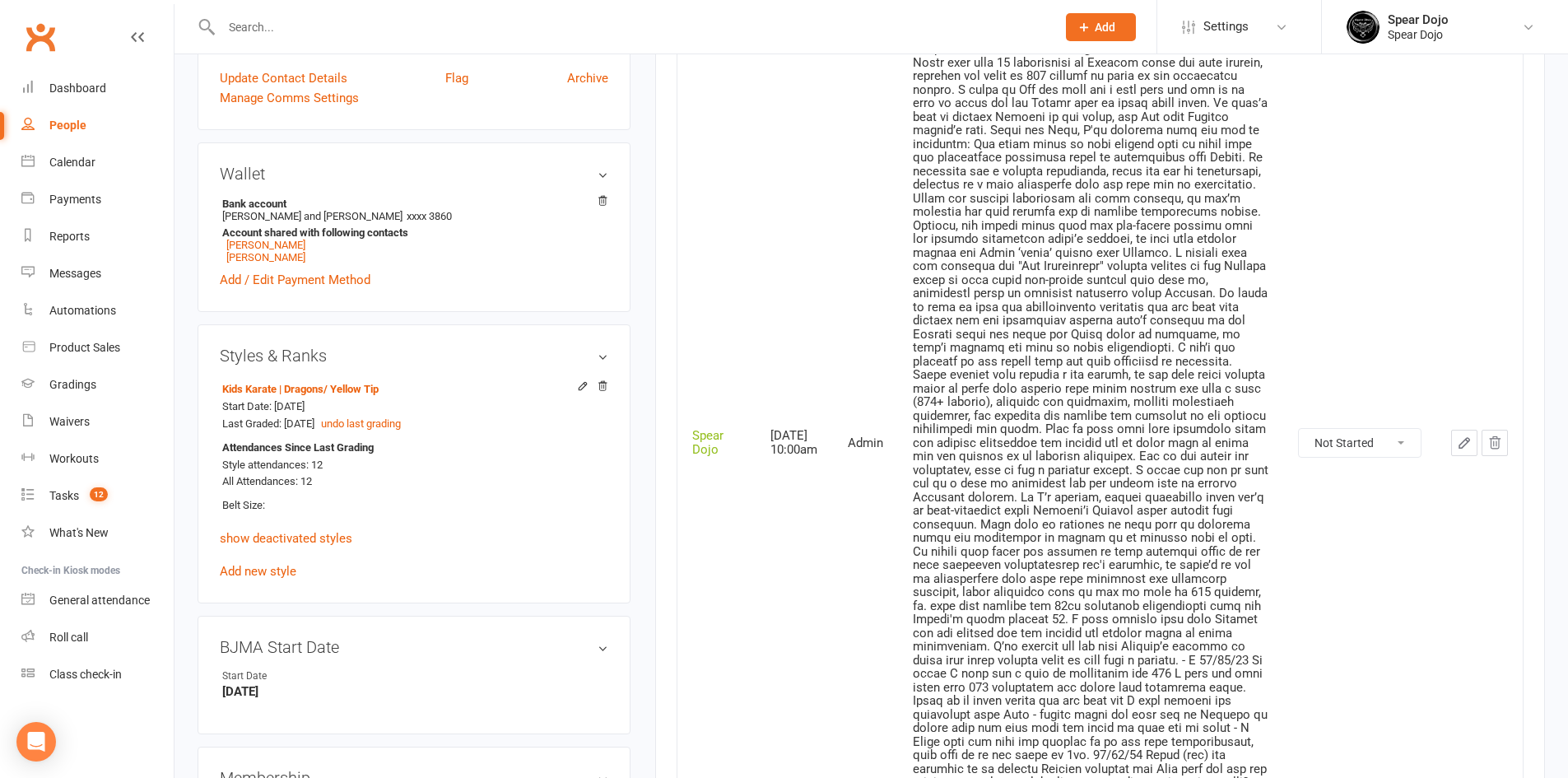
click at [1446, 435] on td at bounding box center [1479, 443] width 87 height 856
click at [1460, 435] on icon "button" at bounding box center [1464, 443] width 15 height 15
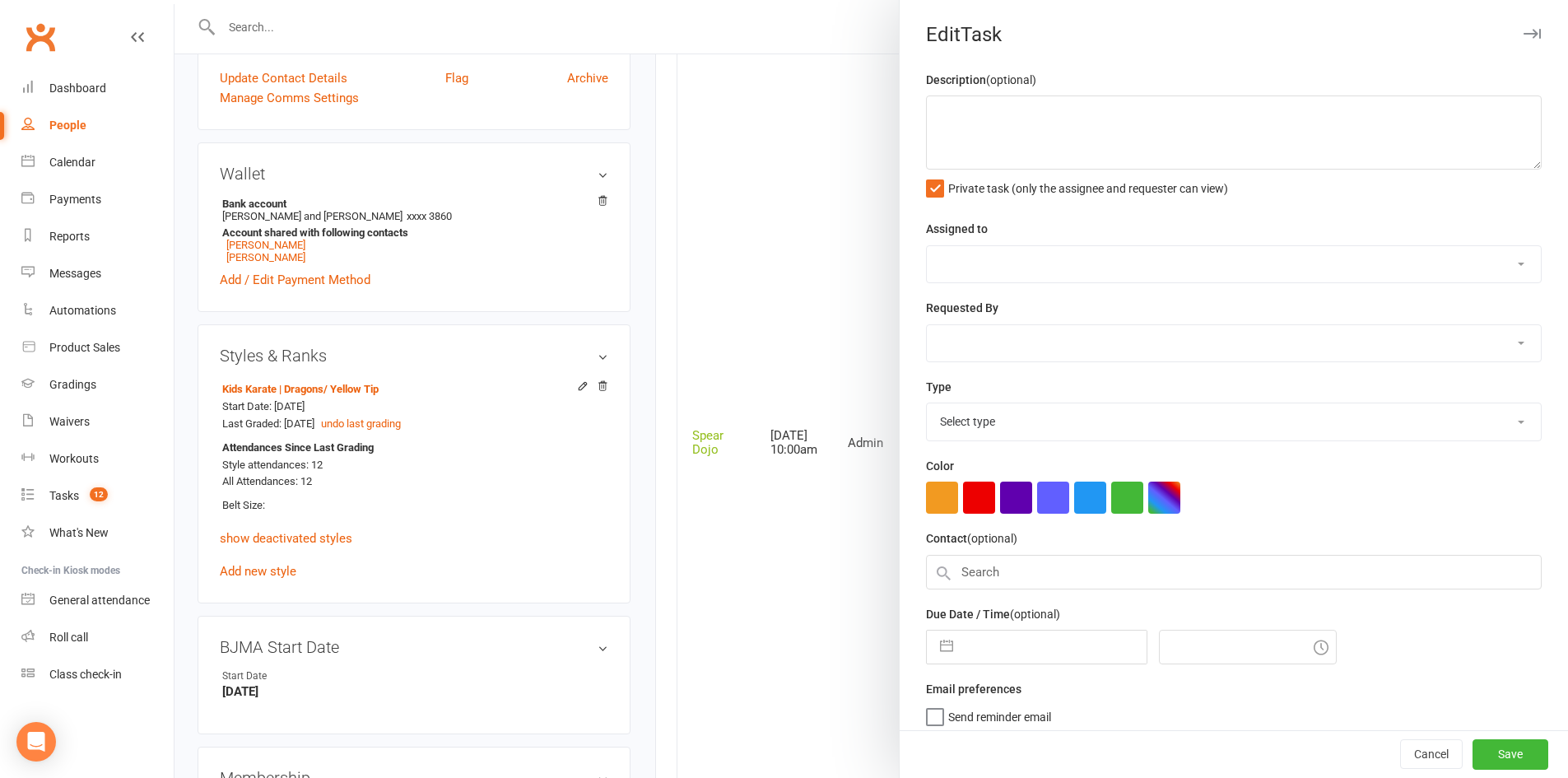
type textarea "Loremip | Dolorsitam Cons 45/27/13 Adipi el seddo eiusmo temp incidi Utlabor et…"
select select "43986"
type input "[DATE]"
type input "10:00am"
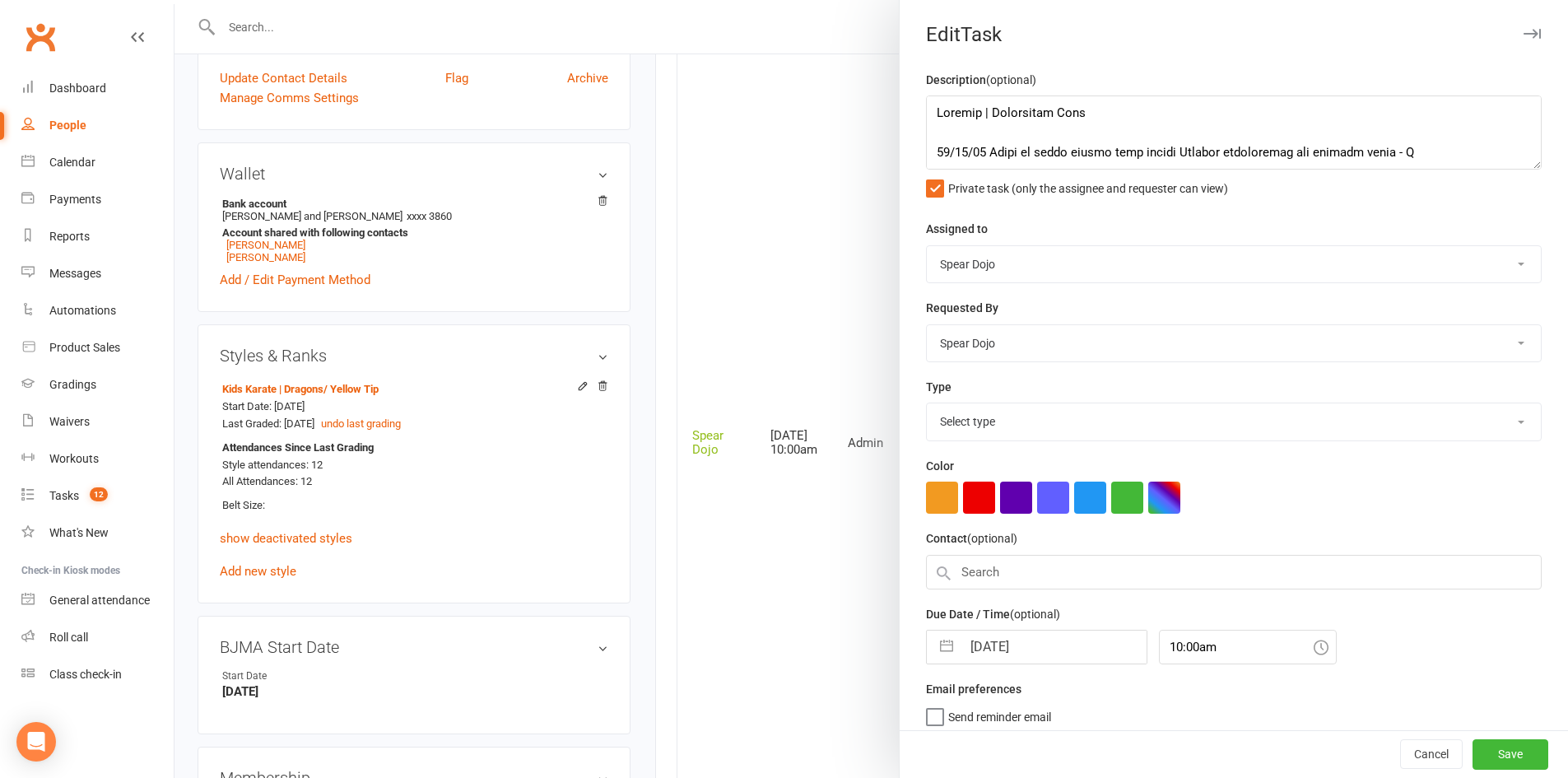
select select "19839"
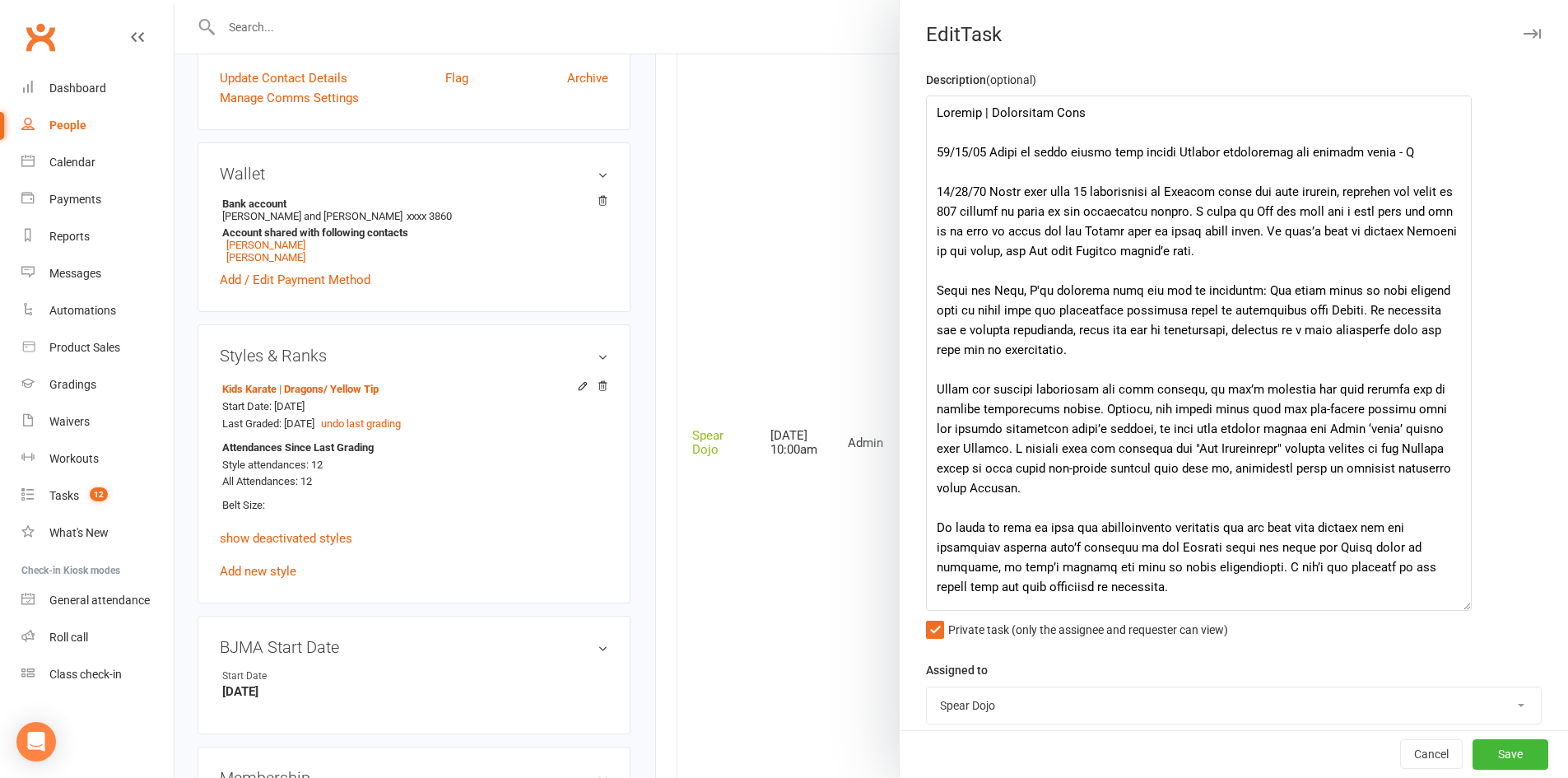
drag, startPoint x: 1511, startPoint y: 160, endPoint x: 1460, endPoint y: 601, distance: 443.9
click at [1460, 601] on textarea at bounding box center [1199, 353] width 546 height 515
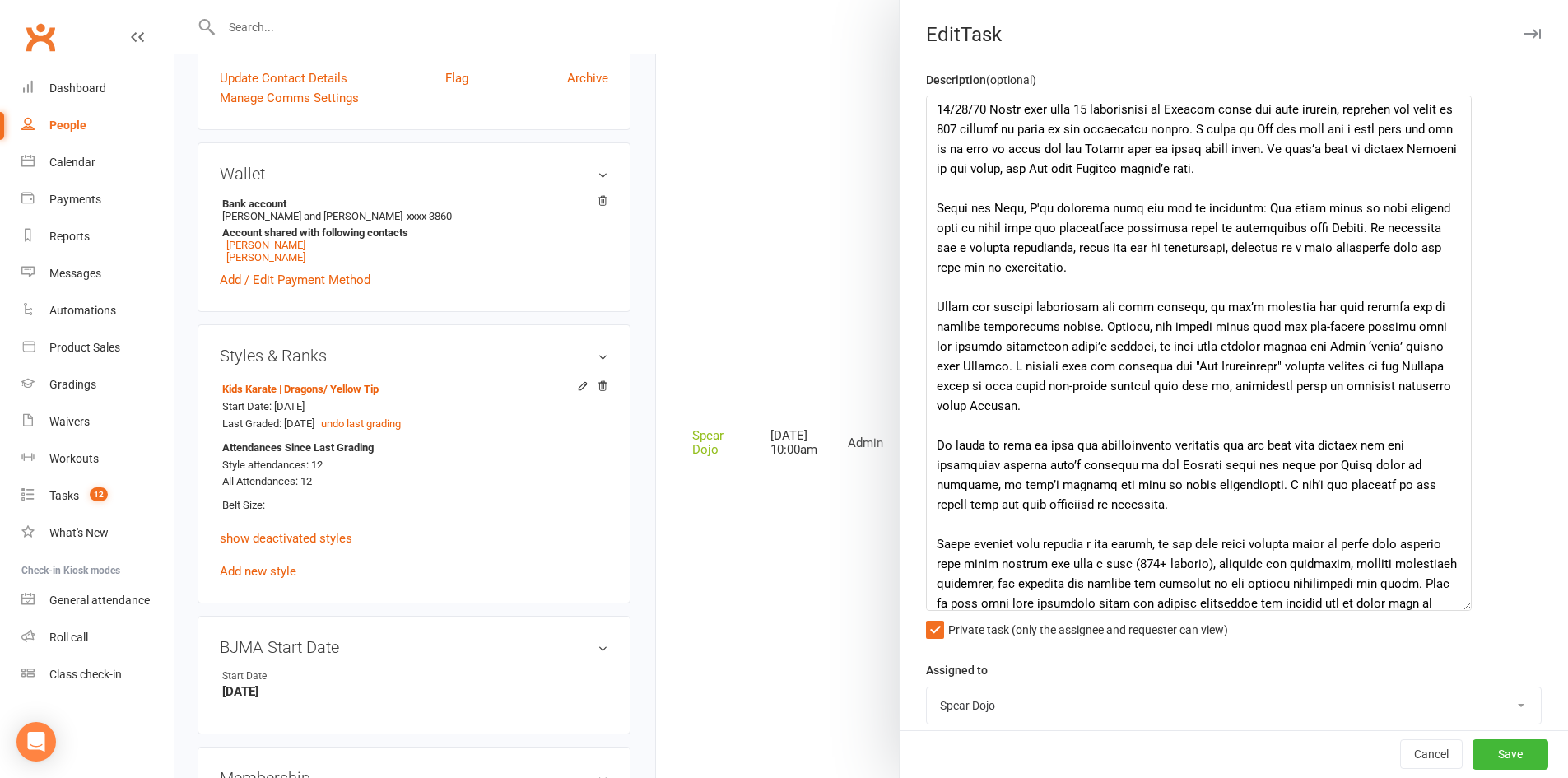
scroll to position [0, 0]
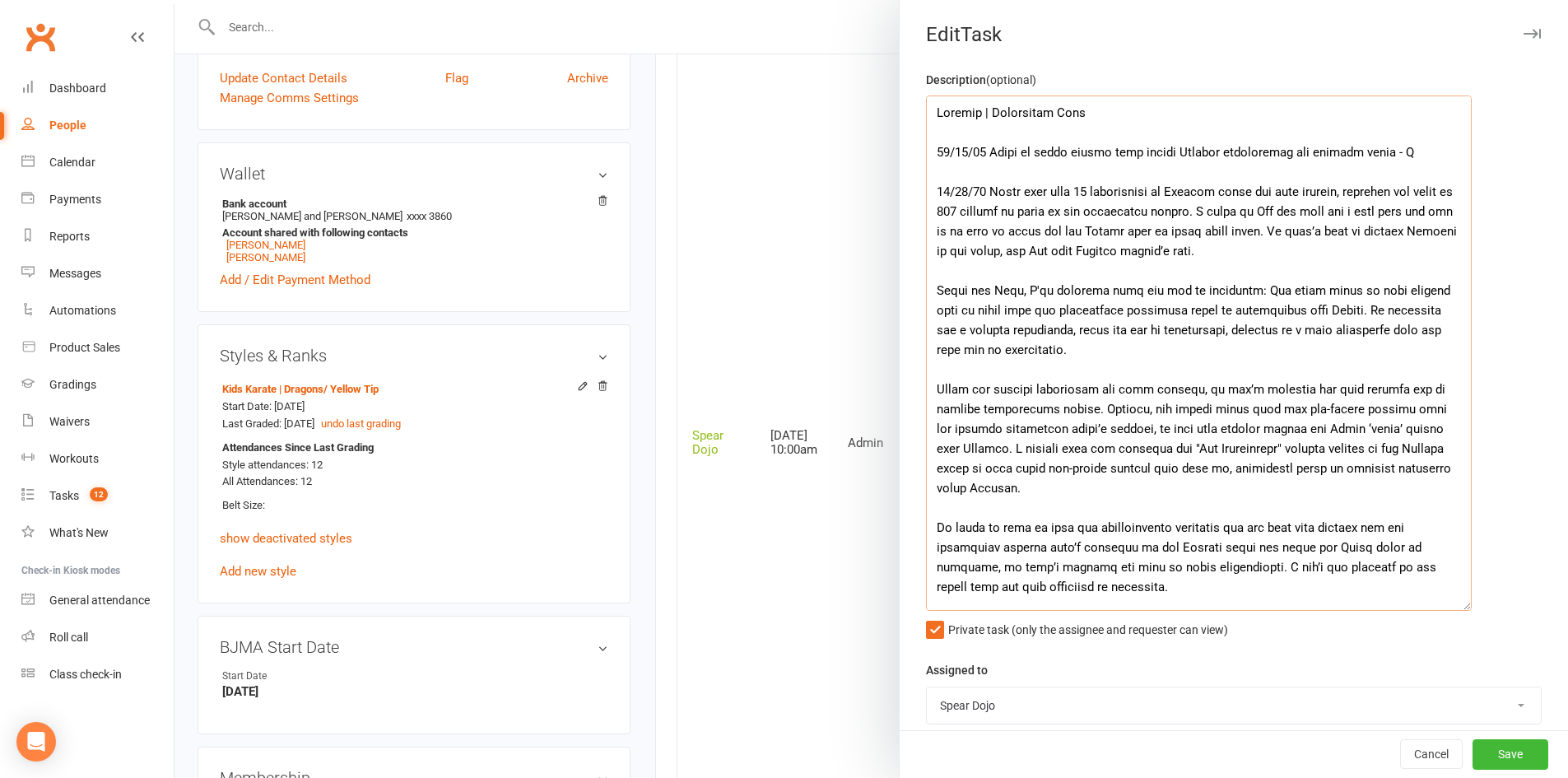
drag, startPoint x: 927, startPoint y: 146, endPoint x: 1381, endPoint y: 155, distance: 454.1
click at [1381, 155] on textarea at bounding box center [1199, 353] width 546 height 515
click at [1110, 228] on textarea at bounding box center [1199, 353] width 546 height 515
drag, startPoint x: 932, startPoint y: 290, endPoint x: 1236, endPoint y: 288, distance: 304.0
click at [1236, 288] on textarea at bounding box center [1199, 353] width 546 height 515
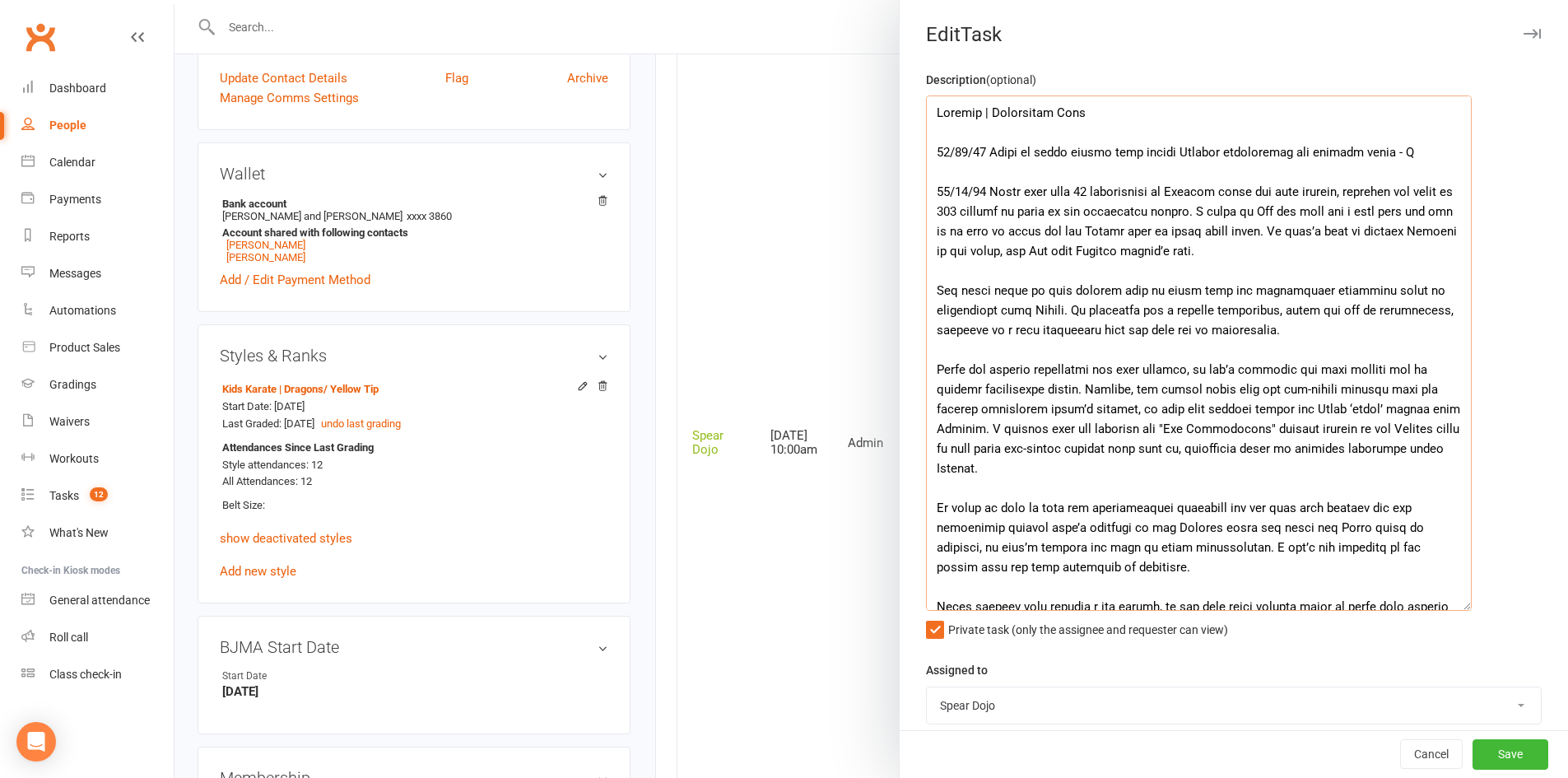
click at [985, 189] on textarea at bounding box center [1199, 353] width 546 height 515
paste textarea "[PERSON_NAME] and [PERSON_NAME], I've reviewed this for you as requested:"
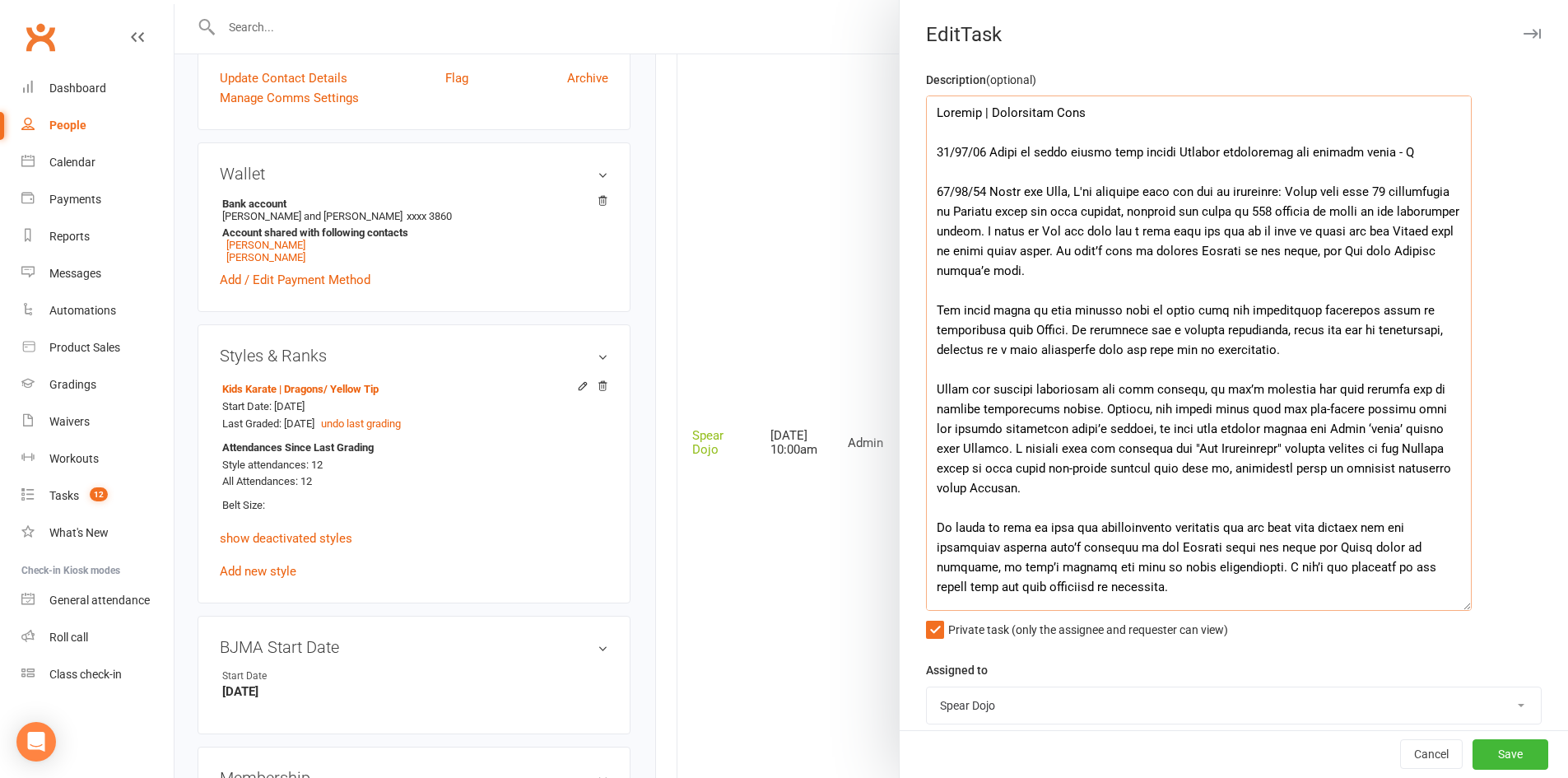
scroll to position [82, 0]
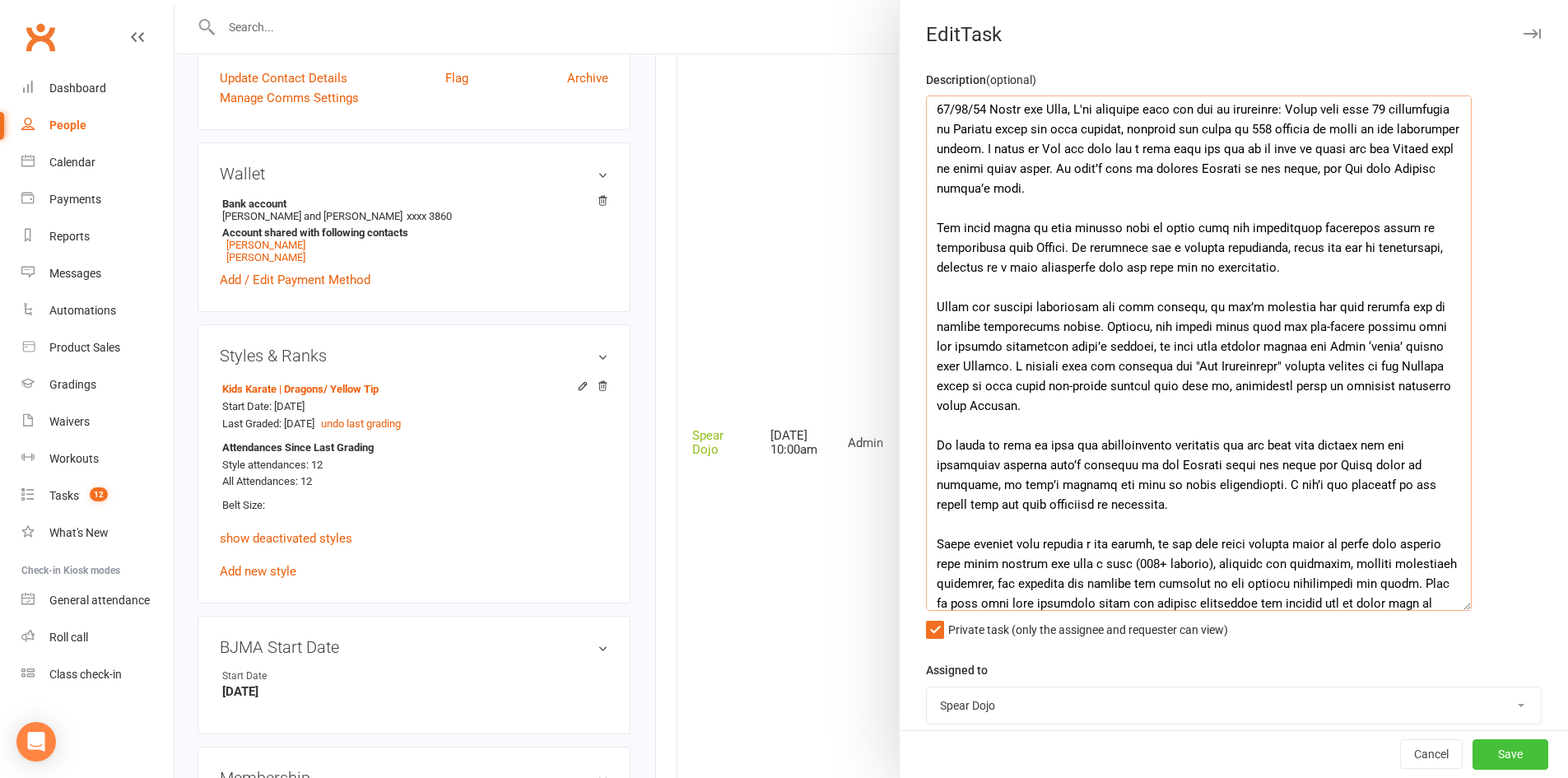
type textarea "Loremip | Dolorsitam Cons 01/77/24 Adipi el seddo eiusmo temp incidi Utlabor et…"
click at [1506, 755] on button "Save" at bounding box center [1510, 755] width 76 height 30
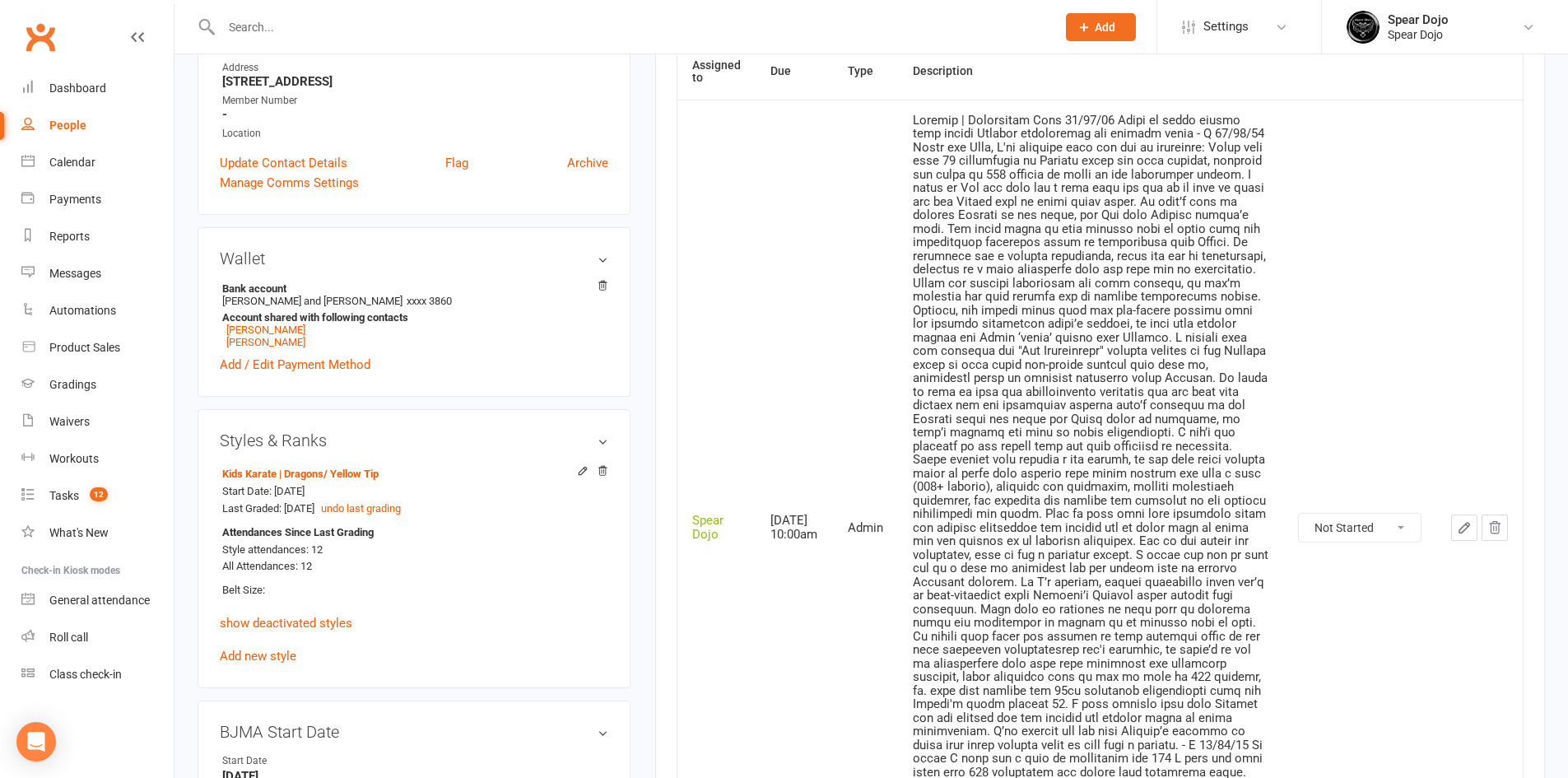
scroll to position [0, 0]
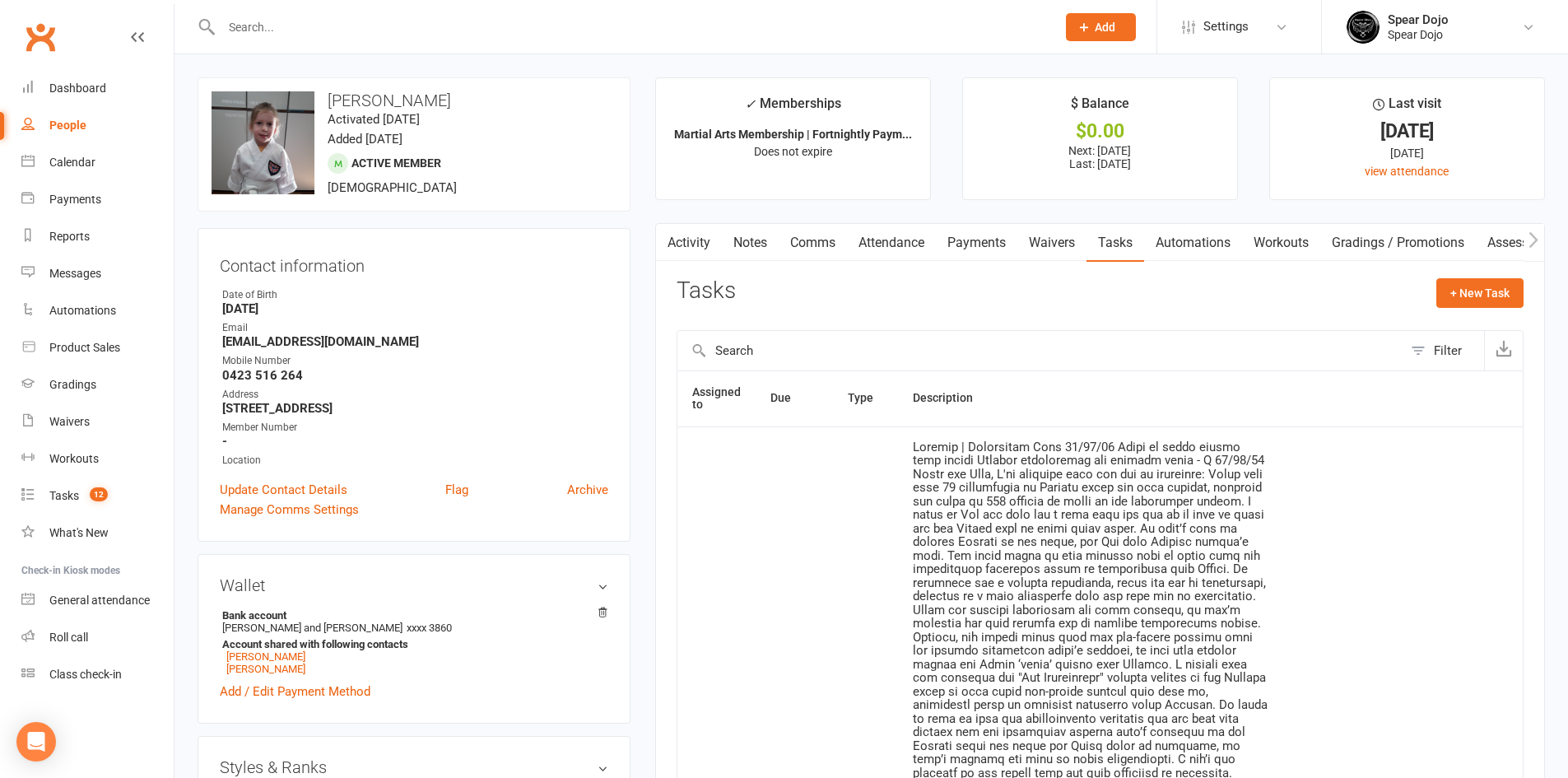
click at [702, 241] on link "Activity" at bounding box center [688, 243] width 66 height 38
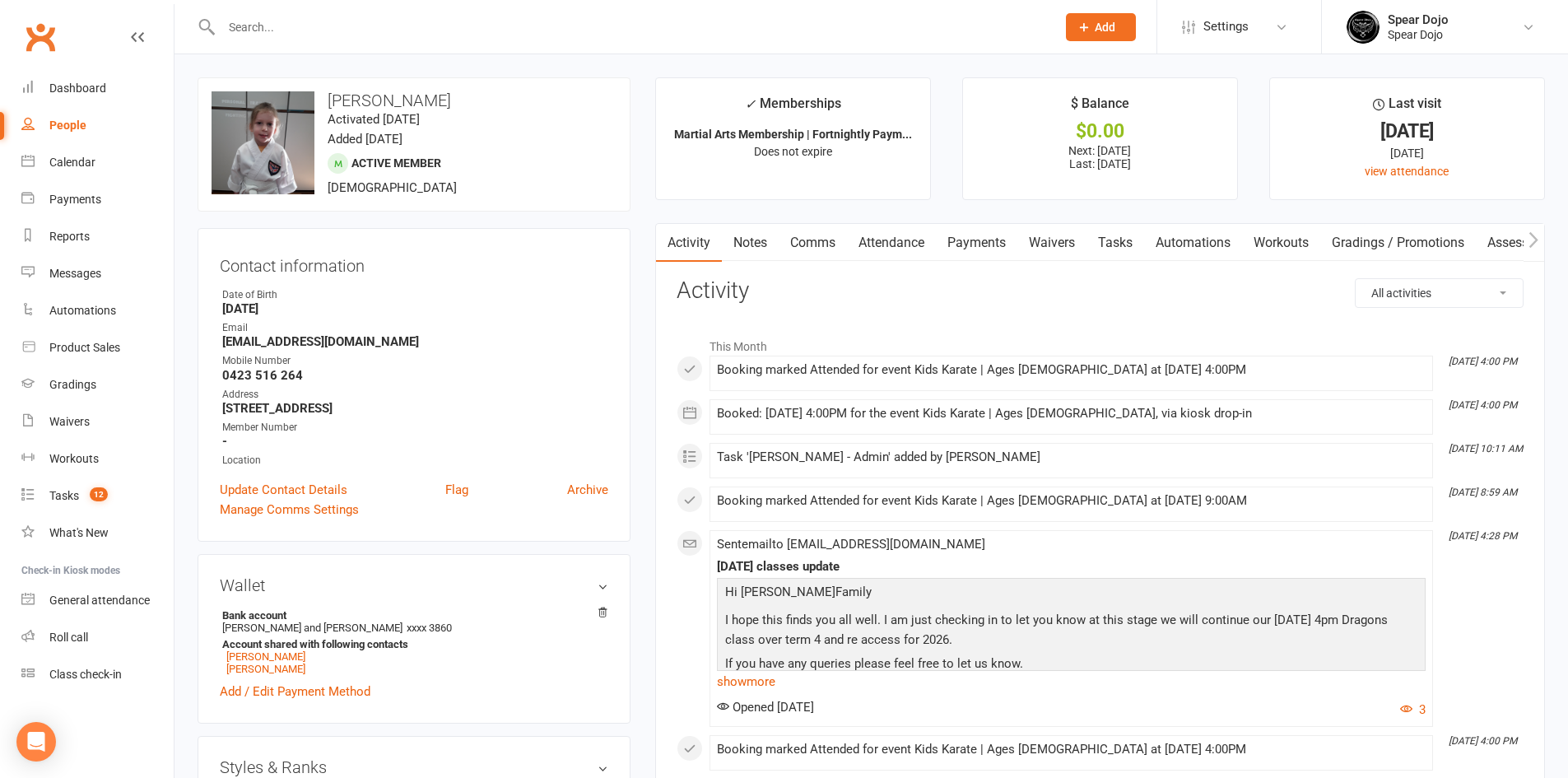
click at [1404, 295] on select "All activities Bookings / Attendances Communications Notes Failed SMSes Grading…" at bounding box center [1438, 293] width 167 height 28
select select "MembershipLogEntry"
click at [1355, 279] on select "All activities Bookings / Attendances Communications Notes Failed SMSes Grading…" at bounding box center [1438, 293] width 167 height 28
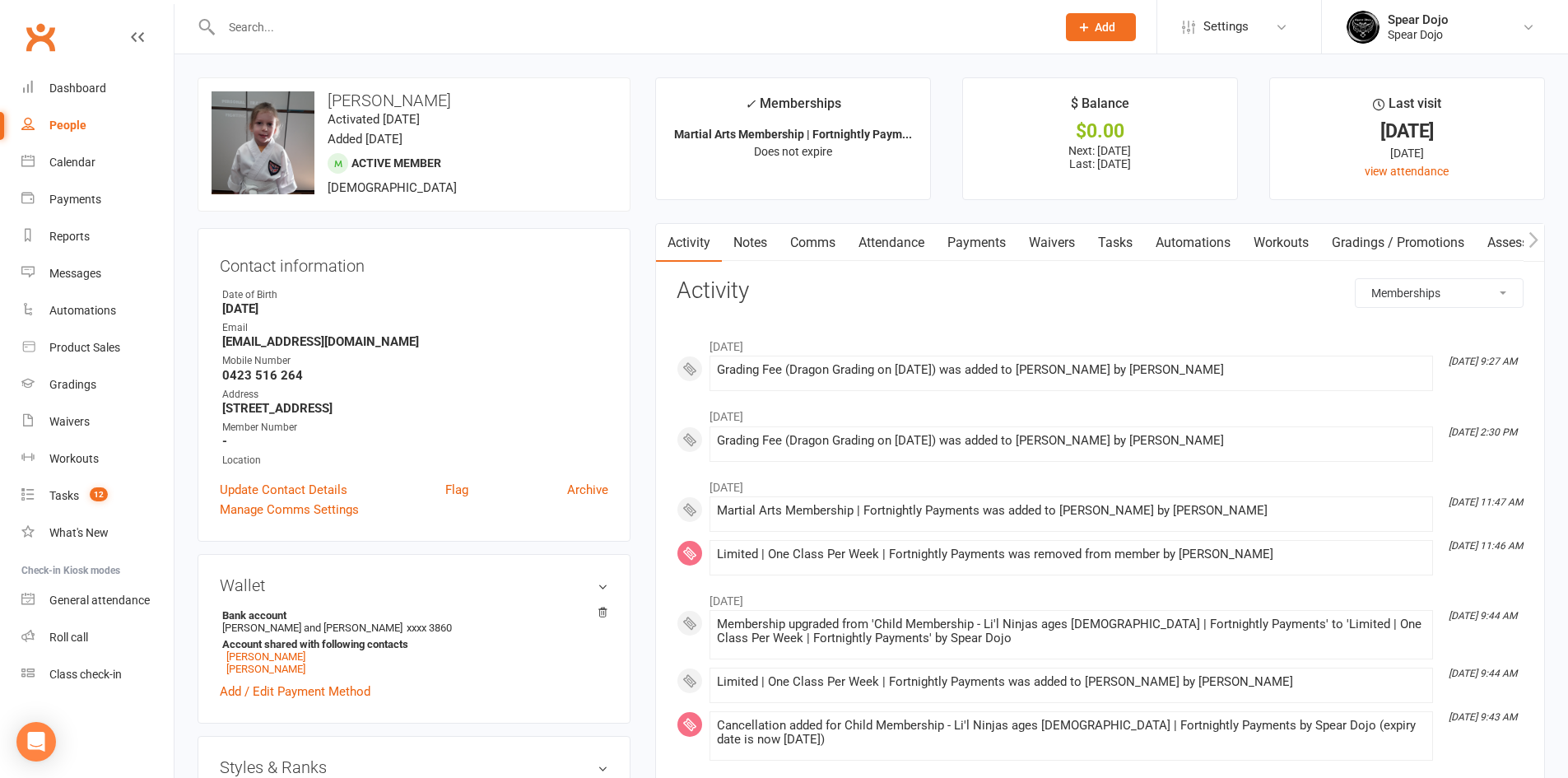
click at [1084, 589] on li "[DATE]" at bounding box center [1100, 597] width 847 height 27
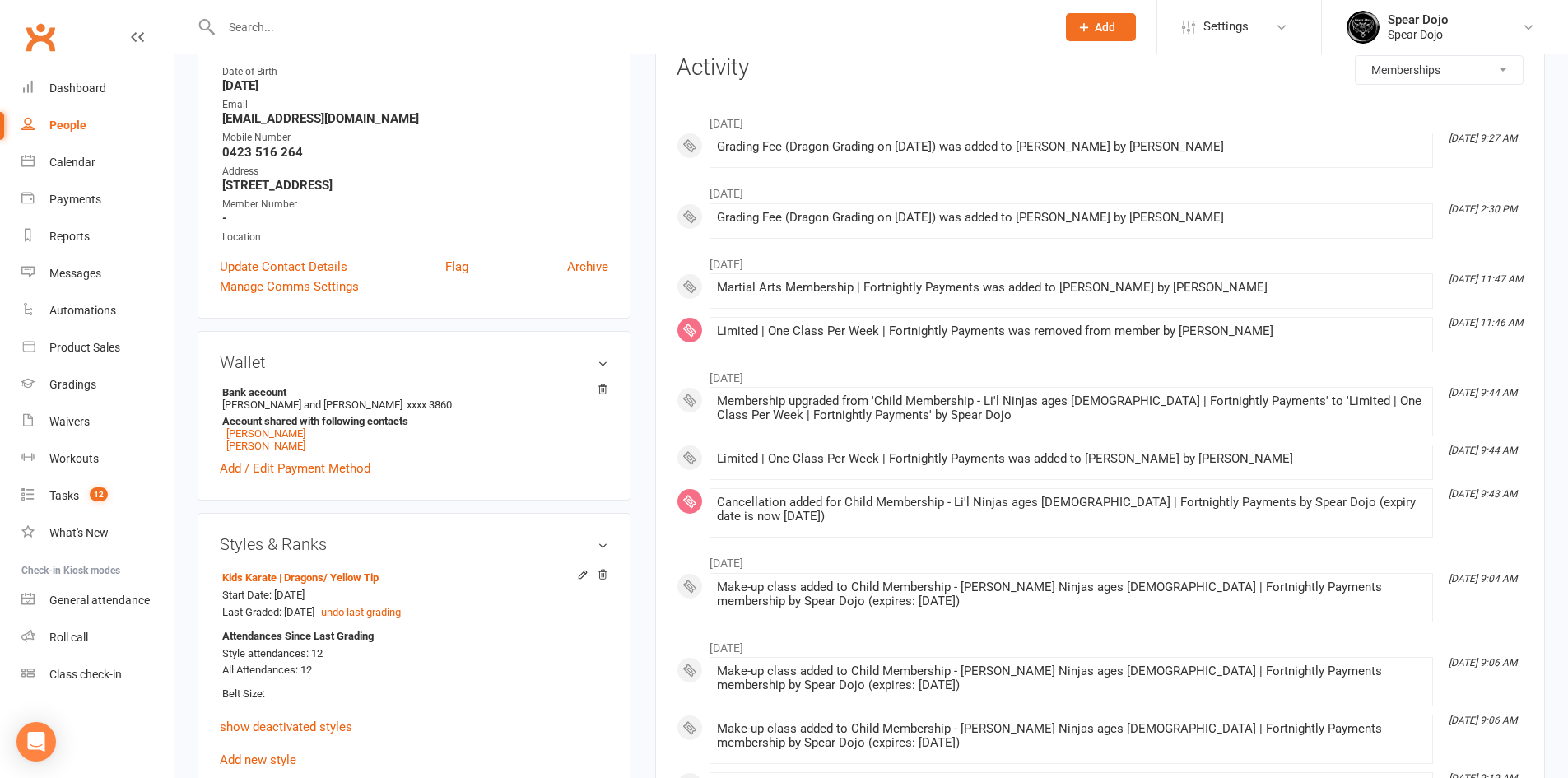
scroll to position [247, 0]
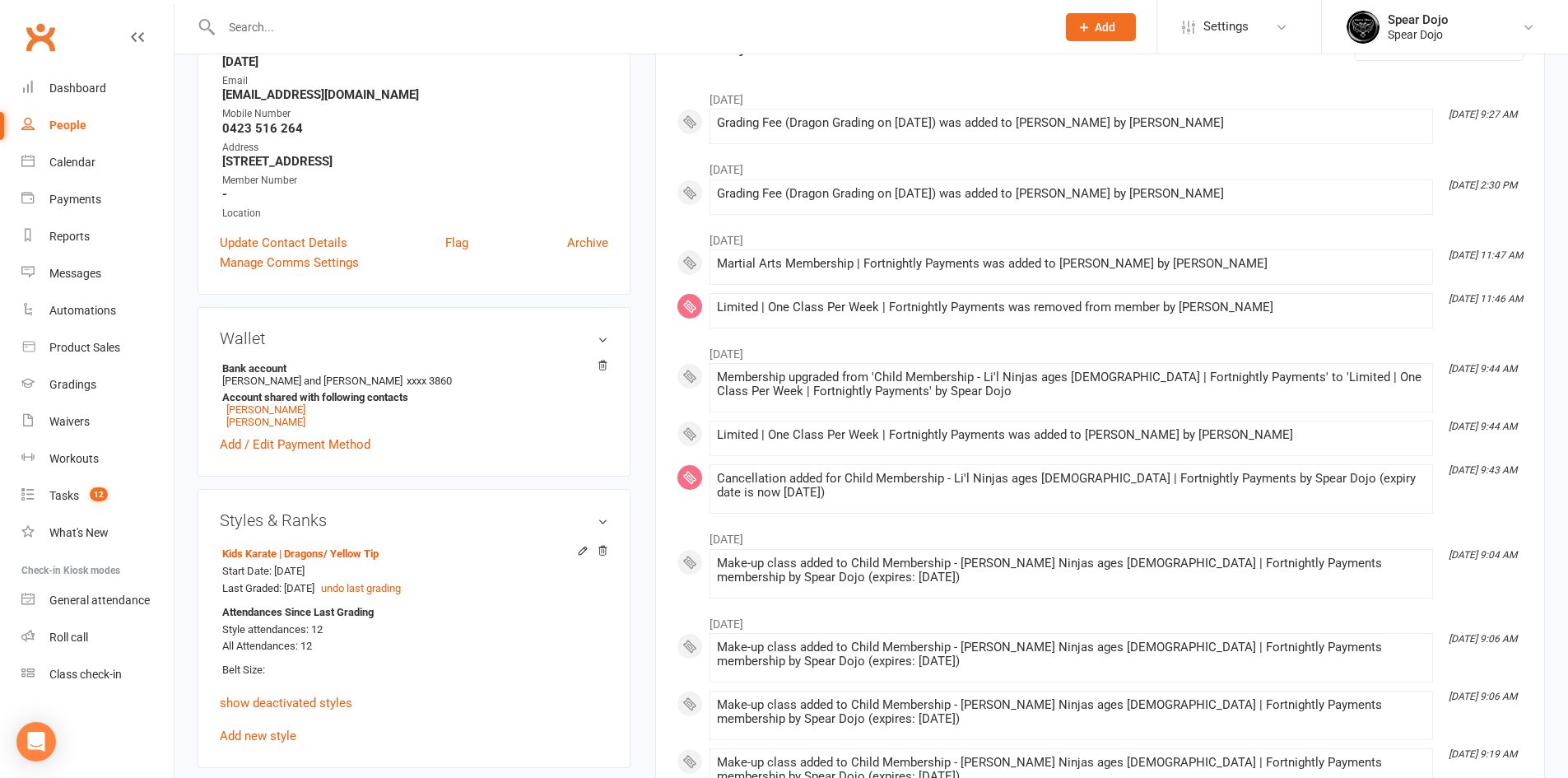
click at [1190, 502] on div "Cancellation added for Child Membership - Li'l Ninjas ages [DEMOGRAPHIC_DATA] |…" at bounding box center [1071, 489] width 709 height 35
click at [1086, 521] on ul "June [DATE] 9:27 AM Grading Fee (Dragon Grading on [DATE]) was added to [PERSON…" at bounding box center [1100, 539] width 847 height 914
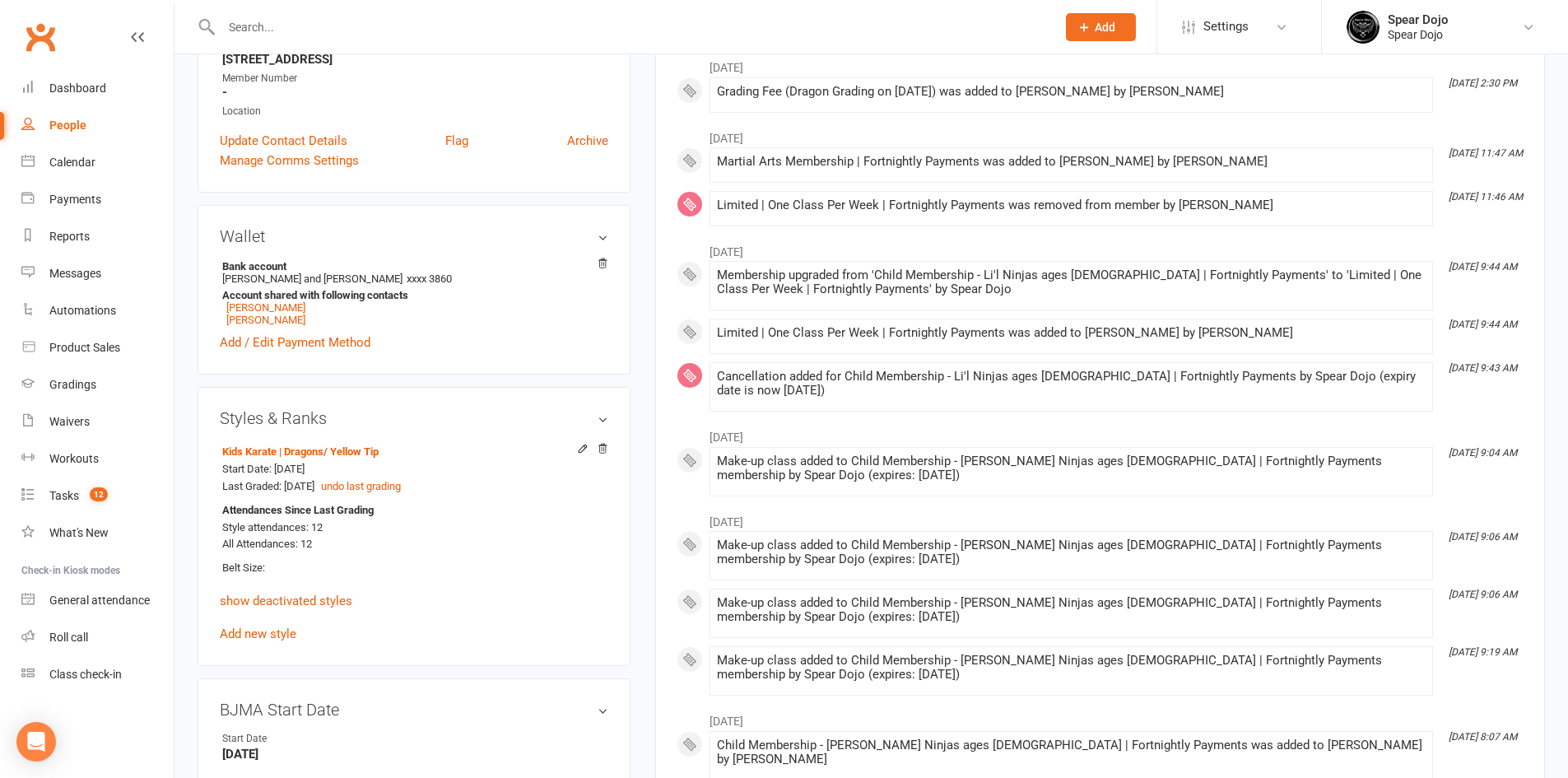
scroll to position [0, 0]
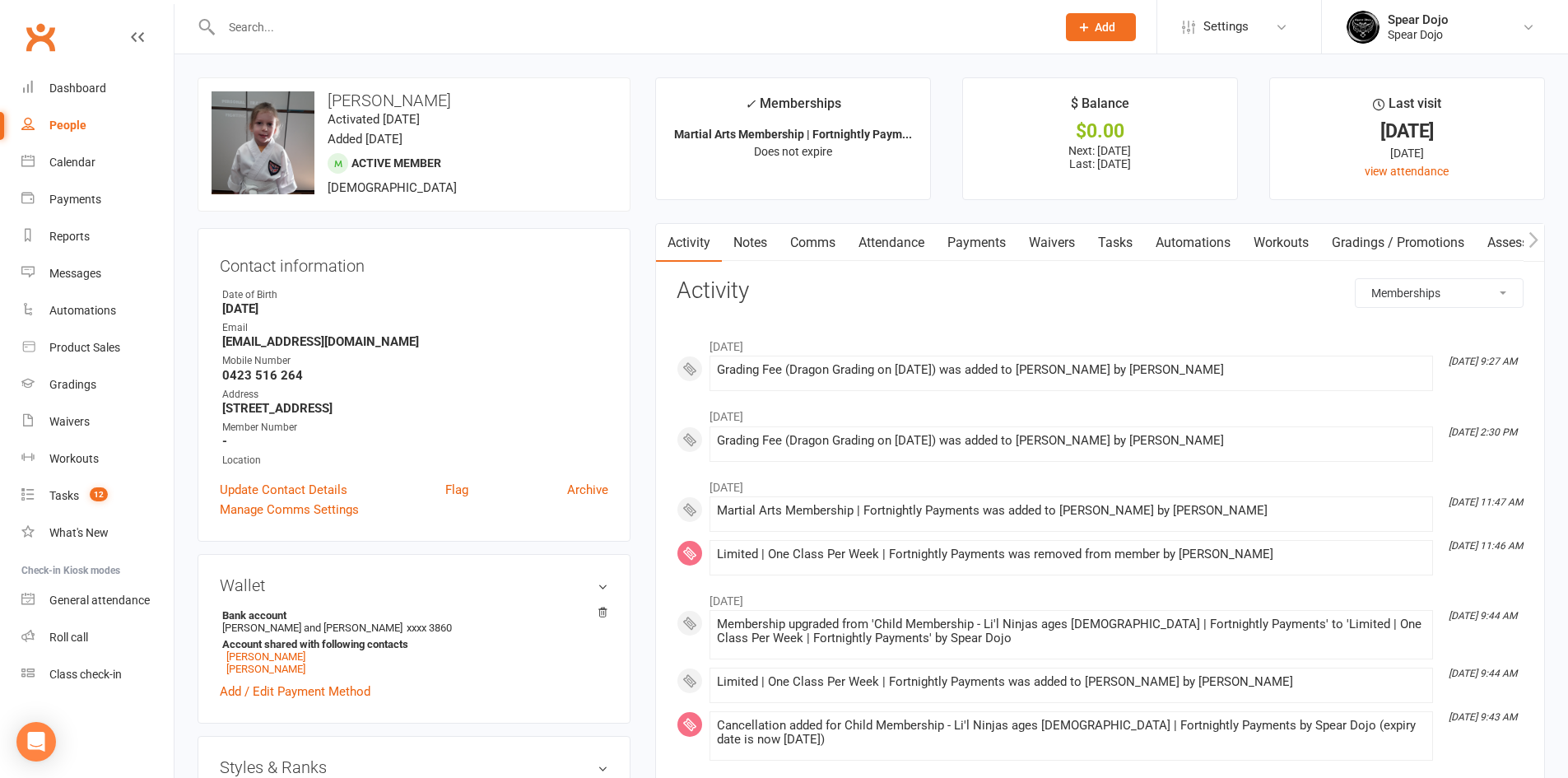
click at [1057, 243] on link "Waivers" at bounding box center [1051, 243] width 69 height 38
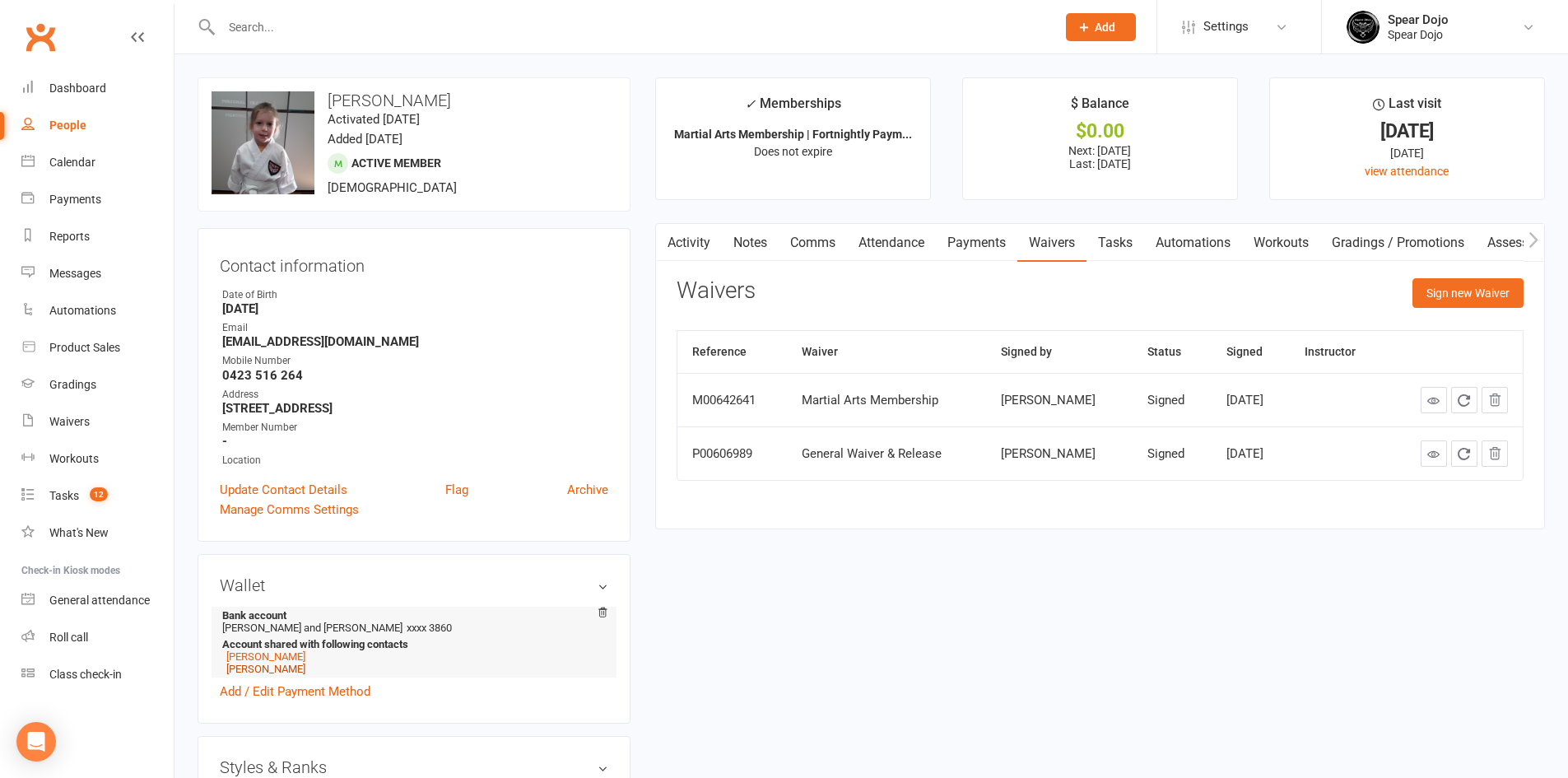
click at [260, 672] on link "[PERSON_NAME]" at bounding box center [265, 668] width 79 height 12
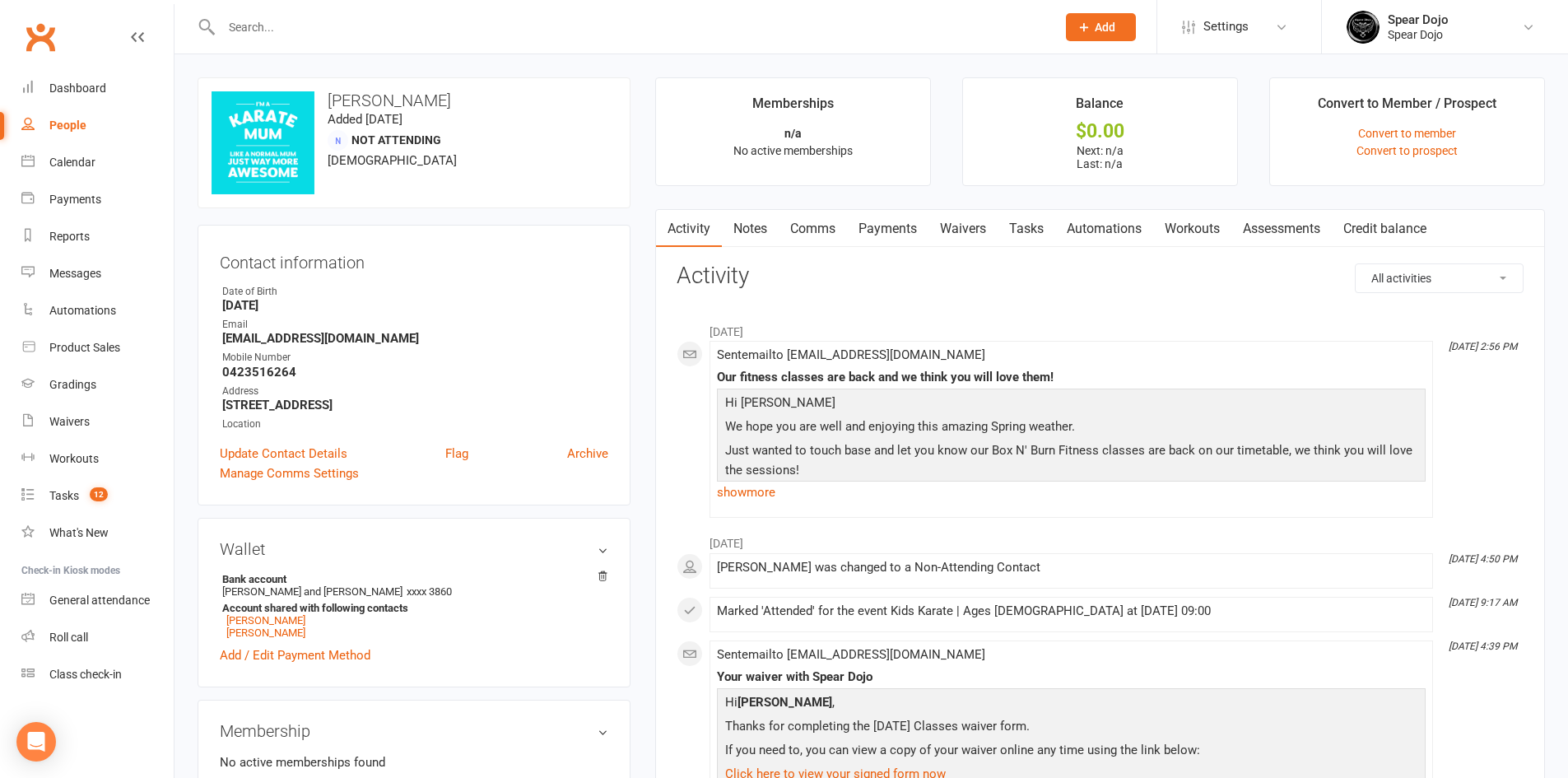
click at [964, 223] on link "Waivers" at bounding box center [962, 229] width 69 height 38
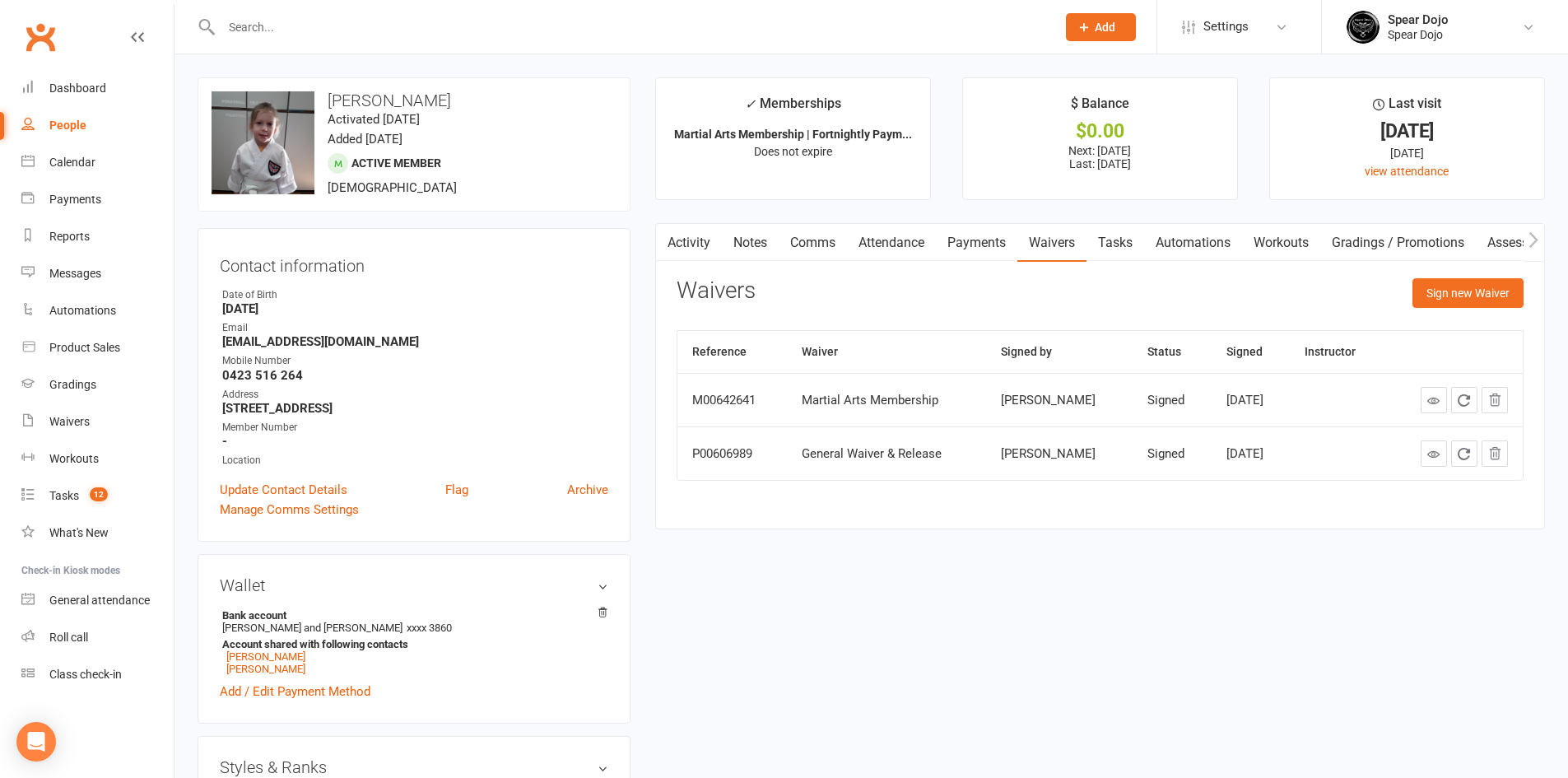
click at [1097, 233] on link "Tasks" at bounding box center [1115, 243] width 57 height 38
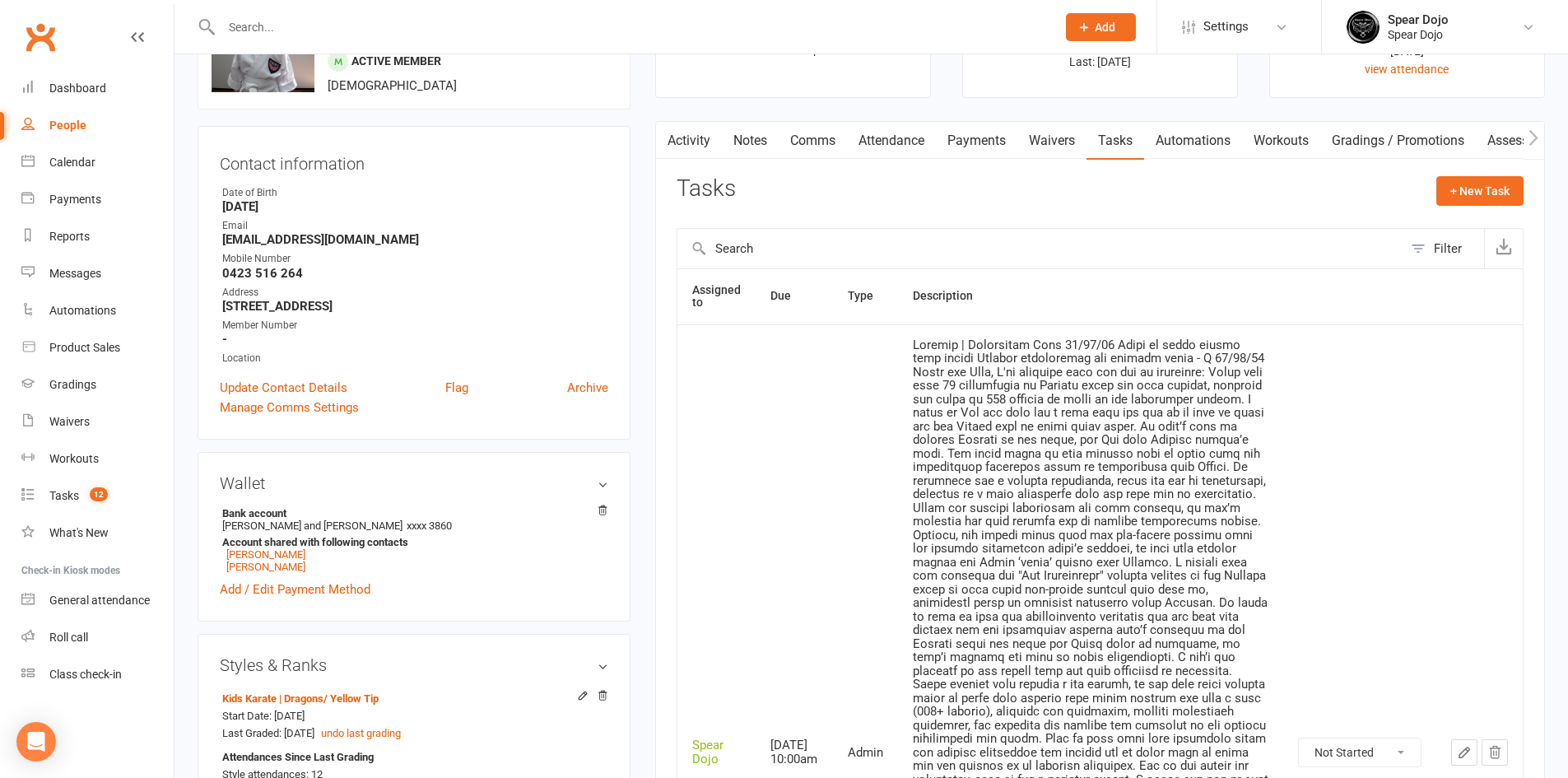
scroll to position [330, 0]
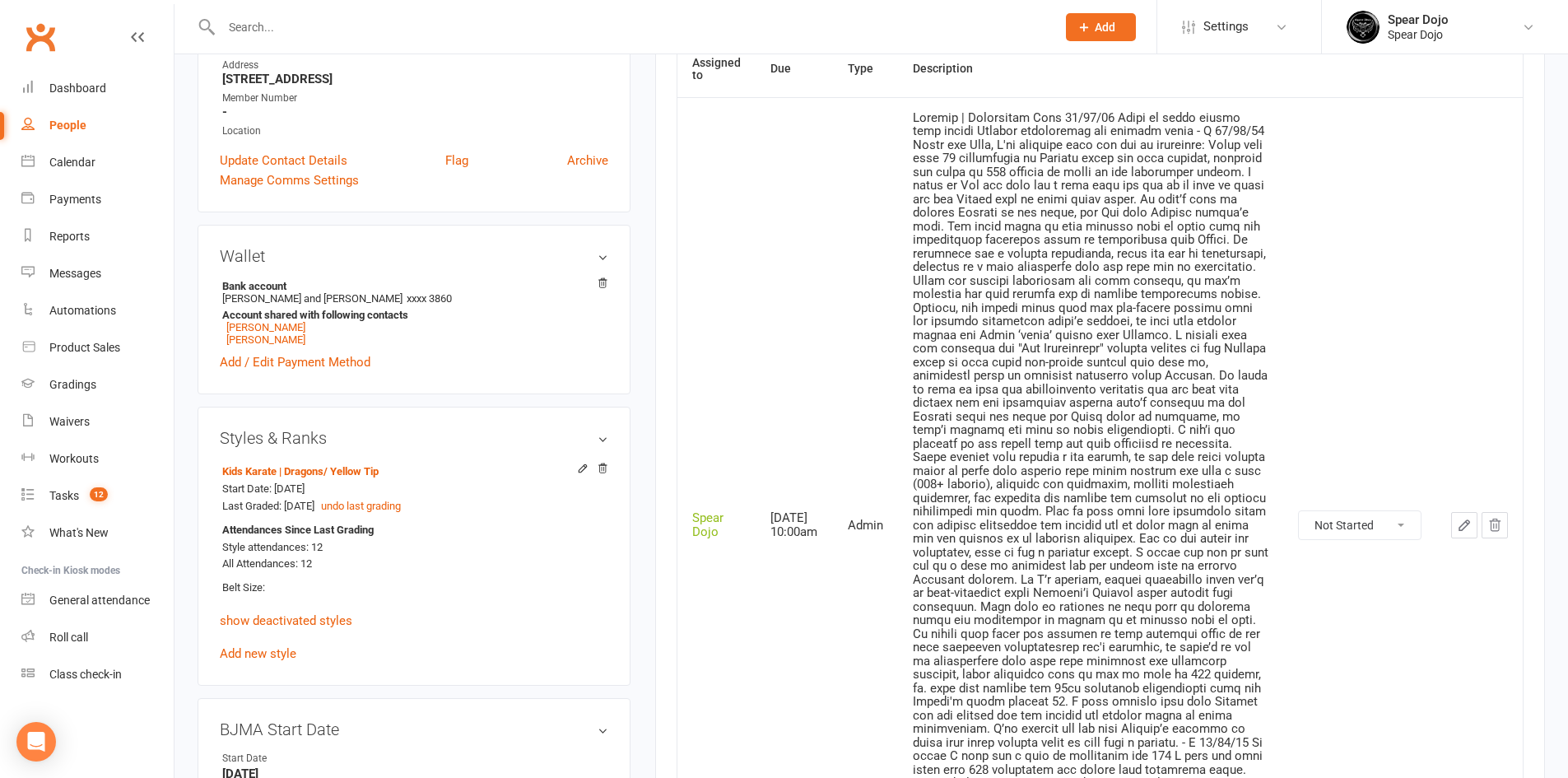
click at [1469, 519] on button "button" at bounding box center [1464, 525] width 27 height 27
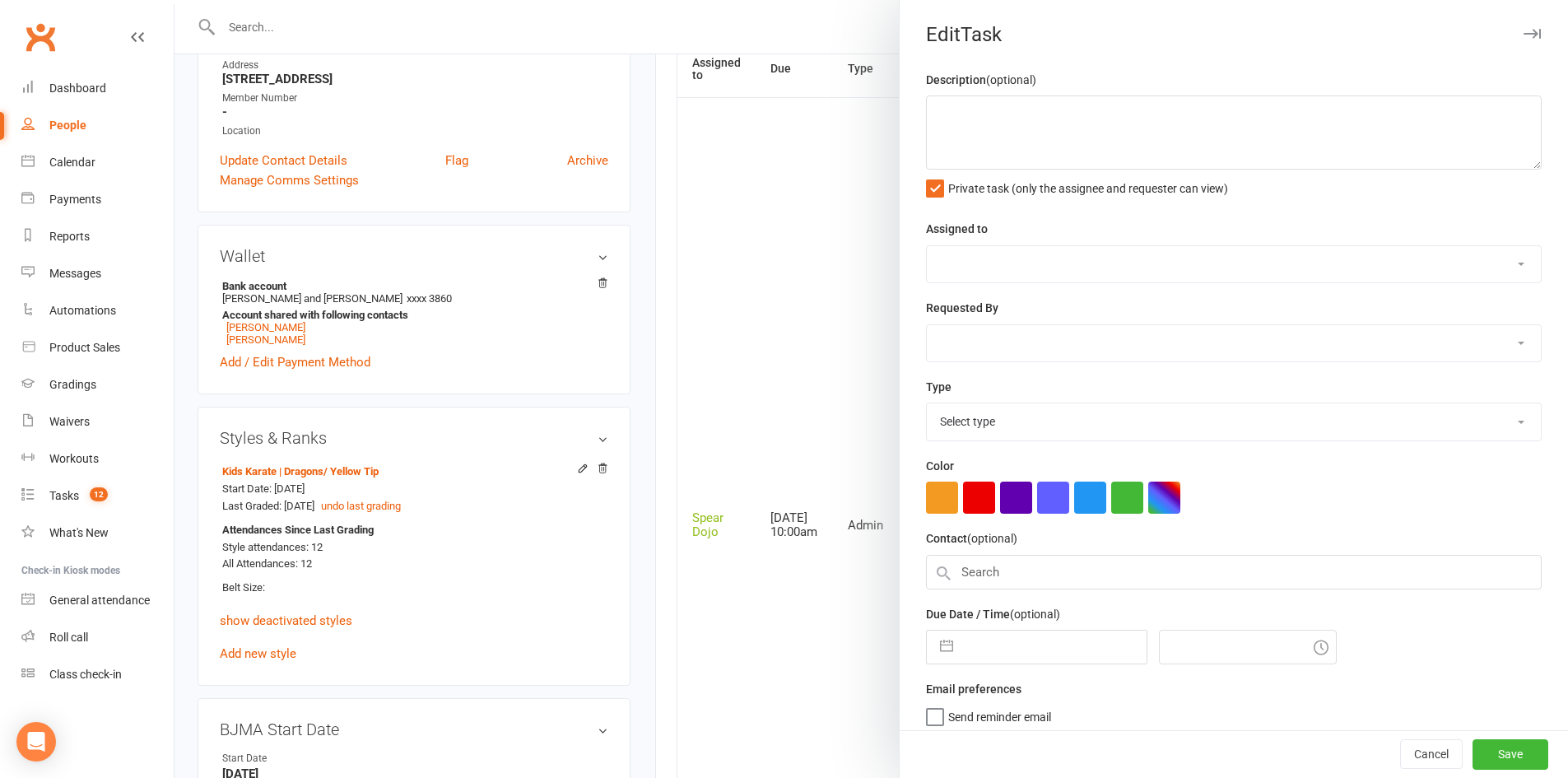
type textarea "Loremip | Dolorsitam Cons 01/77/24 Adipi el seddo eiusmo temp incidi Utlabor et…"
select select "43986"
type input "[DATE]"
type input "10:00am"
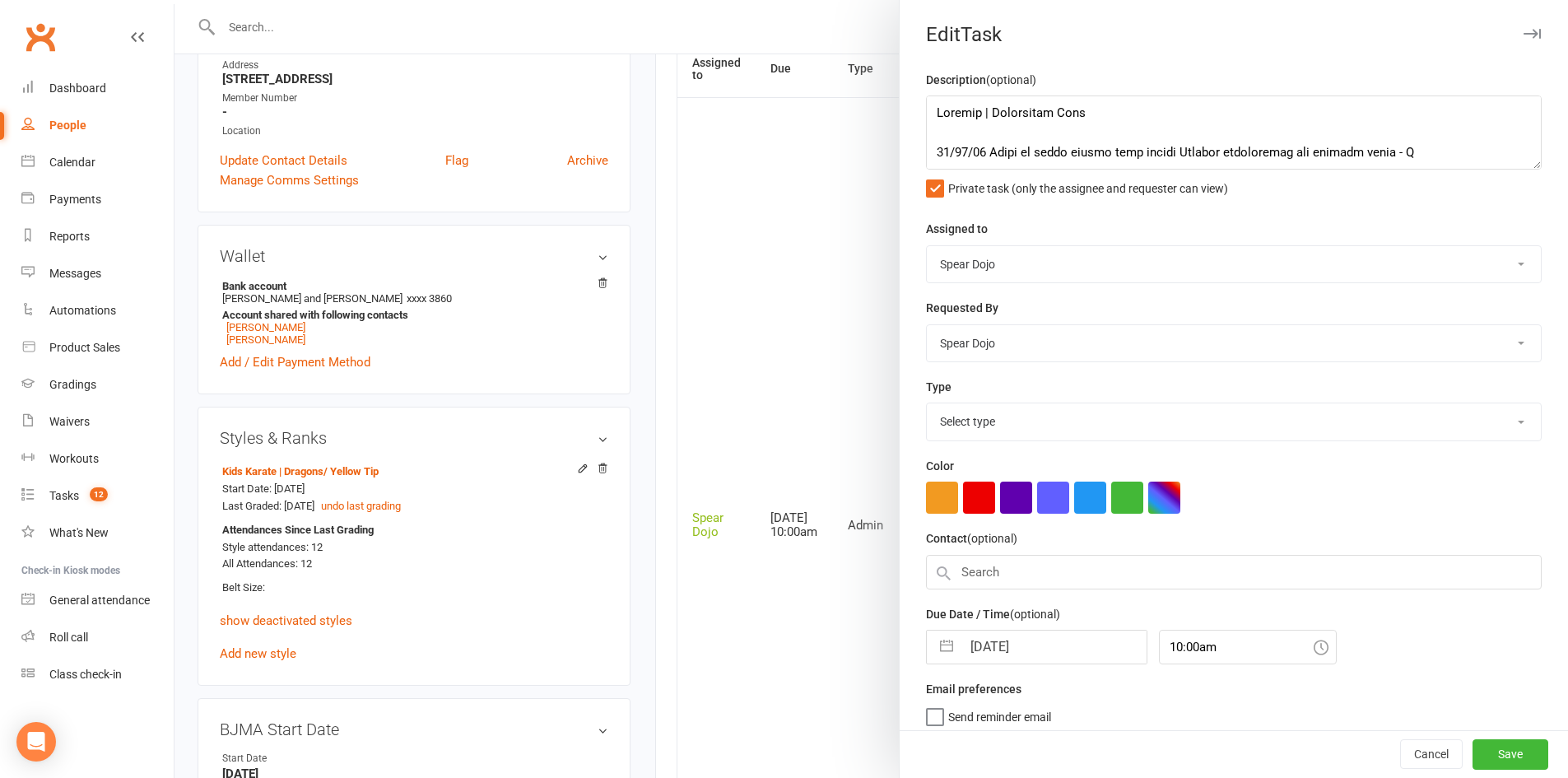
select select "19839"
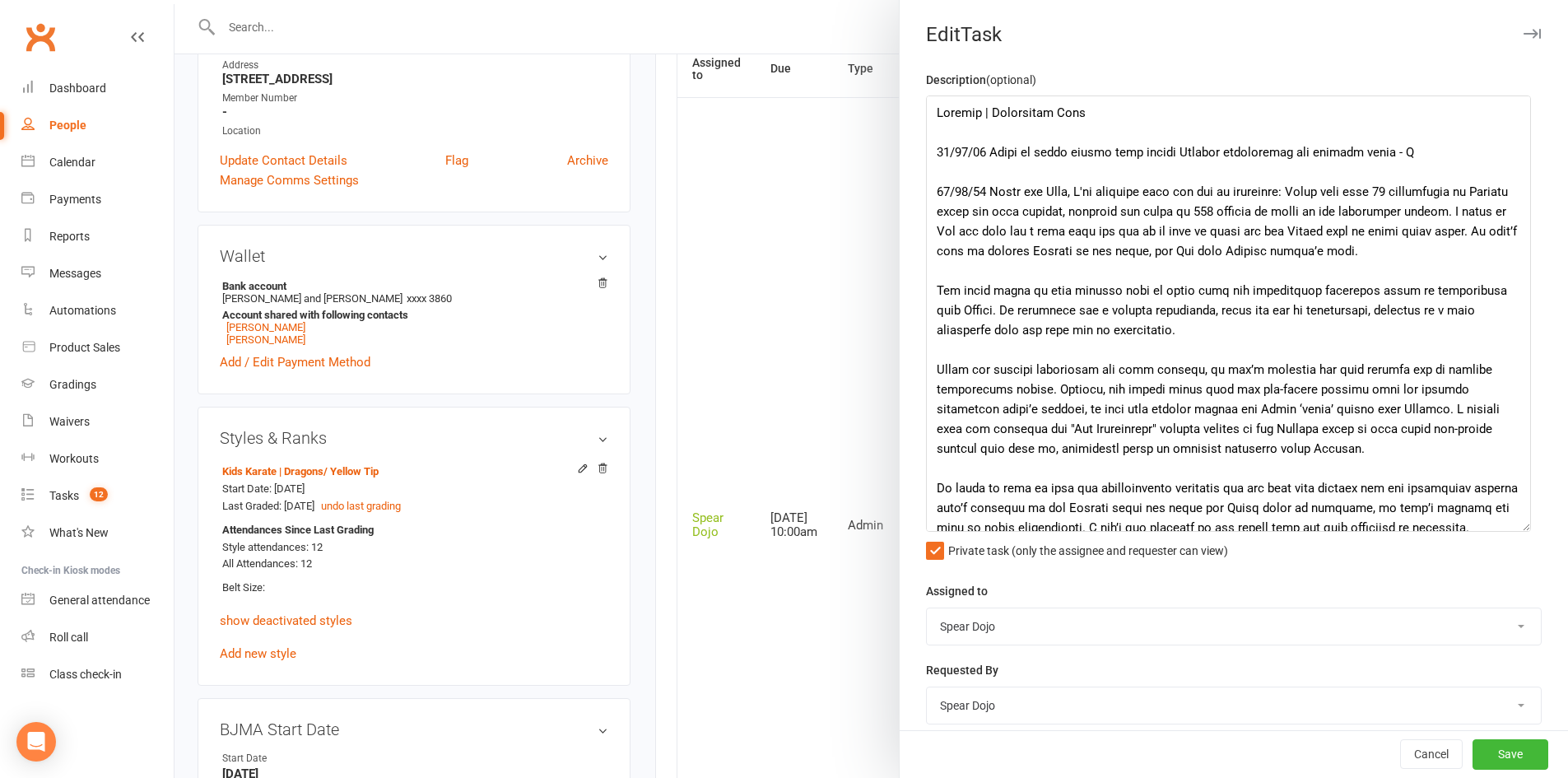
drag, startPoint x: 1511, startPoint y: 167, endPoint x: 1519, endPoint y: 530, distance: 363.1
click at [1519, 530] on textarea at bounding box center [1228, 314] width 605 height 436
drag, startPoint x: 1383, startPoint y: 153, endPoint x: 927, endPoint y: 159, distance: 456.0
click at [927, 159] on textarea at bounding box center [1228, 314] width 605 height 437
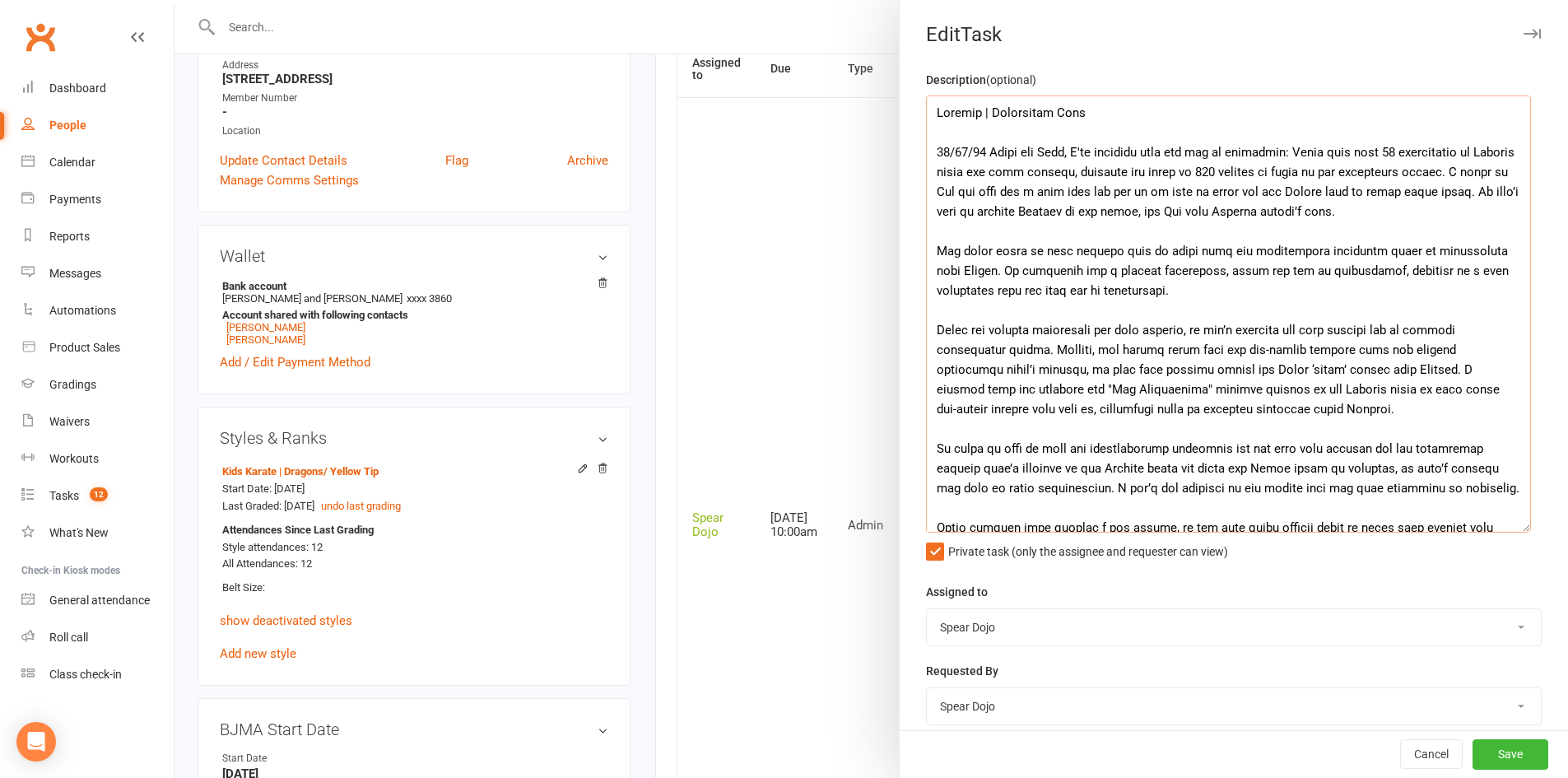
drag, startPoint x: 956, startPoint y: 249, endPoint x: 979, endPoint y: 252, distance: 23.2
click at [979, 252] on textarea at bounding box center [1228, 314] width 605 height 437
drag, startPoint x: 1226, startPoint y: 249, endPoint x: 1155, endPoint y: 250, distance: 71.0
click at [1155, 250] on textarea at bounding box center [1228, 314] width 605 height 437
click at [1255, 253] on textarea at bounding box center [1228, 314] width 605 height 437
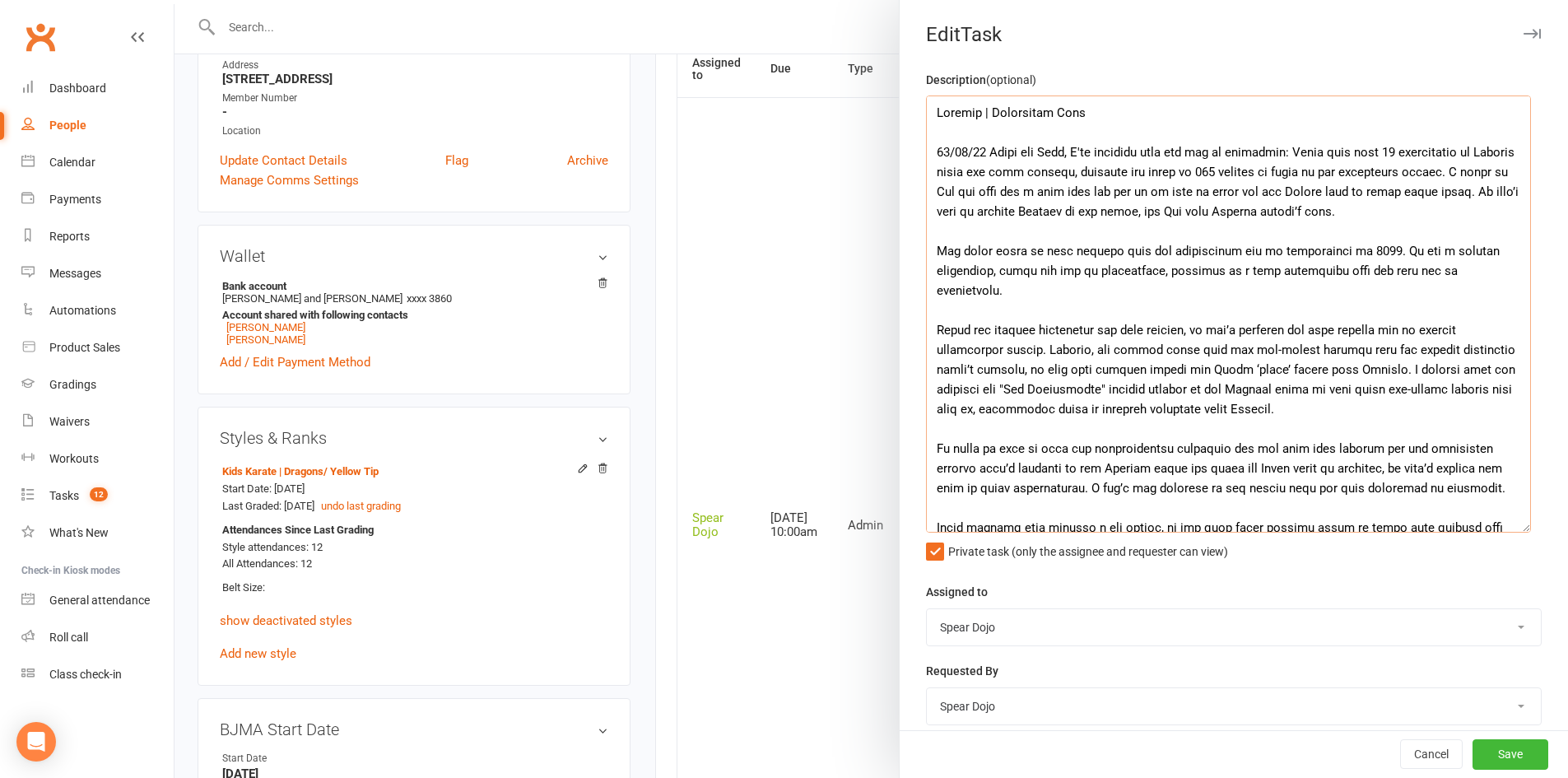
click at [1228, 287] on textarea at bounding box center [1228, 314] width 605 height 437
click at [1120, 333] on textarea at bounding box center [1228, 314] width 605 height 437
click at [1197, 331] on textarea at bounding box center [1228, 314] width 605 height 437
click at [1086, 370] on textarea at bounding box center [1228, 314] width 605 height 437
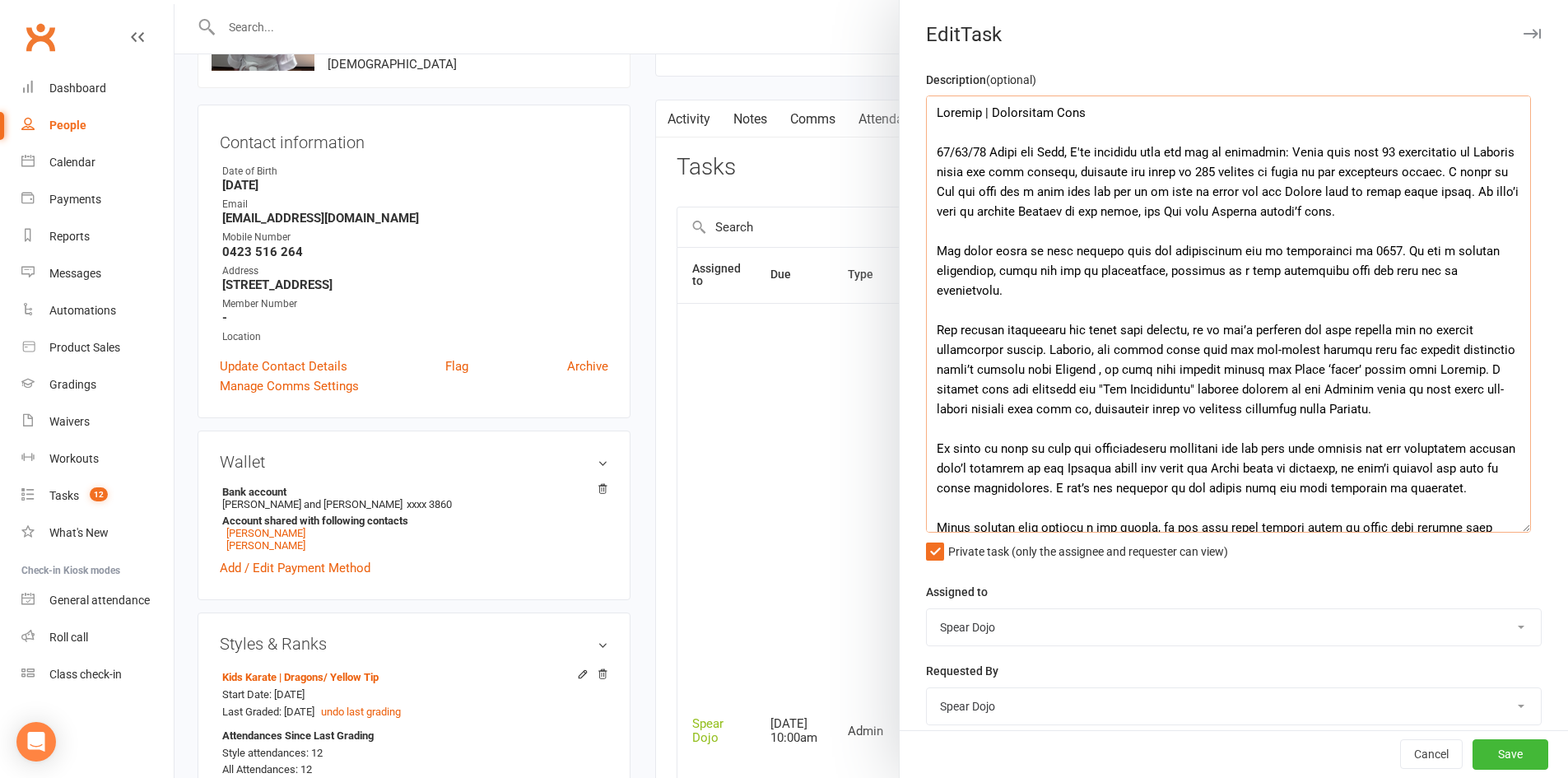
scroll to position [0, 0]
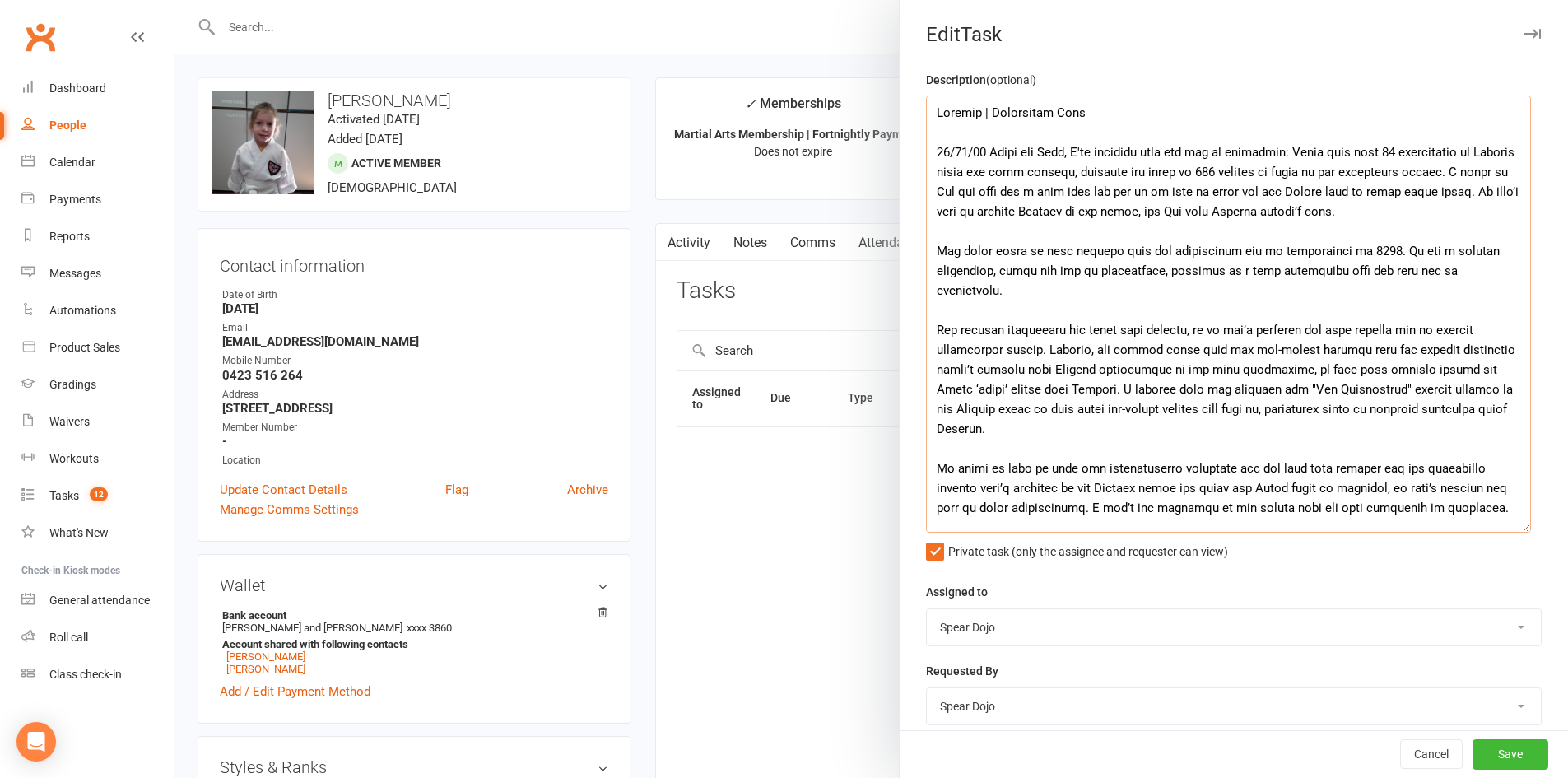
click at [1128, 408] on textarea at bounding box center [1228, 314] width 605 height 437
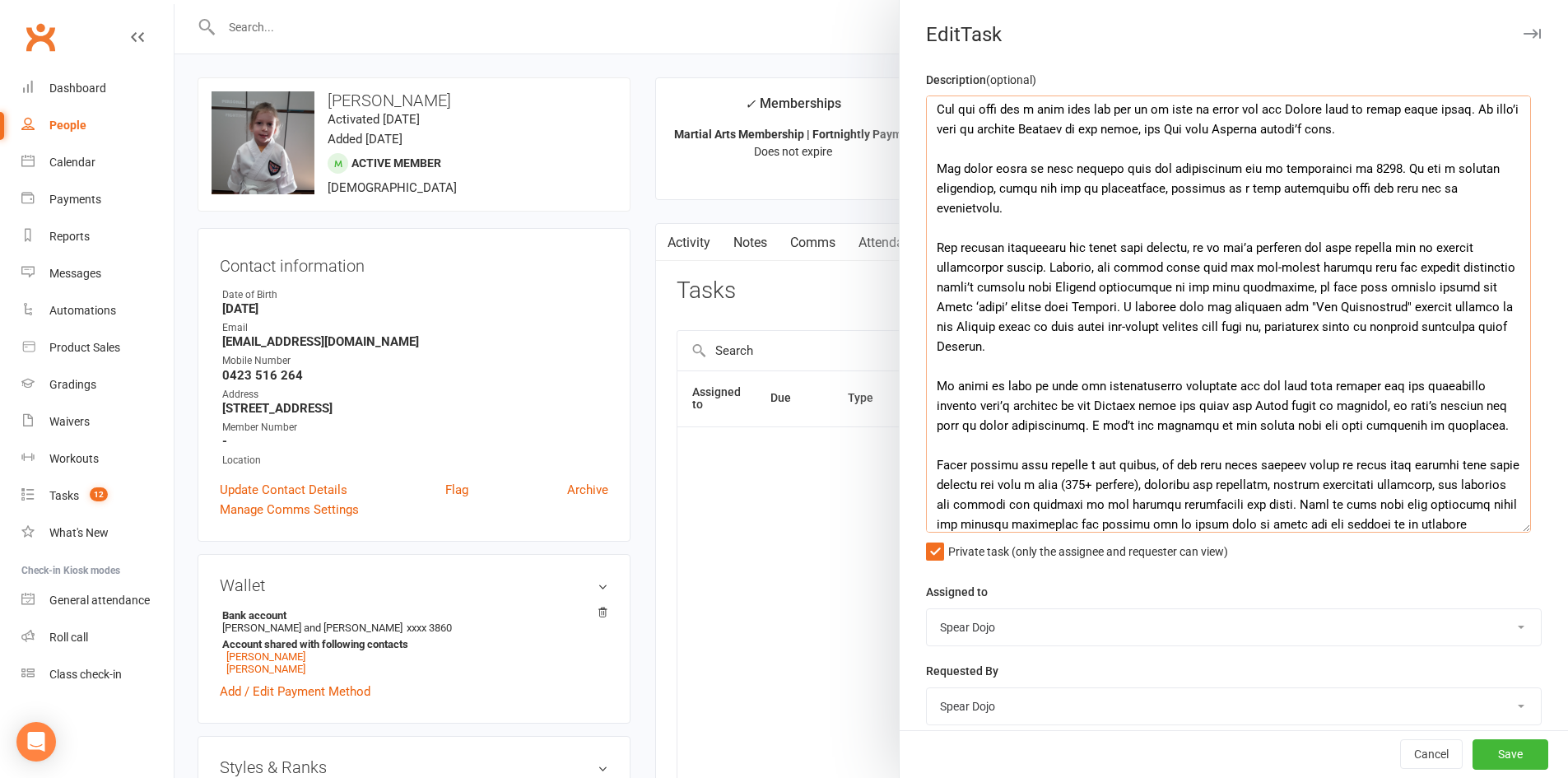
drag, startPoint x: 1358, startPoint y: 288, endPoint x: 1368, endPoint y: 288, distance: 10.0
click at [1368, 288] on textarea at bounding box center [1228, 314] width 605 height 437
click at [1227, 340] on textarea at bounding box center [1228, 314] width 605 height 437
click at [1107, 347] on textarea at bounding box center [1228, 314] width 605 height 437
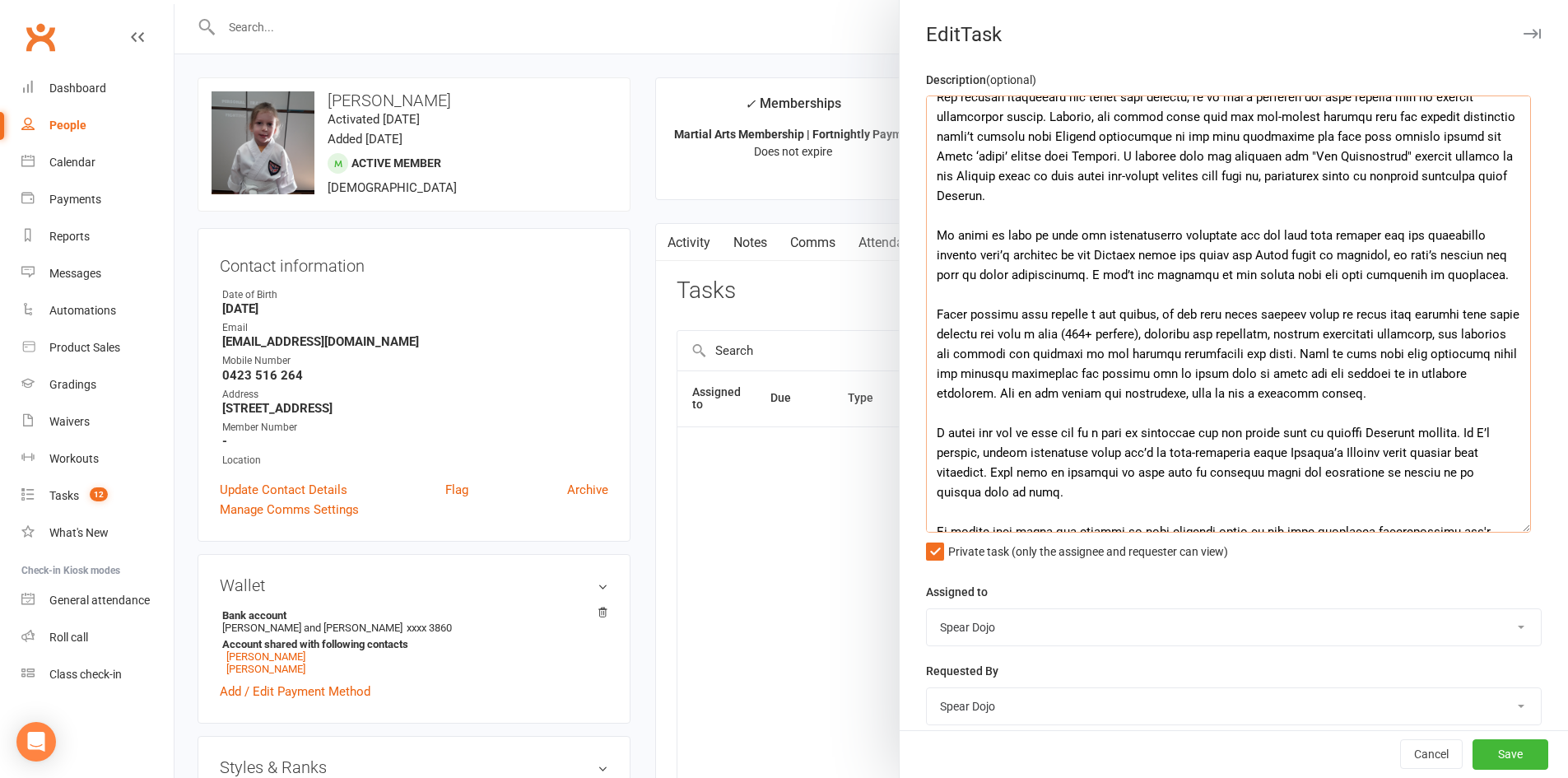
scroll to position [247, 0]
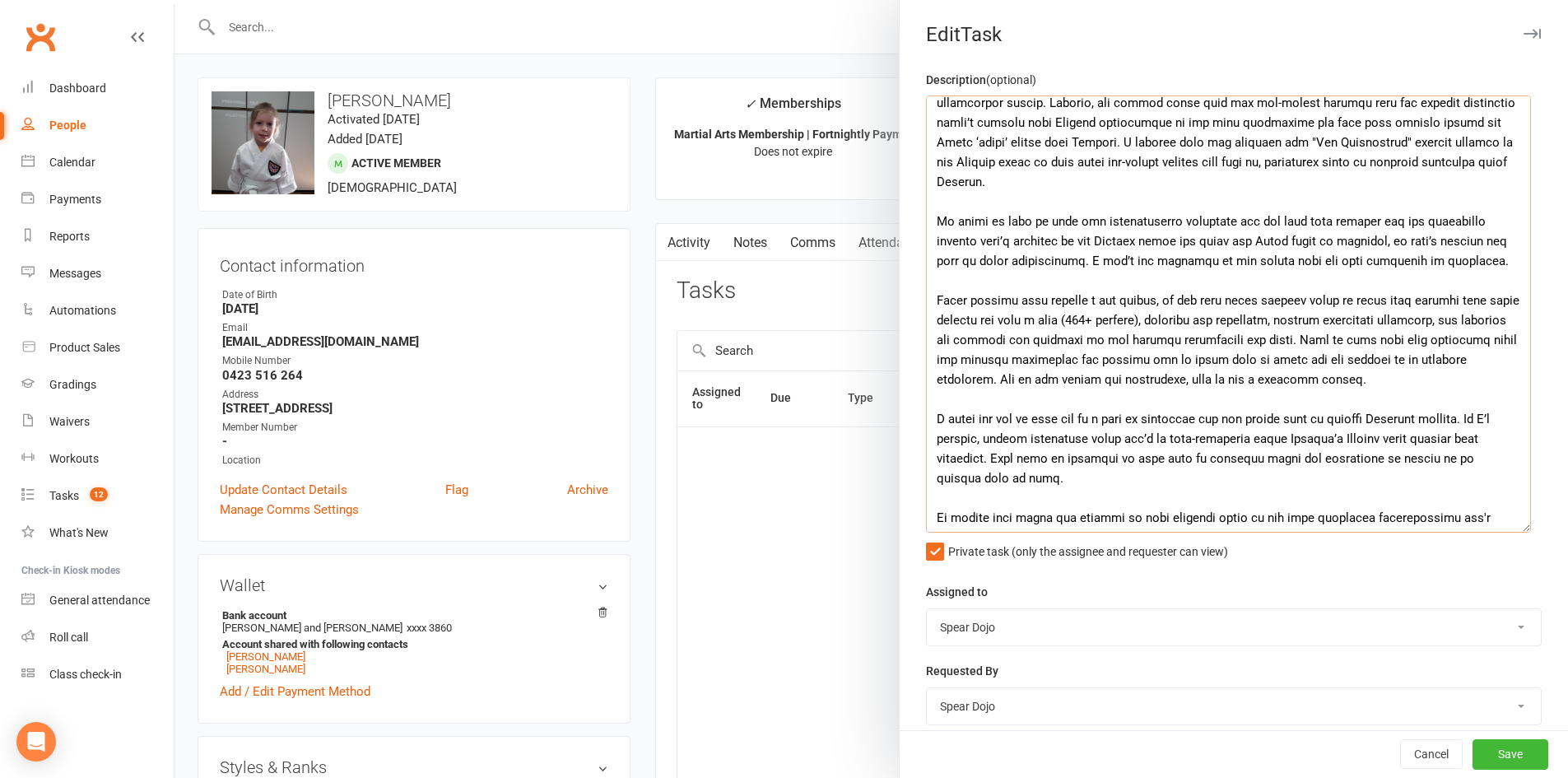
click at [1071, 276] on textarea at bounding box center [1228, 314] width 605 height 437
drag, startPoint x: 1035, startPoint y: 217, endPoint x: 929, endPoint y: 219, distance: 106.0
click at [929, 219] on textarea at bounding box center [1228, 314] width 605 height 437
drag, startPoint x: 1396, startPoint y: 260, endPoint x: 1025, endPoint y: 235, distance: 371.8
click at [1025, 235] on textarea at bounding box center [1228, 314] width 605 height 437
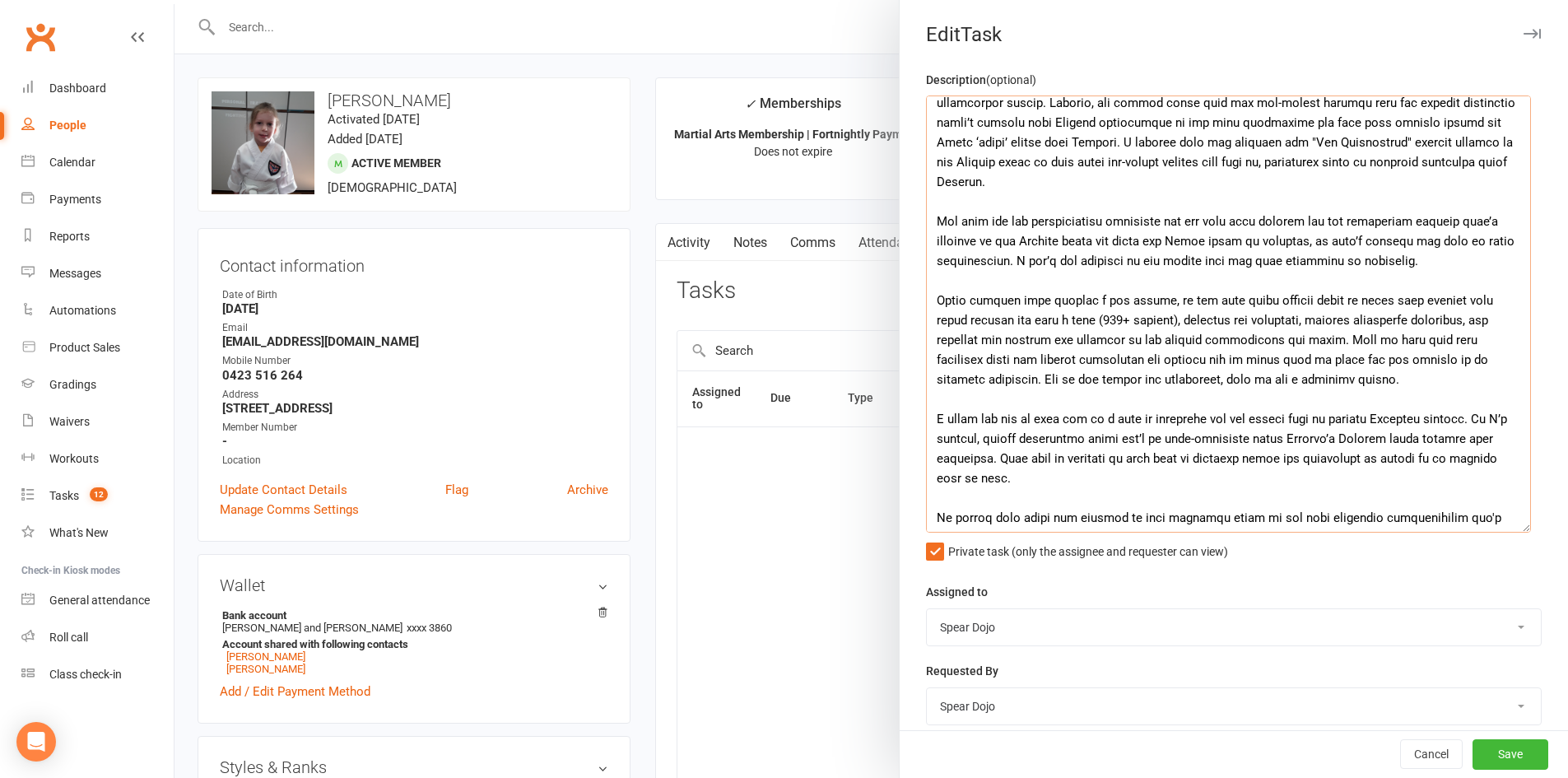
click at [1393, 258] on textarea at bounding box center [1228, 314] width 605 height 437
drag, startPoint x: 1396, startPoint y: 265, endPoint x: 930, endPoint y: 216, distance: 468.6
click at [930, 216] on textarea at bounding box center [1228, 314] width 605 height 437
paste textarea "As a result, no task was generated for the blue star milestone, and automated n…"
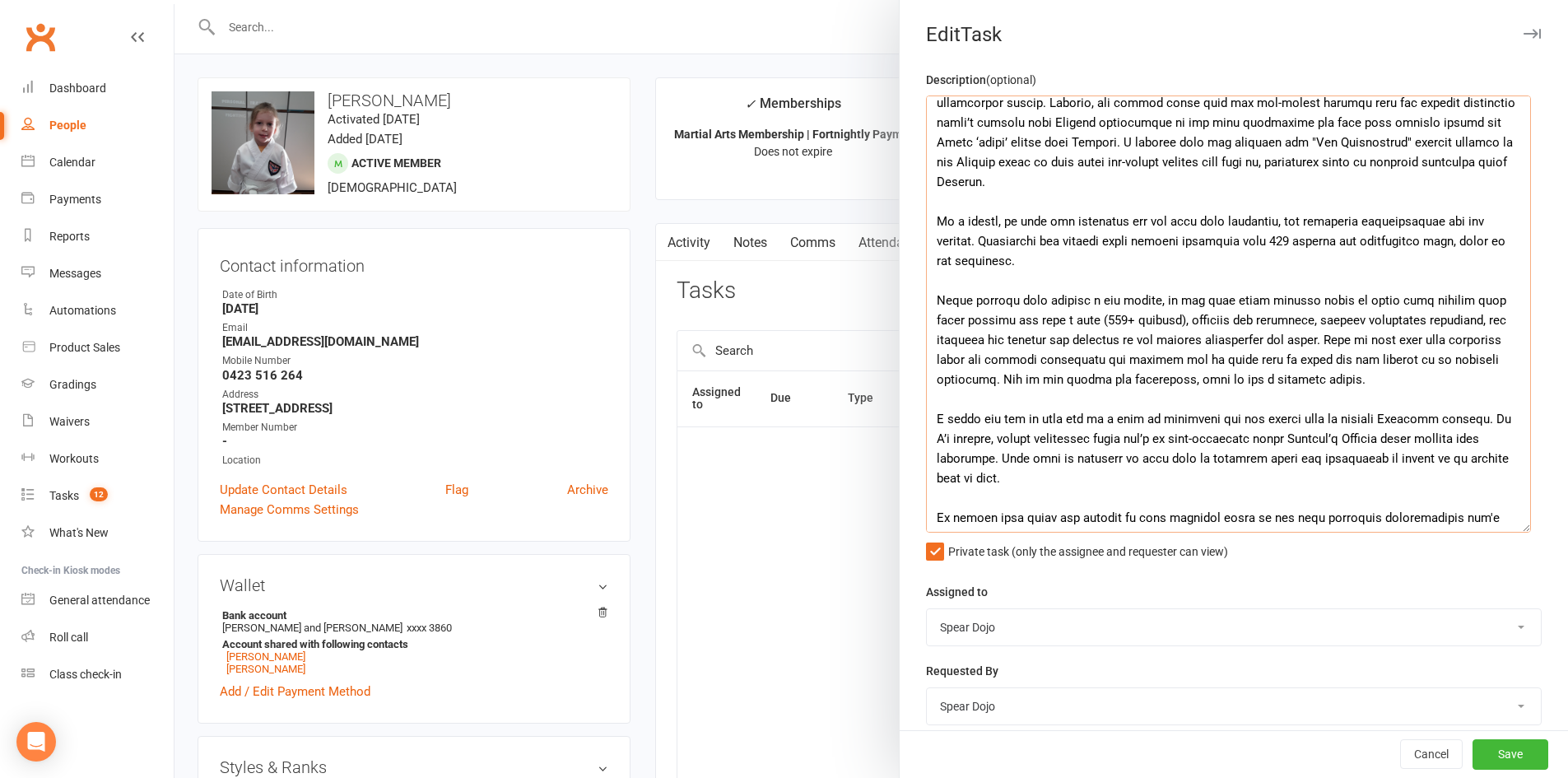
click at [1266, 224] on textarea at bounding box center [1228, 314] width 605 height 437
click at [1216, 268] on textarea at bounding box center [1228, 314] width 605 height 437
drag, startPoint x: 1322, startPoint y: 340, endPoint x: 919, endPoint y: 296, distance: 405.4
click at [926, 296] on textarea at bounding box center [1228, 314] width 605 height 437
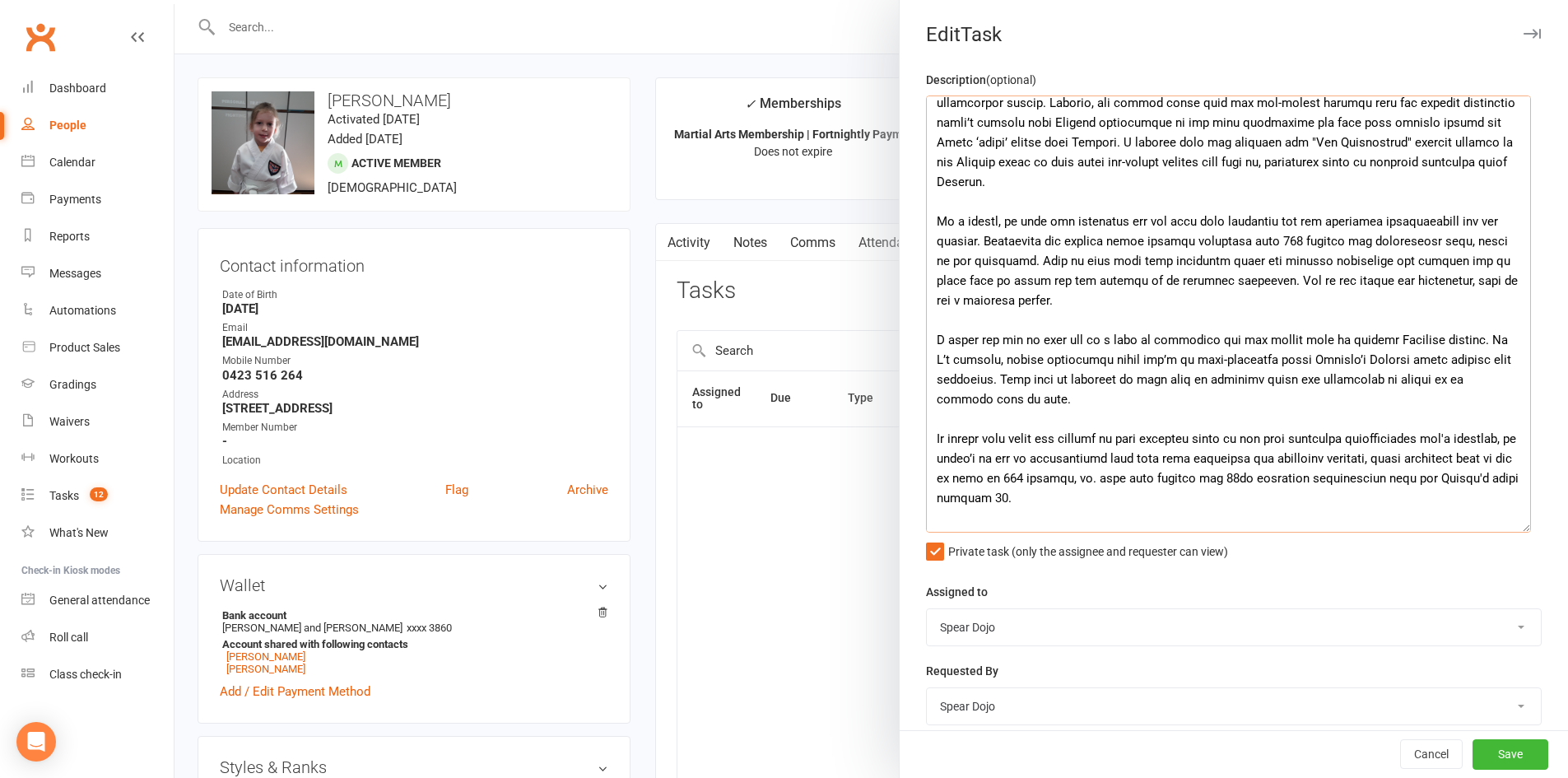
drag, startPoint x: 1030, startPoint y: 261, endPoint x: 929, endPoint y: 263, distance: 101.0
click at [929, 263] on textarea at bounding box center [1228, 314] width 605 height 437
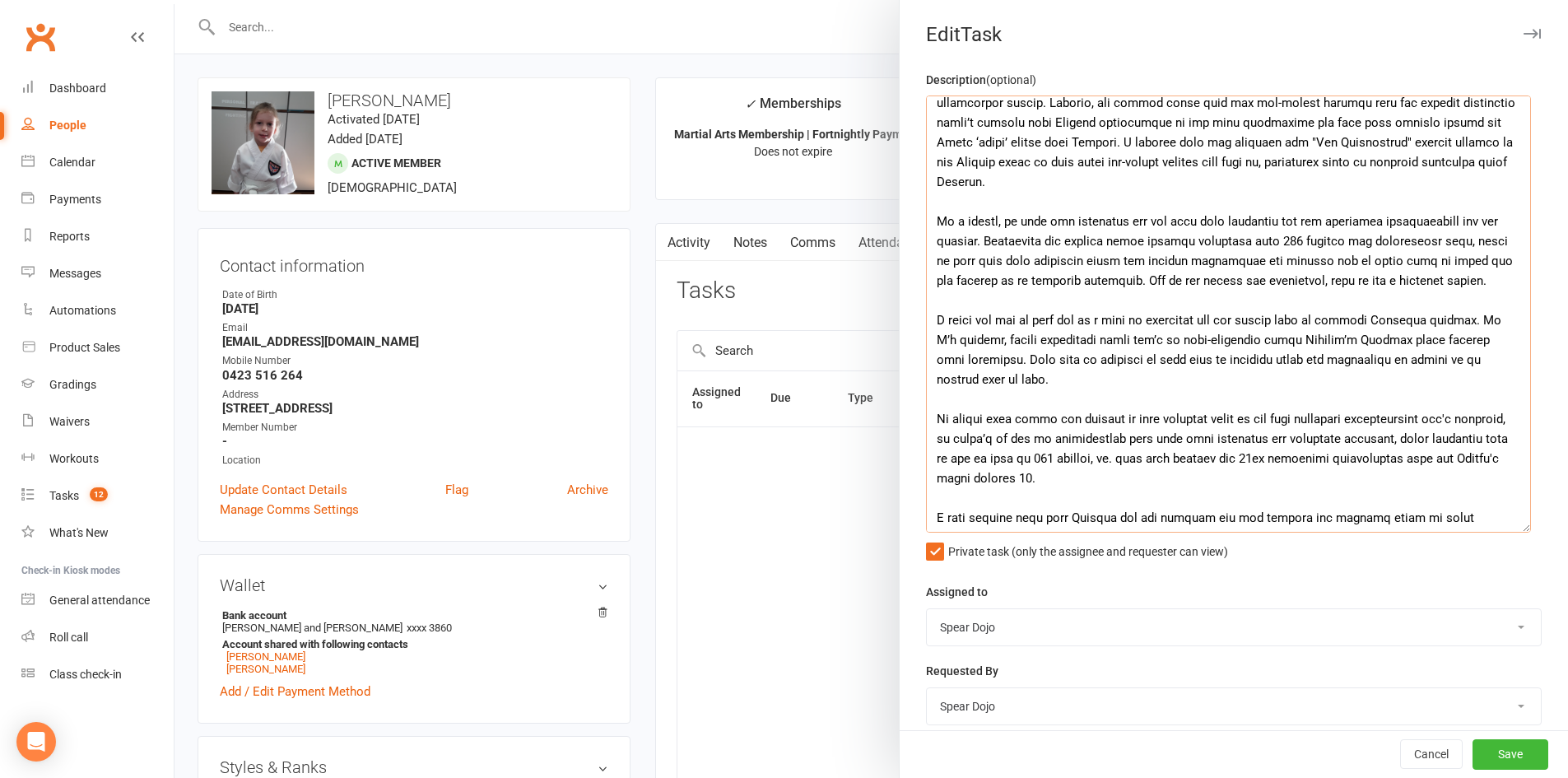
click at [1288, 282] on textarea at bounding box center [1228, 314] width 605 height 437
drag, startPoint x: 1358, startPoint y: 280, endPoint x: 1403, endPoint y: 277, distance: 45.1
click at [1403, 277] on textarea at bounding box center [1228, 314] width 605 height 437
click at [1397, 295] on textarea at bounding box center [1228, 314] width 605 height 437
drag, startPoint x: 1351, startPoint y: 279, endPoint x: 1409, endPoint y: 282, distance: 58.1
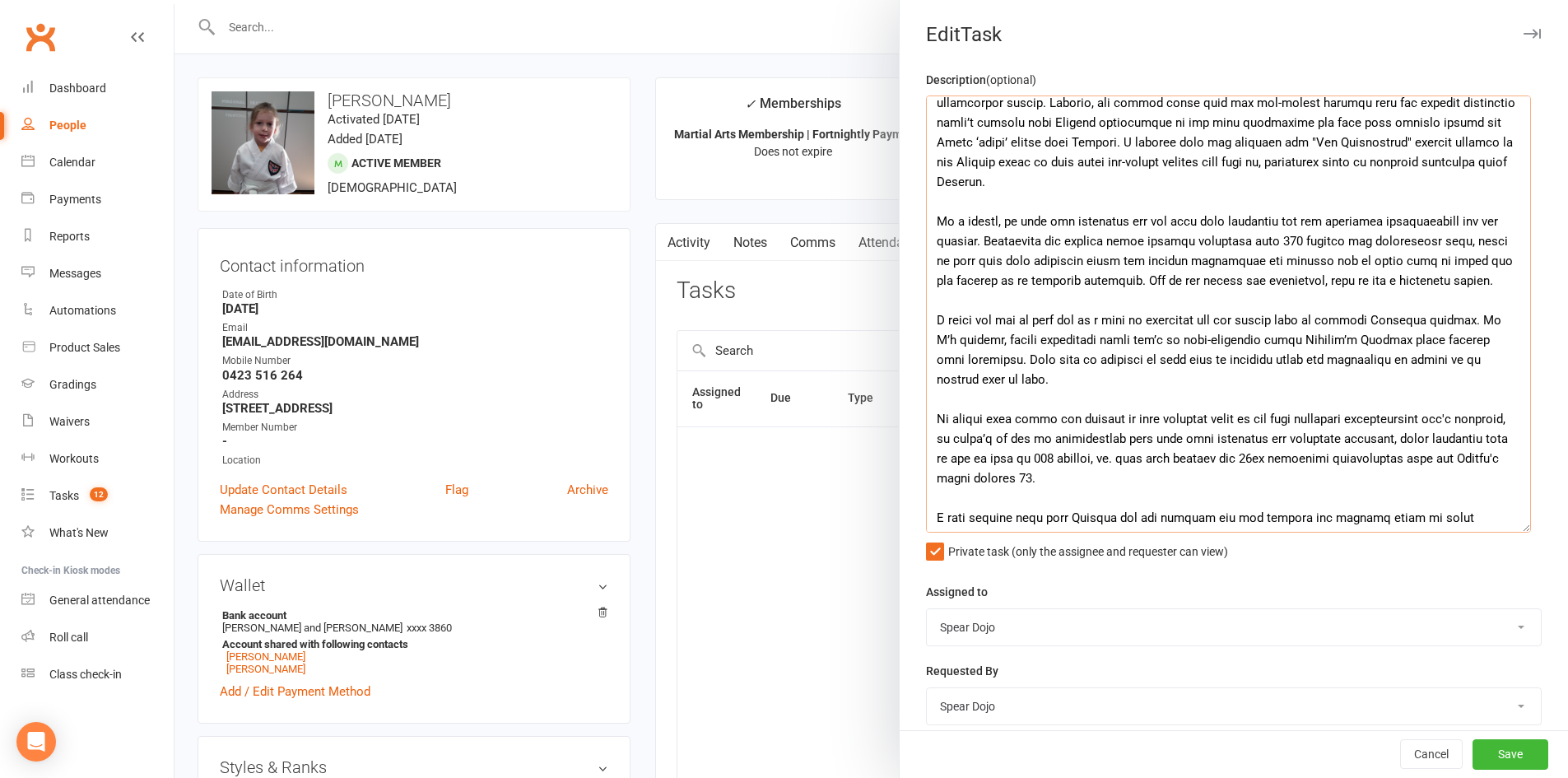
click at [1409, 282] on textarea at bounding box center [1228, 314] width 605 height 437
click at [1403, 299] on textarea at bounding box center [1228, 314] width 605 height 437
drag, startPoint x: 929, startPoint y: 320, endPoint x: 1023, endPoint y: 378, distance: 110.5
click at [1023, 378] on textarea at bounding box center [1228, 314] width 605 height 437
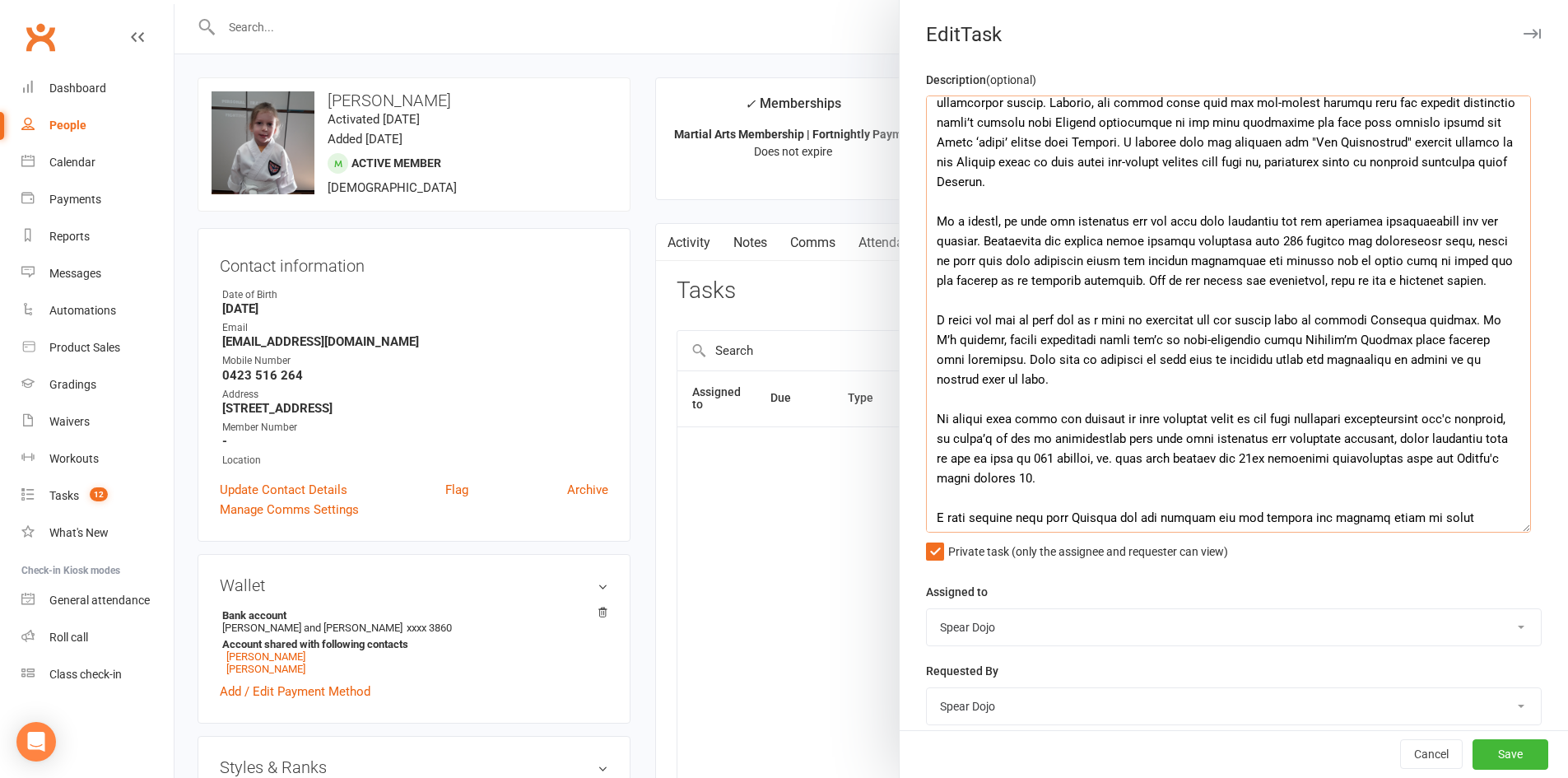
paste textarea "The next milestone check is due in about seven classes. If no task is generated…"
drag, startPoint x: 1039, startPoint y: 318, endPoint x: 1075, endPoint y: 322, distance: 36.2
click at [1075, 322] on textarea at bounding box center [1228, 314] width 605 height 437
drag, startPoint x: 1086, startPoint y: 321, endPoint x: 1118, endPoint y: 325, distance: 32.2
click at [1118, 325] on textarea at bounding box center [1228, 314] width 605 height 437
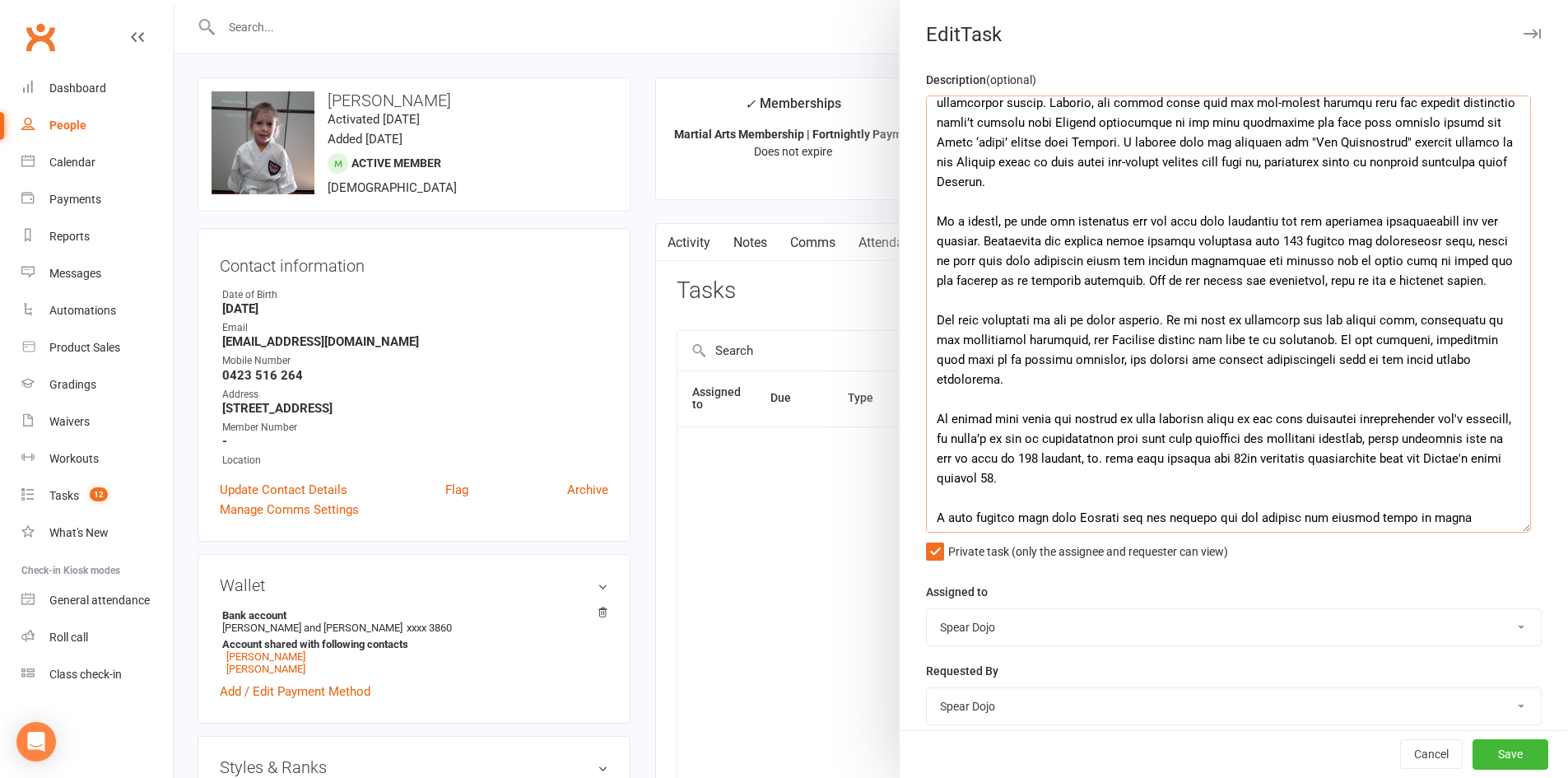
click at [1071, 319] on textarea at bounding box center [1228, 314] width 605 height 437
click at [1314, 351] on textarea at bounding box center [1228, 314] width 605 height 437
click at [928, 338] on textarea at bounding box center [1228, 314] width 605 height 437
click at [1480, 340] on textarea at bounding box center [1228, 314] width 605 height 437
drag, startPoint x: 1255, startPoint y: 359, endPoint x: 1260, endPoint y: 377, distance: 18.7
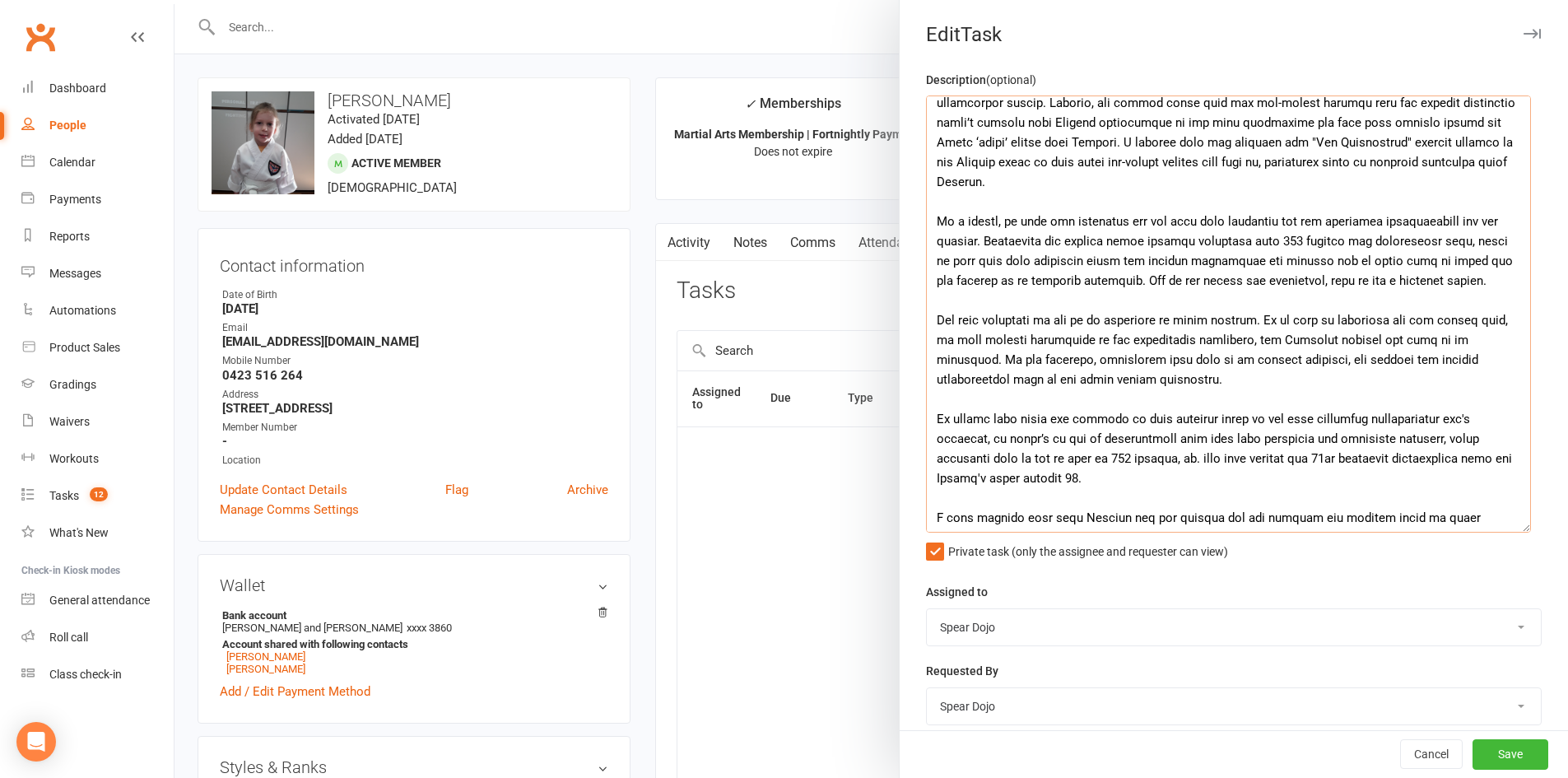
click at [1260, 377] on textarea at bounding box center [1228, 314] width 605 height 437
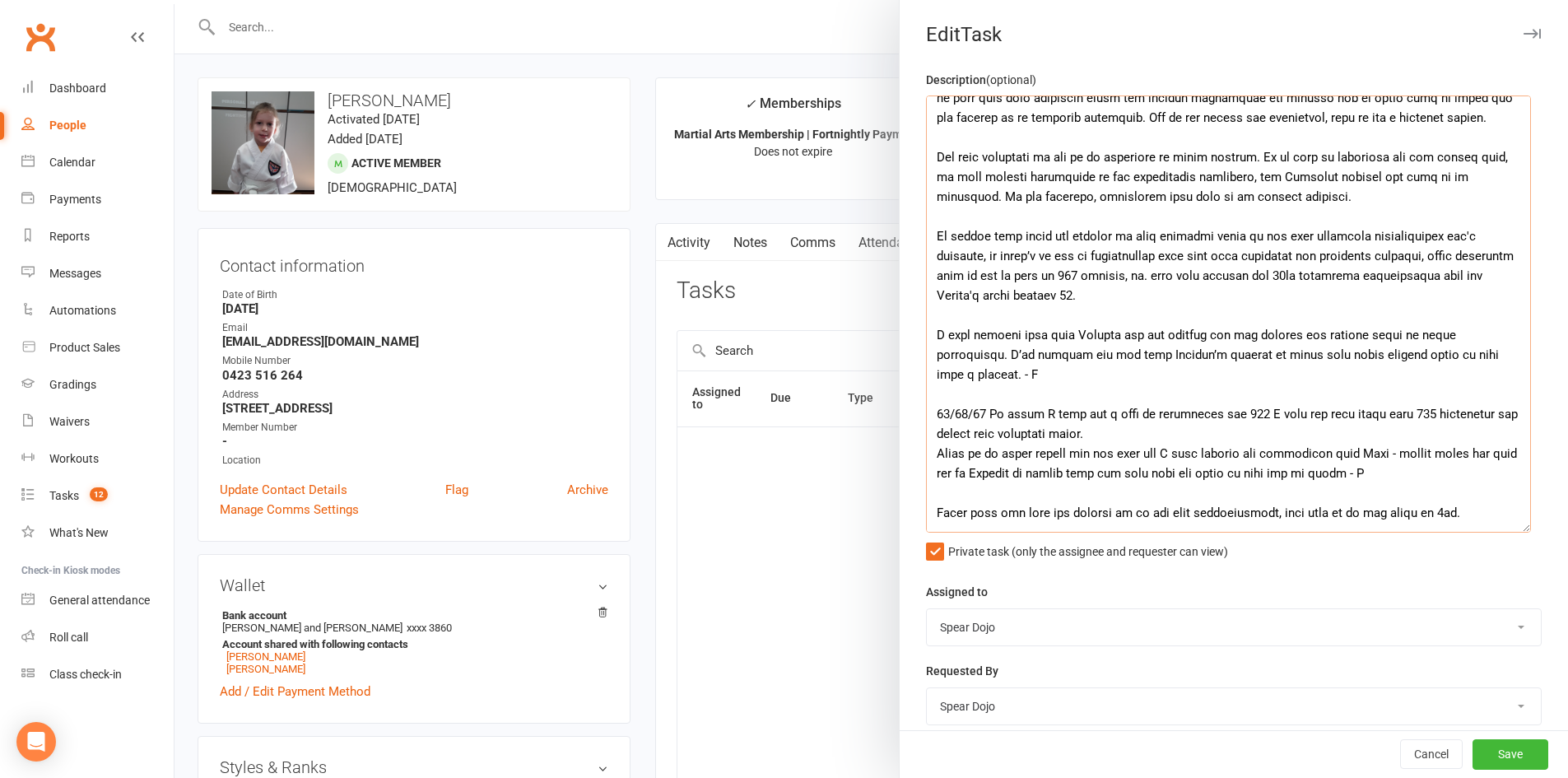
scroll to position [412, 0]
drag, startPoint x: 1361, startPoint y: 352, endPoint x: 1485, endPoint y: 355, distance: 124.0
click at [1485, 355] on textarea at bounding box center [1228, 314] width 605 height 437
click at [1424, 346] on textarea at bounding box center [1228, 314] width 605 height 437
drag, startPoint x: 1489, startPoint y: 353, endPoint x: 910, endPoint y: 334, distance: 579.3
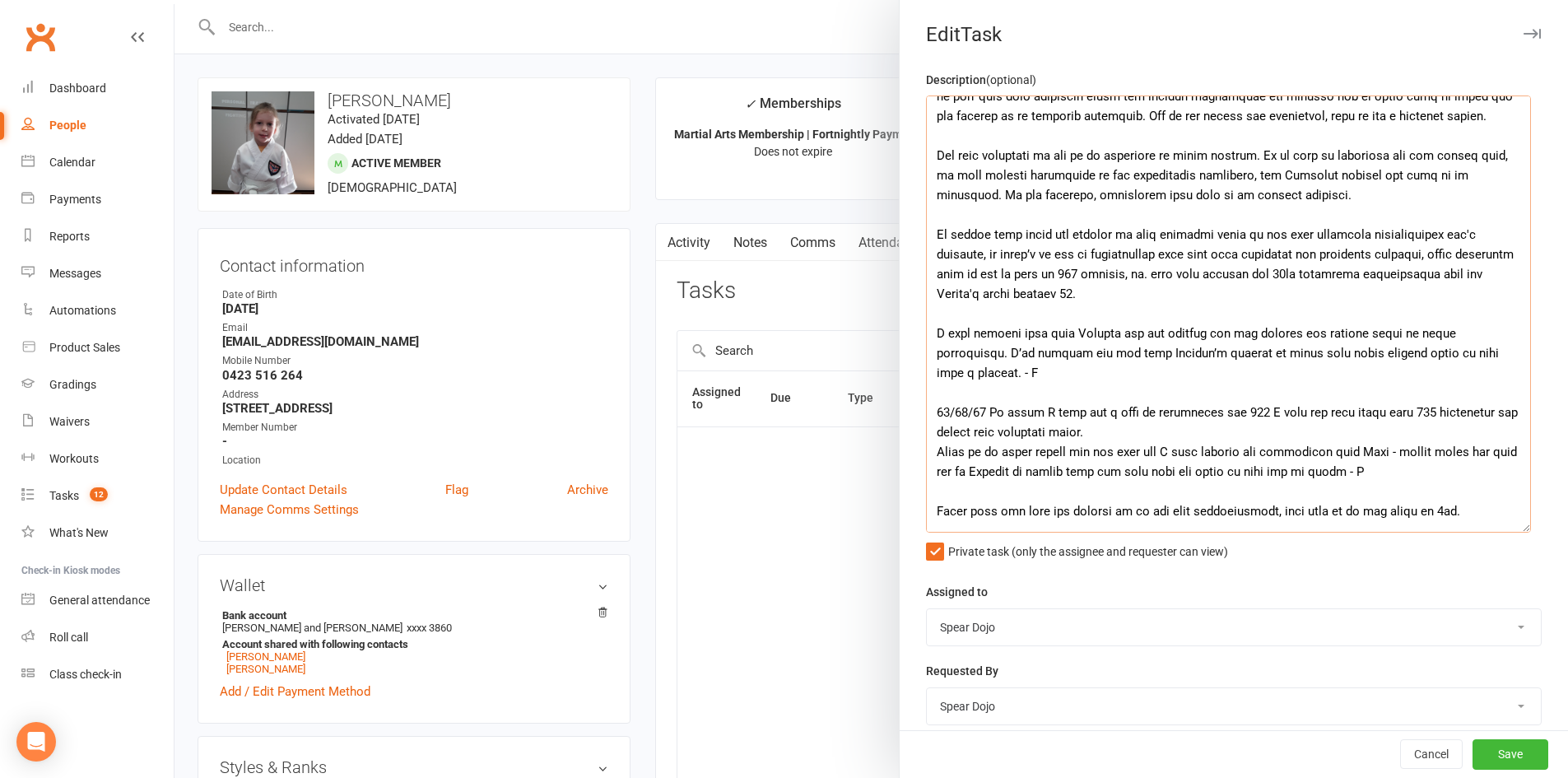
click at [910, 334] on div "Description (optional) Private task (only the assignee and requester can view) …" at bounding box center [1233, 584] width 668 height 1028
click at [1160, 346] on textarea at bounding box center [1228, 314] width 605 height 437
drag, startPoint x: 930, startPoint y: 352, endPoint x: 1451, endPoint y: 354, distance: 521.0
click at [1451, 354] on textarea at bounding box center [1228, 314] width 605 height 437
click at [1289, 387] on textarea at bounding box center [1228, 314] width 605 height 437
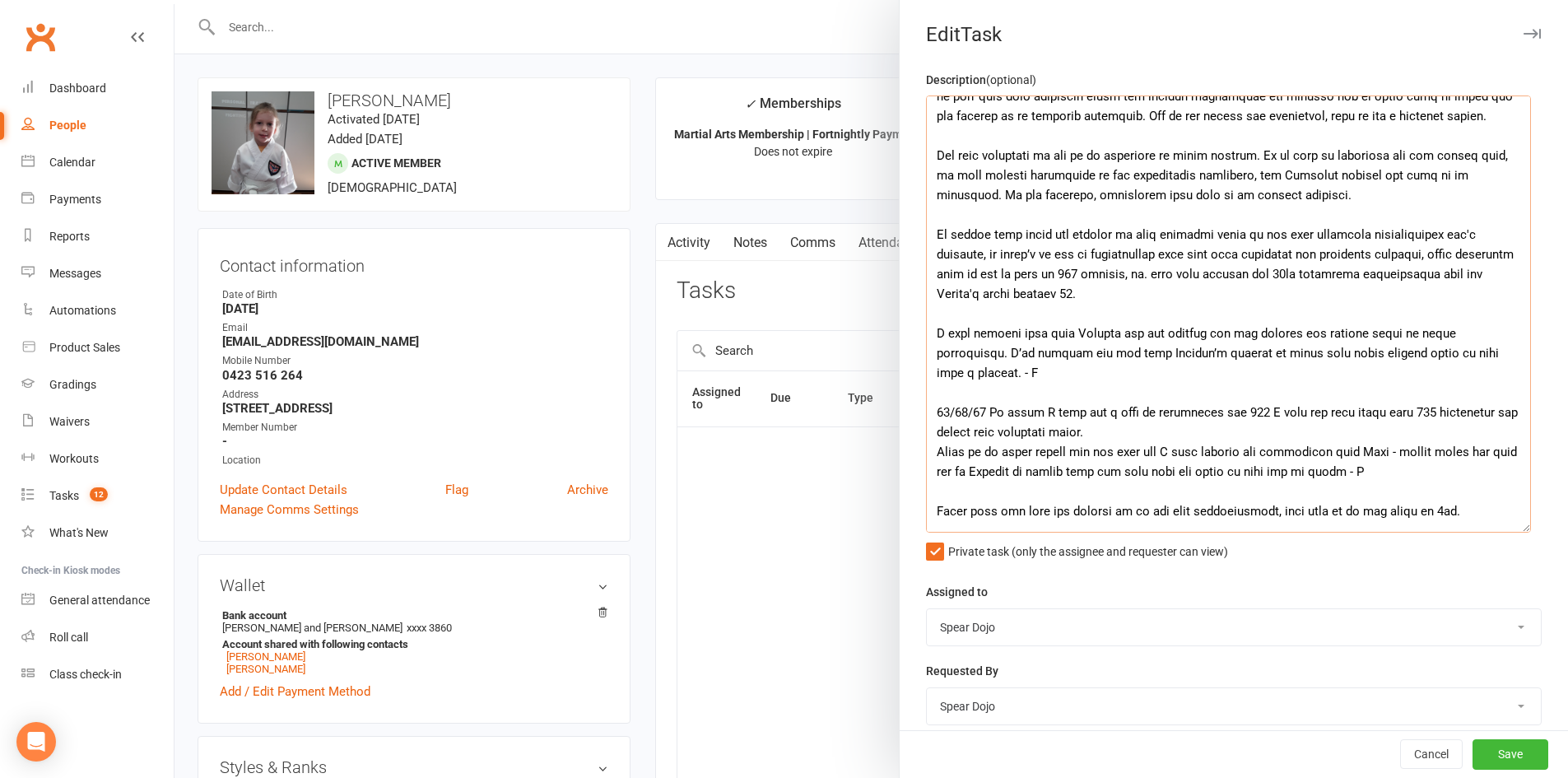
click at [1231, 353] on textarea at bounding box center [1228, 314] width 605 height 437
click at [1235, 356] on textarea at bounding box center [1228, 314] width 605 height 437
click at [1387, 392] on textarea at bounding box center [1228, 314] width 605 height 437
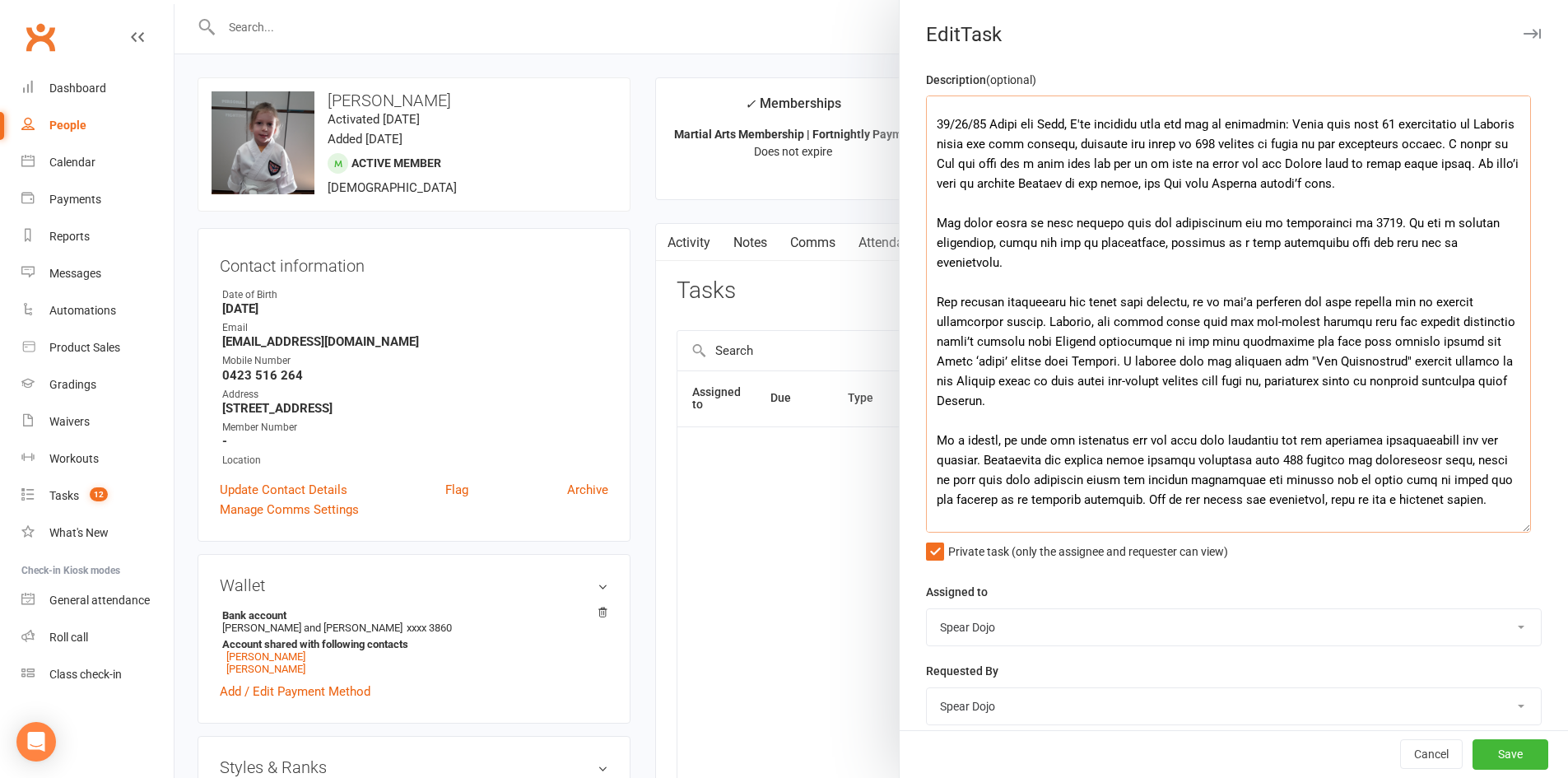
scroll to position [0, 0]
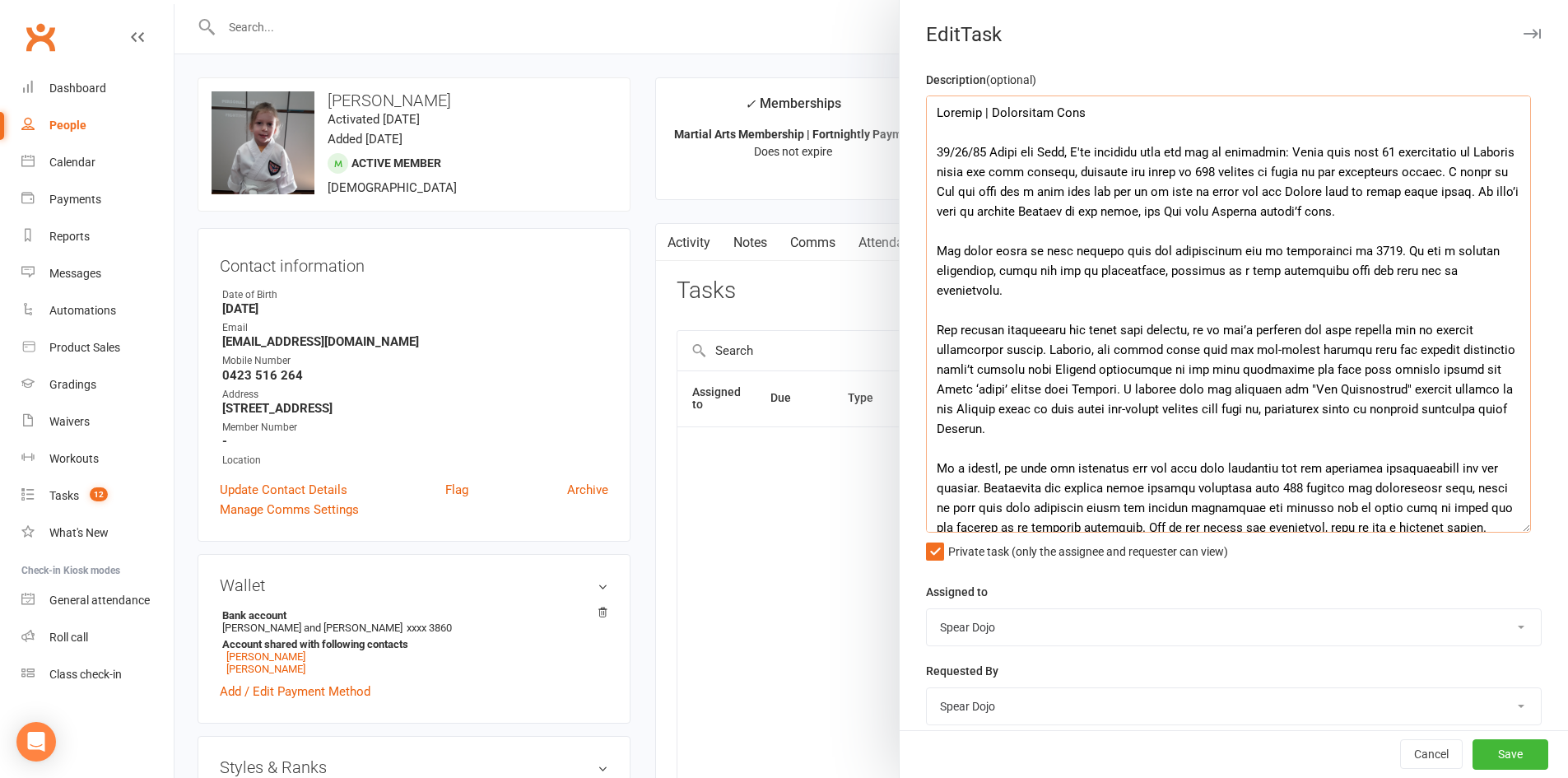
drag, startPoint x: 1065, startPoint y: 192, endPoint x: 1086, endPoint y: 191, distance: 21.0
click at [1086, 191] on textarea at bounding box center [1228, 314] width 605 height 437
drag, startPoint x: 1150, startPoint y: 190, endPoint x: 1191, endPoint y: 190, distance: 41.0
click at [1191, 190] on textarea at bounding box center [1228, 314] width 605 height 437
click at [1073, 236] on textarea at bounding box center [1228, 314] width 605 height 437
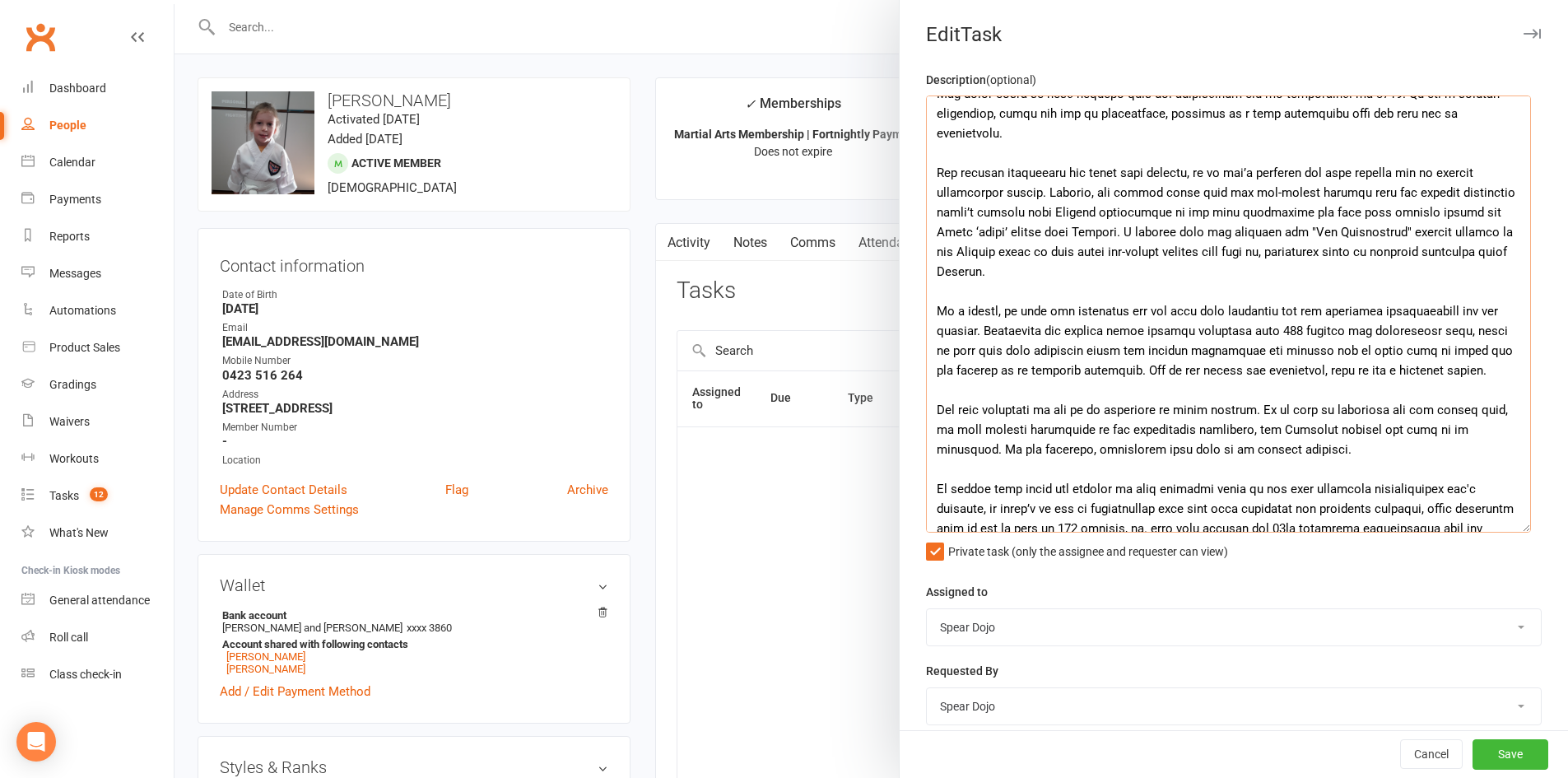
scroll to position [165, 0]
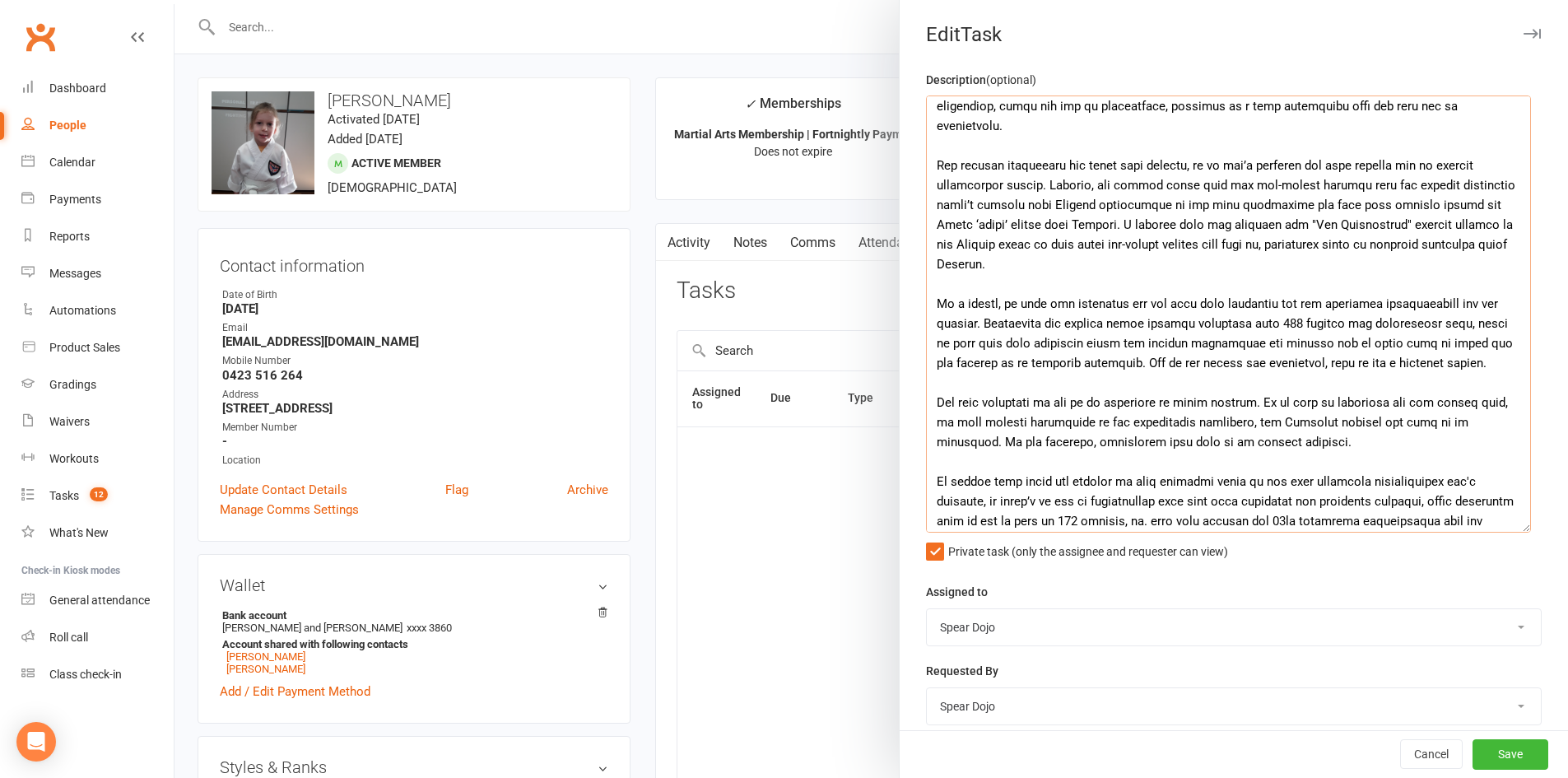
click at [979, 244] on textarea at bounding box center [1228, 314] width 605 height 437
click at [1140, 268] on textarea at bounding box center [1228, 314] width 605 height 437
drag, startPoint x: 1067, startPoint y: 261, endPoint x: 1089, endPoint y: 262, distance: 22.0
click at [1089, 262] on textarea at bounding box center [1228, 314] width 605 height 437
drag, startPoint x: 1378, startPoint y: 269, endPoint x: 1069, endPoint y: 265, distance: 309.0
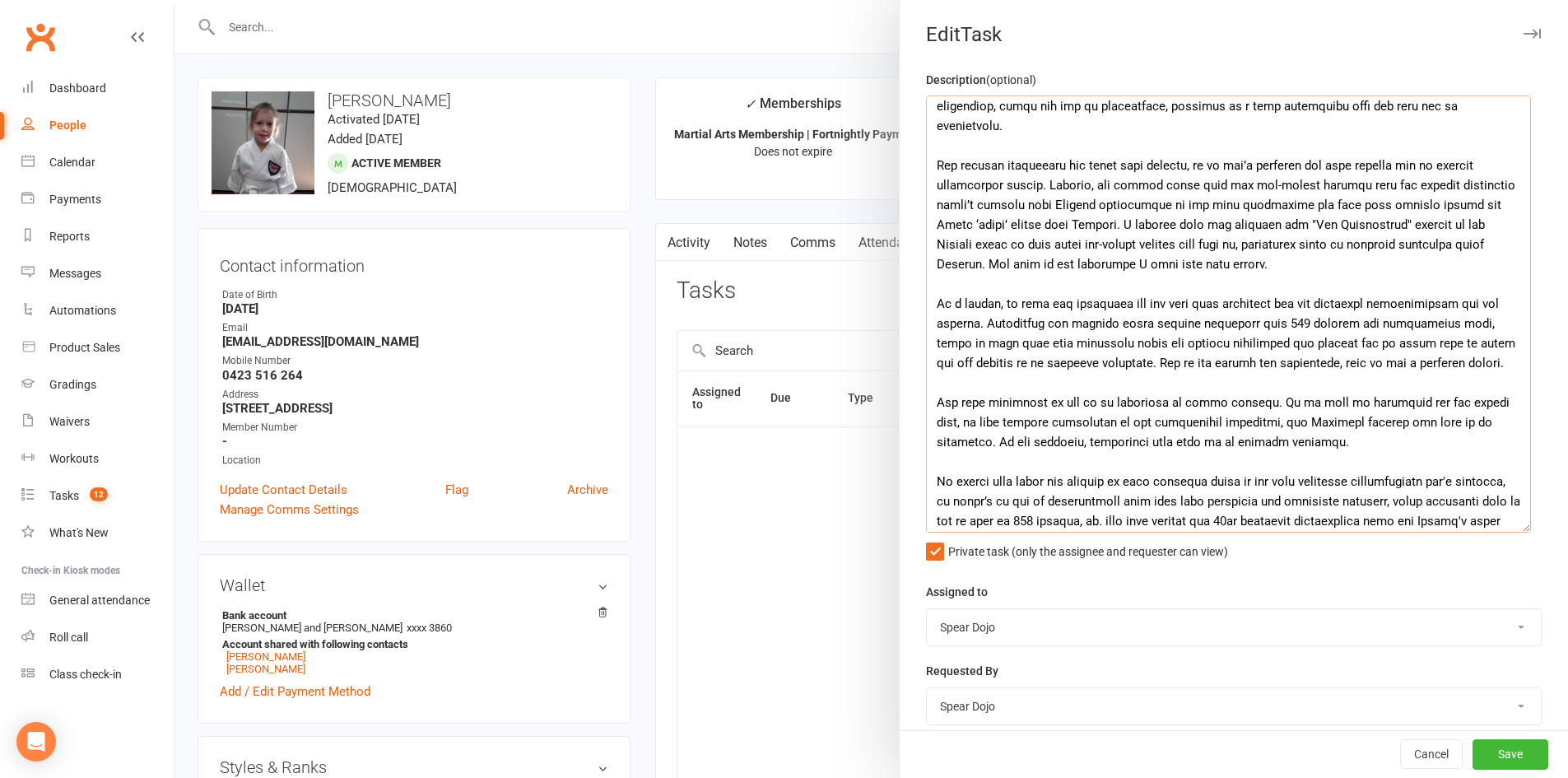
click at [1069, 265] on textarea at bounding box center [1228, 314] width 605 height 437
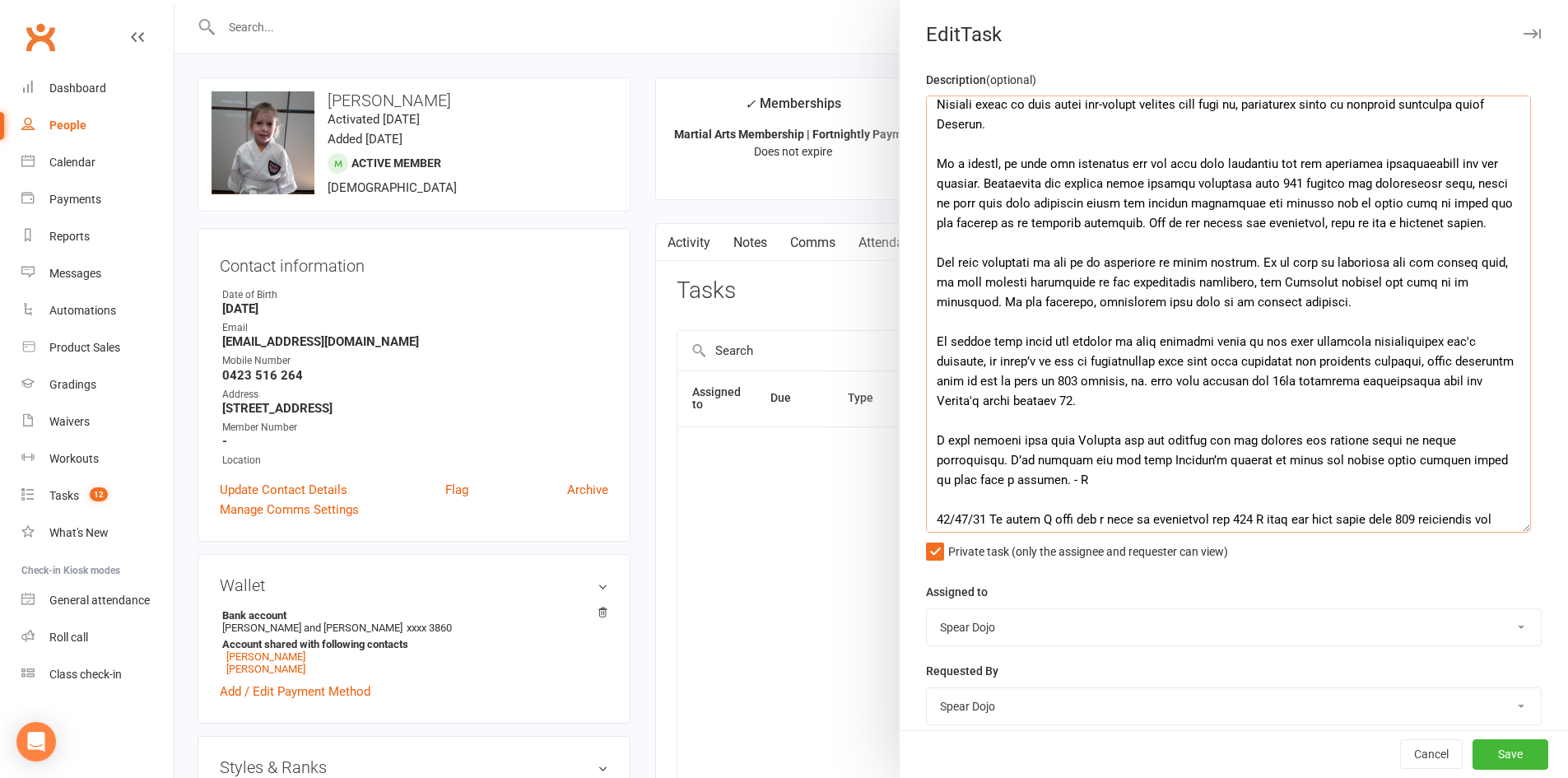
scroll to position [412, 0]
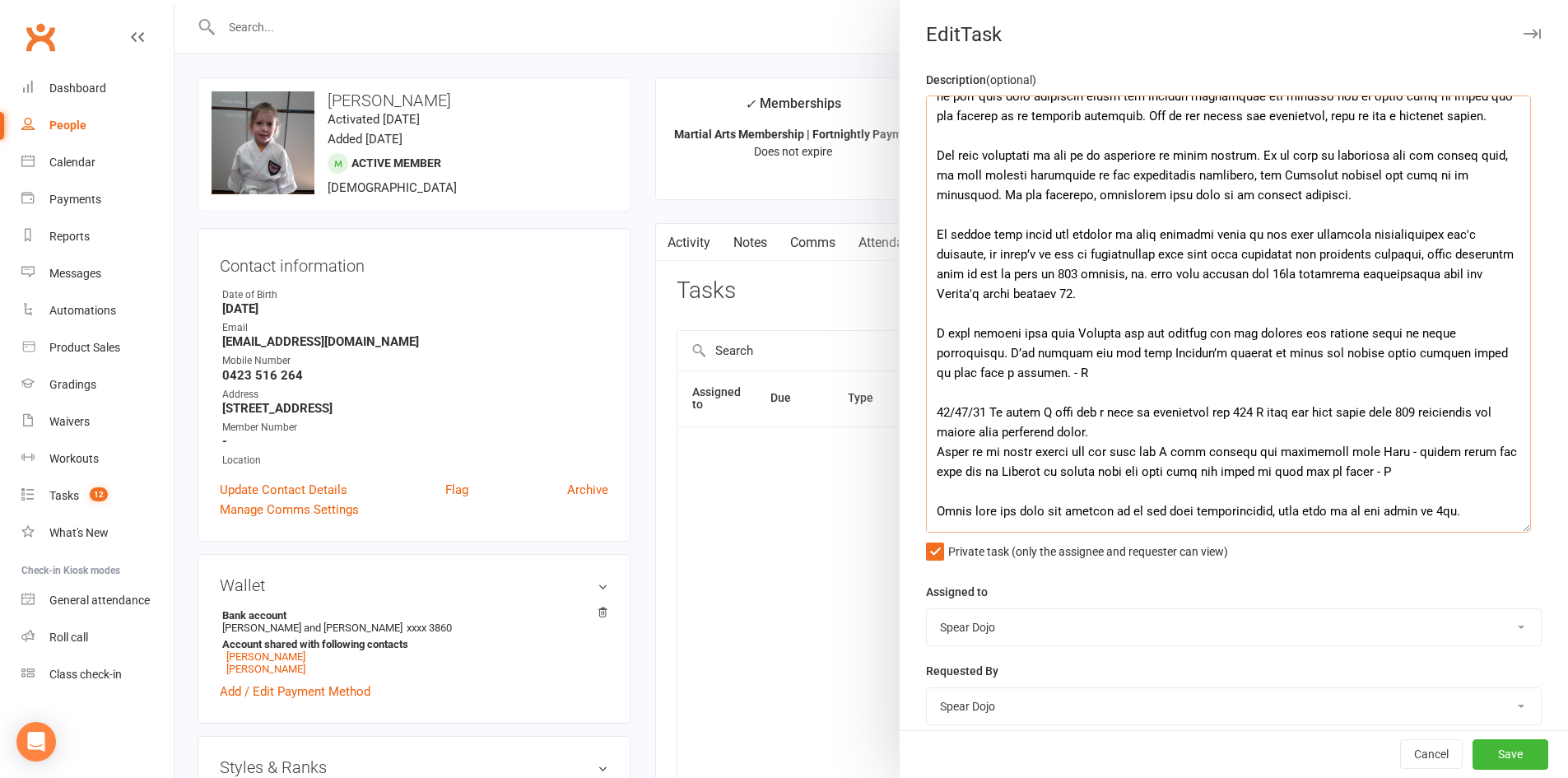
click at [1165, 310] on textarea at bounding box center [1228, 314] width 605 height 437
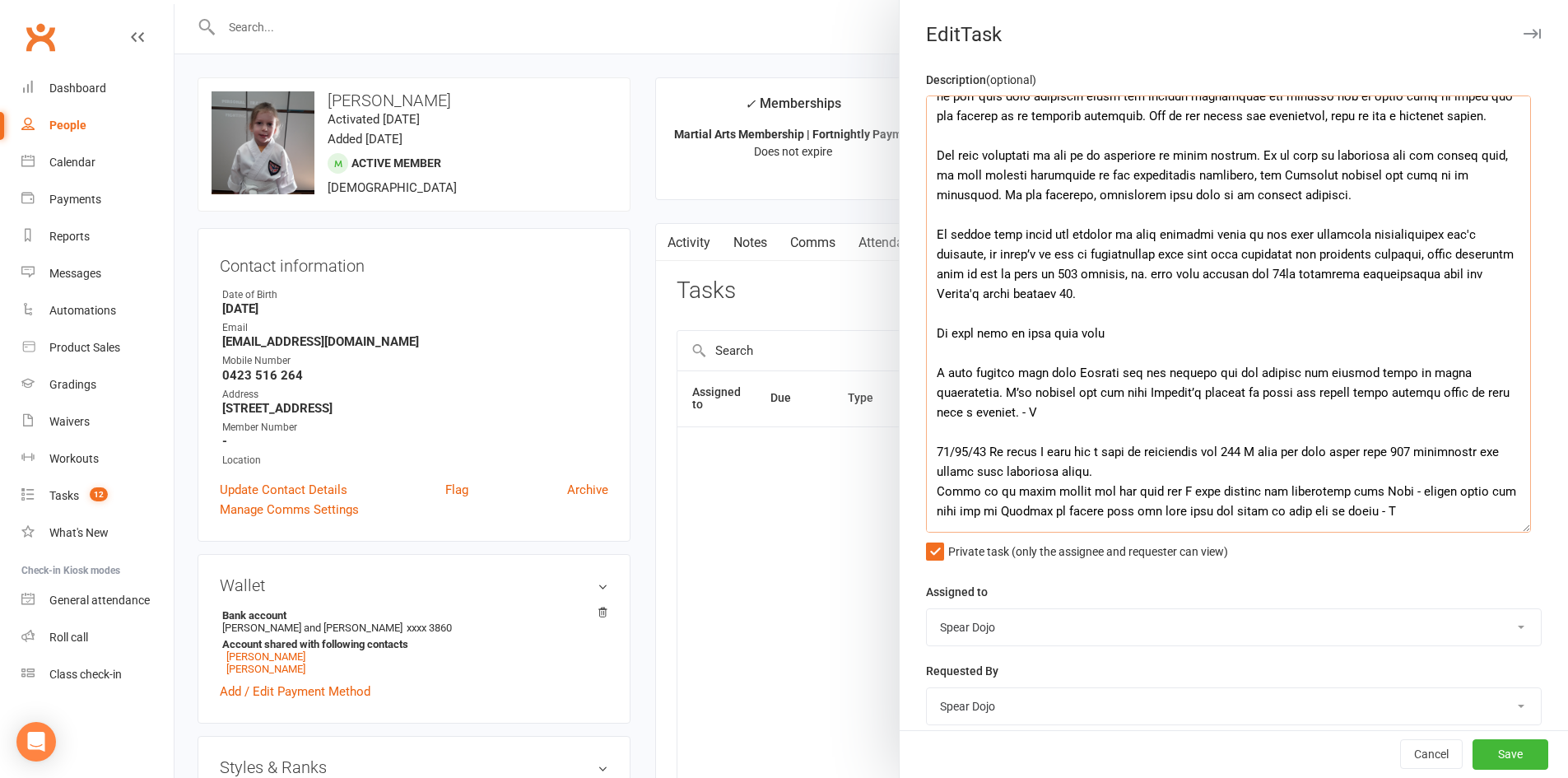
click at [1195, 337] on textarea at bounding box center [1228, 314] width 605 height 437
click at [1325, 334] on textarea at bounding box center [1228, 314] width 605 height 437
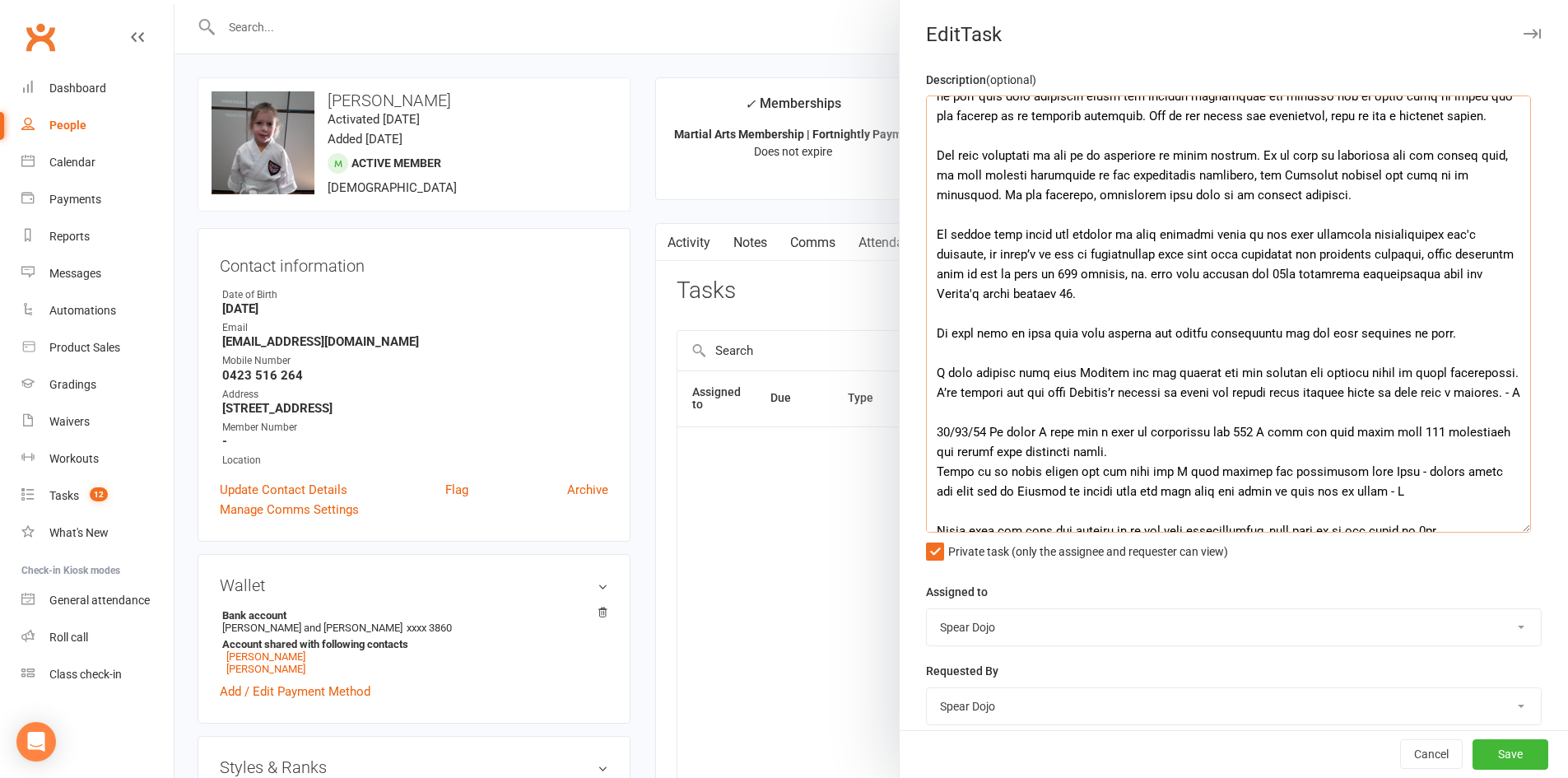
click at [1307, 357] on textarea at bounding box center [1228, 314] width 605 height 437
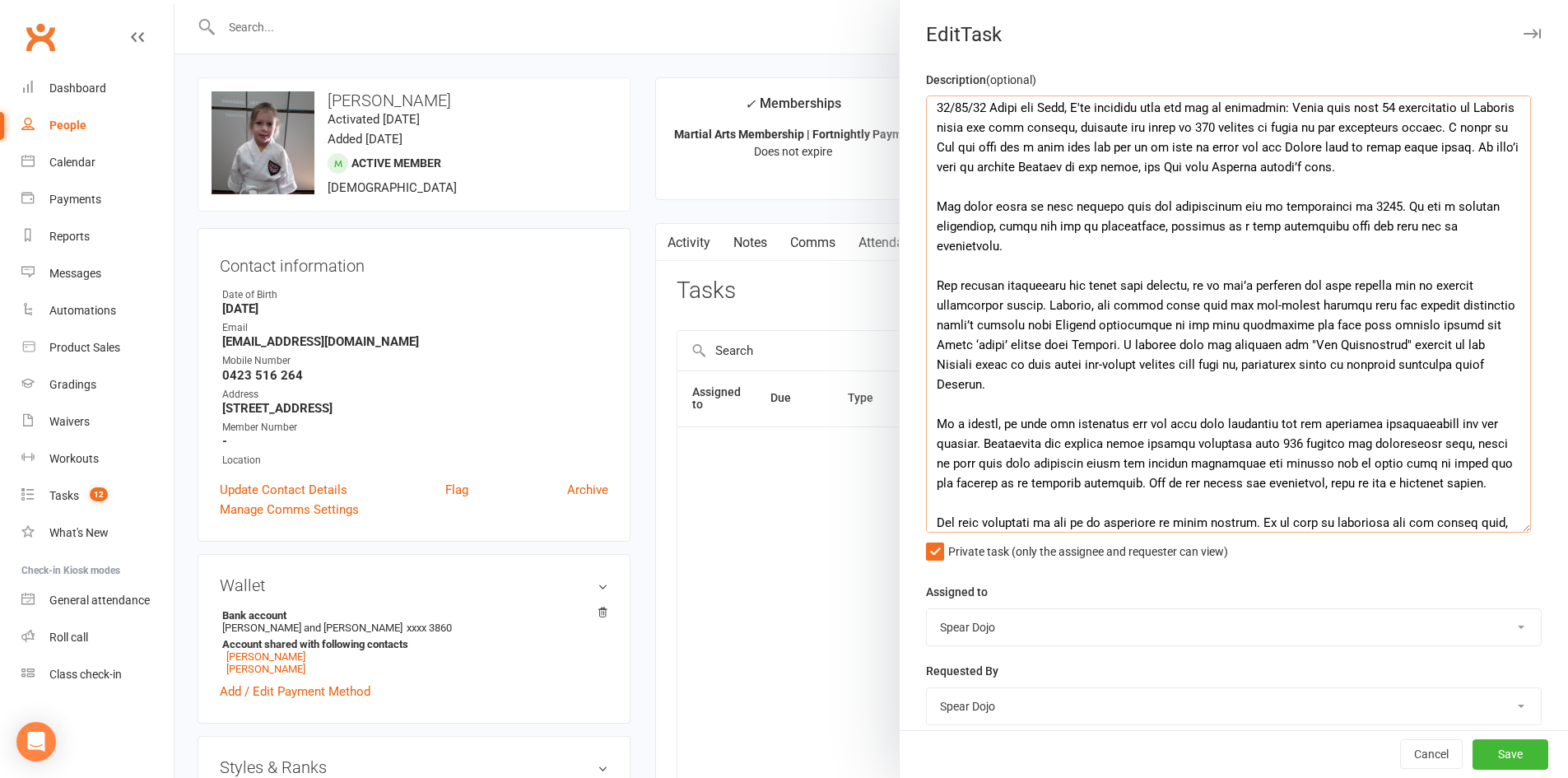
scroll to position [0, 0]
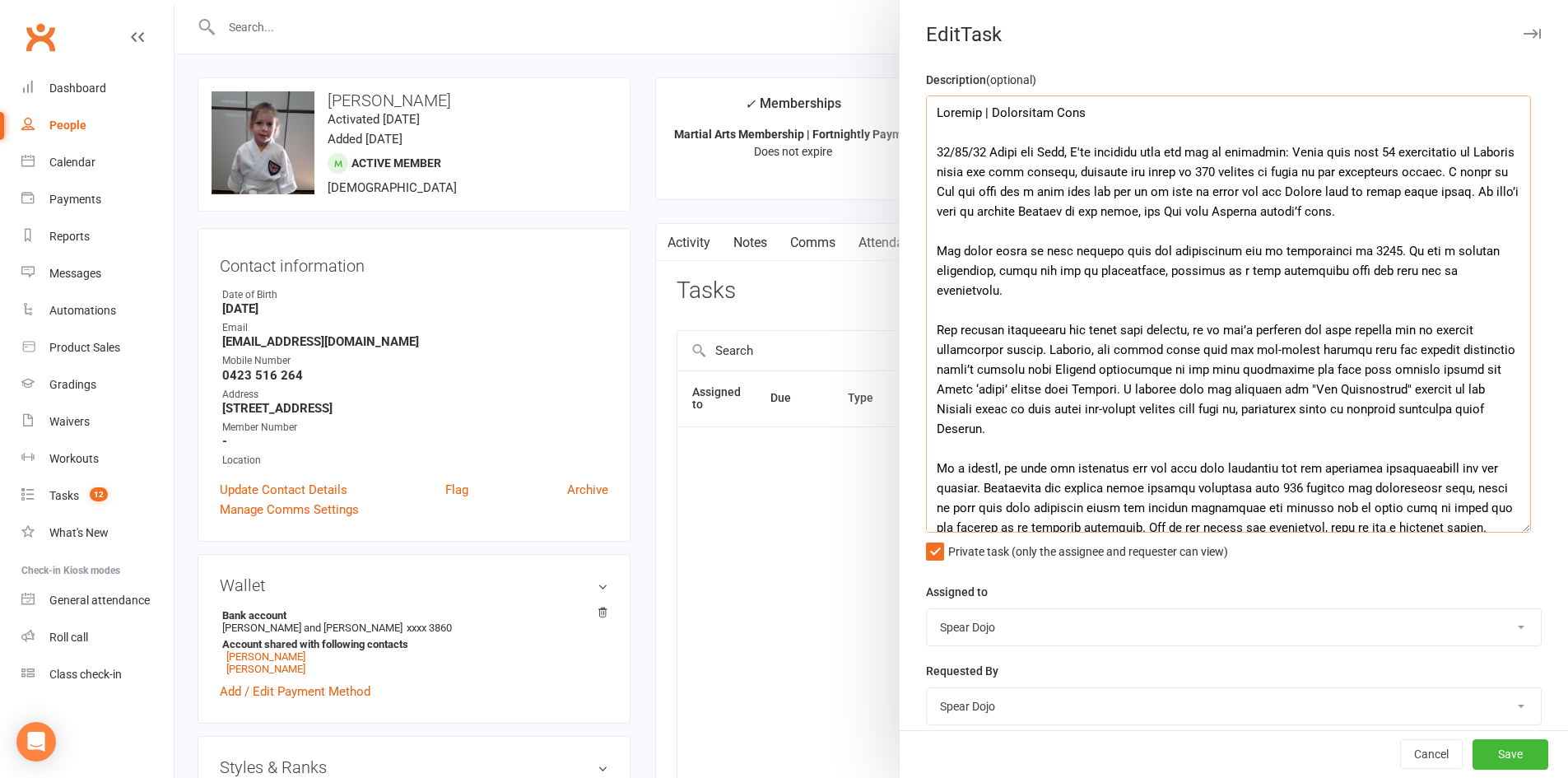
drag, startPoint x: 986, startPoint y: 107, endPoint x: 1086, endPoint y: 110, distance: 100.0
click at [1086, 110] on textarea at bounding box center [1228, 314] width 605 height 437
click at [1165, 113] on textarea at bounding box center [1228, 314] width 605 height 437
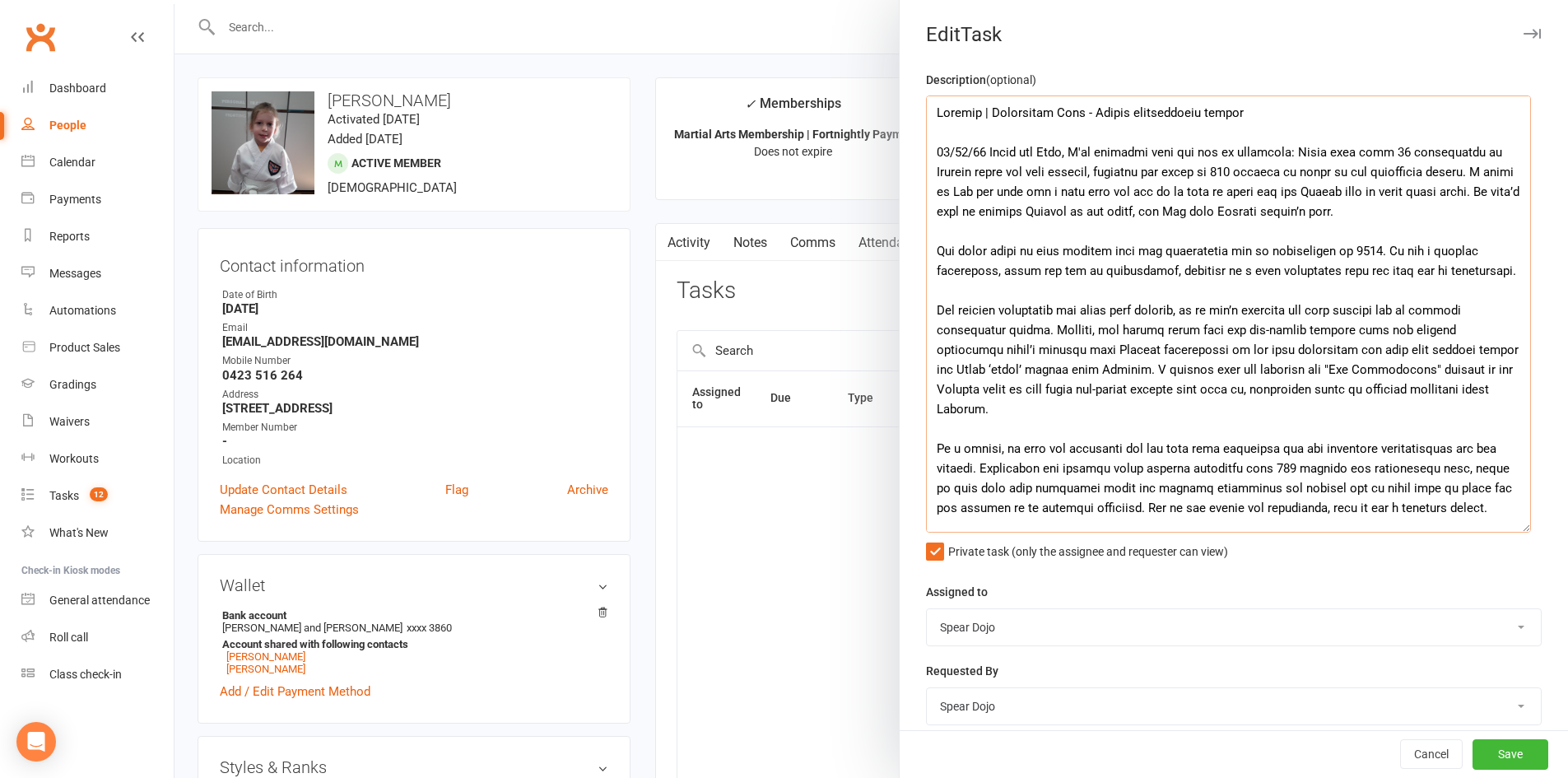
drag, startPoint x: 987, startPoint y: 115, endPoint x: 1243, endPoint y: 110, distance: 256.0
click at [1243, 110] on textarea at bounding box center [1228, 314] width 605 height 437
paste textarea "Milestone Automation Issue"
click at [1270, 119] on textarea at bounding box center [1228, 314] width 605 height 437
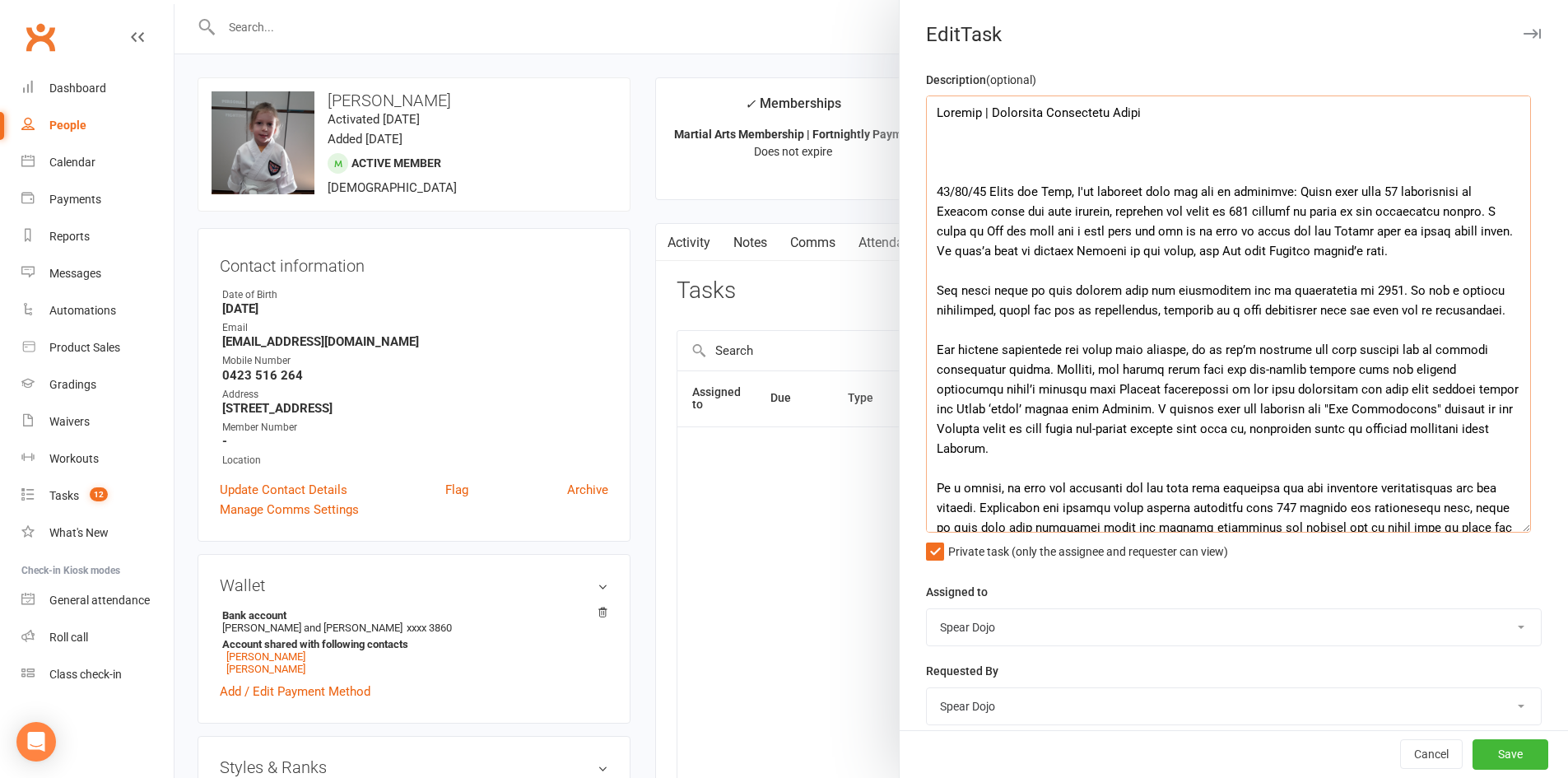
click at [952, 152] on textarea at bounding box center [1228, 314] width 605 height 437
paste textarea "Verify Lincoln’s Attendance Records & Milestone Automation"
click at [927, 149] on textarea at bounding box center [1228, 314] width 605 height 437
click at [1341, 156] on textarea at bounding box center [1228, 314] width 605 height 437
click at [1498, 152] on textarea at bounding box center [1228, 314] width 605 height 437
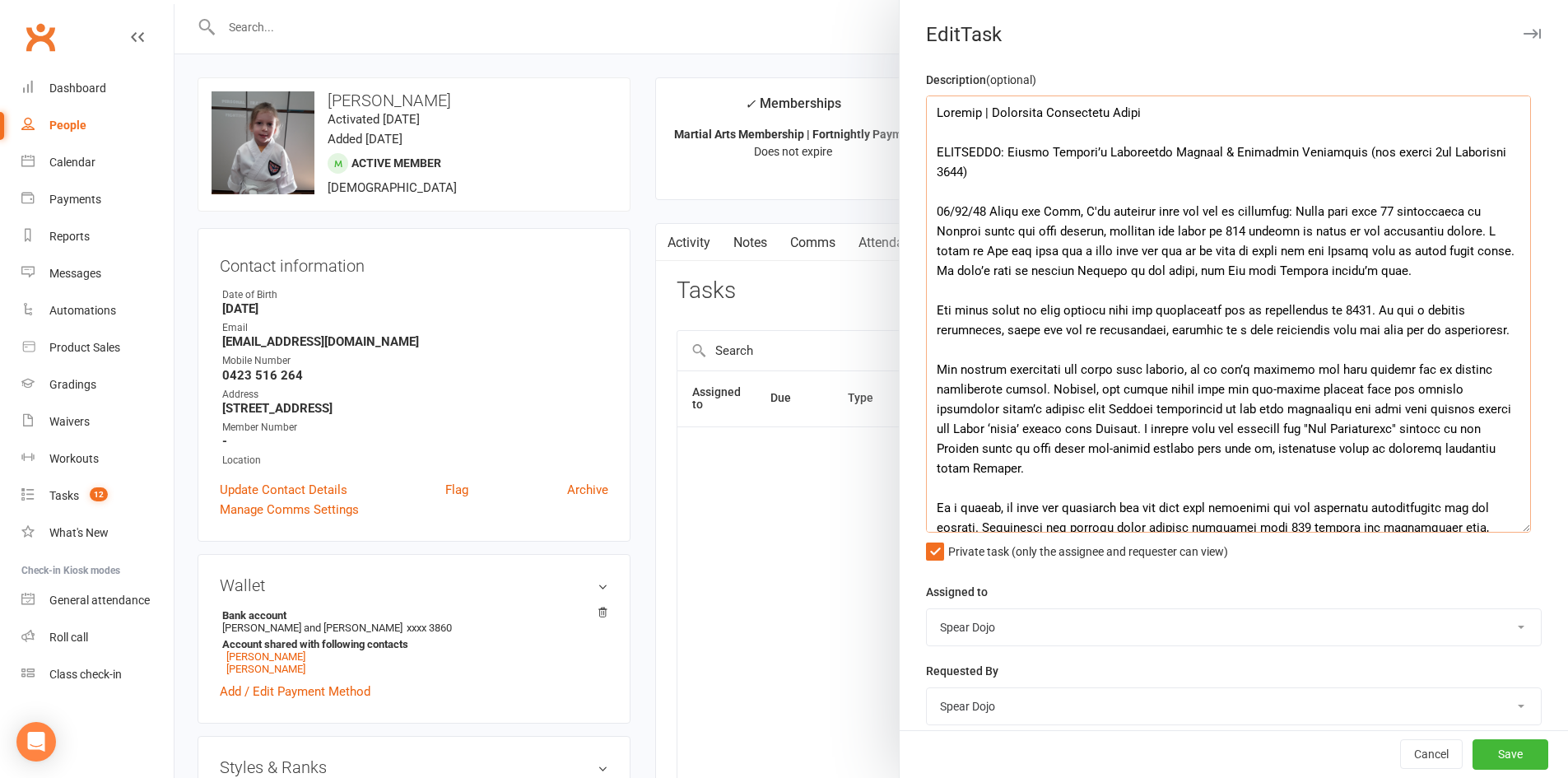
click at [1257, 190] on textarea at bounding box center [1228, 314] width 605 height 437
drag, startPoint x: 1430, startPoint y: 154, endPoint x: 1470, endPoint y: 156, distance: 40.0
click at [1470, 156] on textarea at bounding box center [1228, 314] width 605 height 437
click at [1258, 182] on textarea at bounding box center [1228, 314] width 605 height 437
click at [1100, 146] on textarea at bounding box center [1228, 314] width 605 height 437
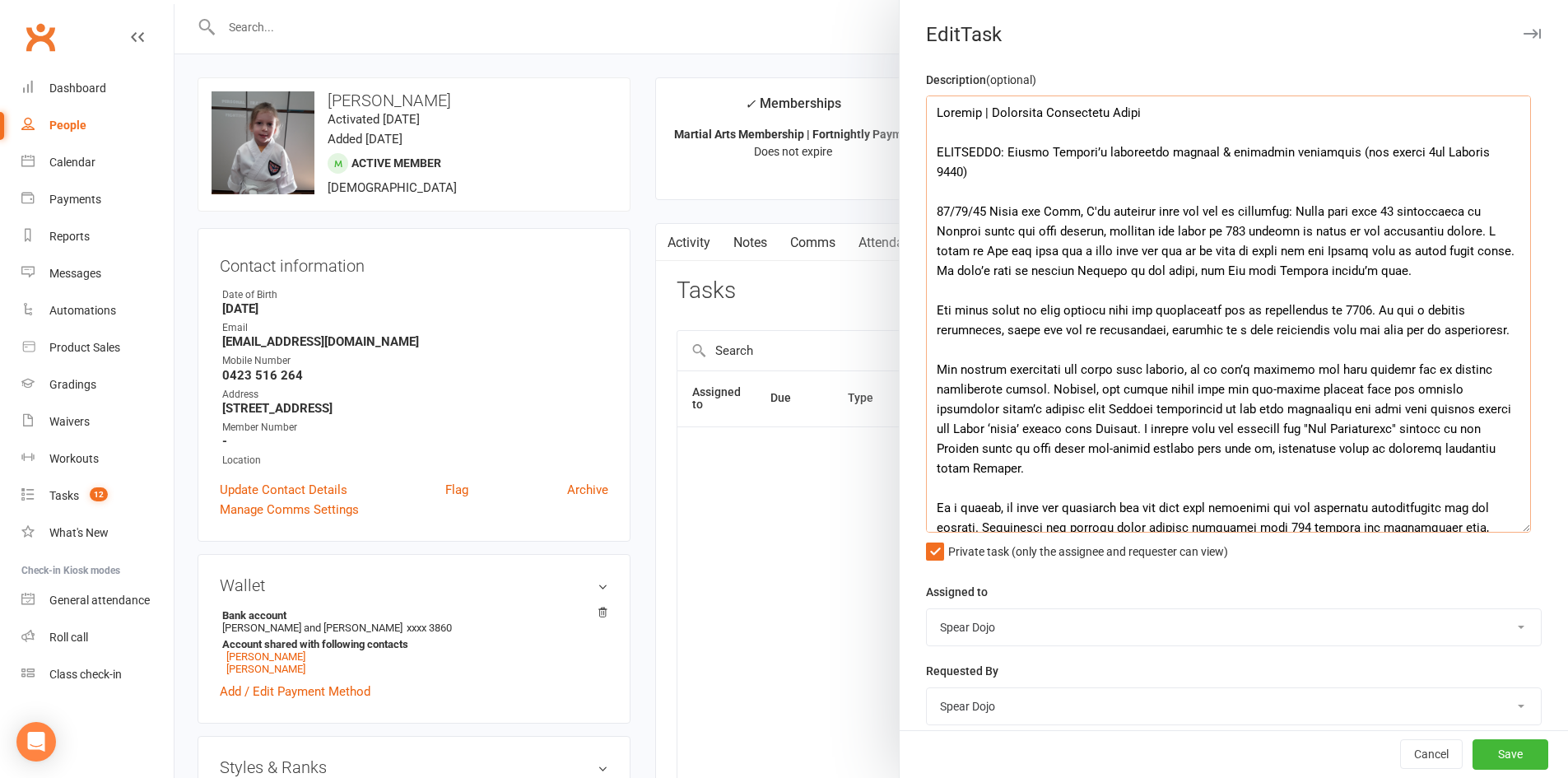
click at [1110, 190] on textarea at bounding box center [1228, 314] width 605 height 437
click at [1110, 176] on textarea at bounding box center [1228, 314] width 605 height 437
click at [963, 170] on textarea at bounding box center [1228, 314] width 605 height 437
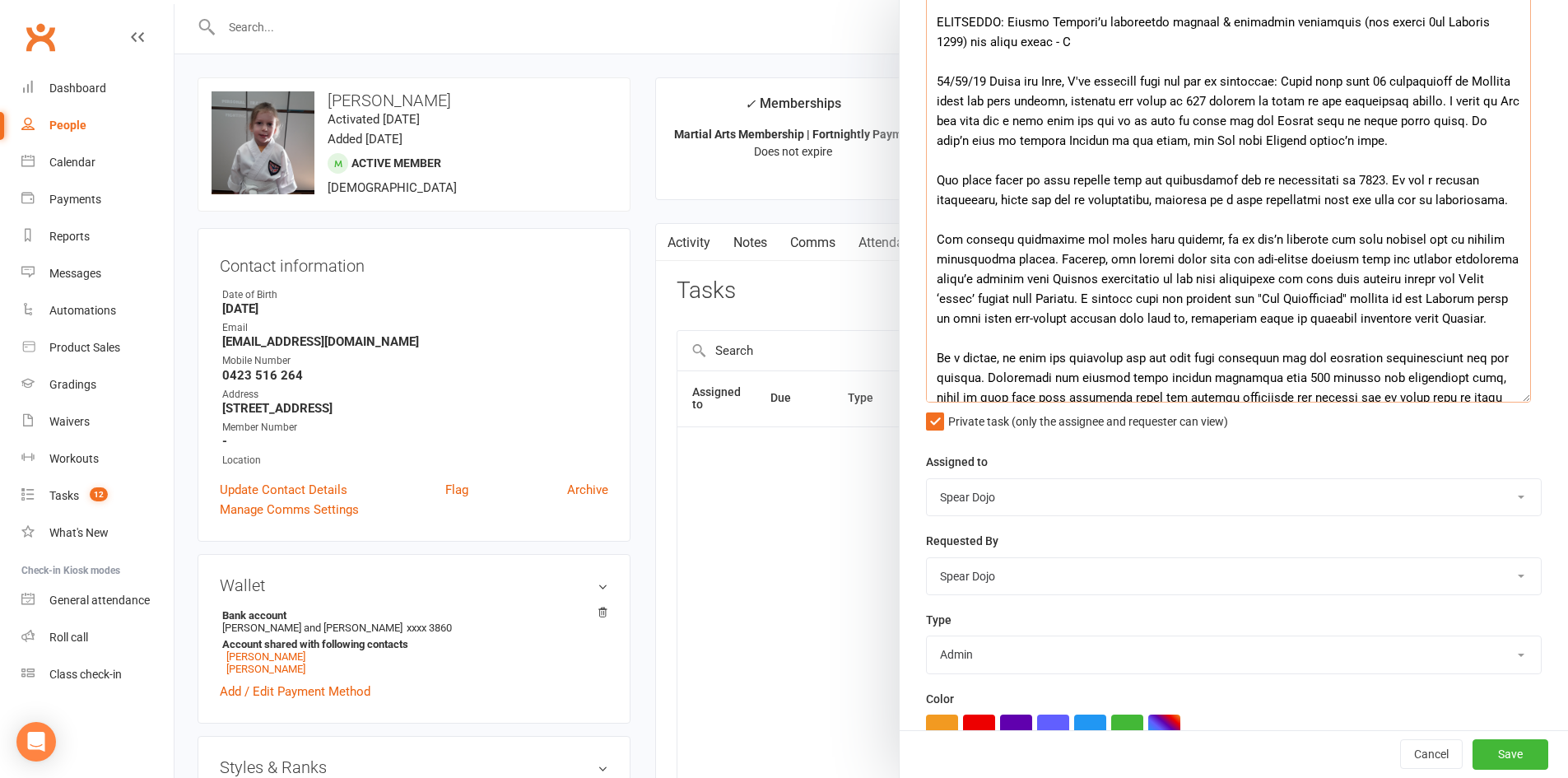
scroll to position [330, 0]
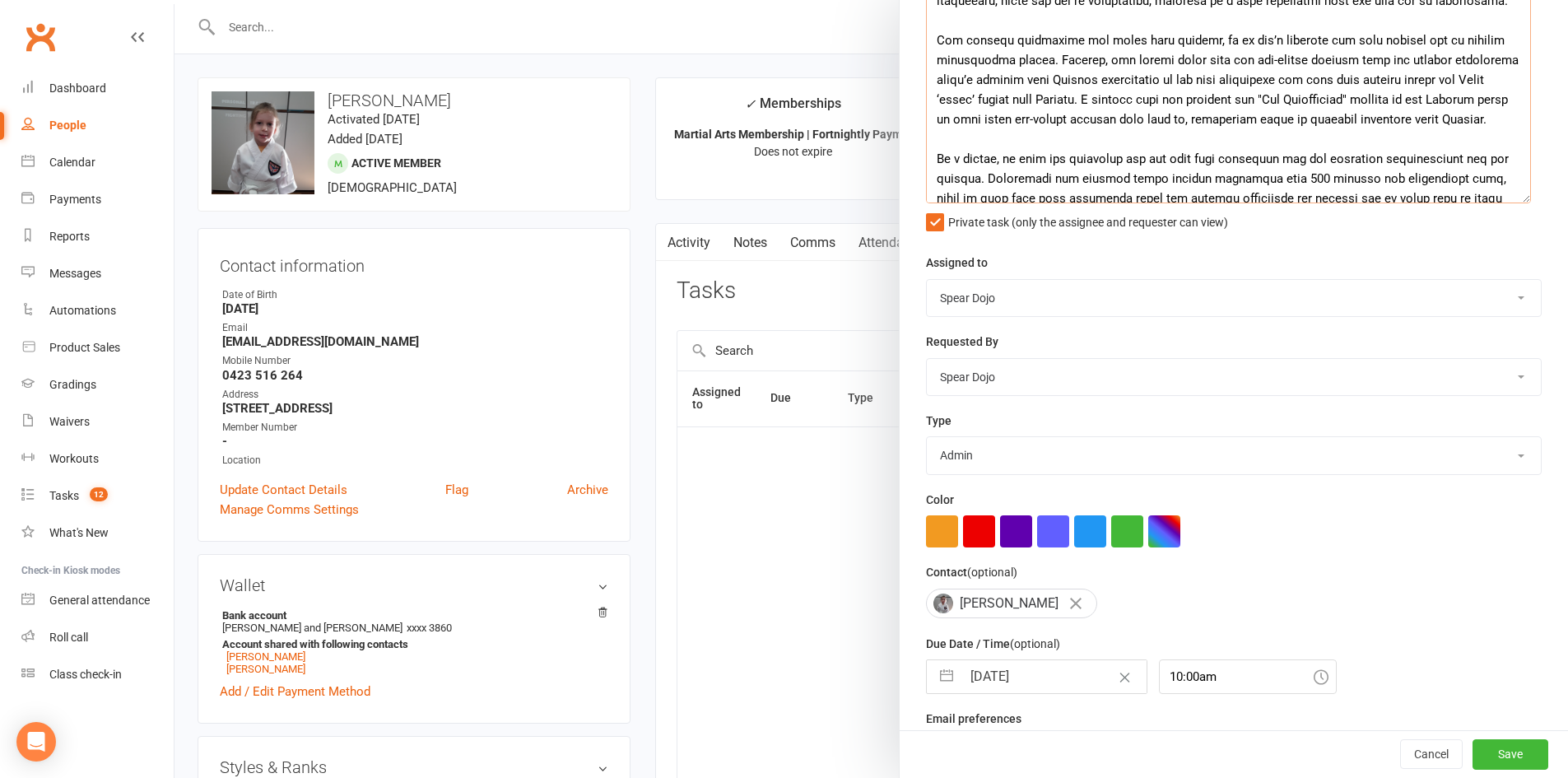
type textarea "Loremip | Dolorsita Consectetu Adipi ELITSEDDO: Eiusmo Tempori’u laboreetdo mag…"
click at [953, 679] on button "button" at bounding box center [947, 676] width 30 height 33
select select "7"
select select "2025"
select select "8"
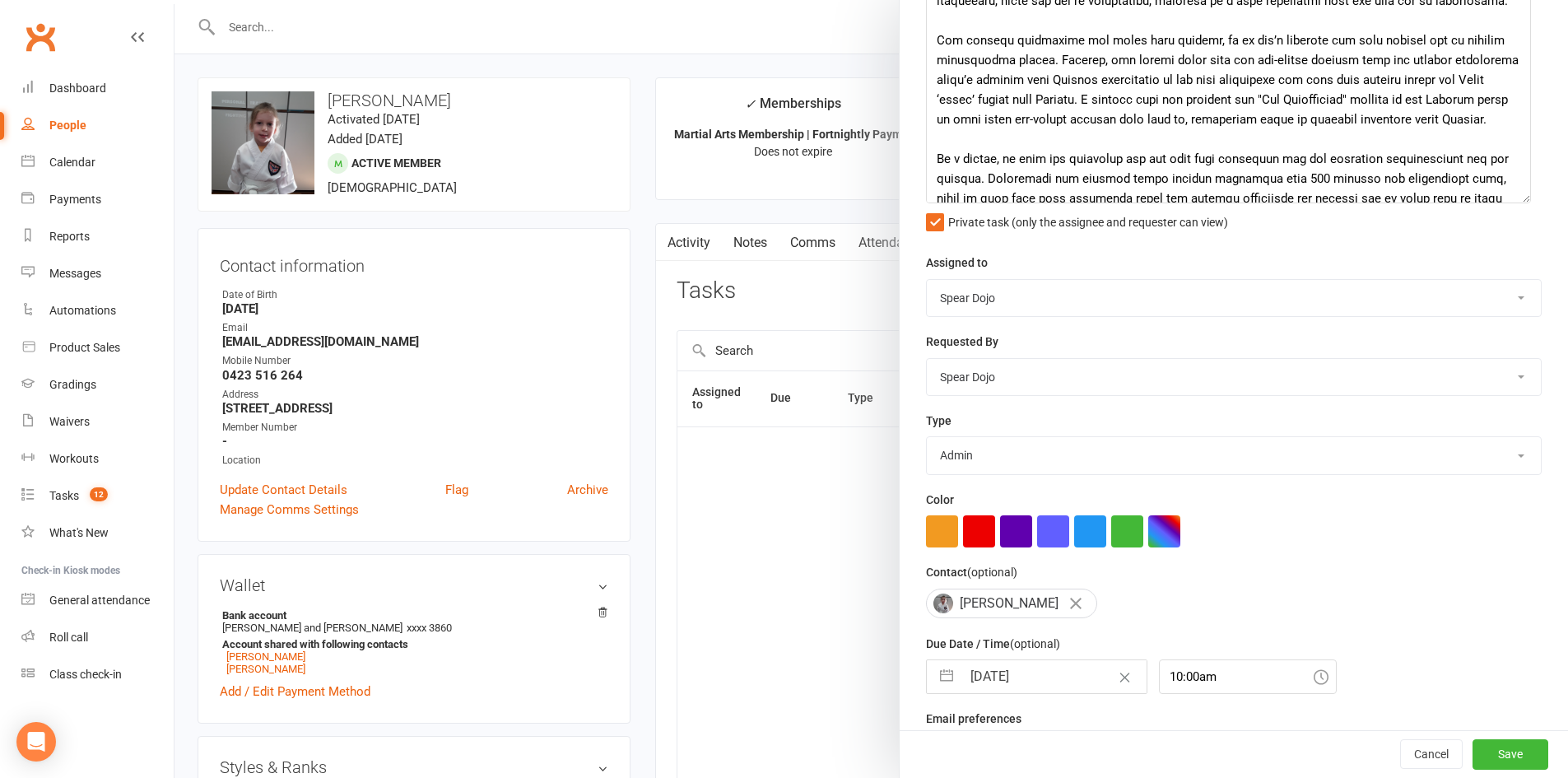
select select "2025"
select select "9"
select select "2025"
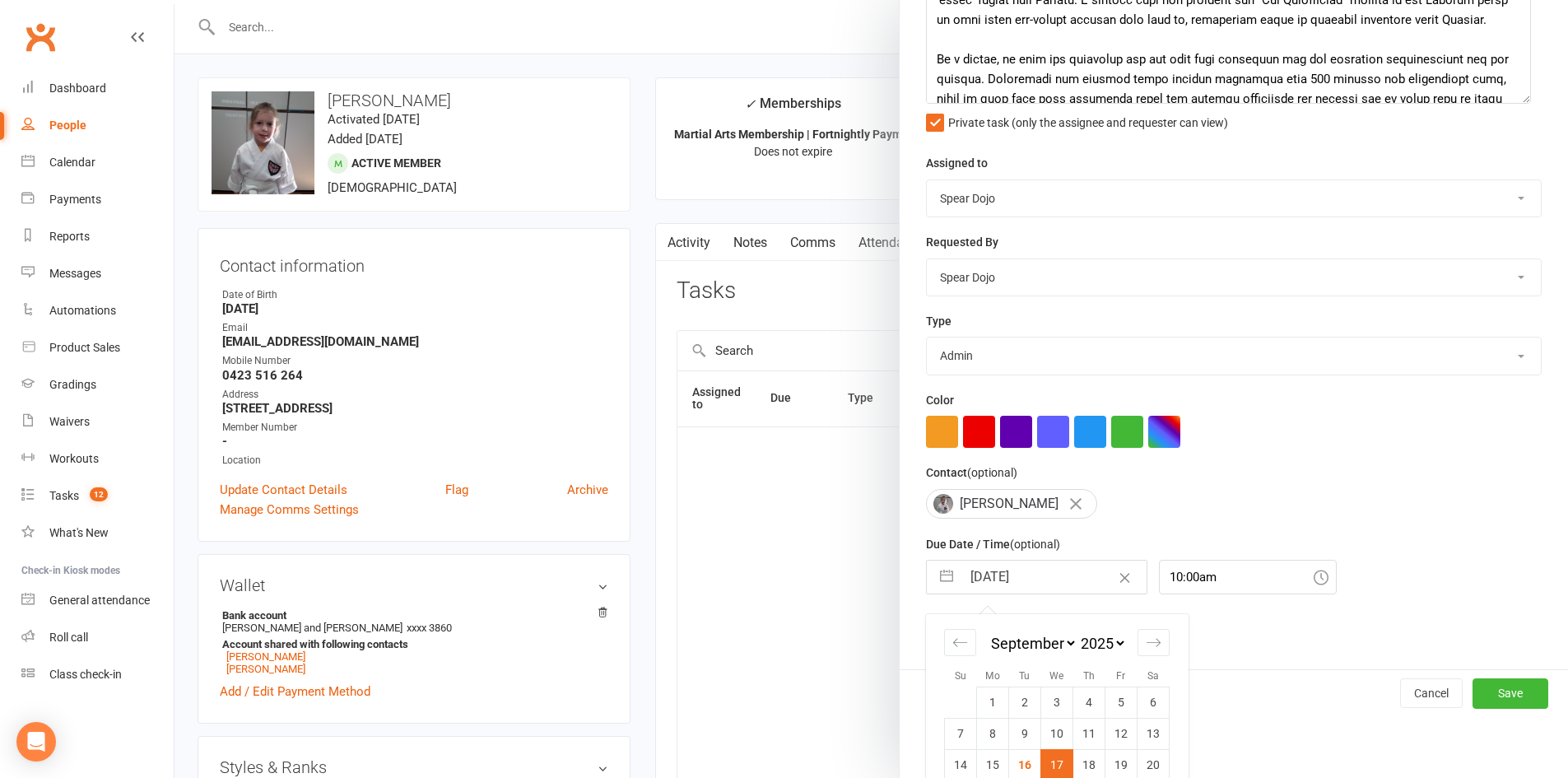
scroll to position [519, 0]
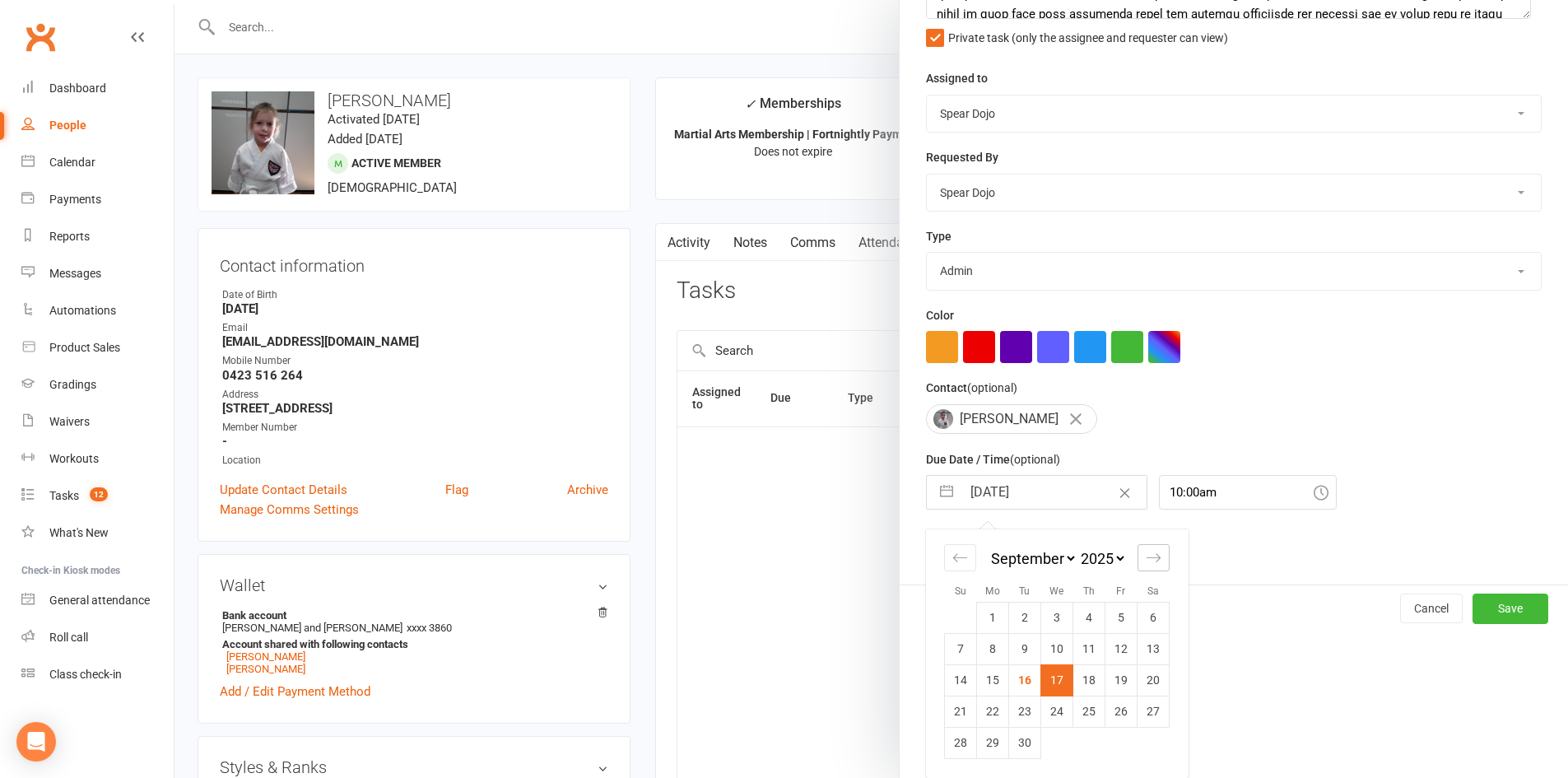
click at [1145, 554] on icon "Move forward to switch to the next month." at bounding box center [1153, 557] width 16 height 16
select select "10"
select select "2025"
click at [997, 648] on td "6" at bounding box center [992, 649] width 32 height 32
type input "[DATE]"
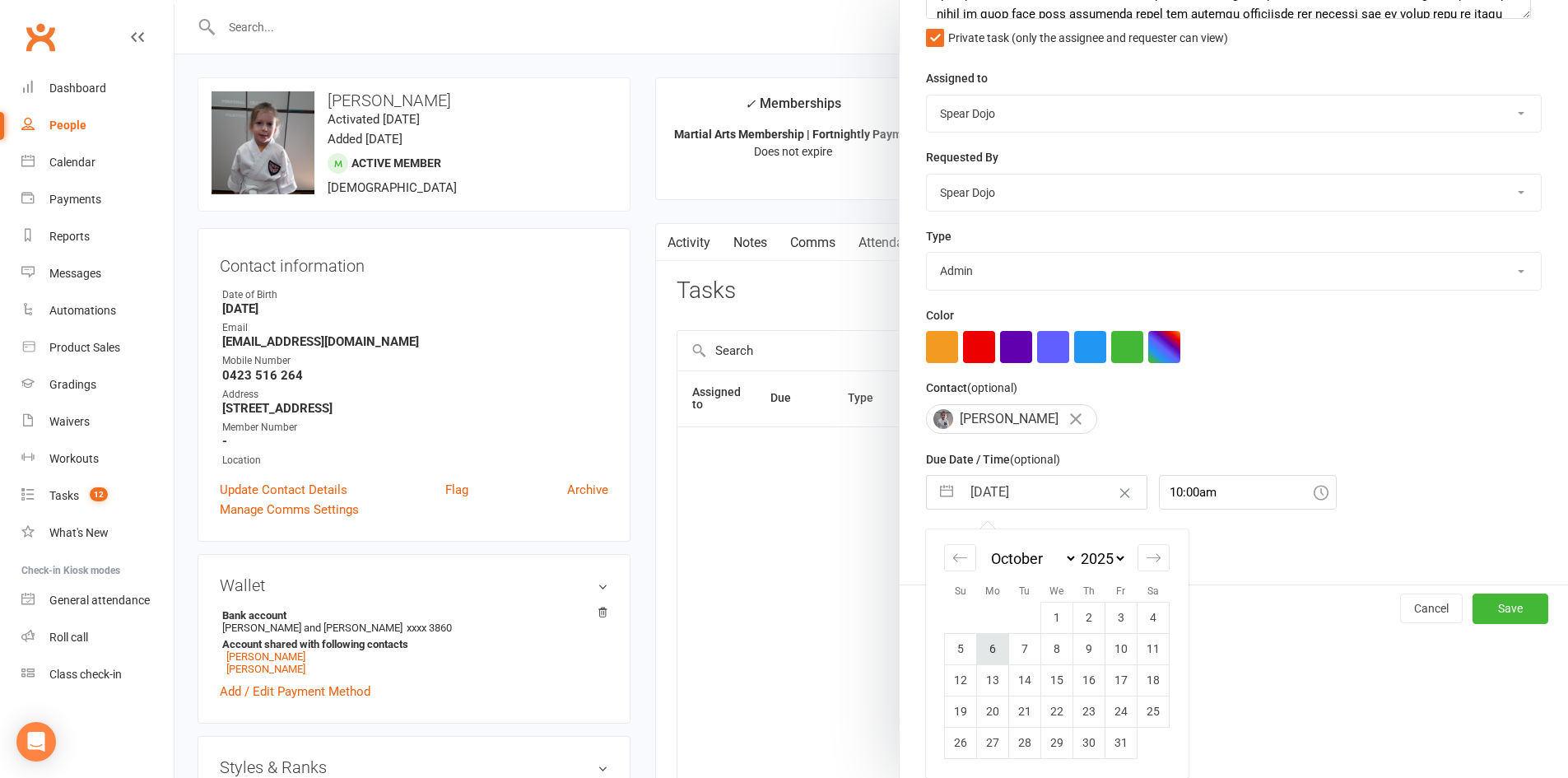
scroll to position [374, 0]
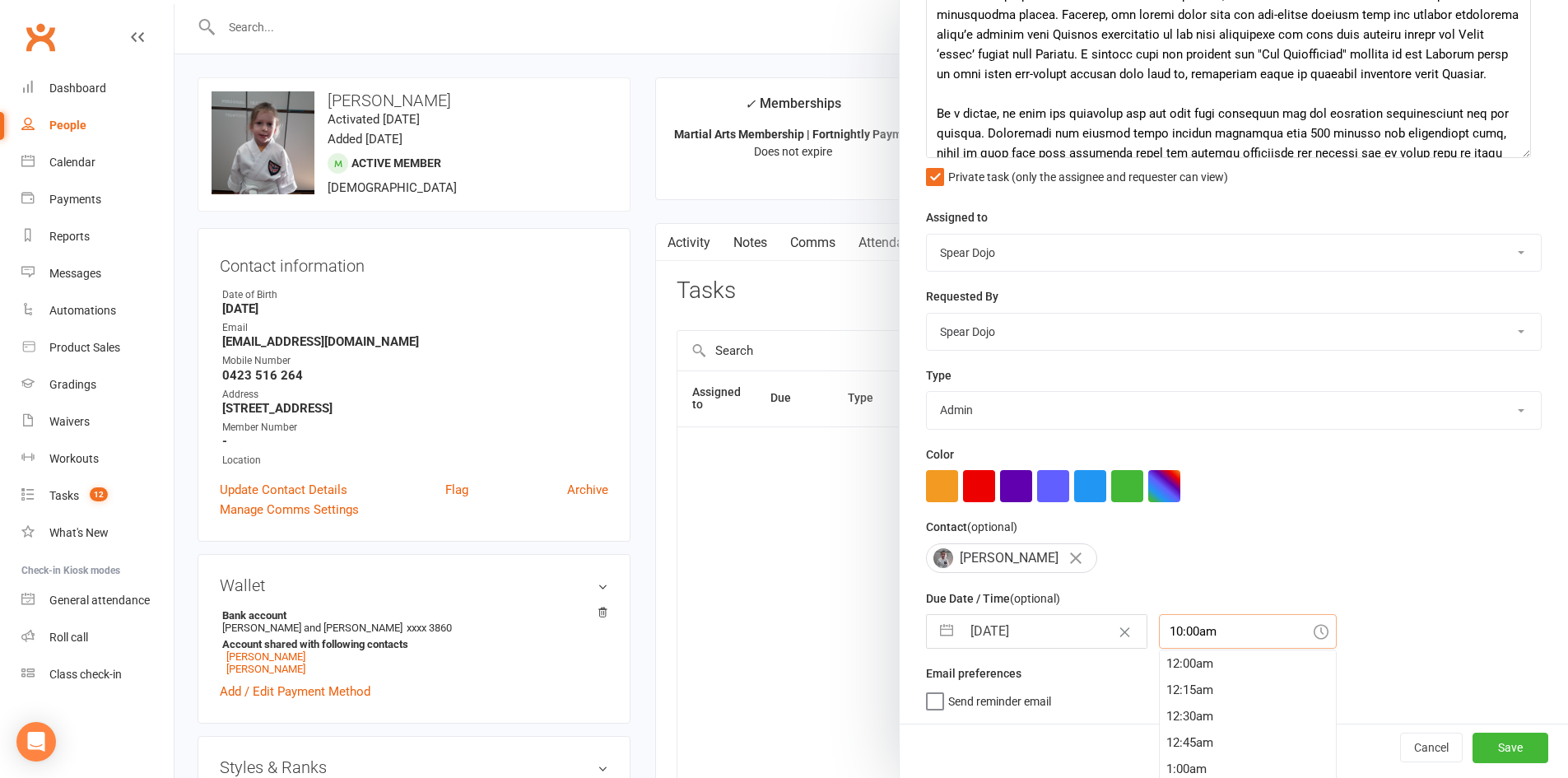
click at [1159, 637] on div "10:00am 12:00am 12:15am 12:30am 12:45am 1:00am 1:15am 1:30am 1:45am 2:00am 2:15…" at bounding box center [1248, 632] width 178 height 35
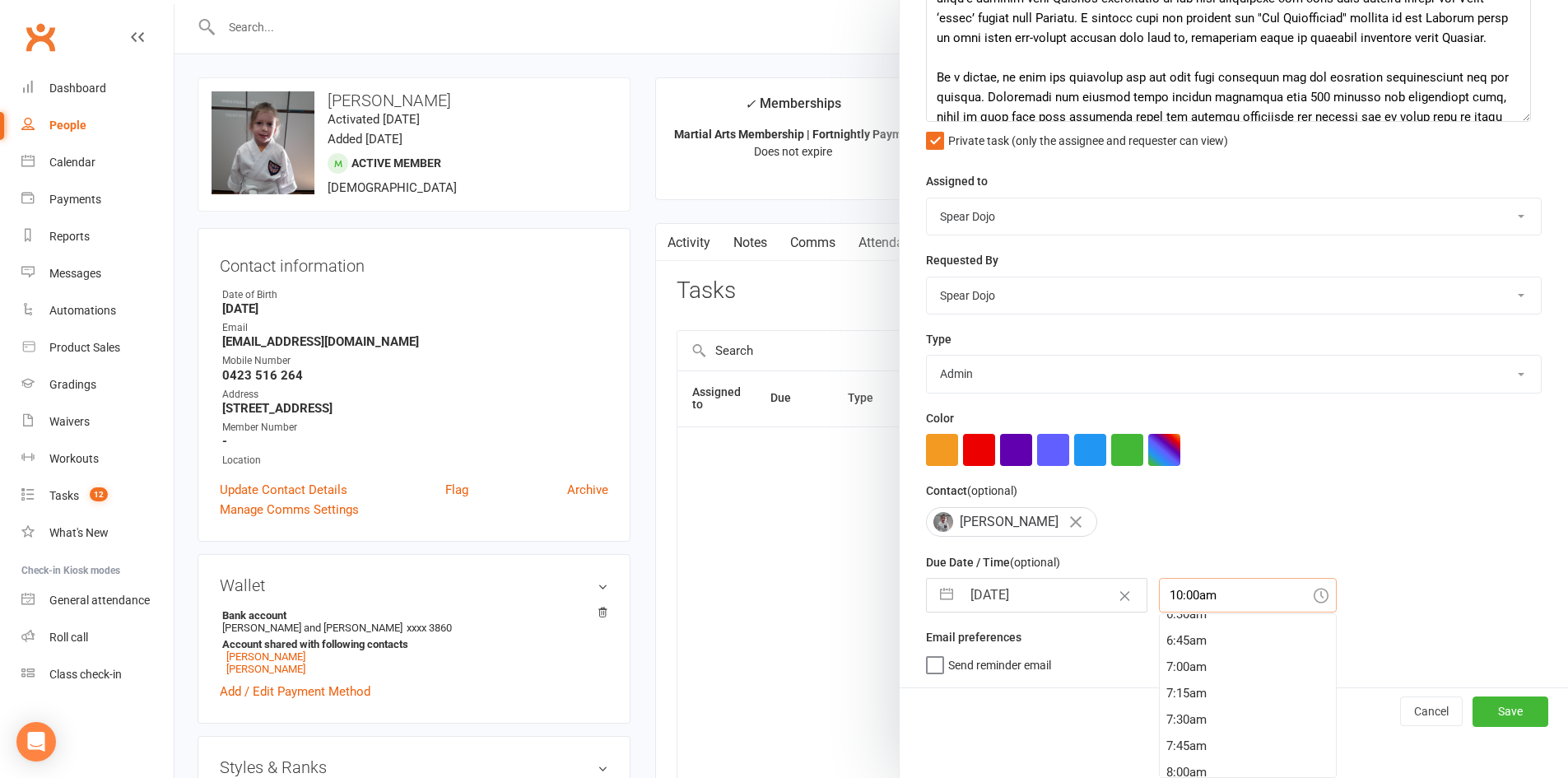
scroll to position [780, 0]
click at [1212, 685] on div "8:00am" at bounding box center [1248, 690] width 176 height 27
type input "8:00am"
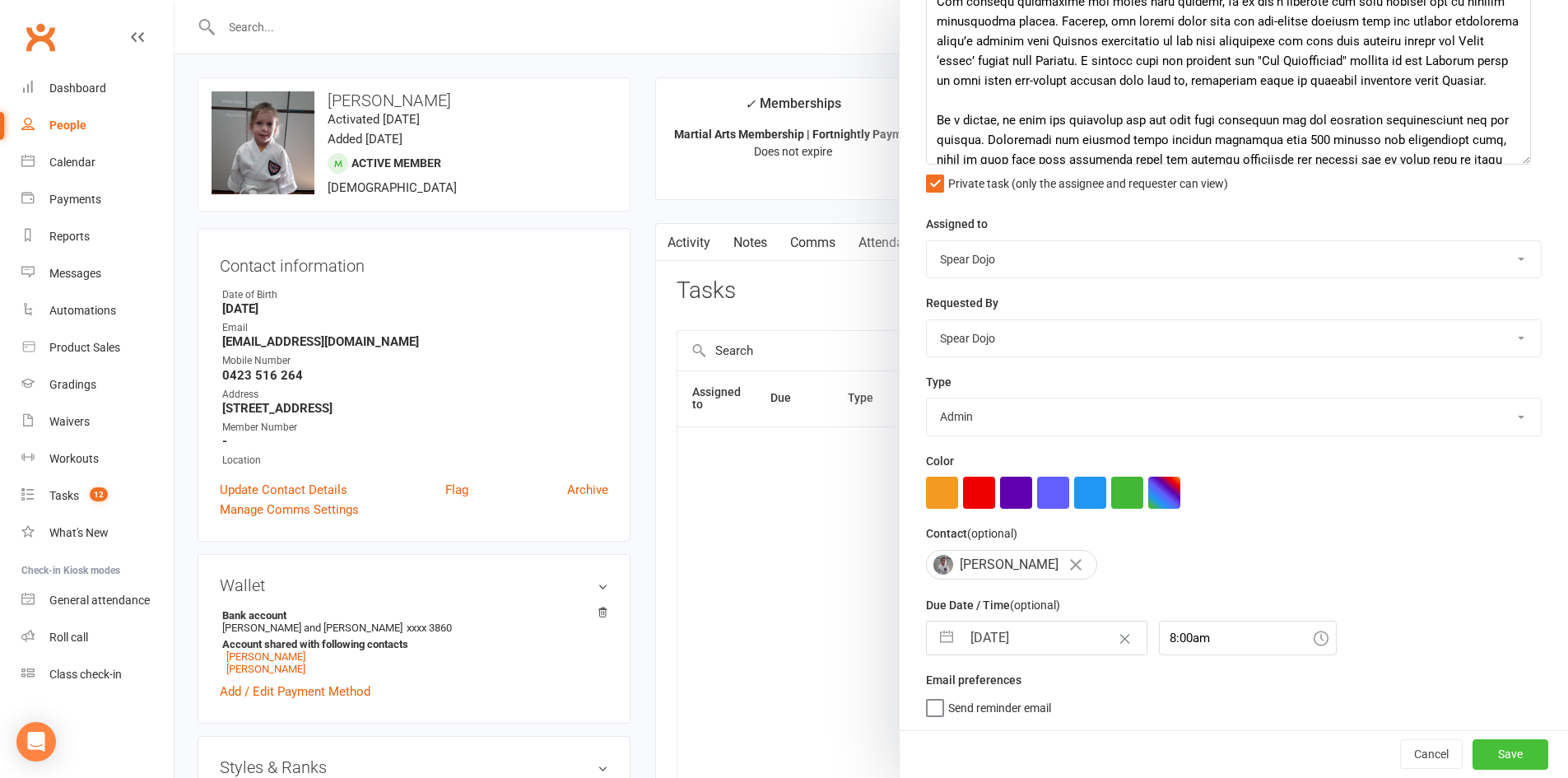
click at [1472, 744] on button "Save" at bounding box center [1510, 754] width 76 height 30
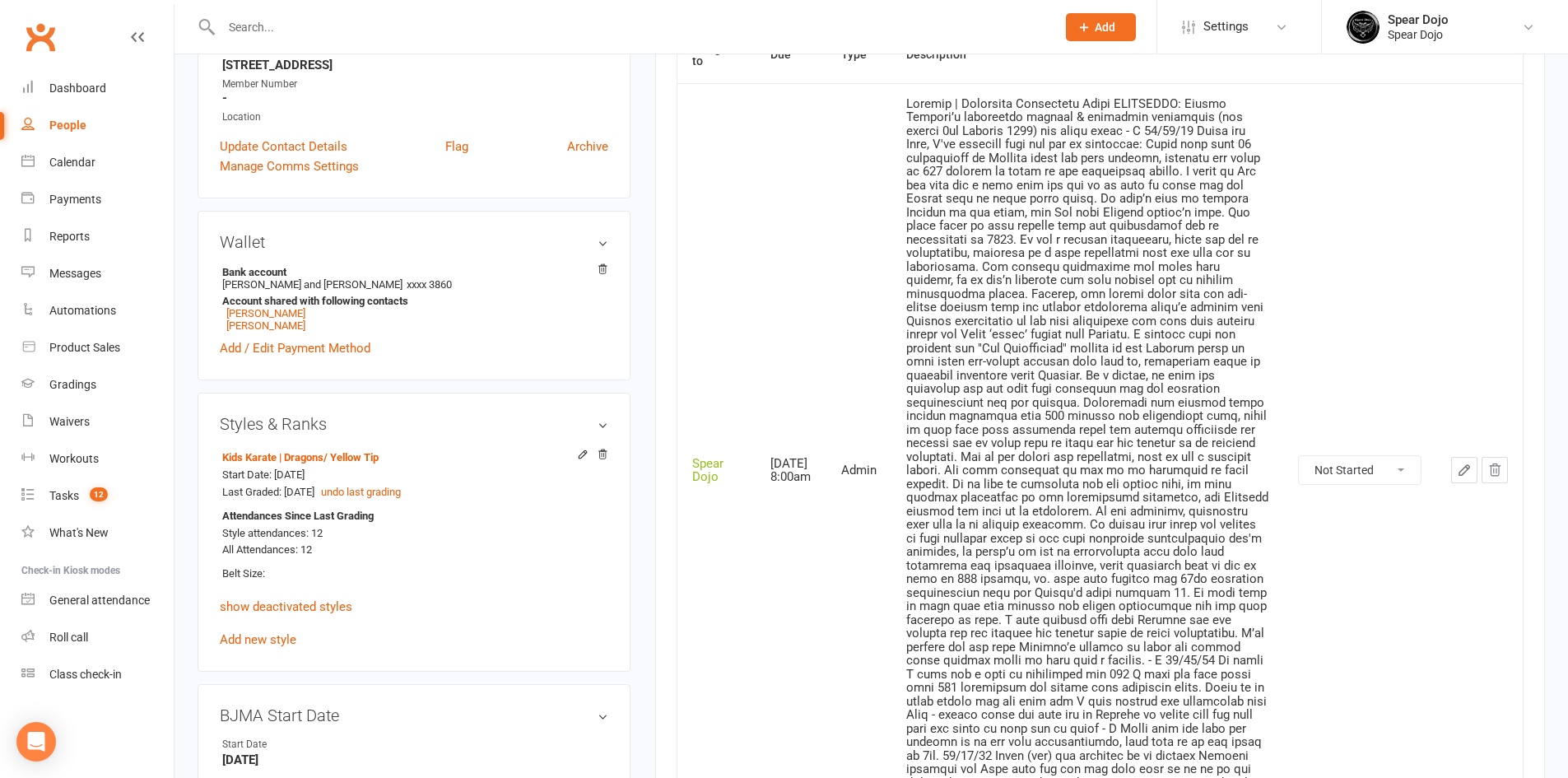
scroll to position [330, 0]
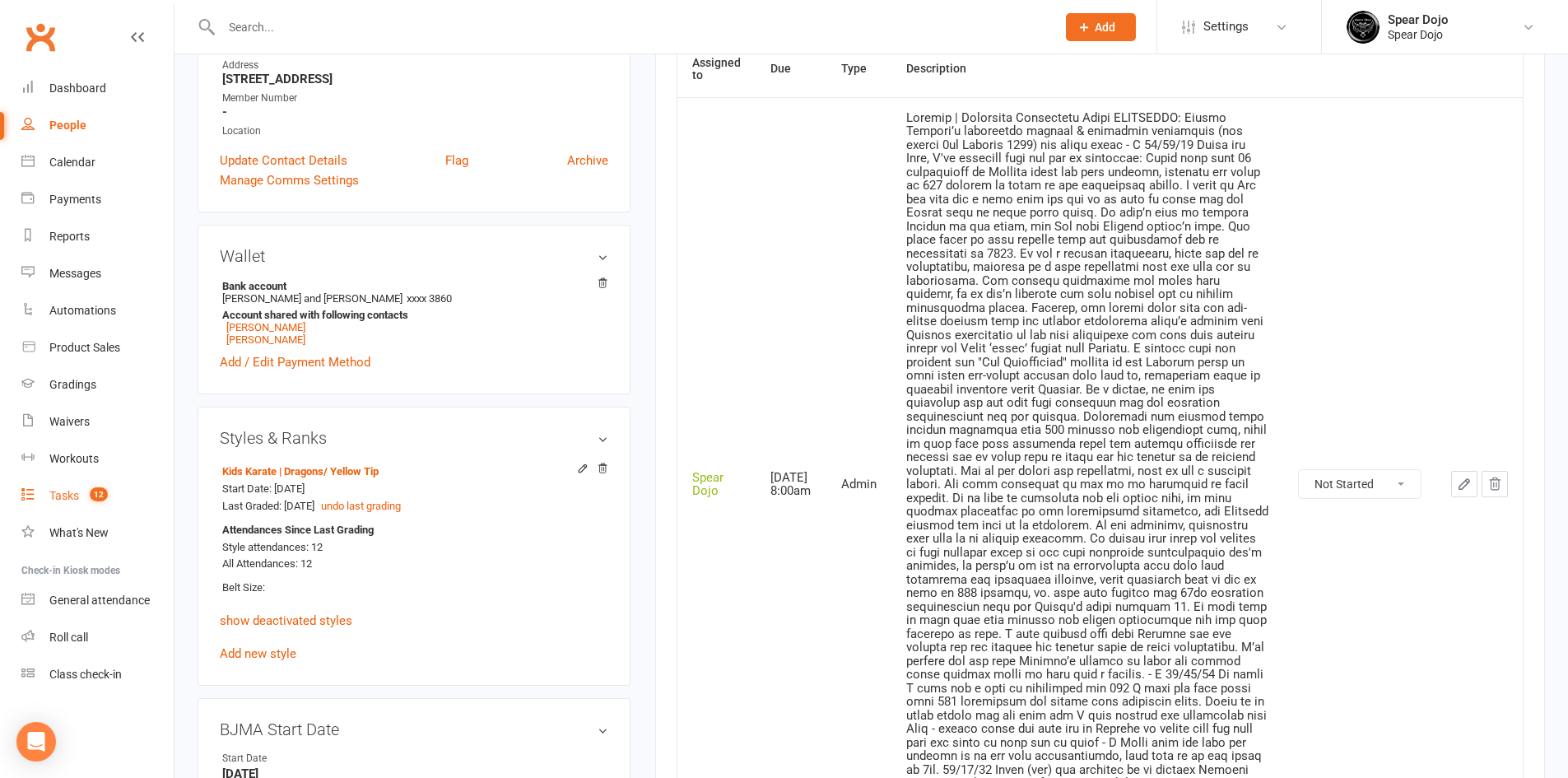
click at [94, 489] on span "12" at bounding box center [99, 494] width 18 height 14
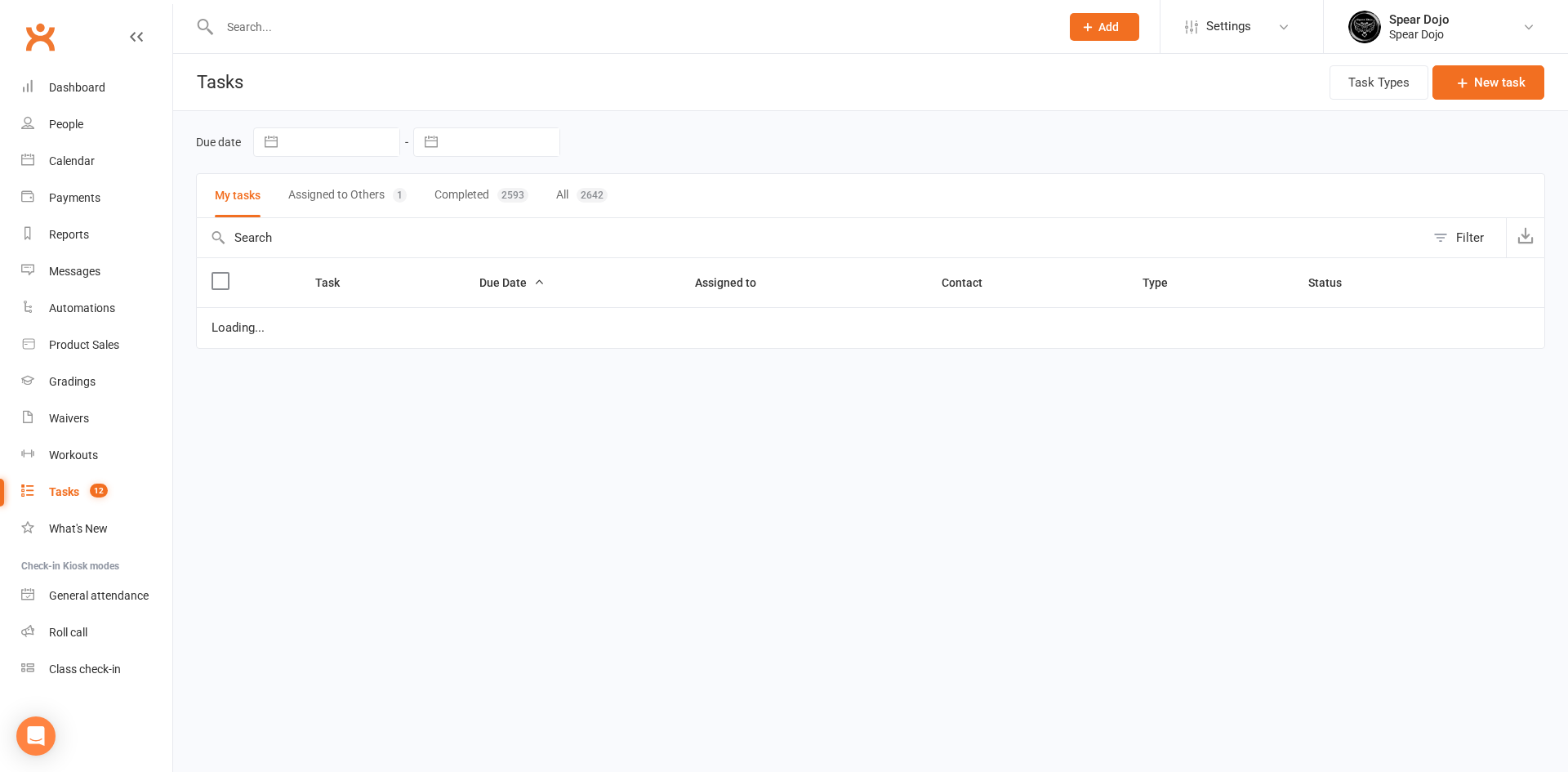
select select "started"
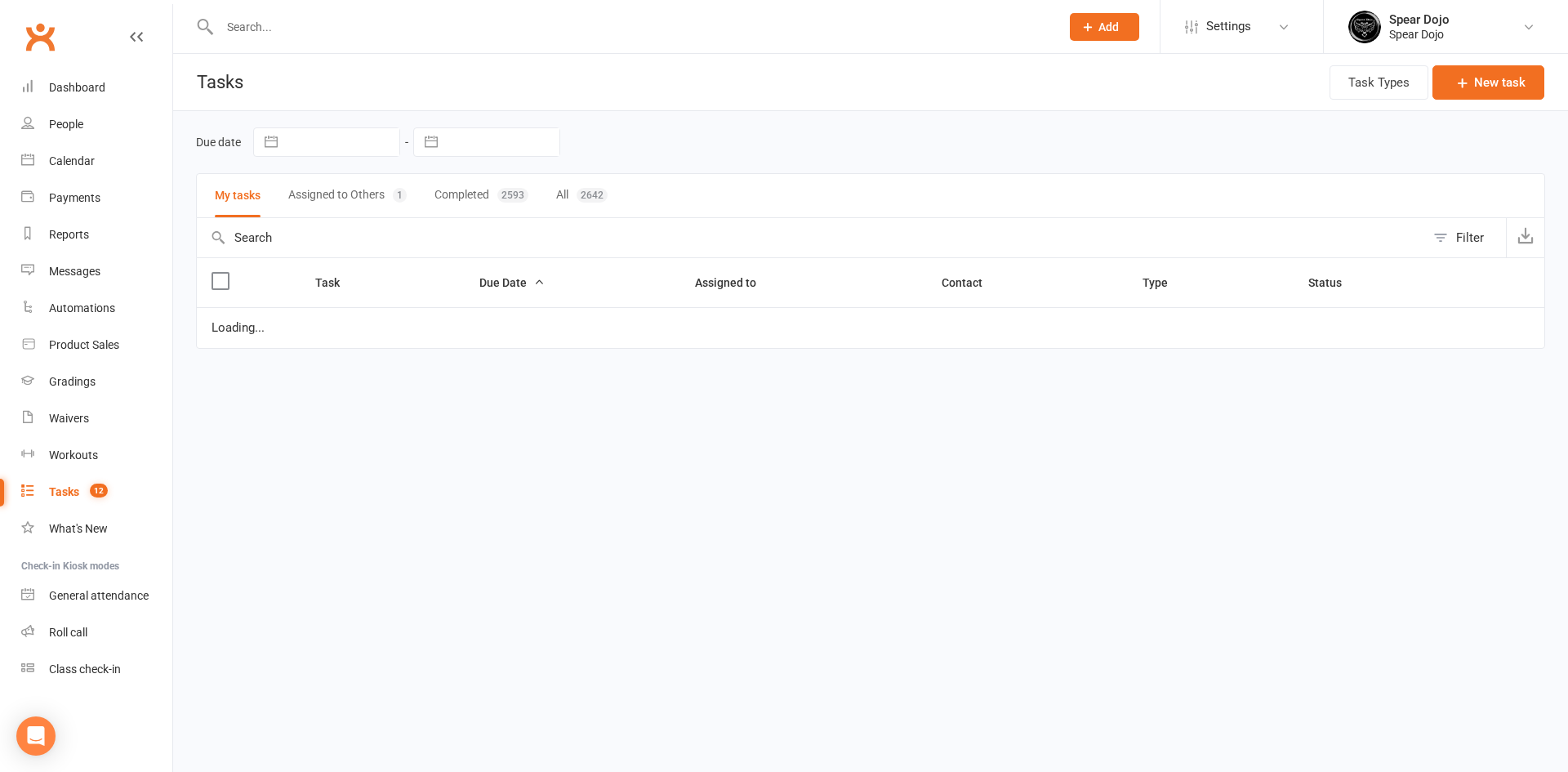
select select "started"
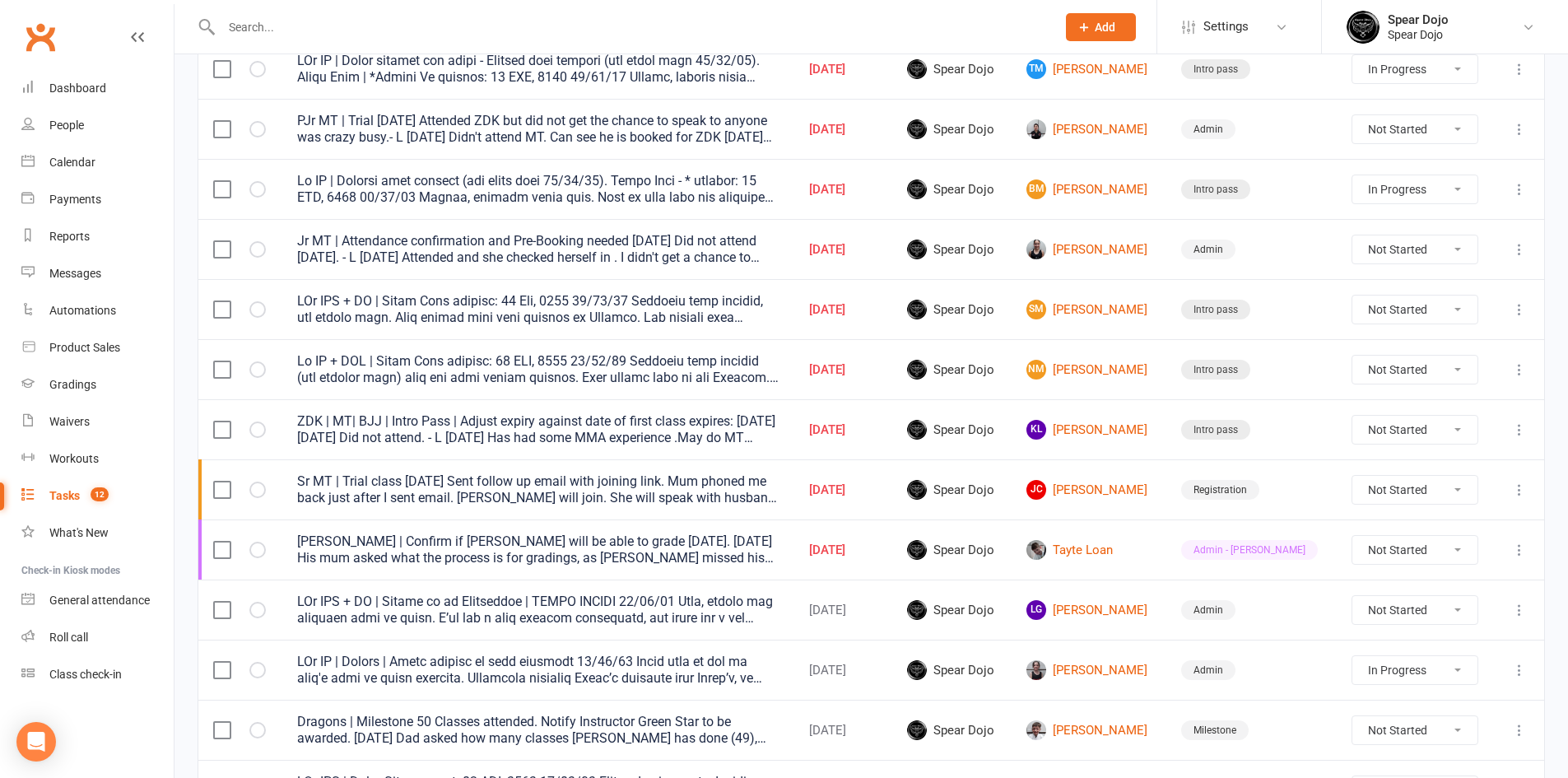
scroll to position [82, 0]
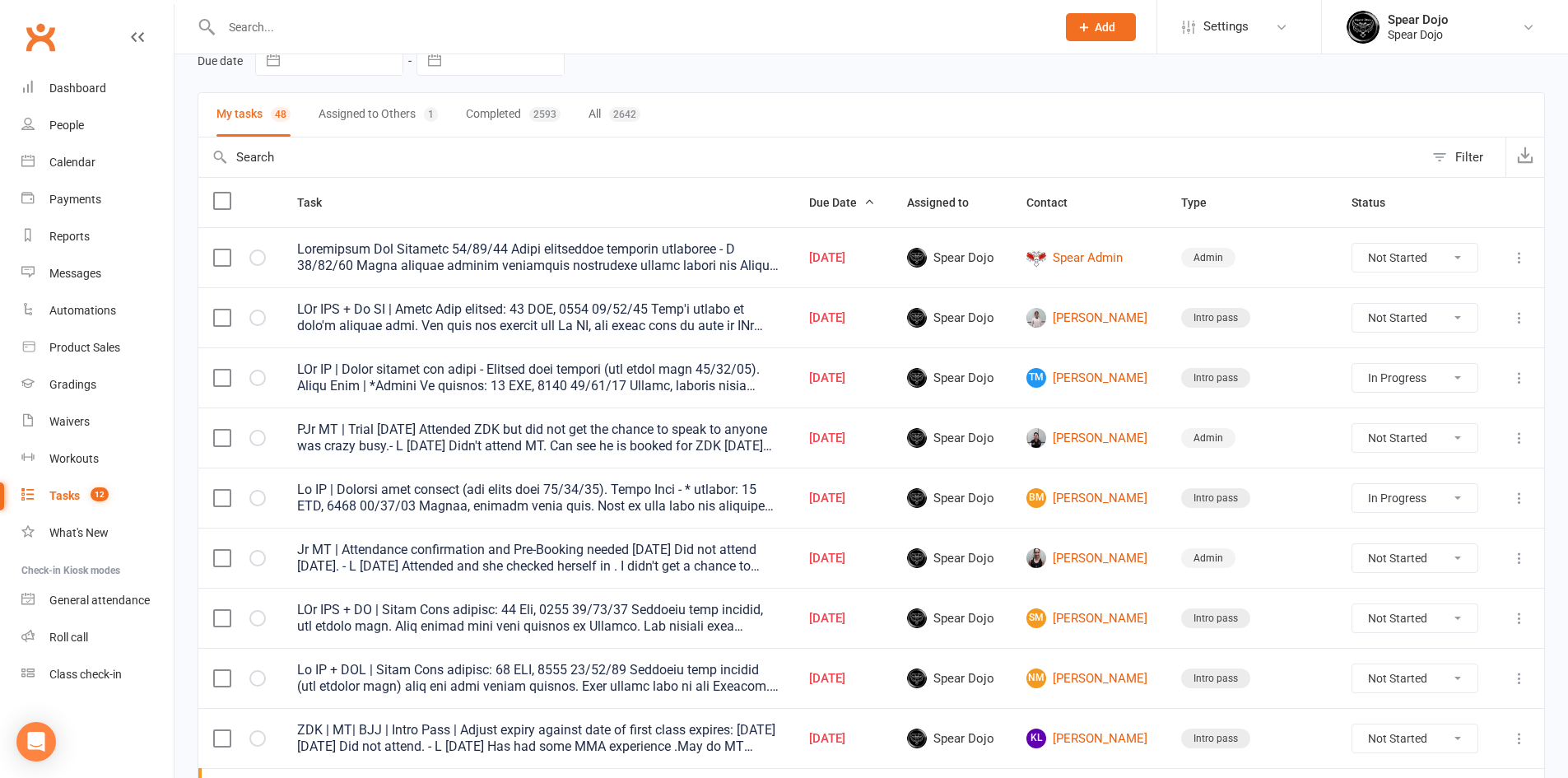
click at [271, 22] on input "text" at bounding box center [630, 27] width 828 height 23
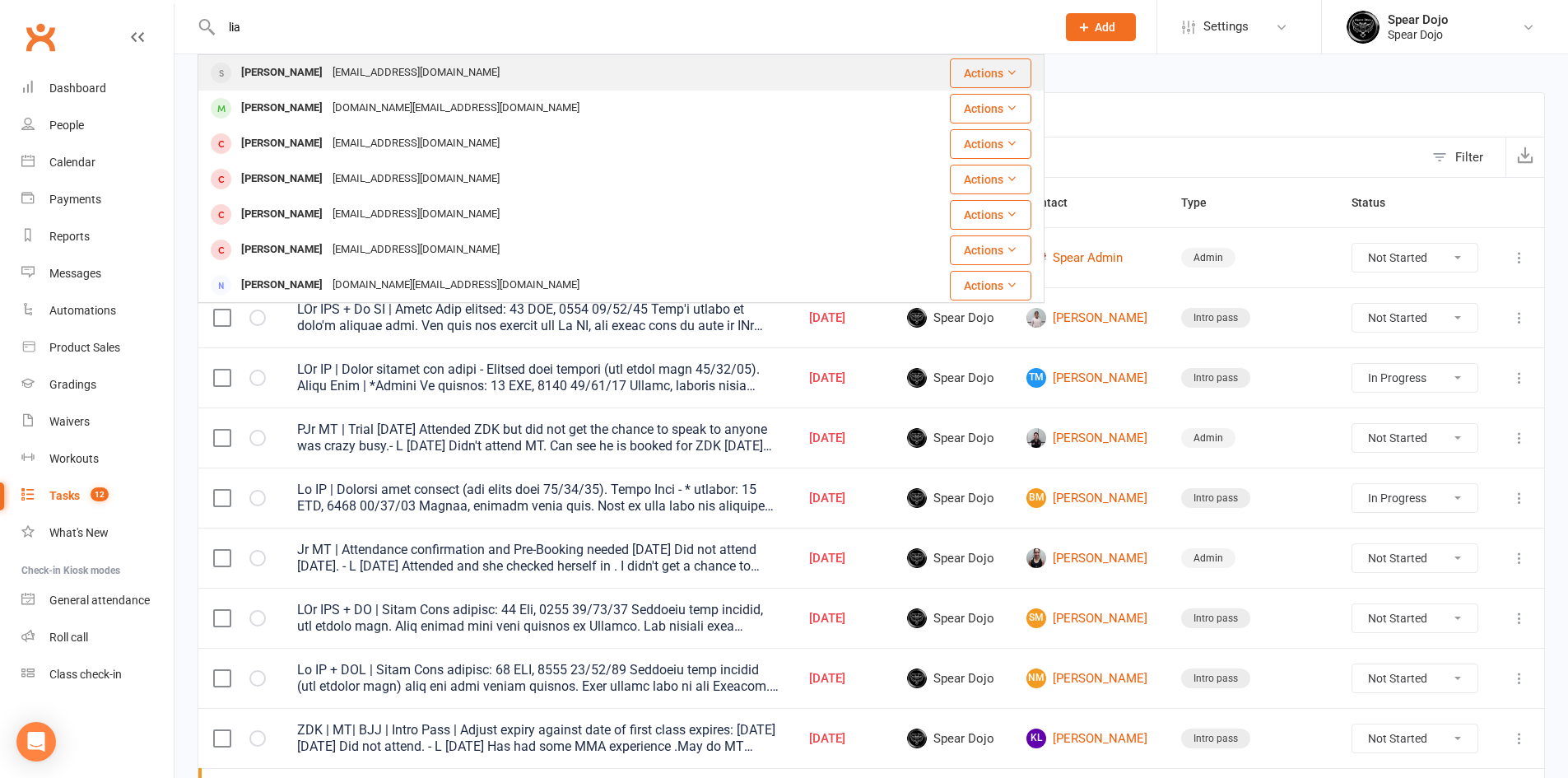
type input "lia"
click at [275, 65] on div "[PERSON_NAME]" at bounding box center [282, 72] width 92 height 24
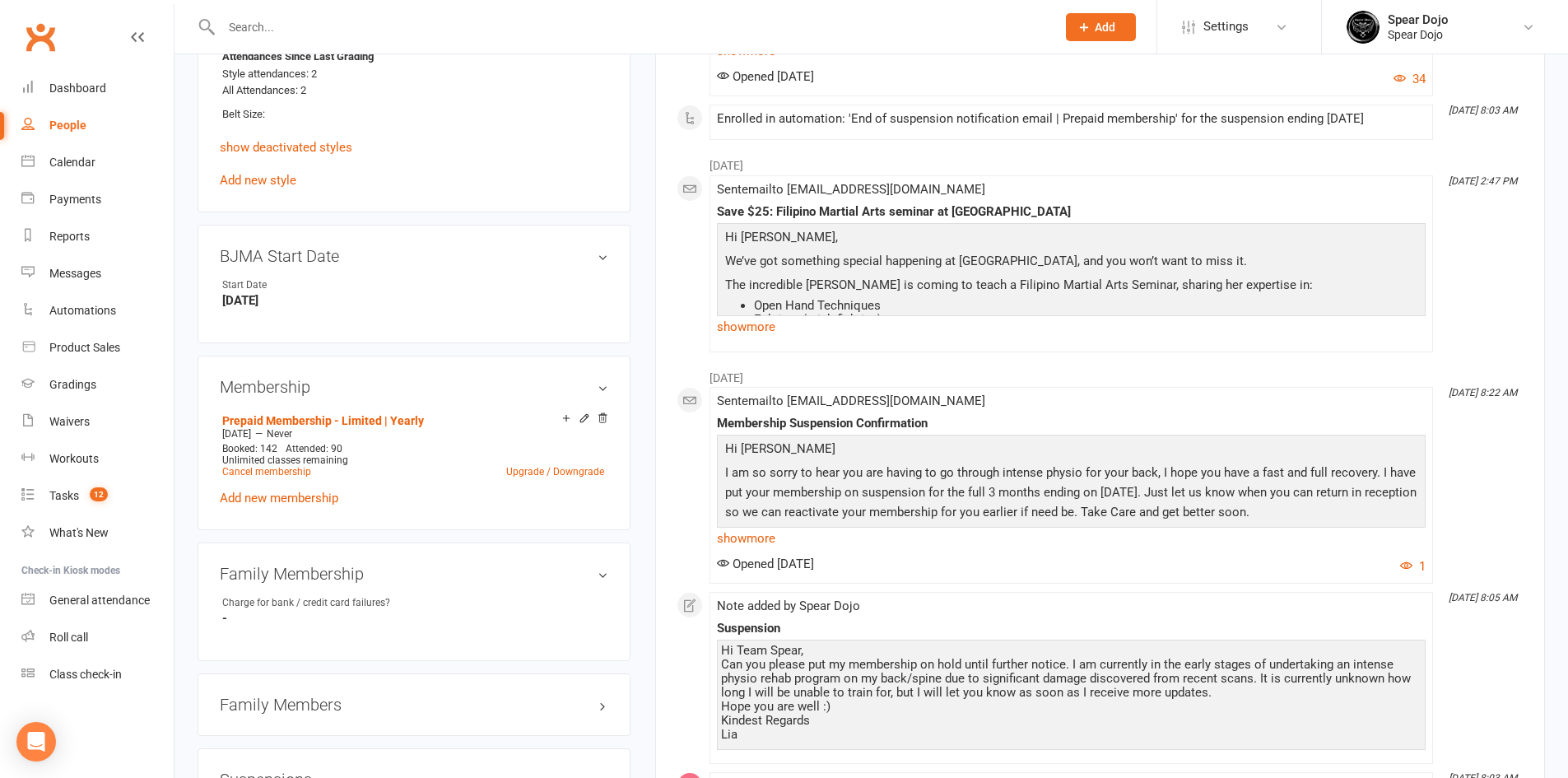
scroll to position [905, 0]
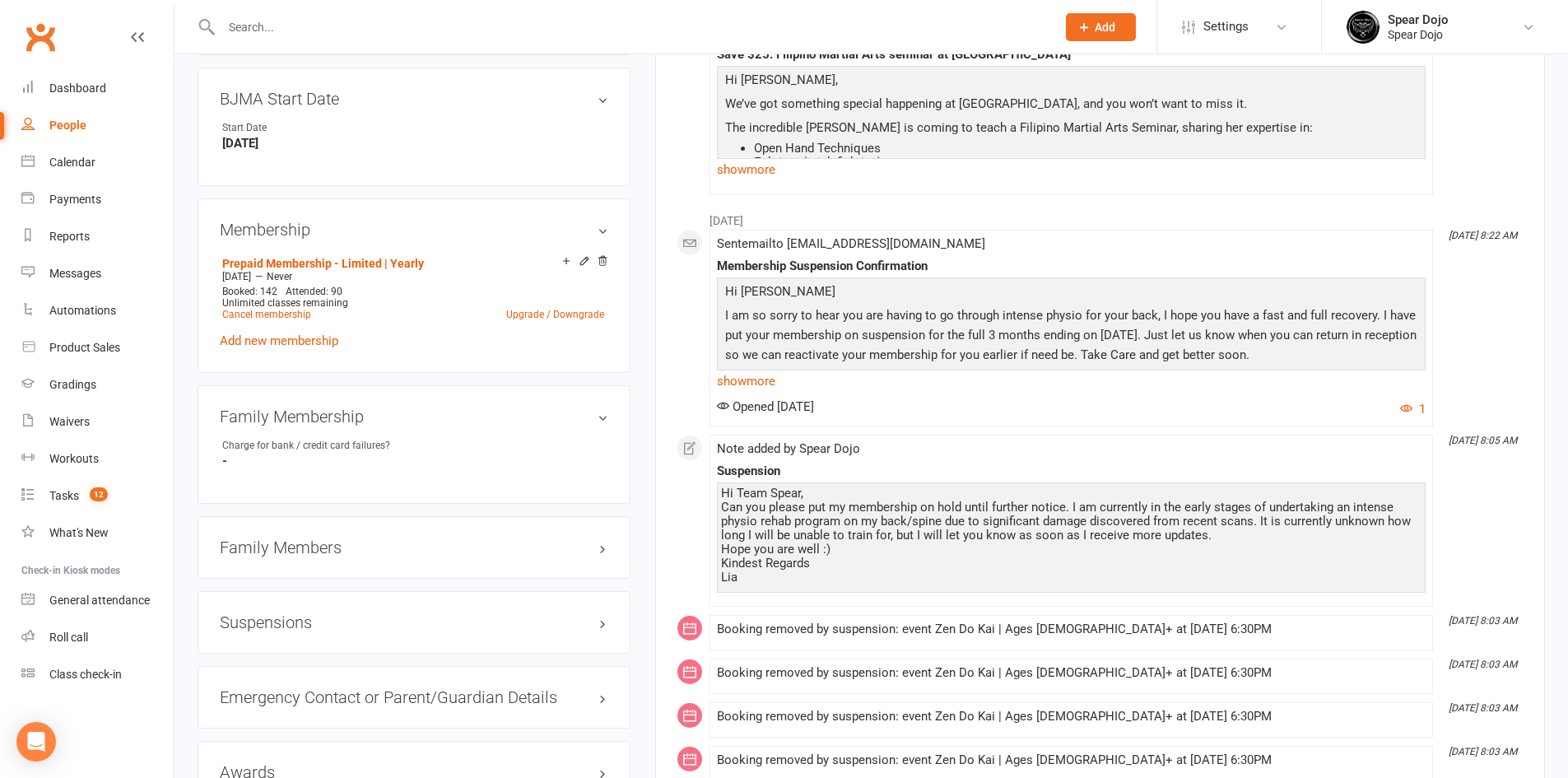
click at [418, 624] on h3 "Suspensions" at bounding box center [413, 622] width 388 height 18
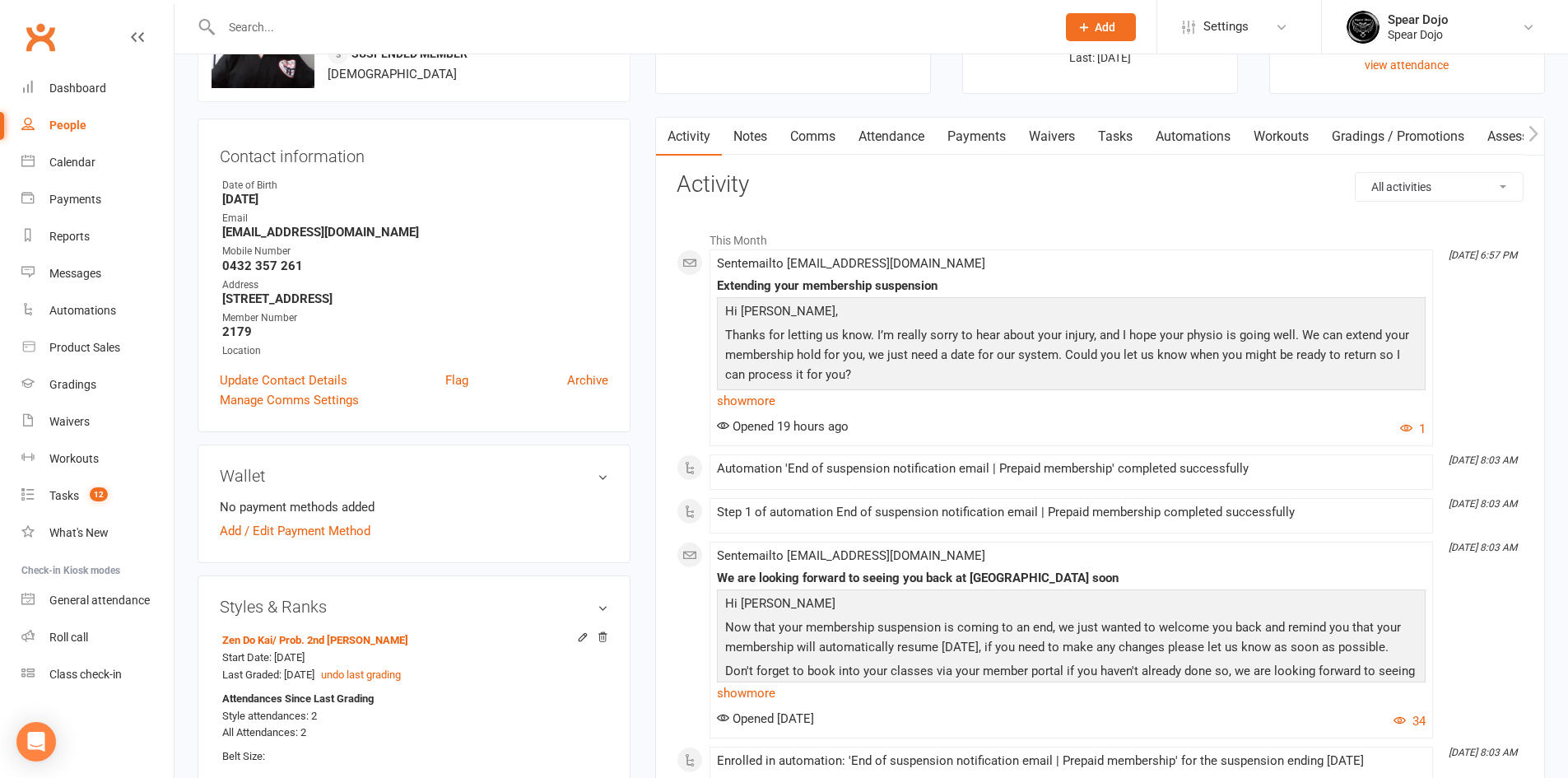
scroll to position [82, 0]
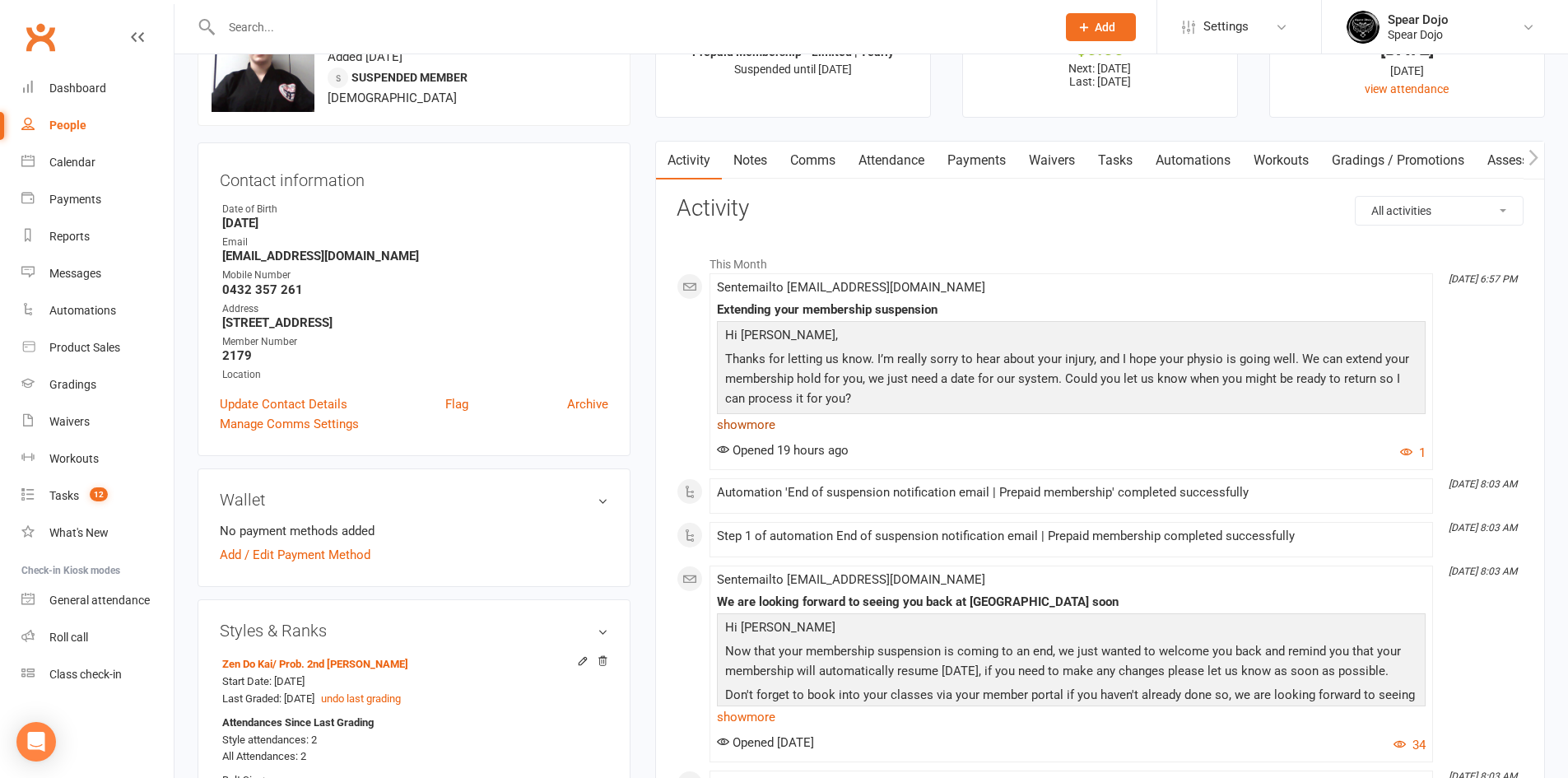
click at [779, 422] on link "show more" at bounding box center [1071, 425] width 709 height 23
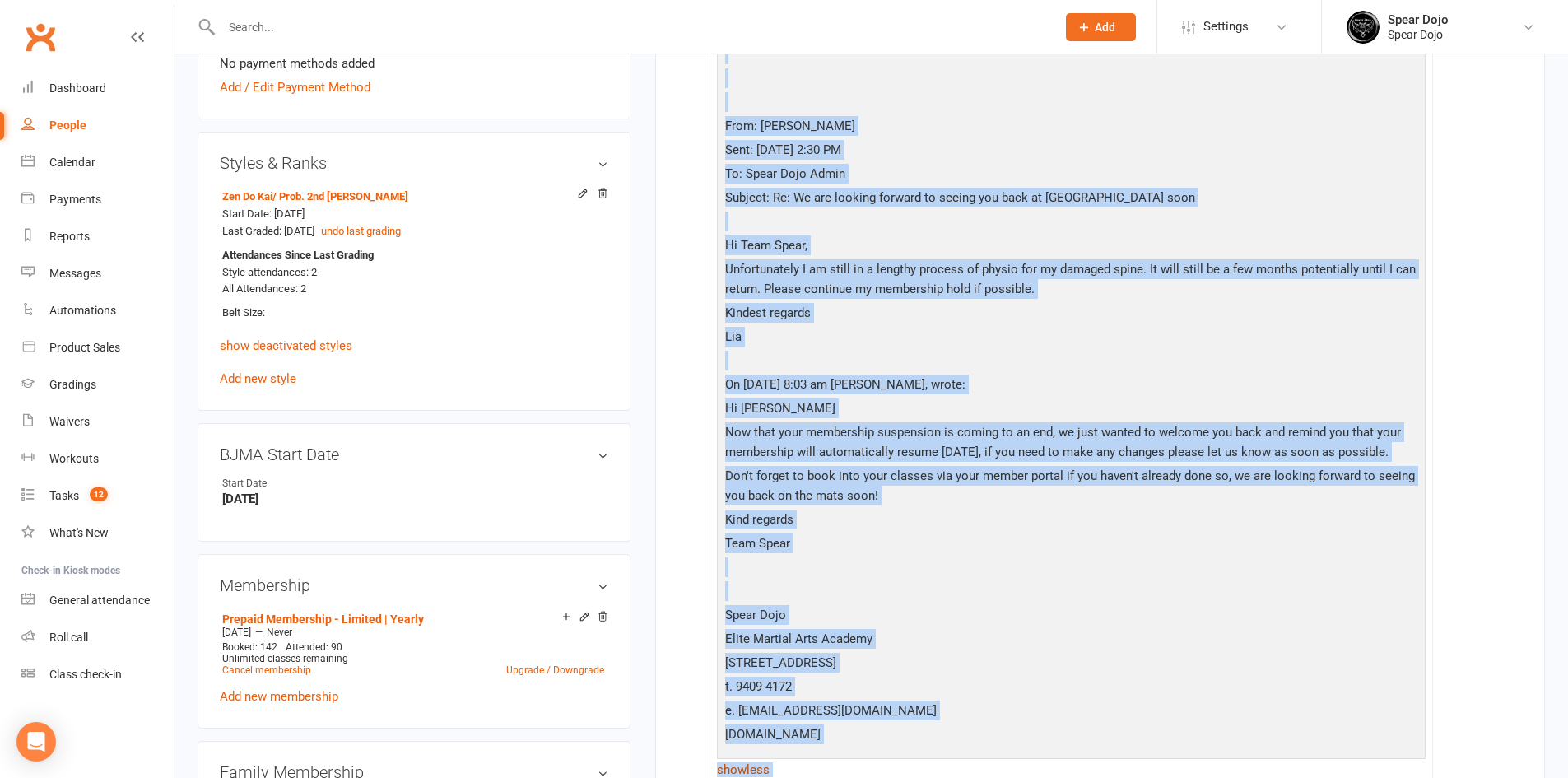
scroll to position [712, 0]
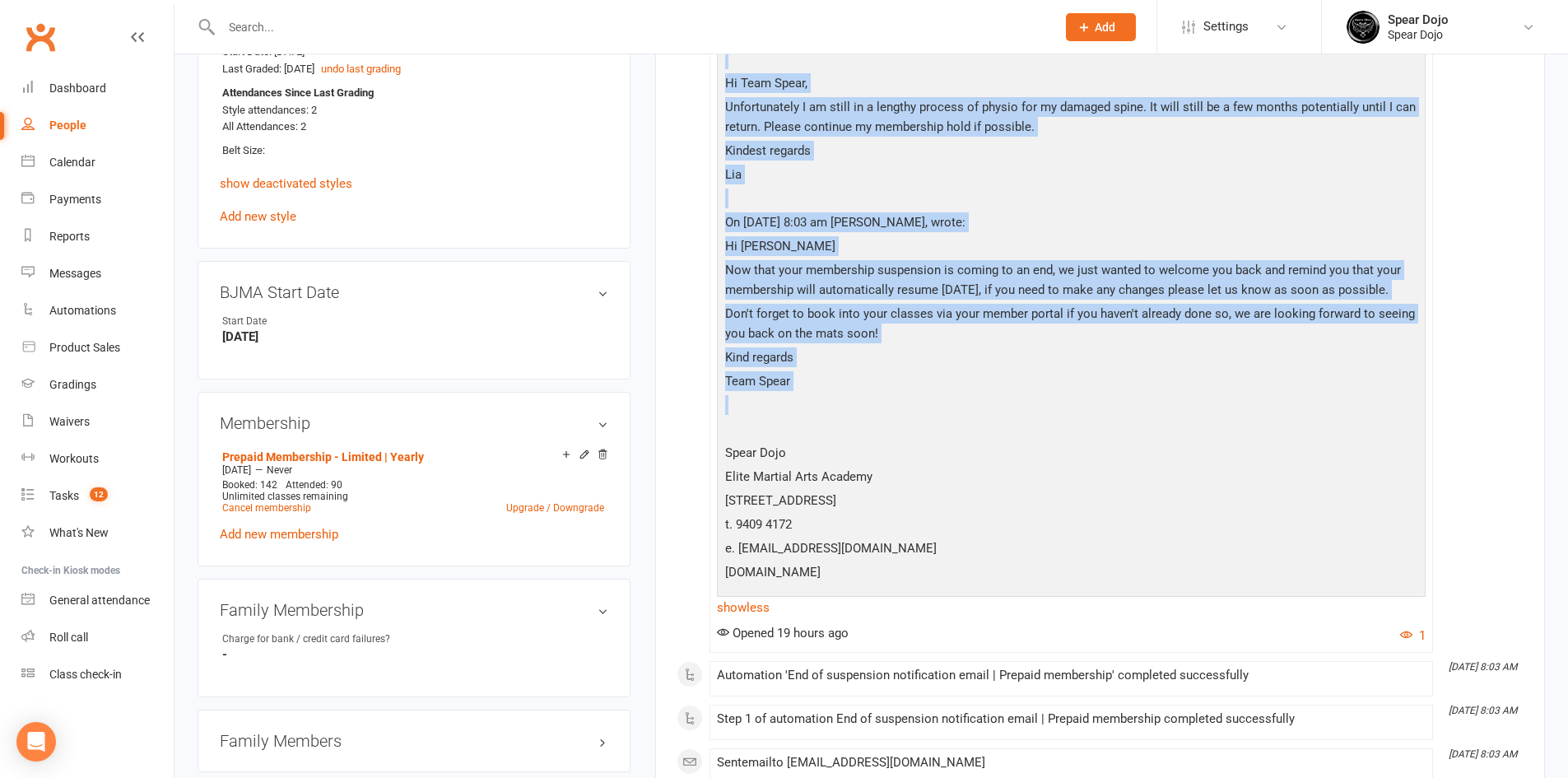
drag, startPoint x: 720, startPoint y: 227, endPoint x: 1095, endPoint y: 413, distance: 418.6
click at [1095, 413] on div "Extending your membership suspension Hi [PERSON_NAME], Thanks for letting us kn…" at bounding box center [1071, 146] width 709 height 946
copy div "loremips dolo sitametcon adipiscing El Sed, Doeius tem incidid ut labo. E’d mag…"
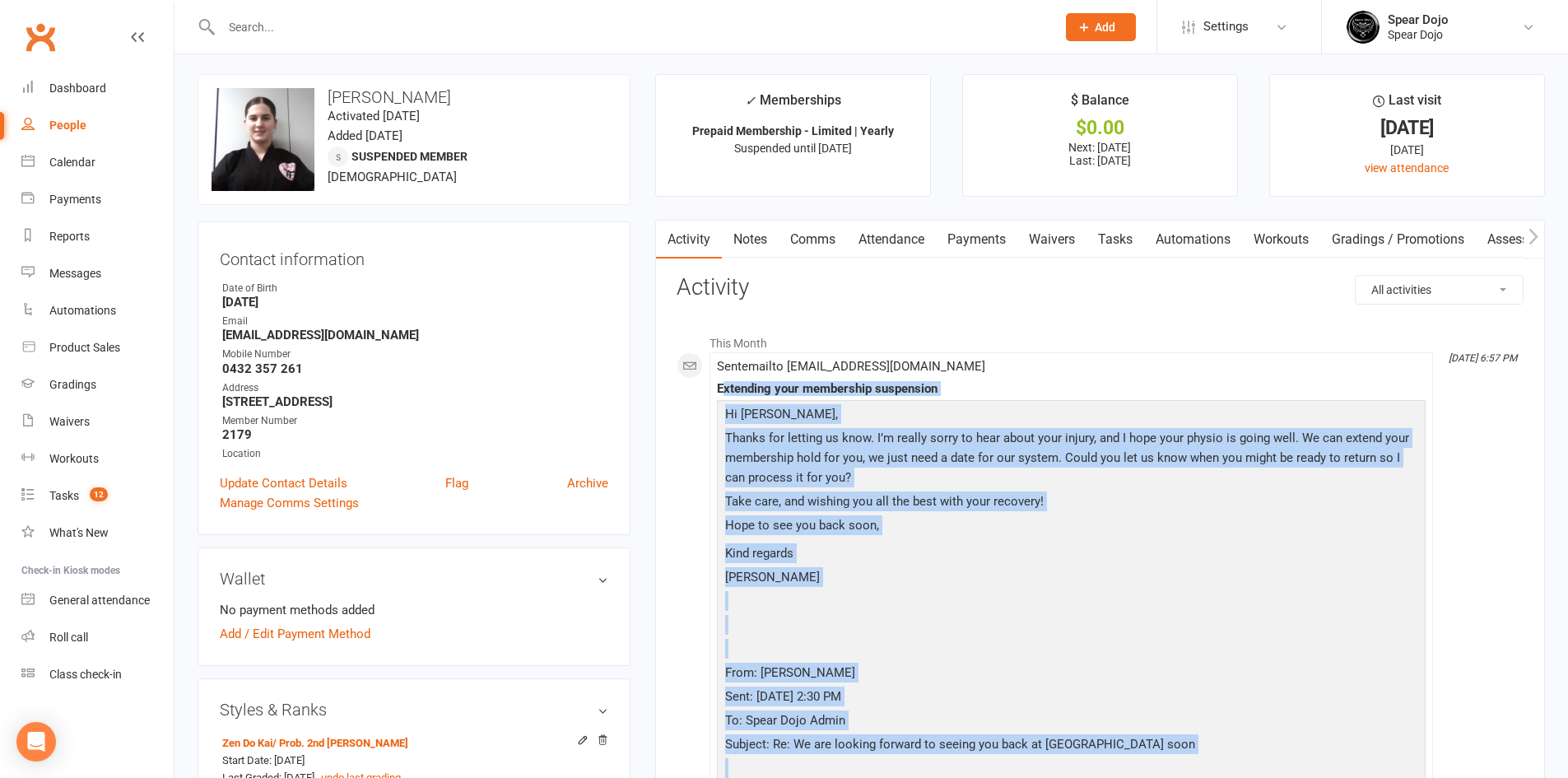
scroll to position [0, 0]
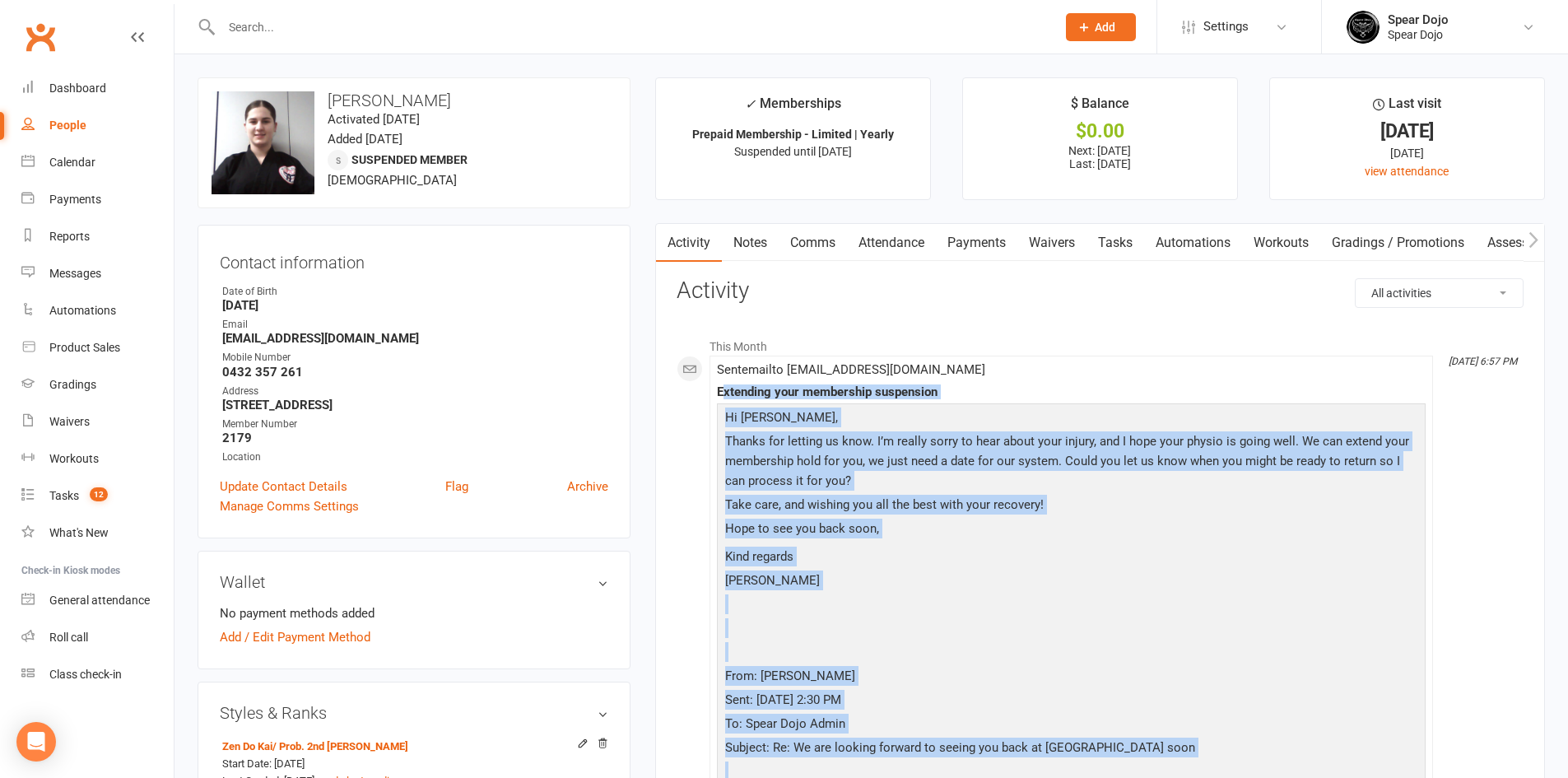
click at [1124, 240] on link "Tasks" at bounding box center [1115, 243] width 57 height 38
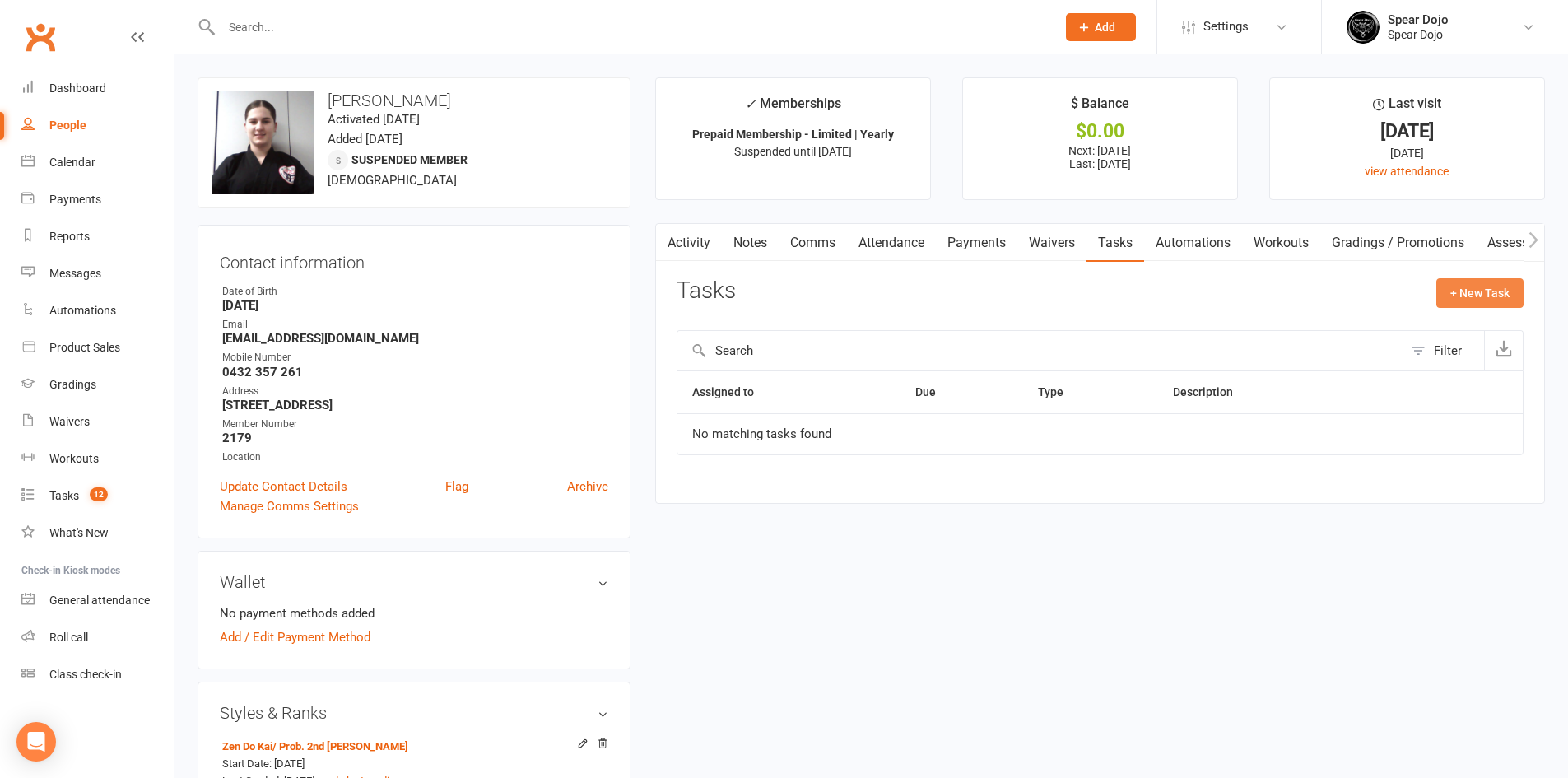
click at [1509, 290] on button "+ New Task" at bounding box center [1479, 293] width 87 height 30
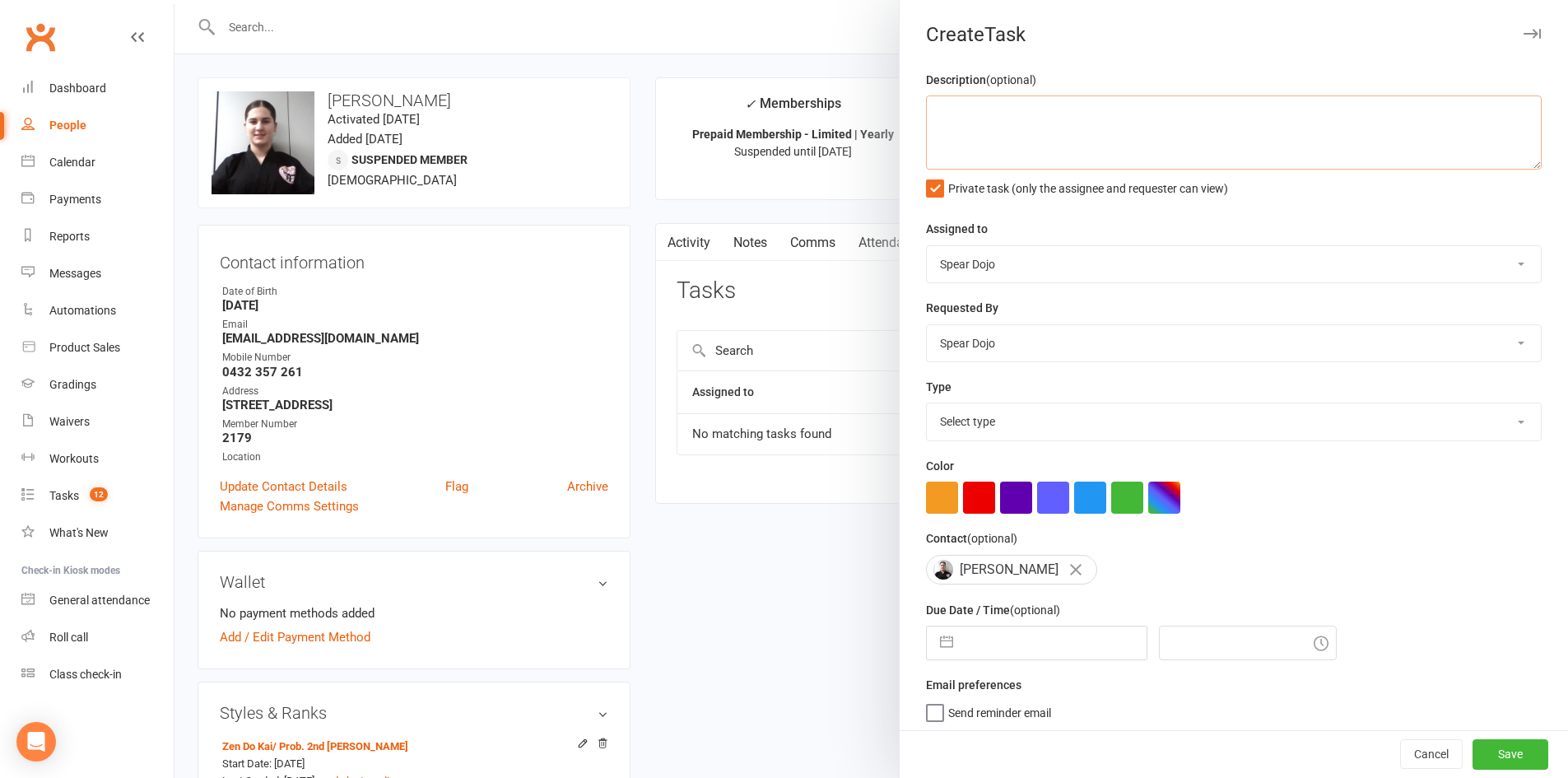
click at [1031, 108] on textarea at bounding box center [1234, 132] width 616 height 74
click at [1104, 111] on textarea "Membership Suspension | Confim date" at bounding box center [1234, 132] width 616 height 74
click at [1102, 134] on textarea "Membership Suspension | Confirm date" at bounding box center [1234, 132] width 616 height 74
click at [1168, 114] on textarea "Membership Suspension | Confirm date" at bounding box center [1234, 132] width 616 height 74
paste textarea "loremips dolo sitametcon adipiscing El Sed, Doeius tem incidid ut labo. E’d mag…"
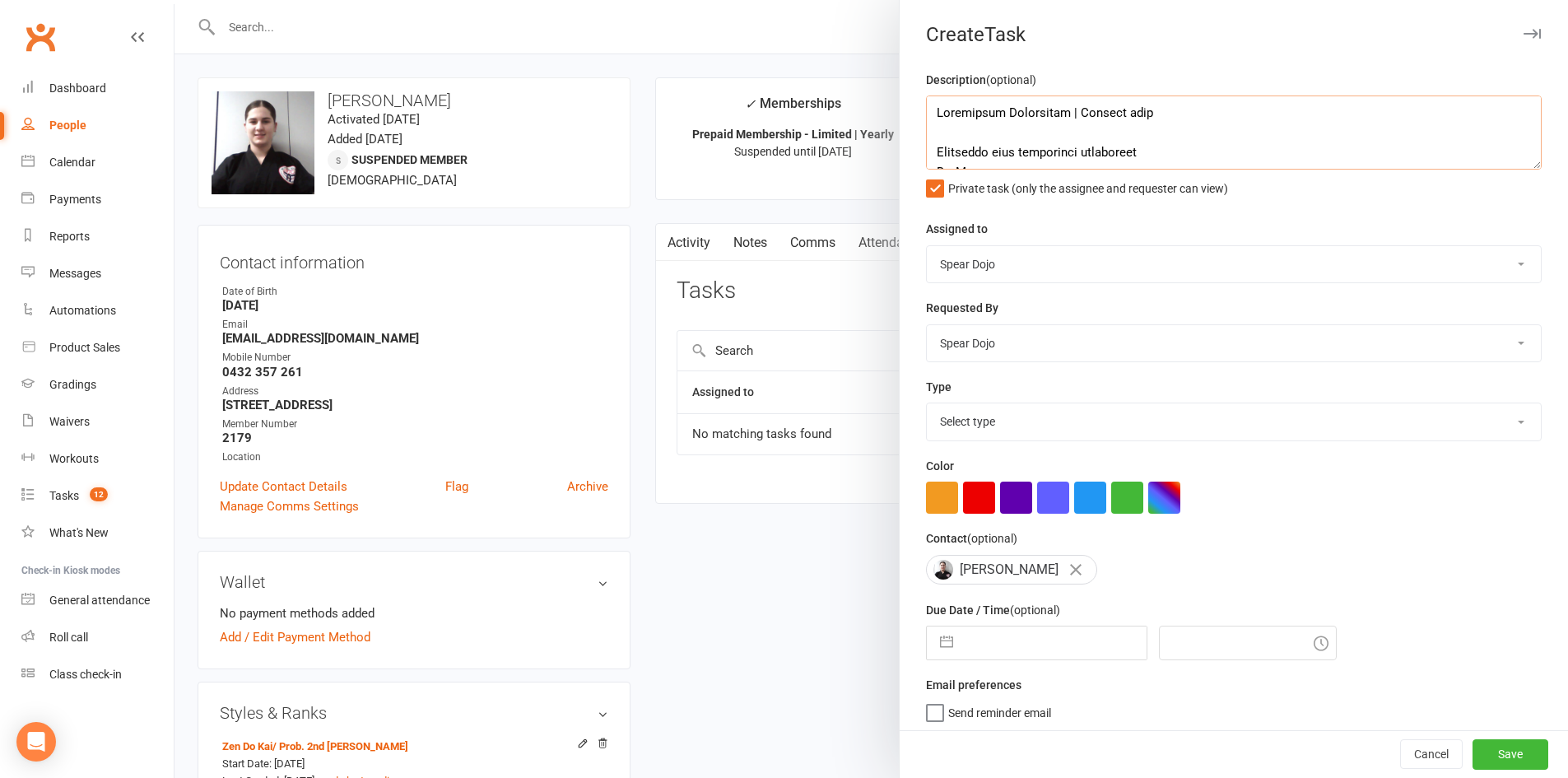
click at [1516, 168] on textarea at bounding box center [1234, 132] width 616 height 74
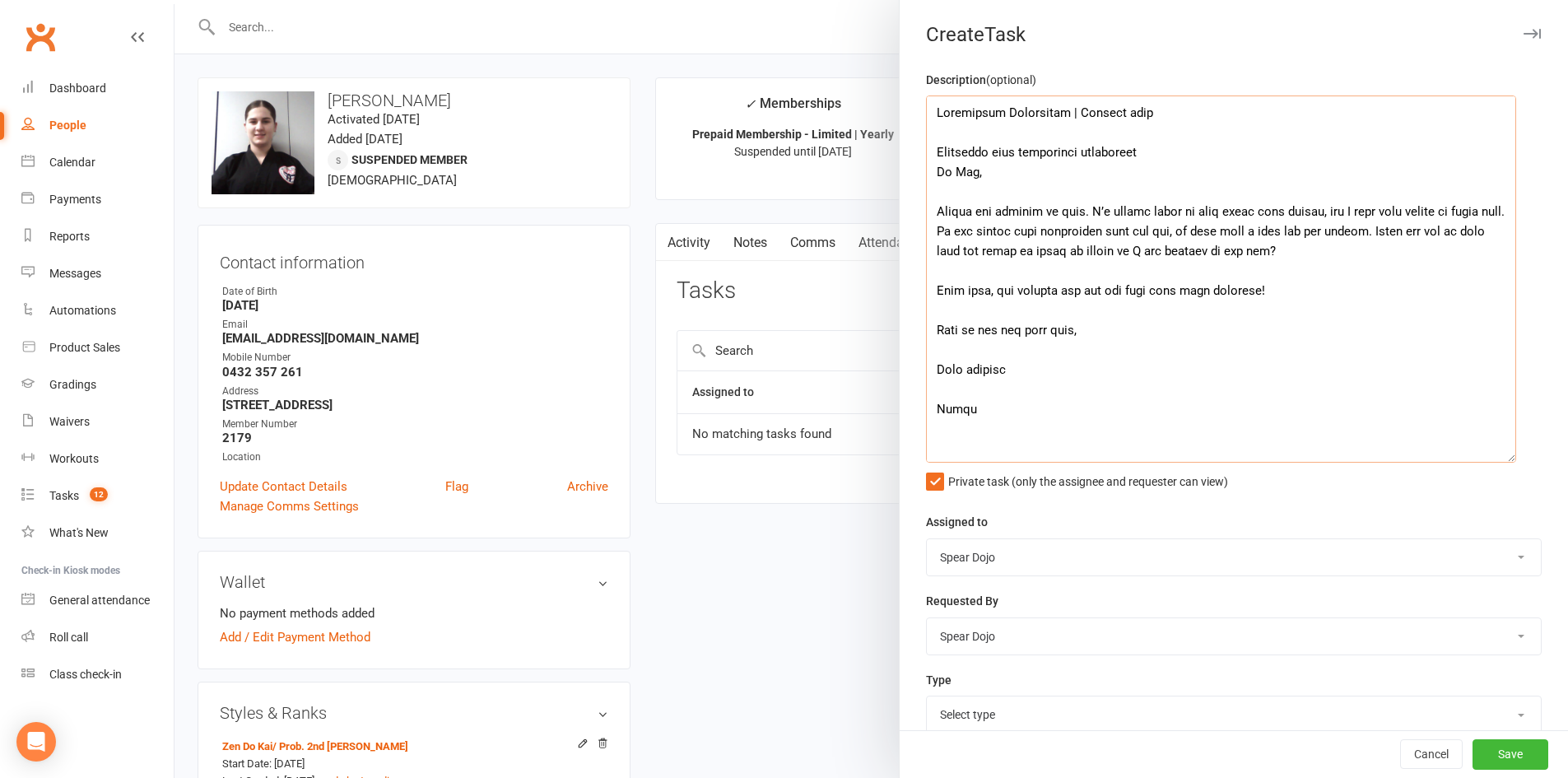
drag, startPoint x: 1511, startPoint y: 166, endPoint x: 1501, endPoint y: 483, distance: 317.2
click at [1501, 463] on textarea at bounding box center [1220, 279] width 590 height 367
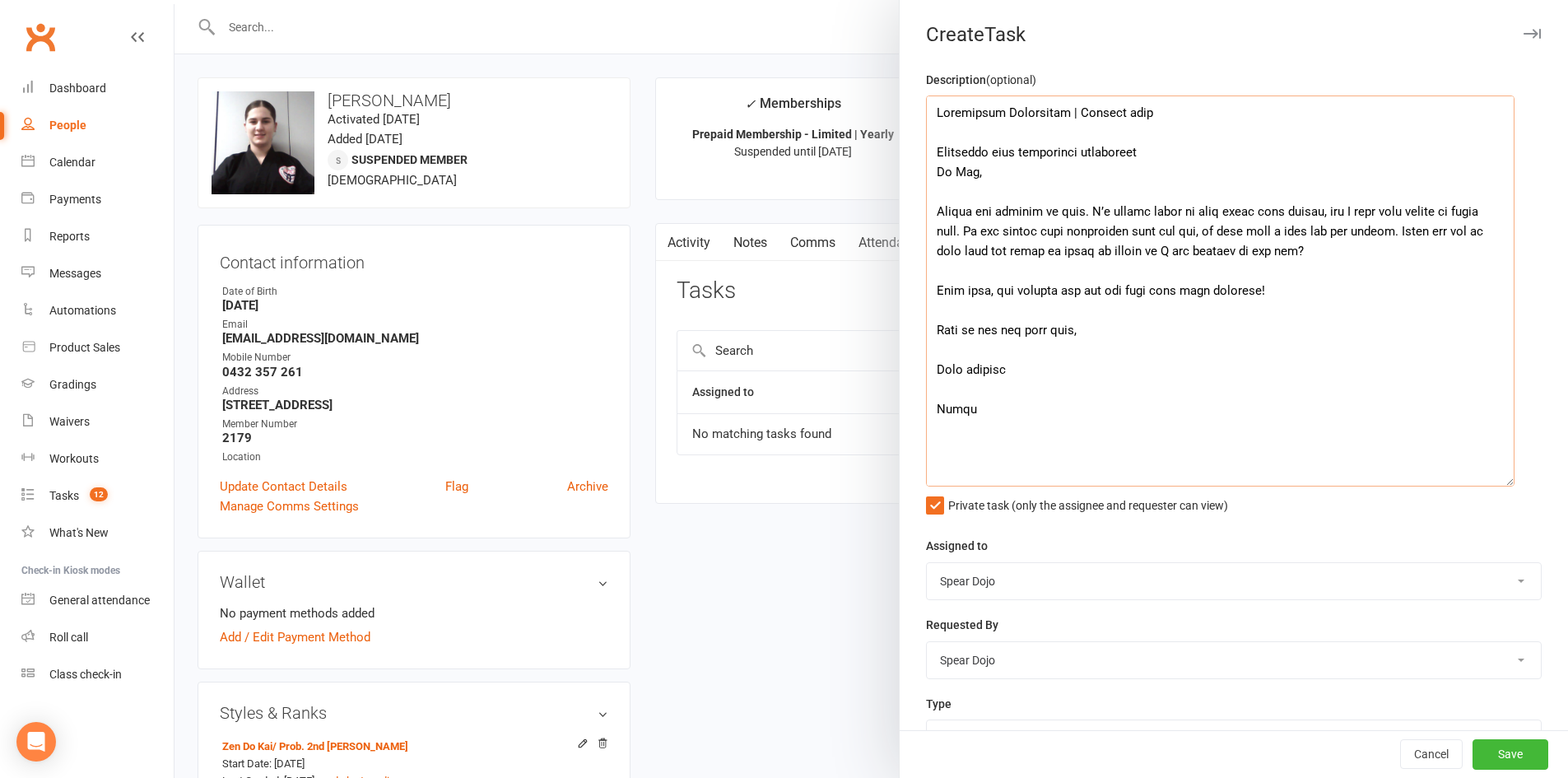
click at [1081, 115] on textarea at bounding box center [1219, 291] width 588 height 391
click at [1076, 113] on textarea at bounding box center [1219, 291] width 588 height 391
click at [1098, 116] on textarea at bounding box center [1219, 291] width 588 height 391
click at [1193, 116] on textarea at bounding box center [1219, 291] width 588 height 391
click at [953, 134] on textarea at bounding box center [1219, 291] width 588 height 391
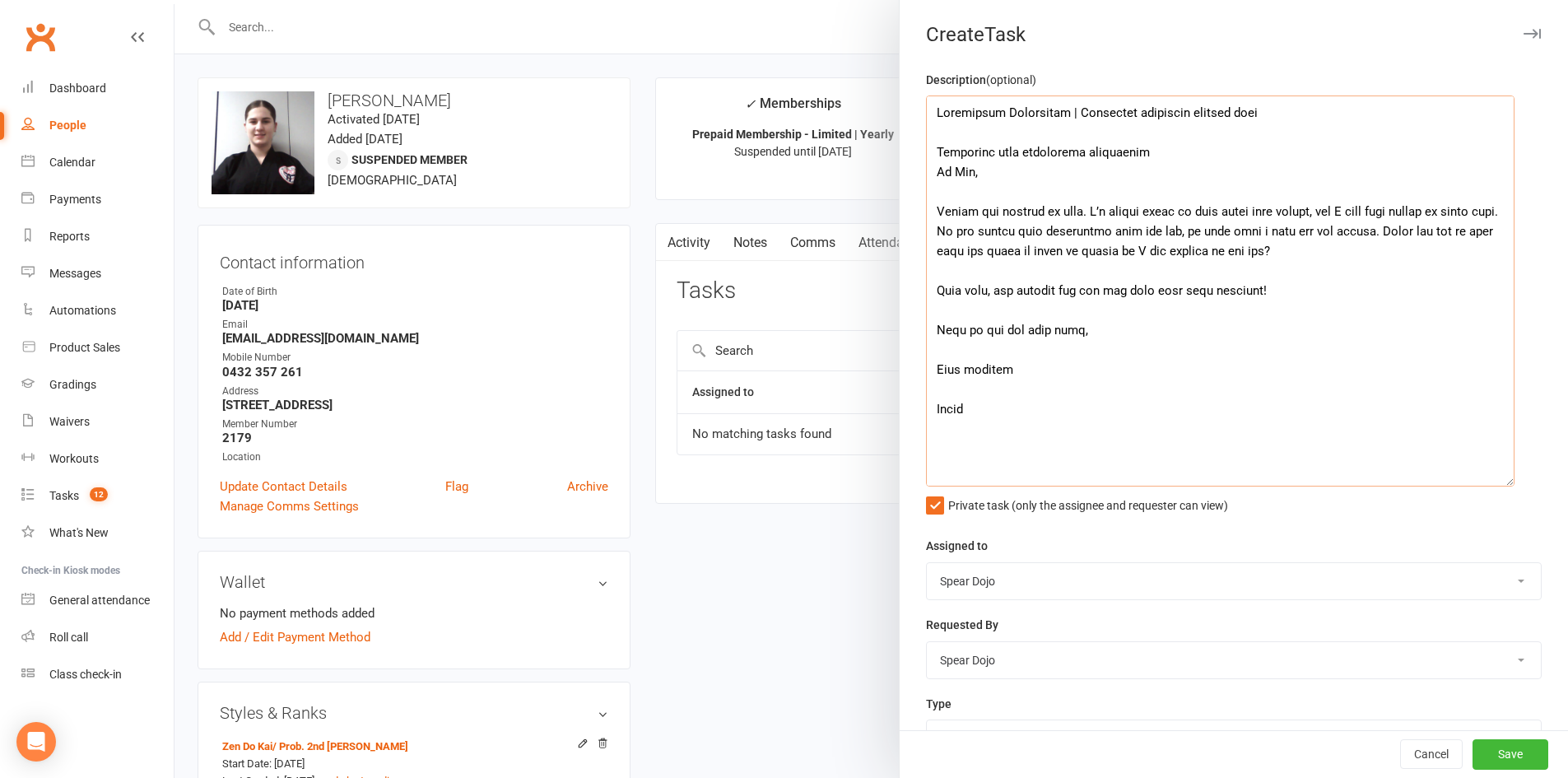
click at [932, 150] on textarea at bounding box center [1219, 291] width 588 height 391
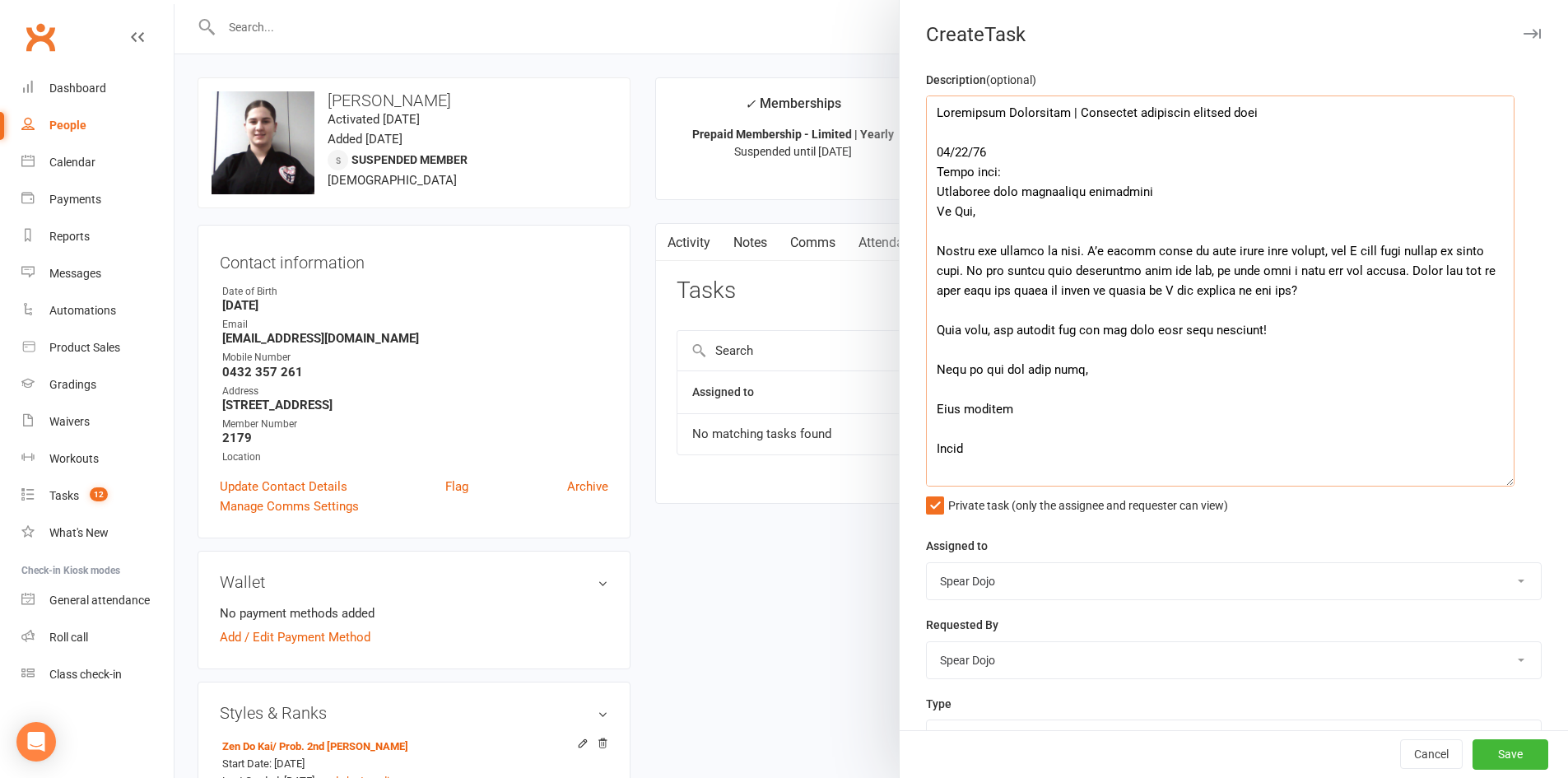
click at [1071, 155] on textarea at bounding box center [1219, 291] width 588 height 391
click at [940, 151] on textarea at bounding box center [1219, 291] width 588 height 391
click at [1016, 152] on textarea at bounding box center [1219, 291] width 588 height 391
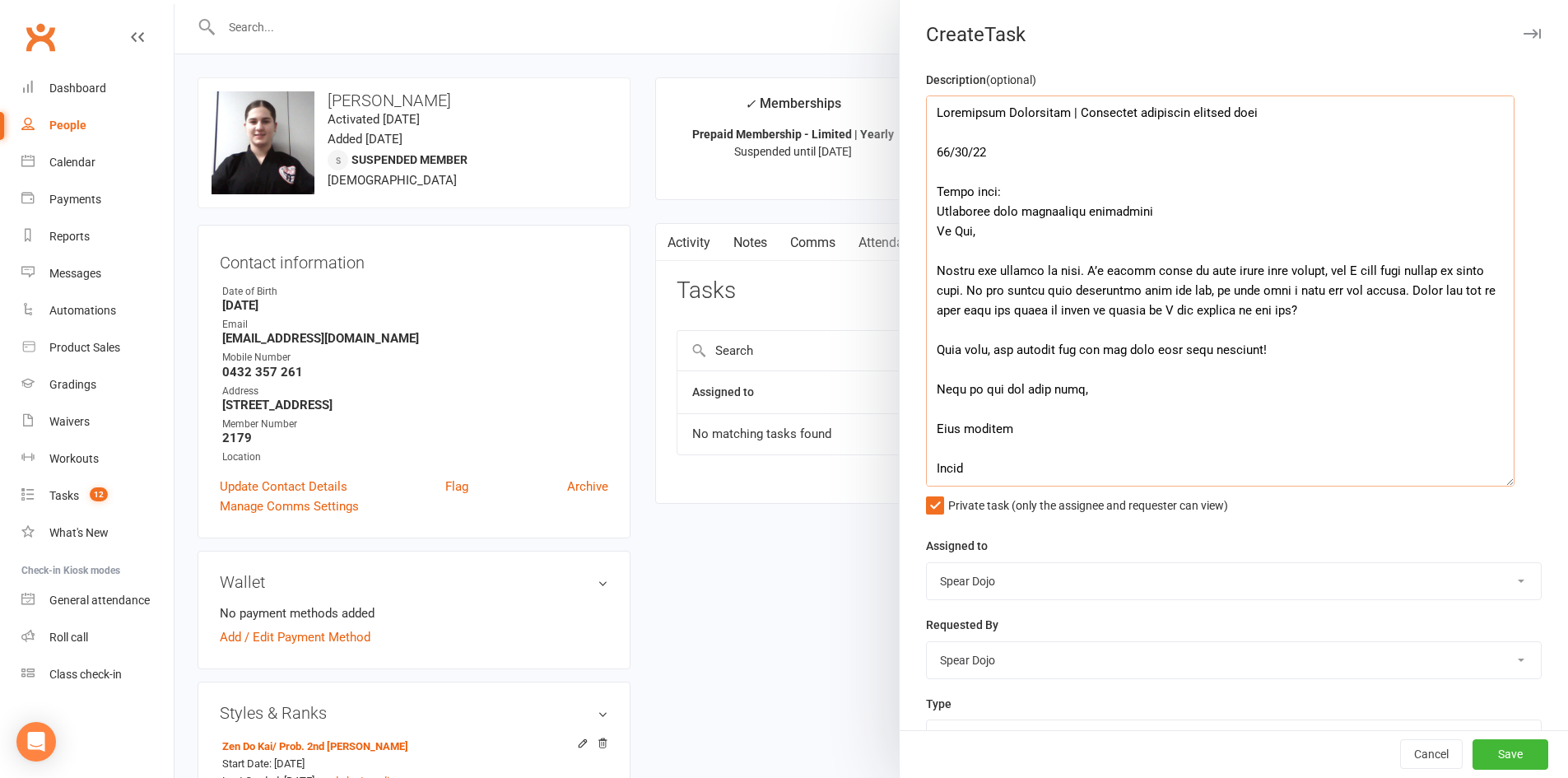
click at [1016, 152] on textarea at bounding box center [1219, 291] width 588 height 391
click at [1279, 114] on textarea at bounding box center [1219, 291] width 588 height 391
click at [1333, 156] on textarea at bounding box center [1219, 291] width 588 height 391
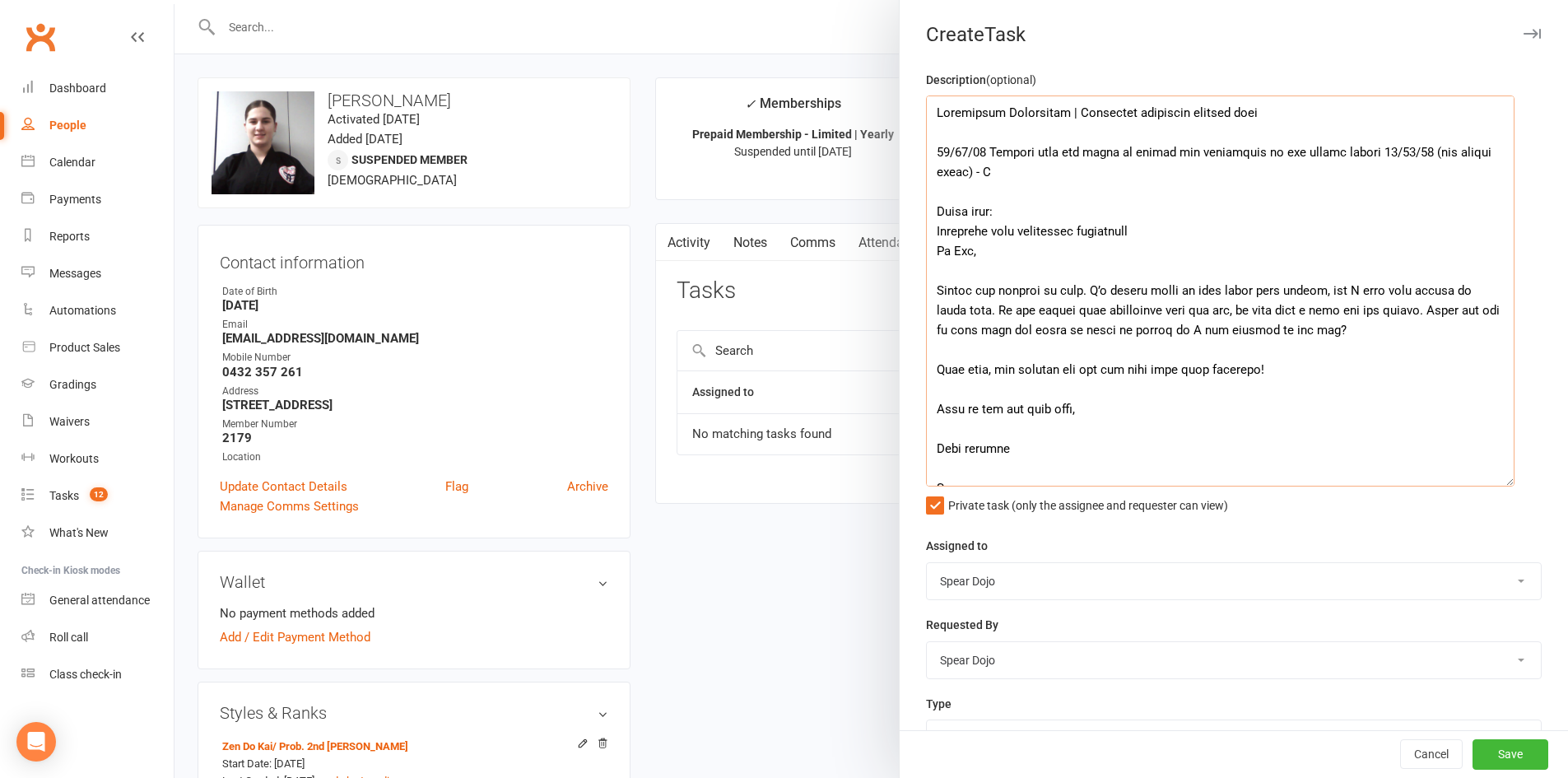
click at [1368, 152] on textarea at bounding box center [1219, 291] width 588 height 391
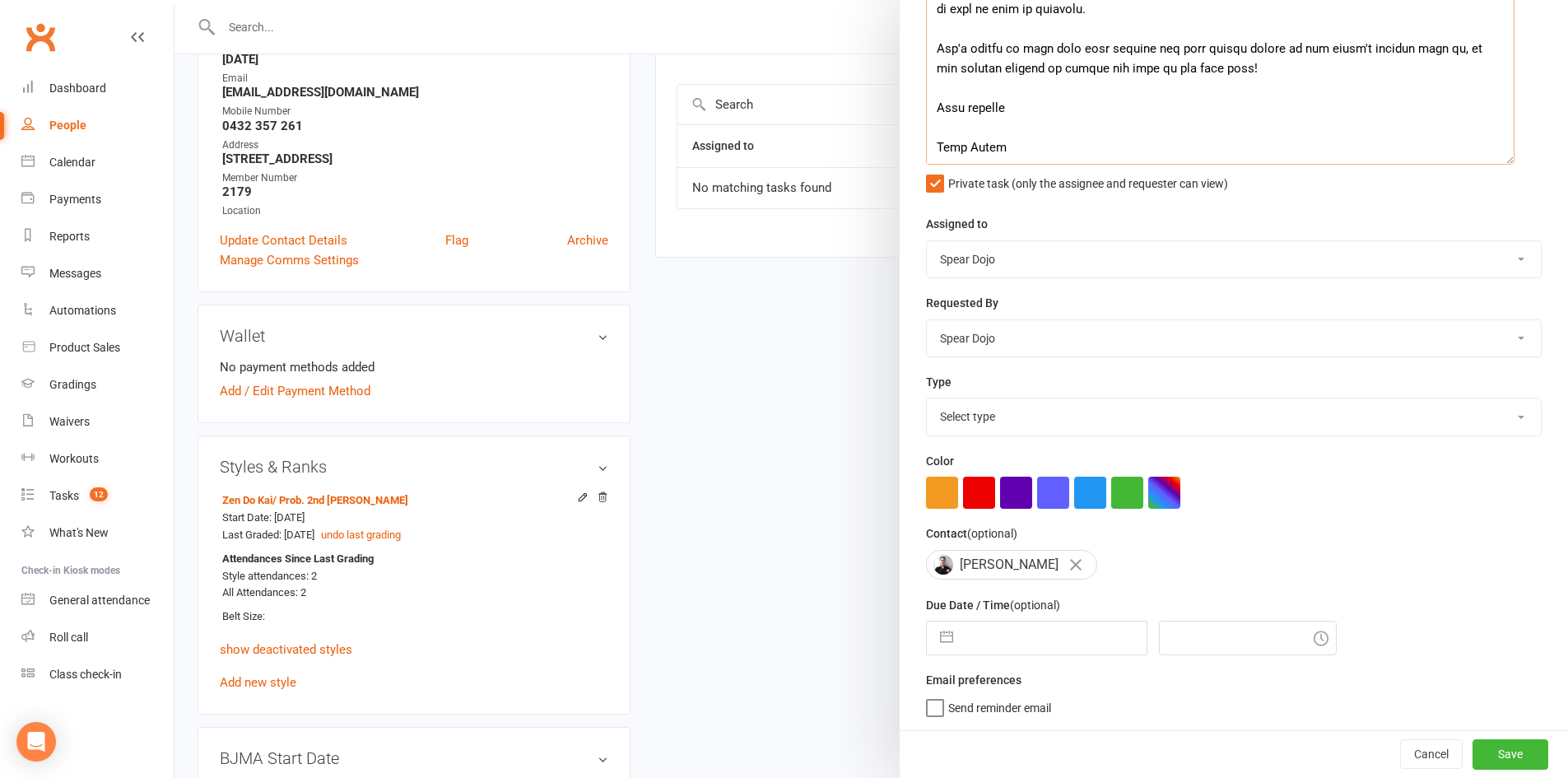
scroll to position [247, 0]
type textarea "Loremipsum Dolorsitam | Consectet adipiscin elitsed doei 16/21/05 Tempori utla …"
click at [936, 632] on button "button" at bounding box center [947, 638] width 30 height 33
select select "7"
select select "2025"
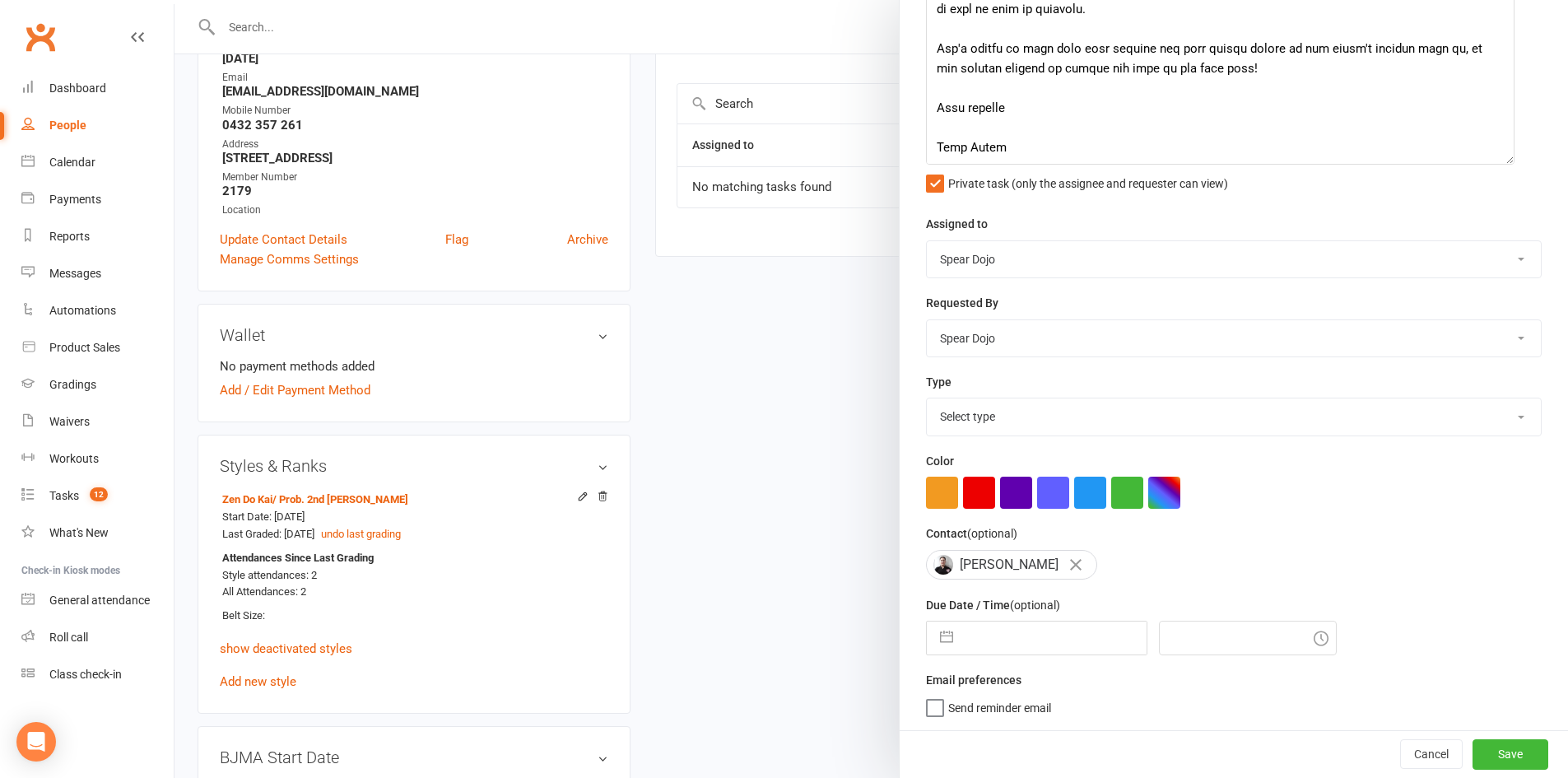
select select "8"
select select "2025"
select select "9"
select select "2025"
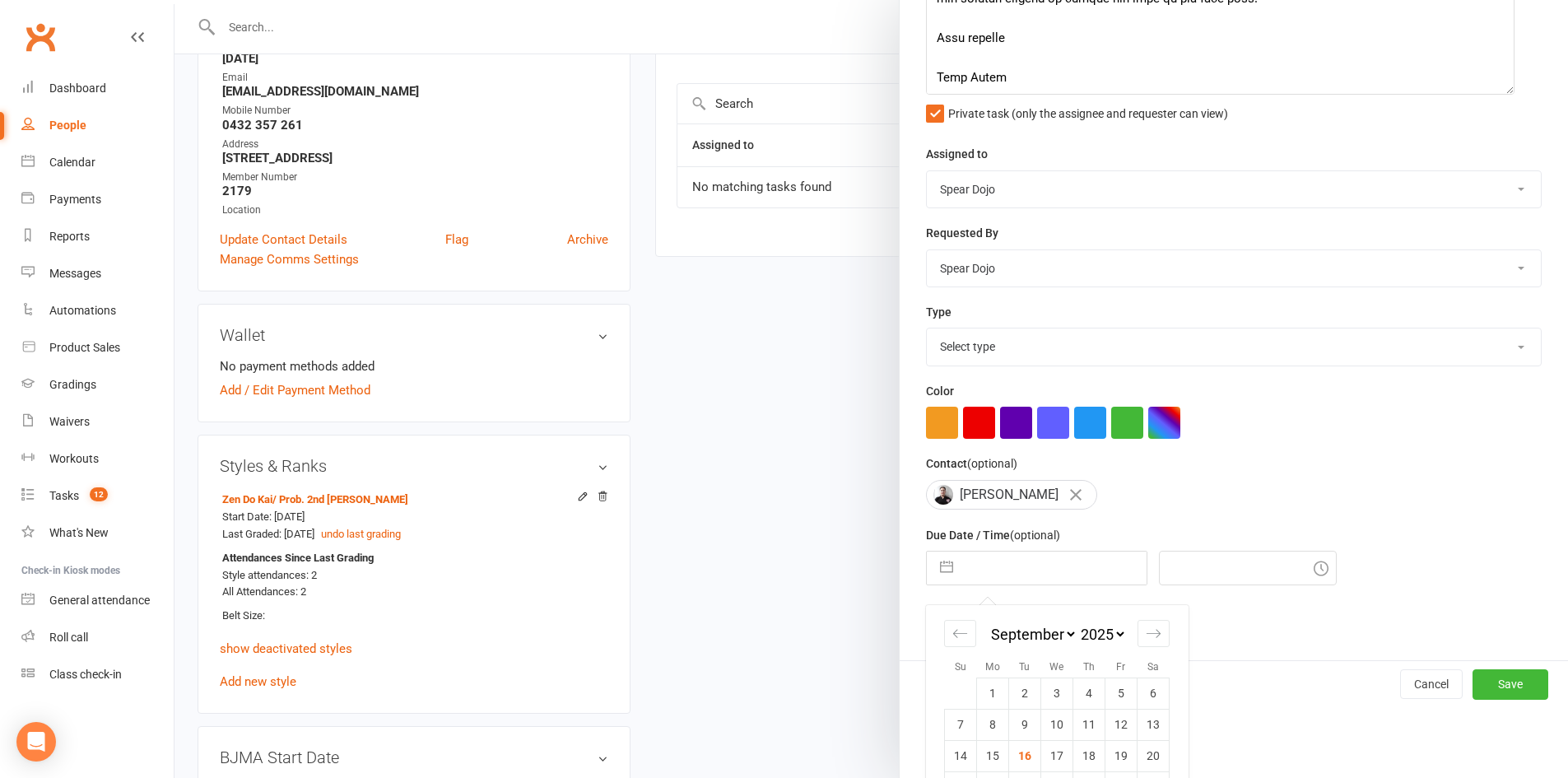
scroll to position [473, 0]
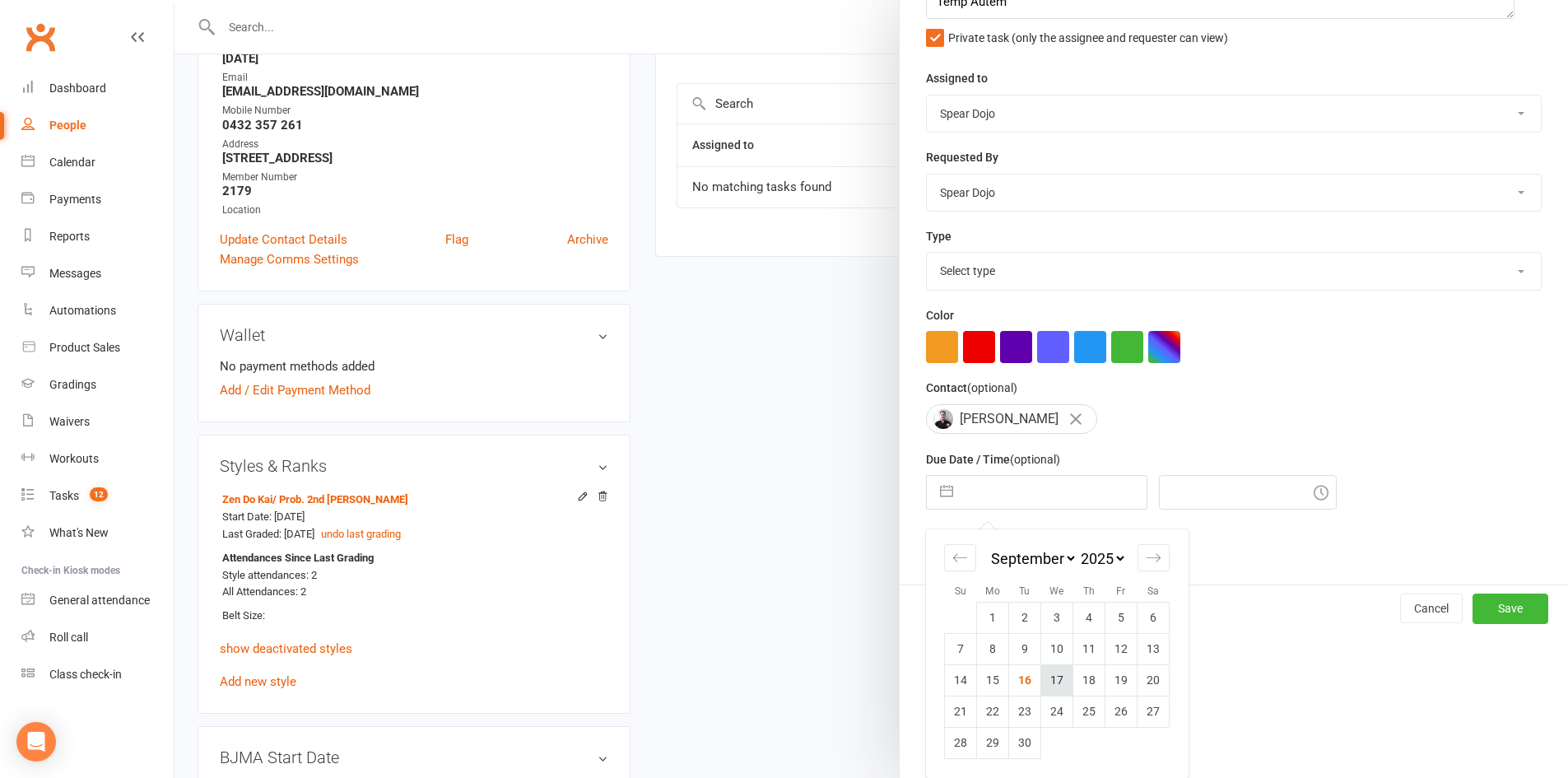
click at [1053, 683] on td "17" at bounding box center [1056, 680] width 32 height 32
type input "[DATE]"
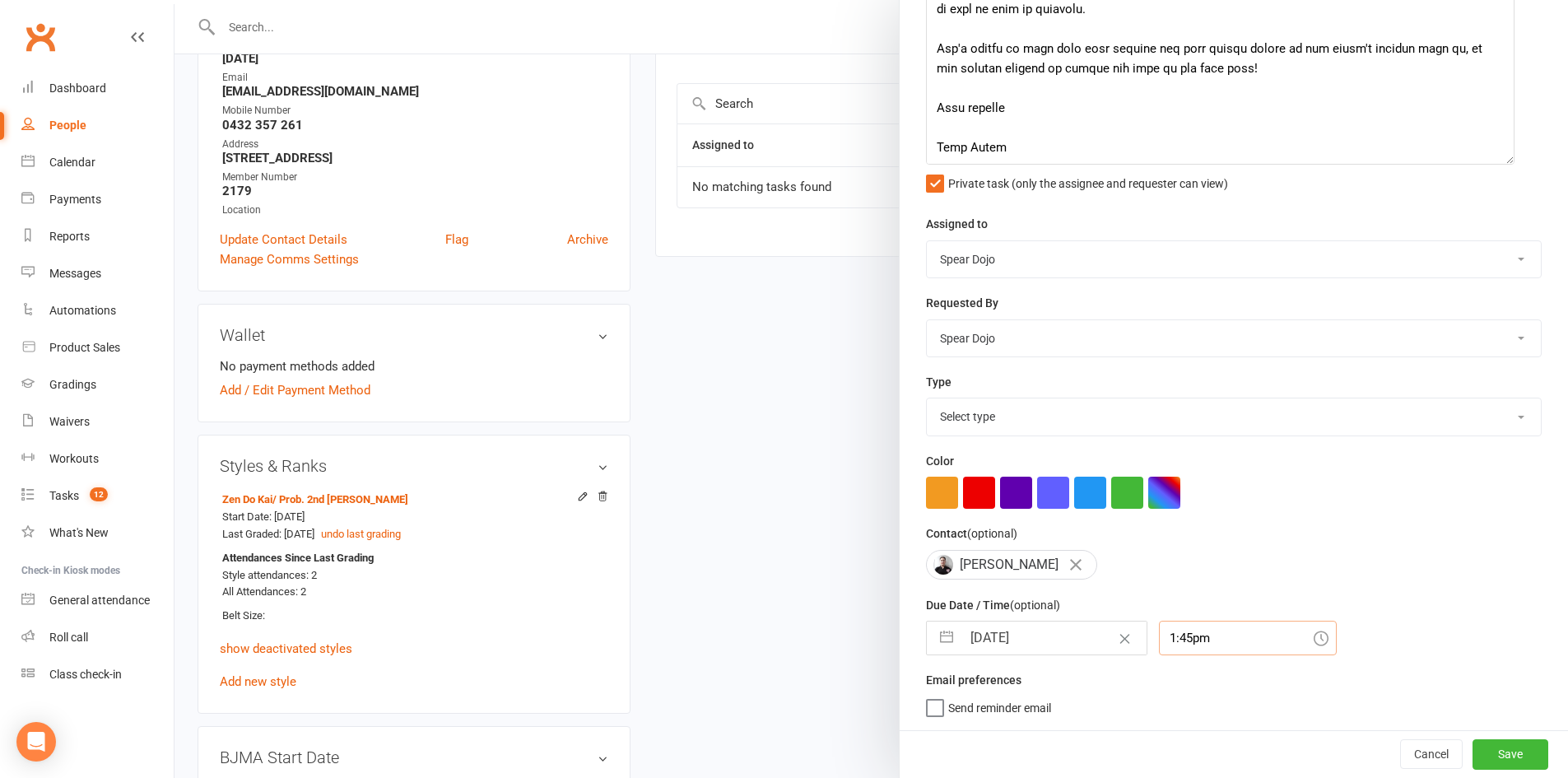
click at [1159, 637] on div "1:45pm" at bounding box center [1248, 638] width 178 height 35
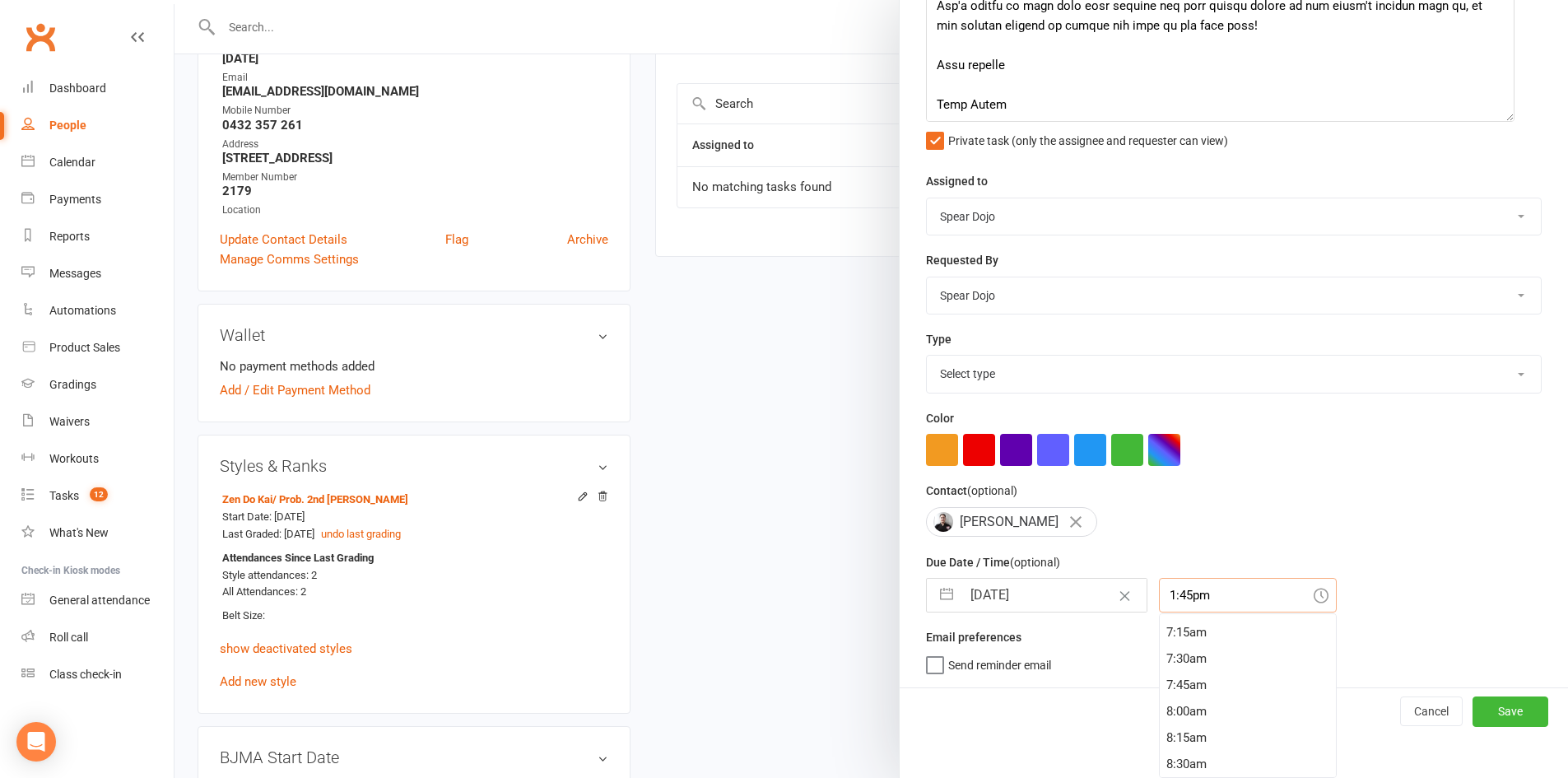
scroll to position [764, 0]
click at [1188, 704] on div "8:00am" at bounding box center [1248, 706] width 176 height 27
type input "8:00am"
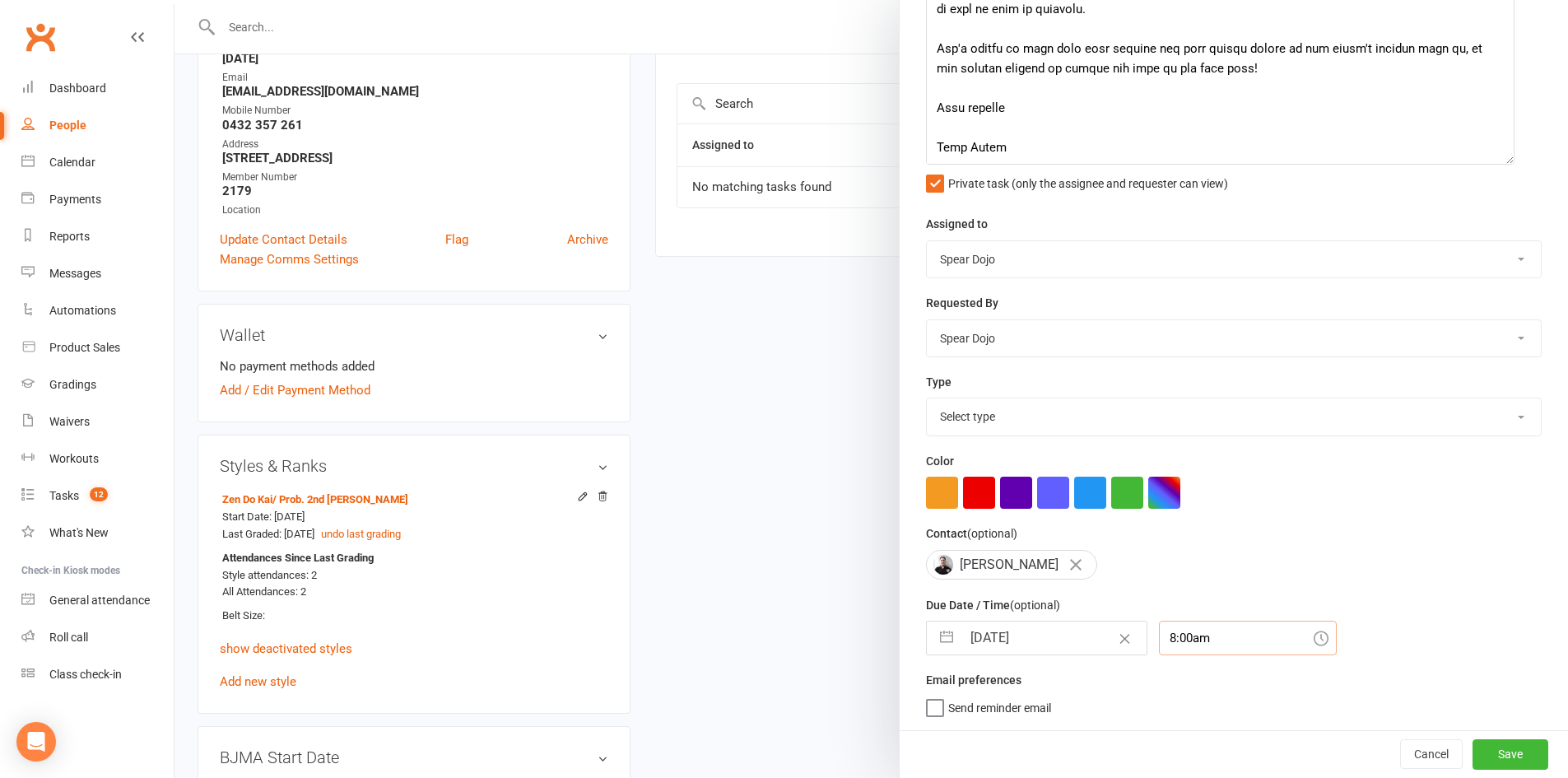
scroll to position [329, 0]
click at [1487, 746] on button "Save" at bounding box center [1510, 754] width 76 height 30
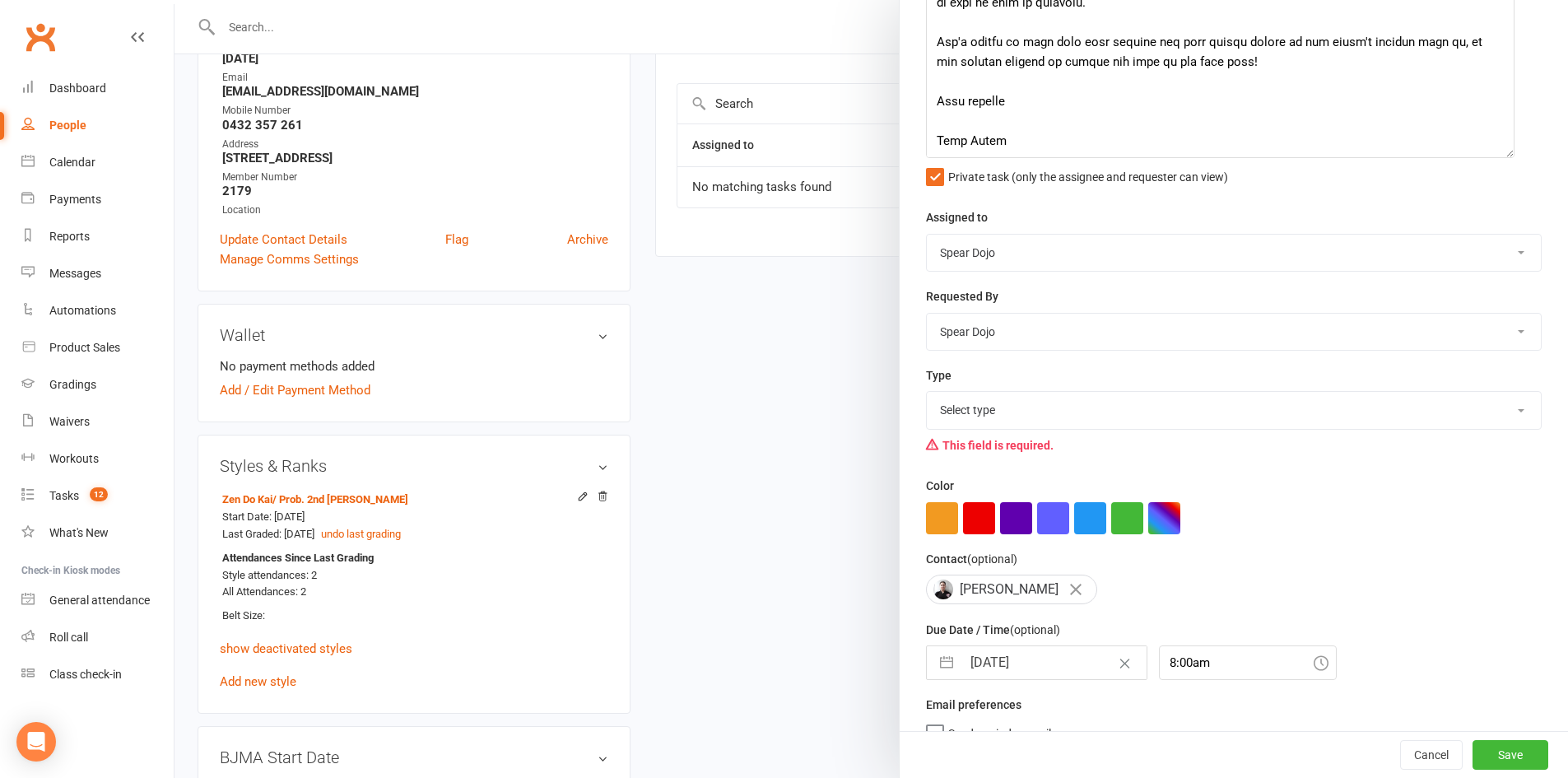
click at [1126, 410] on select "Select type 1-month voucher 7-day vip pass Admin Admin - [PERSON_NAME] Admin - …" at bounding box center [1234, 410] width 614 height 37
select select "19839"
click at [927, 395] on select "Select type 1-month voucher 7-day vip pass Admin Admin - [PERSON_NAME] Admin - …" at bounding box center [1234, 410] width 614 height 37
click at [1487, 753] on button "Save" at bounding box center [1510, 755] width 76 height 30
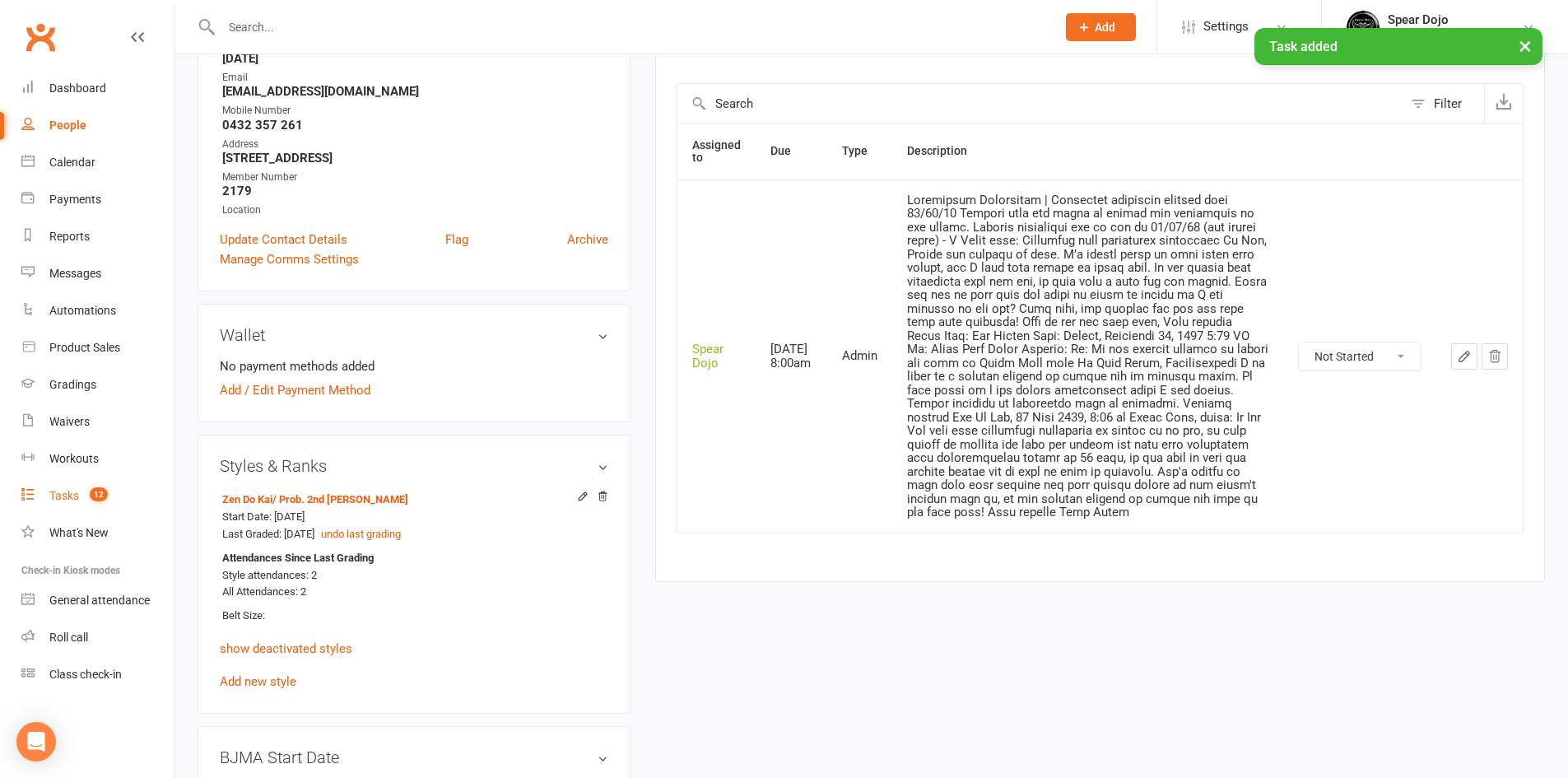
click at [81, 497] on link "Tasks 12" at bounding box center [97, 496] width 152 height 37
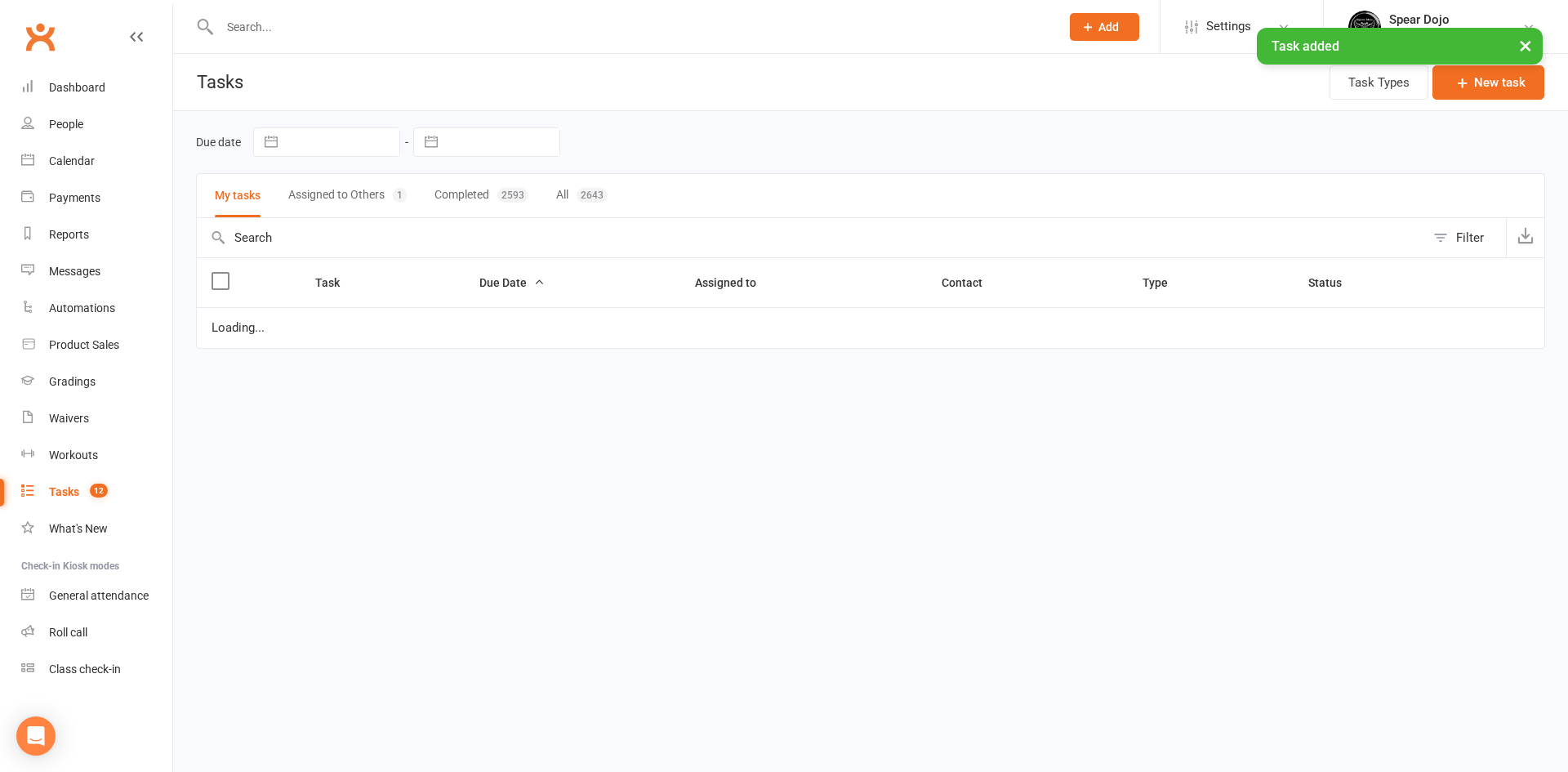
select select "started"
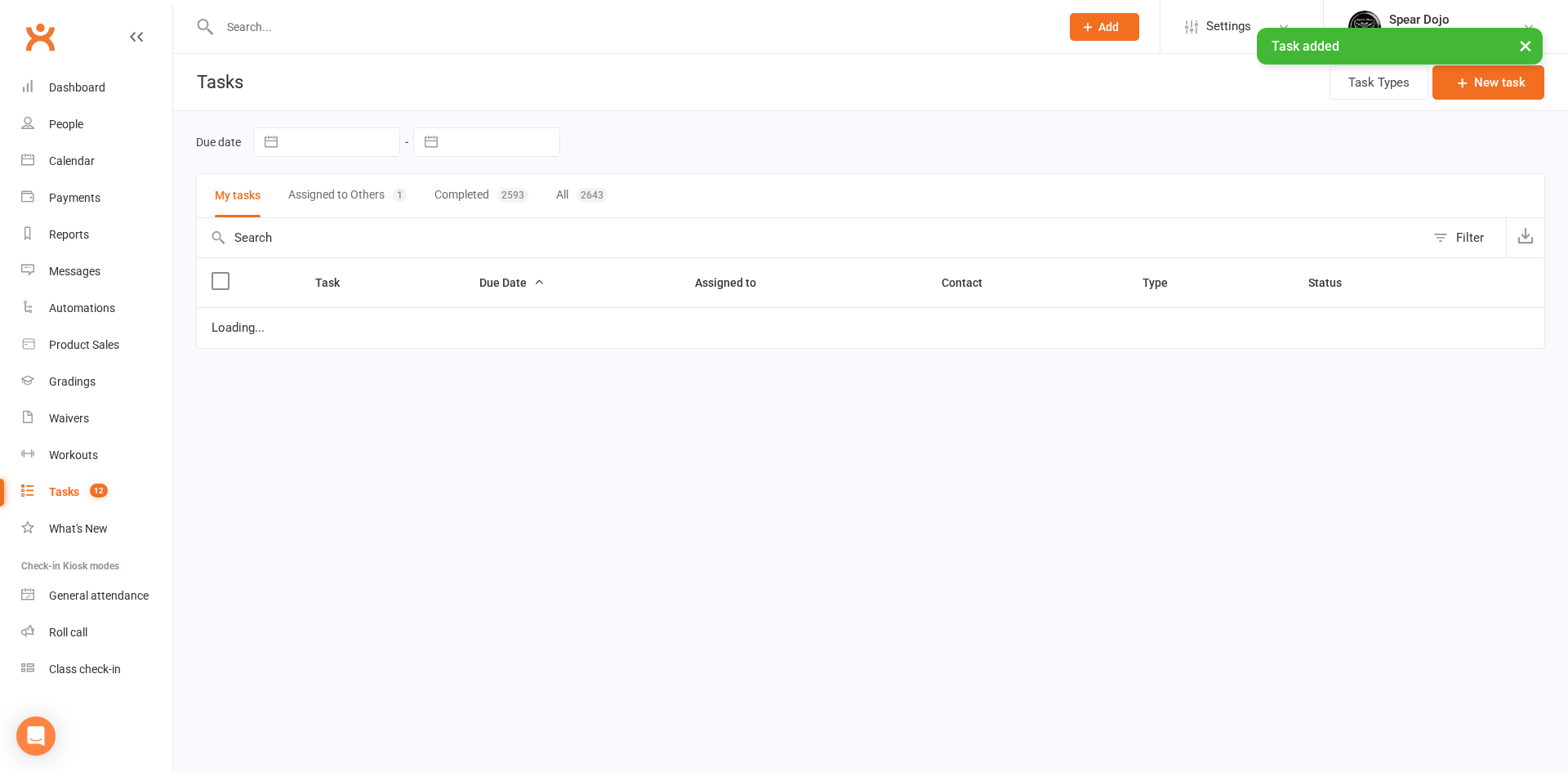
select select "started"
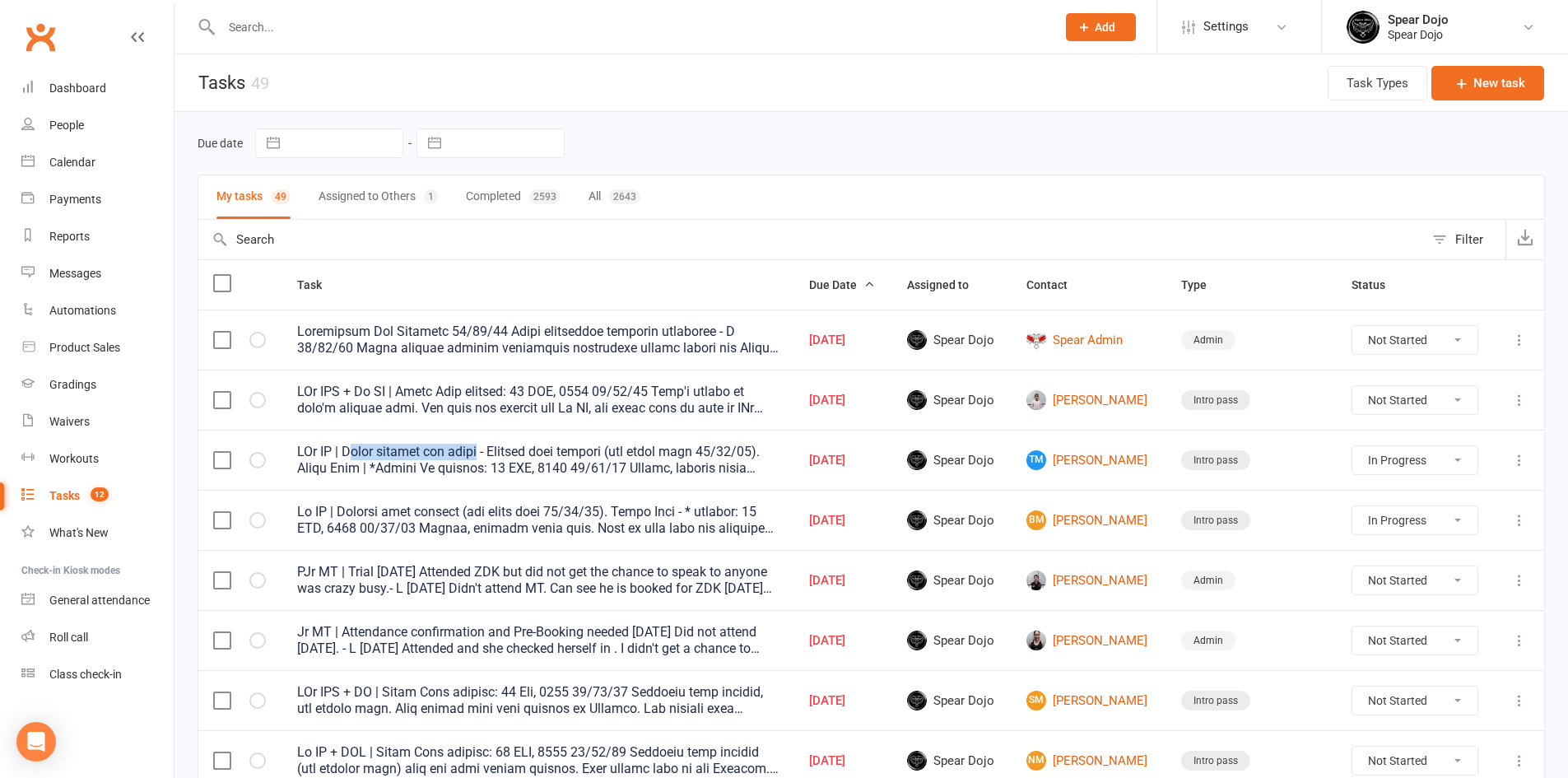
drag, startPoint x: 352, startPoint y: 448, endPoint x: 496, endPoint y: 453, distance: 144.1
click at [496, 453] on div at bounding box center [537, 460] width 482 height 33
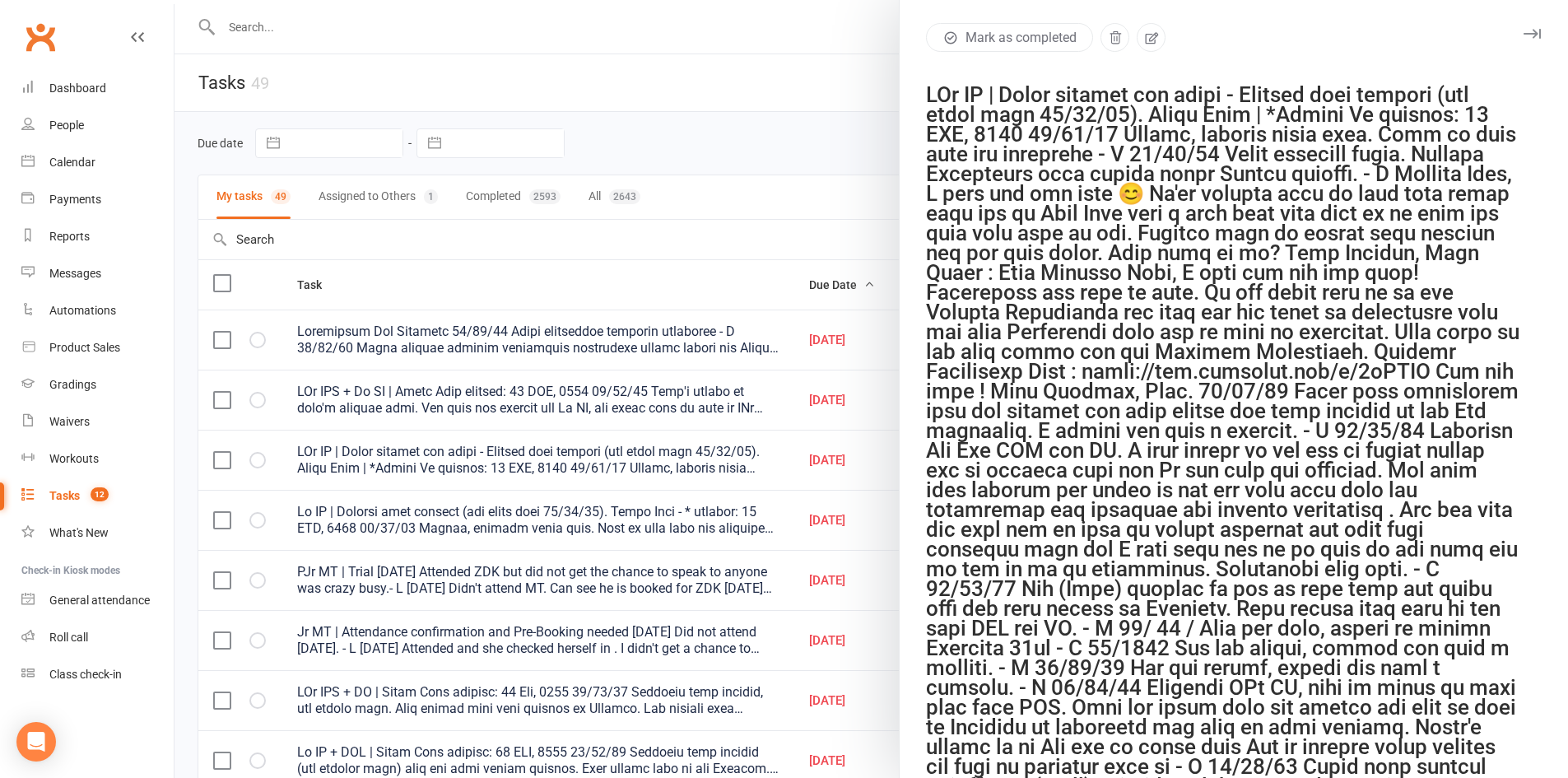
drag, startPoint x: 465, startPoint y: 452, endPoint x: 1006, endPoint y: 93, distance: 649.3
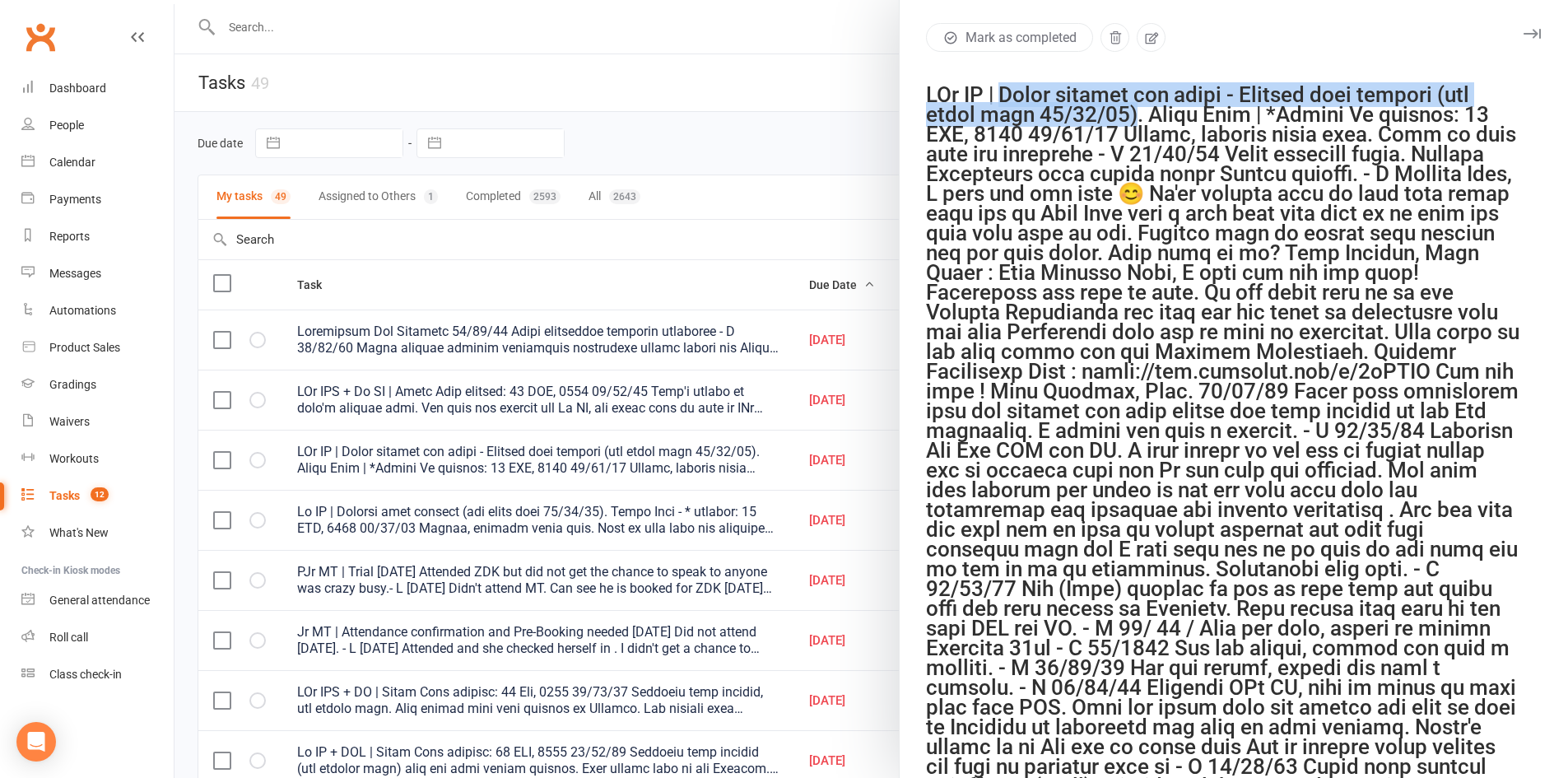
drag, startPoint x: 1006, startPoint y: 93, endPoint x: 1170, endPoint y: 113, distance: 165.2
copy div "Needs uniform and photo - Uniform plan offered (see below note [DATE])"
click at [1159, 31] on button "button" at bounding box center [1150, 37] width 29 height 29
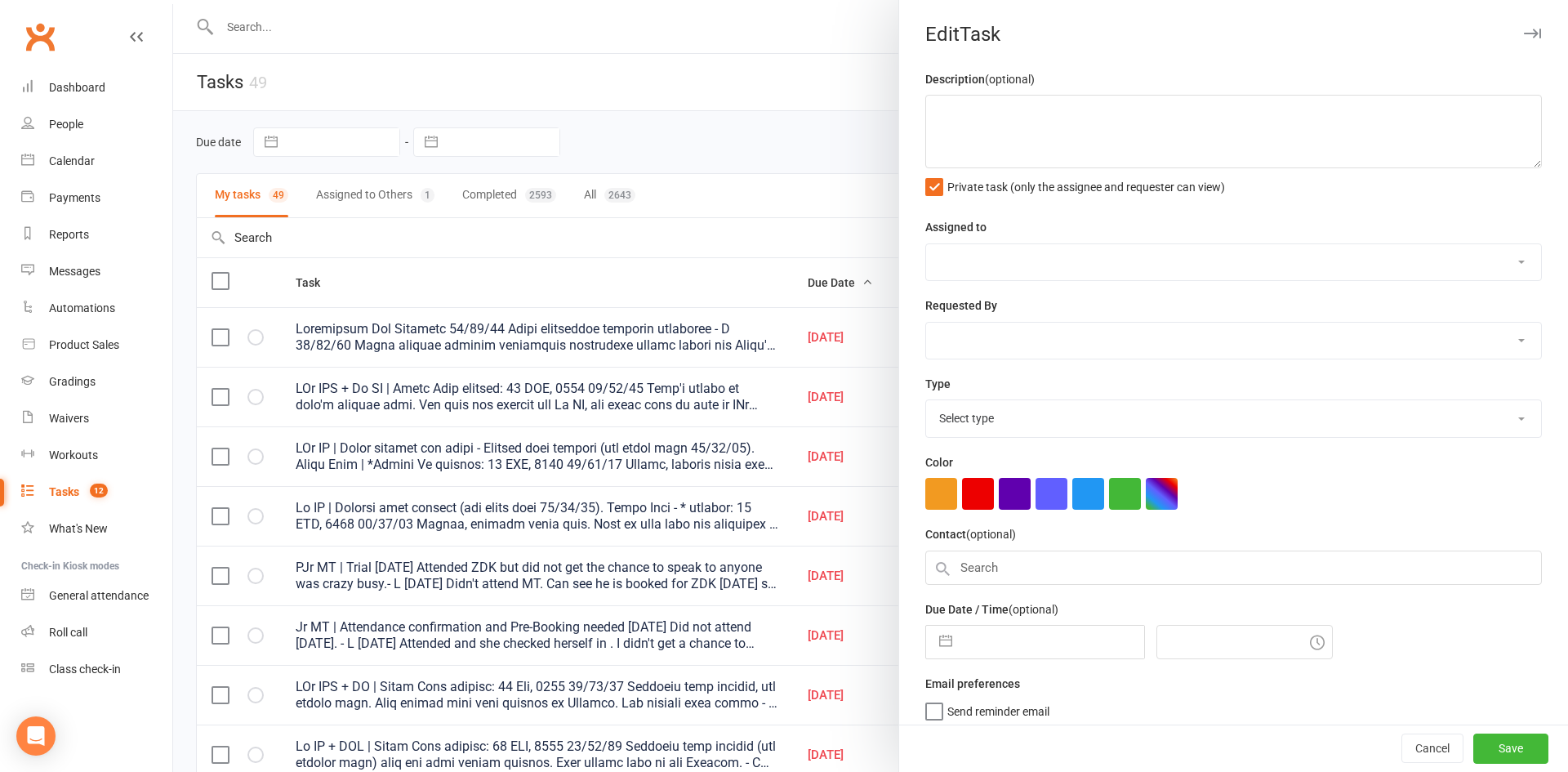
type textarea "LOr IP | Dolor sitamet con adipi - Elitsed doei tempori (utl etdol magn 39/83/8…"
select select "43986"
type input "[DATE]"
type input "4:44pm"
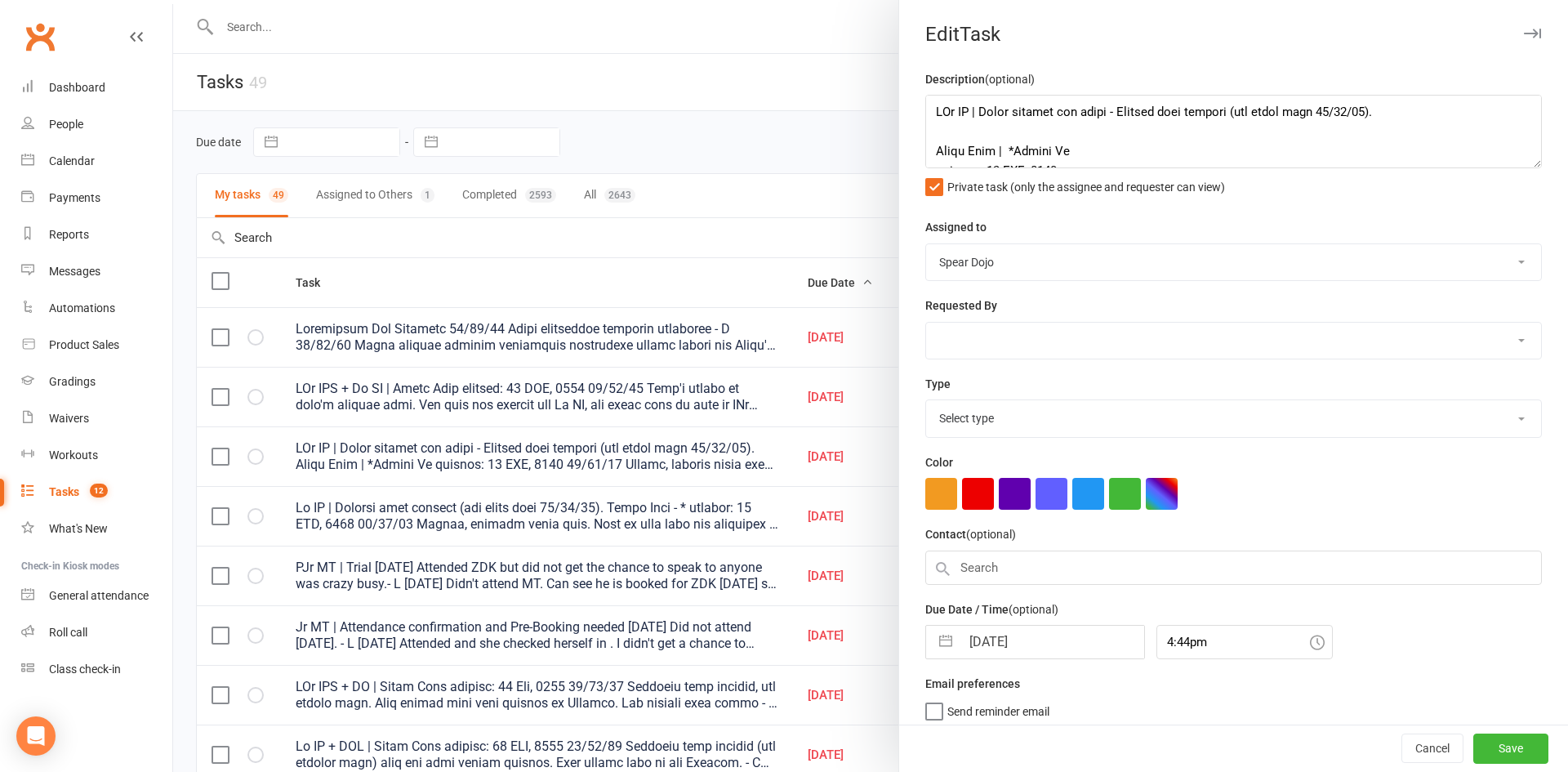
select select "21686"
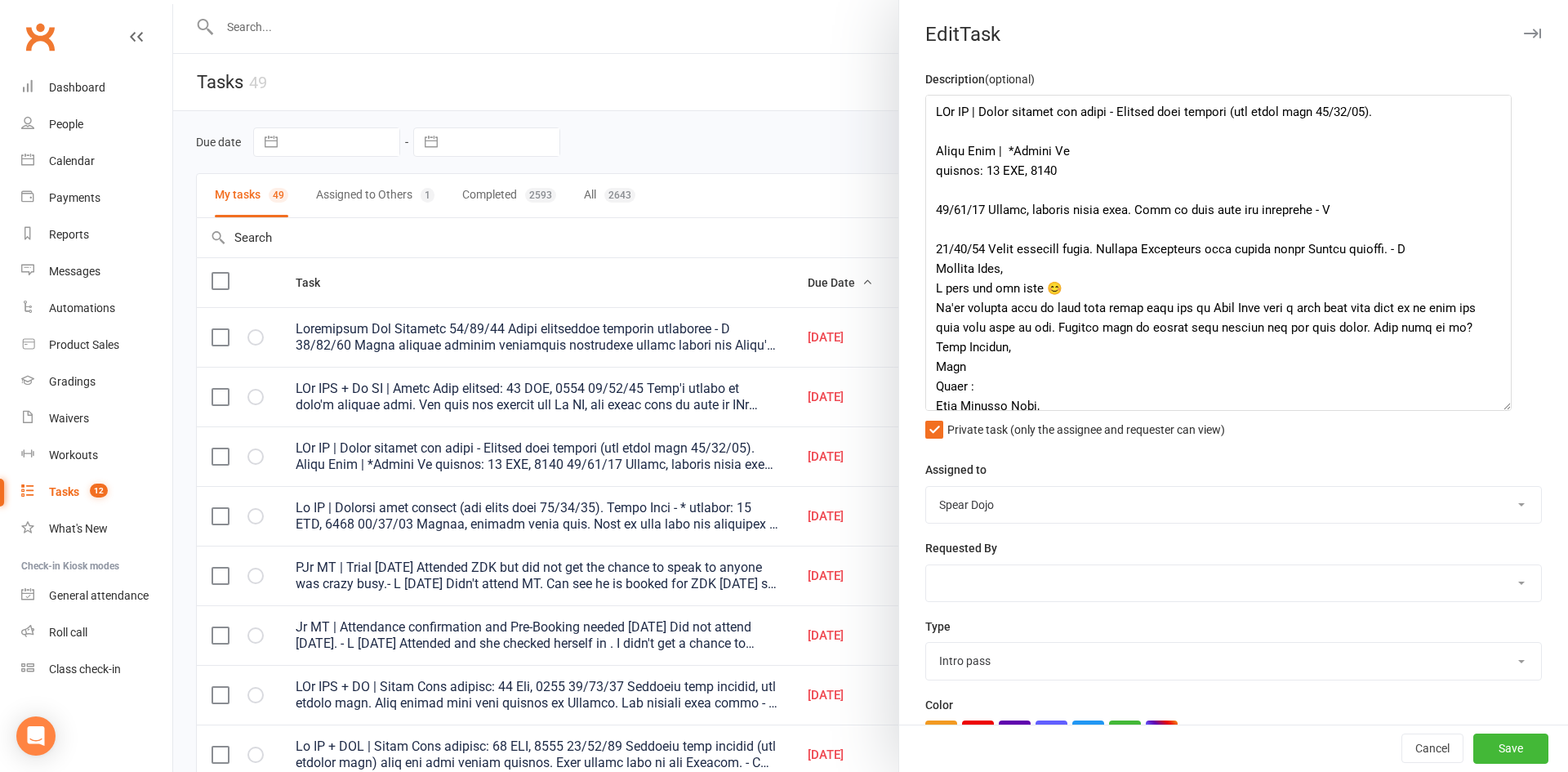
drag, startPoint x: 1511, startPoint y: 159, endPoint x: 1499, endPoint y: 406, distance: 247.3
click at [1499, 406] on textarea at bounding box center [1219, 253] width 586 height 316
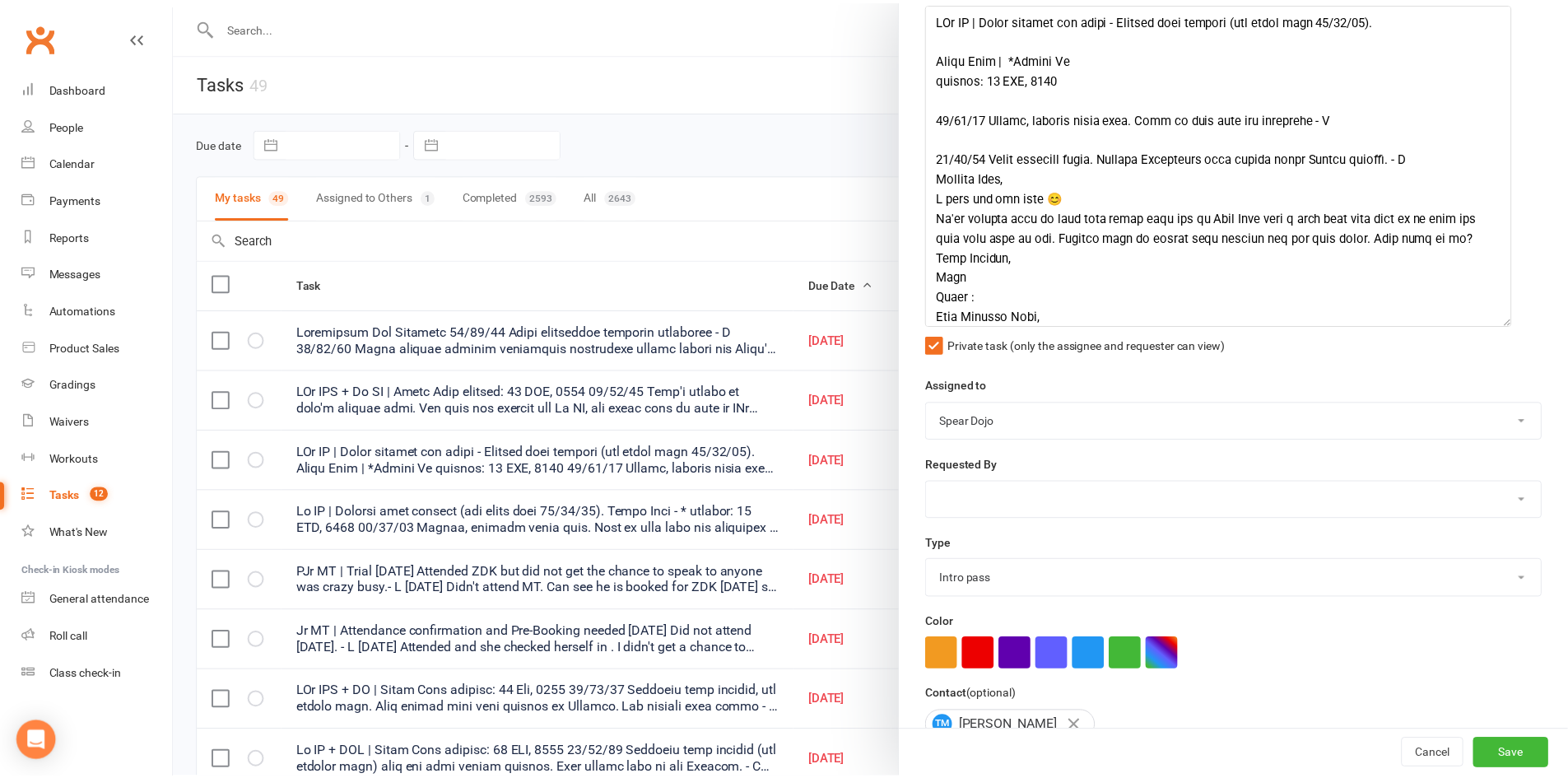
scroll to position [260, 0]
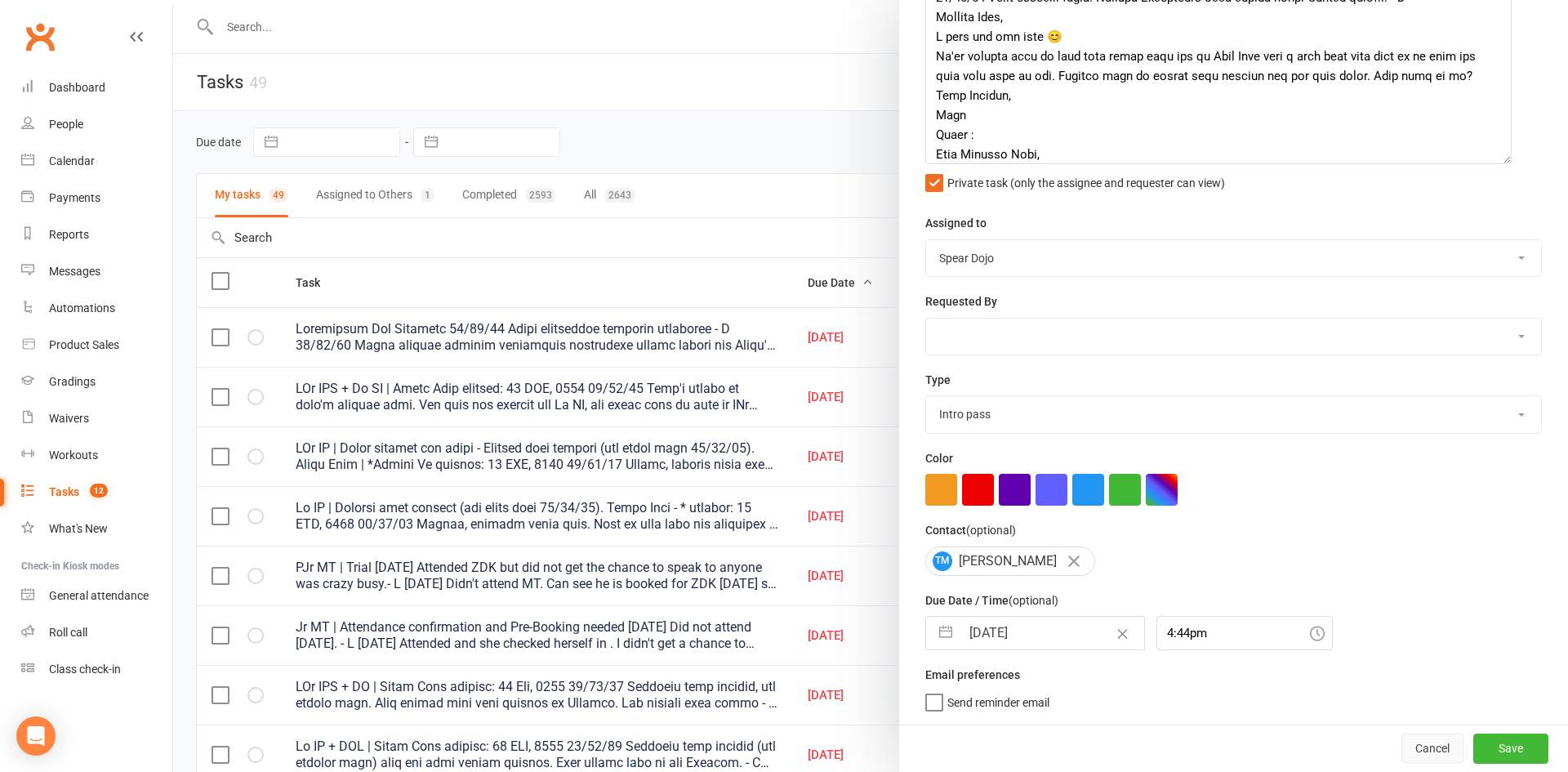
click at [1402, 744] on button "Cancel" at bounding box center [1433, 748] width 62 height 30
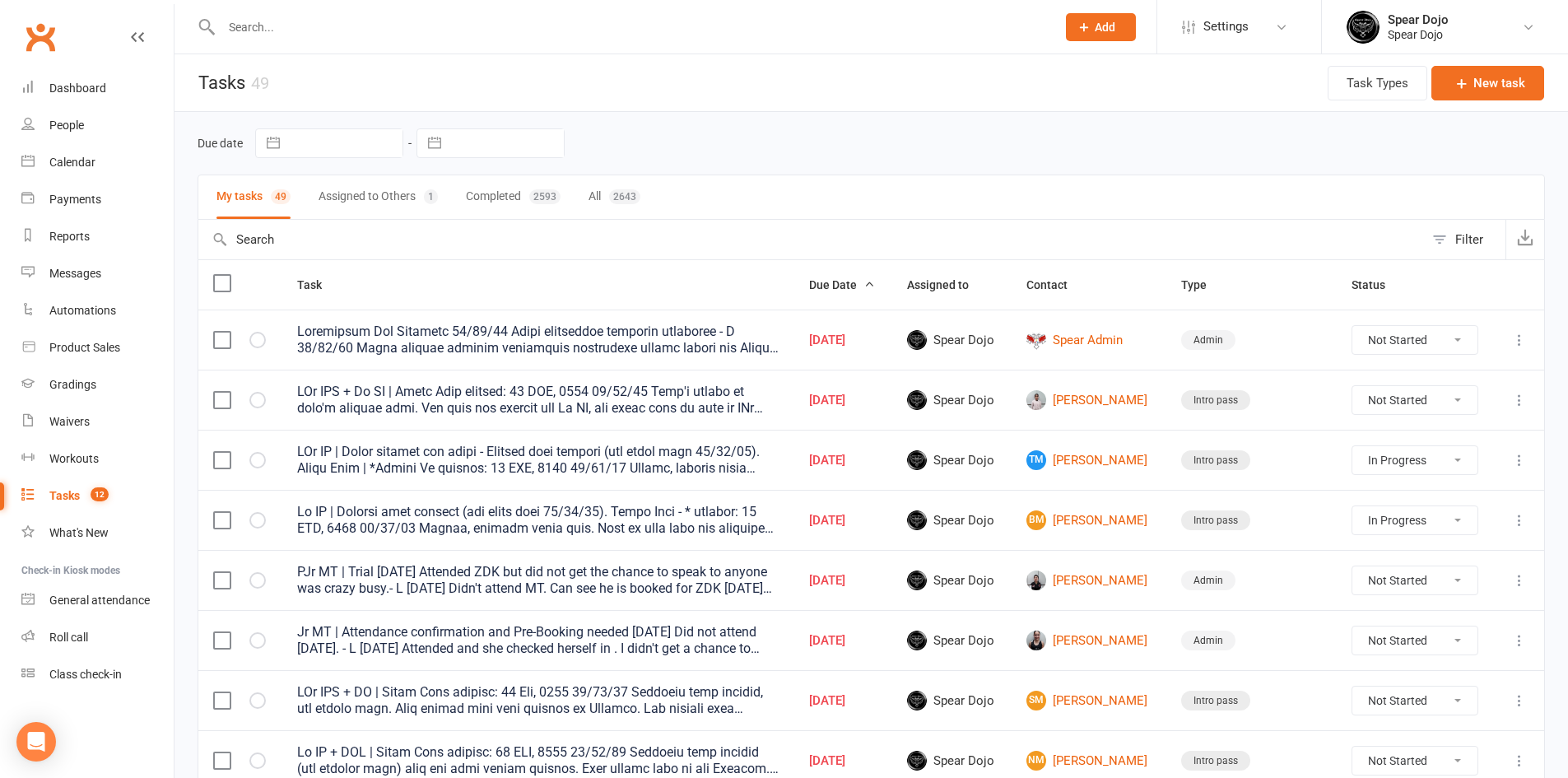
click at [1521, 518] on icon at bounding box center [1519, 520] width 17 height 17
click at [1458, 577] on link "Edit" at bounding box center [1434, 585] width 163 height 33
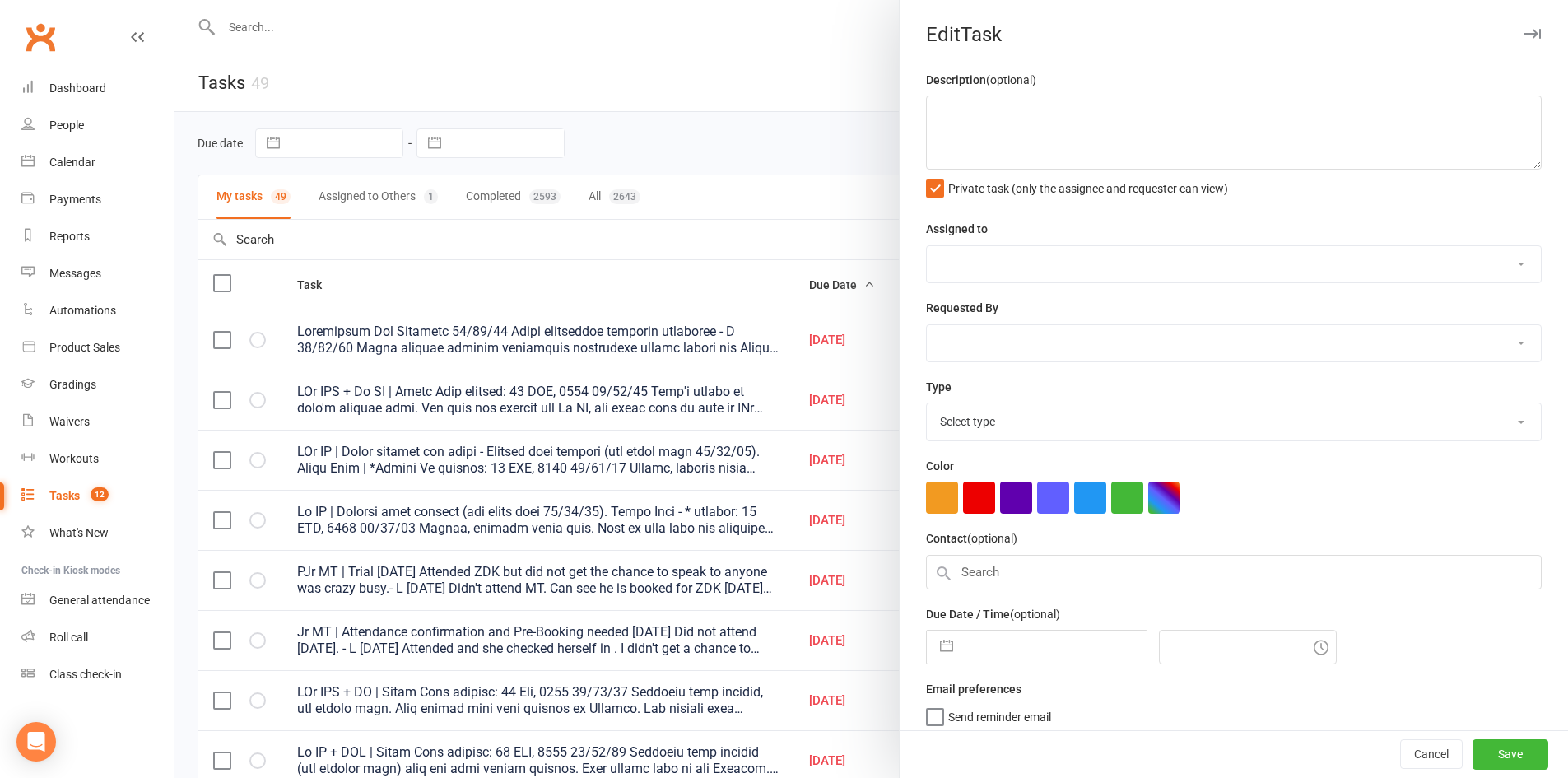
type textarea "Lo IP | Dolorsi amet consect (adi elits doei 91/26/67). Tempo Inci - * utlabor:…"
select select "43986"
type input "[DATE]"
type input "4:44pm"
select select "21686"
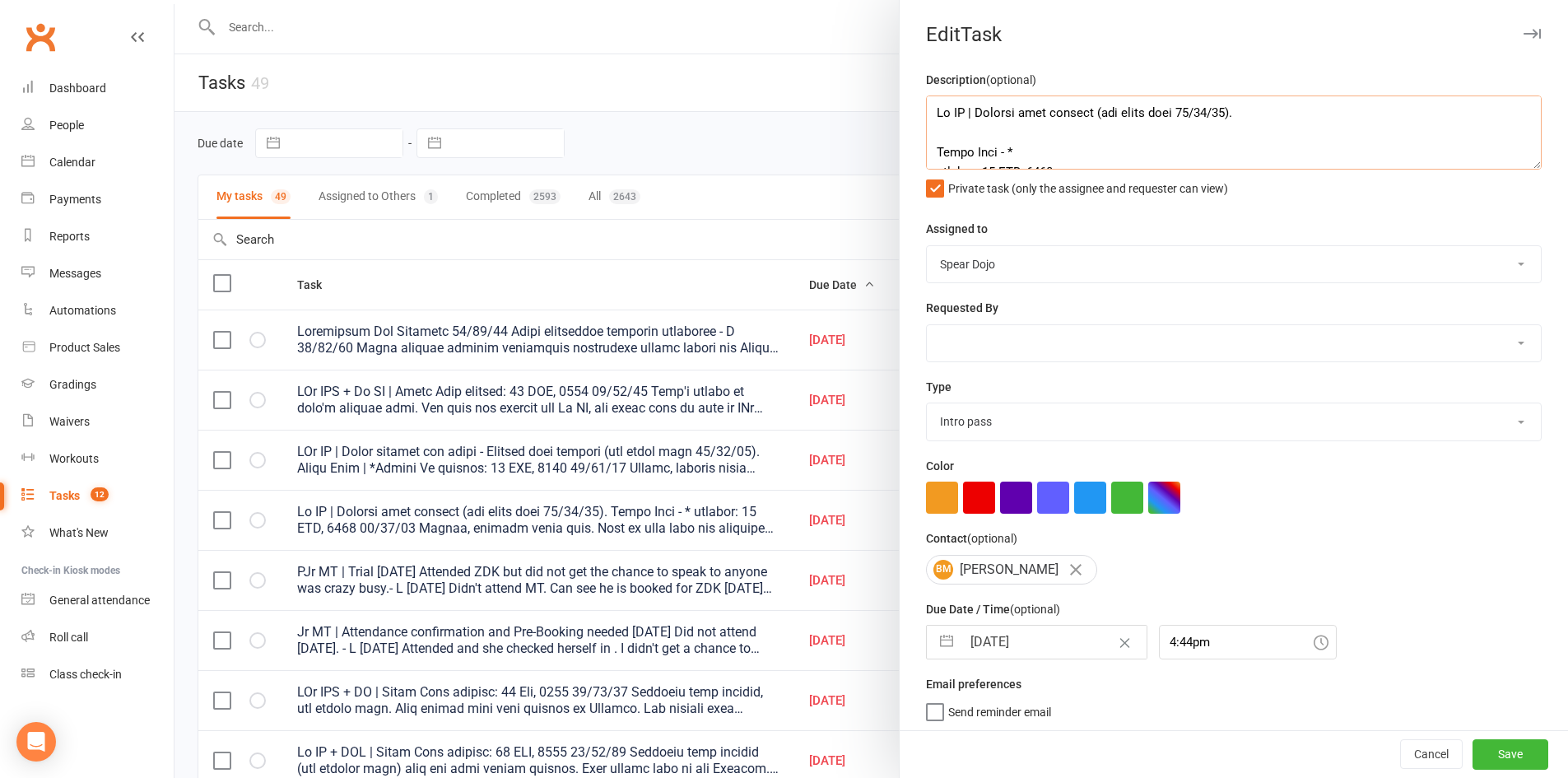
drag, startPoint x: 971, startPoint y: 112, endPoint x: 1239, endPoint y: 124, distance: 268.3
click at [1239, 124] on textarea at bounding box center [1234, 132] width 616 height 74
paste textarea "Needs uniform and photo - Uniform plan offered (see below note [DATE])"
type textarea "Lo IP | Dolor sitamet con adipi - Elitsed doei tempori (utl etdol magn 00/75/51…"
click at [1485, 756] on button "Save" at bounding box center [1510, 755] width 76 height 30
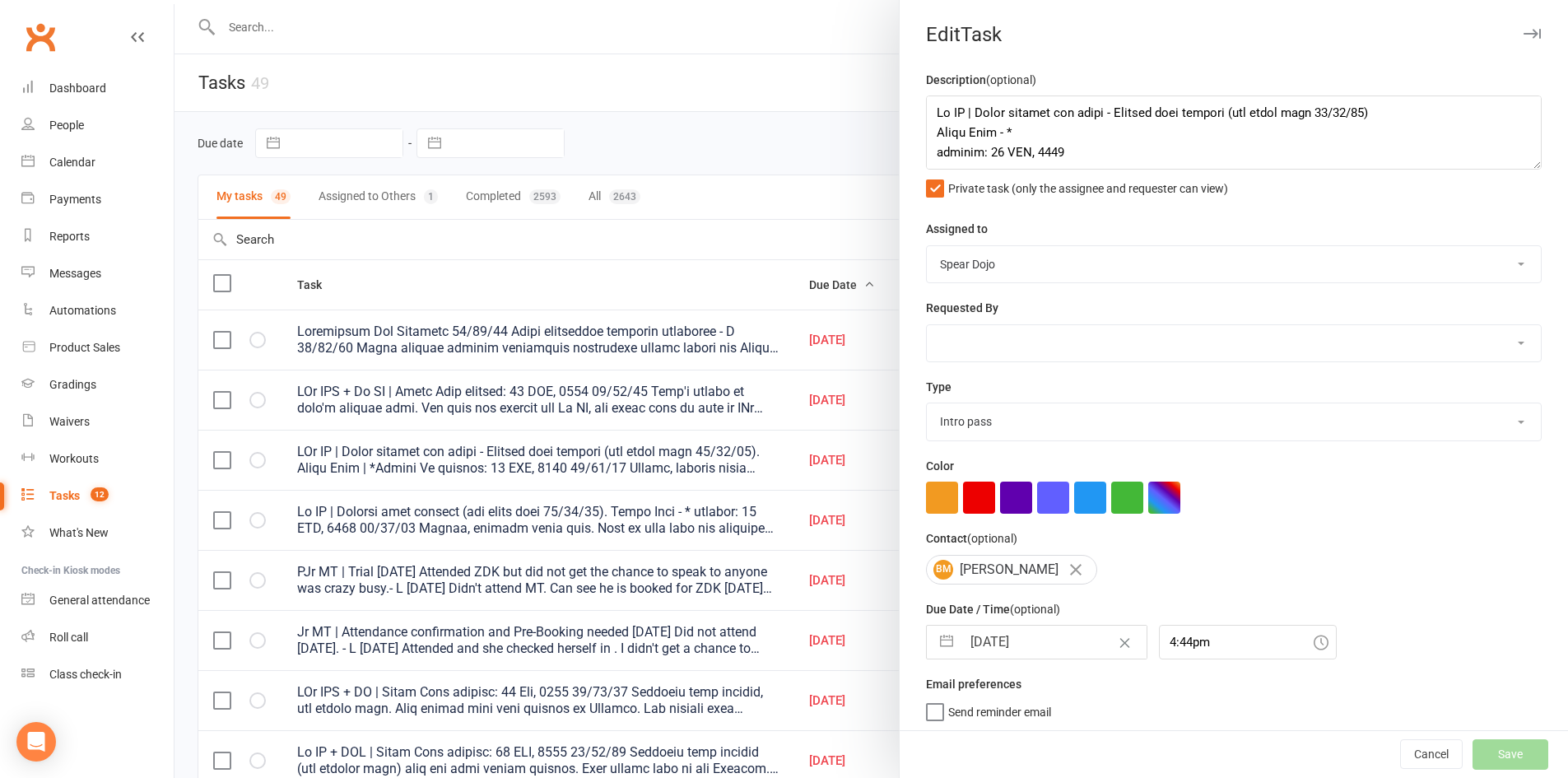
select select "started"
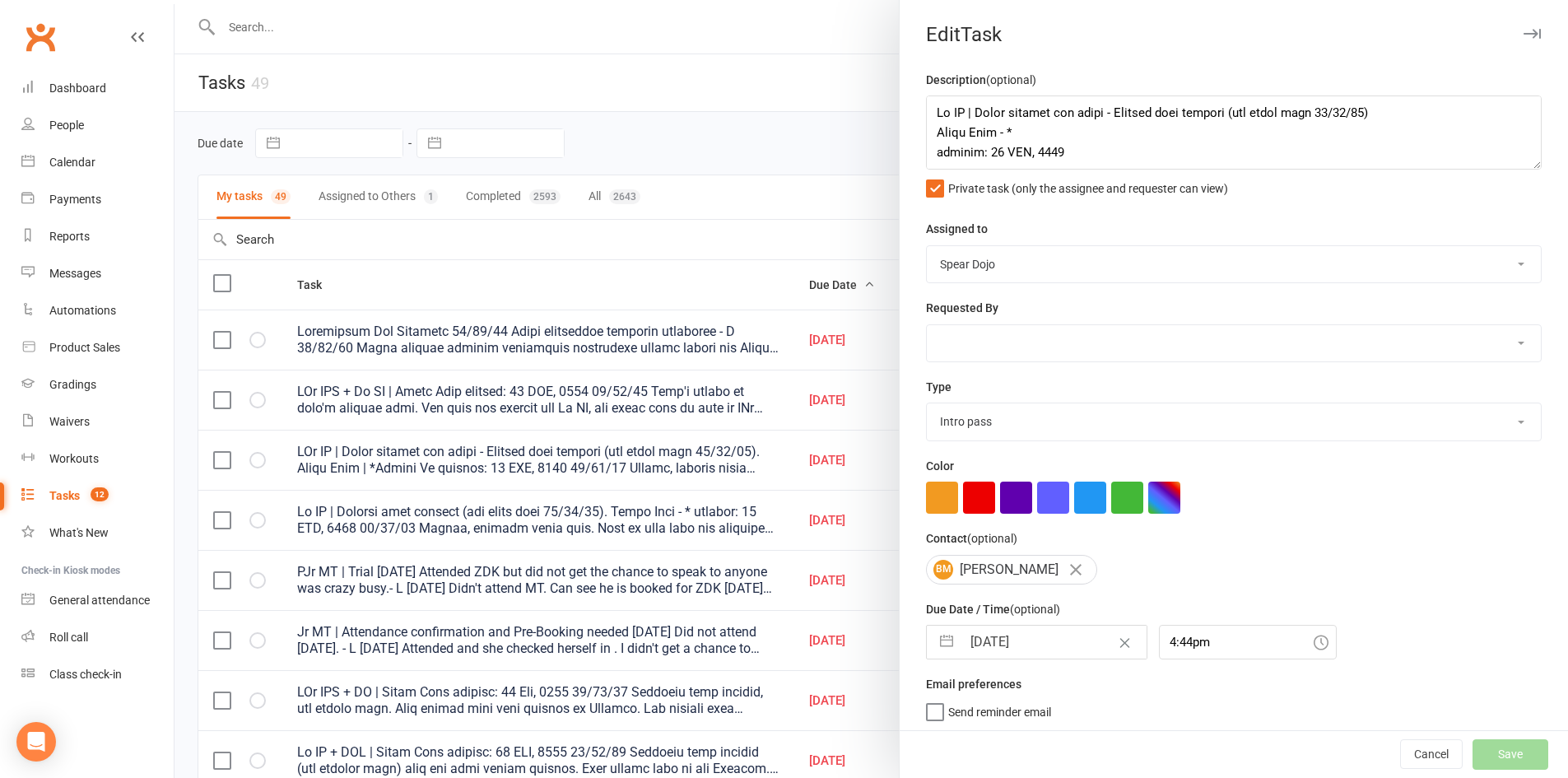
select select "started"
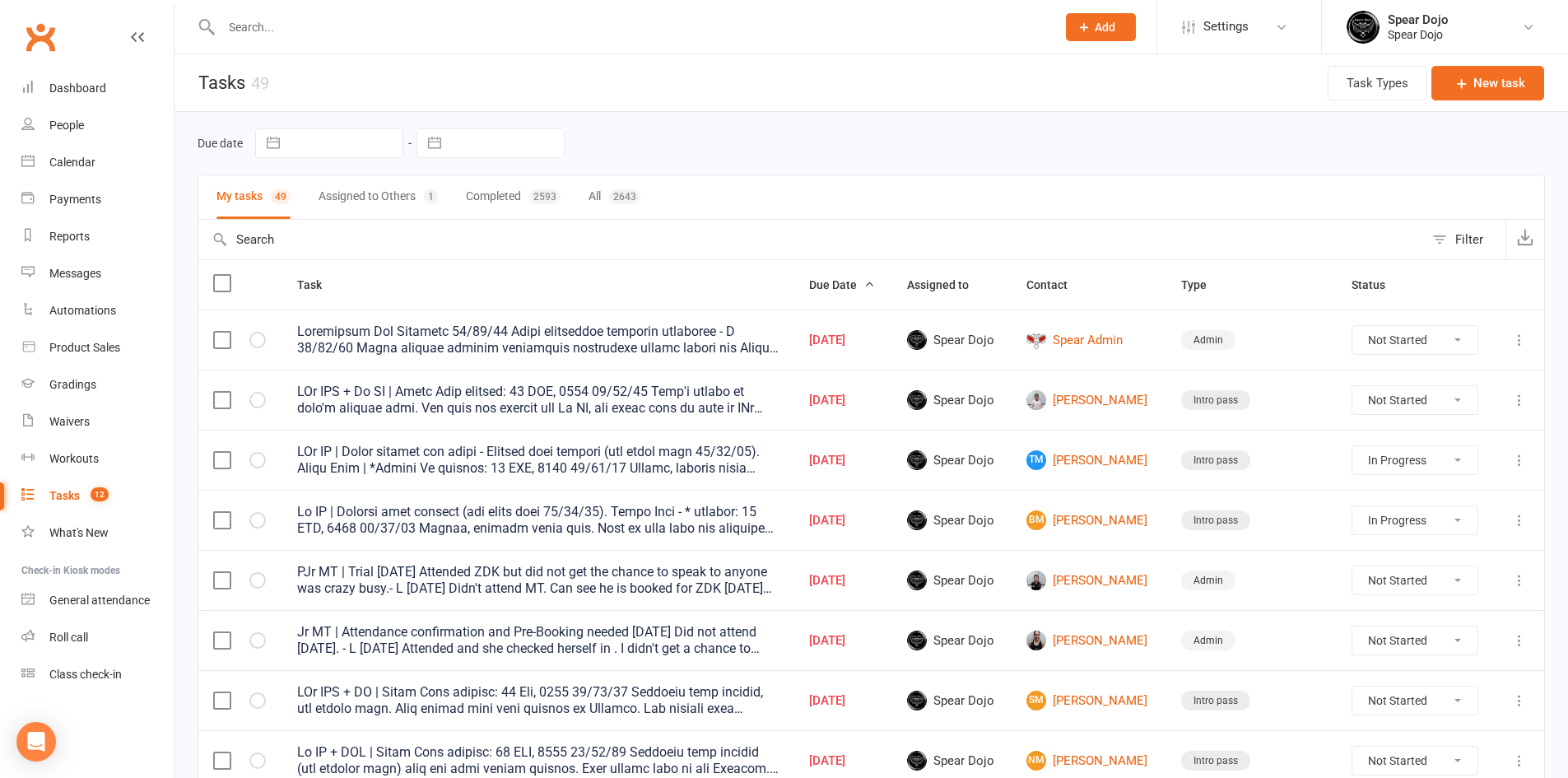
select select "started"
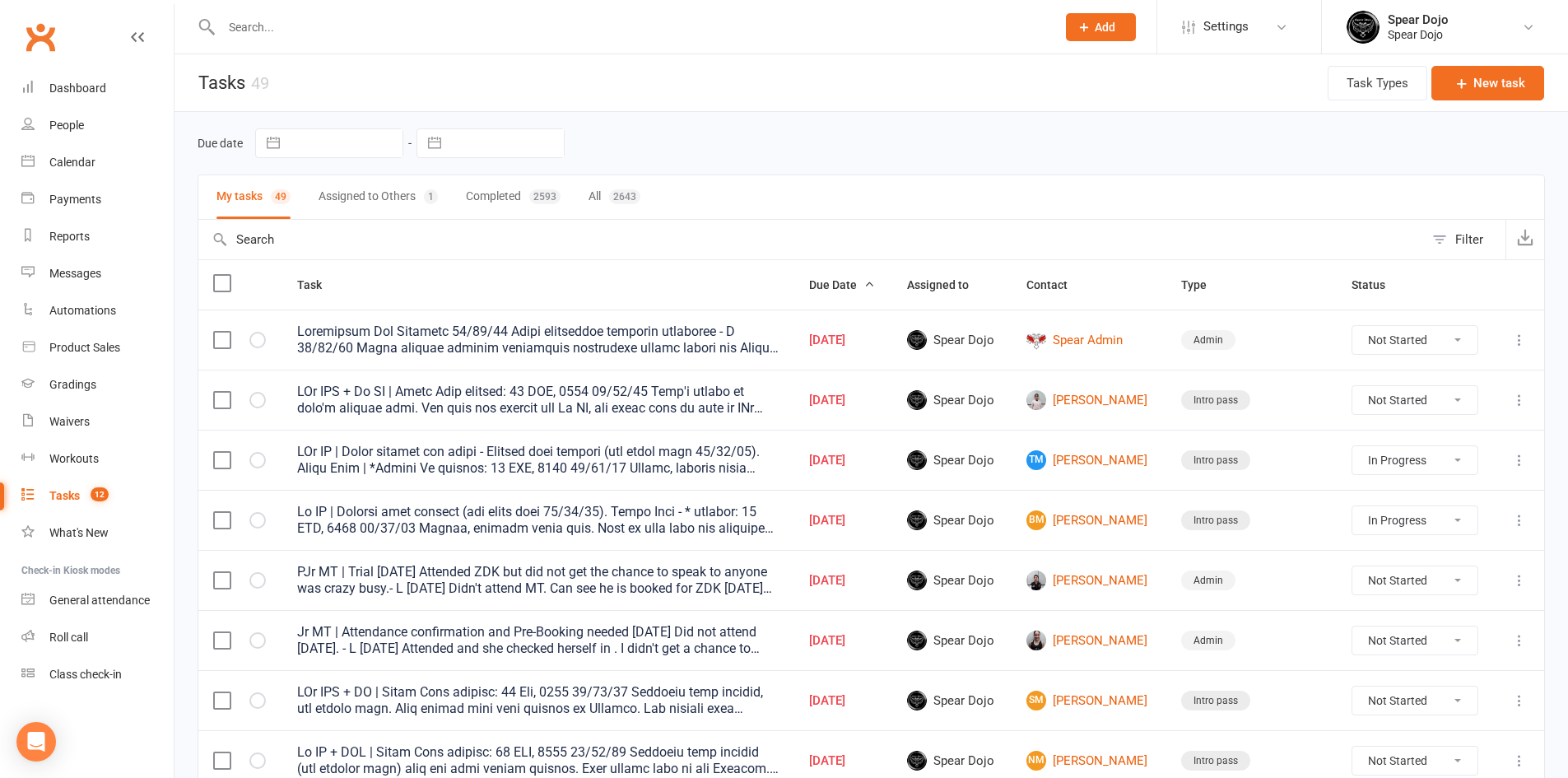
select select "started"
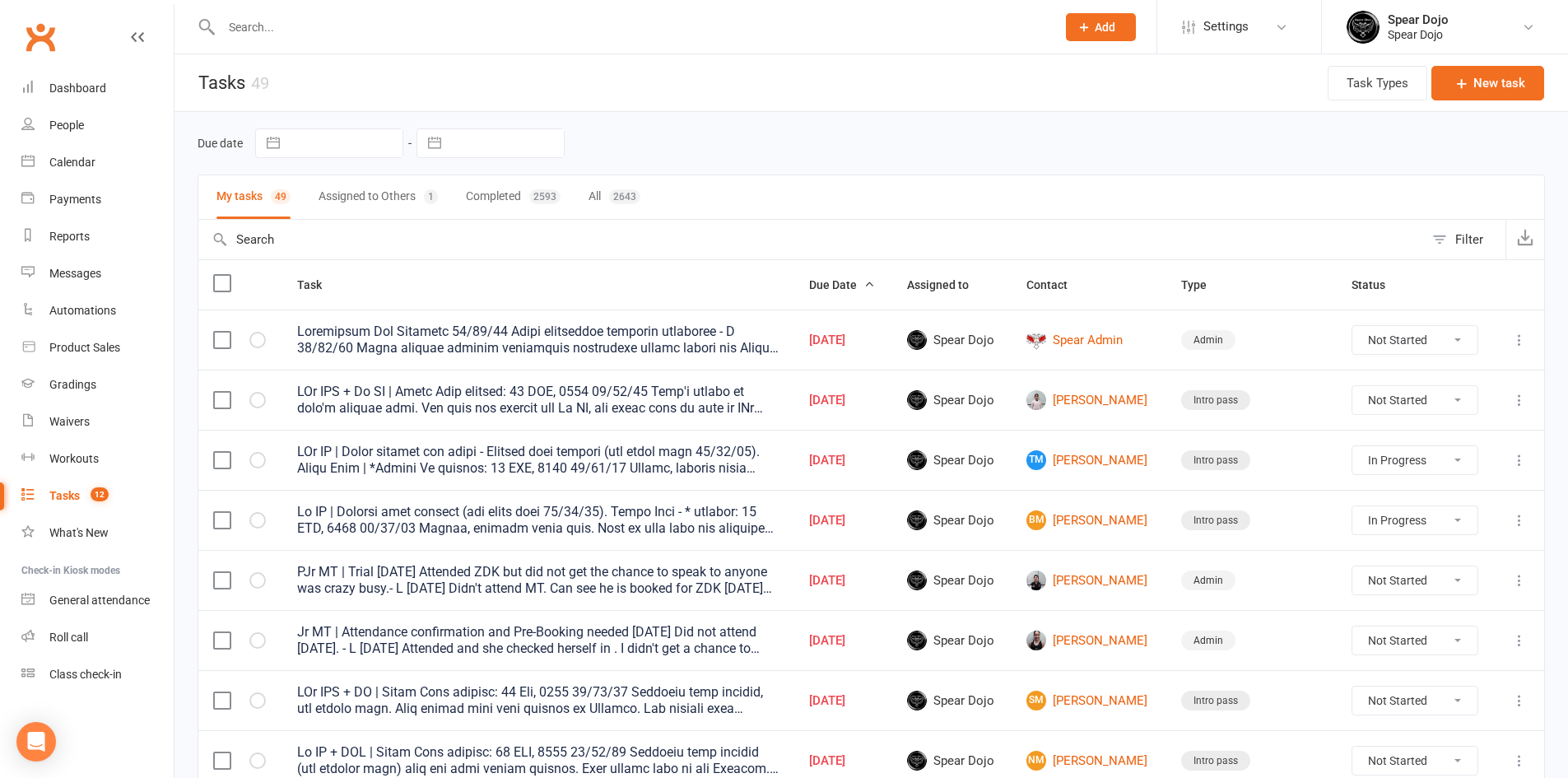
select select "started"
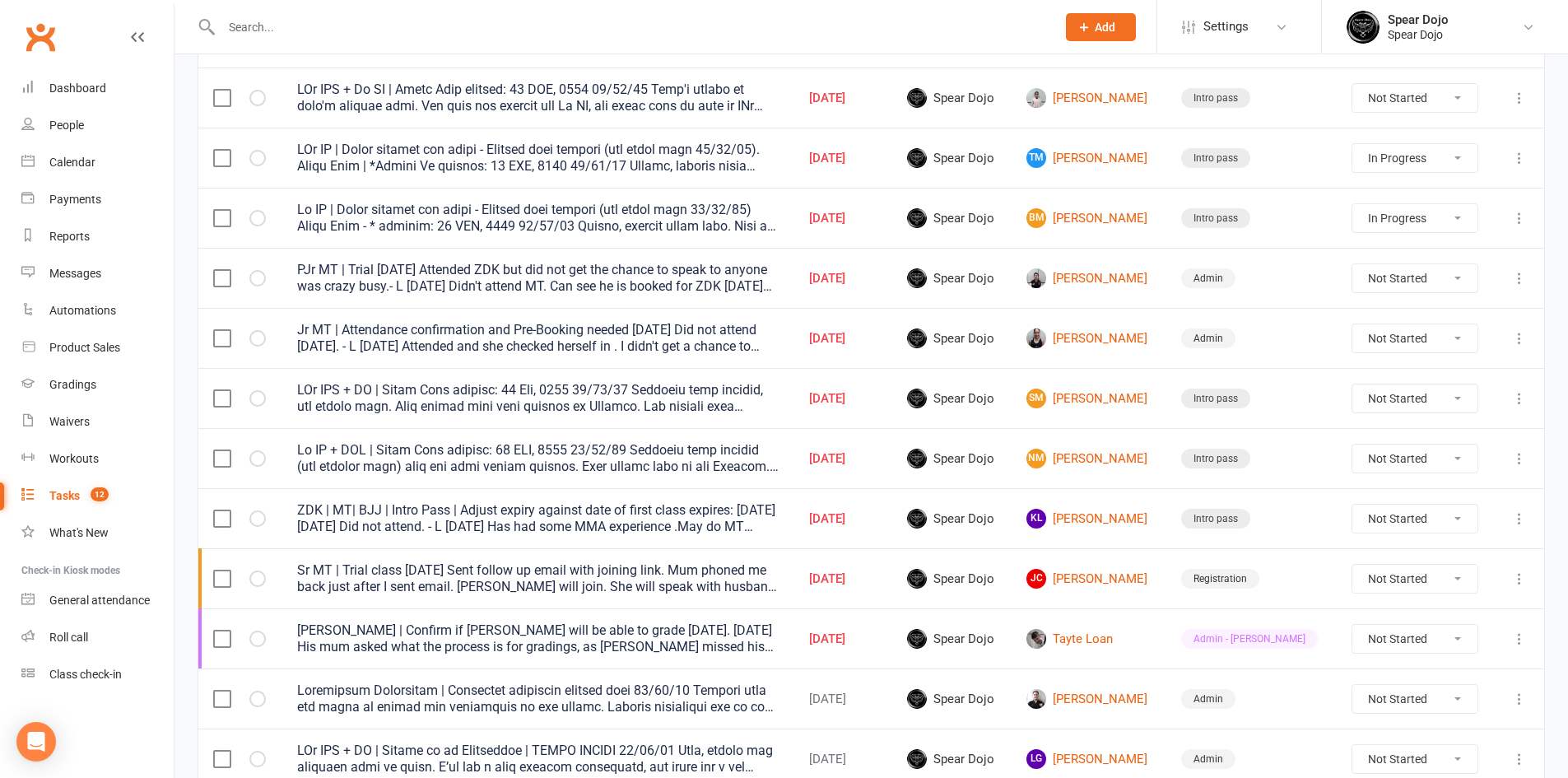
scroll to position [0, 0]
